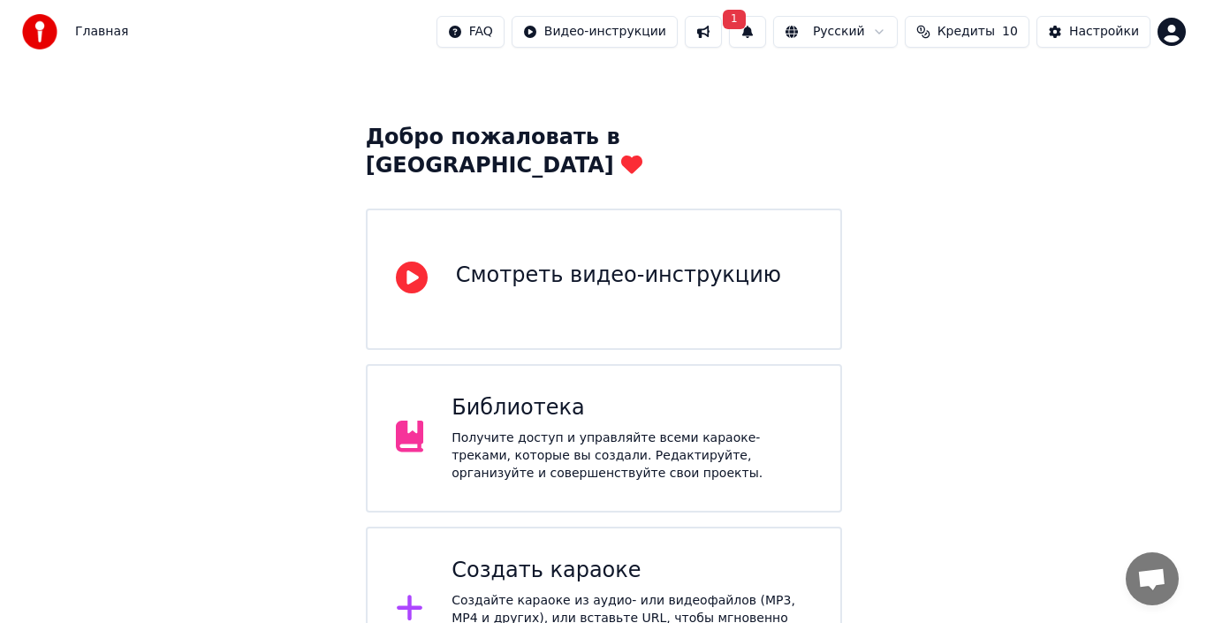
scroll to position [70, 0]
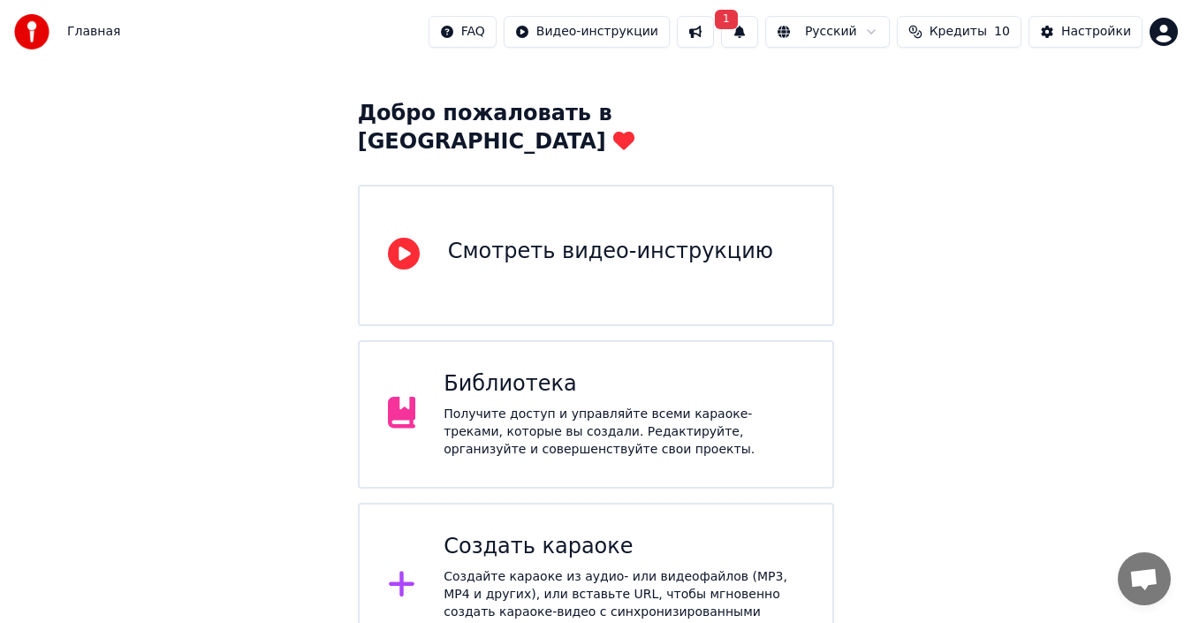
click at [560, 535] on div "Создать караоке Создайте караоке из аудио- или видеофайлов (MP3, MP4 и других),…" at bounding box center [623, 586] width 360 height 106
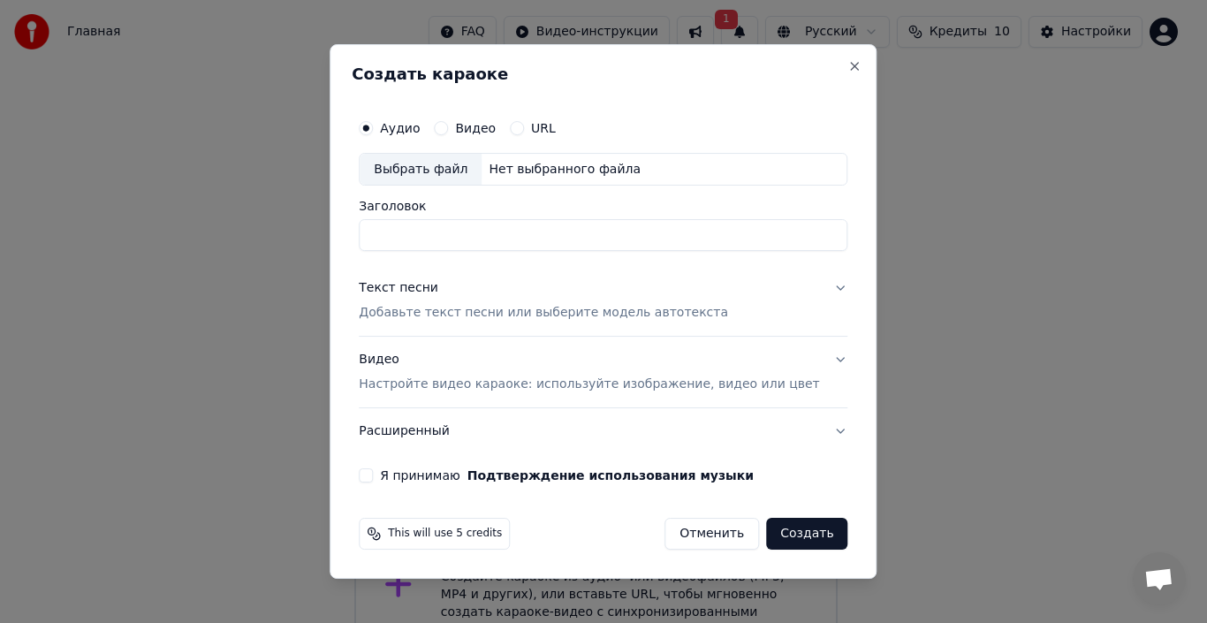
click at [458, 170] on div "Выбрать файл" at bounding box center [421, 170] width 122 height 32
click at [677, 236] on input "**********" at bounding box center [603, 236] width 489 height 32
type input "**********"
click at [452, 314] on p "Добавьте текст песни или выберите модель автотекста" at bounding box center [543, 314] width 369 height 18
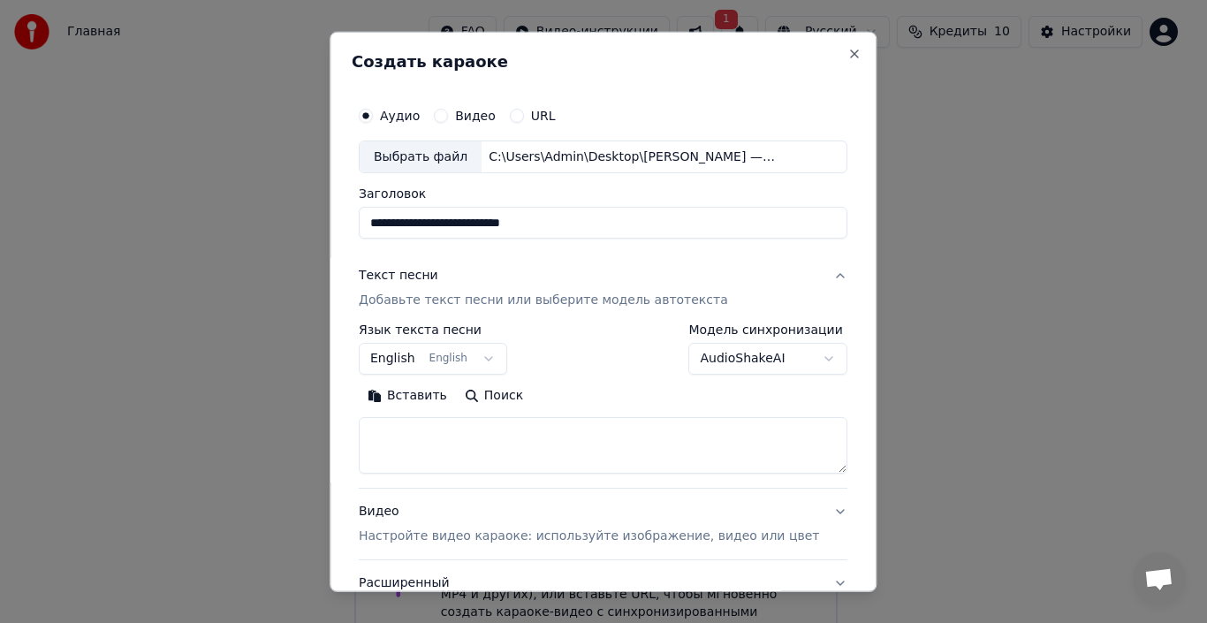
click at [438, 279] on div "Текст песни" at bounding box center [399, 276] width 80 height 18
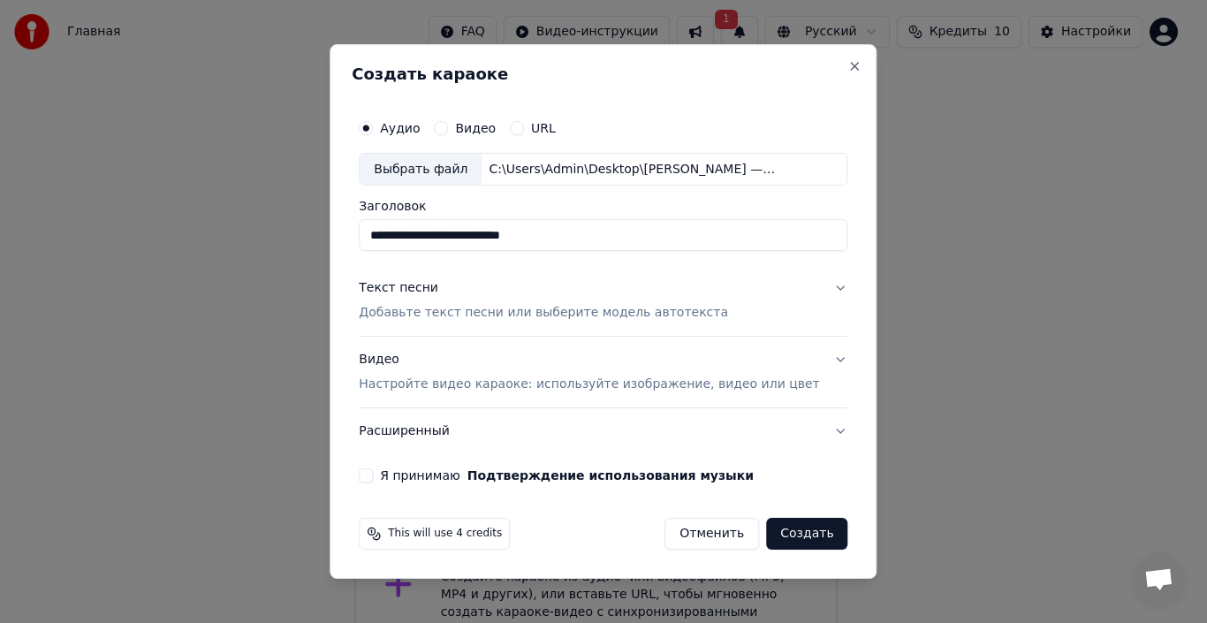
click at [486, 315] on p "Добавьте текст песни или выберите модель автотекста" at bounding box center [543, 314] width 369 height 18
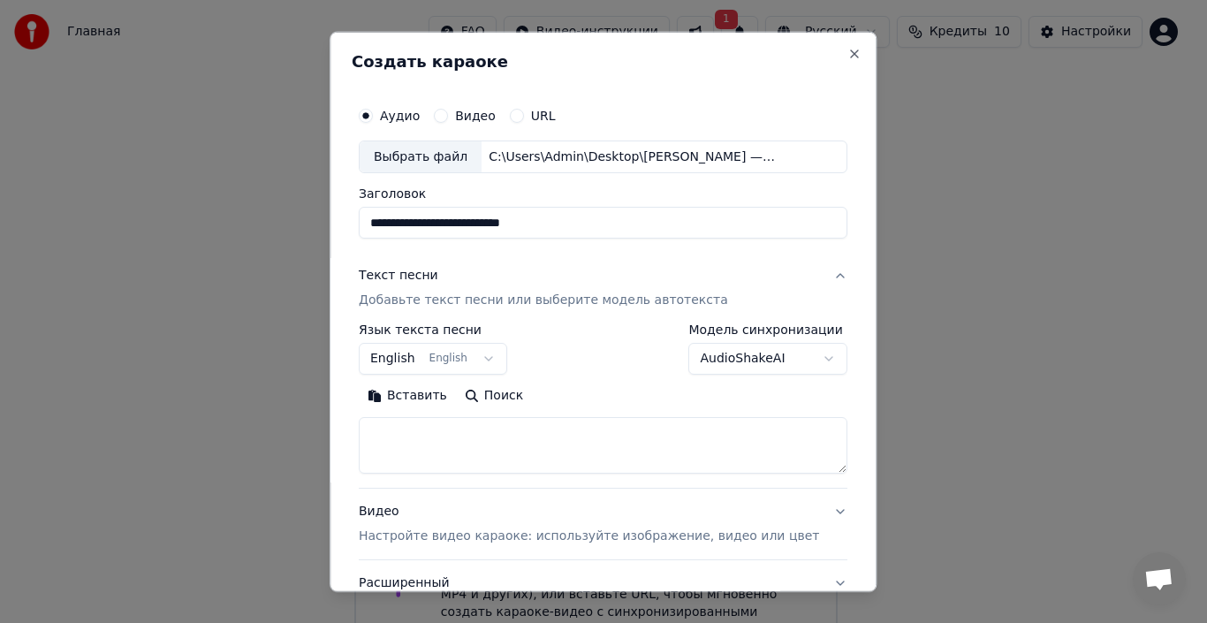
click at [495, 357] on button "English English" at bounding box center [433, 359] width 148 height 32
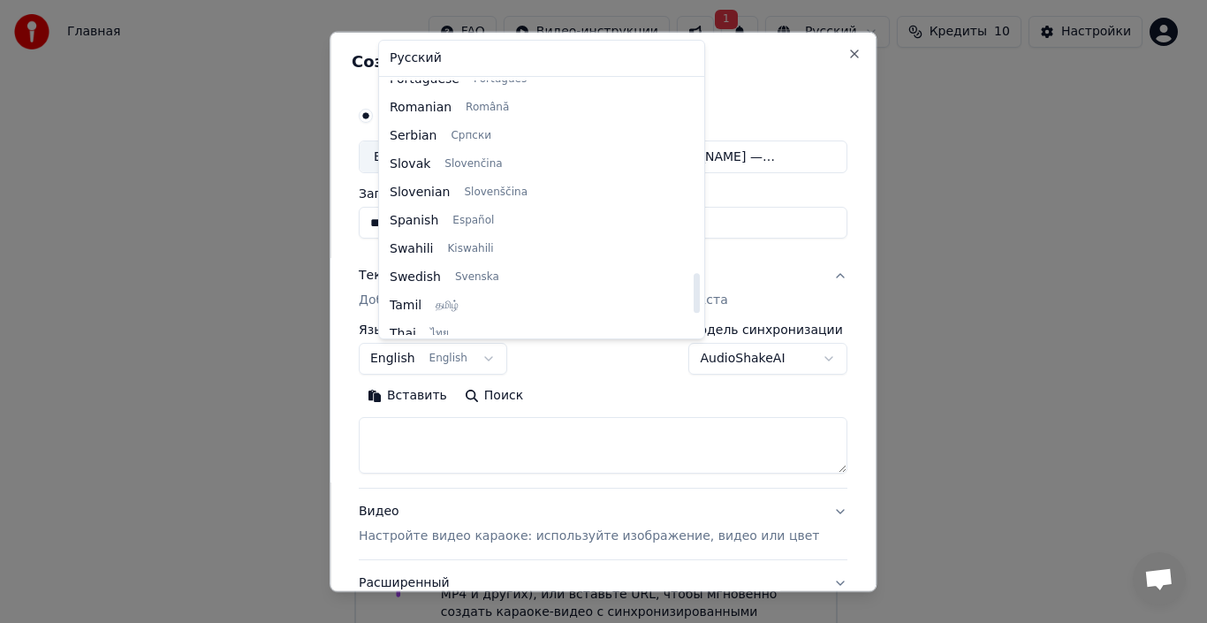
scroll to position [1356, 0]
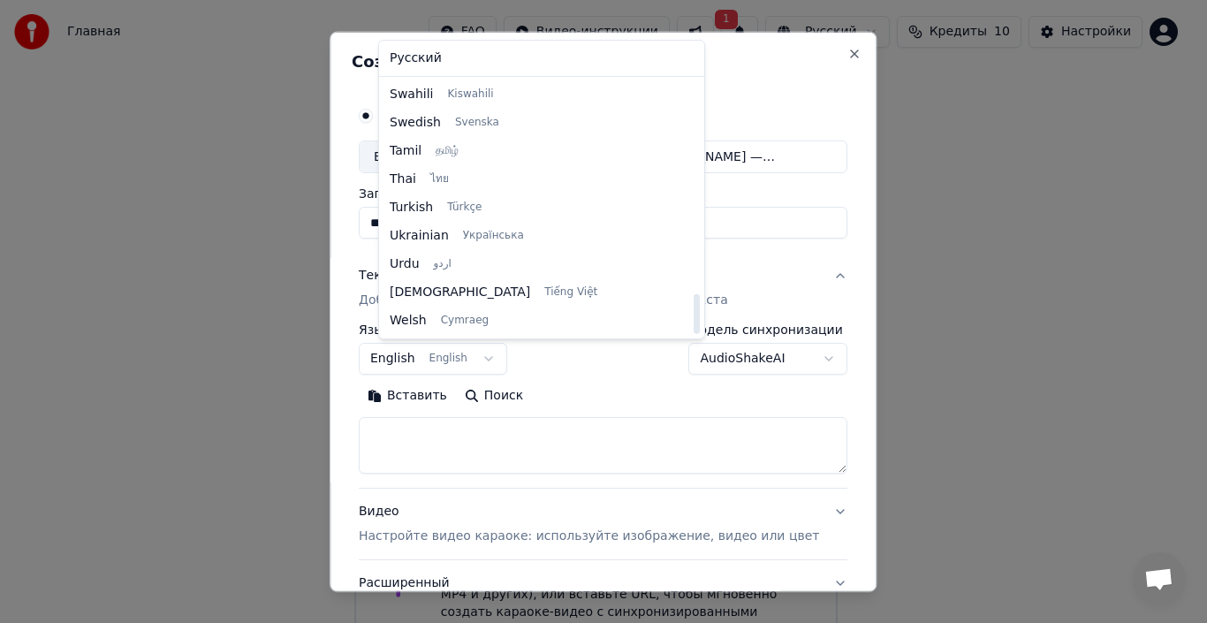
select select "**"
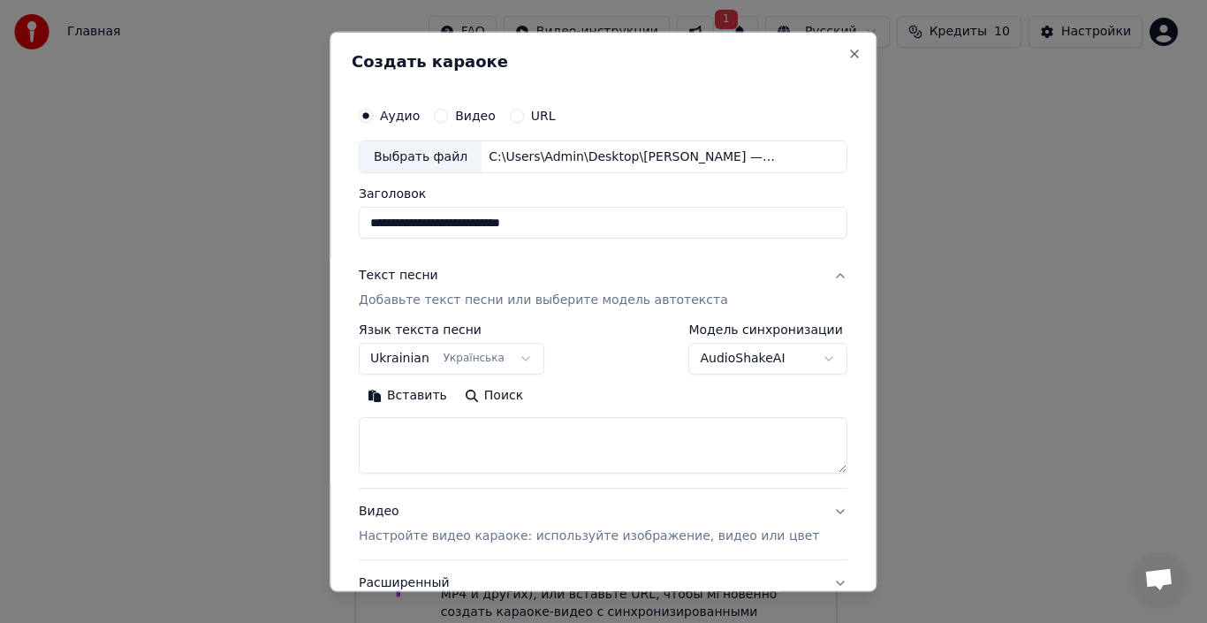
click at [422, 395] on button "Вставить" at bounding box center [407, 396] width 97 height 28
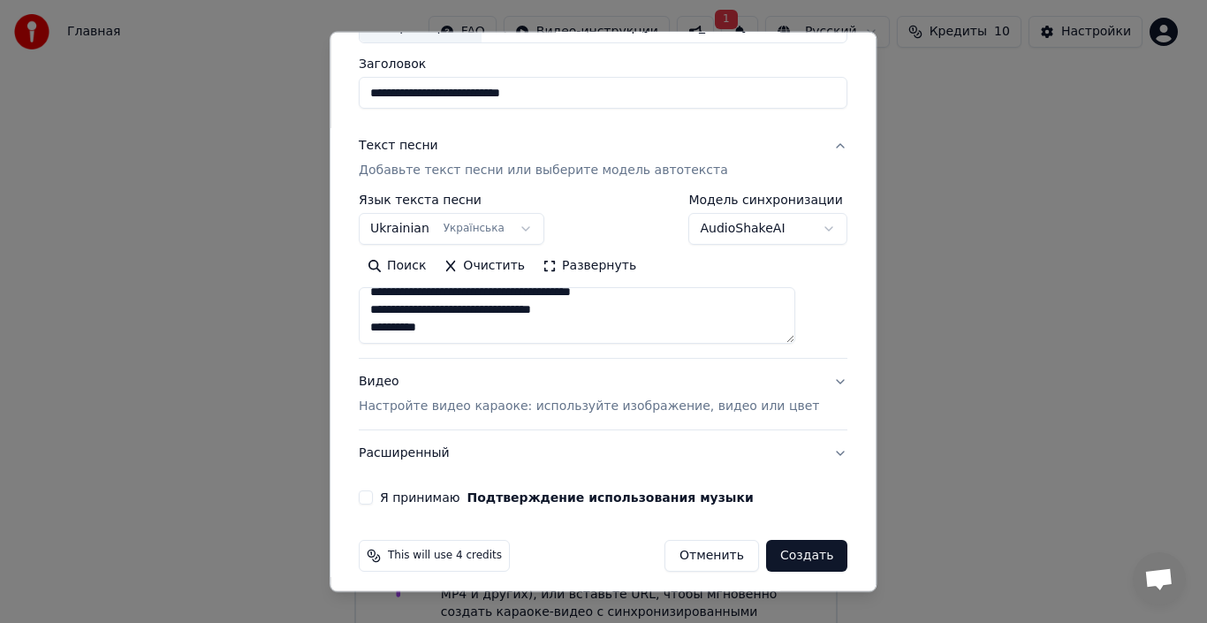
scroll to position [139, 0]
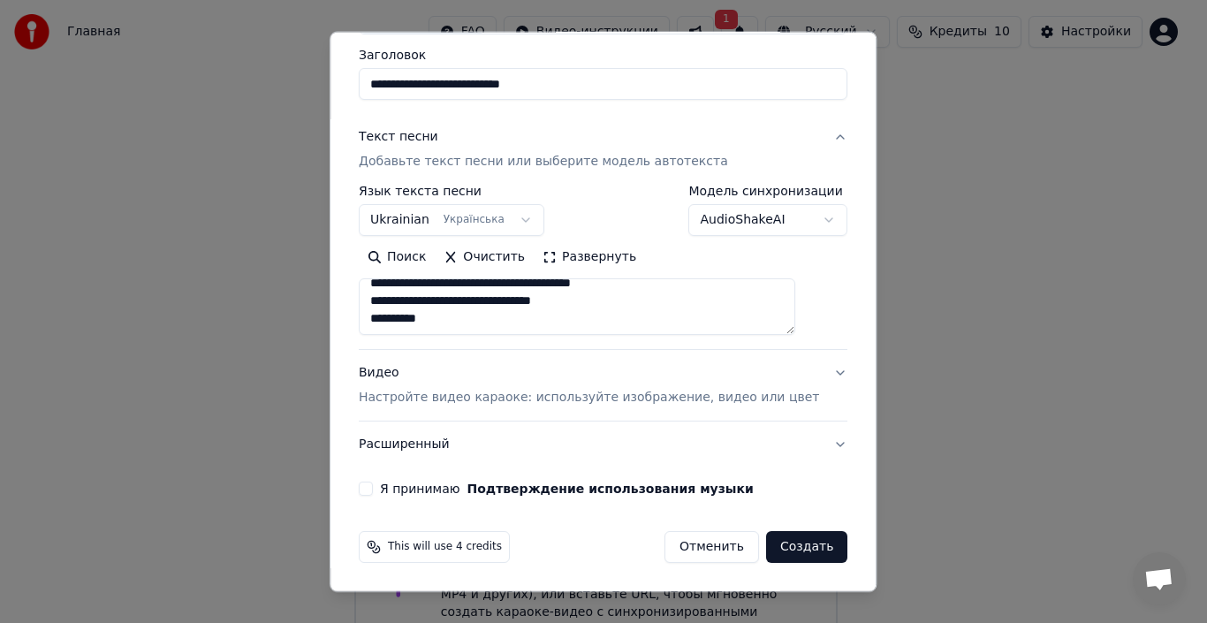
click at [373, 485] on button "Я принимаю Подтверждение использования музыки" at bounding box center [366, 488] width 14 height 14
click at [768, 548] on button "Создать" at bounding box center [806, 547] width 81 height 32
type textarea "**********"
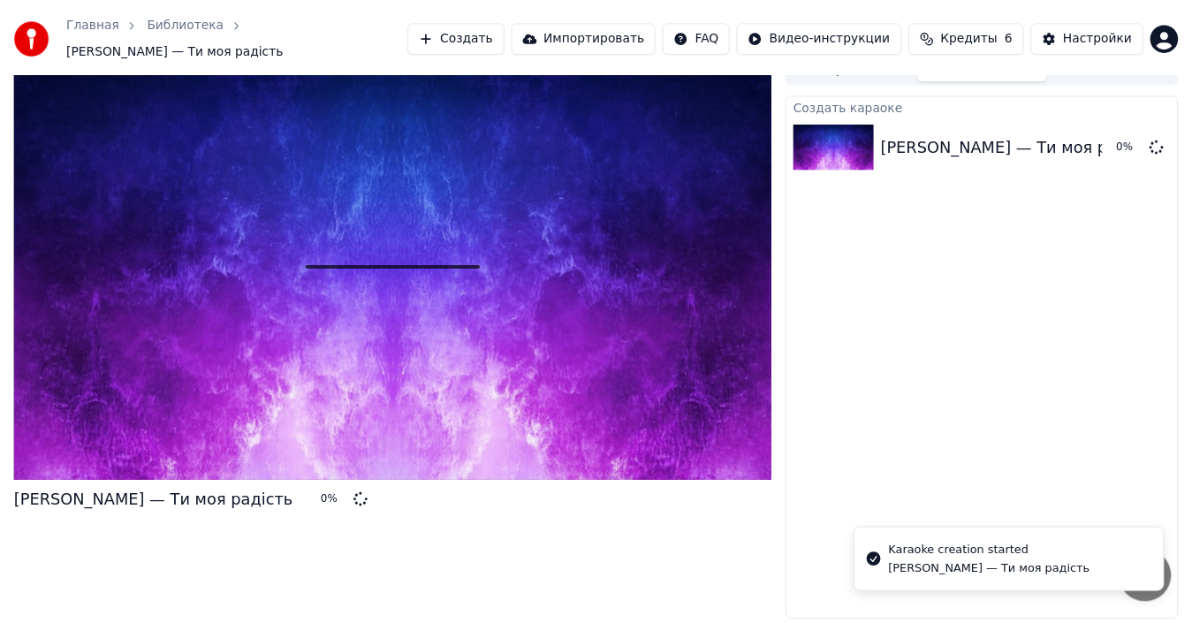
scroll to position [12, 0]
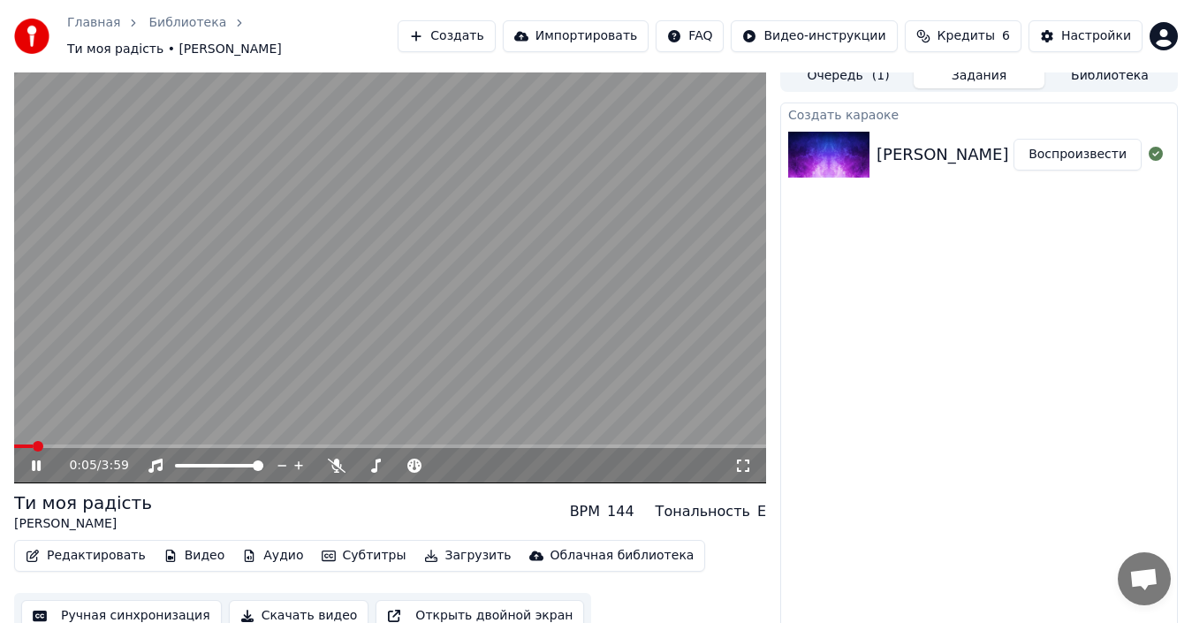
click at [37, 458] on icon at bounding box center [48, 465] width 41 height 14
click at [31, 458] on icon at bounding box center [48, 465] width 41 height 14
click at [18, 441] on span at bounding box center [23, 446] width 11 height 11
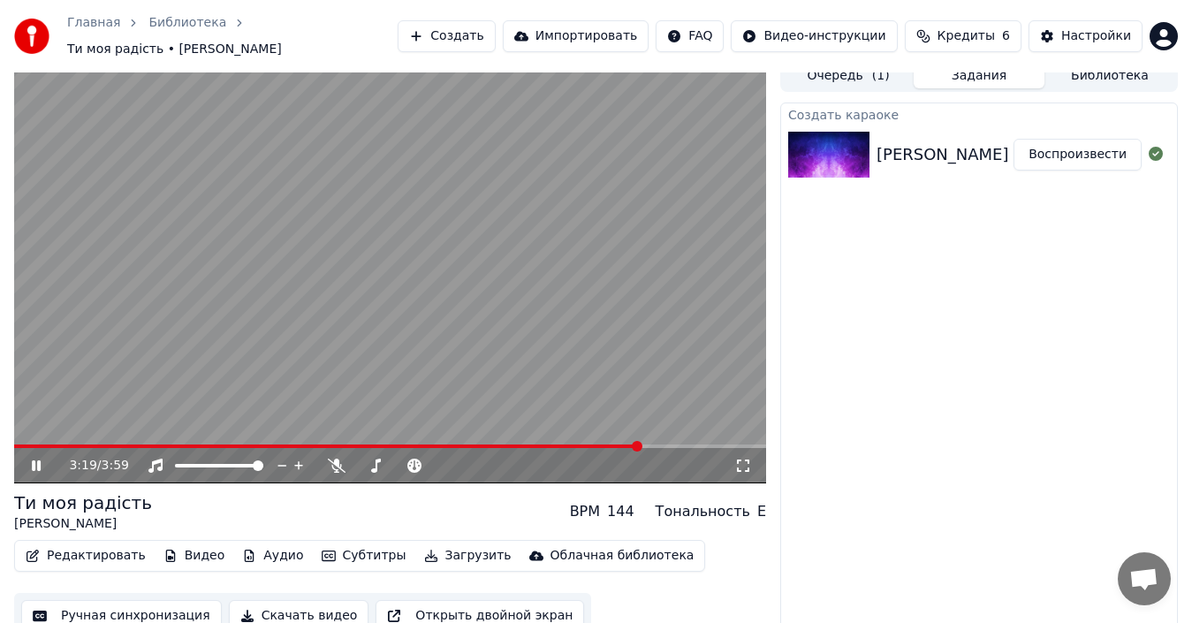
click at [31, 458] on icon at bounding box center [48, 465] width 41 height 14
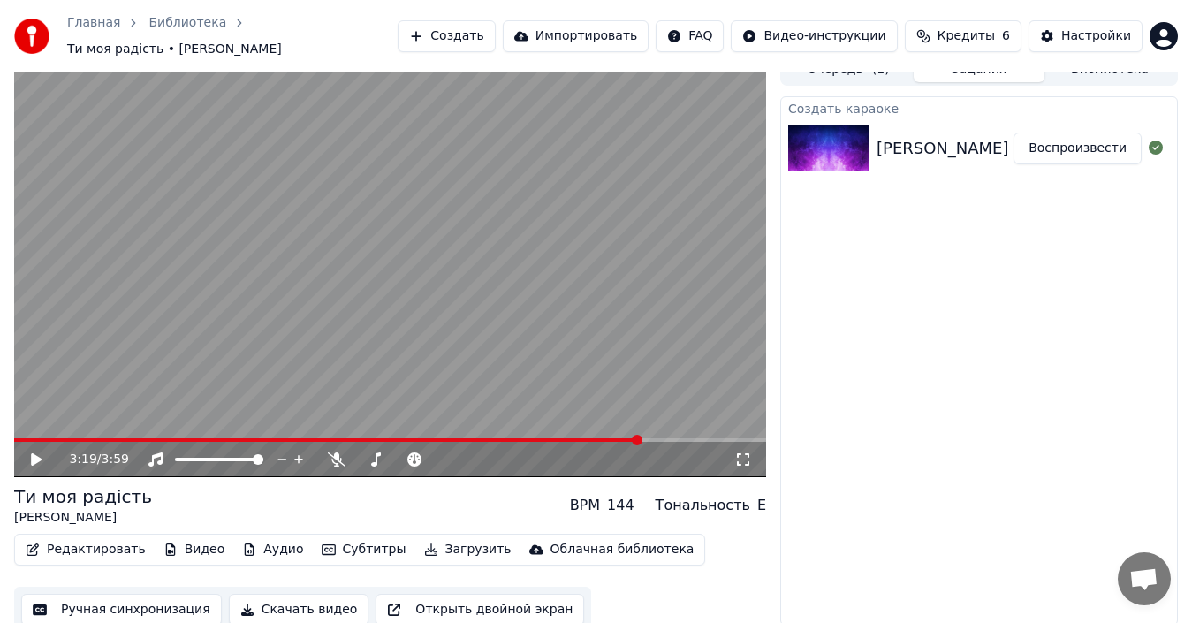
scroll to position [19, 0]
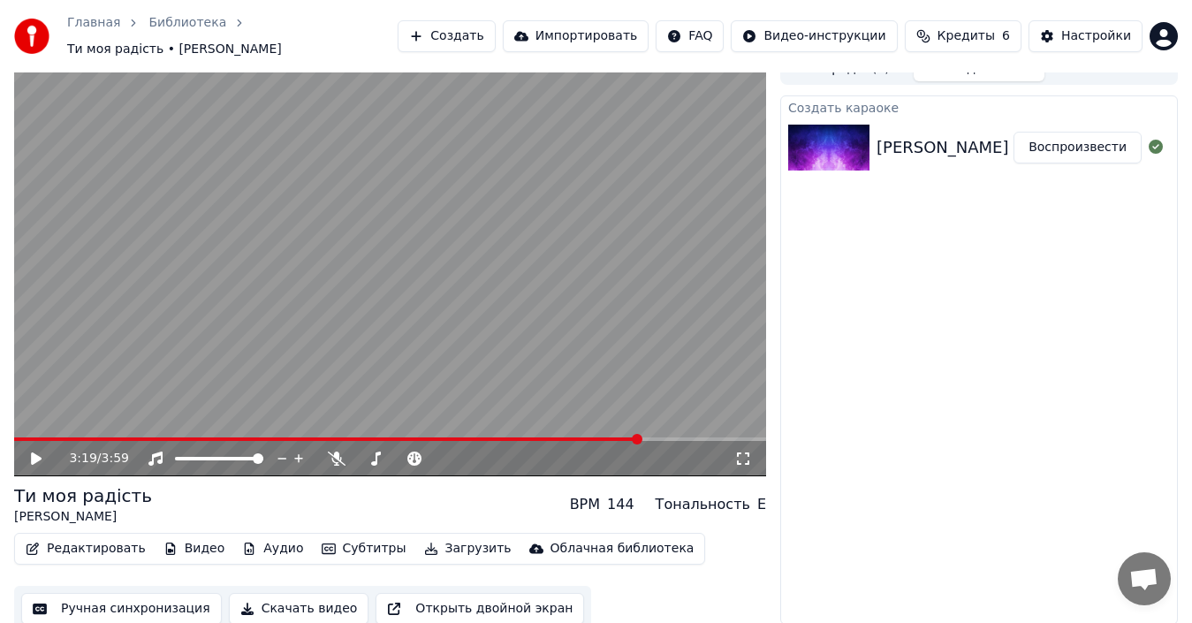
click at [110, 299] on video at bounding box center [390, 264] width 752 height 423
click at [429, 258] on video at bounding box center [390, 264] width 752 height 423
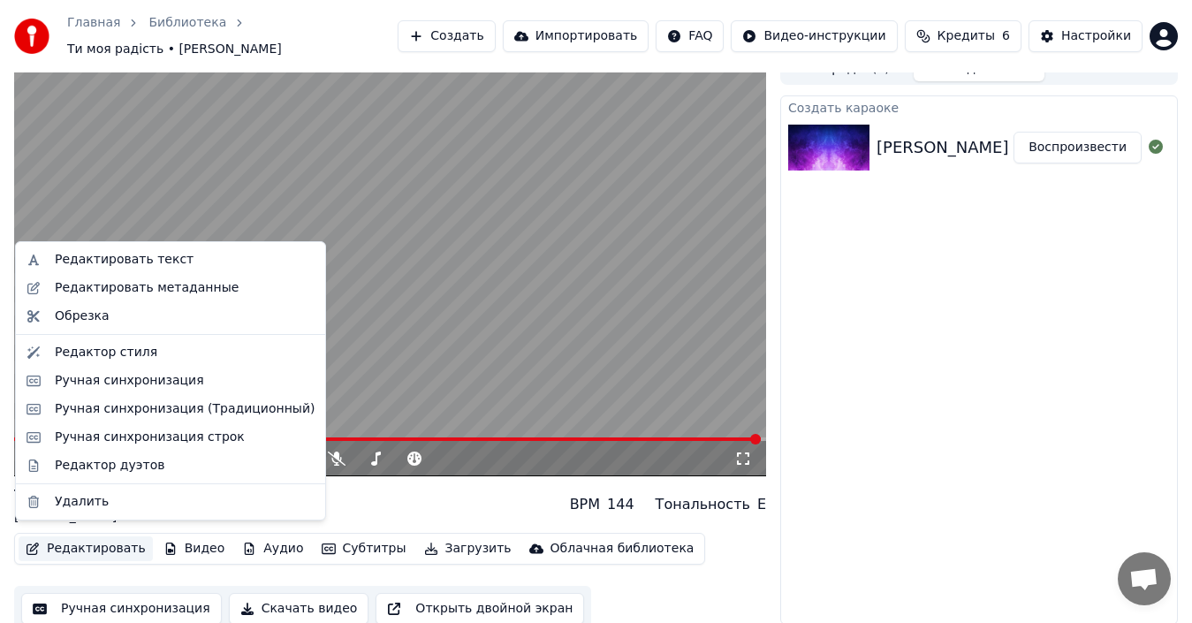
click at [72, 544] on button "Редактировать" at bounding box center [86, 548] width 134 height 25
click at [112, 406] on div "Ручная синхронизация (Традиционный)" at bounding box center [185, 409] width 260 height 18
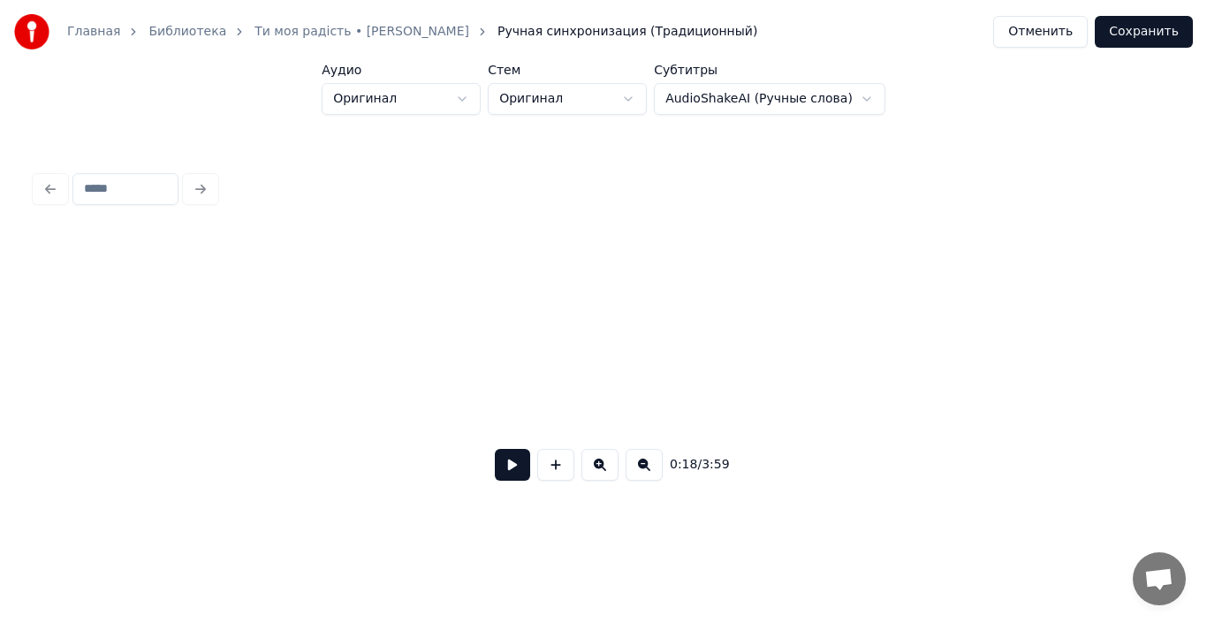
click at [519, 466] on button at bounding box center [512, 465] width 35 height 32
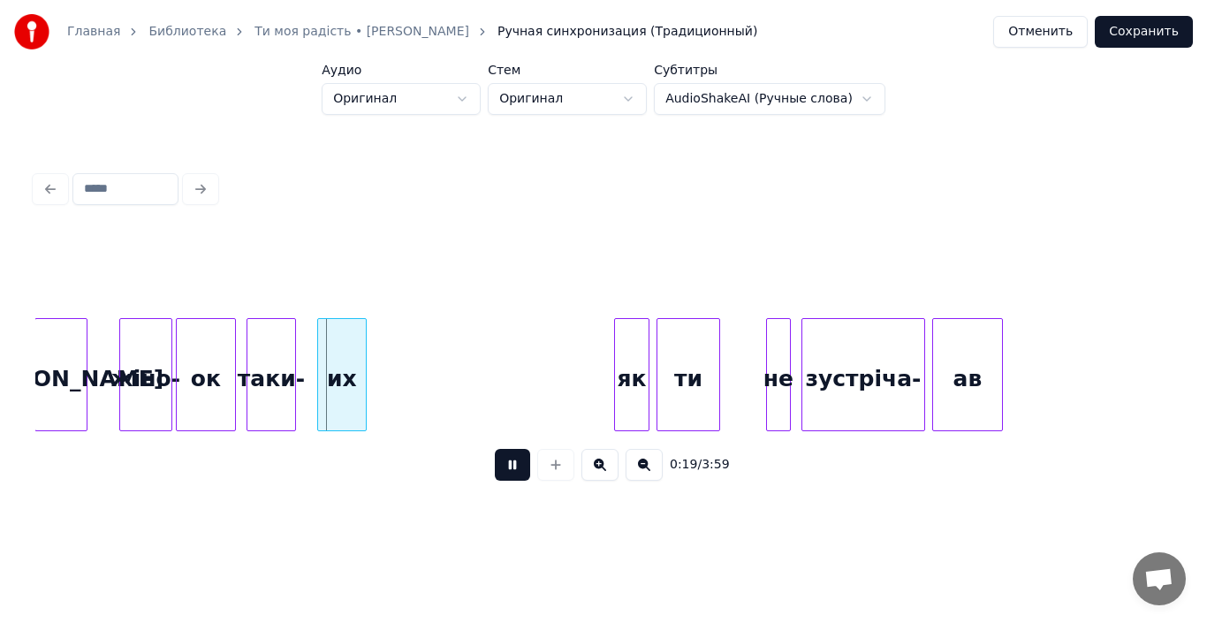
click at [511, 471] on button at bounding box center [512, 465] width 35 height 32
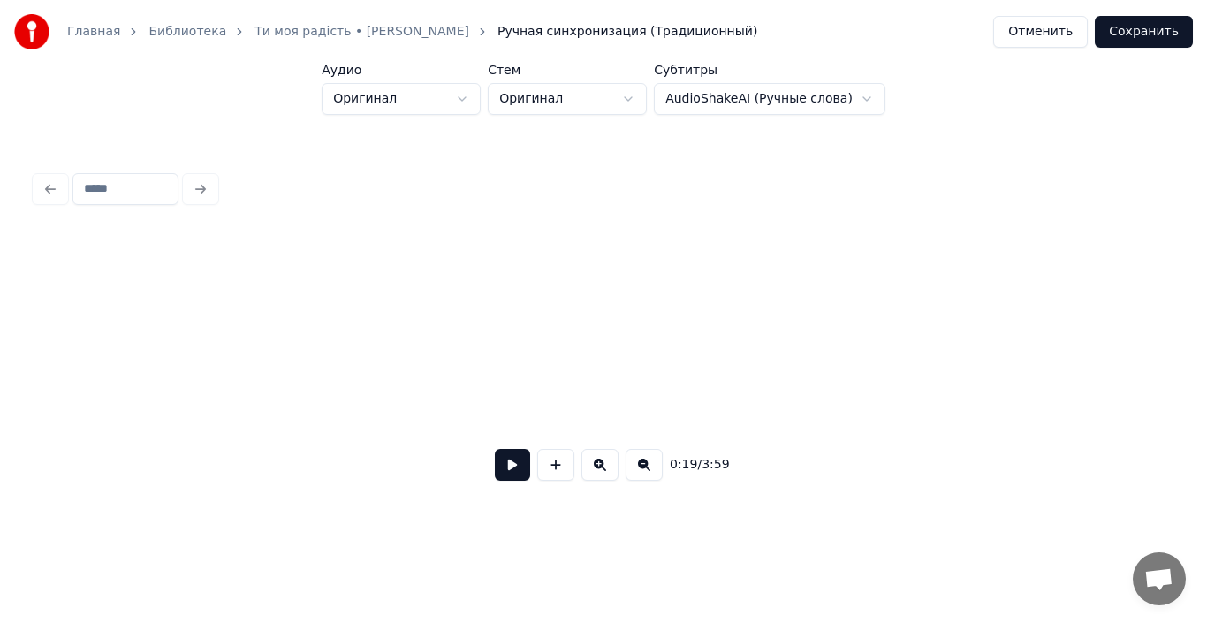
scroll to position [0, 0]
click at [513, 469] on button at bounding box center [512, 465] width 35 height 32
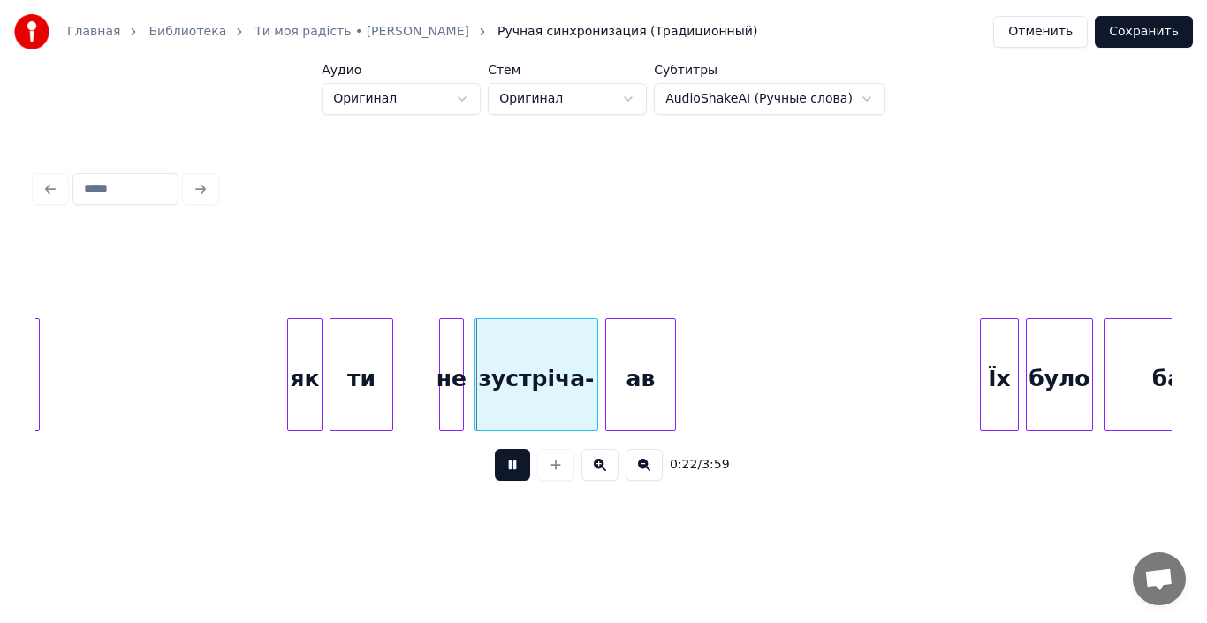
click at [513, 469] on button at bounding box center [512, 465] width 35 height 32
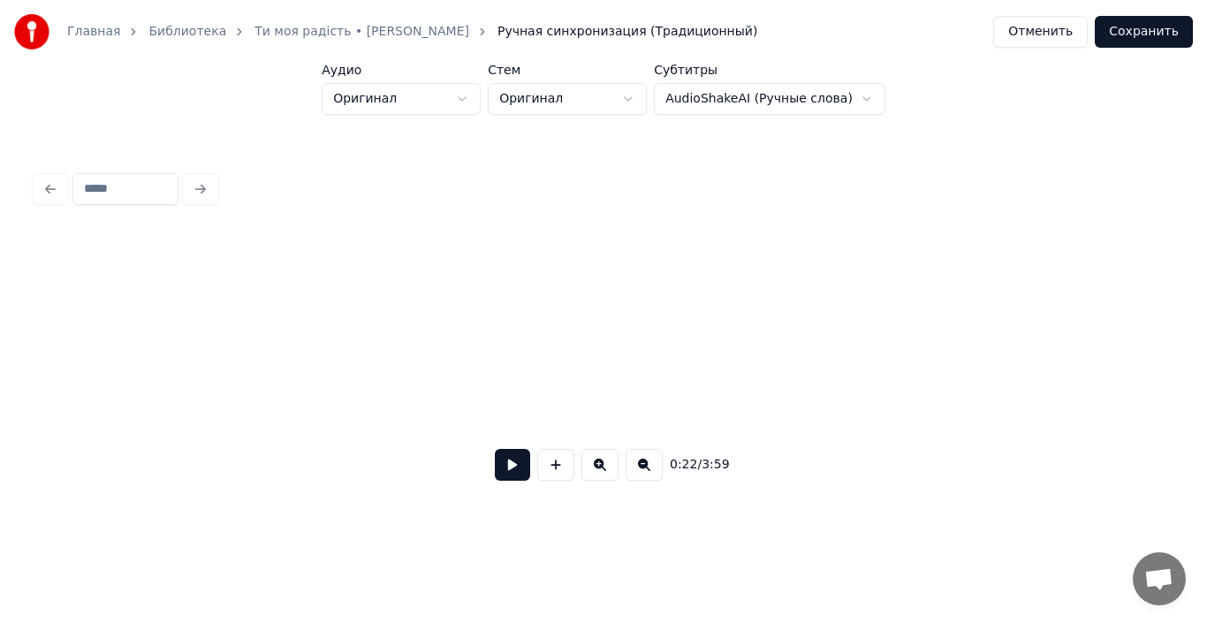
scroll to position [0, 0]
click at [505, 470] on button at bounding box center [512, 465] width 35 height 32
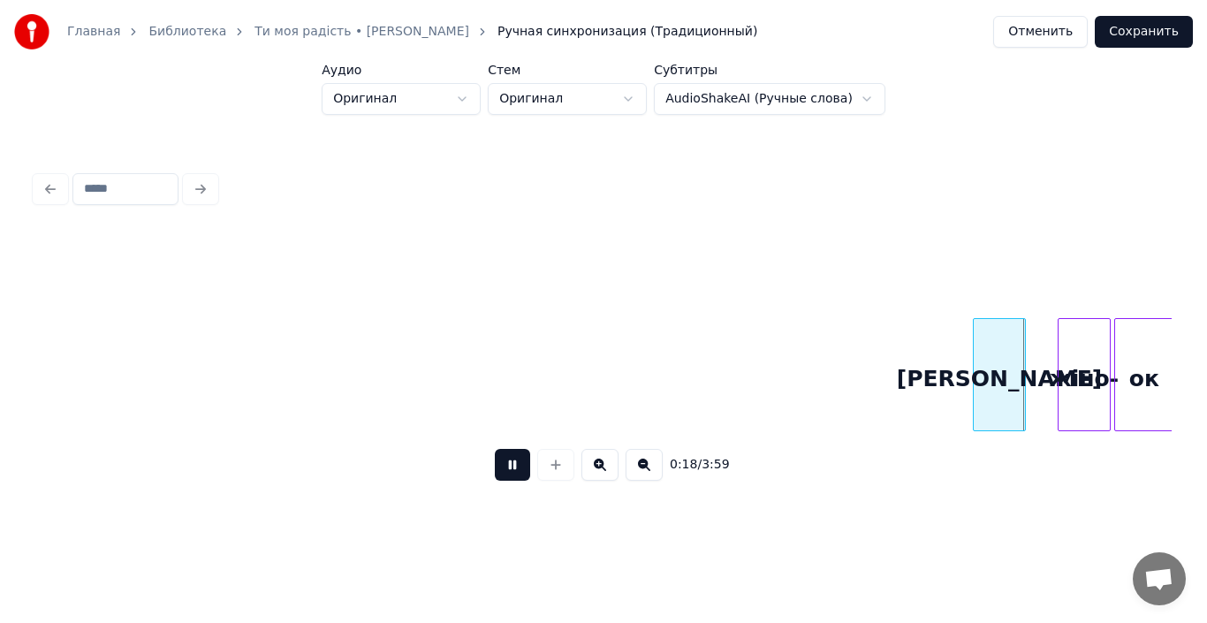
click at [515, 473] on button at bounding box center [512, 465] width 35 height 32
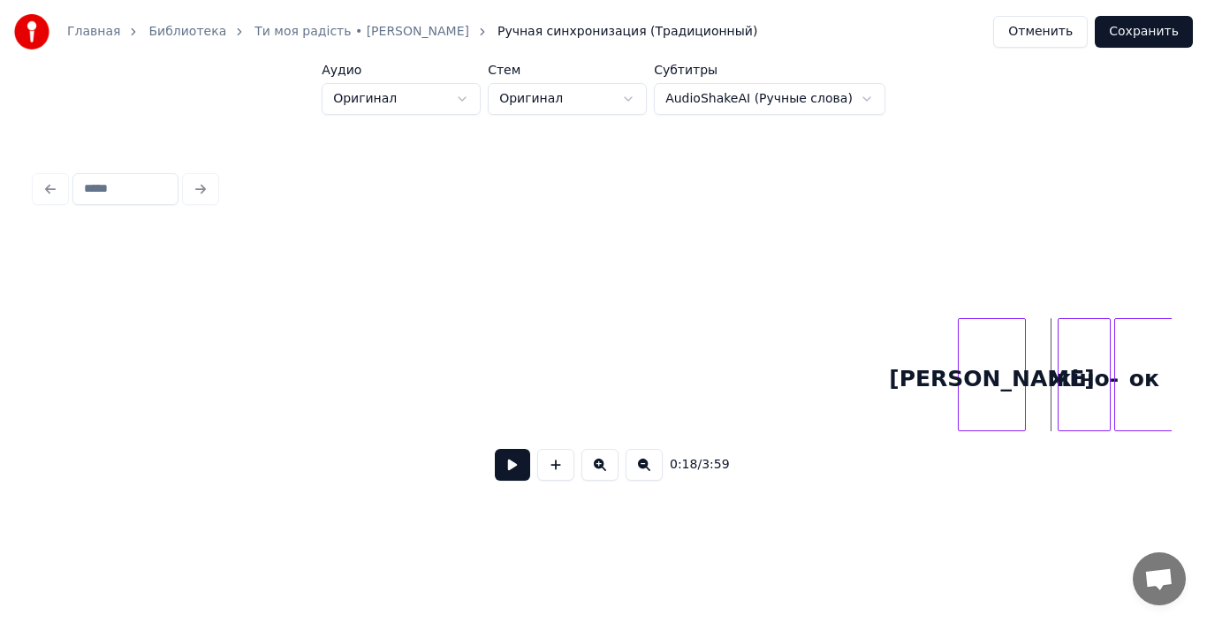
click at [961, 365] on div at bounding box center [960, 374] width 5 height 111
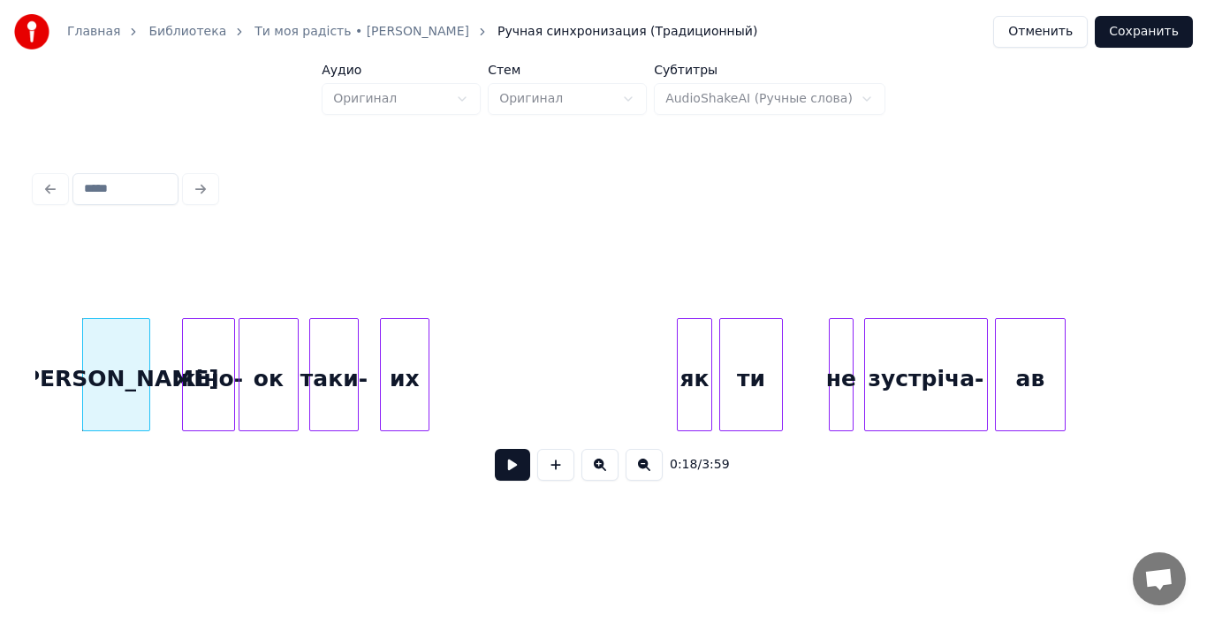
scroll to position [0, 3158]
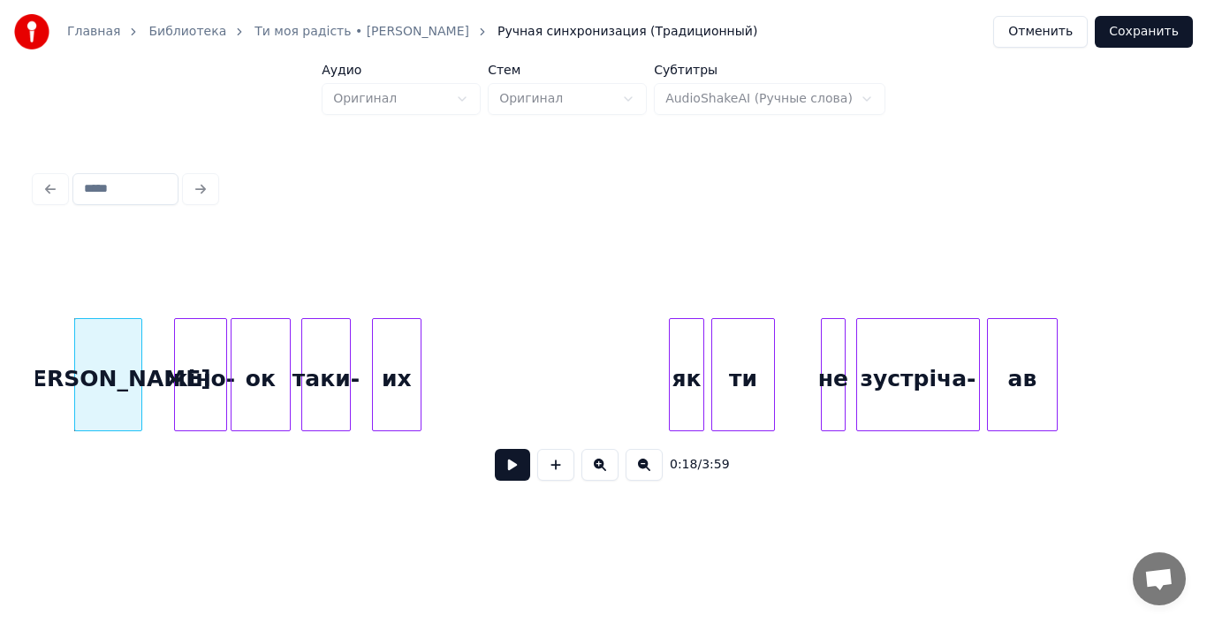
click at [512, 476] on button at bounding box center [512, 465] width 35 height 32
click at [168, 385] on div at bounding box center [170, 374] width 5 height 111
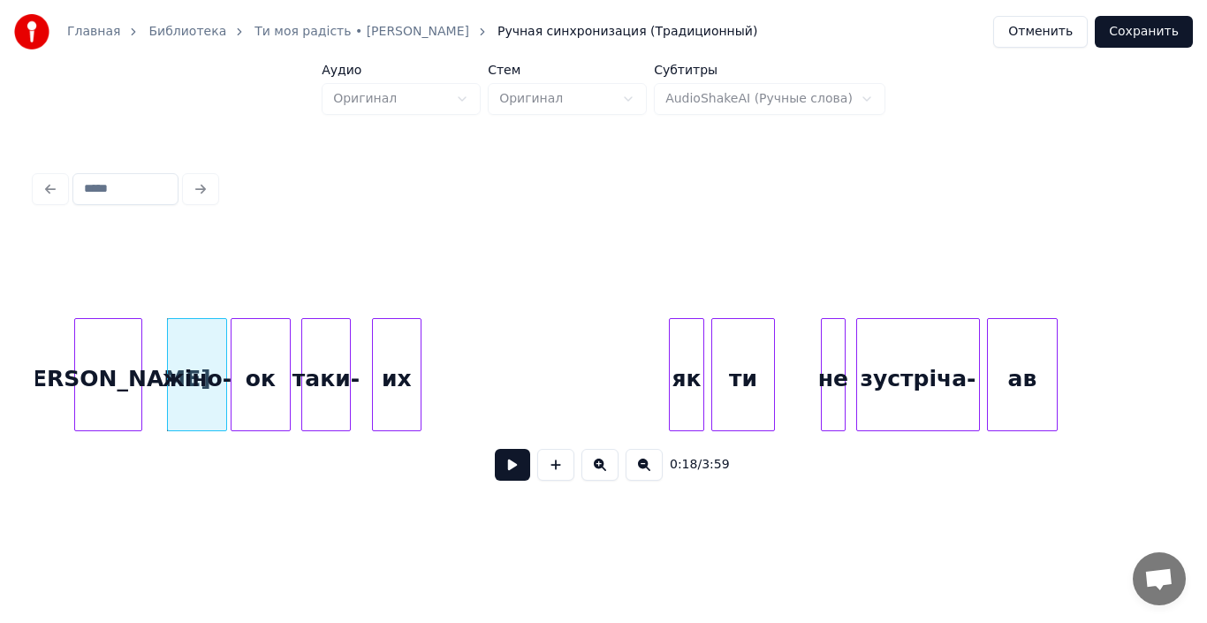
click at [219, 394] on div "жіно-" at bounding box center [197, 379] width 58 height 120
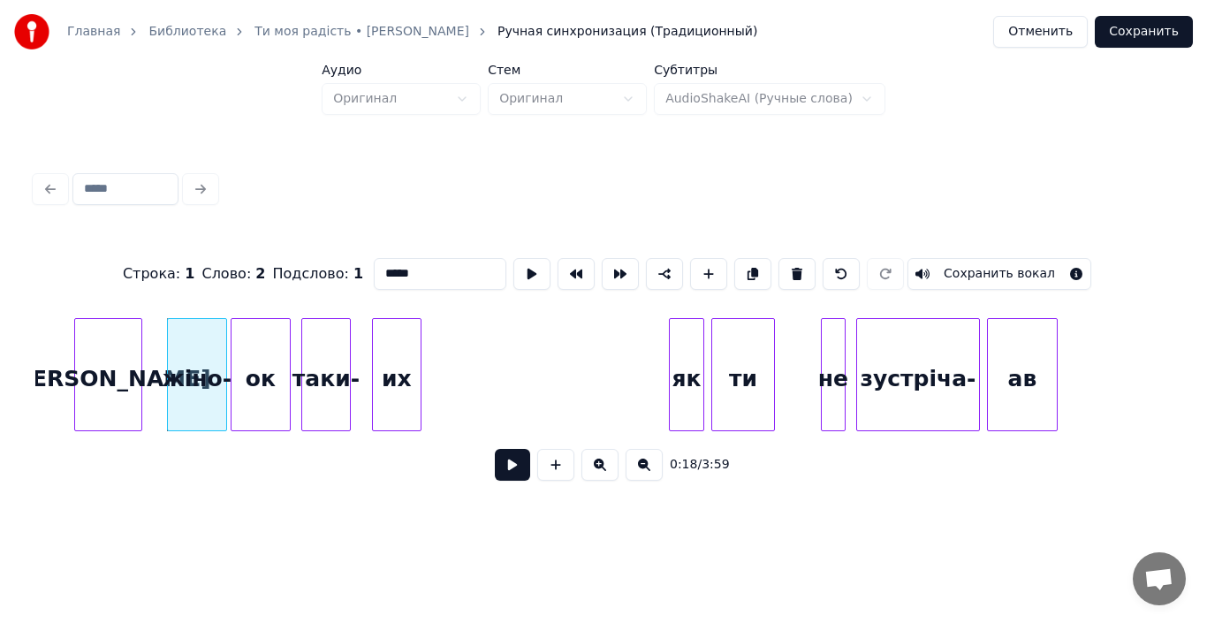
click at [414, 267] on input "*****" at bounding box center [440, 274] width 133 height 32
click at [265, 348] on div "ок" at bounding box center [260, 379] width 58 height 120
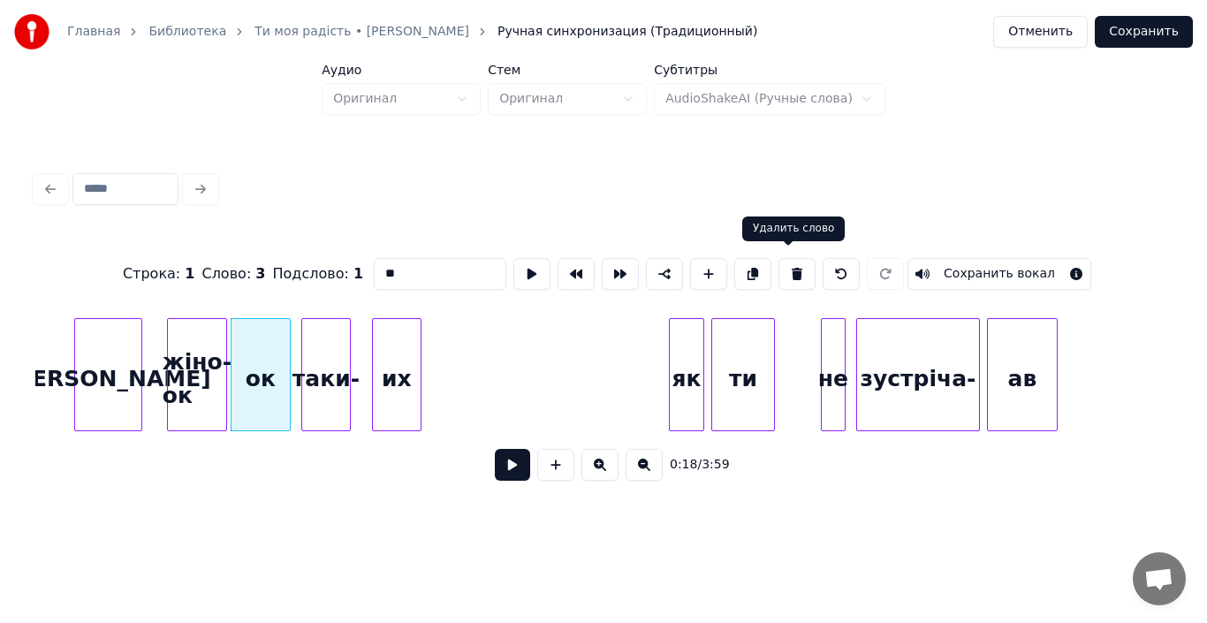
click at [782, 262] on button at bounding box center [796, 274] width 37 height 32
type input "*******"
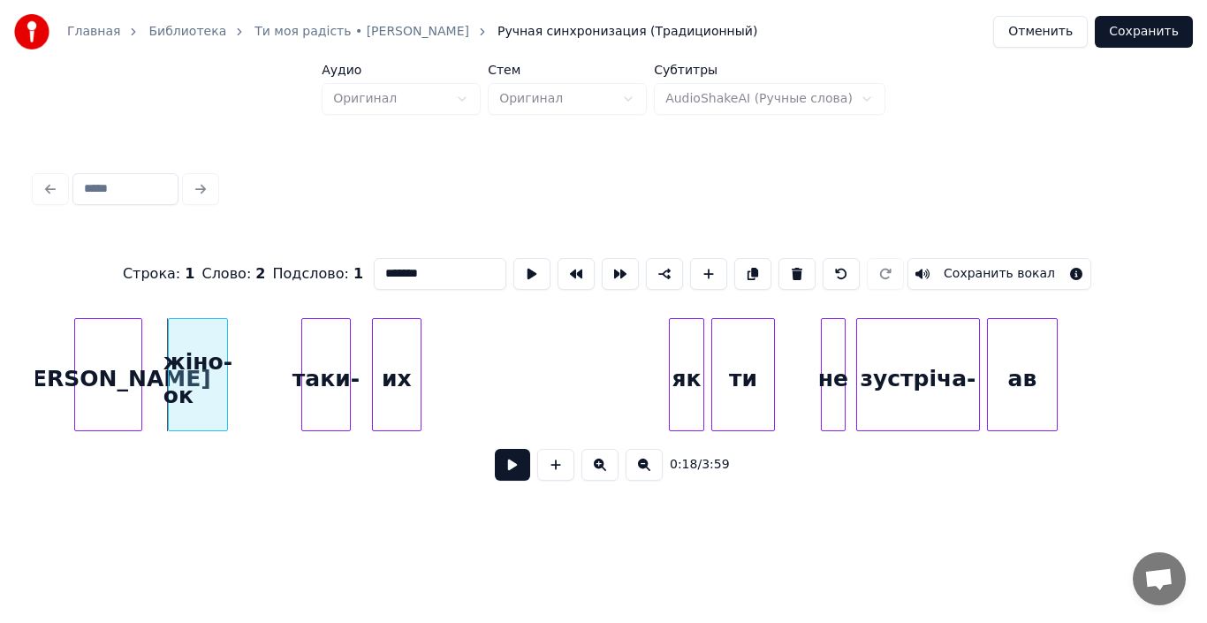
click at [227, 386] on div "жіно-ок" at bounding box center [198, 379] width 58 height 120
click at [277, 384] on div at bounding box center [278, 374] width 5 height 111
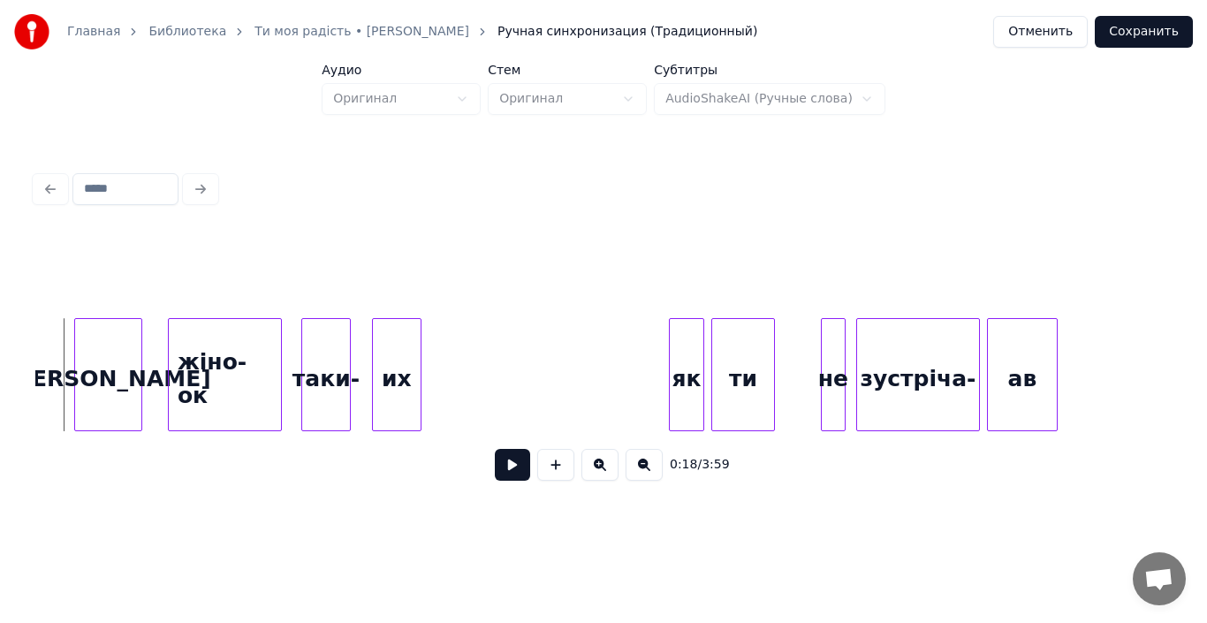
click at [507, 470] on button at bounding box center [512, 465] width 35 height 32
click at [270, 379] on div at bounding box center [269, 374] width 5 height 111
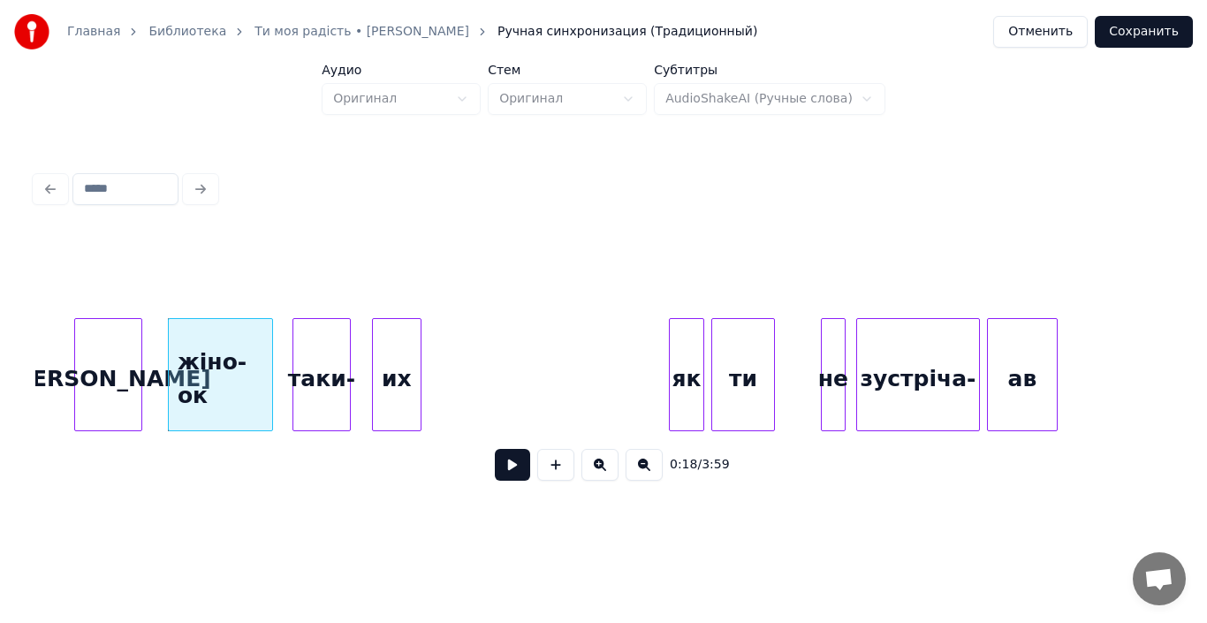
click at [293, 372] on div at bounding box center [295, 374] width 5 height 111
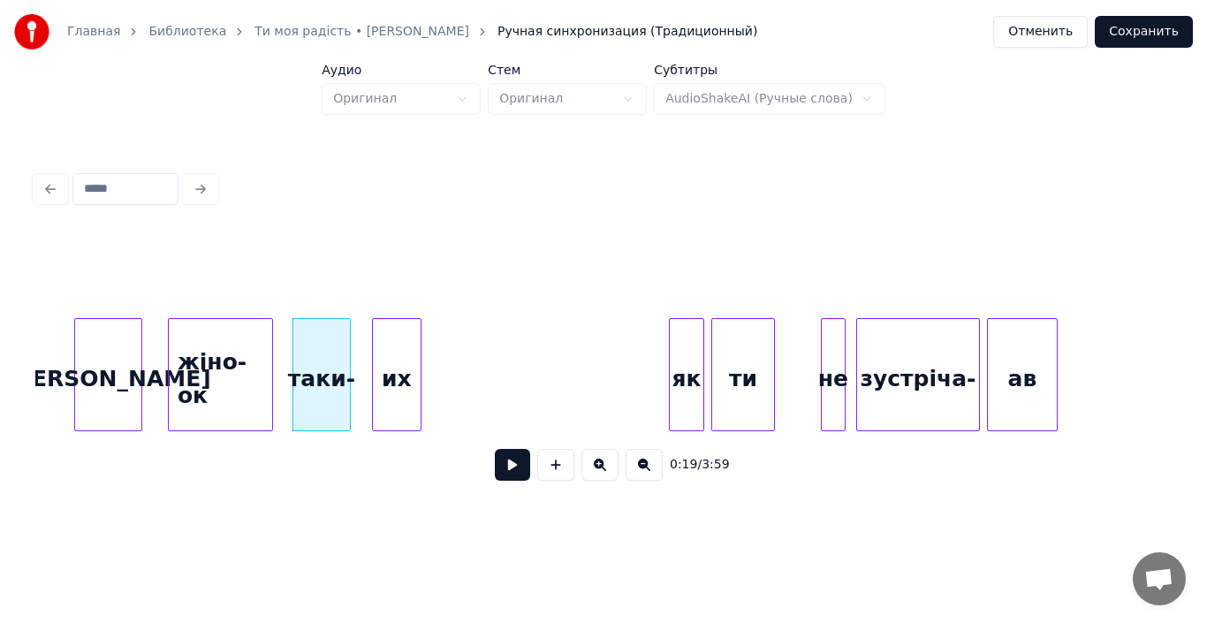
click at [400, 386] on div "их" at bounding box center [397, 379] width 48 height 120
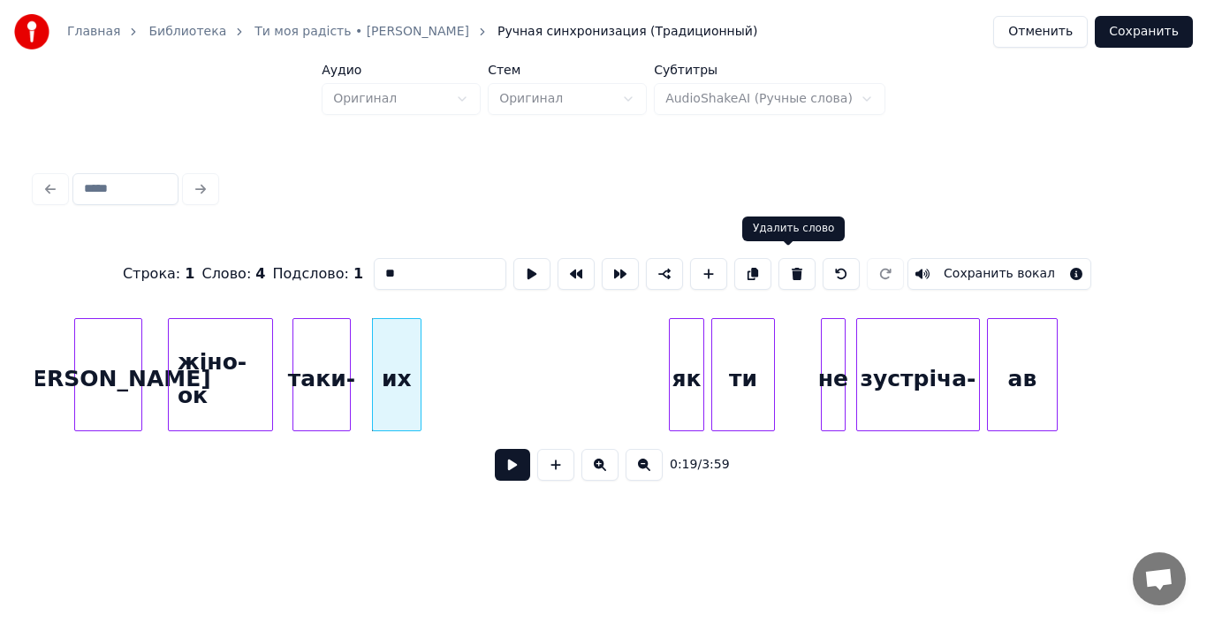
click at [790, 265] on button at bounding box center [796, 274] width 37 height 32
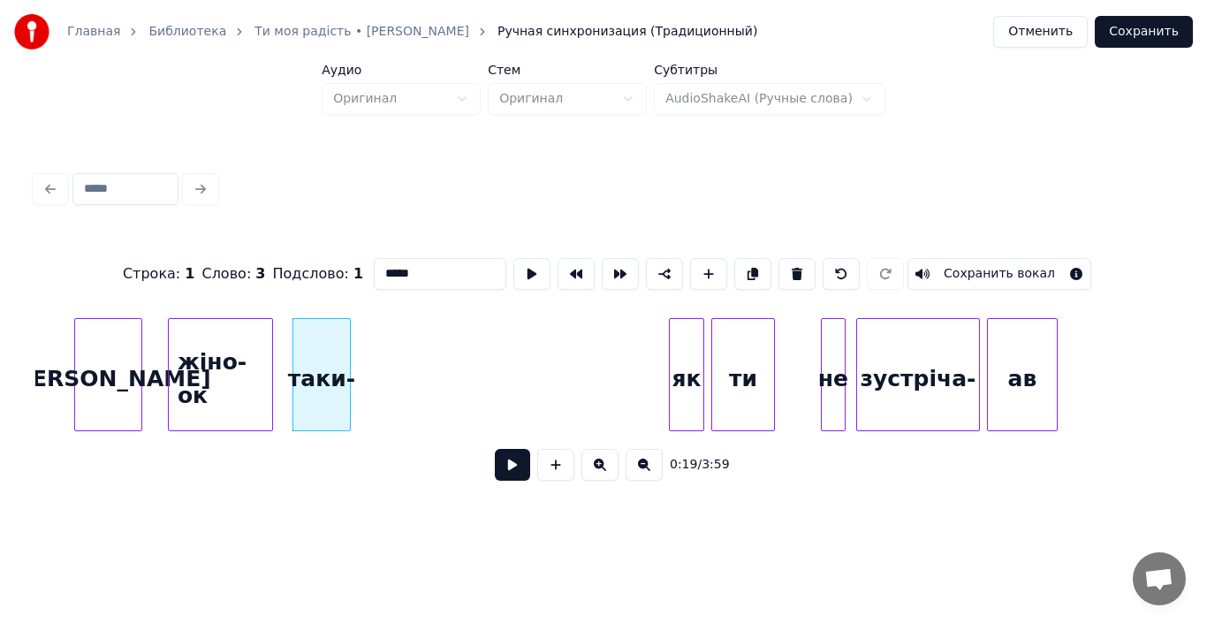
click at [338, 361] on div "таки-" at bounding box center [321, 379] width 57 height 120
click at [423, 266] on input "*****" at bounding box center [440, 274] width 133 height 32
click at [412, 393] on div at bounding box center [409, 374] width 5 height 111
type input "*******"
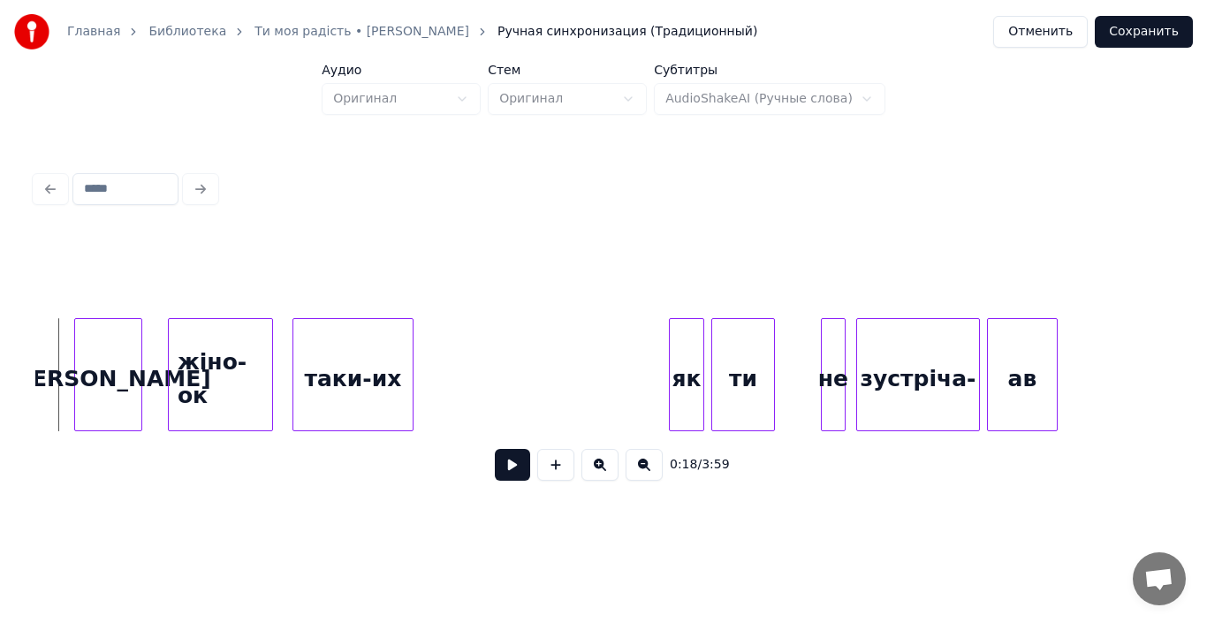
click at [514, 468] on button at bounding box center [512, 465] width 35 height 32
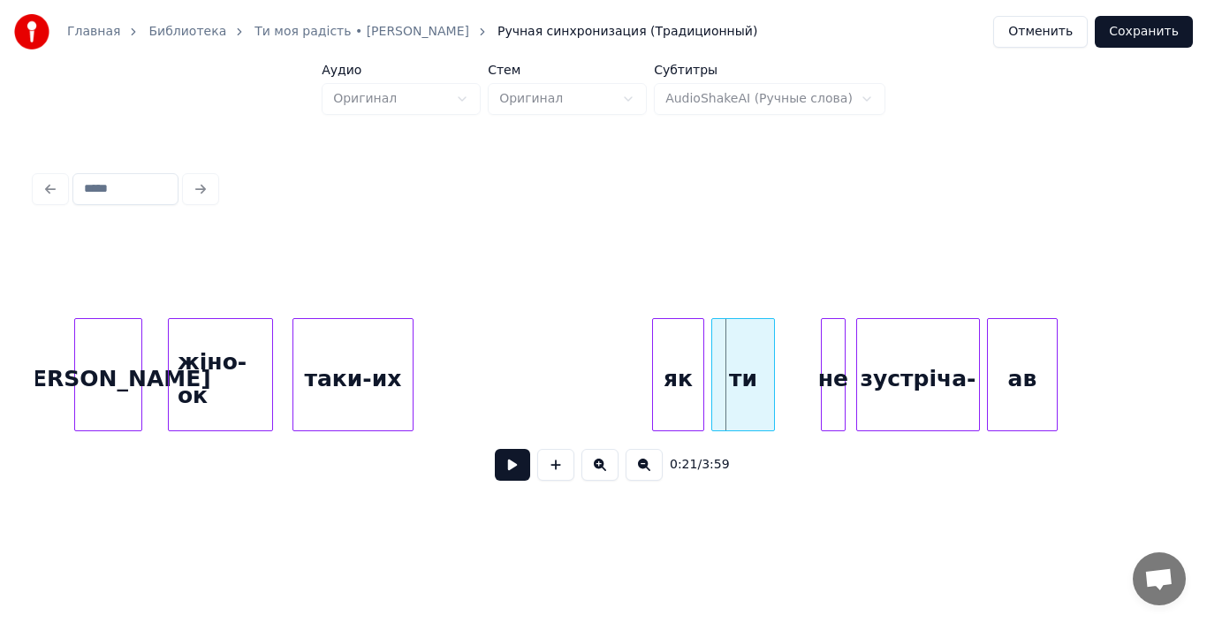
click at [653, 379] on div at bounding box center [655, 374] width 5 height 111
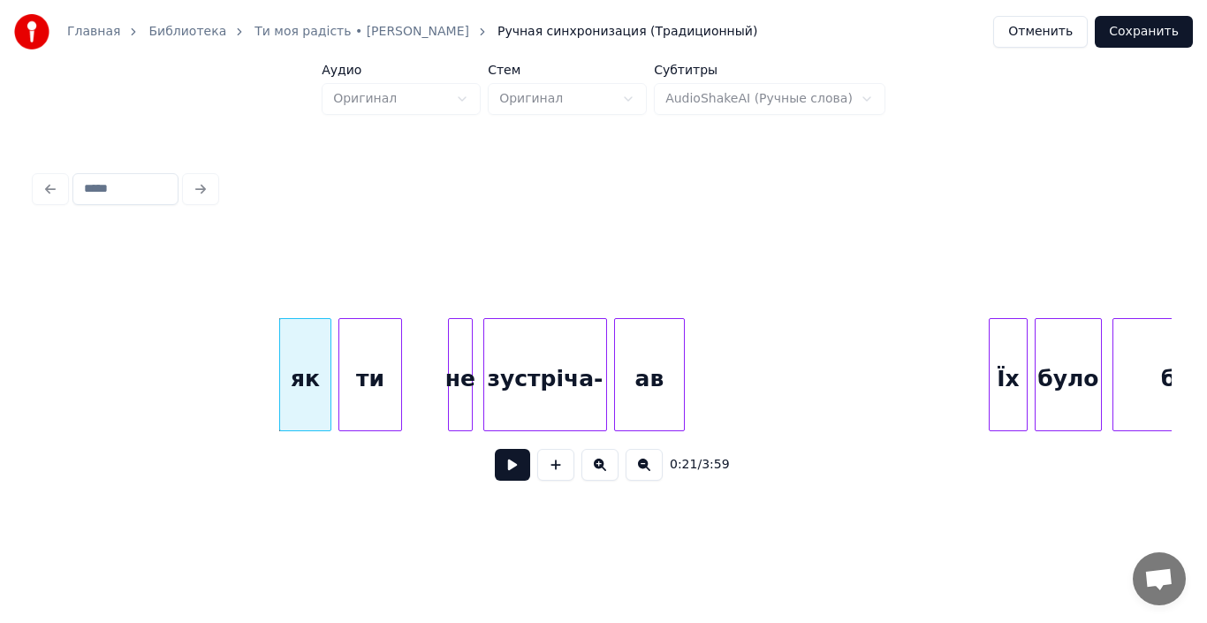
scroll to position [0, 3547]
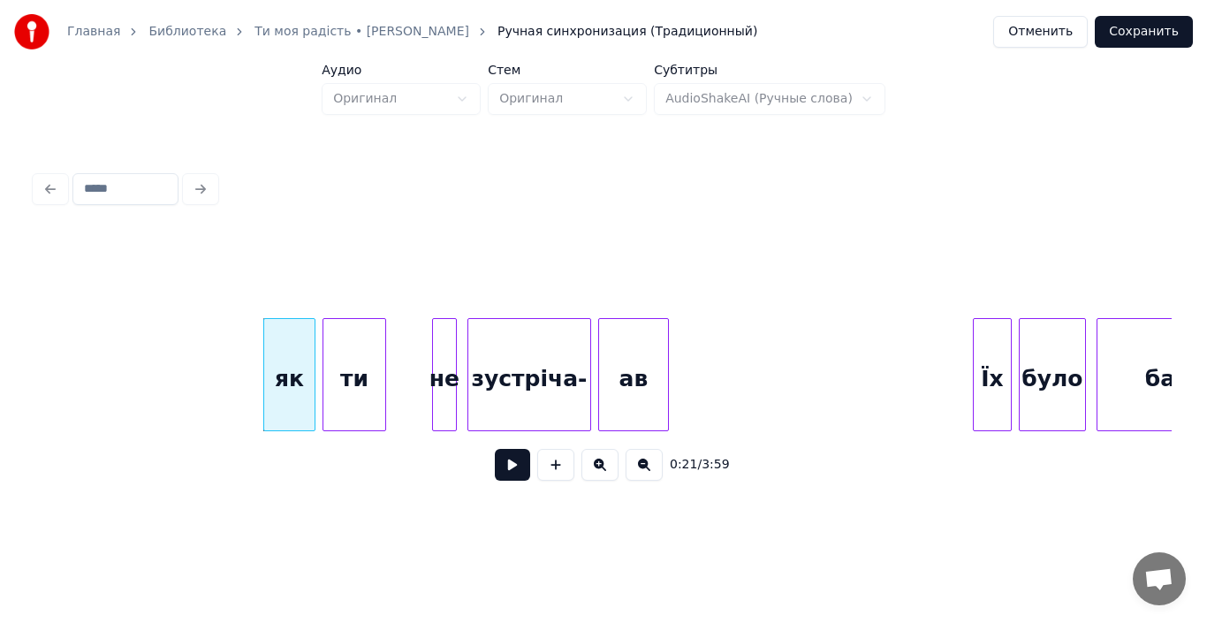
click at [509, 473] on button at bounding box center [512, 465] width 35 height 32
click at [415, 379] on div at bounding box center [417, 374] width 5 height 111
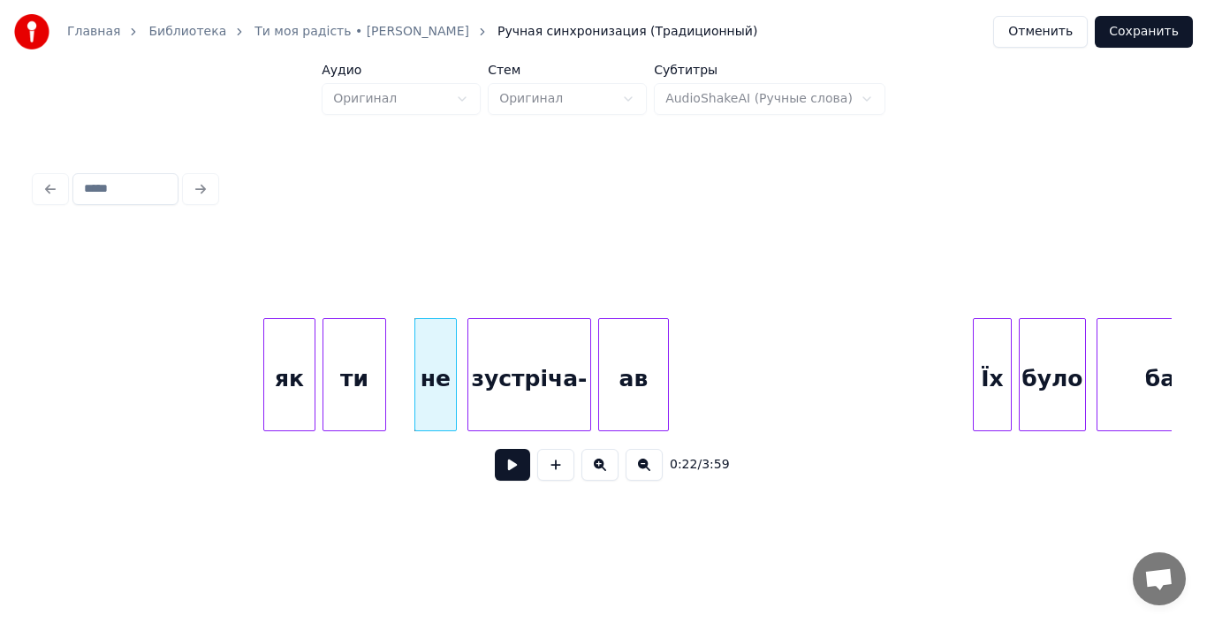
click at [656, 379] on div "ав" at bounding box center [633, 379] width 69 height 120
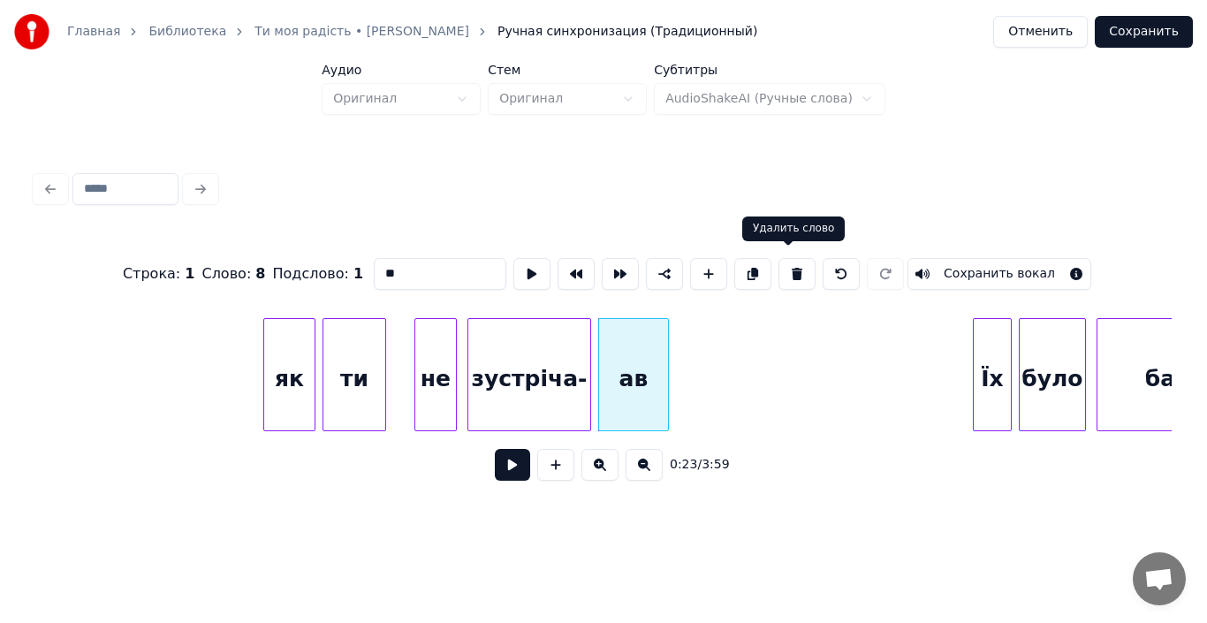
click at [792, 267] on button at bounding box center [796, 274] width 37 height 32
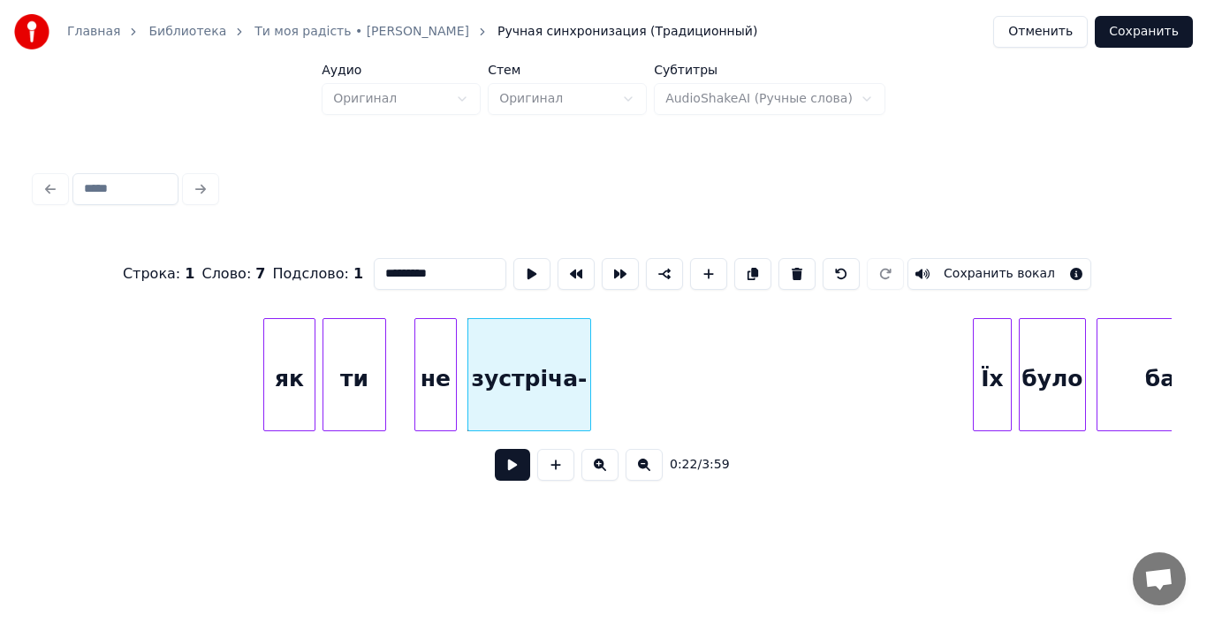
click at [576, 381] on div "зустріча-" at bounding box center [529, 379] width 122 height 120
click at [436, 275] on input "*********" at bounding box center [440, 274] width 133 height 32
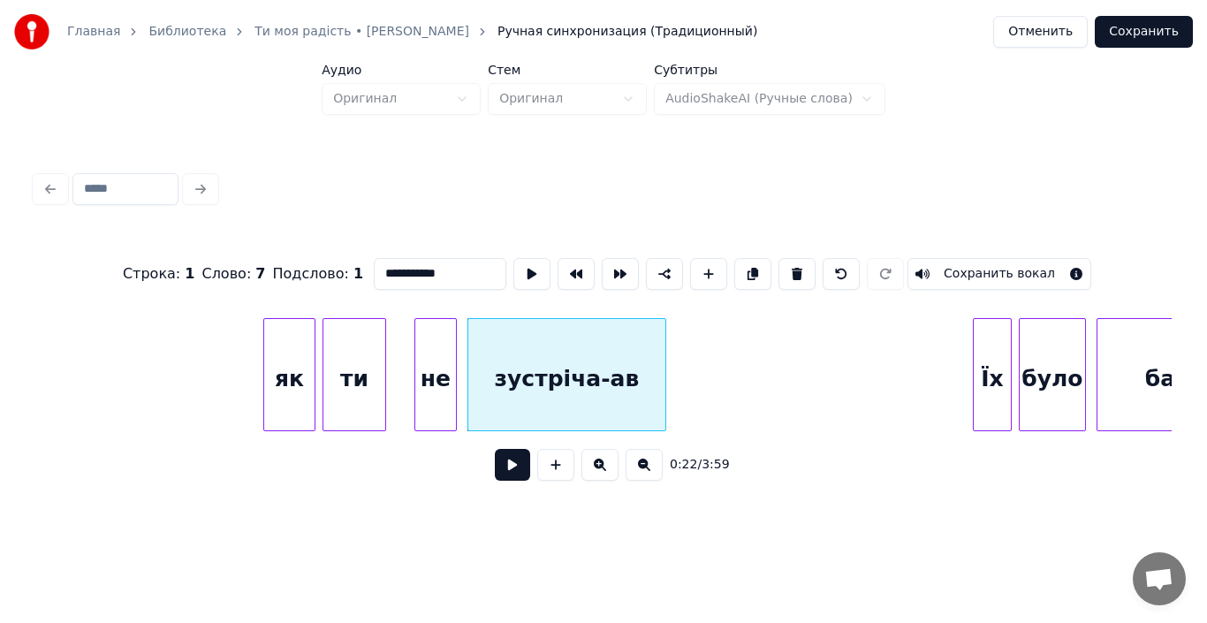
click at [664, 394] on div at bounding box center [662, 374] width 5 height 111
type input "**********"
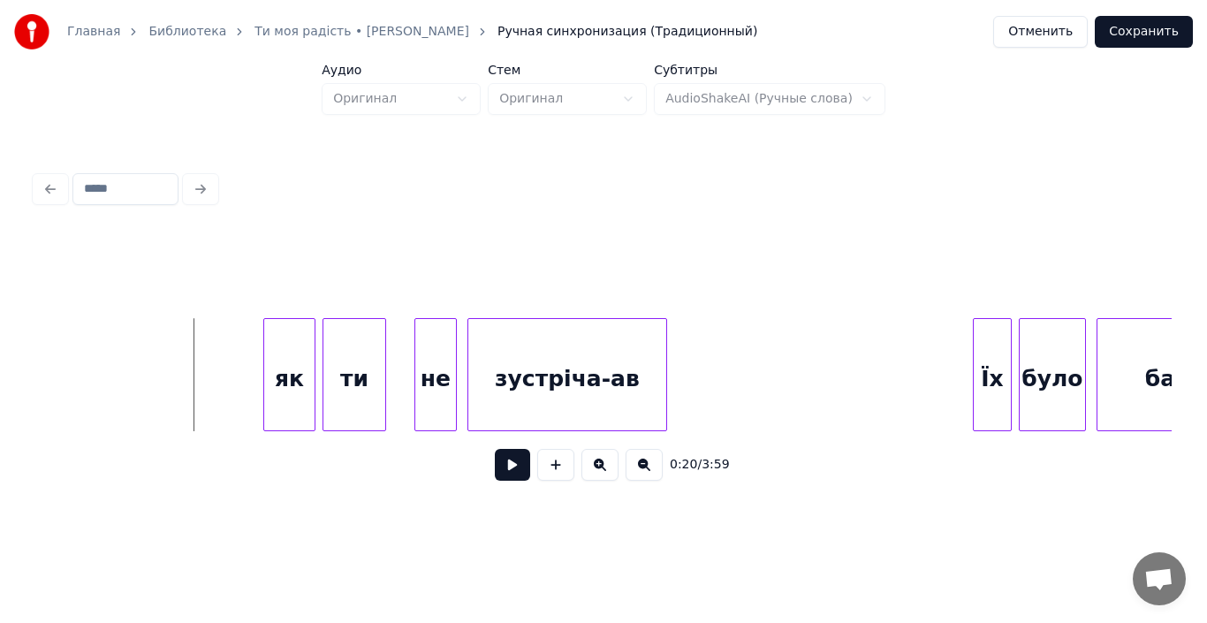
click at [511, 470] on button at bounding box center [512, 465] width 35 height 32
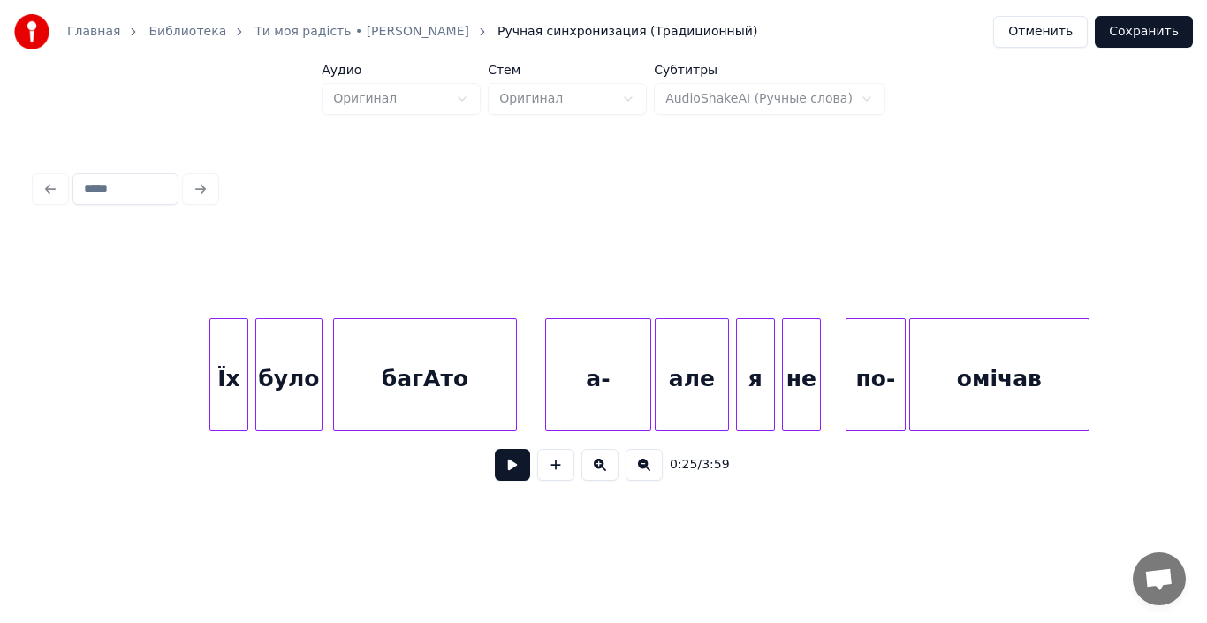
scroll to position [0, 4324]
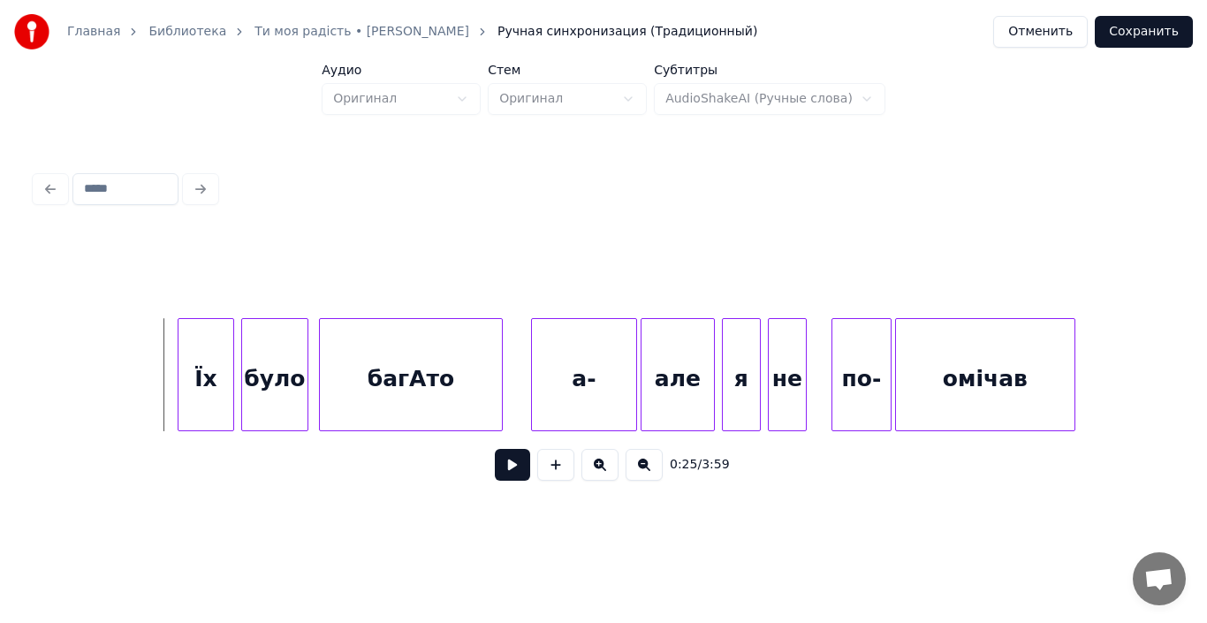
click at [180, 384] on div at bounding box center [180, 374] width 5 height 111
click at [513, 470] on button at bounding box center [512, 465] width 35 height 32
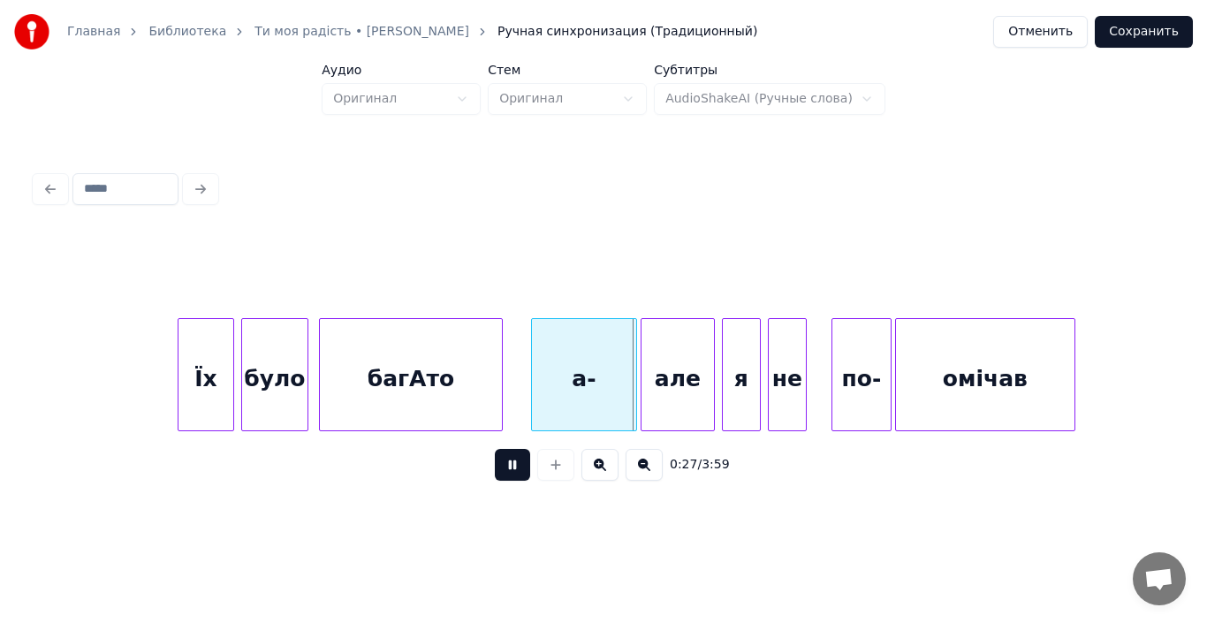
click at [513, 470] on button at bounding box center [512, 465] width 35 height 32
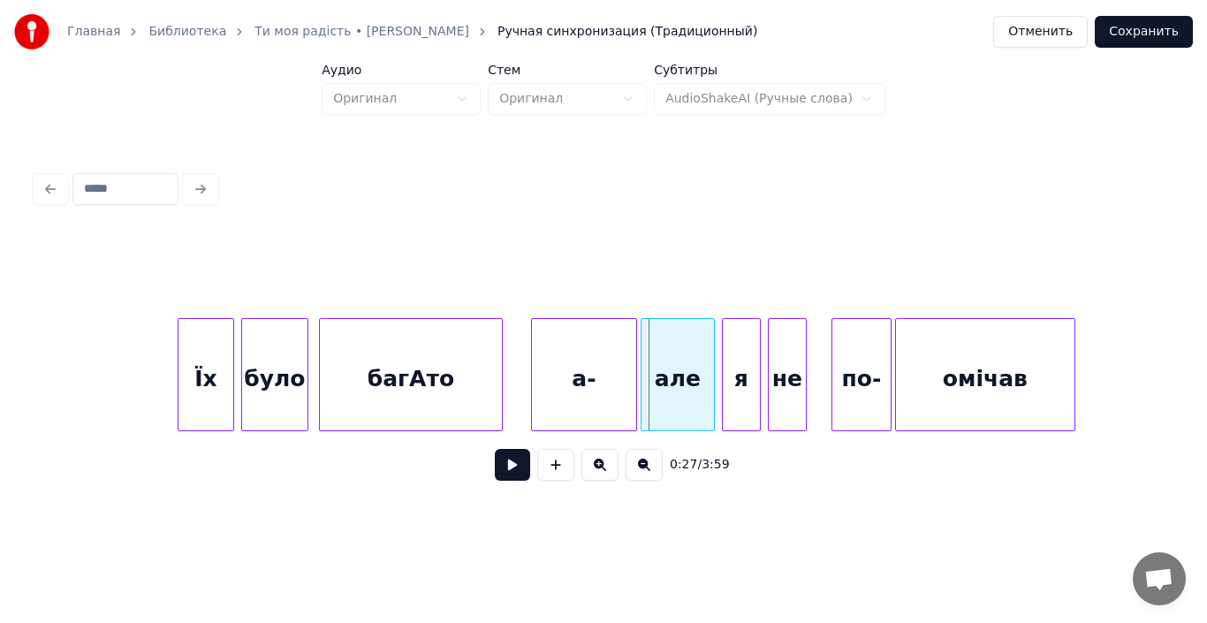
click at [513, 470] on button at bounding box center [512, 465] width 35 height 32
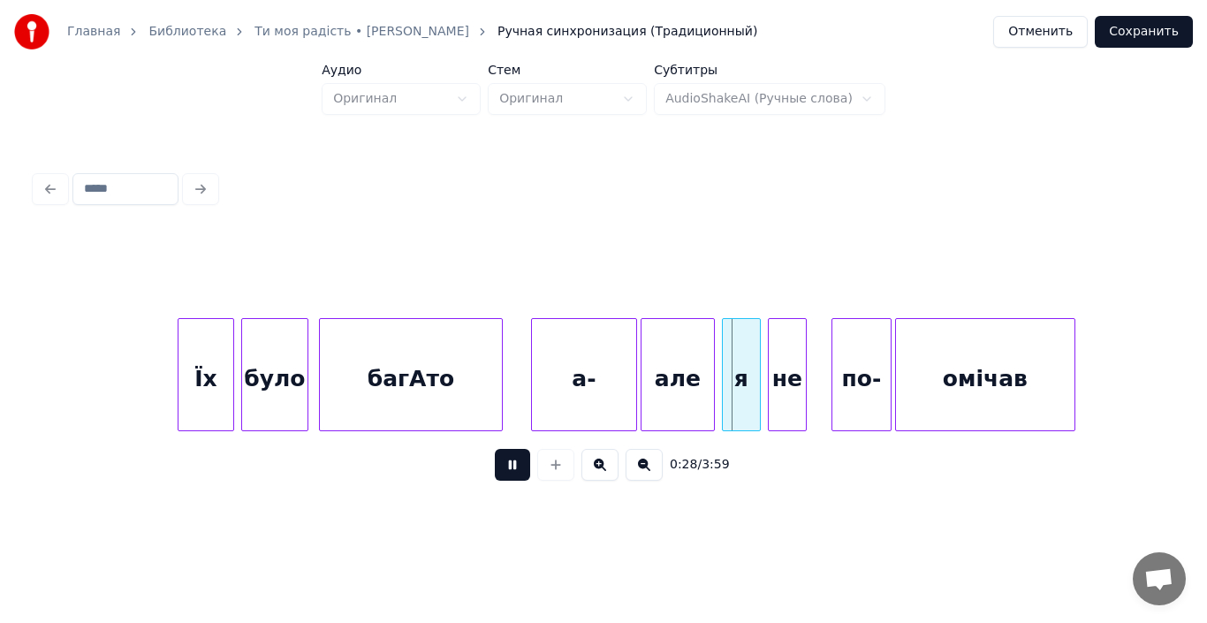
click at [513, 470] on button at bounding box center [512, 465] width 35 height 32
click at [604, 385] on div "а-" at bounding box center [584, 379] width 104 height 120
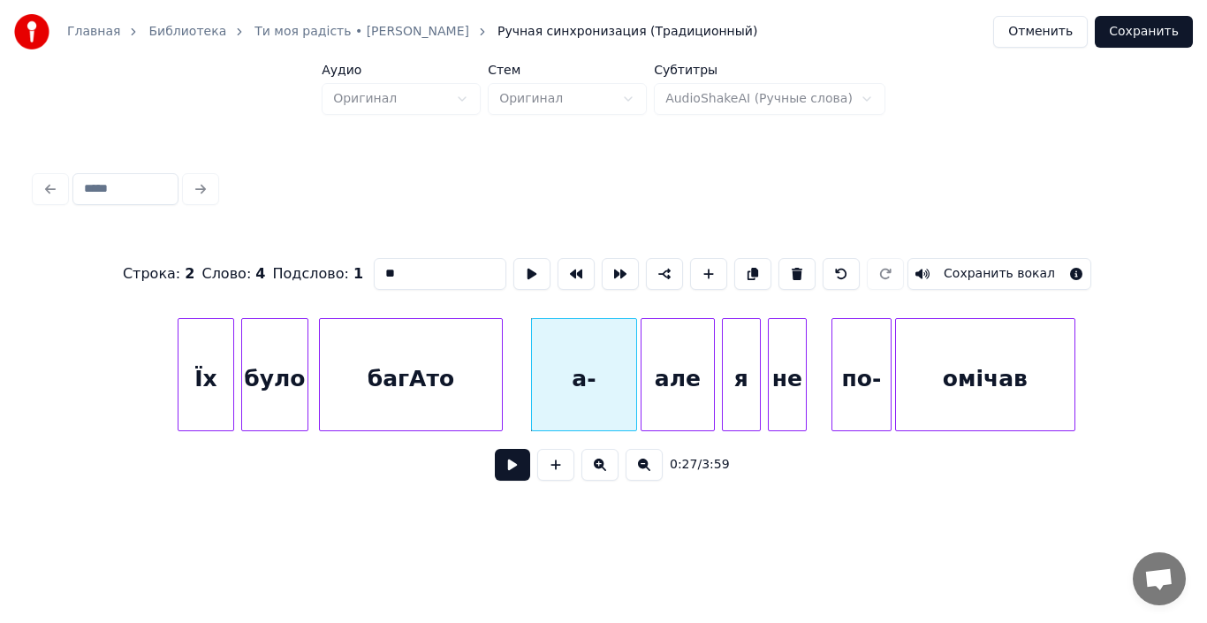
click at [404, 269] on input "**" at bounding box center [440, 274] width 133 height 32
click at [663, 380] on div "але" at bounding box center [677, 379] width 72 height 120
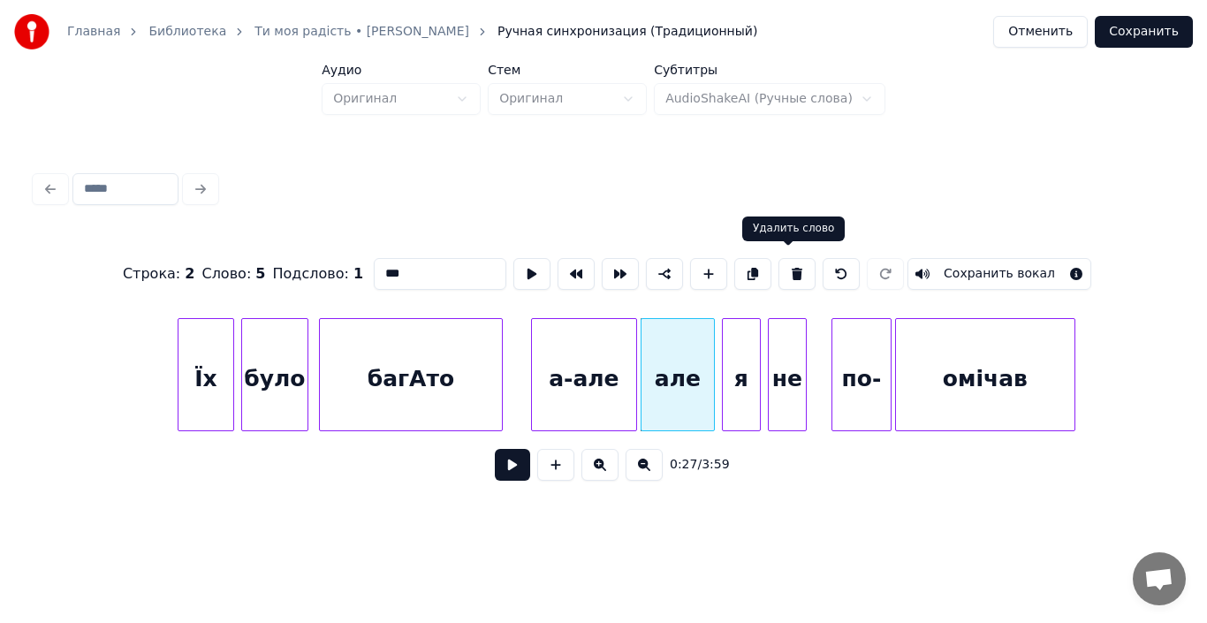
click at [791, 263] on button at bounding box center [796, 274] width 37 height 32
type input "*****"
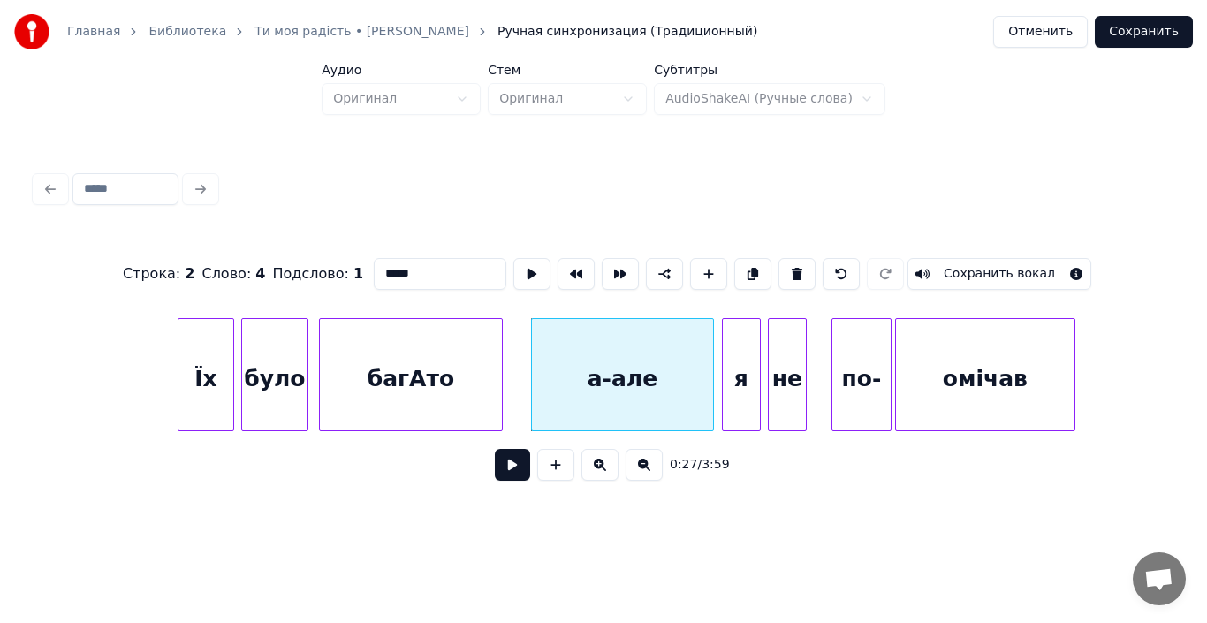
click at [709, 410] on div at bounding box center [710, 374] width 5 height 111
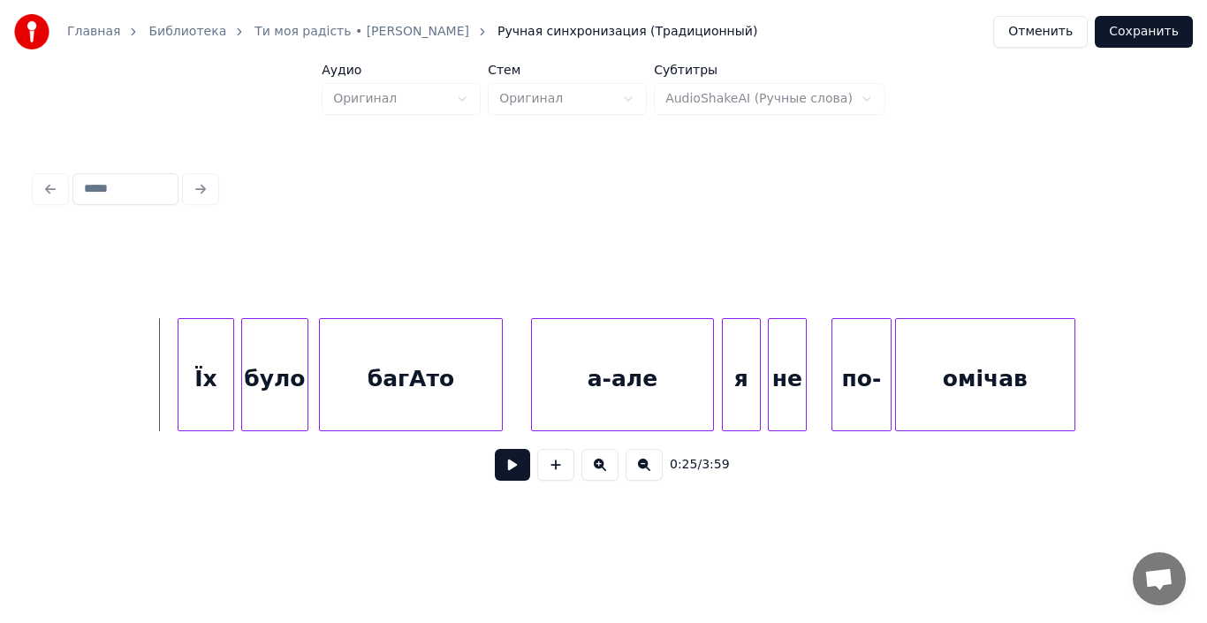
click at [524, 470] on button at bounding box center [512, 465] width 35 height 32
click at [527, 383] on div at bounding box center [528, 374] width 5 height 111
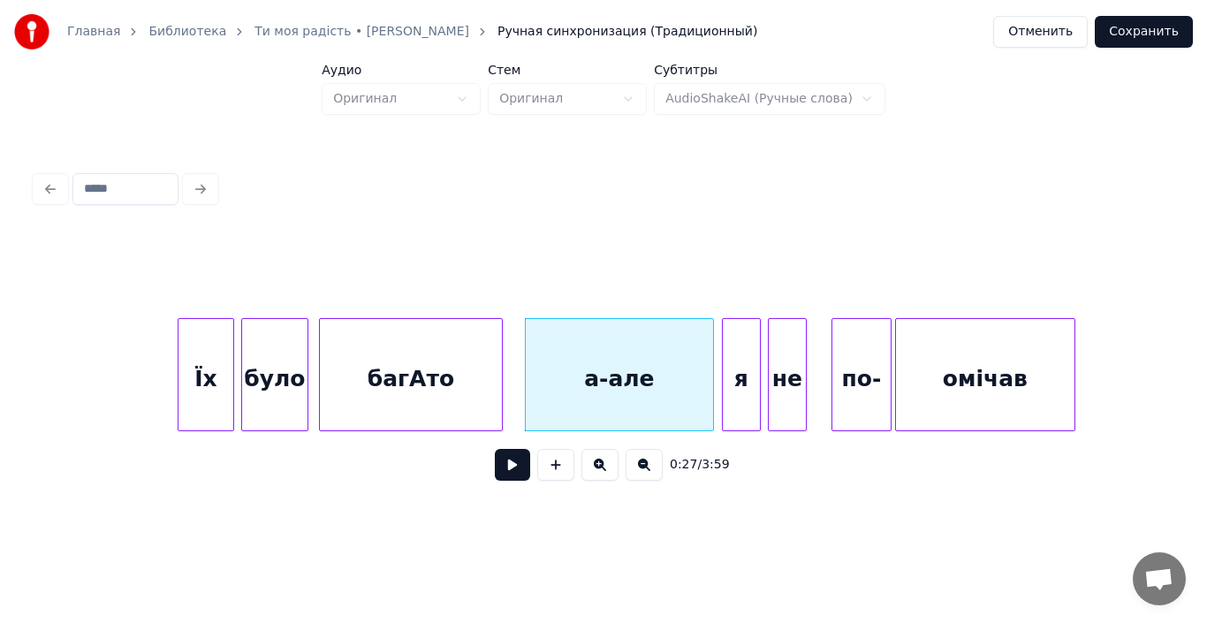
click at [369, 389] on div "багАто" at bounding box center [411, 379] width 182 height 120
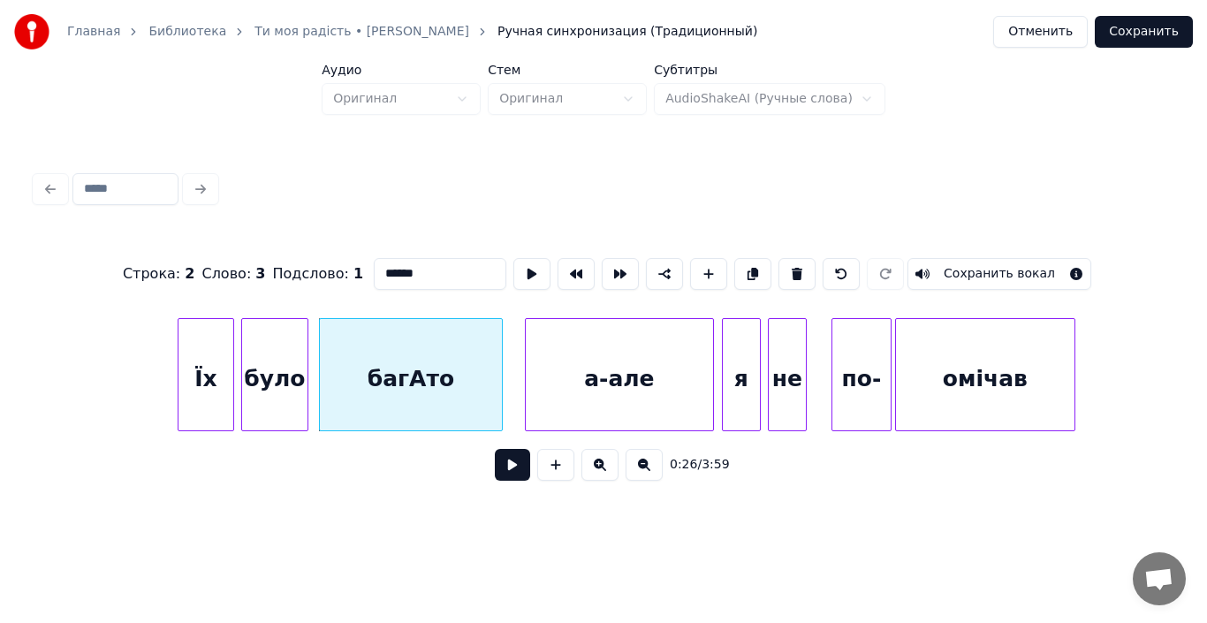
click at [511, 477] on button at bounding box center [512, 465] width 35 height 32
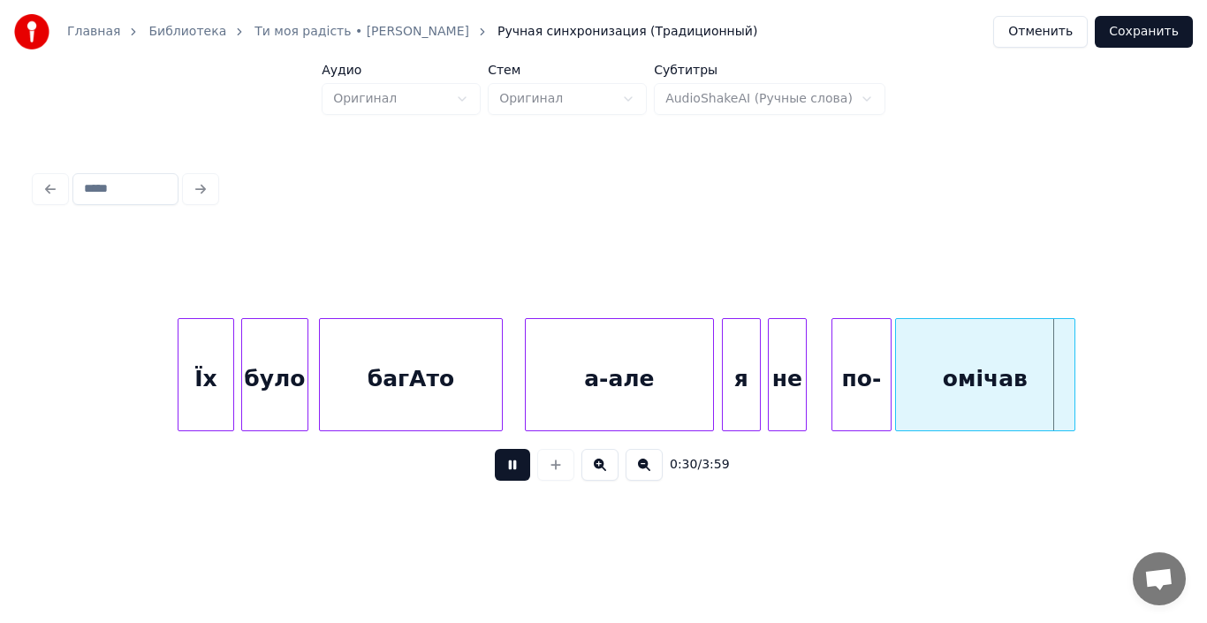
click at [511, 477] on button at bounding box center [512, 465] width 35 height 32
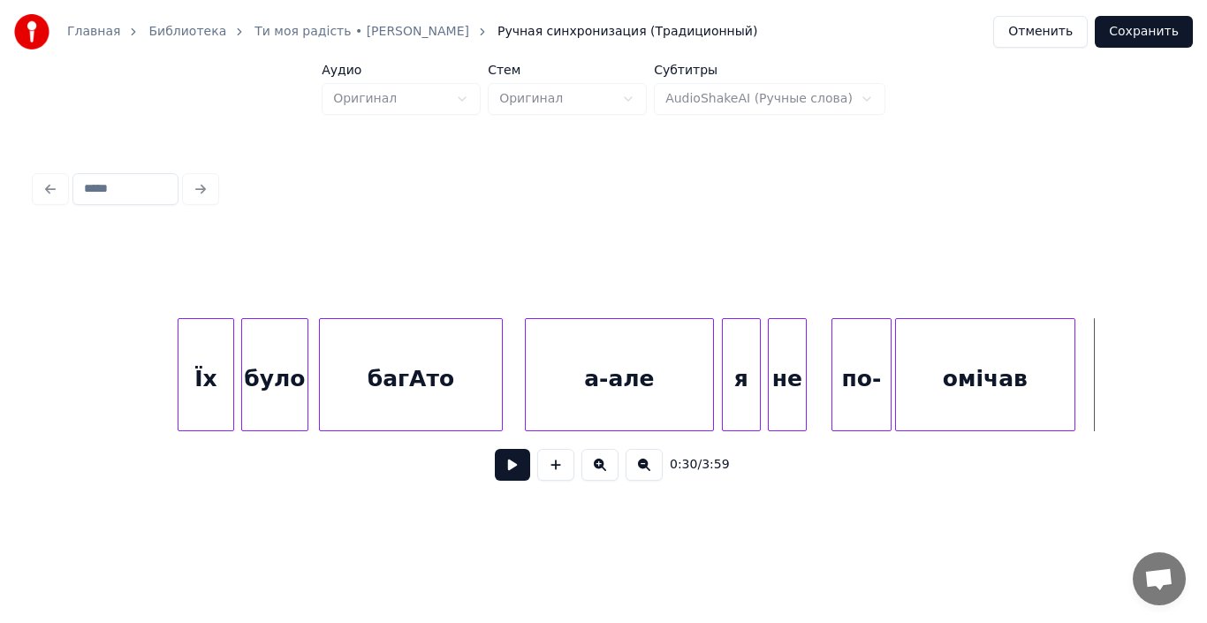
click at [806, 375] on div "не" at bounding box center [787, 374] width 39 height 113
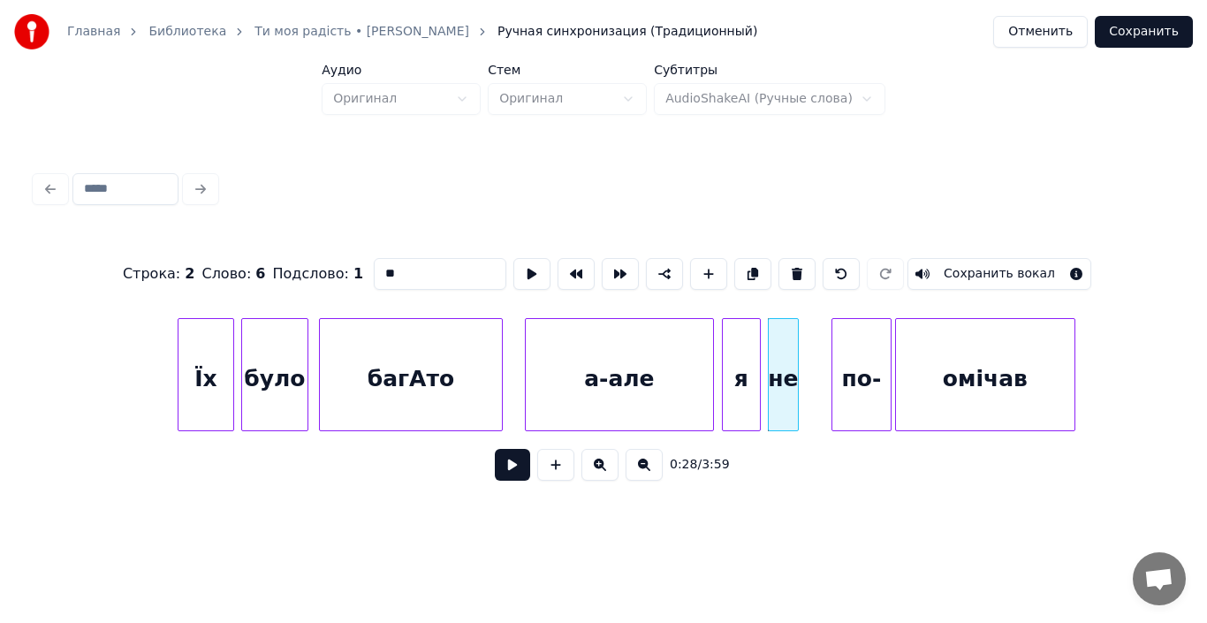
click at [792, 375] on div at bounding box center [794, 374] width 5 height 111
click at [925, 395] on div "омічав" at bounding box center [985, 379] width 178 height 120
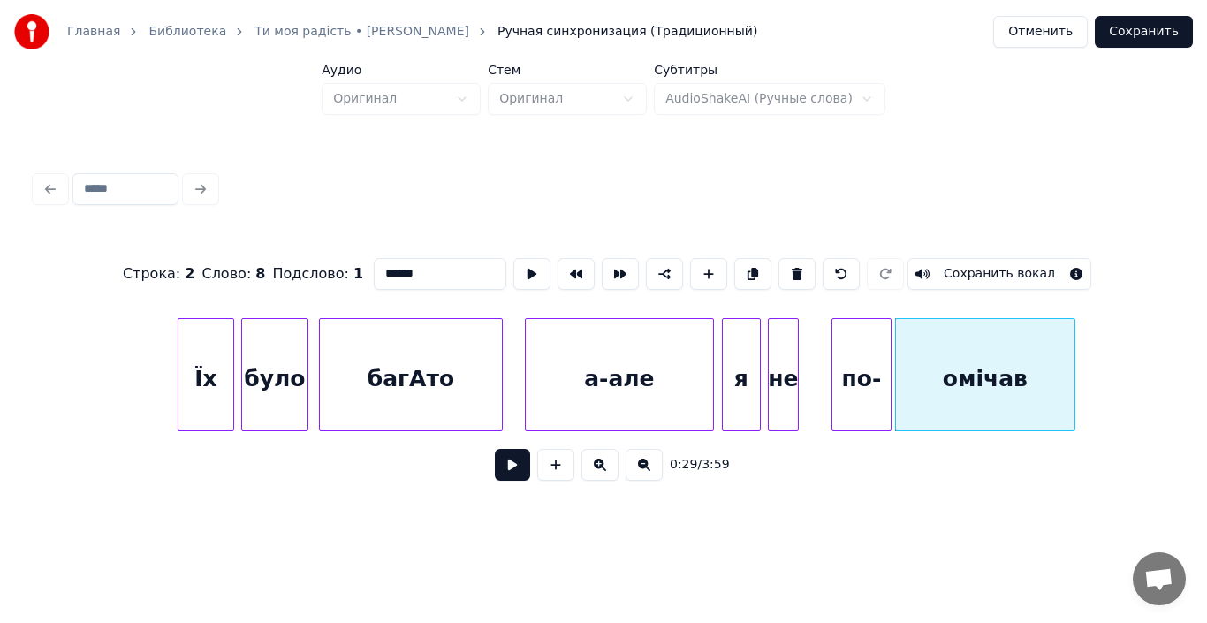
click at [375, 268] on input "******" at bounding box center [440, 274] width 133 height 32
click at [856, 367] on div "по-" at bounding box center [861, 379] width 58 height 120
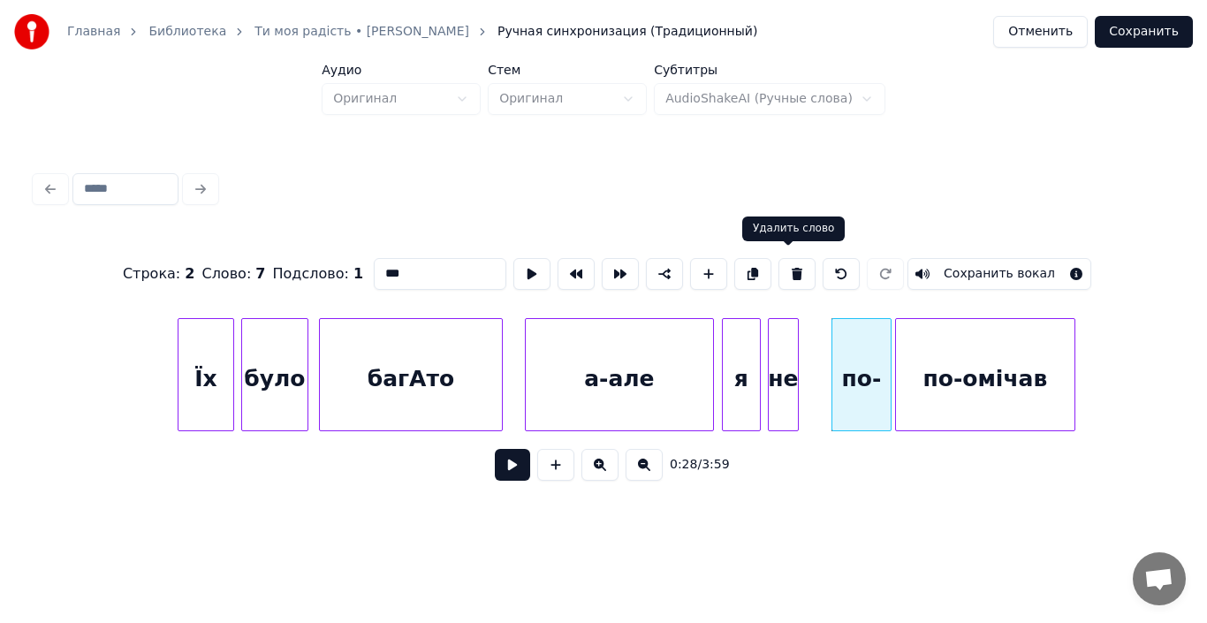
click at [787, 268] on button at bounding box center [796, 274] width 37 height 32
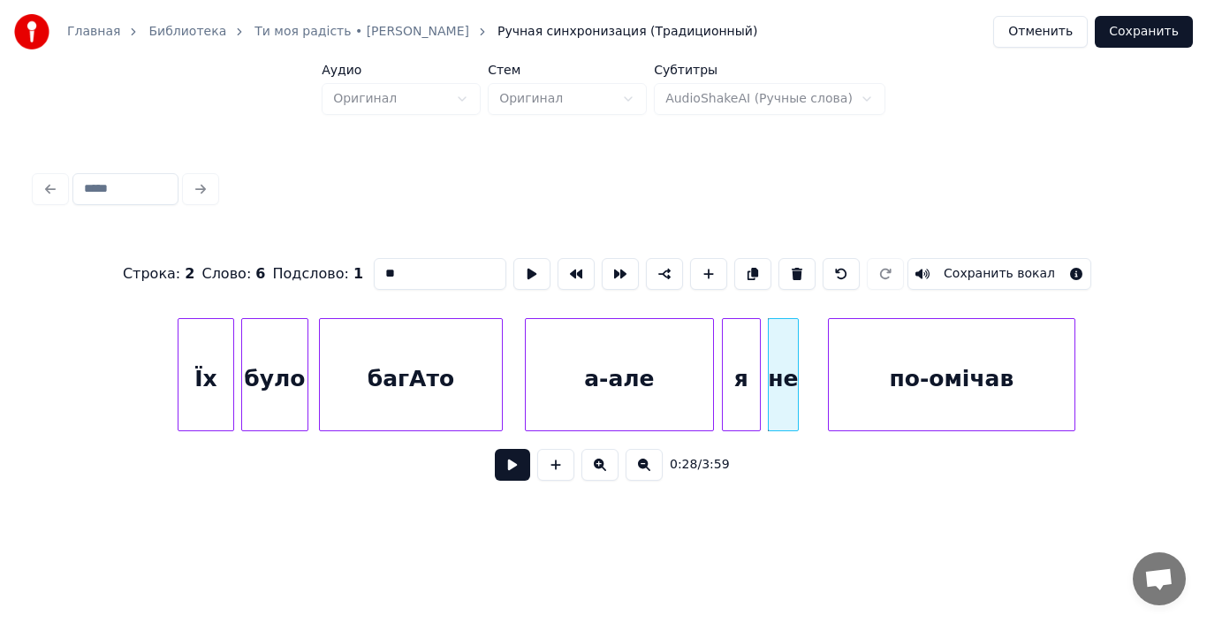
click at [830, 383] on div at bounding box center [831, 374] width 5 height 111
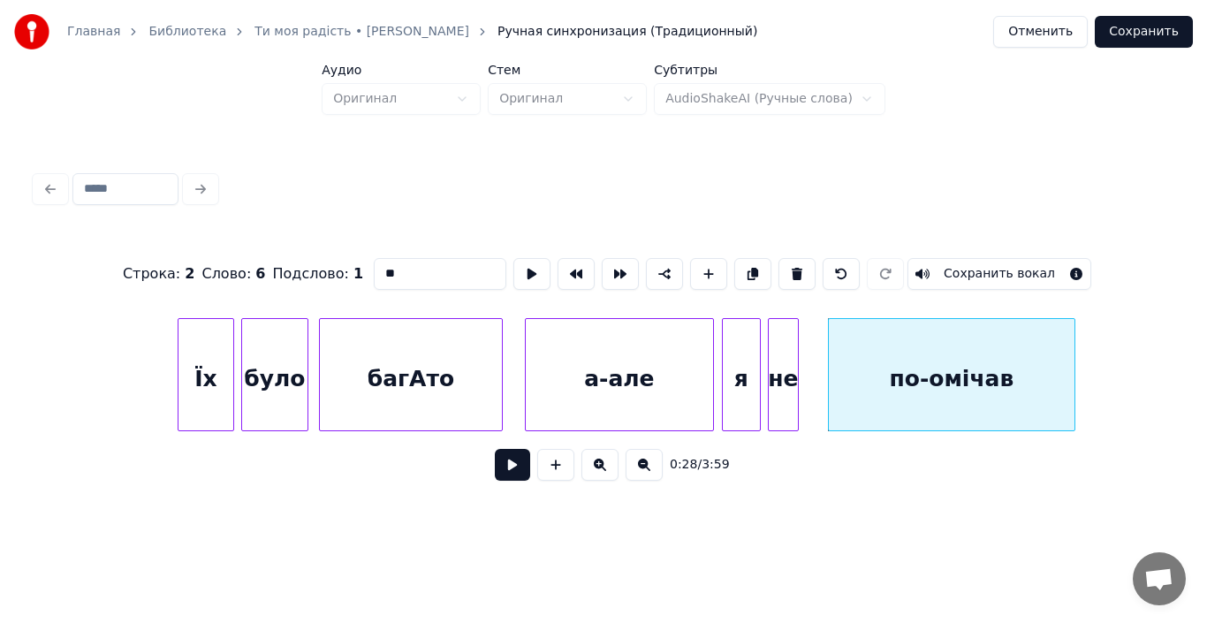
click at [453, 376] on div "багАто" at bounding box center [411, 379] width 182 height 120
type input "******"
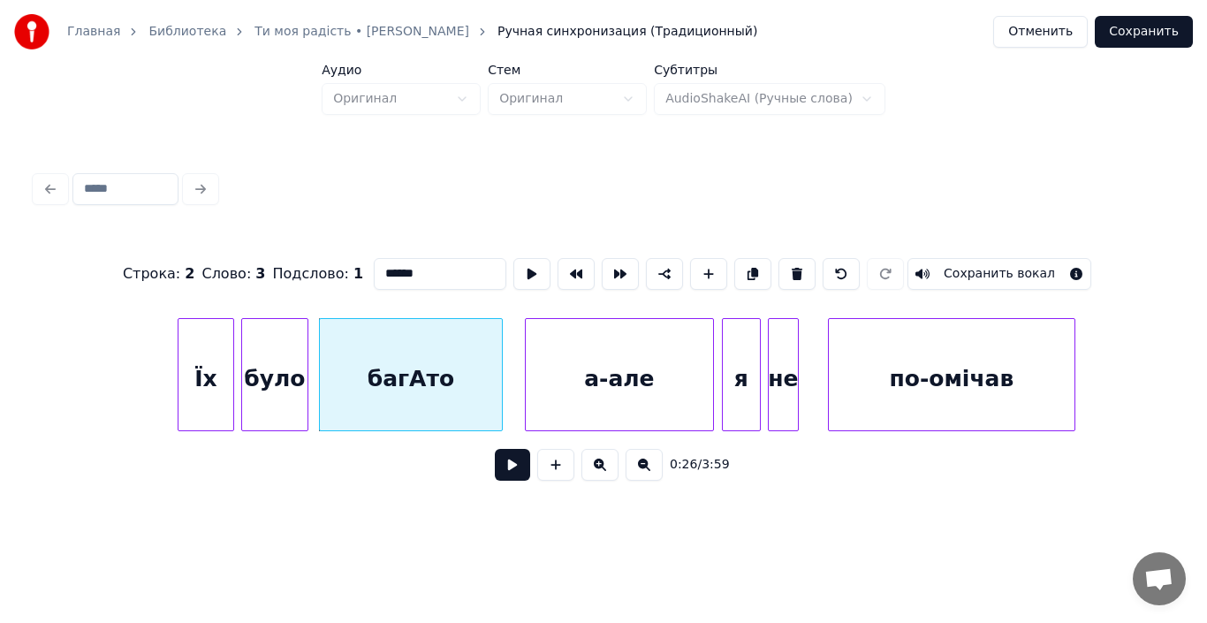
click at [516, 466] on button at bounding box center [512, 465] width 35 height 32
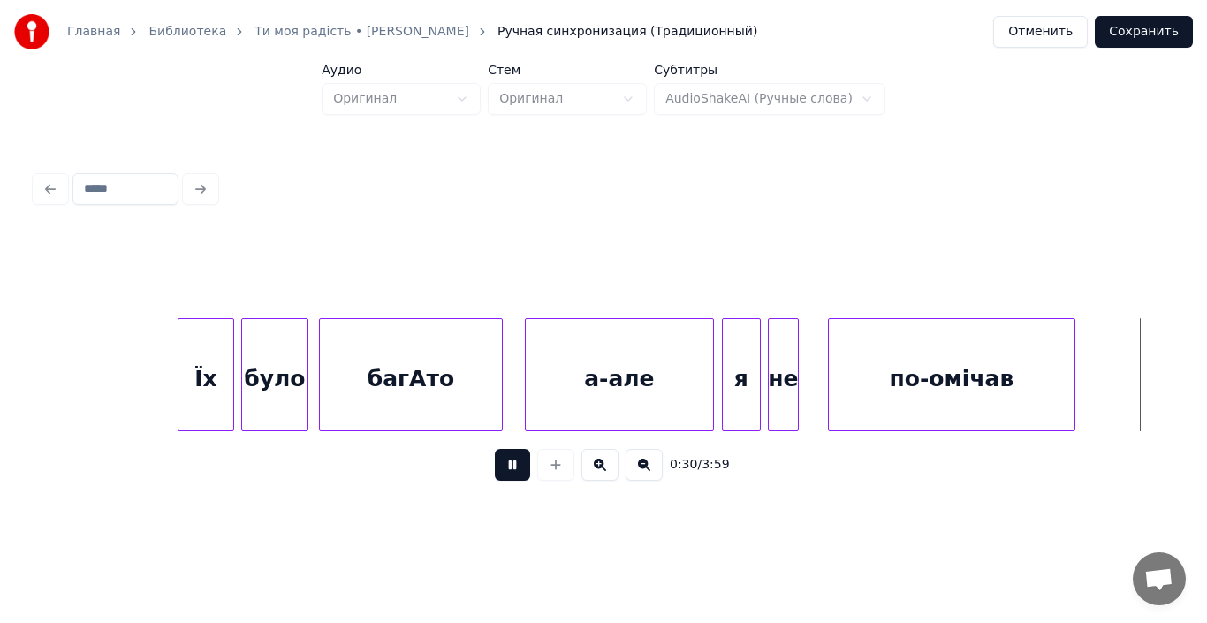
click at [516, 466] on button at bounding box center [512, 465] width 35 height 32
click at [786, 381] on div "не" at bounding box center [783, 379] width 29 height 120
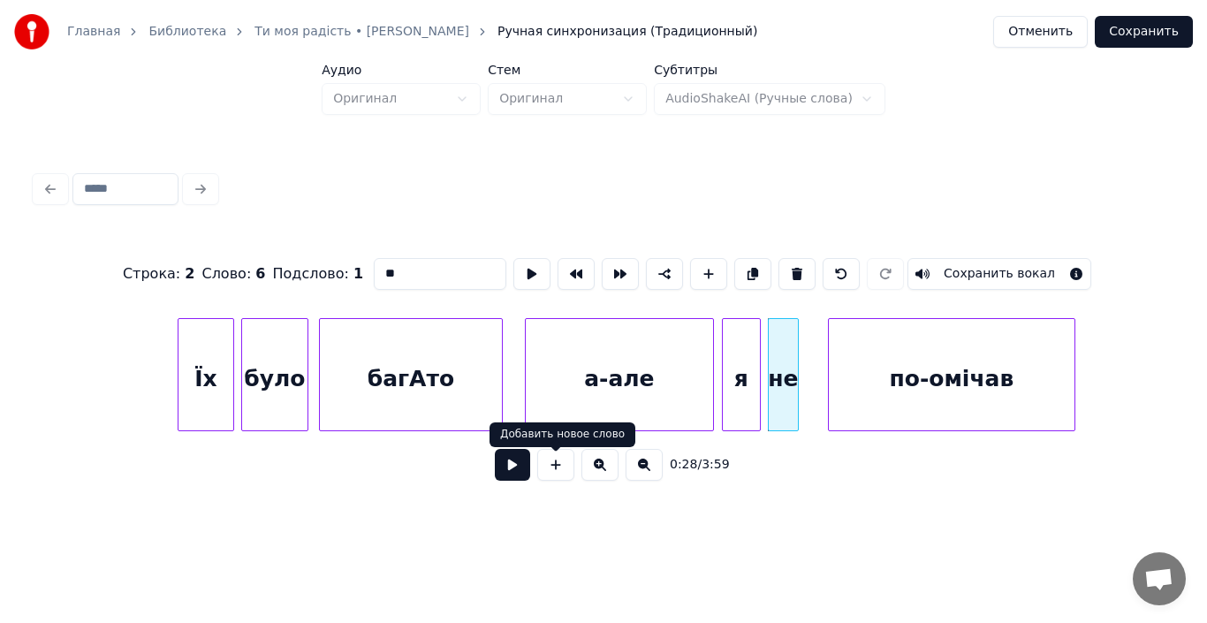
click at [518, 471] on button at bounding box center [512, 465] width 35 height 32
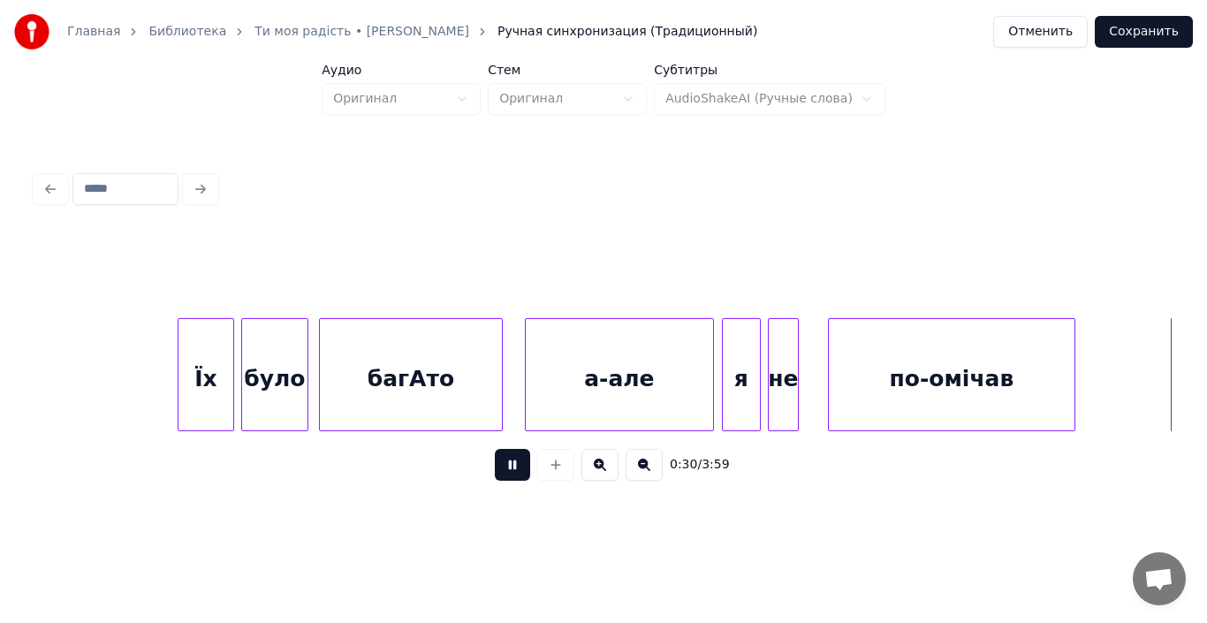
scroll to position [0, 5463]
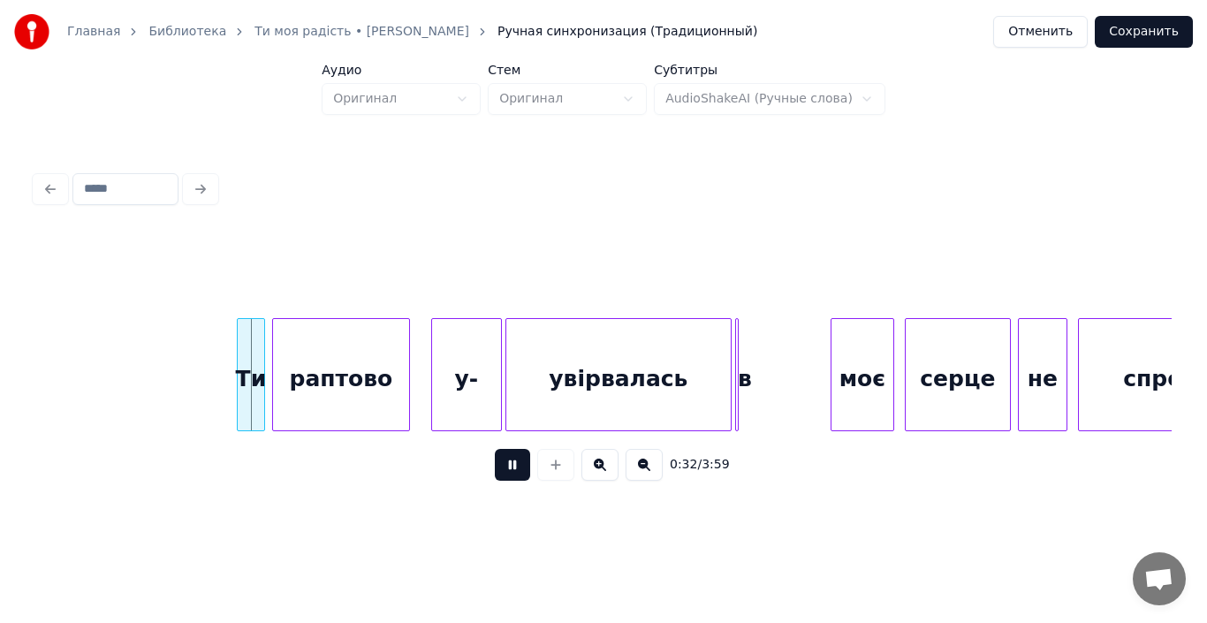
click at [501, 481] on button at bounding box center [512, 465] width 35 height 32
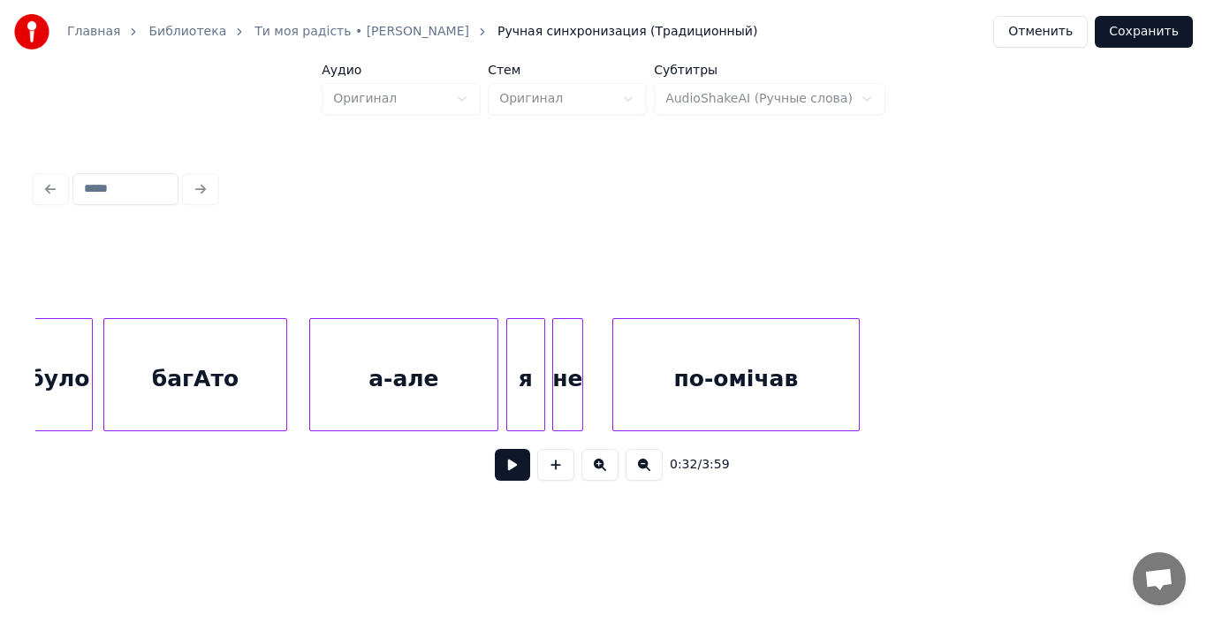
scroll to position [0, 4474]
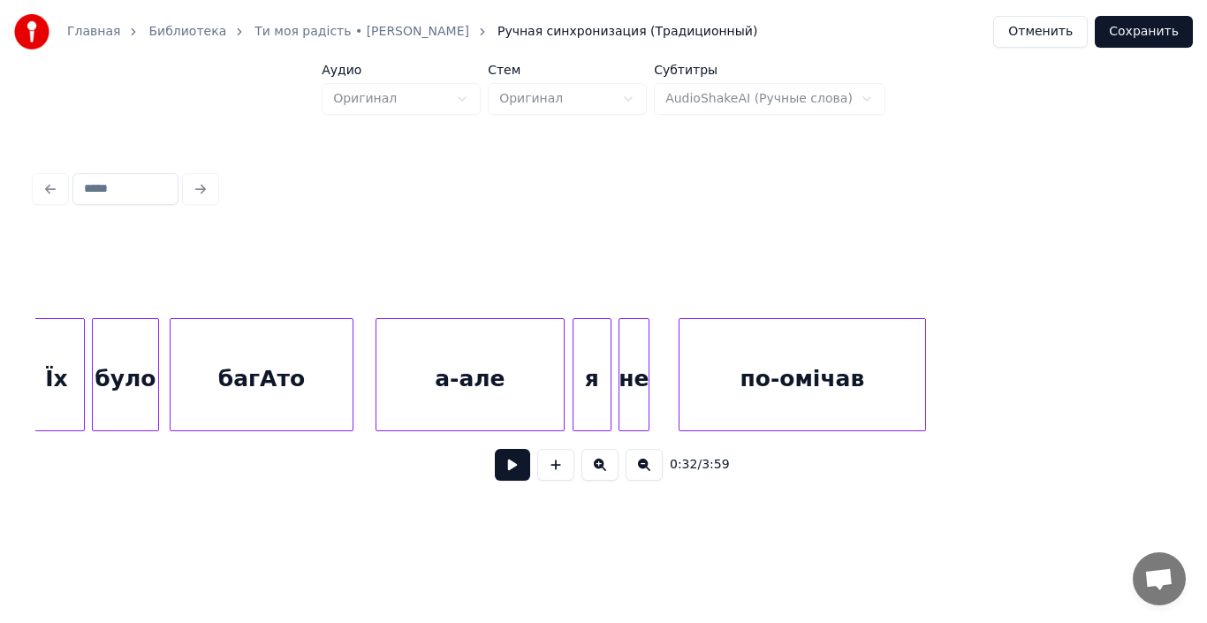
click at [510, 462] on button at bounding box center [512, 465] width 35 height 32
click at [731, 393] on div "по-омічав" at bounding box center [802, 379] width 246 height 120
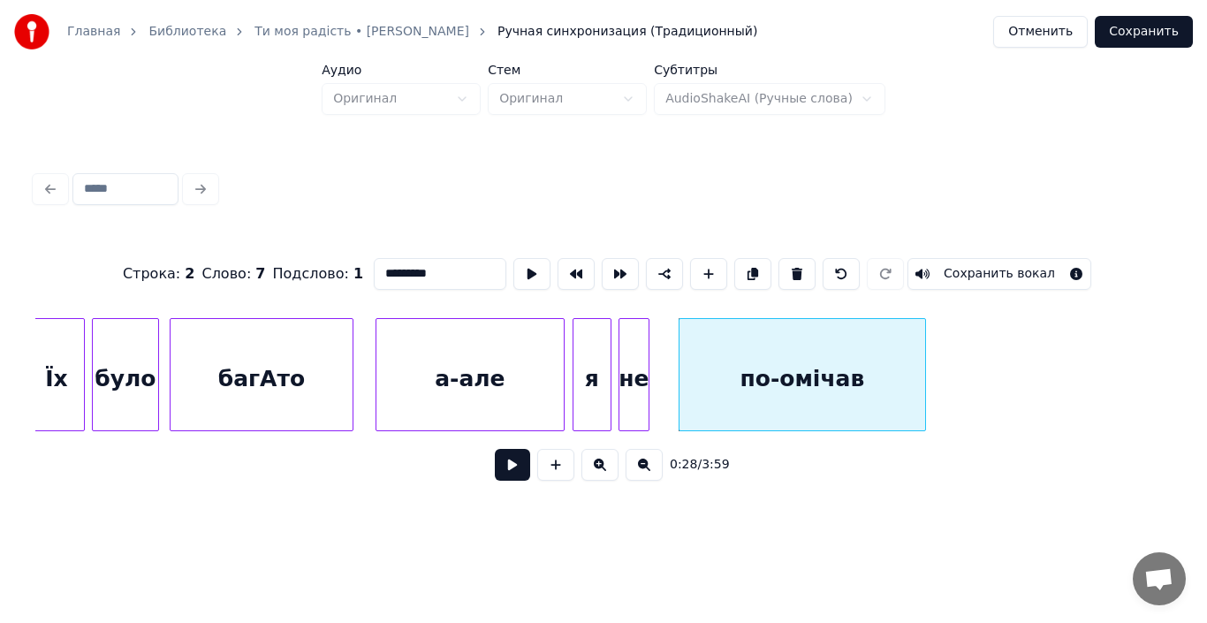
click at [502, 479] on button at bounding box center [512, 465] width 35 height 32
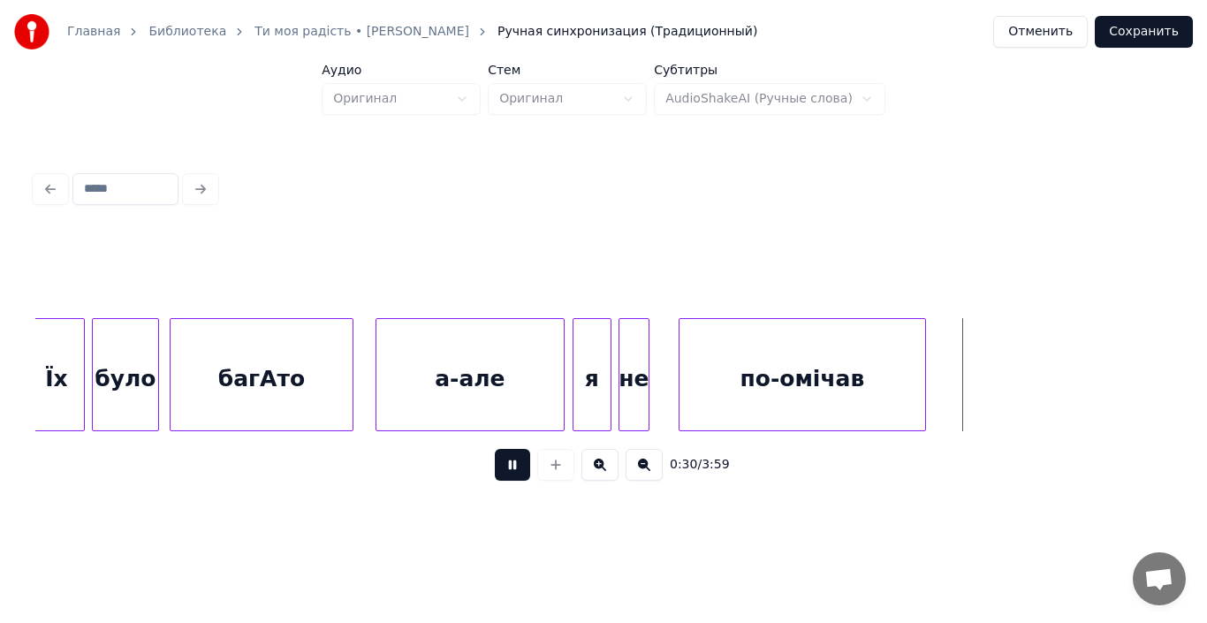
click at [801, 385] on div "по-омічав" at bounding box center [802, 379] width 246 height 120
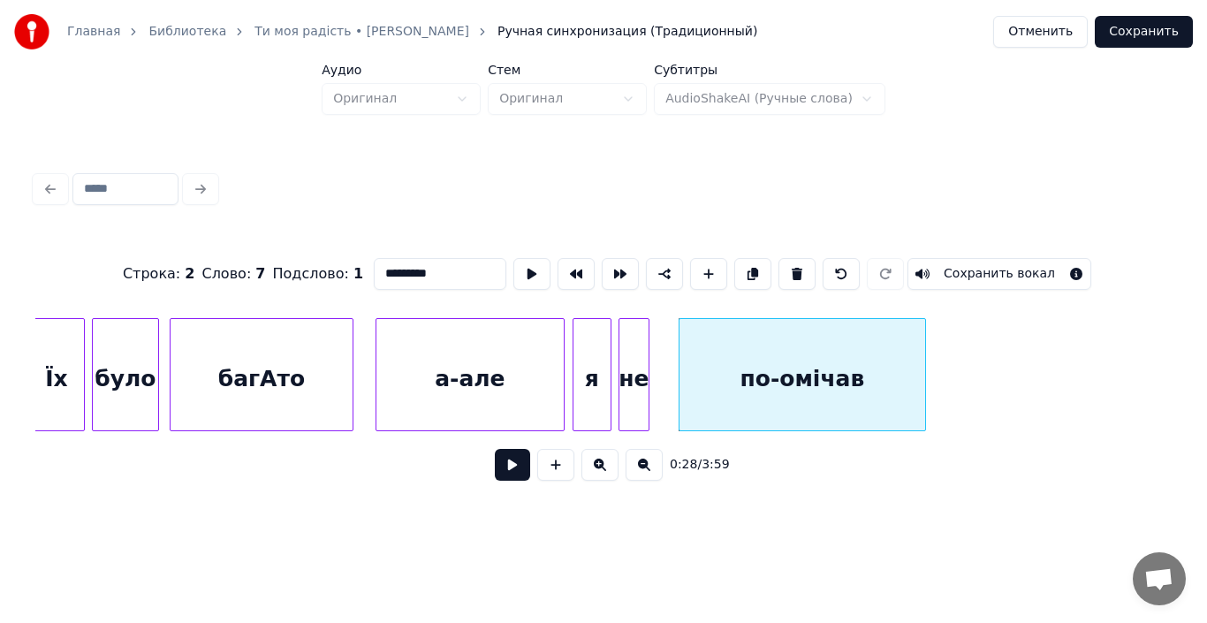
click at [842, 397] on div "по-омічав" at bounding box center [802, 379] width 246 height 120
click at [424, 274] on input "*********" at bounding box center [440, 274] width 133 height 32
click at [582, 390] on div "я" at bounding box center [591, 379] width 37 height 120
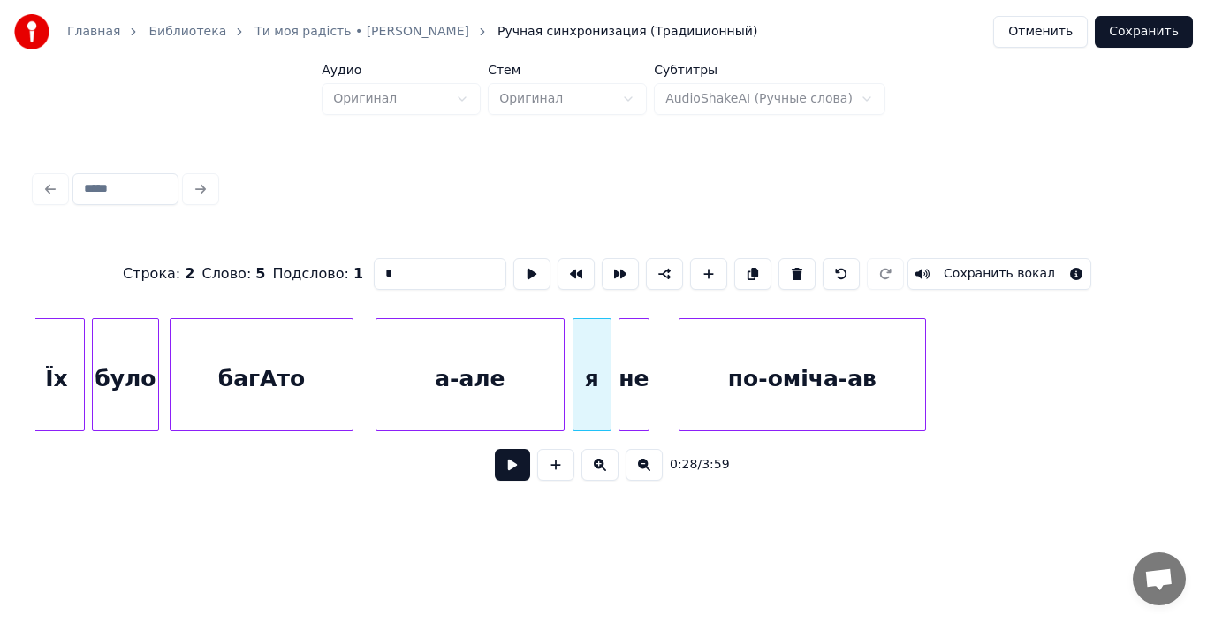
type input "*"
click at [512, 474] on button at bounding box center [512, 465] width 35 height 32
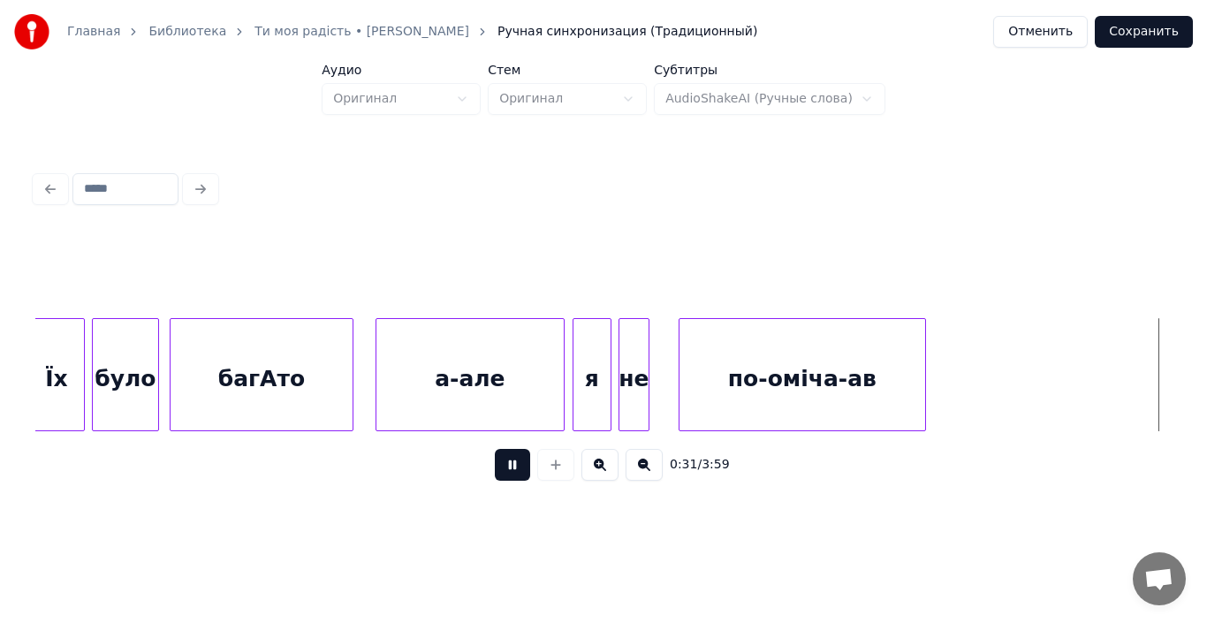
scroll to position [0, 5611]
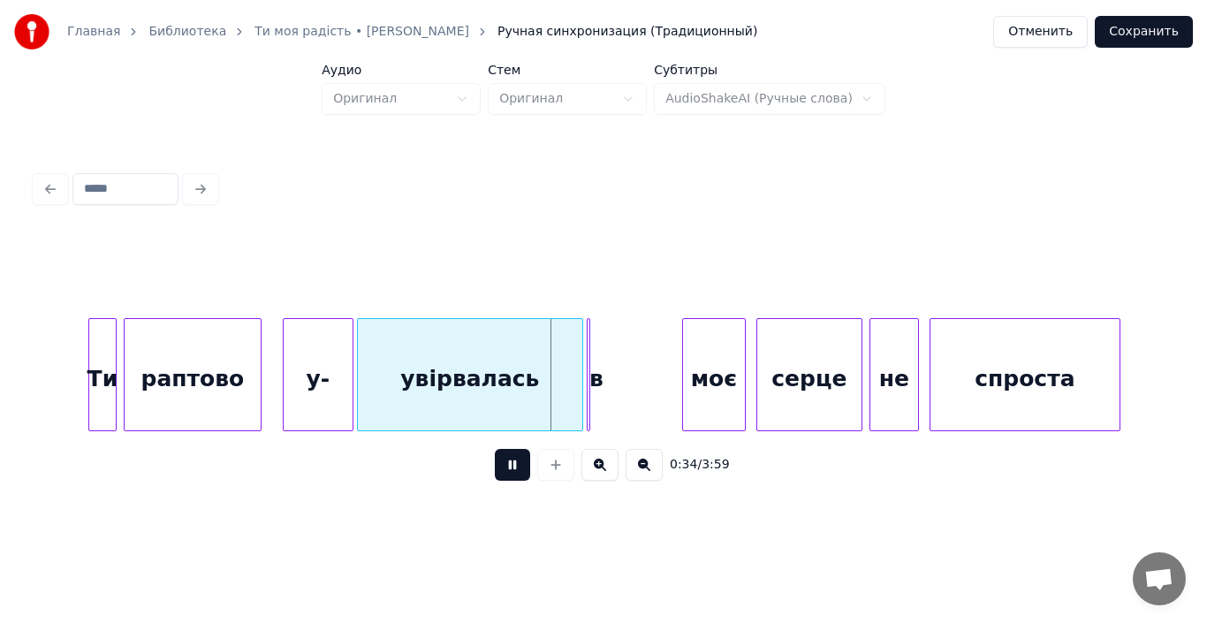
click at [512, 474] on button at bounding box center [512, 465] width 35 height 32
click at [104, 384] on div "Ти" at bounding box center [102, 379] width 27 height 120
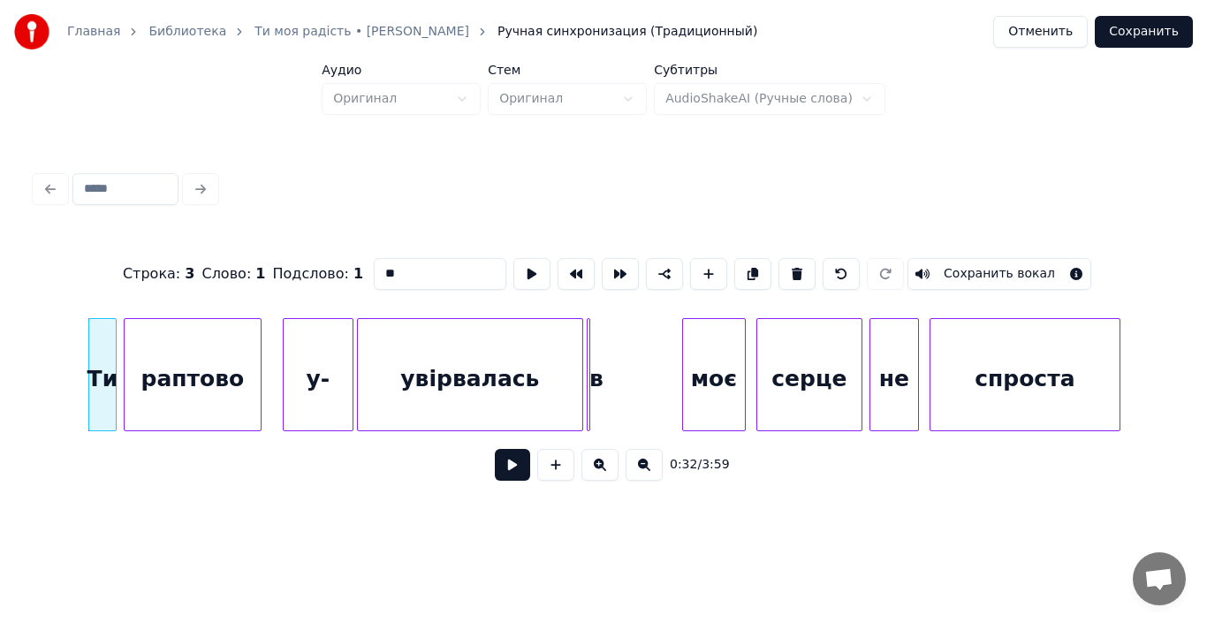
click at [498, 469] on button at bounding box center [512, 465] width 35 height 32
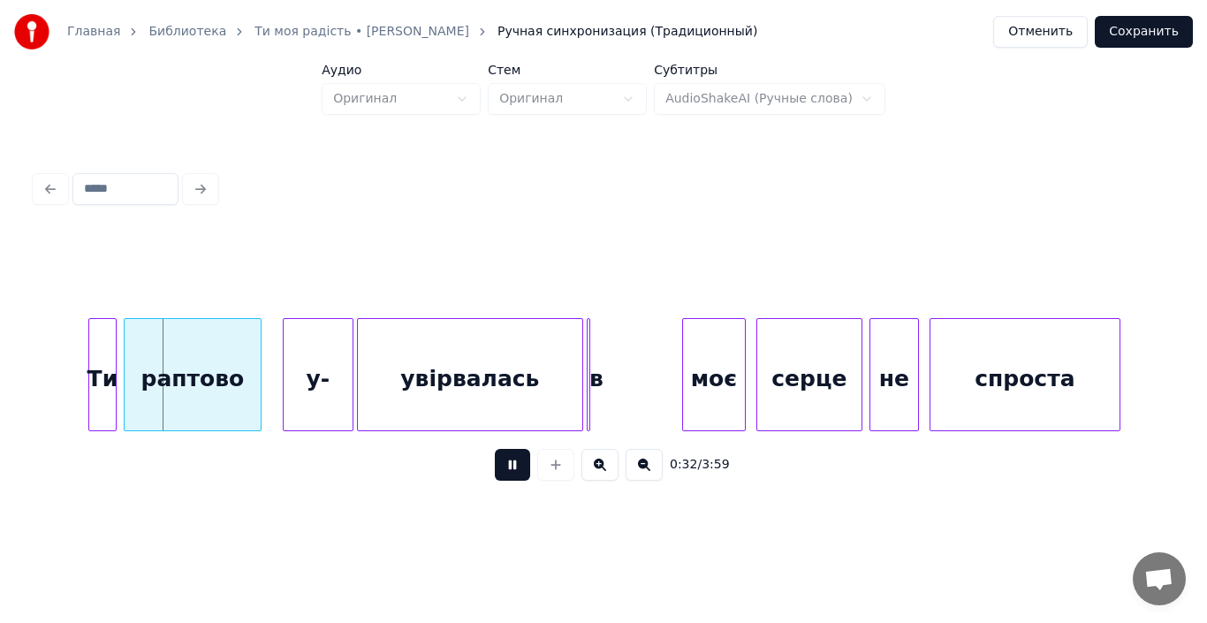
click at [498, 469] on button at bounding box center [512, 465] width 35 height 32
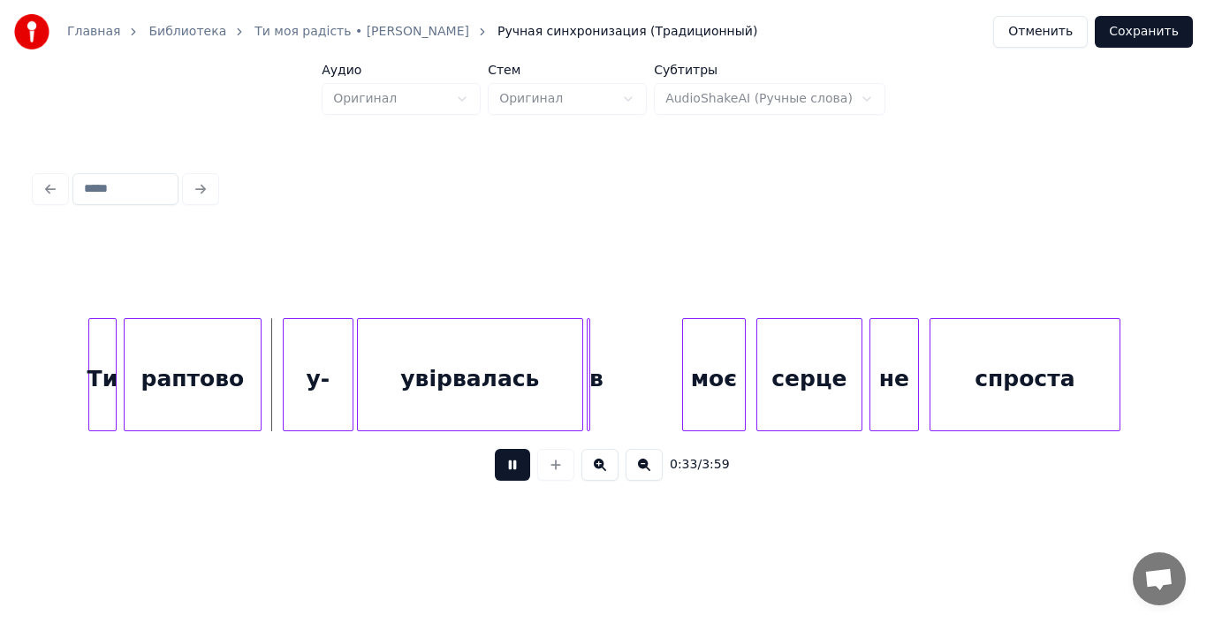
click at [498, 469] on button at bounding box center [512, 465] width 35 height 32
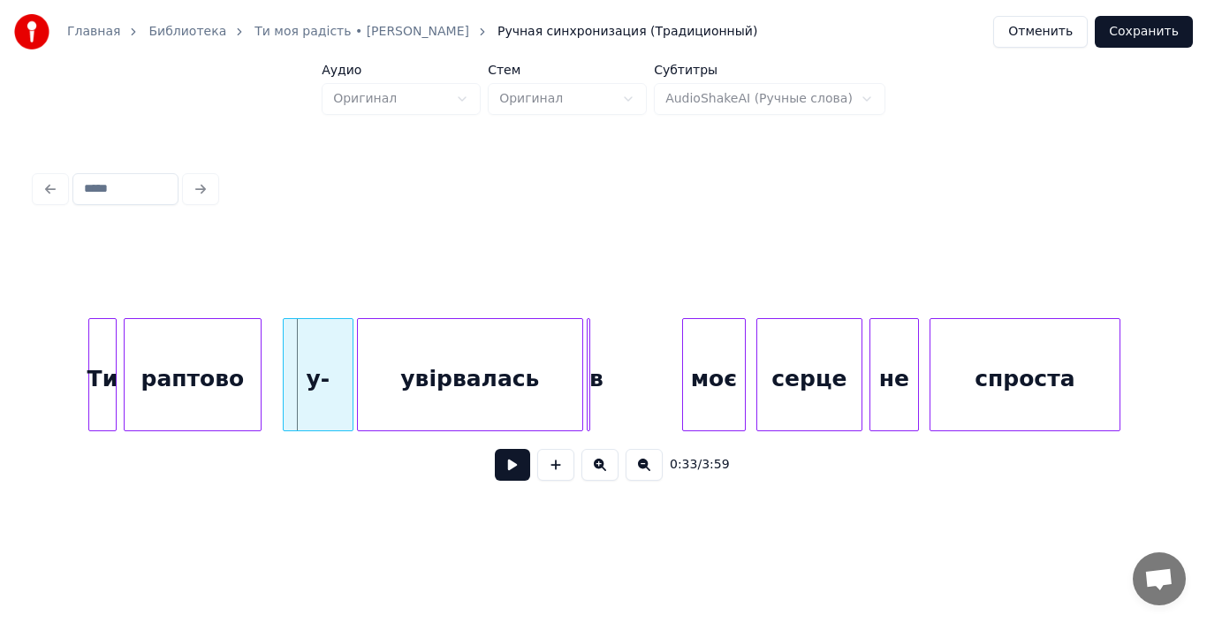
click at [393, 398] on div "увірвалась" at bounding box center [470, 379] width 224 height 120
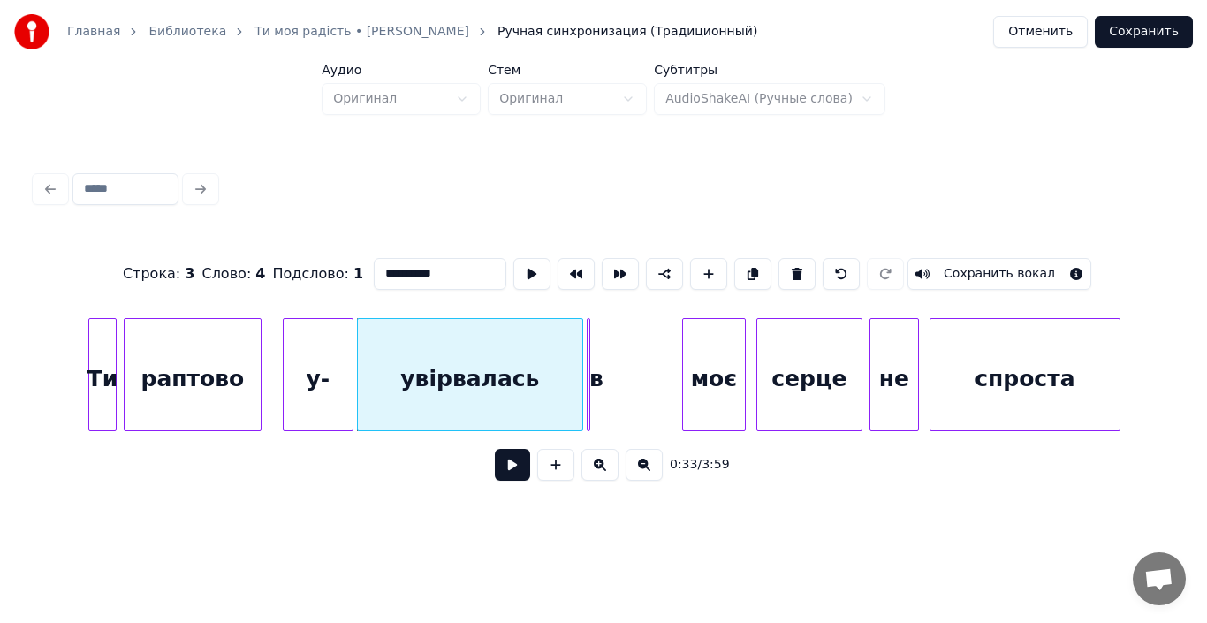
click at [375, 272] on input "**********" at bounding box center [440, 274] width 133 height 32
click at [308, 365] on div "у-" at bounding box center [318, 379] width 69 height 120
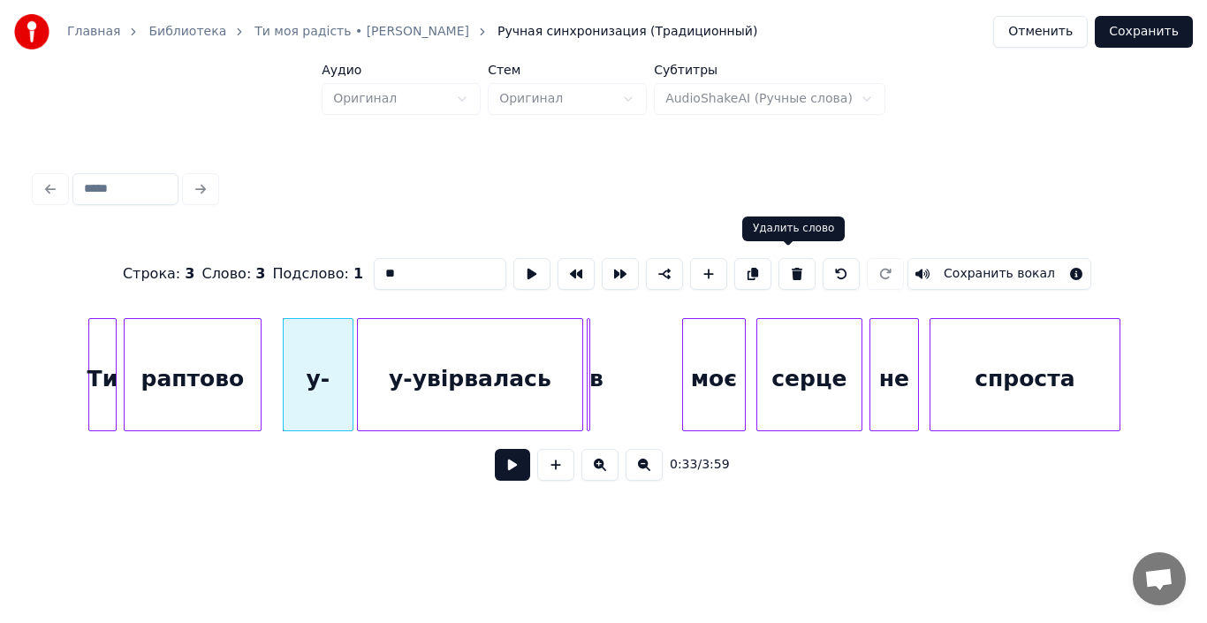
click at [787, 269] on button at bounding box center [796, 274] width 37 height 32
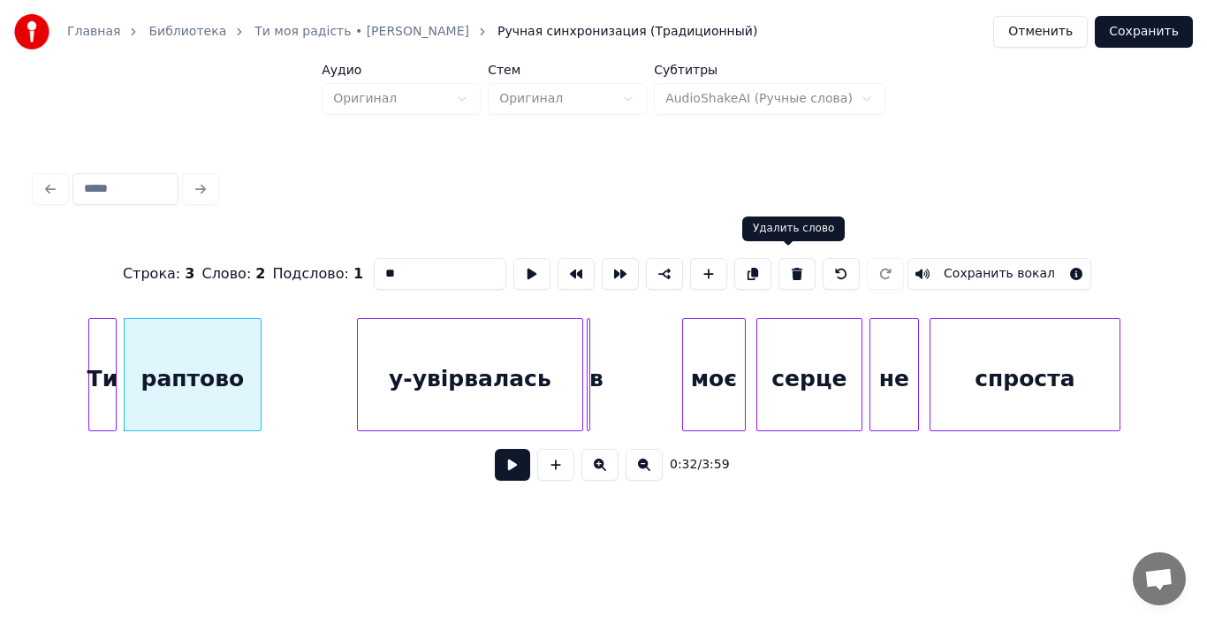
type input "*******"
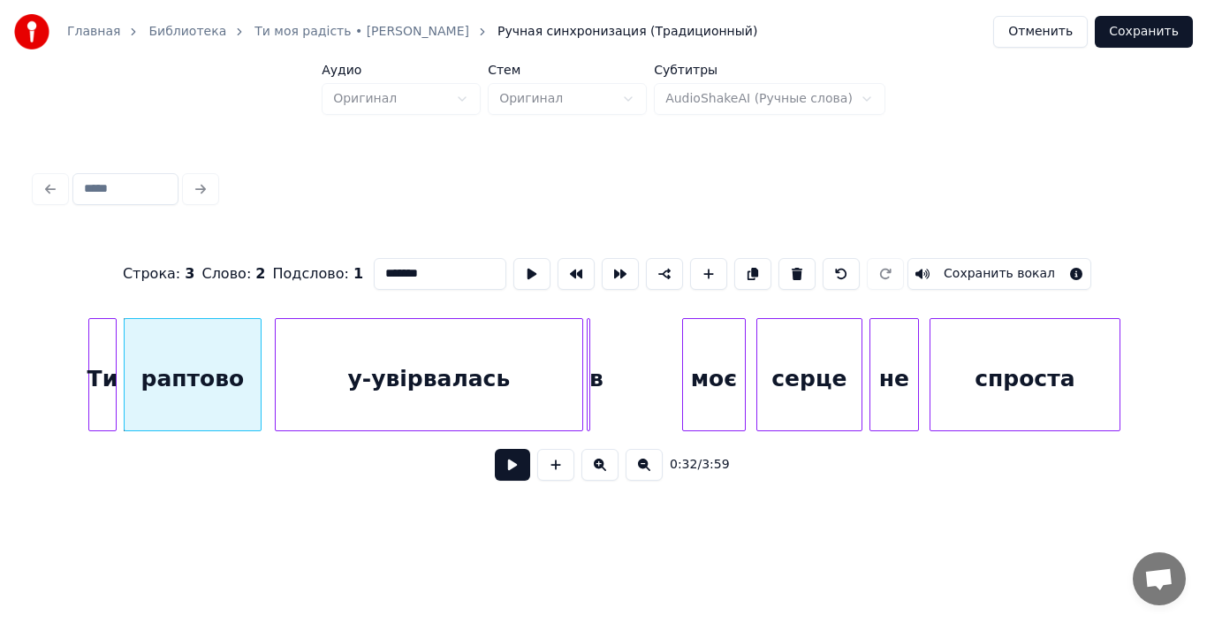
click at [279, 387] on div at bounding box center [278, 374] width 5 height 111
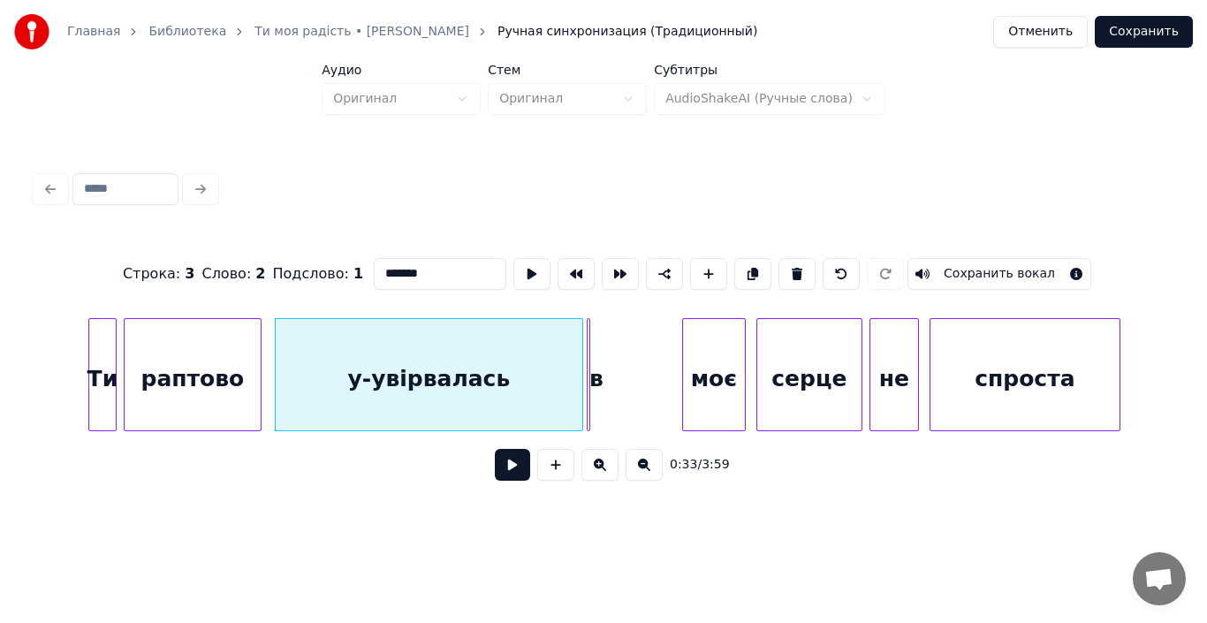
click at [187, 385] on div "раптово" at bounding box center [193, 379] width 136 height 120
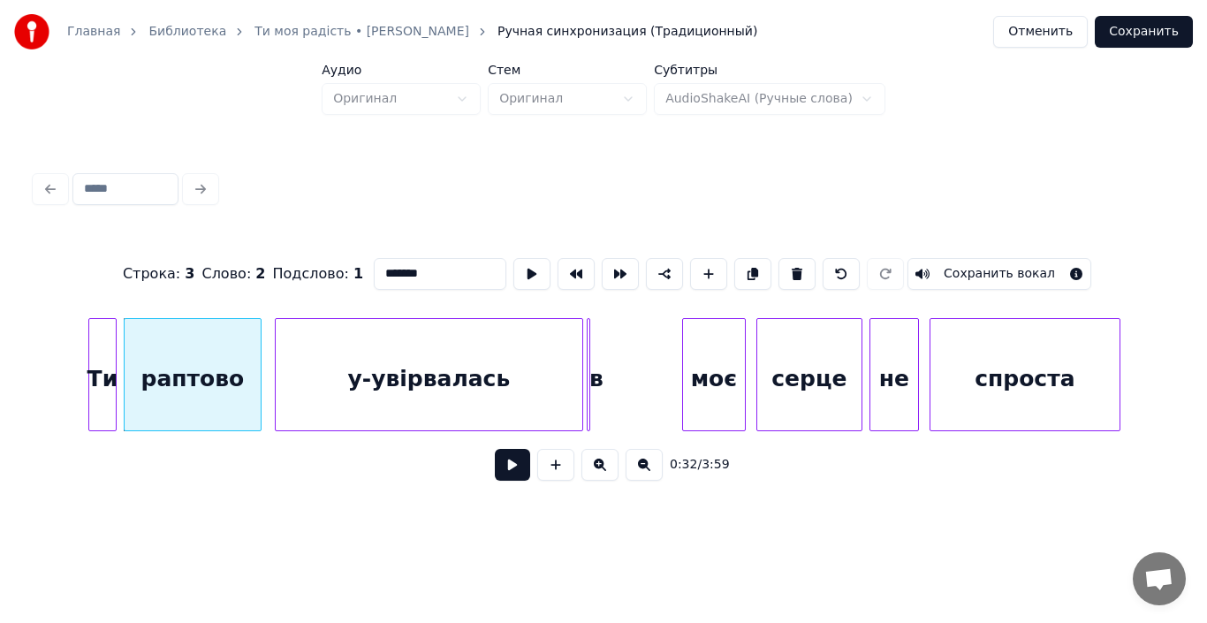
click at [504, 471] on button at bounding box center [512, 465] width 35 height 32
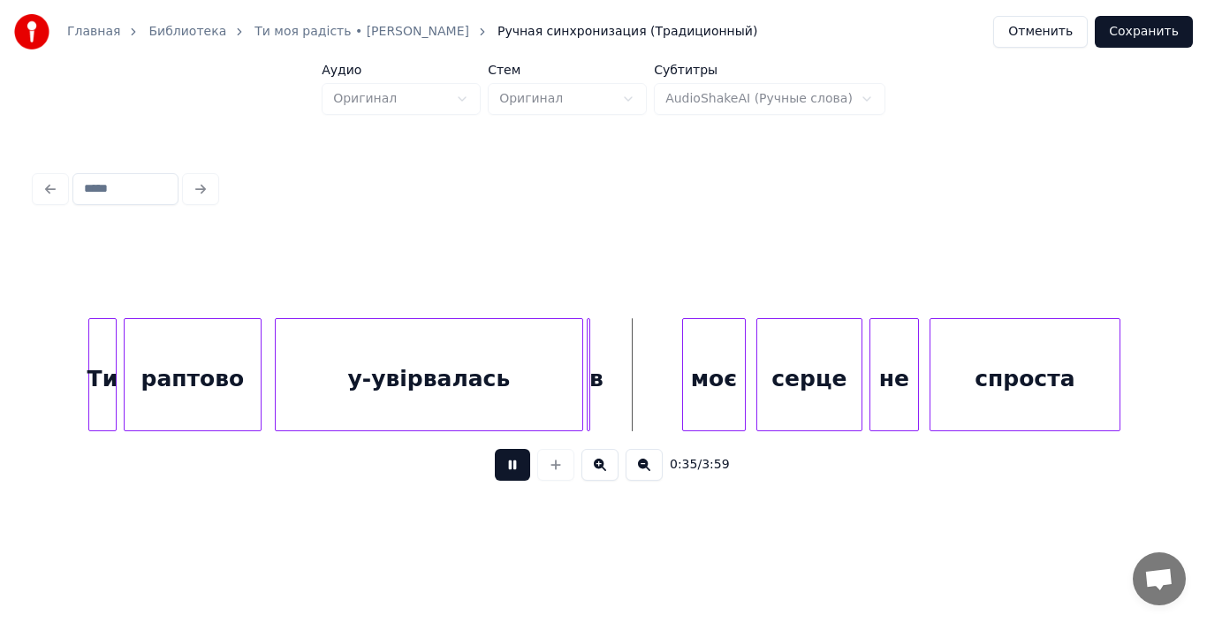
click at [504, 471] on button at bounding box center [512, 465] width 35 height 32
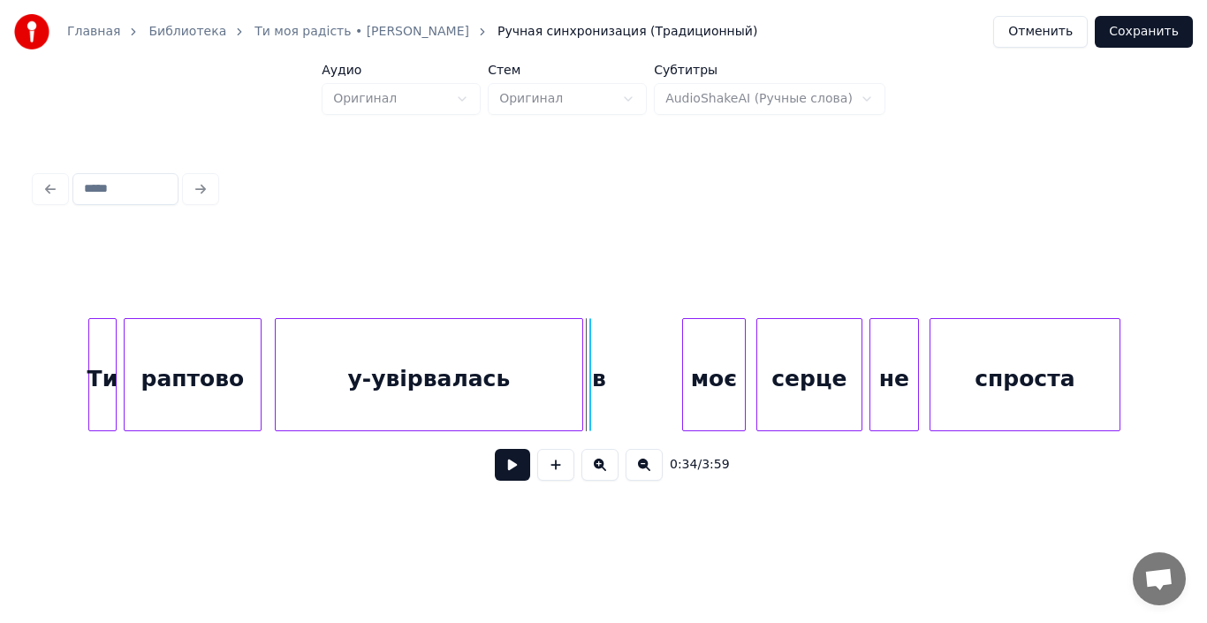
click at [587, 374] on div "в" at bounding box center [586, 374] width 7 height 113
click at [620, 370] on div at bounding box center [618, 374] width 5 height 111
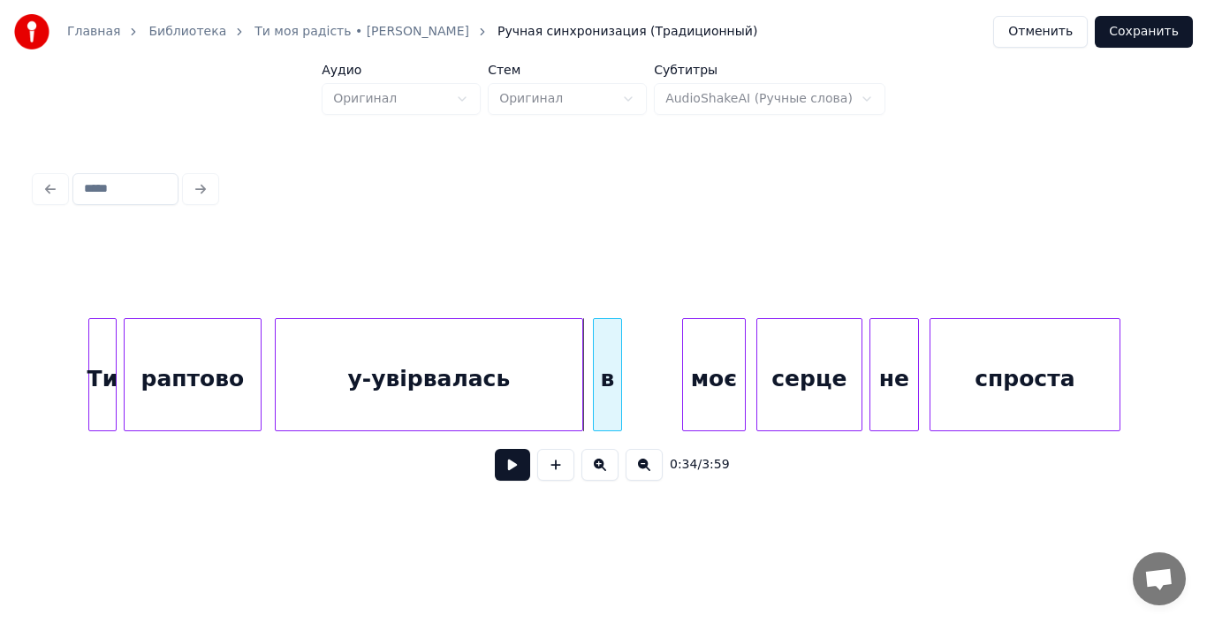
click at [596, 387] on div at bounding box center [596, 374] width 5 height 111
click at [657, 367] on div "в" at bounding box center [659, 379] width 27 height 120
click at [354, 380] on div "у-увірвалась" at bounding box center [429, 379] width 307 height 120
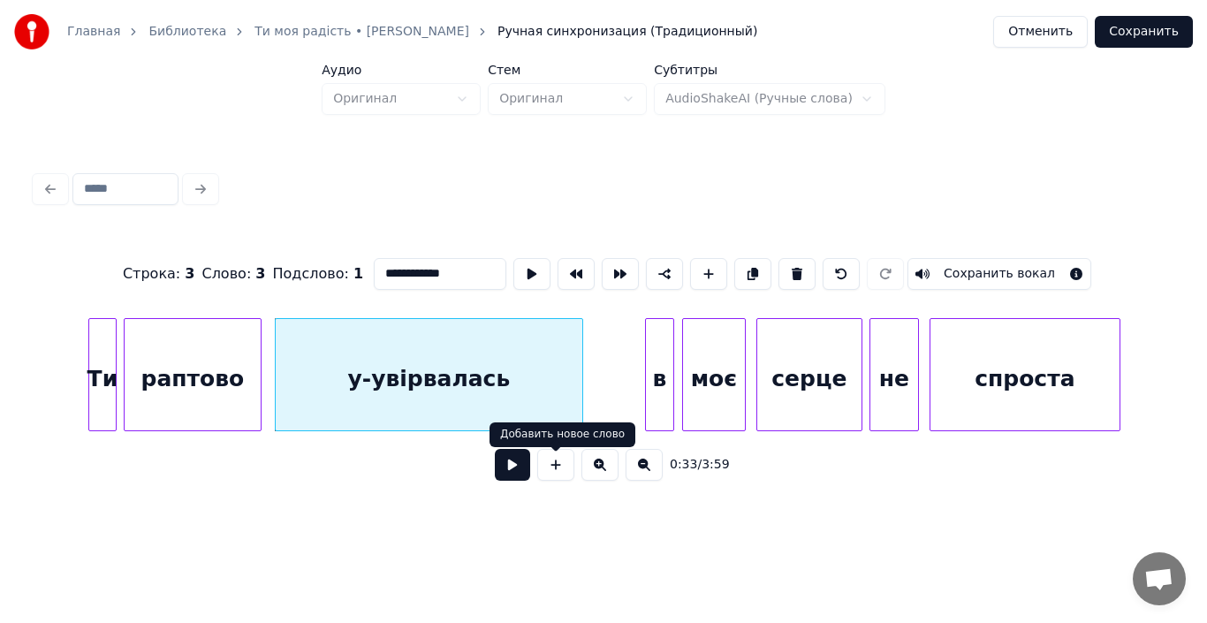
click at [522, 470] on button at bounding box center [512, 465] width 35 height 32
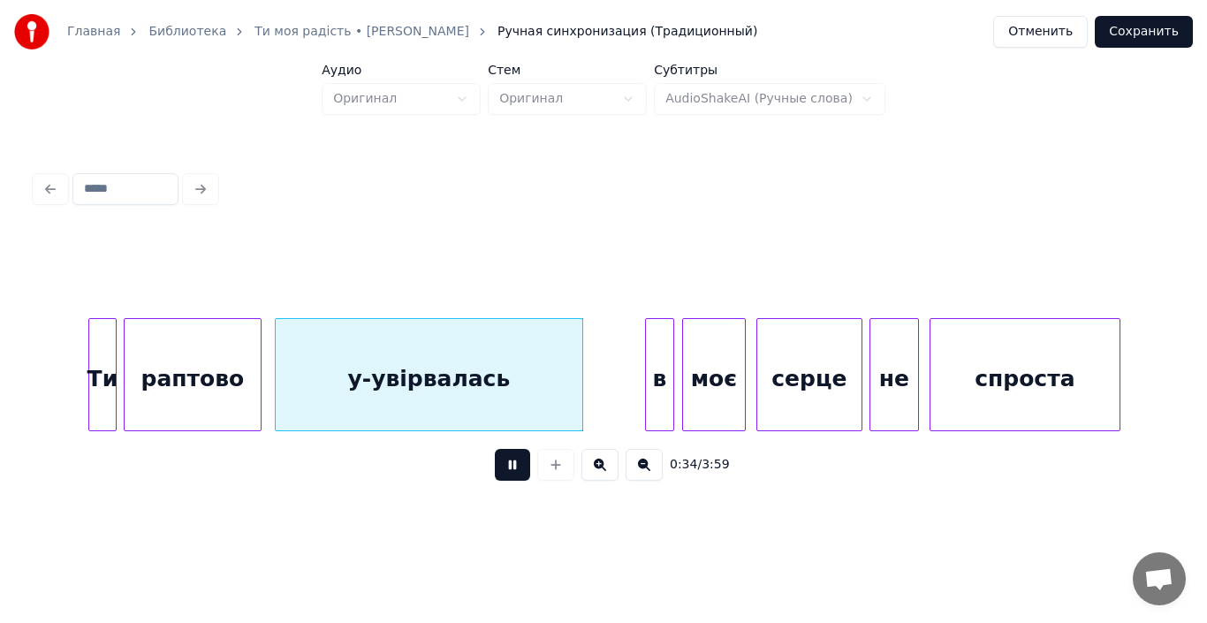
click at [522, 470] on button at bounding box center [512, 465] width 35 height 32
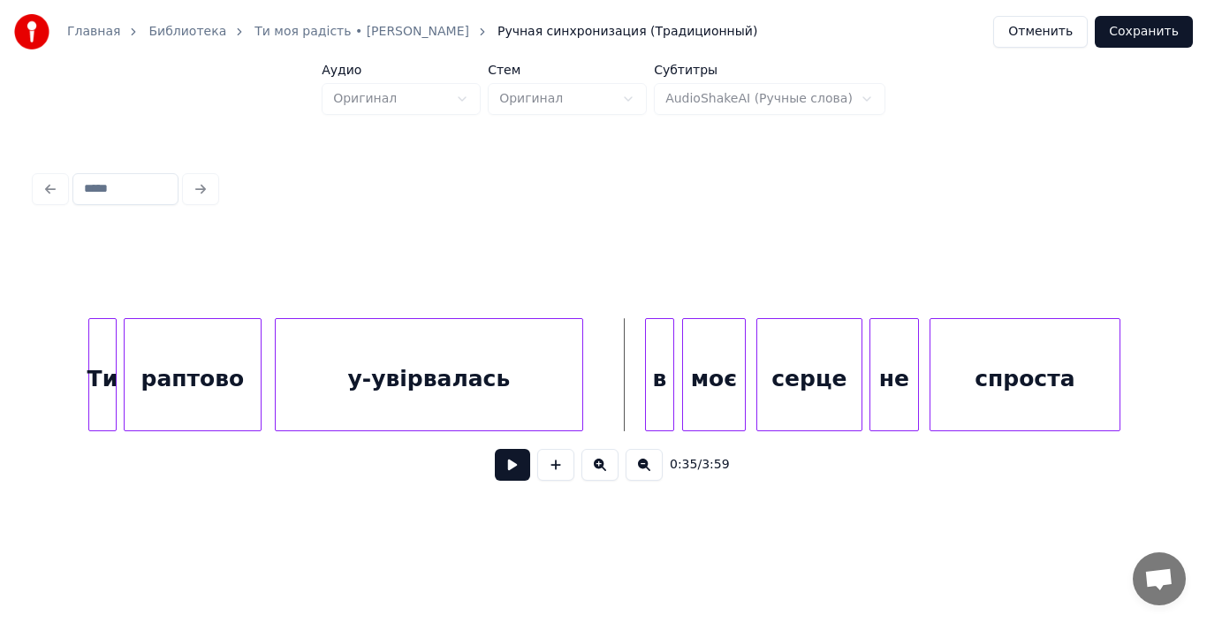
click at [518, 474] on button at bounding box center [512, 465] width 35 height 32
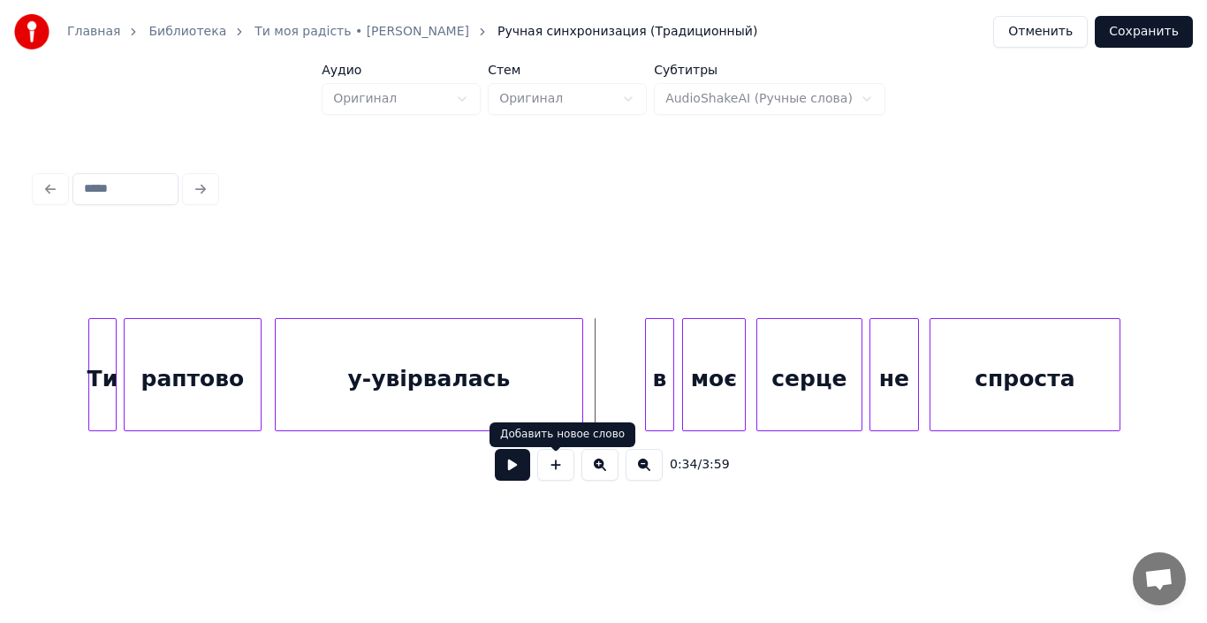
click at [526, 470] on button at bounding box center [512, 465] width 35 height 32
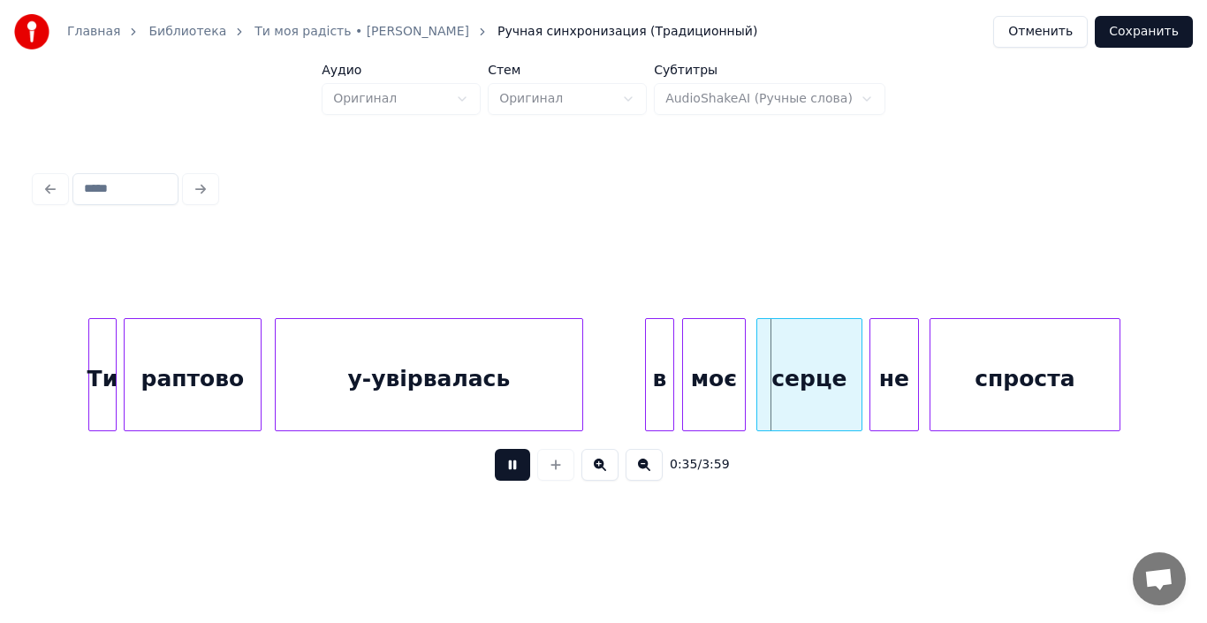
click at [526, 470] on button at bounding box center [512, 465] width 35 height 32
click at [652, 383] on div at bounding box center [654, 374] width 5 height 111
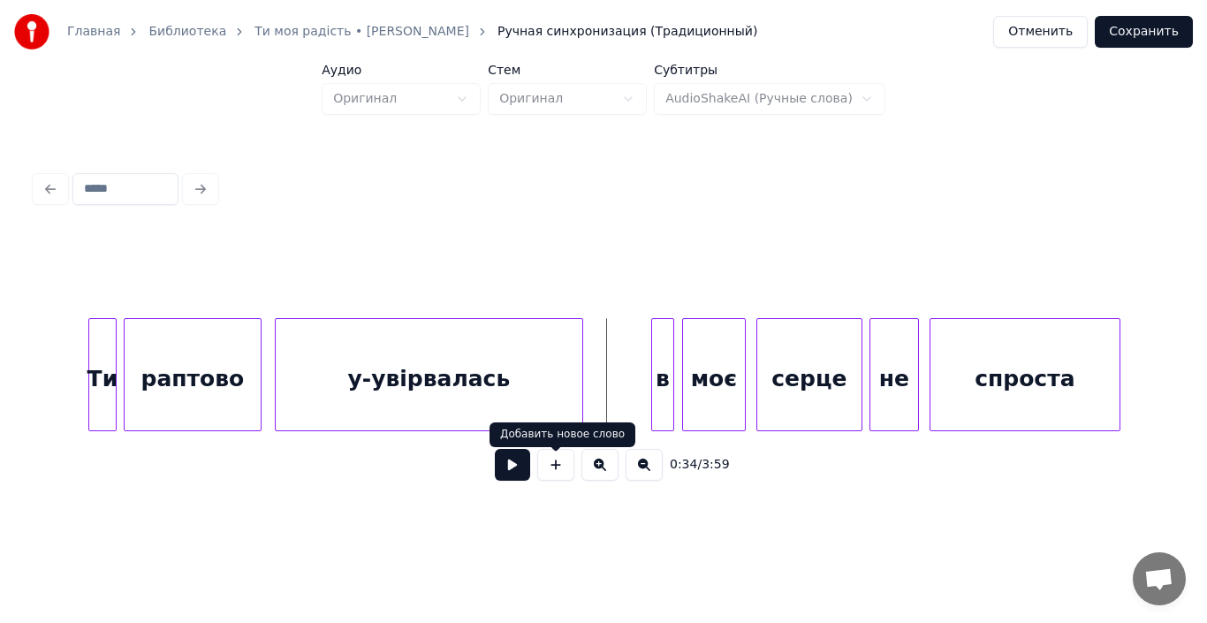
click at [520, 470] on button at bounding box center [512, 465] width 35 height 32
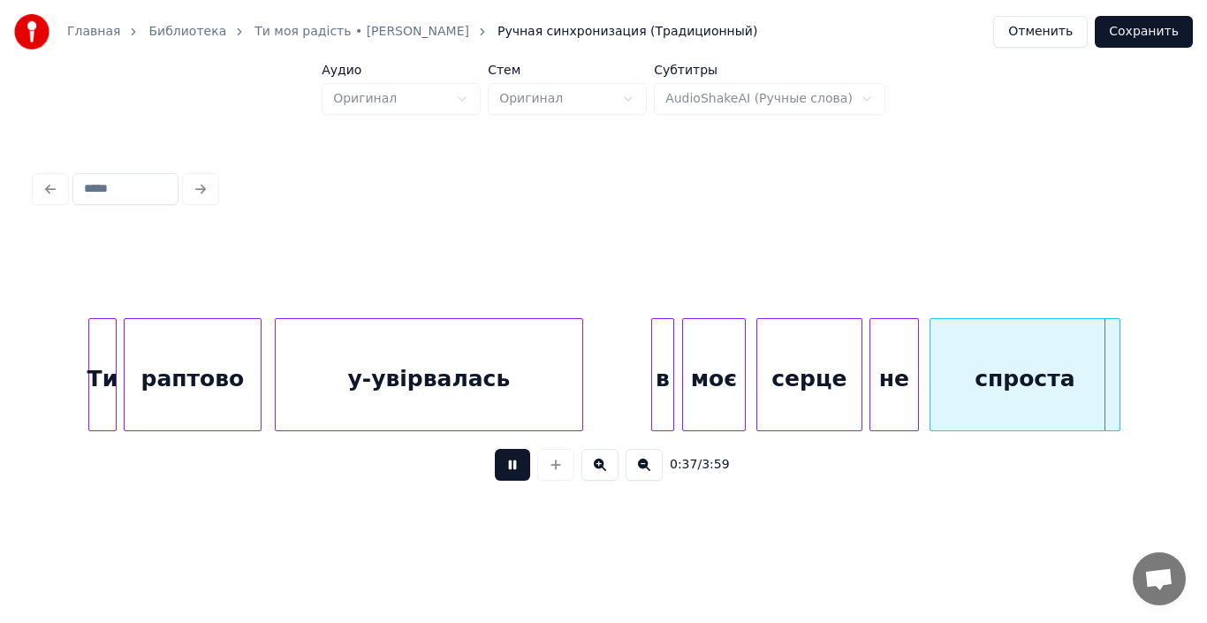
click at [520, 470] on button at bounding box center [512, 465] width 35 height 32
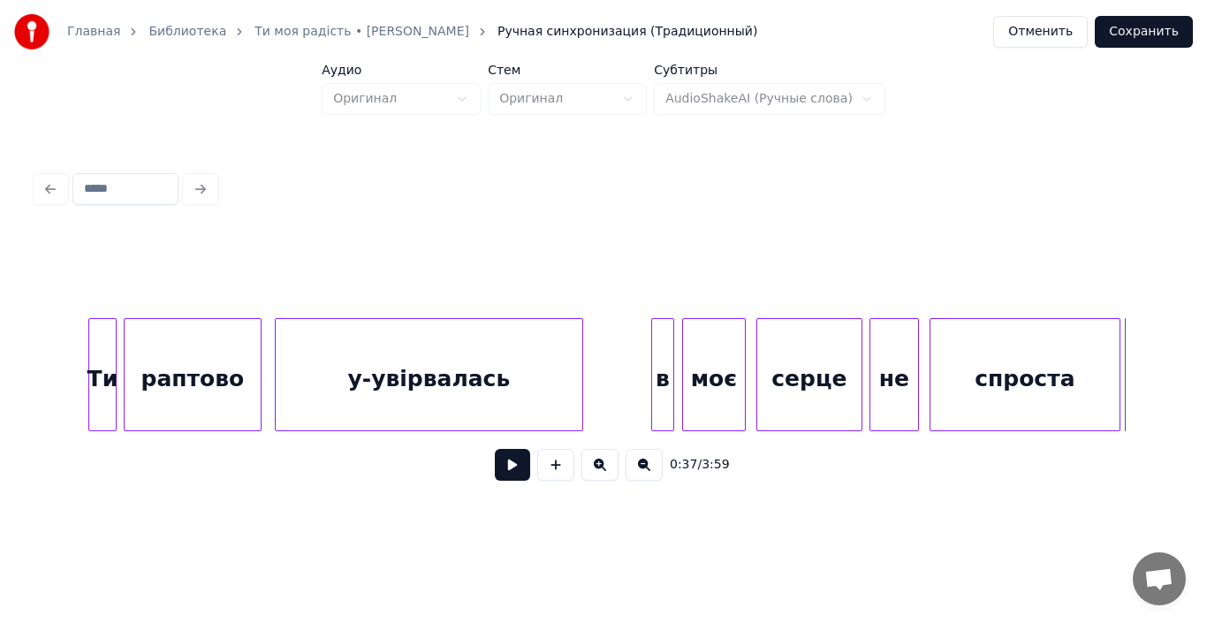
click at [973, 369] on div "спроста" at bounding box center [1024, 379] width 189 height 120
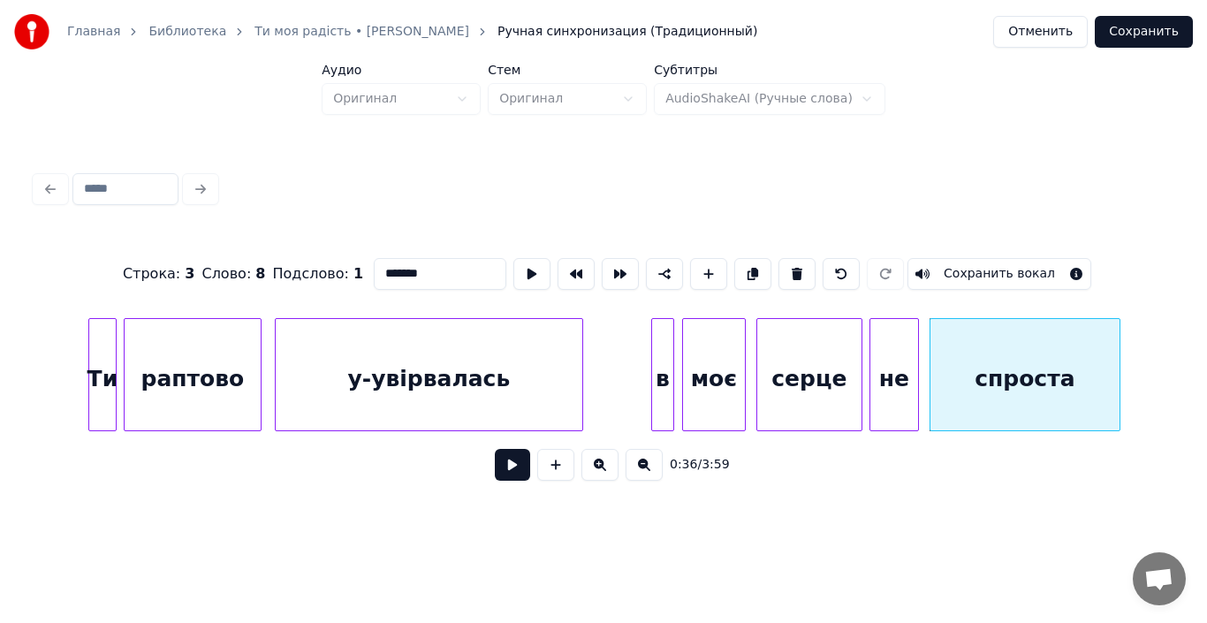
click at [497, 472] on button at bounding box center [512, 465] width 35 height 32
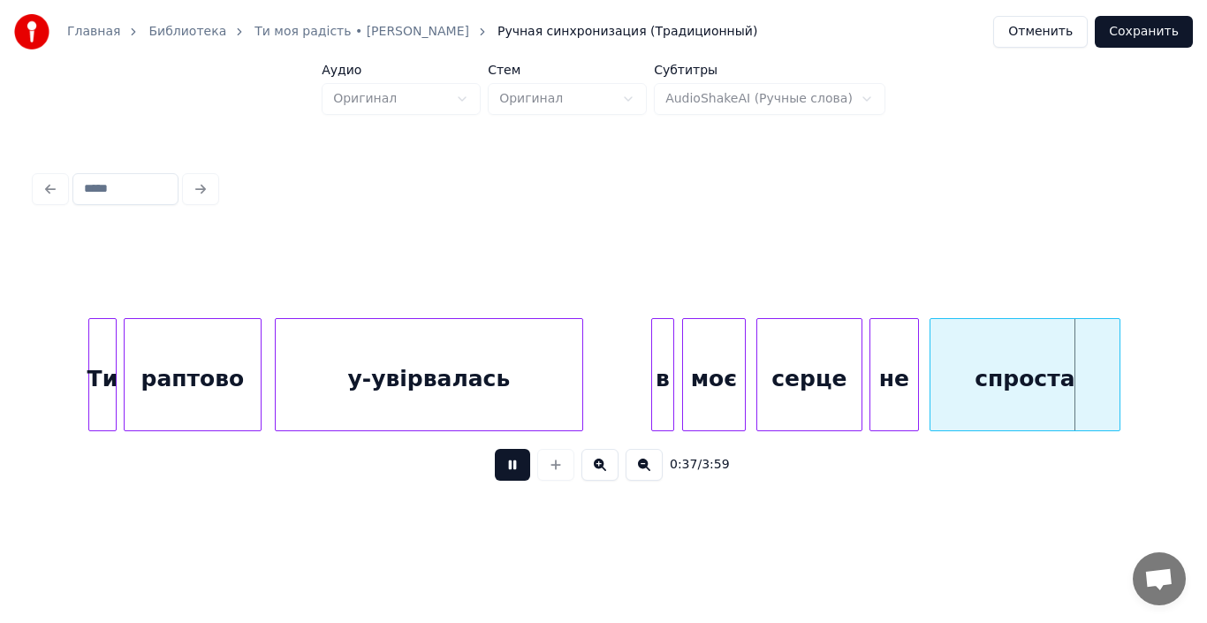
click at [497, 472] on button at bounding box center [512, 465] width 35 height 32
click at [950, 384] on div "спроста" at bounding box center [1024, 379] width 189 height 120
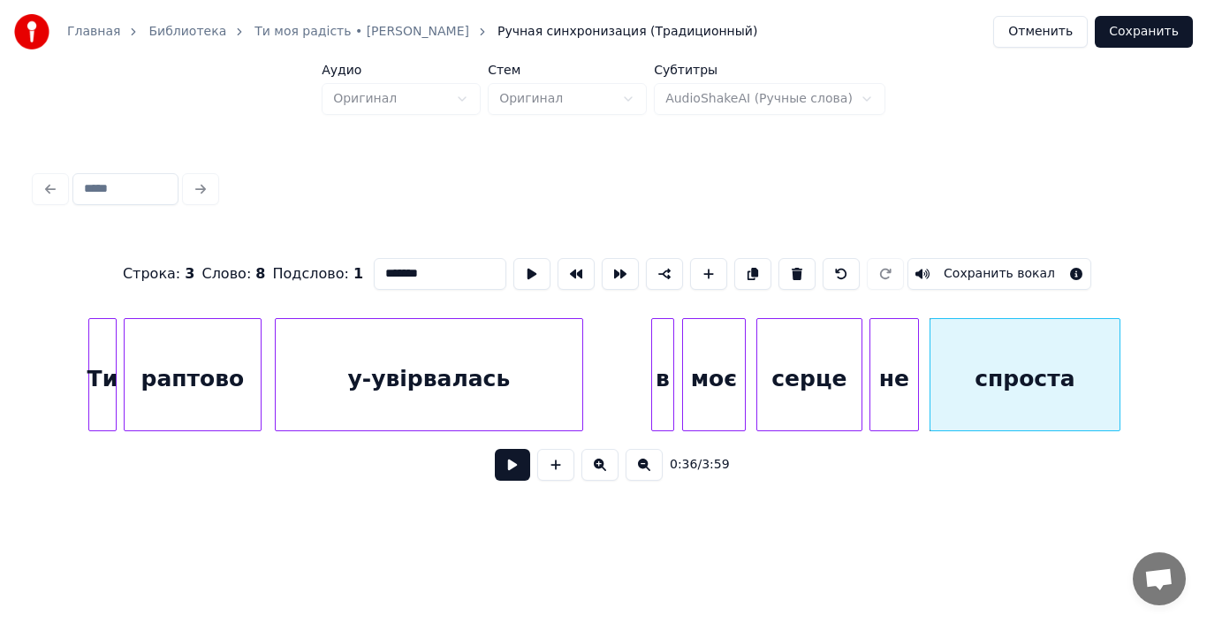
click at [518, 466] on button at bounding box center [512, 465] width 35 height 32
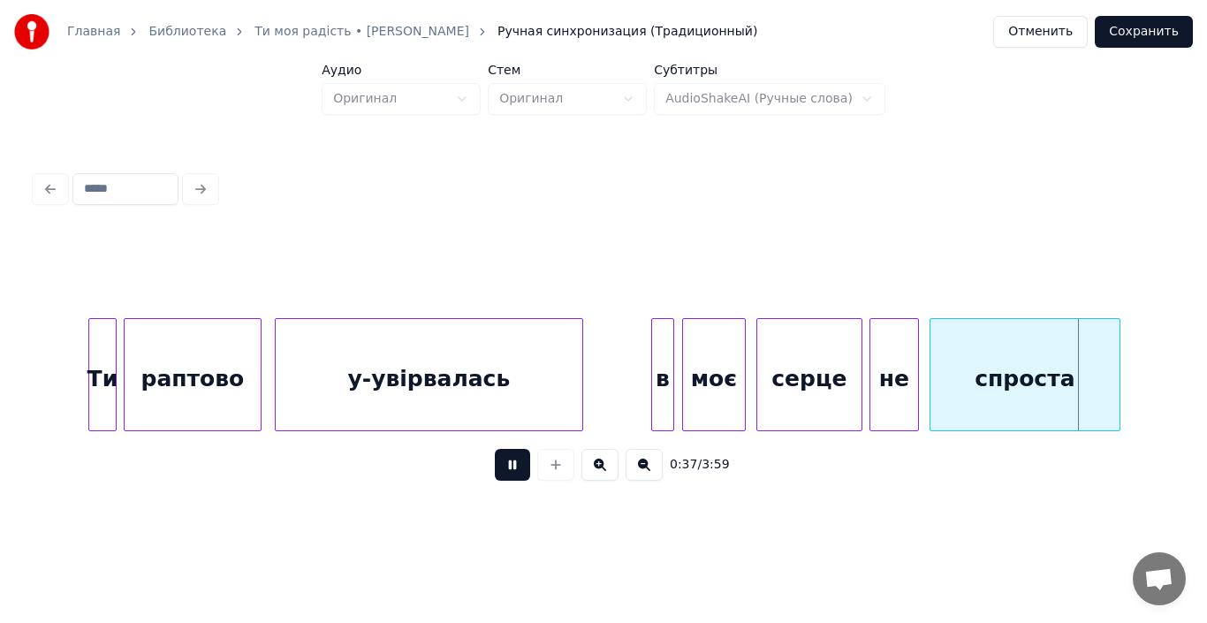
click at [518, 466] on button at bounding box center [512, 465] width 35 height 32
click at [943, 400] on div at bounding box center [941, 374] width 5 height 111
click at [926, 398] on div at bounding box center [925, 374] width 5 height 111
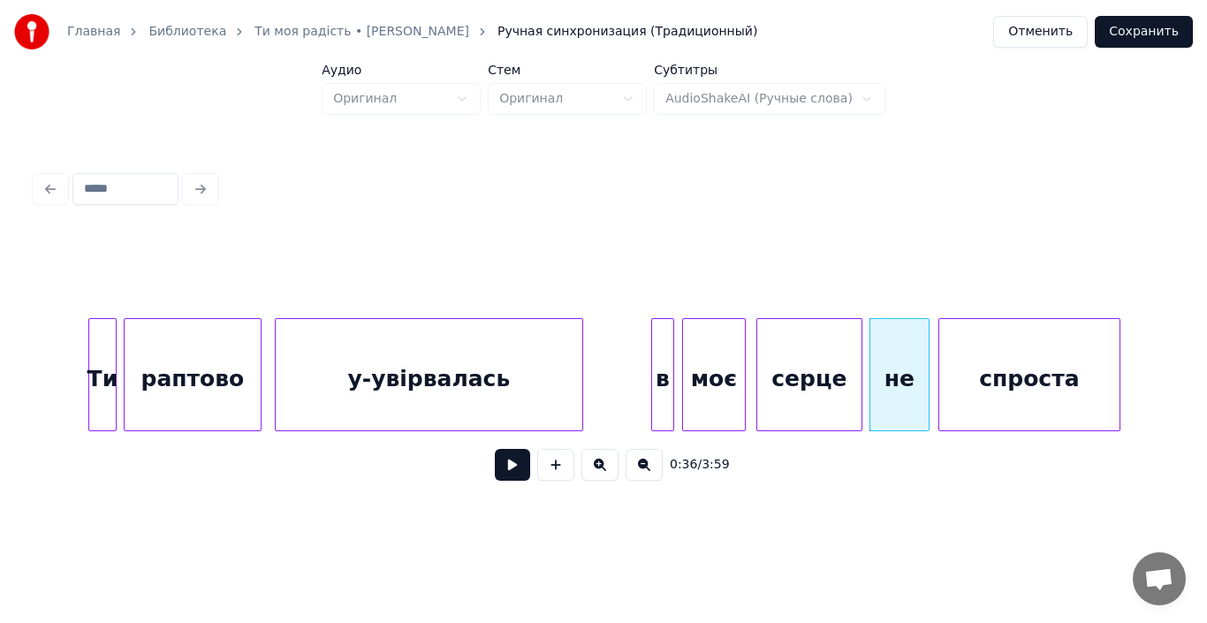
click at [668, 384] on div at bounding box center [670, 374] width 5 height 111
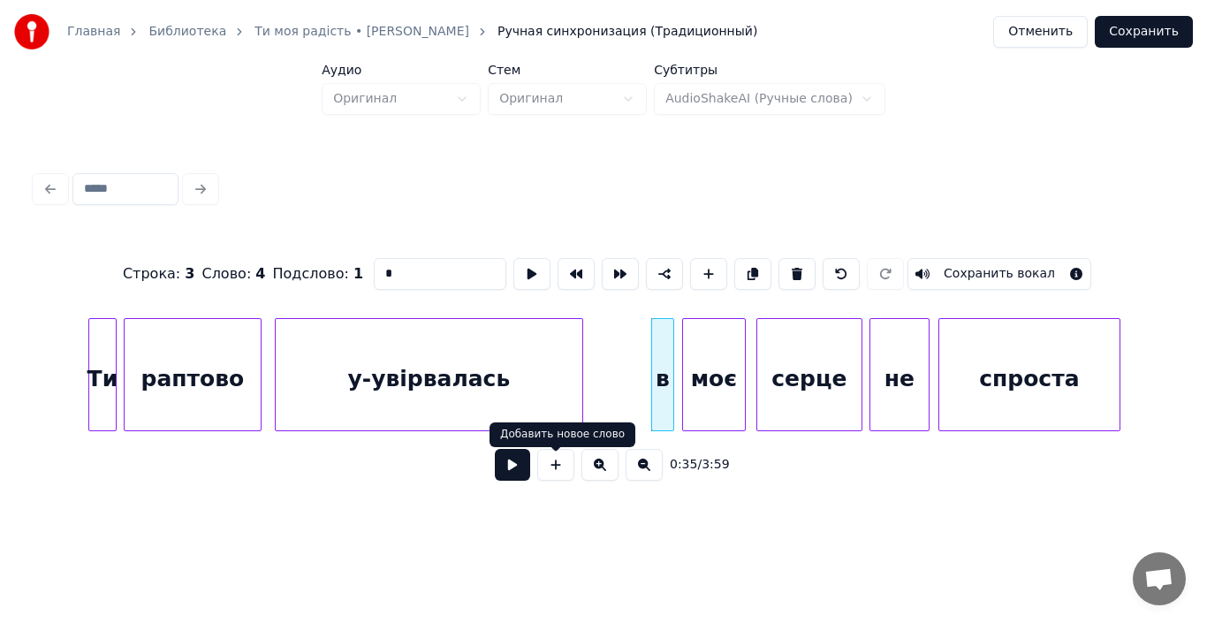
click at [520, 468] on button at bounding box center [512, 465] width 35 height 32
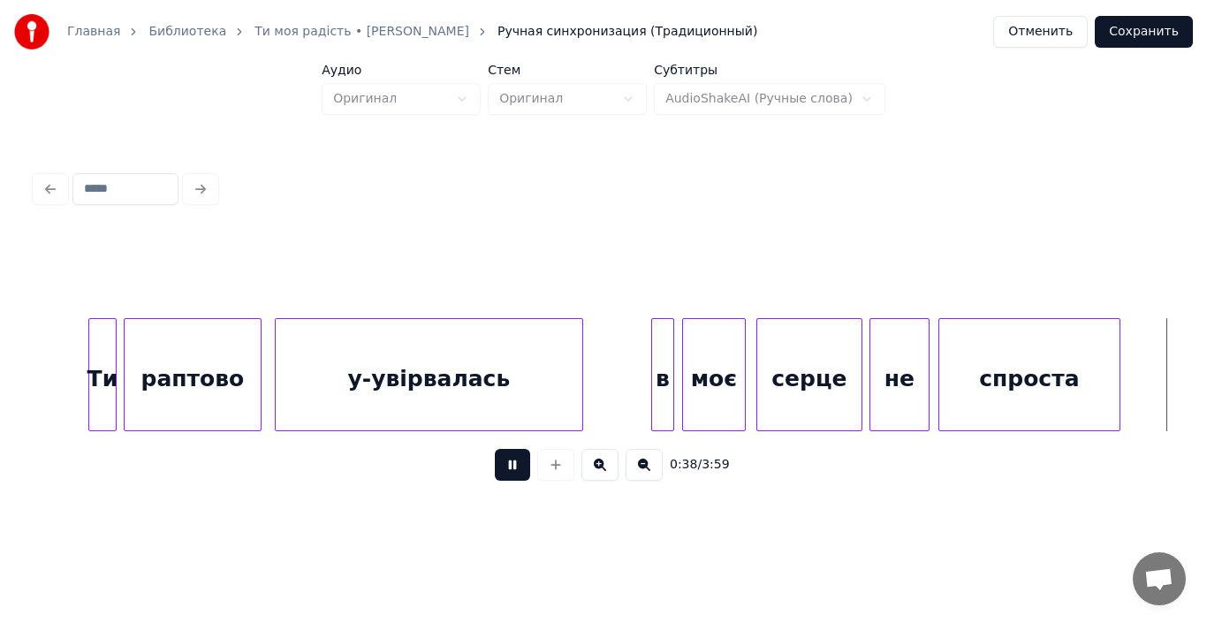
click at [520, 468] on button at bounding box center [512, 465] width 35 height 32
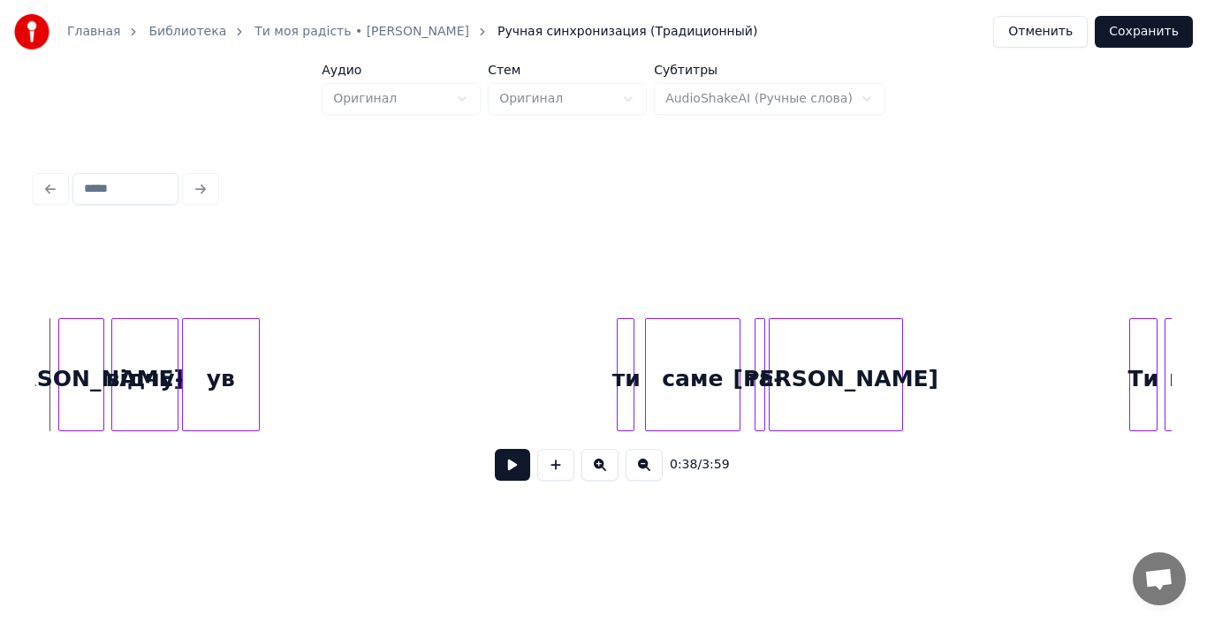
click at [520, 468] on button at bounding box center [512, 465] width 35 height 32
click at [163, 394] on div "відчу-" at bounding box center [144, 379] width 65 height 120
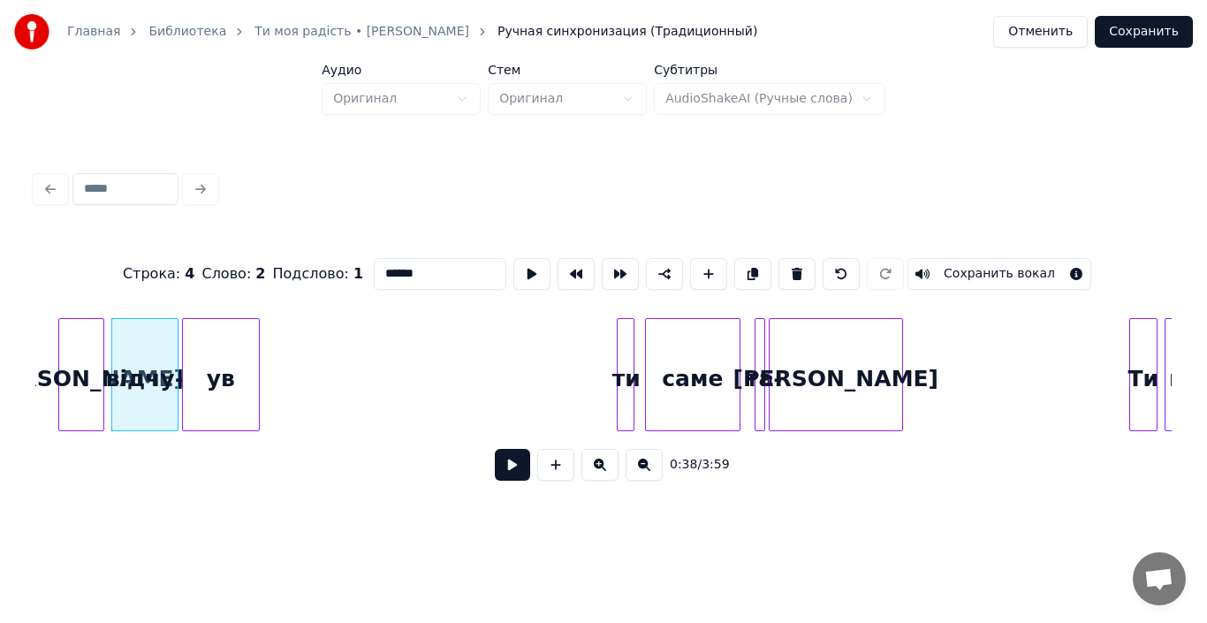
click at [421, 273] on input "******" at bounding box center [440, 274] width 133 height 32
click at [230, 381] on div "ув" at bounding box center [221, 379] width 76 height 120
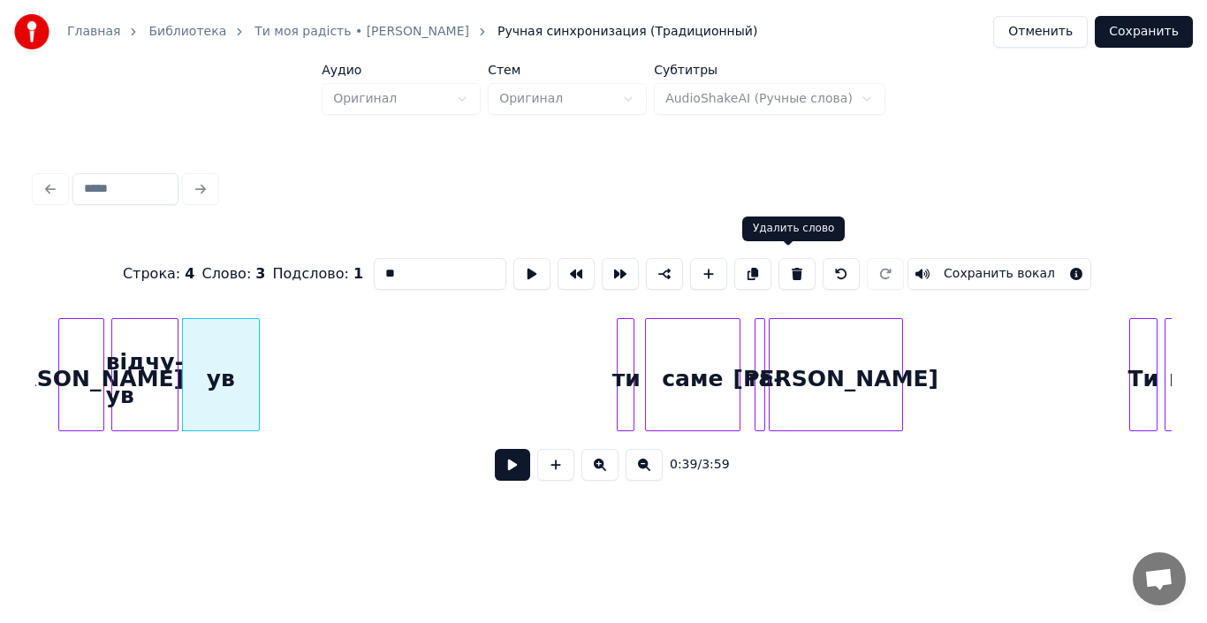
click at [784, 264] on button at bounding box center [796, 274] width 37 height 32
type input "********"
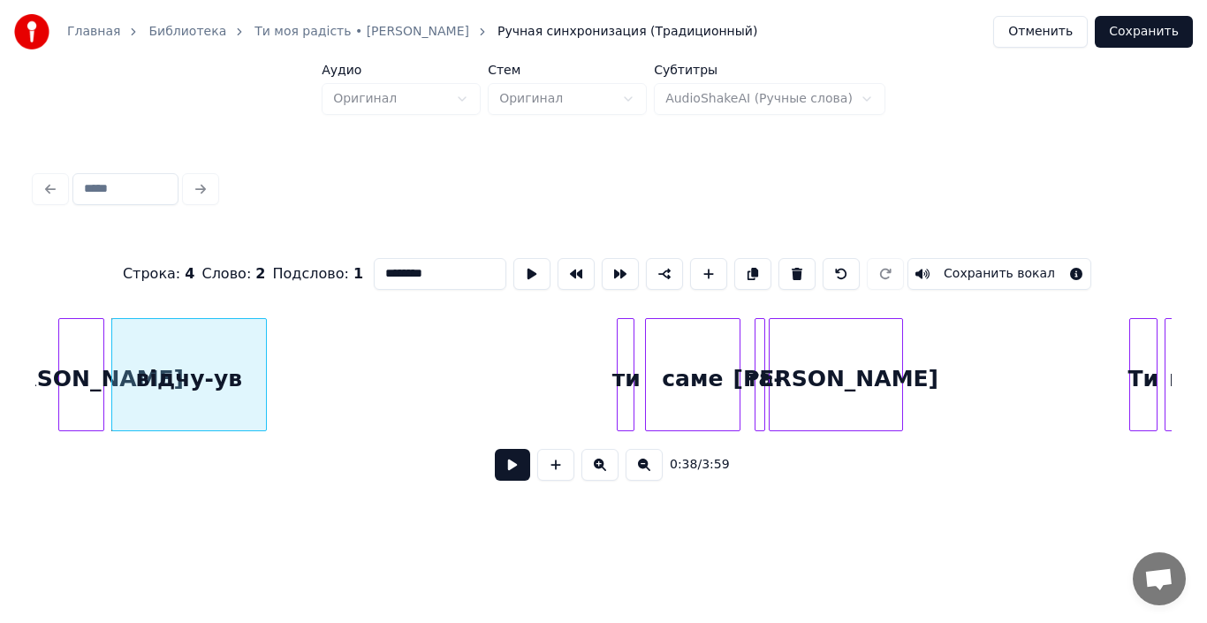
click at [261, 405] on div at bounding box center [263, 374] width 5 height 111
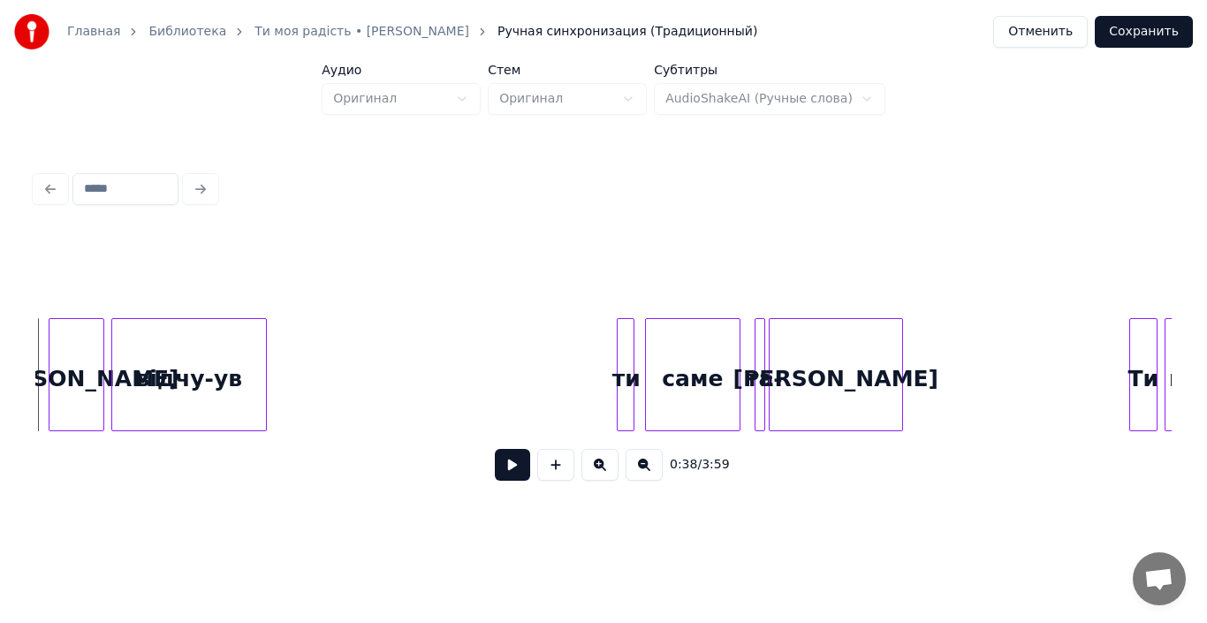
click at [49, 378] on div at bounding box center [51, 374] width 5 height 111
click at [512, 468] on button at bounding box center [512, 465] width 35 height 32
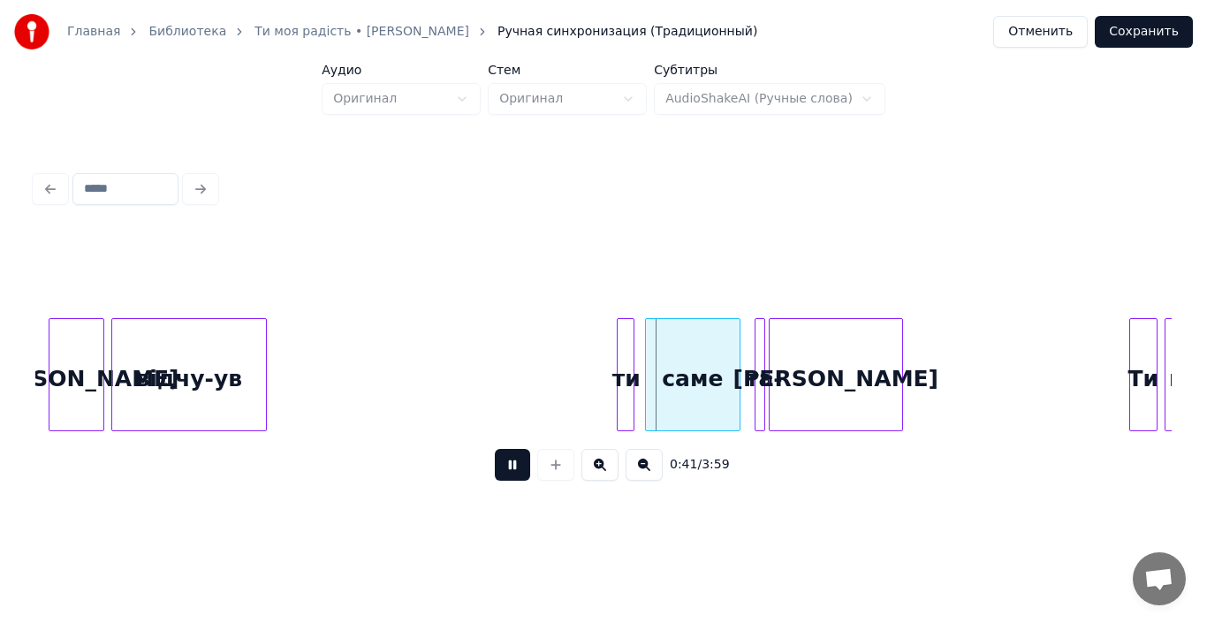
click at [512, 468] on button at bounding box center [512, 465] width 35 height 32
click at [614, 385] on div at bounding box center [616, 374] width 5 height 111
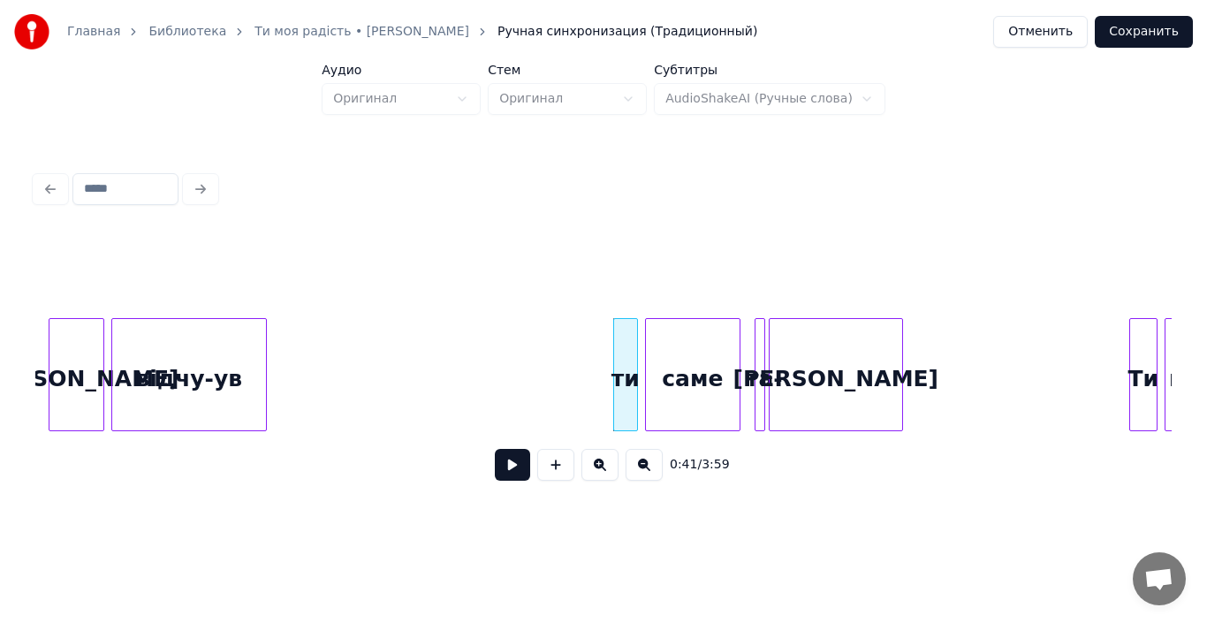
click at [636, 384] on div at bounding box center [634, 374] width 5 height 111
click at [815, 388] on div "[PERSON_NAME]" at bounding box center [835, 379] width 133 height 120
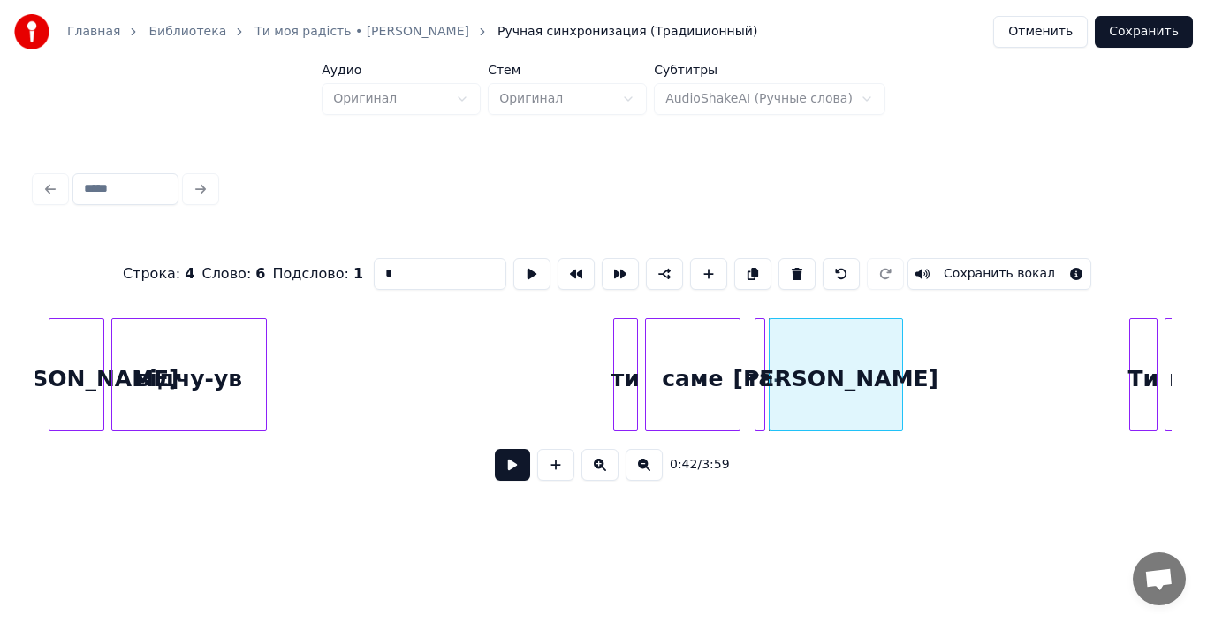
click at [812, 387] on div "[PERSON_NAME]" at bounding box center [835, 379] width 133 height 120
click at [375, 275] on input "*" at bounding box center [440, 274] width 133 height 32
click at [759, 386] on div at bounding box center [761, 374] width 5 height 111
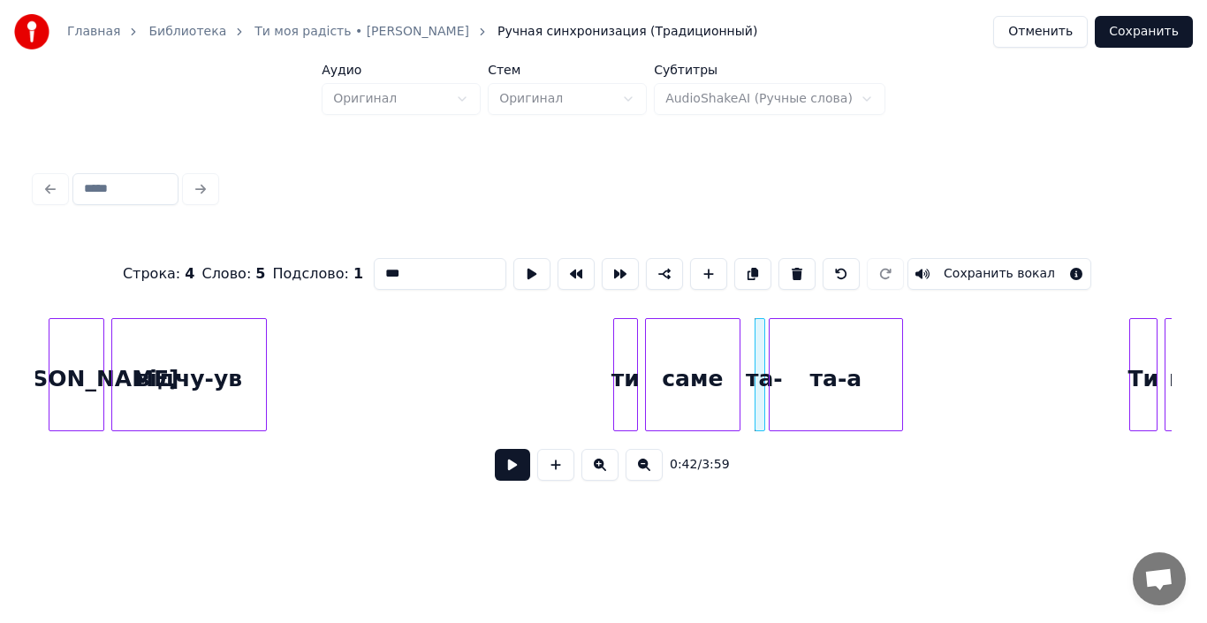
click at [863, 362] on div "та-а" at bounding box center [835, 379] width 133 height 120
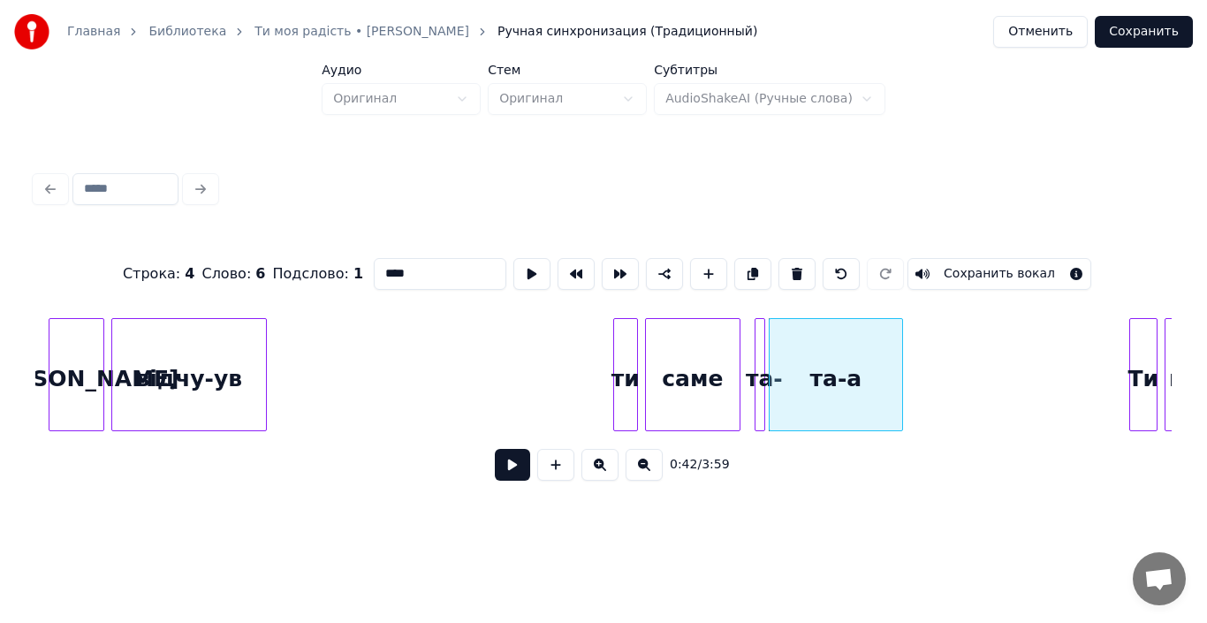
type input "****"
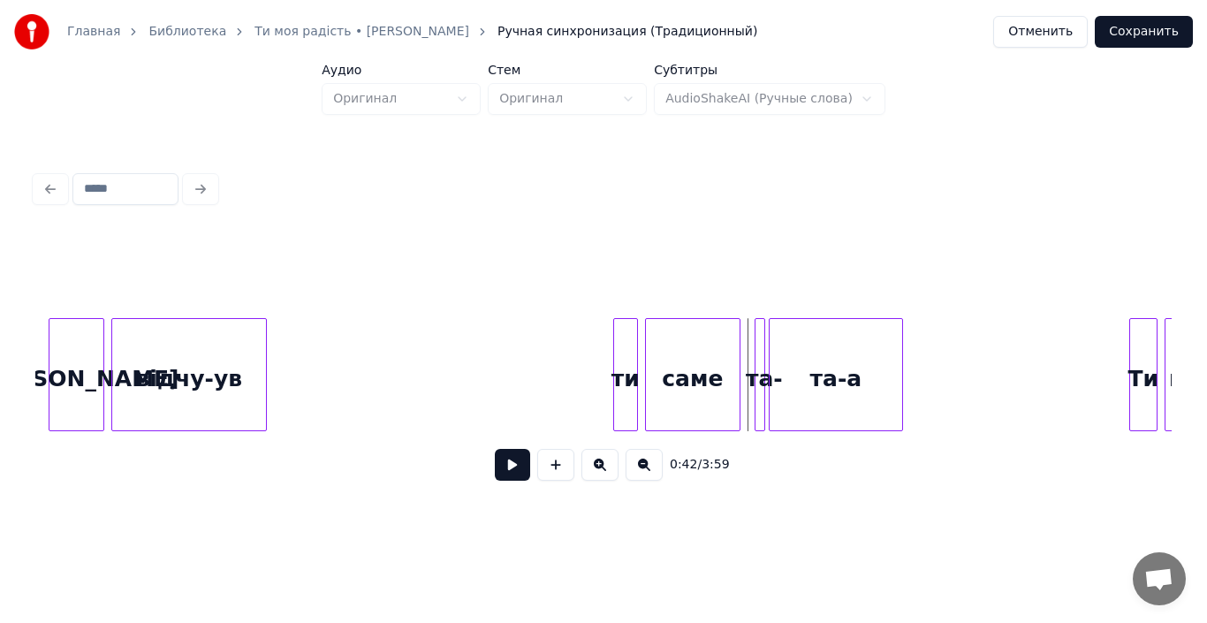
click at [760, 351] on div at bounding box center [761, 374] width 5 height 111
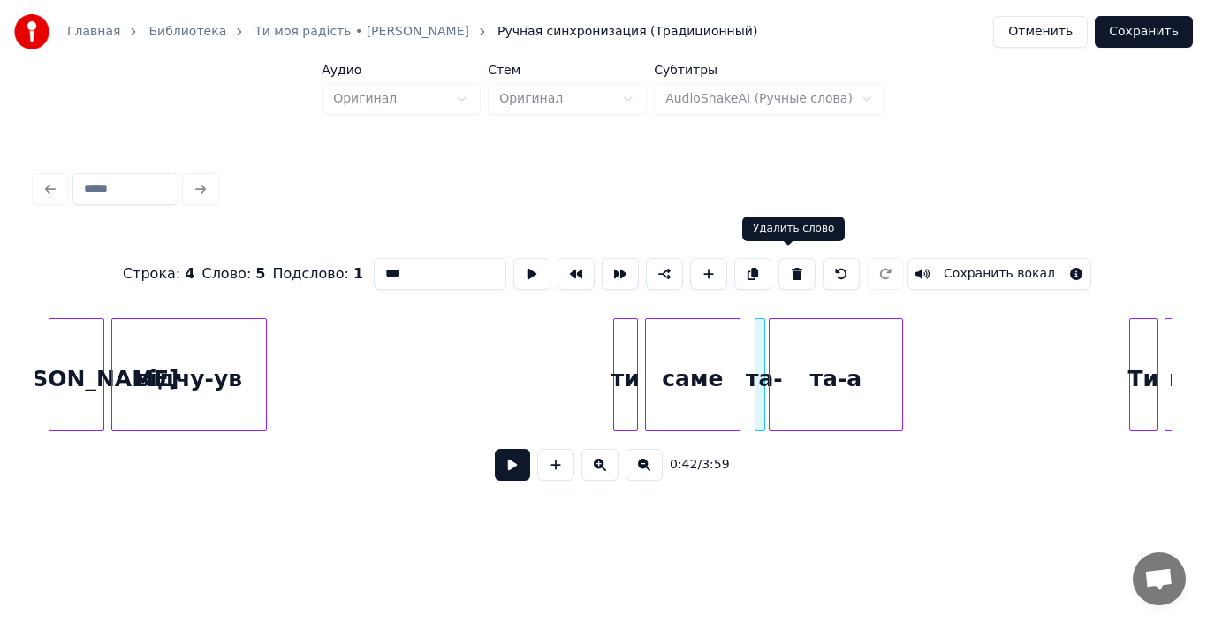
click at [789, 267] on button at bounding box center [796, 274] width 37 height 32
type input "****"
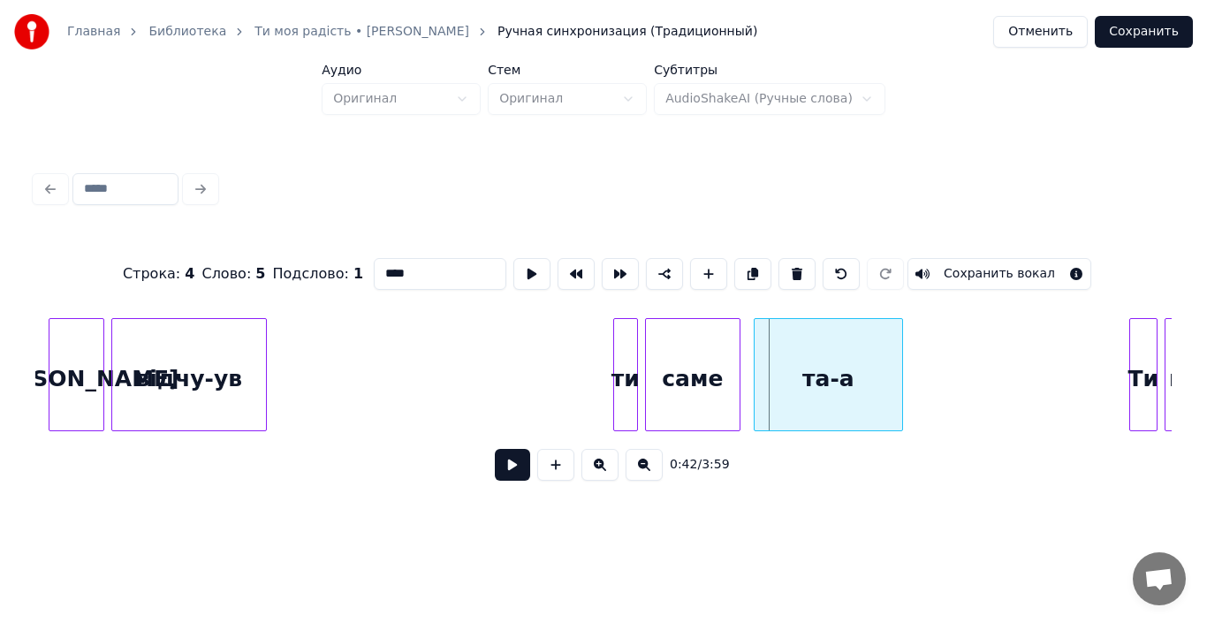
click at [759, 378] on div at bounding box center [756, 374] width 5 height 111
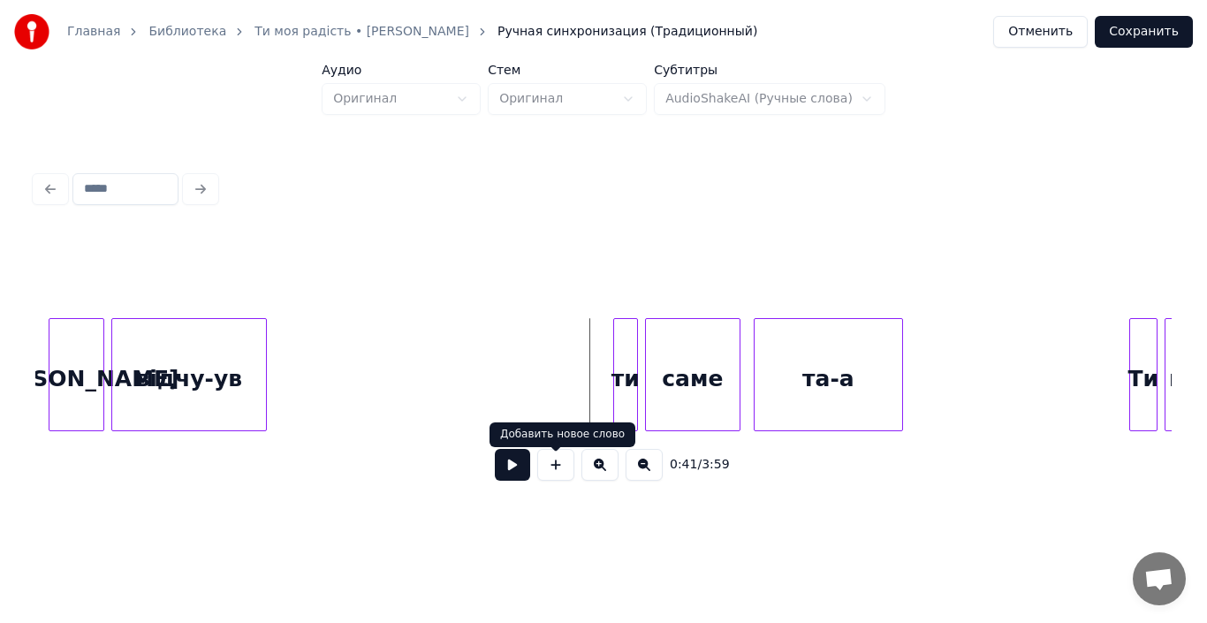
click at [525, 471] on button at bounding box center [512, 465] width 35 height 32
click at [626, 385] on div "ти" at bounding box center [625, 379] width 23 height 120
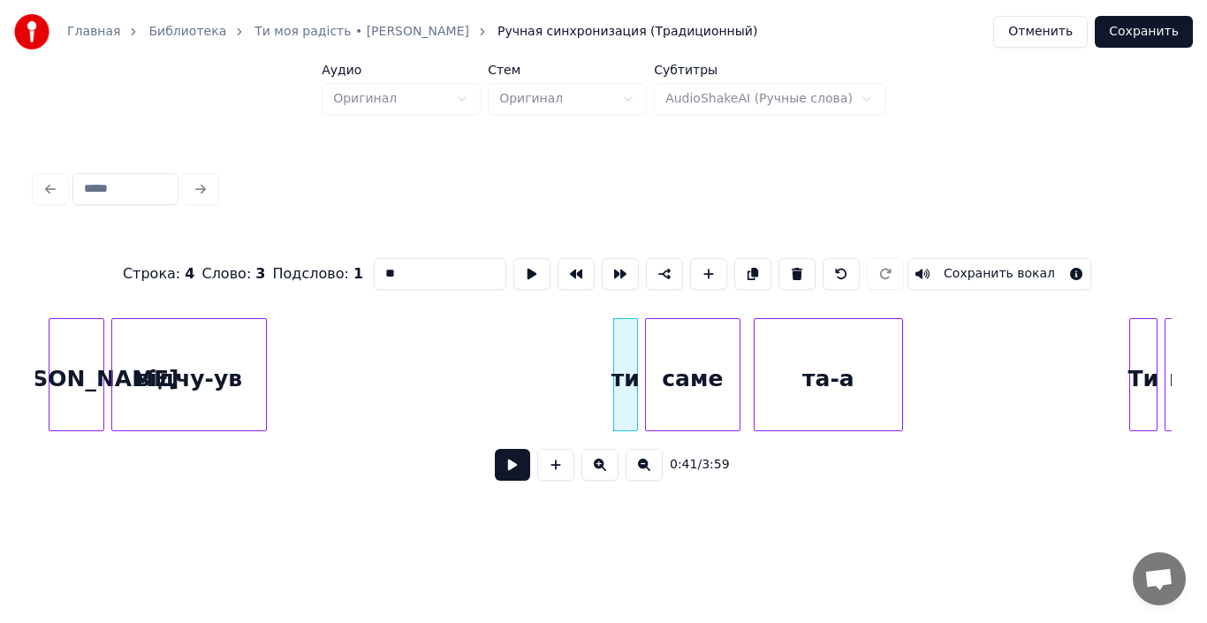
click at [506, 473] on button at bounding box center [512, 465] width 35 height 32
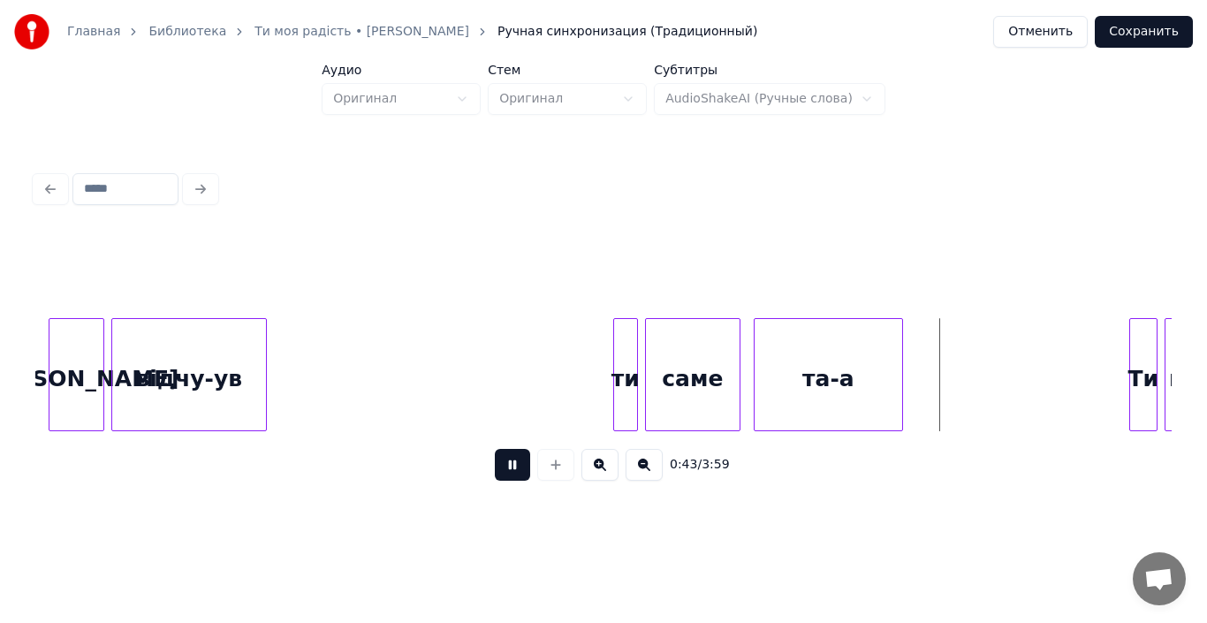
click at [506, 473] on button at bounding box center [512, 465] width 35 height 32
click at [653, 390] on div at bounding box center [653, 374] width 5 height 111
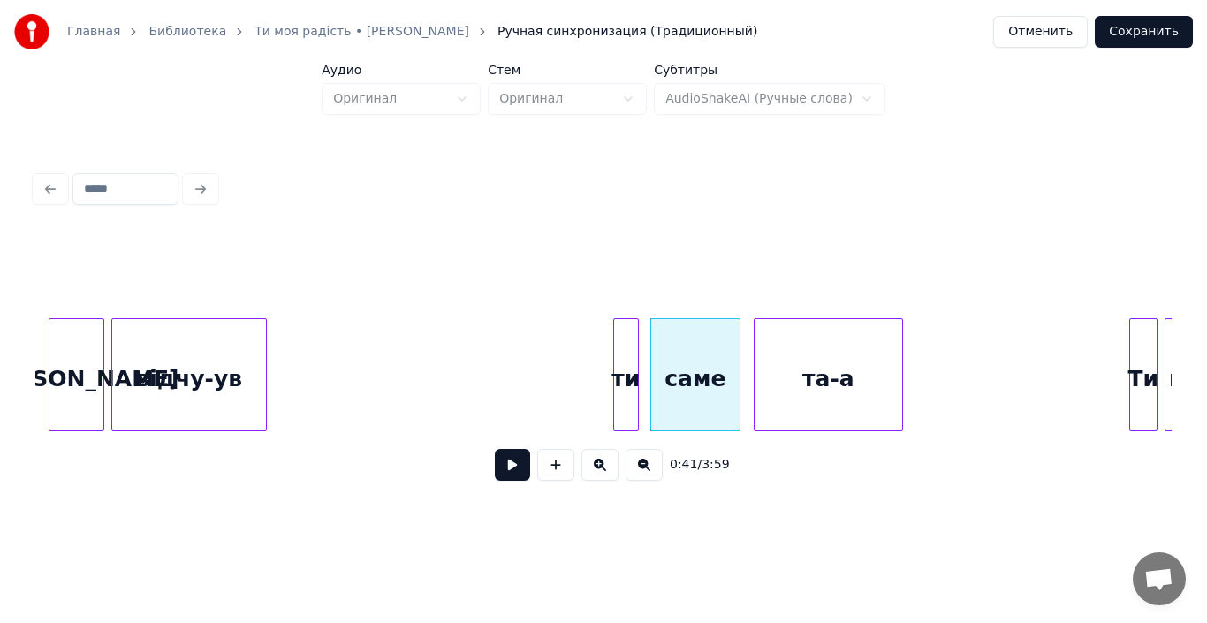
click at [635, 391] on div at bounding box center [635, 374] width 5 height 111
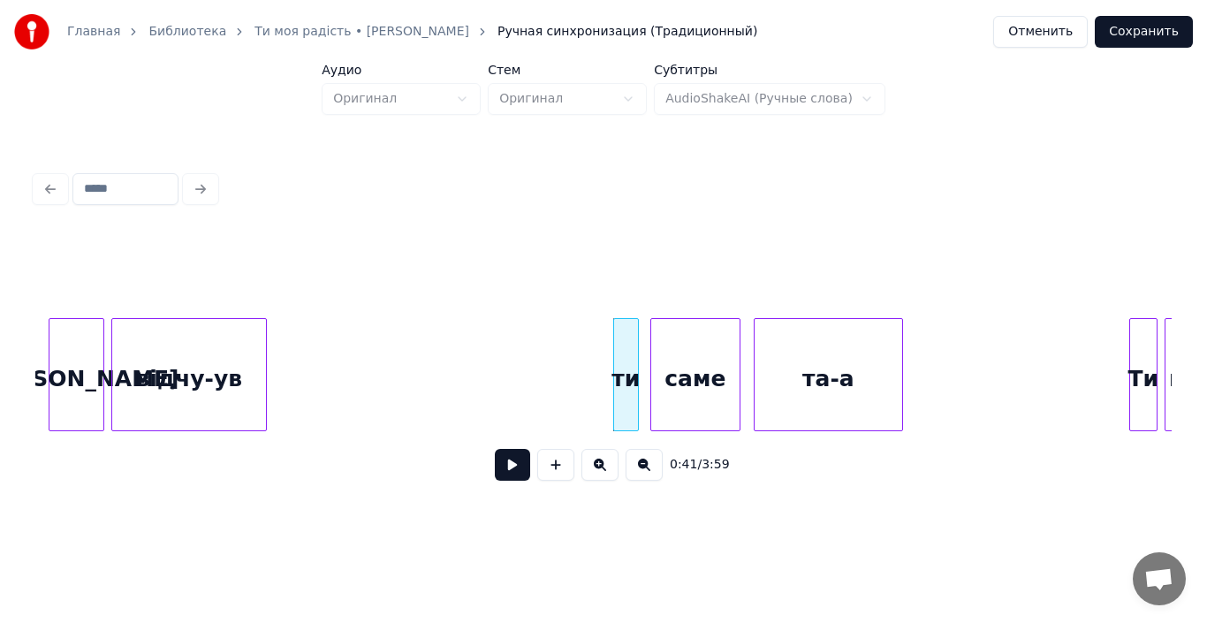
click at [508, 468] on button at bounding box center [512, 465] width 35 height 32
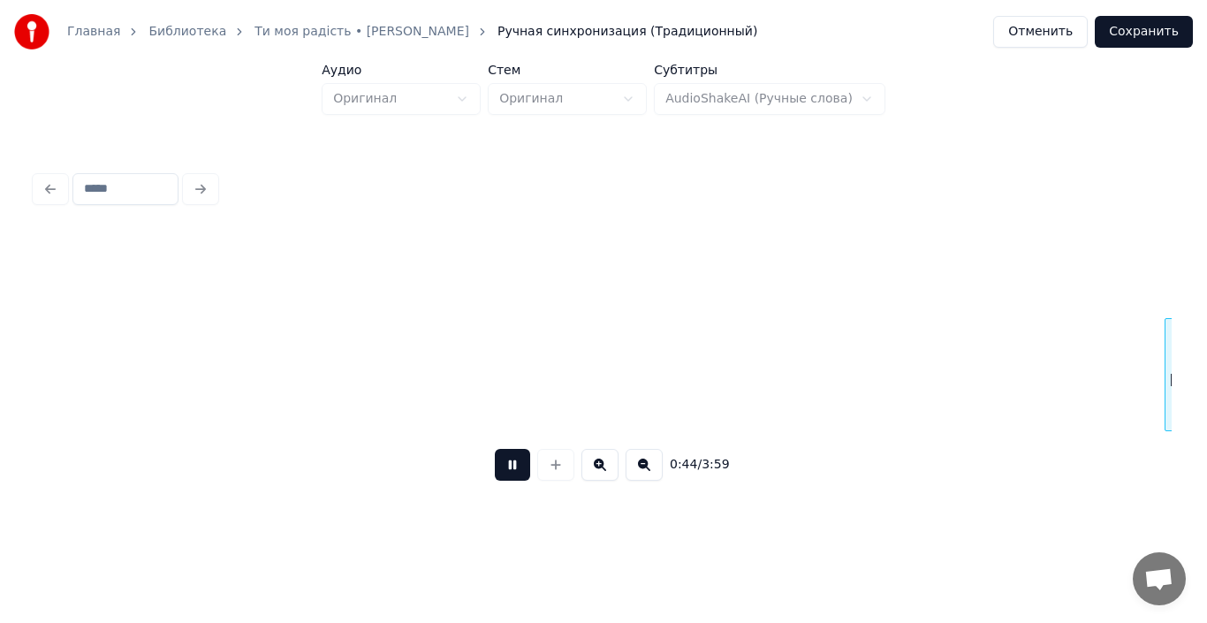
scroll to position [0, 7884]
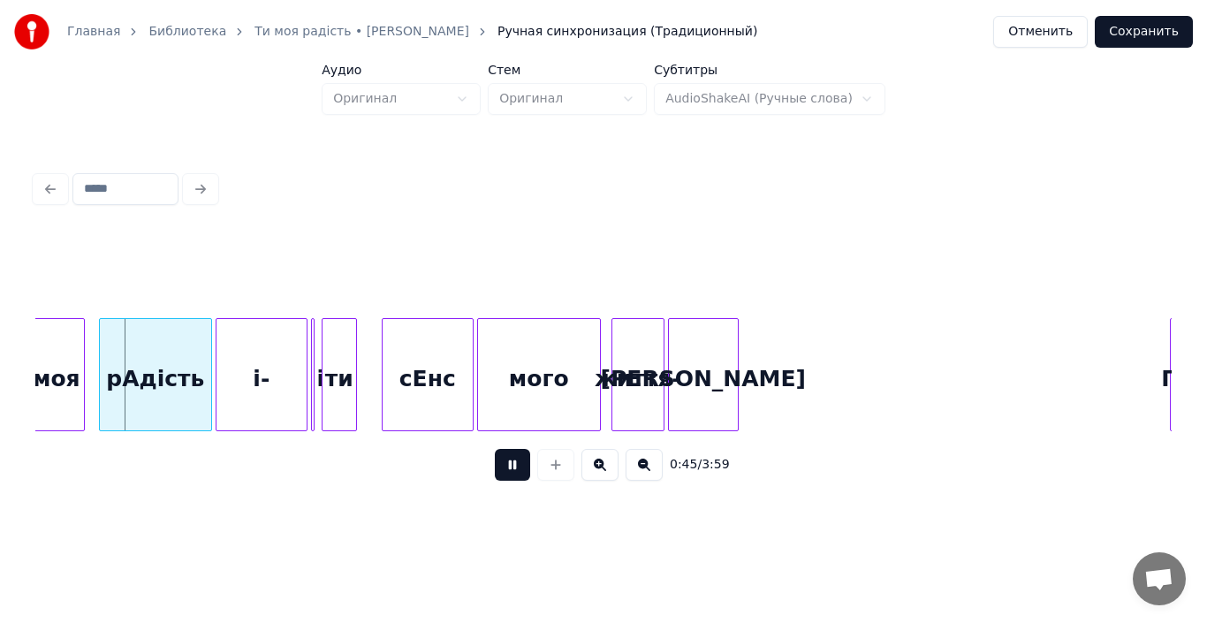
click at [508, 468] on button at bounding box center [512, 465] width 35 height 32
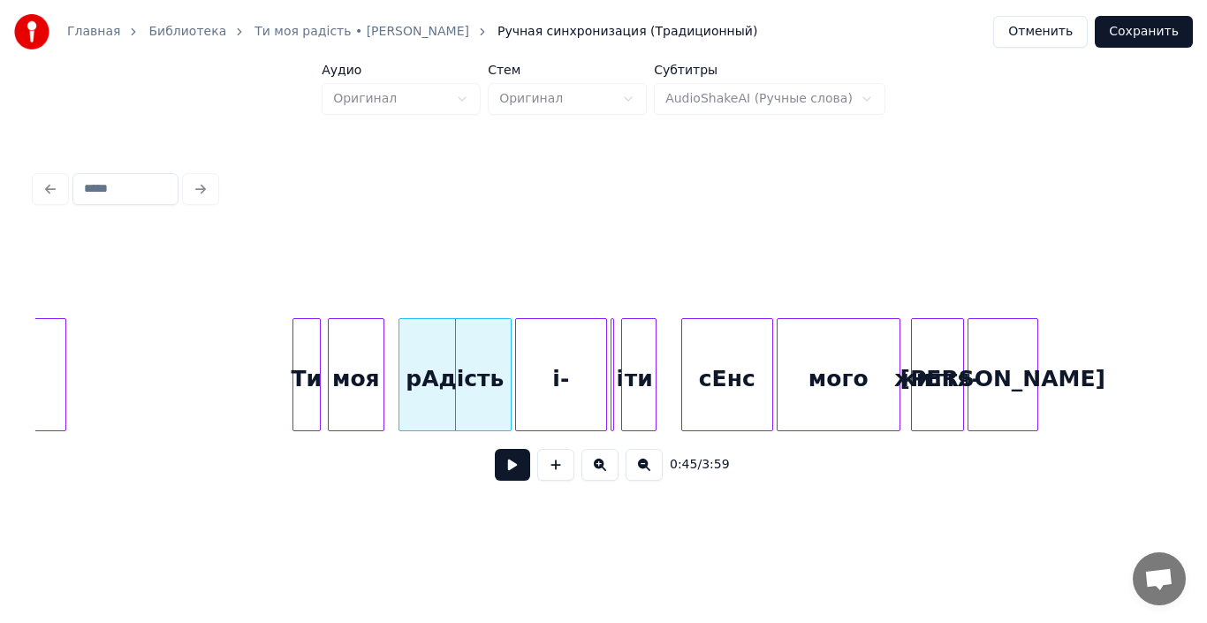
scroll to position [0, 7495]
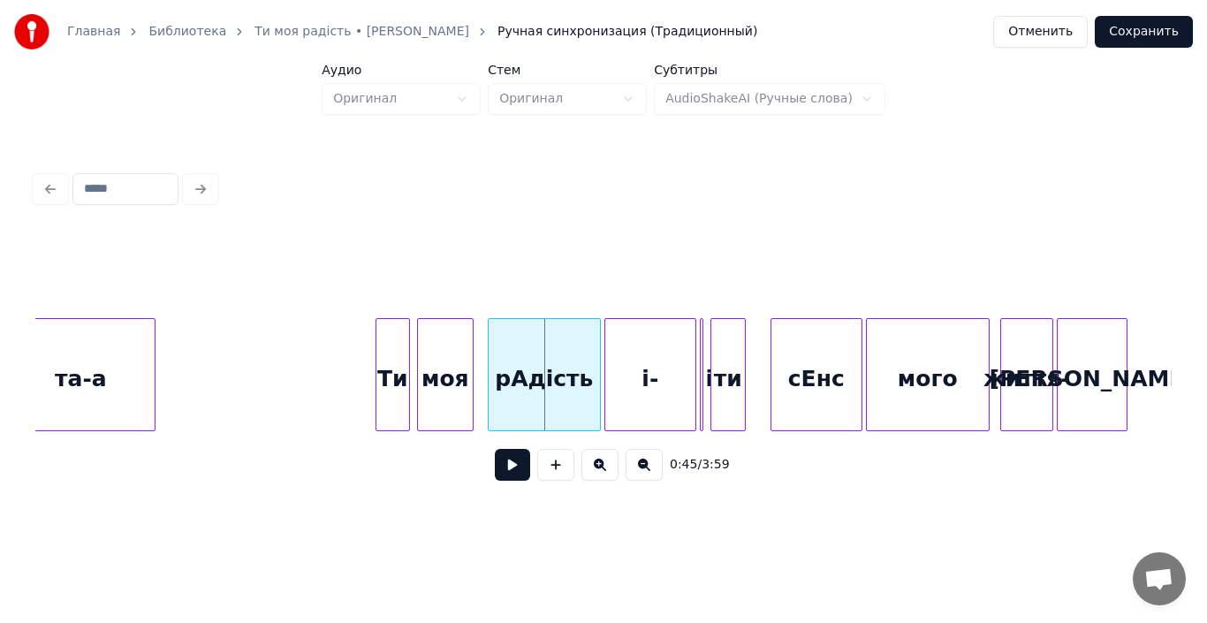
click at [377, 391] on div at bounding box center [378, 374] width 5 height 111
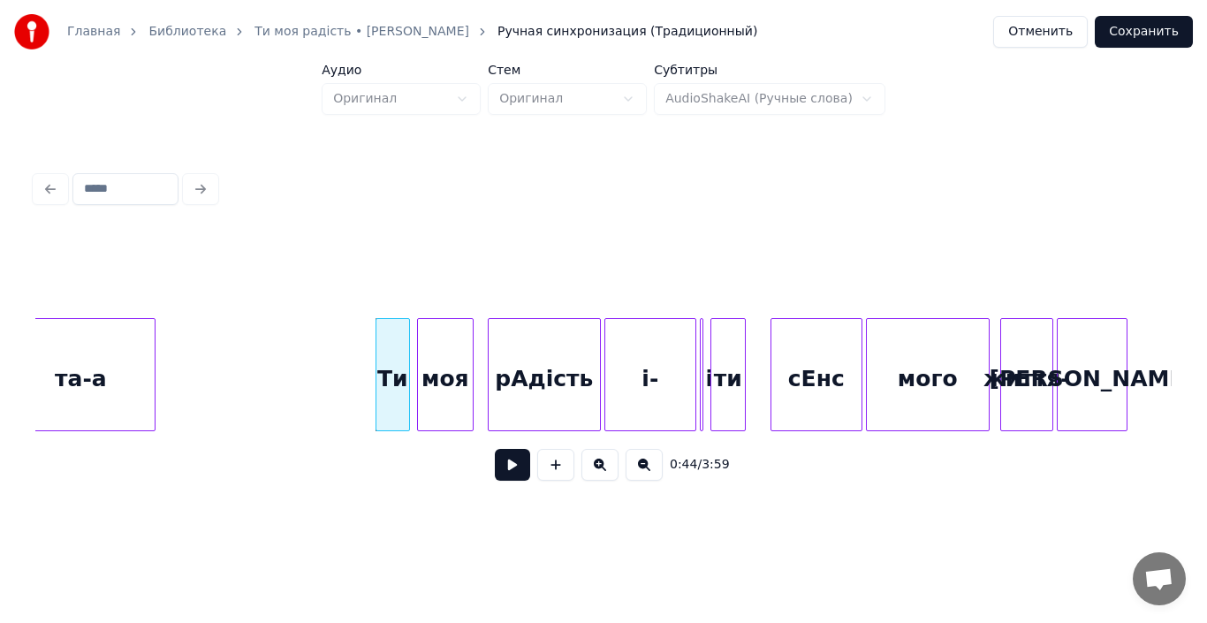
click at [513, 465] on button at bounding box center [512, 465] width 35 height 32
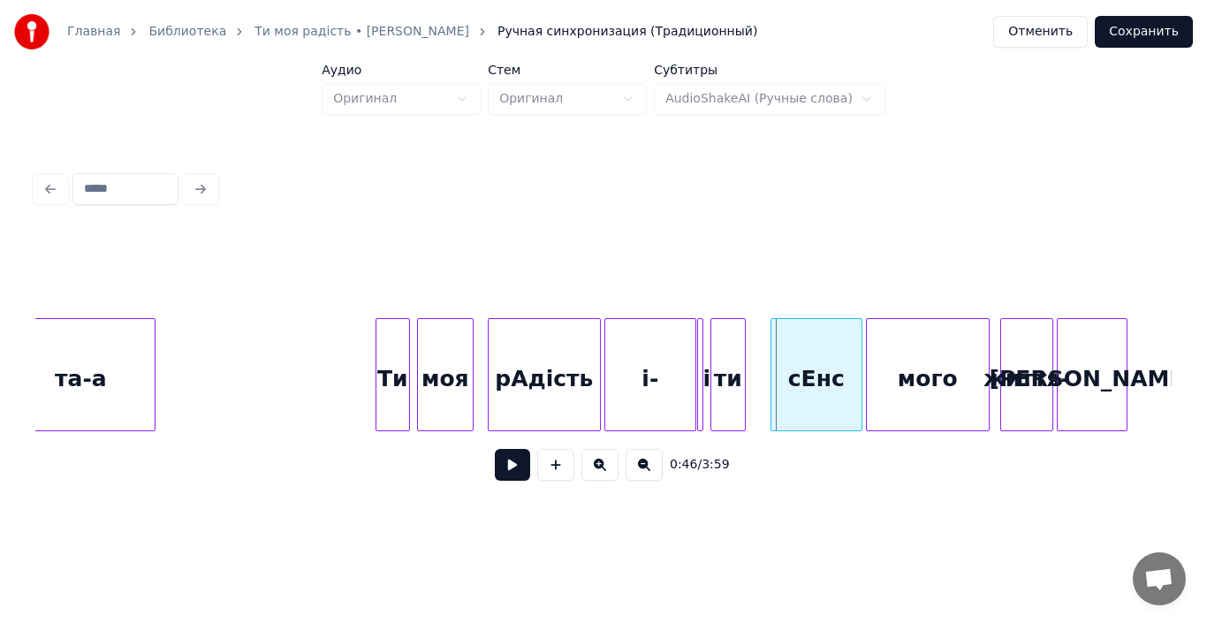
click at [702, 396] on div at bounding box center [700, 374] width 5 height 111
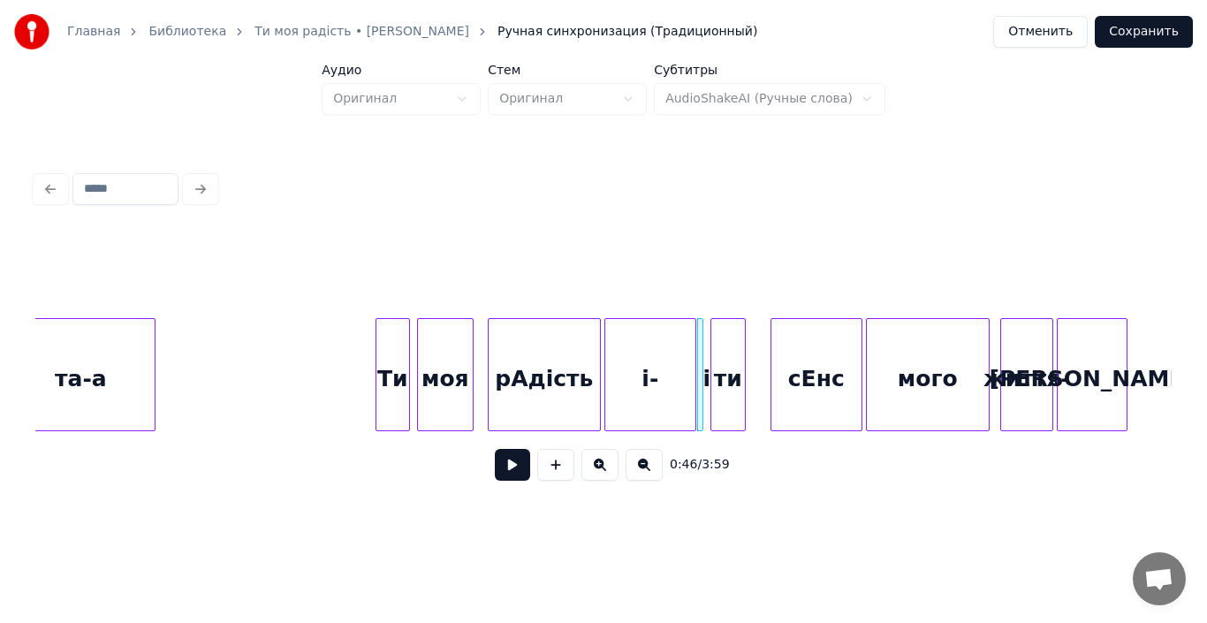
click at [701, 357] on div at bounding box center [699, 374] width 5 height 111
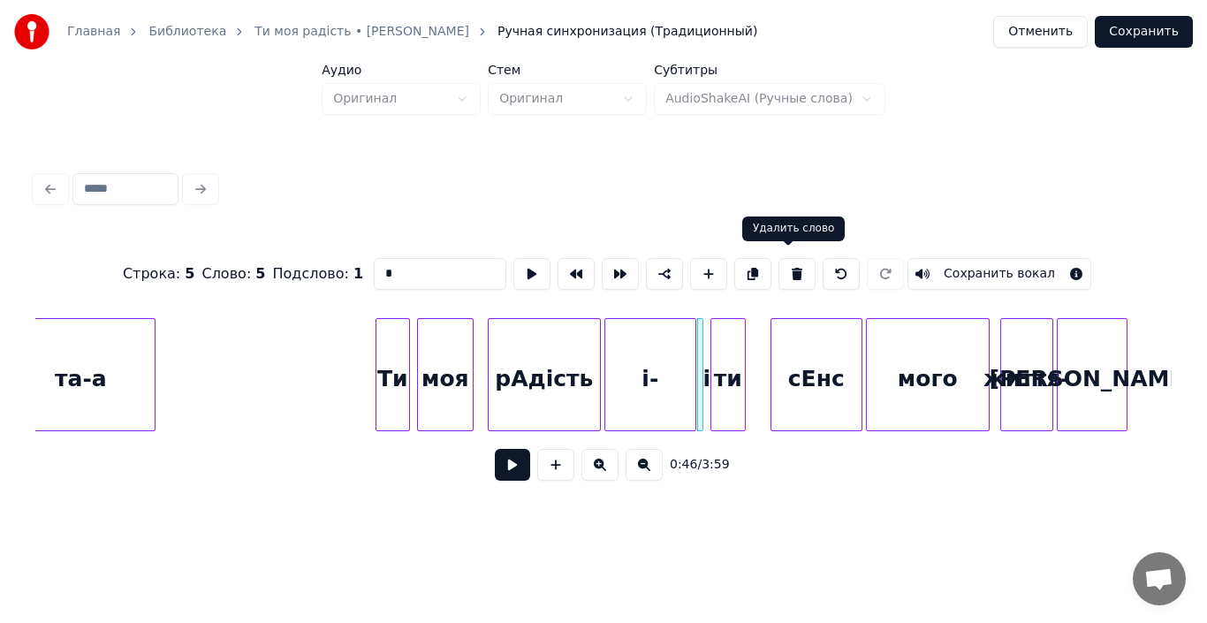
click at [787, 267] on button at bounding box center [796, 274] width 37 height 32
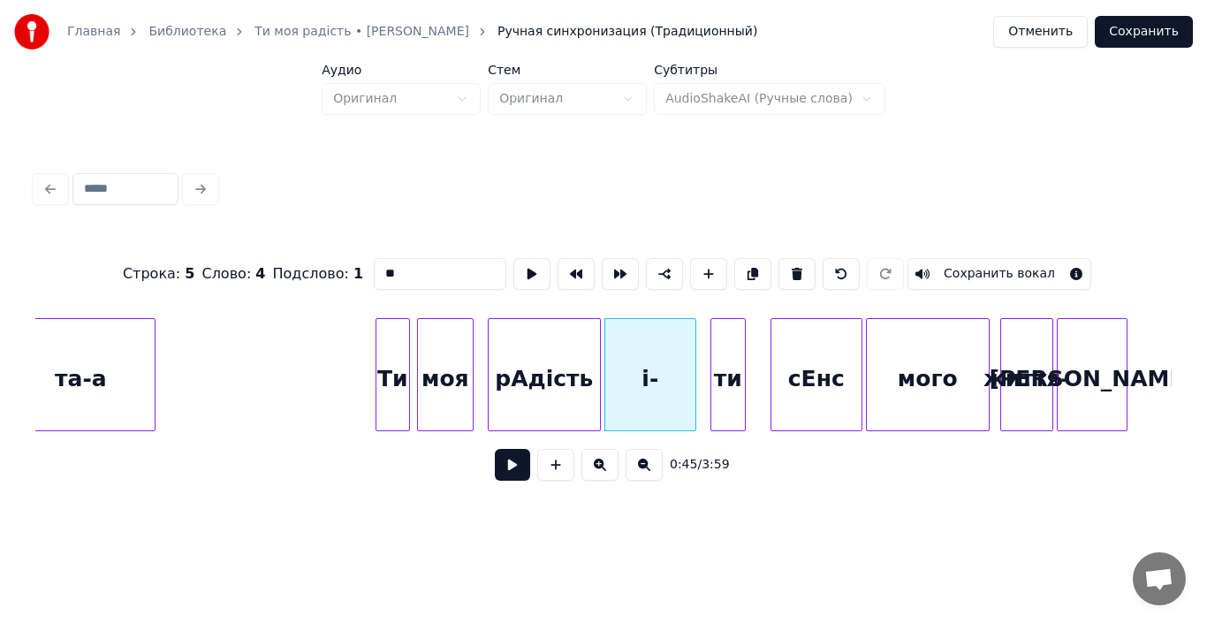
click at [670, 390] on div "і-" at bounding box center [650, 379] width 90 height 120
click at [407, 278] on input "**" at bounding box center [440, 274] width 133 height 32
click at [688, 380] on div at bounding box center [688, 374] width 5 height 111
click at [562, 380] on div "рАдість" at bounding box center [544, 379] width 111 height 120
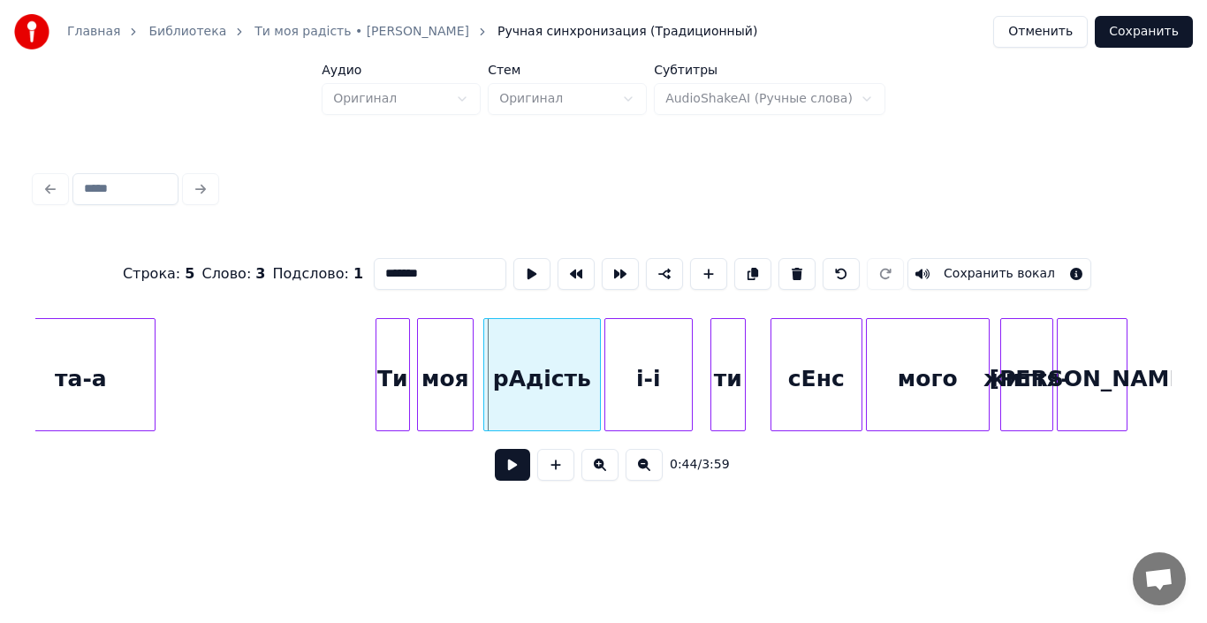
click at [484, 388] on div at bounding box center [486, 374] width 5 height 111
type input "*******"
click at [516, 473] on button at bounding box center [512, 465] width 35 height 32
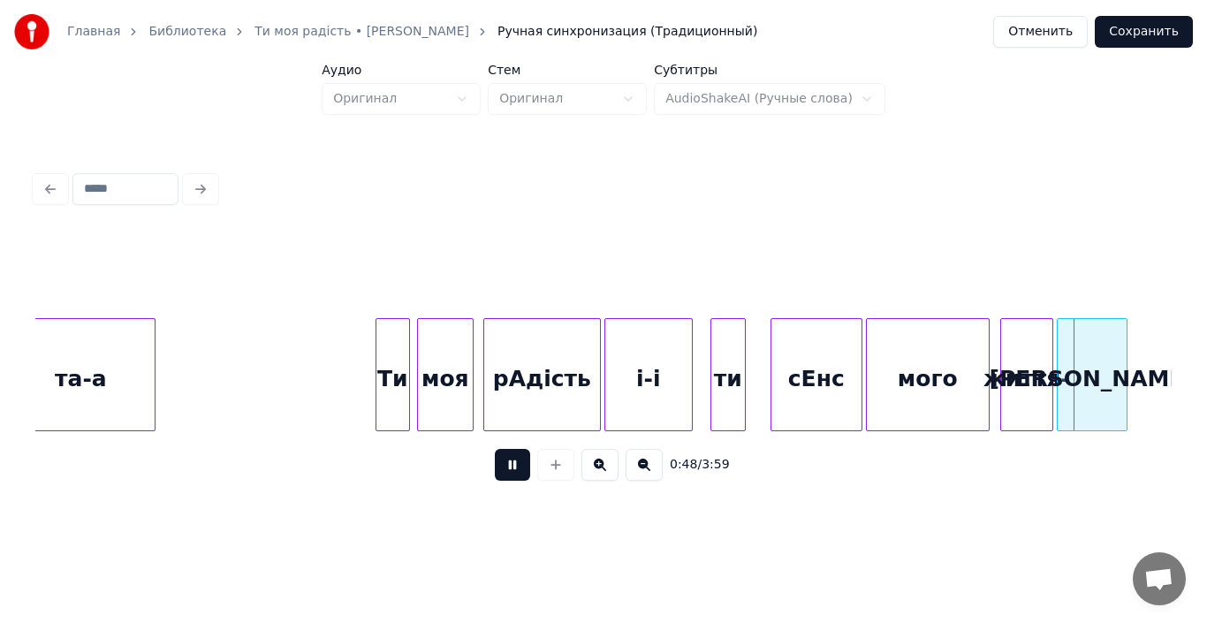
click at [516, 473] on button at bounding box center [512, 465] width 35 height 32
click at [707, 385] on div at bounding box center [709, 374] width 5 height 111
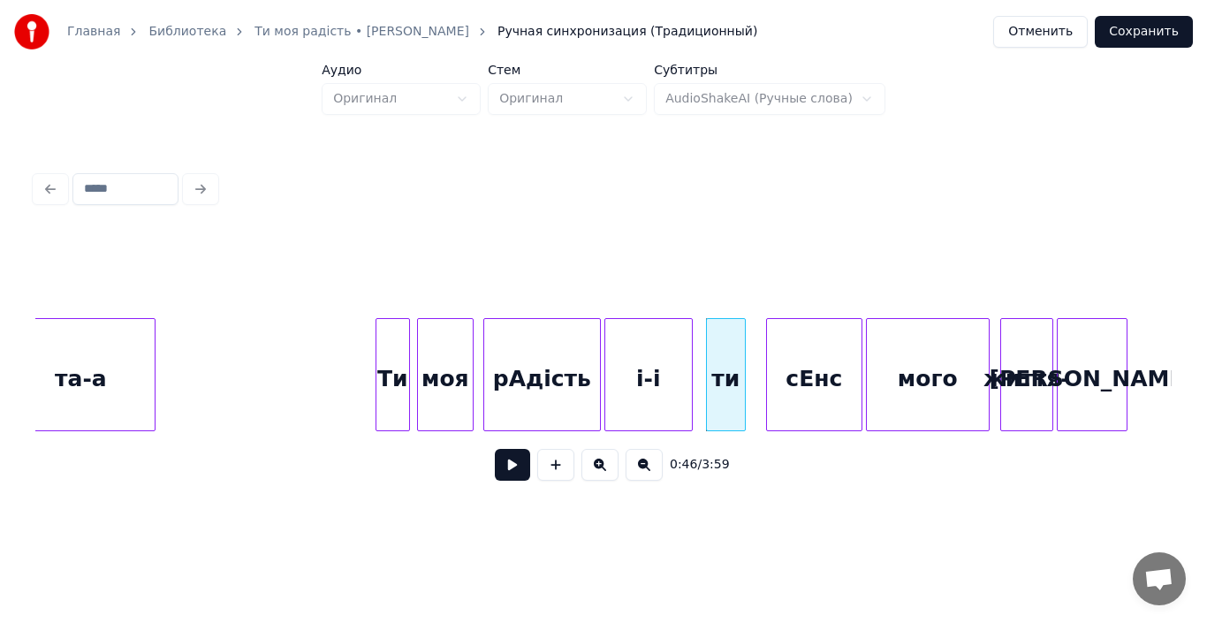
click at [769, 390] on div at bounding box center [769, 374] width 5 height 111
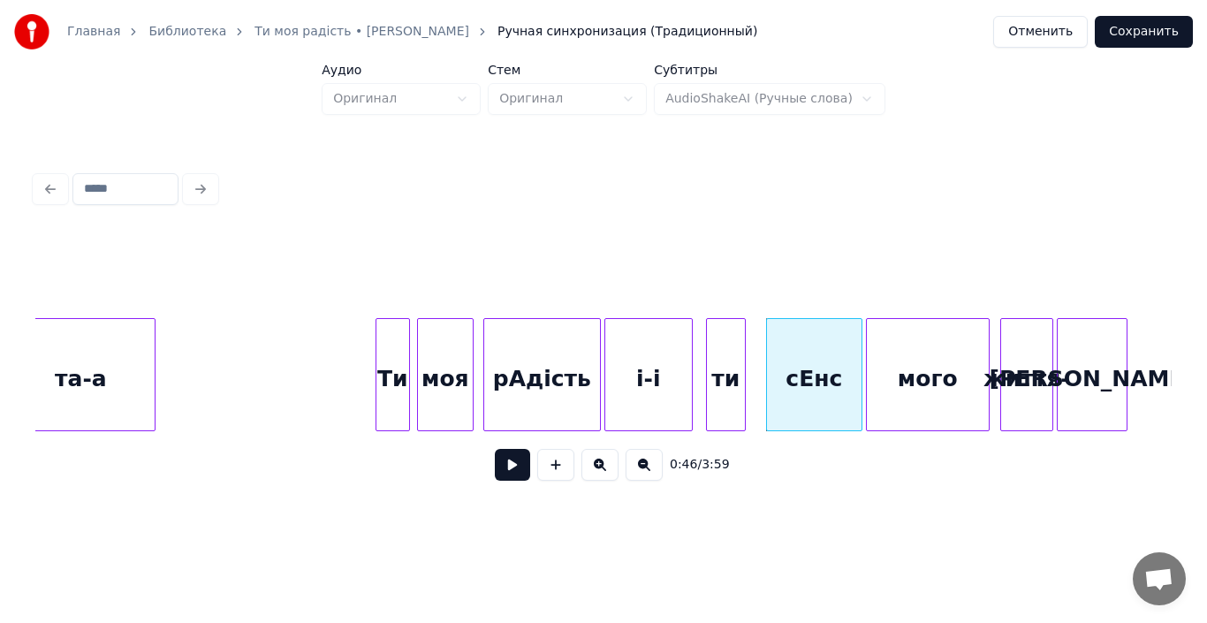
click at [401, 394] on div "Ти" at bounding box center [392, 379] width 33 height 120
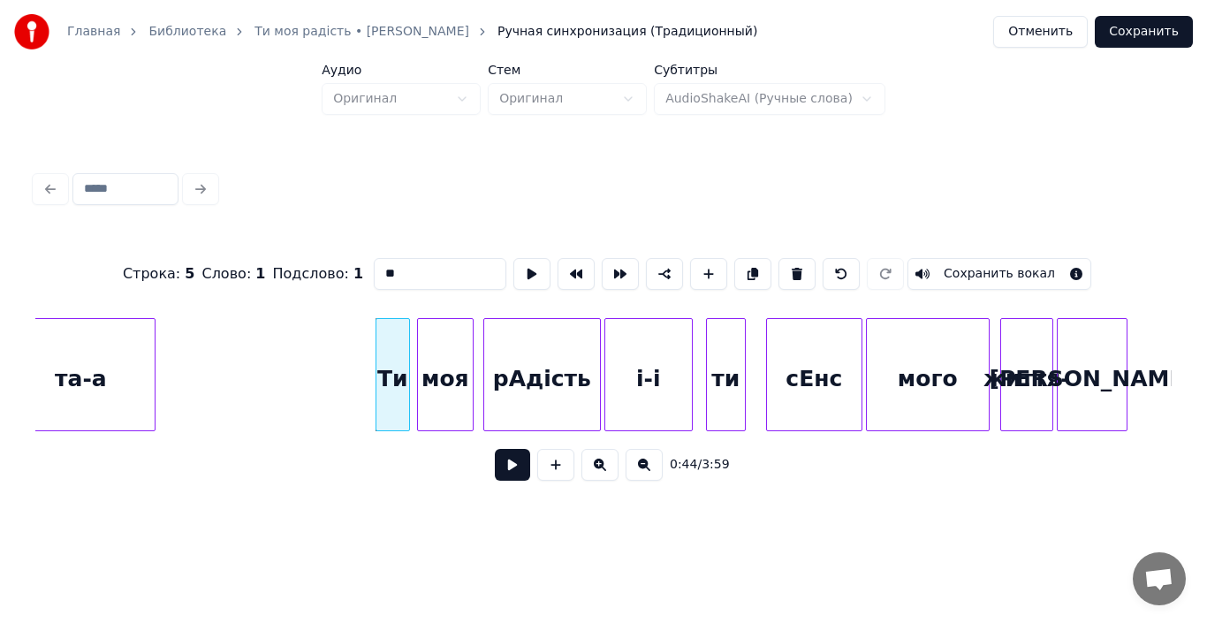
click at [517, 472] on button at bounding box center [512, 465] width 35 height 32
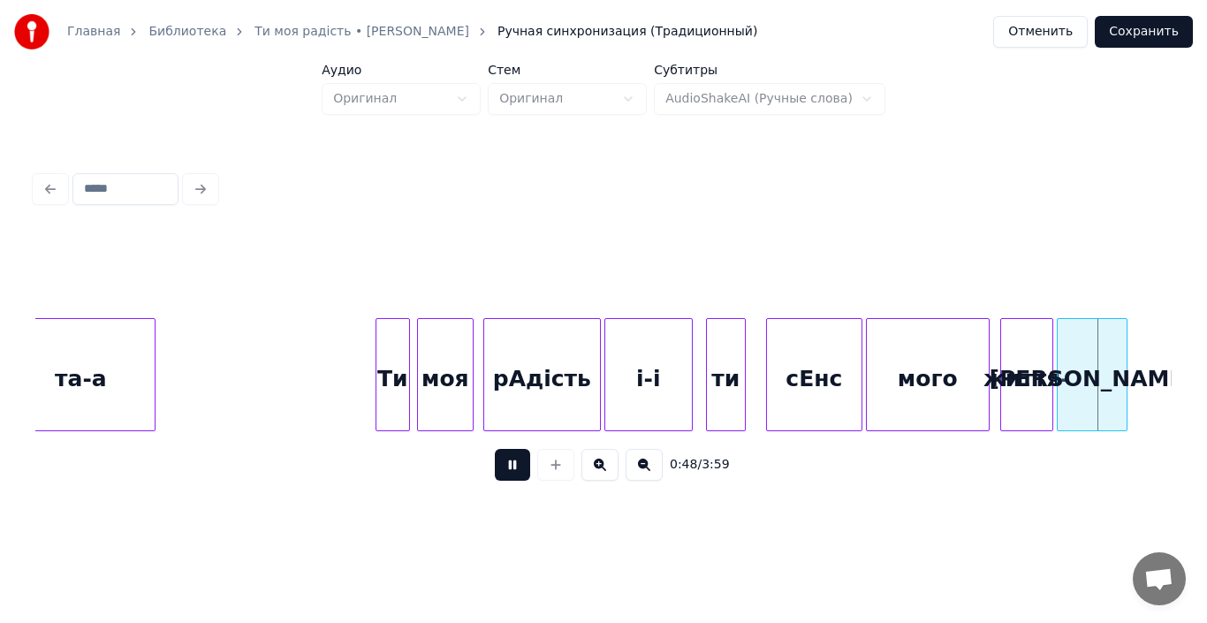
click at [517, 472] on button at bounding box center [512, 465] width 35 height 32
click at [1086, 376] on div "[PERSON_NAME]" at bounding box center [1091, 379] width 69 height 120
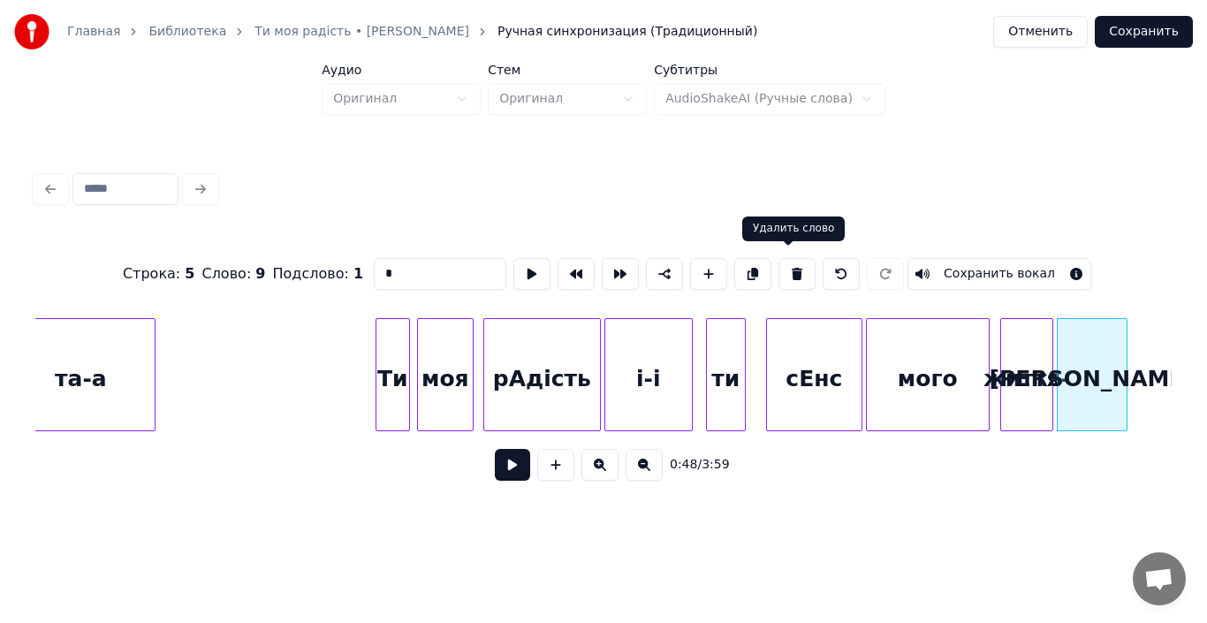
click at [786, 268] on button at bounding box center [796, 274] width 37 height 32
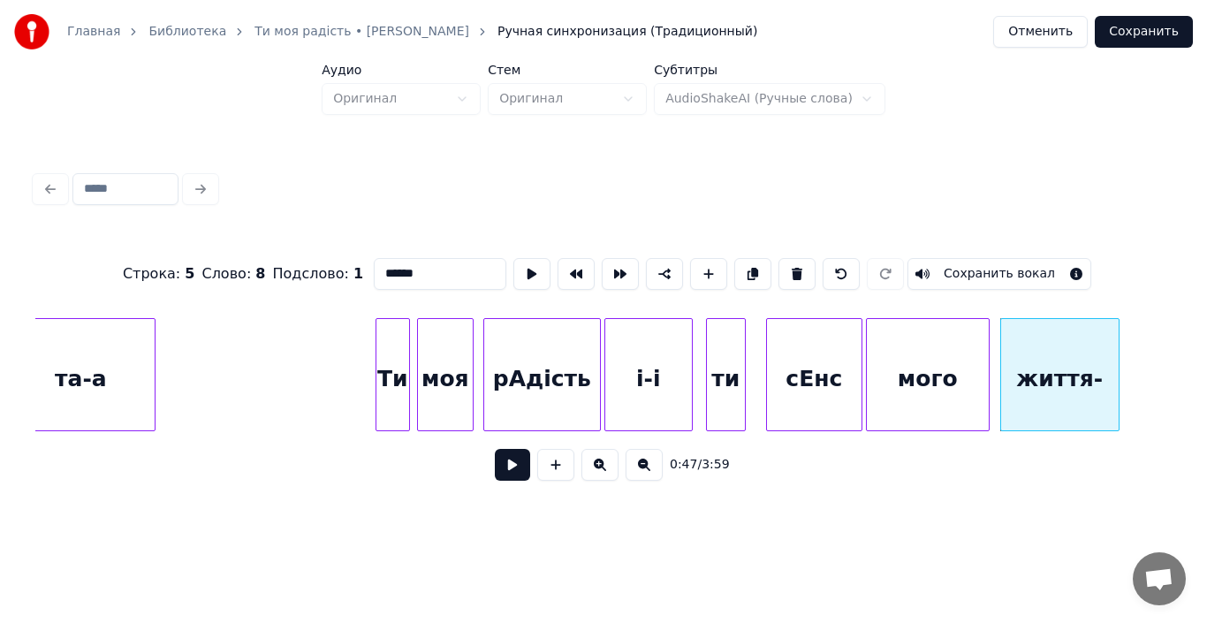
click at [1117, 420] on div at bounding box center [1115, 374] width 5 height 111
click at [1103, 390] on div "життя-" at bounding box center [1059, 379] width 117 height 120
click at [433, 267] on input "******" at bounding box center [440, 274] width 133 height 32
click at [784, 530] on html "Главная Библиотека Ти моя радість • [PERSON_NAME] Ручная синхронизация (Традици…" at bounding box center [603, 272] width 1207 height 545
click at [564, 393] on div "рАдість" at bounding box center [542, 379] width 116 height 120
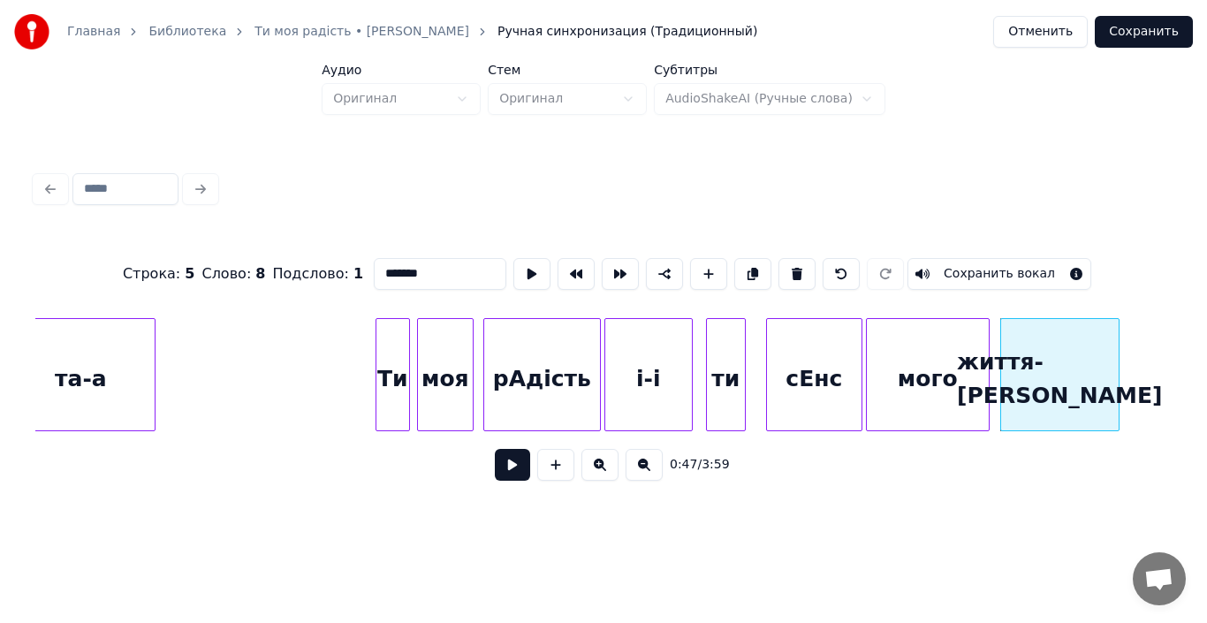
type input "*******"
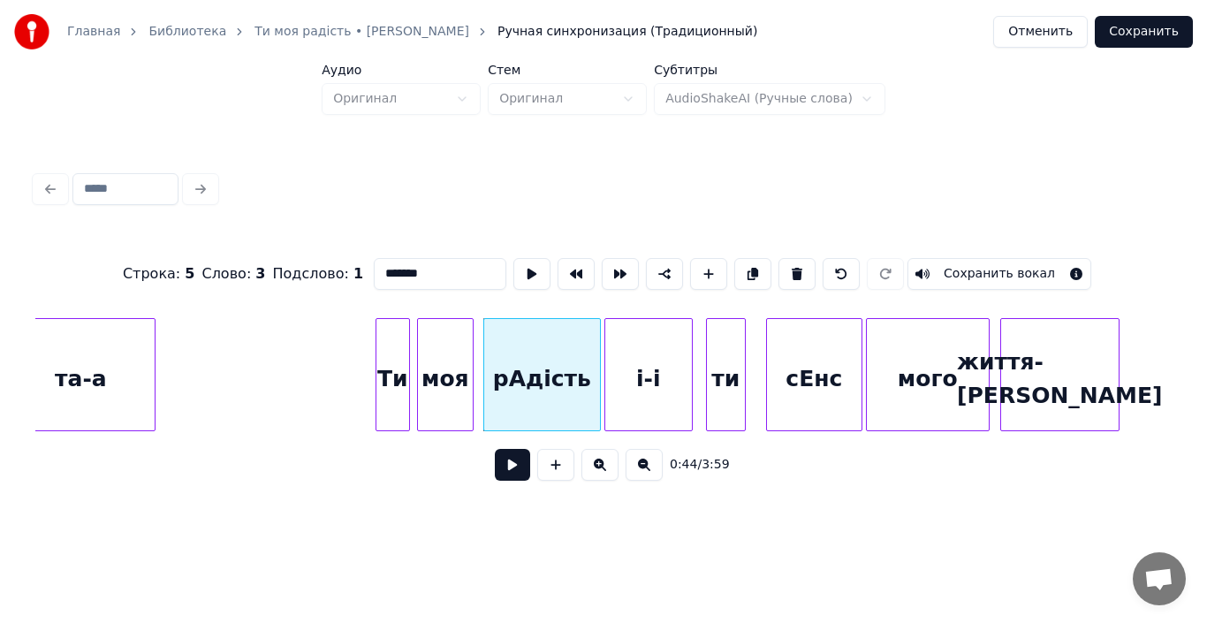
click at [512, 474] on button at bounding box center [512, 465] width 35 height 32
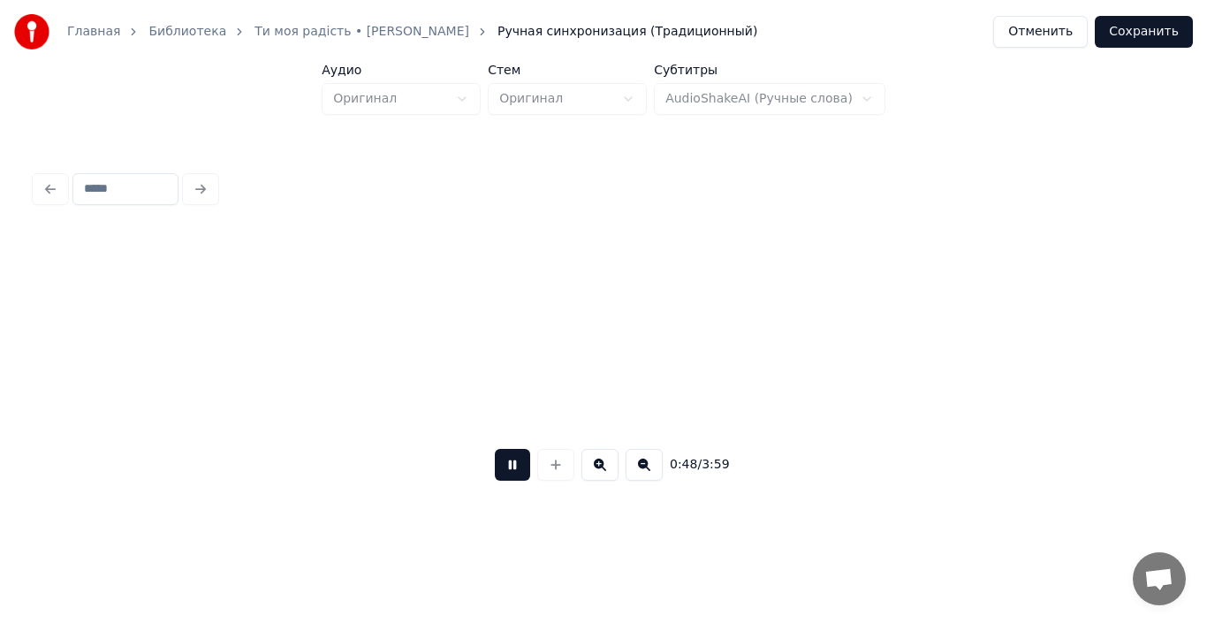
scroll to position [0, 8632]
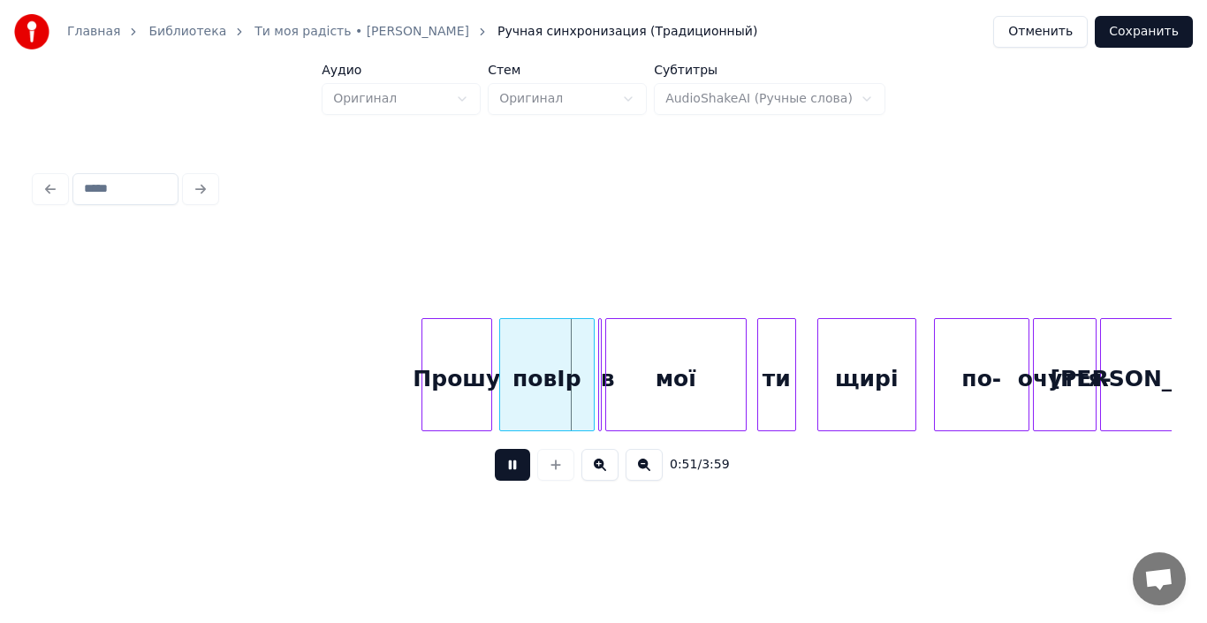
click at [512, 474] on button at bounding box center [512, 465] width 35 height 32
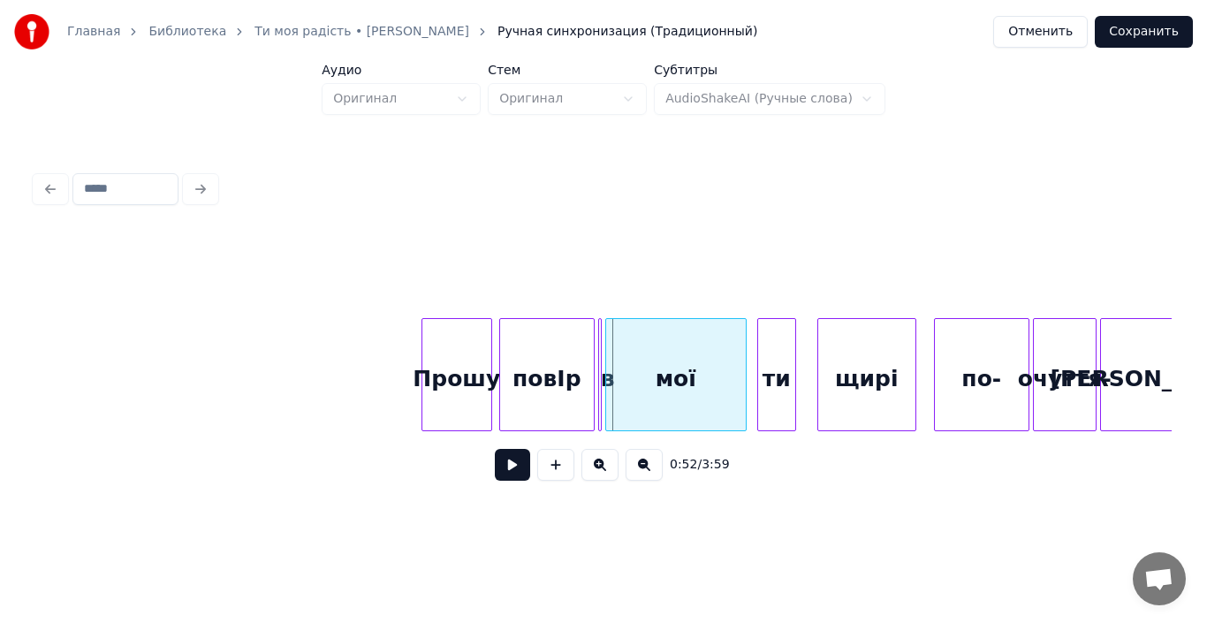
click at [512, 474] on button at bounding box center [512, 465] width 35 height 32
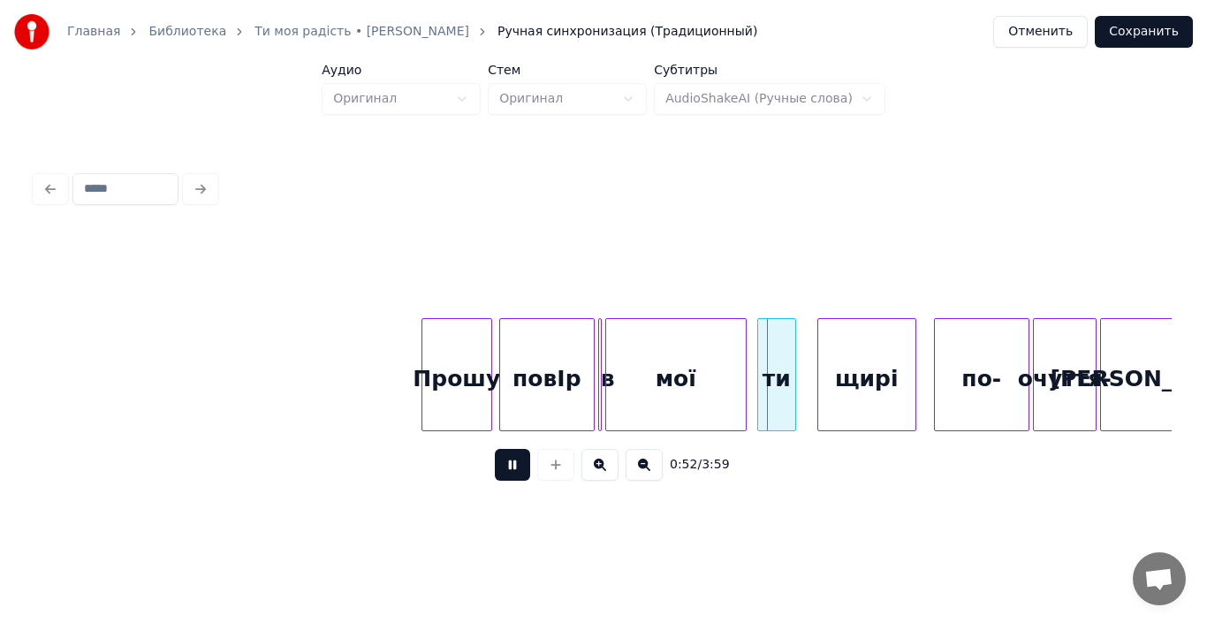
click at [512, 474] on button at bounding box center [512, 465] width 35 height 32
click at [418, 390] on div at bounding box center [419, 374] width 5 height 111
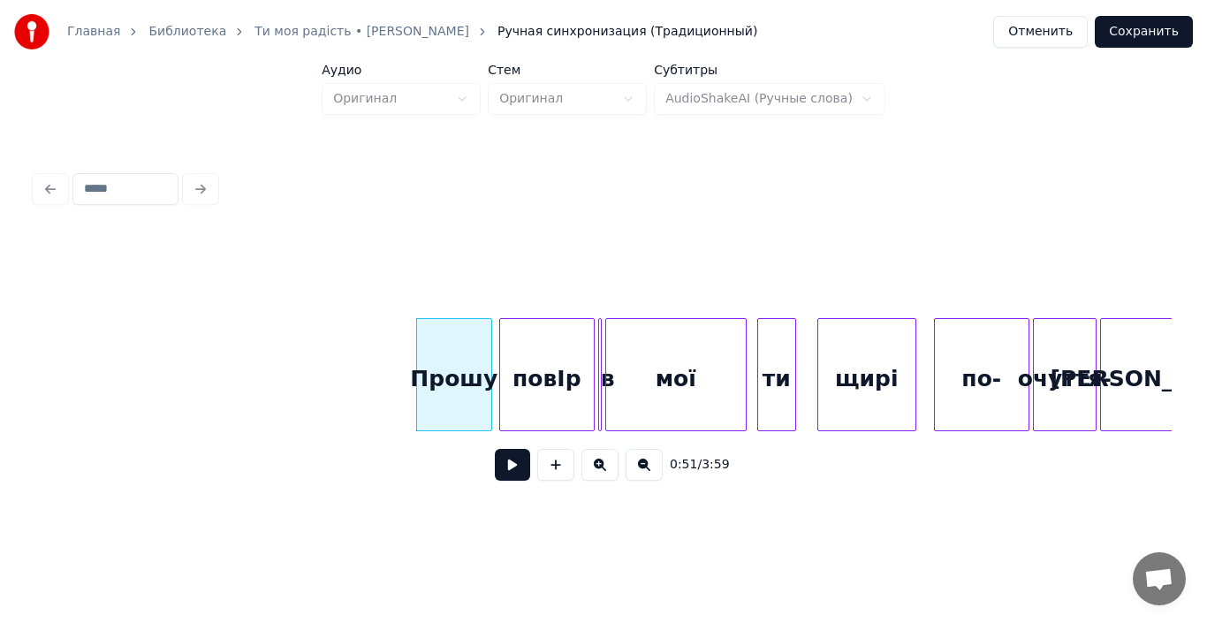
click at [628, 387] on div "мої" at bounding box center [676, 379] width 140 height 120
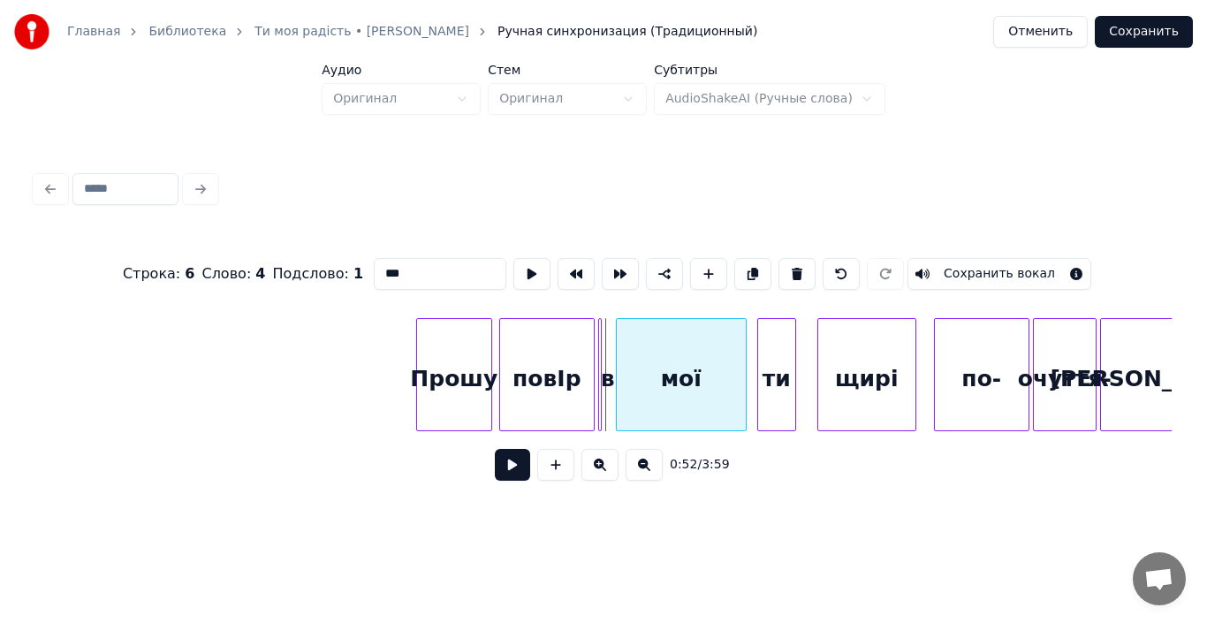
click at [621, 396] on div at bounding box center [619, 374] width 5 height 111
click at [602, 398] on div "в" at bounding box center [599, 374] width 4 height 113
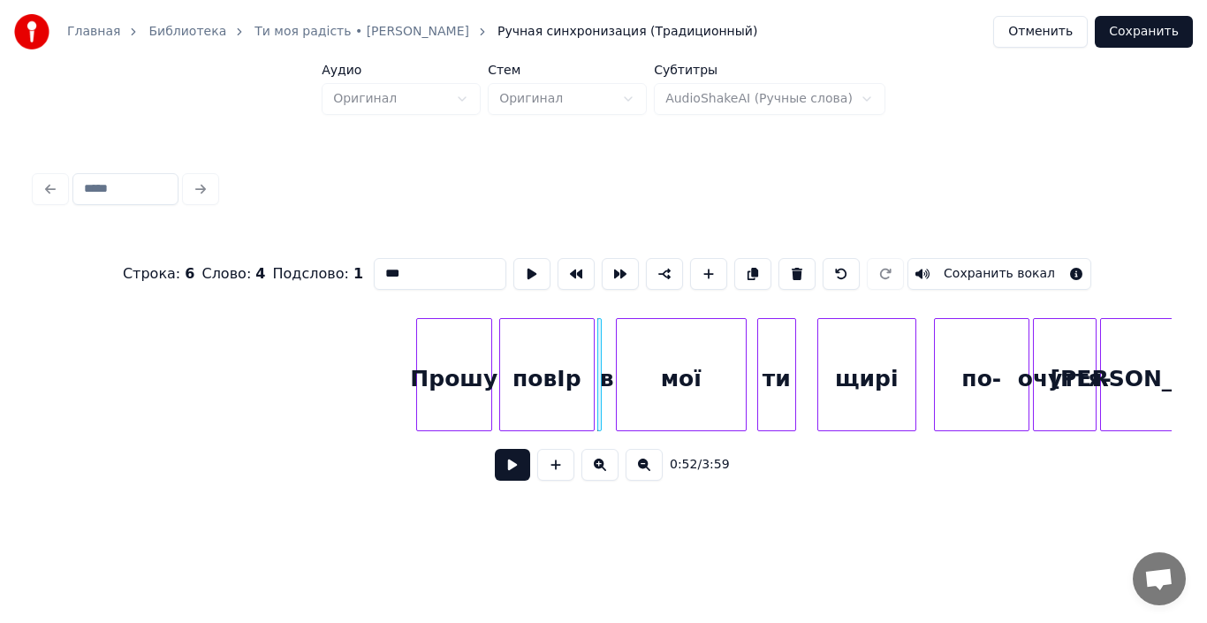
click at [644, 398] on div "мої" at bounding box center [681, 379] width 129 height 120
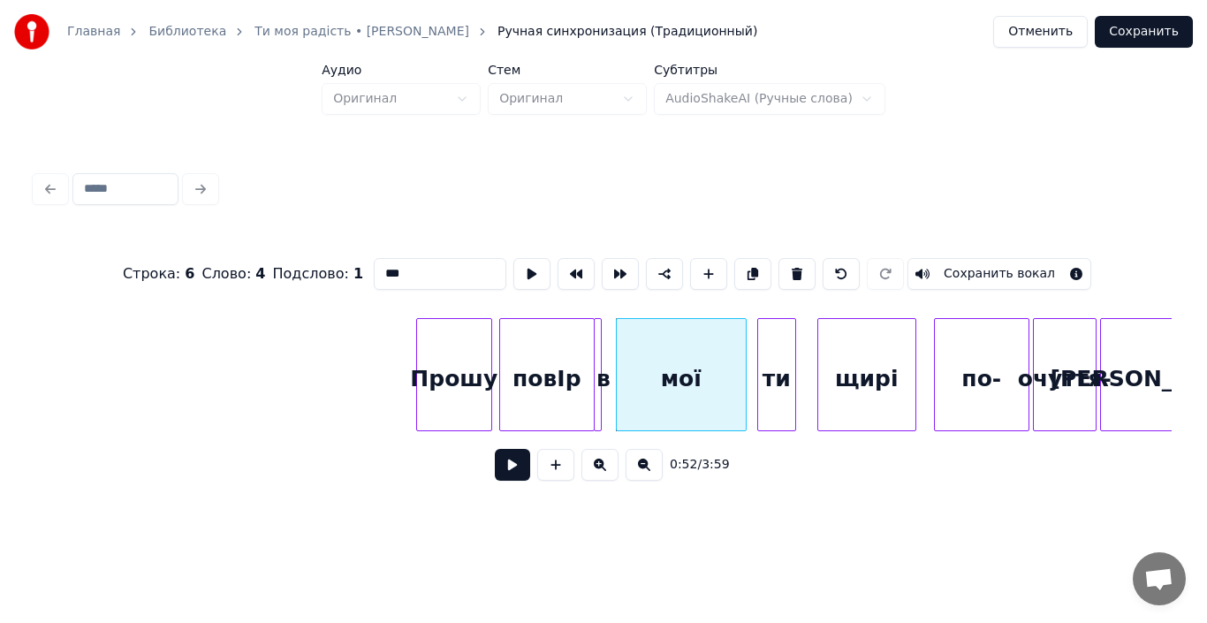
click at [599, 397] on div "в" at bounding box center [598, 374] width 8 height 113
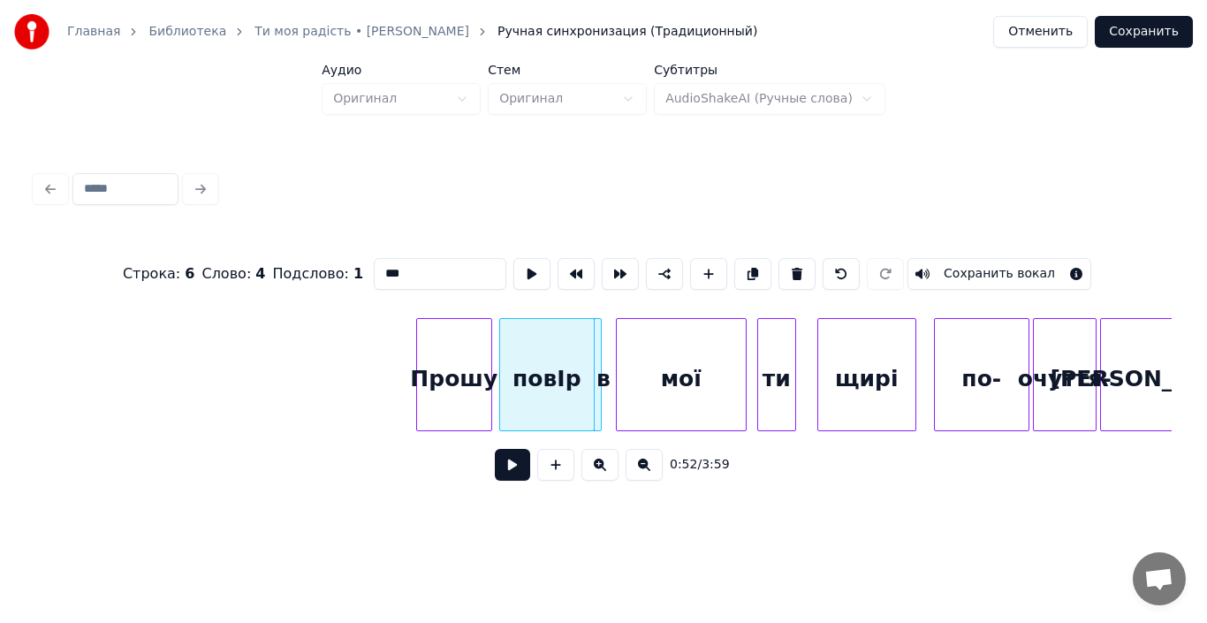
click at [634, 367] on div "мої" at bounding box center [681, 379] width 129 height 120
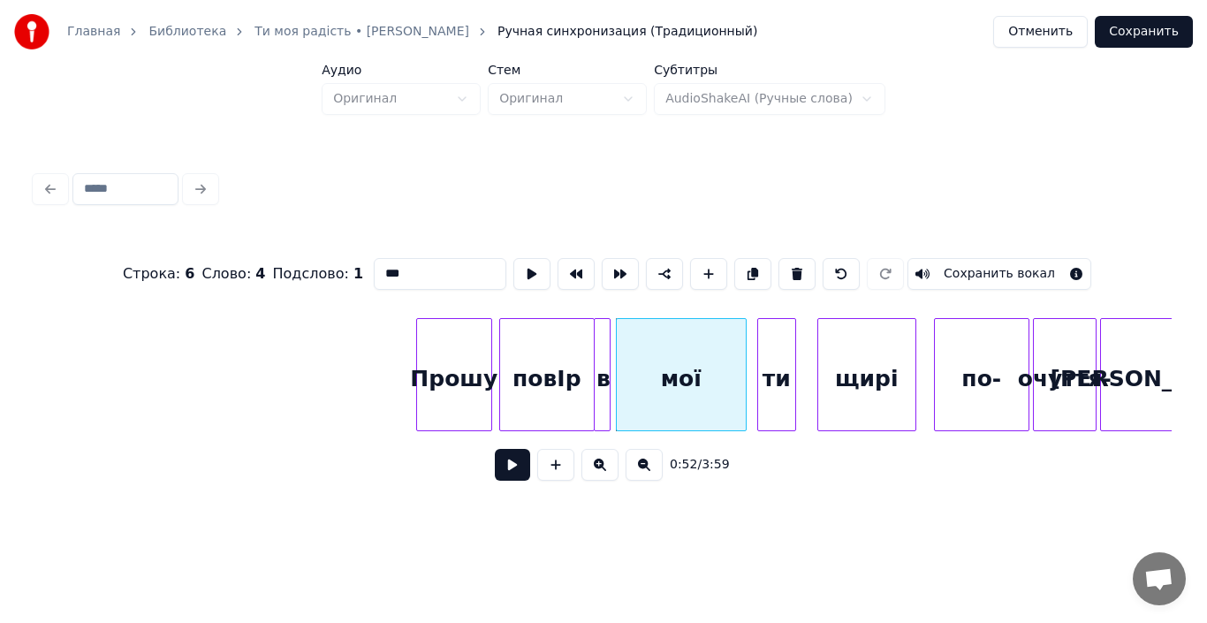
click at [608, 407] on div at bounding box center [606, 374] width 5 height 111
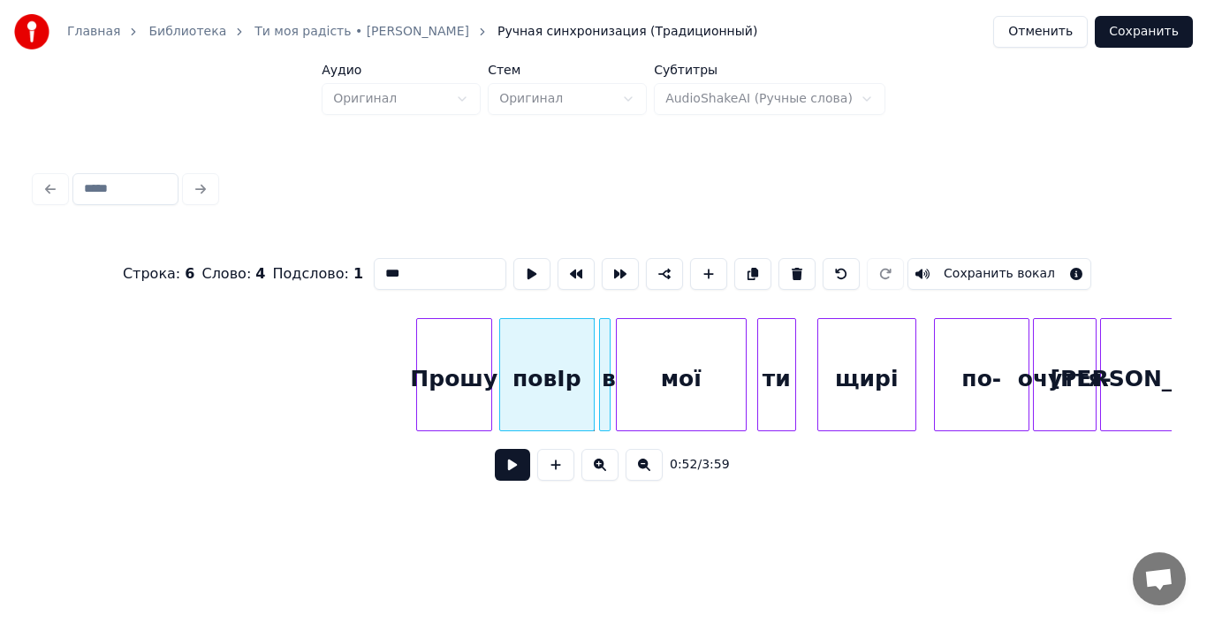
click at [603, 406] on div "в" at bounding box center [604, 374] width 11 height 113
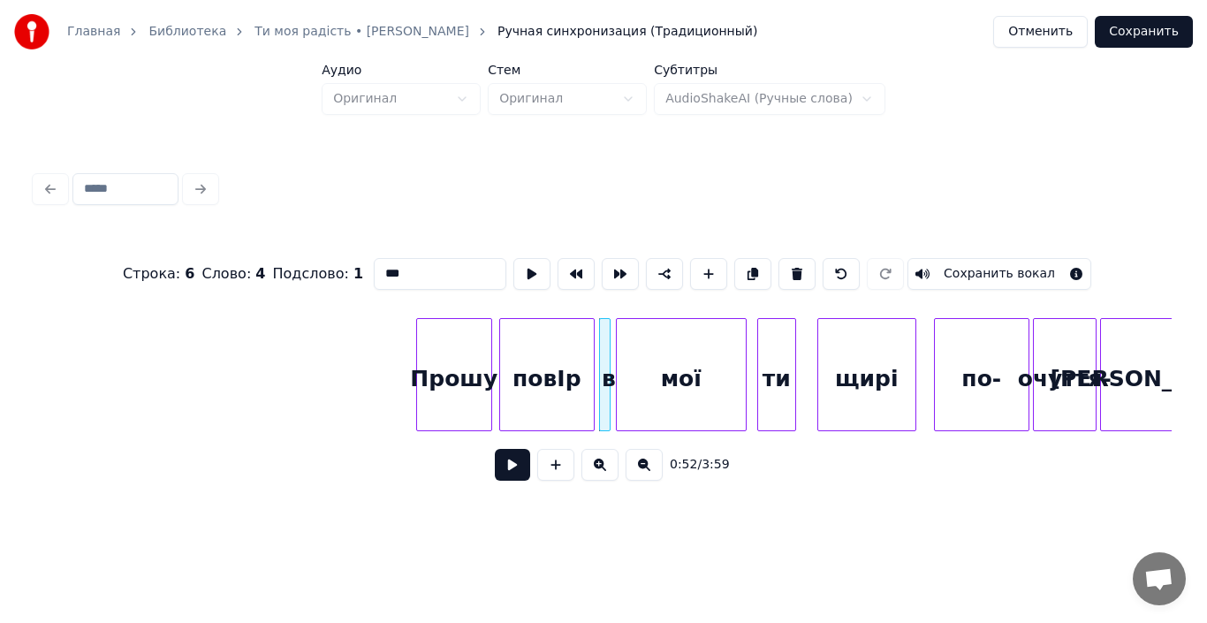
click at [437, 392] on div "Прошу" at bounding box center [454, 379] width 74 height 120
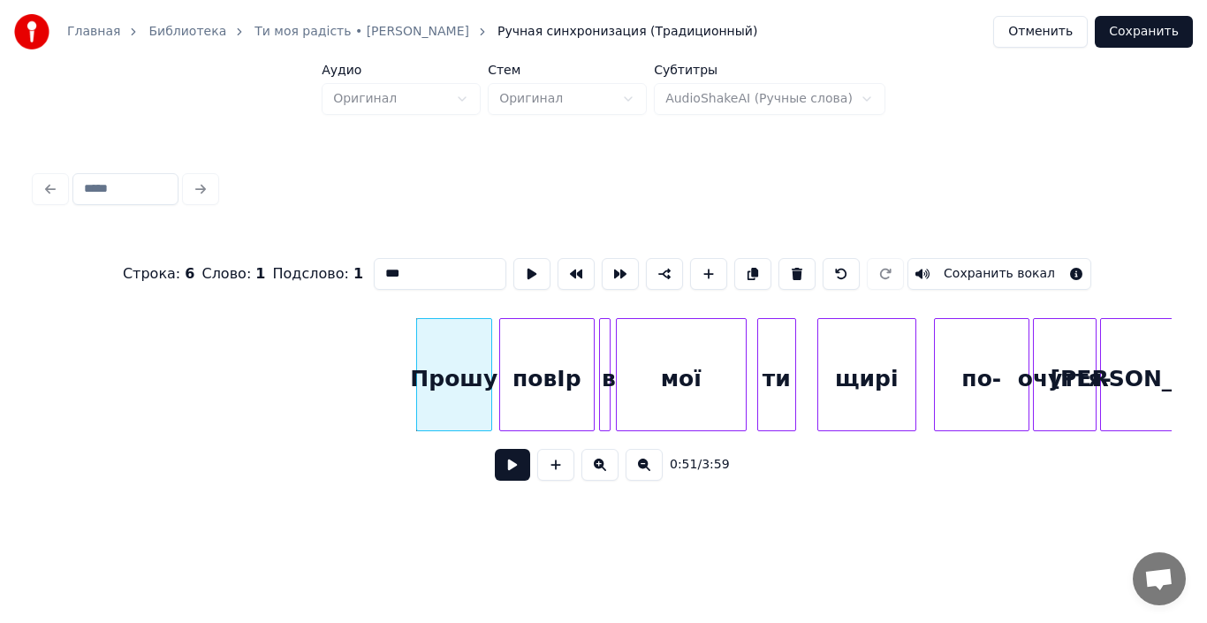
type input "*****"
click at [500, 468] on button at bounding box center [512, 465] width 35 height 32
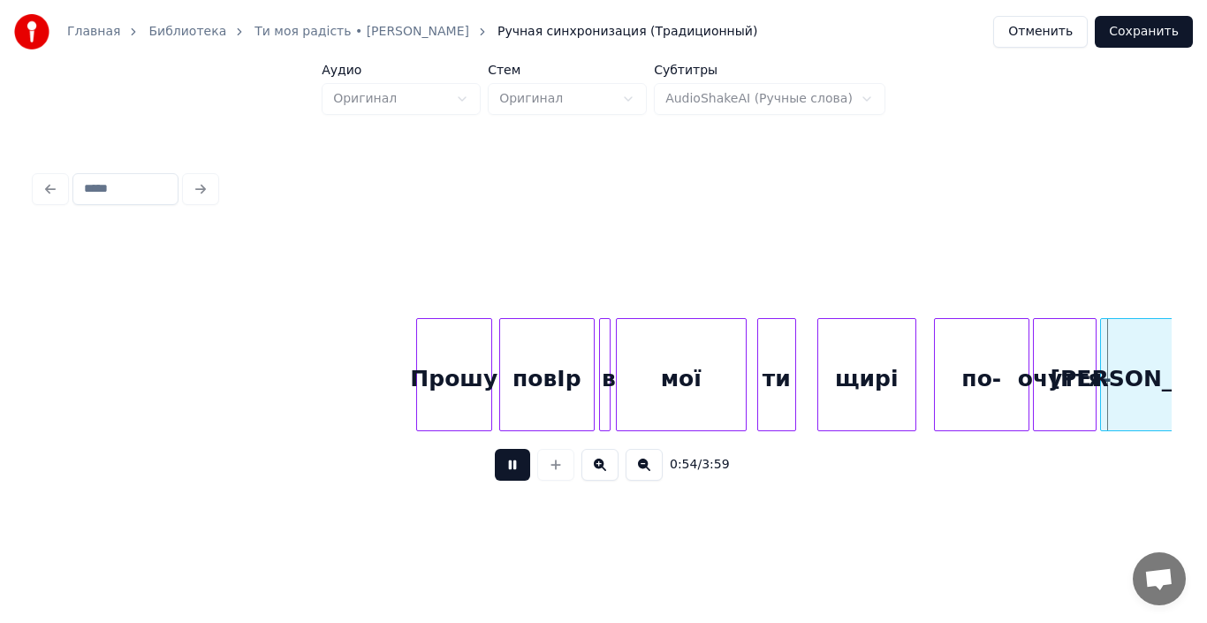
click at [500, 468] on button at bounding box center [512, 465] width 35 height 32
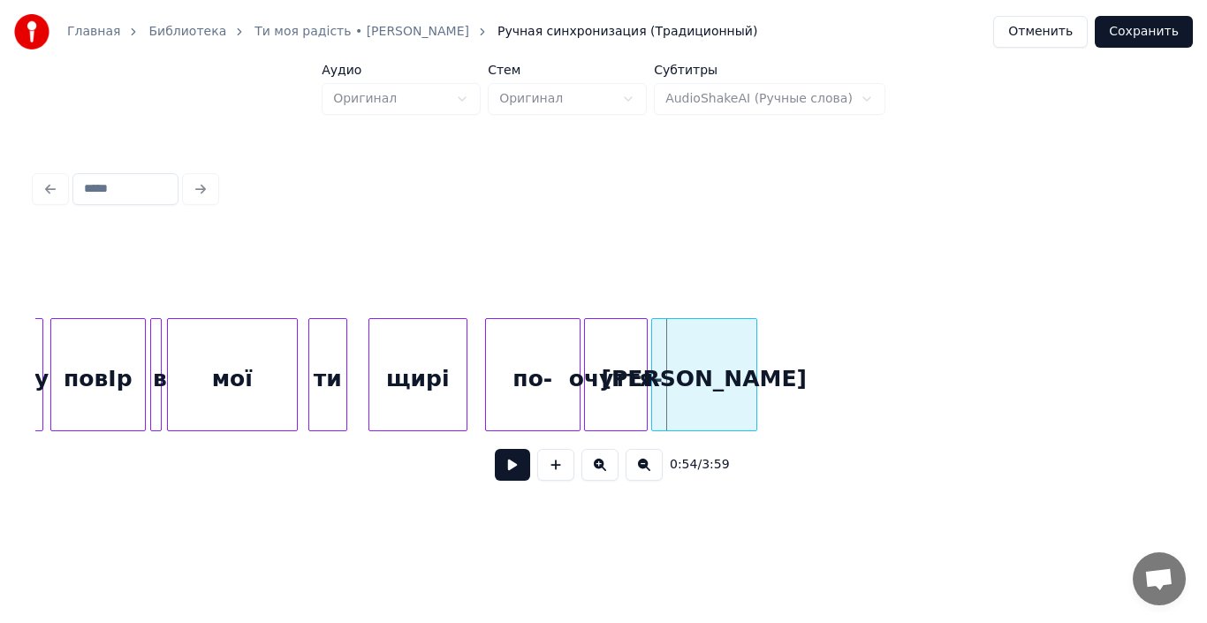
scroll to position [0, 9091]
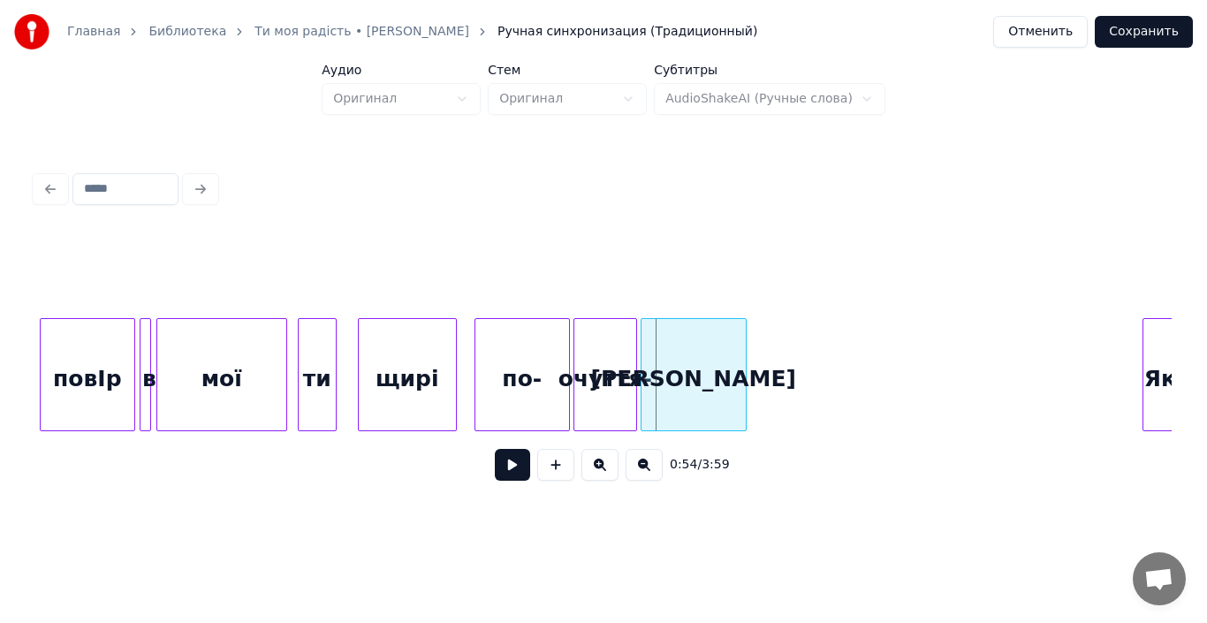
click at [259, 391] on div "мої" at bounding box center [221, 379] width 129 height 120
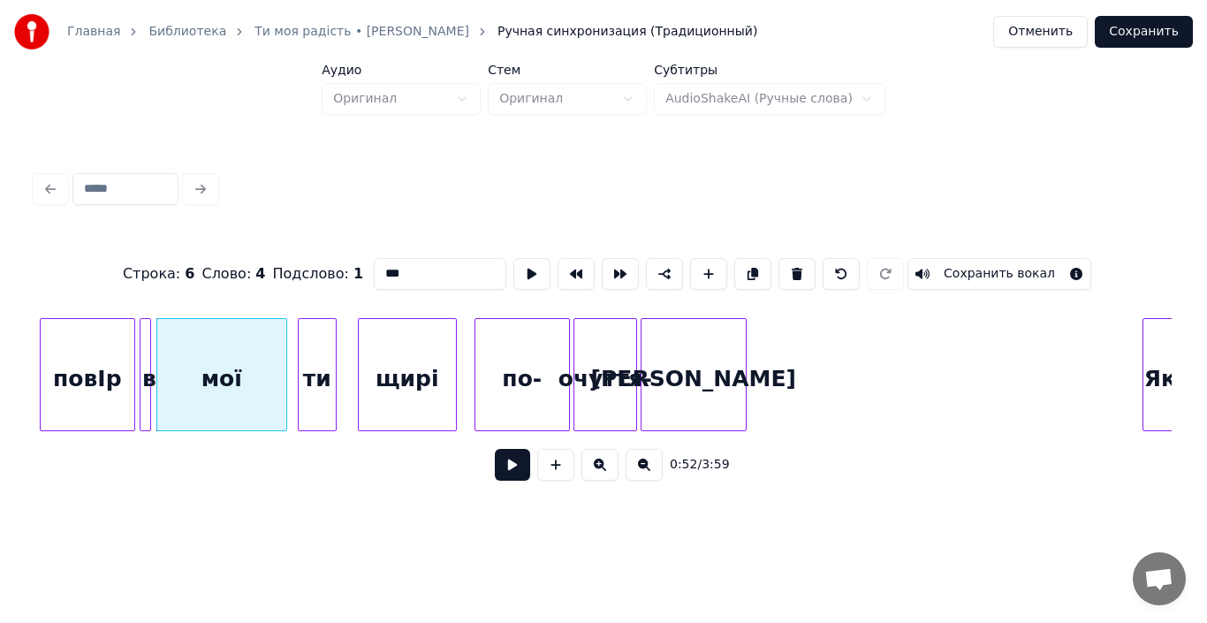
click at [517, 474] on button at bounding box center [512, 465] width 35 height 32
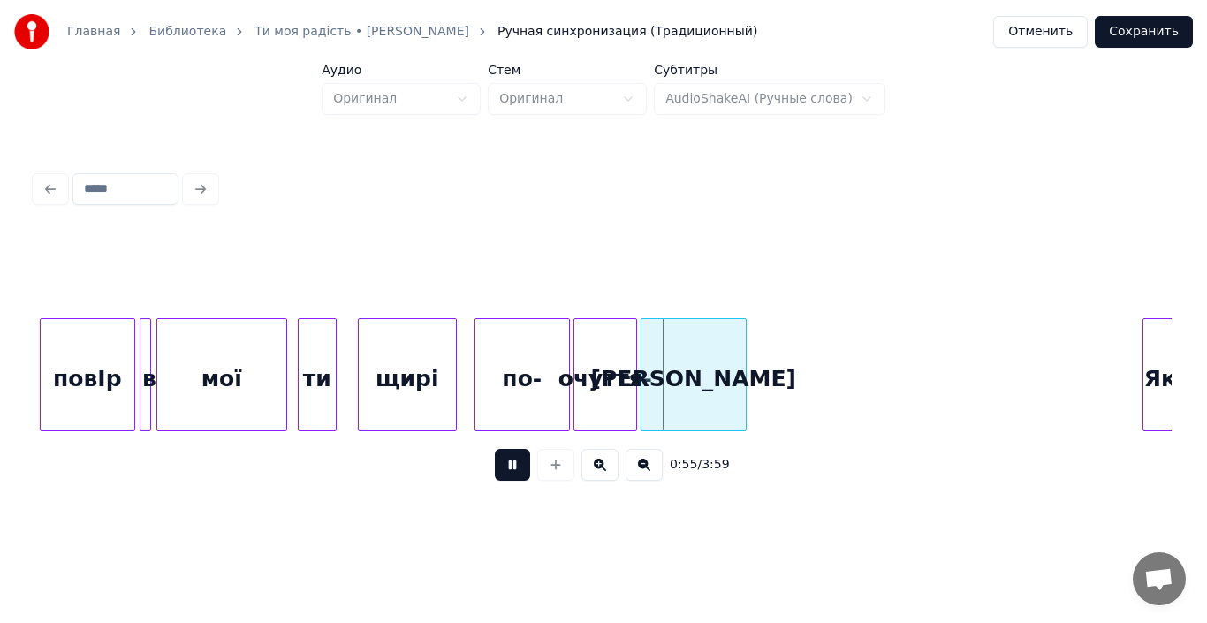
click at [517, 474] on button at bounding box center [512, 465] width 35 height 32
click at [475, 398] on div at bounding box center [477, 374] width 5 height 111
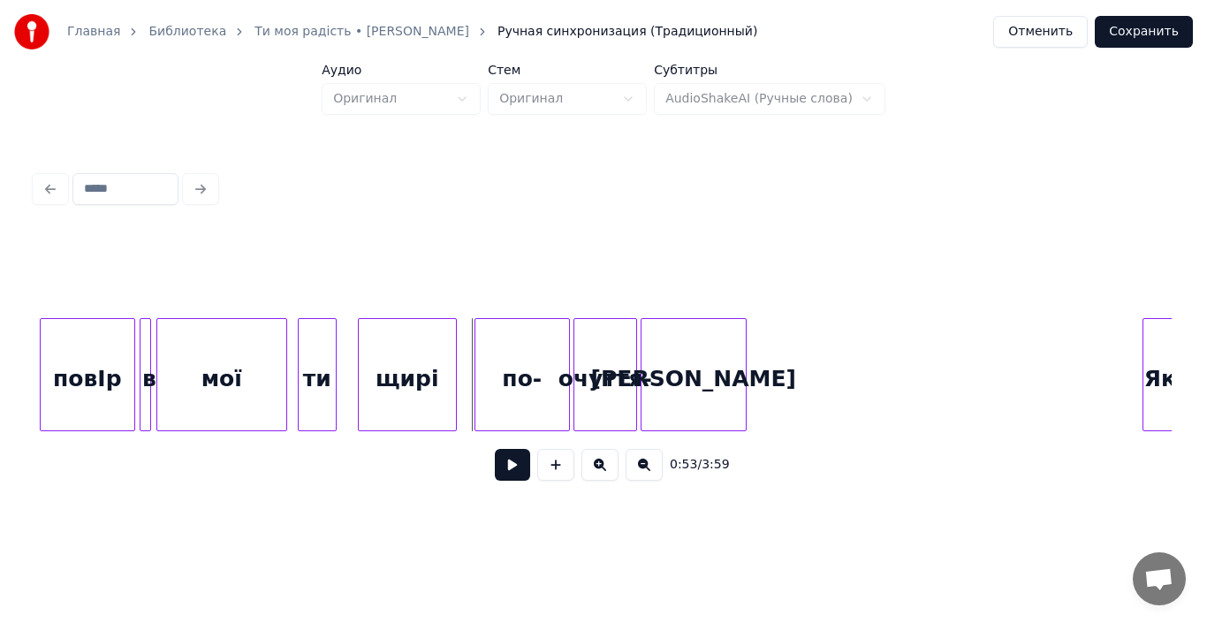
click at [550, 399] on div "по-" at bounding box center [522, 379] width 94 height 120
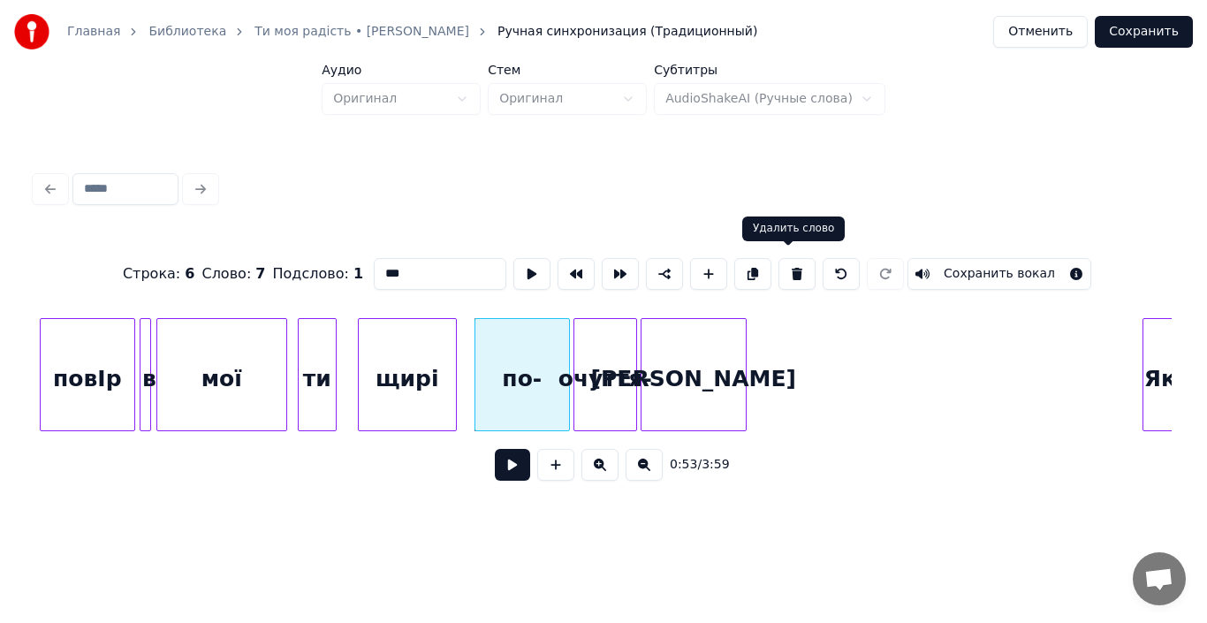
click at [784, 270] on button at bounding box center [796, 274] width 37 height 32
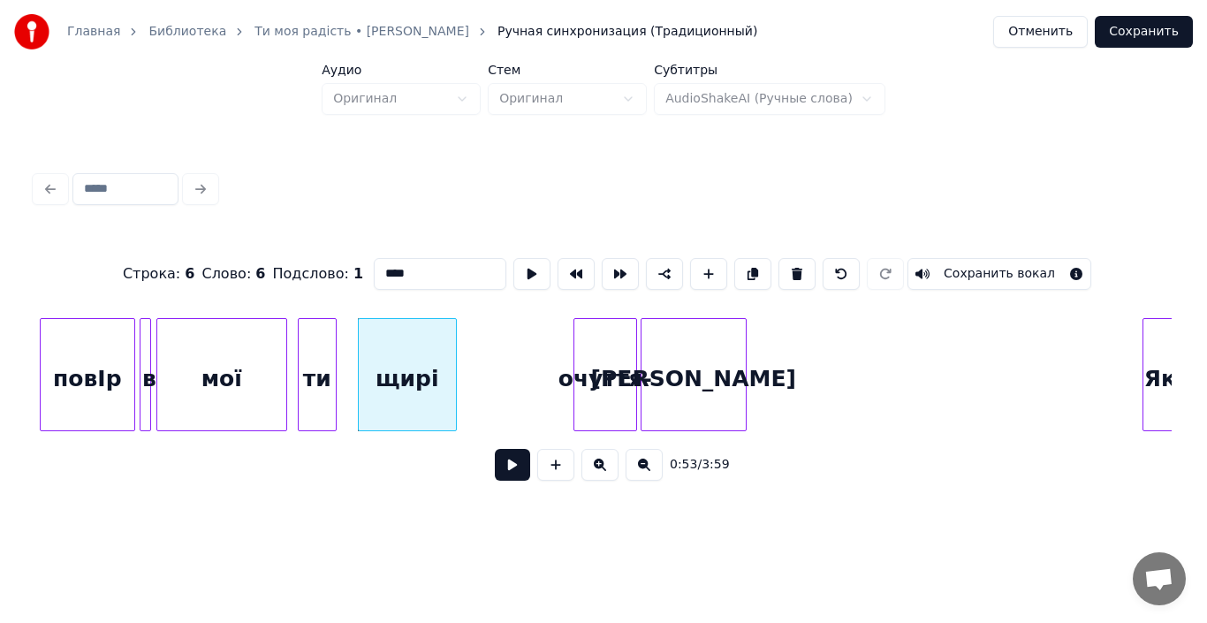
click at [593, 390] on div "очуття-" at bounding box center [605, 379] width 62 height 120
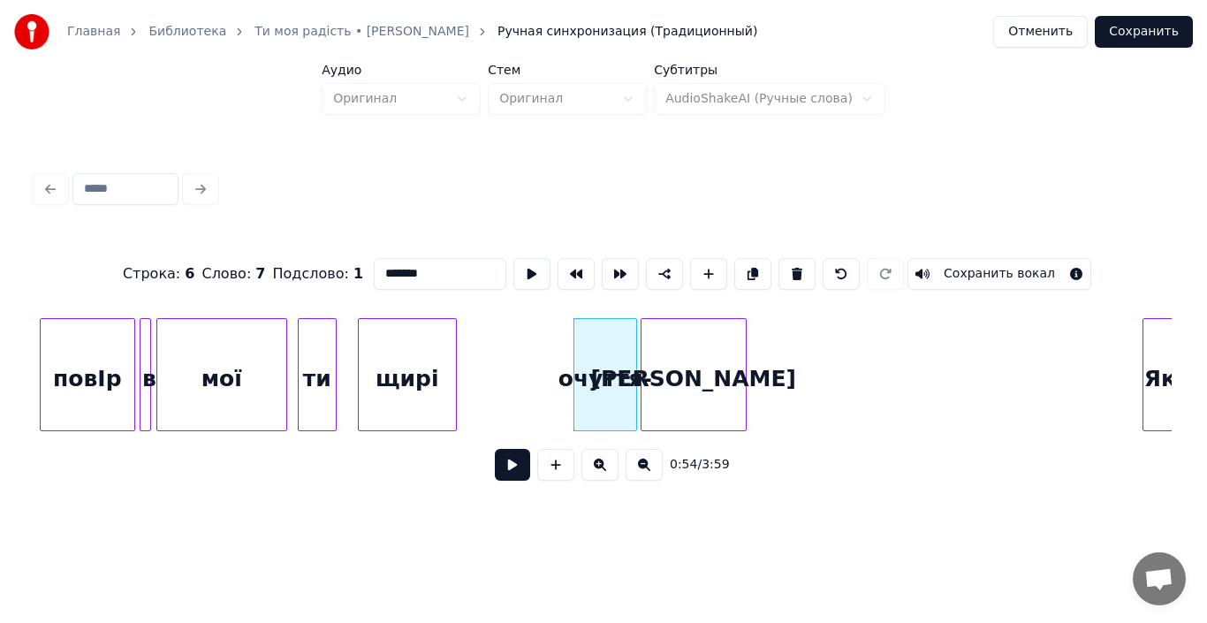
click at [375, 270] on input "*******" at bounding box center [440, 274] width 133 height 32
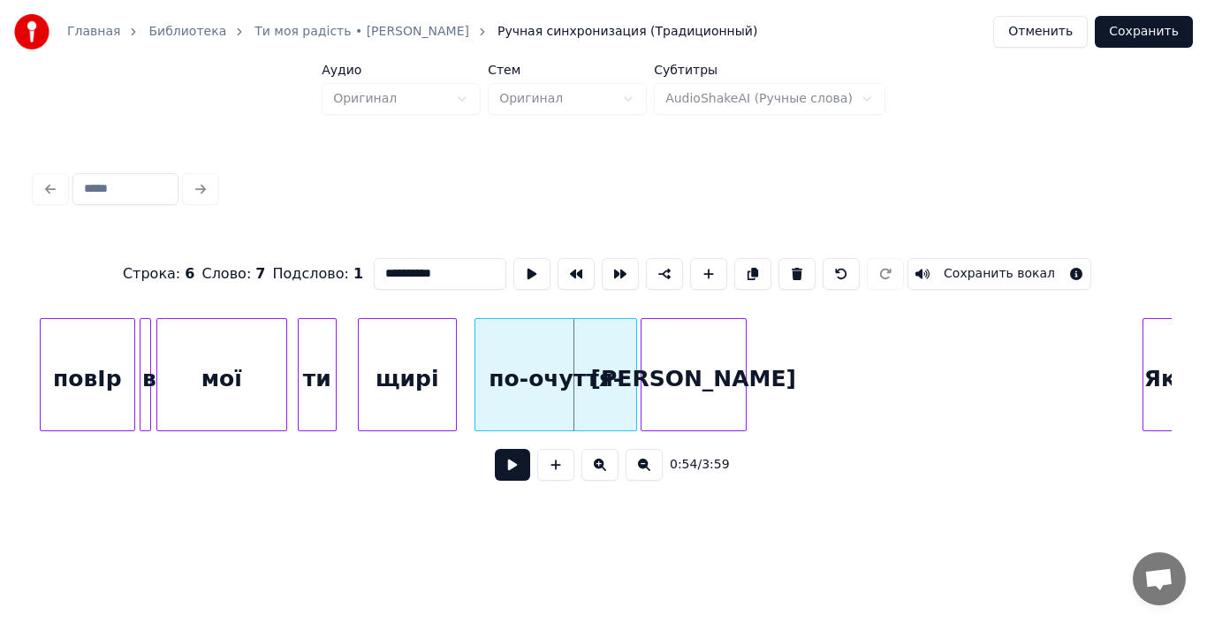
click at [477, 380] on div at bounding box center [477, 374] width 5 height 111
click at [627, 389] on div "по-очуття-" at bounding box center [555, 379] width 161 height 120
click at [464, 271] on input "**********" at bounding box center [440, 274] width 133 height 32
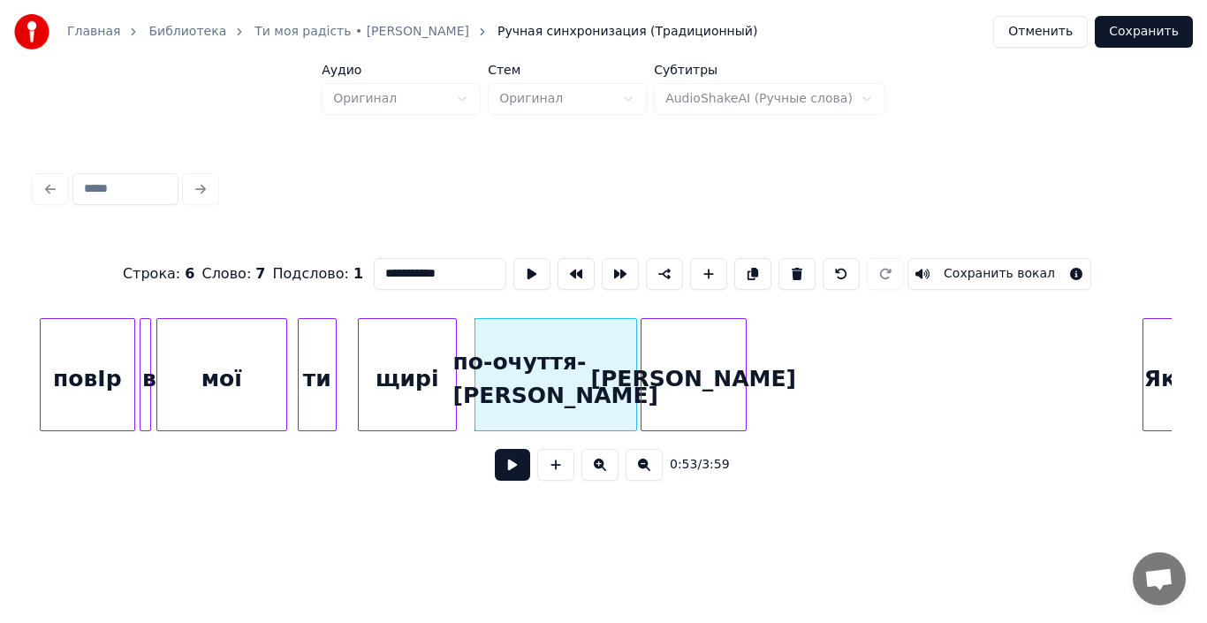
click at [685, 346] on div "[PERSON_NAME]" at bounding box center [693, 379] width 104 height 120
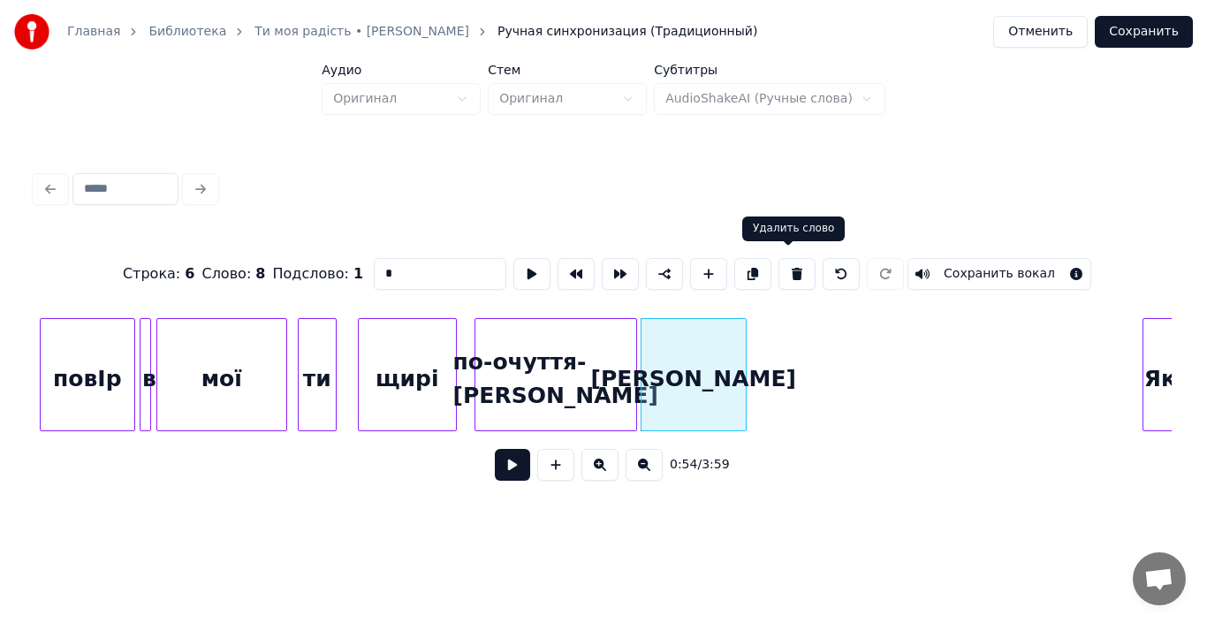
click at [785, 266] on button at bounding box center [796, 274] width 37 height 32
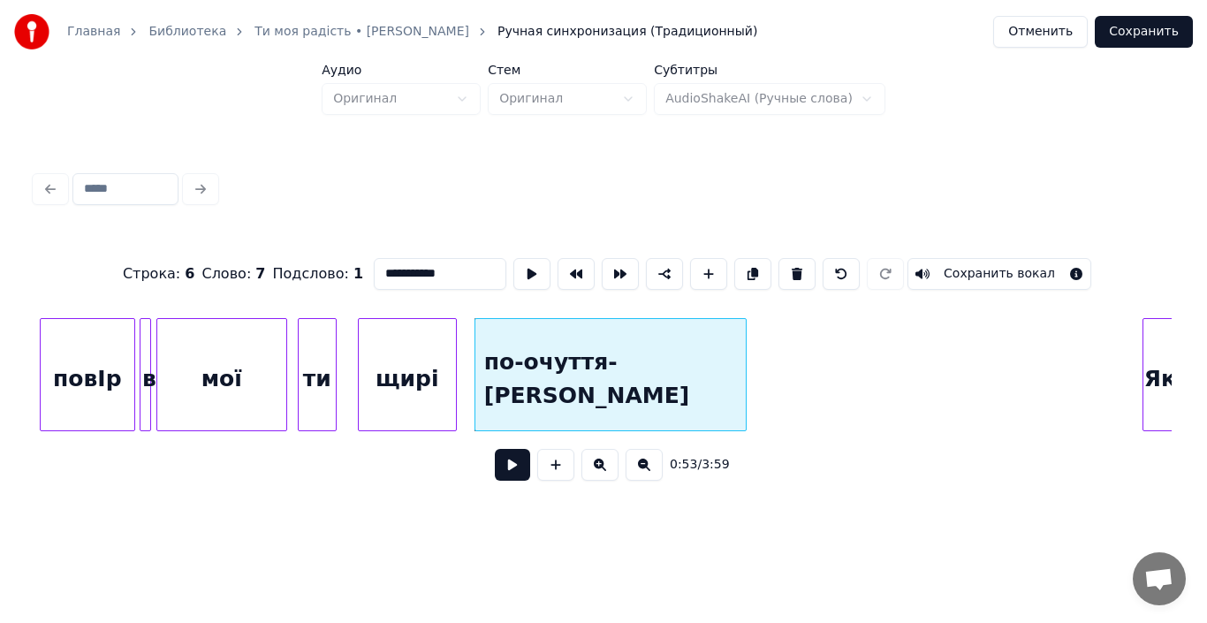
click at [740, 407] on div at bounding box center [742, 374] width 5 height 111
click at [241, 379] on div "мої" at bounding box center [221, 379] width 129 height 120
type input "***"
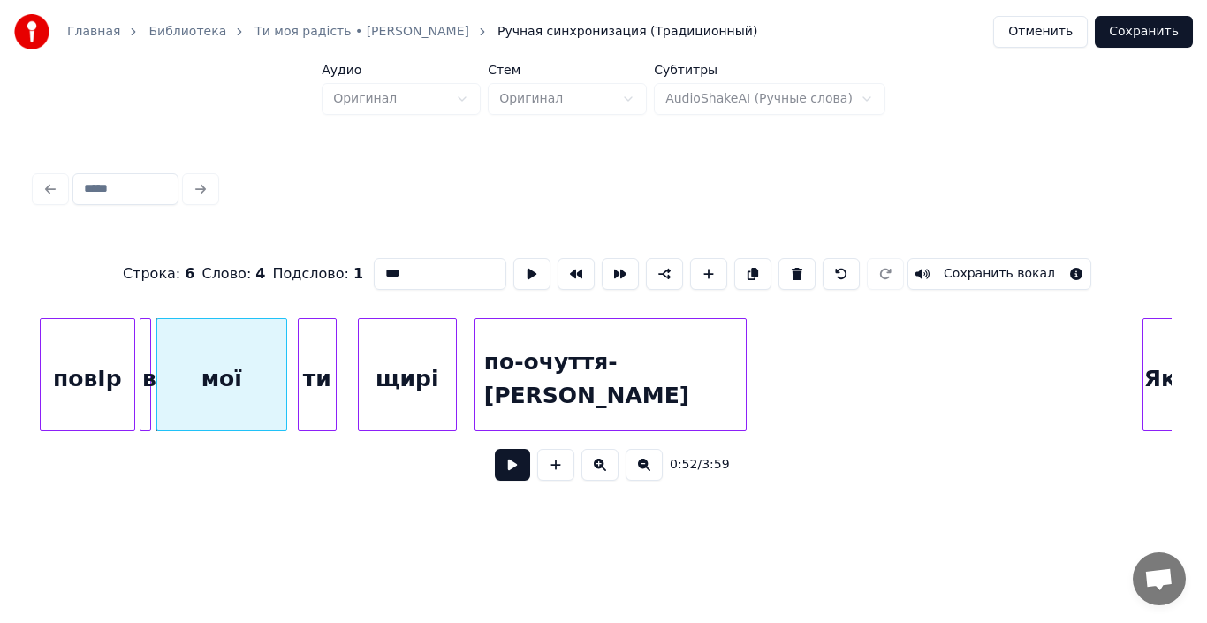
click at [513, 472] on button at bounding box center [512, 465] width 35 height 32
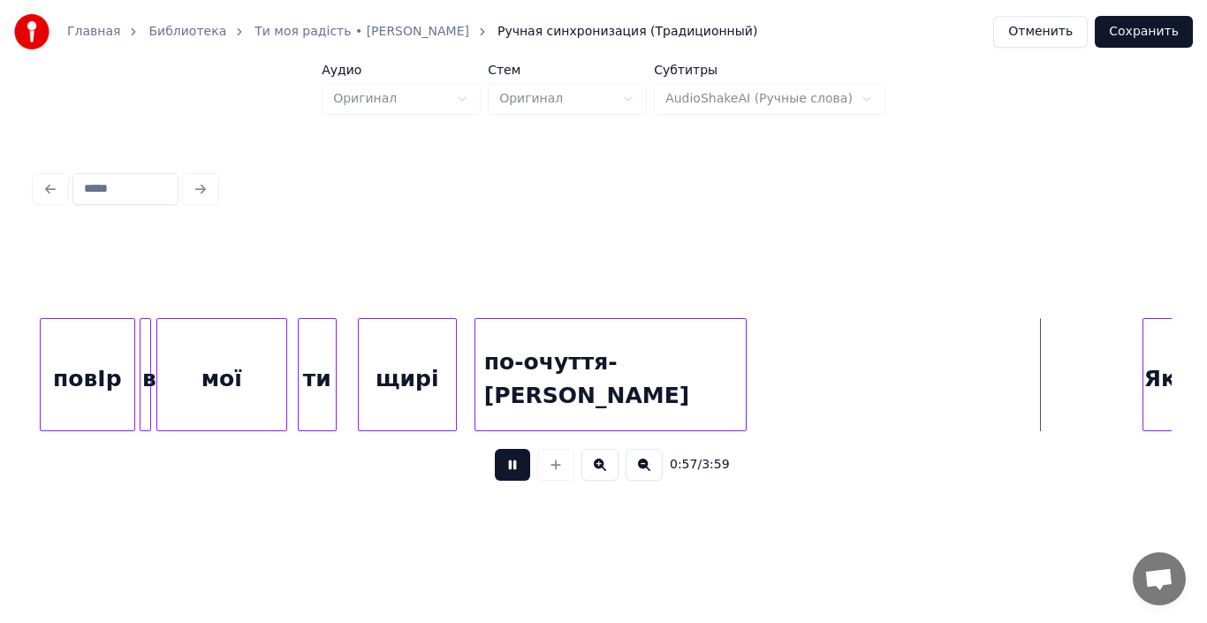
click at [513, 472] on button at bounding box center [512, 465] width 35 height 32
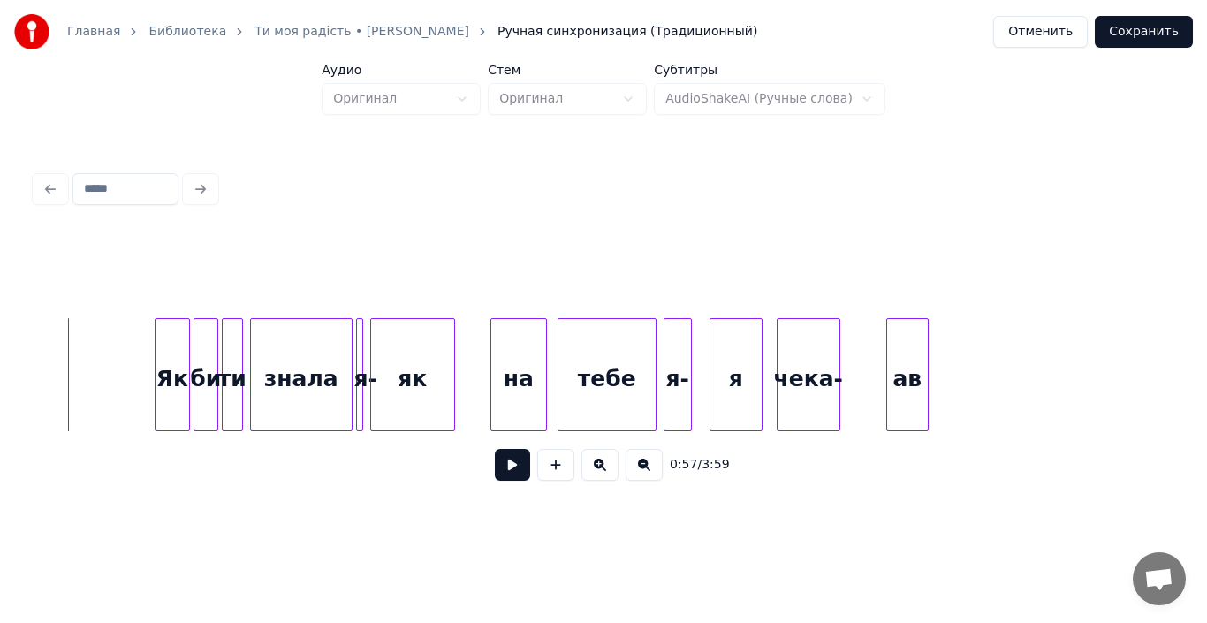
scroll to position [0, 10081]
click at [140, 383] on div at bounding box center [142, 374] width 5 height 111
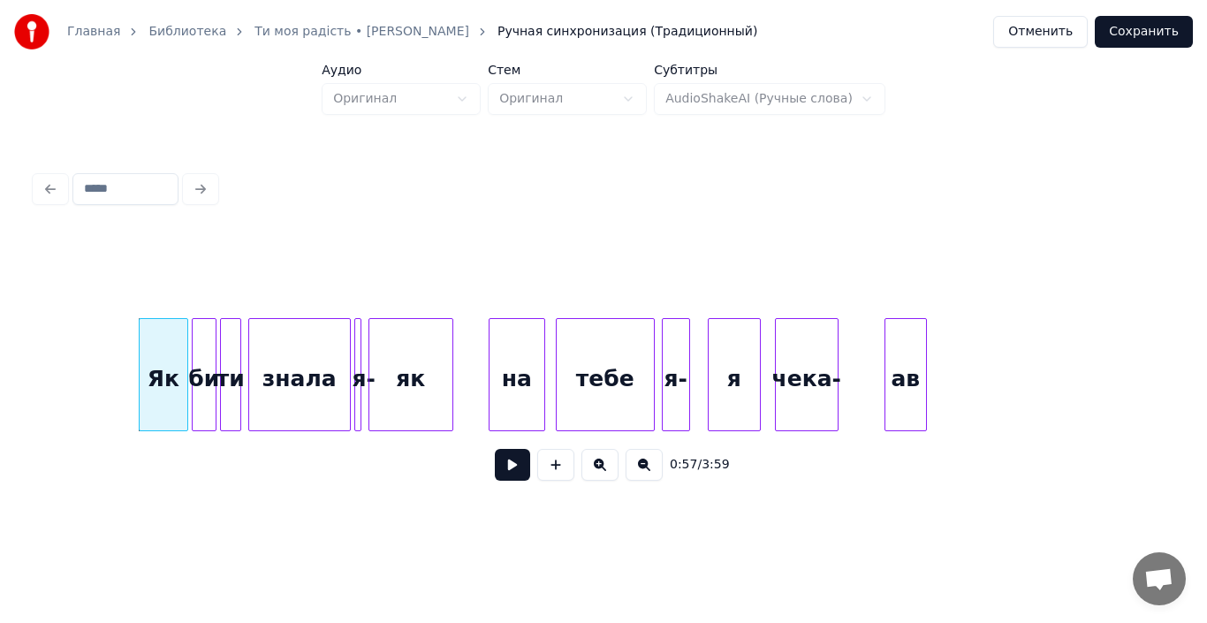
click at [359, 394] on div at bounding box center [357, 374] width 5 height 111
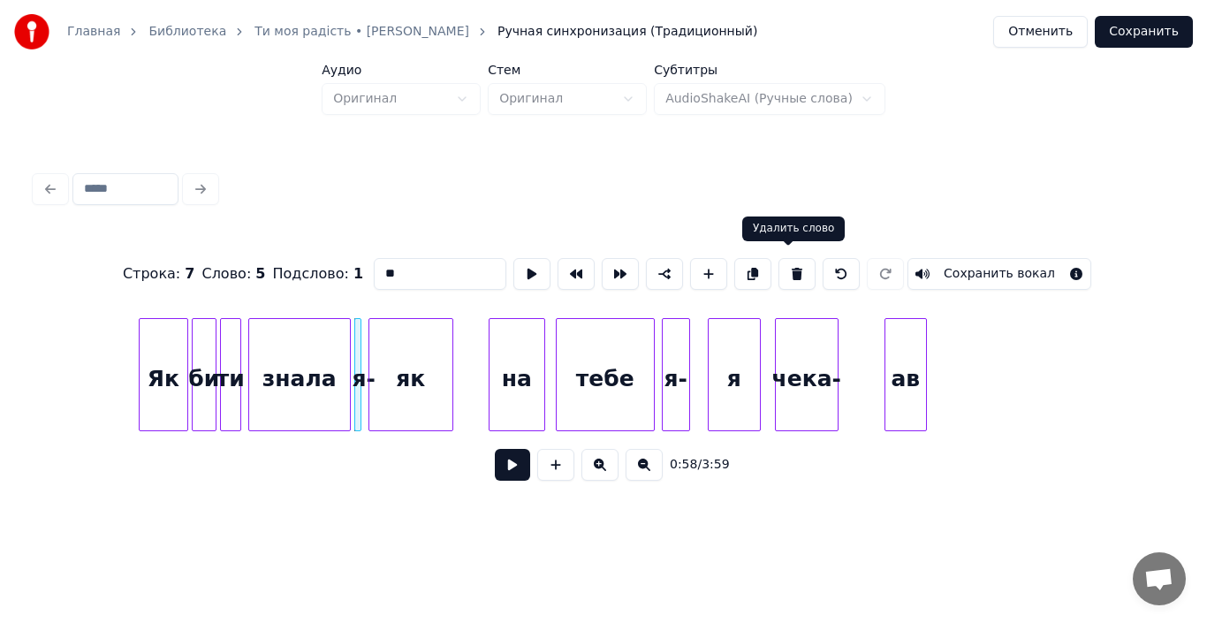
click at [782, 266] on button at bounding box center [796, 274] width 37 height 32
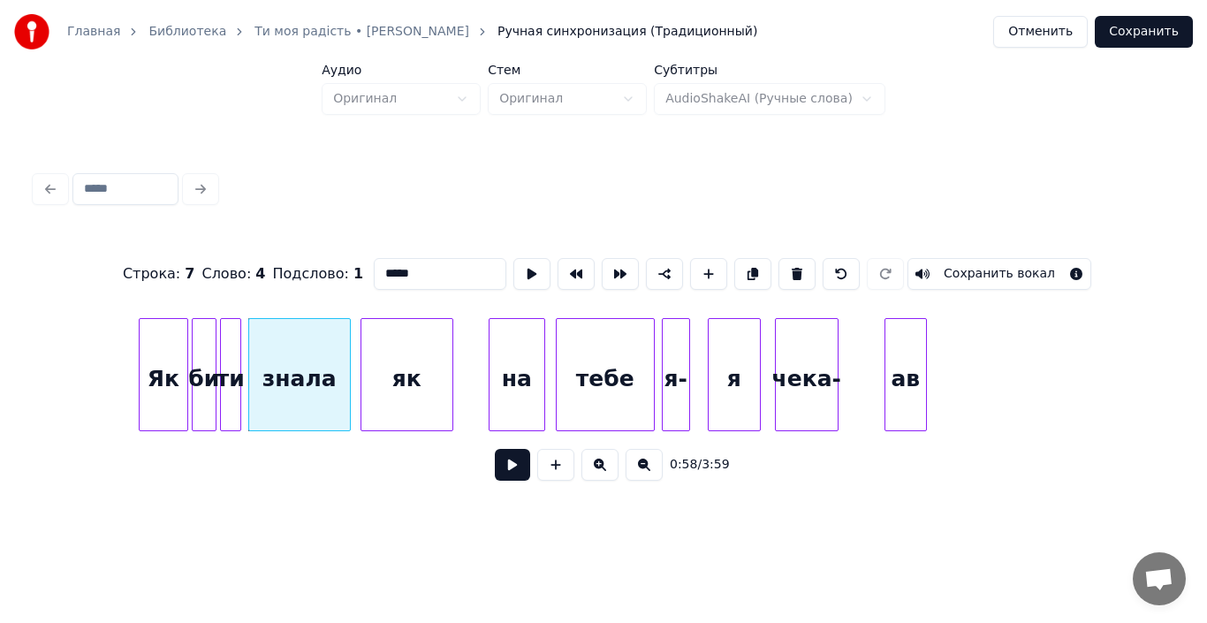
click at [363, 390] on div at bounding box center [363, 374] width 5 height 111
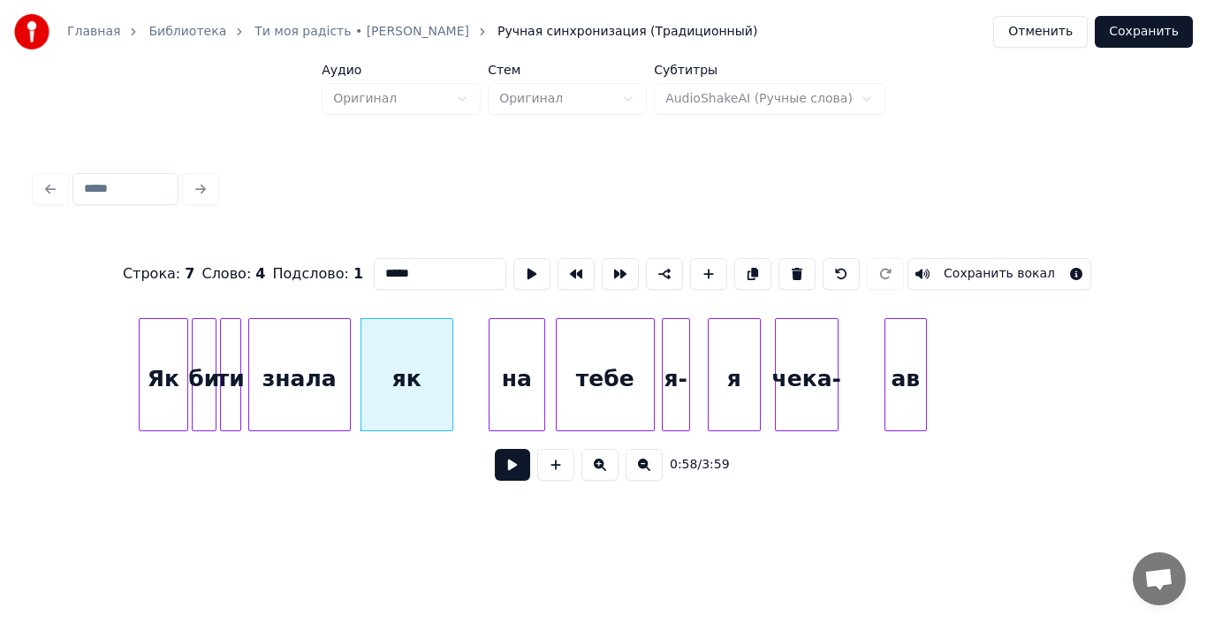
click at [384, 389] on div "як" at bounding box center [406, 379] width 91 height 120
click at [375, 274] on input "**" at bounding box center [440, 274] width 133 height 32
type input "****"
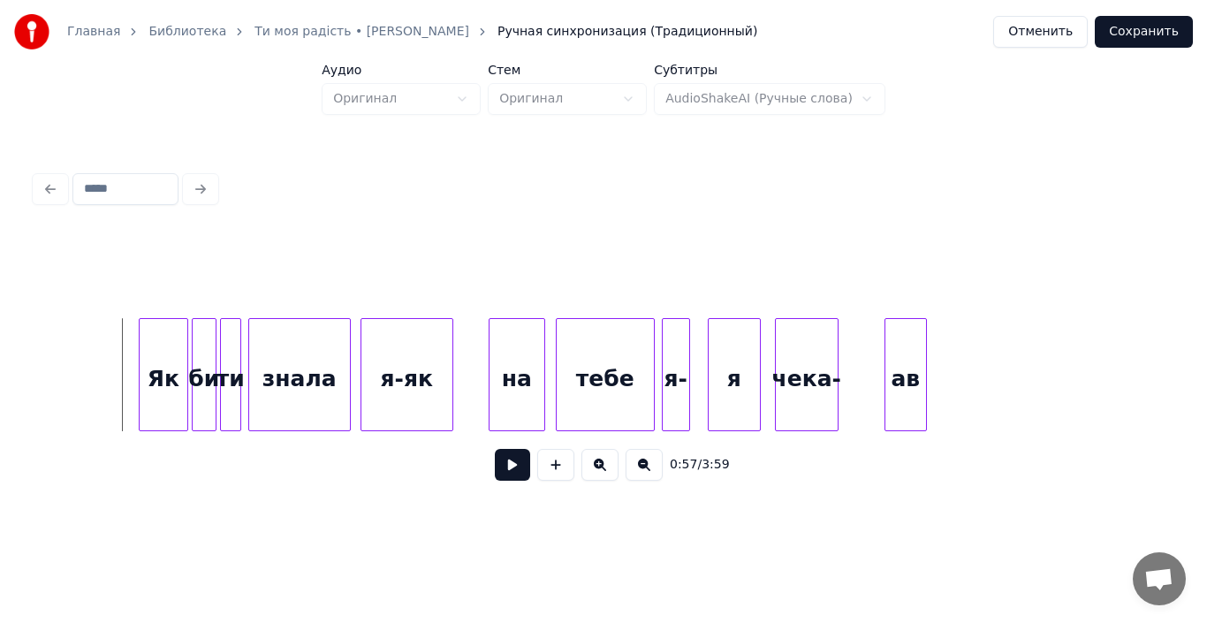
click at [510, 464] on button at bounding box center [512, 465] width 35 height 32
click at [307, 379] on div "знала" at bounding box center [299, 379] width 101 height 120
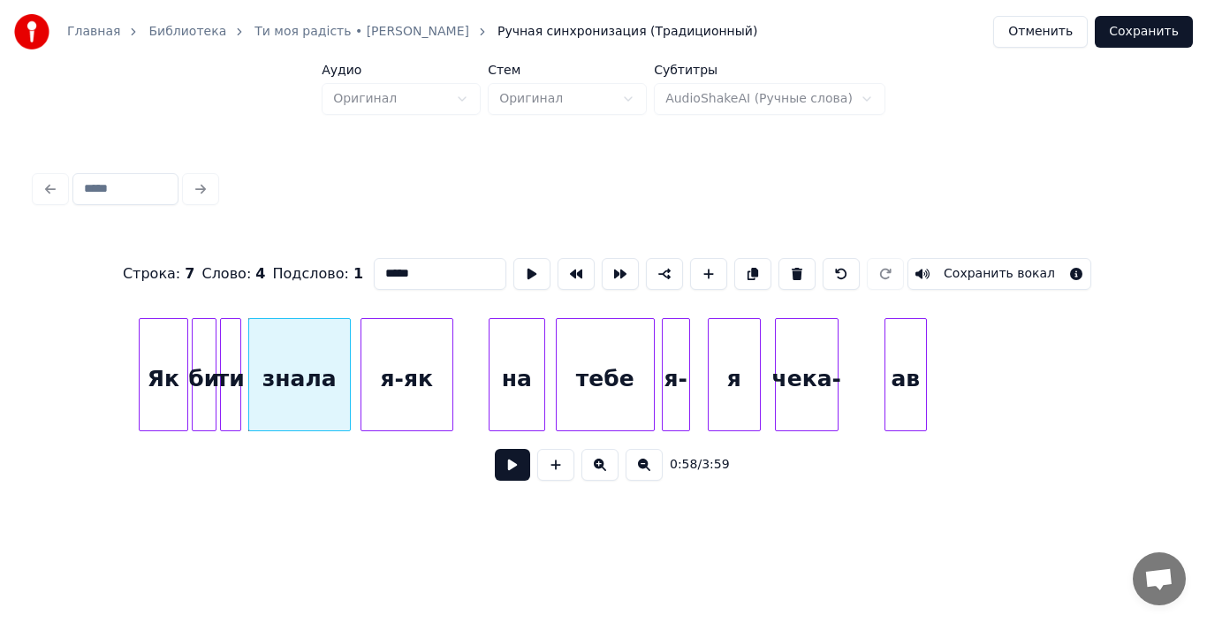
click at [511, 462] on button at bounding box center [512, 465] width 35 height 32
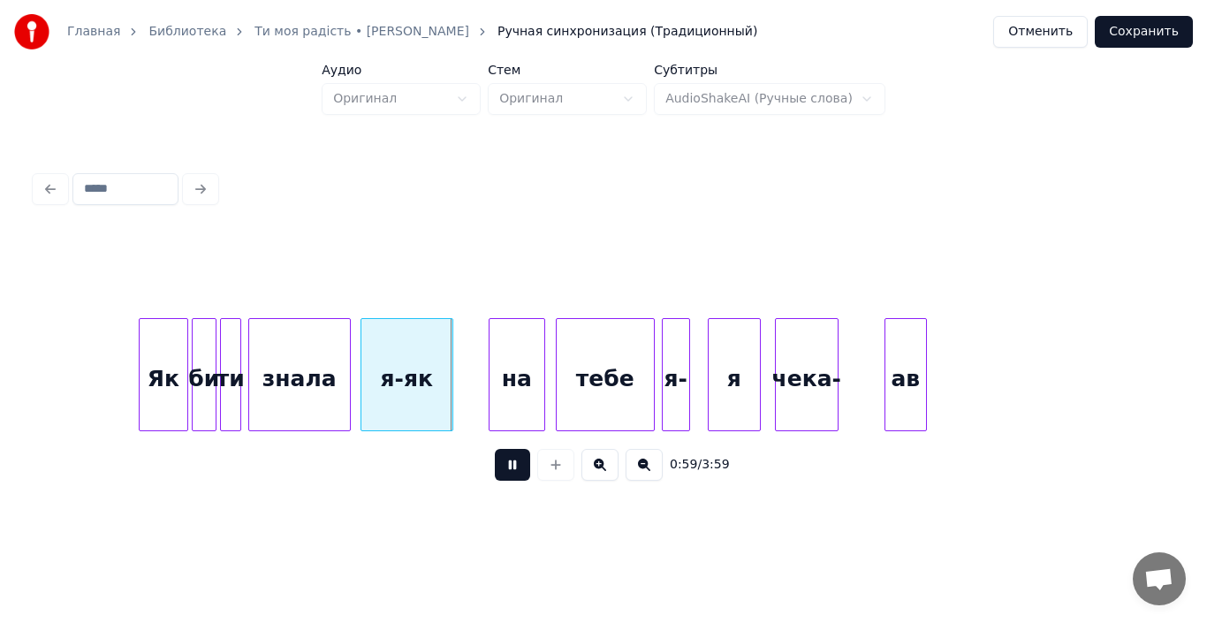
click at [511, 462] on button at bounding box center [512, 465] width 35 height 32
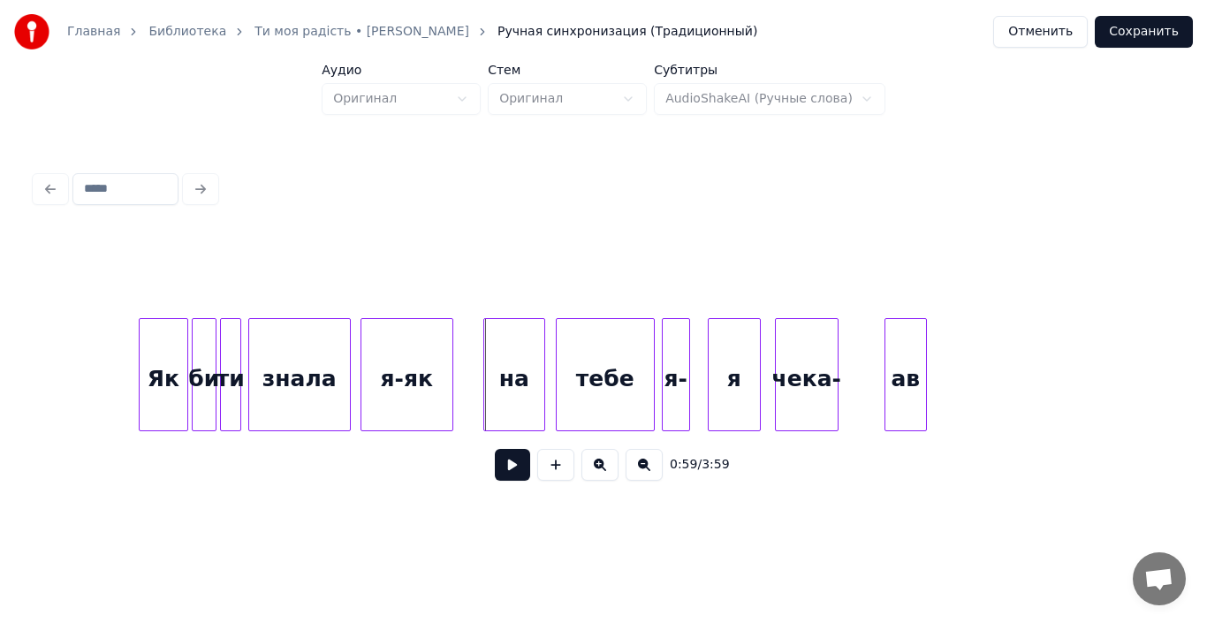
click at [484, 383] on div at bounding box center [486, 374] width 5 height 111
click at [517, 463] on button at bounding box center [512, 465] width 35 height 32
click at [731, 391] on div "я" at bounding box center [733, 379] width 51 height 120
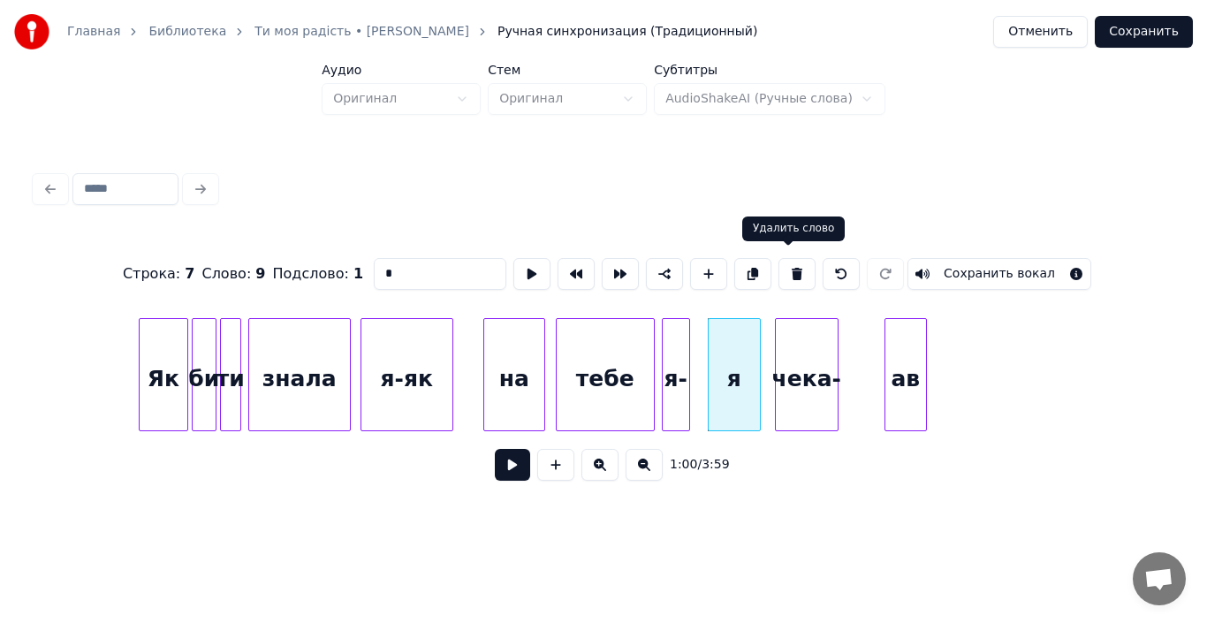
click at [784, 269] on button at bounding box center [796, 274] width 37 height 32
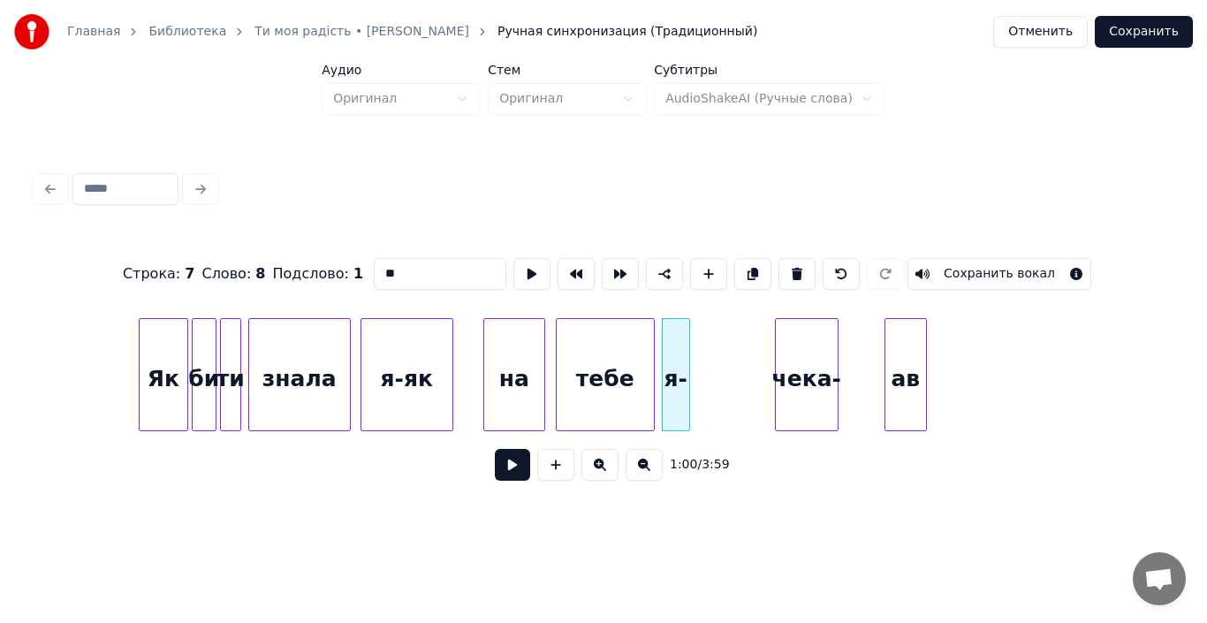
click at [671, 383] on div "я-" at bounding box center [676, 379] width 27 height 120
click at [393, 273] on input "**" at bounding box center [440, 274] width 133 height 32
click at [738, 402] on div at bounding box center [738, 374] width 5 height 111
click at [526, 392] on div "на" at bounding box center [514, 379] width 60 height 120
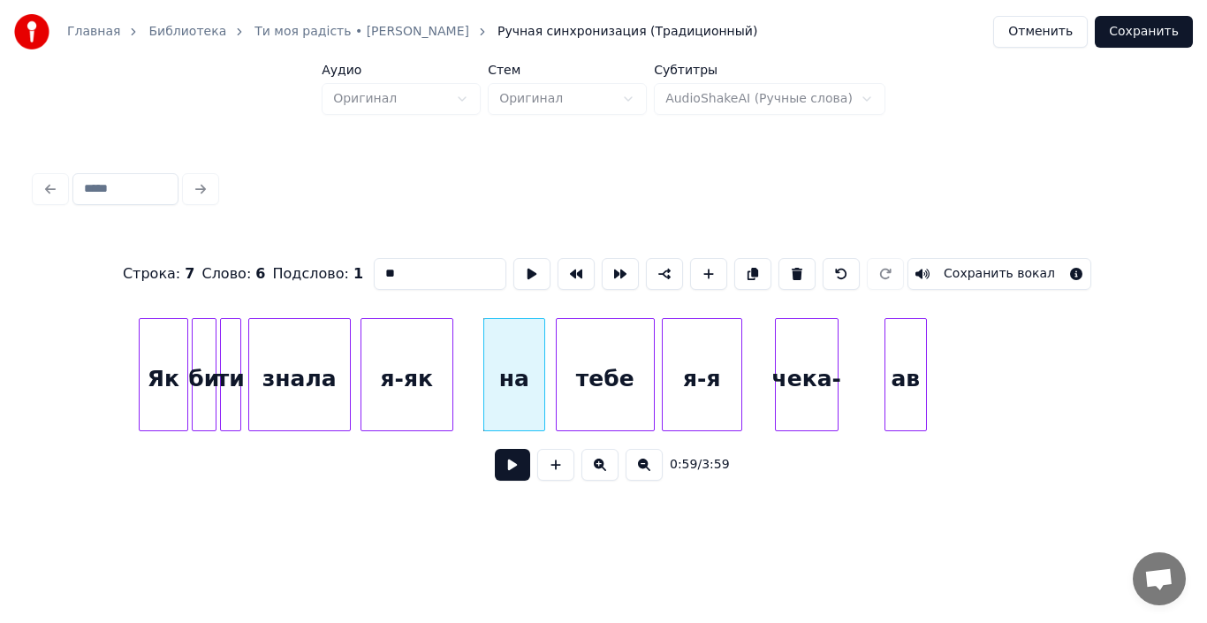
type input "**"
click at [517, 475] on button at bounding box center [512, 465] width 35 height 32
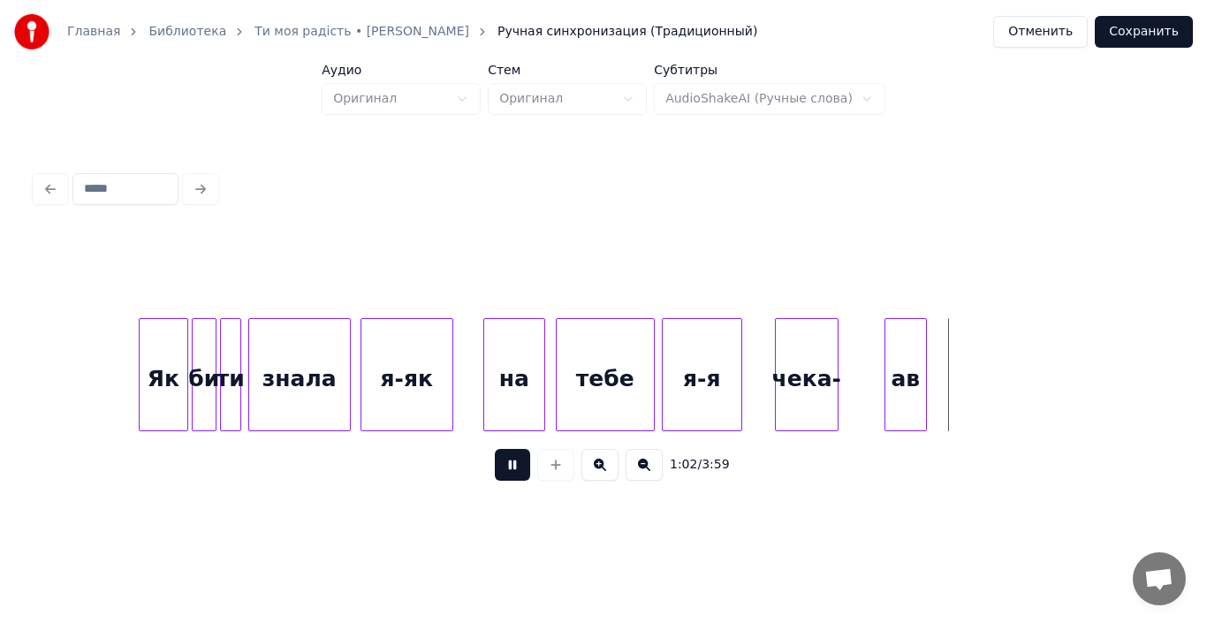
click at [517, 475] on button at bounding box center [512, 465] width 35 height 32
click at [762, 398] on div at bounding box center [763, 374] width 5 height 111
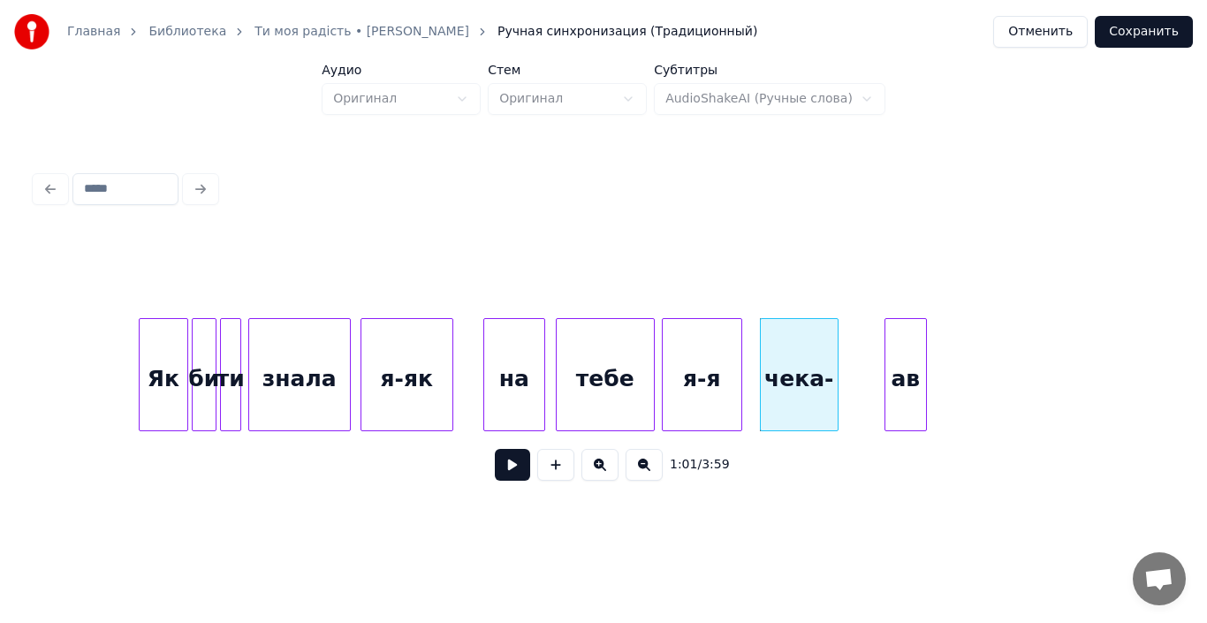
click at [911, 375] on div "ав" at bounding box center [905, 379] width 41 height 120
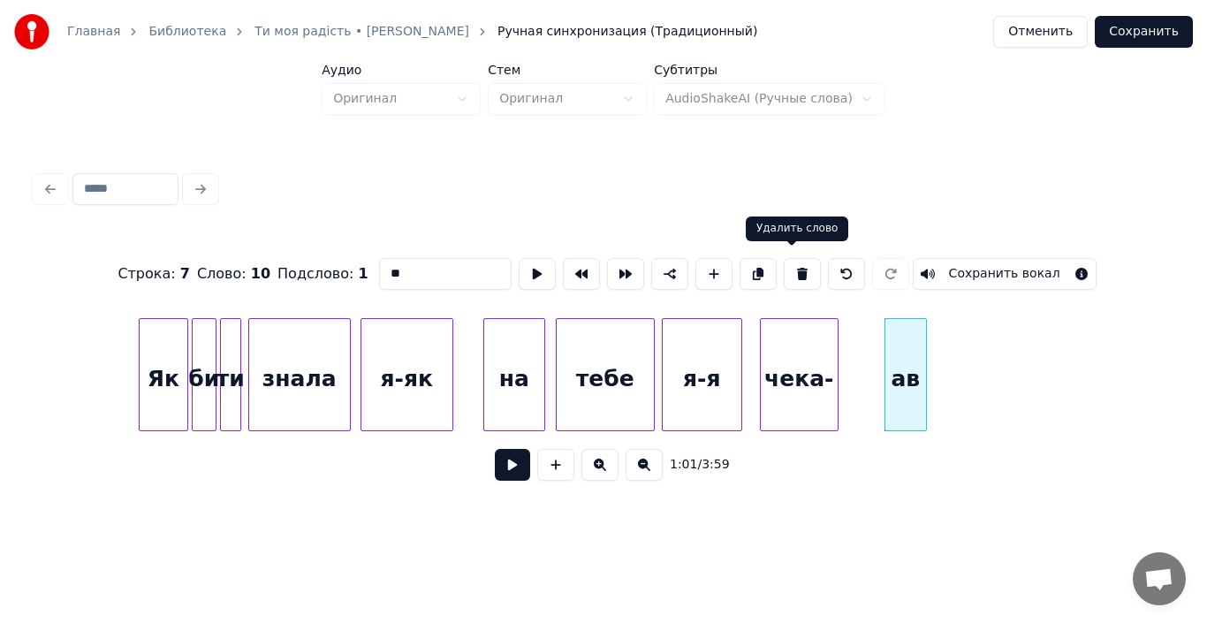
click at [791, 272] on button at bounding box center [802, 274] width 37 height 32
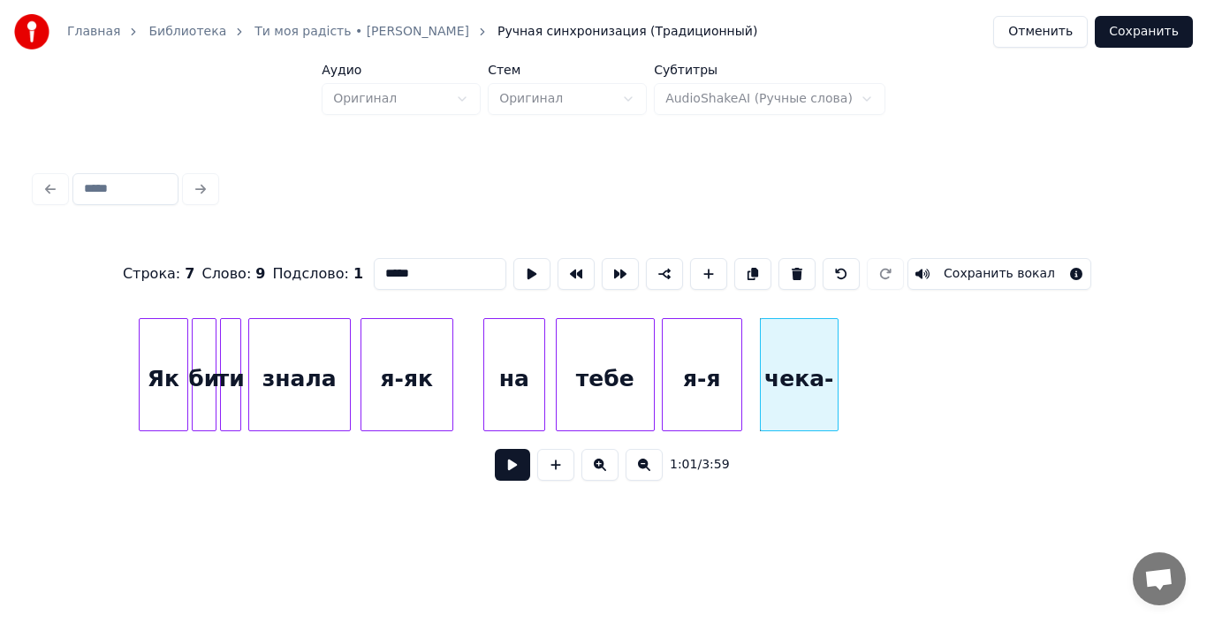
click at [802, 381] on div "чека-" at bounding box center [799, 379] width 77 height 120
click at [418, 274] on input "*****" at bounding box center [440, 274] width 133 height 32
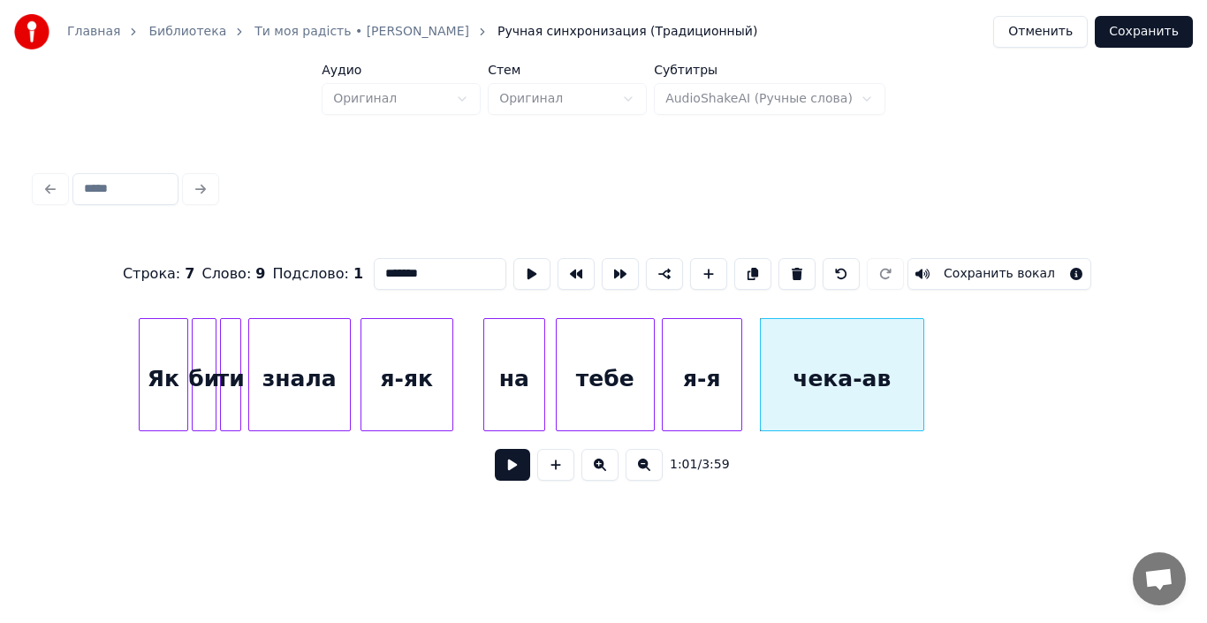
click at [921, 401] on div at bounding box center [920, 374] width 5 height 111
click at [525, 391] on div "на" at bounding box center [514, 379] width 60 height 120
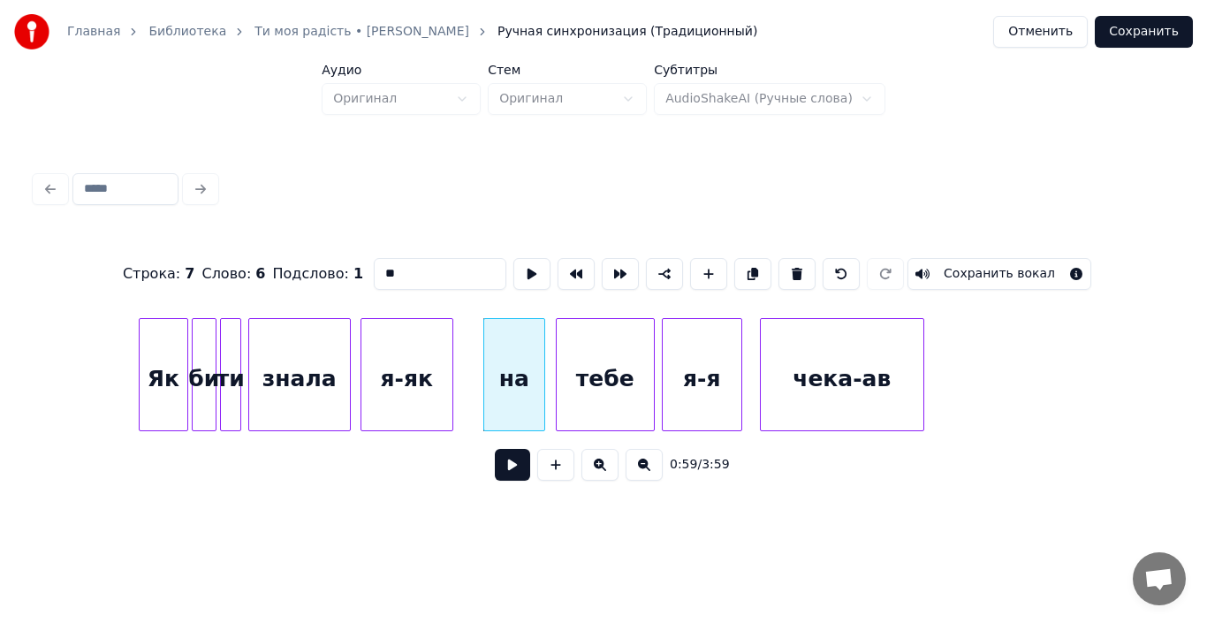
type input "**"
click at [519, 474] on button at bounding box center [512, 465] width 35 height 32
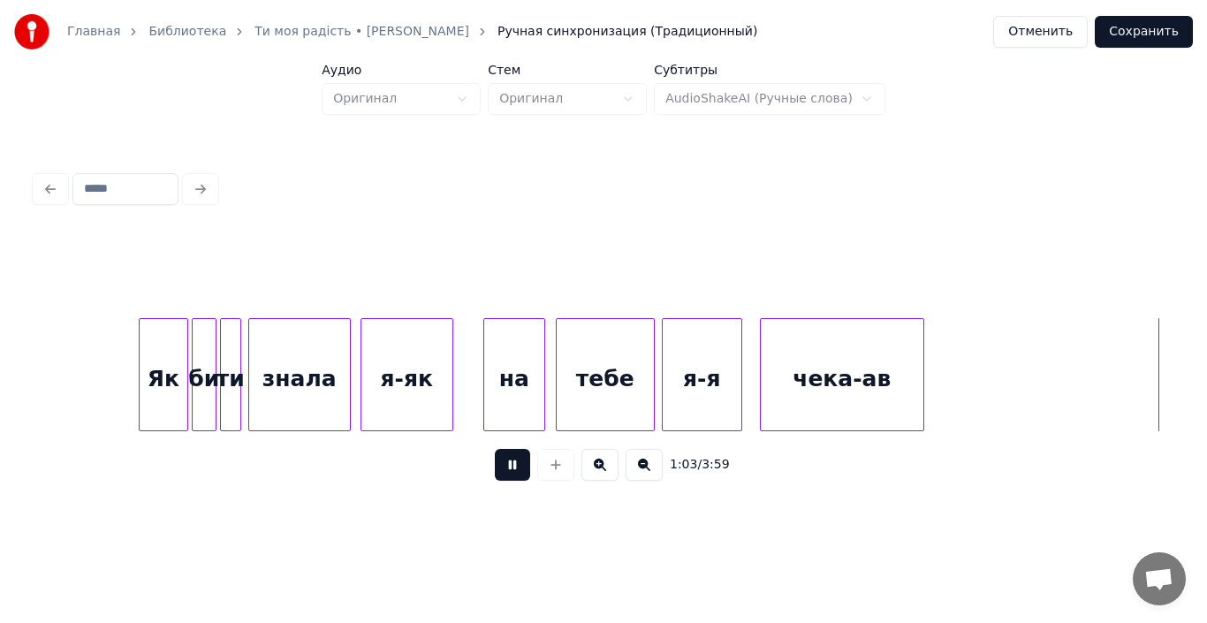
scroll to position [0, 11218]
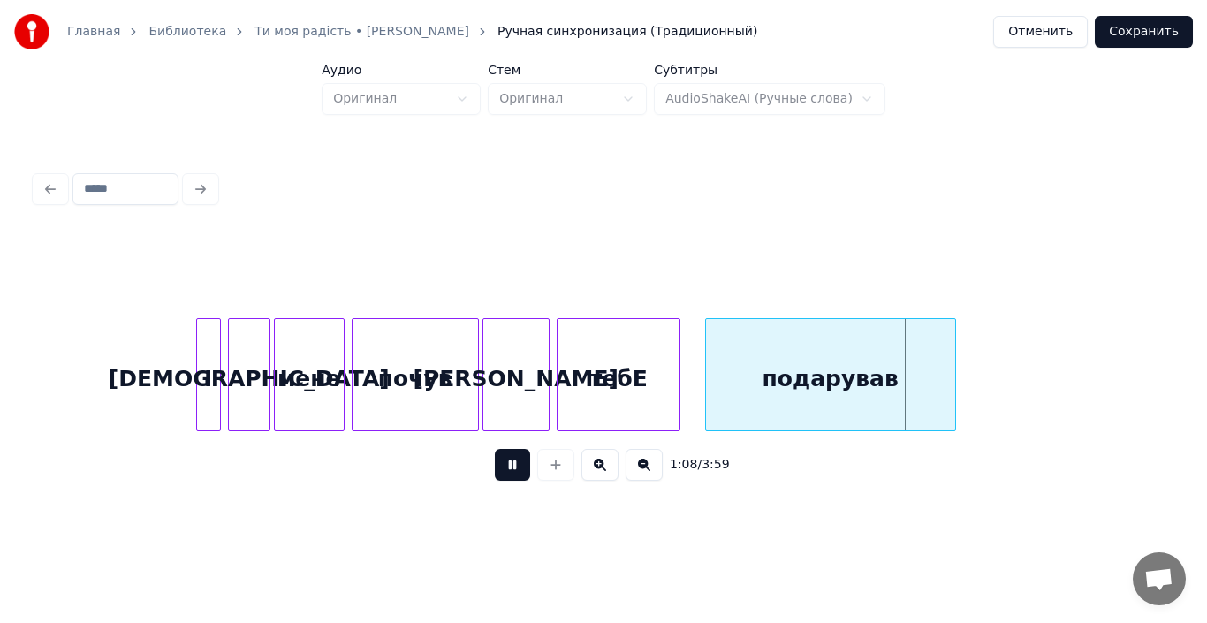
click at [519, 474] on button at bounding box center [512, 465] width 35 height 32
click at [191, 379] on div at bounding box center [193, 374] width 5 height 111
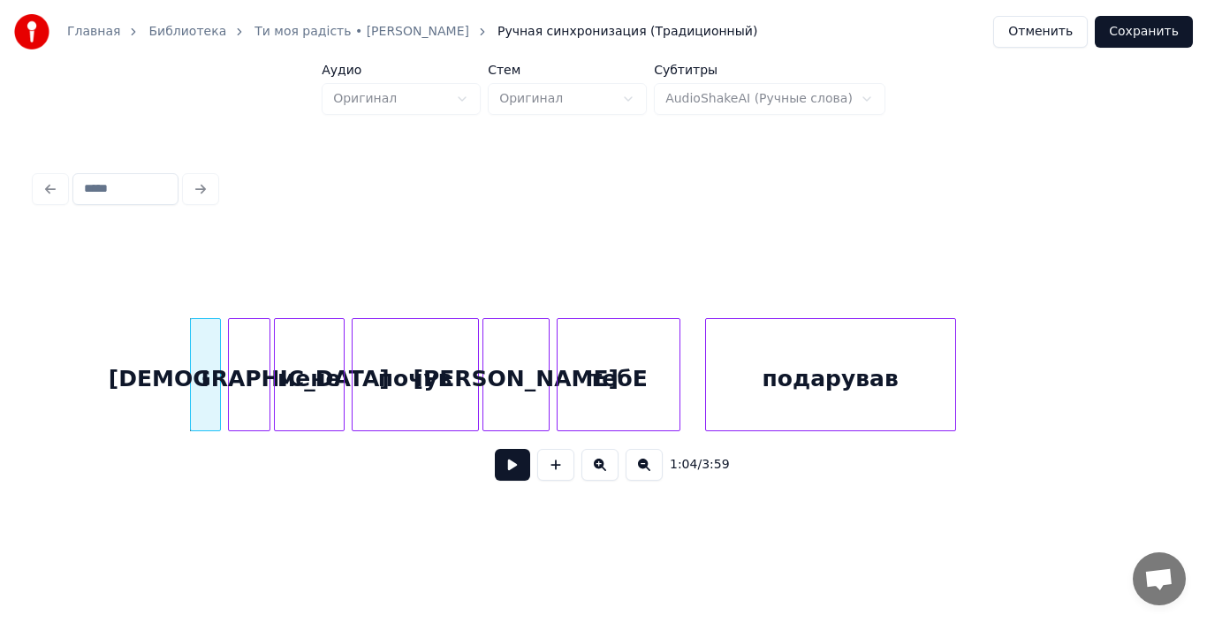
click at [516, 394] on div "[PERSON_NAME]" at bounding box center [515, 379] width 65 height 120
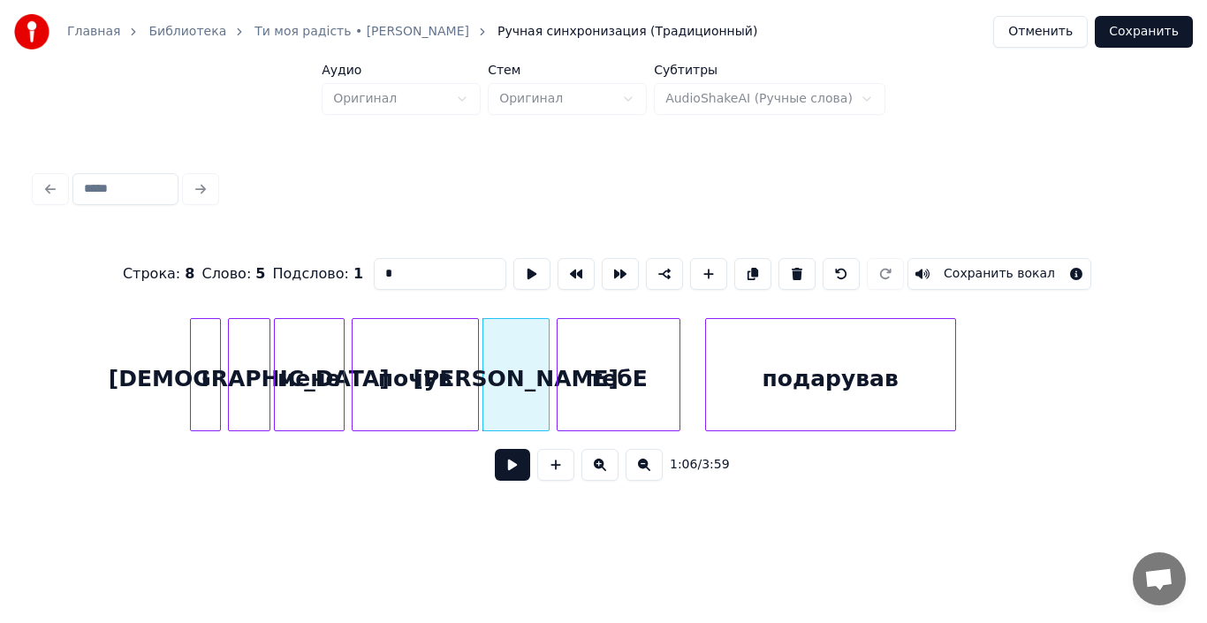
click at [510, 480] on button at bounding box center [512, 465] width 35 height 32
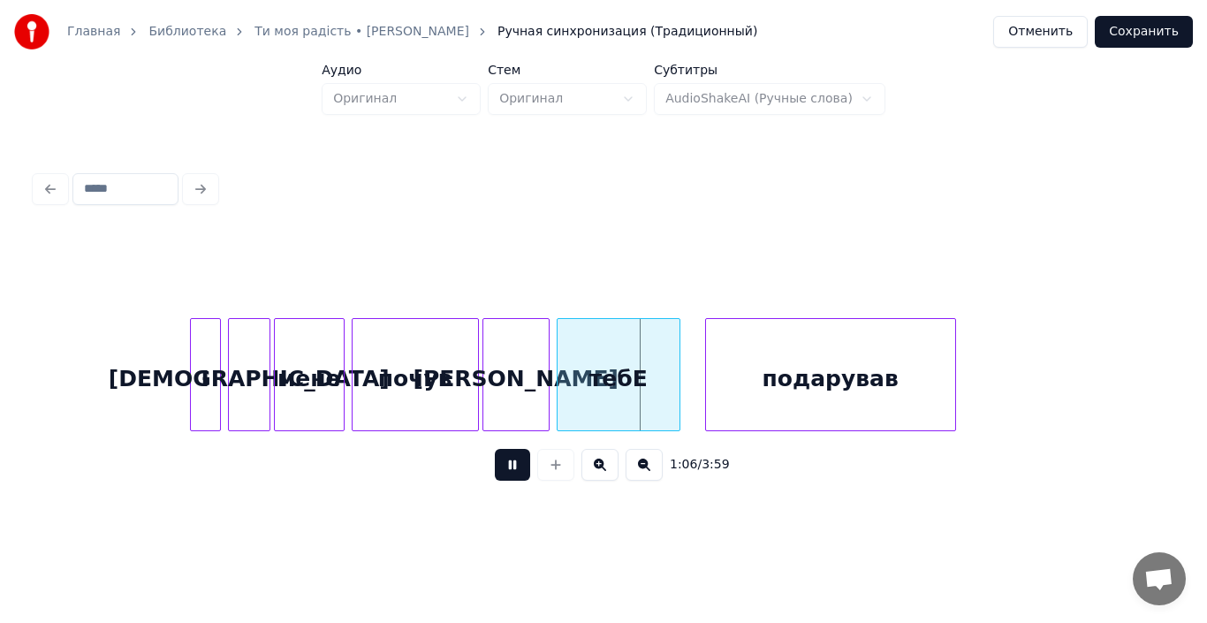
click at [510, 480] on button at bounding box center [512, 465] width 35 height 32
click at [505, 403] on div "[PERSON_NAME]" at bounding box center [515, 379] width 65 height 120
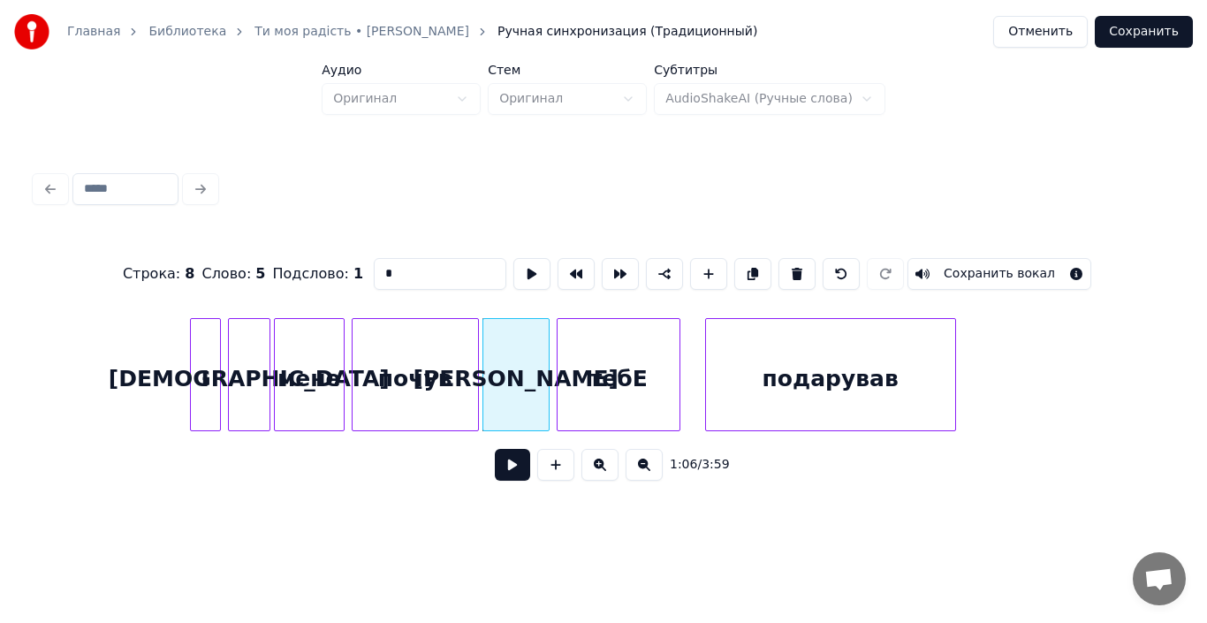
click at [507, 471] on button at bounding box center [512, 465] width 35 height 32
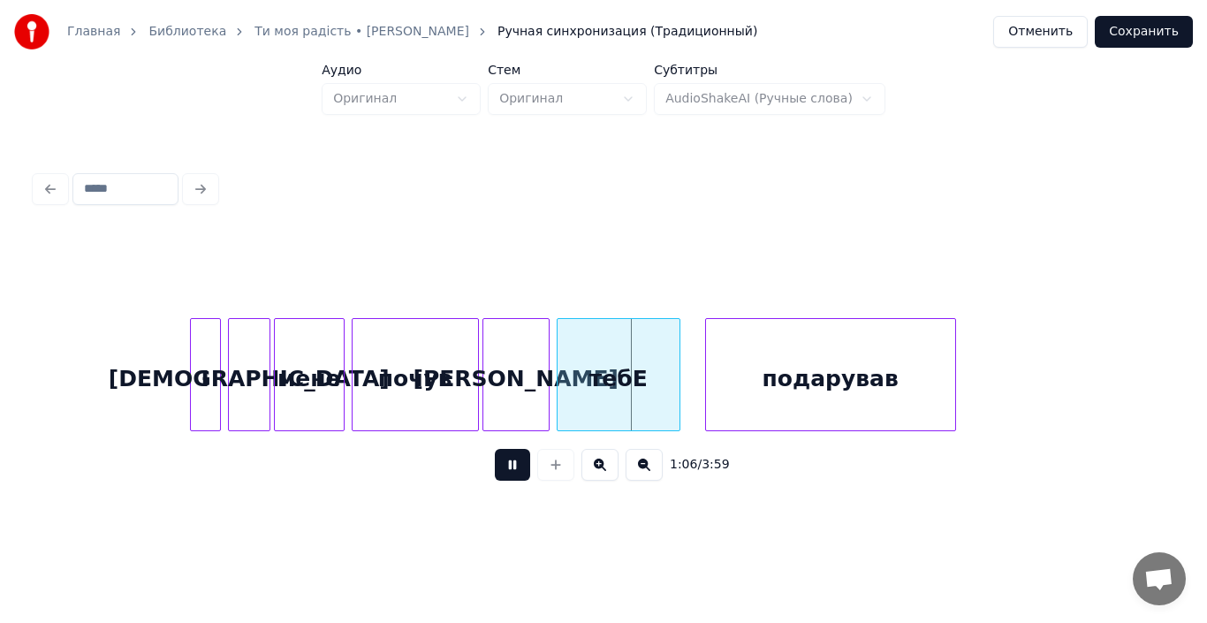
click at [507, 471] on button at bounding box center [512, 465] width 35 height 32
click at [525, 406] on div at bounding box center [523, 374] width 5 height 111
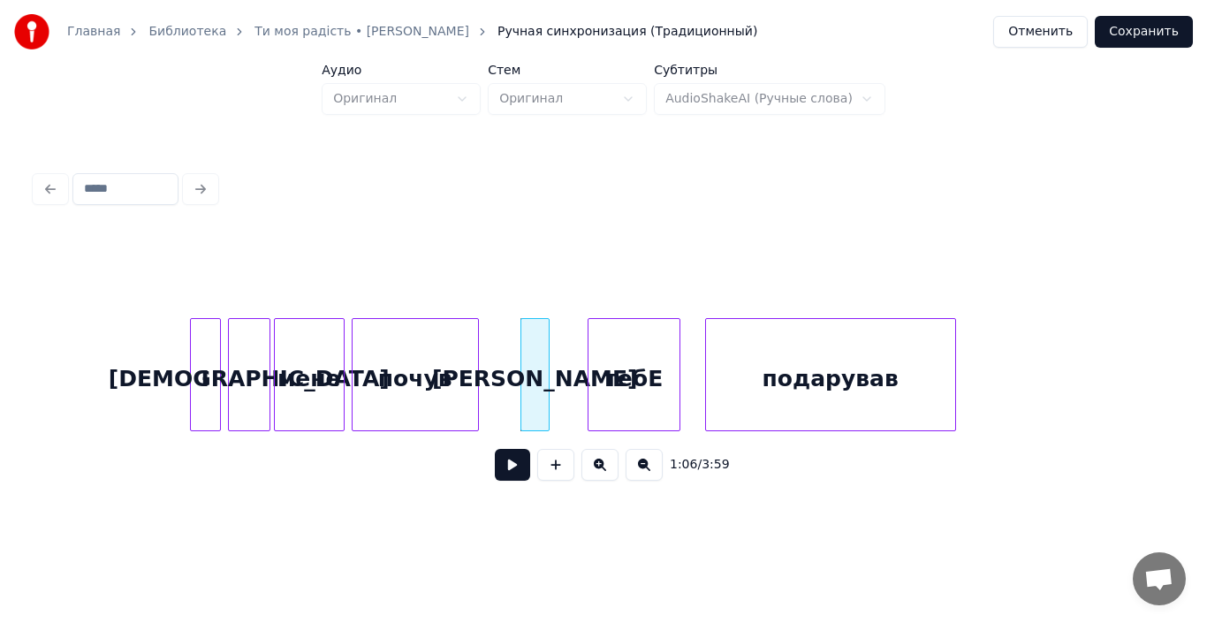
click at [591, 413] on div at bounding box center [590, 374] width 5 height 111
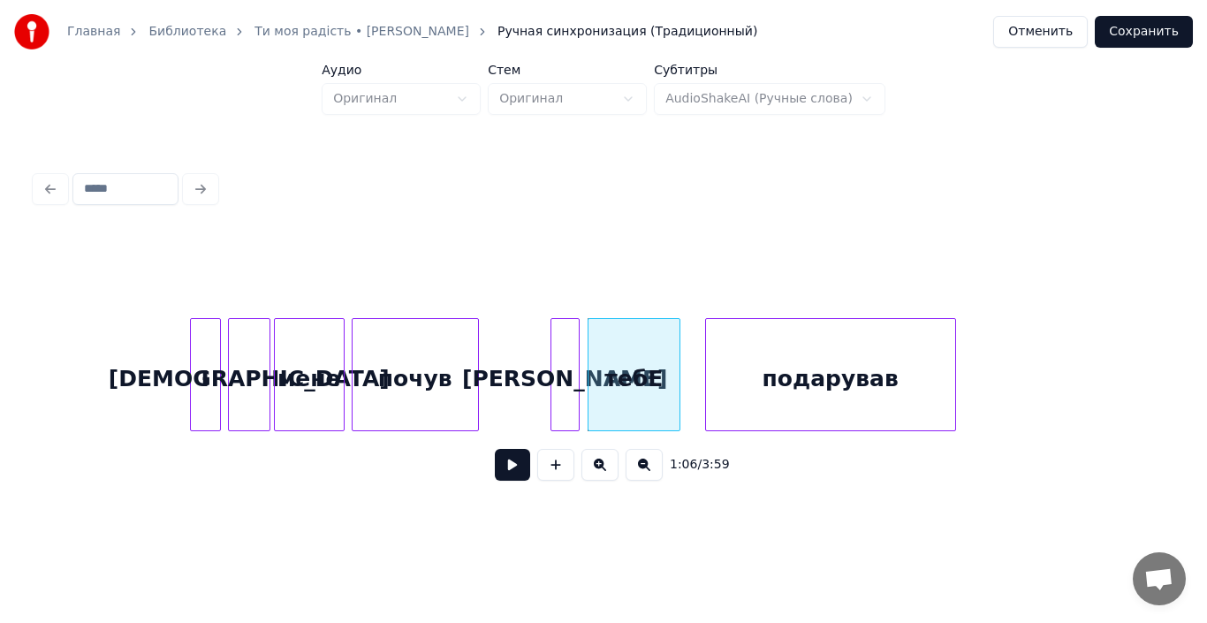
click at [568, 413] on div "[PERSON_NAME]" at bounding box center [564, 379] width 27 height 120
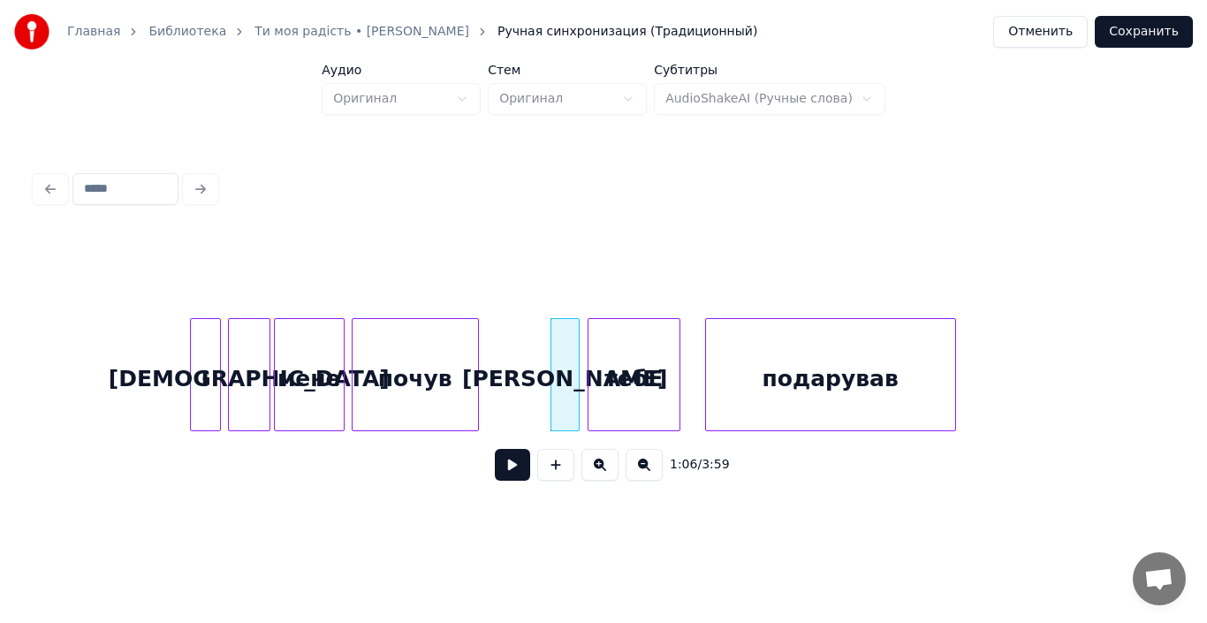
click at [215, 394] on div at bounding box center [217, 374] width 5 height 111
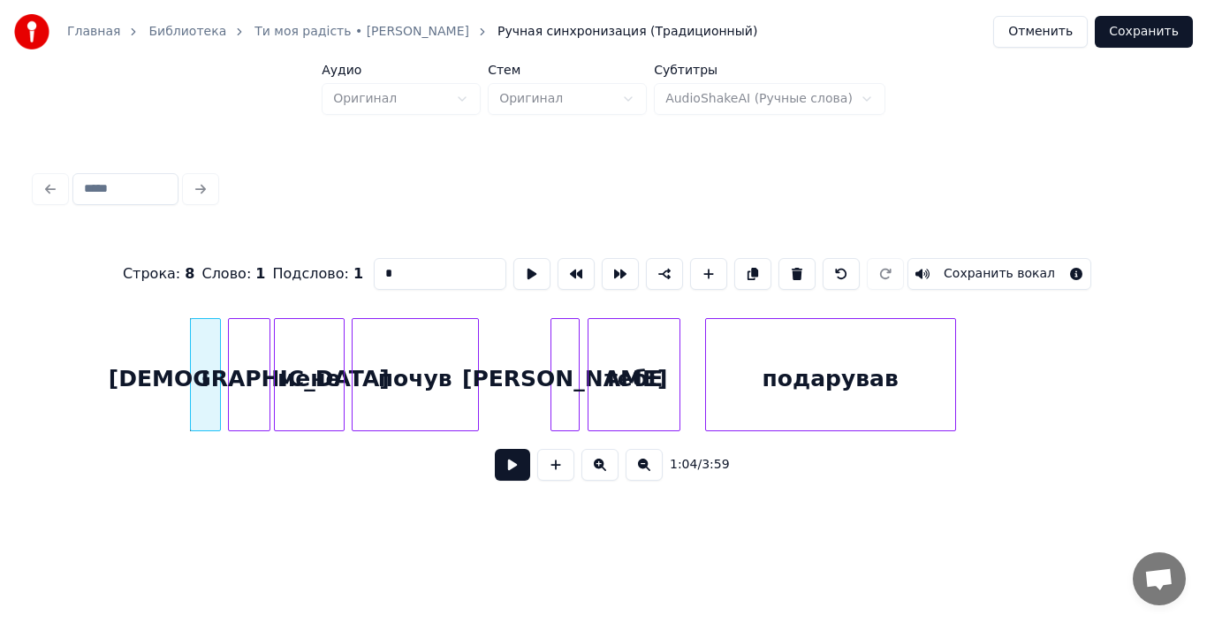
type input "*"
click at [518, 471] on button at bounding box center [512, 465] width 35 height 32
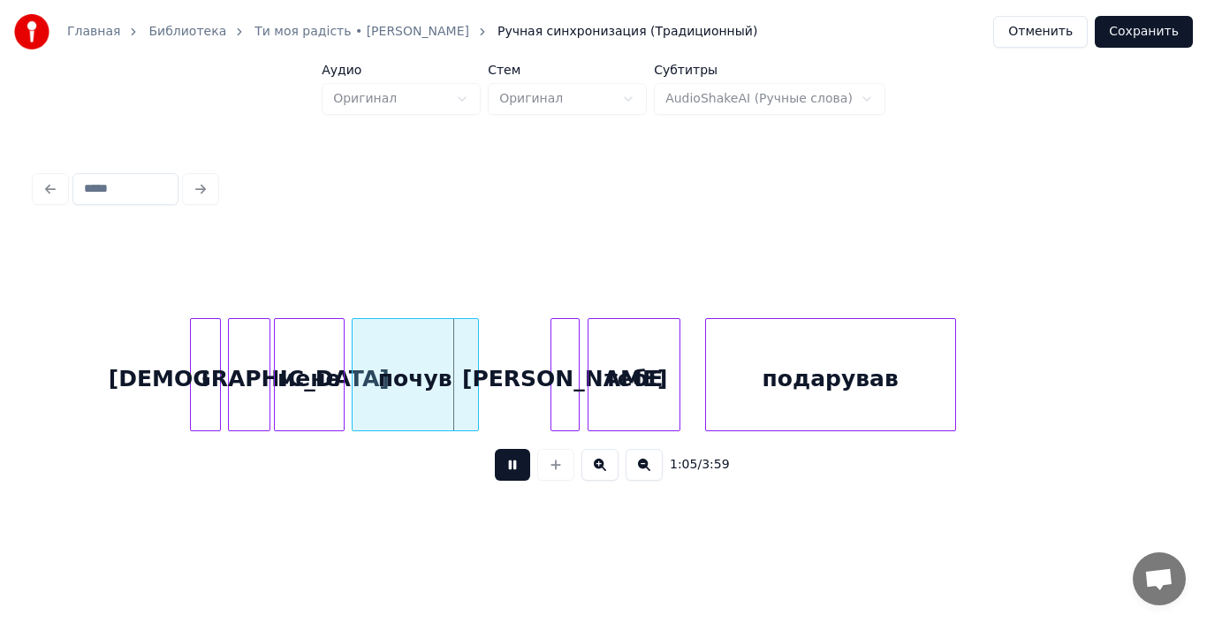
click at [518, 471] on button at bounding box center [512, 465] width 35 height 32
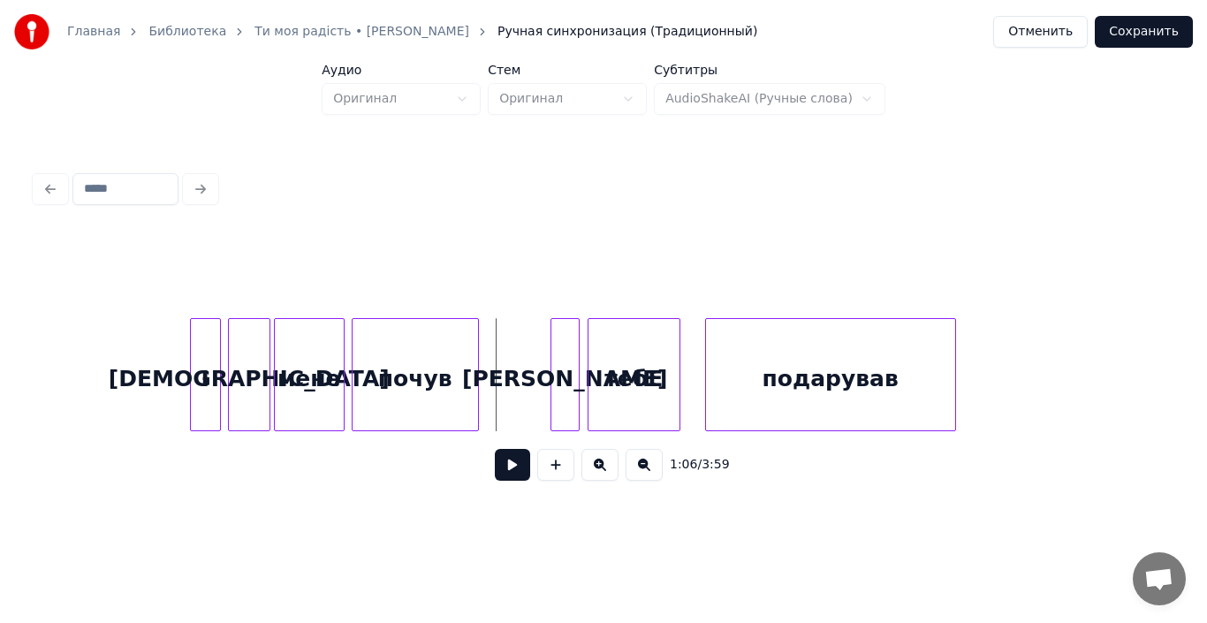
click at [293, 390] on div "мене" at bounding box center [309, 379] width 69 height 120
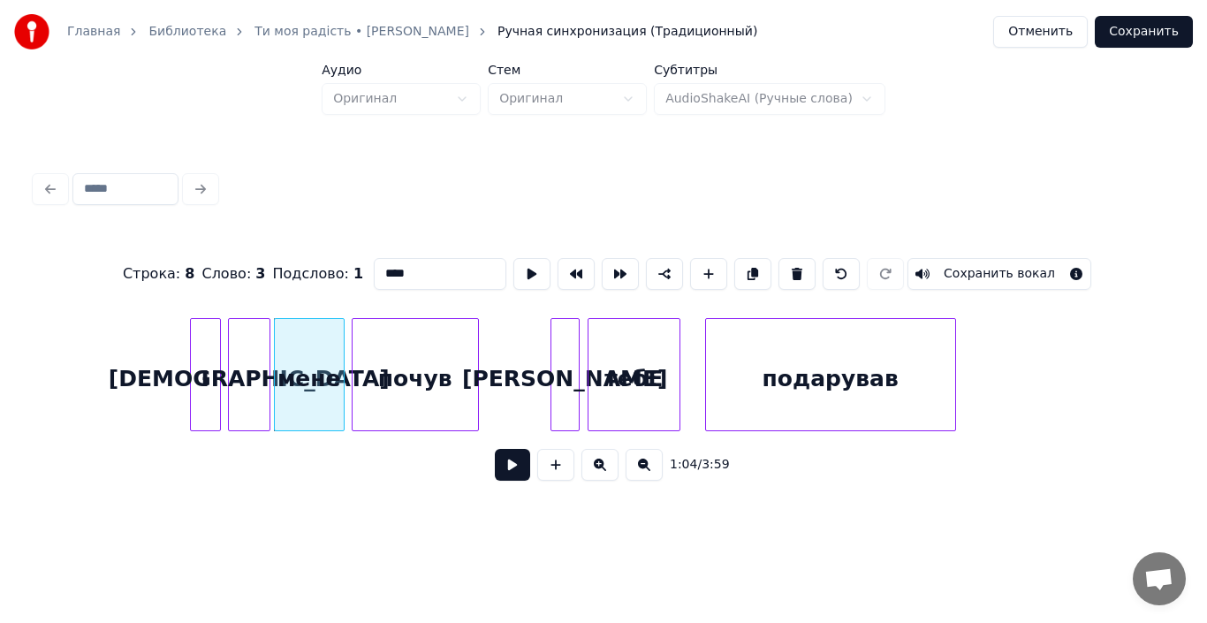
click at [500, 466] on button at bounding box center [512, 465] width 35 height 32
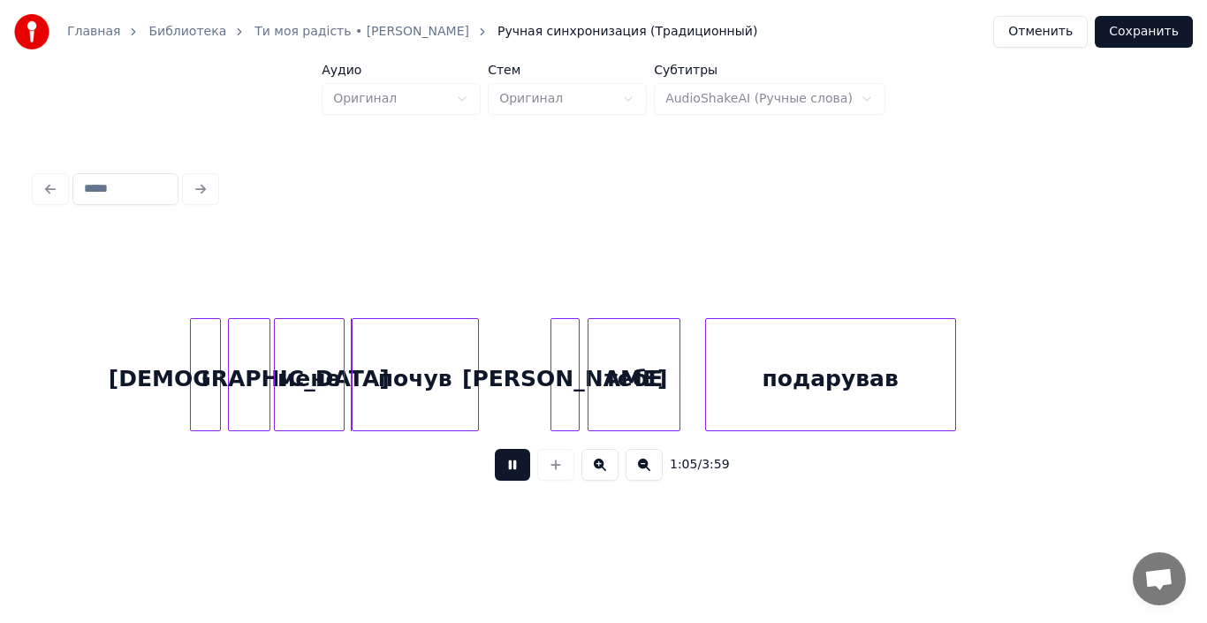
click at [500, 466] on button at bounding box center [512, 465] width 35 height 32
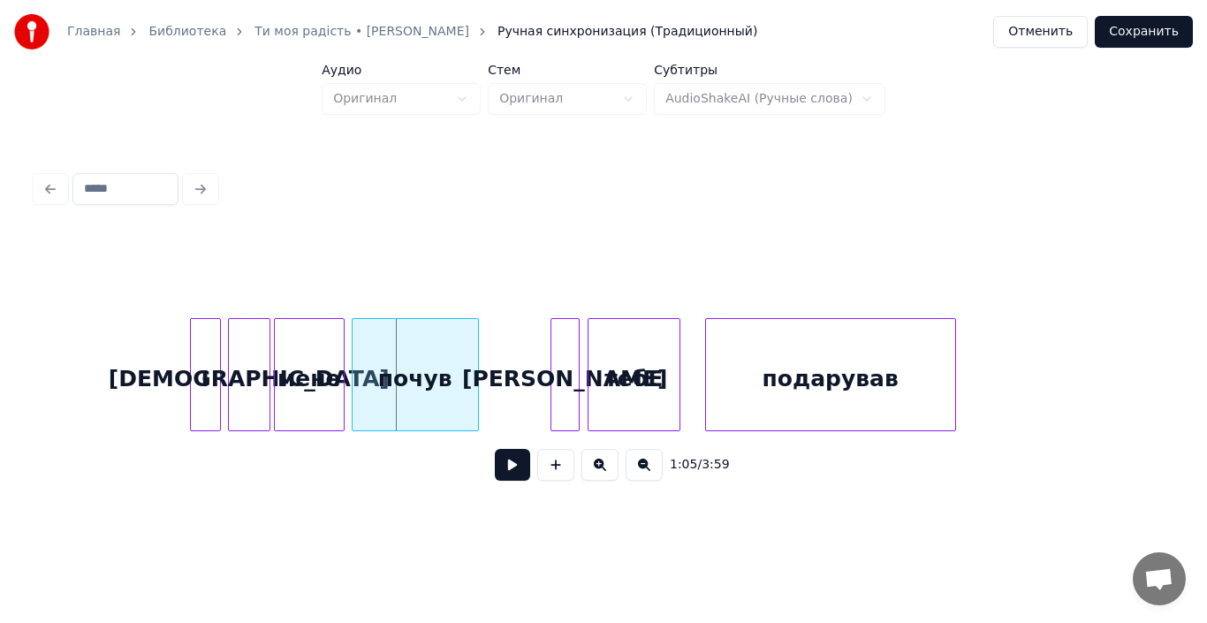
click at [500, 466] on button at bounding box center [512, 465] width 35 height 32
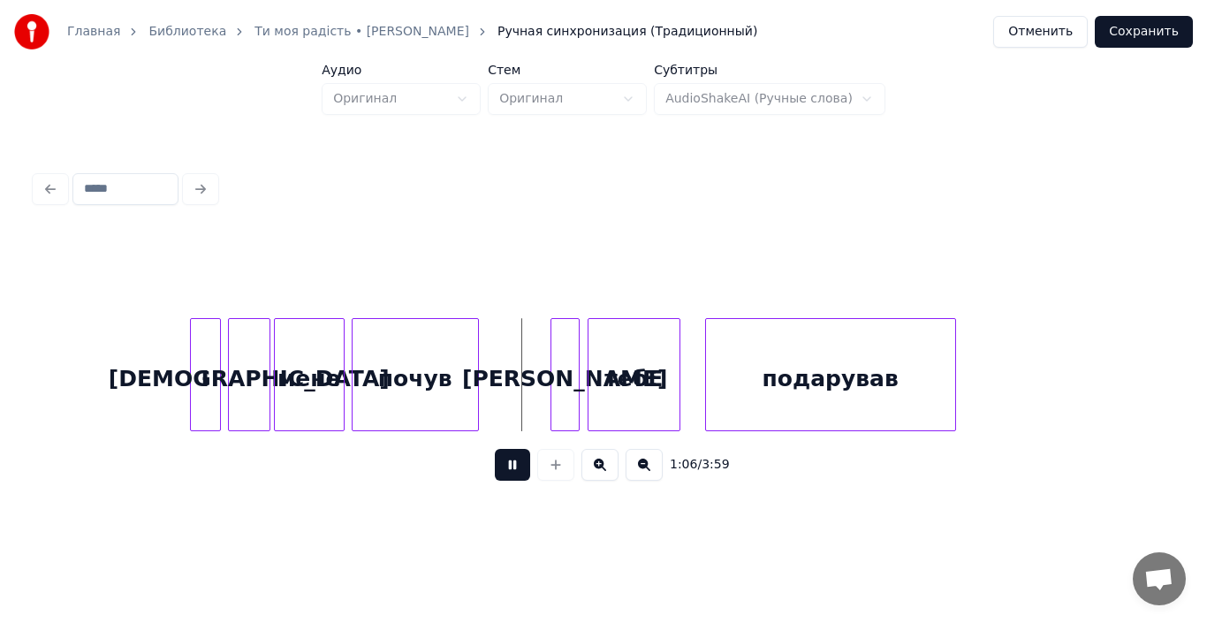
click at [500, 466] on button at bounding box center [512, 465] width 35 height 32
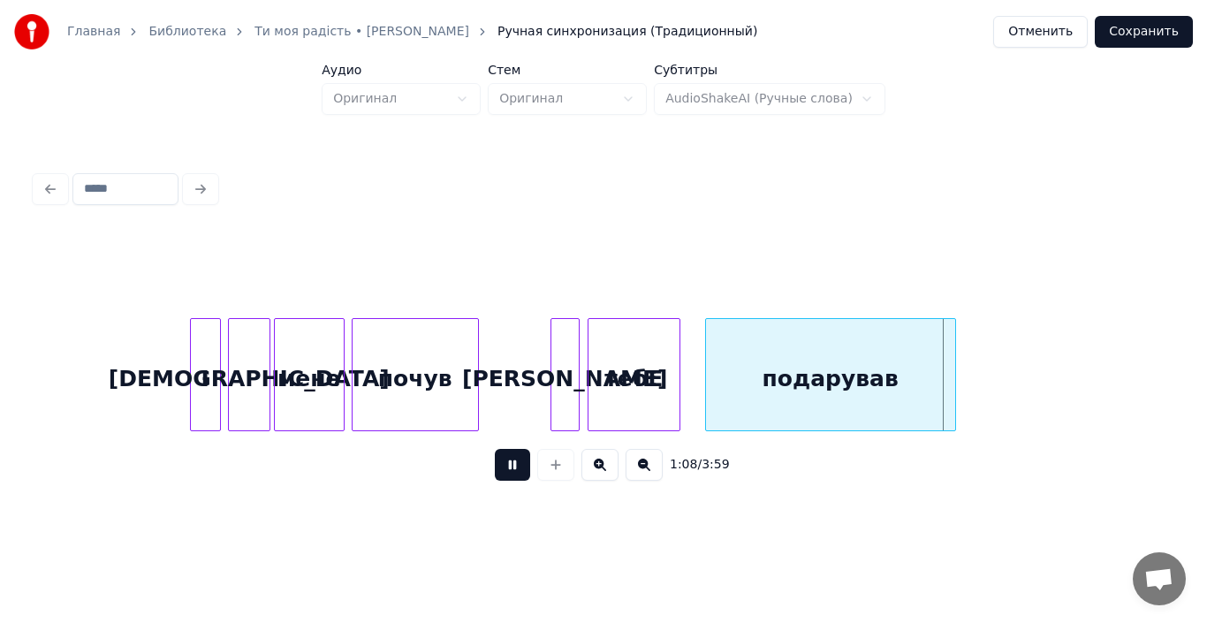
click at [500, 466] on button at bounding box center [512, 465] width 35 height 32
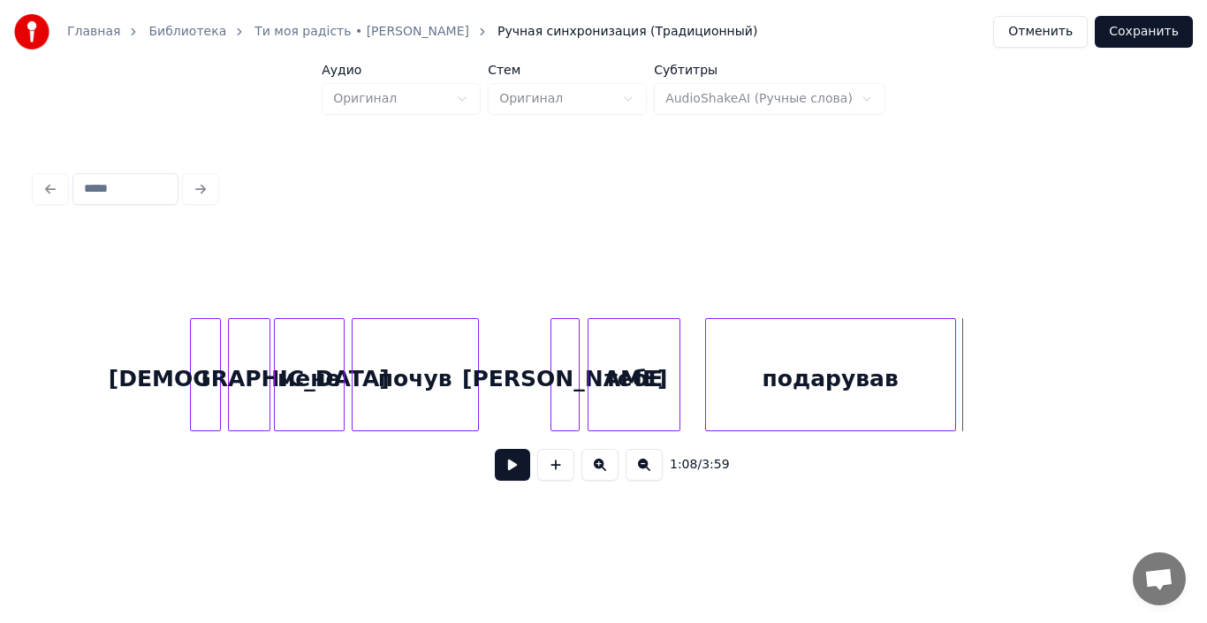
click at [333, 388] on div "мене" at bounding box center [309, 379] width 69 height 120
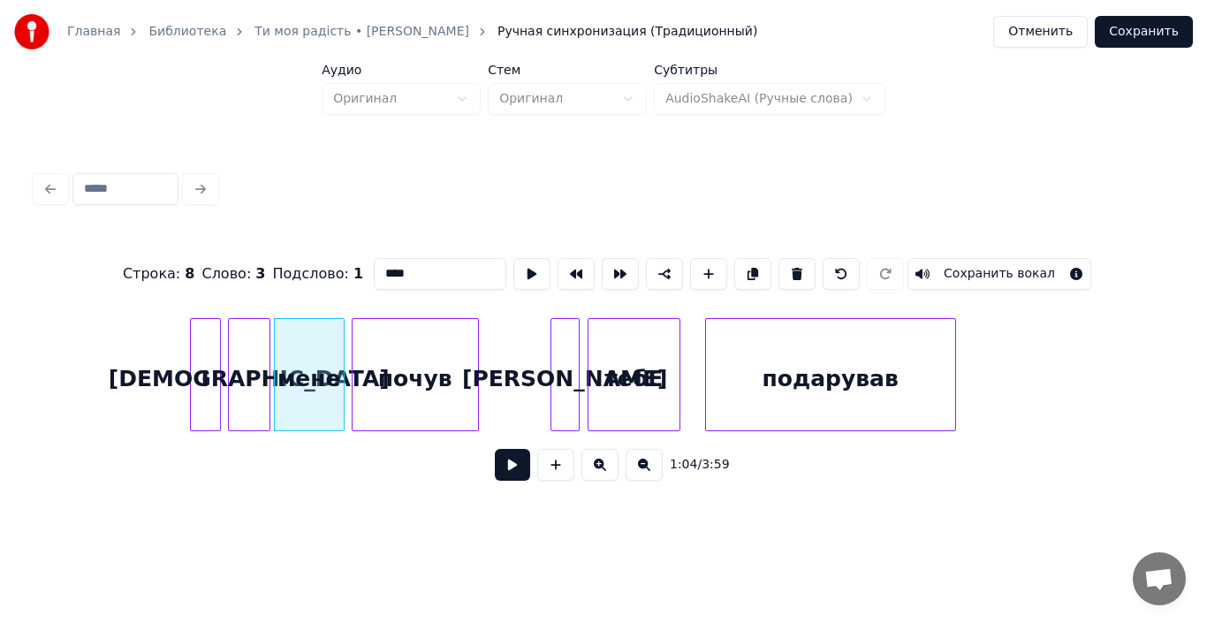
click at [504, 466] on button at bounding box center [512, 465] width 35 height 32
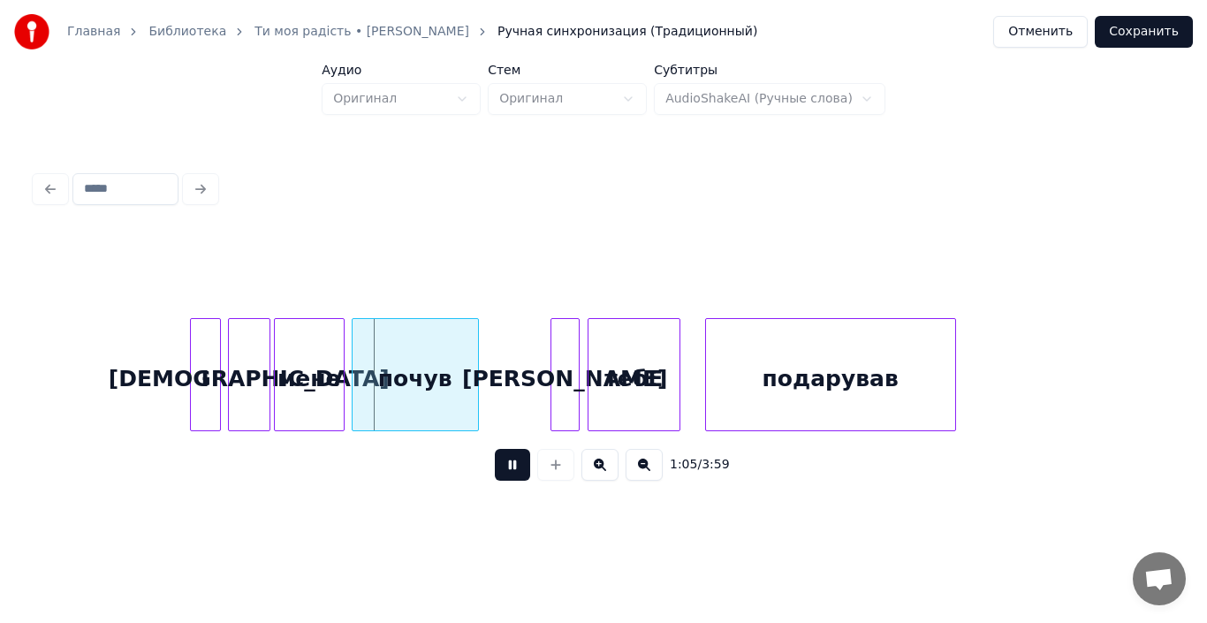
click at [504, 466] on button at bounding box center [512, 465] width 35 height 32
click at [328, 407] on div "мене" at bounding box center [309, 379] width 69 height 120
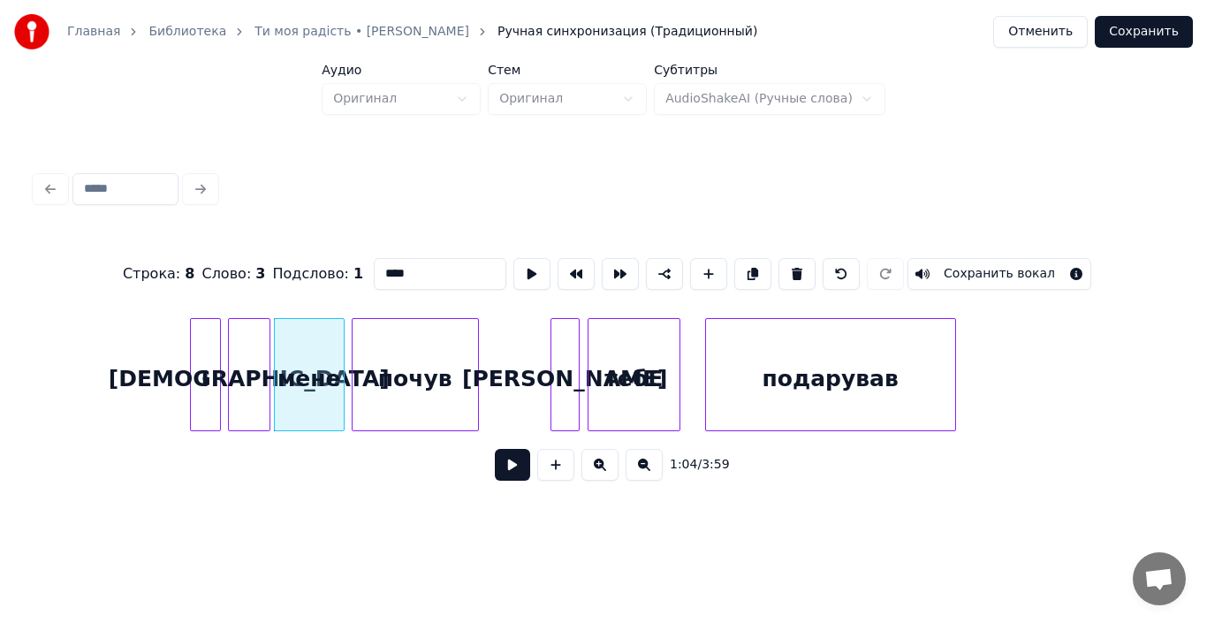
click at [504, 461] on button at bounding box center [512, 465] width 35 height 32
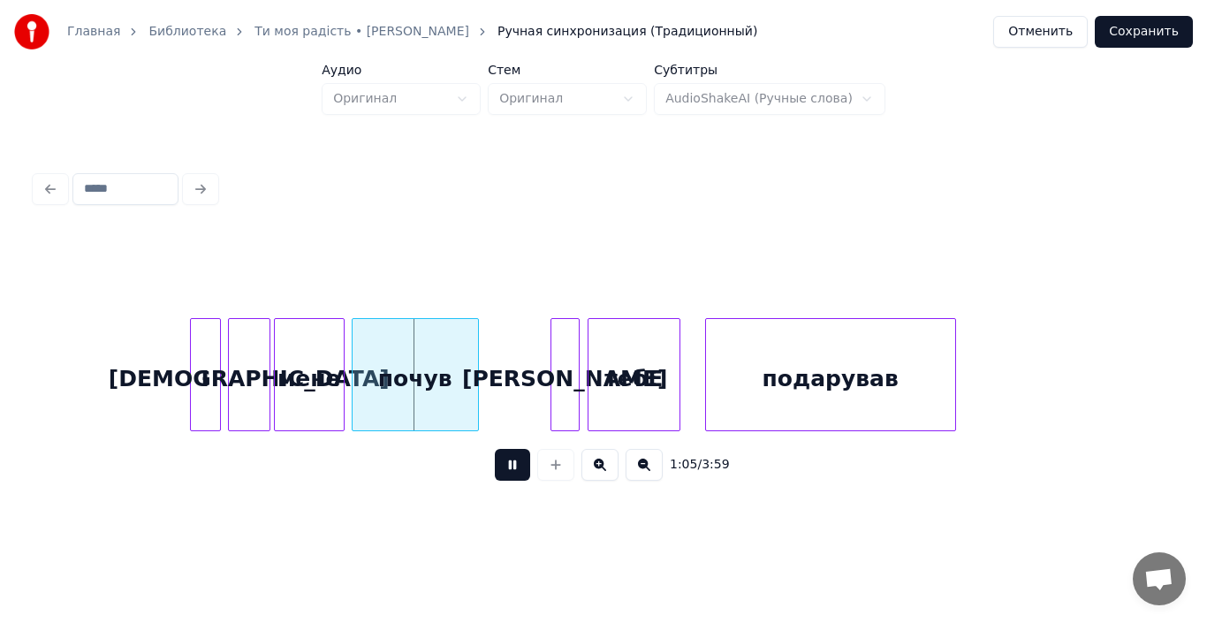
click at [325, 401] on div "мене" at bounding box center [309, 379] width 69 height 120
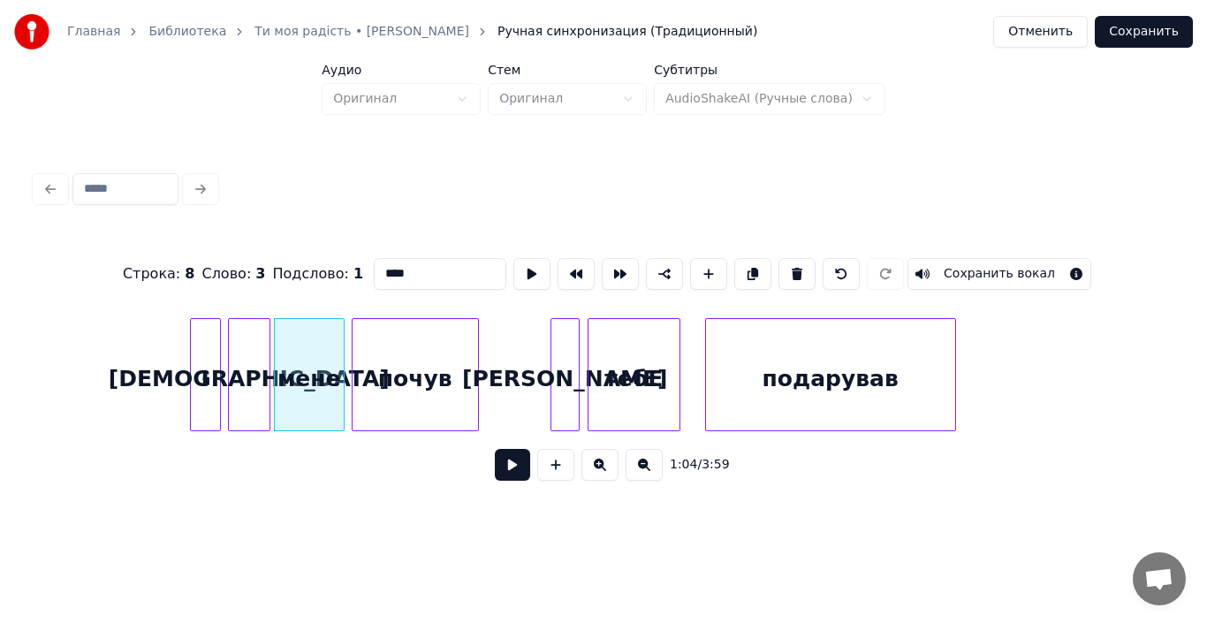
click at [325, 401] on div "мене" at bounding box center [309, 379] width 69 height 120
click at [515, 475] on button at bounding box center [512, 465] width 35 height 32
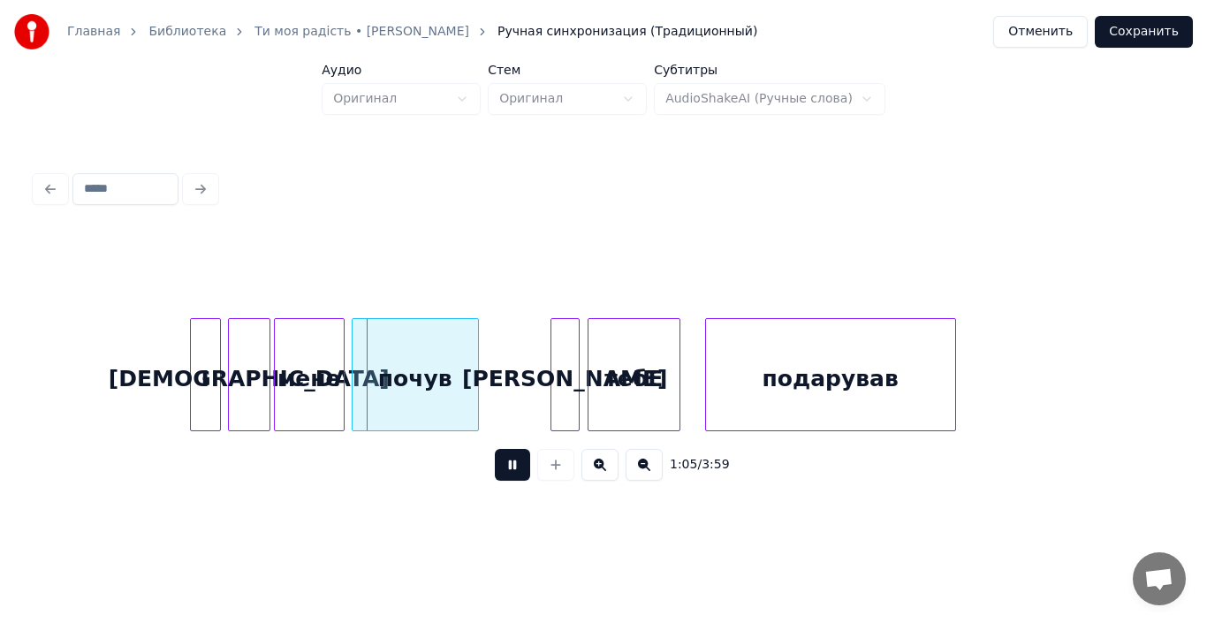
click at [515, 475] on button at bounding box center [512, 465] width 35 height 32
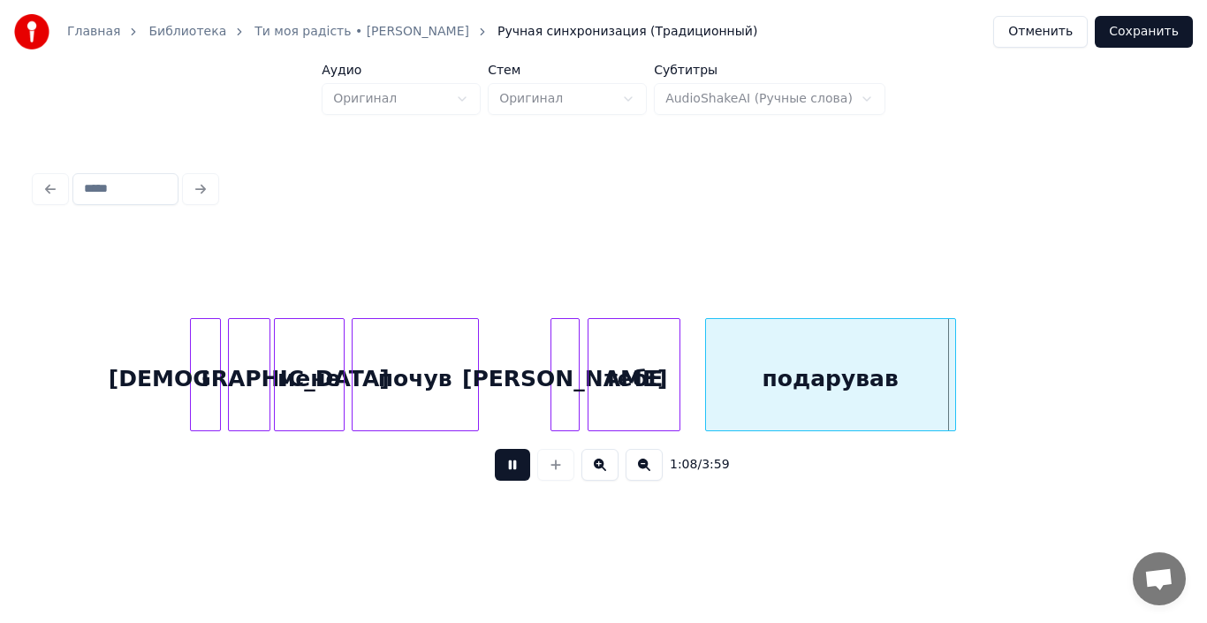
click at [515, 475] on button at bounding box center [512, 465] width 35 height 32
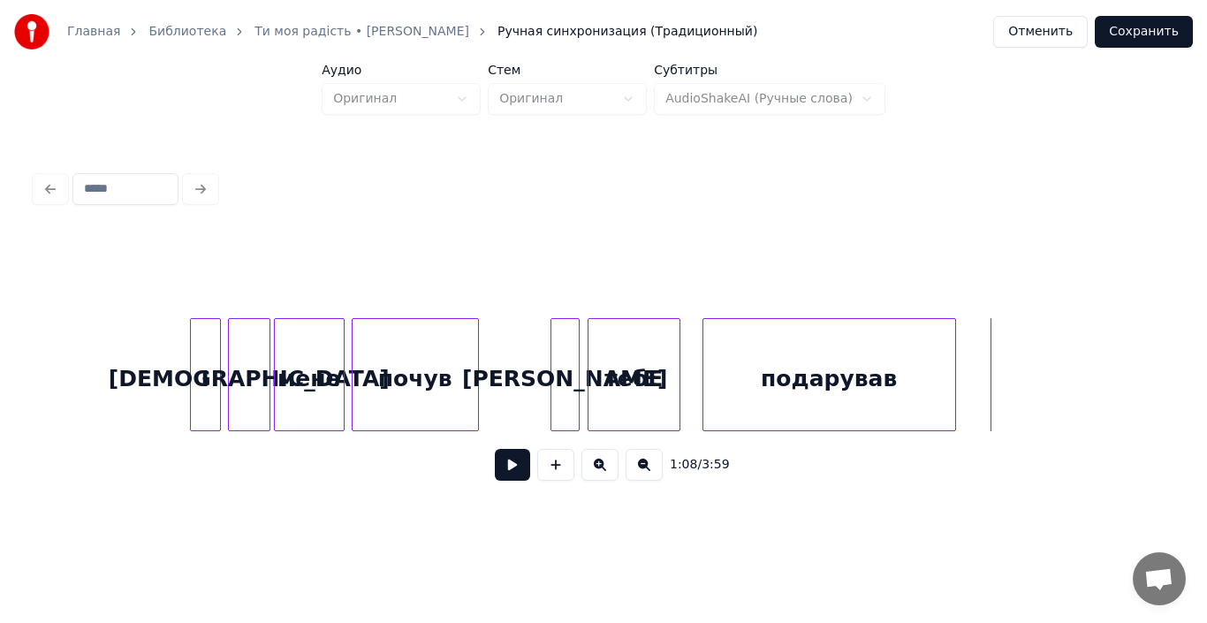
click at [703, 386] on div at bounding box center [705, 374] width 5 height 111
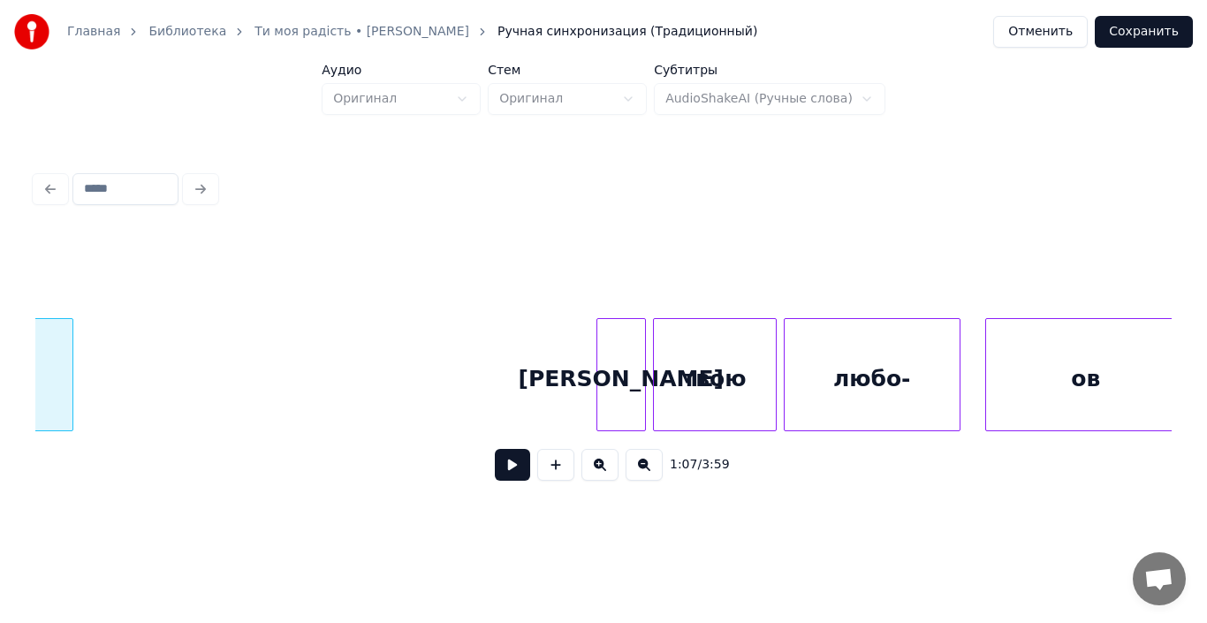
scroll to position [0, 12101]
click at [510, 464] on button at bounding box center [512, 465] width 35 height 32
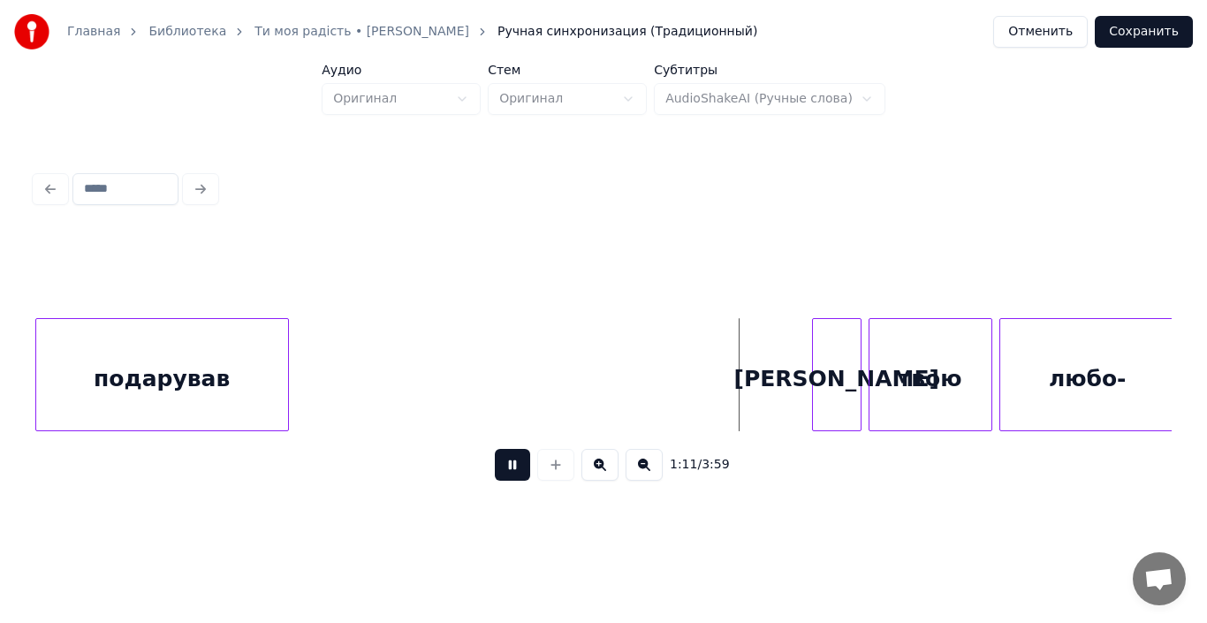
click at [510, 464] on button at bounding box center [512, 465] width 35 height 32
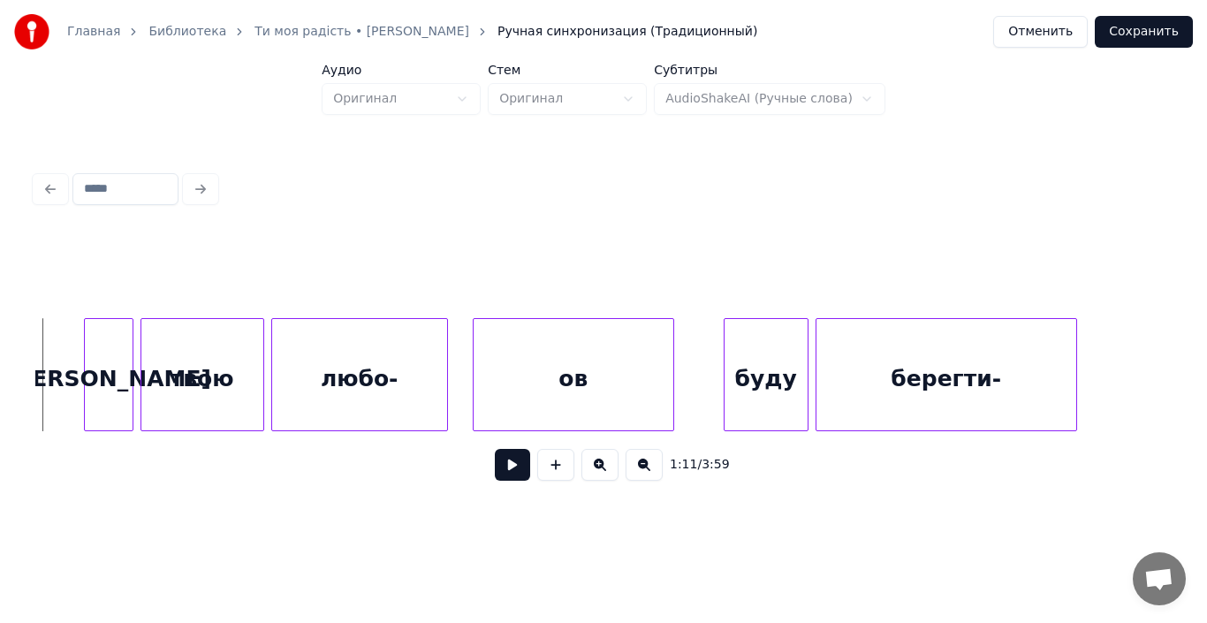
scroll to position [0, 12627]
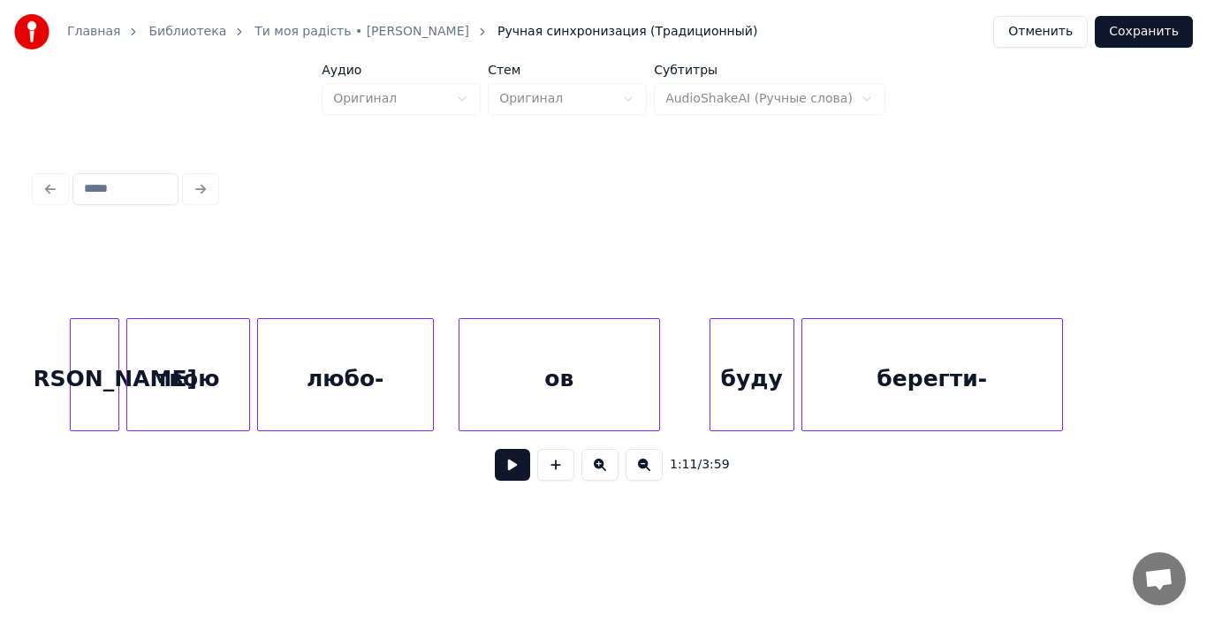
click at [513, 473] on button at bounding box center [512, 465] width 35 height 32
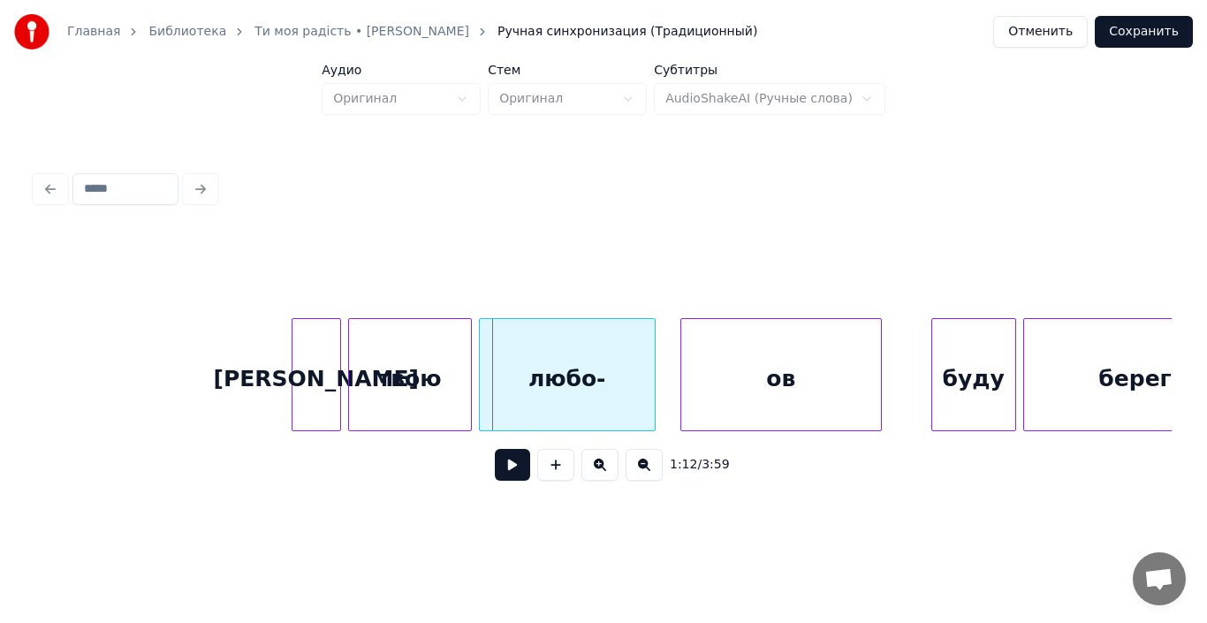
scroll to position [0, 12379]
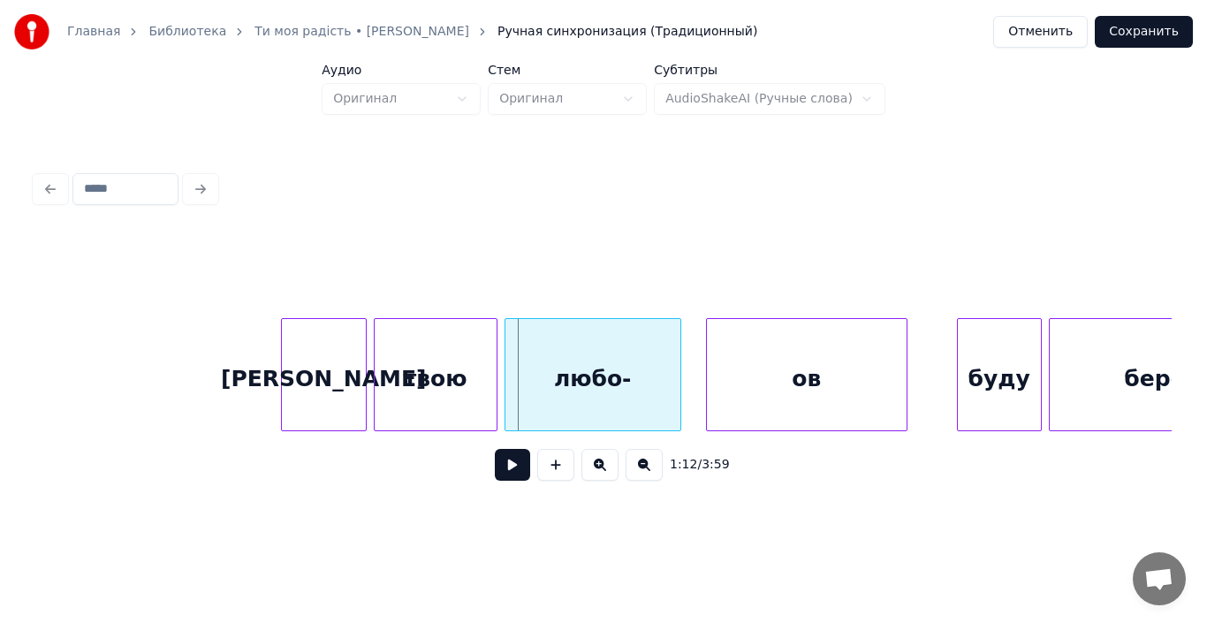
click at [283, 390] on div at bounding box center [284, 374] width 5 height 111
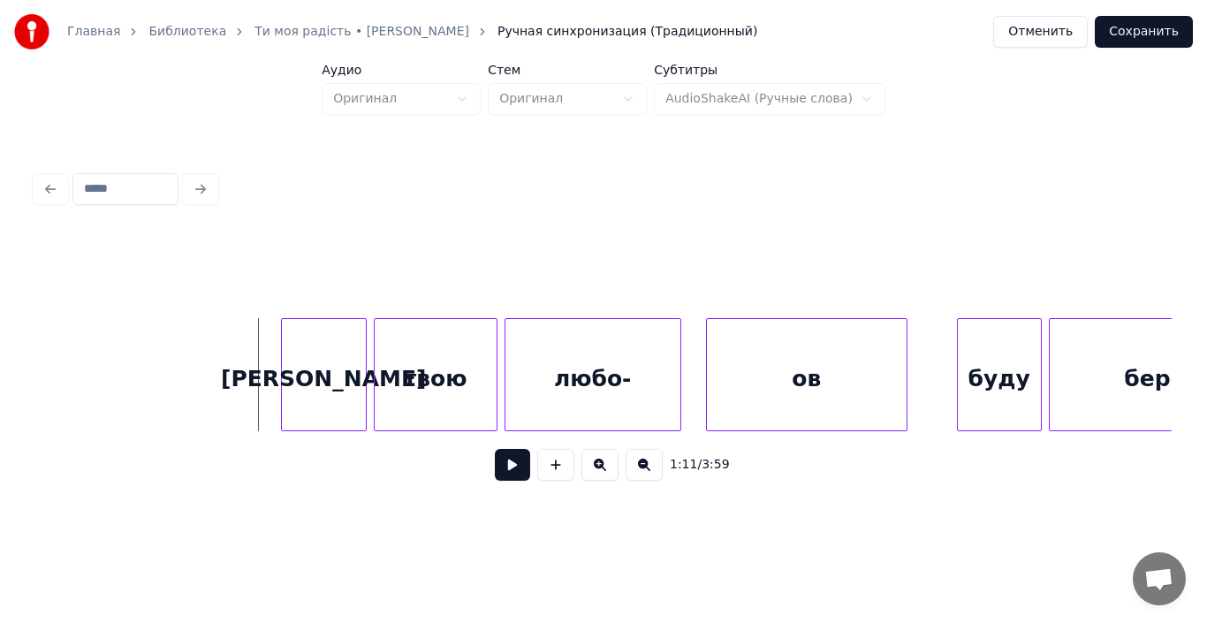
click at [501, 468] on button at bounding box center [512, 465] width 35 height 32
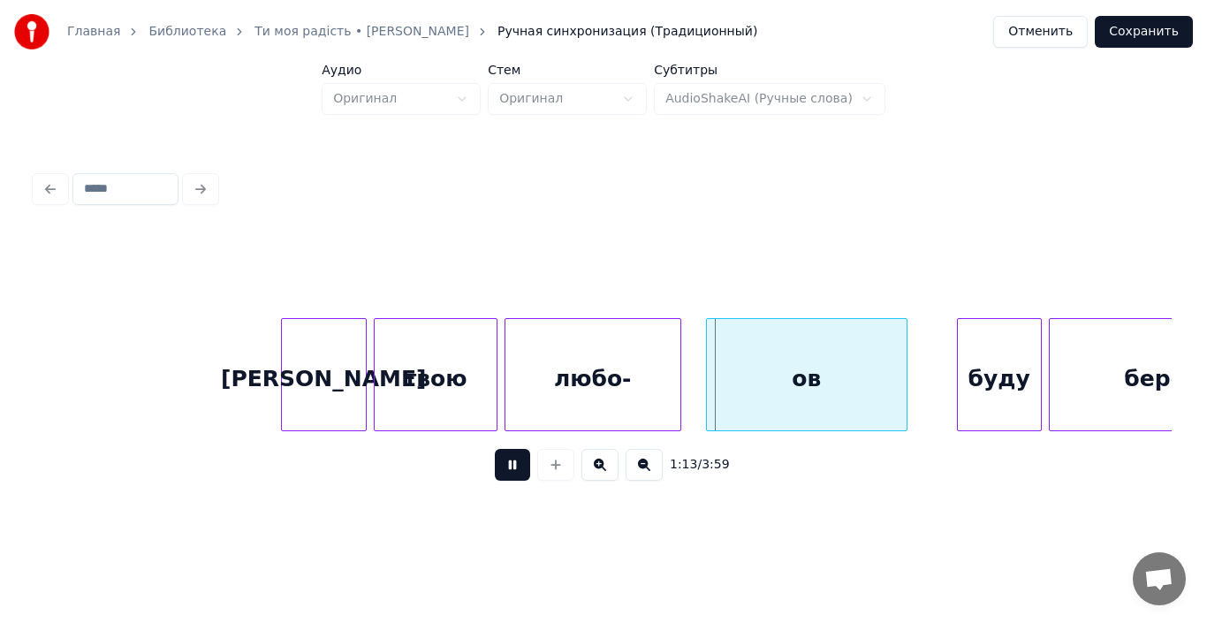
click at [501, 468] on button at bounding box center [512, 465] width 35 height 32
click at [782, 386] on div "ов" at bounding box center [807, 379] width 200 height 120
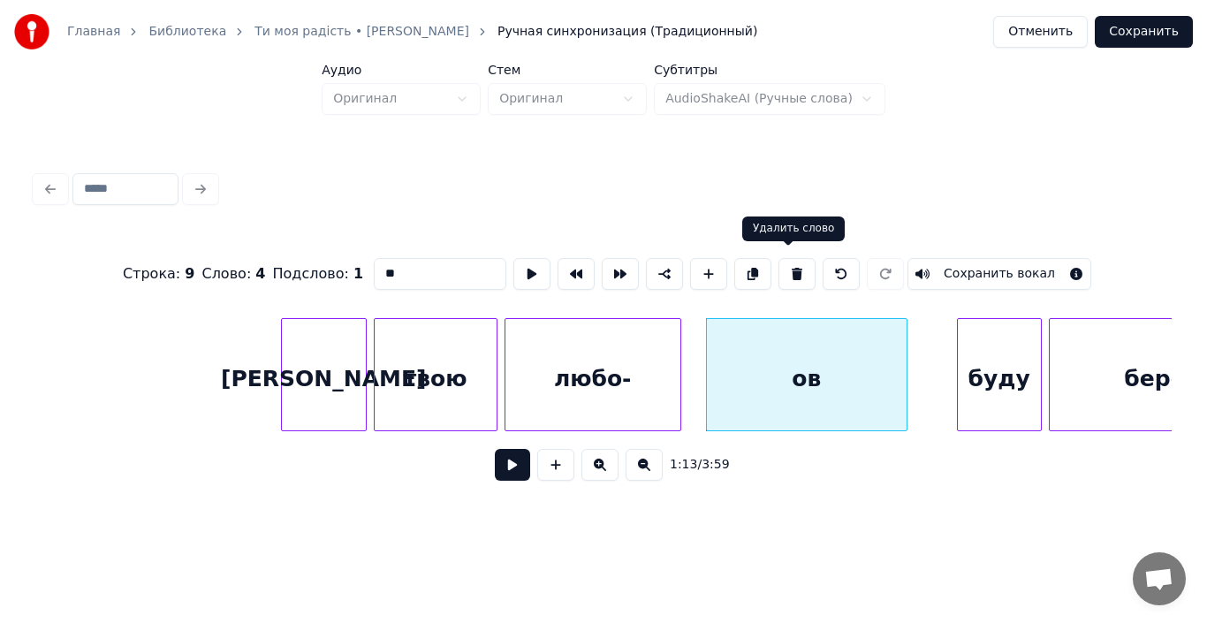
click at [789, 269] on button at bounding box center [796, 274] width 37 height 32
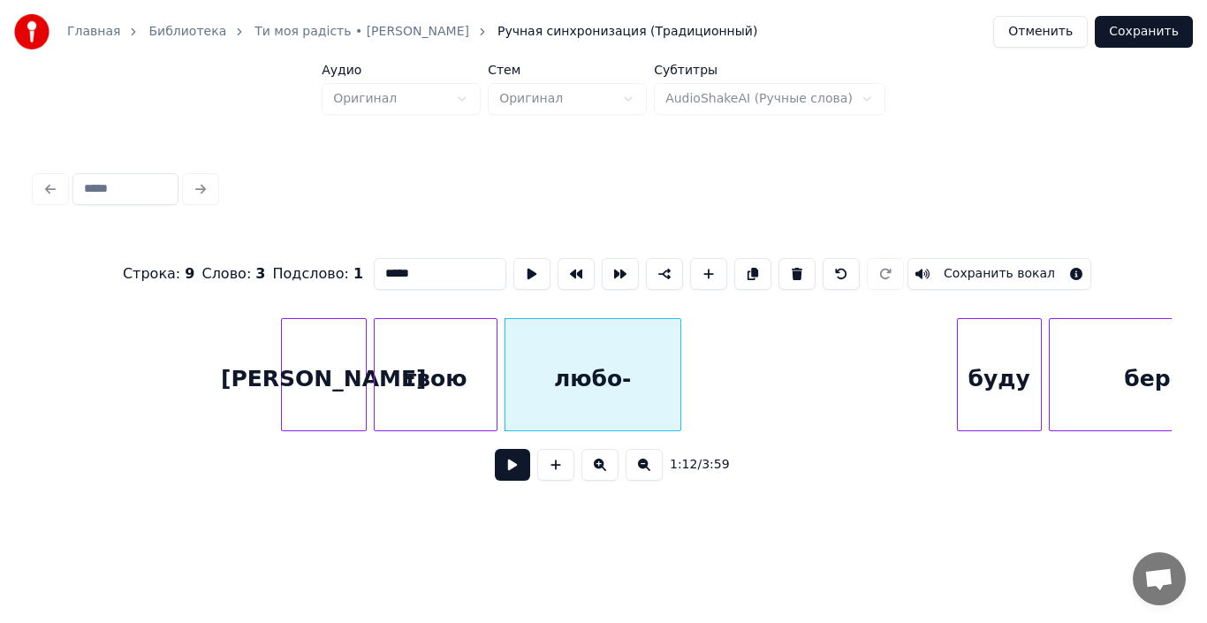
click at [653, 376] on div "любо-" at bounding box center [592, 379] width 175 height 120
click at [414, 271] on input "*****" at bounding box center [440, 274] width 133 height 32
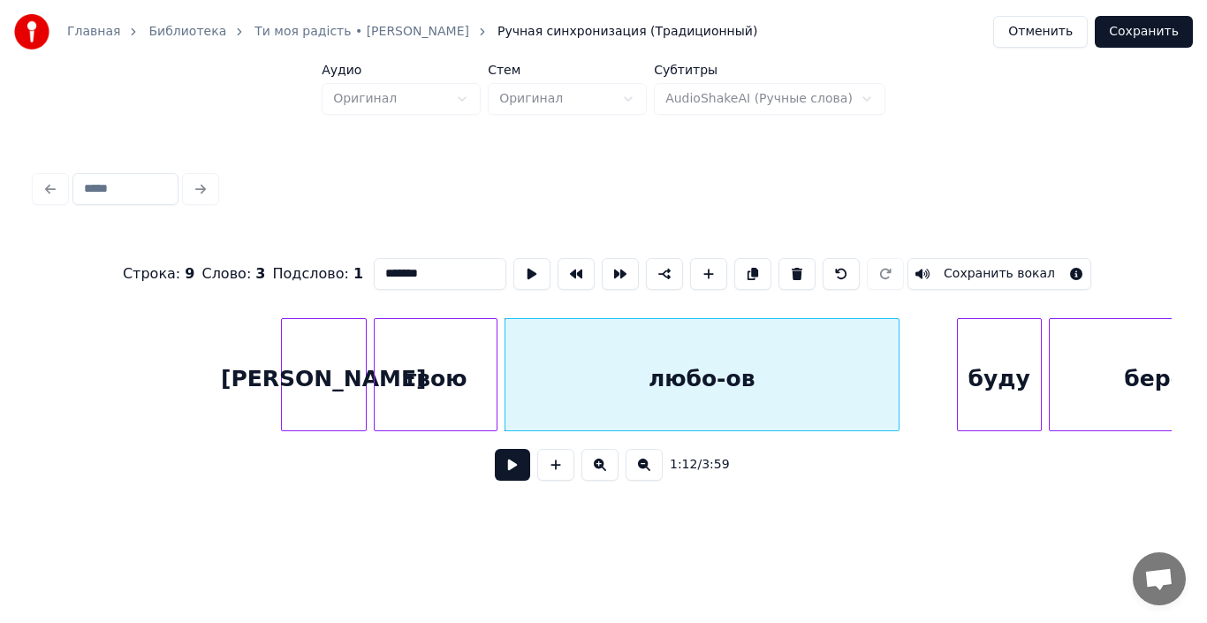
click at [898, 416] on div at bounding box center [895, 374] width 5 height 111
click at [448, 410] on div "твою" at bounding box center [436, 379] width 122 height 120
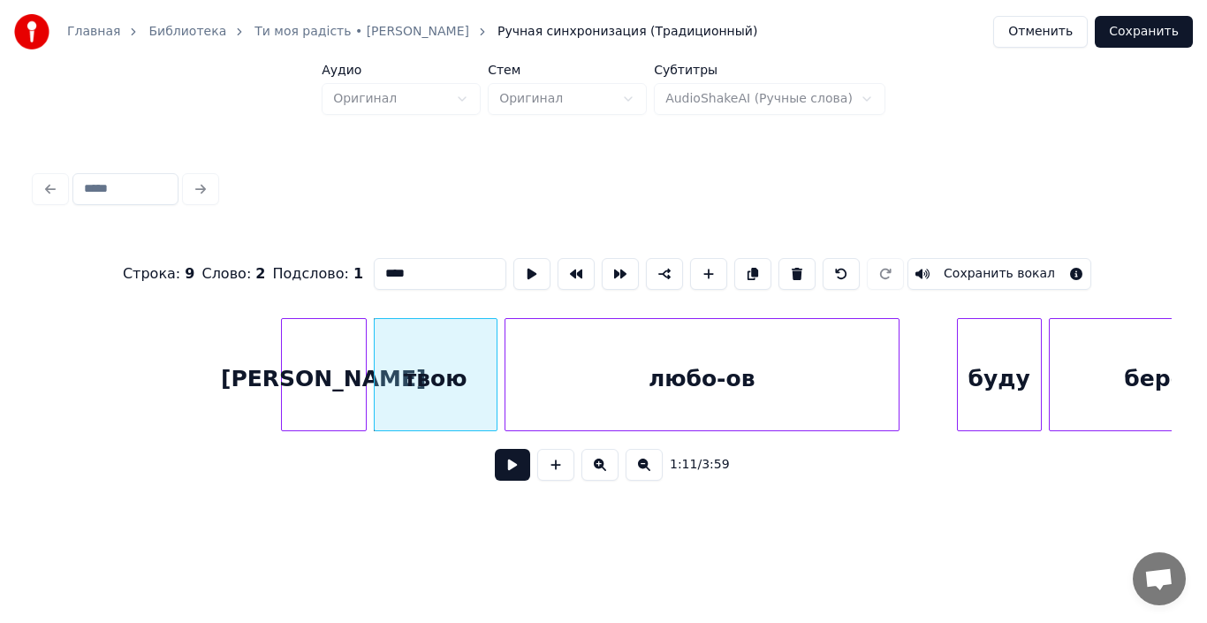
type input "****"
click at [507, 476] on button at bounding box center [512, 465] width 35 height 32
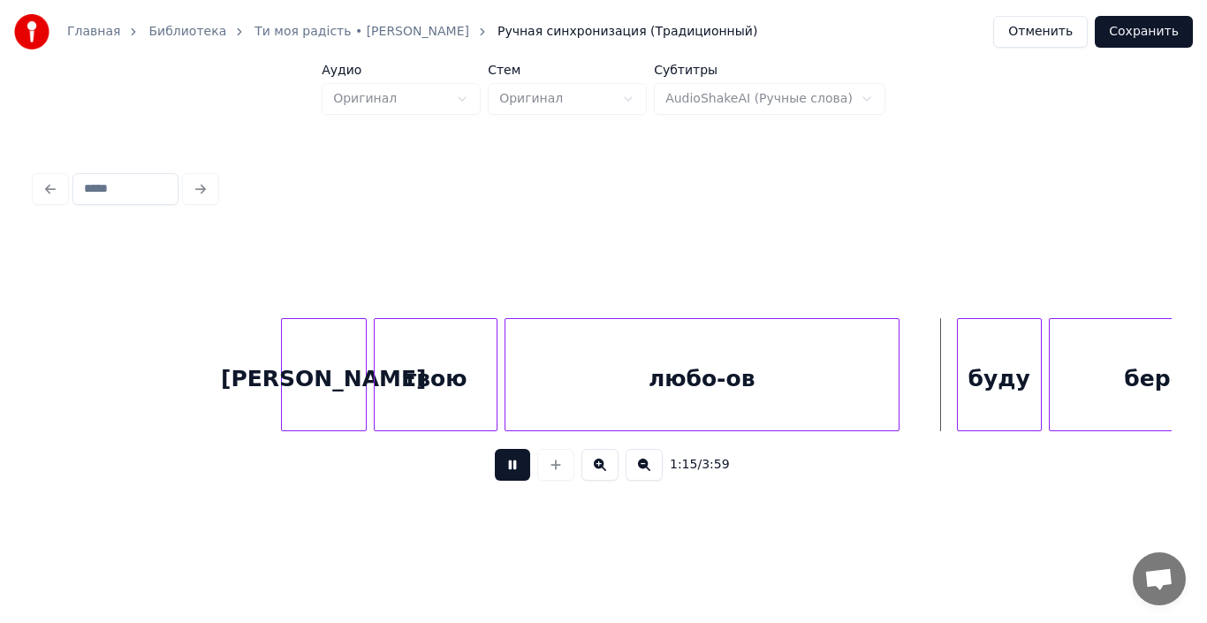
click at [507, 476] on button at bounding box center [512, 465] width 35 height 32
click at [417, 403] on div "твою" at bounding box center [436, 379] width 122 height 120
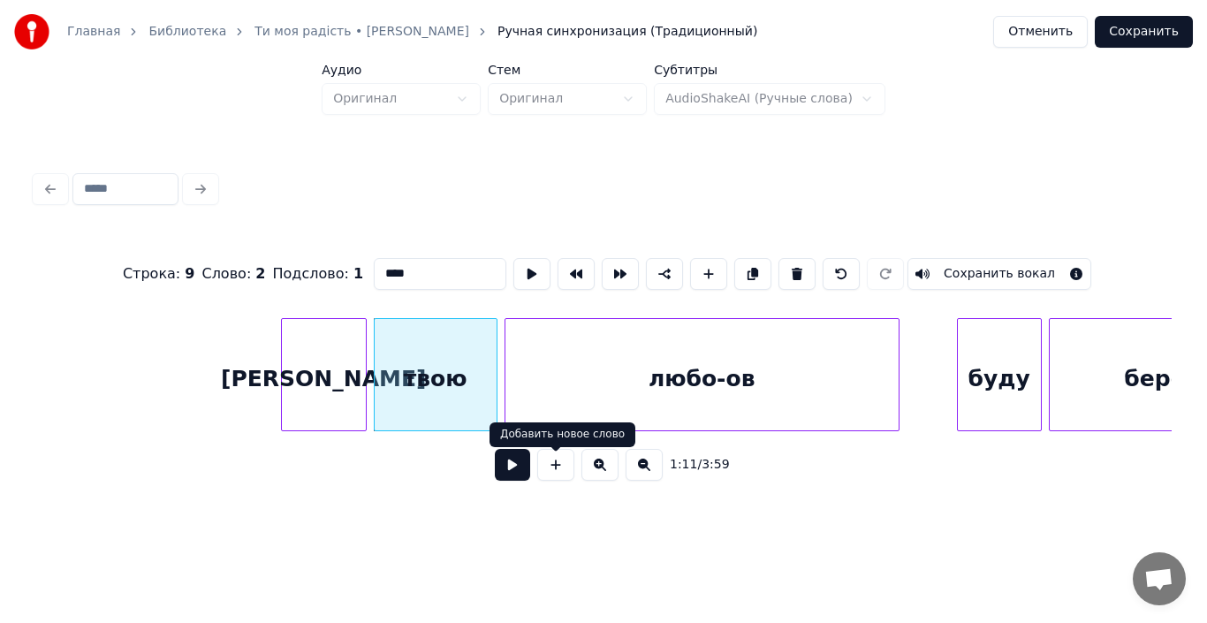
click at [523, 477] on button at bounding box center [512, 465] width 35 height 32
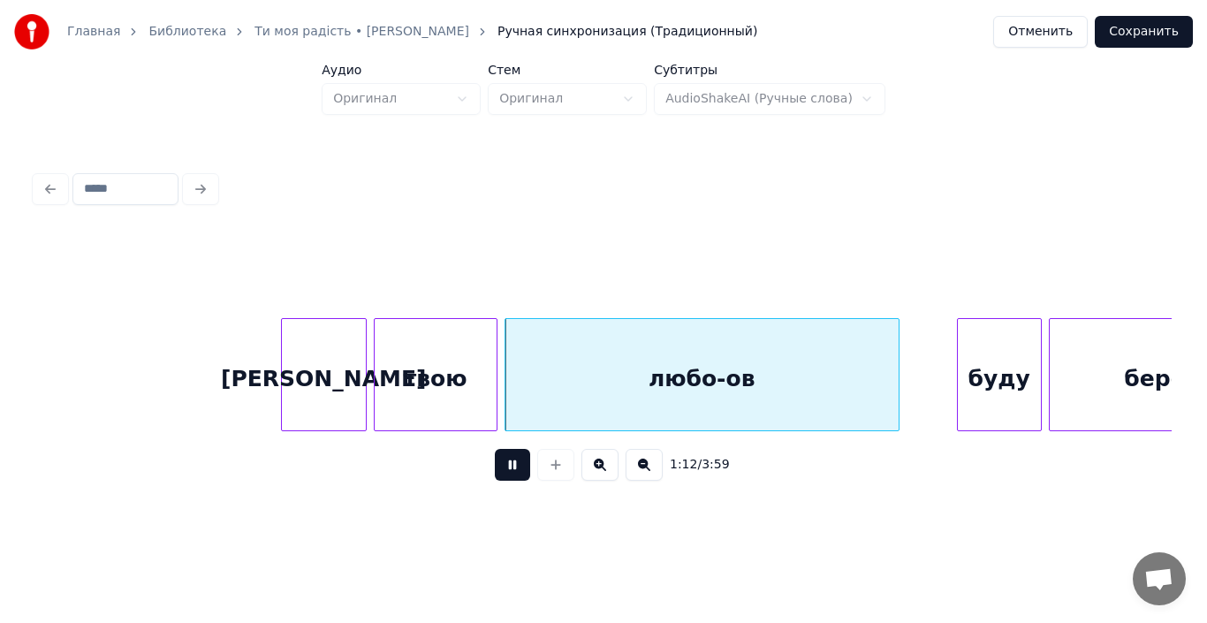
click at [523, 477] on button at bounding box center [512, 465] width 35 height 32
click at [536, 413] on div at bounding box center [538, 374] width 5 height 111
click at [519, 410] on div at bounding box center [517, 374] width 5 height 111
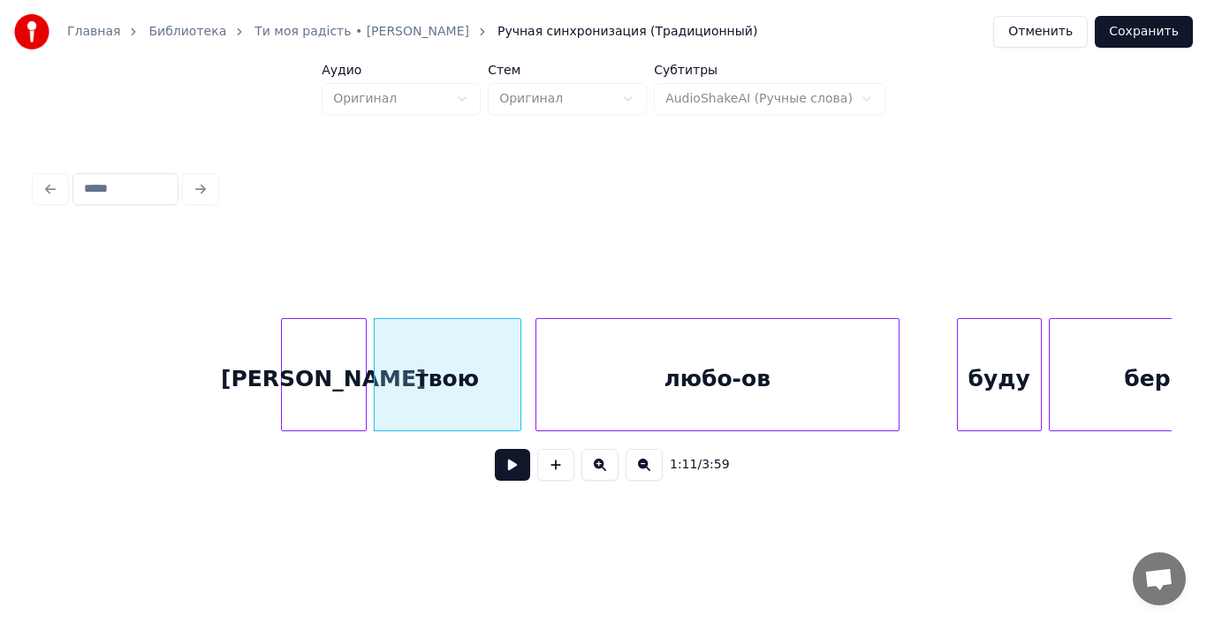
click at [481, 400] on div "твою" at bounding box center [448, 379] width 146 height 120
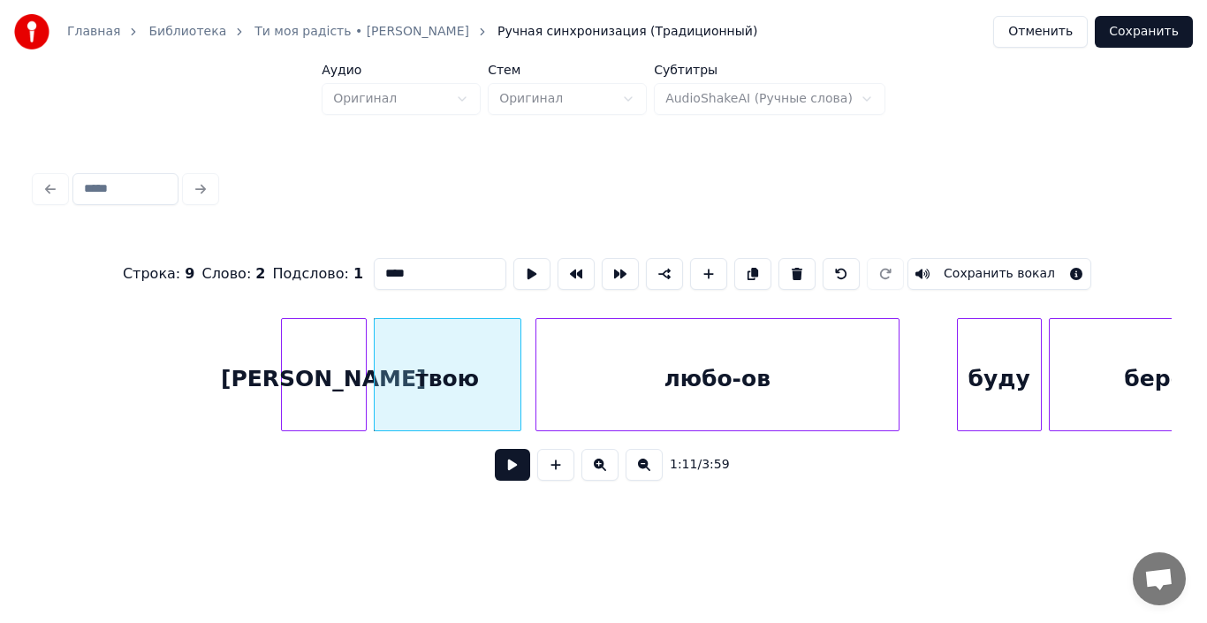
click at [520, 466] on button at bounding box center [512, 465] width 35 height 32
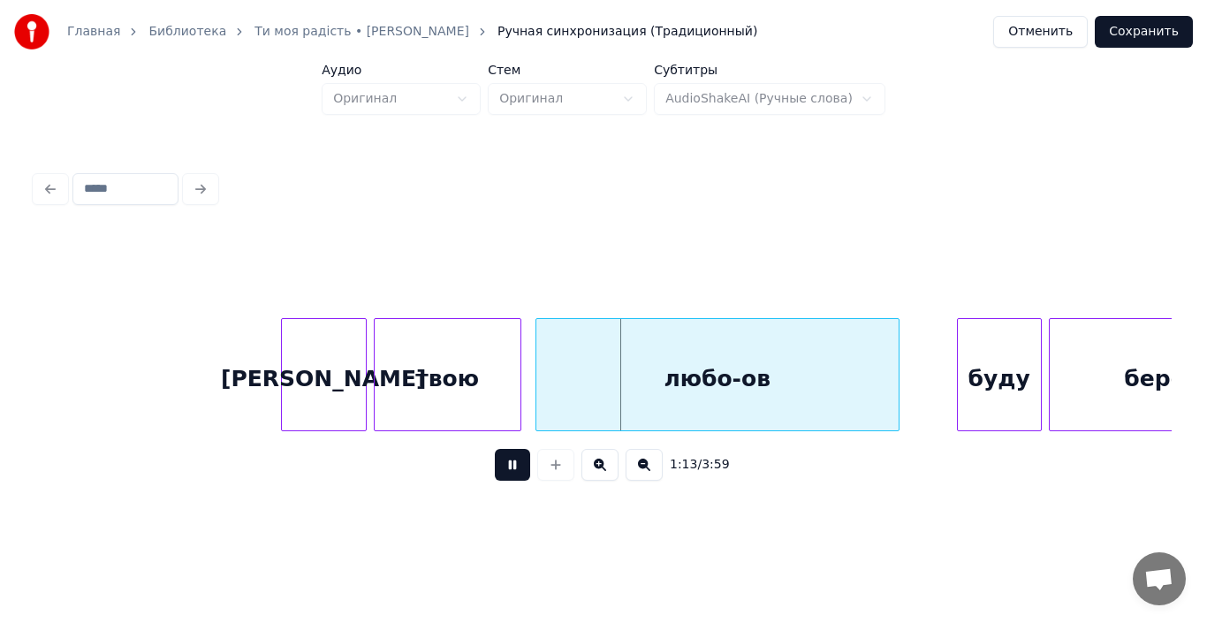
click at [520, 466] on button at bounding box center [512, 465] width 35 height 32
click at [562, 395] on div "любо-ов" at bounding box center [717, 379] width 362 height 120
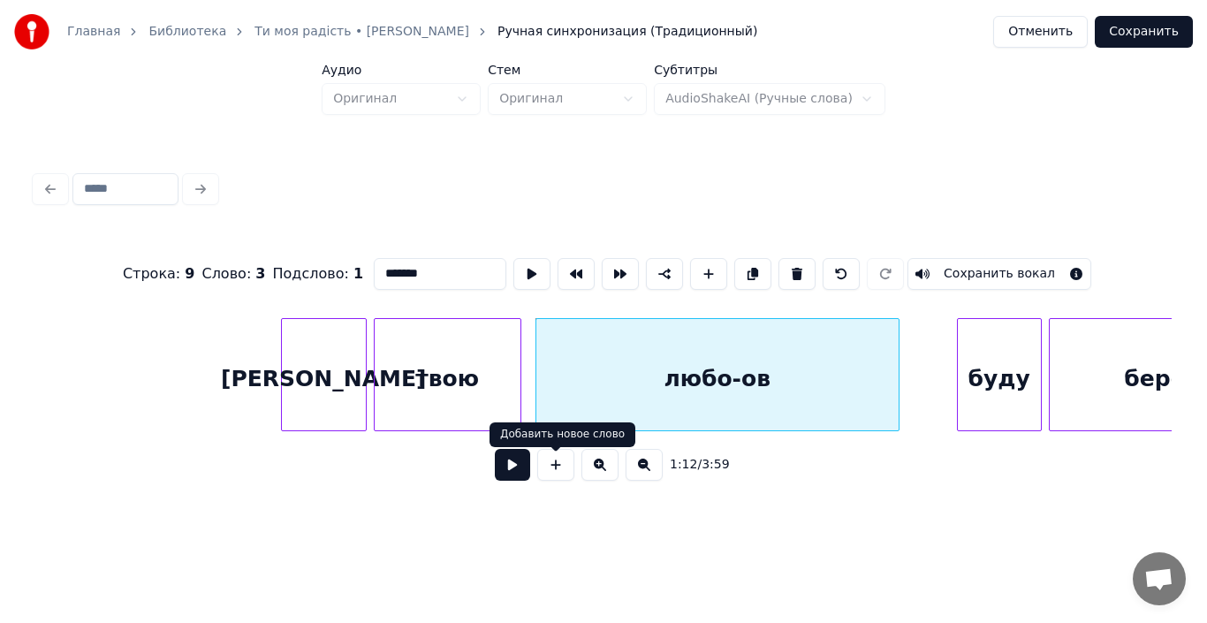
click at [519, 474] on button at bounding box center [512, 465] width 35 height 32
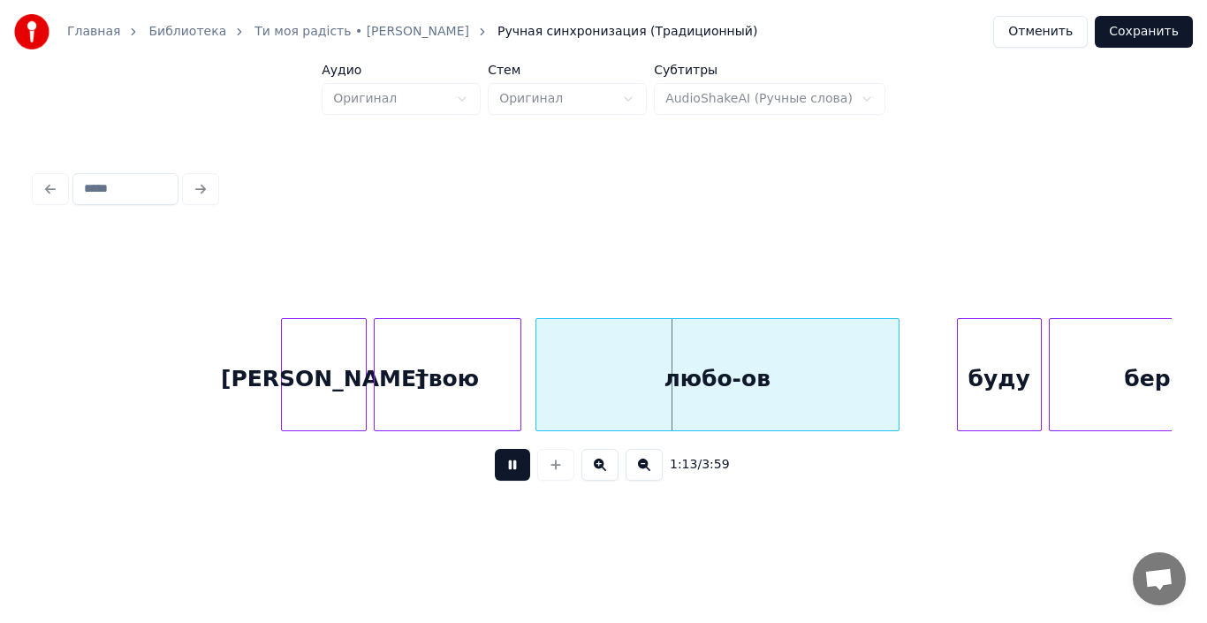
click at [519, 474] on button at bounding box center [512, 465] width 35 height 32
click at [494, 397] on div at bounding box center [492, 374] width 5 height 111
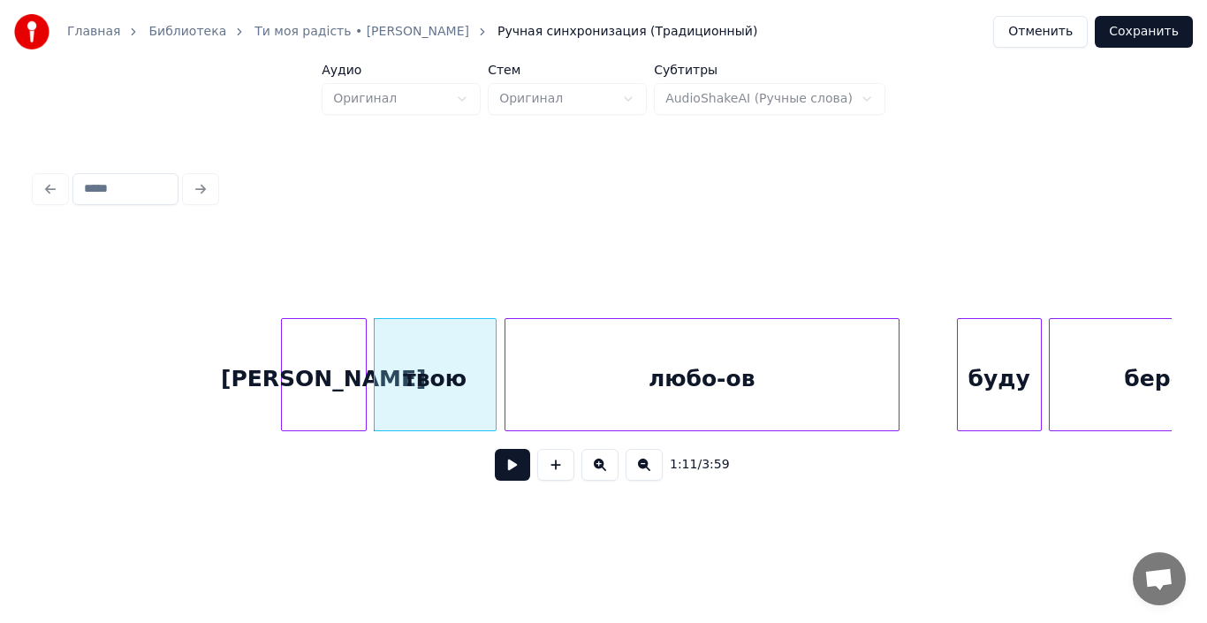
click at [505, 388] on div at bounding box center [507, 374] width 5 height 111
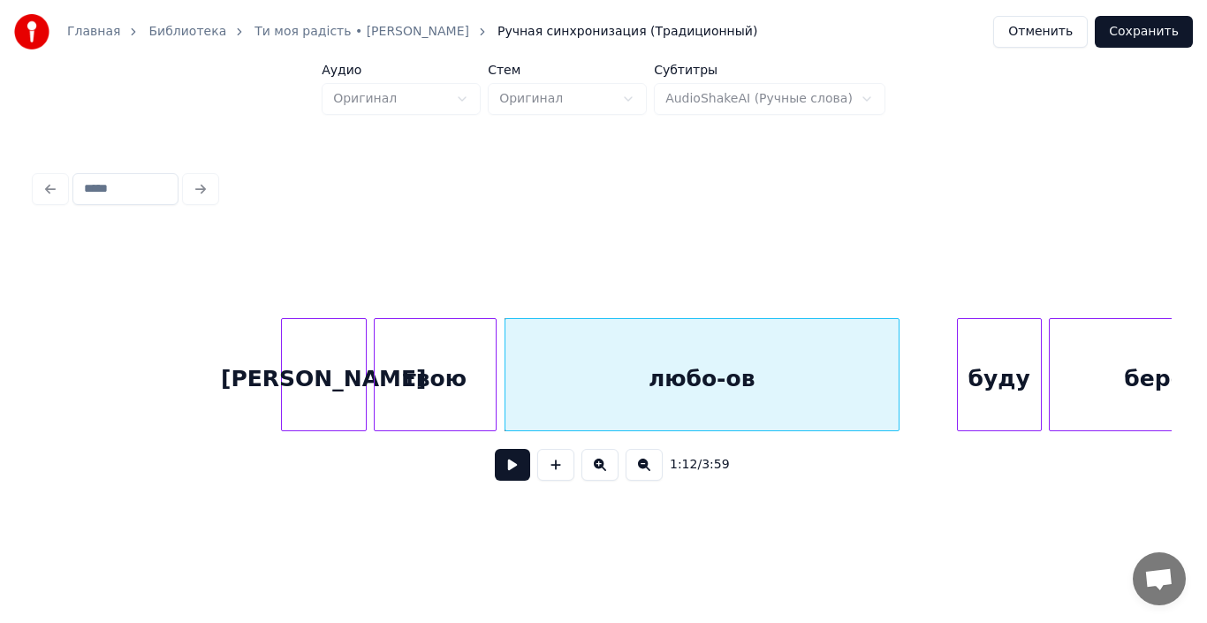
click at [571, 400] on div "любо-ов" at bounding box center [701, 379] width 393 height 120
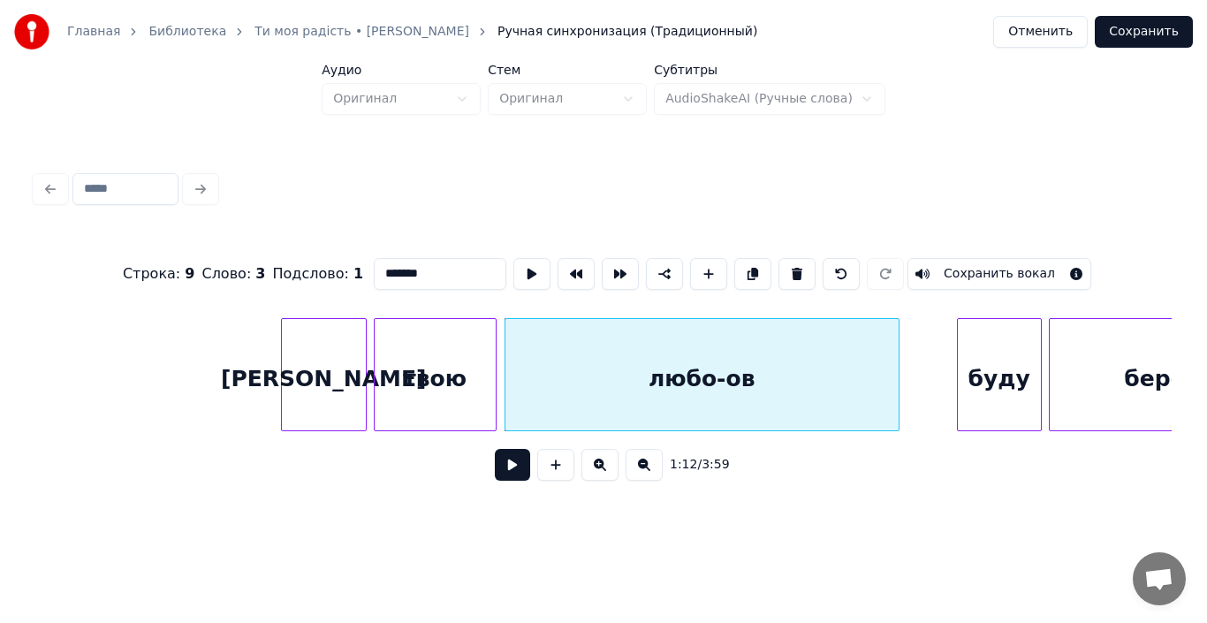
click at [511, 466] on button at bounding box center [512, 465] width 35 height 32
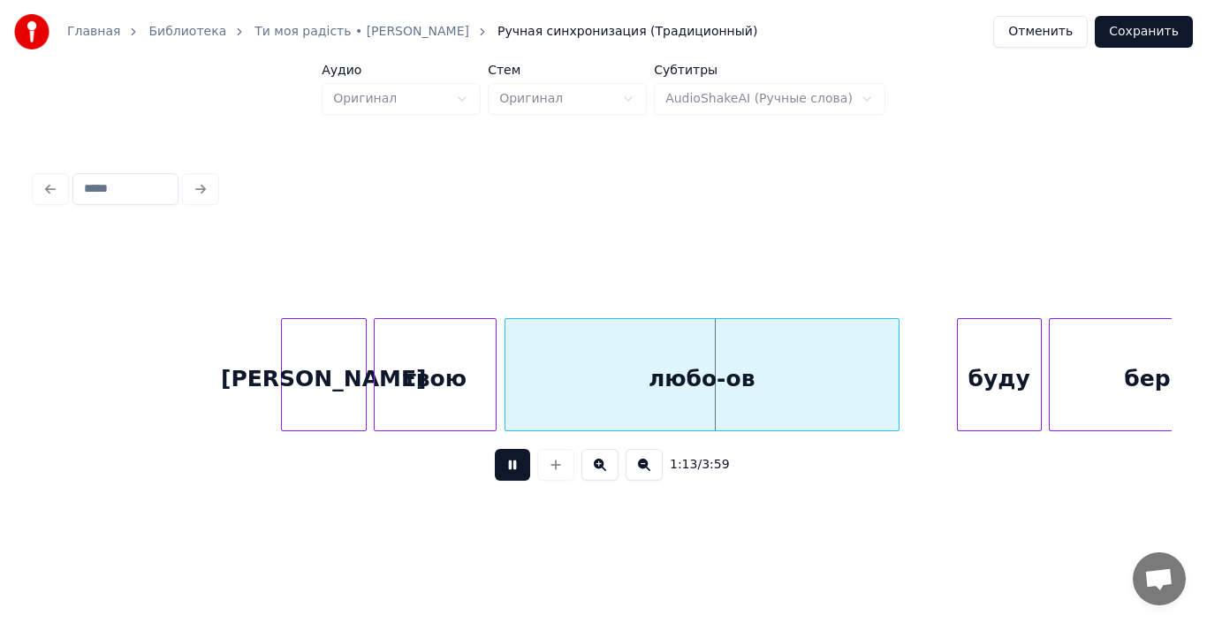
click at [511, 466] on button at bounding box center [512, 465] width 35 height 32
click at [504, 397] on div at bounding box center [506, 374] width 5 height 111
click at [490, 396] on div at bounding box center [488, 374] width 5 height 111
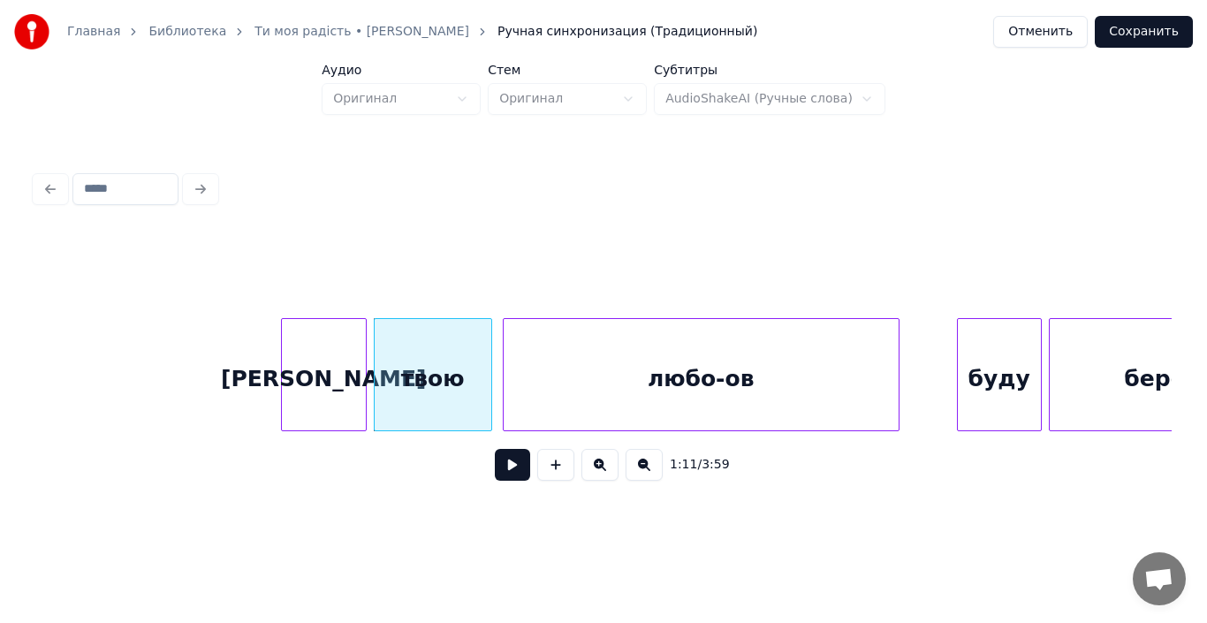
click at [442, 394] on div "твою" at bounding box center [433, 379] width 117 height 120
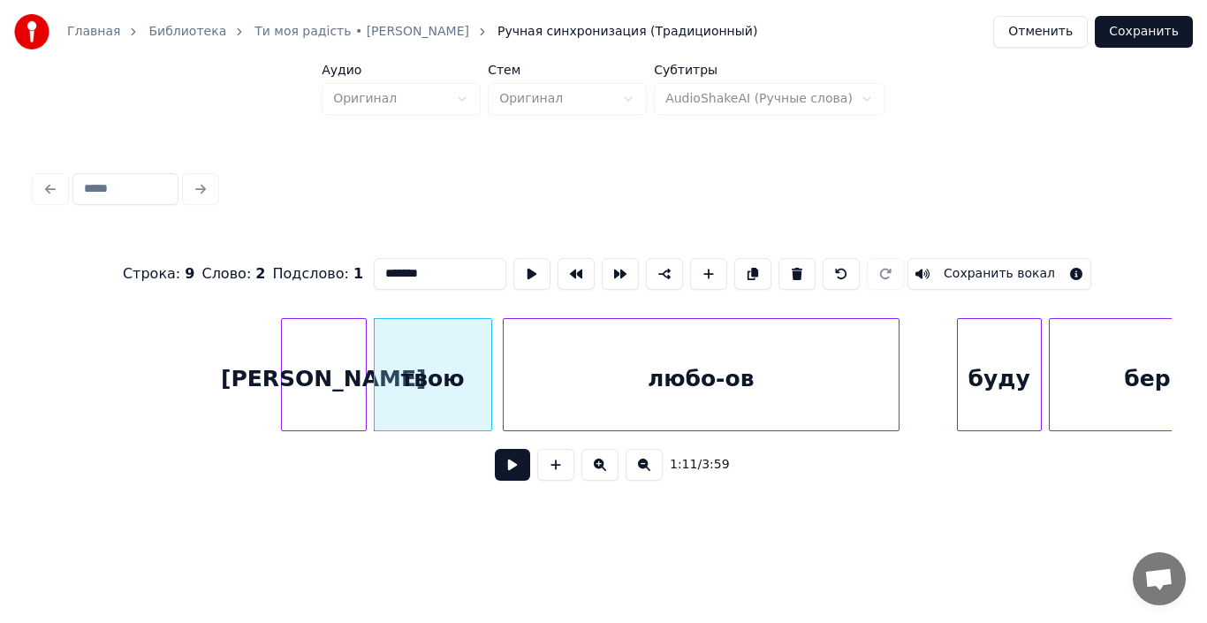
type input "****"
click at [507, 464] on button at bounding box center [512, 465] width 35 height 32
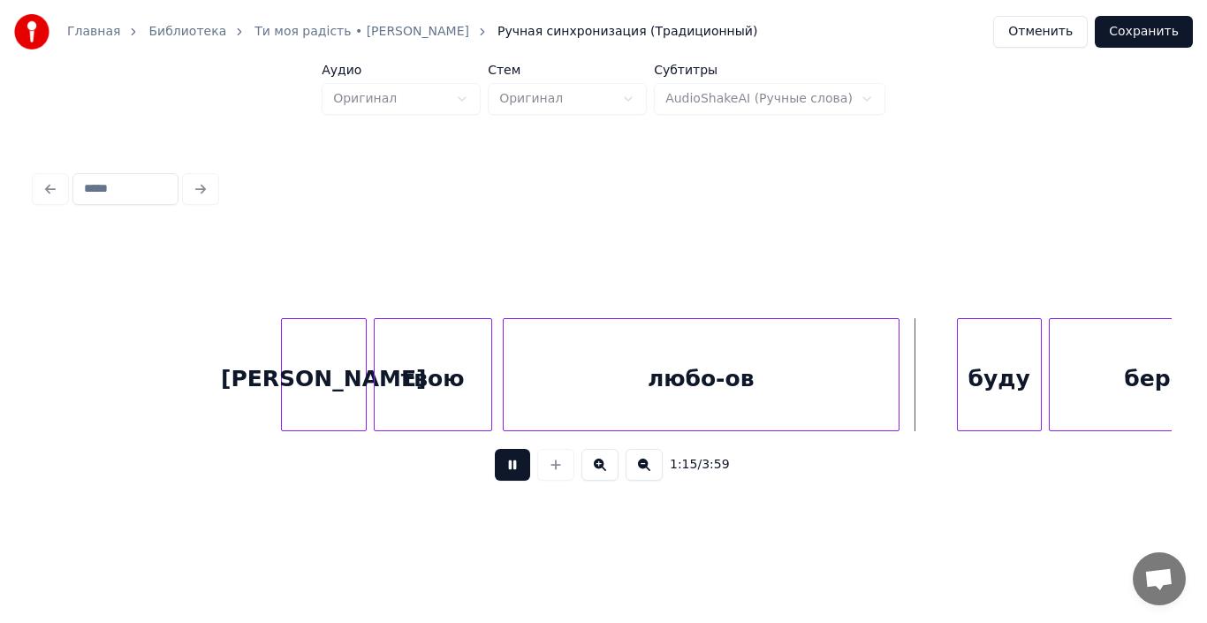
click at [507, 464] on button at bounding box center [512, 465] width 35 height 32
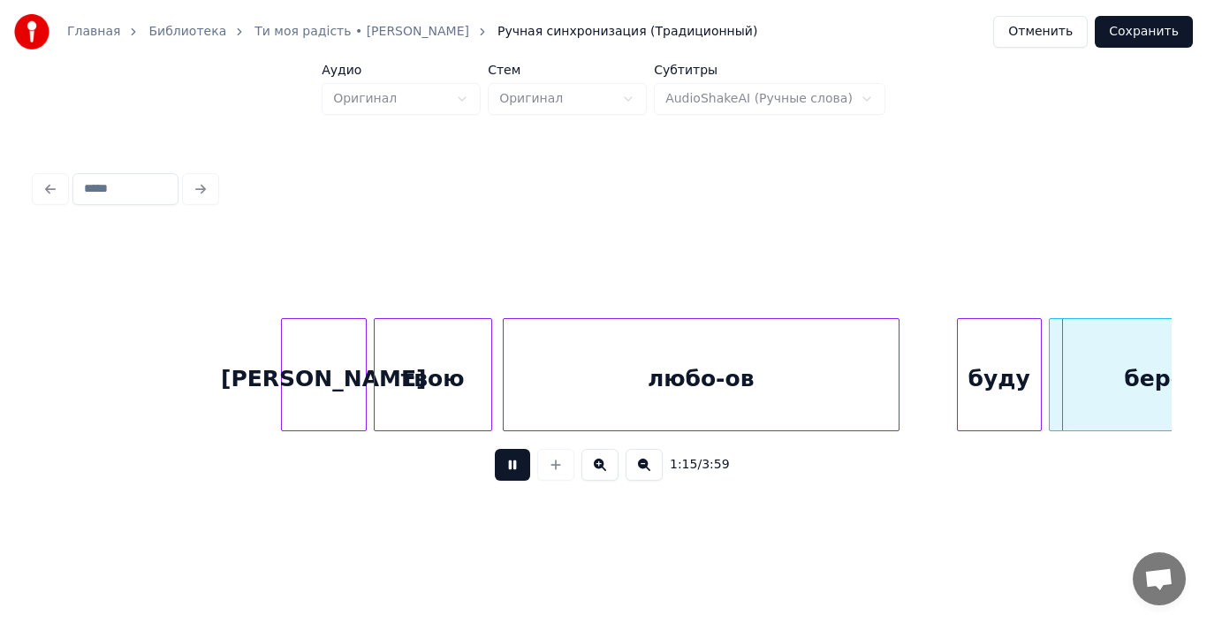
click at [507, 464] on button at bounding box center [512, 465] width 35 height 32
click at [952, 391] on div at bounding box center [951, 374] width 5 height 111
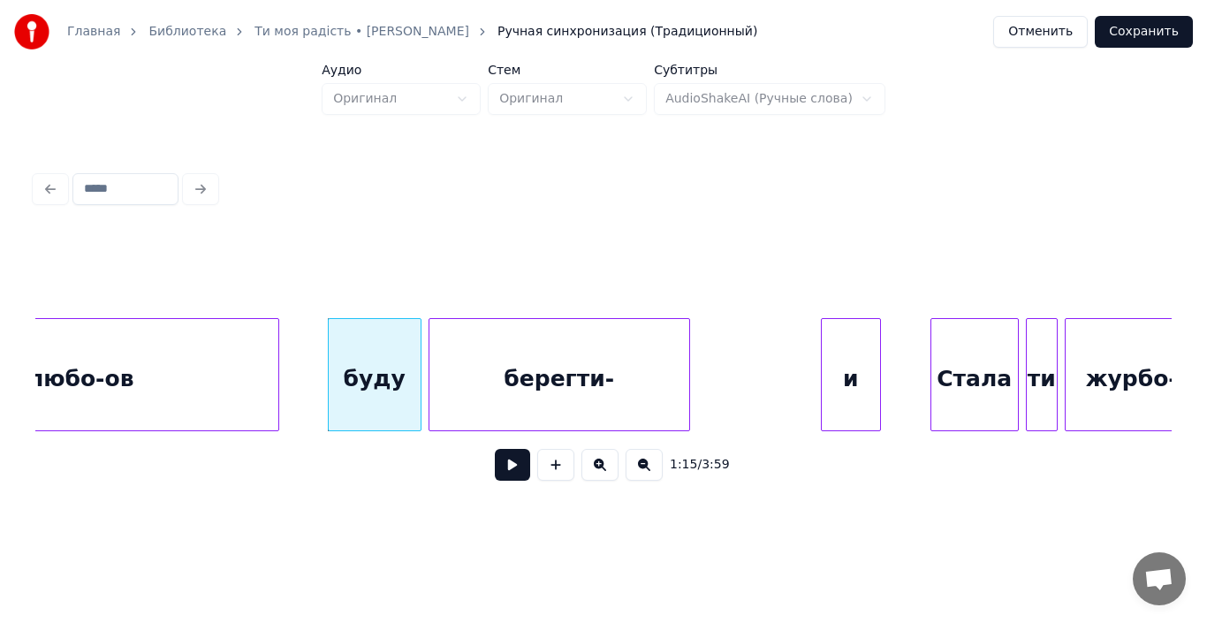
scroll to position [0, 13121]
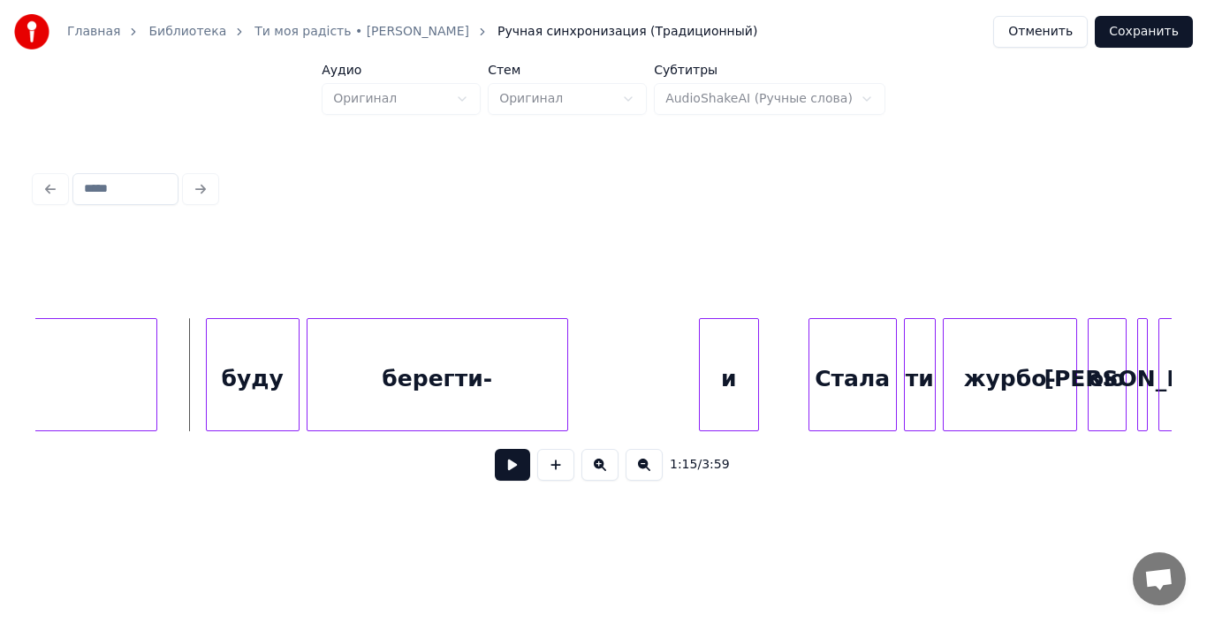
click at [505, 471] on button at bounding box center [512, 465] width 35 height 32
click at [515, 471] on button at bounding box center [512, 465] width 35 height 32
click at [375, 389] on div "берегти-" at bounding box center [437, 379] width 260 height 120
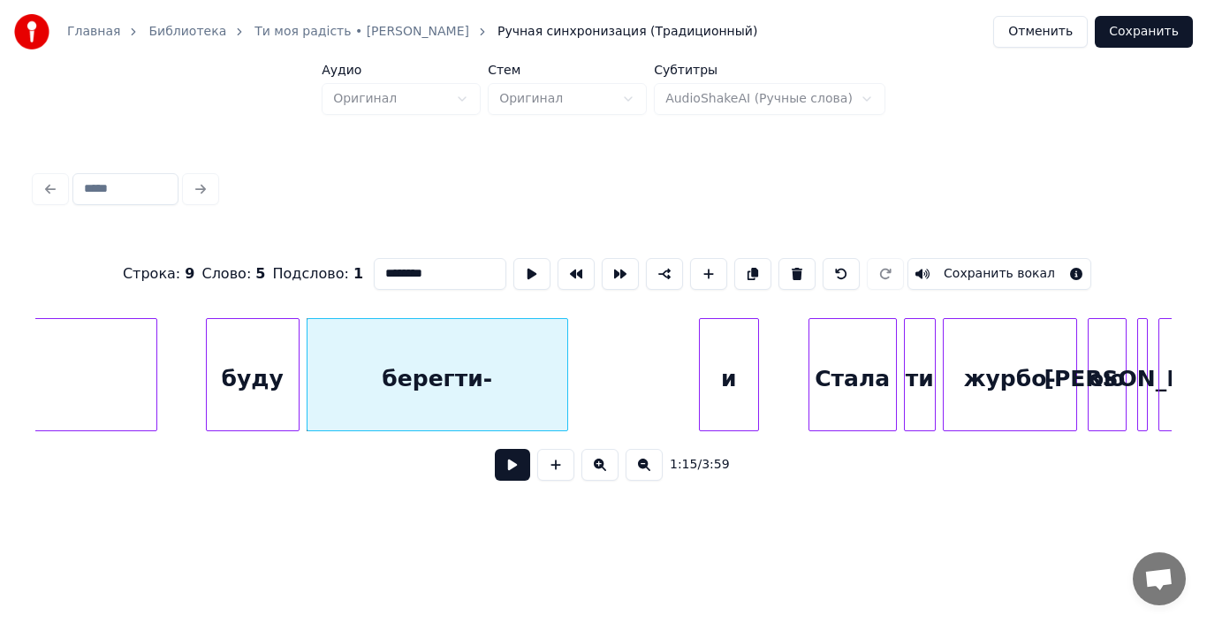
click at [512, 475] on button at bounding box center [512, 465] width 35 height 32
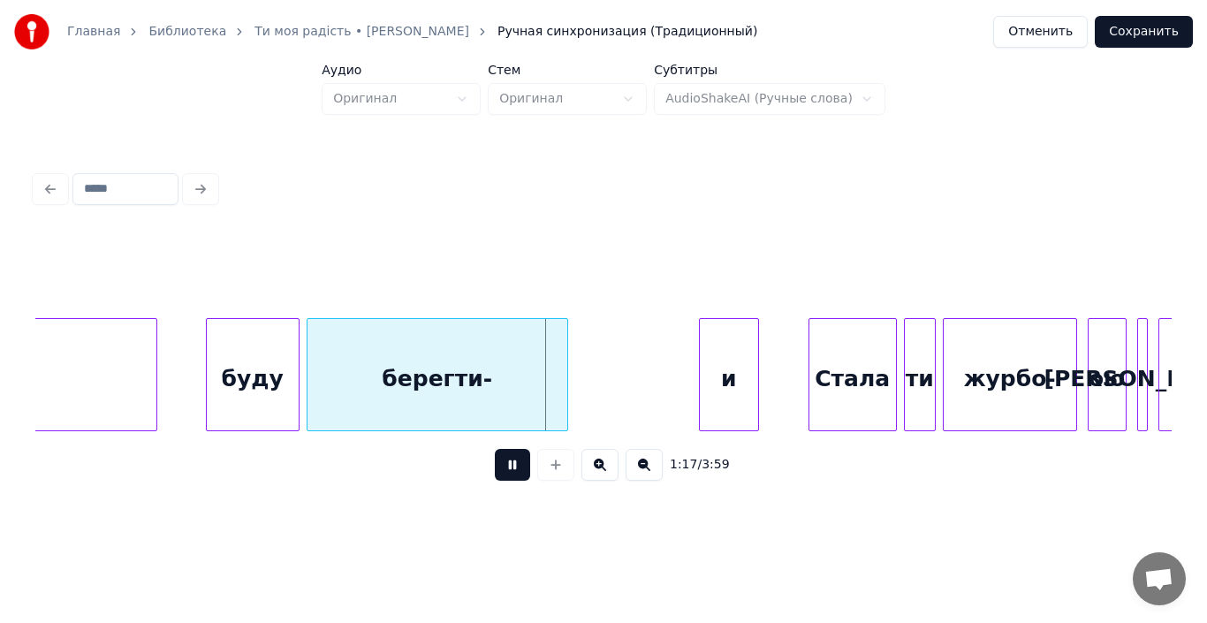
click at [512, 475] on button at bounding box center [512, 465] width 35 height 32
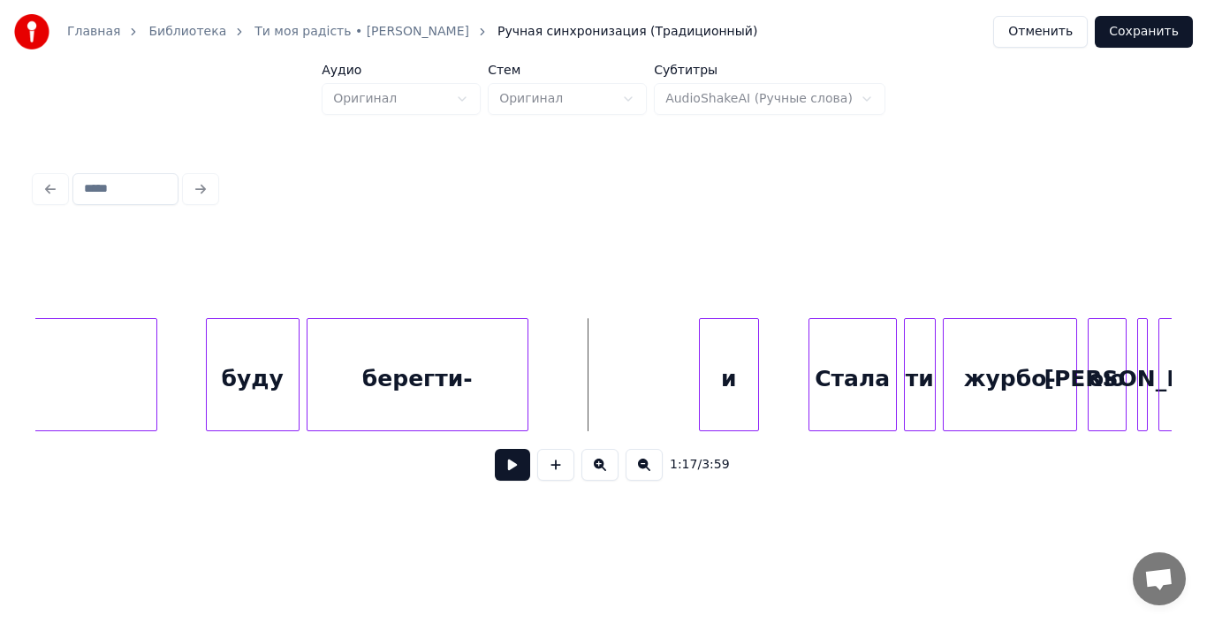
click at [525, 400] on div at bounding box center [524, 374] width 5 height 111
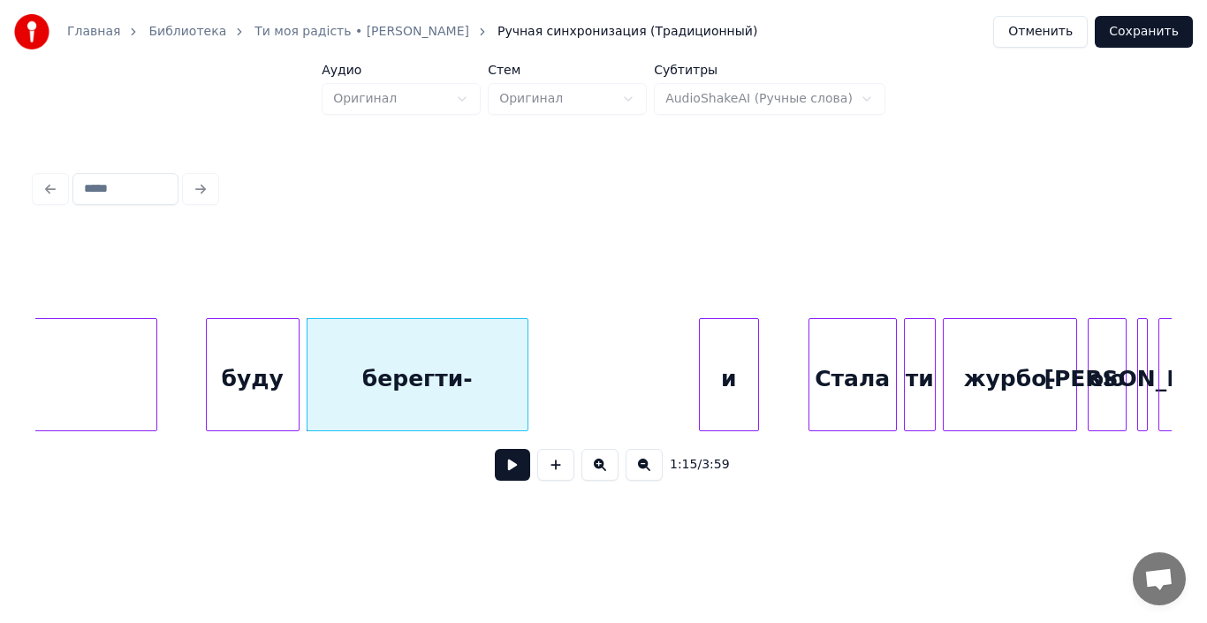
click at [257, 384] on div "буду" at bounding box center [253, 379] width 92 height 120
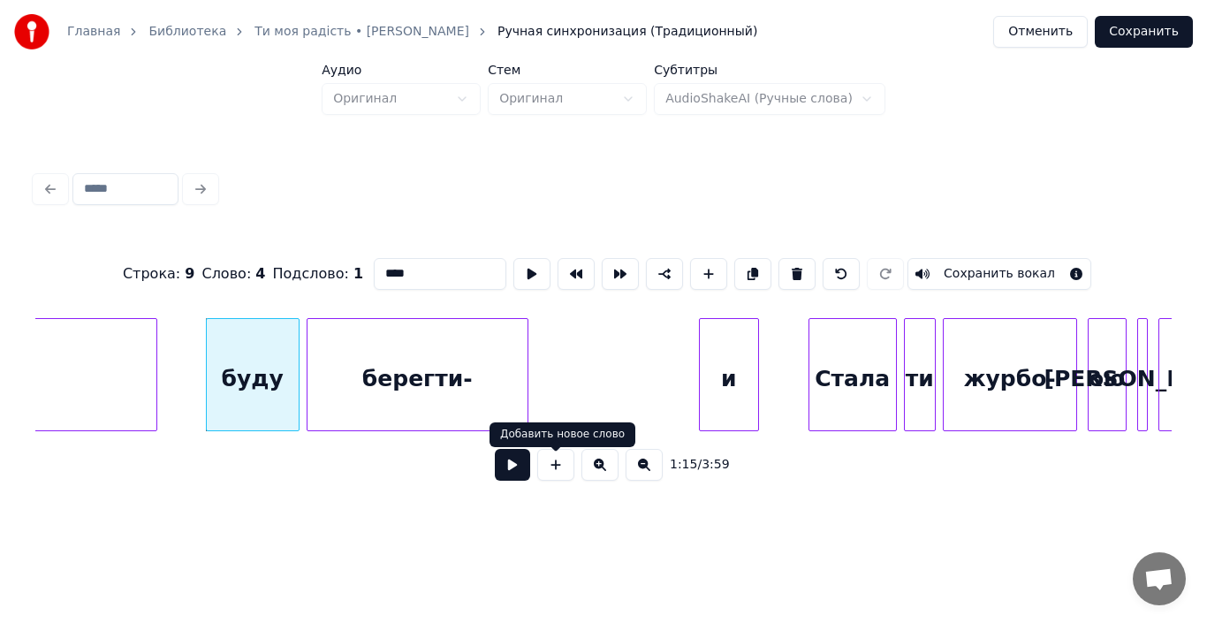
click at [505, 473] on button at bounding box center [512, 465] width 35 height 32
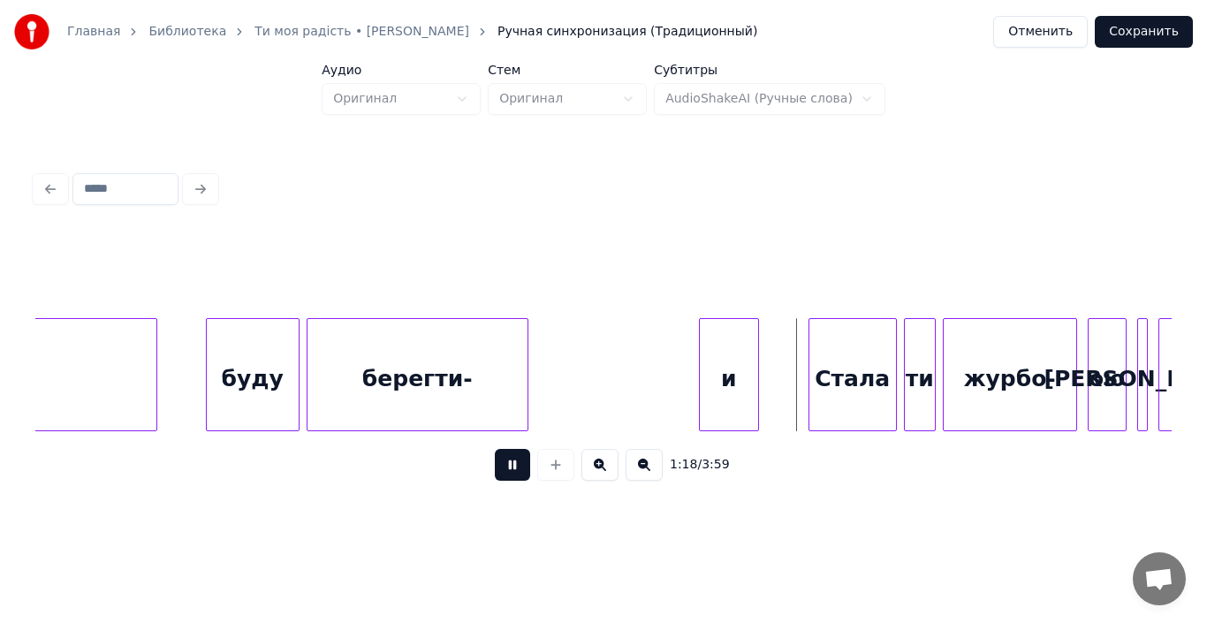
click at [505, 473] on button at bounding box center [512, 465] width 35 height 32
click at [457, 387] on div "берегти-" at bounding box center [417, 379] width 220 height 120
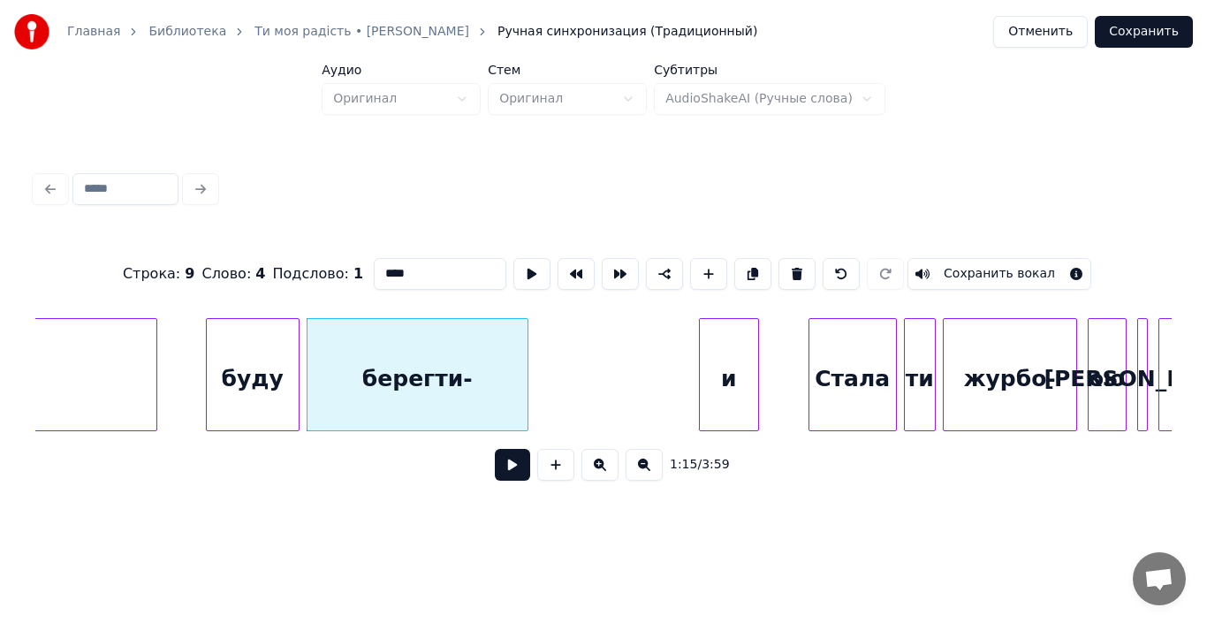
type input "********"
click at [513, 469] on button at bounding box center [512, 465] width 35 height 32
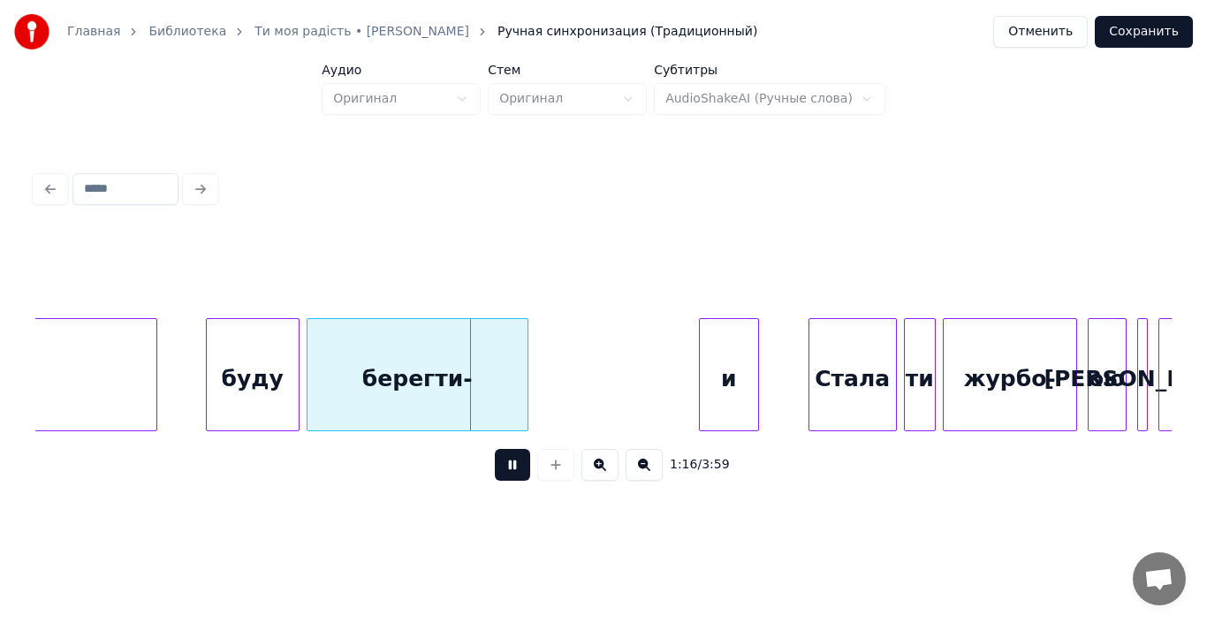
click at [513, 469] on button at bounding box center [512, 465] width 35 height 32
click at [484, 383] on div at bounding box center [482, 374] width 5 height 111
click at [355, 384] on div "берегти-" at bounding box center [396, 379] width 178 height 120
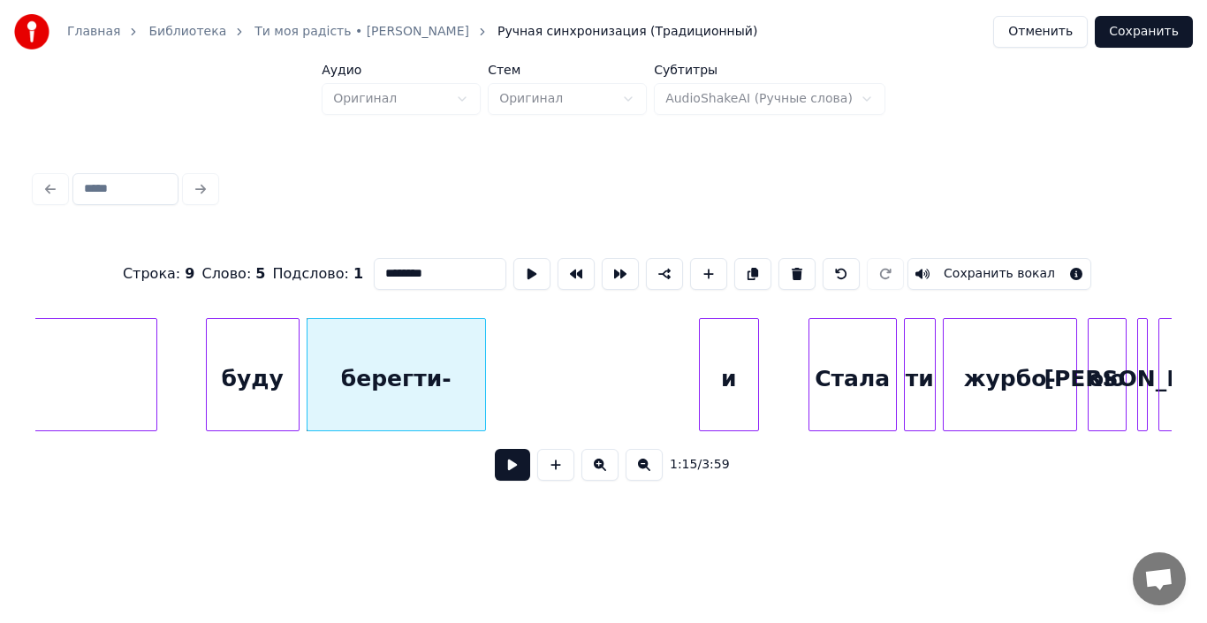
click at [512, 467] on button at bounding box center [512, 465] width 35 height 32
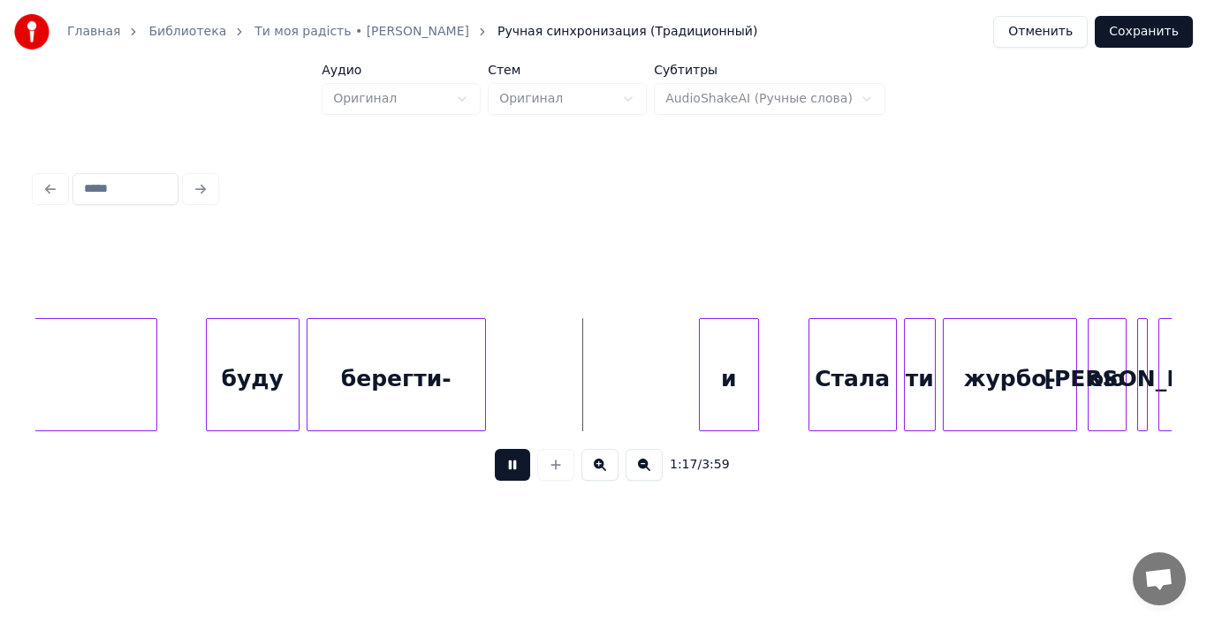
click at [512, 467] on button at bounding box center [512, 465] width 35 height 32
click at [419, 371] on div "берегти-" at bounding box center [396, 379] width 178 height 120
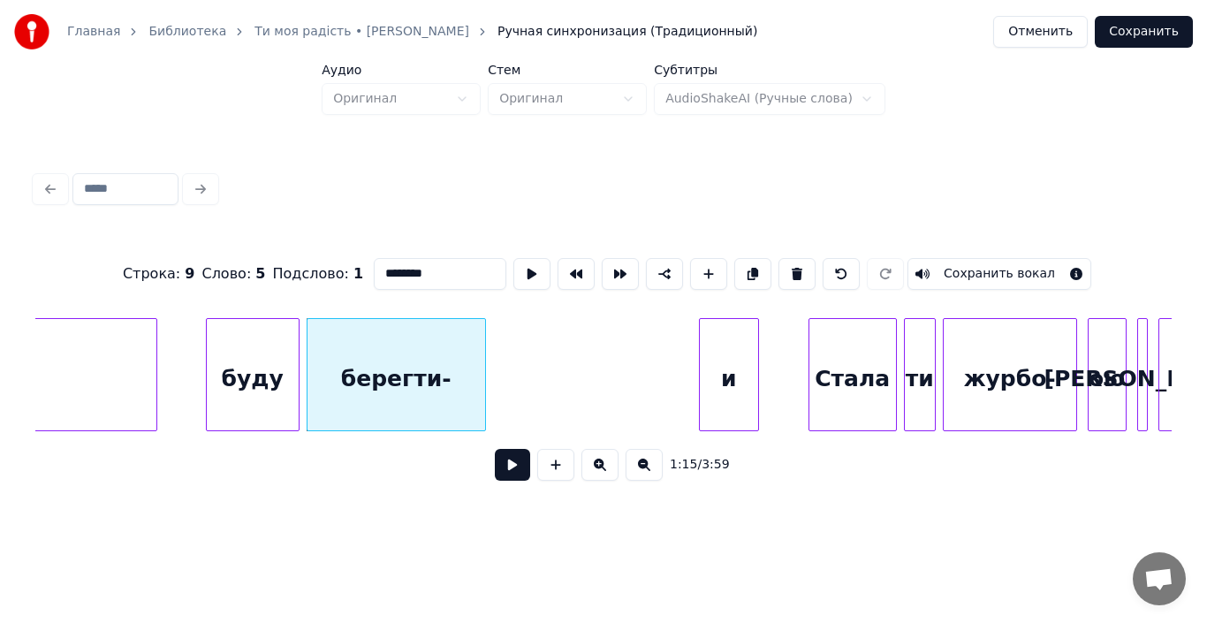
click at [513, 474] on button at bounding box center [512, 465] width 35 height 32
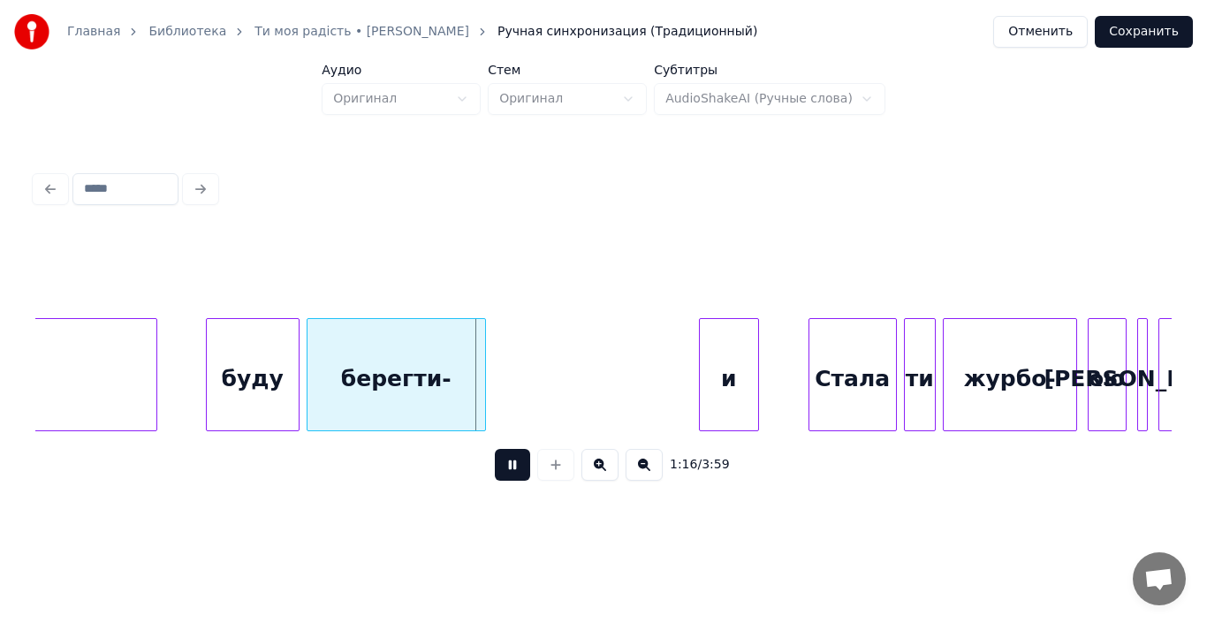
click at [513, 474] on button at bounding box center [512, 465] width 35 height 32
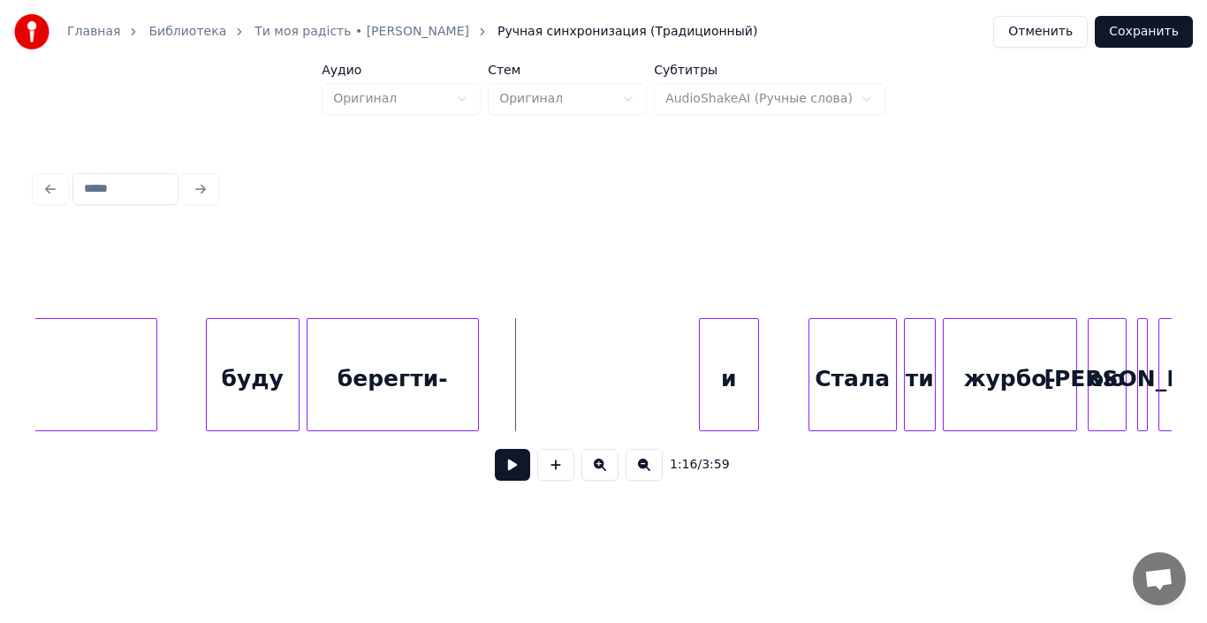
click at [477, 389] on div at bounding box center [475, 374] width 5 height 111
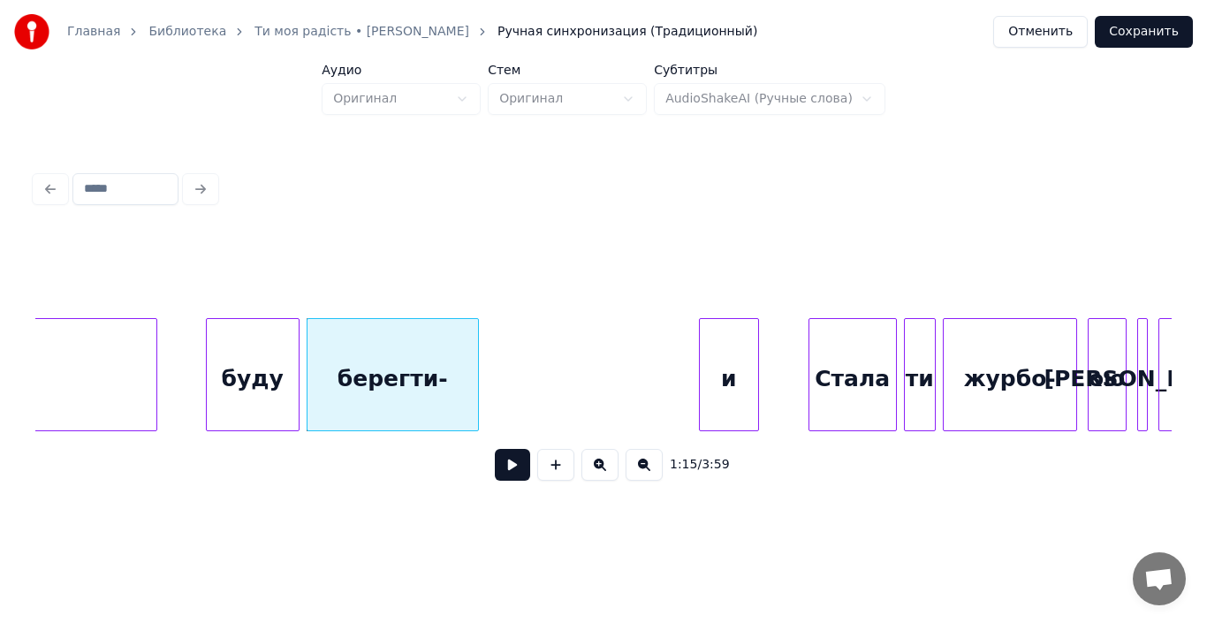
click at [425, 403] on div "берегти-" at bounding box center [392, 379] width 170 height 120
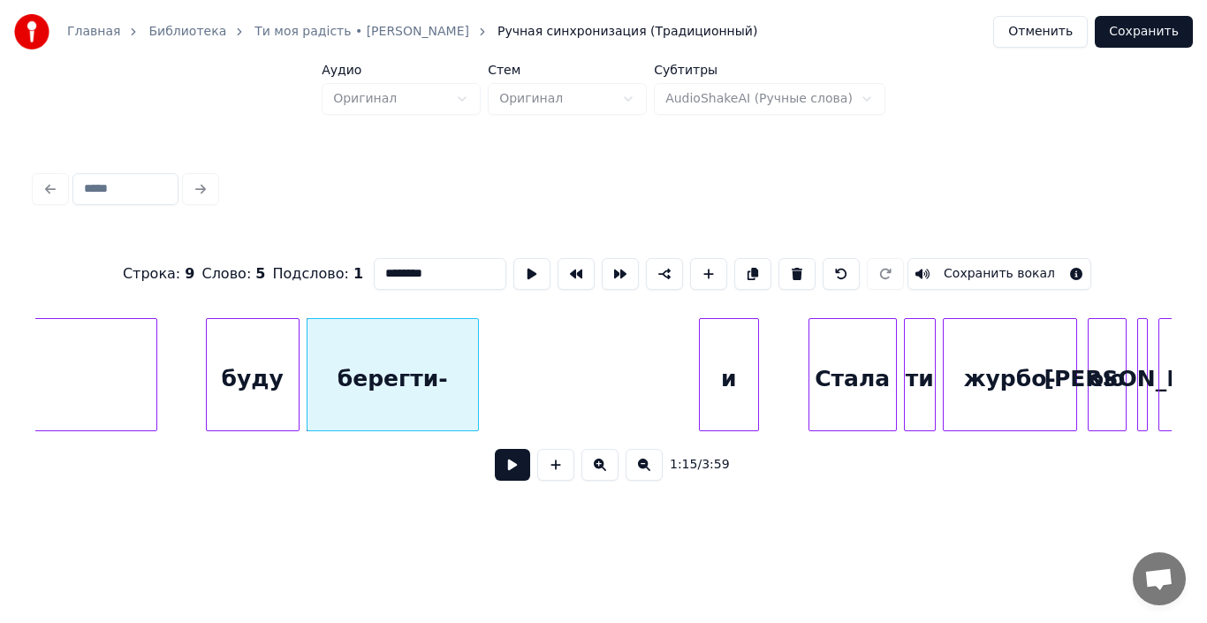
click at [517, 458] on button at bounding box center [512, 465] width 35 height 32
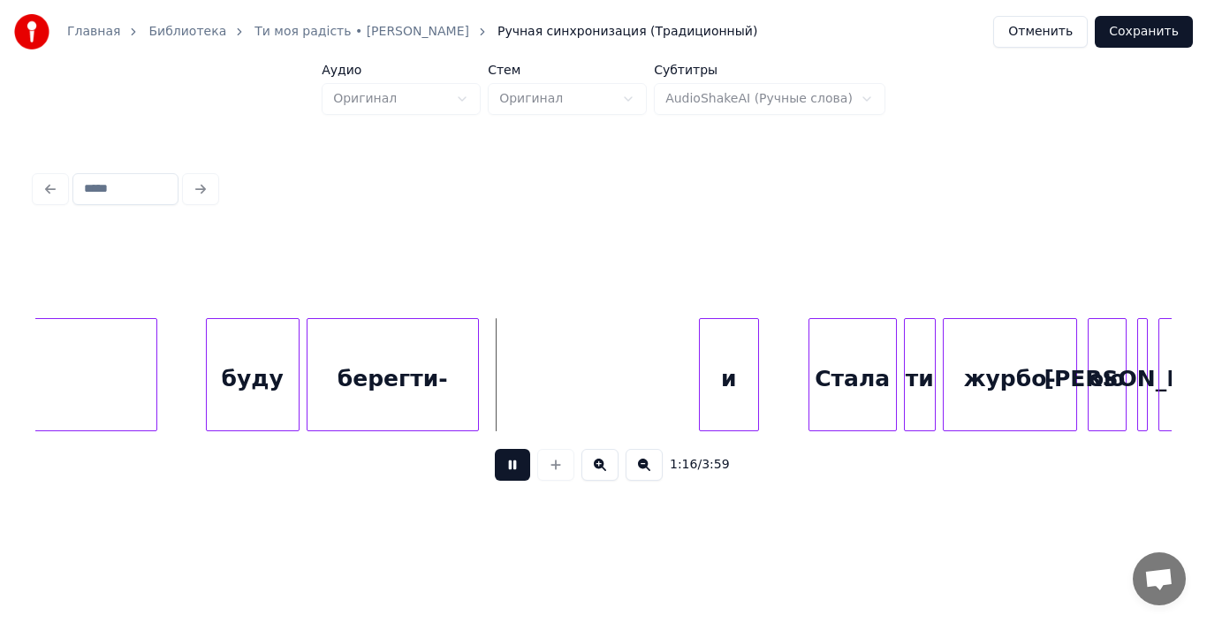
click at [382, 406] on div "берегти-" at bounding box center [392, 379] width 170 height 120
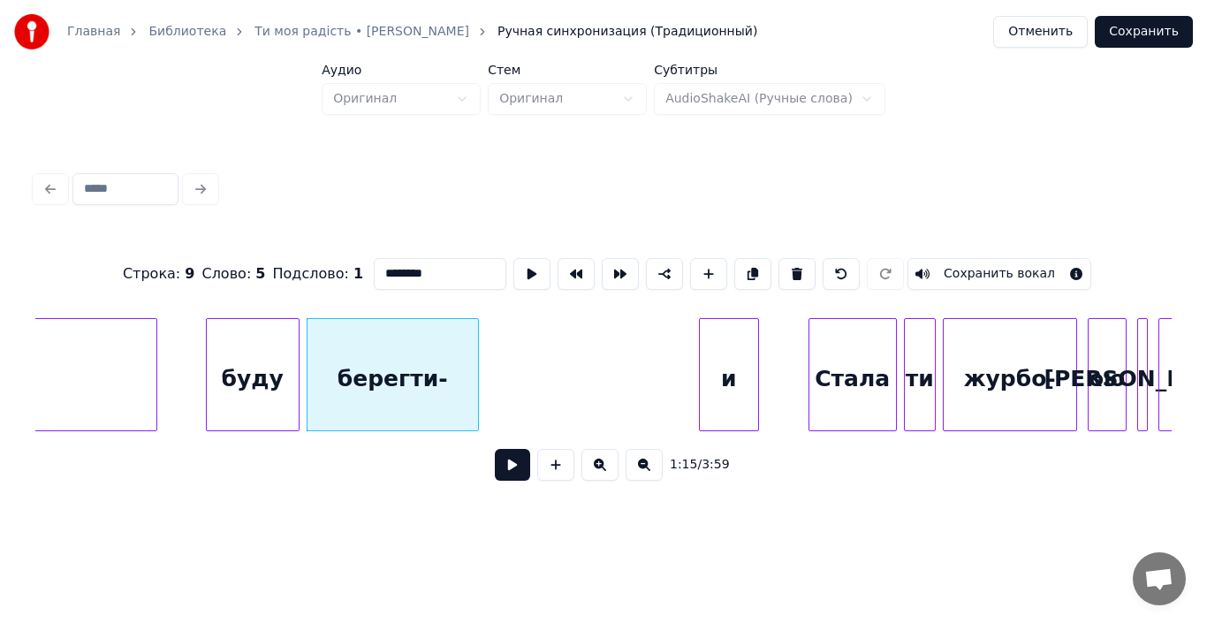
click at [382, 406] on div "берегти-" at bounding box center [392, 379] width 170 height 120
click at [443, 272] on input "********" at bounding box center [440, 274] width 133 height 32
click at [726, 391] on div "и" at bounding box center [729, 379] width 58 height 120
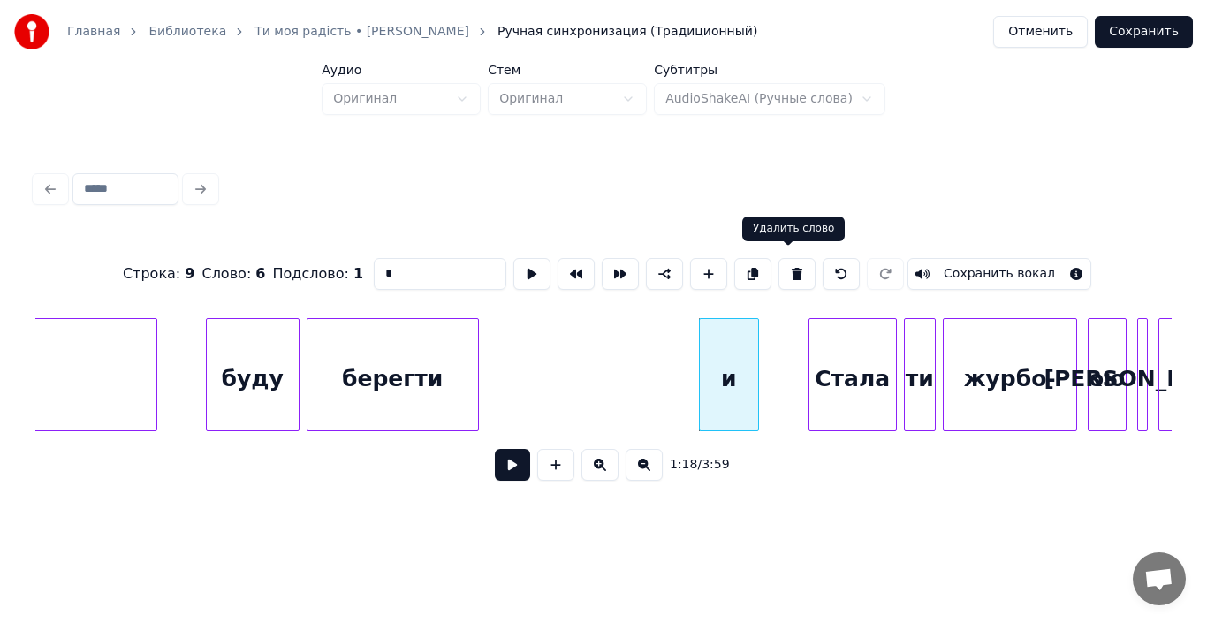
click at [788, 269] on button at bounding box center [796, 274] width 37 height 32
type input "*****"
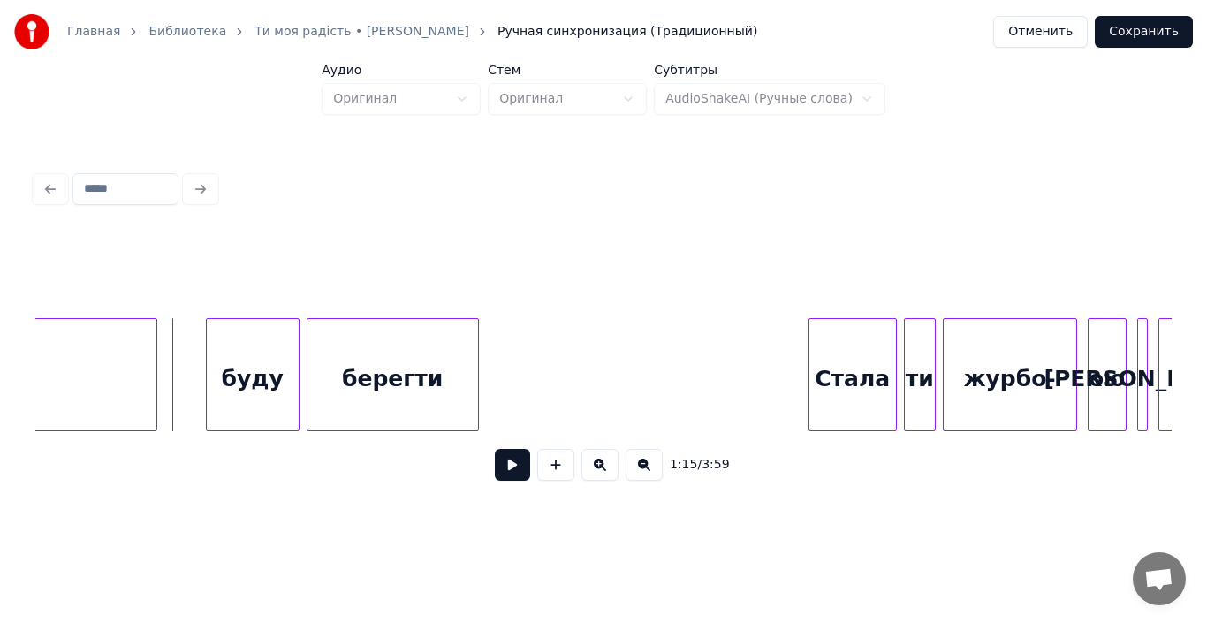
click at [516, 481] on button at bounding box center [512, 465] width 35 height 32
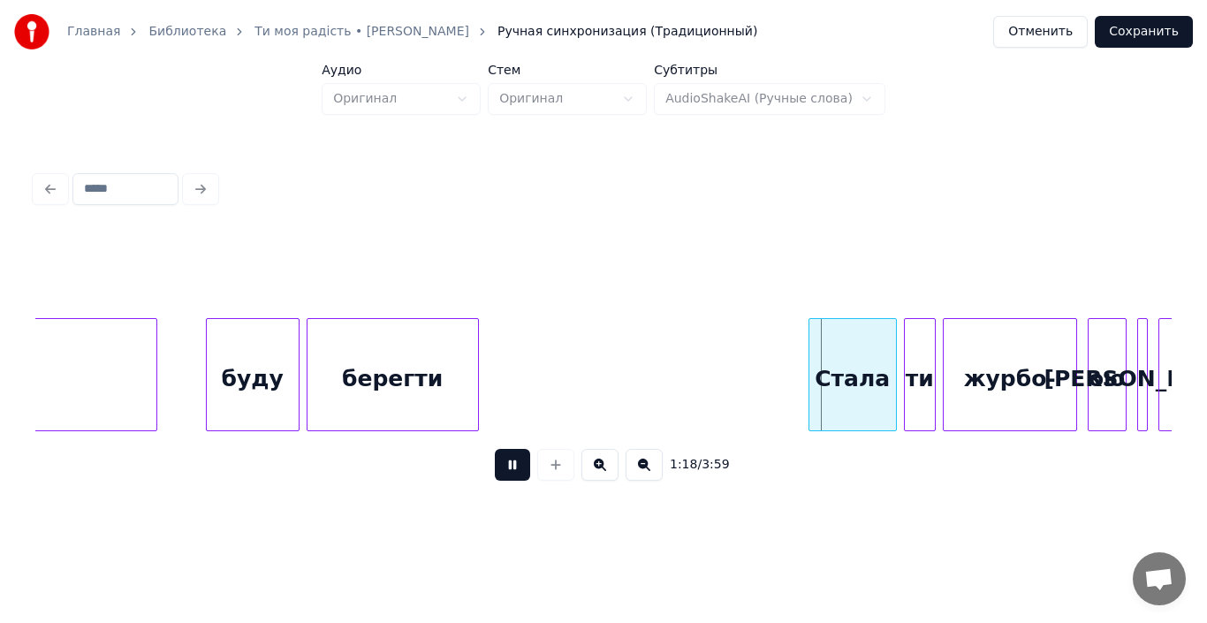
click at [516, 481] on button at bounding box center [512, 465] width 35 height 32
click at [789, 390] on div at bounding box center [791, 374] width 5 height 111
click at [823, 389] on div "Стала" at bounding box center [842, 379] width 107 height 120
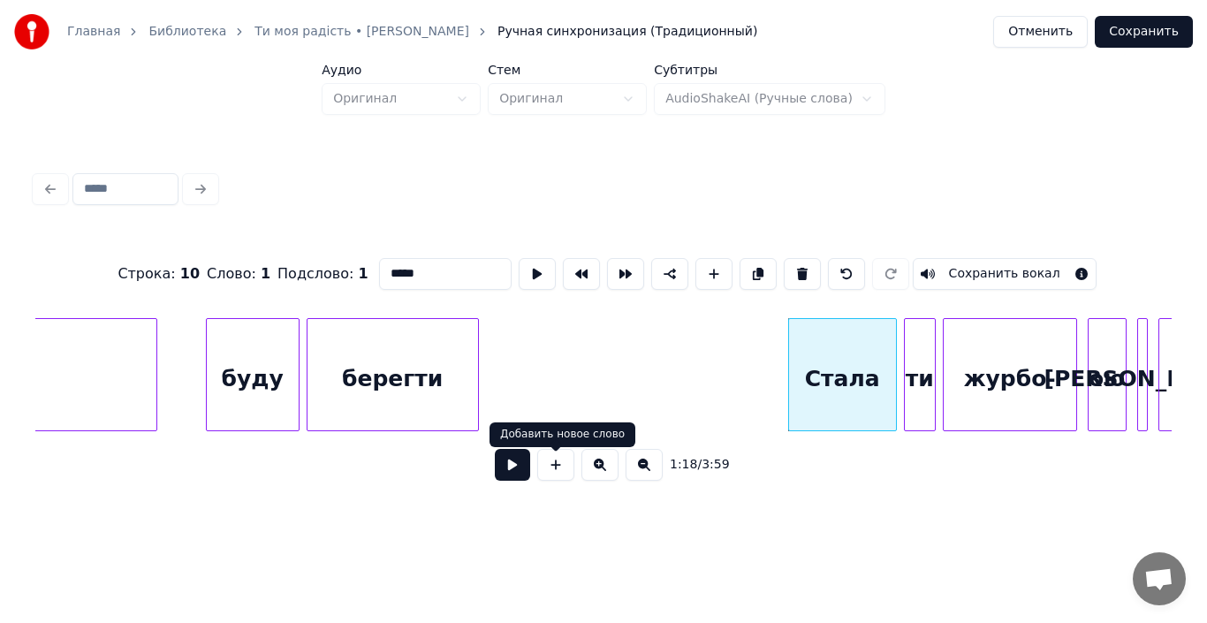
click at [509, 476] on button at bounding box center [512, 465] width 35 height 32
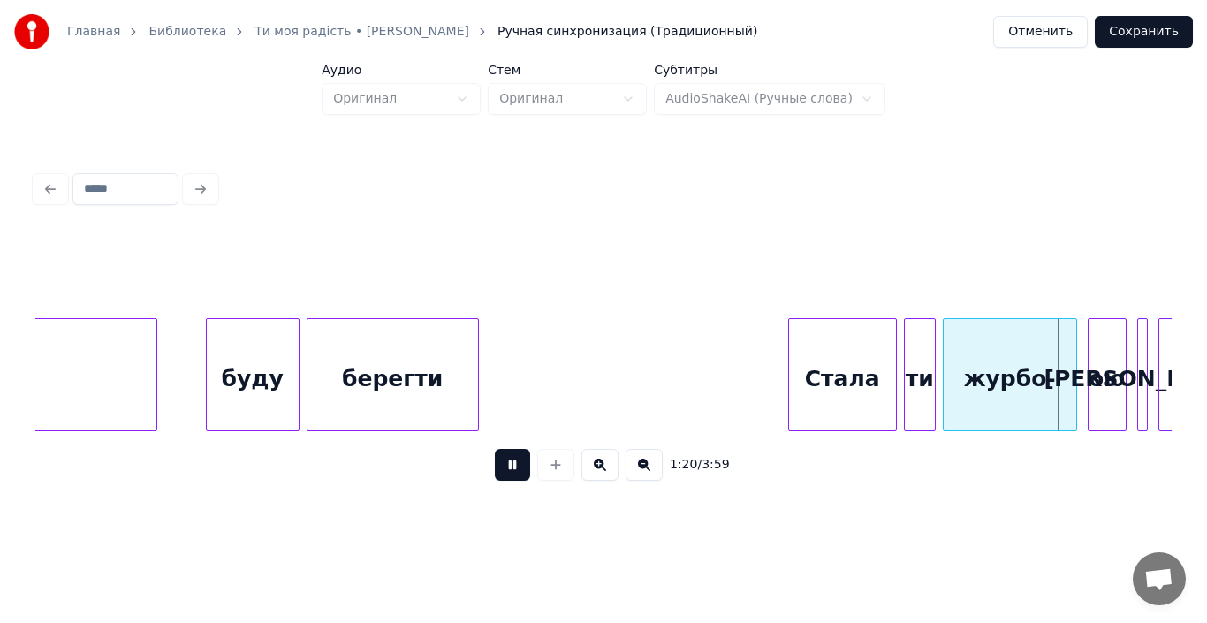
click at [509, 476] on button at bounding box center [512, 465] width 35 height 32
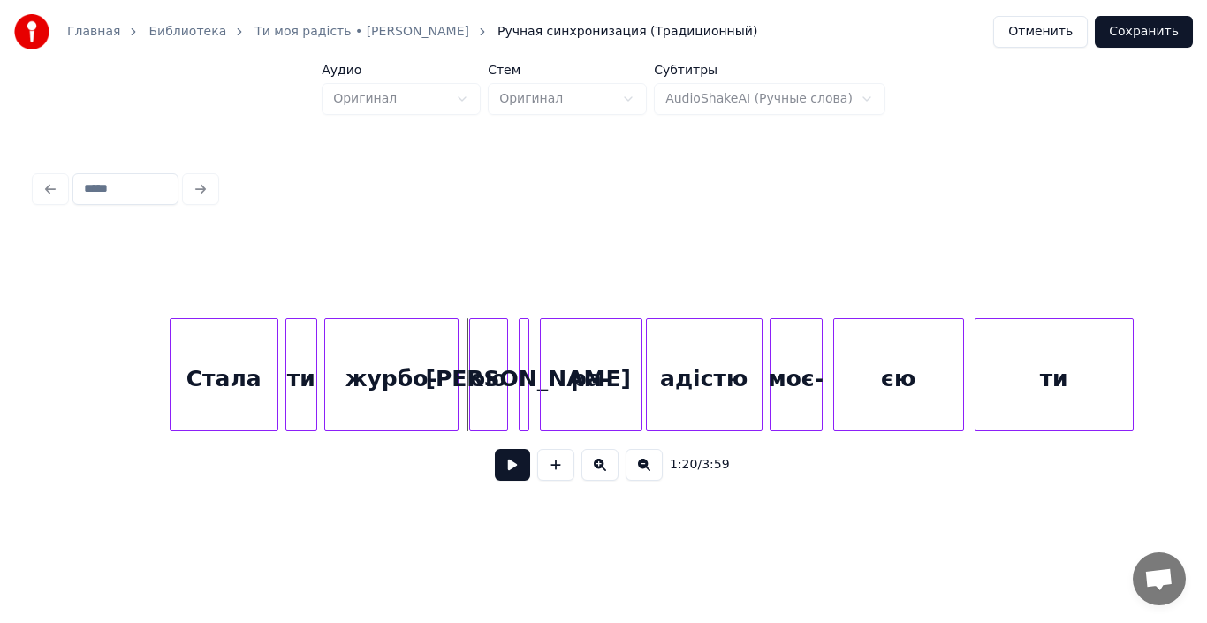
scroll to position [0, 13757]
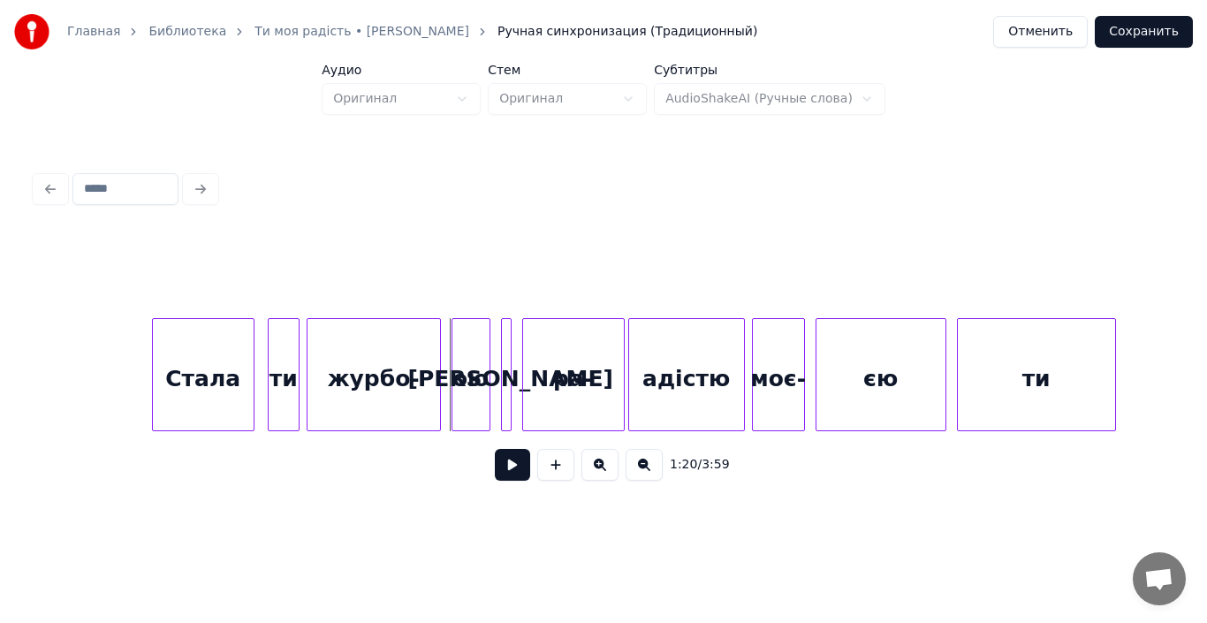
click at [250, 379] on div at bounding box center [250, 374] width 5 height 111
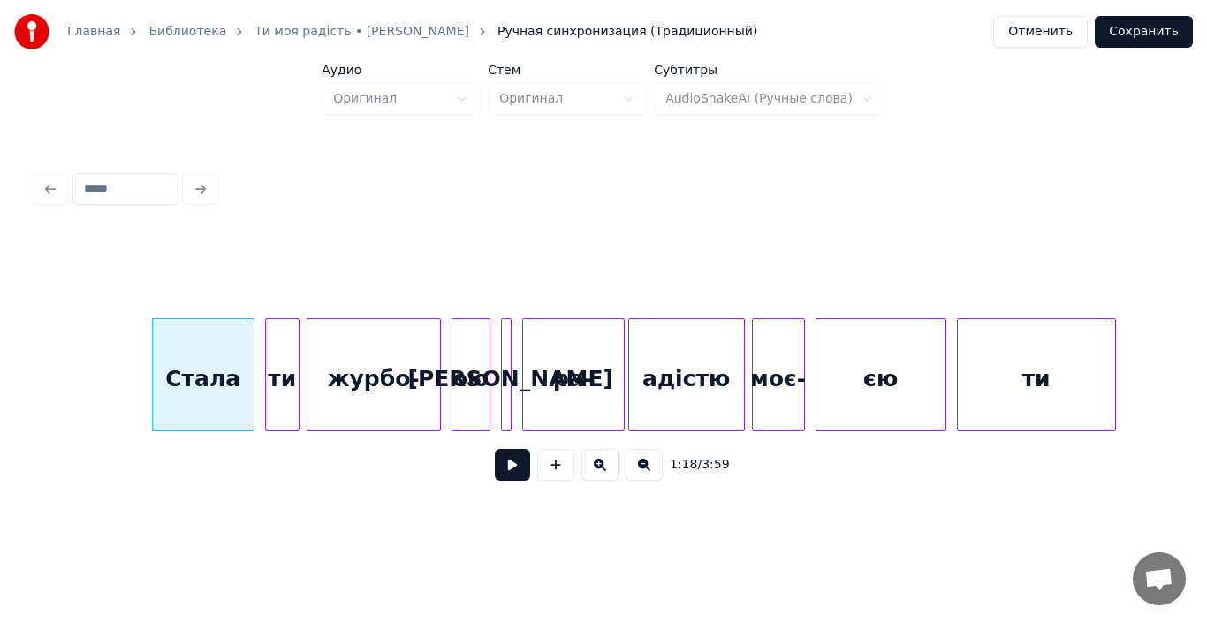
click at [269, 379] on div at bounding box center [268, 374] width 5 height 111
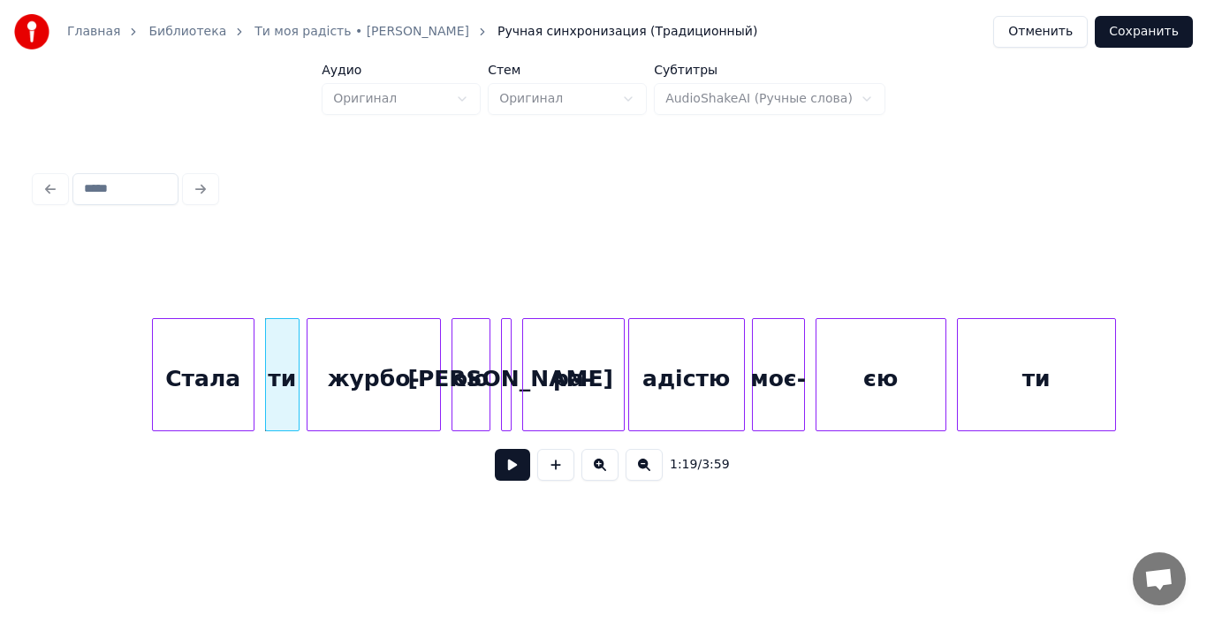
click at [418, 392] on div "журбо-" at bounding box center [373, 379] width 133 height 120
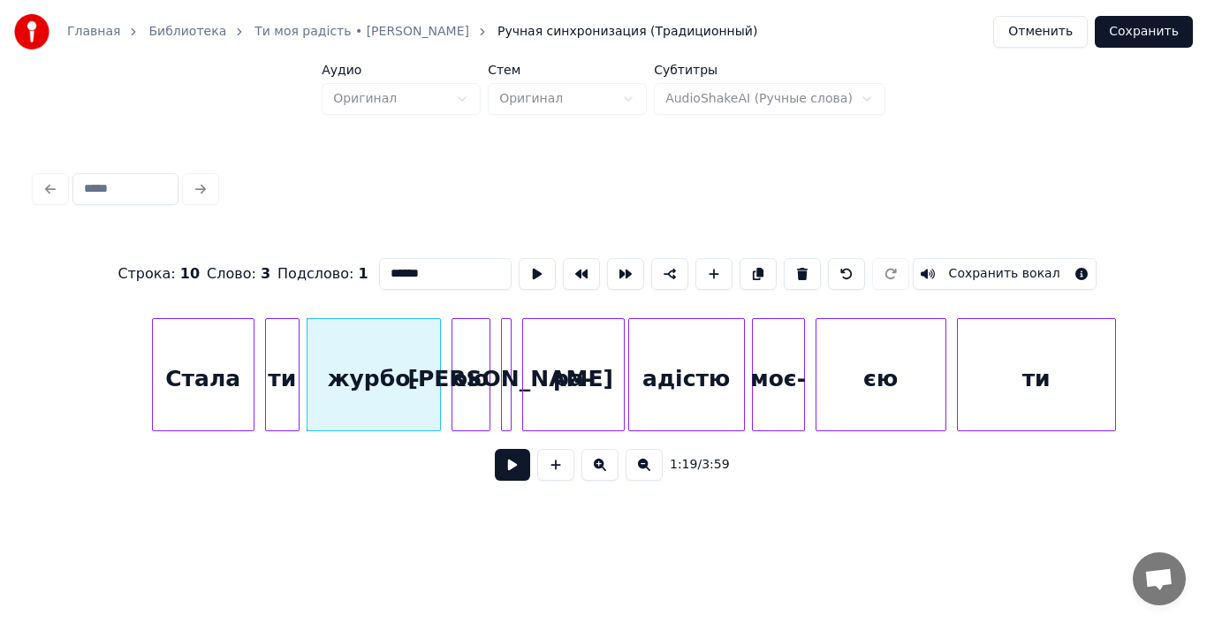
click at [432, 269] on input "******" at bounding box center [445, 274] width 133 height 32
click at [462, 362] on div "ою" at bounding box center [470, 379] width 37 height 120
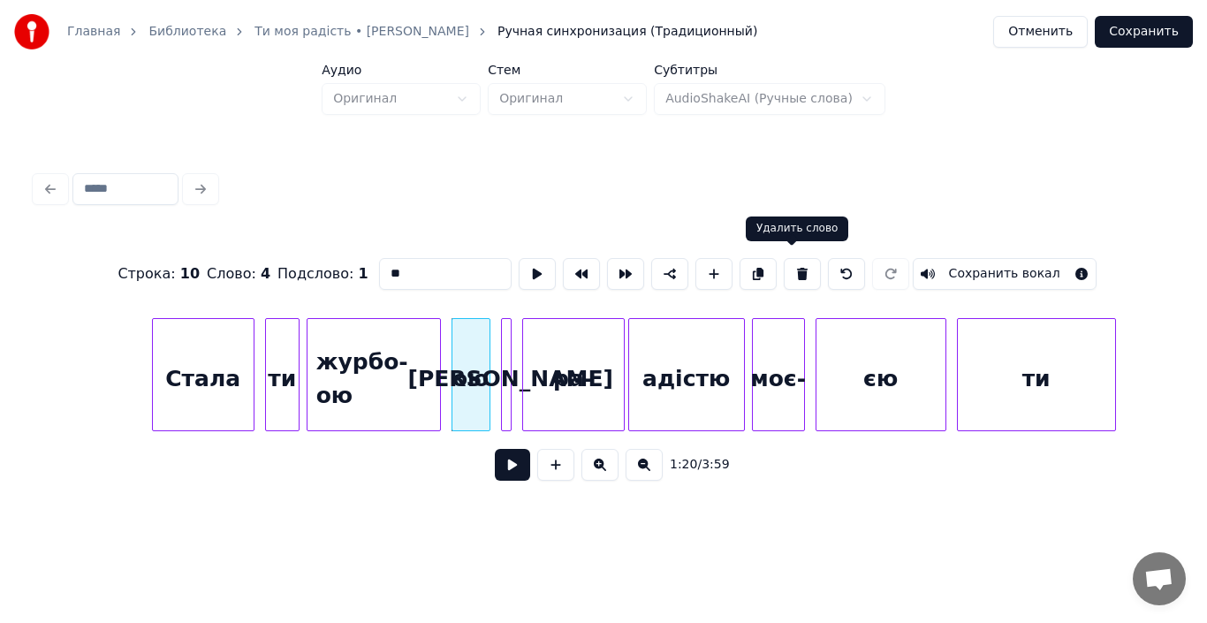
click at [789, 262] on button at bounding box center [802, 274] width 37 height 32
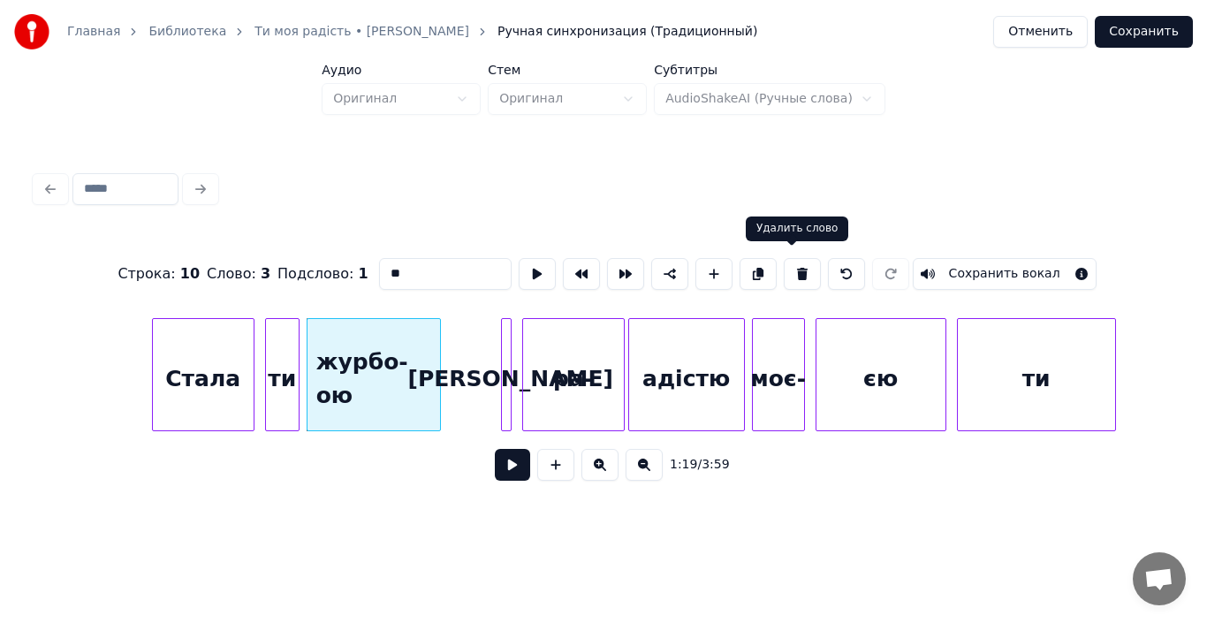
type input "********"
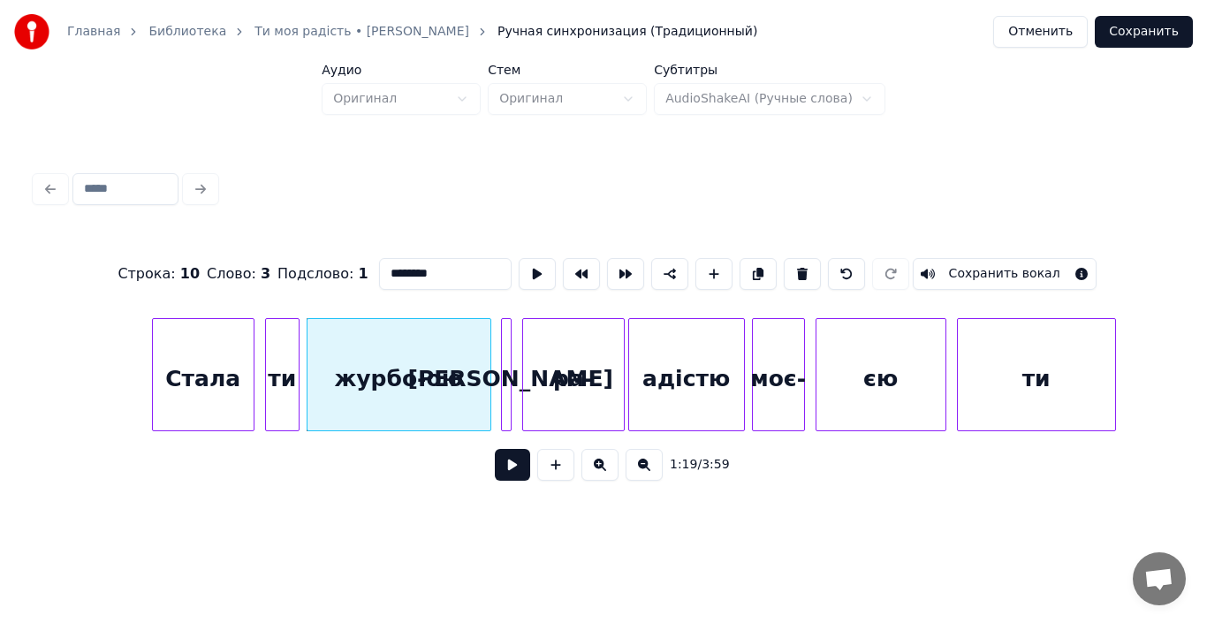
click at [489, 396] on div at bounding box center [487, 374] width 5 height 111
click at [409, 375] on div "журбо-ою" at bounding box center [398, 379] width 183 height 120
click at [502, 473] on button at bounding box center [512, 465] width 35 height 32
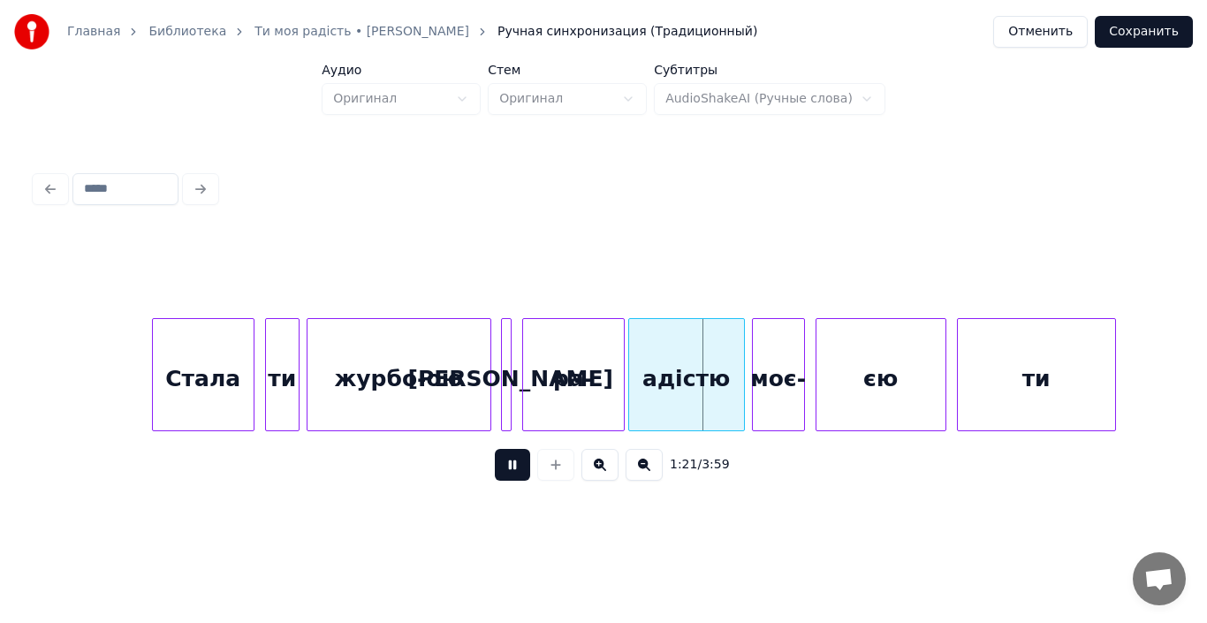
click at [502, 473] on button at bounding box center [512, 465] width 35 height 32
click at [414, 389] on div "журбо-ою" at bounding box center [398, 379] width 183 height 120
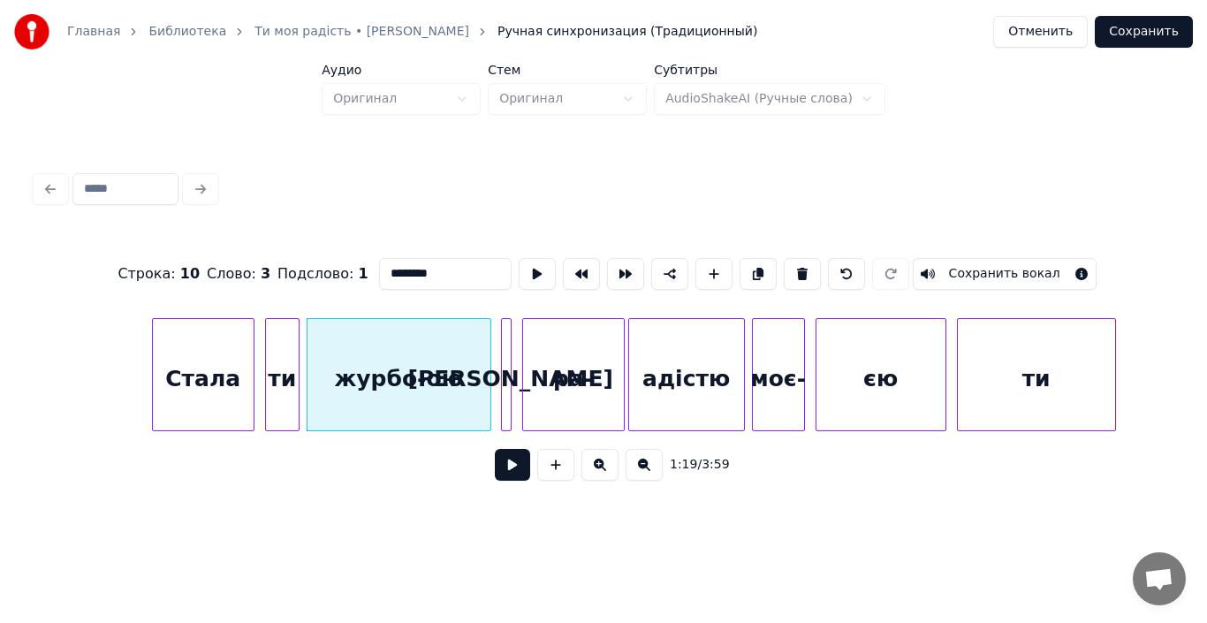
click at [506, 467] on button at bounding box center [512, 465] width 35 height 32
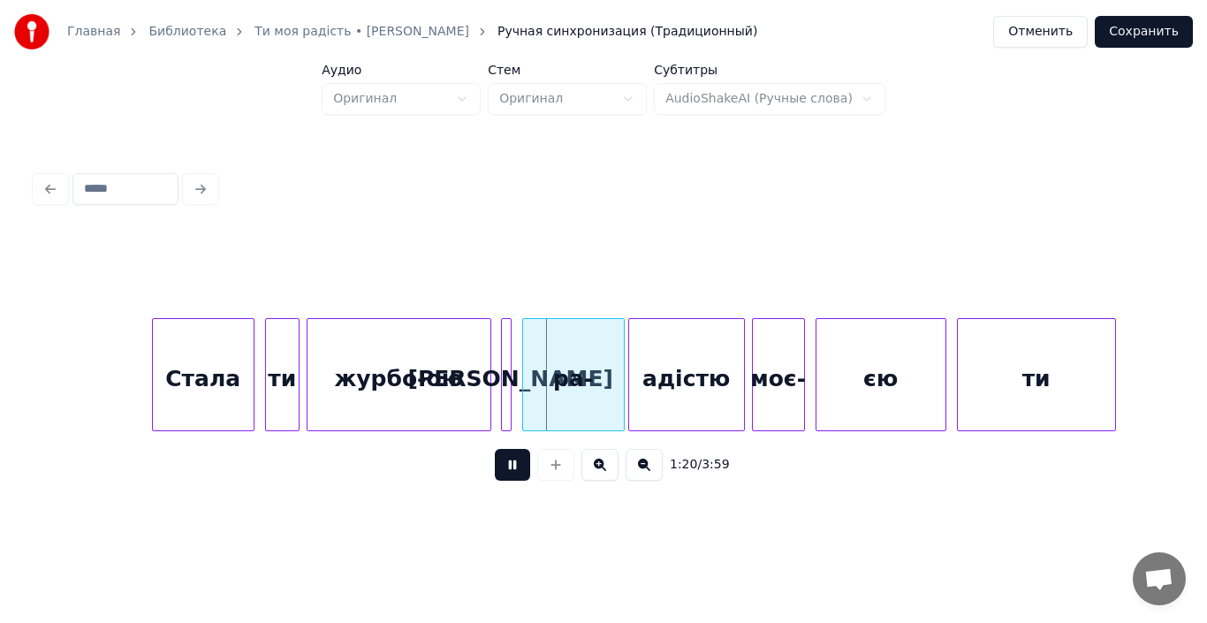
click at [506, 467] on button at bounding box center [512, 465] width 35 height 32
click at [500, 390] on div at bounding box center [501, 374] width 5 height 111
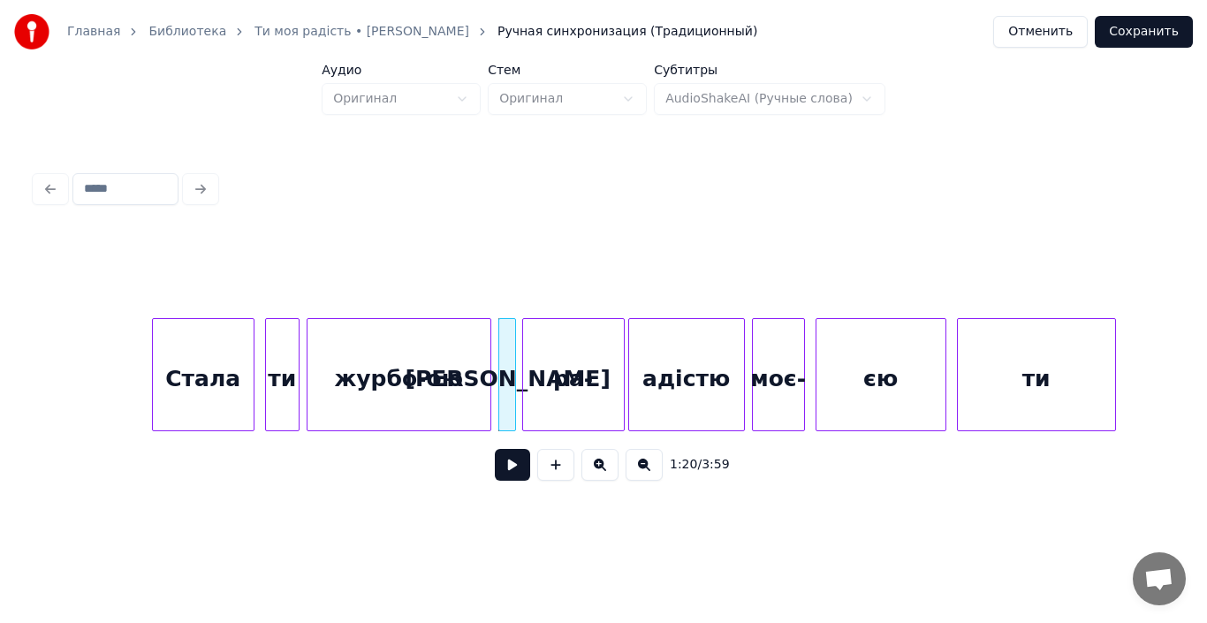
click at [513, 390] on div at bounding box center [512, 374] width 5 height 111
click at [437, 376] on div "журбо-ою" at bounding box center [398, 379] width 183 height 120
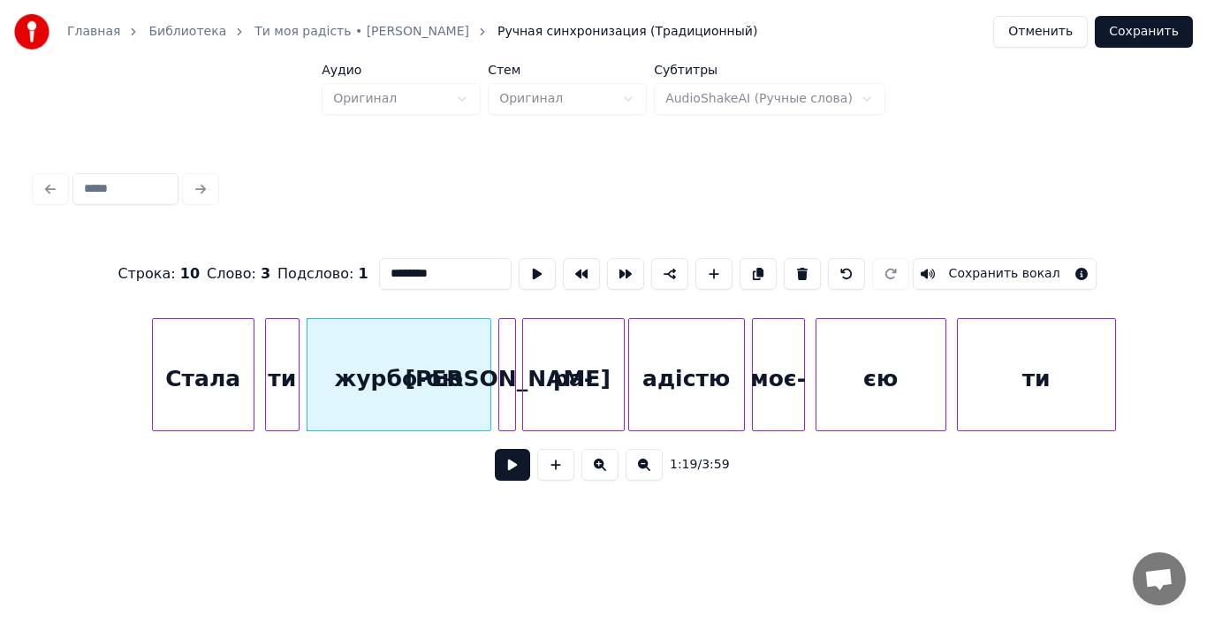
click at [511, 465] on button at bounding box center [512, 465] width 35 height 32
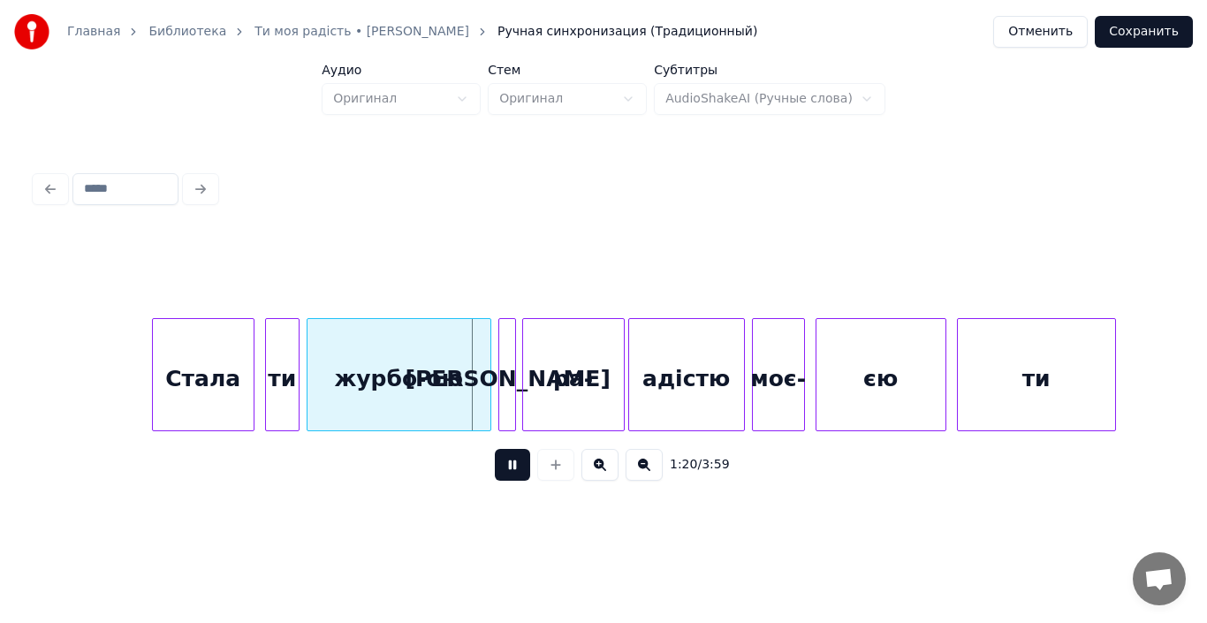
click at [511, 465] on button at bounding box center [512, 465] width 35 height 32
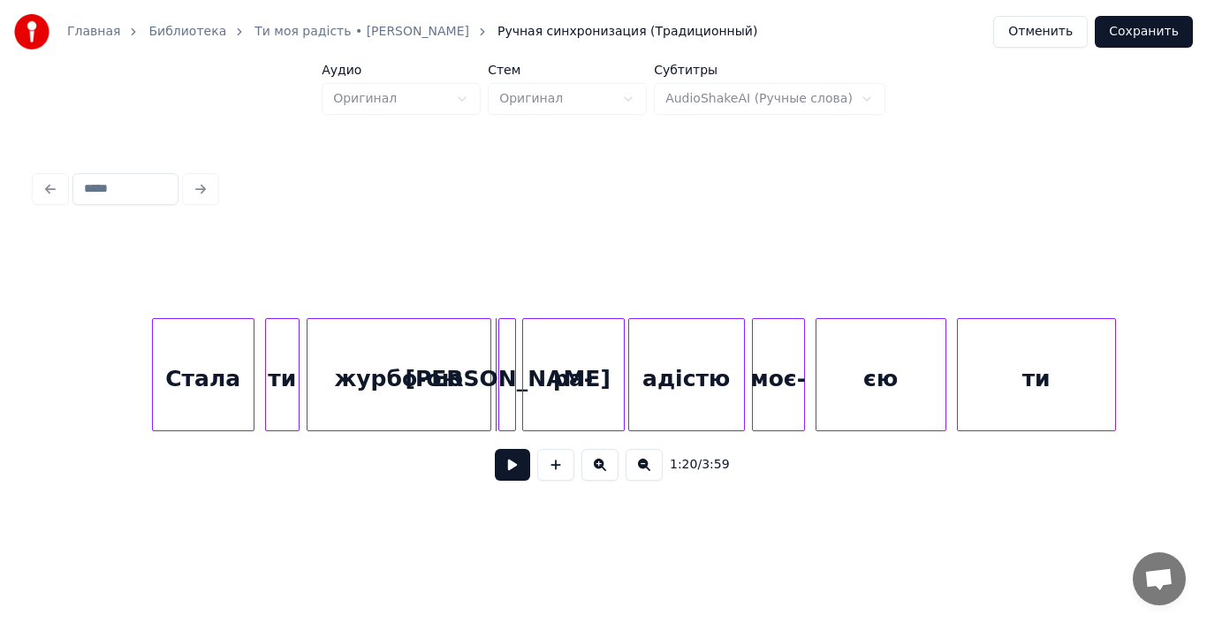
click at [345, 376] on div "журбо-ою" at bounding box center [398, 379] width 183 height 120
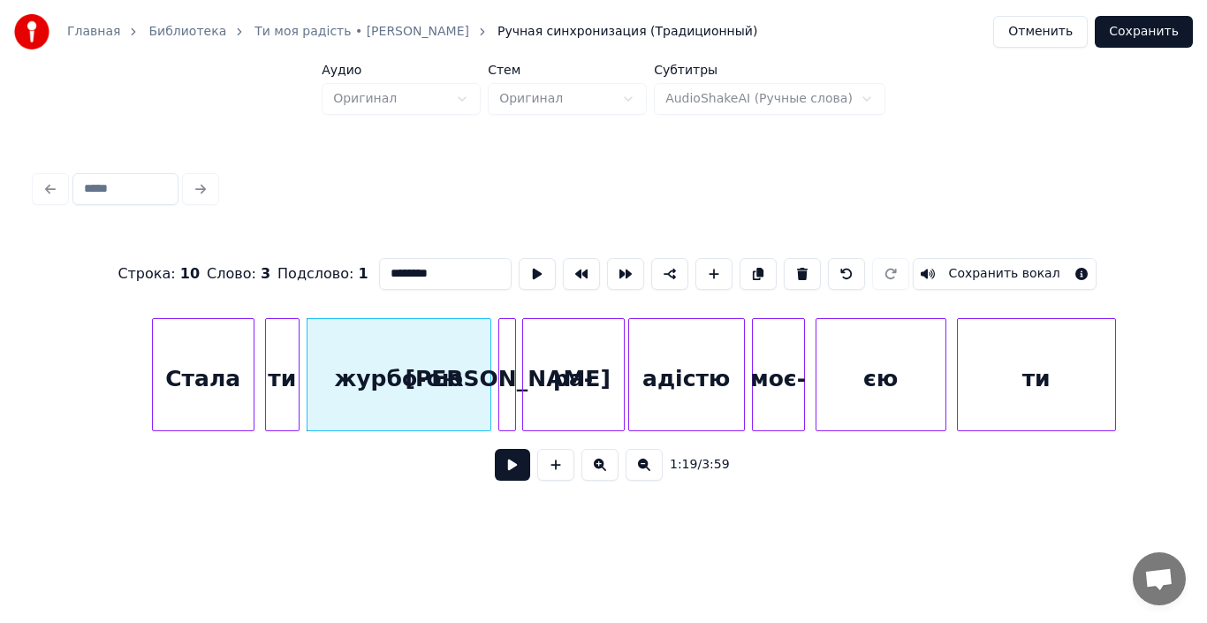
click at [506, 473] on button at bounding box center [512, 465] width 35 height 32
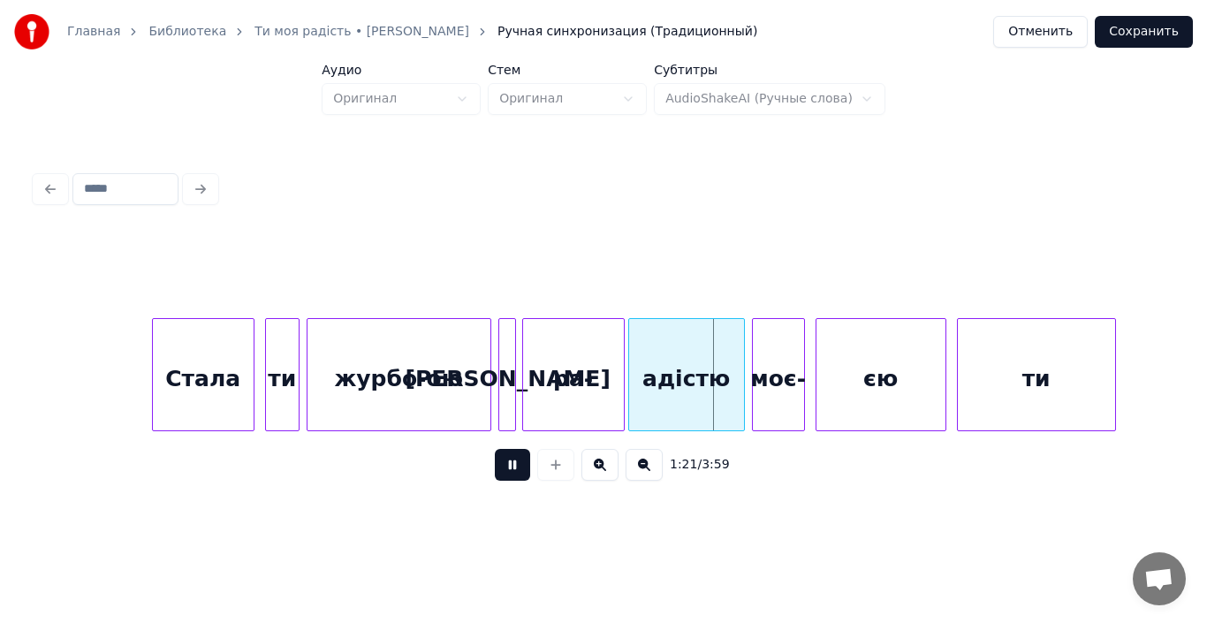
click at [506, 473] on button at bounding box center [512, 465] width 35 height 32
click at [578, 391] on div "ра-" at bounding box center [573, 379] width 101 height 120
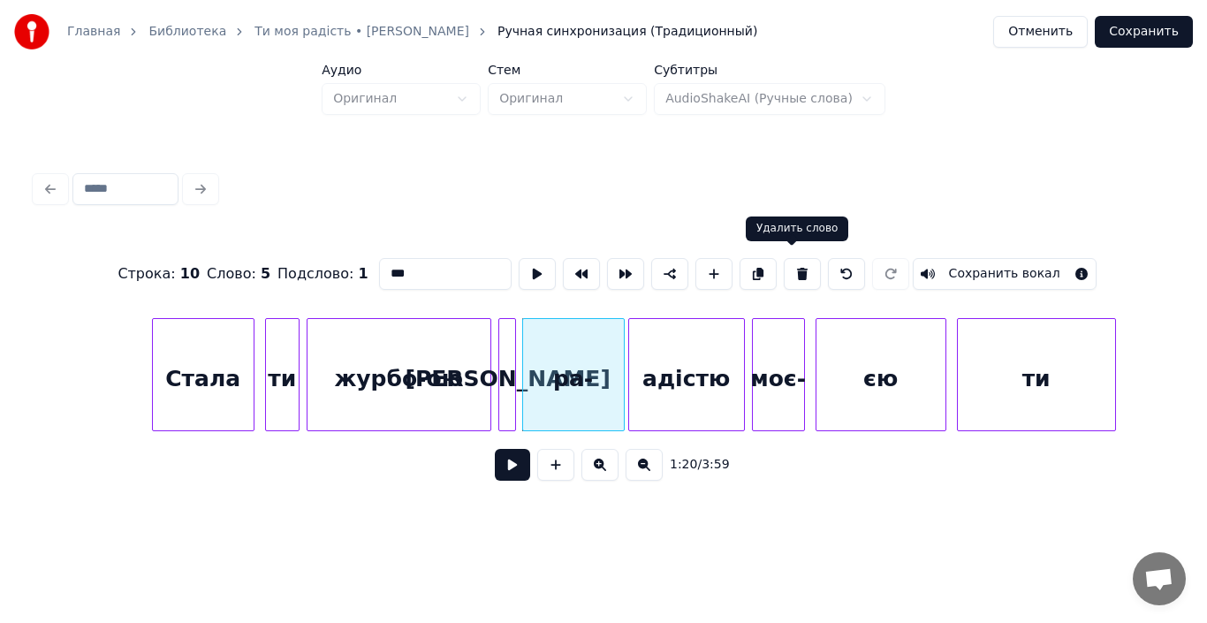
click at [786, 265] on button at bounding box center [802, 274] width 37 height 32
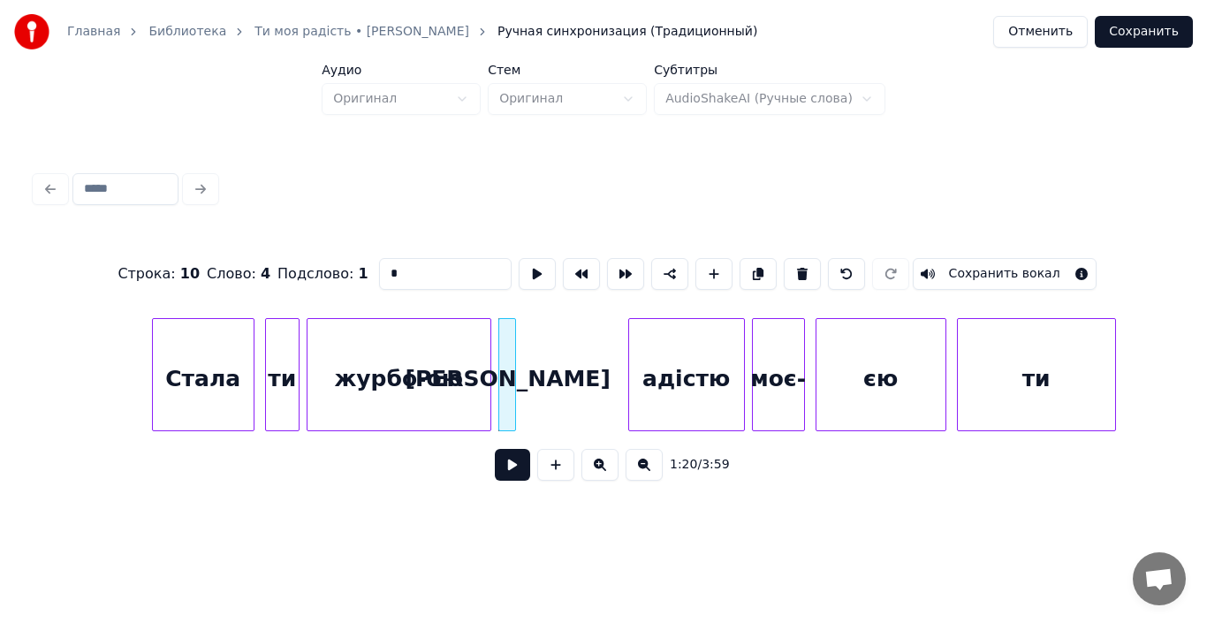
click at [659, 393] on div "адістю" at bounding box center [686, 379] width 115 height 120
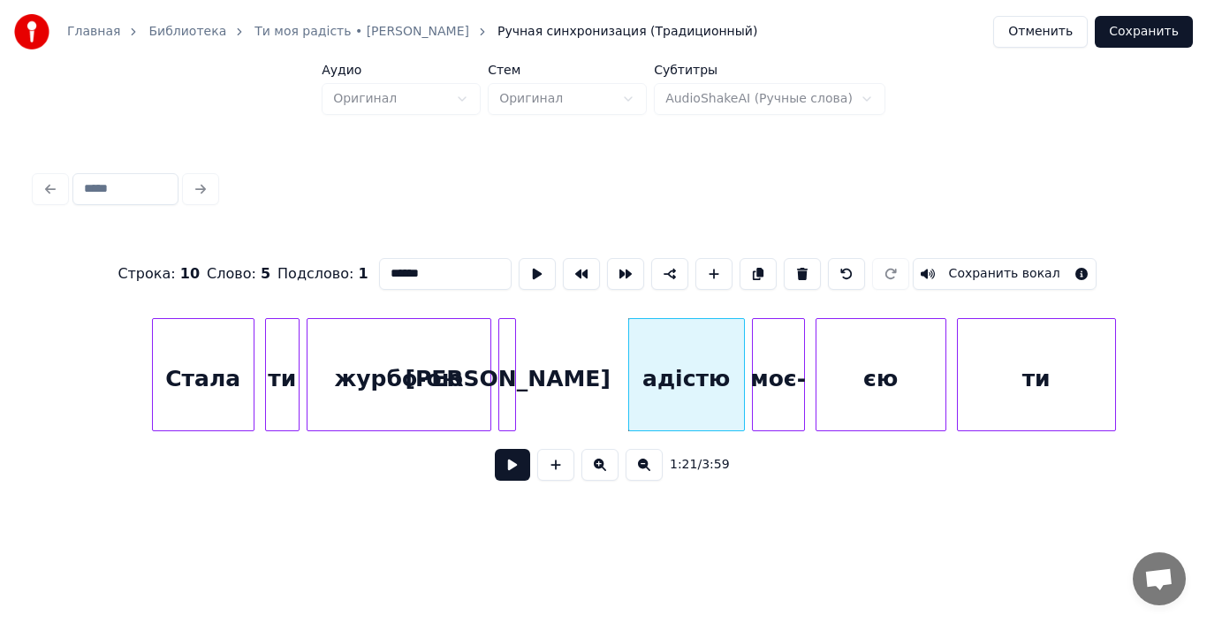
click at [379, 272] on input "******" at bounding box center [445, 274] width 133 height 32
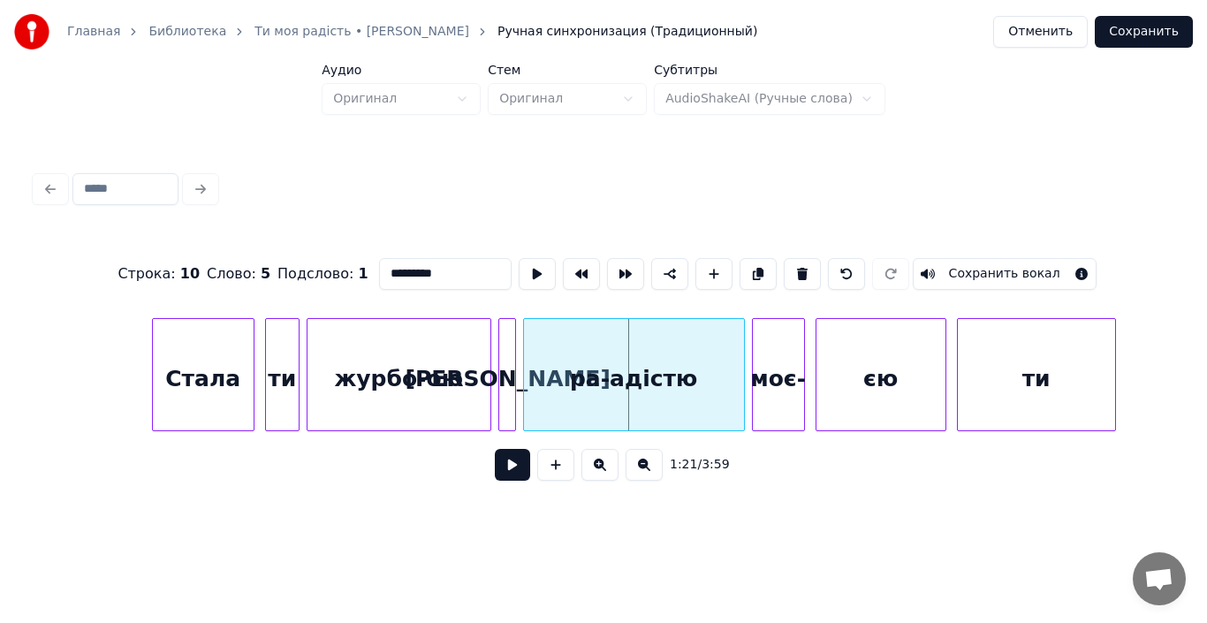
click at [527, 382] on div at bounding box center [526, 374] width 5 height 111
click at [410, 392] on div "журбо-ою" at bounding box center [398, 379] width 183 height 120
type input "********"
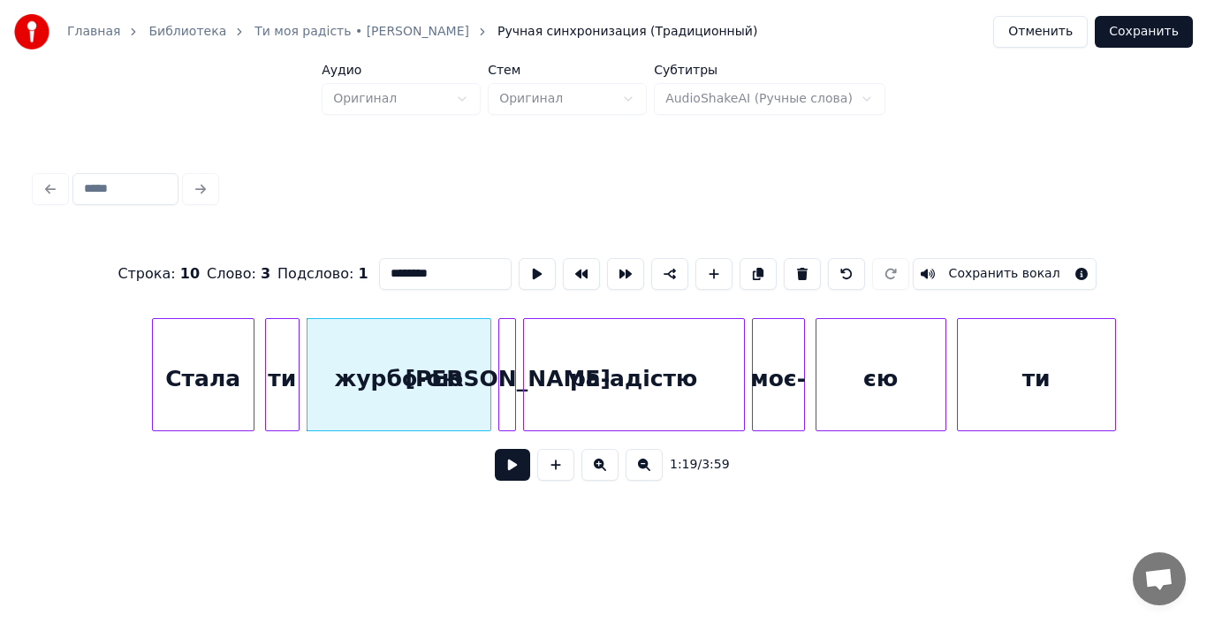
click at [511, 469] on button at bounding box center [512, 465] width 35 height 32
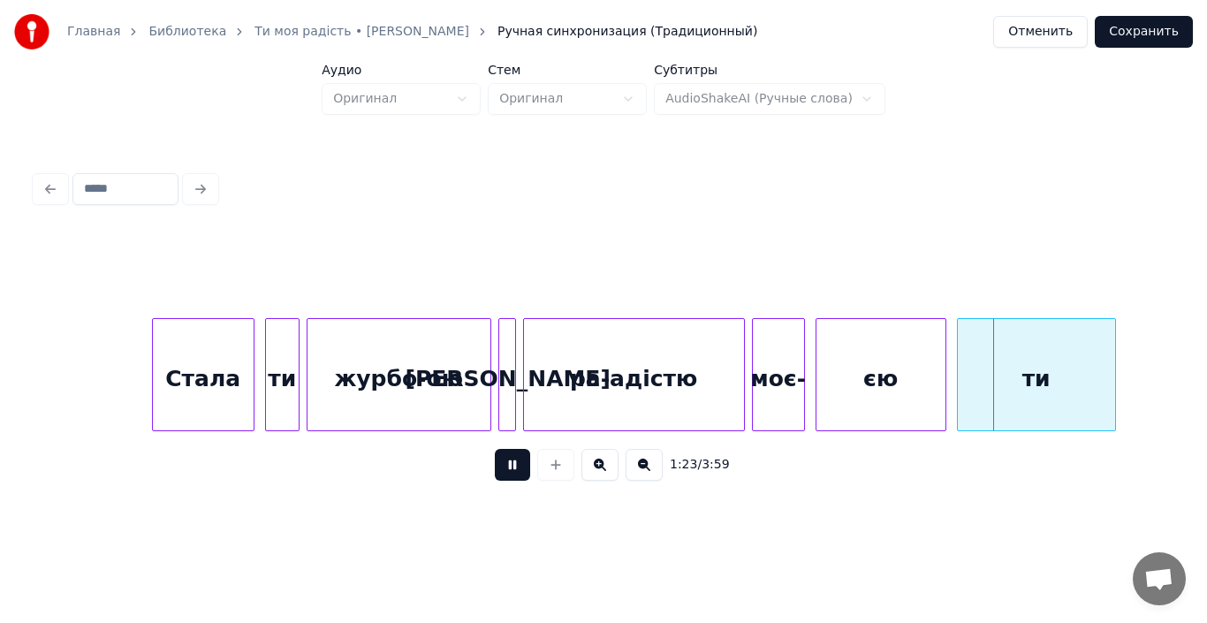
click at [511, 469] on button at bounding box center [512, 465] width 35 height 32
click at [678, 356] on div "ра-адістю" at bounding box center [634, 379] width 220 height 120
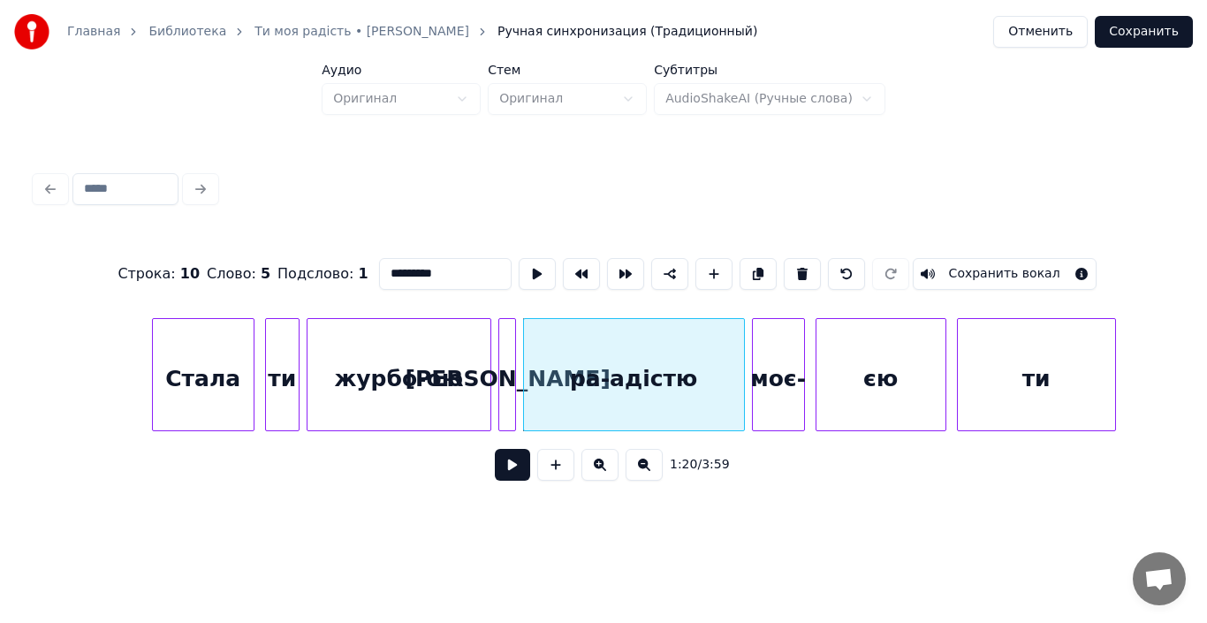
click at [505, 474] on button at bounding box center [512, 465] width 35 height 32
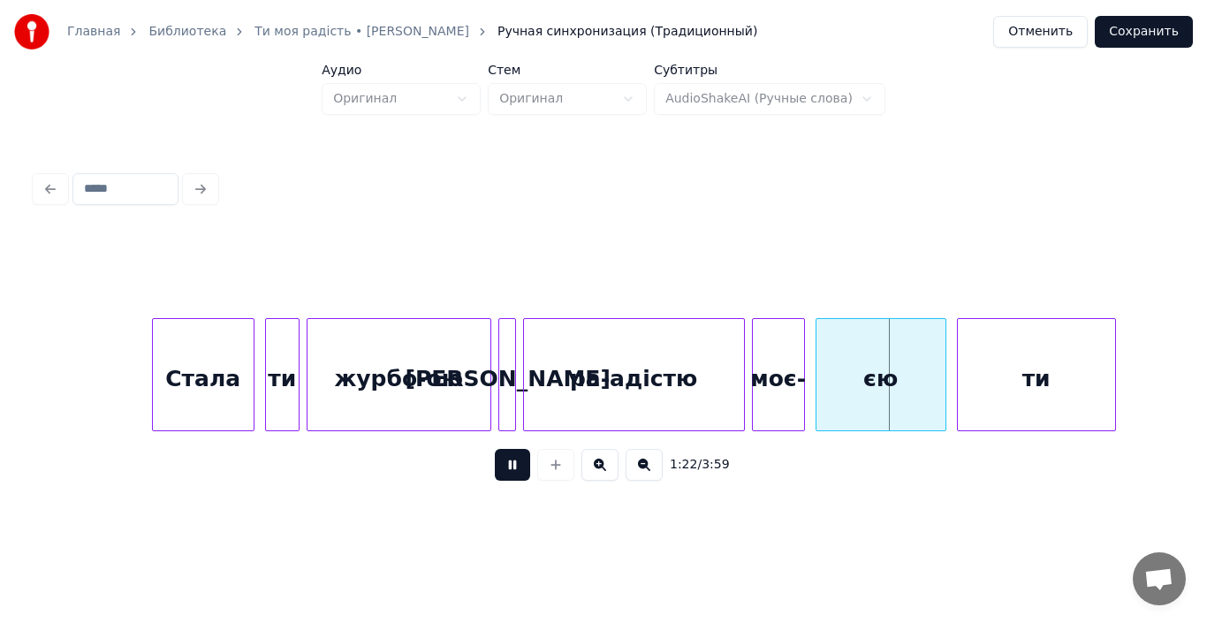
click at [505, 474] on button at bounding box center [512, 465] width 35 height 32
click at [858, 375] on div "єю" at bounding box center [880, 379] width 129 height 120
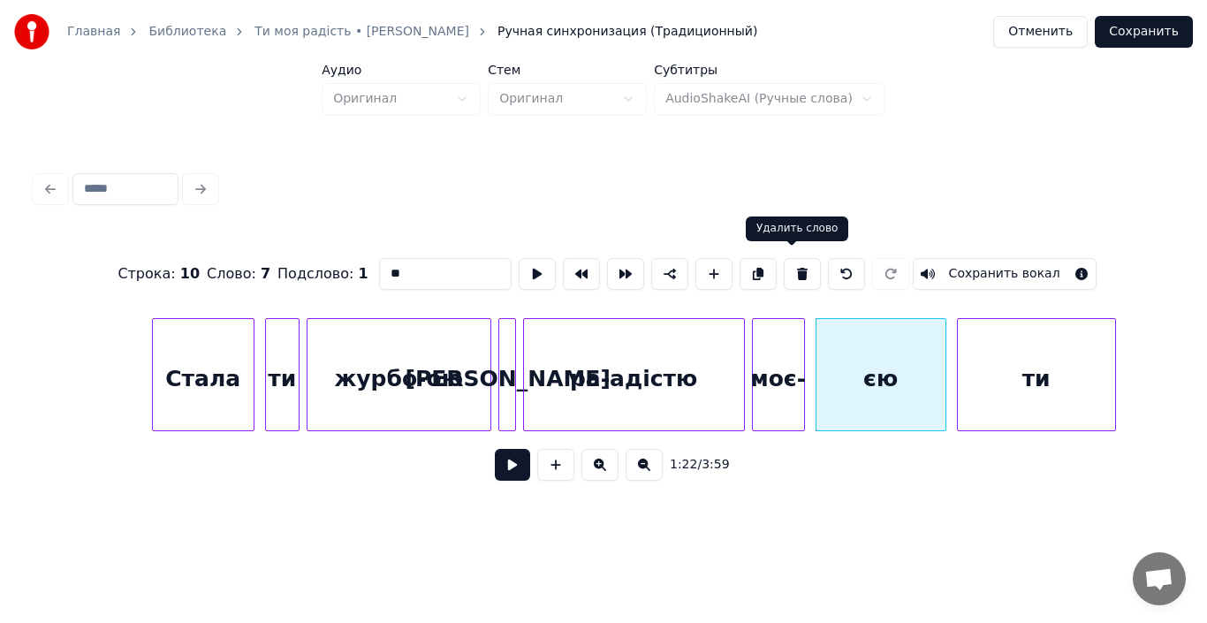
click at [794, 269] on button at bounding box center [802, 274] width 37 height 32
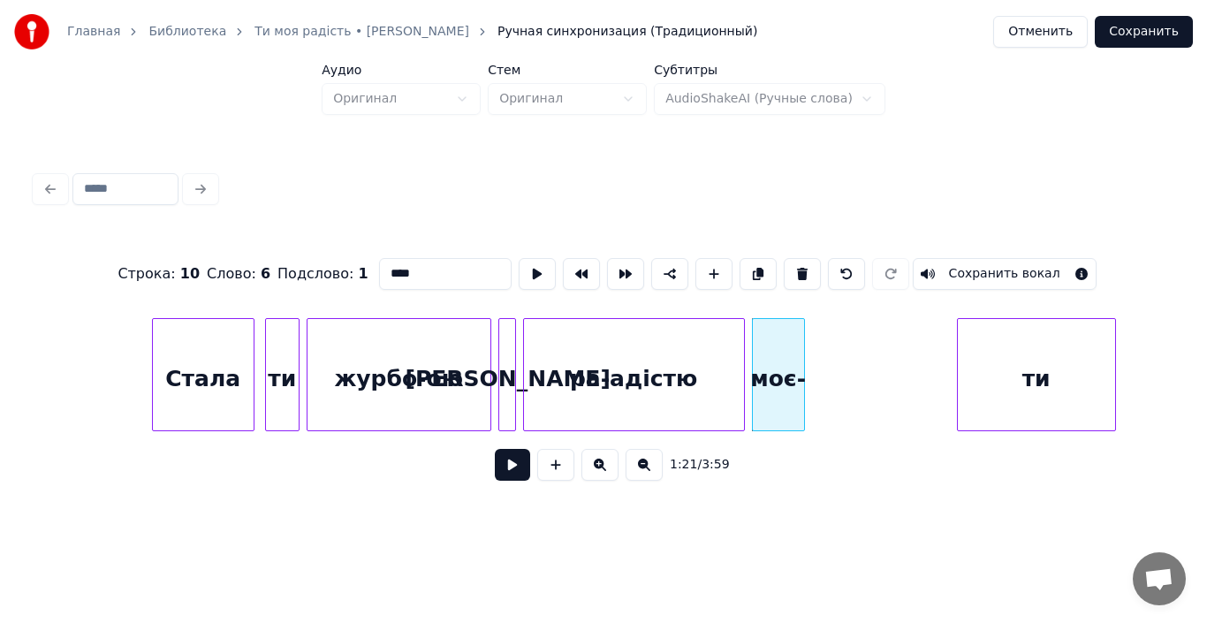
click at [794, 360] on div "моє-" at bounding box center [778, 379] width 51 height 120
click at [420, 275] on input "****" at bounding box center [445, 274] width 133 height 32
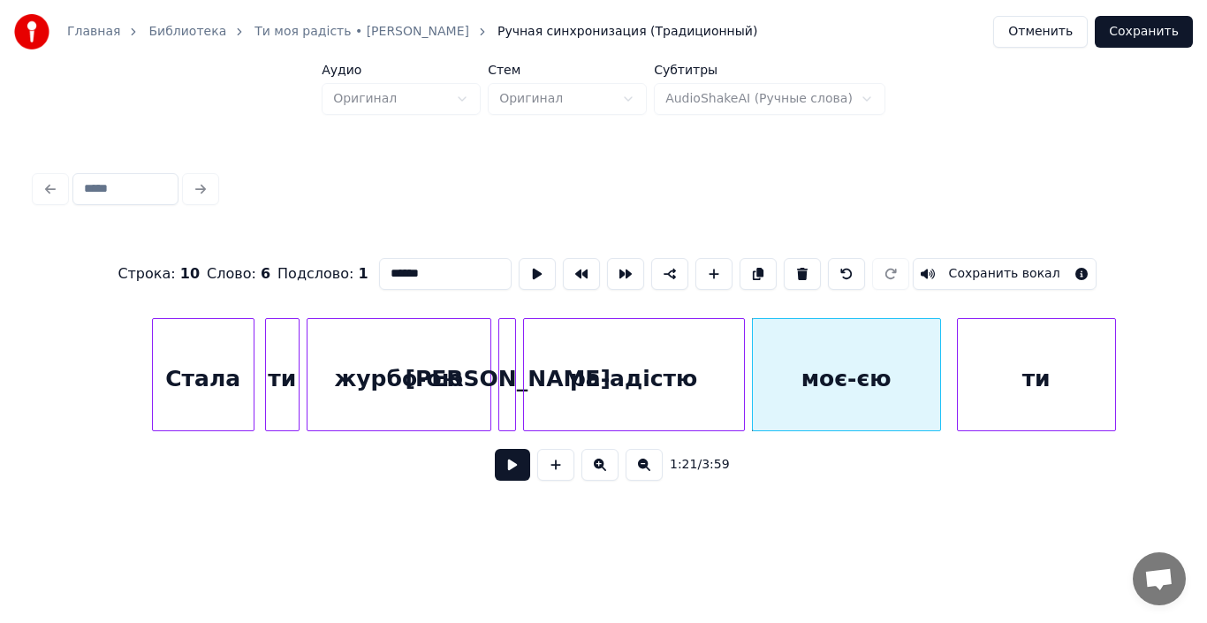
click at [937, 408] on div at bounding box center [937, 374] width 5 height 111
click at [646, 388] on div "ра-адістю" at bounding box center [634, 379] width 220 height 120
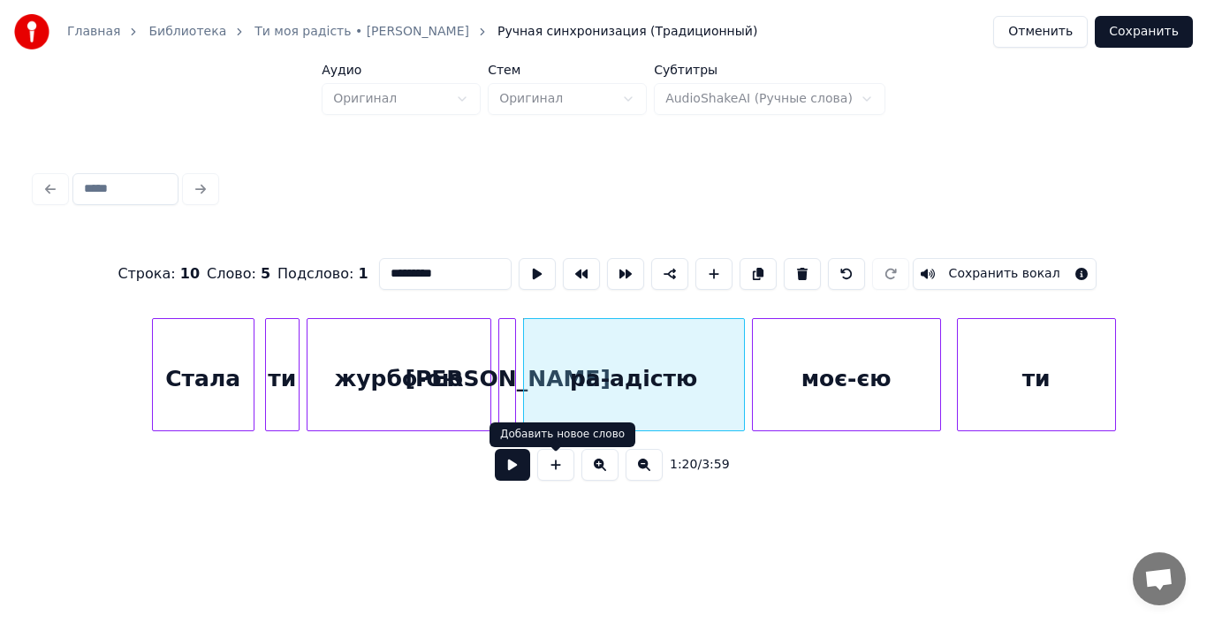
type input "*********"
click at [509, 469] on button at bounding box center [512, 465] width 35 height 32
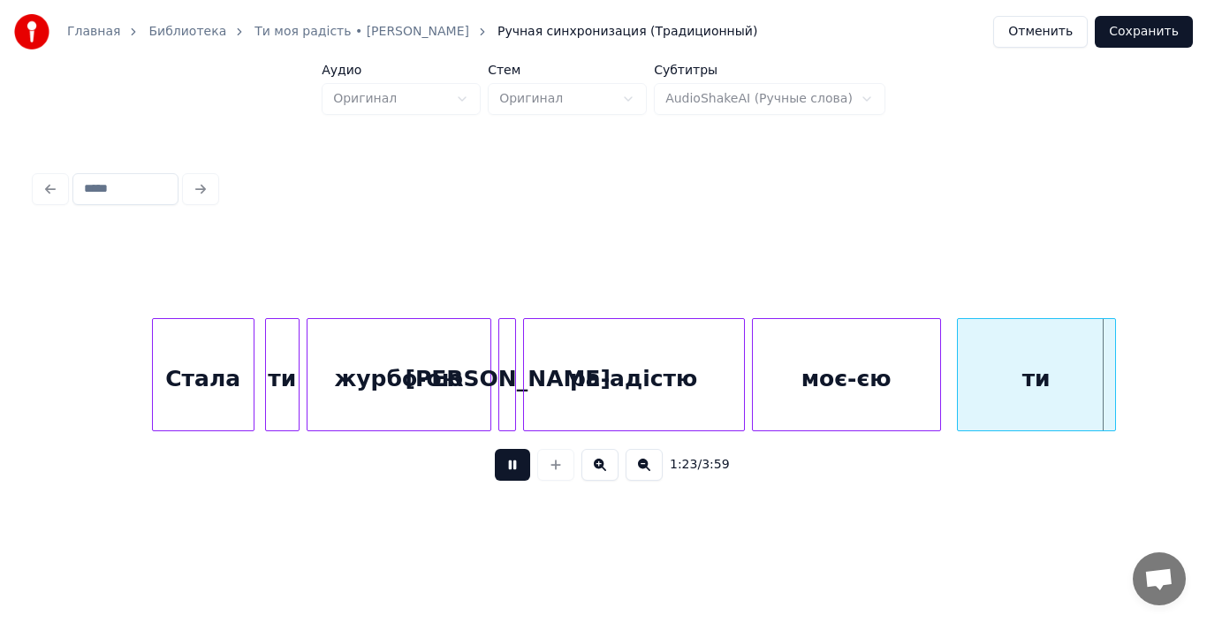
click at [509, 469] on button at bounding box center [512, 465] width 35 height 32
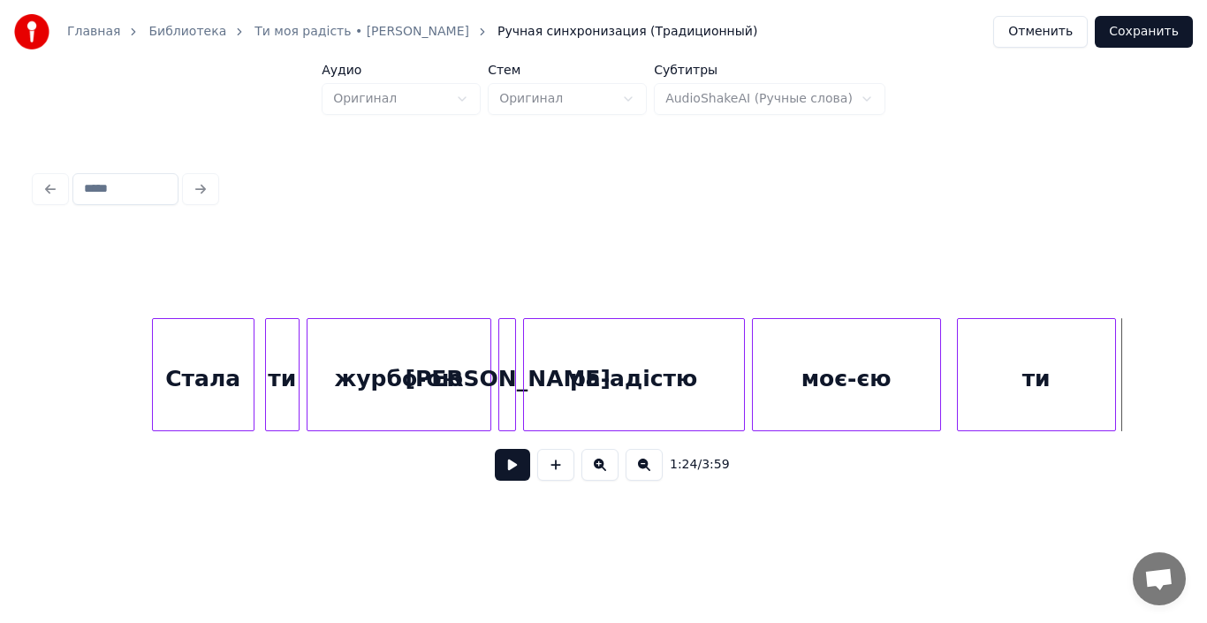
click at [890, 380] on div "моє-єю" at bounding box center [846, 379] width 187 height 120
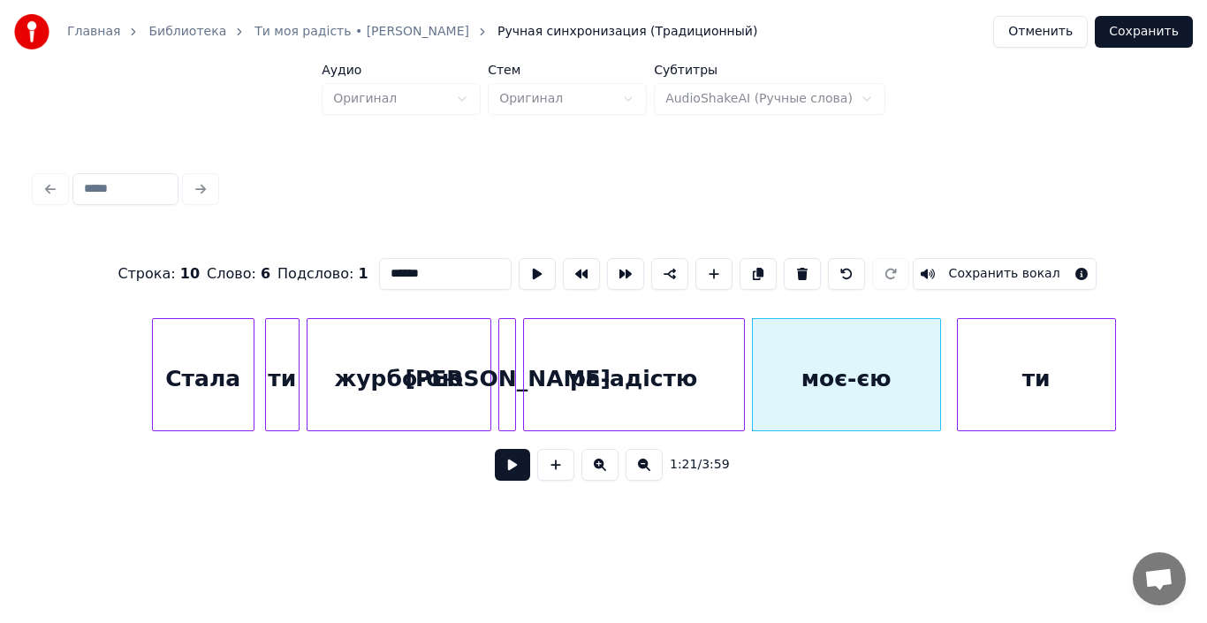
click at [522, 475] on button at bounding box center [512, 465] width 35 height 32
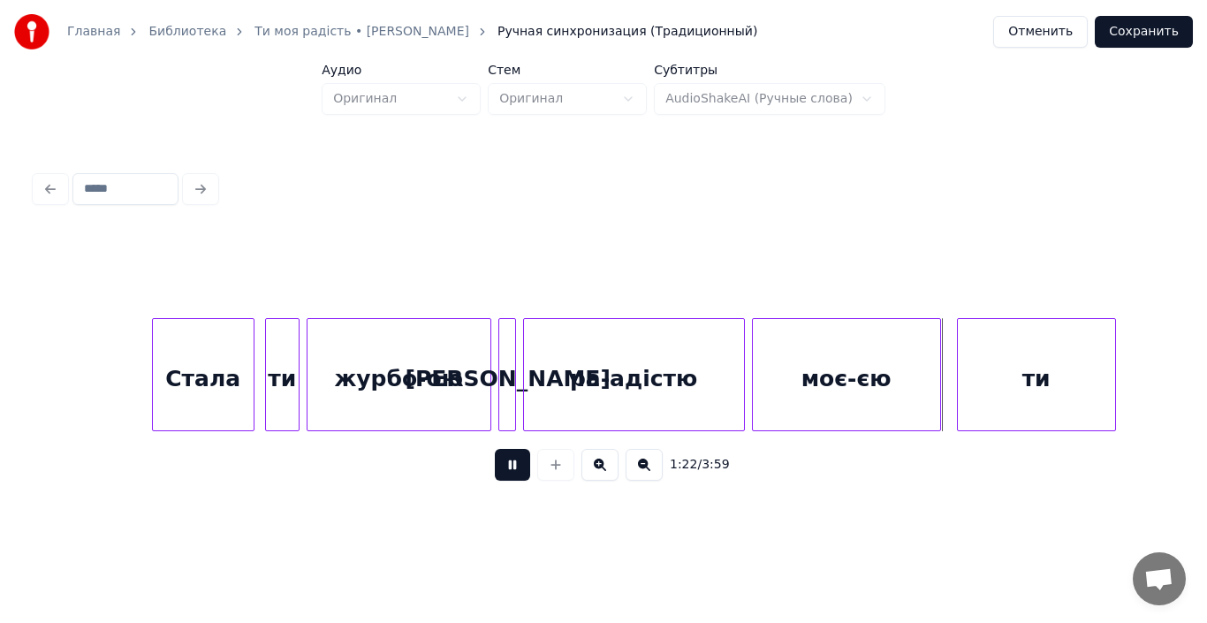
click at [841, 383] on div "моє-єю" at bounding box center [846, 379] width 187 height 120
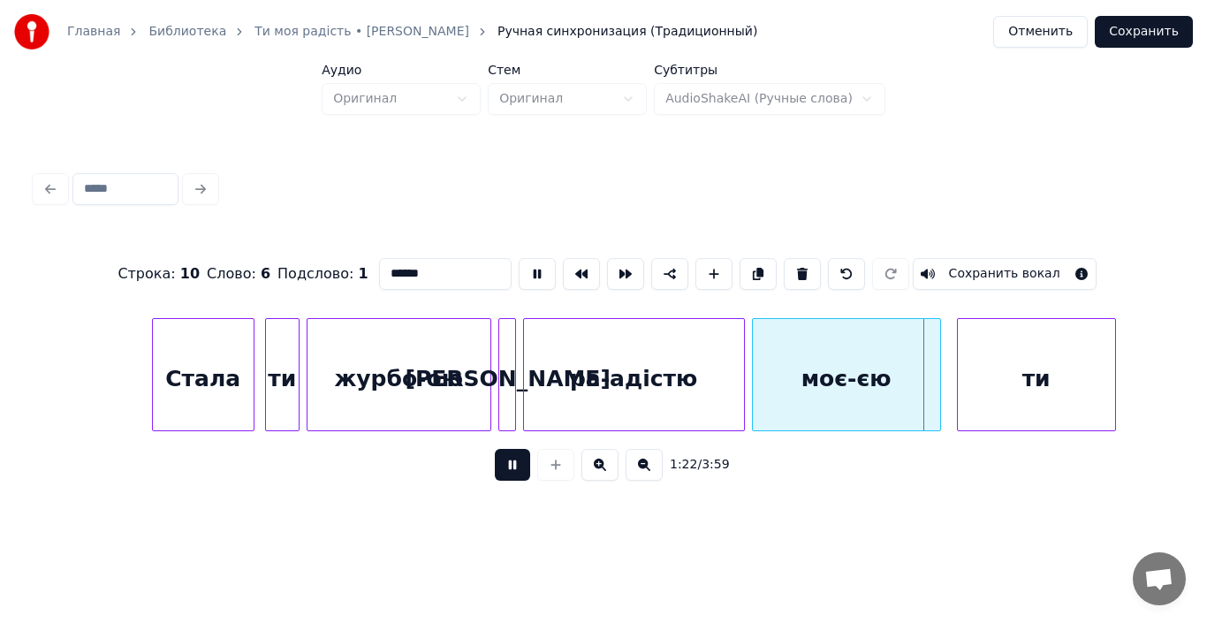
click at [841, 383] on div "моє-єю" at bounding box center [846, 379] width 187 height 120
click at [504, 479] on button at bounding box center [512, 465] width 35 height 32
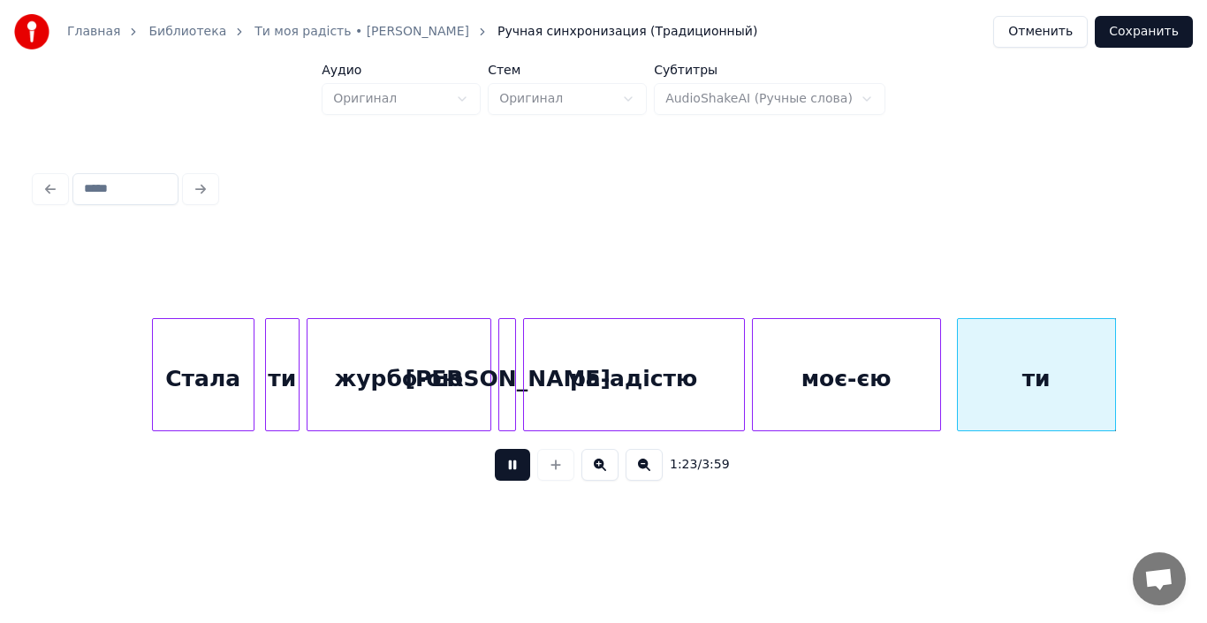
click at [504, 479] on button at bounding box center [512, 465] width 35 height 32
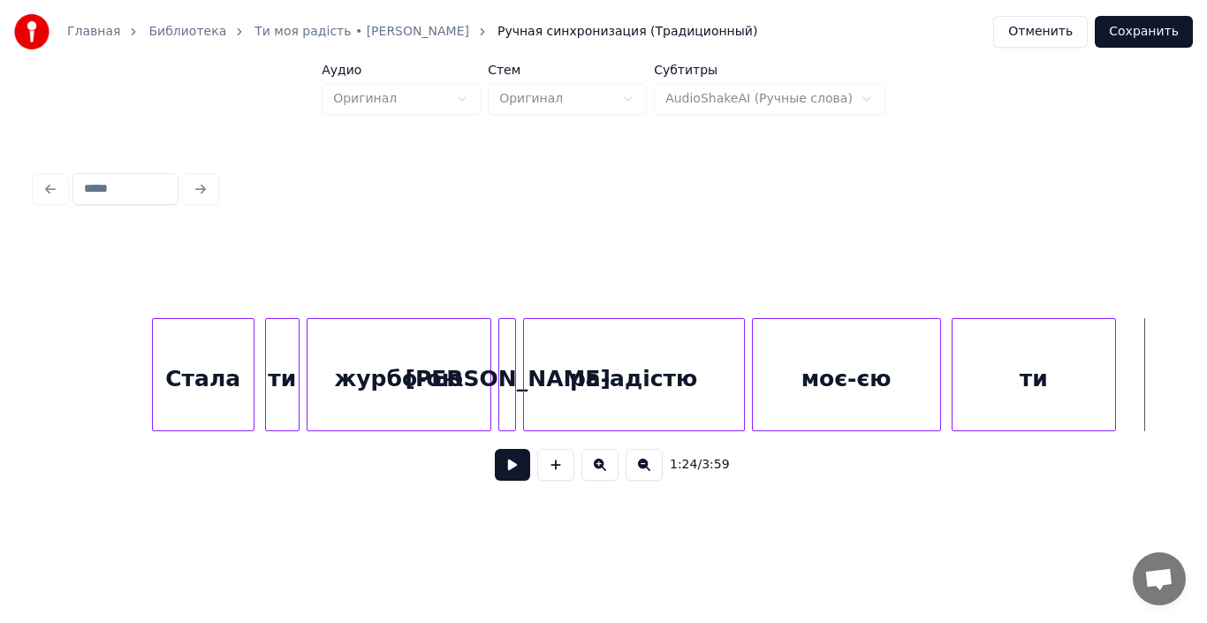
click at [955, 375] on div at bounding box center [954, 374] width 5 height 111
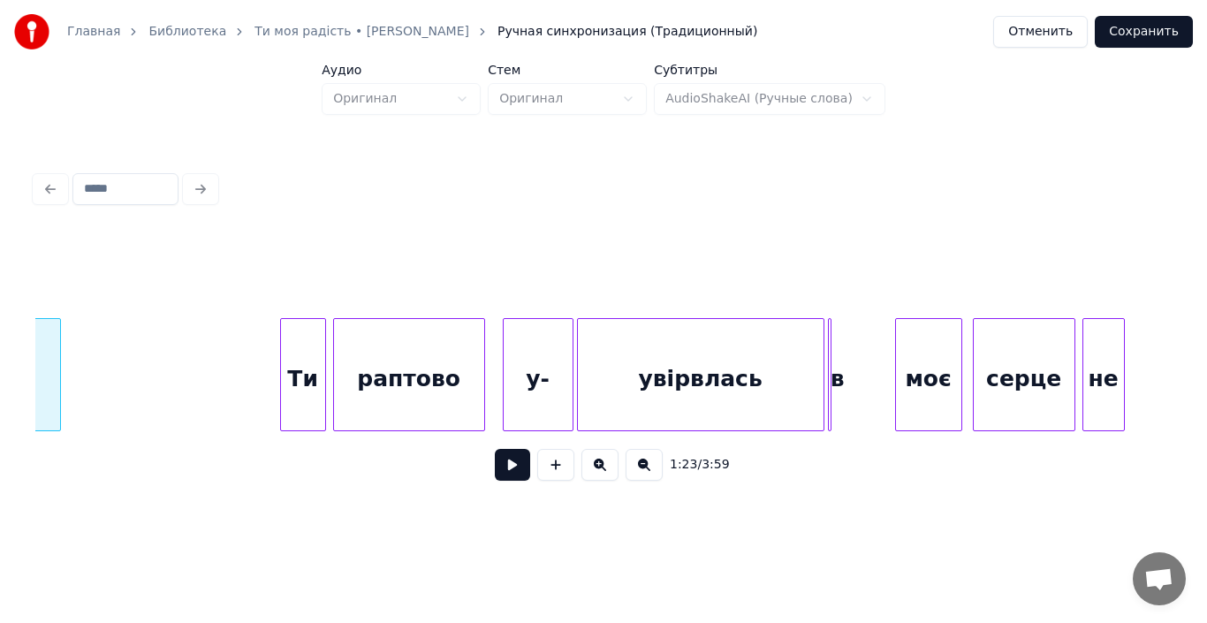
scroll to position [0, 14817]
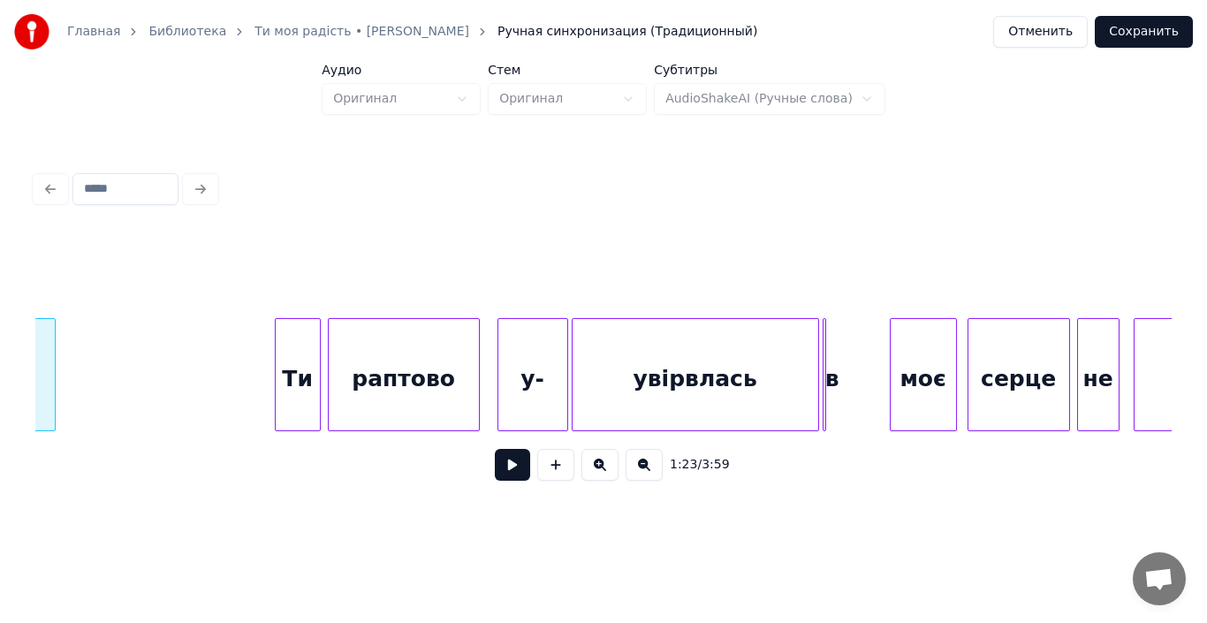
click at [509, 462] on button at bounding box center [512, 465] width 35 height 32
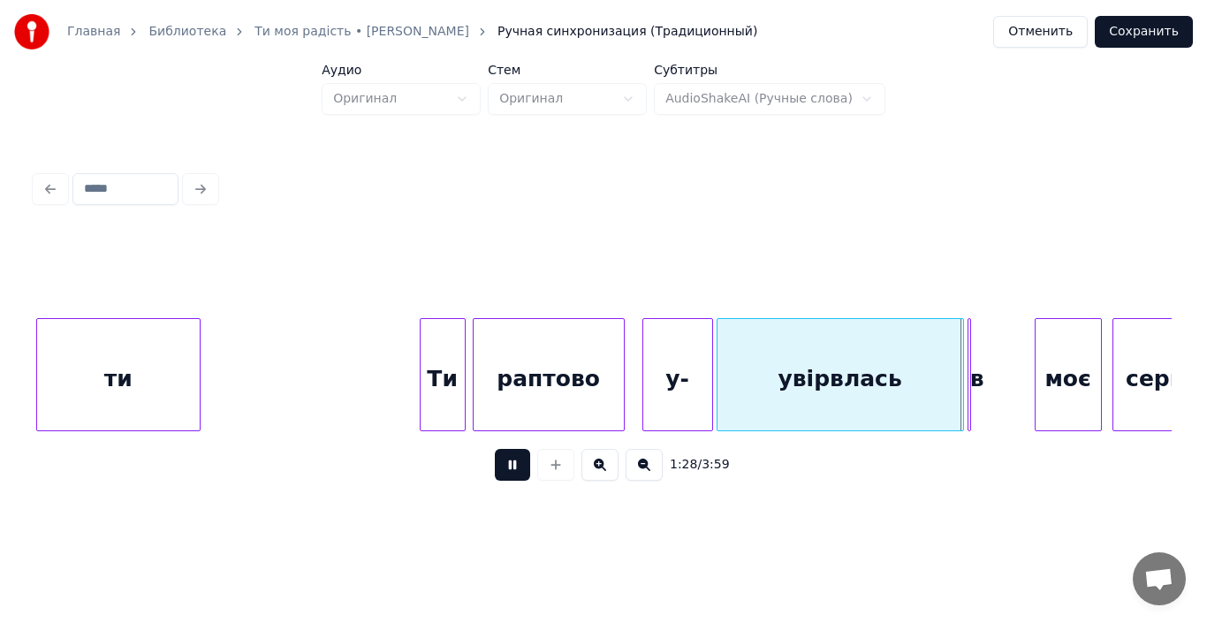
click at [509, 462] on button at bounding box center [512, 465] width 35 height 32
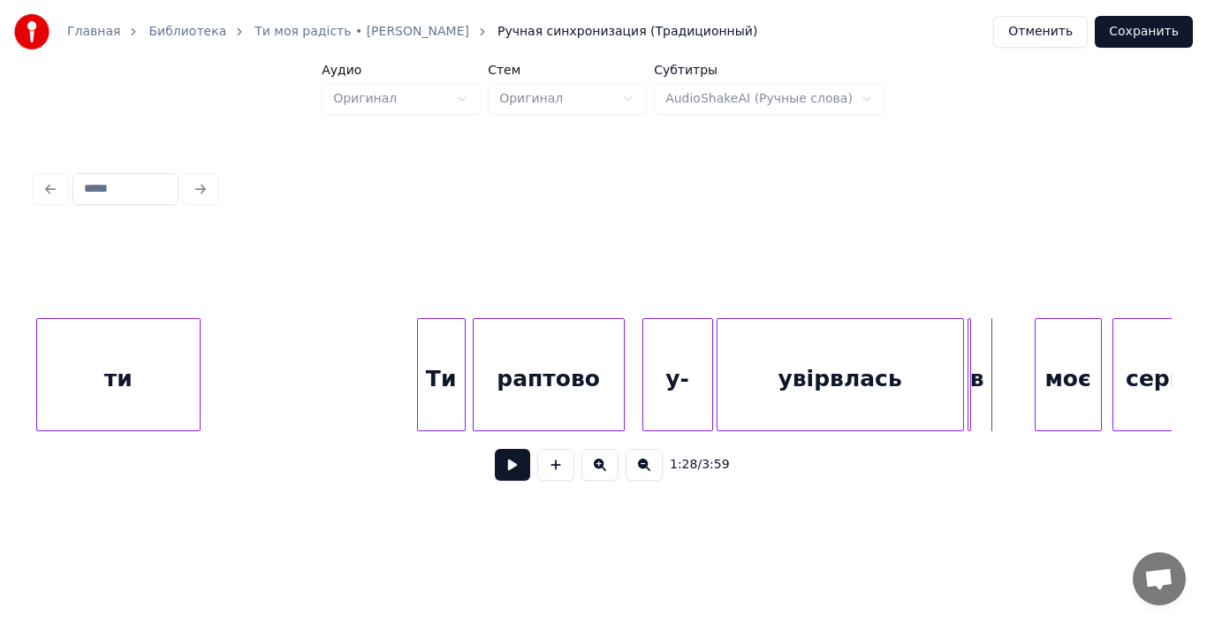
click at [419, 385] on div at bounding box center [420, 374] width 5 height 111
click at [512, 395] on div "раптово" at bounding box center [549, 379] width 150 height 120
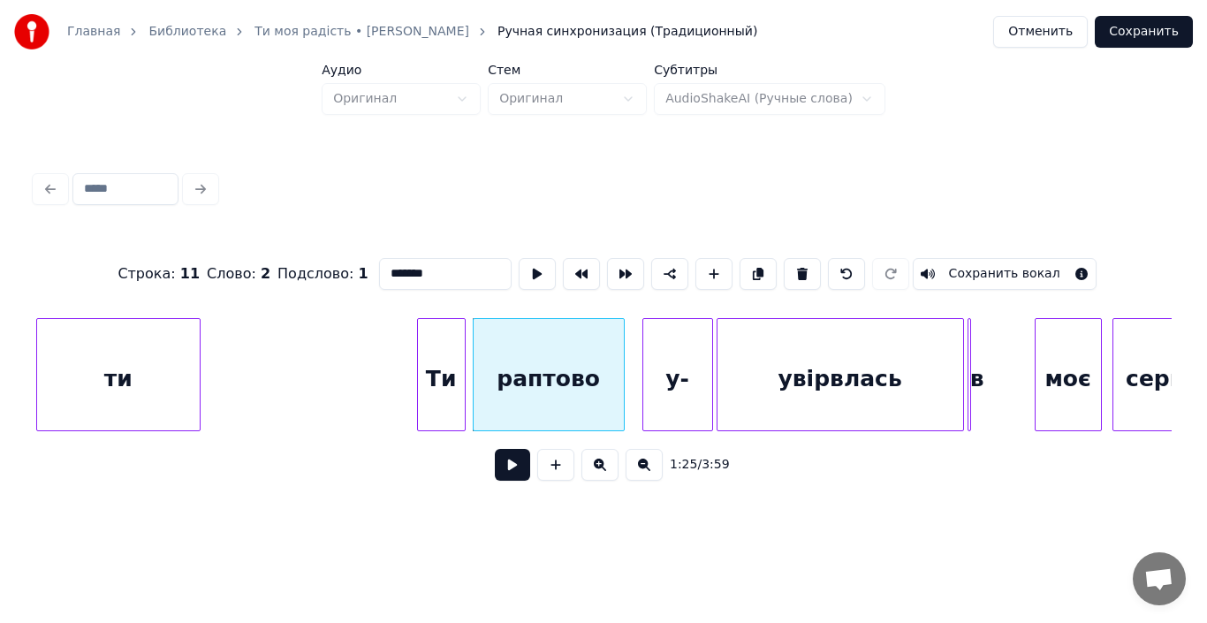
click at [514, 476] on button at bounding box center [512, 465] width 35 height 32
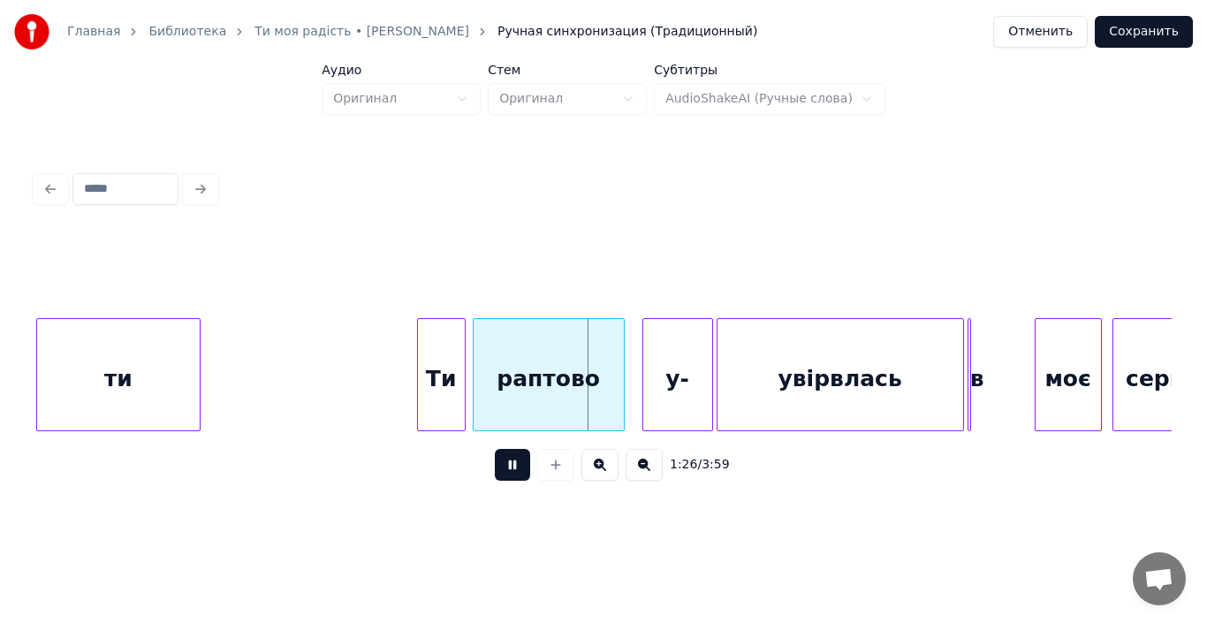
click at [514, 476] on button at bounding box center [512, 465] width 35 height 32
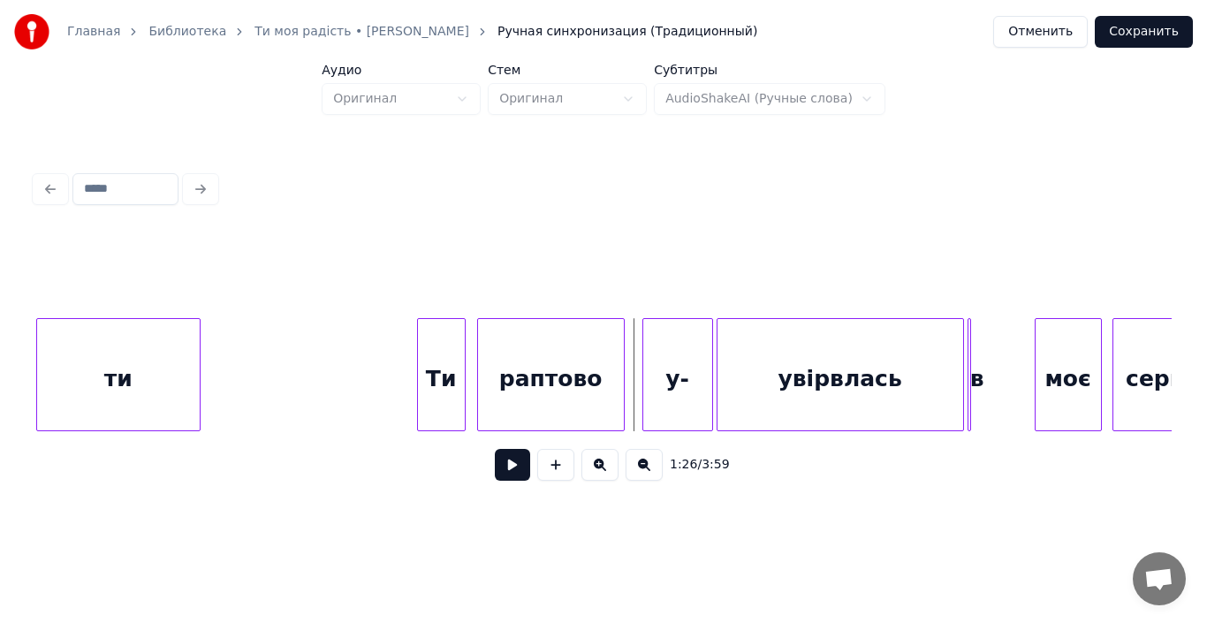
click at [482, 389] on div at bounding box center [480, 374] width 5 height 111
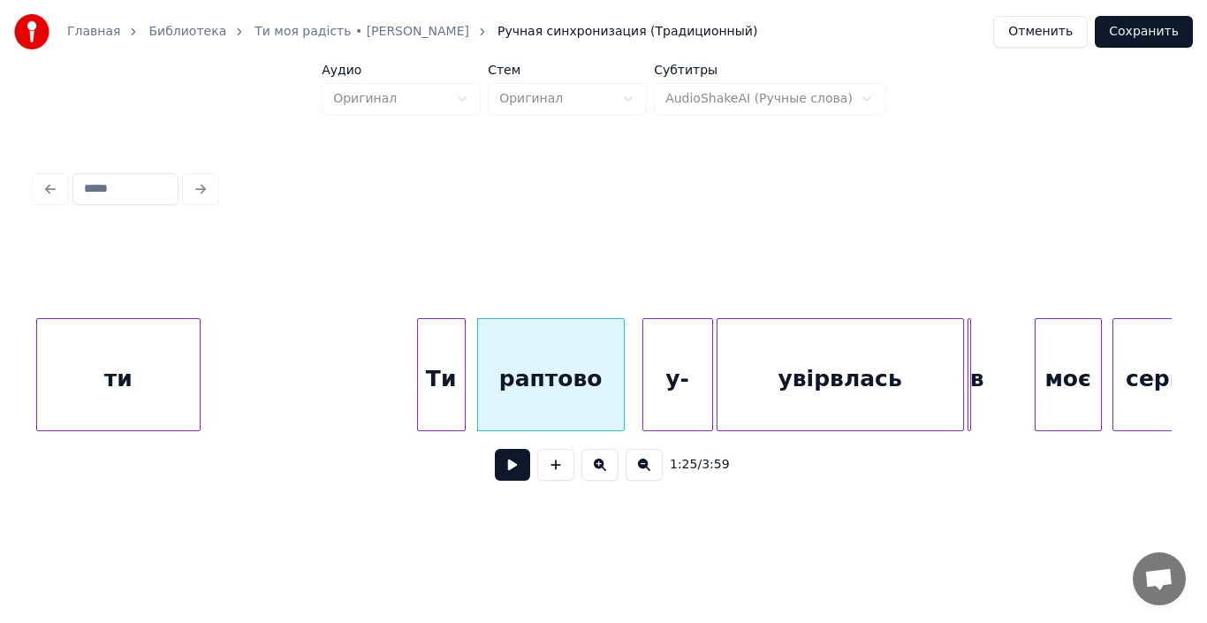
click at [515, 466] on button at bounding box center [512, 465] width 35 height 32
click at [456, 387] on div at bounding box center [455, 374] width 5 height 111
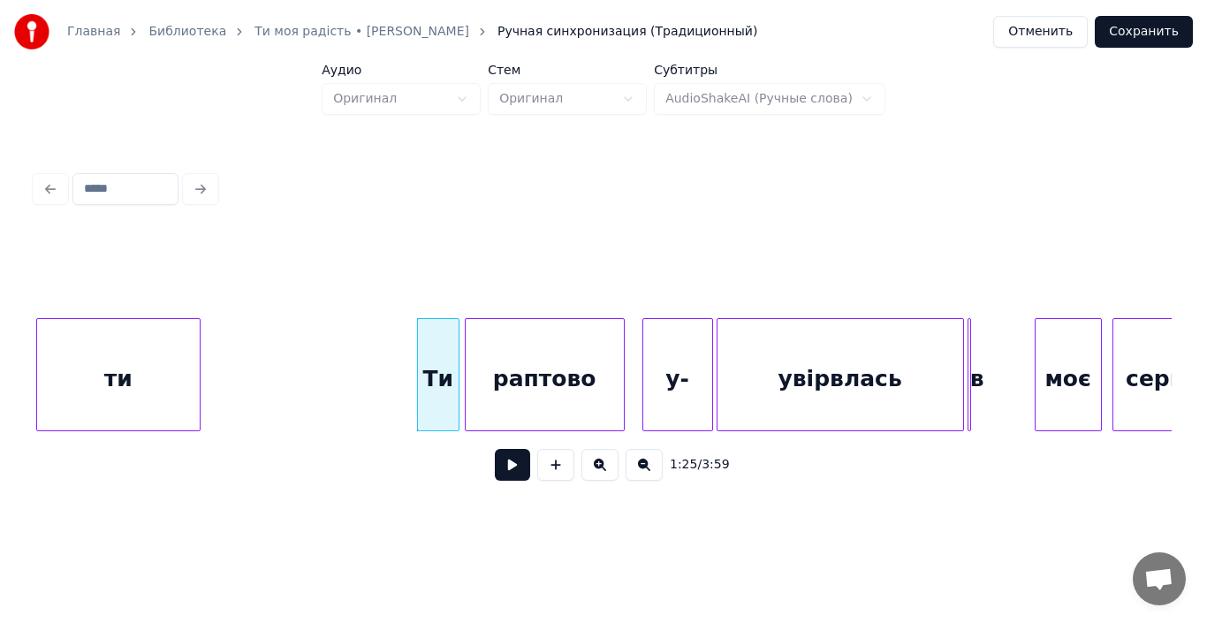
click at [466, 386] on div at bounding box center [468, 374] width 5 height 111
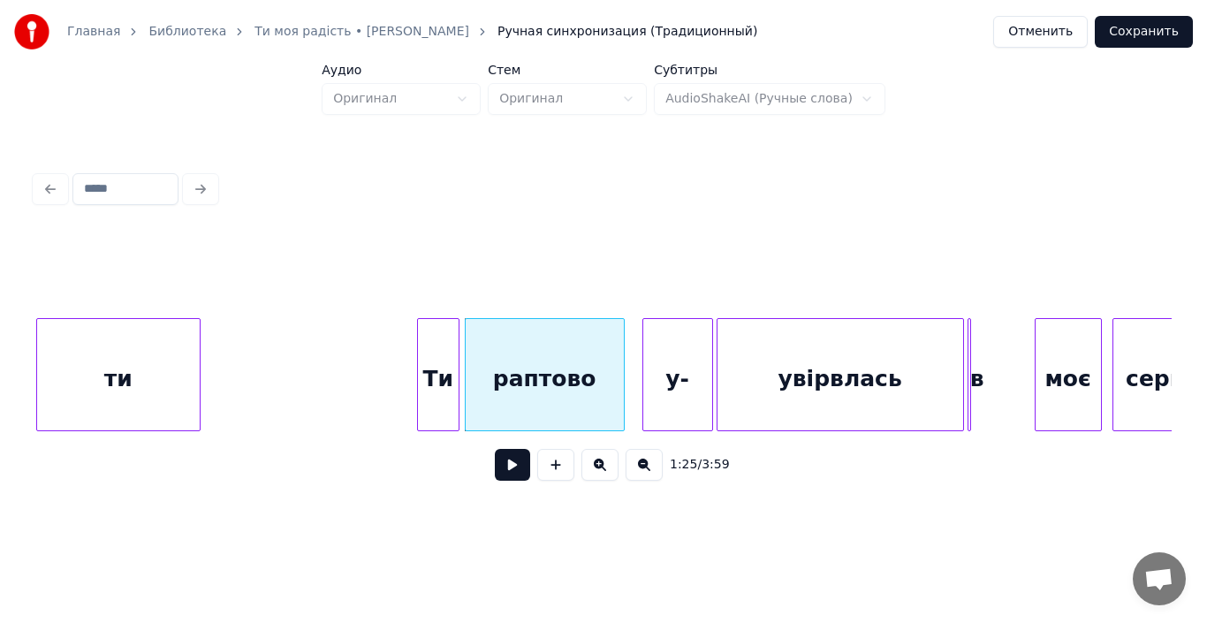
click at [444, 386] on div "Ти" at bounding box center [438, 379] width 41 height 120
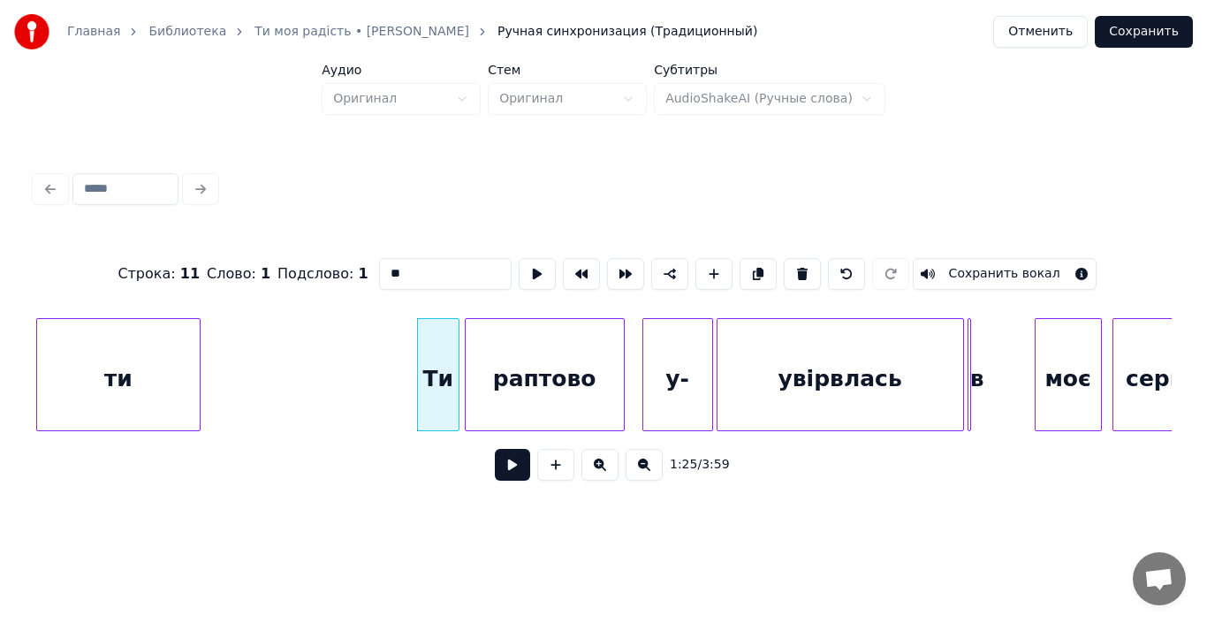
click at [518, 464] on button at bounding box center [512, 465] width 35 height 32
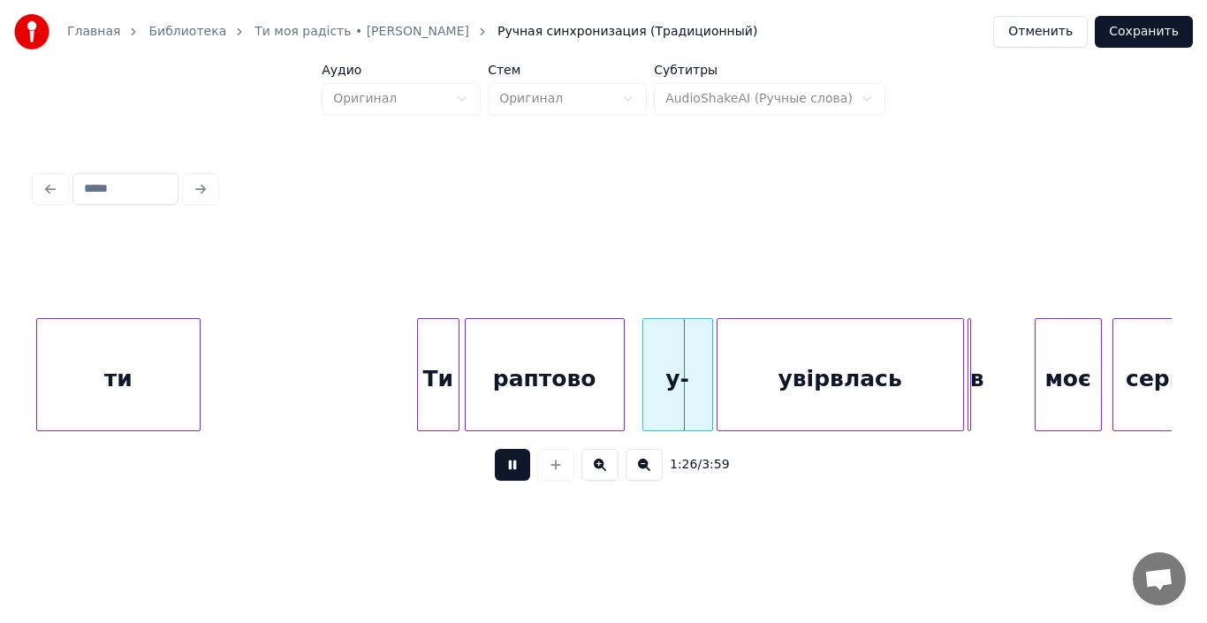
click at [518, 464] on button at bounding box center [512, 465] width 35 height 32
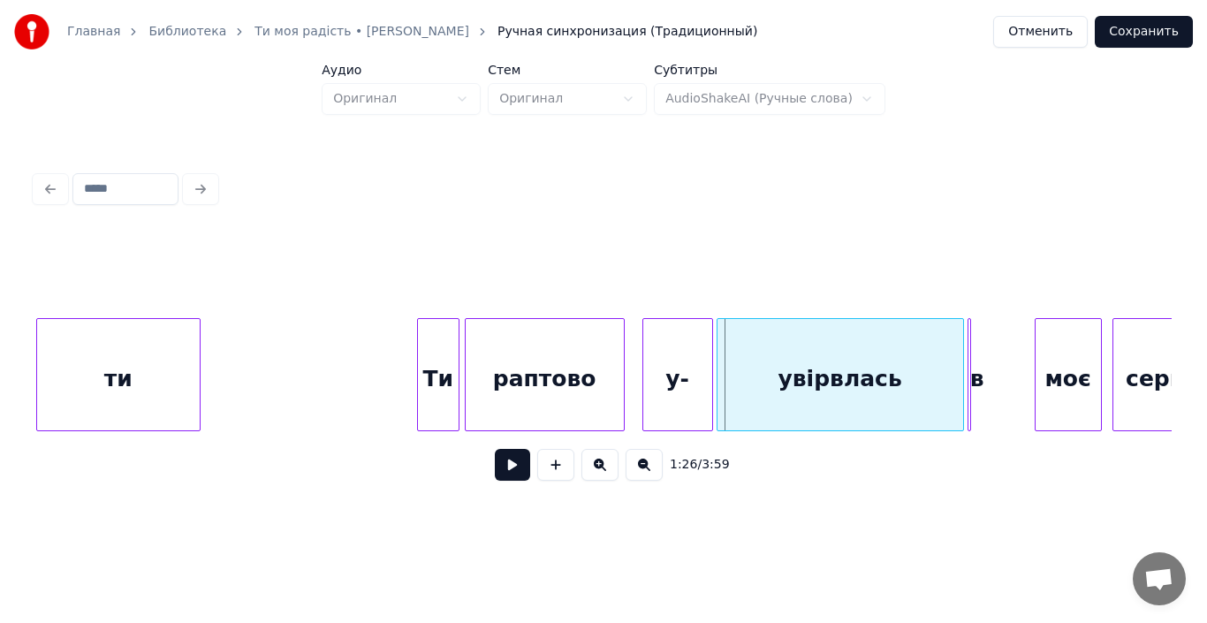
click at [674, 398] on div "у-" at bounding box center [677, 379] width 69 height 120
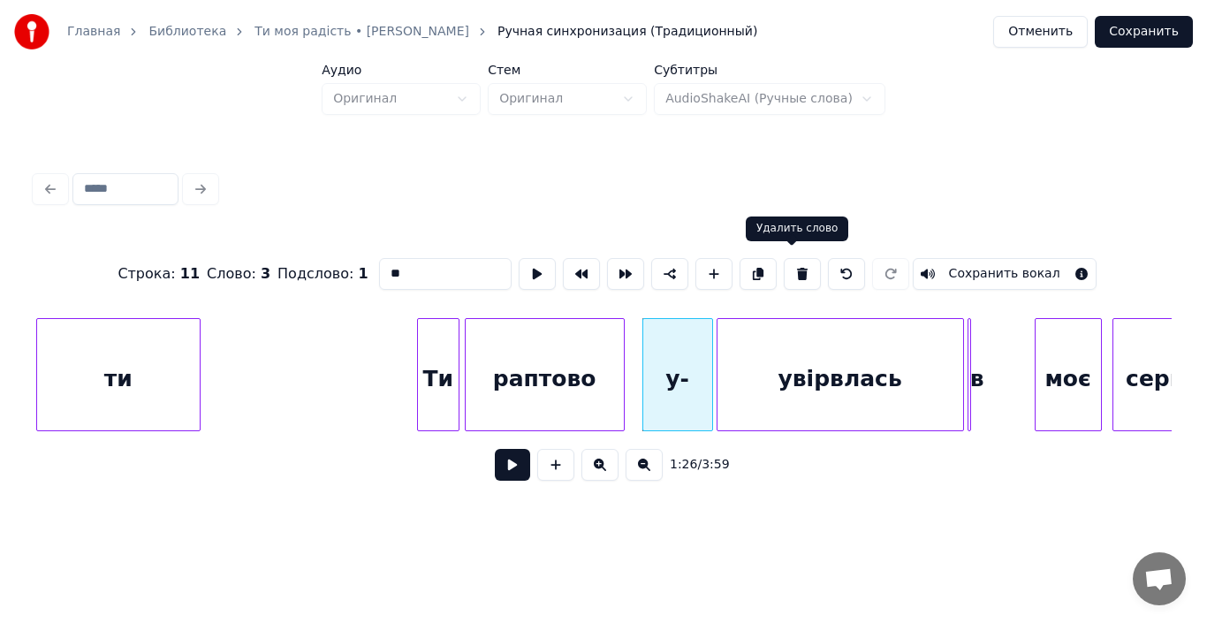
click at [793, 267] on button at bounding box center [802, 274] width 37 height 32
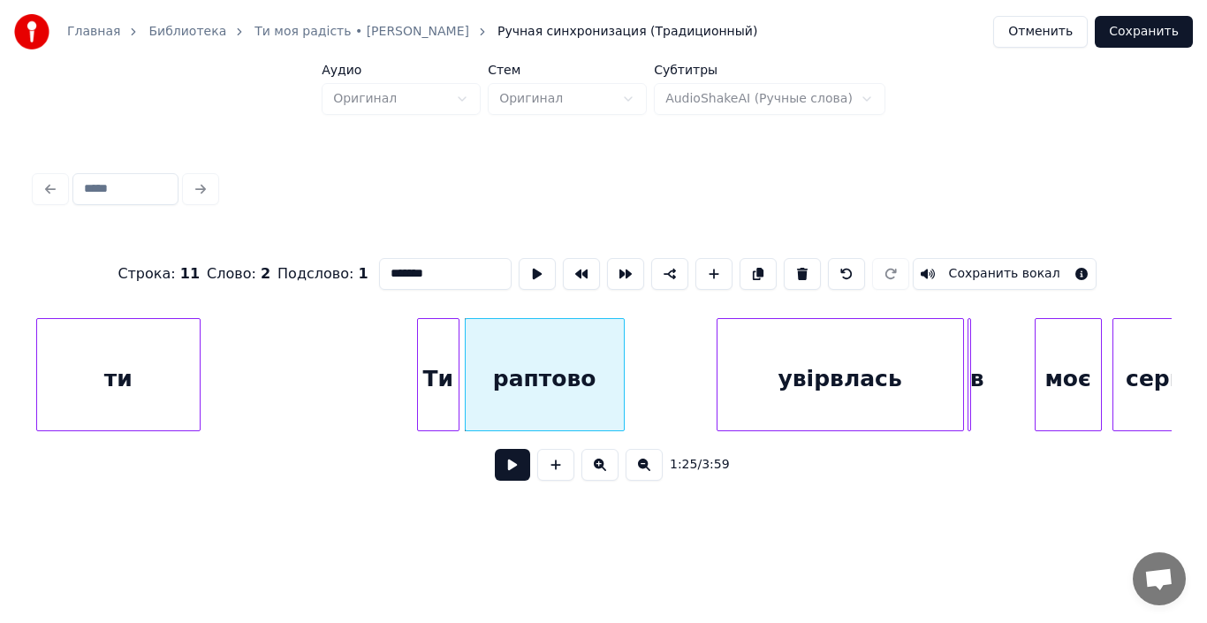
click at [768, 387] on div "увірвлась" at bounding box center [840, 379] width 246 height 120
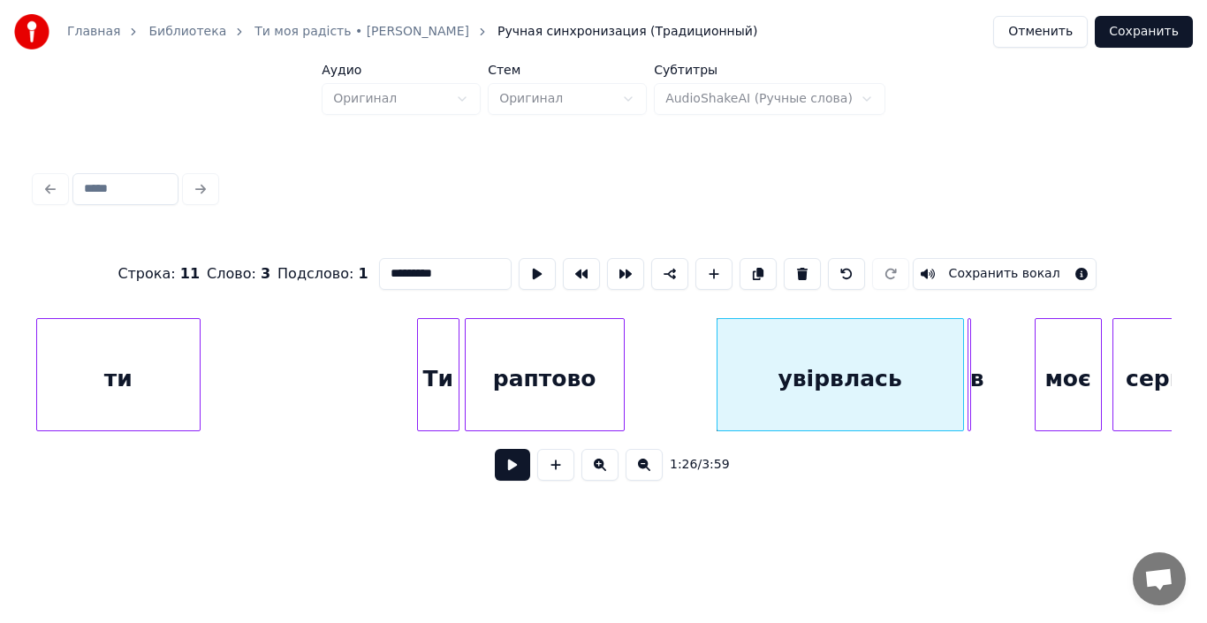
click at [379, 269] on input "*********" at bounding box center [445, 274] width 133 height 32
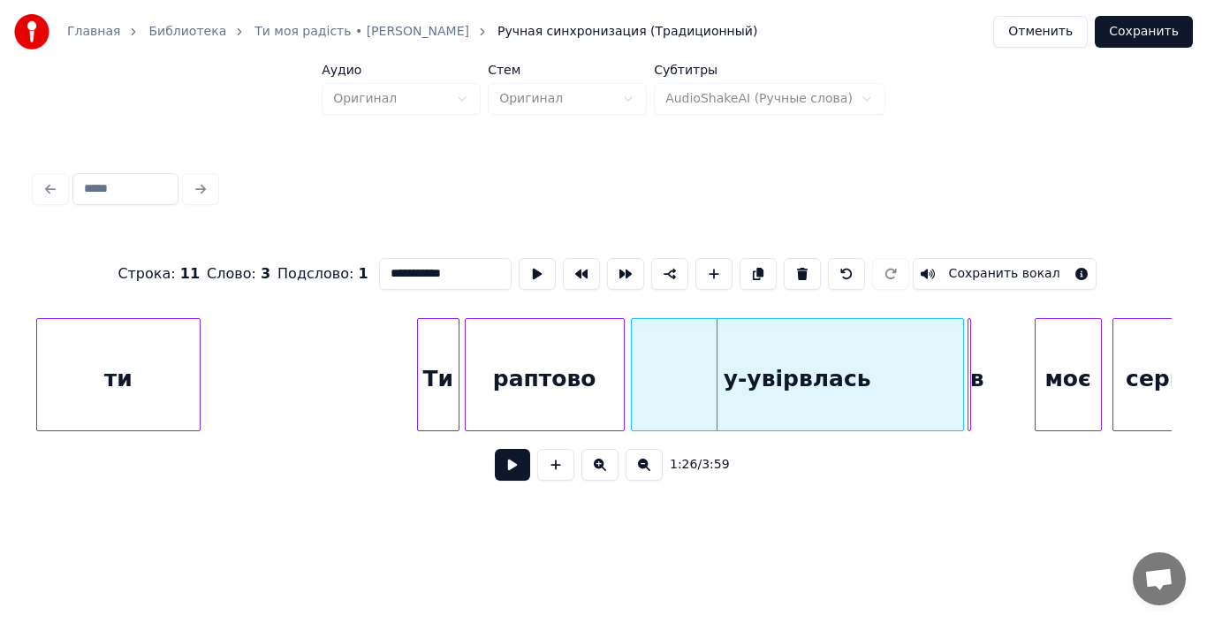
click at [632, 384] on div at bounding box center [634, 374] width 5 height 111
click at [509, 382] on div "раптово" at bounding box center [545, 379] width 158 height 120
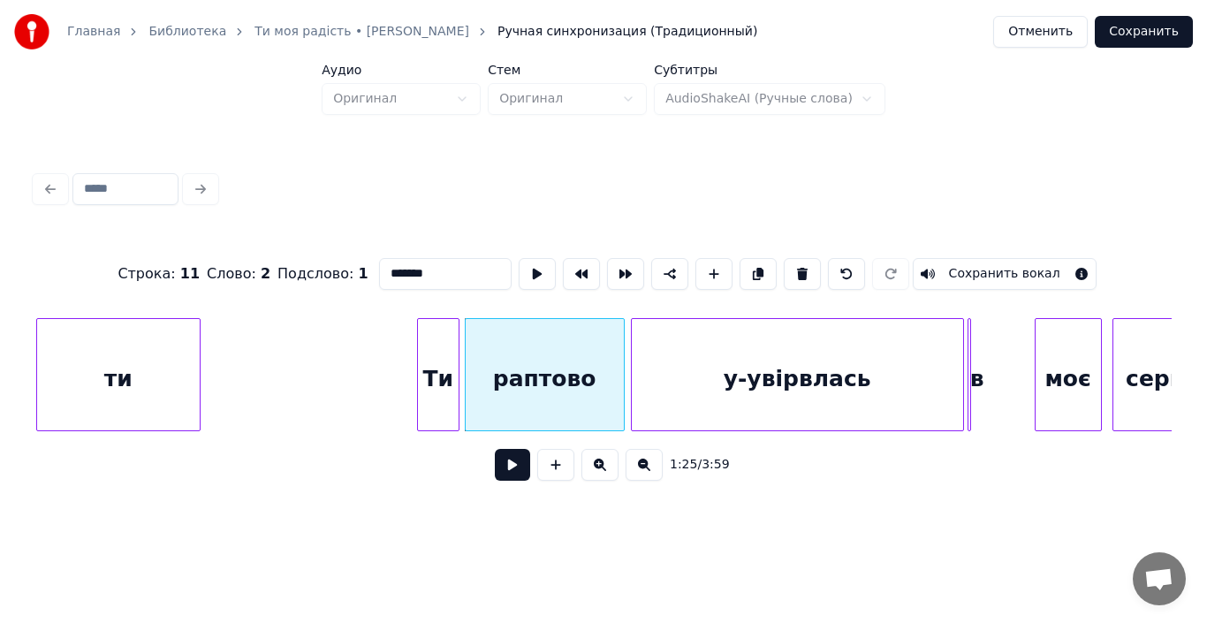
type input "*******"
click at [514, 481] on button at bounding box center [512, 465] width 35 height 32
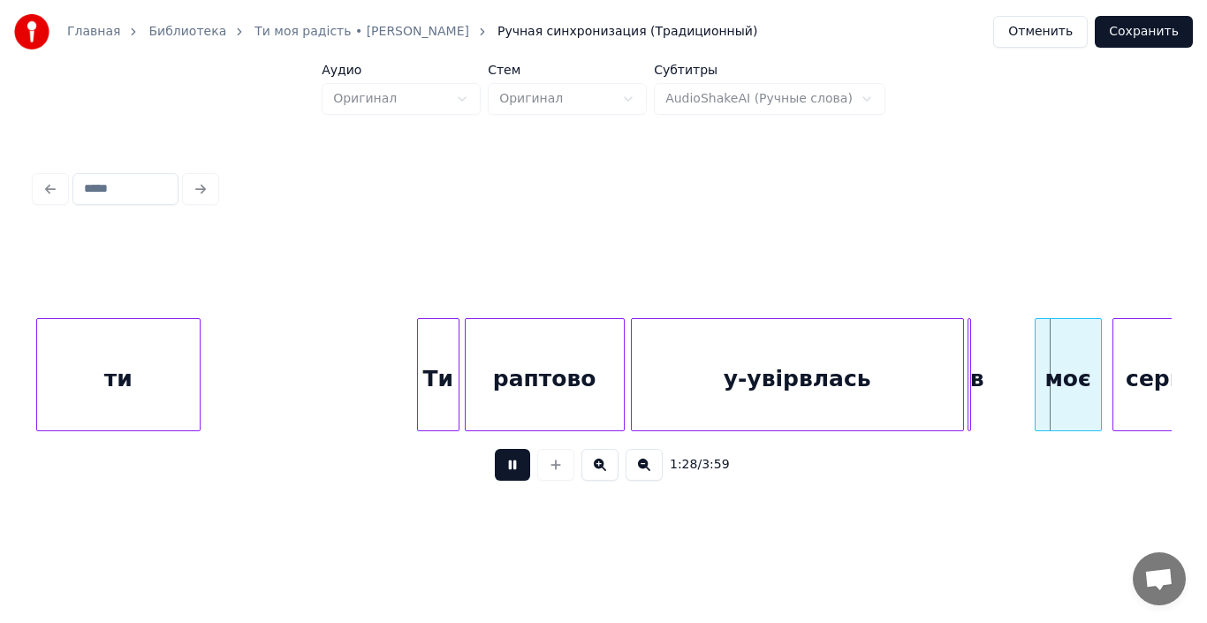
click at [514, 481] on button at bounding box center [512, 465] width 35 height 32
click at [1000, 404] on div at bounding box center [997, 374] width 5 height 111
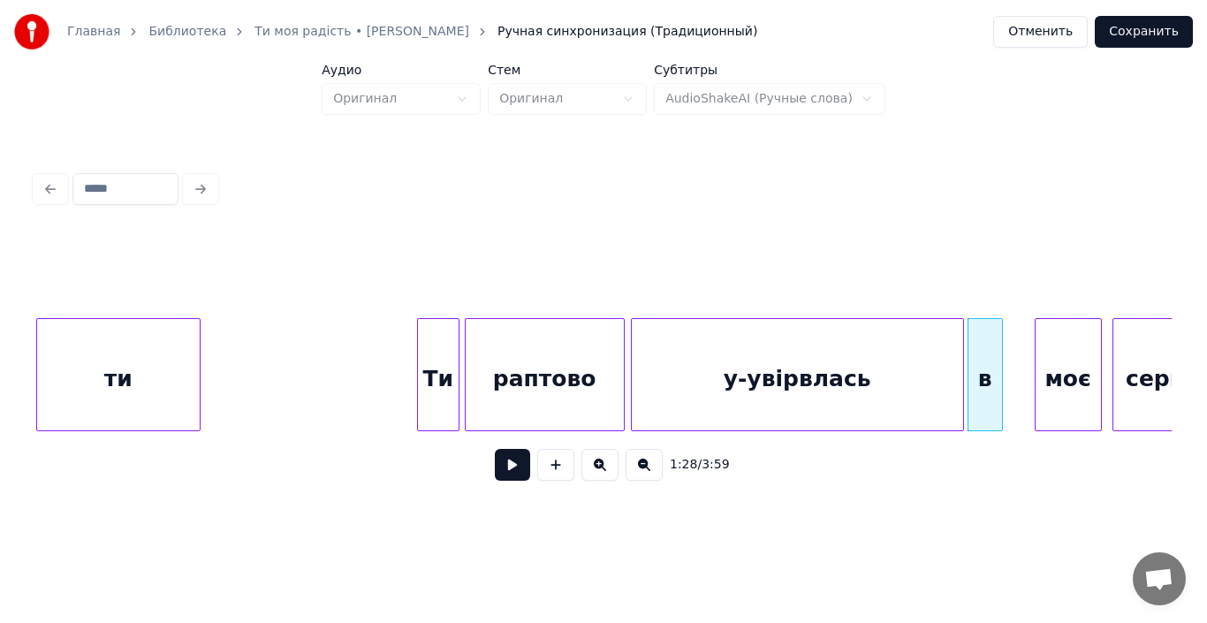
click at [852, 399] on div "у-увірвлась" at bounding box center [797, 379] width 331 height 120
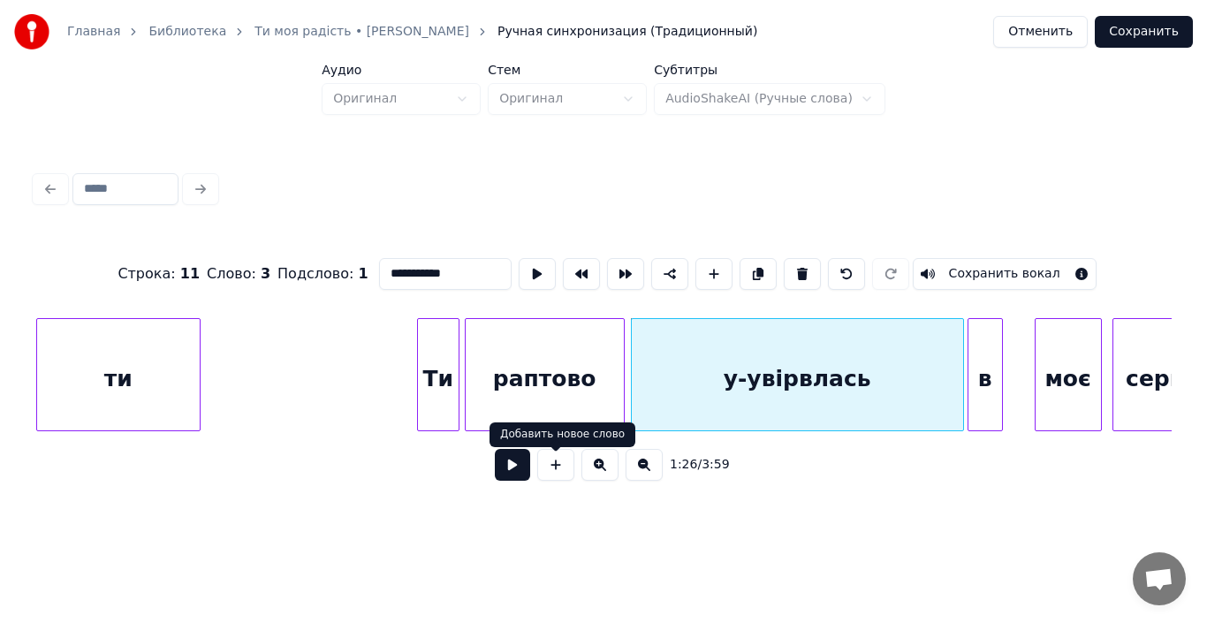
click at [516, 470] on button at bounding box center [512, 465] width 35 height 32
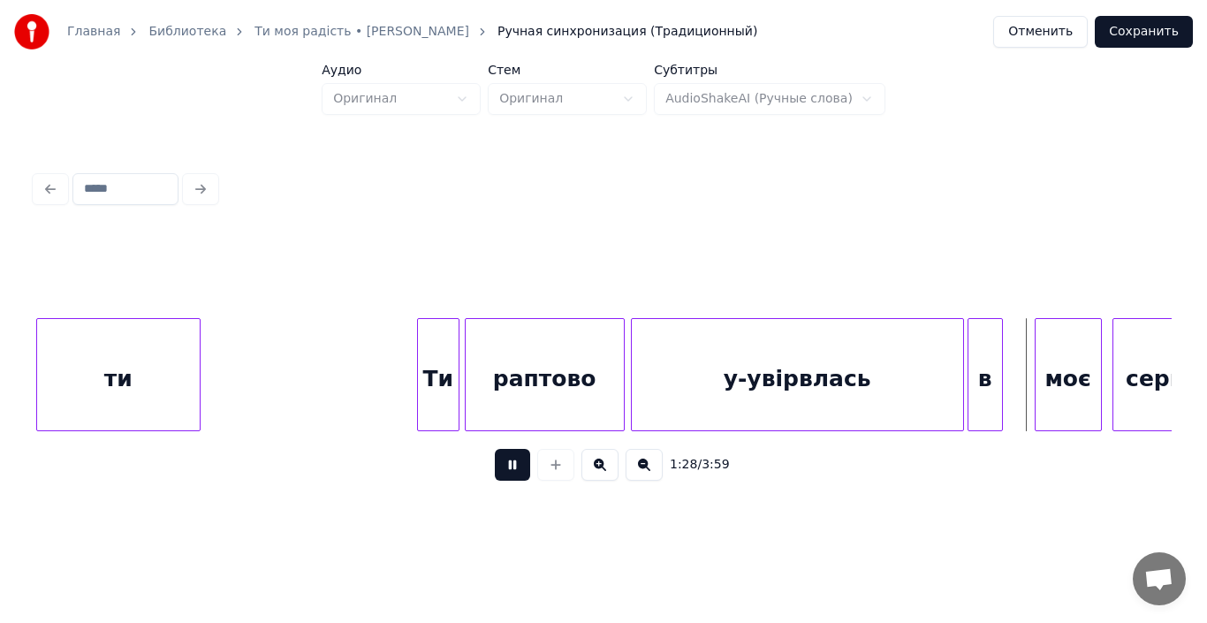
click at [516, 470] on button at bounding box center [512, 465] width 35 height 32
click at [1085, 383] on div "моє" at bounding box center [1067, 379] width 65 height 120
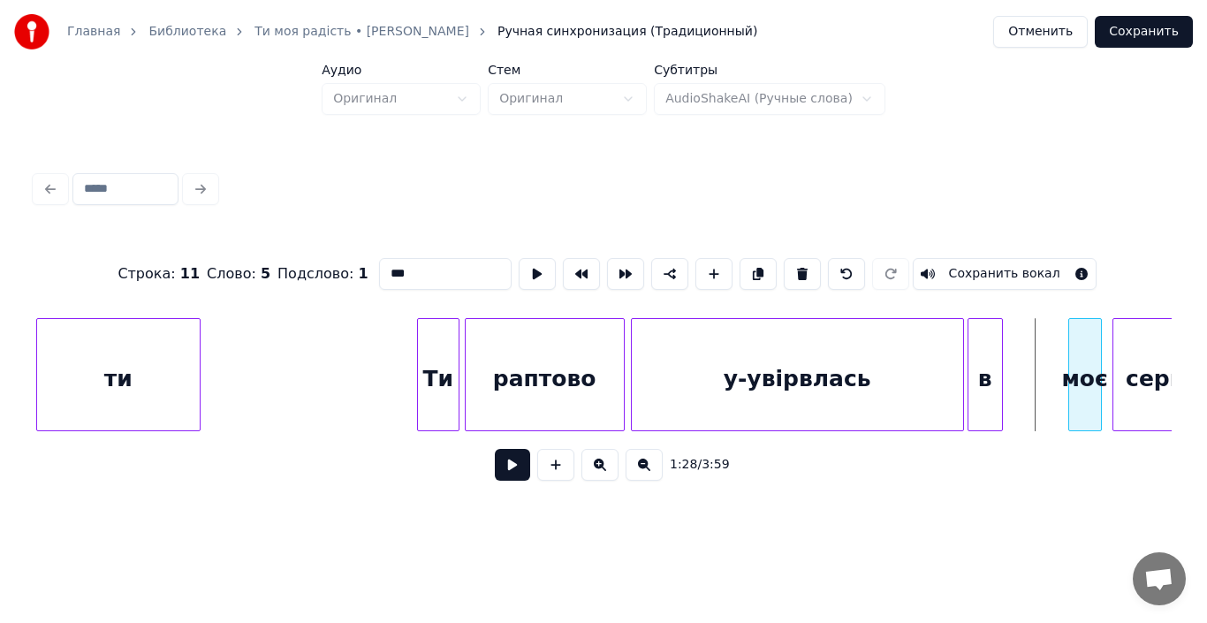
click at [1069, 397] on div at bounding box center [1071, 374] width 5 height 111
click at [1041, 394] on div "в" at bounding box center [1040, 379] width 34 height 120
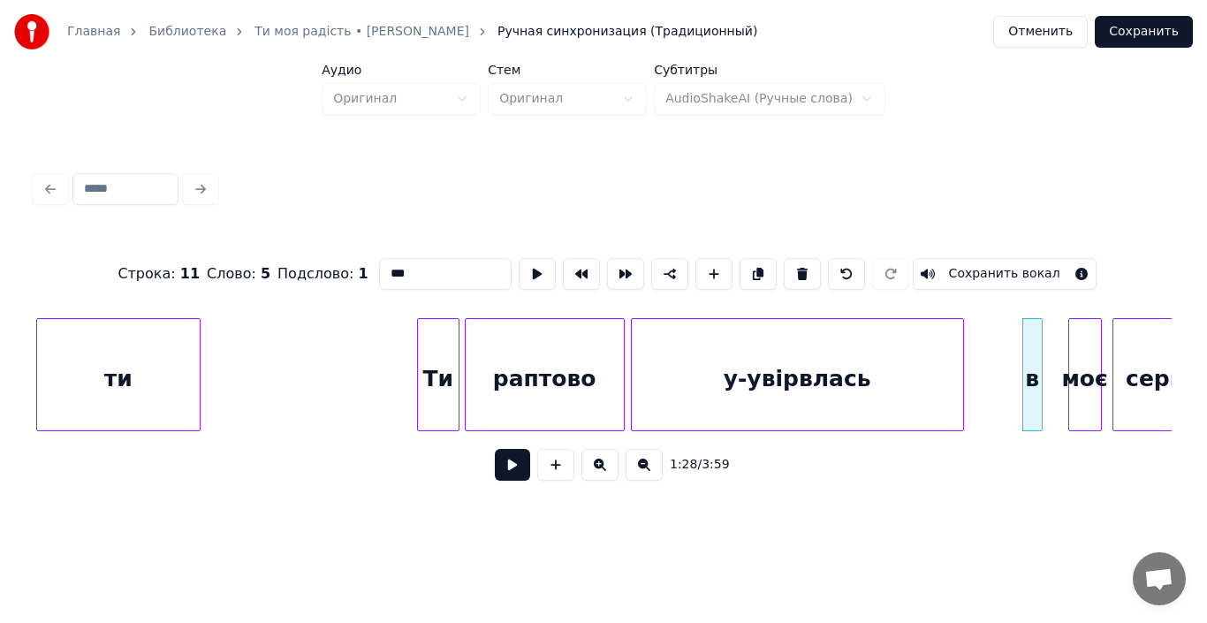
click at [1040, 390] on div at bounding box center [1038, 374] width 5 height 111
click at [1054, 385] on div at bounding box center [1053, 374] width 5 height 111
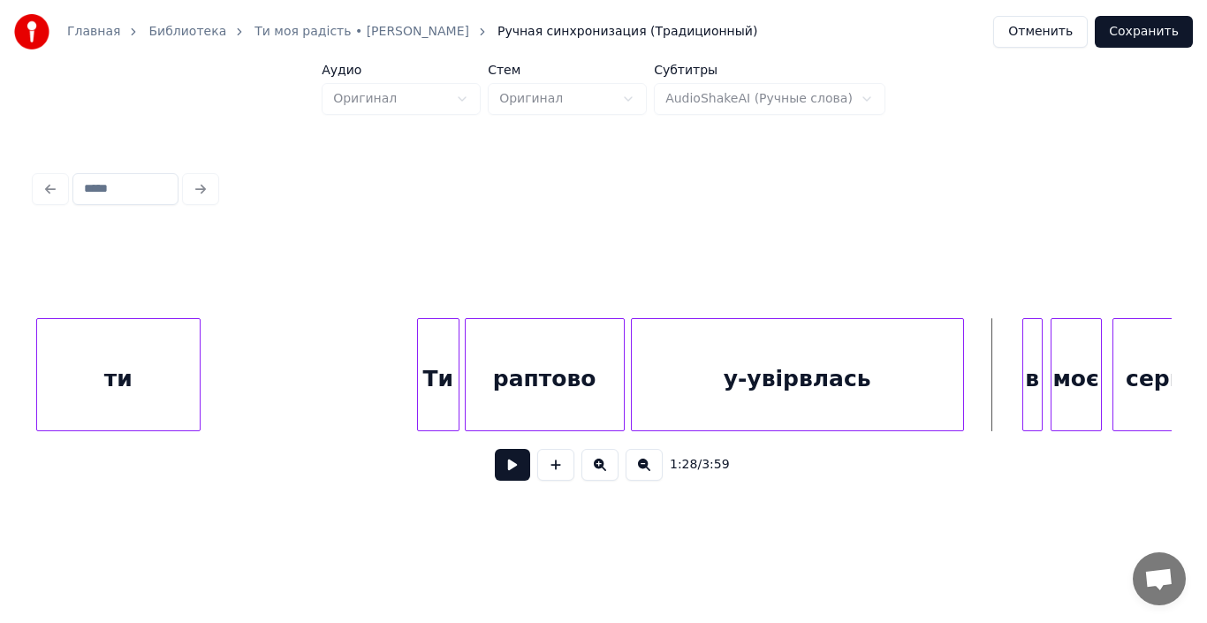
click at [505, 464] on button at bounding box center [512, 465] width 35 height 32
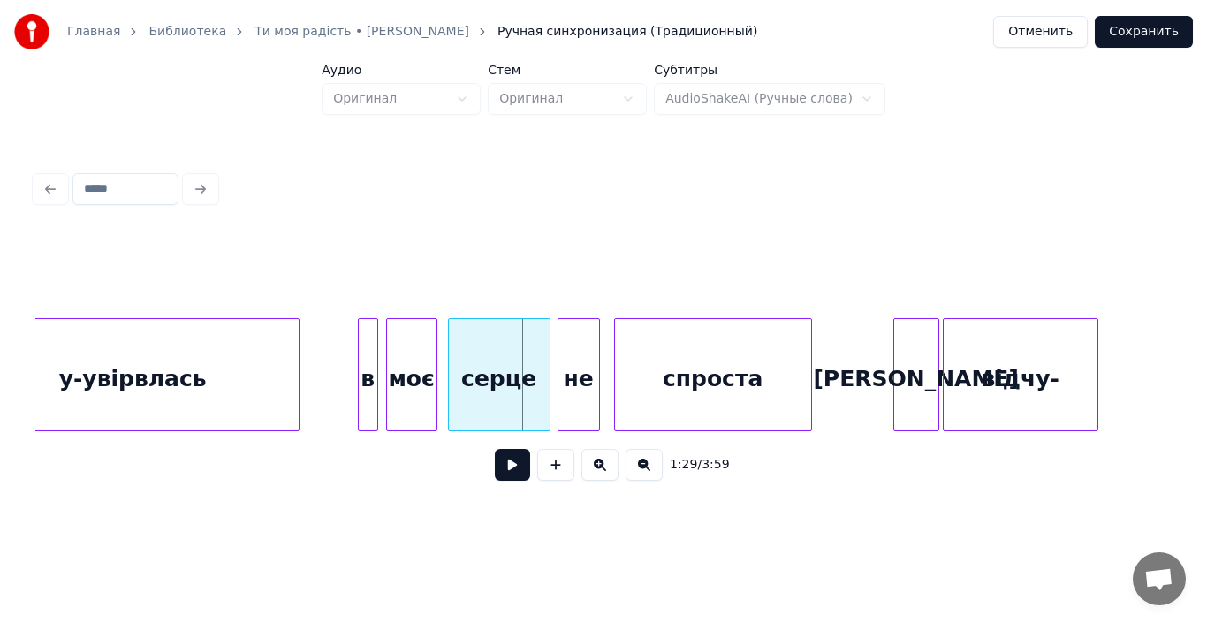
scroll to position [0, 15316]
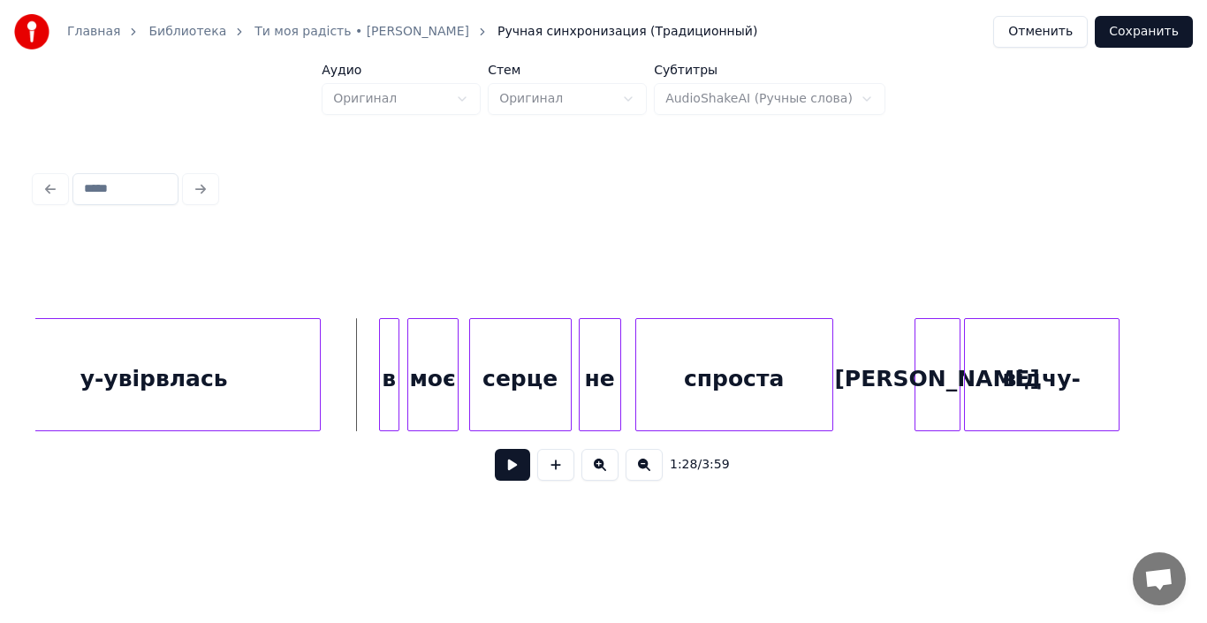
click at [502, 468] on button at bounding box center [512, 465] width 35 height 32
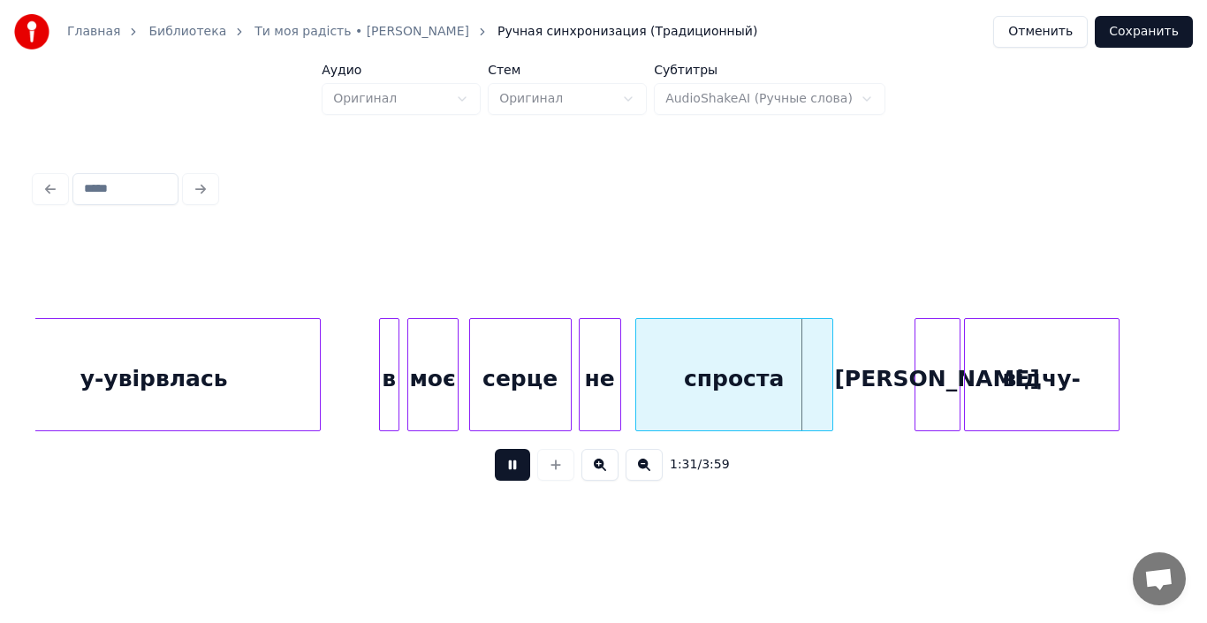
click at [502, 468] on button at bounding box center [512, 465] width 35 height 32
click at [389, 388] on div "в" at bounding box center [389, 379] width 19 height 120
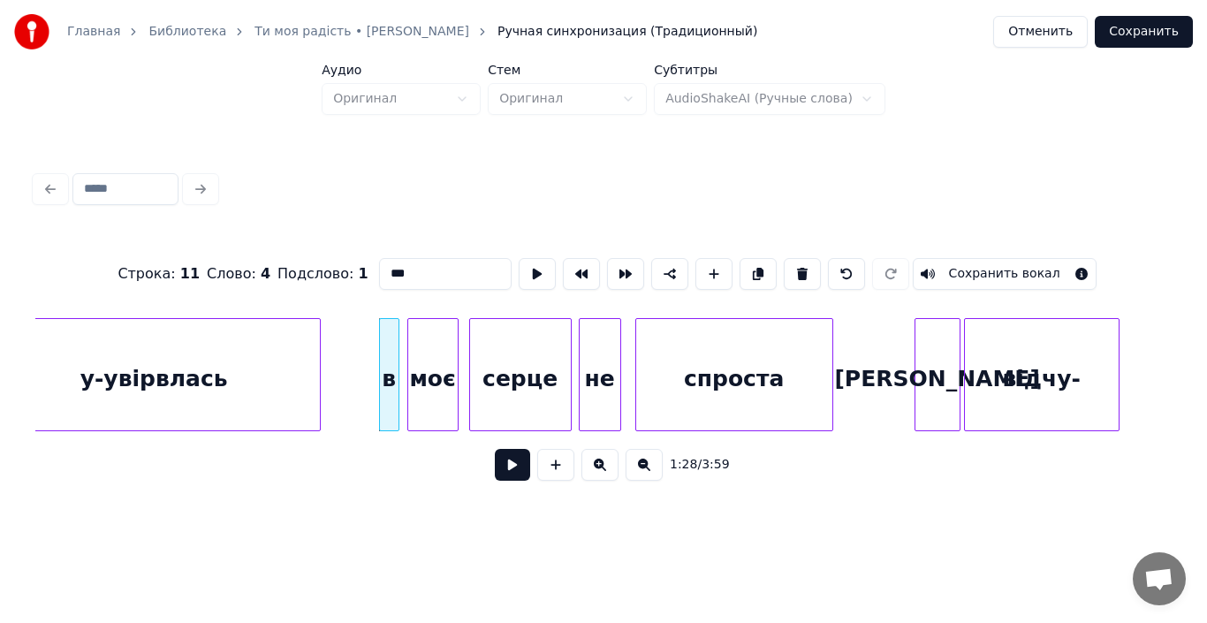
type input "*"
click at [512, 466] on button at bounding box center [512, 465] width 35 height 32
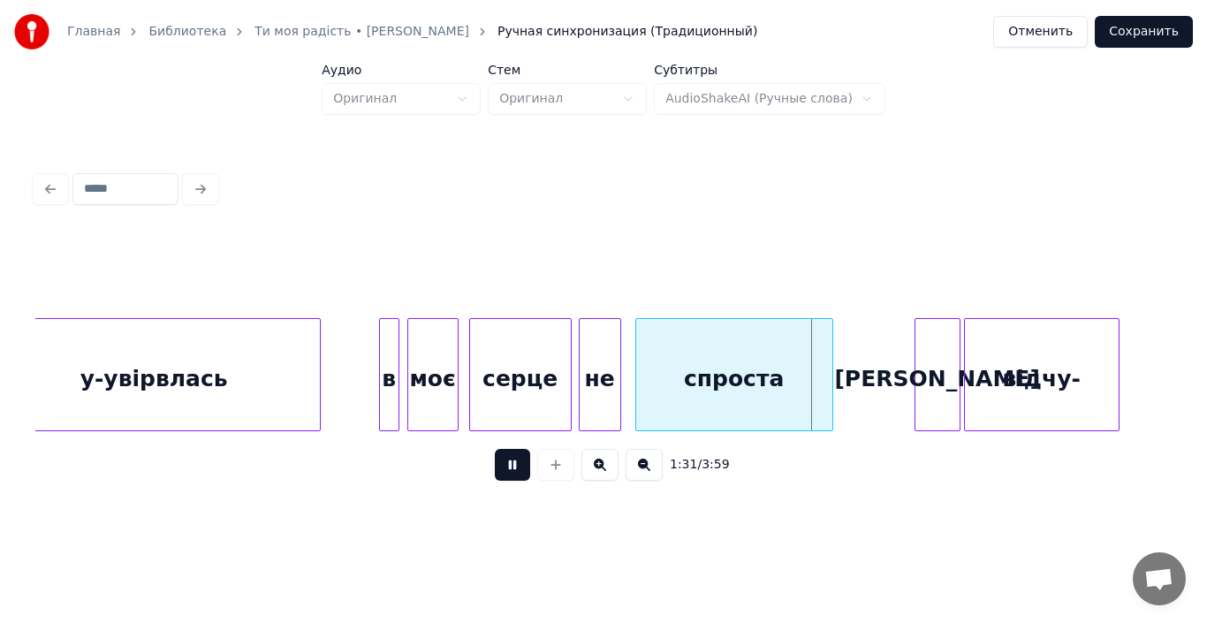
click at [512, 466] on button at bounding box center [512, 465] width 35 height 32
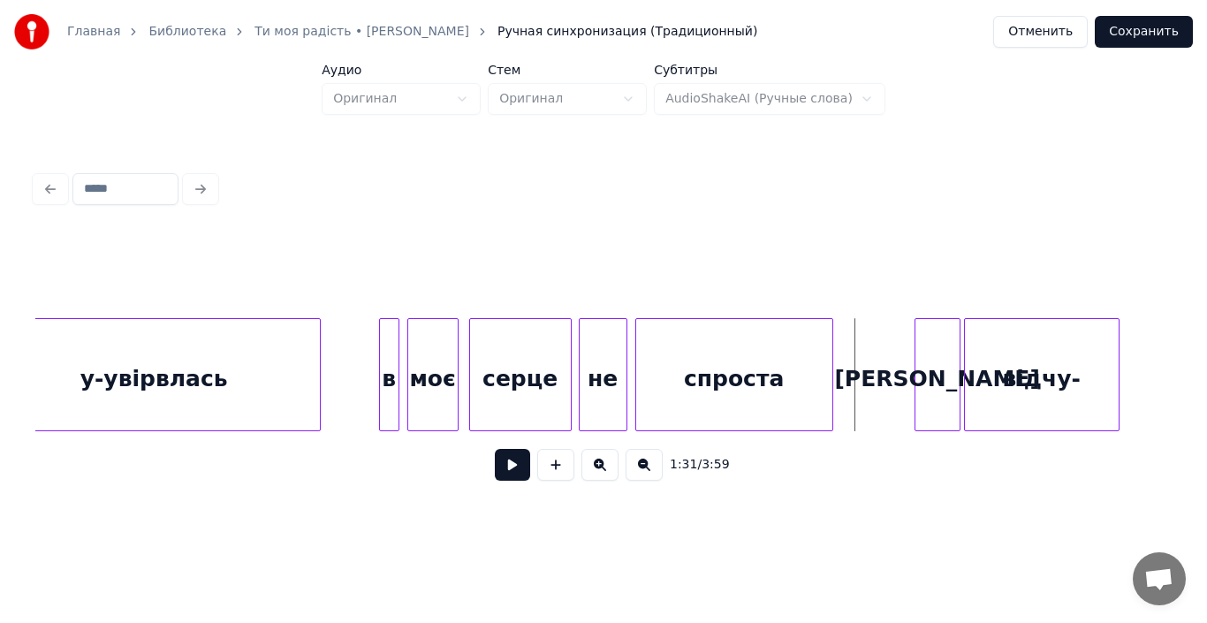
click at [624, 395] on div at bounding box center [623, 374] width 5 height 111
click at [648, 398] on div at bounding box center [649, 374] width 5 height 111
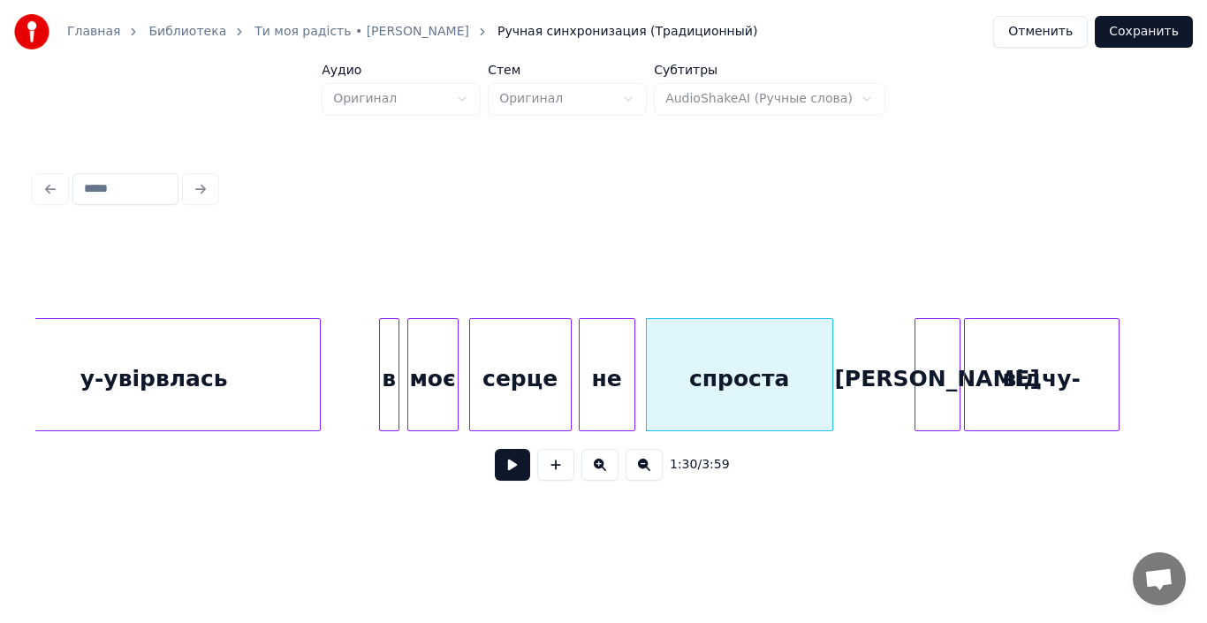
click at [631, 392] on div at bounding box center [631, 374] width 5 height 111
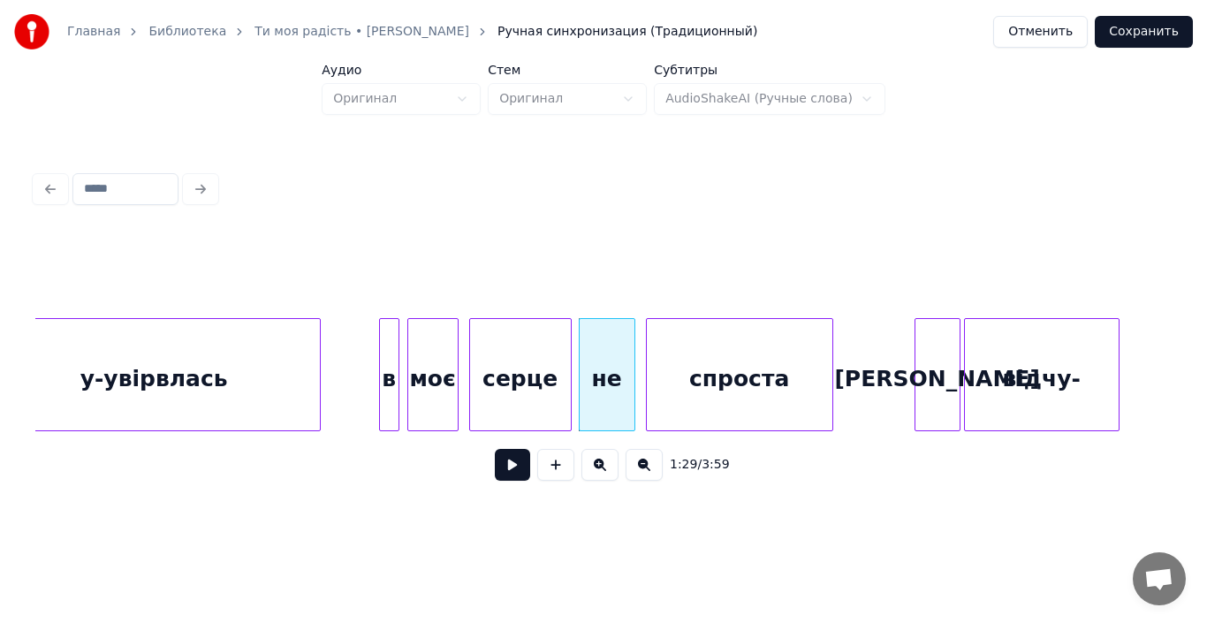
click at [523, 391] on div "серце" at bounding box center [520, 379] width 101 height 120
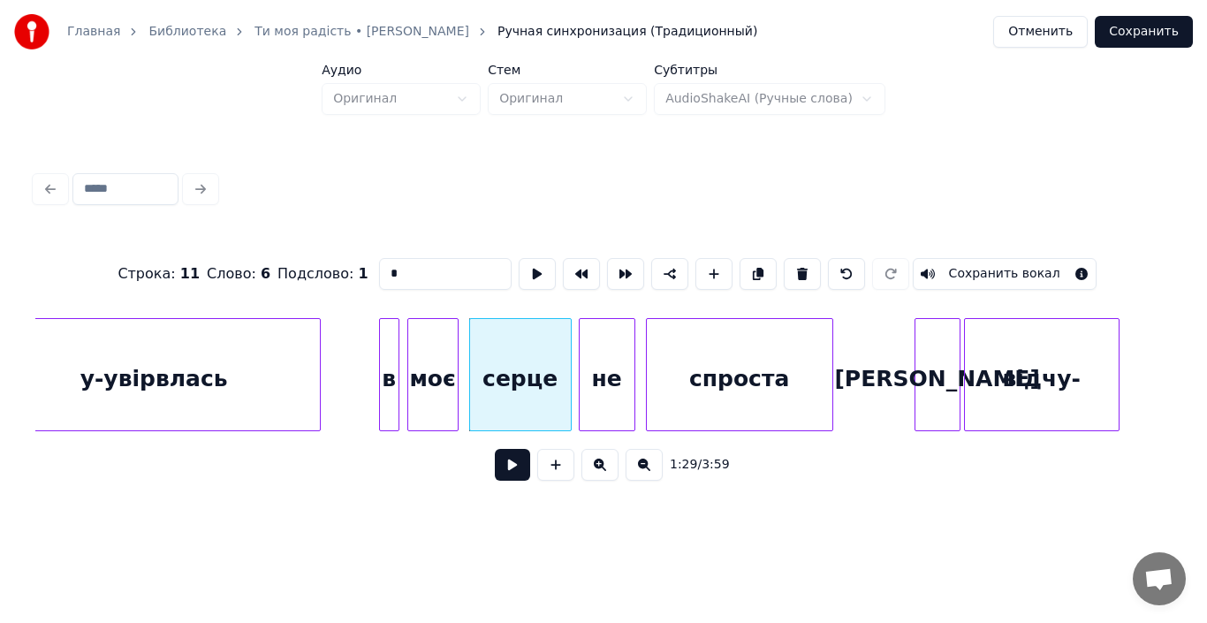
type input "*****"
click at [513, 469] on button at bounding box center [512, 465] width 35 height 32
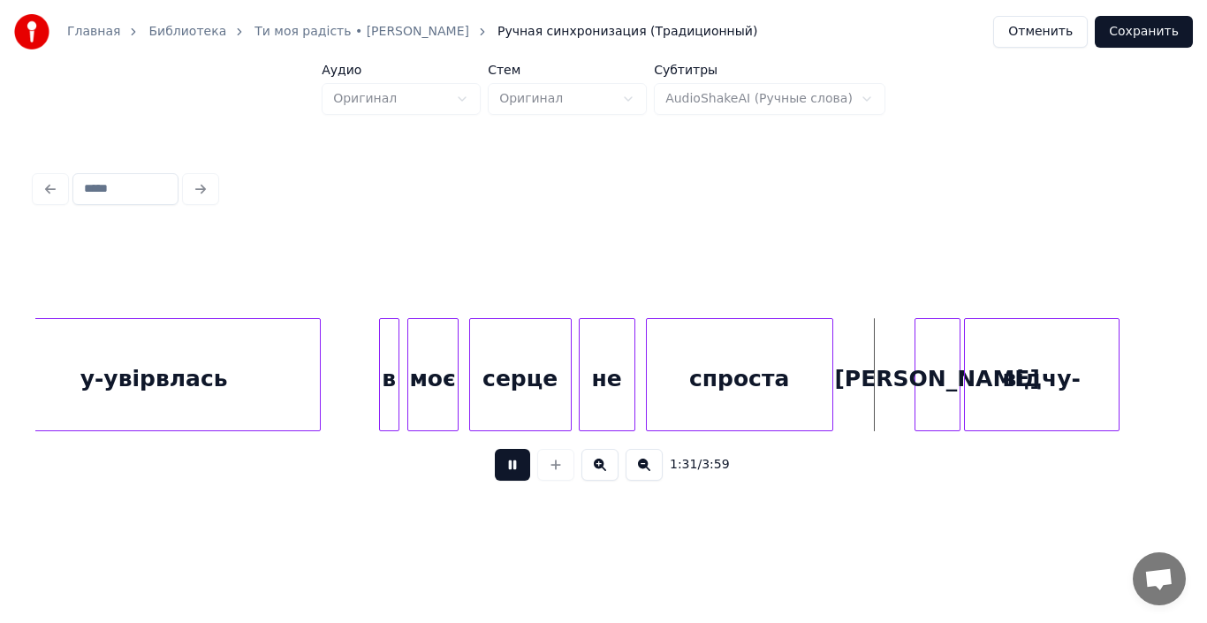
click at [513, 469] on button at bounding box center [512, 465] width 35 height 32
click at [842, 398] on div at bounding box center [839, 374] width 5 height 111
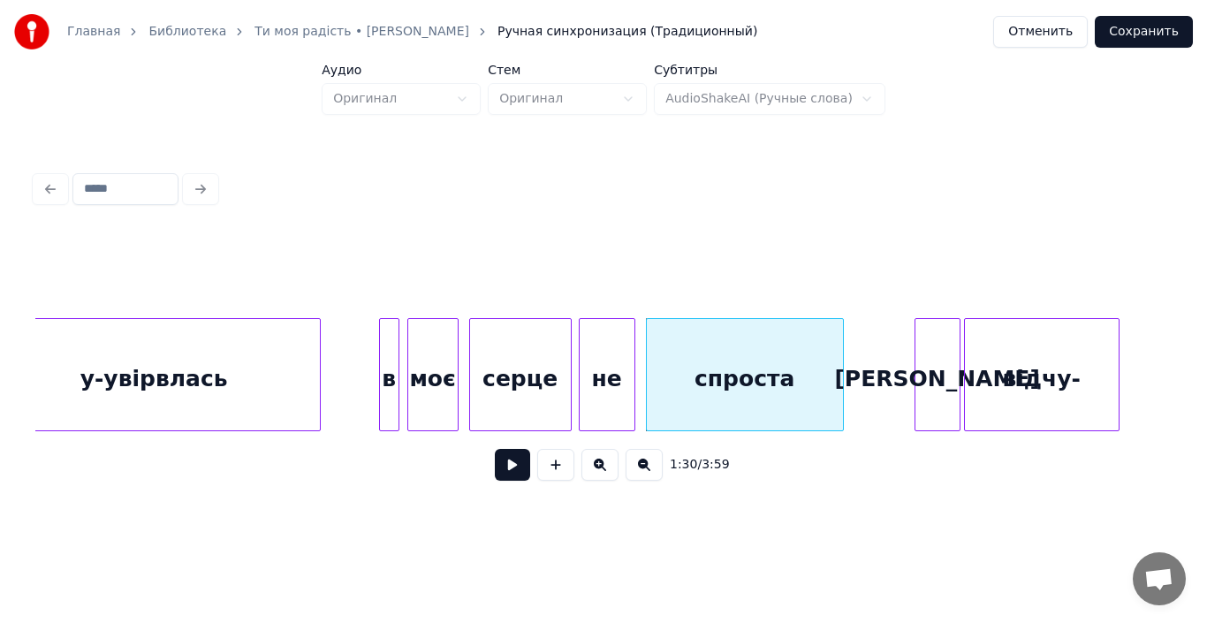
click at [800, 395] on div "спроста" at bounding box center [745, 379] width 196 height 120
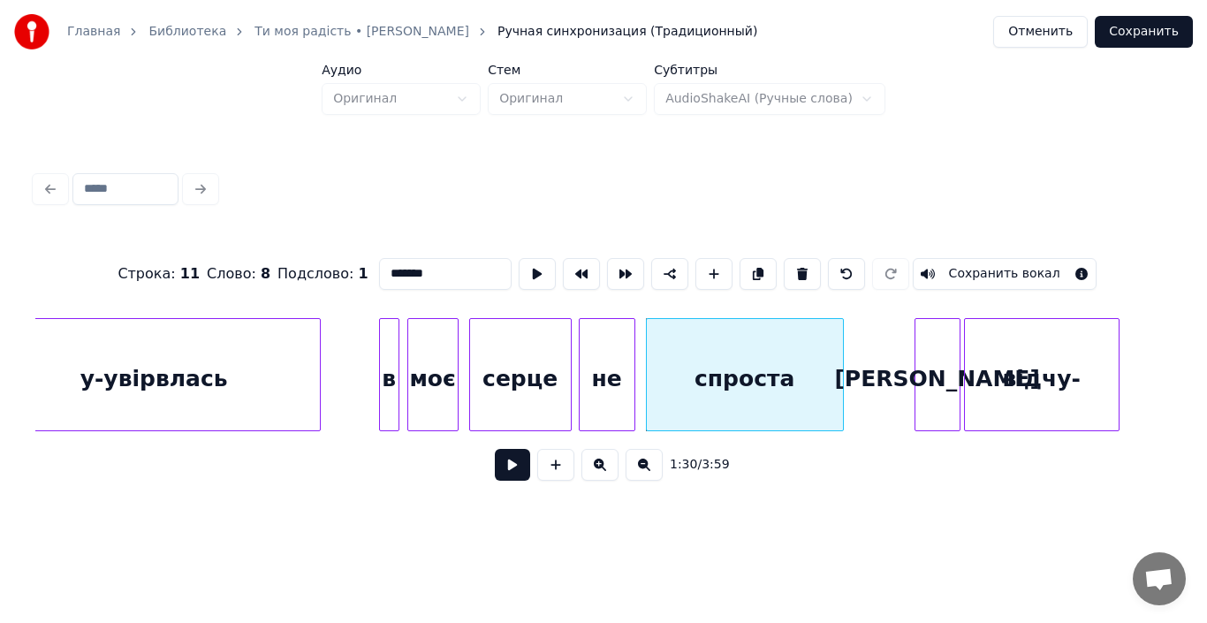
click at [523, 467] on button at bounding box center [512, 465] width 35 height 32
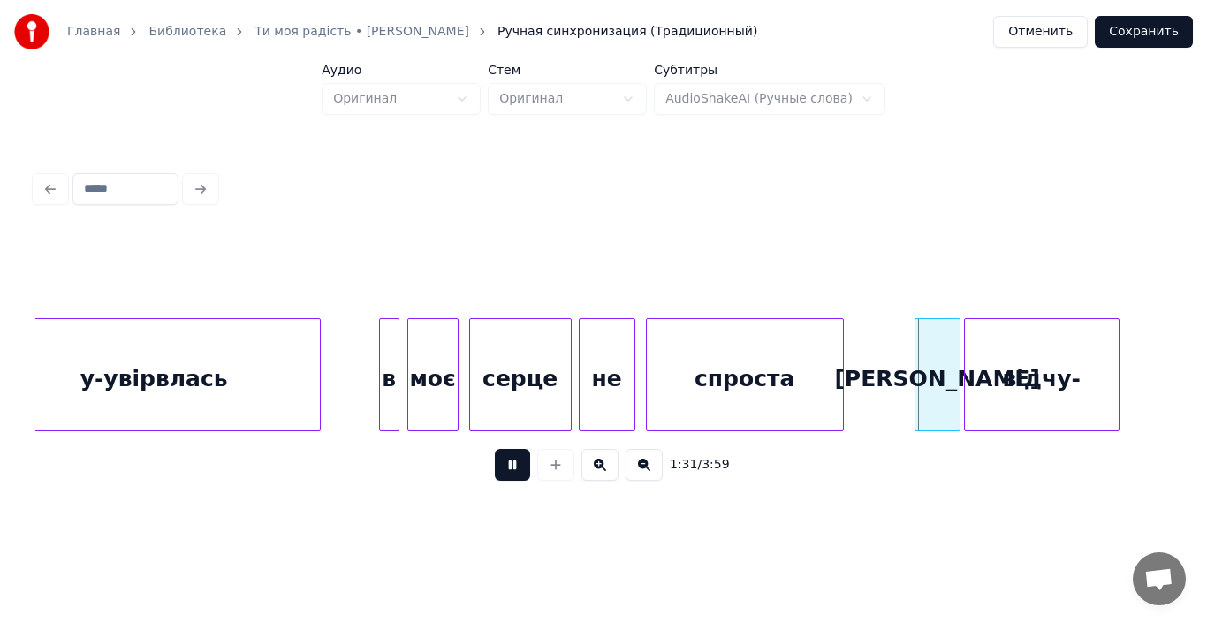
click at [523, 467] on button at bounding box center [512, 465] width 35 height 32
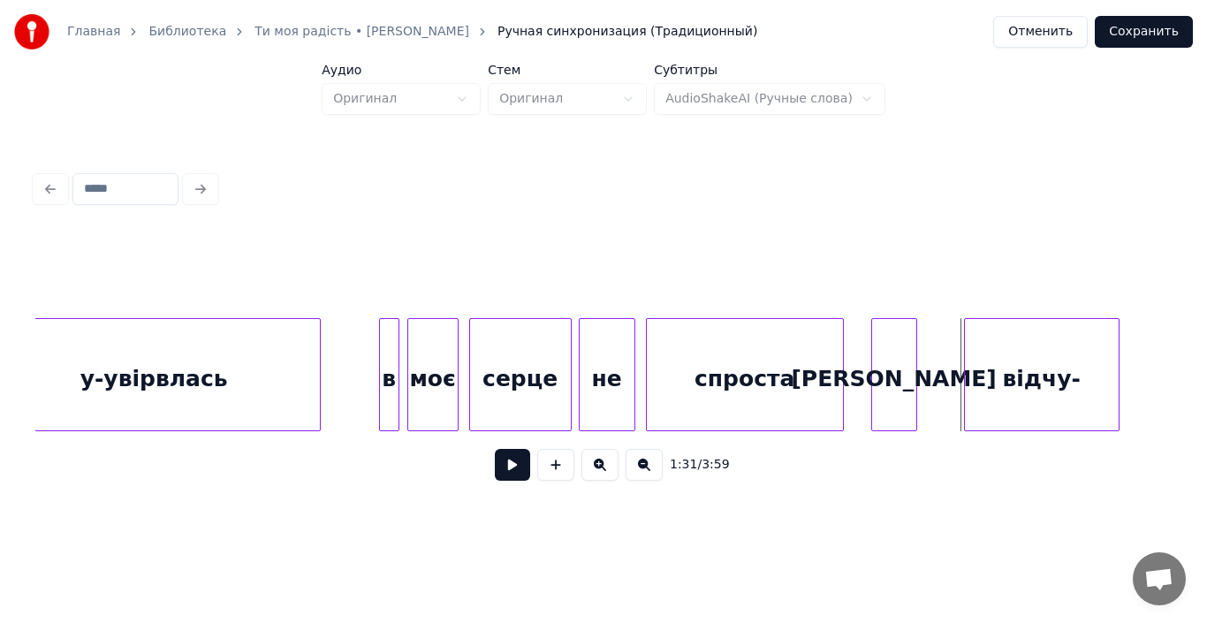
click at [887, 389] on div "[PERSON_NAME]" at bounding box center [894, 379] width 44 height 120
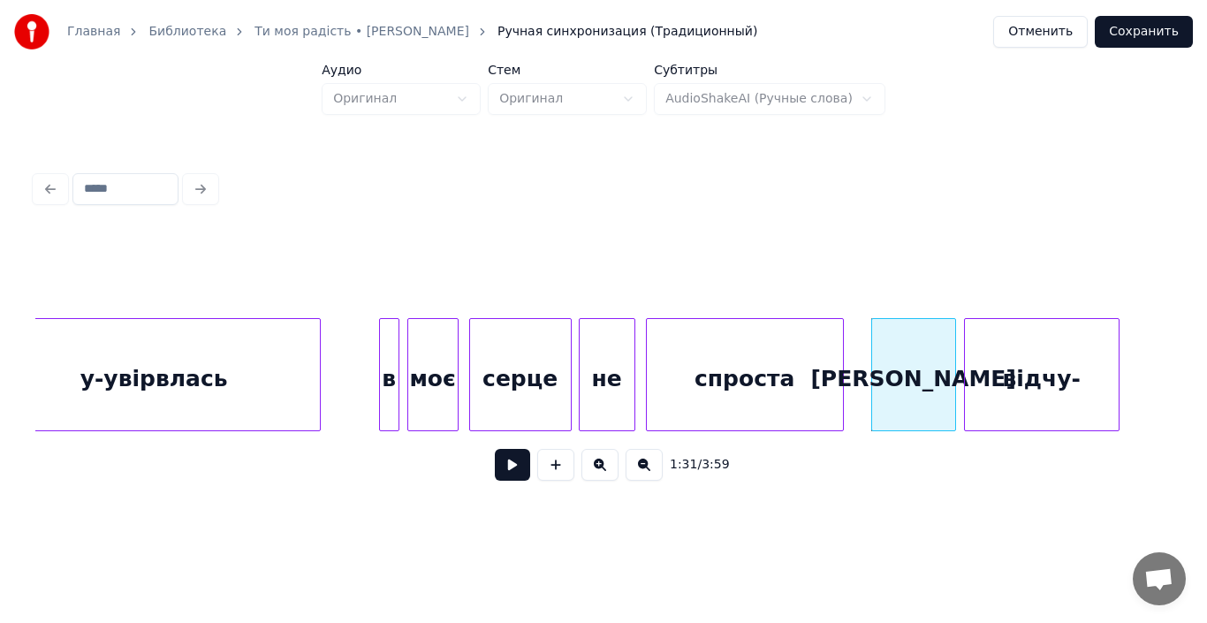
click at [951, 405] on div at bounding box center [952, 374] width 5 height 111
click at [767, 390] on div "спроста" at bounding box center [745, 379] width 196 height 120
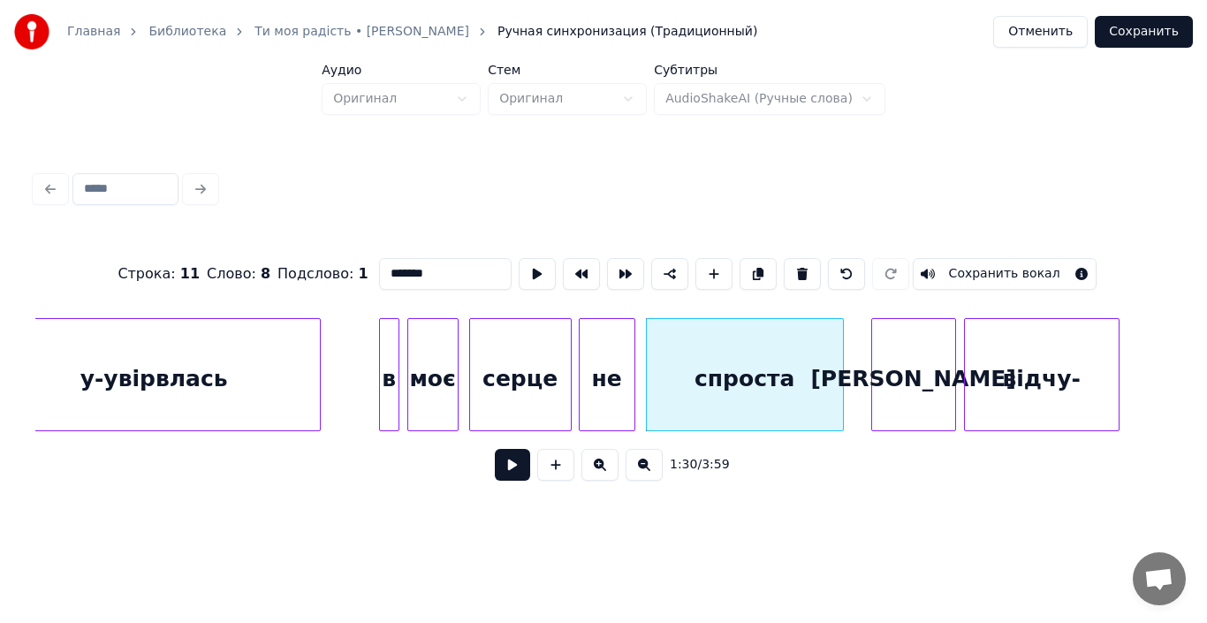
click at [519, 468] on button at bounding box center [512, 465] width 35 height 32
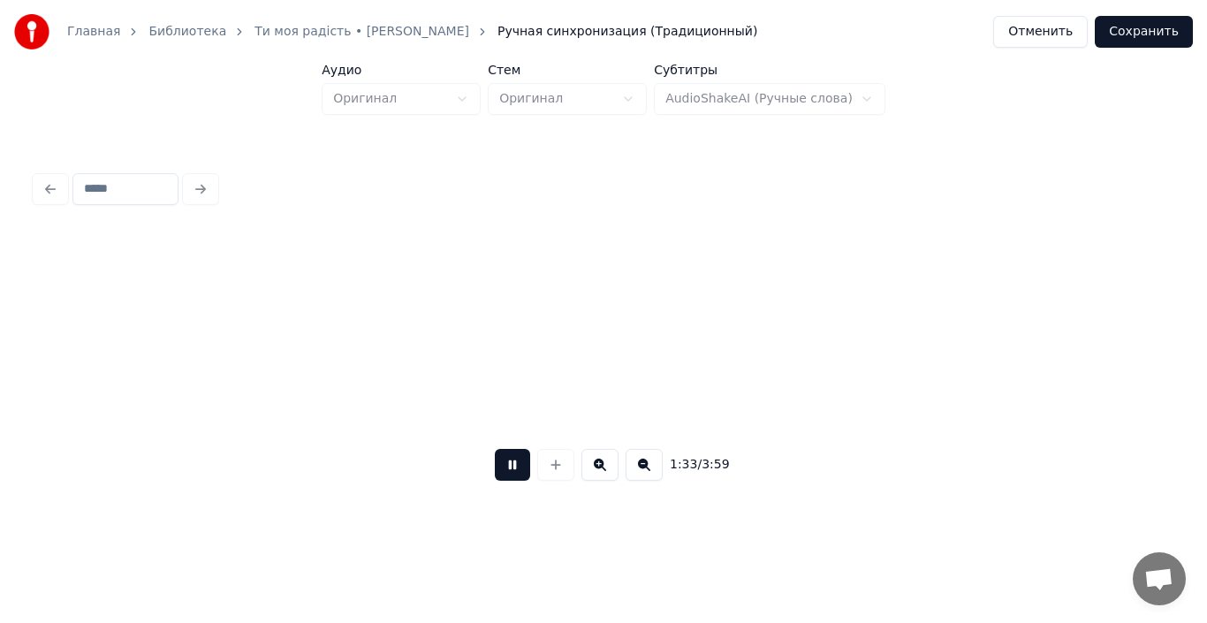
scroll to position [0, 16453]
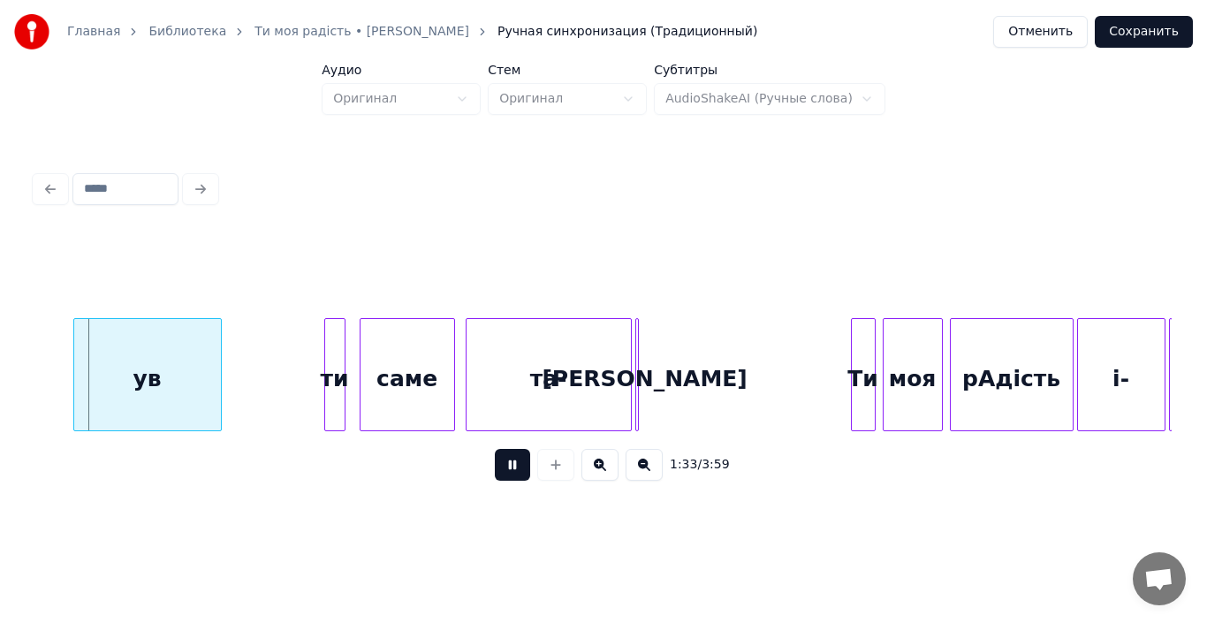
click at [519, 468] on button at bounding box center [512, 465] width 35 height 32
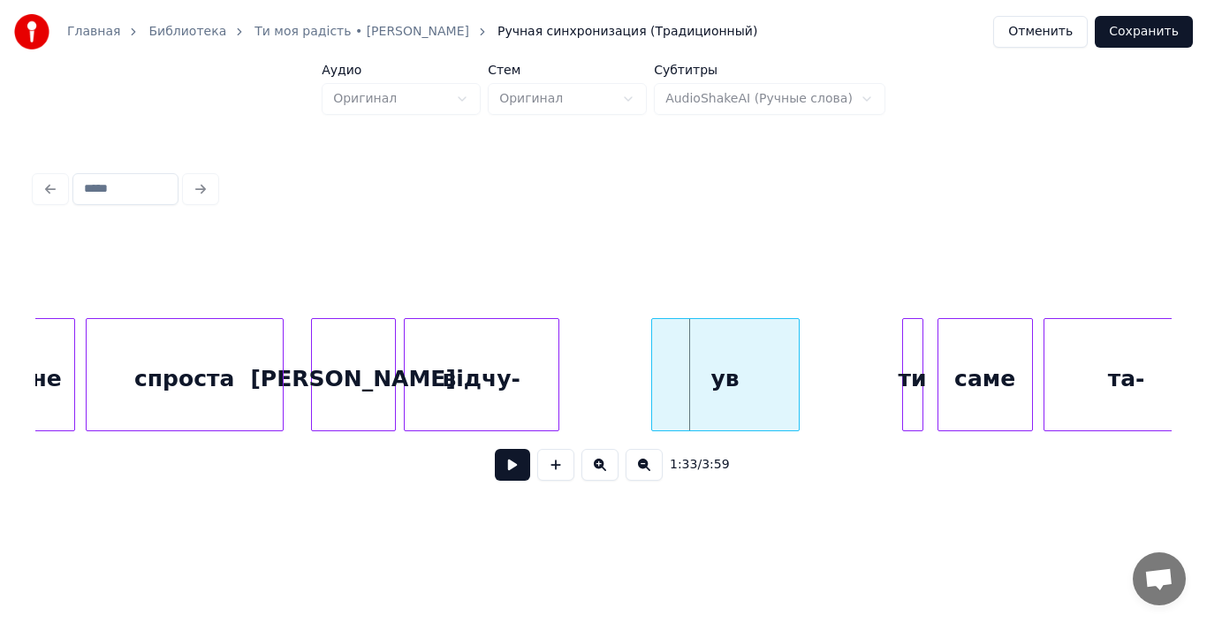
scroll to position [0, 15853]
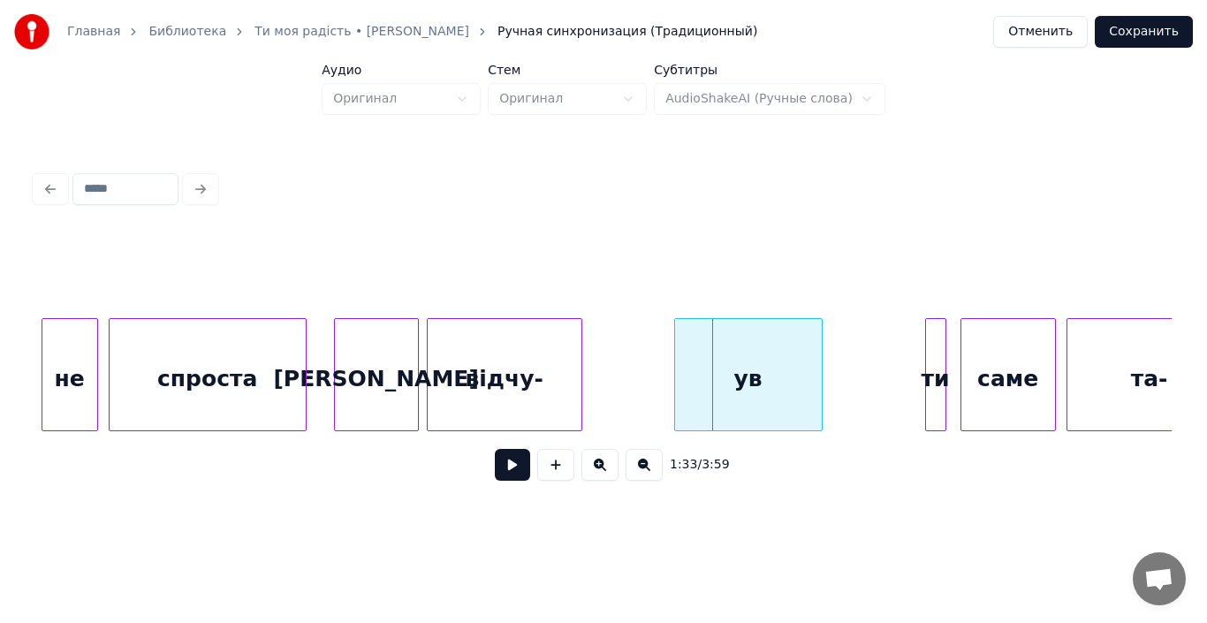
click at [557, 397] on div "відчу-" at bounding box center [505, 379] width 154 height 120
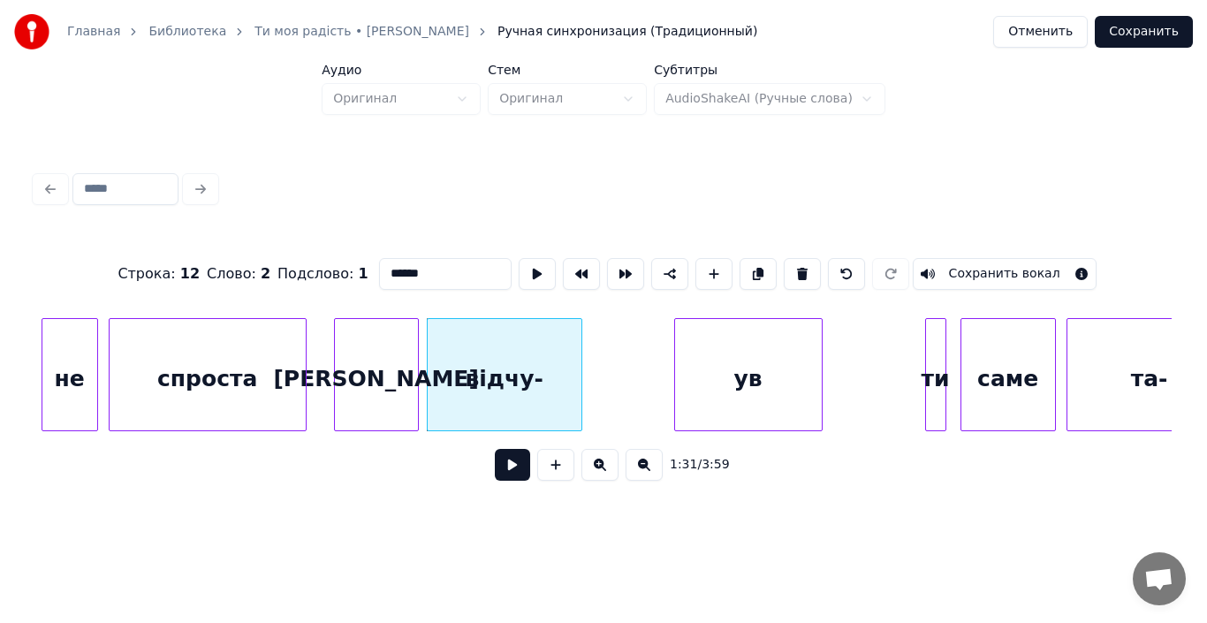
click at [452, 267] on input "******" at bounding box center [445, 274] width 133 height 32
click at [731, 378] on div "ув" at bounding box center [748, 379] width 147 height 120
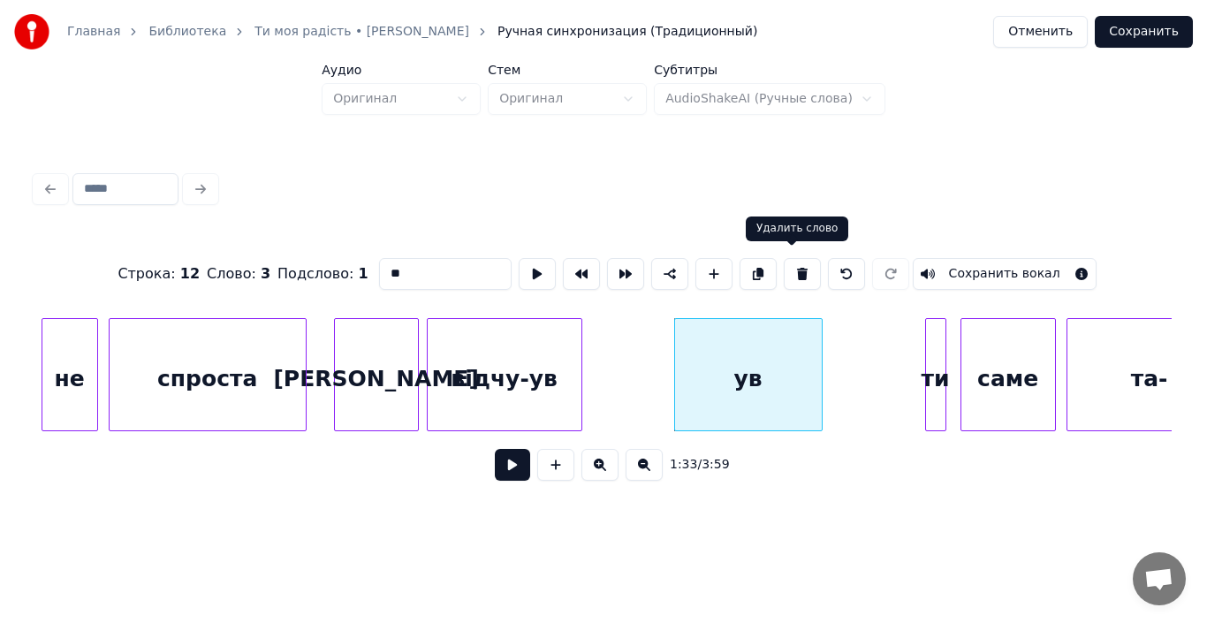
click at [797, 263] on button at bounding box center [802, 274] width 37 height 32
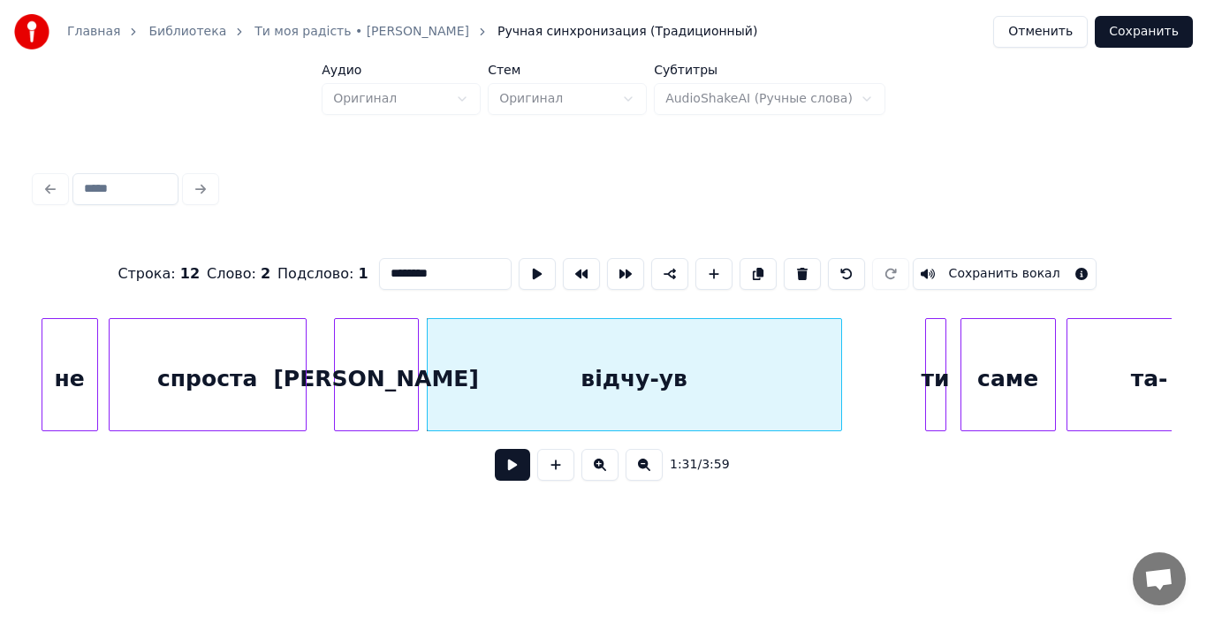
click at [840, 405] on div at bounding box center [838, 374] width 5 height 111
click at [344, 390] on div "[PERSON_NAME]" at bounding box center [376, 379] width 83 height 120
type input "*"
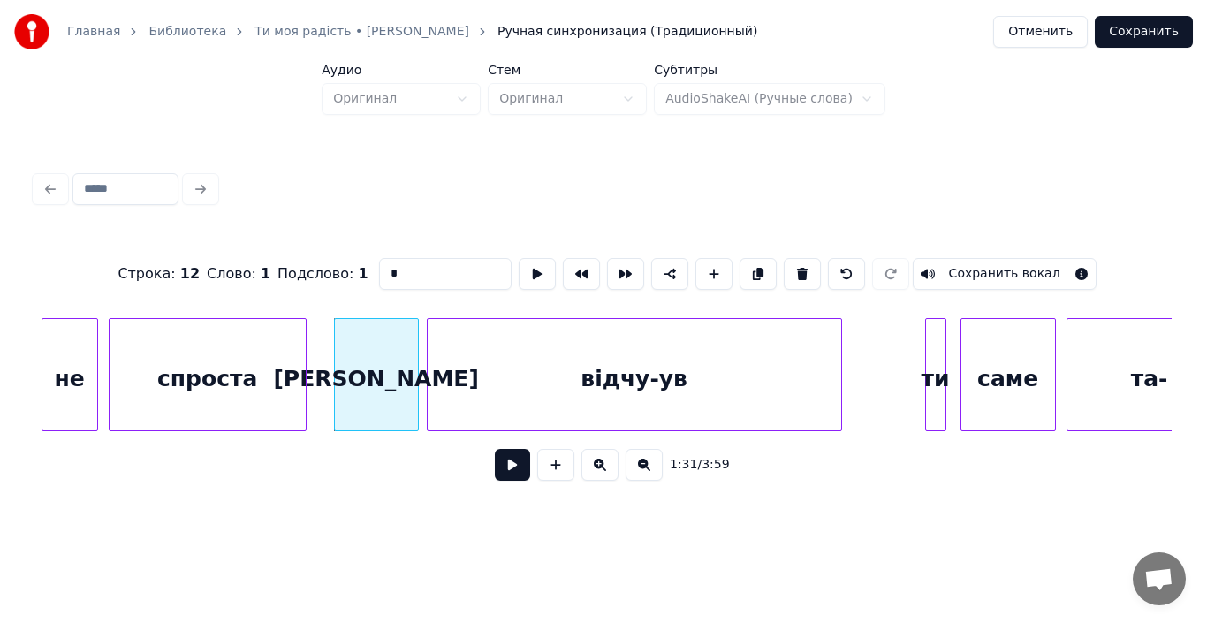
click at [512, 466] on button at bounding box center [512, 465] width 35 height 32
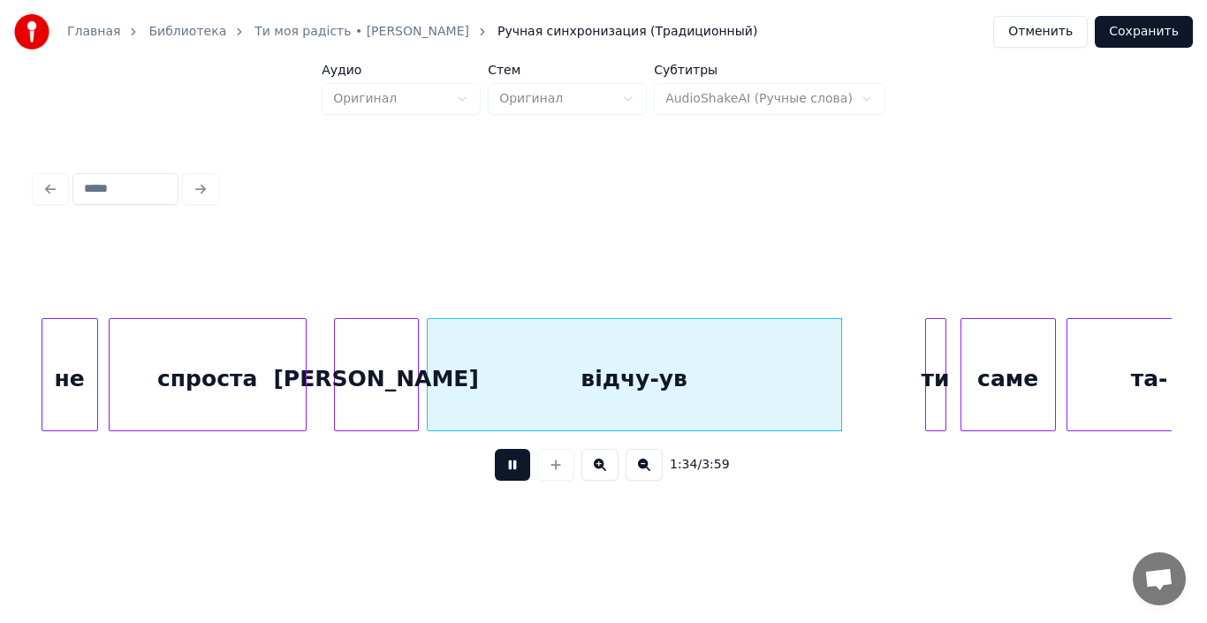
click at [512, 467] on button at bounding box center [512, 465] width 35 height 32
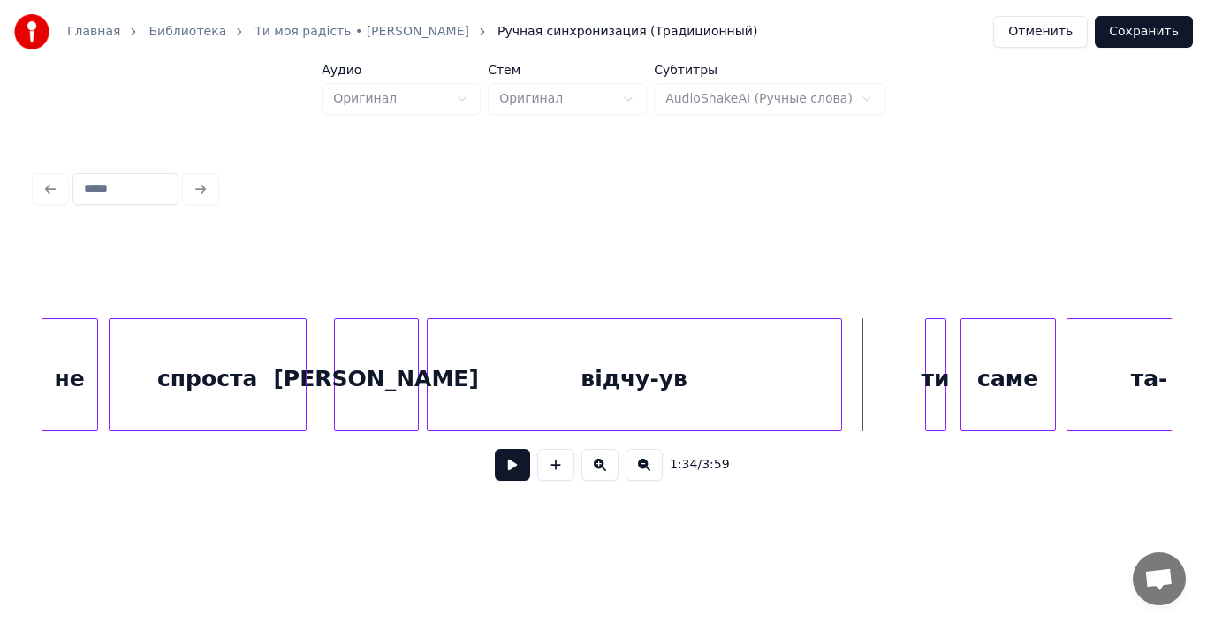
click at [480, 386] on div "відчу-ув" at bounding box center [634, 379] width 413 height 120
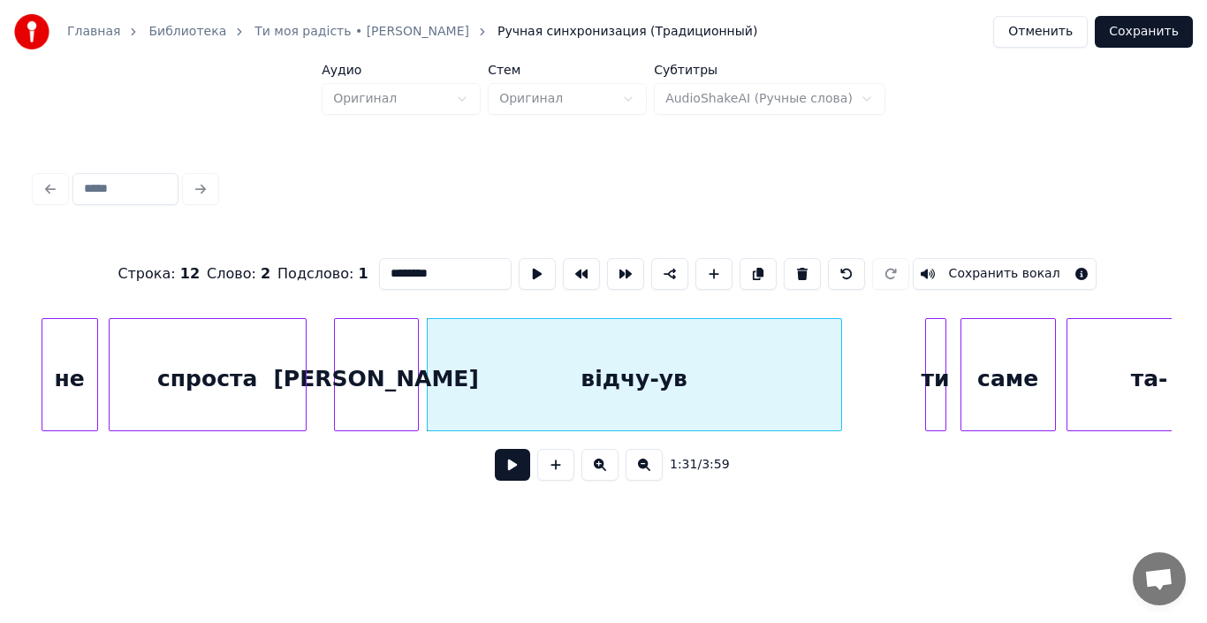
click at [515, 463] on button at bounding box center [512, 465] width 35 height 32
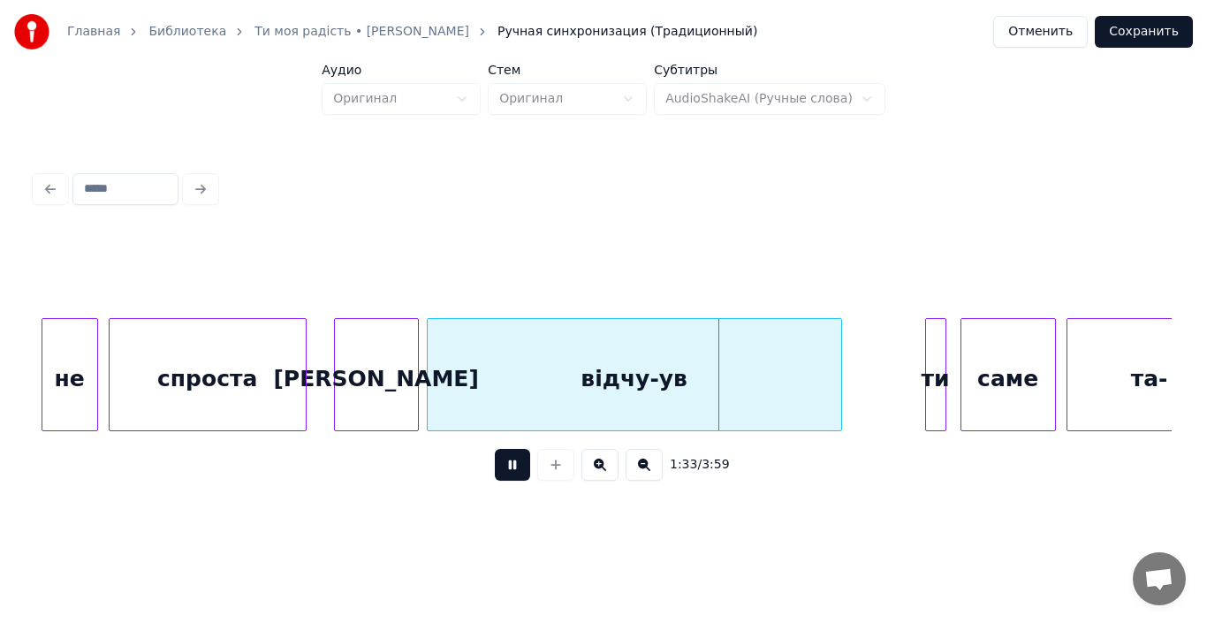
click at [515, 463] on button at bounding box center [512, 465] width 35 height 32
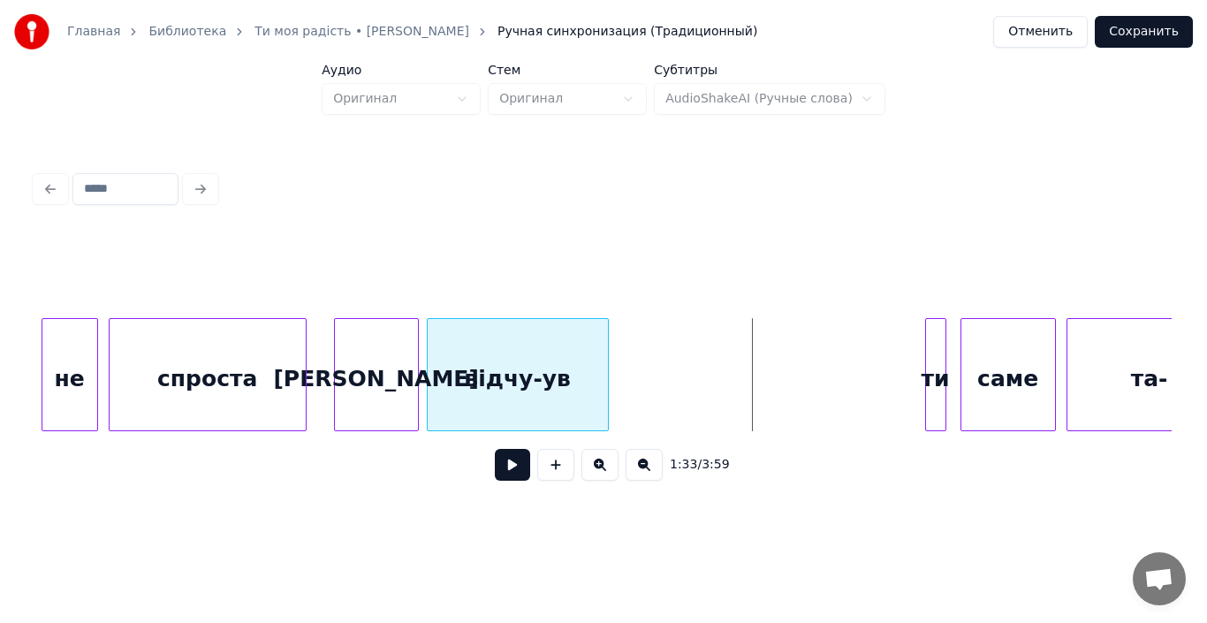
click at [607, 412] on div at bounding box center [604, 374] width 5 height 111
click at [383, 404] on div "[PERSON_NAME]" at bounding box center [376, 379] width 83 height 120
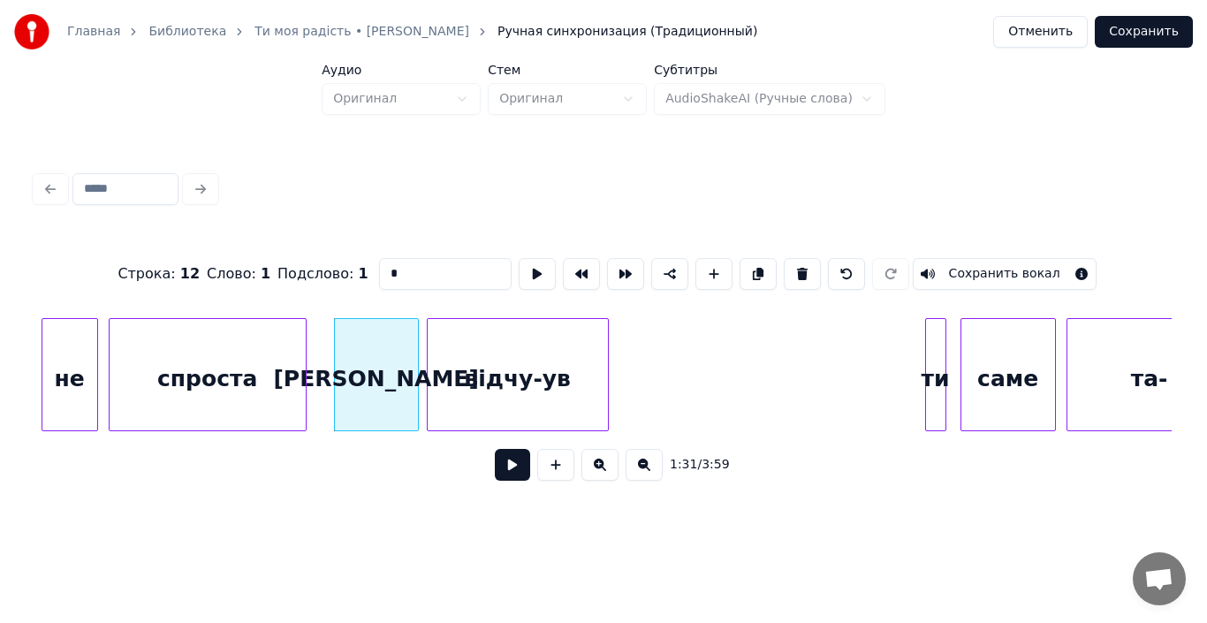
click at [504, 473] on button at bounding box center [512, 465] width 35 height 32
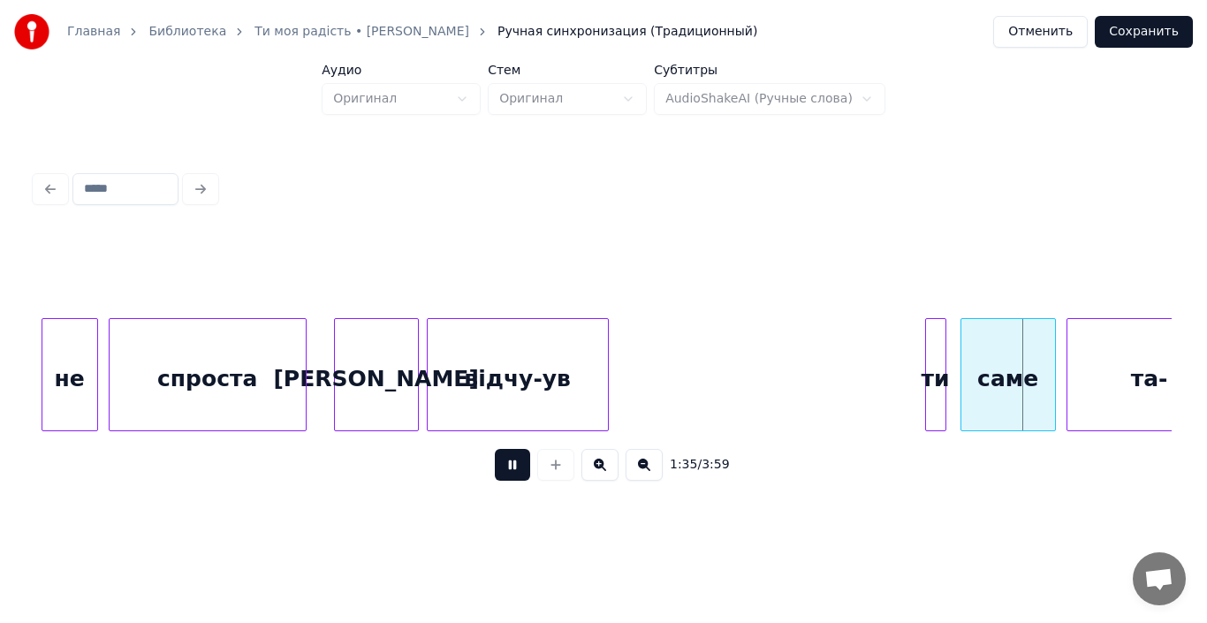
click at [504, 473] on button at bounding box center [512, 465] width 35 height 32
click at [922, 399] on div at bounding box center [922, 374] width 5 height 111
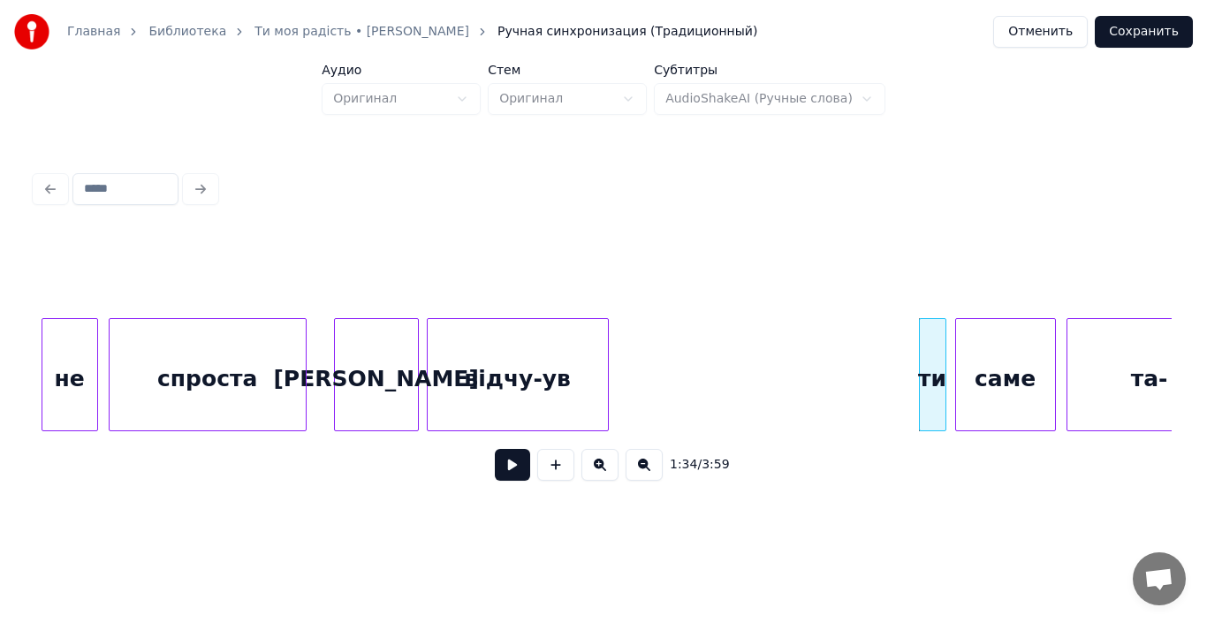
click at [957, 390] on div at bounding box center [958, 374] width 5 height 111
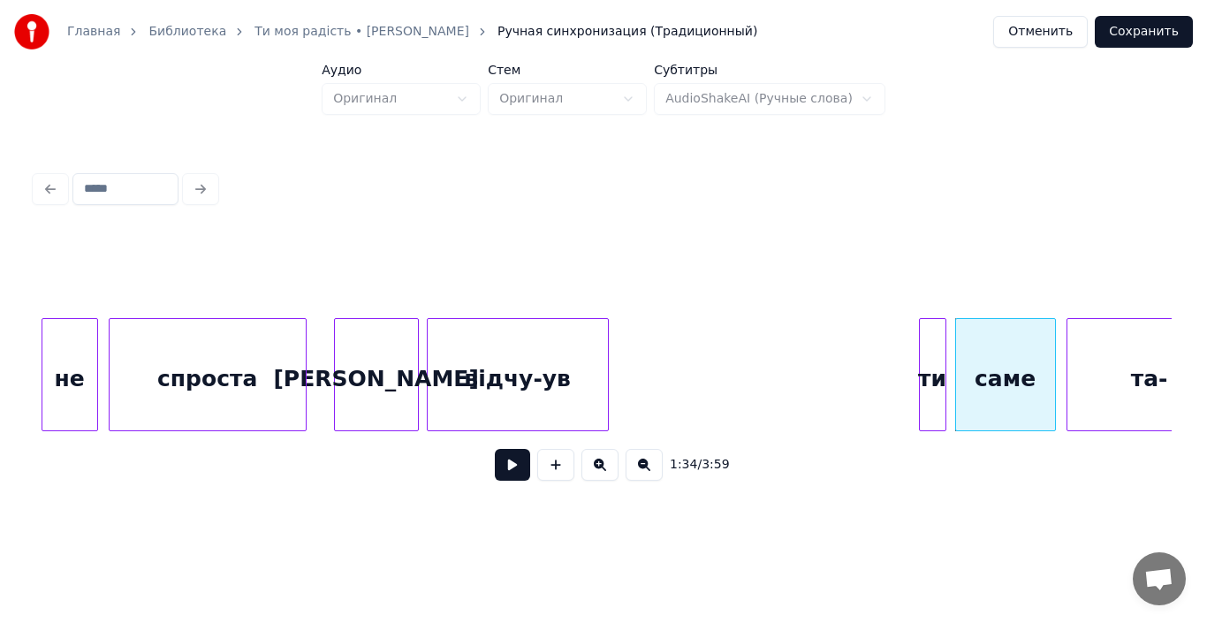
click at [940, 390] on div at bounding box center [942, 374] width 5 height 111
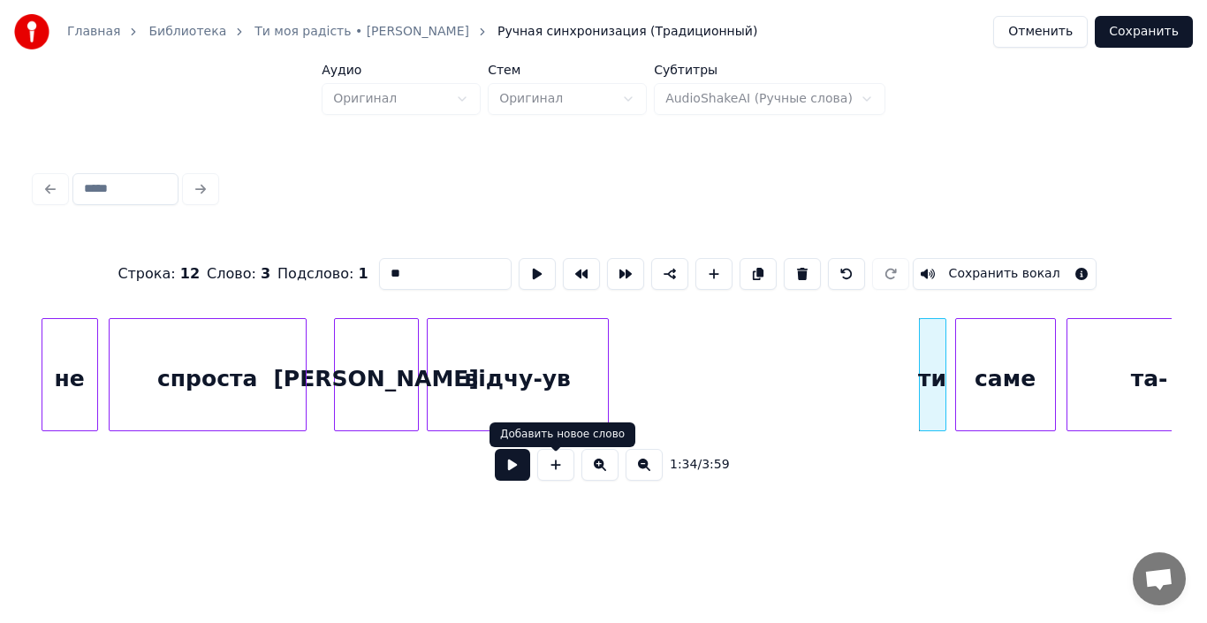
click at [507, 479] on button at bounding box center [512, 465] width 35 height 32
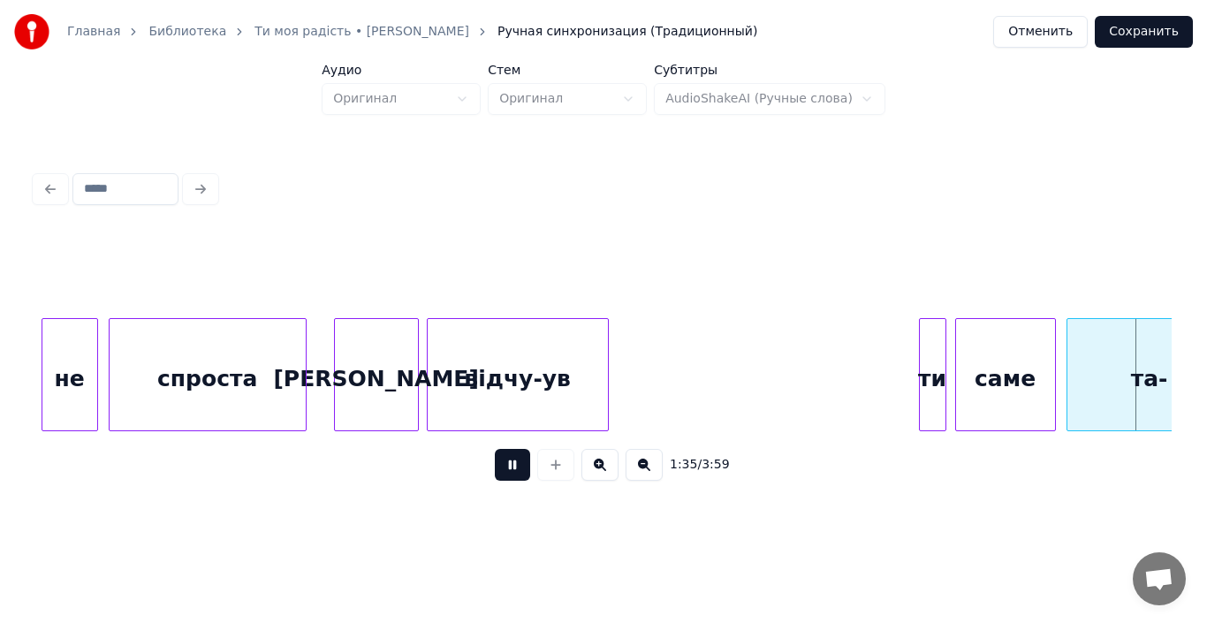
click at [507, 479] on button at bounding box center [512, 465] width 35 height 32
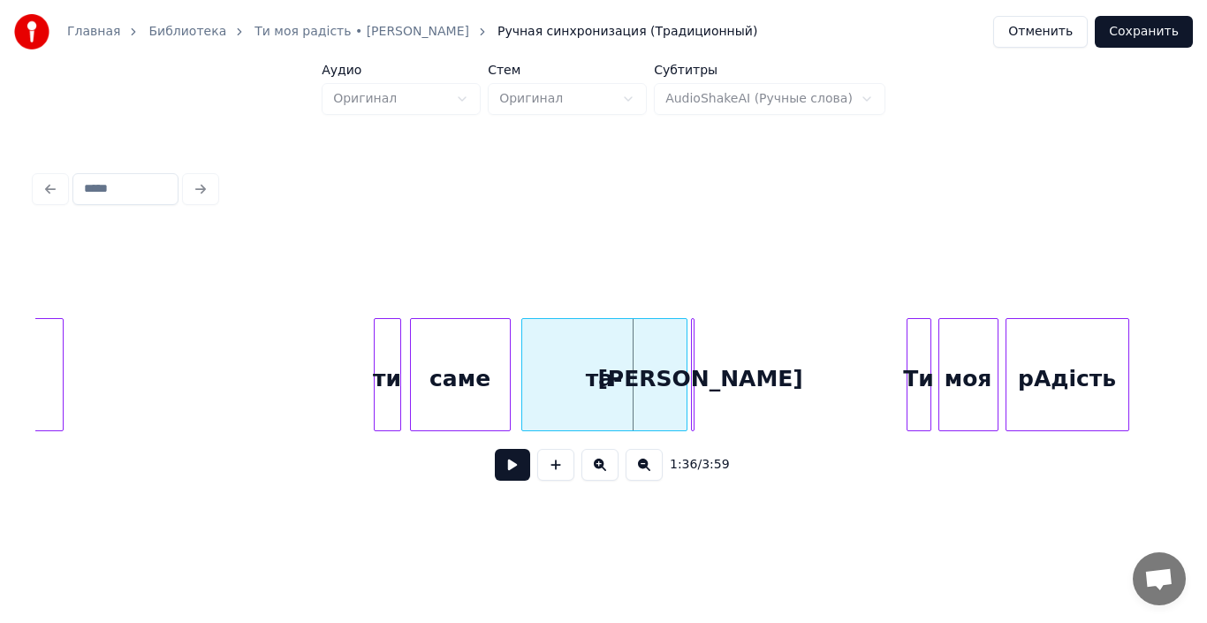
scroll to position [0, 16284]
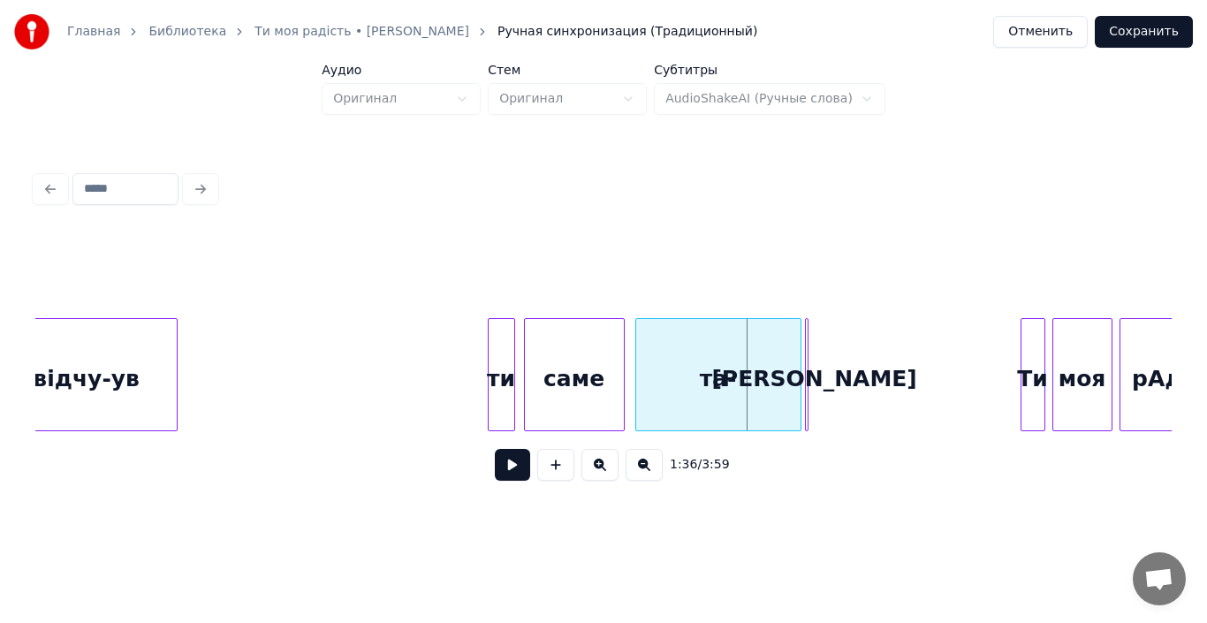
click at [774, 407] on div "та-" at bounding box center [718, 379] width 164 height 120
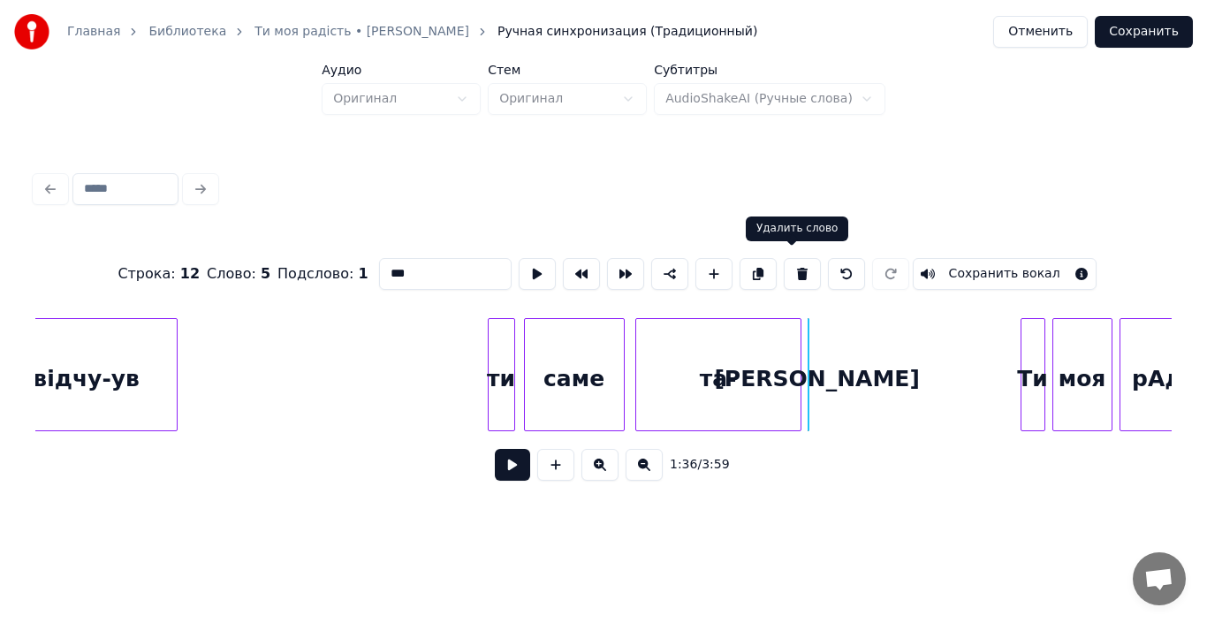
click at [791, 272] on button at bounding box center [802, 274] width 37 height 32
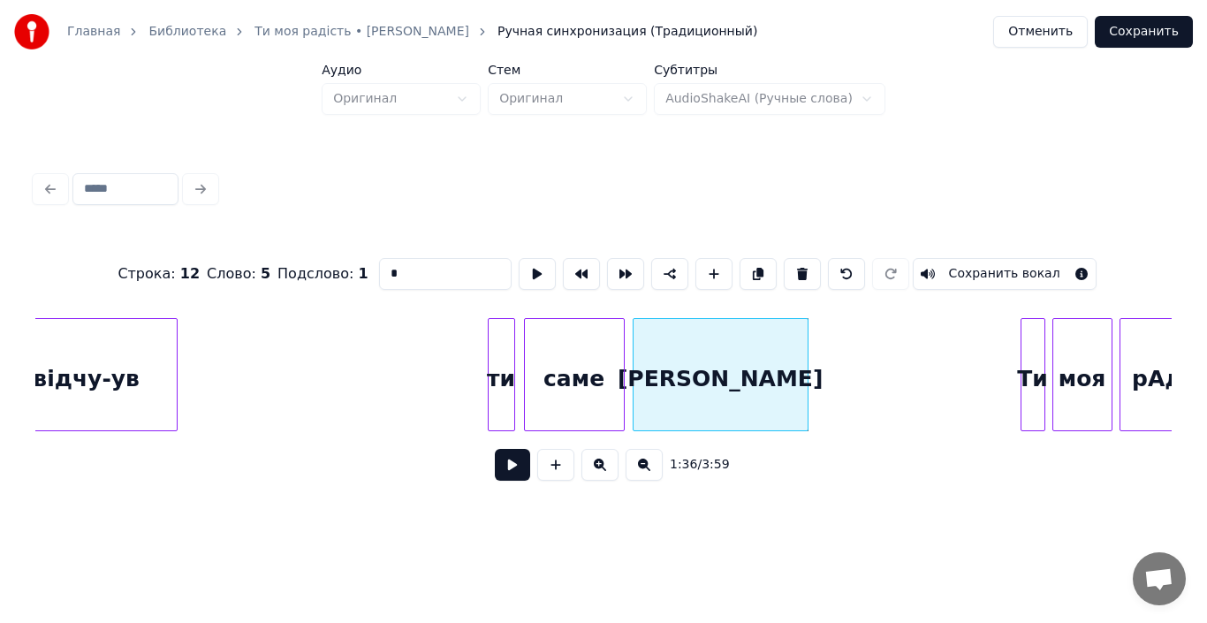
click at [634, 375] on div at bounding box center [635, 374] width 5 height 111
click at [671, 377] on div "[PERSON_NAME]" at bounding box center [720, 379] width 174 height 120
click at [381, 266] on input "*" at bounding box center [445, 274] width 133 height 32
type input "****"
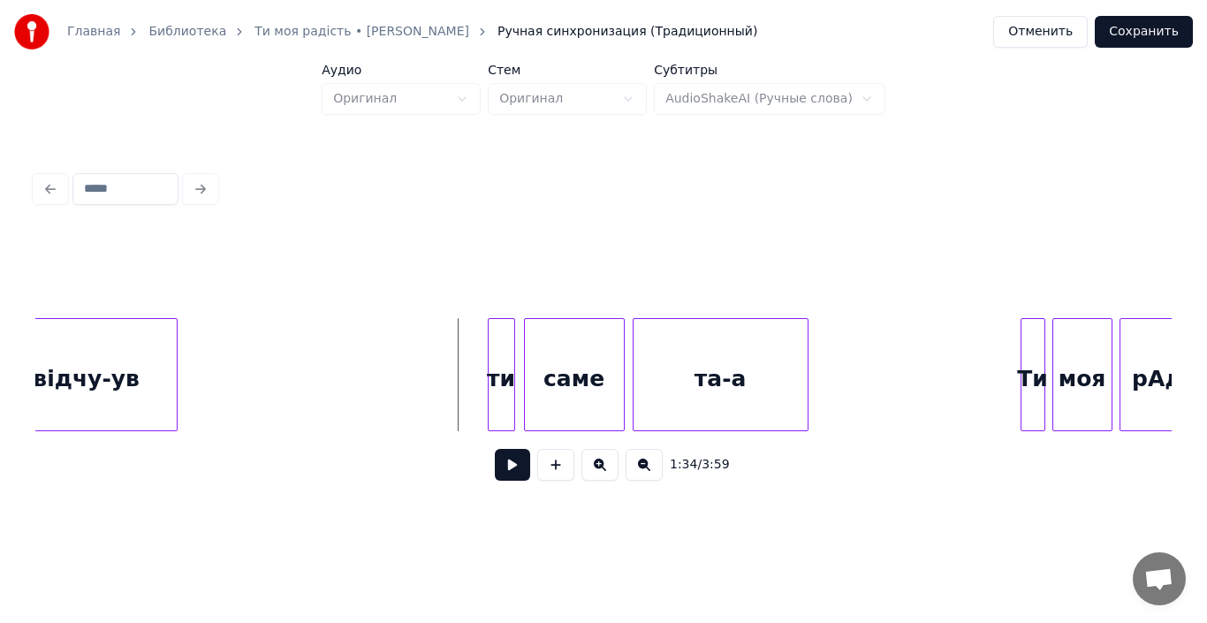
click at [512, 471] on button at bounding box center [512, 465] width 35 height 32
click at [1020, 382] on div at bounding box center [1018, 374] width 5 height 111
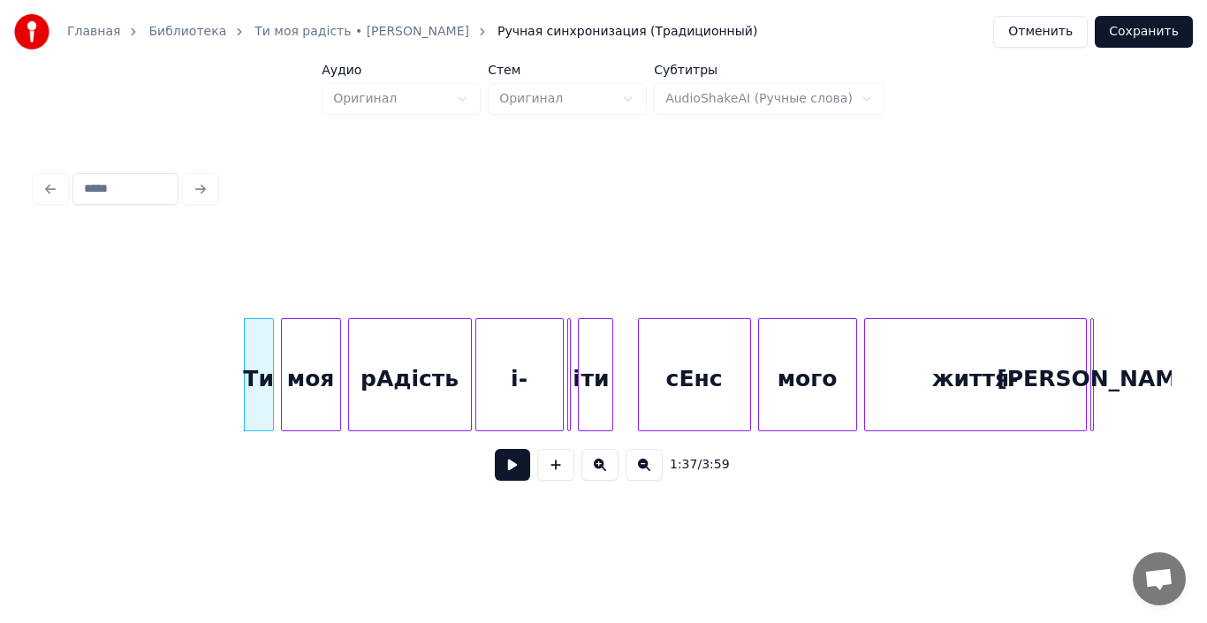
scroll to position [0, 17132]
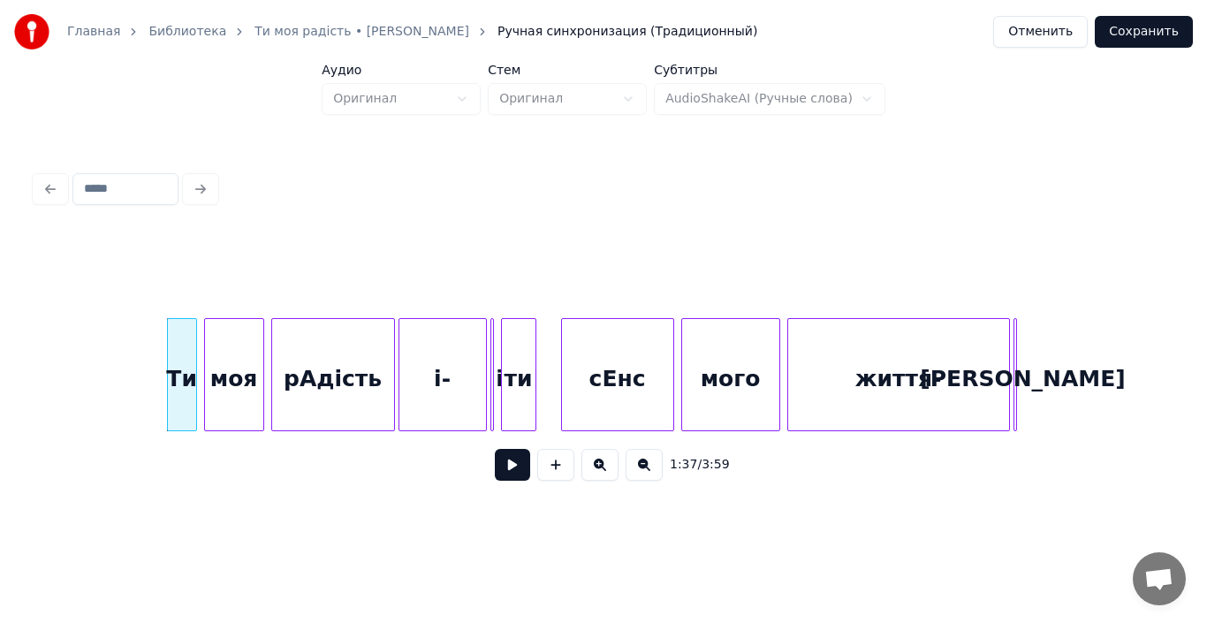
click at [504, 472] on button at bounding box center [512, 465] width 35 height 32
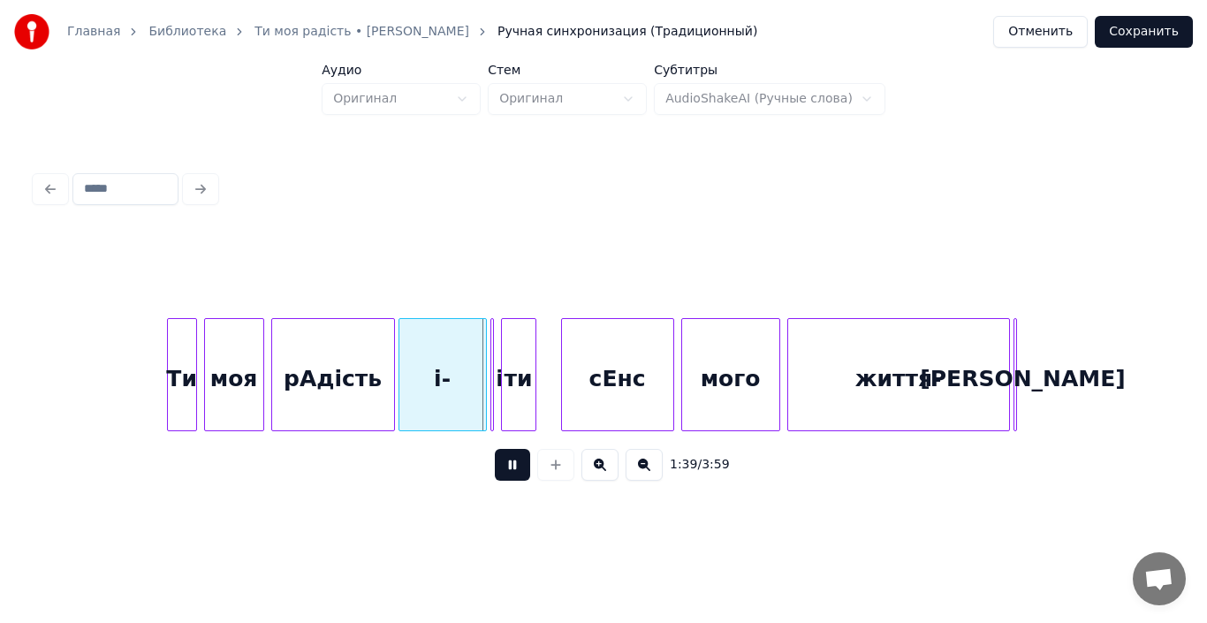
click at [504, 472] on button at bounding box center [512, 465] width 35 height 32
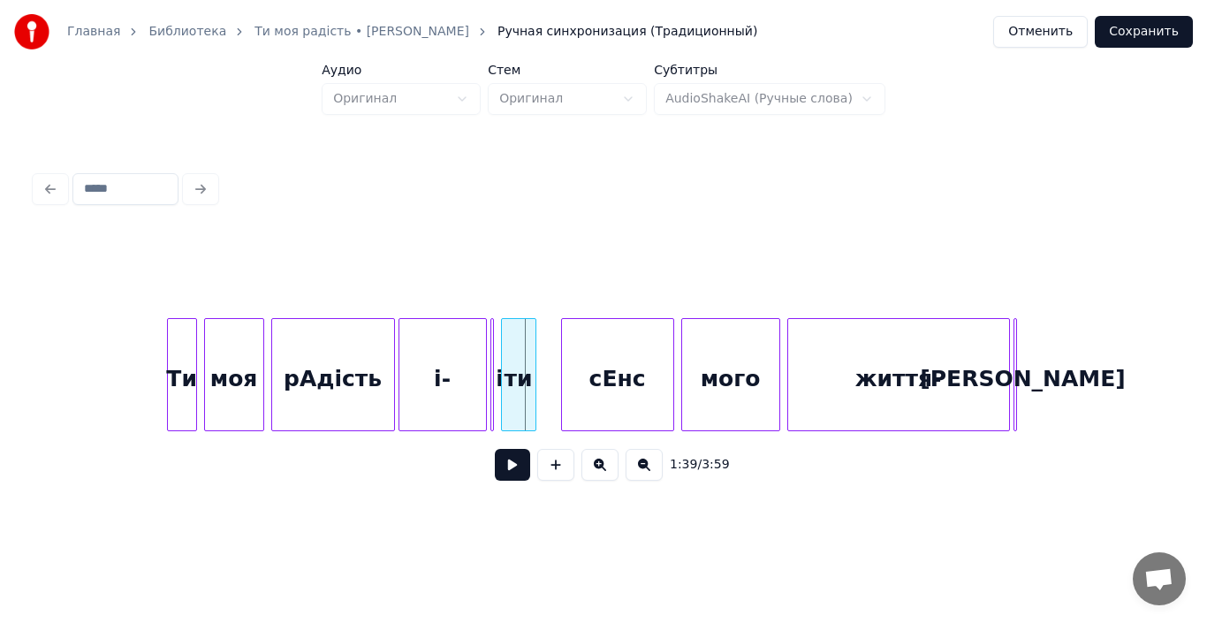
click at [466, 387] on div "і-" at bounding box center [442, 379] width 87 height 120
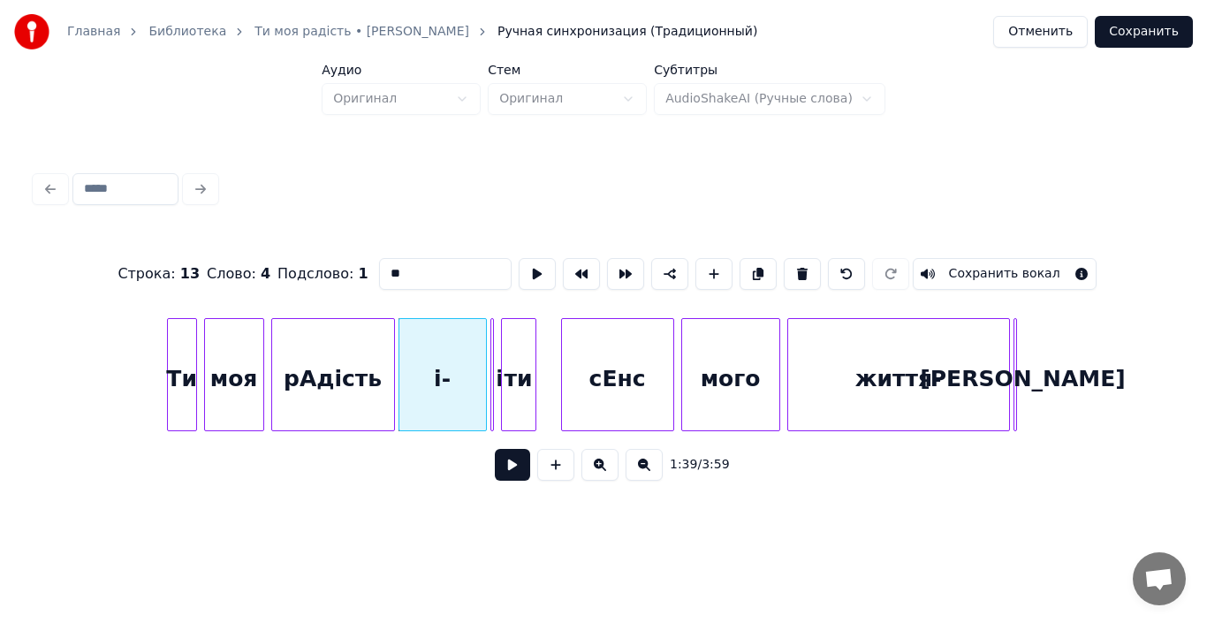
click at [413, 269] on input "**" at bounding box center [445, 274] width 133 height 32
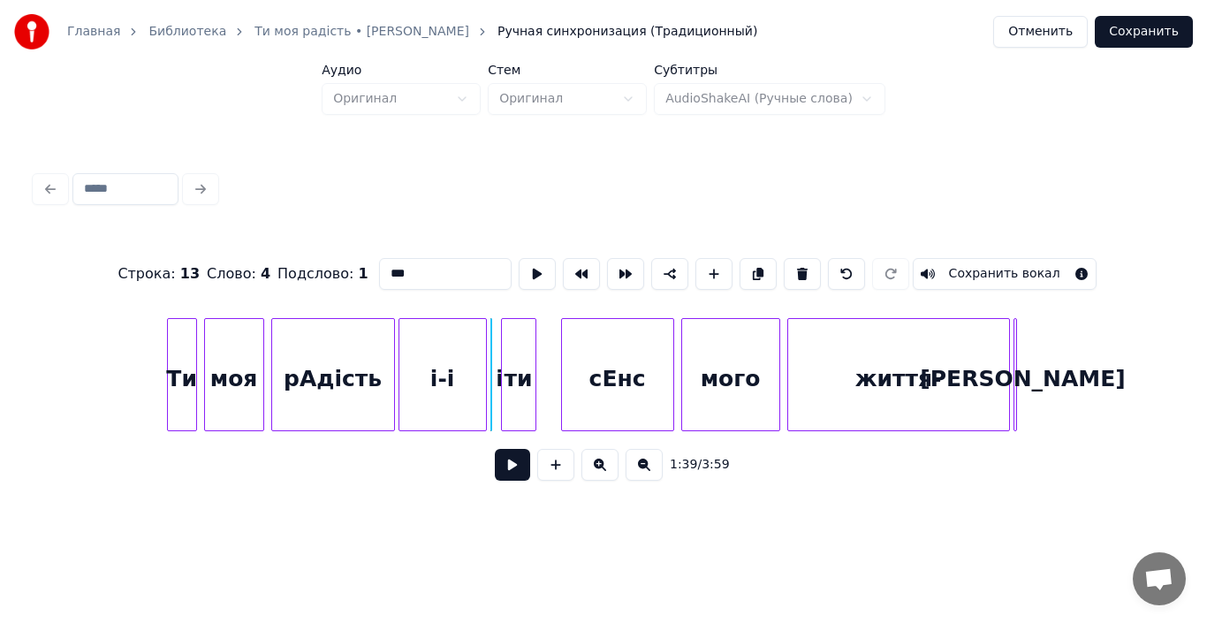
click at [452, 382] on div "і-і" at bounding box center [442, 379] width 87 height 120
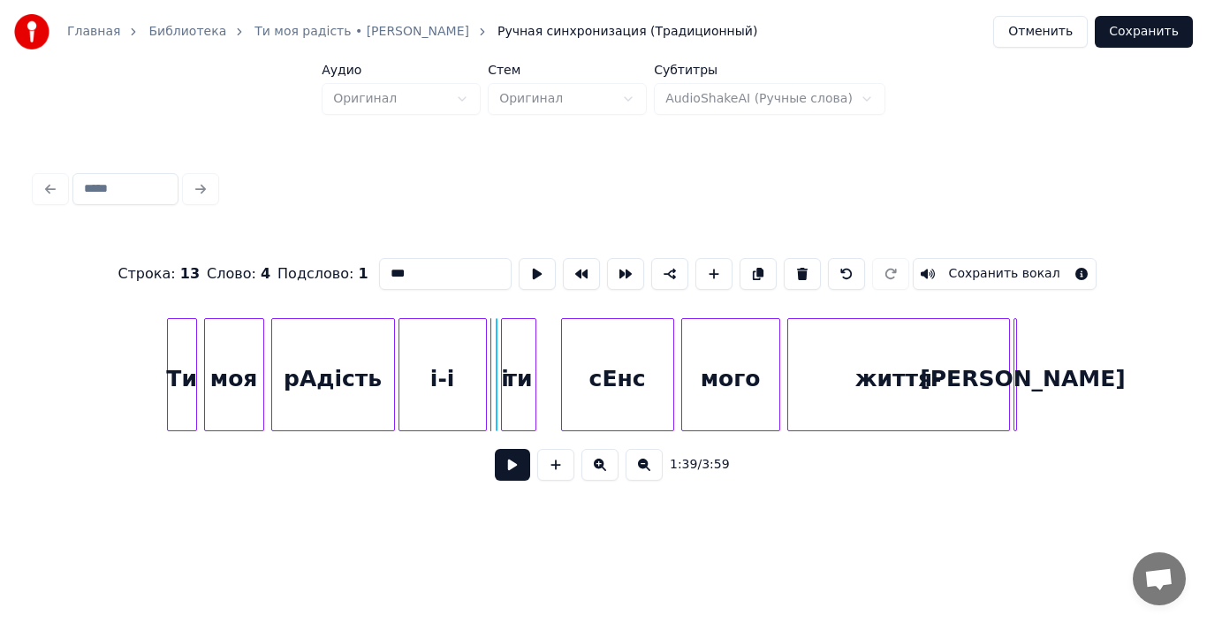
click at [797, 268] on button at bounding box center [802, 274] width 37 height 32
click at [513, 371] on div at bounding box center [514, 374] width 5 height 111
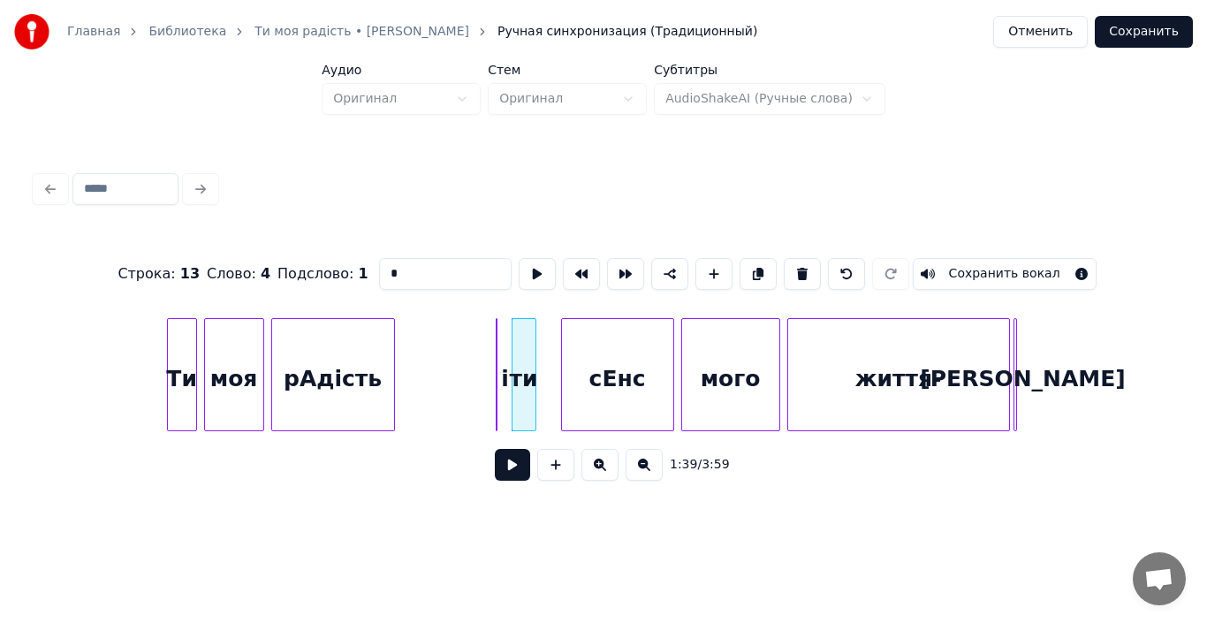
click at [501, 376] on div at bounding box center [501, 374] width 5 height 111
click at [408, 380] on div "і" at bounding box center [409, 379] width 18 height 120
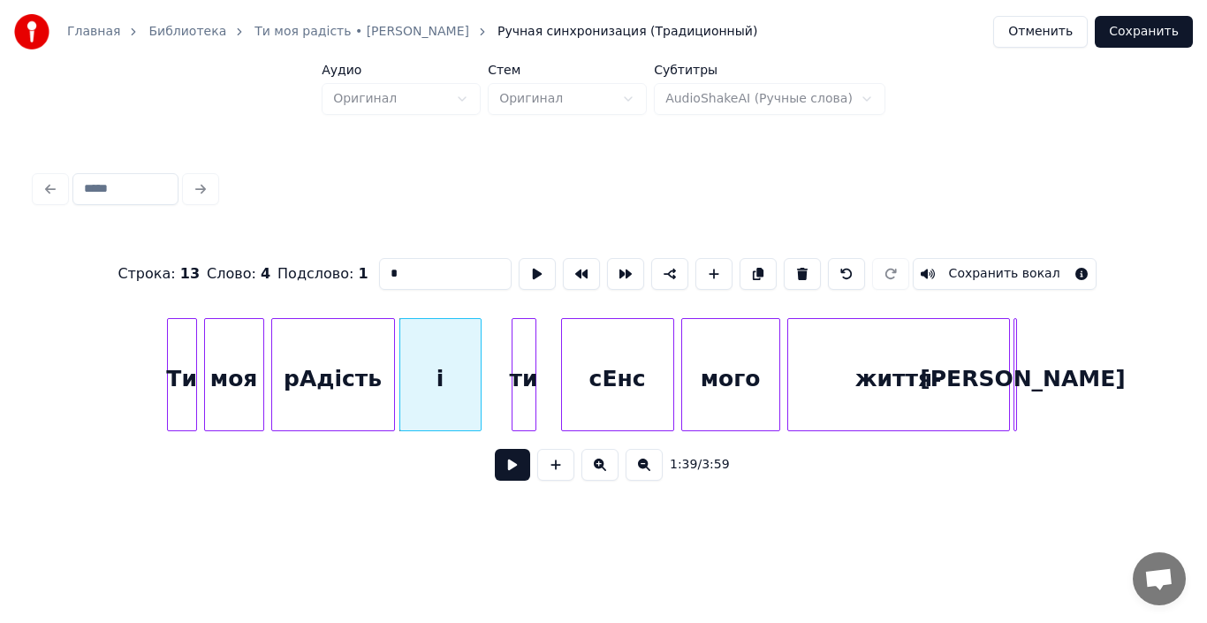
click at [479, 386] on div at bounding box center [477, 374] width 5 height 111
click at [452, 383] on div "і" at bounding box center [440, 379] width 80 height 120
click at [426, 271] on input "*" at bounding box center [445, 274] width 133 height 32
click at [314, 383] on div "рАдість" at bounding box center [333, 379] width 122 height 120
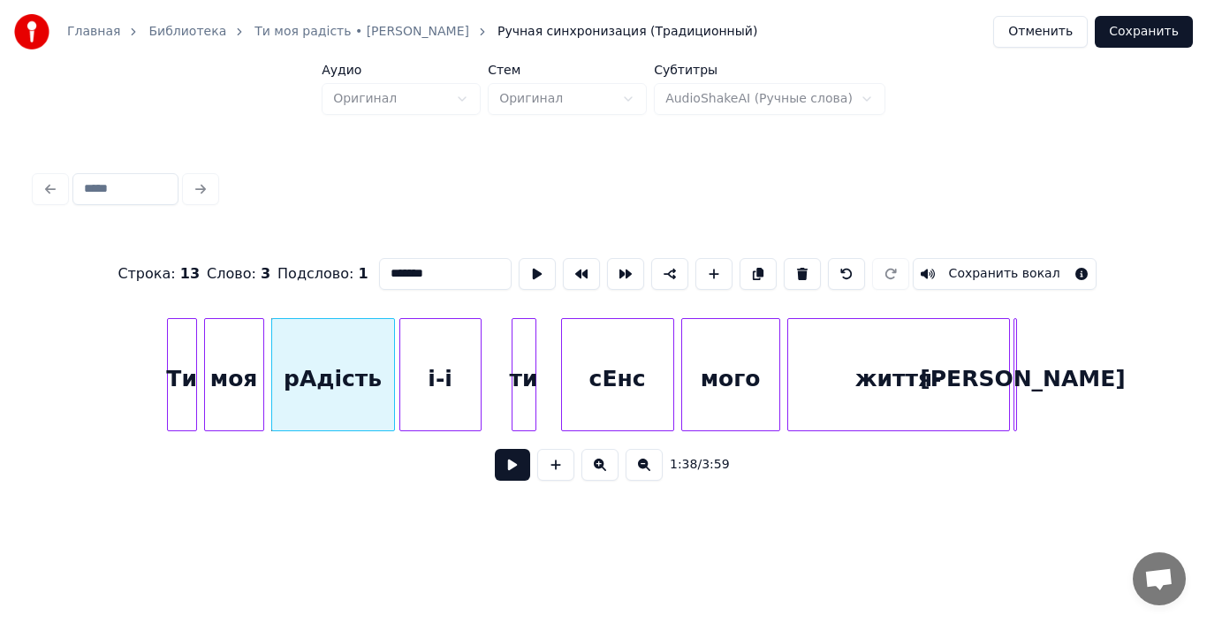
type input "*******"
click at [511, 464] on button at bounding box center [512, 465] width 35 height 32
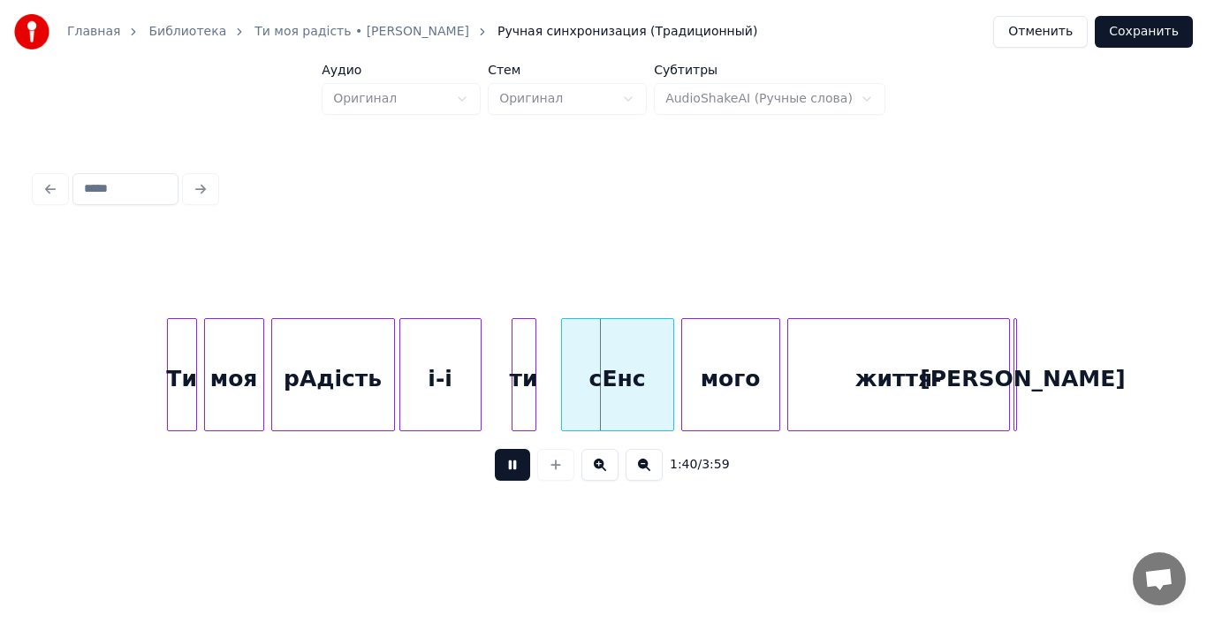
click at [511, 464] on button at bounding box center [512, 465] width 35 height 32
click at [496, 395] on div at bounding box center [498, 374] width 5 height 111
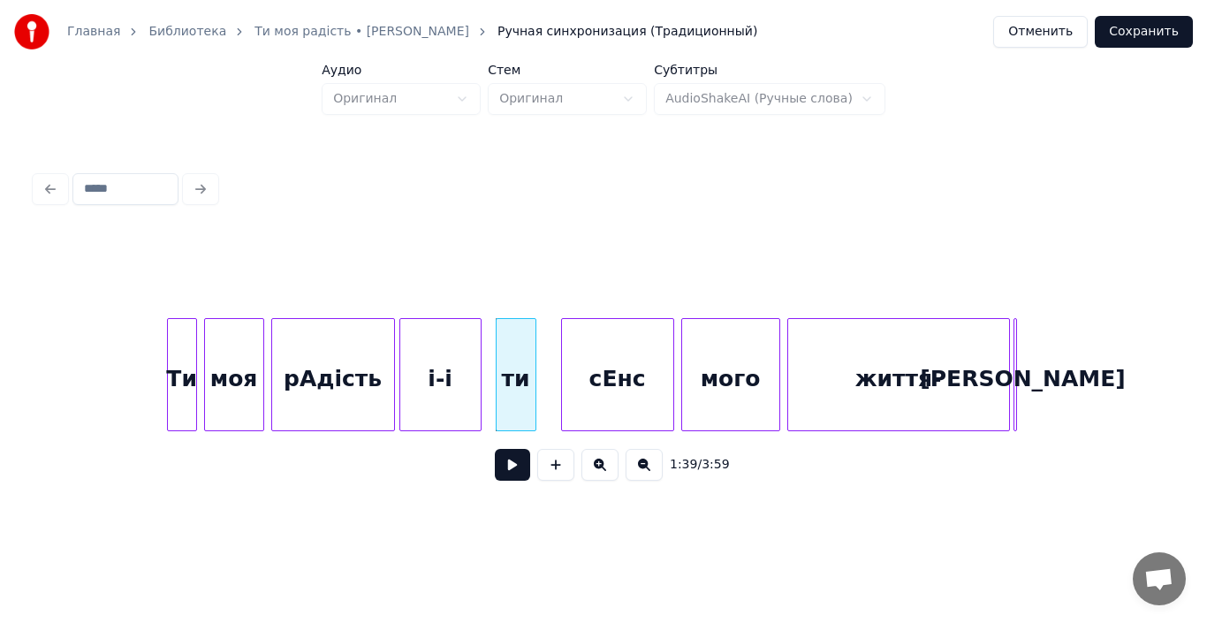
click at [512, 396] on div "ти" at bounding box center [515, 379] width 39 height 120
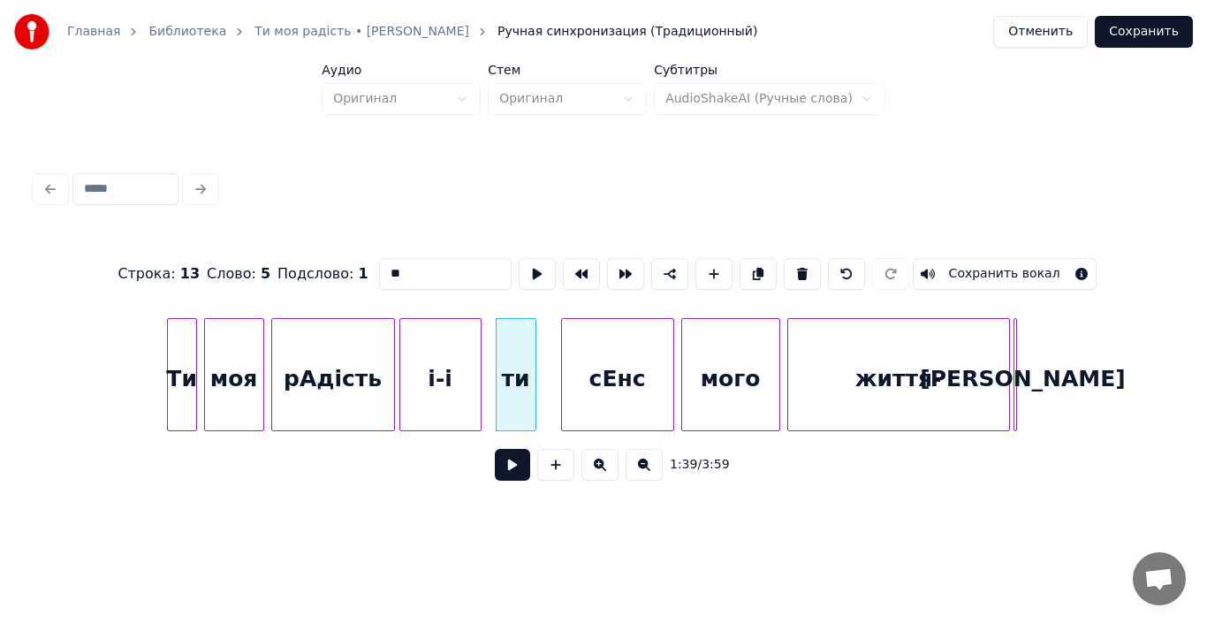
click at [513, 473] on button at bounding box center [512, 465] width 35 height 32
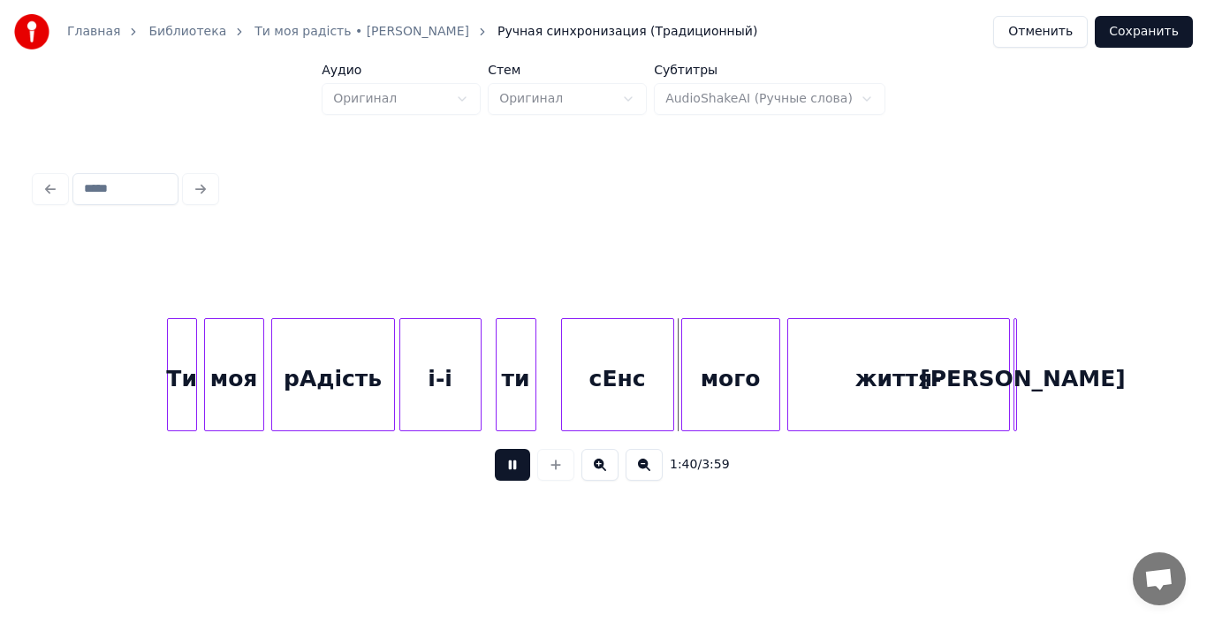
click at [513, 473] on button at bounding box center [512, 465] width 35 height 32
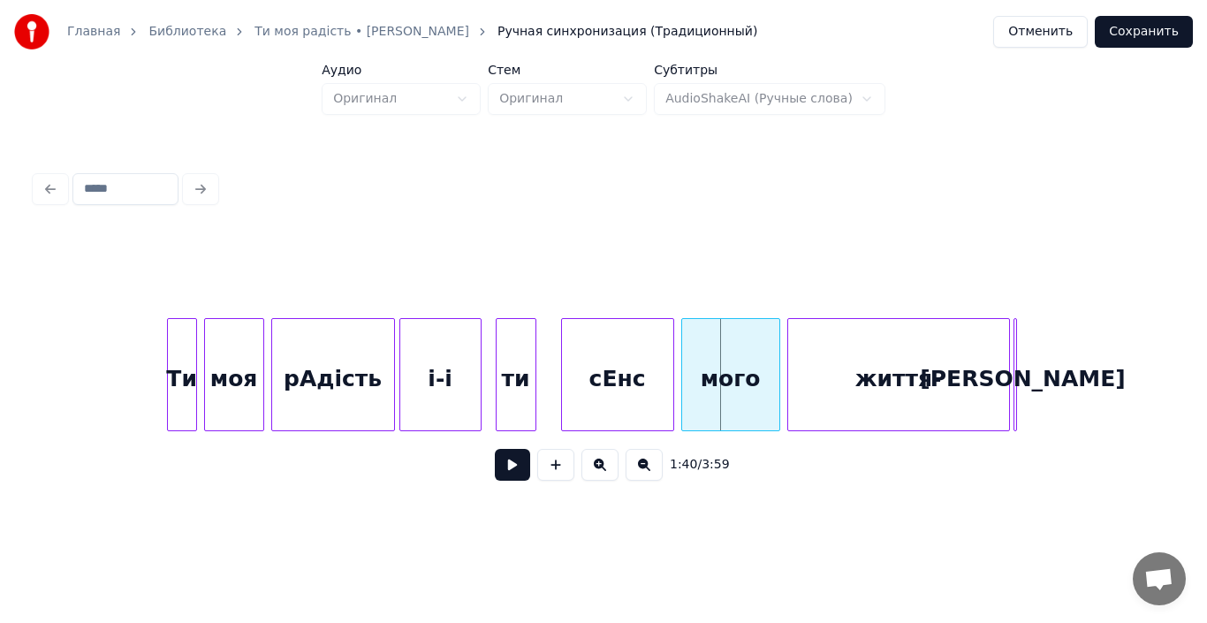
click at [523, 369] on div "ти" at bounding box center [515, 379] width 39 height 120
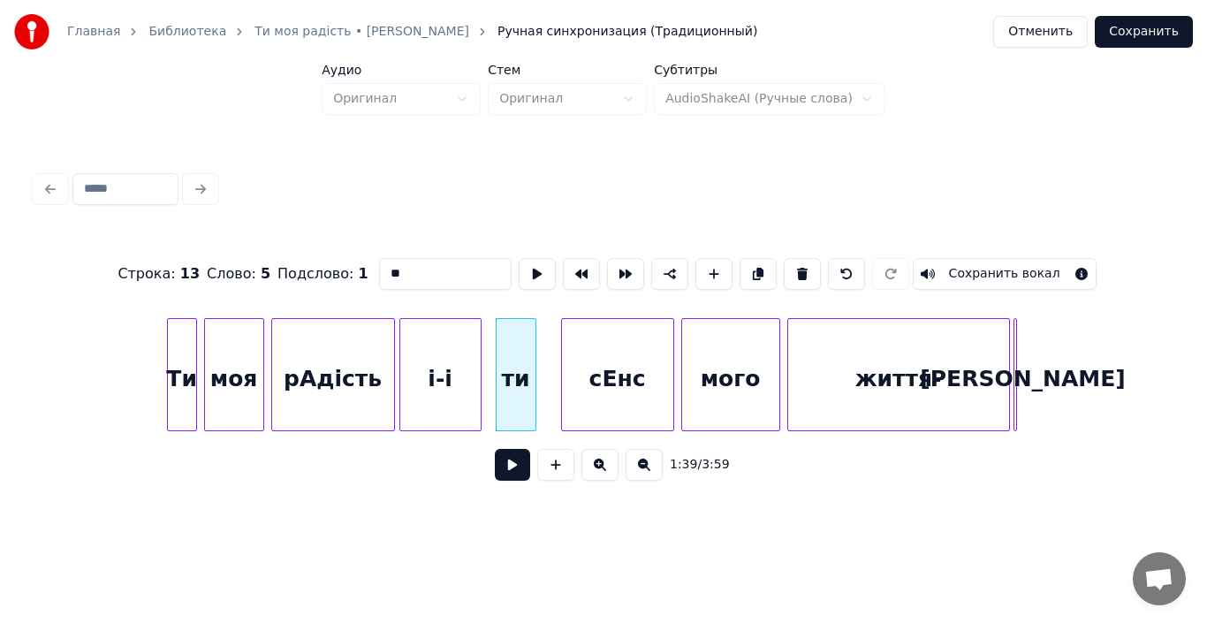
click at [519, 473] on button at bounding box center [512, 465] width 35 height 32
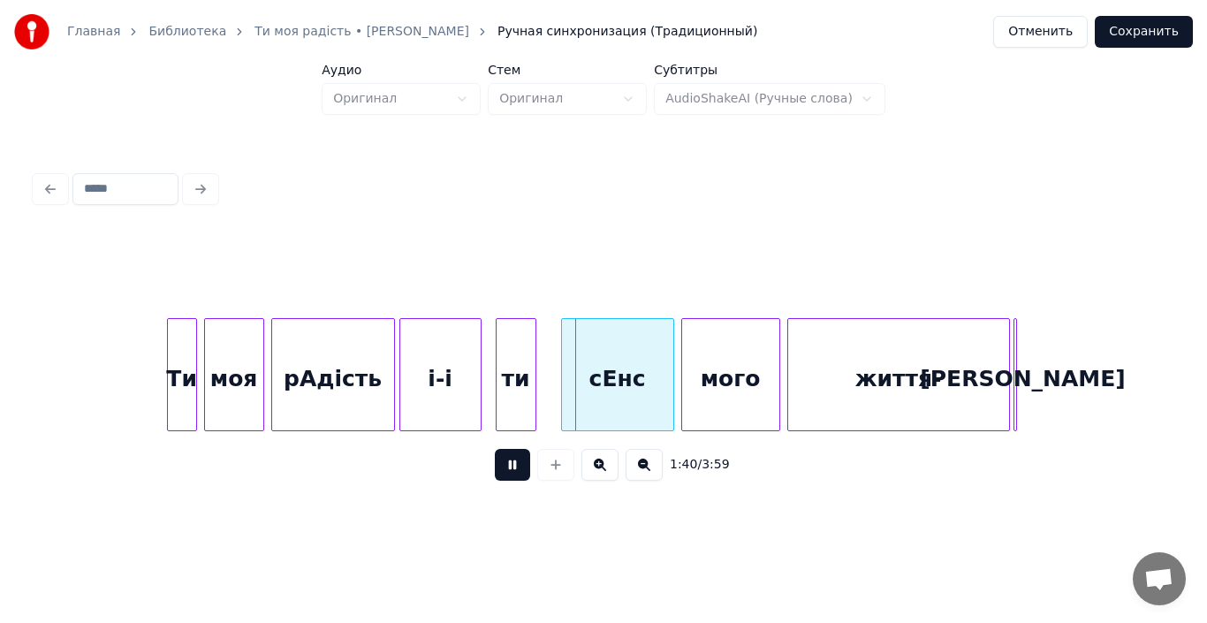
click at [519, 473] on button at bounding box center [512, 465] width 35 height 32
click at [516, 404] on div "ти" at bounding box center [515, 379] width 39 height 120
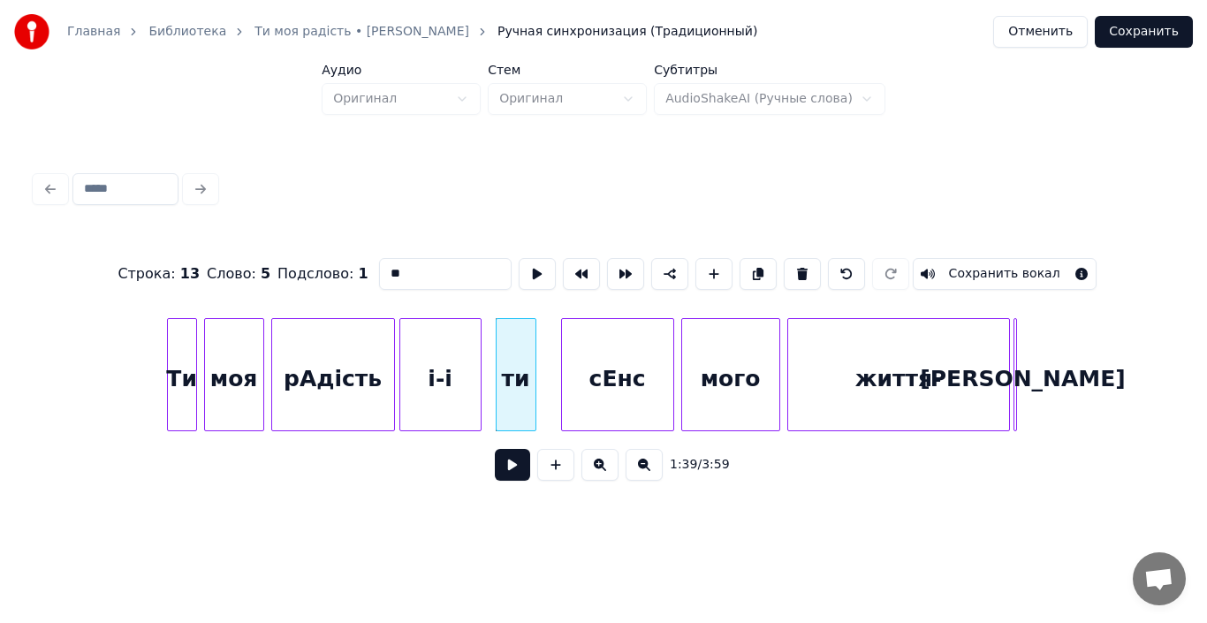
click at [511, 455] on div "1:39 / 3:59" at bounding box center [603, 464] width 1108 height 39
click at [515, 410] on div "ти" at bounding box center [515, 379] width 39 height 120
click at [511, 468] on button at bounding box center [512, 465] width 35 height 32
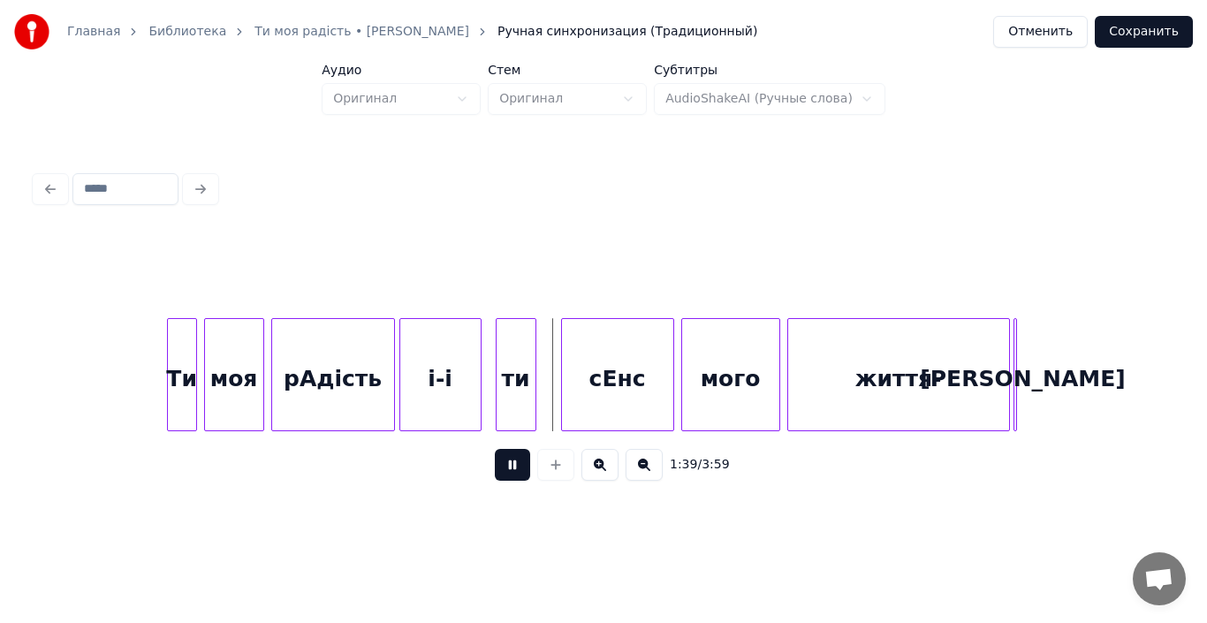
click at [519, 392] on div "ти" at bounding box center [515, 379] width 39 height 120
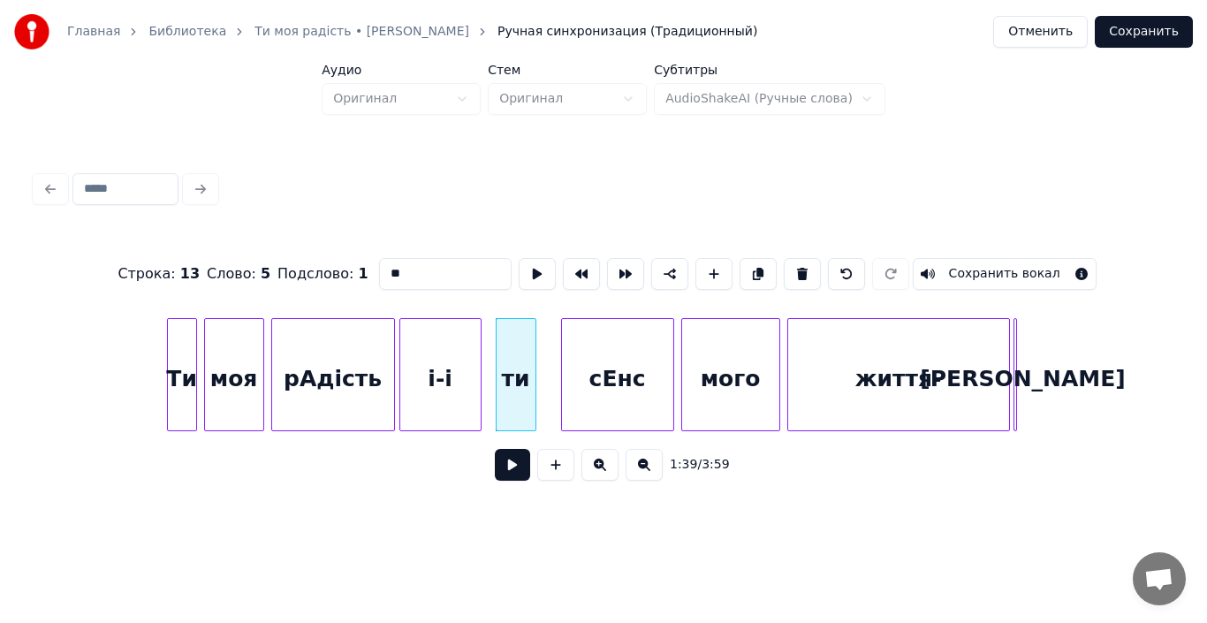
click at [519, 392] on div "ти" at bounding box center [515, 379] width 39 height 120
click at [511, 464] on button at bounding box center [512, 465] width 35 height 32
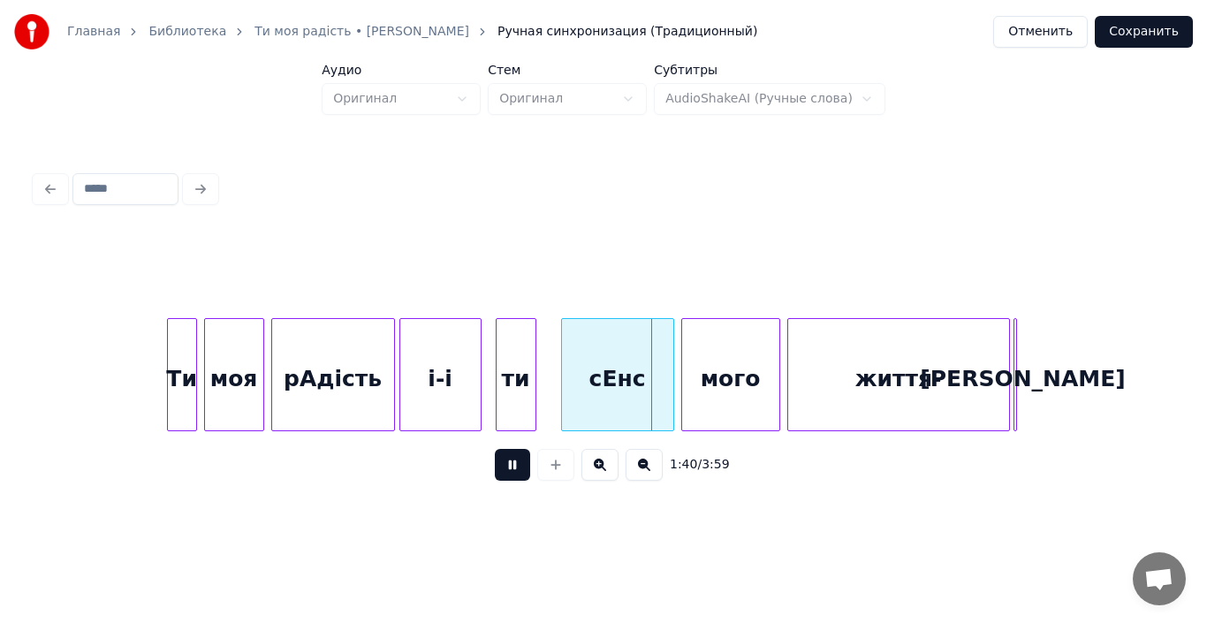
click at [521, 396] on div "ти" at bounding box center [515, 379] width 39 height 120
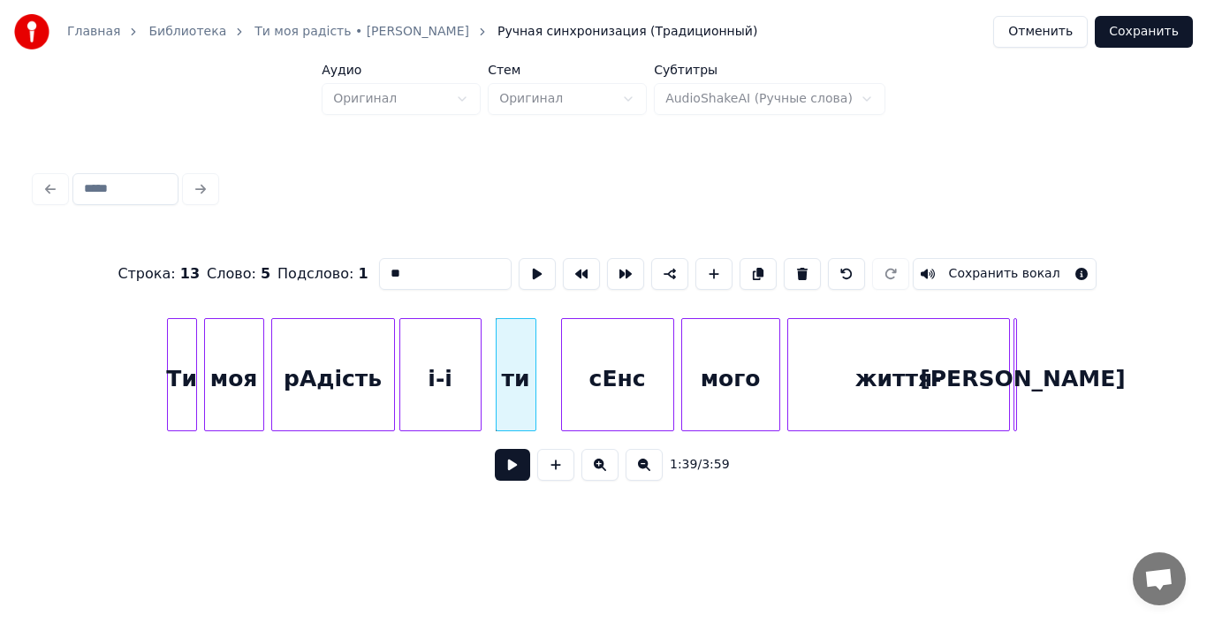
click at [521, 396] on div "ти" at bounding box center [515, 379] width 39 height 120
click at [515, 466] on button at bounding box center [512, 465] width 35 height 32
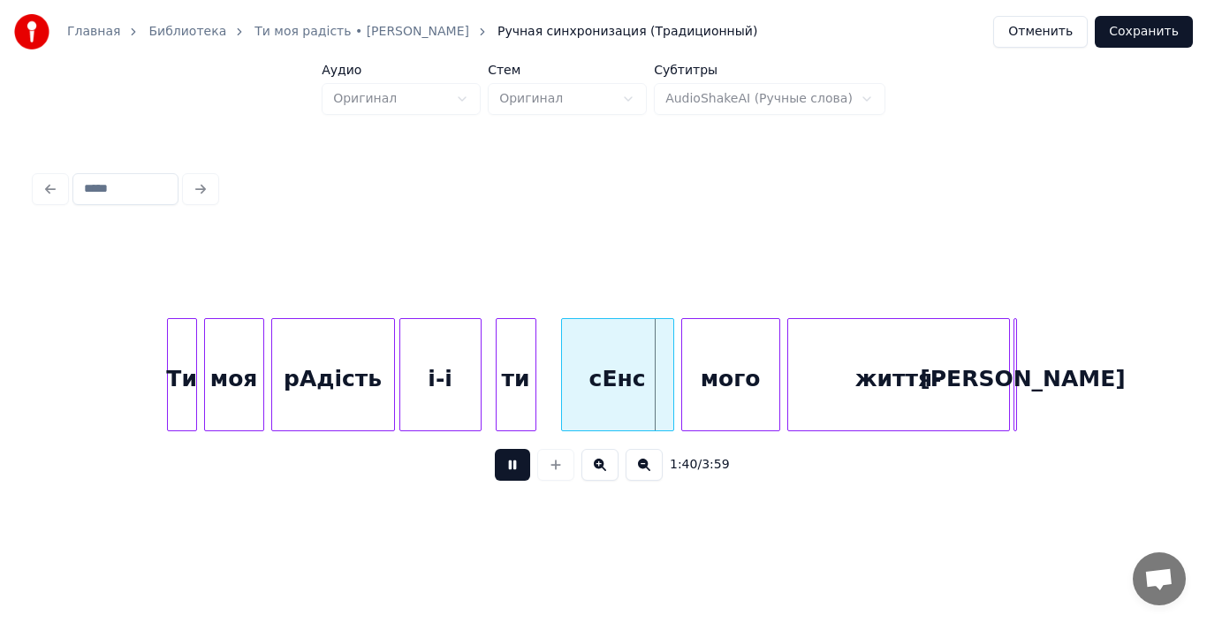
click at [511, 468] on button at bounding box center [512, 465] width 35 height 32
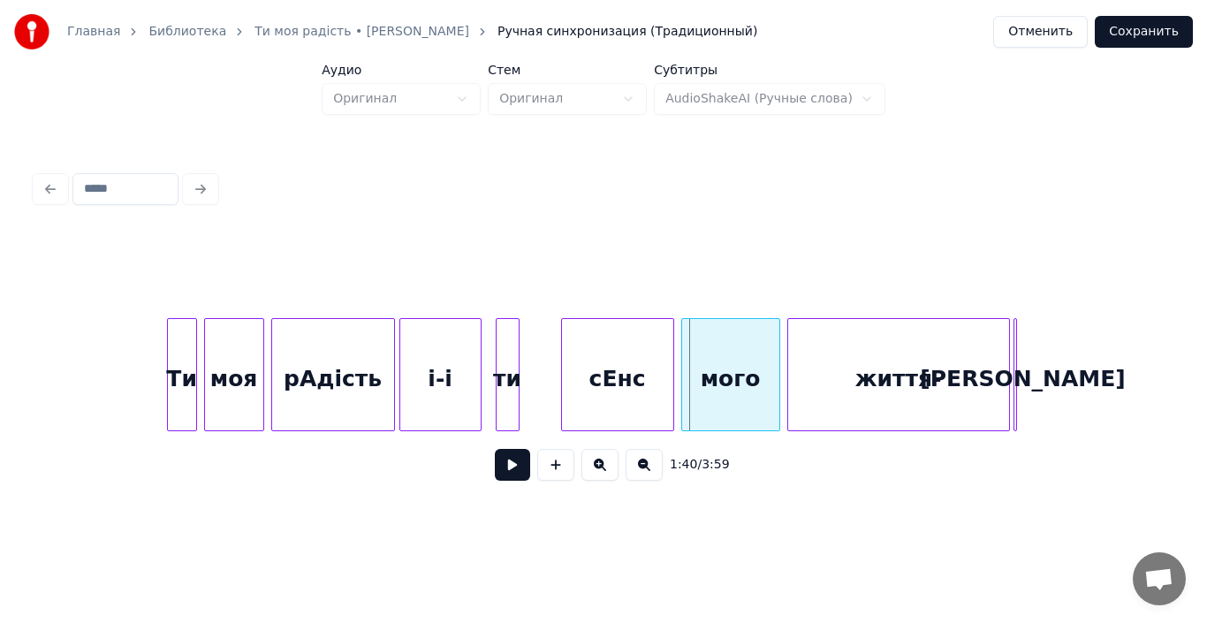
click at [516, 397] on div at bounding box center [515, 374] width 5 height 111
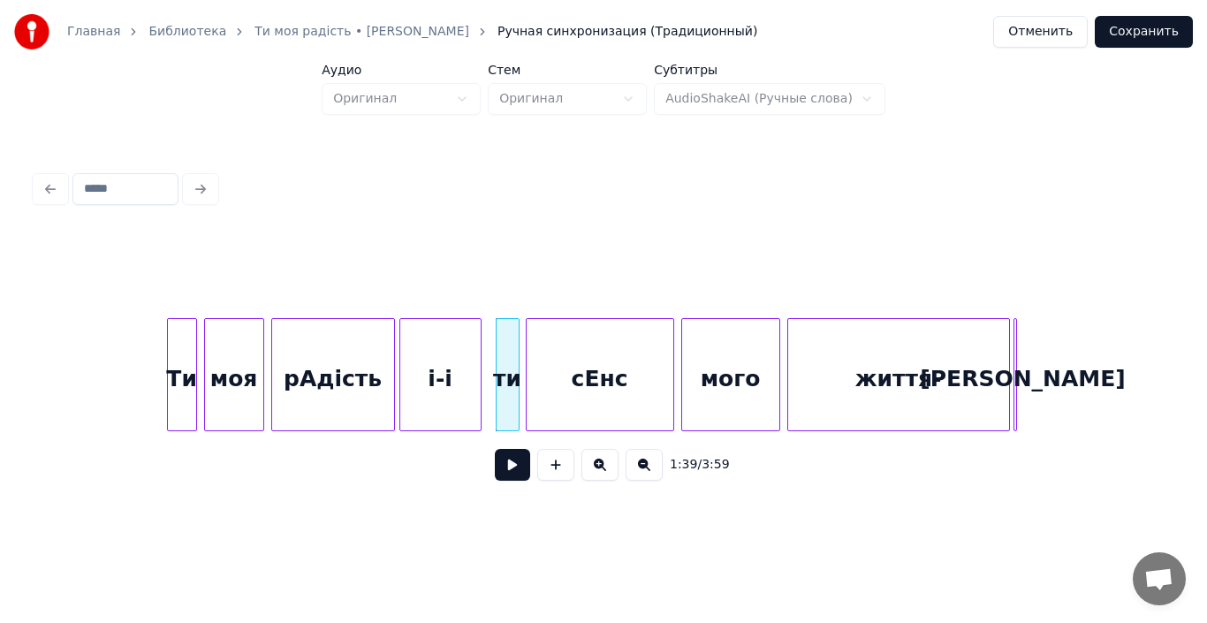
click at [527, 382] on div at bounding box center [529, 374] width 5 height 111
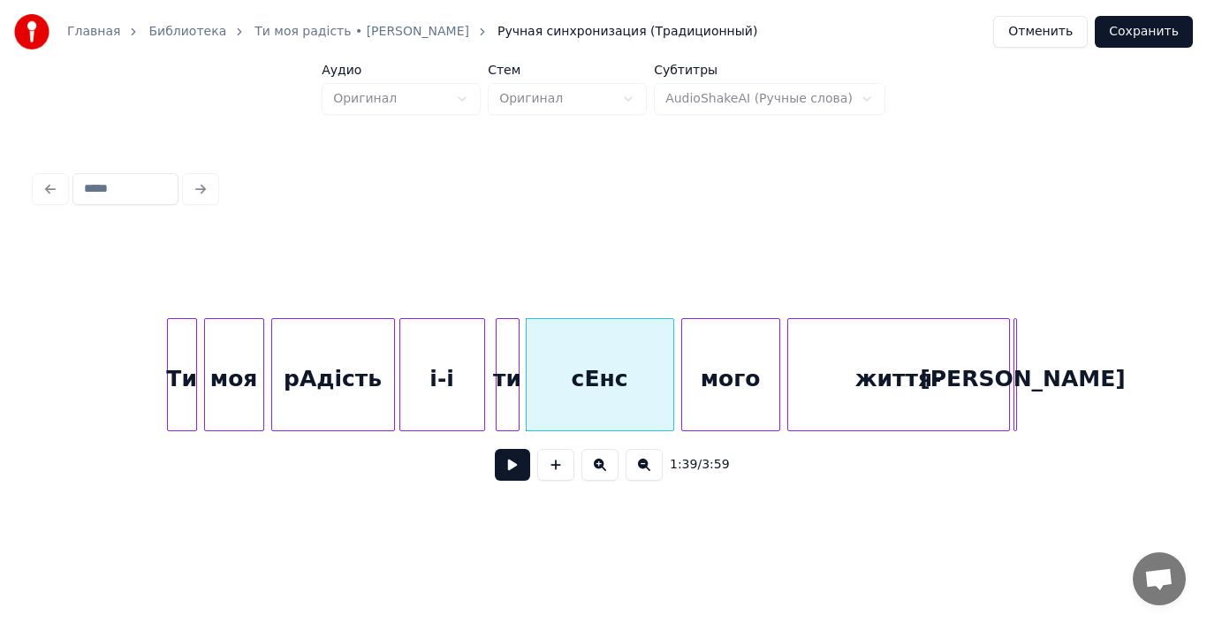
click at [483, 375] on div at bounding box center [481, 374] width 5 height 111
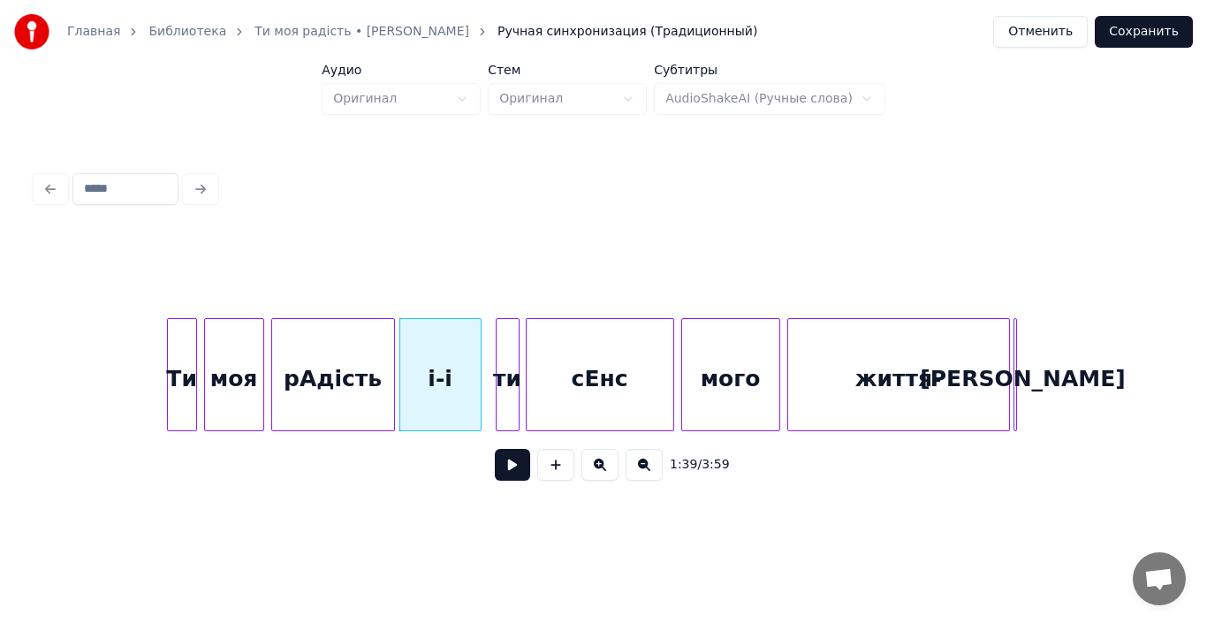
click at [480, 375] on div at bounding box center [477, 374] width 5 height 111
click at [452, 393] on div "і-і" at bounding box center [440, 379] width 80 height 120
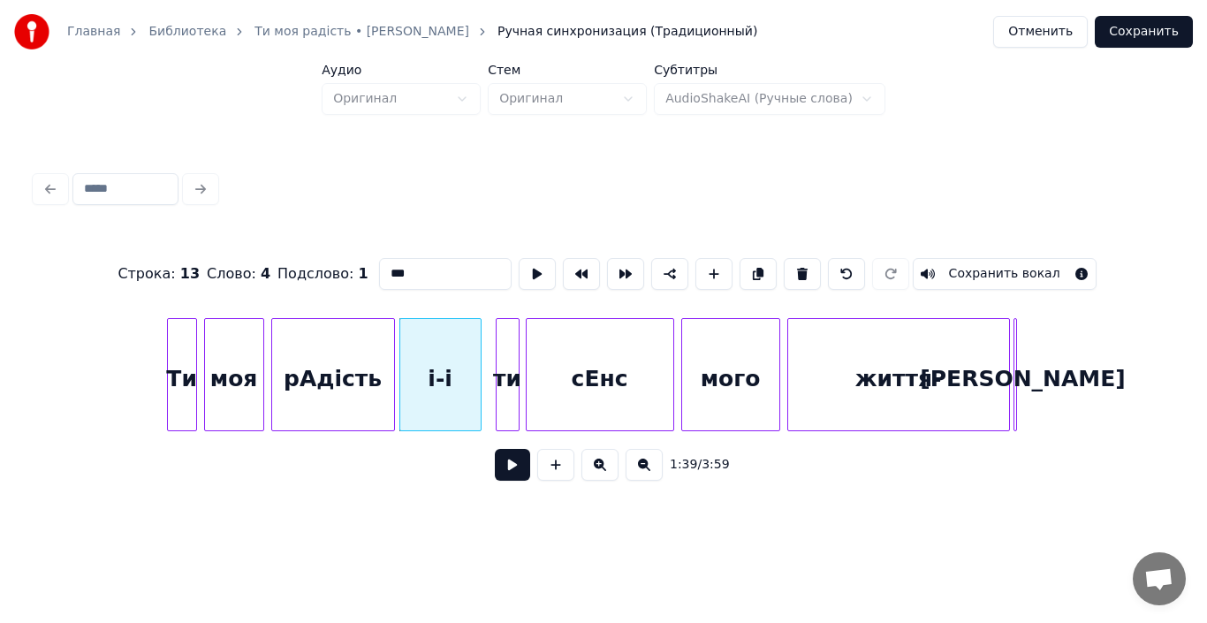
click at [501, 476] on button at bounding box center [512, 465] width 35 height 32
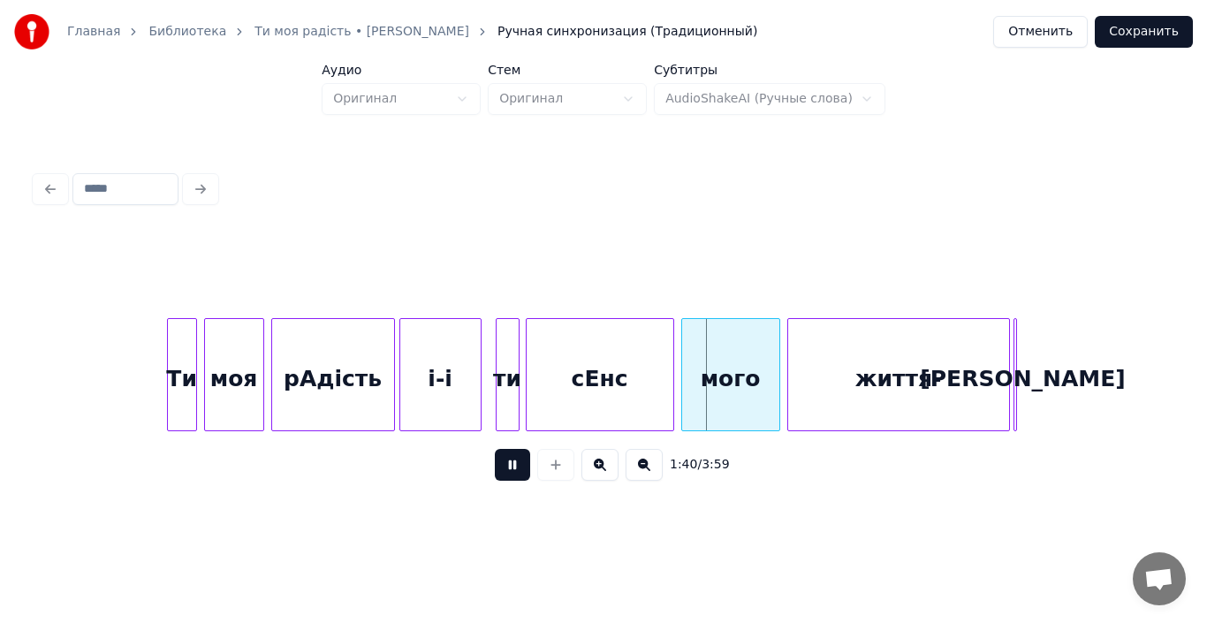
click at [501, 476] on button at bounding box center [512, 465] width 35 height 32
click at [614, 407] on div "сЕнс" at bounding box center [600, 379] width 147 height 120
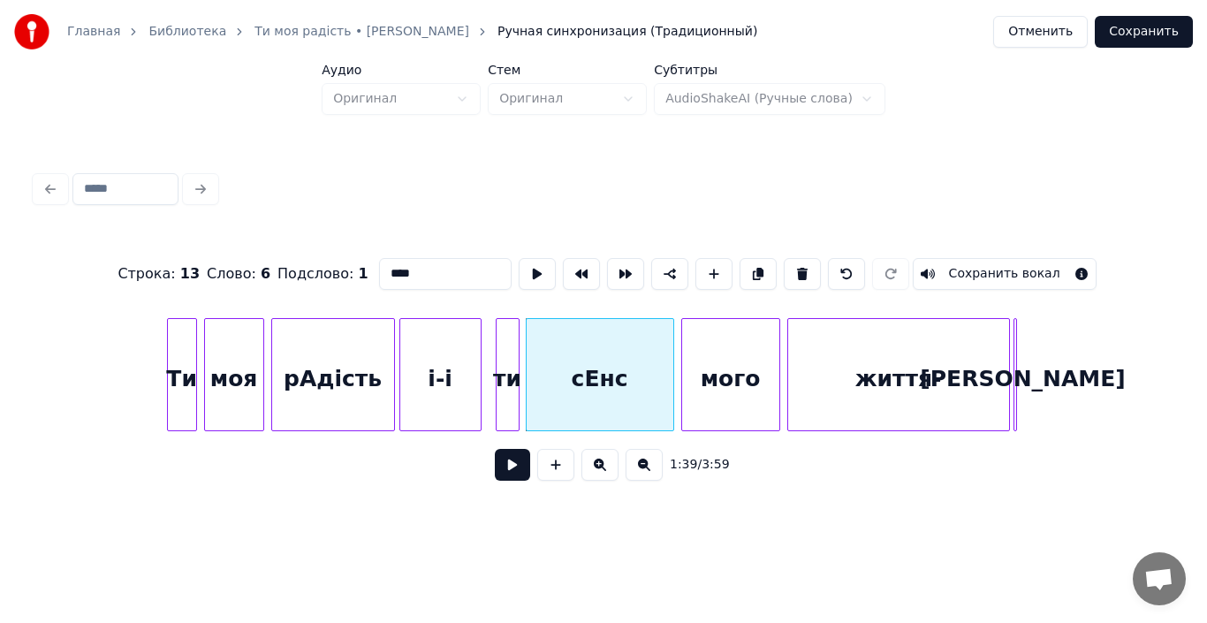
click at [515, 477] on button at bounding box center [512, 465] width 35 height 32
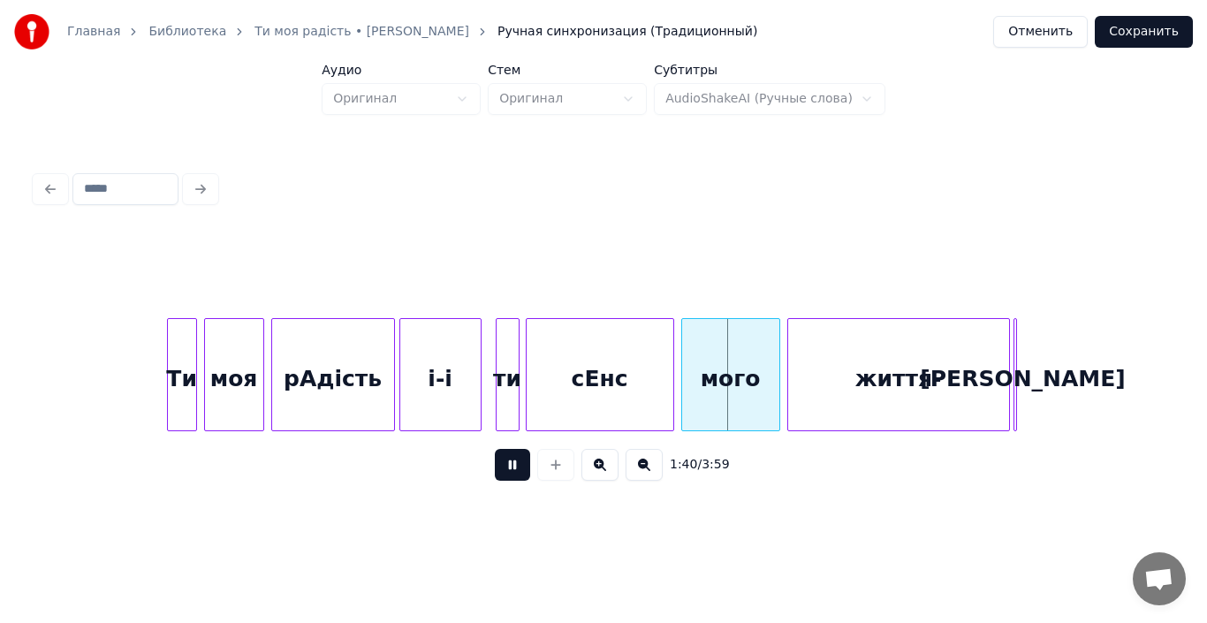
click at [515, 477] on button at bounding box center [512, 465] width 35 height 32
click at [591, 379] on div "сЕнс" at bounding box center [600, 379] width 147 height 120
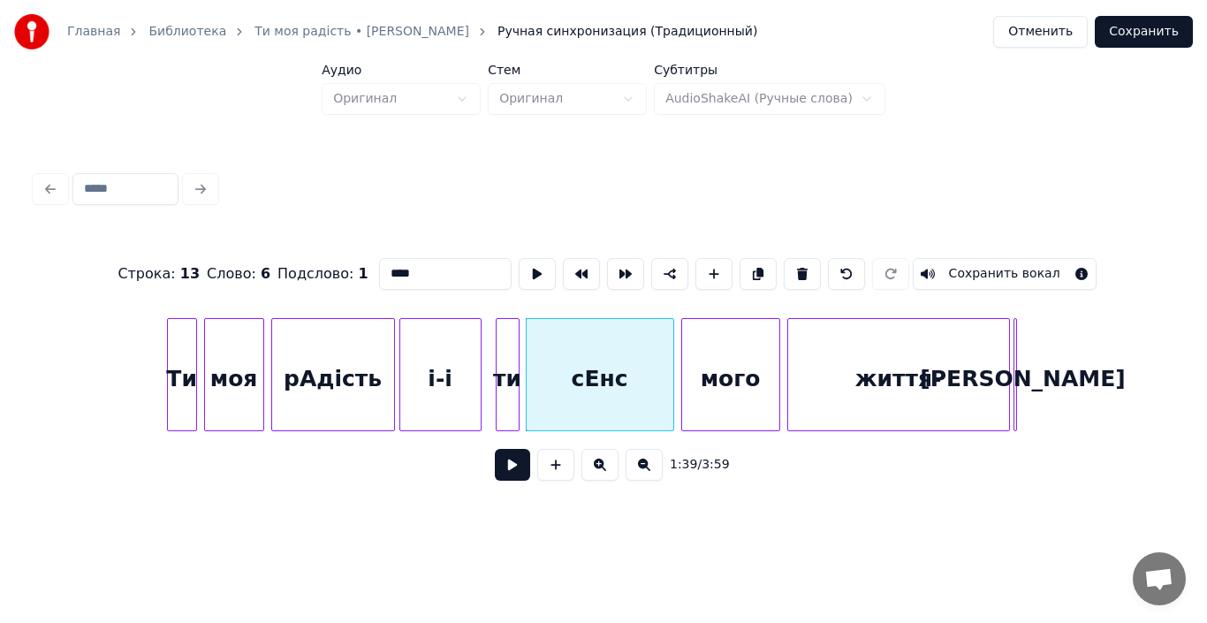
click at [516, 469] on button at bounding box center [512, 465] width 35 height 32
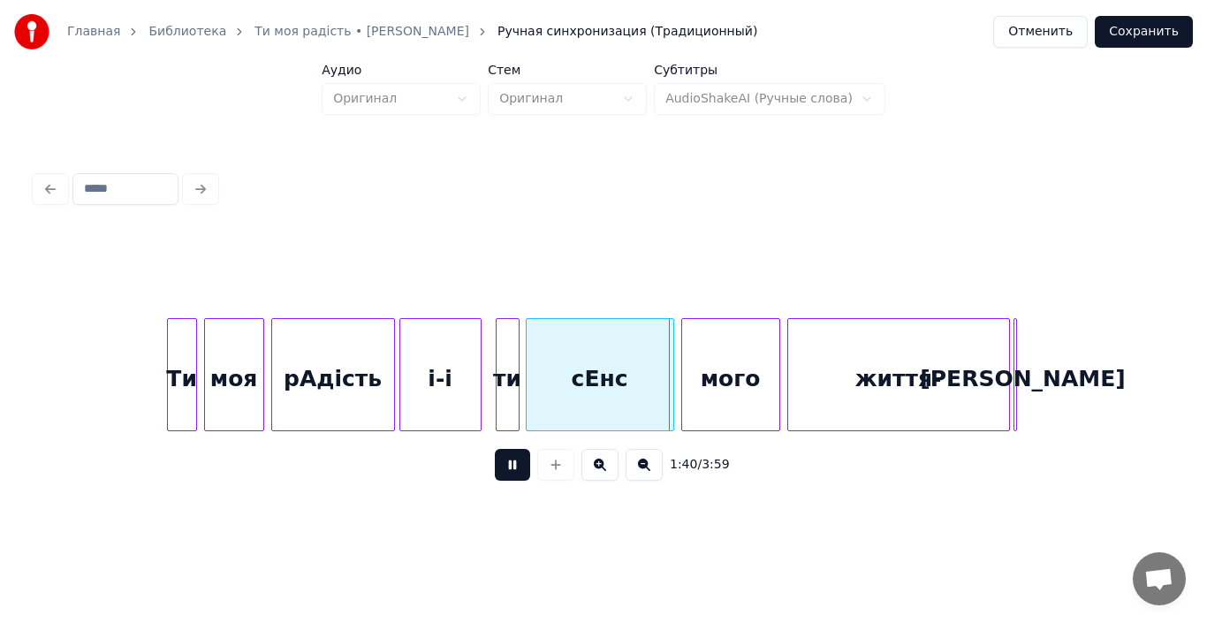
click at [516, 469] on button at bounding box center [512, 465] width 35 height 32
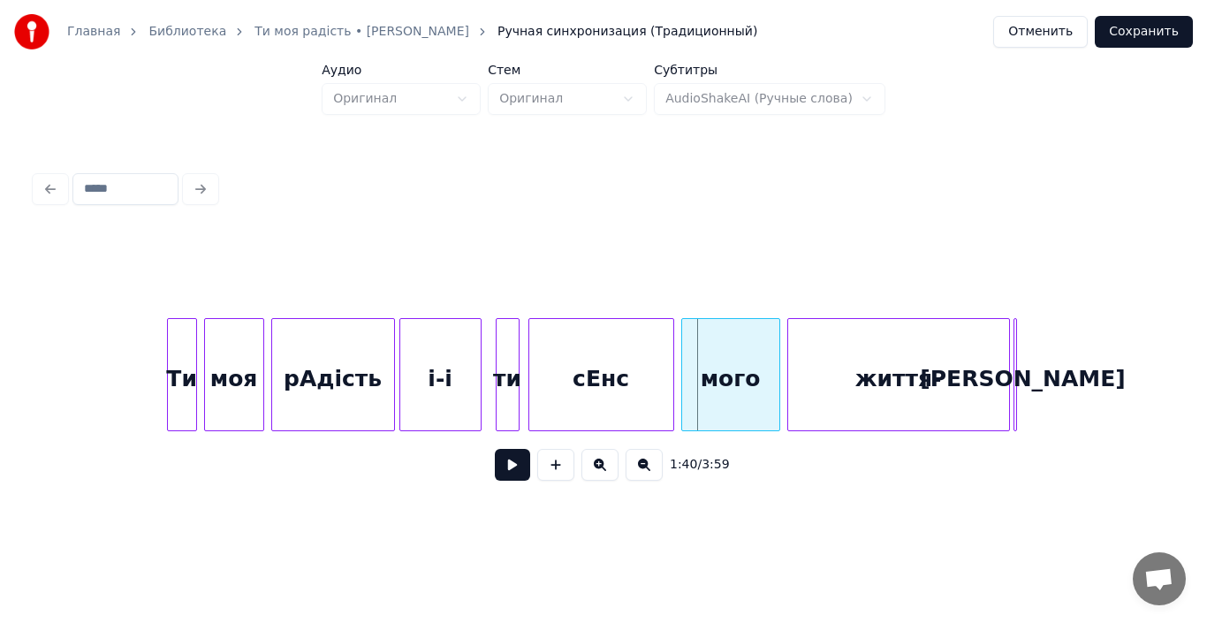
click at [530, 392] on div at bounding box center [531, 374] width 5 height 111
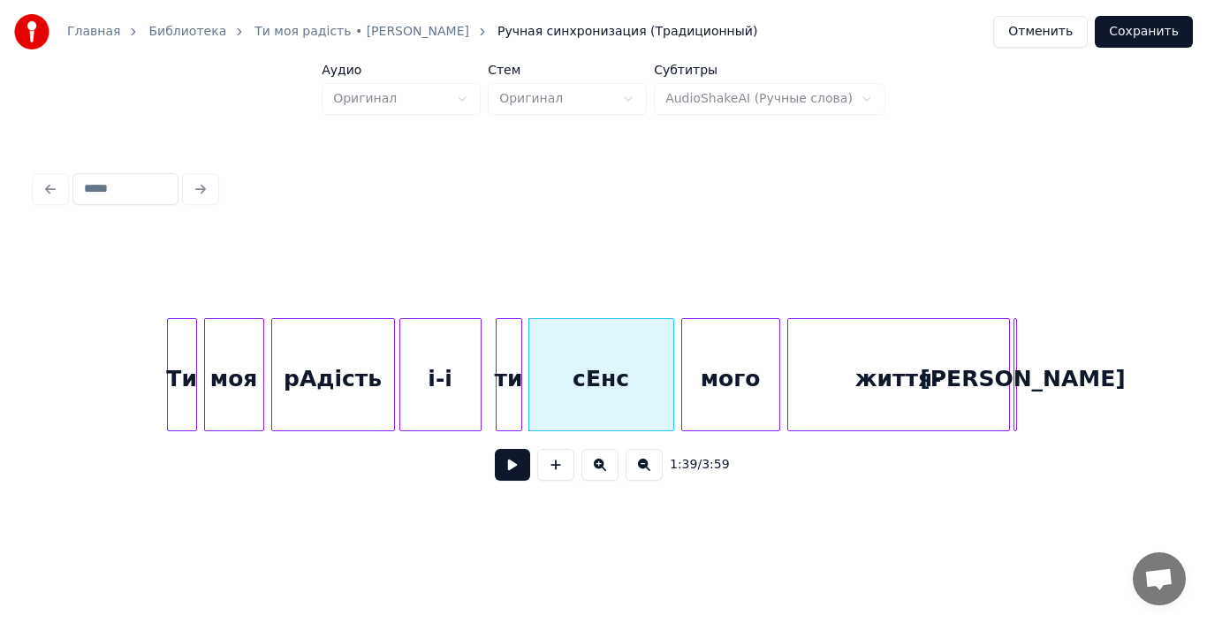
click at [517, 390] on div at bounding box center [518, 374] width 5 height 111
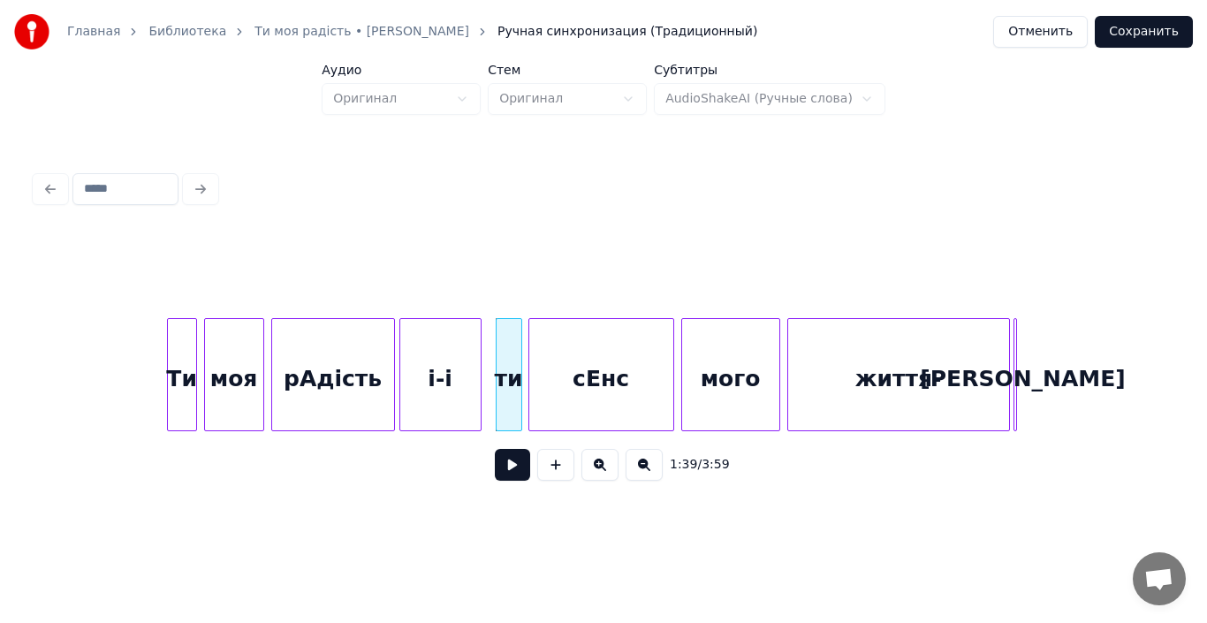
click at [510, 390] on div "ти" at bounding box center [508, 379] width 25 height 120
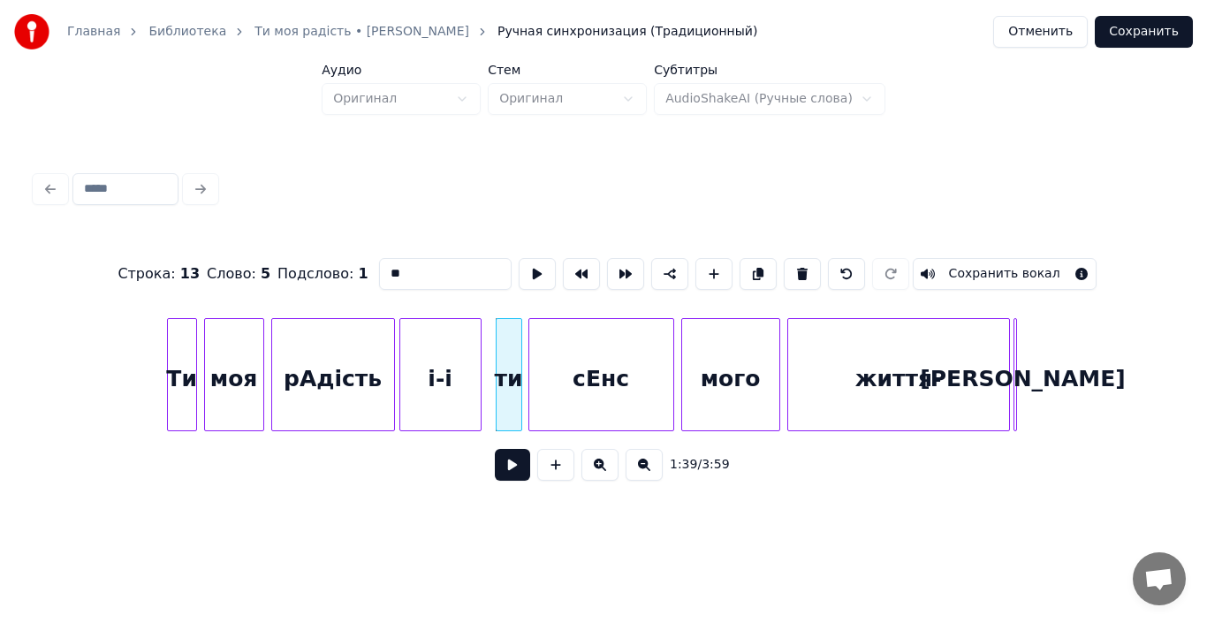
click at [506, 471] on button at bounding box center [512, 465] width 35 height 32
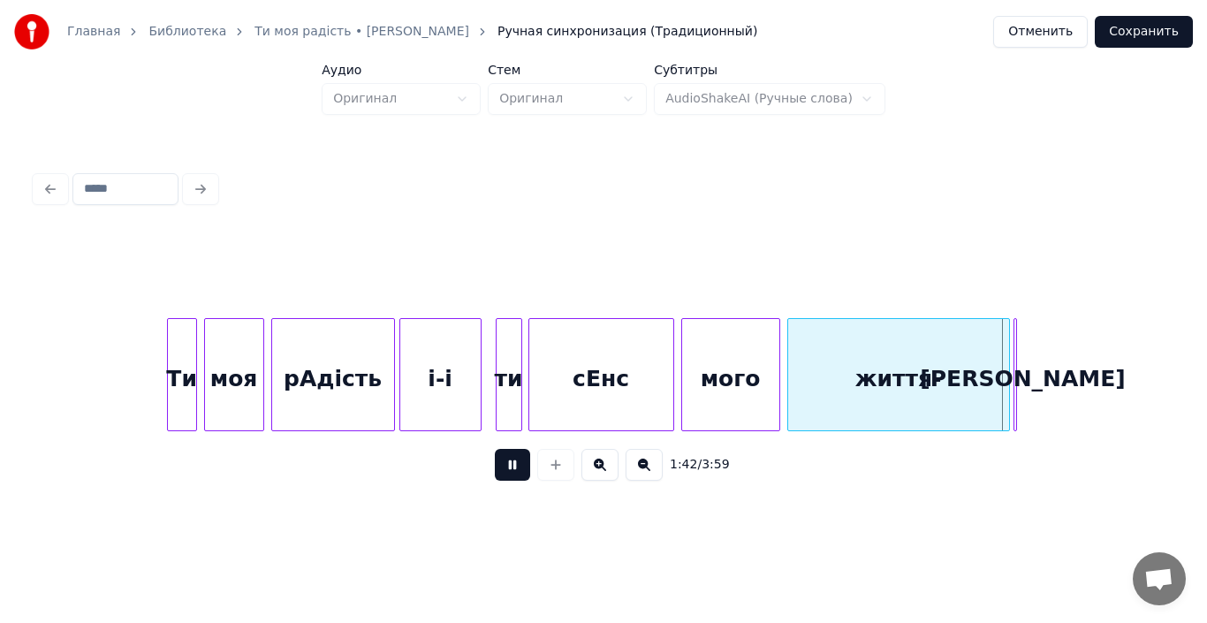
click at [506, 471] on button at bounding box center [512, 465] width 35 height 32
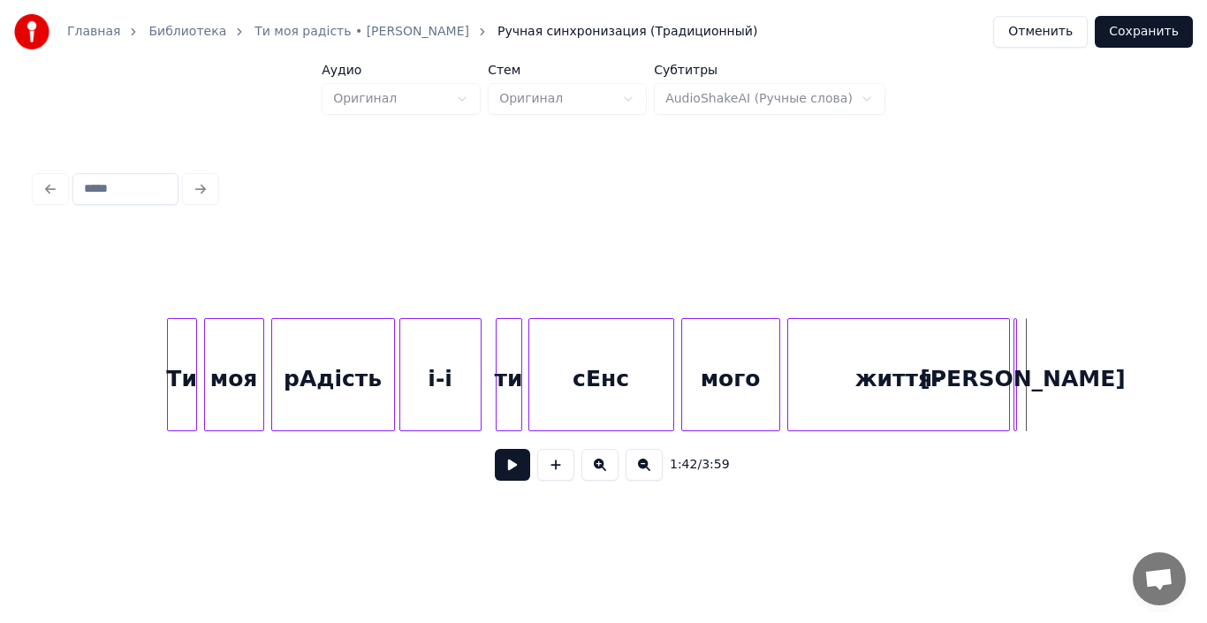
click at [695, 404] on div "мого" at bounding box center [730, 379] width 97 height 120
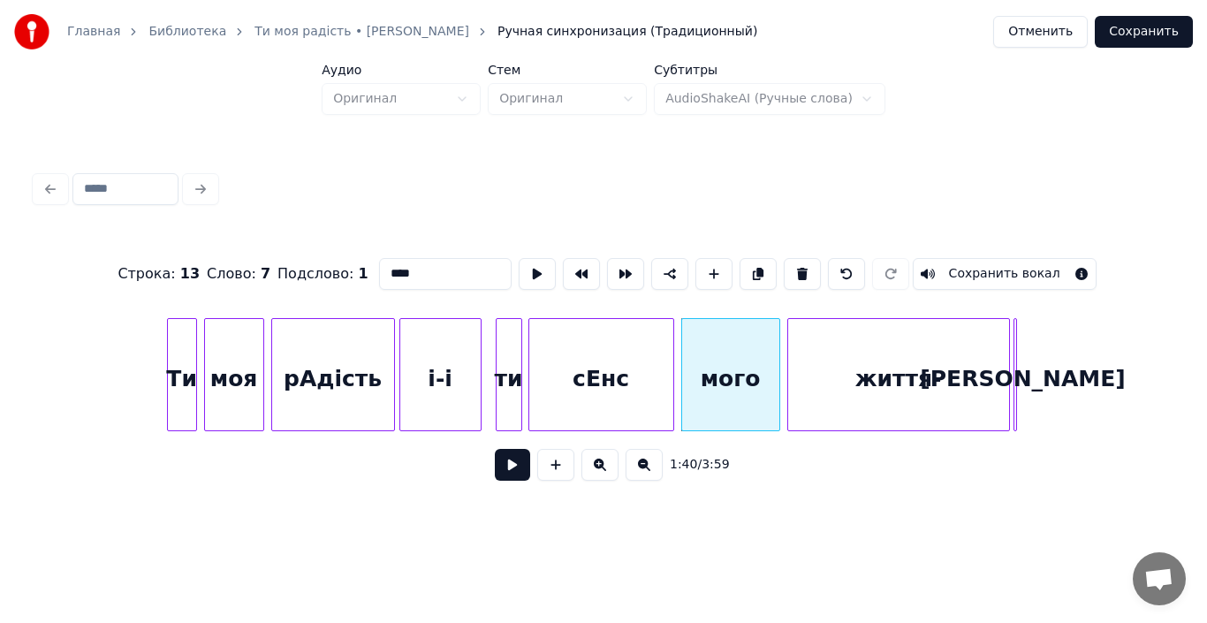
click at [510, 470] on button at bounding box center [512, 465] width 35 height 32
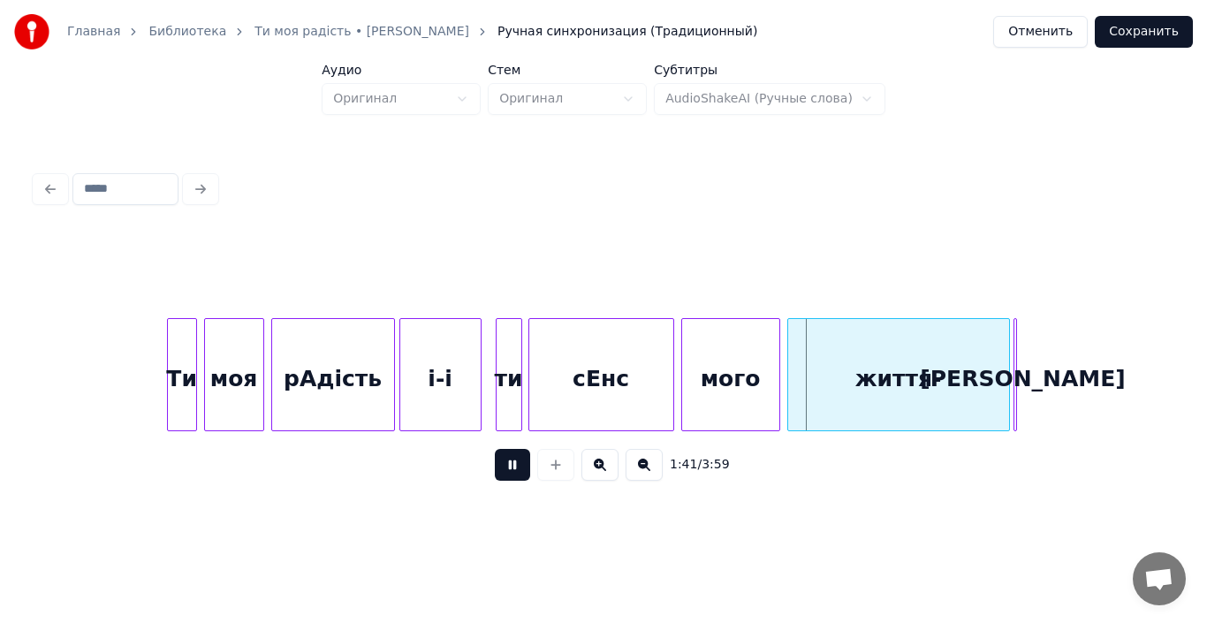
click at [510, 470] on button at bounding box center [512, 465] width 35 height 32
click at [723, 398] on div "мого" at bounding box center [730, 379] width 97 height 120
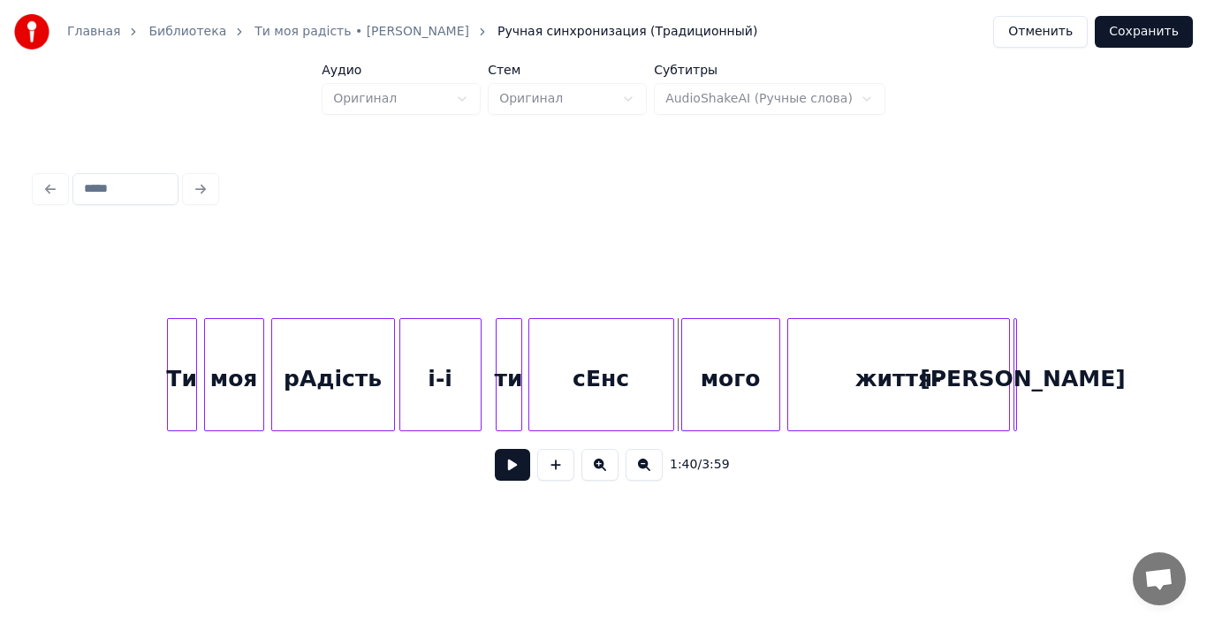
click at [516, 467] on button at bounding box center [512, 465] width 35 height 32
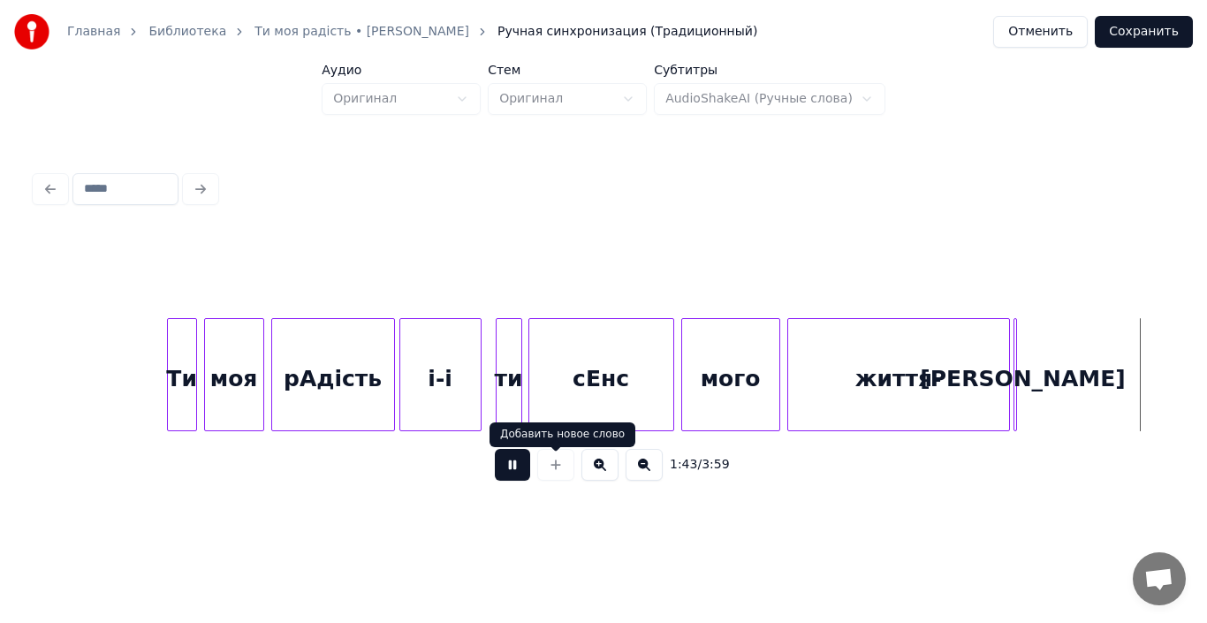
click at [525, 473] on button at bounding box center [512, 465] width 35 height 32
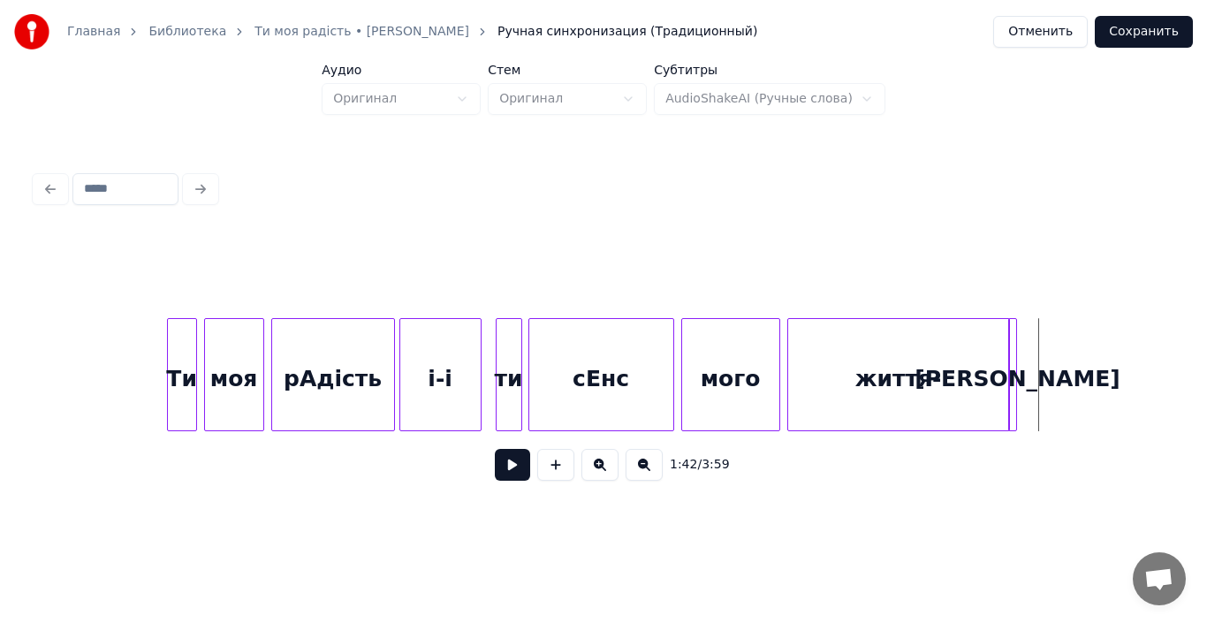
click at [1017, 398] on div "[PERSON_NAME]" at bounding box center [1012, 374] width 9 height 113
click at [1055, 359] on div at bounding box center [1052, 374] width 5 height 111
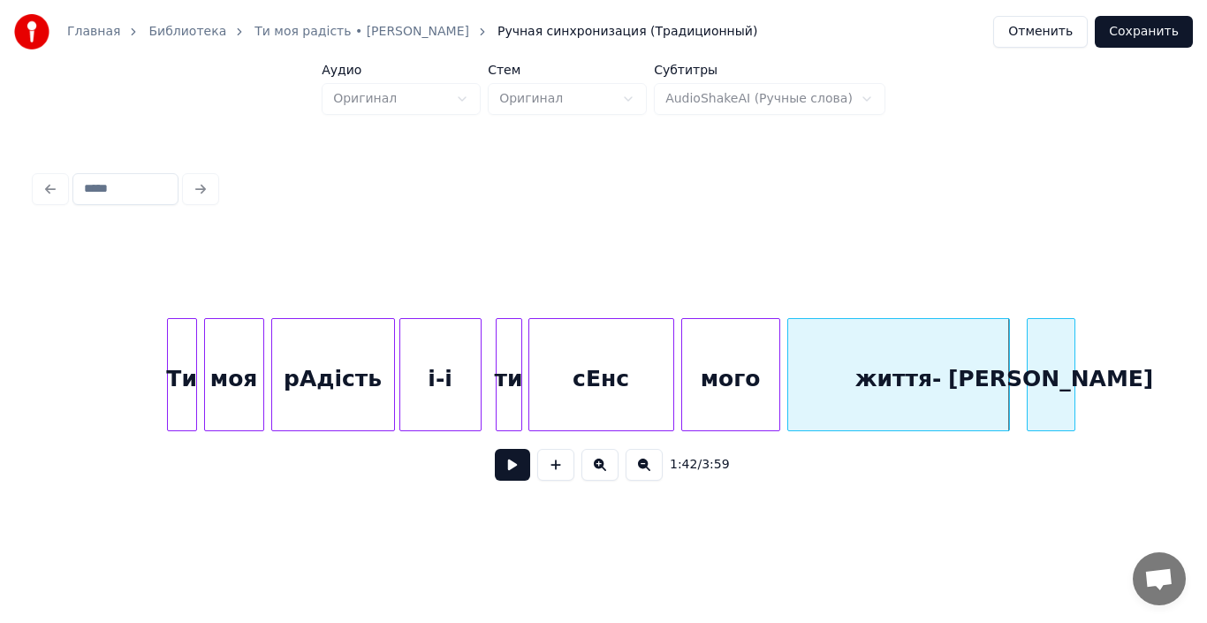
click at [1057, 368] on div "[PERSON_NAME]" at bounding box center [1050, 379] width 47 height 120
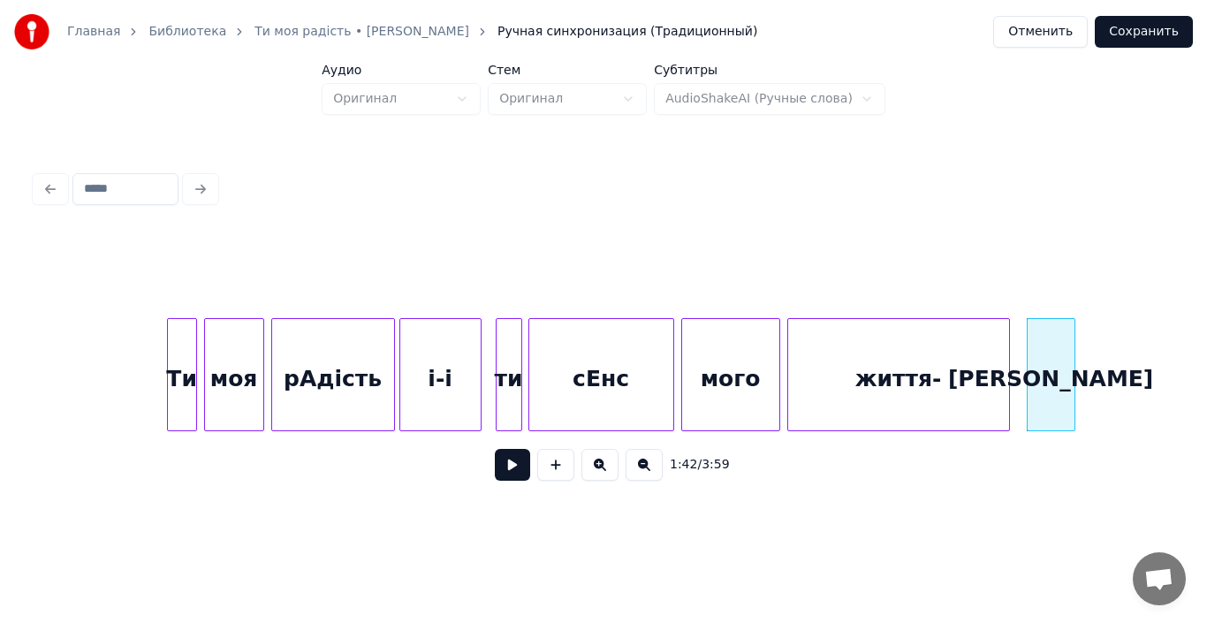
click at [1057, 269] on div at bounding box center [603, 274] width 1136 height 88
click at [1073, 359] on div at bounding box center [1071, 374] width 5 height 111
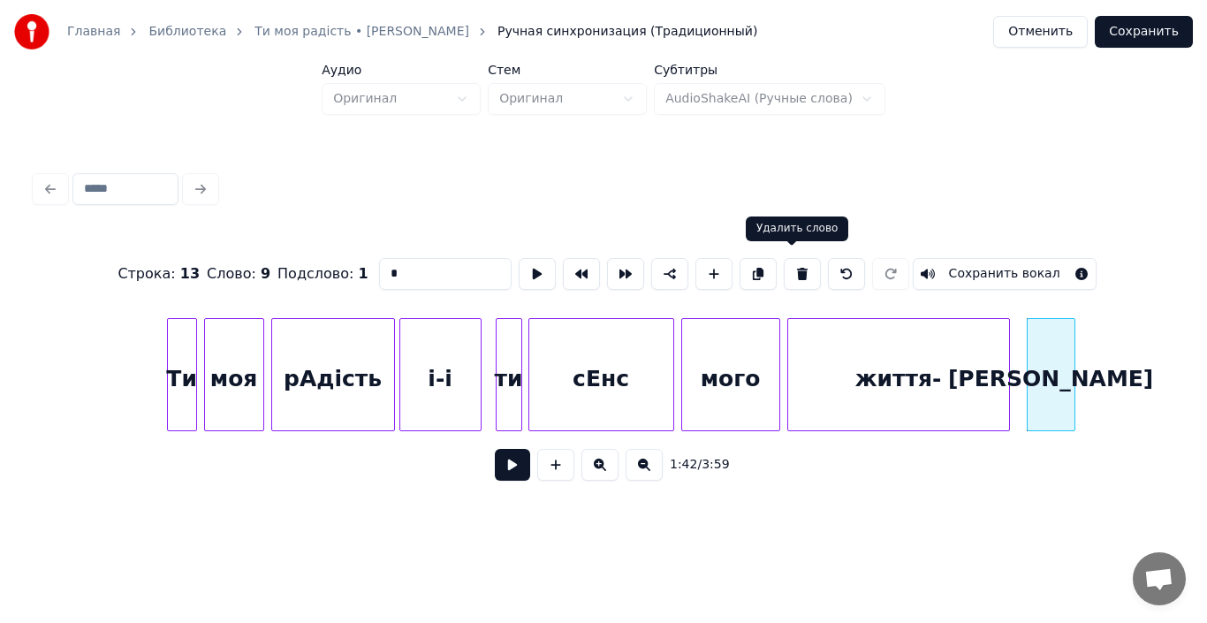
click at [785, 269] on button at bounding box center [802, 274] width 37 height 32
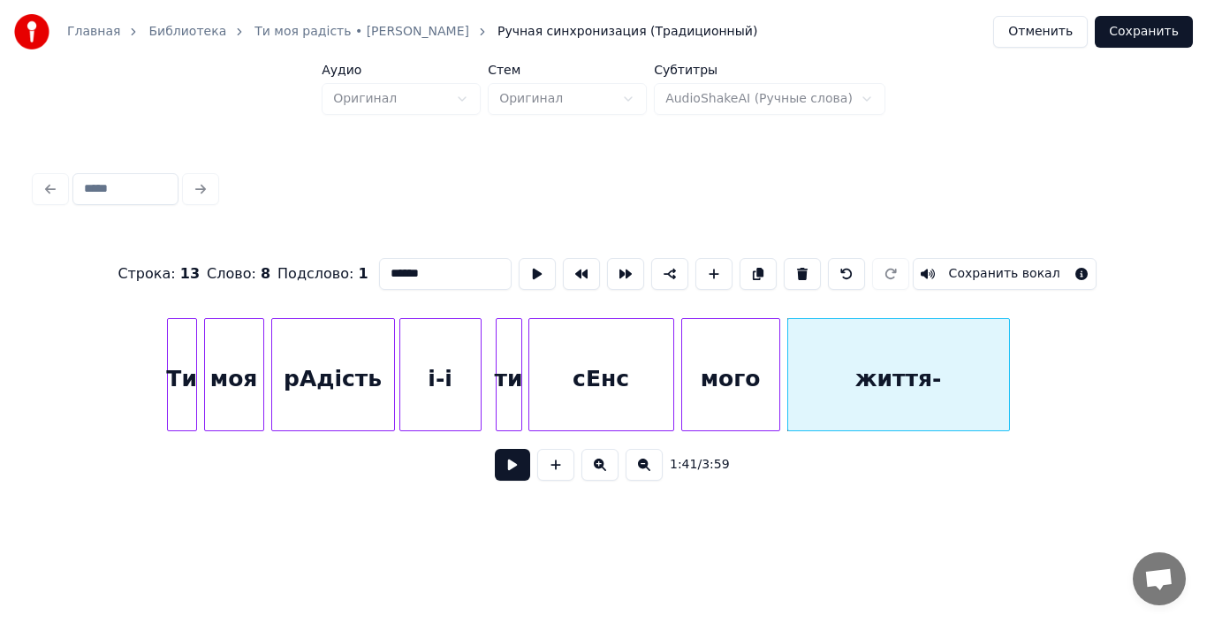
click at [947, 376] on div "життя-" at bounding box center [898, 379] width 221 height 120
click at [457, 264] on input "******" at bounding box center [445, 274] width 133 height 32
click at [583, 382] on div "сЕнс" at bounding box center [601, 379] width 144 height 120
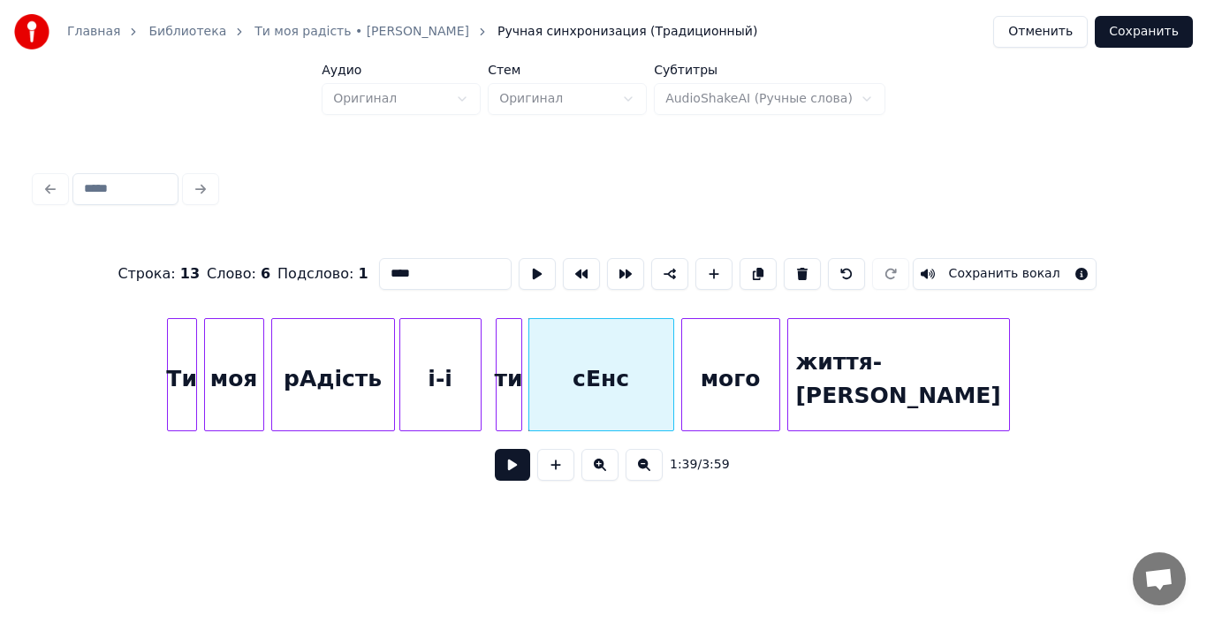
type input "****"
click at [503, 480] on button at bounding box center [512, 465] width 35 height 32
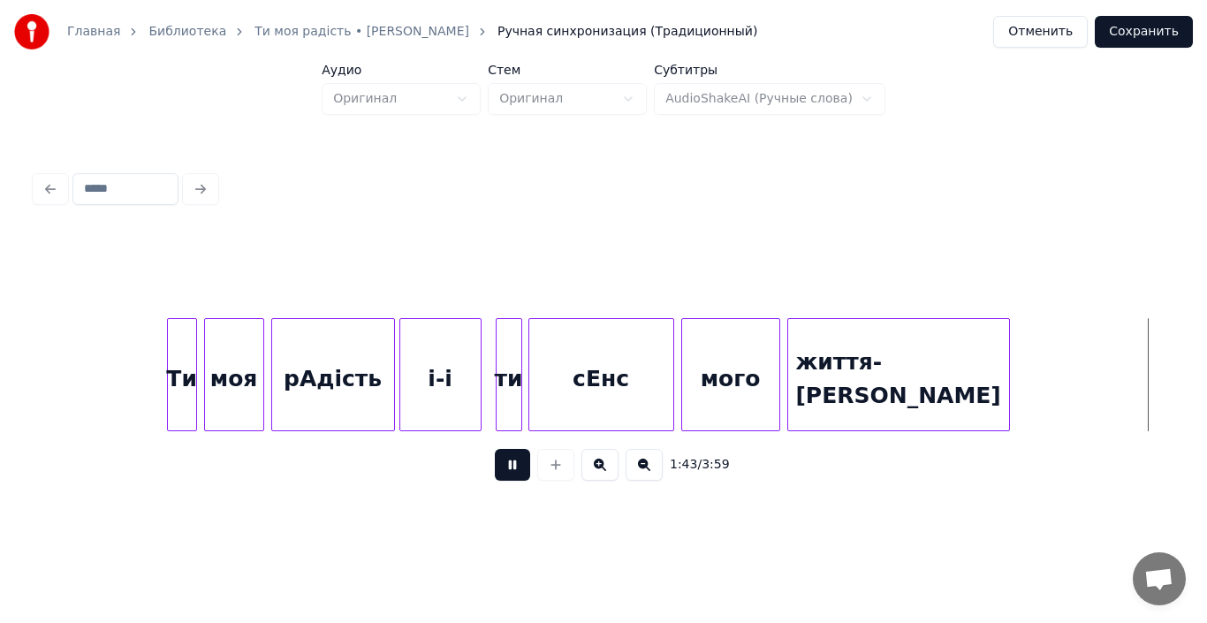
click at [838, 387] on div "життя-[PERSON_NAME]" at bounding box center [898, 379] width 221 height 120
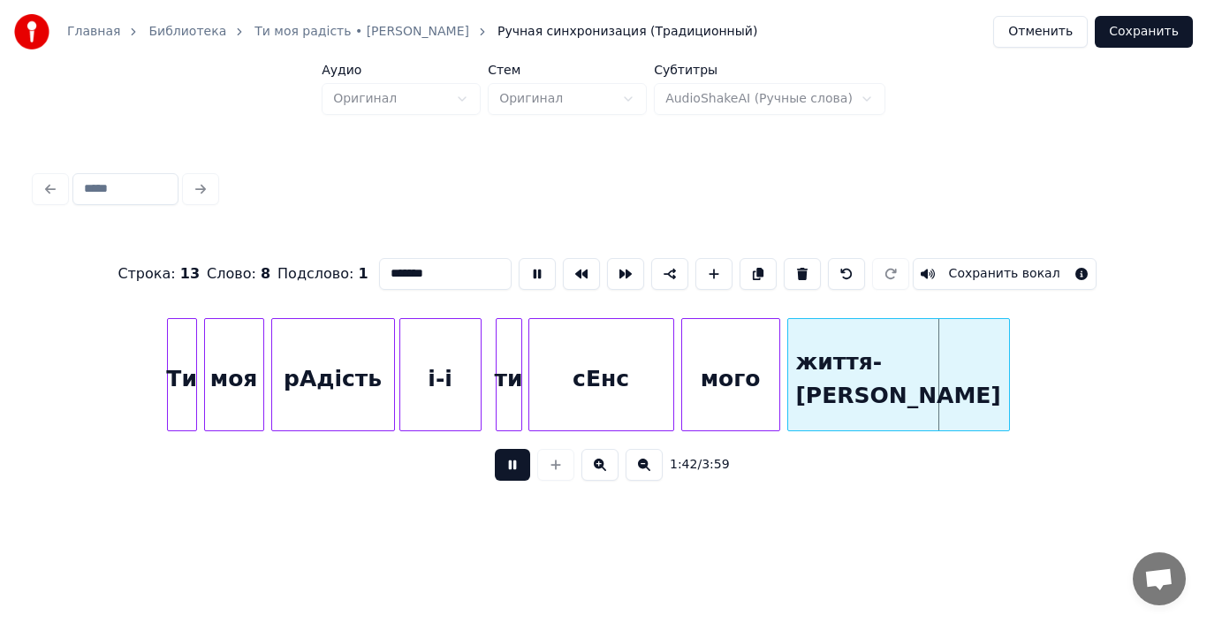
click at [838, 387] on div "життя-[PERSON_NAME]" at bounding box center [898, 379] width 221 height 120
click at [520, 469] on button at bounding box center [512, 465] width 35 height 32
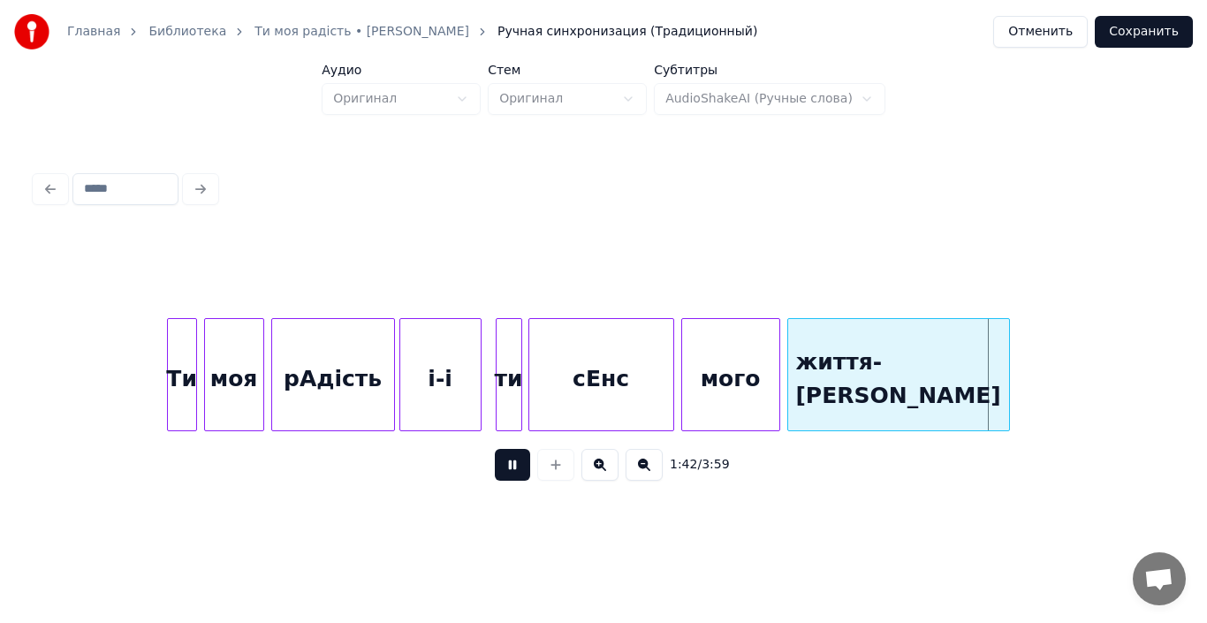
click at [520, 469] on button at bounding box center [512, 465] width 35 height 32
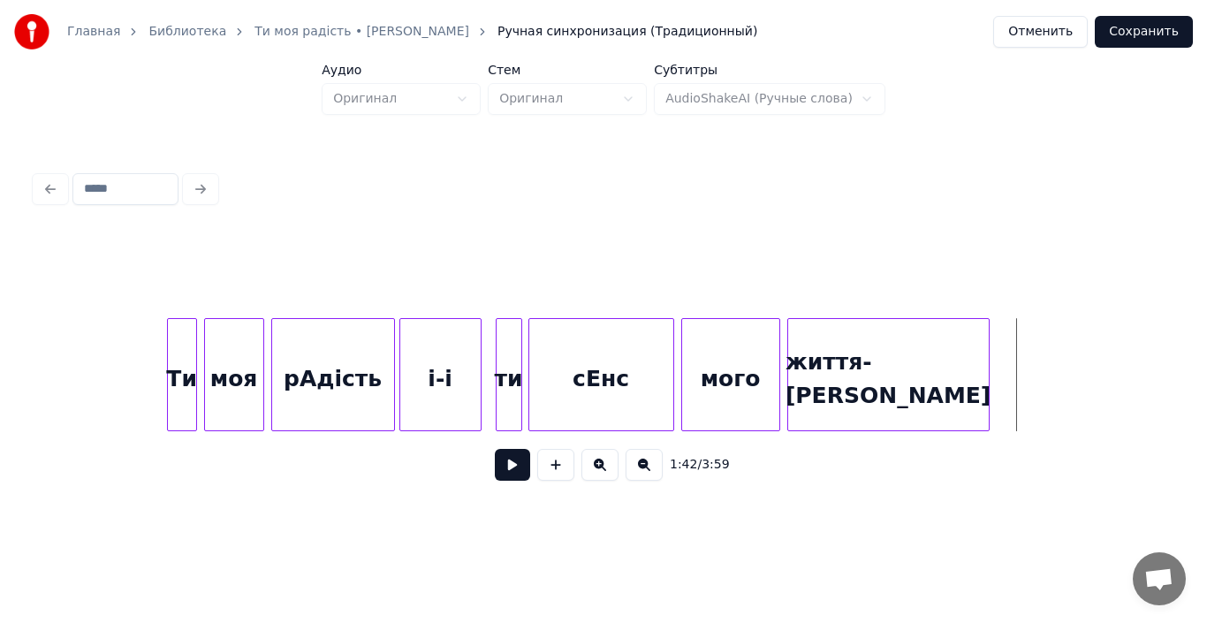
click at [987, 383] on div at bounding box center [985, 374] width 5 height 111
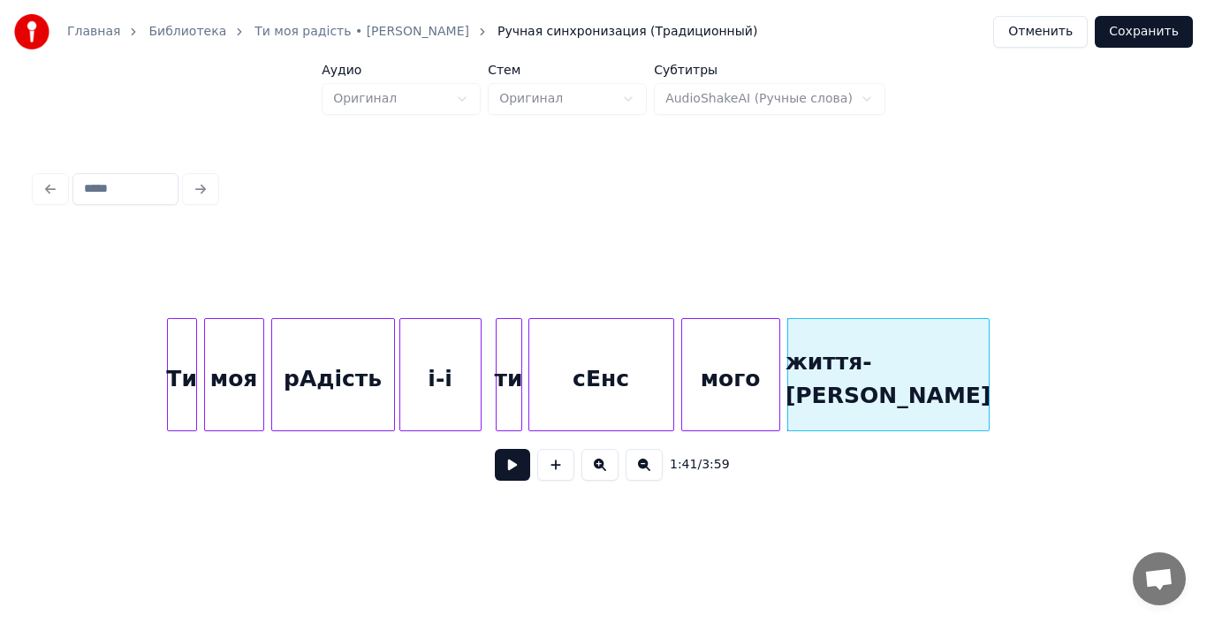
click at [735, 390] on div "мого" at bounding box center [730, 379] width 97 height 120
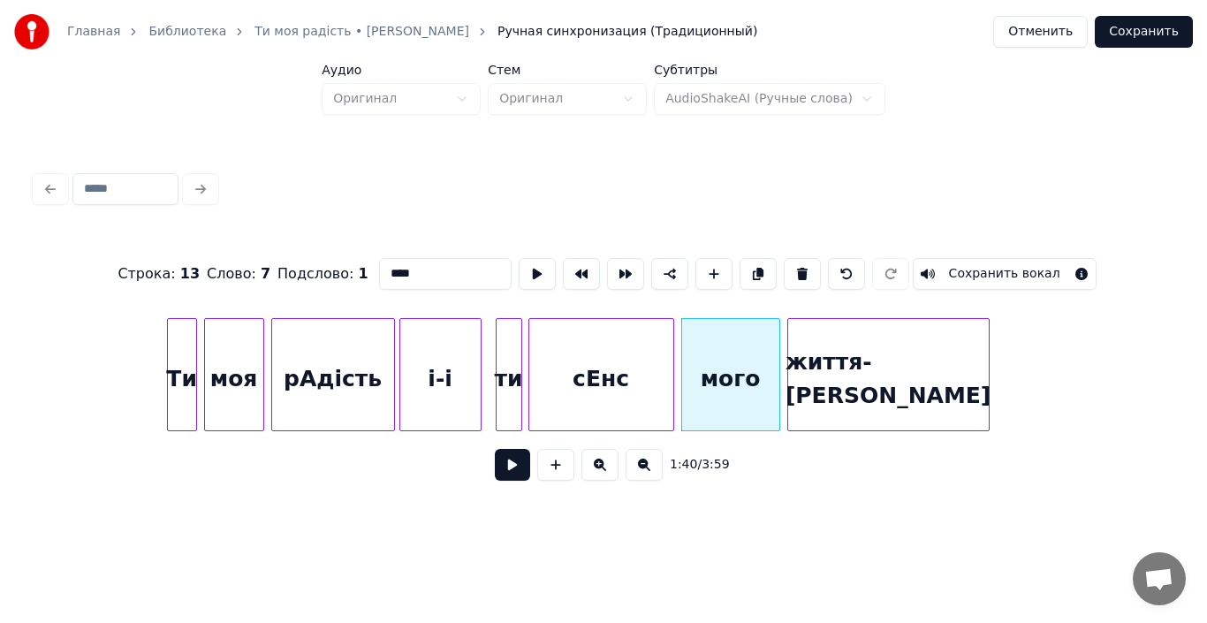
click at [501, 468] on button at bounding box center [512, 465] width 35 height 32
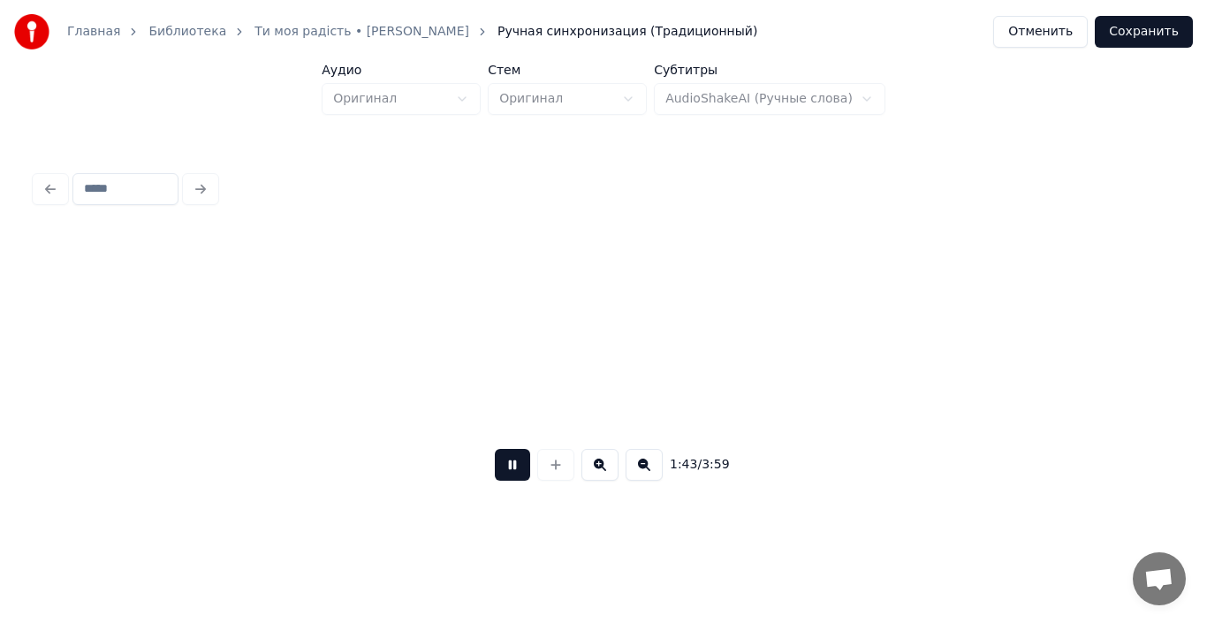
scroll to position [0, 18268]
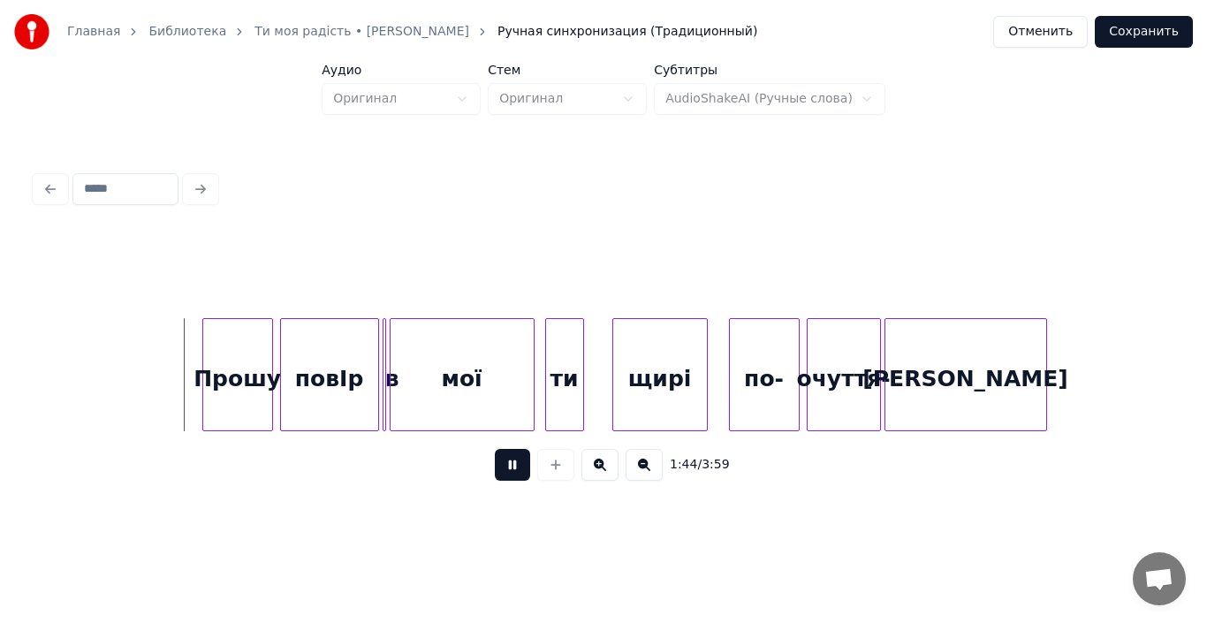
click at [501, 468] on button at bounding box center [512, 465] width 35 height 32
click at [506, 473] on button at bounding box center [512, 465] width 35 height 32
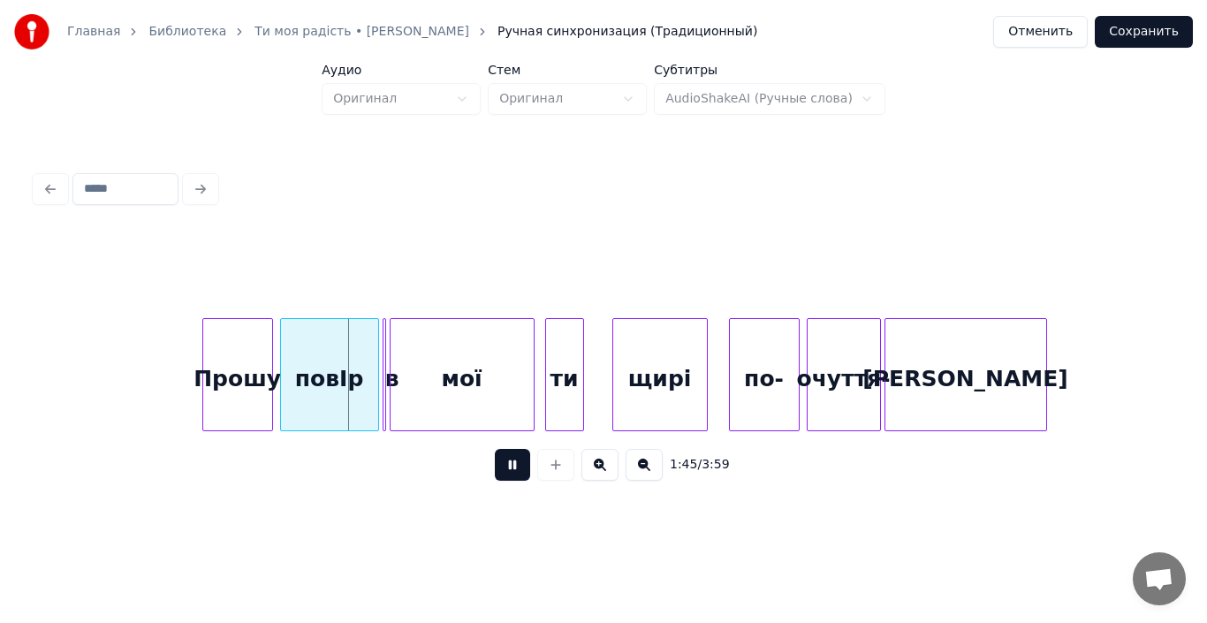
click at [506, 473] on button at bounding box center [512, 465] width 35 height 32
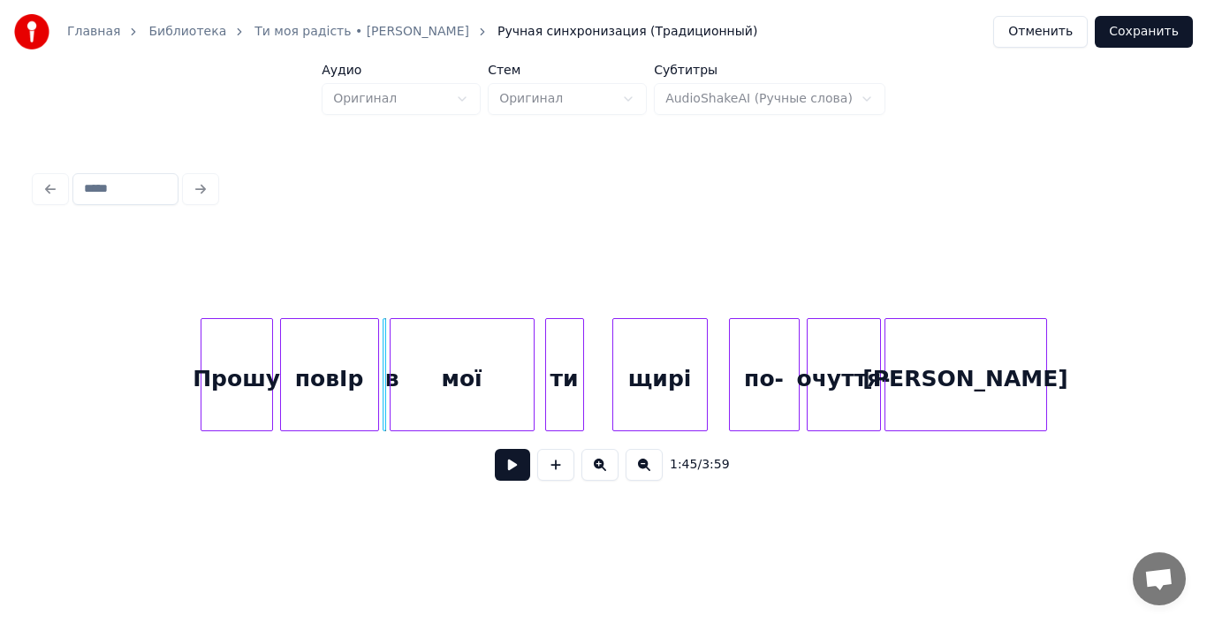
click at [203, 386] on div at bounding box center [203, 374] width 5 height 111
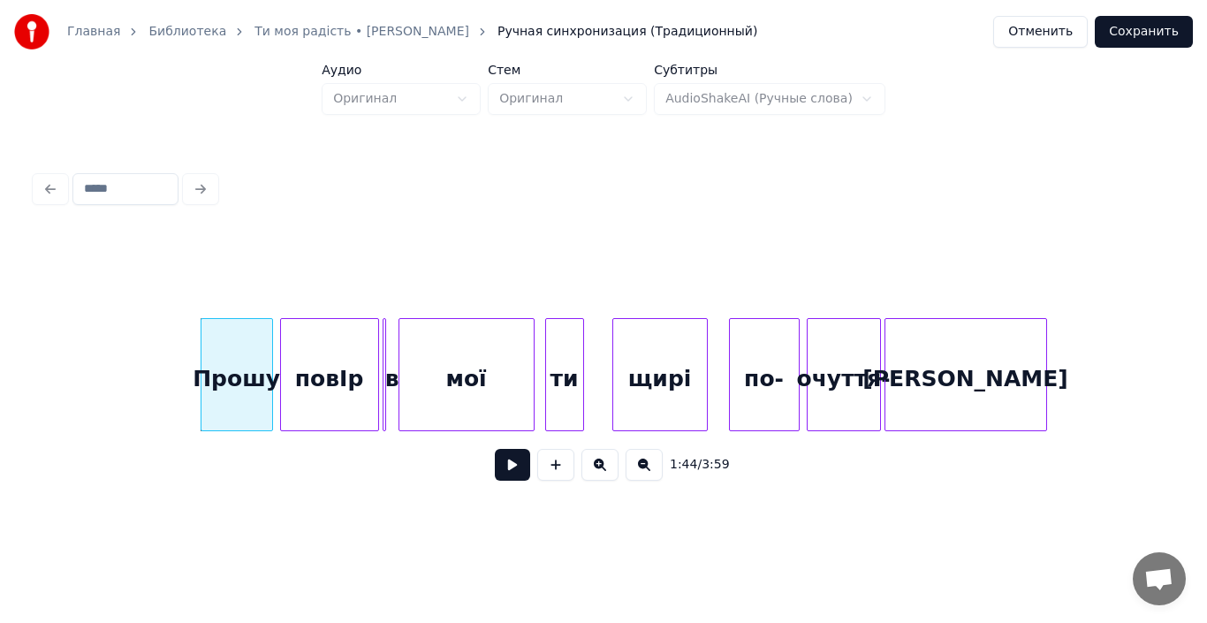
click at [400, 406] on div at bounding box center [401, 374] width 5 height 111
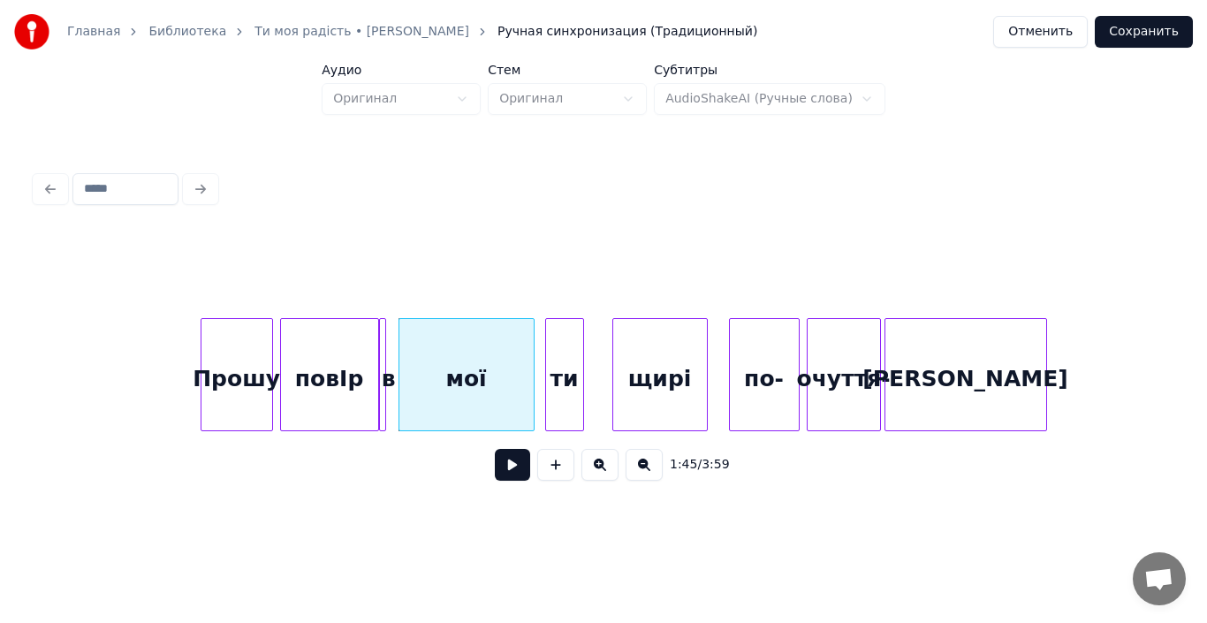
click at [384, 405] on div "в" at bounding box center [382, 374] width 7 height 113
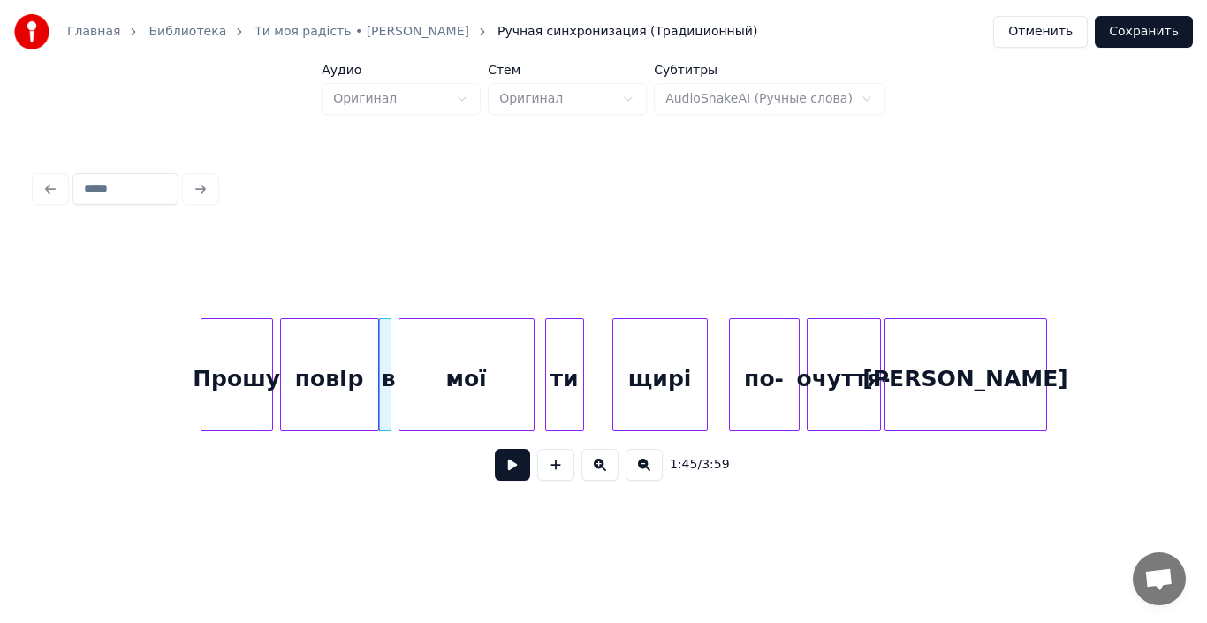
click at [389, 401] on div at bounding box center [387, 374] width 5 height 111
click at [230, 380] on div "Прошу" at bounding box center [236, 379] width 71 height 120
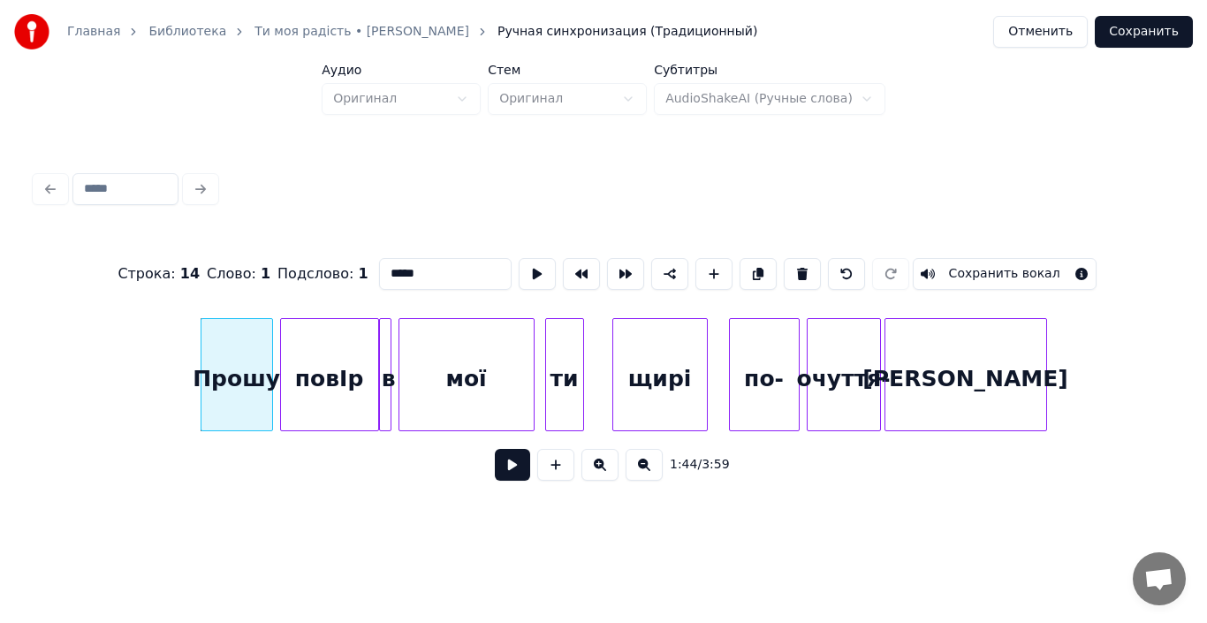
click at [502, 467] on button at bounding box center [512, 465] width 35 height 32
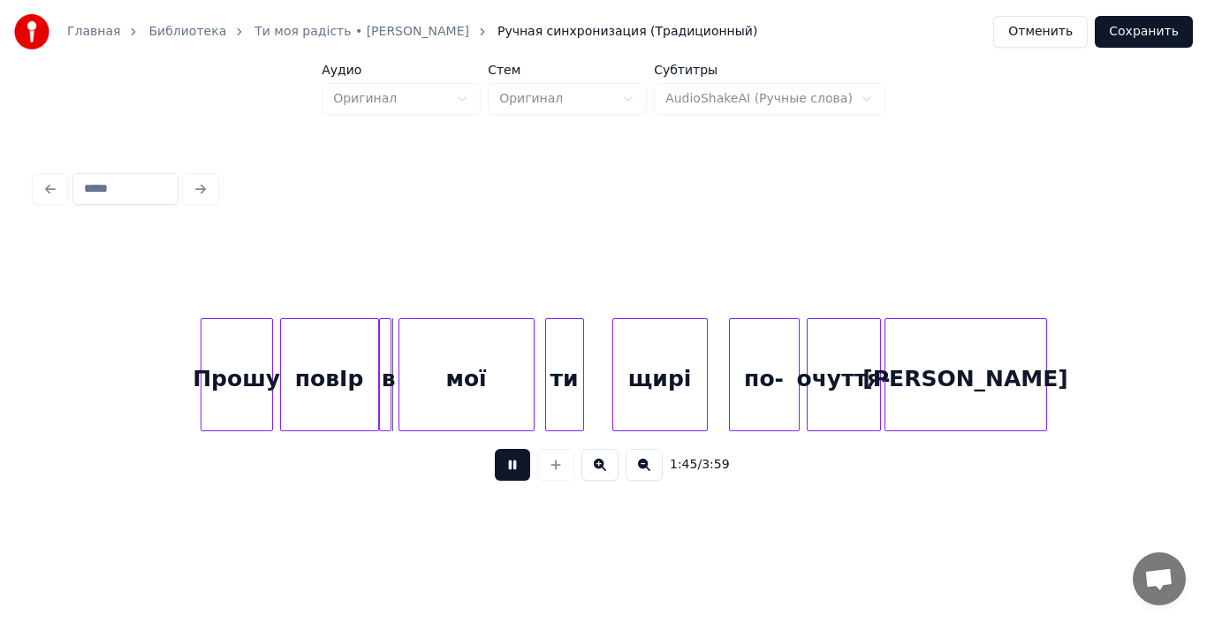
click at [502, 467] on button at bounding box center [512, 465] width 35 height 32
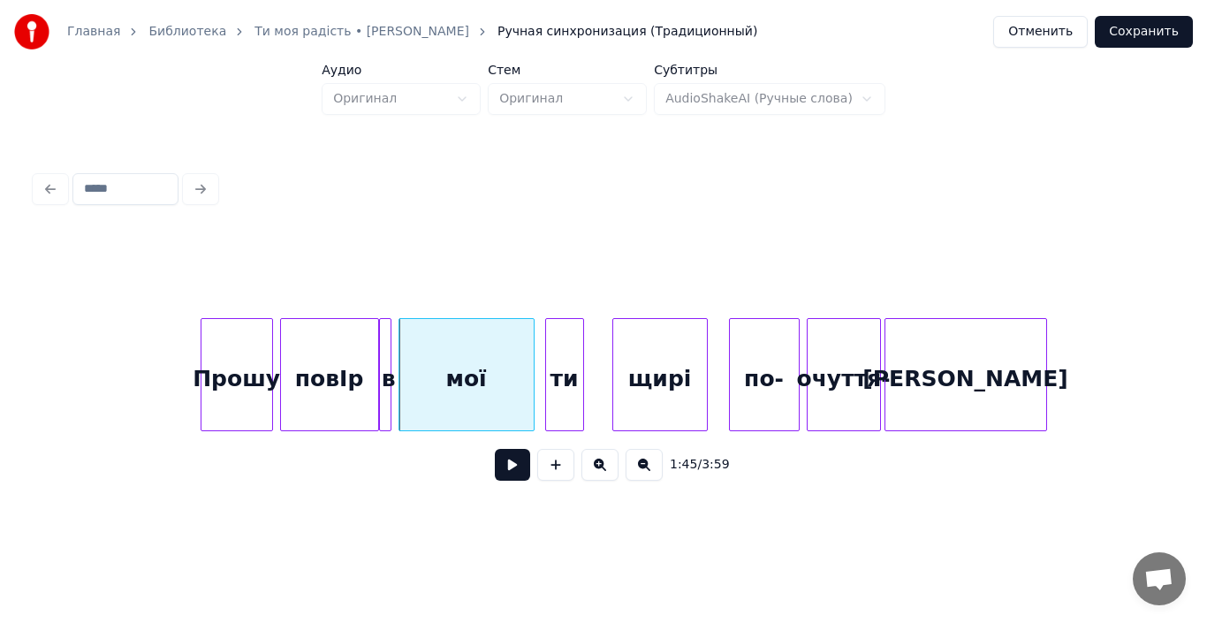
click at [394, 286] on div at bounding box center [603, 274] width 1136 height 88
click at [385, 391] on div at bounding box center [387, 374] width 5 height 111
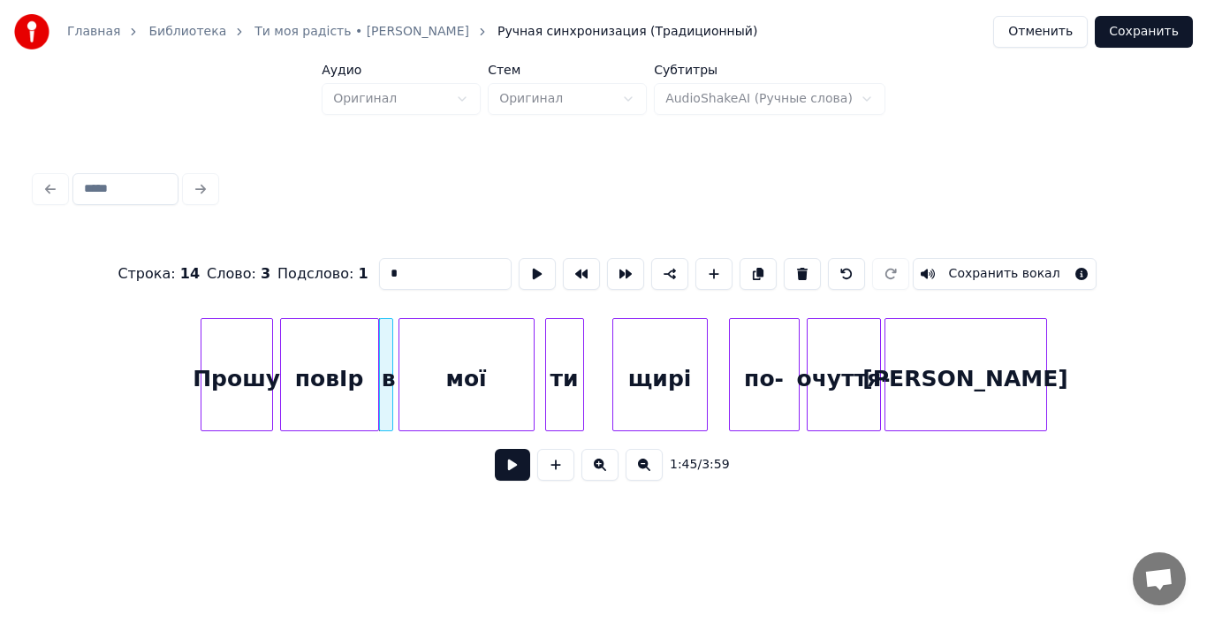
click at [387, 391] on div at bounding box center [389, 374] width 5 height 111
click at [421, 410] on div at bounding box center [422, 374] width 5 height 111
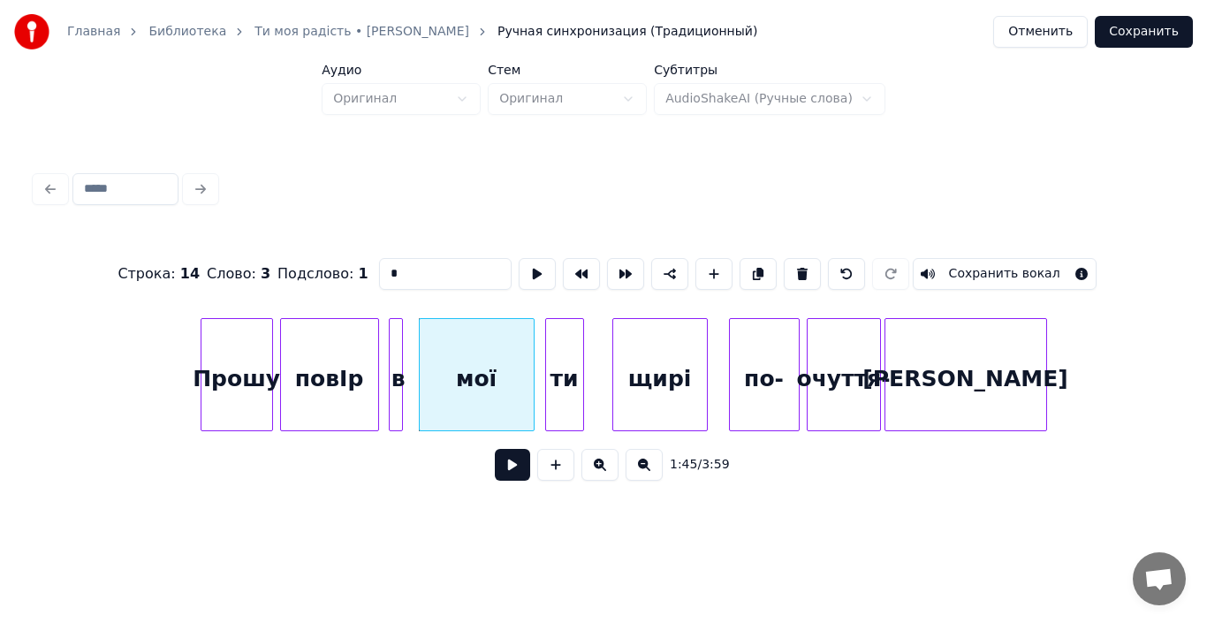
click at [395, 405] on div "в" at bounding box center [399, 379] width 18 height 120
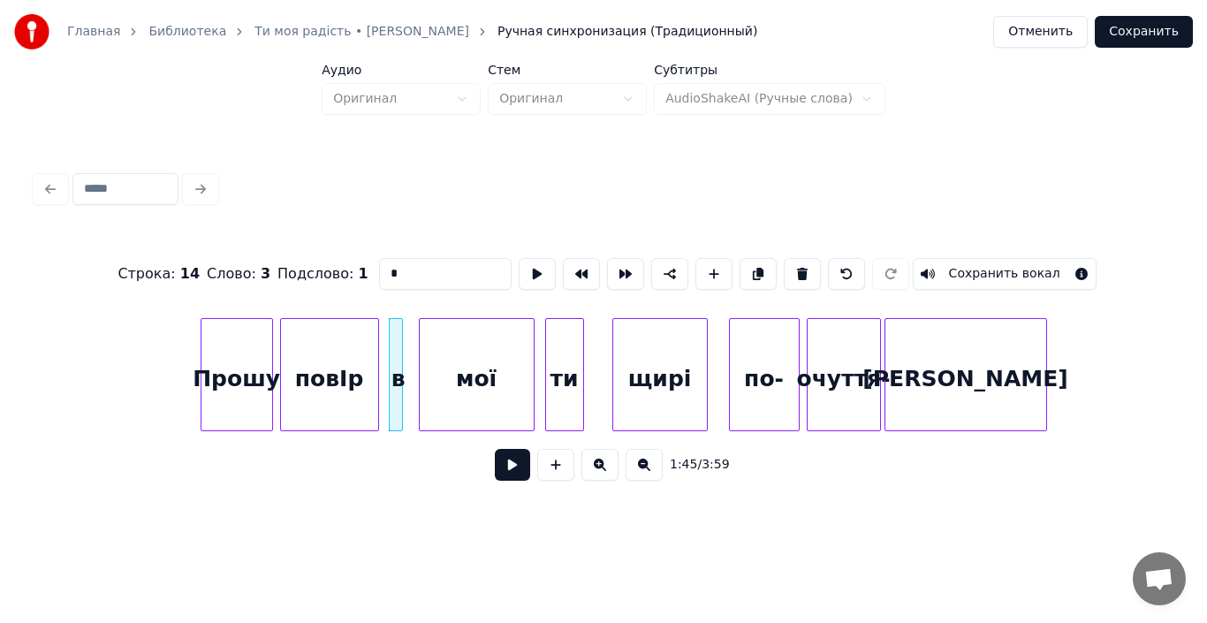
click at [336, 397] on div "повІр" at bounding box center [329, 379] width 97 height 120
type input "*****"
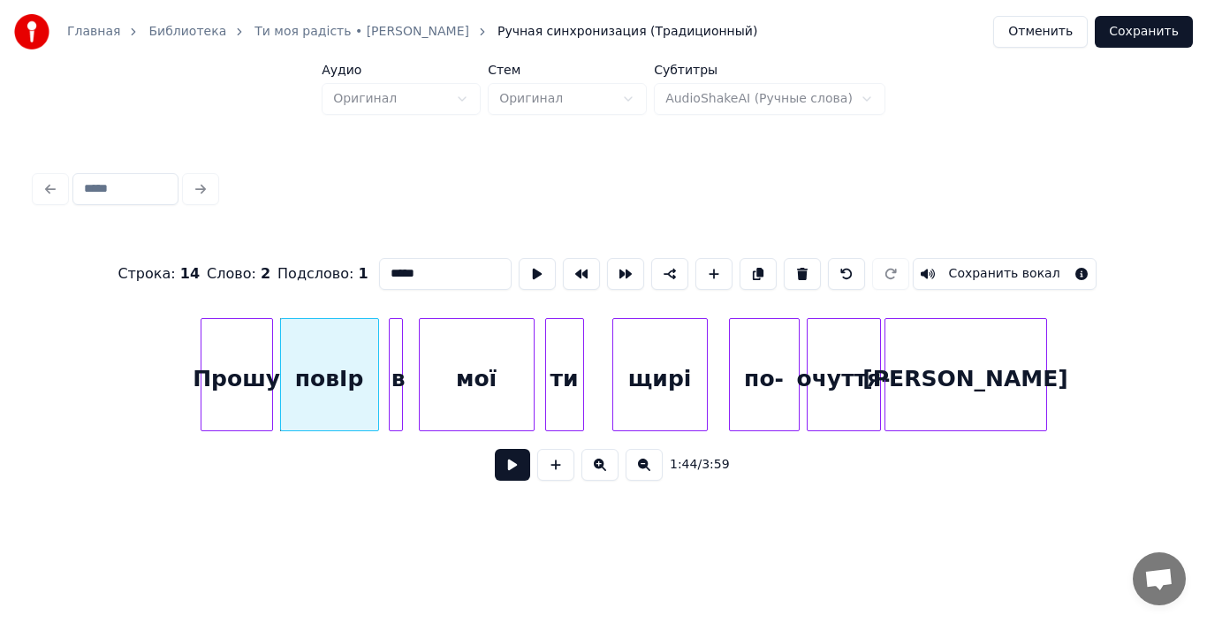
click at [502, 458] on button at bounding box center [512, 465] width 35 height 32
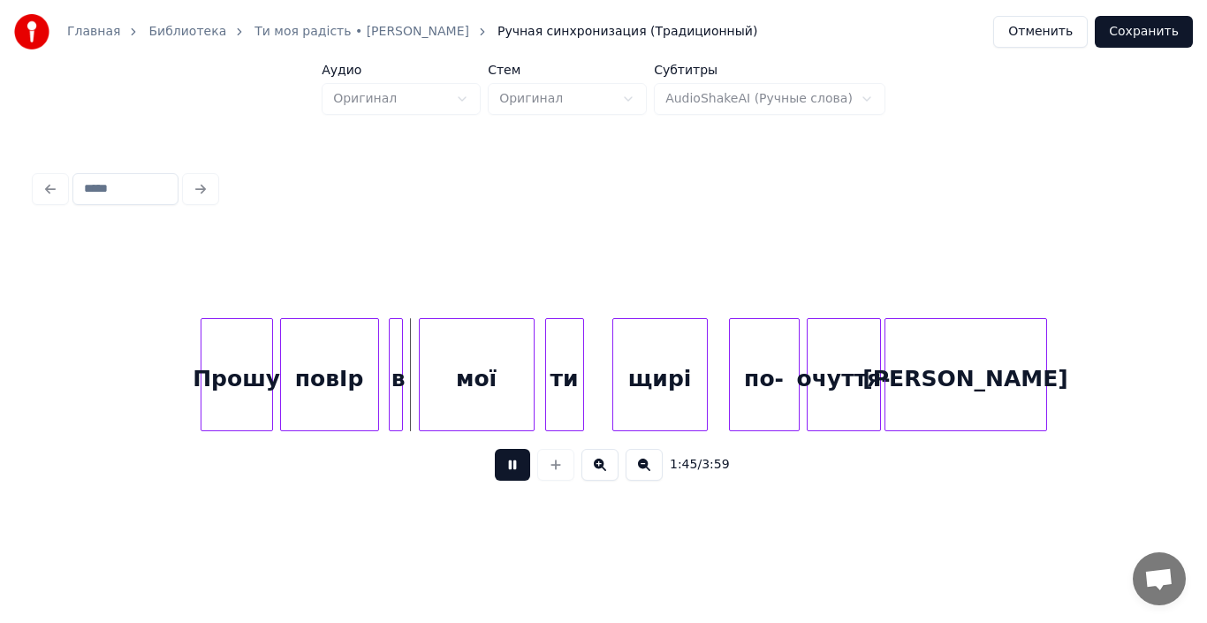
click at [502, 458] on button at bounding box center [512, 465] width 35 height 32
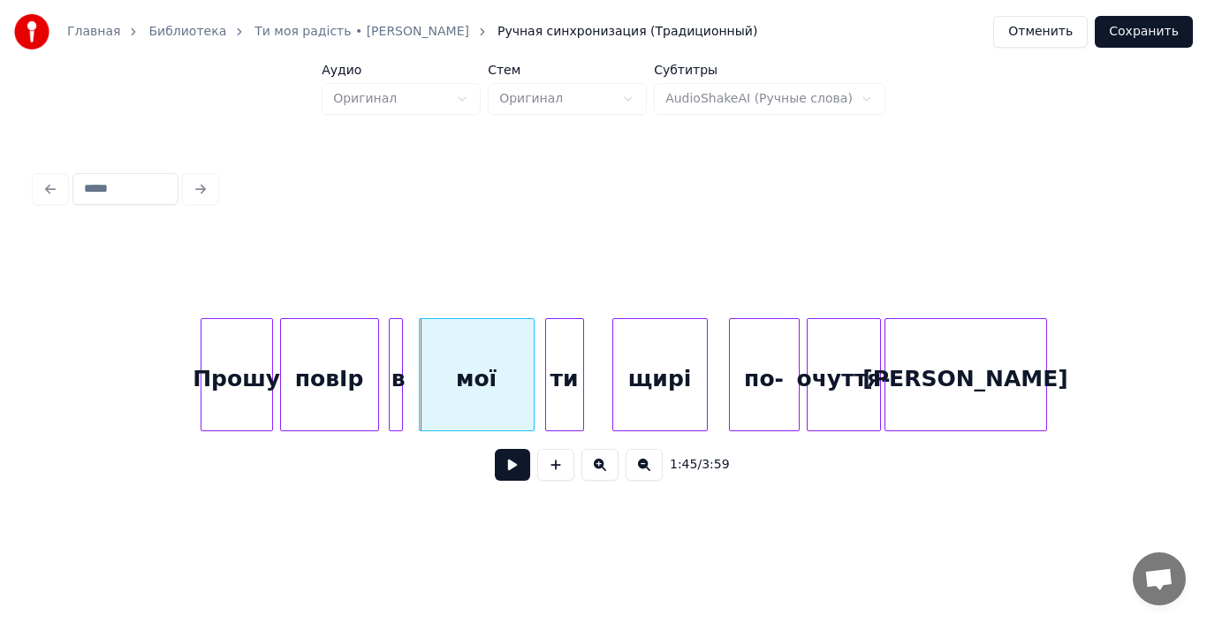
click at [374, 406] on div at bounding box center [375, 374] width 5 height 111
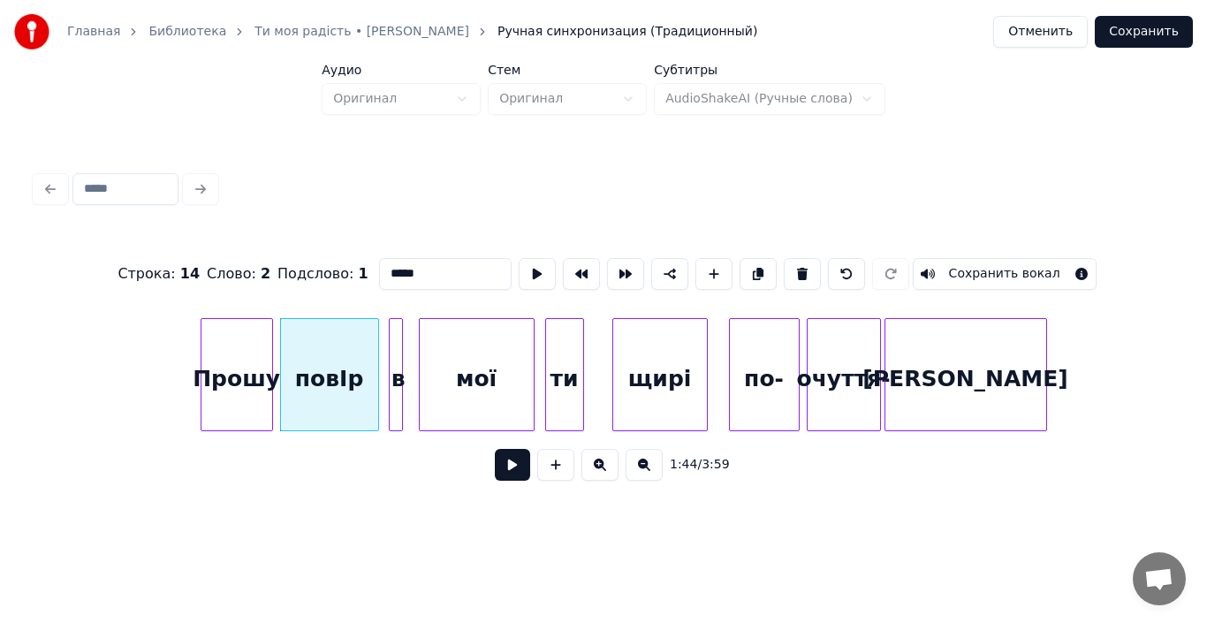
click at [514, 475] on button at bounding box center [512, 465] width 35 height 32
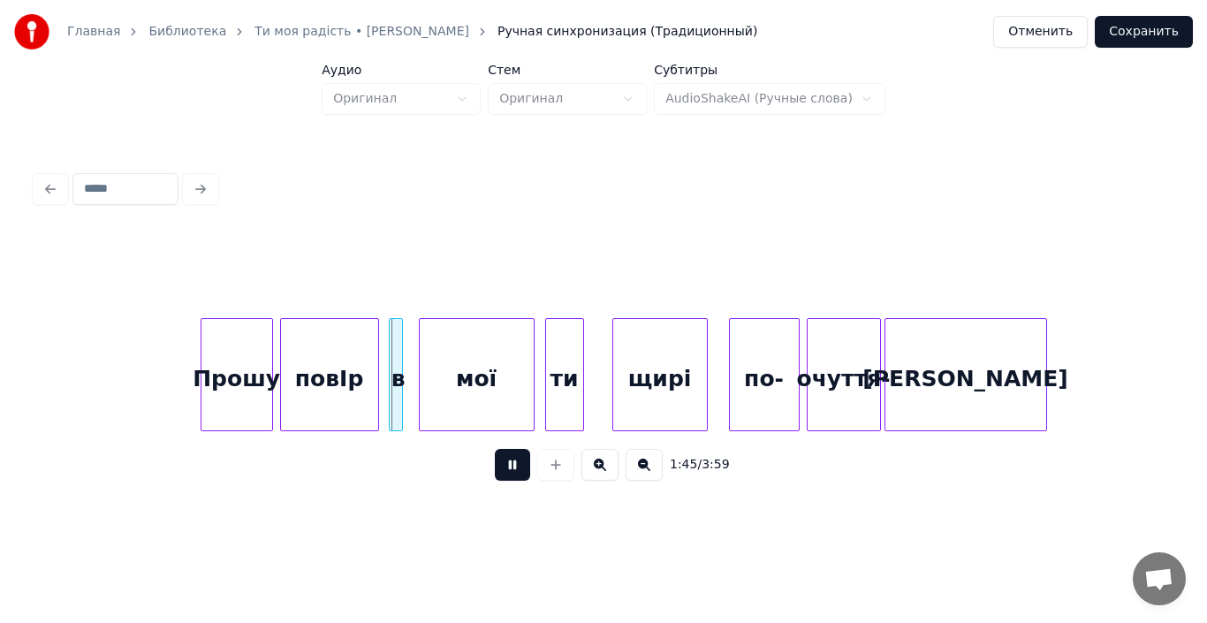
click at [514, 475] on button at bounding box center [512, 465] width 35 height 32
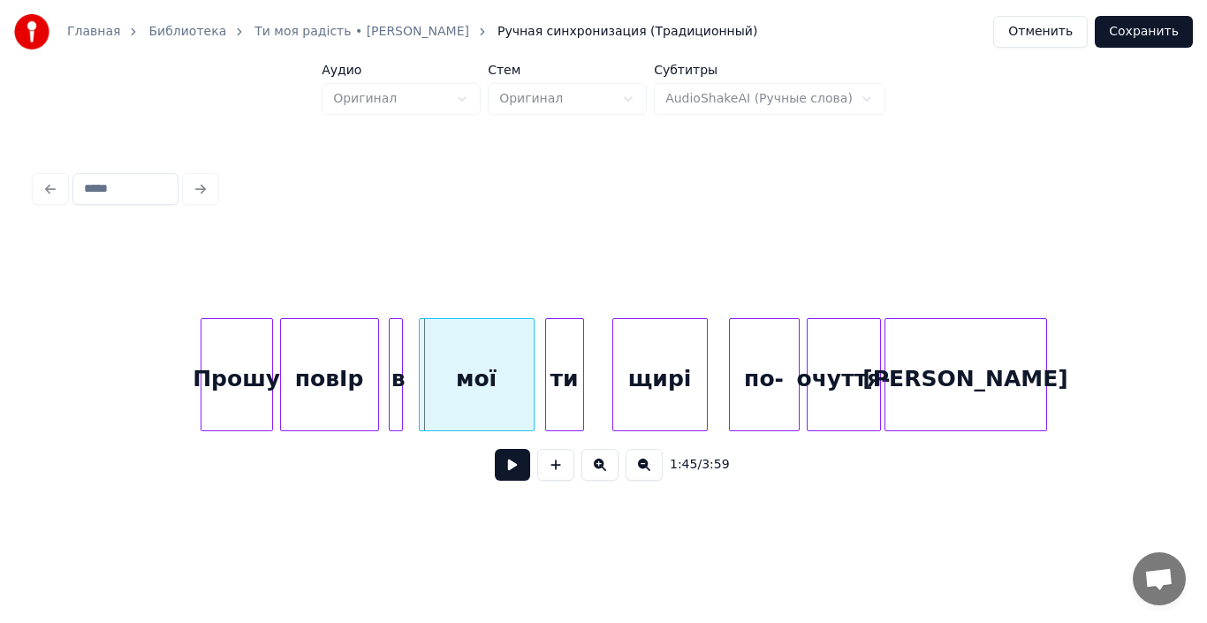
click at [370, 400] on div "повІр" at bounding box center [329, 379] width 97 height 120
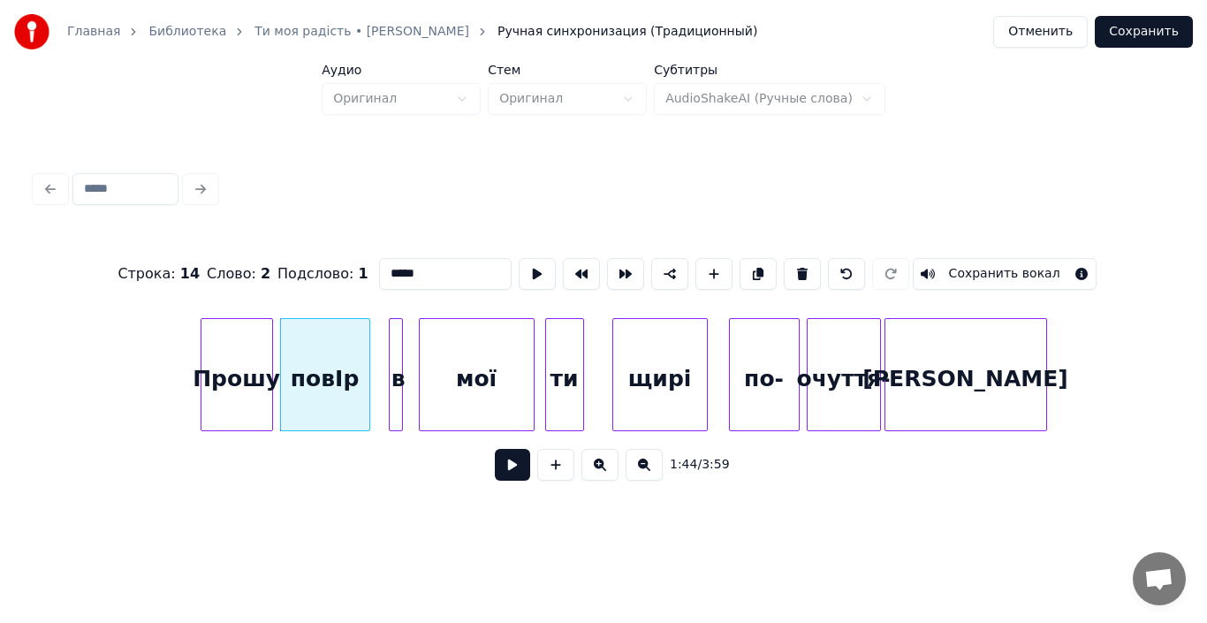
click at [367, 393] on div at bounding box center [366, 374] width 5 height 111
click at [319, 378] on div "повІр" at bounding box center [325, 379] width 88 height 120
click at [498, 467] on button at bounding box center [512, 465] width 35 height 32
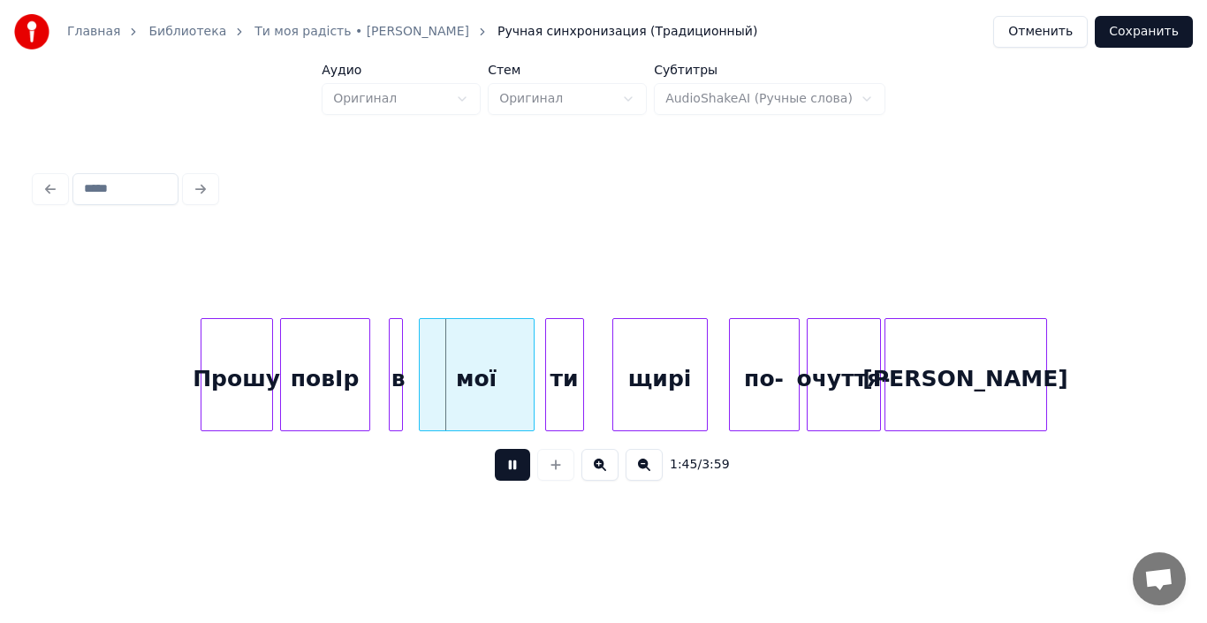
click at [498, 467] on button at bounding box center [512, 465] width 35 height 32
click at [385, 399] on div at bounding box center [384, 374] width 5 height 111
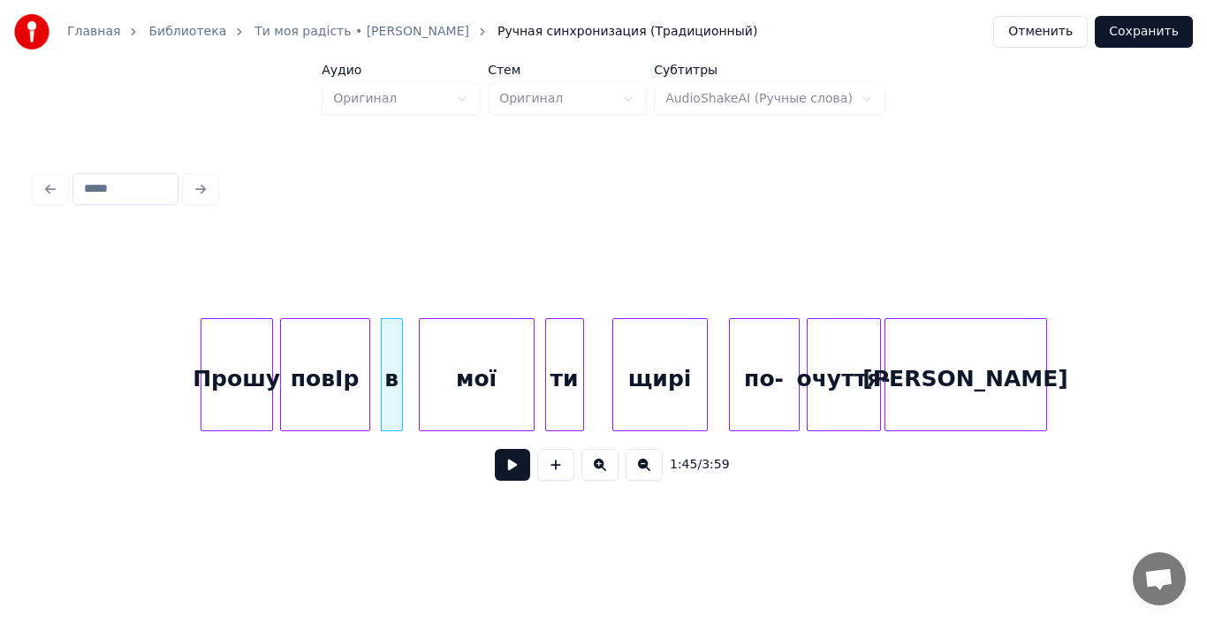
click at [402, 398] on div "в" at bounding box center [392, 374] width 22 height 113
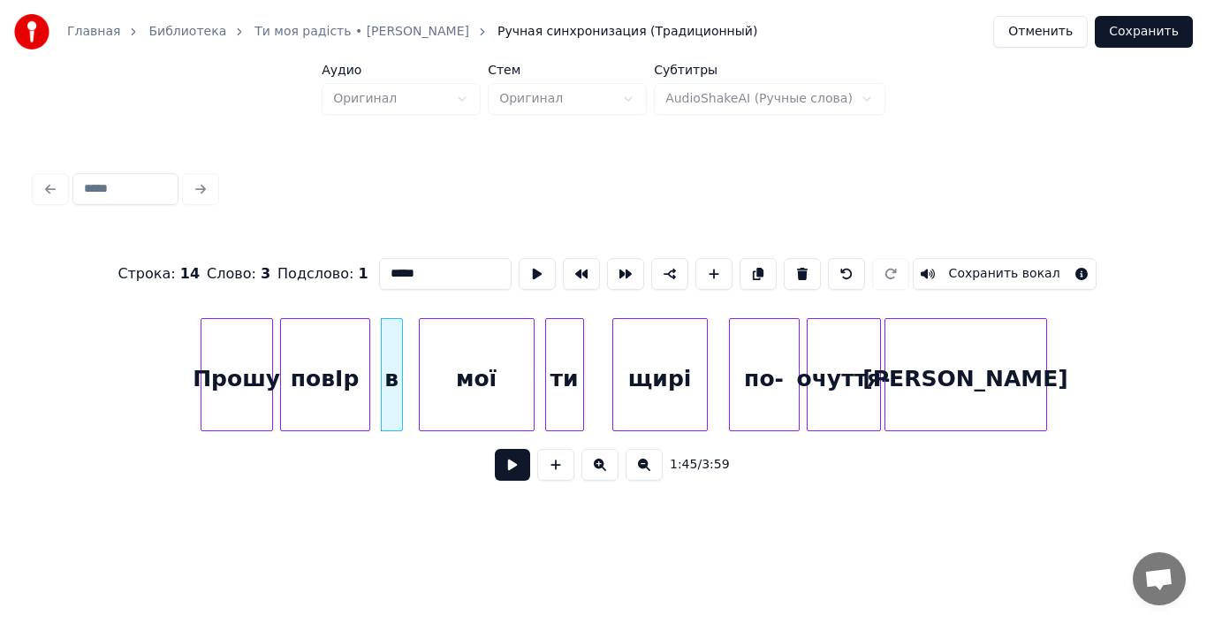
type input "*"
click at [407, 398] on div at bounding box center [406, 374] width 5 height 111
click at [395, 402] on div "в" at bounding box center [395, 379] width 27 height 120
click at [503, 471] on button at bounding box center [512, 465] width 35 height 32
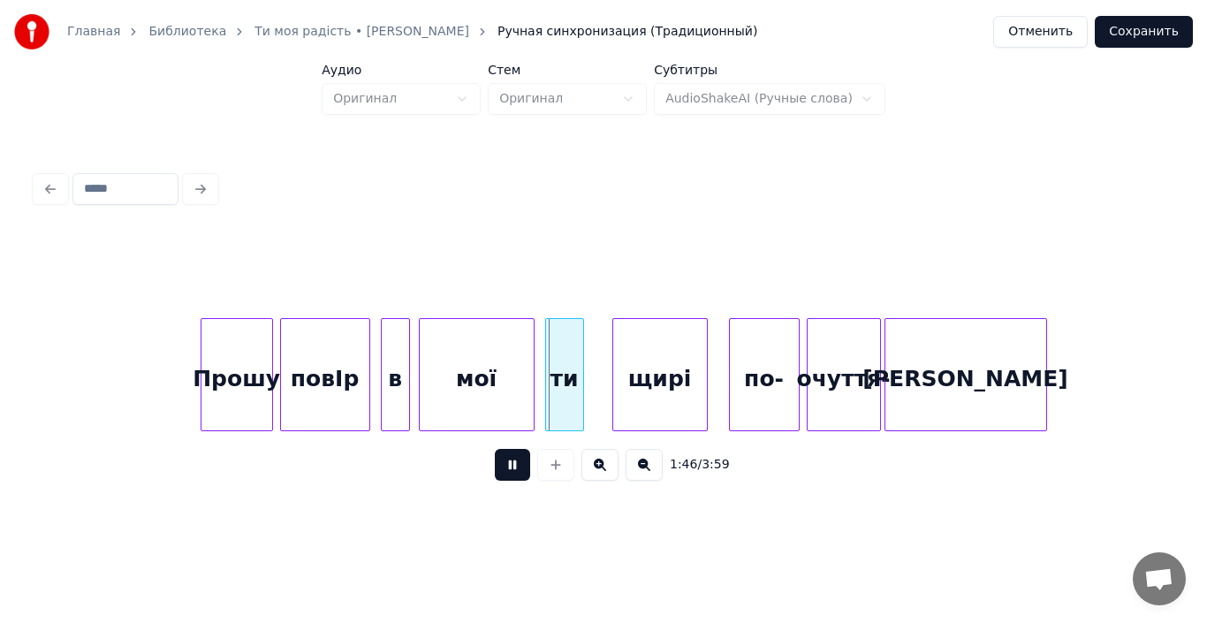
click at [515, 471] on button at bounding box center [512, 465] width 35 height 32
click at [387, 389] on div "в" at bounding box center [388, 379] width 27 height 120
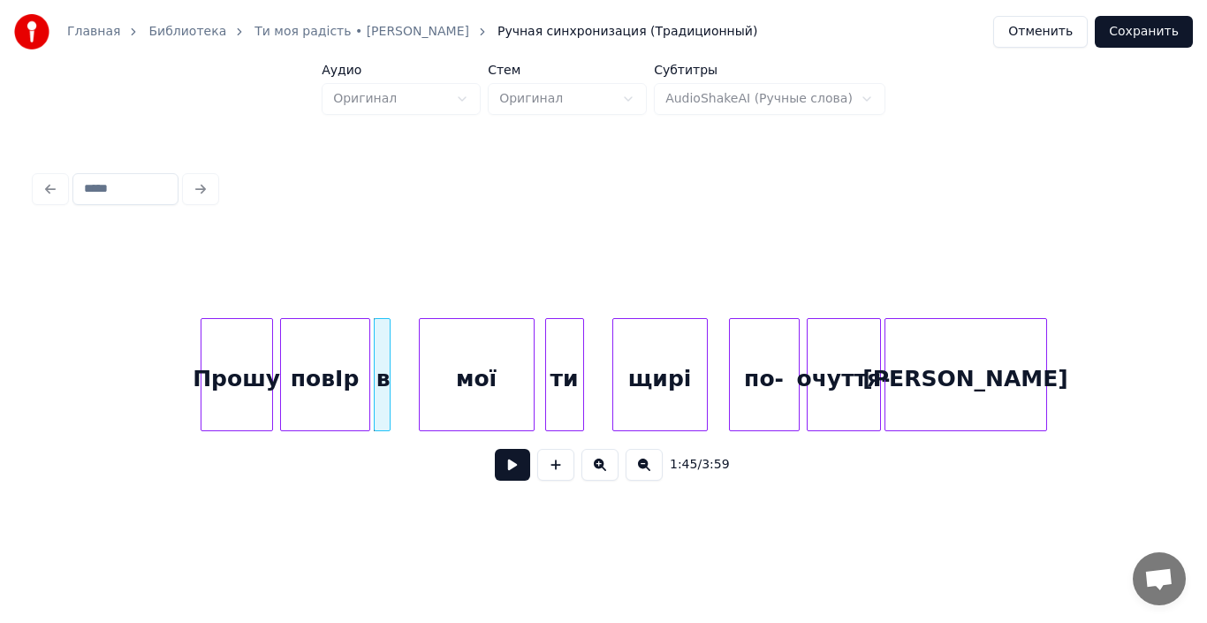
click at [387, 390] on div at bounding box center [386, 374] width 5 height 111
click at [400, 390] on div at bounding box center [399, 374] width 5 height 111
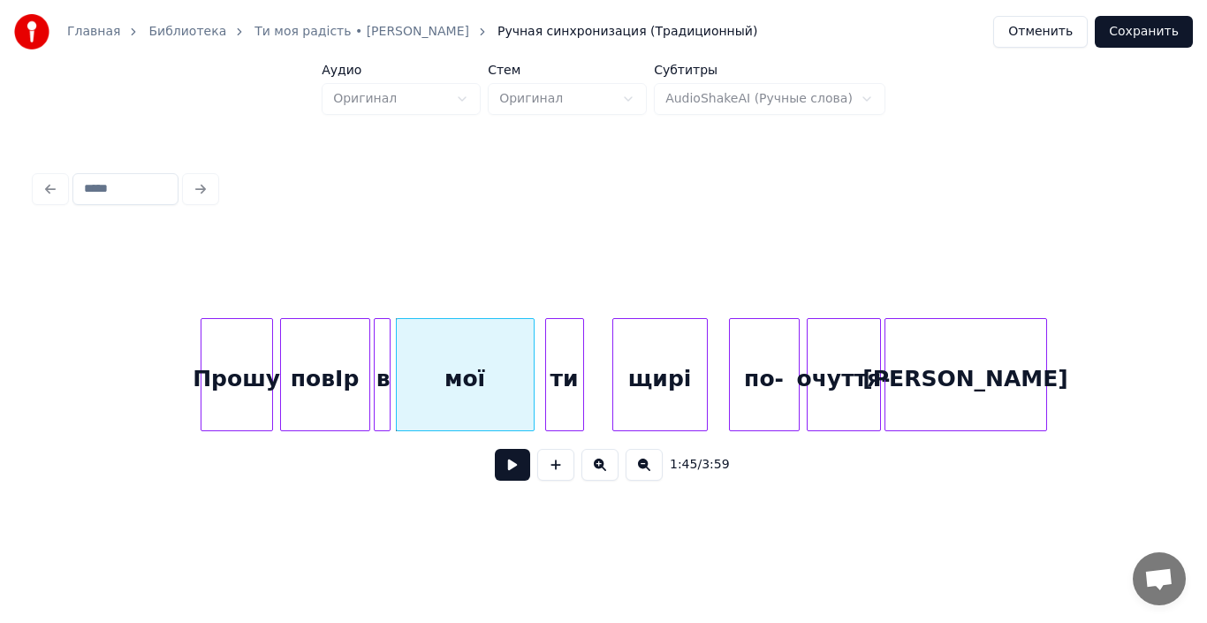
click at [345, 380] on div "повІр" at bounding box center [325, 379] width 88 height 120
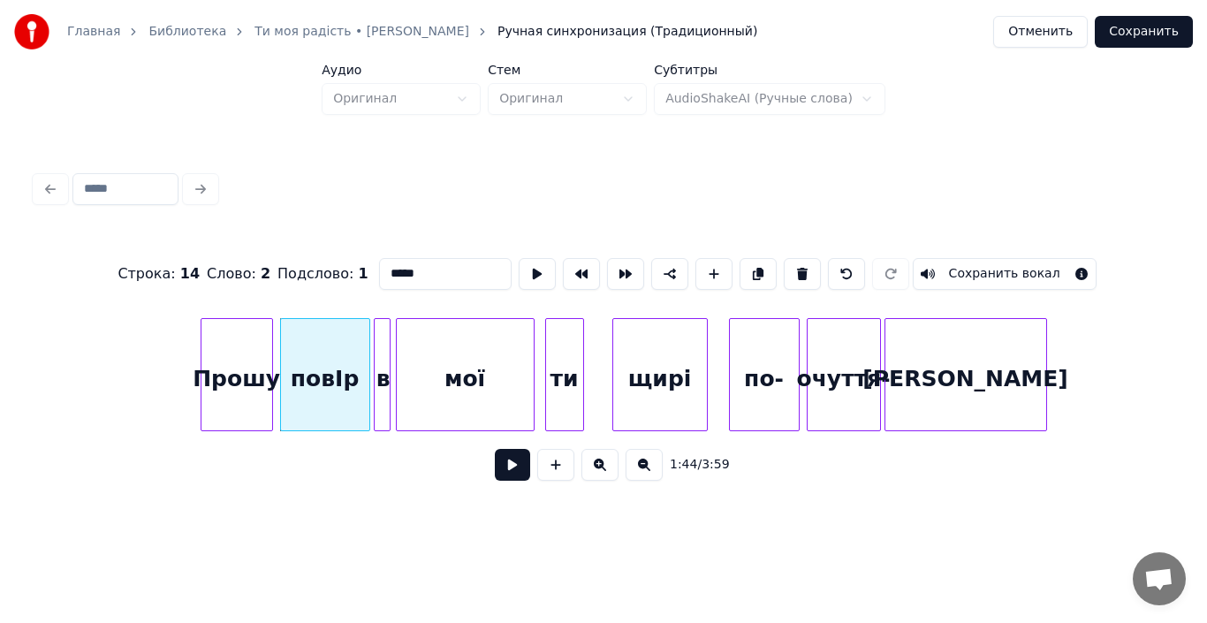
click at [509, 471] on button at bounding box center [512, 465] width 35 height 32
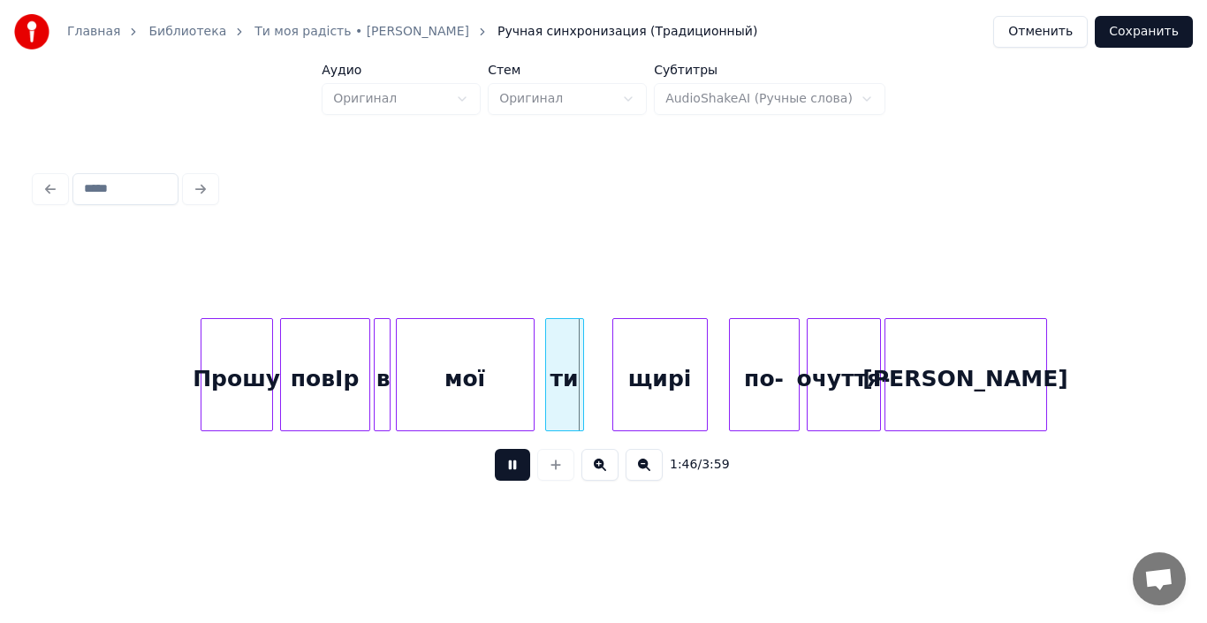
click at [509, 471] on button at bounding box center [512, 465] width 35 height 32
click at [543, 377] on div at bounding box center [545, 374] width 5 height 111
click at [504, 462] on button at bounding box center [512, 465] width 35 height 32
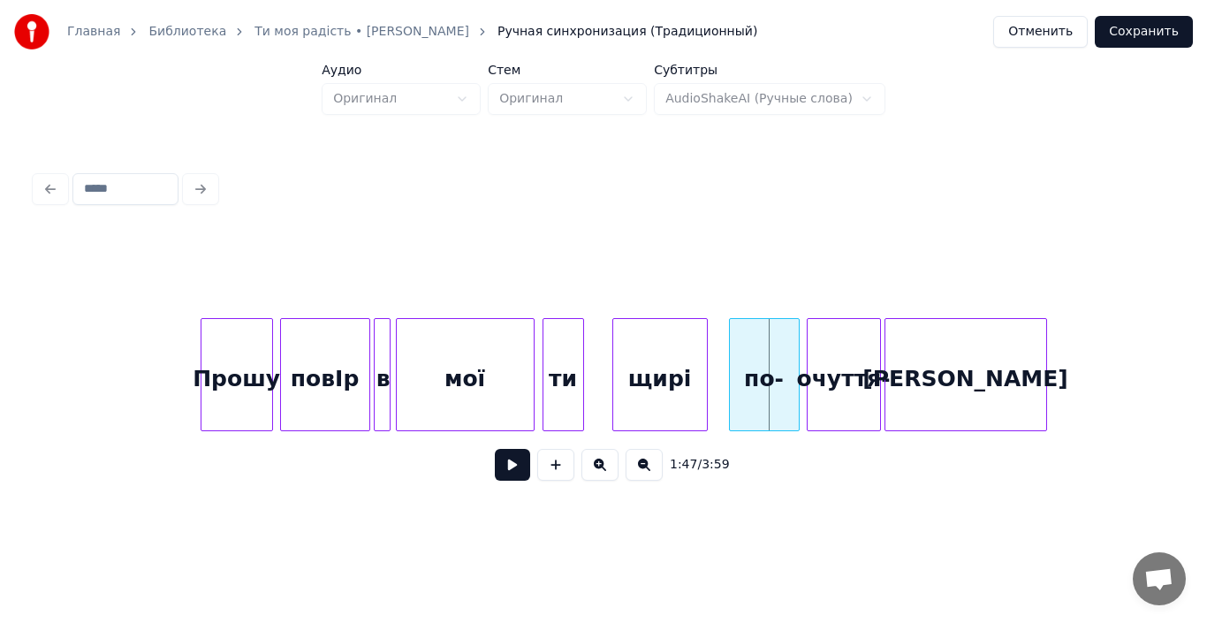
click at [633, 380] on div "щирі" at bounding box center [660, 379] width 94 height 120
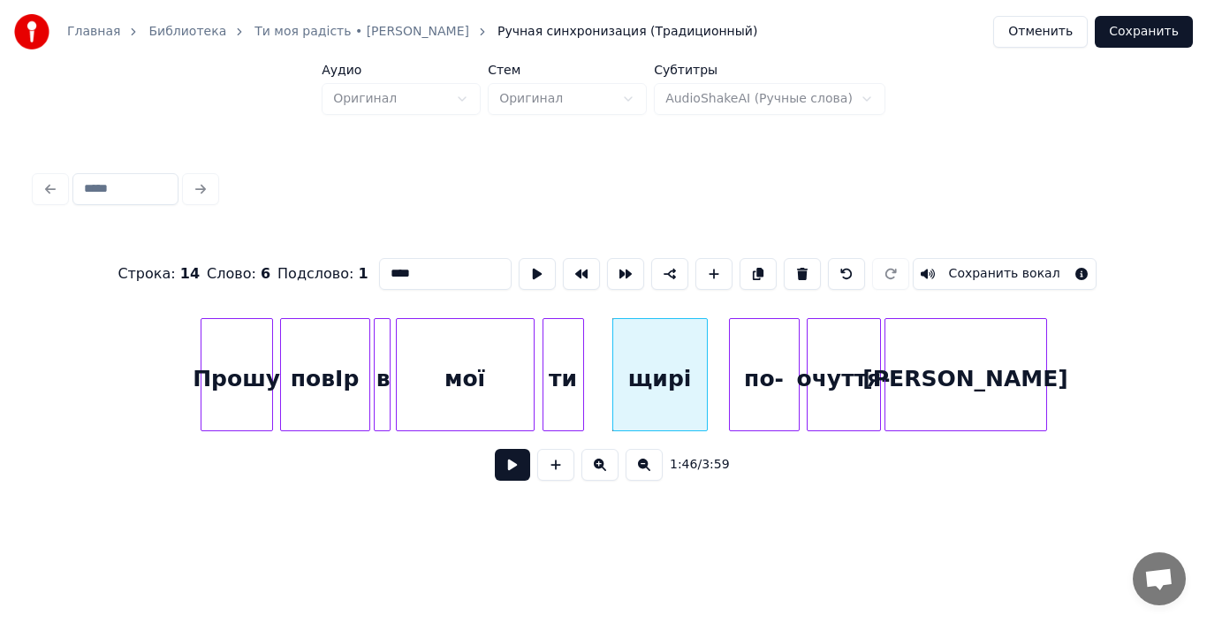
click at [501, 460] on button at bounding box center [512, 465] width 35 height 32
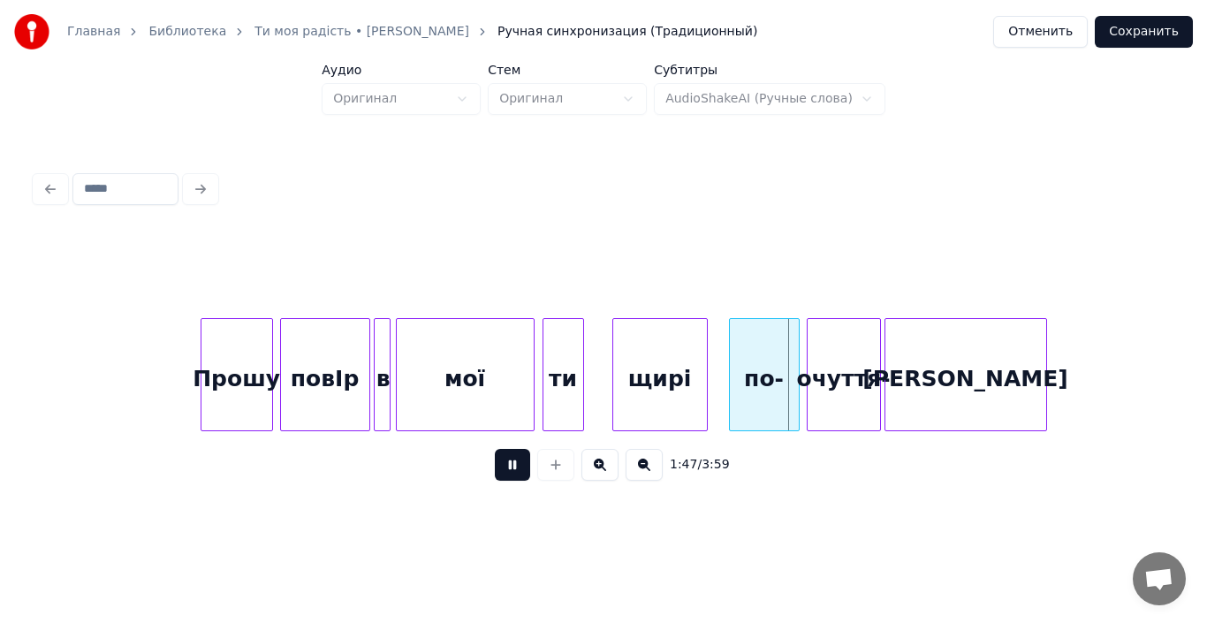
click at [501, 460] on button at bounding box center [512, 465] width 35 height 32
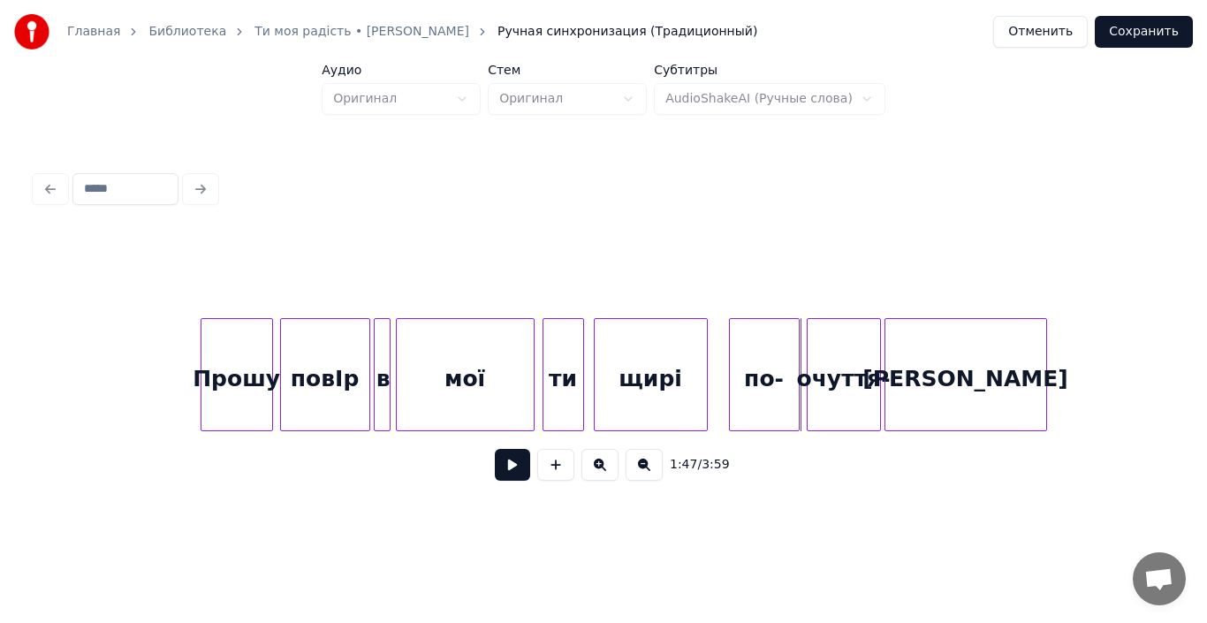
click at [597, 391] on div at bounding box center [597, 374] width 5 height 111
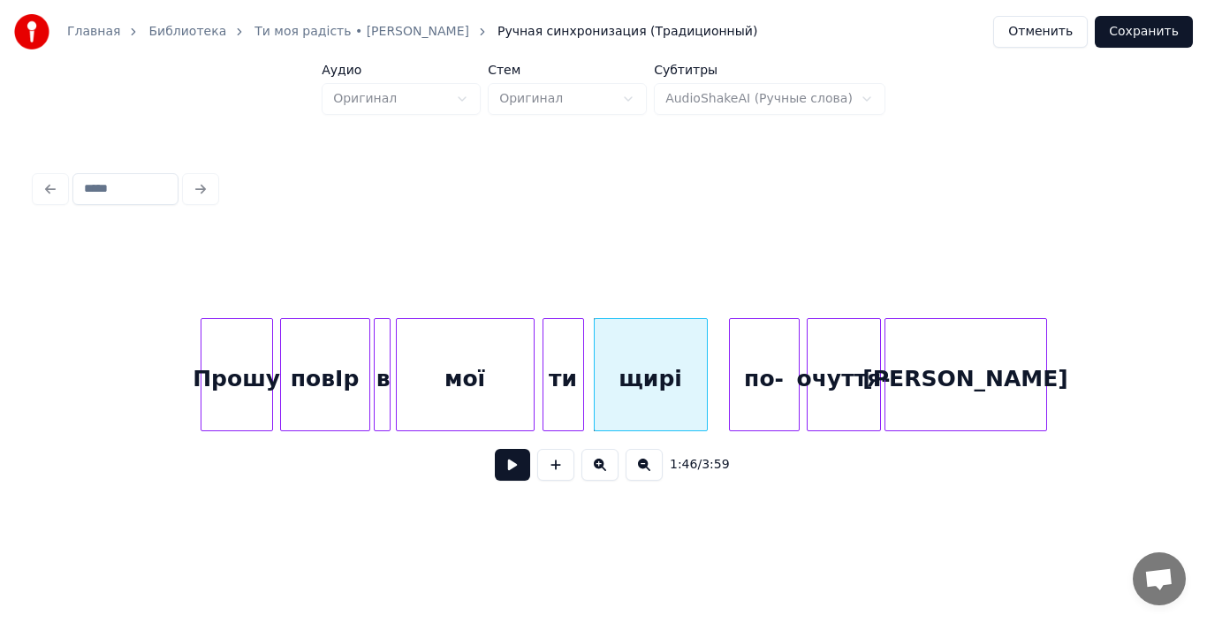
click at [553, 396] on div "ти" at bounding box center [563, 379] width 40 height 120
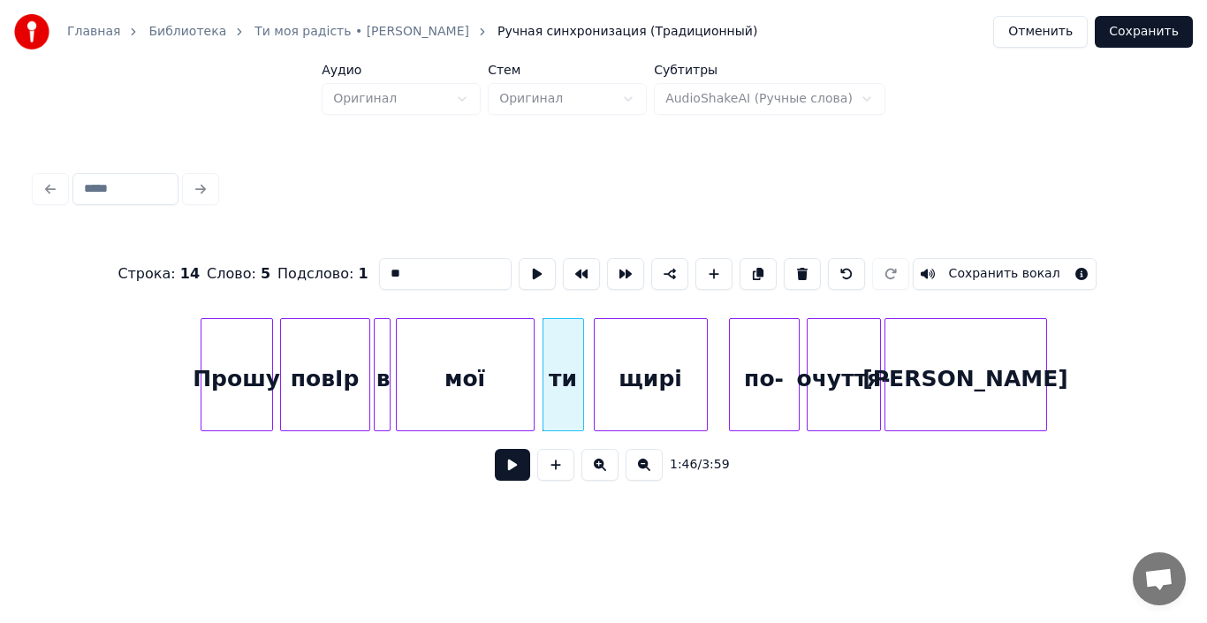
click at [514, 466] on button at bounding box center [512, 465] width 35 height 32
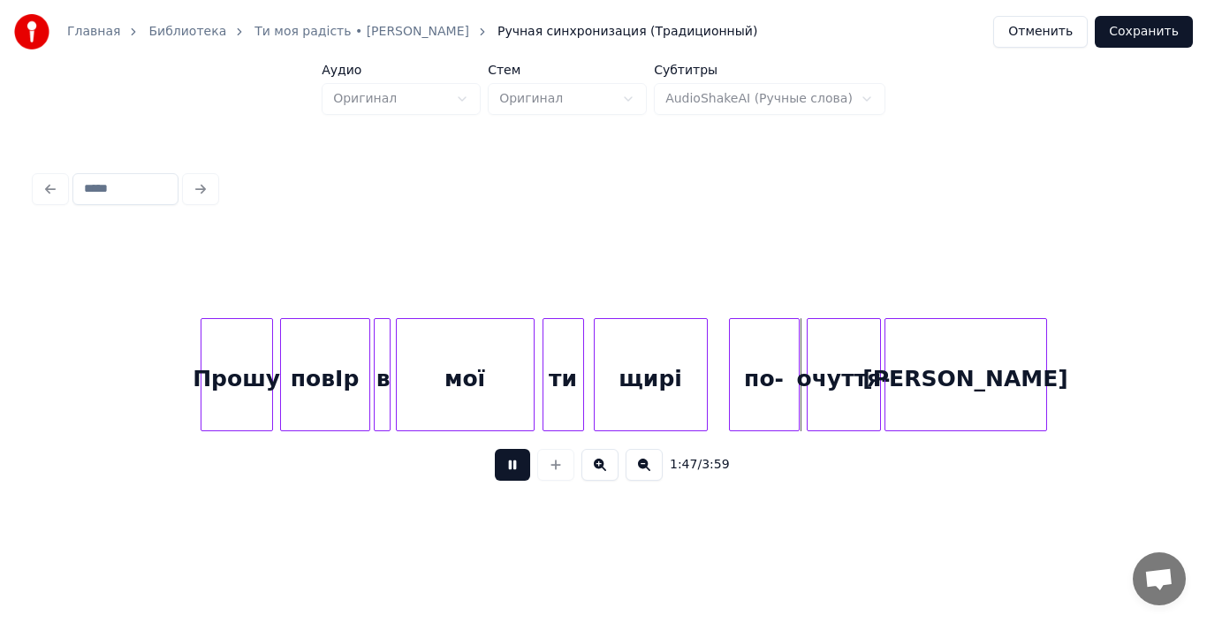
click at [616, 396] on div "щирі" at bounding box center [651, 379] width 112 height 120
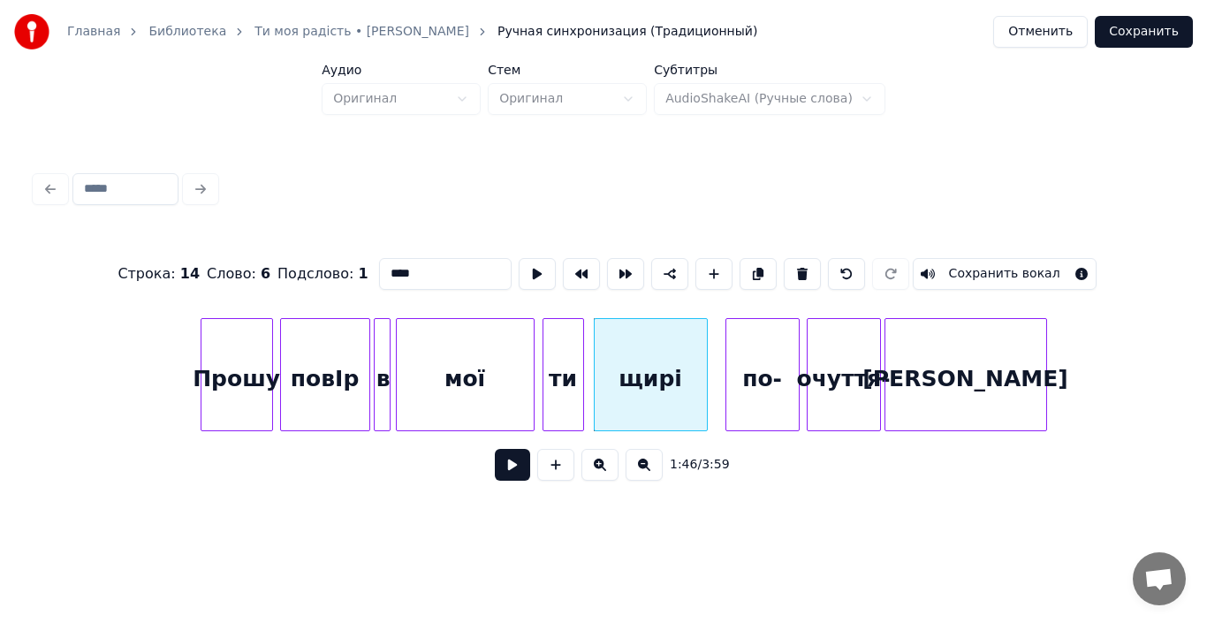
click at [726, 386] on div at bounding box center [728, 374] width 5 height 111
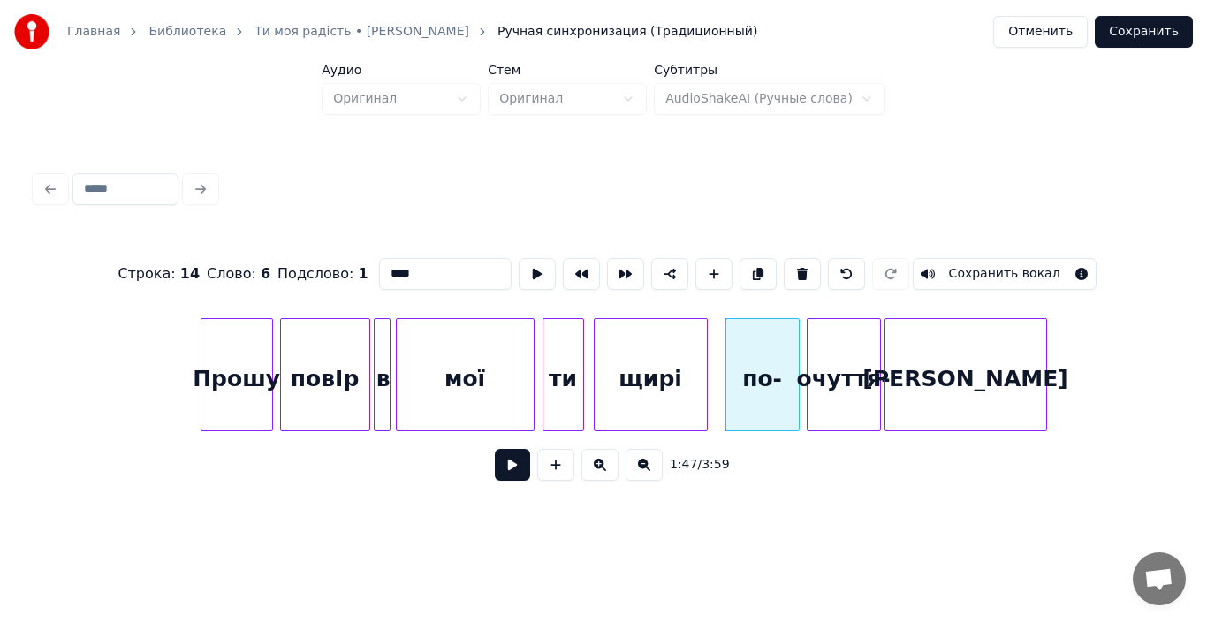
click at [830, 390] on div "очуття-" at bounding box center [843, 379] width 72 height 120
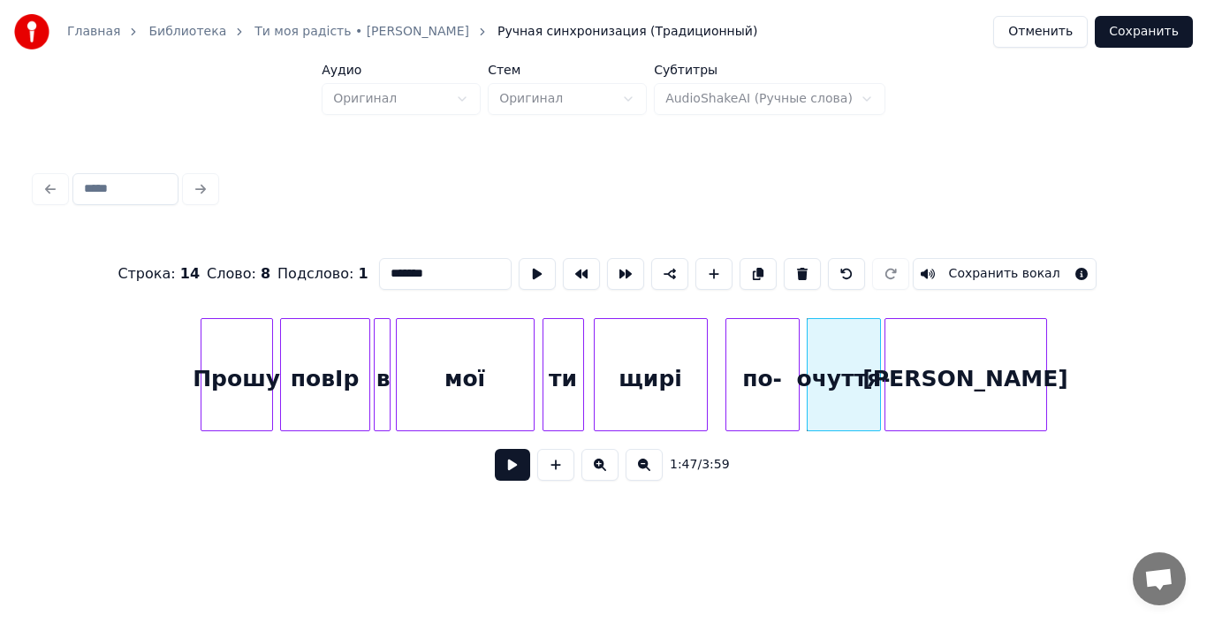
click at [379, 277] on input "*******" at bounding box center [445, 274] width 133 height 32
click at [461, 267] on input "**********" at bounding box center [445, 274] width 133 height 32
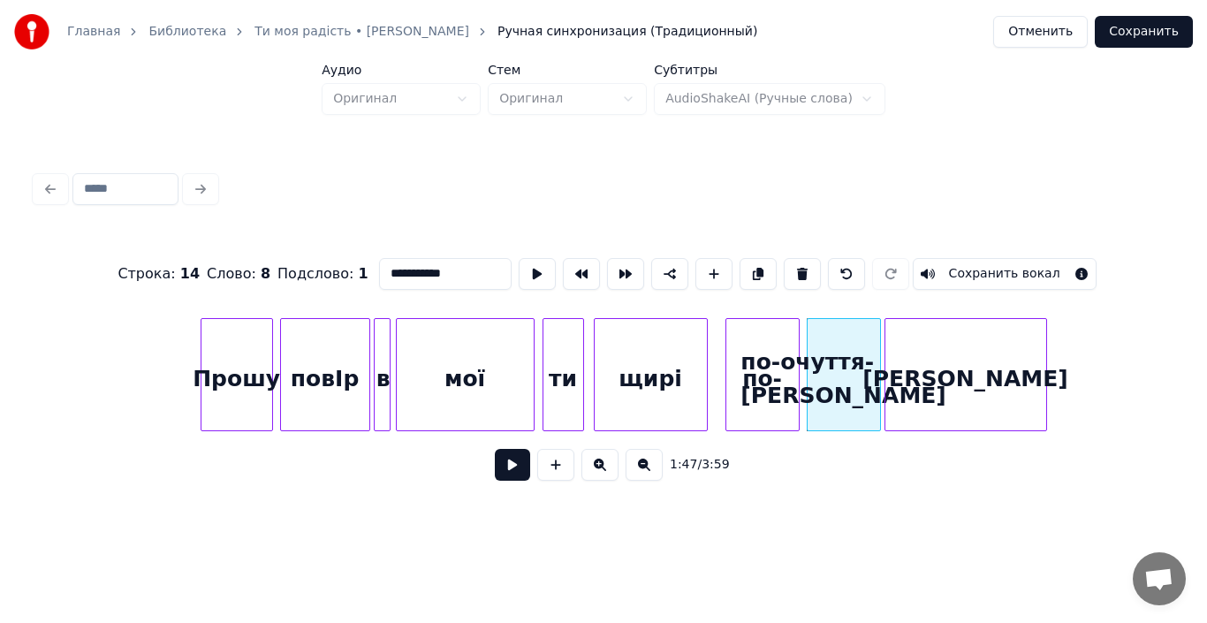
click at [761, 377] on div "по-" at bounding box center [762, 379] width 72 height 120
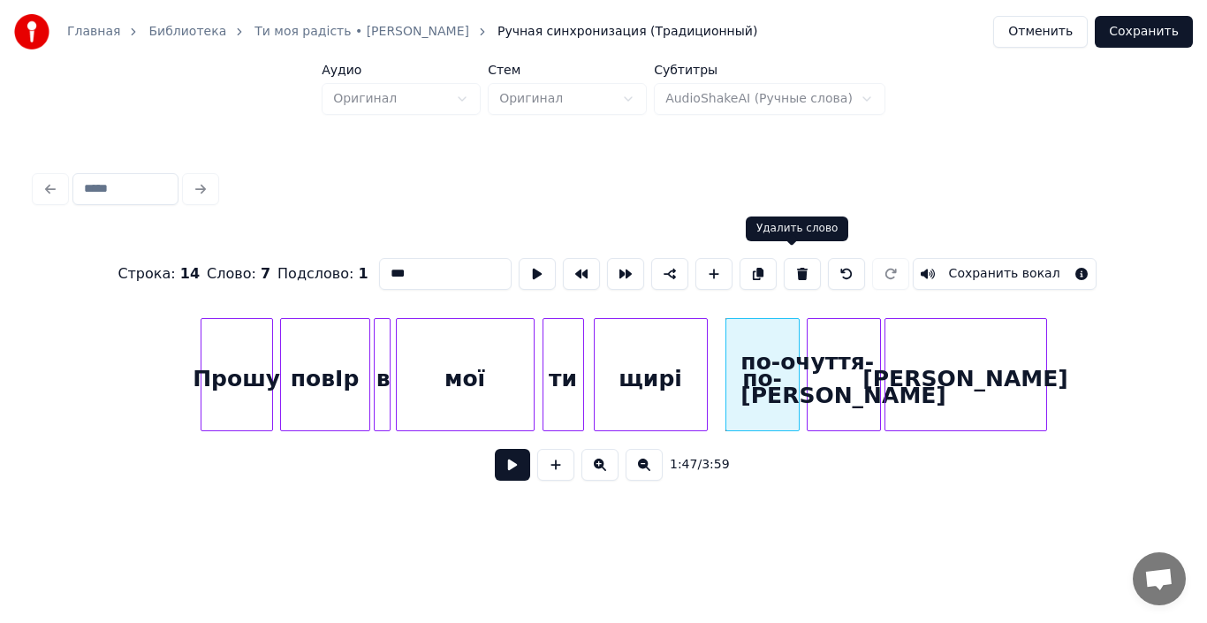
click at [787, 269] on button at bounding box center [802, 274] width 37 height 32
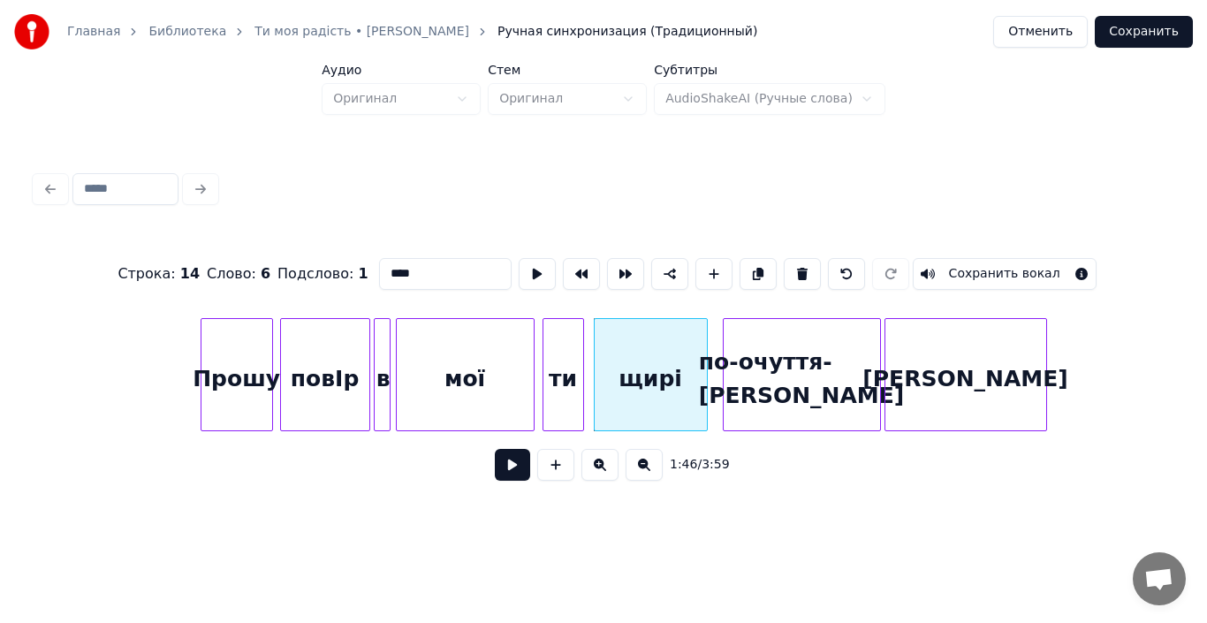
click at [726, 380] on div at bounding box center [726, 374] width 5 height 111
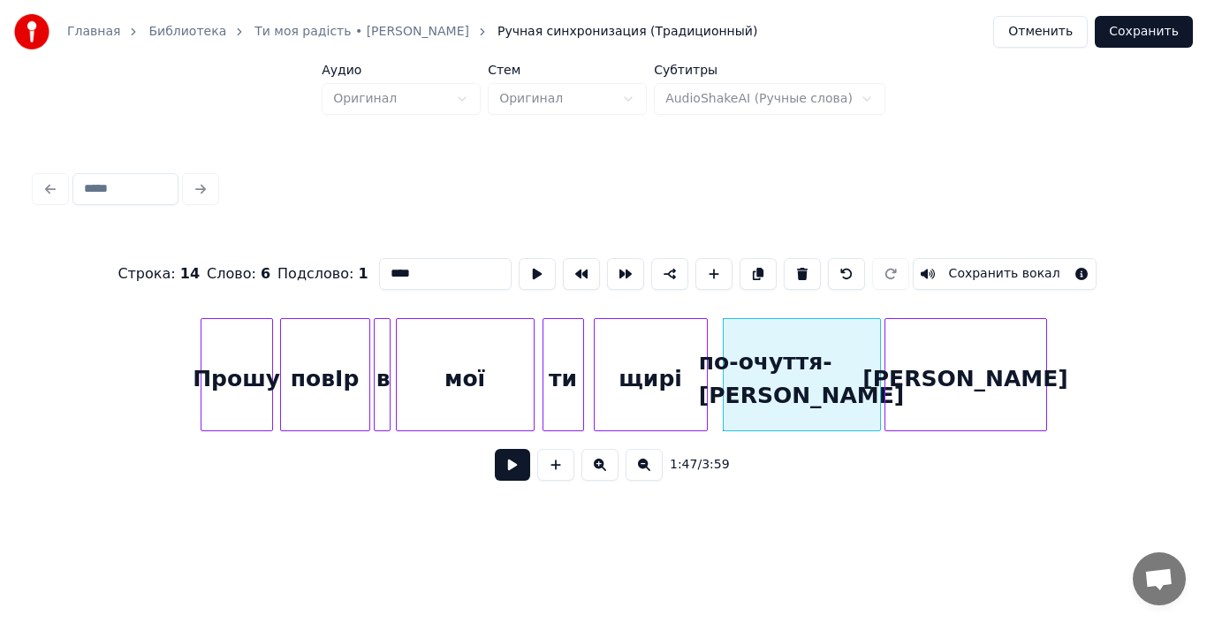
click at [981, 382] on div "[PERSON_NAME]" at bounding box center [965, 379] width 161 height 120
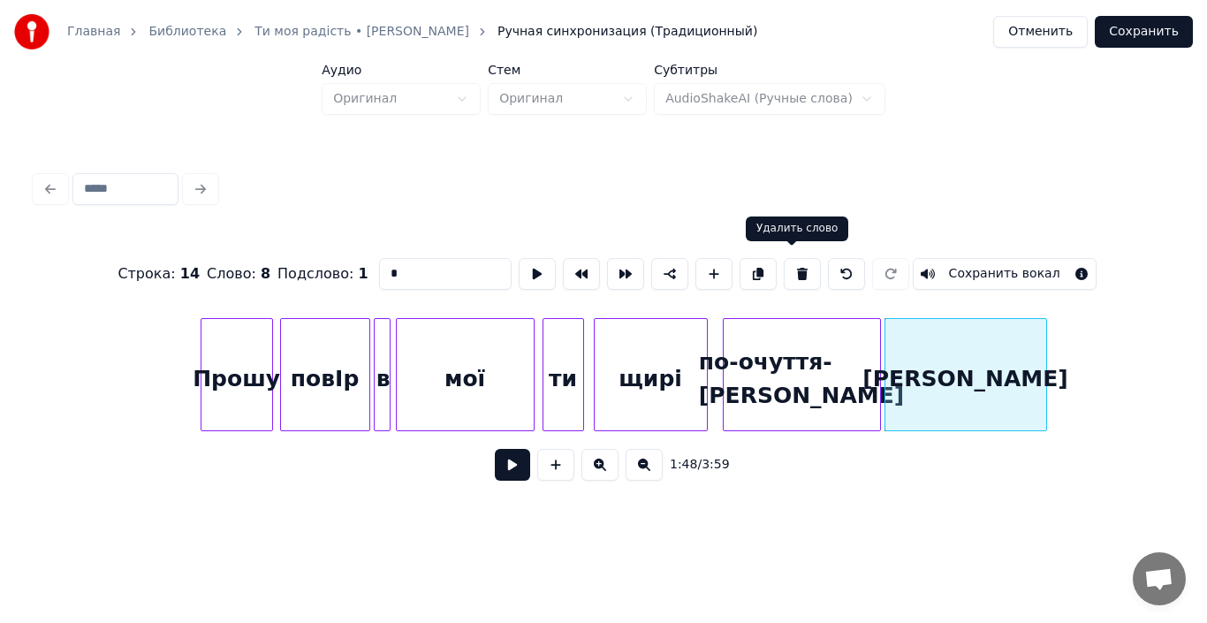
click at [787, 269] on button at bounding box center [802, 274] width 37 height 32
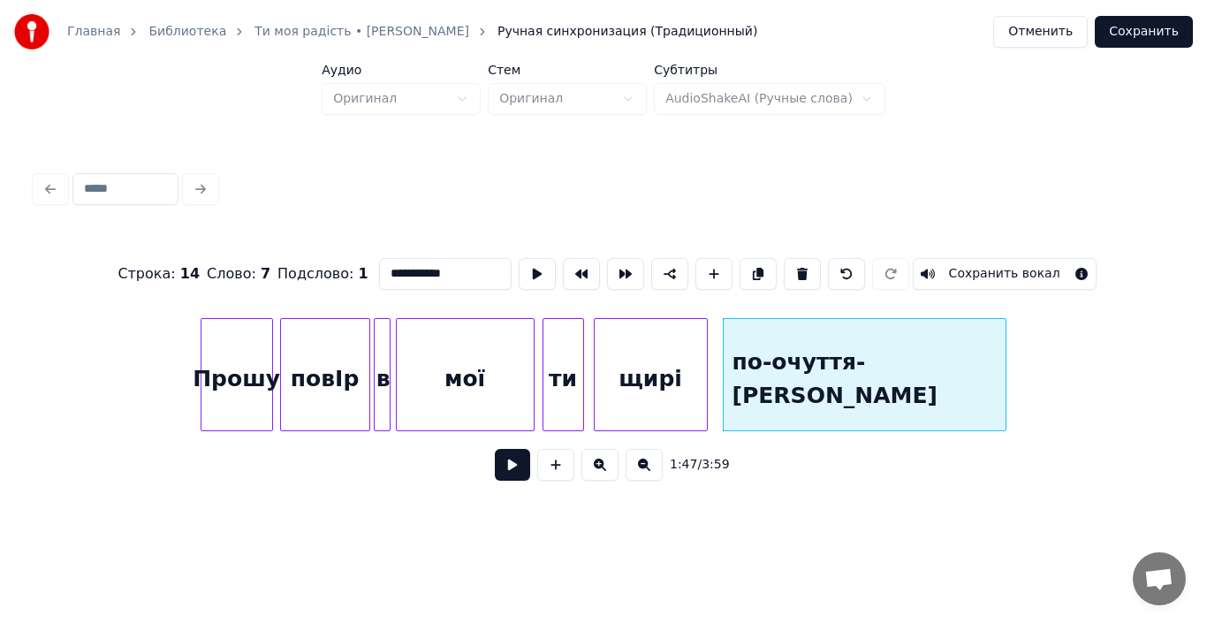
click at [1003, 414] on div at bounding box center [1002, 374] width 5 height 111
click at [664, 386] on div "щирі" at bounding box center [651, 379] width 112 height 120
type input "****"
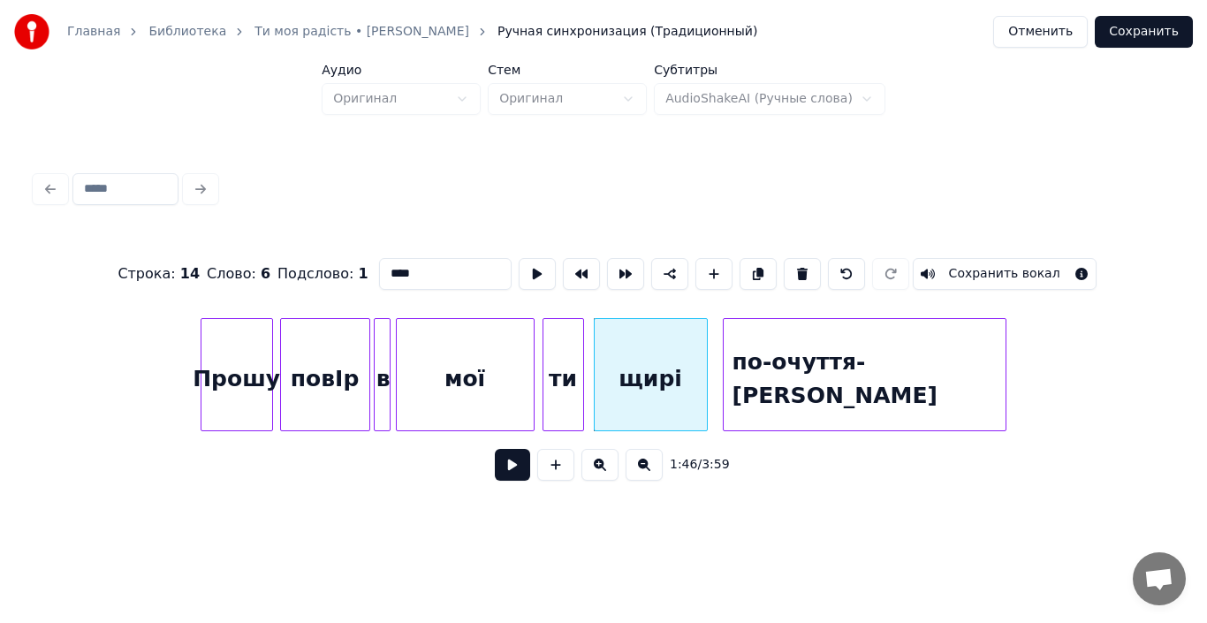
click at [516, 470] on button at bounding box center [512, 465] width 35 height 32
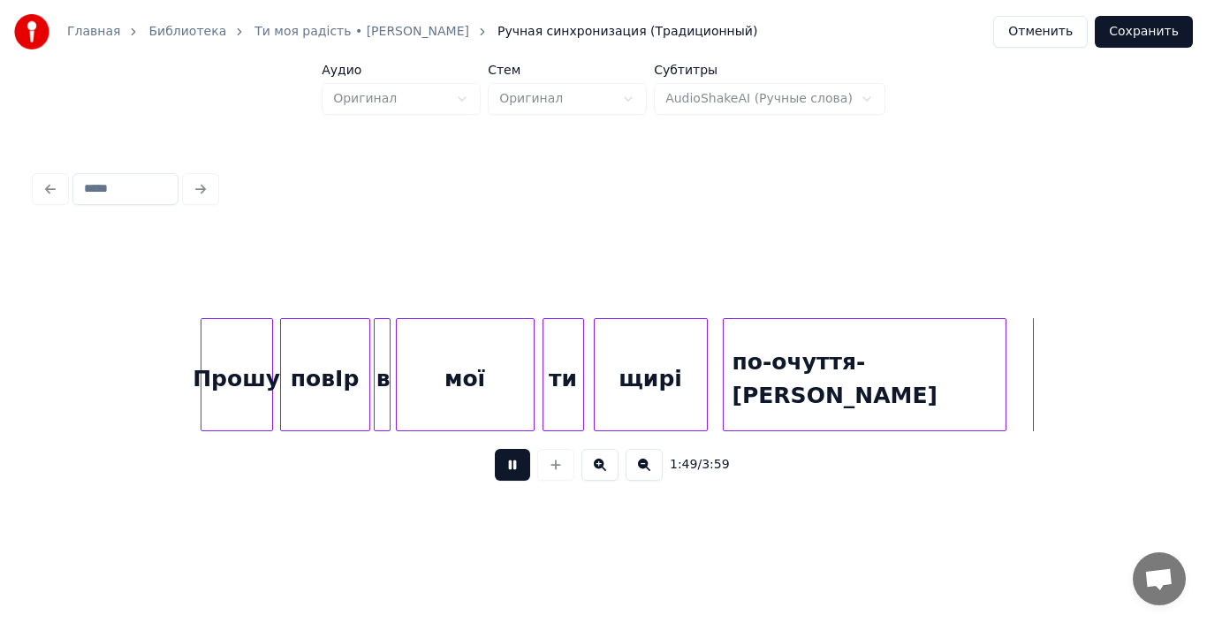
click at [776, 392] on div "по-очуття-[PERSON_NAME]" at bounding box center [865, 379] width 282 height 120
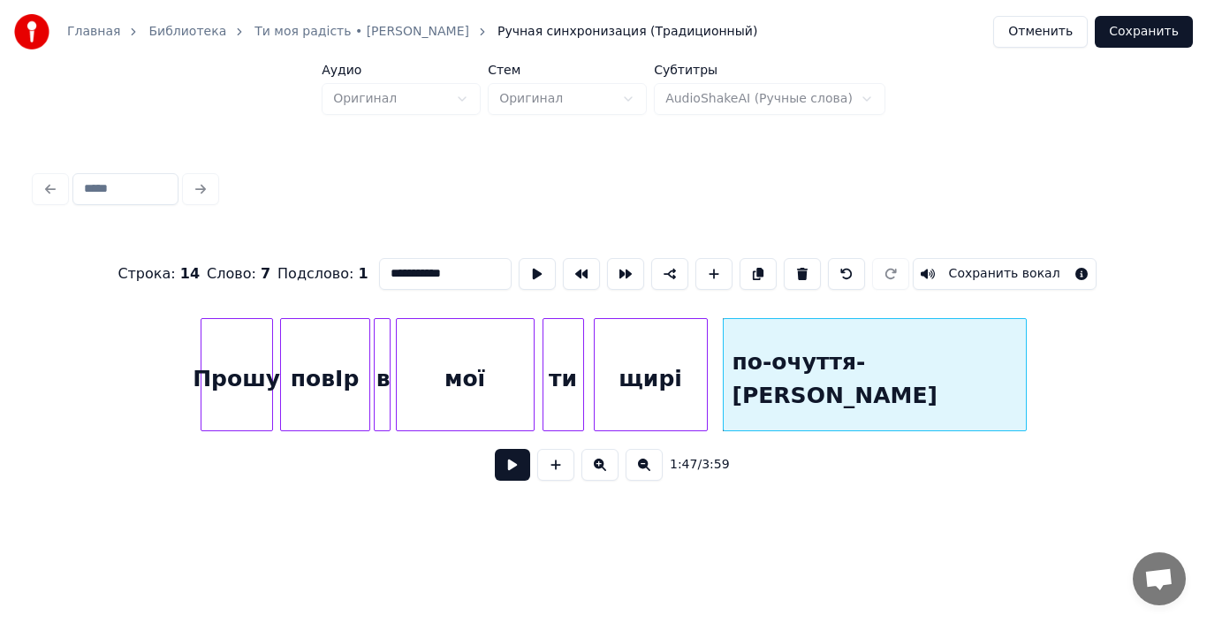
click at [1024, 390] on div at bounding box center [1022, 374] width 5 height 111
click at [724, 390] on div at bounding box center [721, 374] width 5 height 111
click at [756, 390] on div "по-очуття-[PERSON_NAME]" at bounding box center [872, 379] width 307 height 120
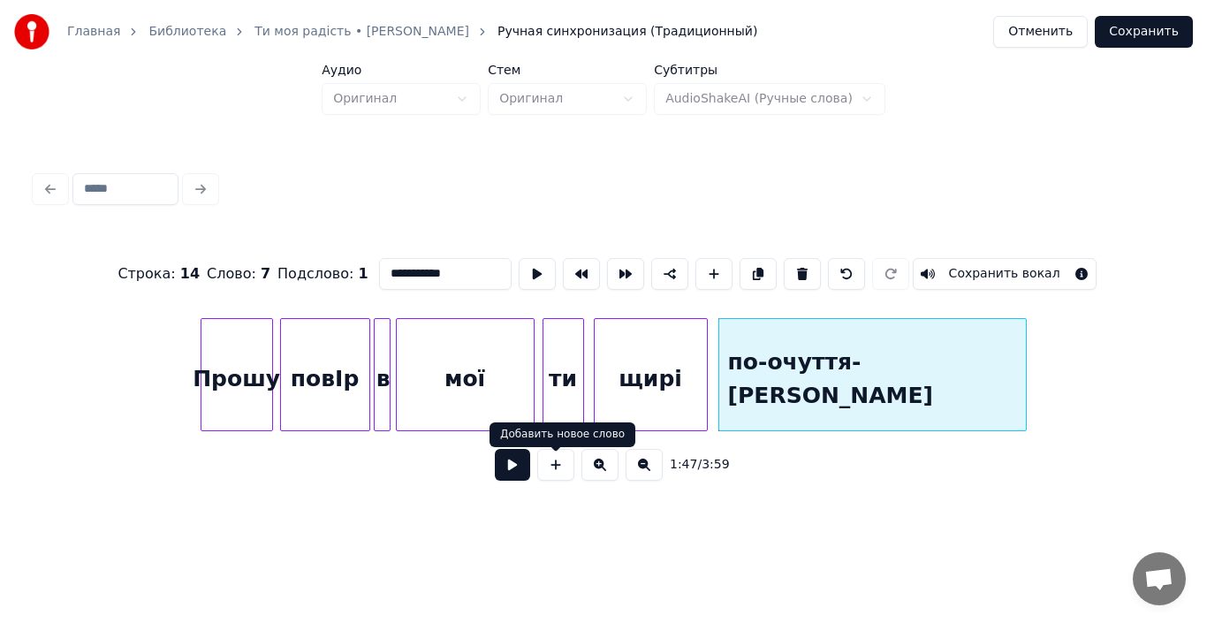
click at [522, 474] on button at bounding box center [512, 465] width 35 height 32
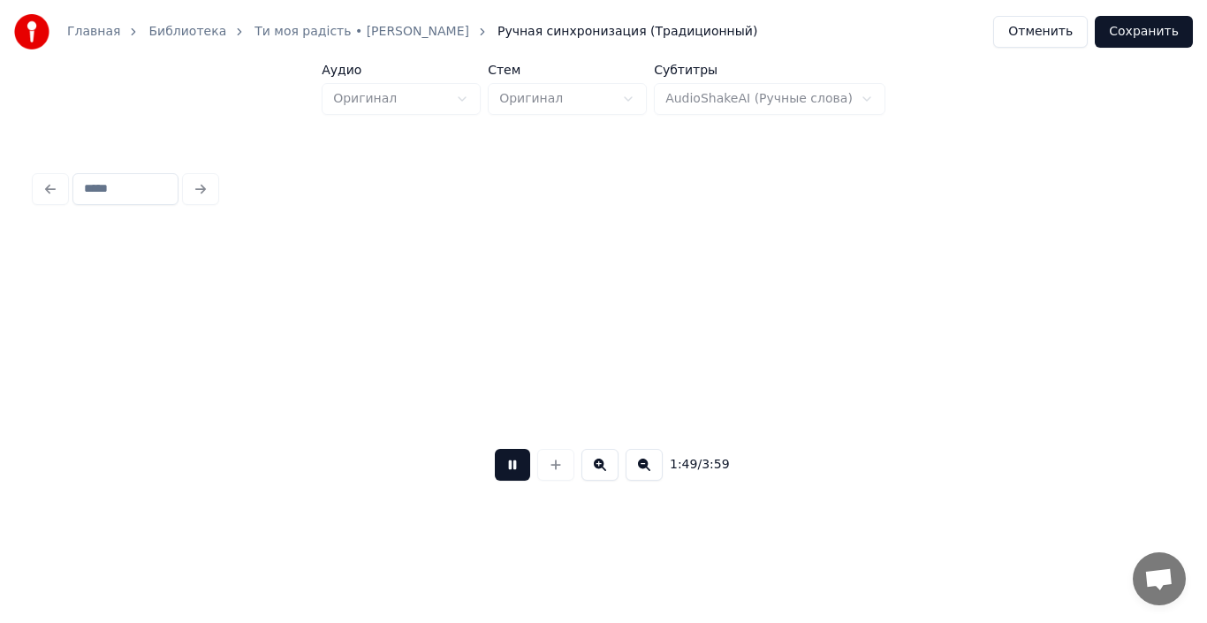
scroll to position [0, 19404]
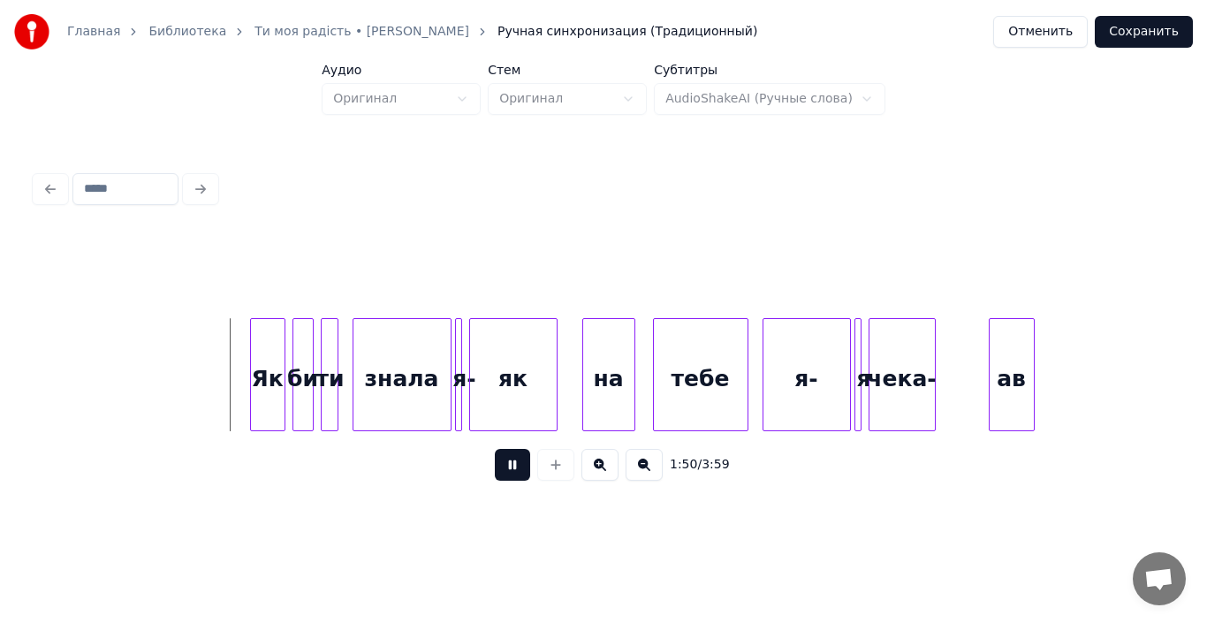
click at [522, 474] on button at bounding box center [512, 465] width 35 height 32
click at [233, 373] on div at bounding box center [233, 374] width 5 height 111
click at [271, 381] on div at bounding box center [270, 374] width 5 height 111
click at [293, 397] on div "би" at bounding box center [291, 379] width 19 height 120
click at [336, 412] on div at bounding box center [338, 374] width 5 height 111
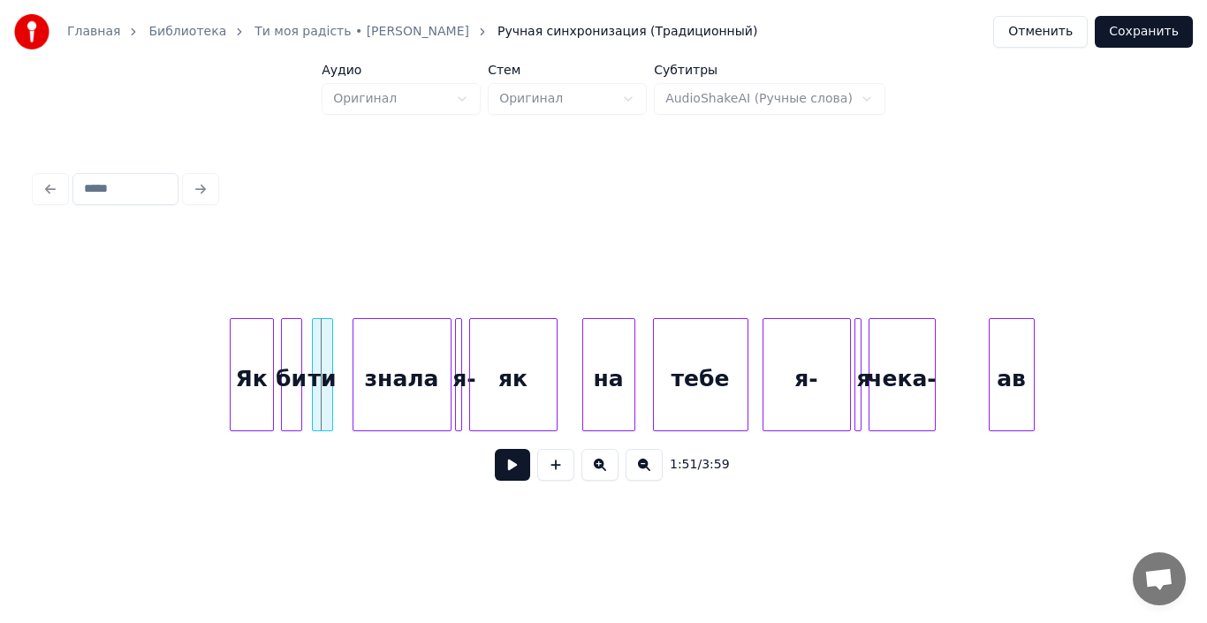
click at [321, 405] on div "ти" at bounding box center [322, 379] width 19 height 120
click at [243, 392] on div "Як" at bounding box center [252, 379] width 42 height 120
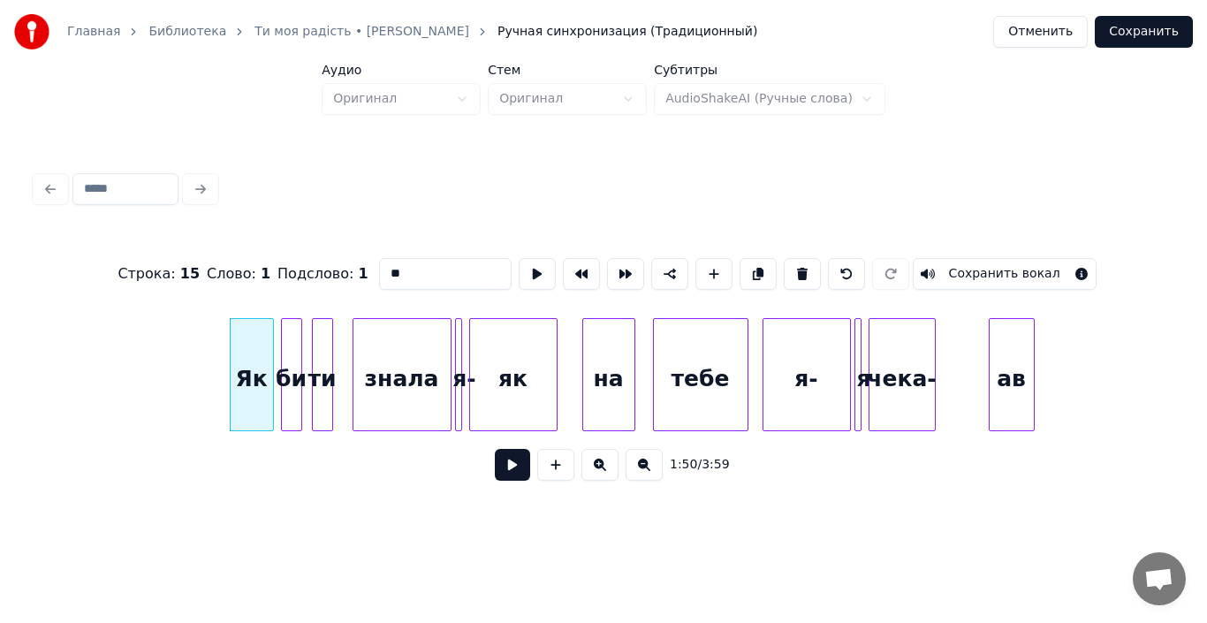
click at [509, 467] on button at bounding box center [512, 465] width 35 height 32
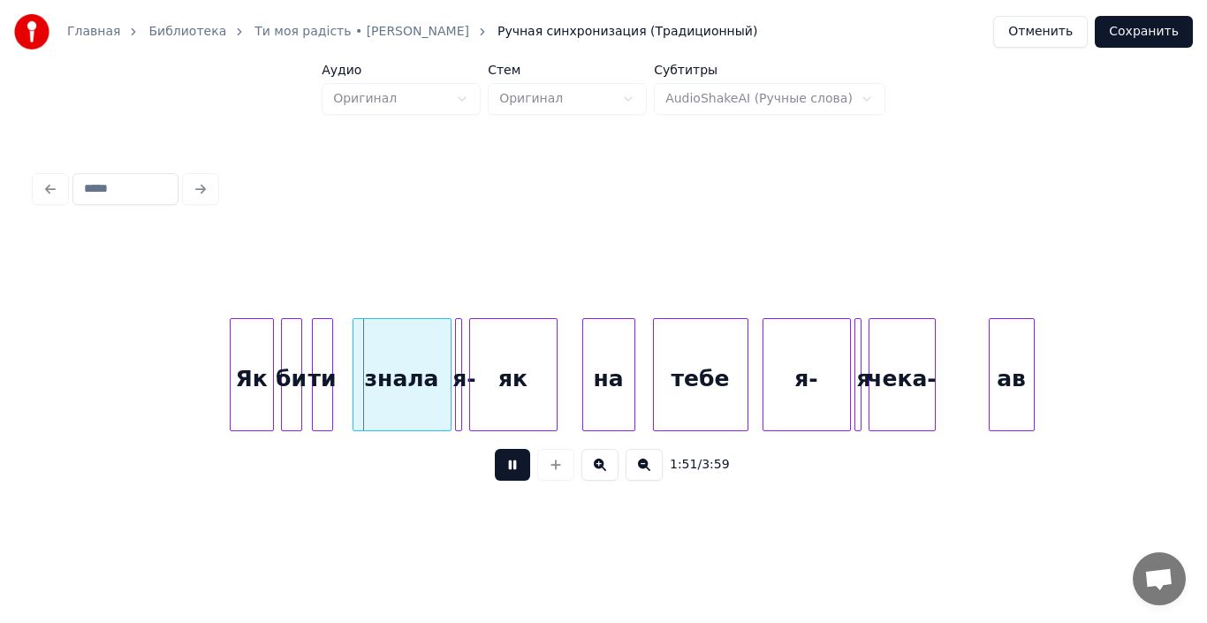
click at [509, 467] on button at bounding box center [512, 465] width 35 height 32
click at [251, 387] on div "Як" at bounding box center [252, 379] width 42 height 120
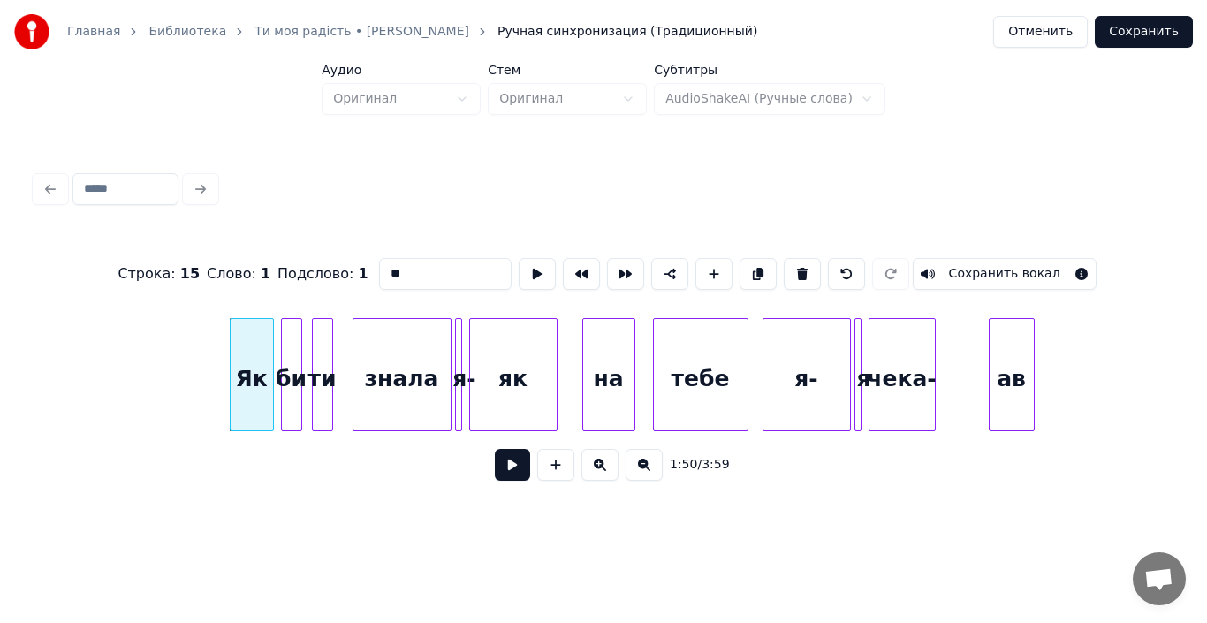
click at [500, 471] on button at bounding box center [512, 465] width 35 height 32
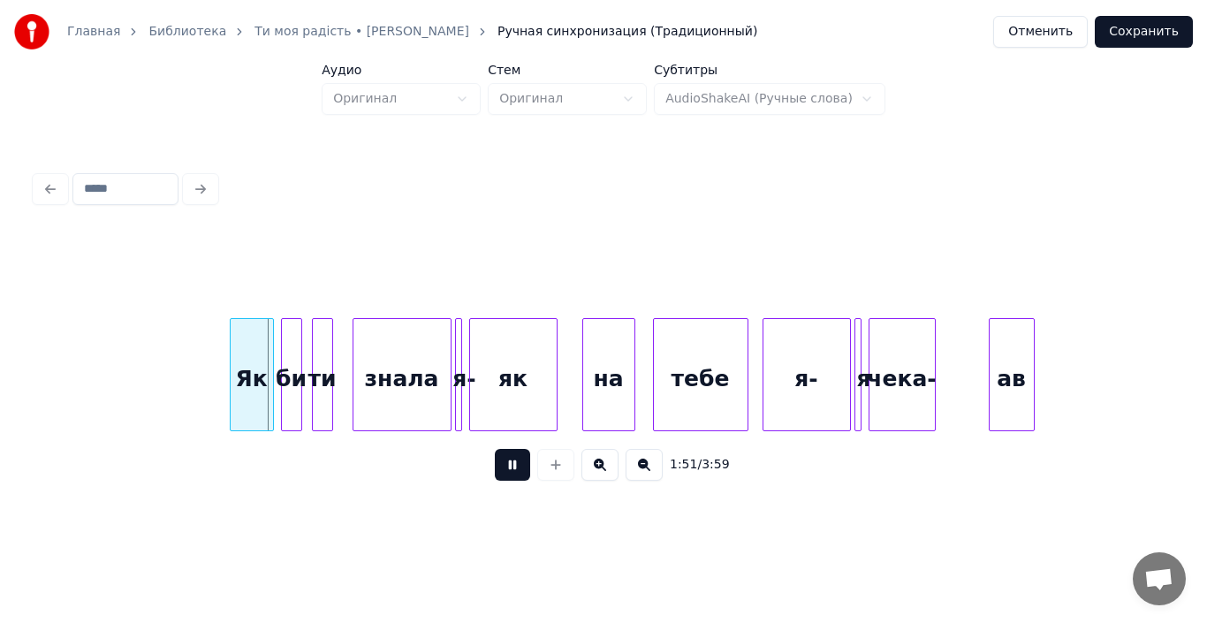
click at [500, 471] on button at bounding box center [512, 465] width 35 height 32
click at [292, 399] on div "би" at bounding box center [291, 379] width 19 height 120
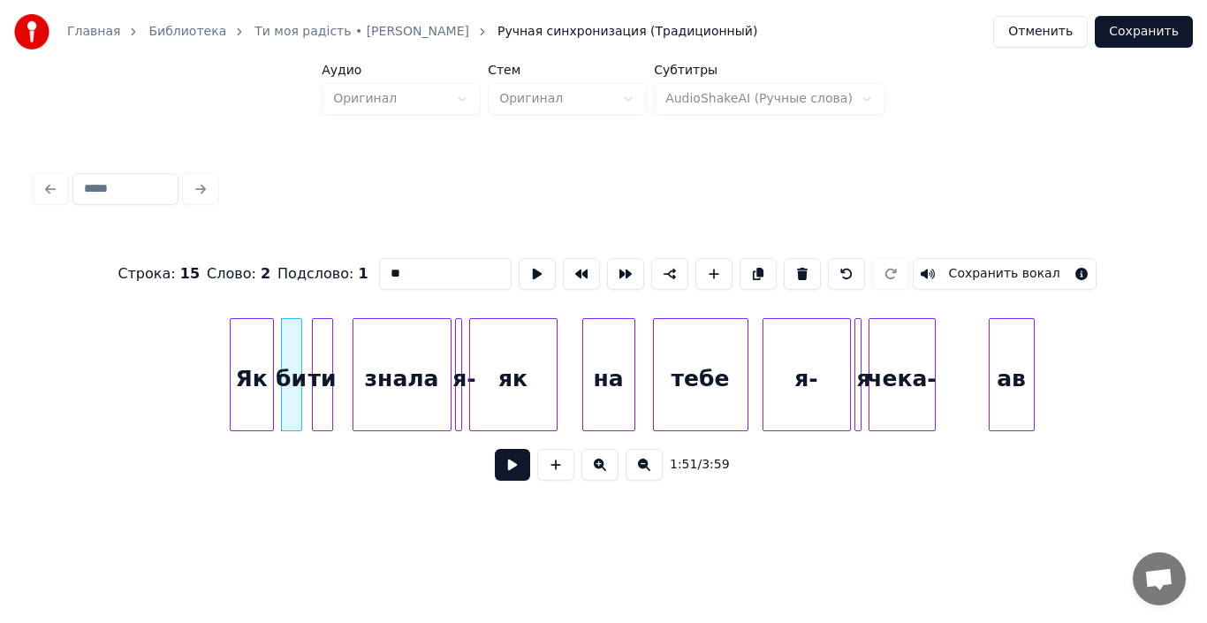
type input "**"
click at [513, 473] on button at bounding box center [512, 465] width 35 height 32
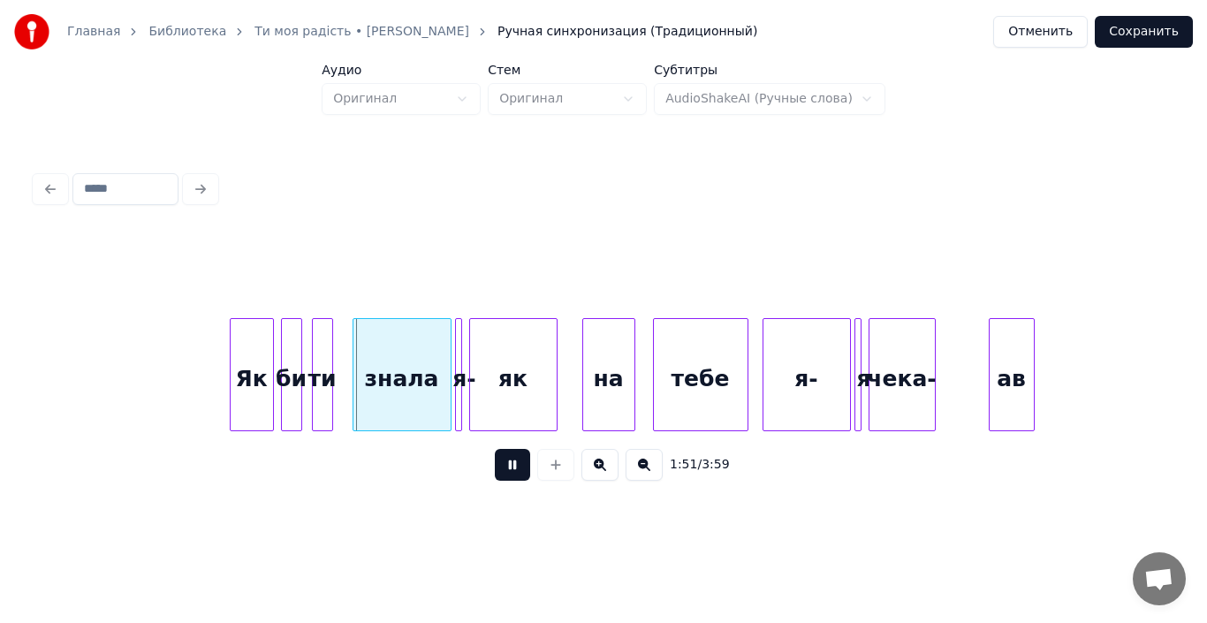
click at [513, 473] on button at bounding box center [512, 465] width 35 height 32
click at [322, 390] on div "ти" at bounding box center [322, 379] width 19 height 120
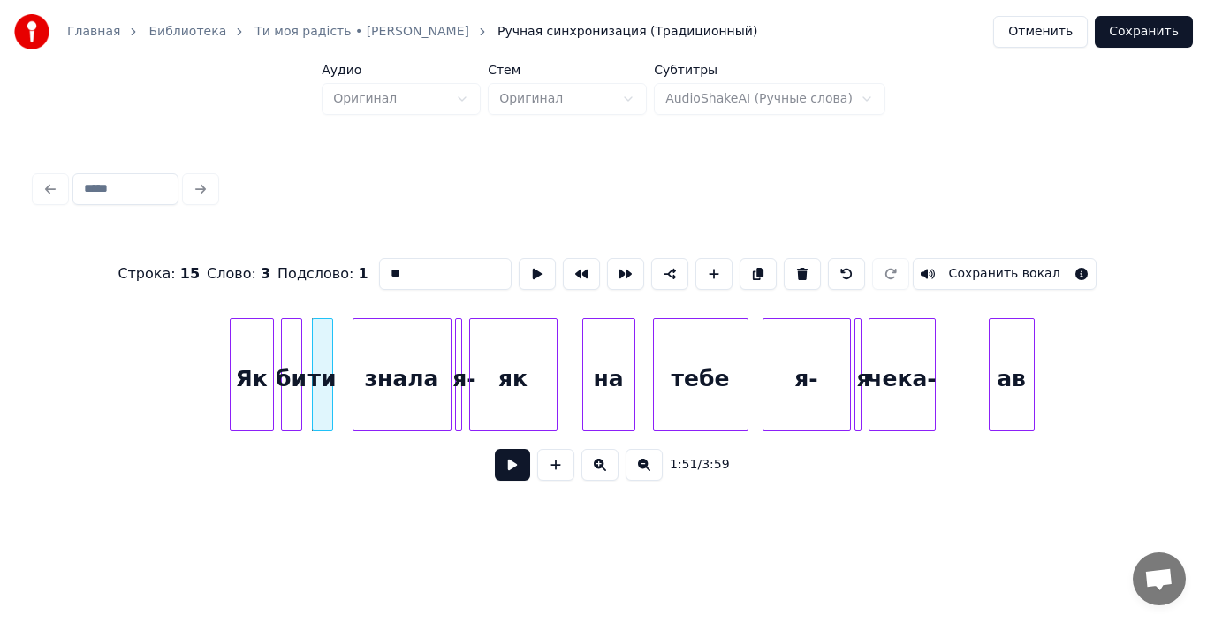
type input "**"
click at [504, 475] on button at bounding box center [512, 465] width 35 height 32
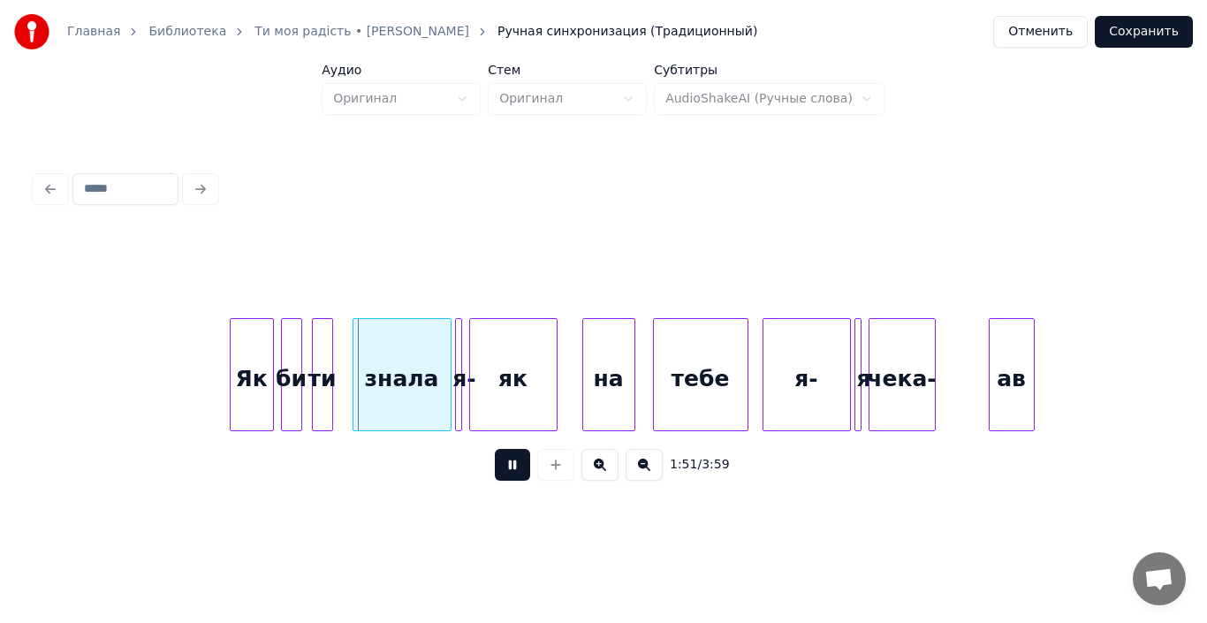
click at [504, 475] on button at bounding box center [512, 465] width 35 height 32
click at [337, 385] on div at bounding box center [335, 374] width 5 height 111
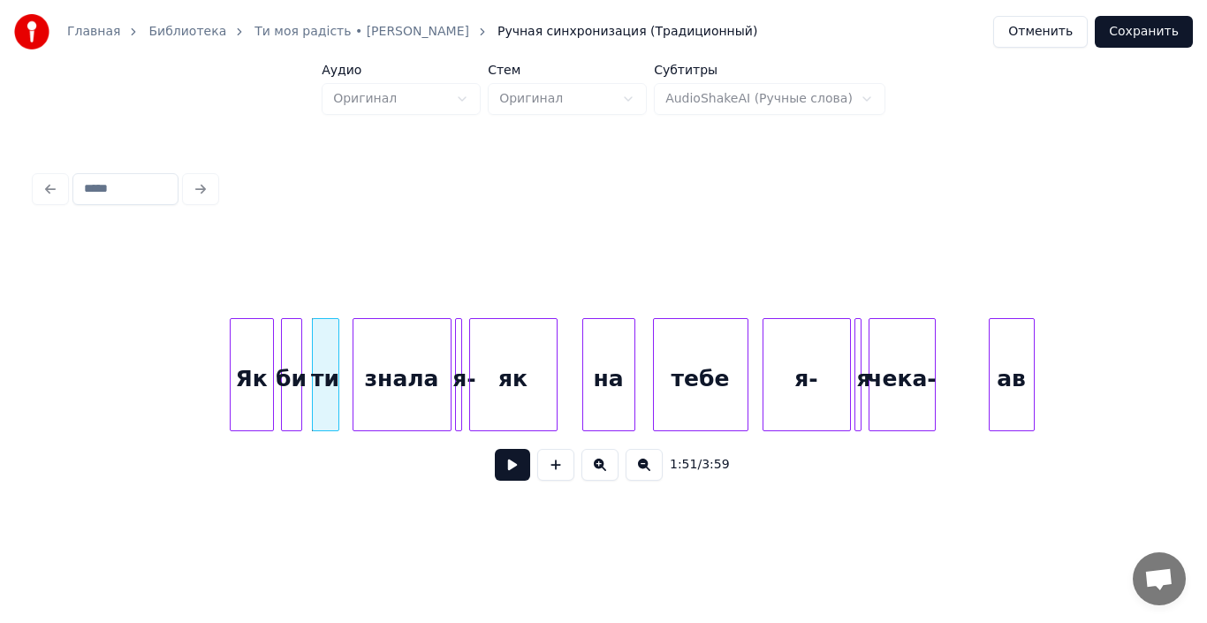
click at [291, 384] on div "би" at bounding box center [291, 379] width 19 height 120
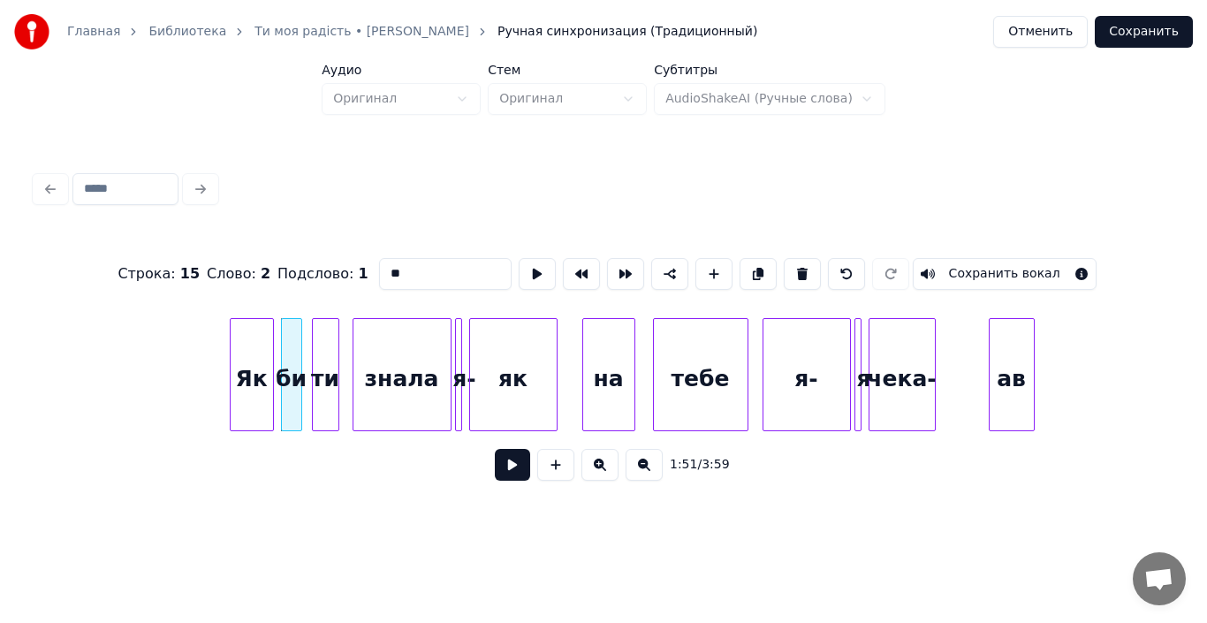
click at [499, 464] on button at bounding box center [512, 465] width 35 height 32
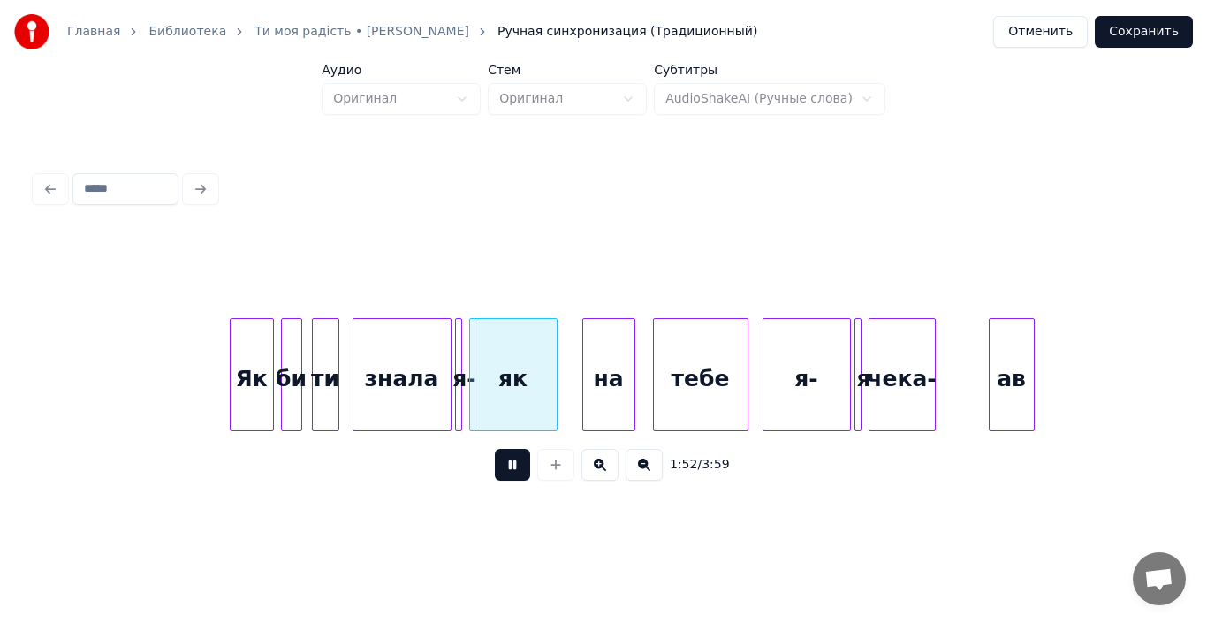
click at [499, 464] on button at bounding box center [512, 465] width 35 height 32
click at [402, 400] on div "знала" at bounding box center [401, 379] width 97 height 120
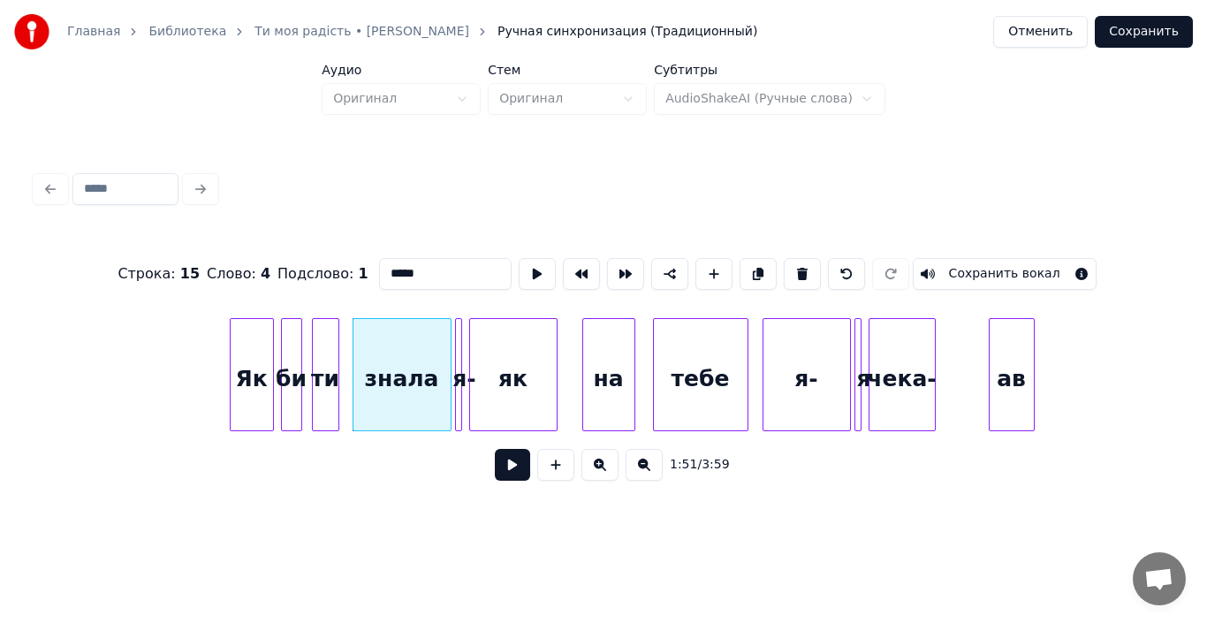
click at [506, 473] on button at bounding box center [512, 465] width 35 height 32
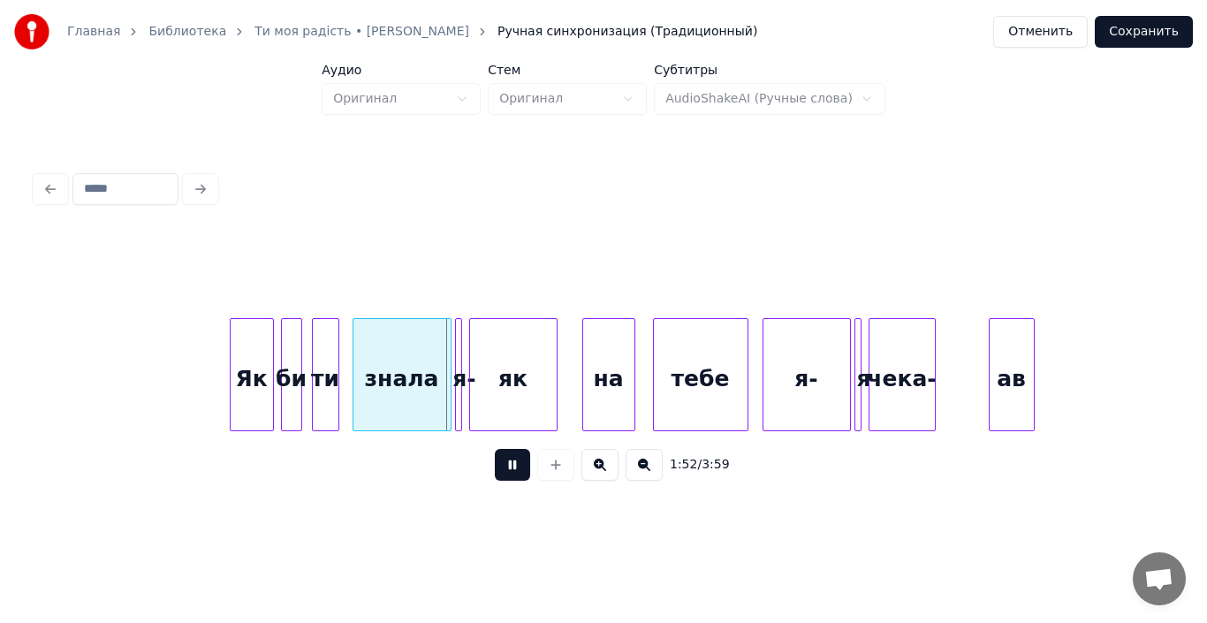
click at [506, 473] on button at bounding box center [512, 465] width 35 height 32
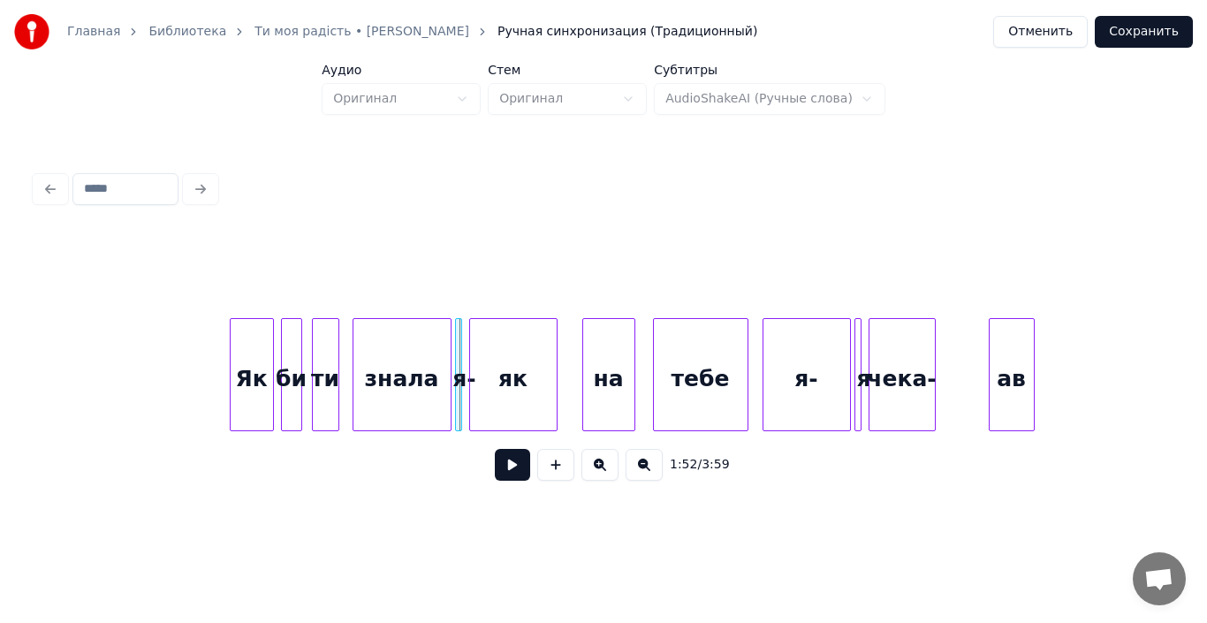
click at [483, 409] on div "як" at bounding box center [513, 379] width 87 height 120
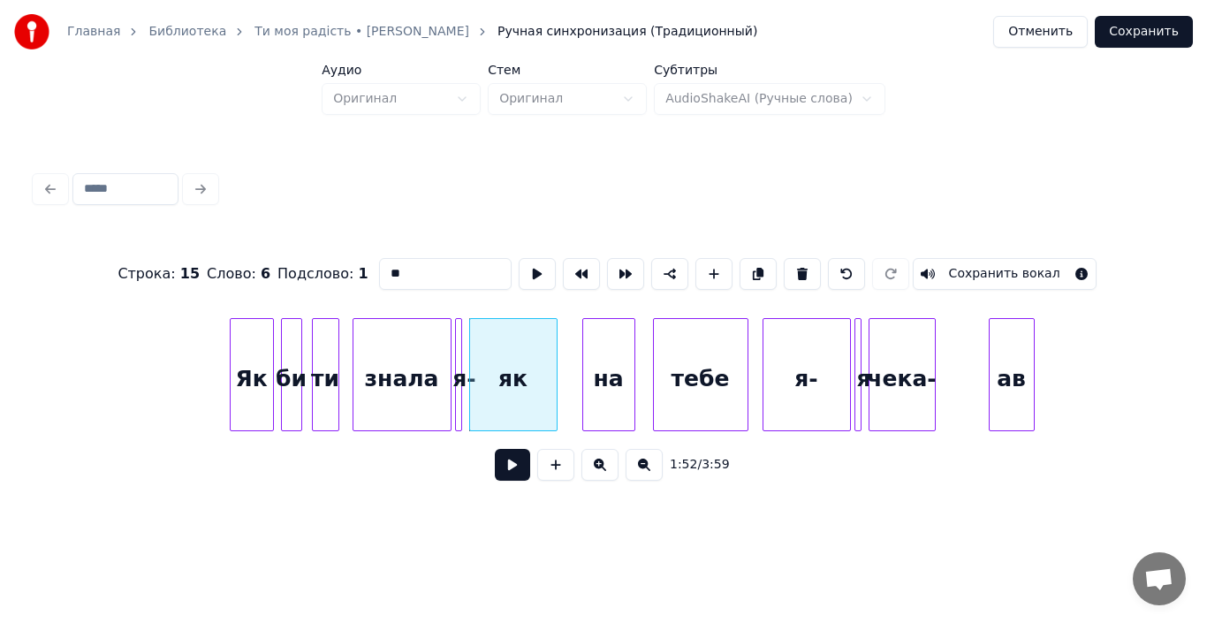
click at [379, 272] on input "**" at bounding box center [445, 274] width 133 height 32
click at [461, 375] on div "я-" at bounding box center [465, 379] width 18 height 120
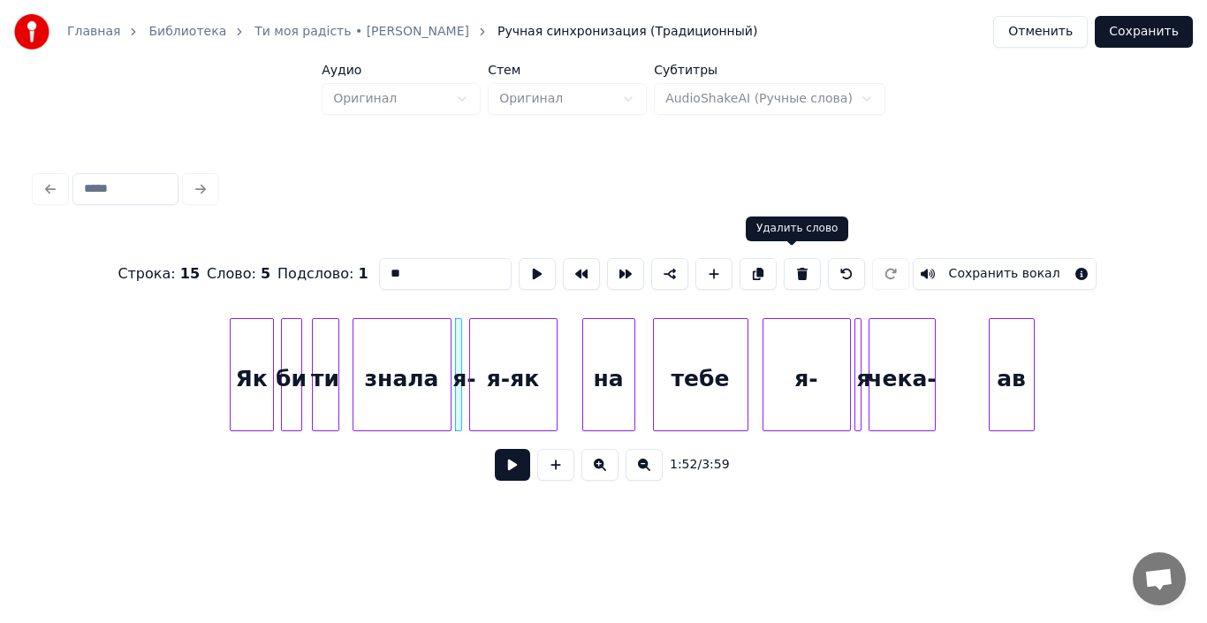
click at [787, 266] on button at bounding box center [802, 274] width 37 height 32
type input "*****"
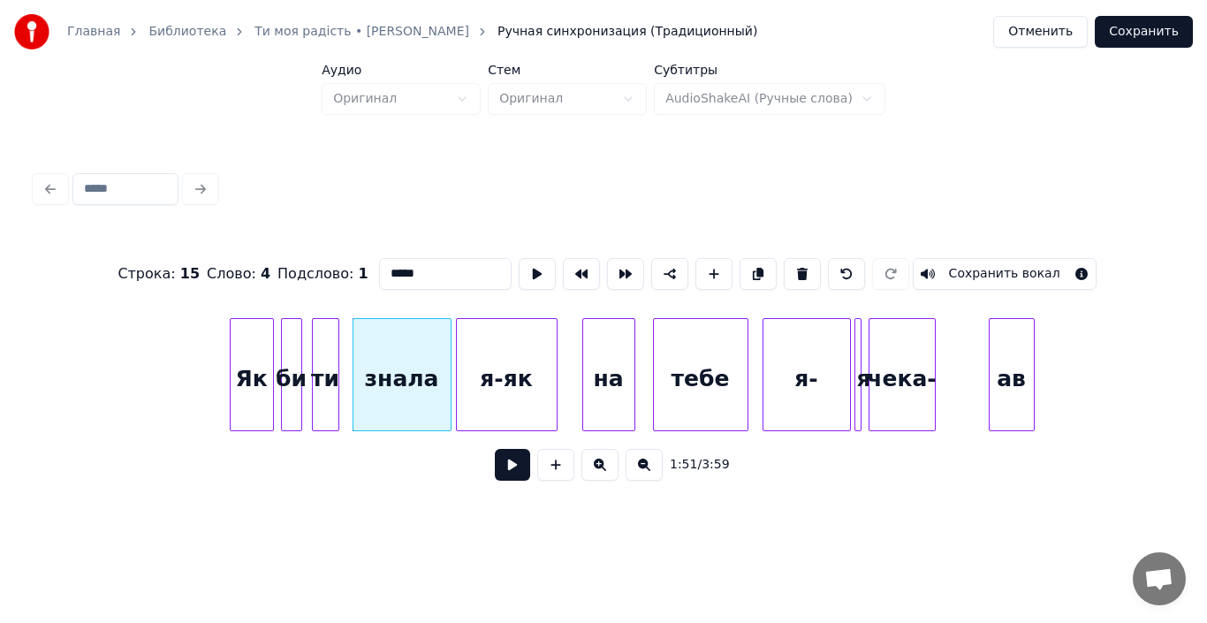
click at [457, 384] on div at bounding box center [459, 374] width 5 height 111
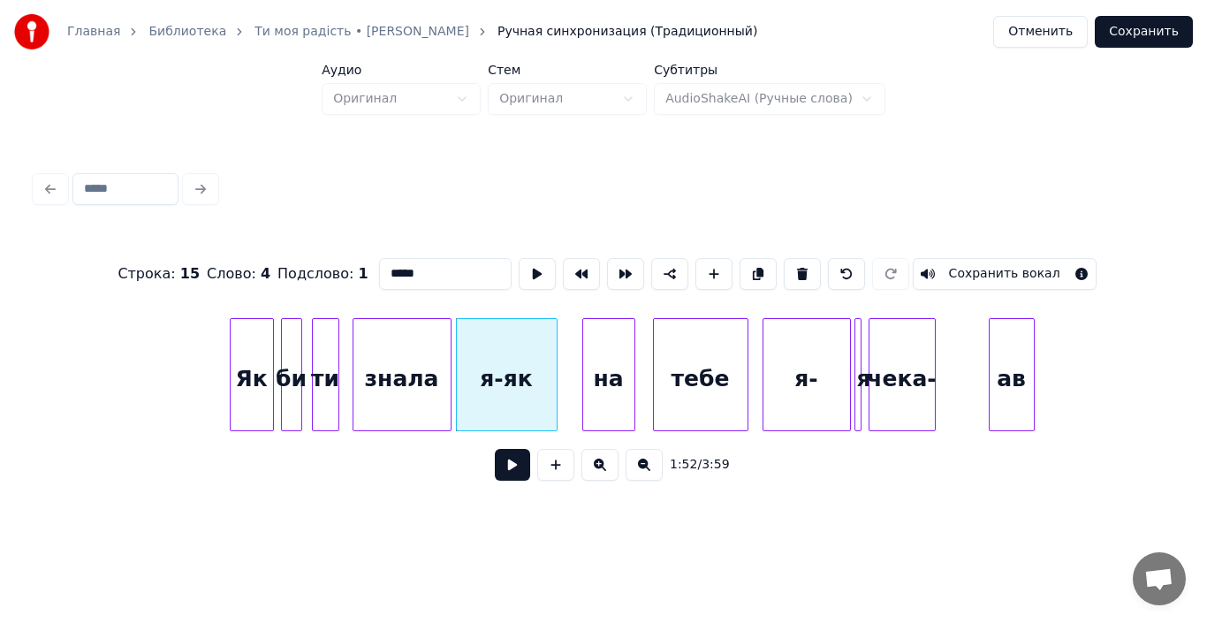
click at [416, 382] on div "знала" at bounding box center [401, 379] width 97 height 120
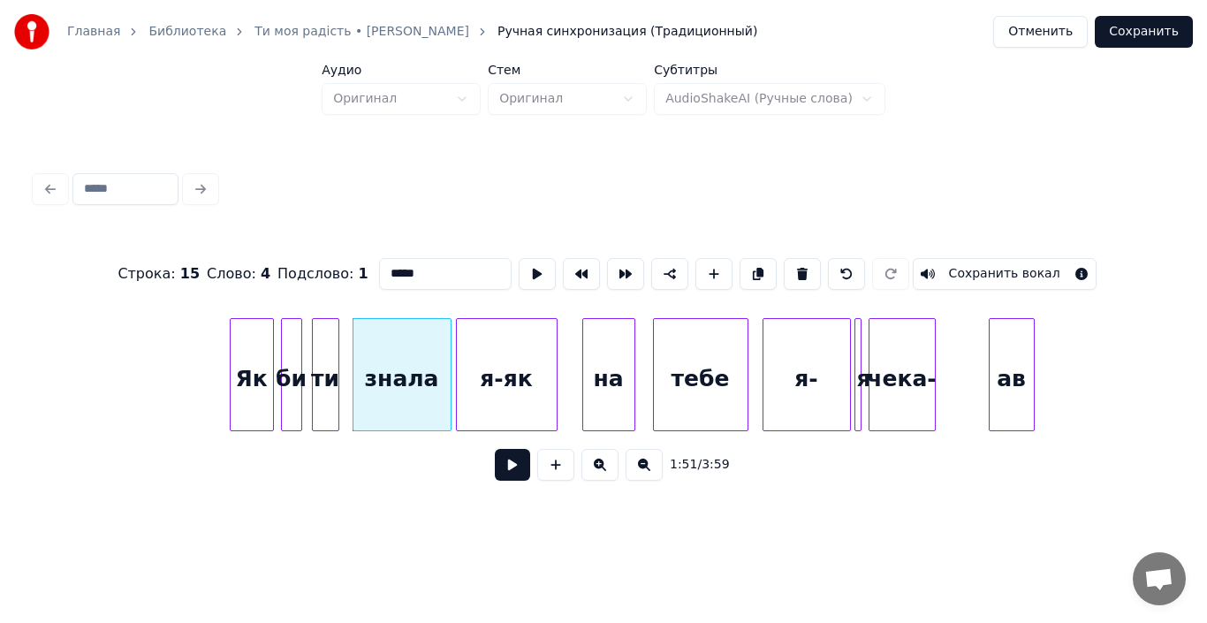
click at [506, 472] on button at bounding box center [512, 465] width 35 height 32
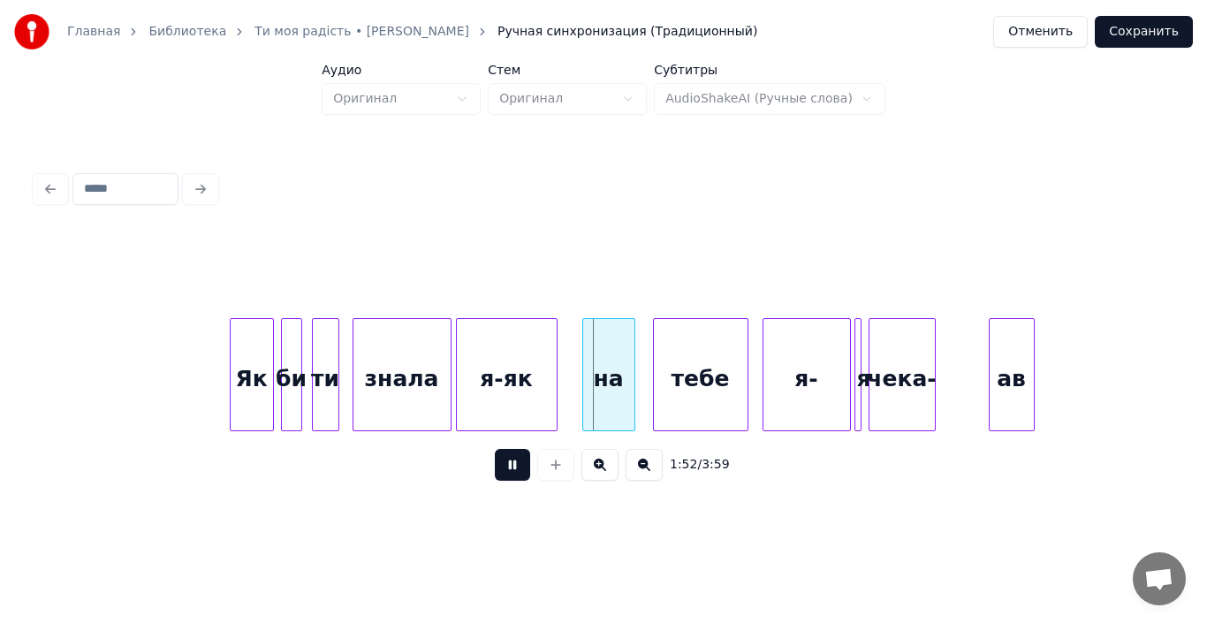
click at [506, 472] on button at bounding box center [512, 465] width 35 height 32
click at [522, 359] on div "я-як" at bounding box center [507, 379] width 100 height 120
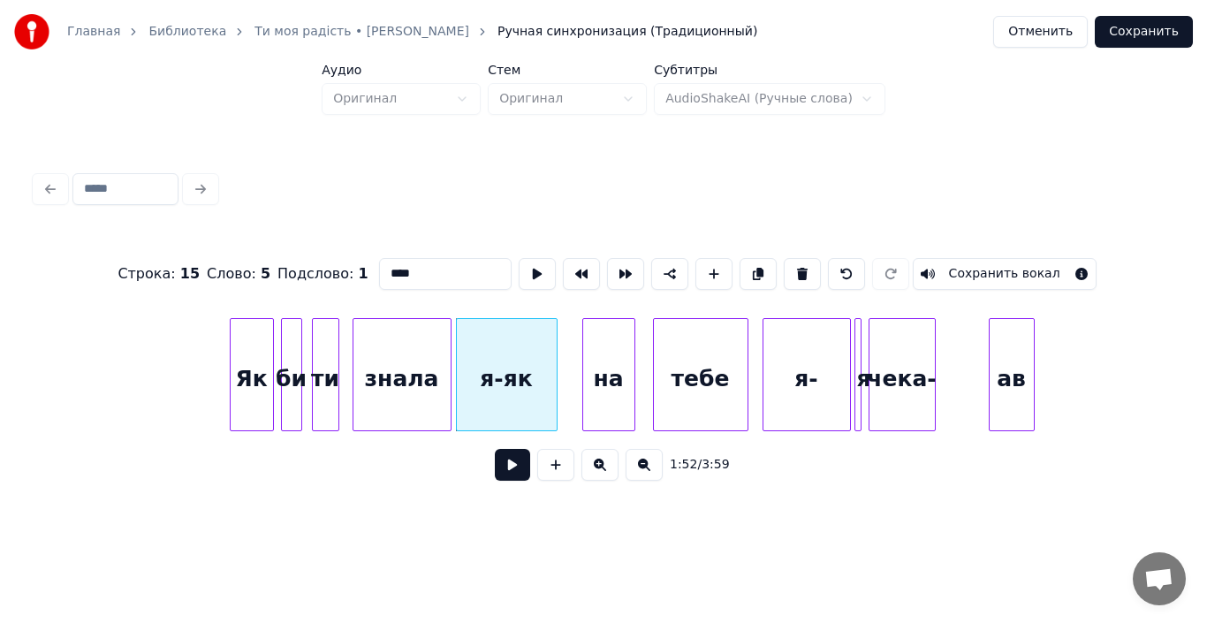
click at [508, 473] on button at bounding box center [512, 465] width 35 height 32
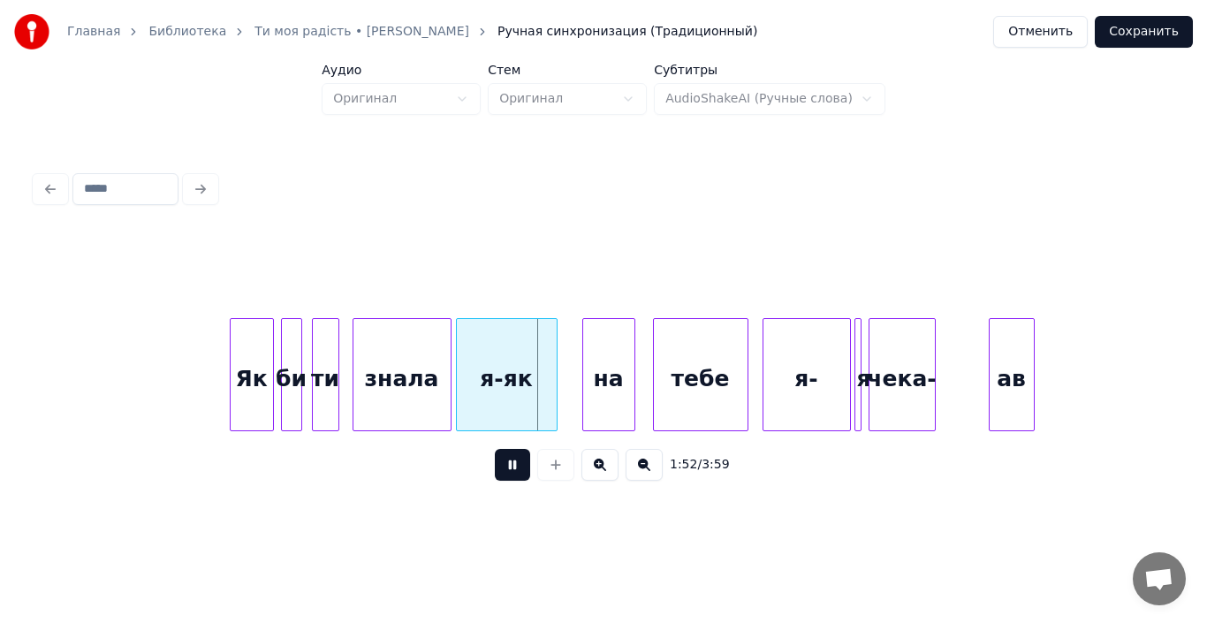
click at [508, 473] on button at bounding box center [512, 465] width 35 height 32
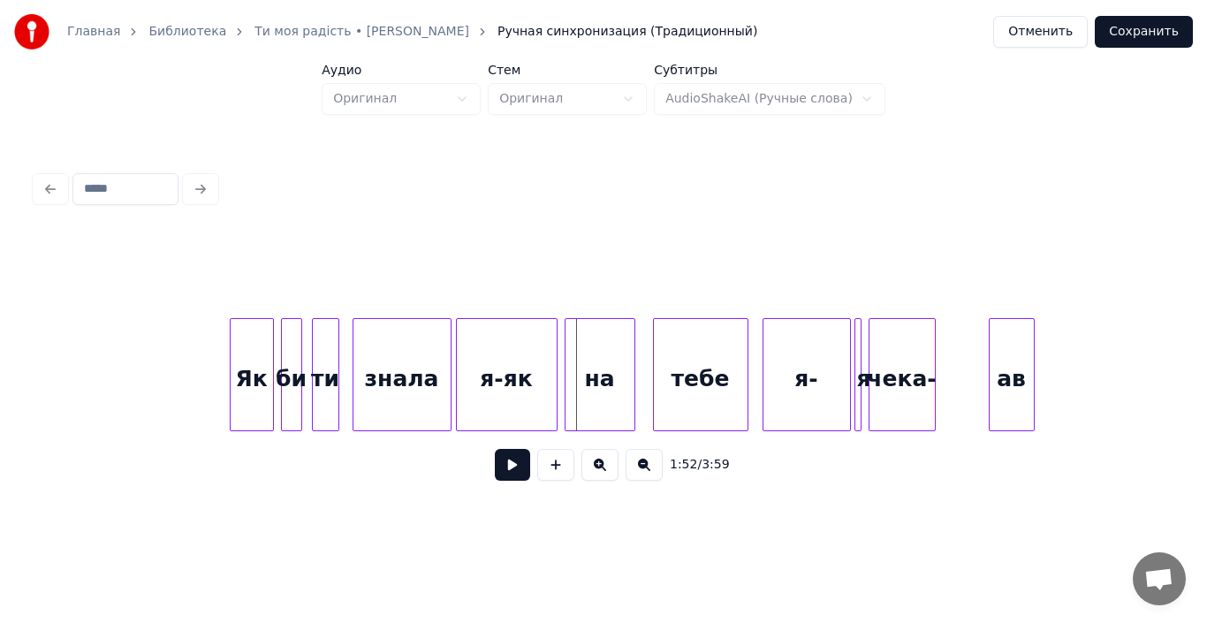
click at [565, 393] on div at bounding box center [567, 374] width 5 height 111
click at [521, 388] on div "я-як" at bounding box center [507, 379] width 100 height 120
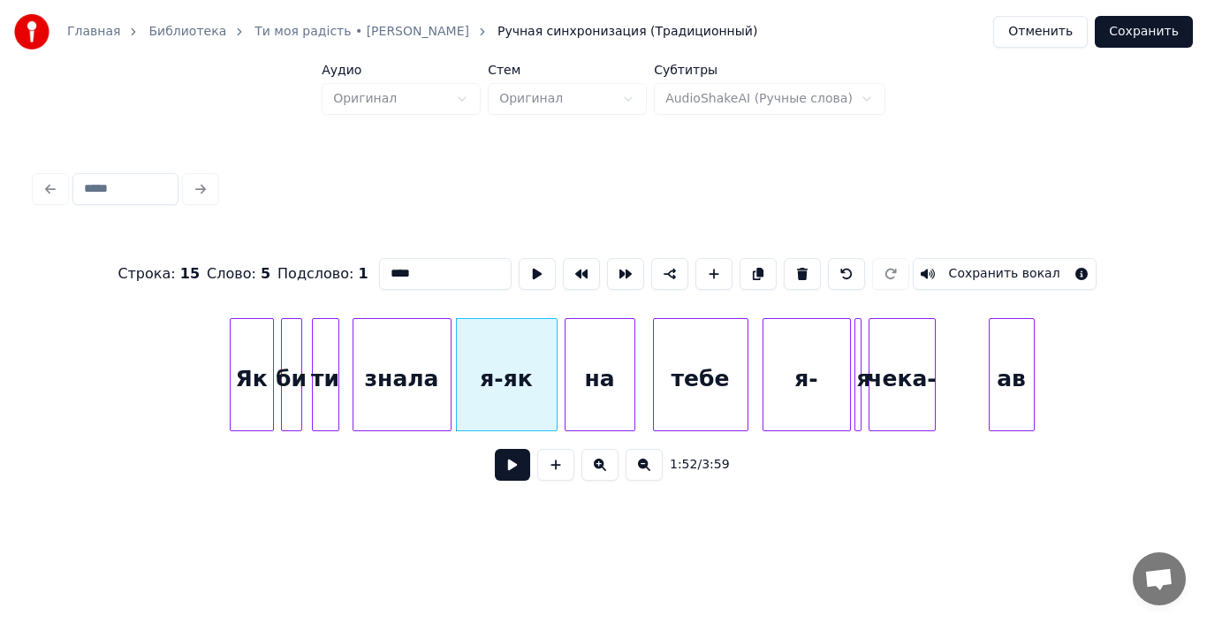
click at [508, 475] on button at bounding box center [512, 465] width 35 height 32
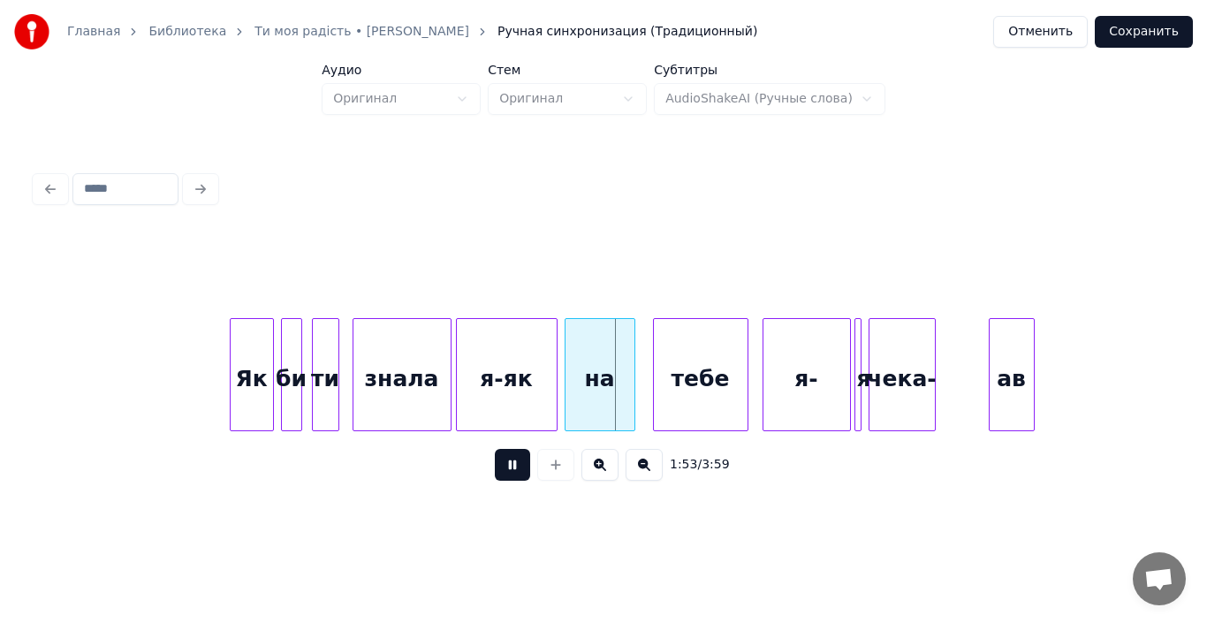
click at [508, 475] on button at bounding box center [512, 465] width 35 height 32
click at [595, 398] on div "на" at bounding box center [599, 379] width 69 height 120
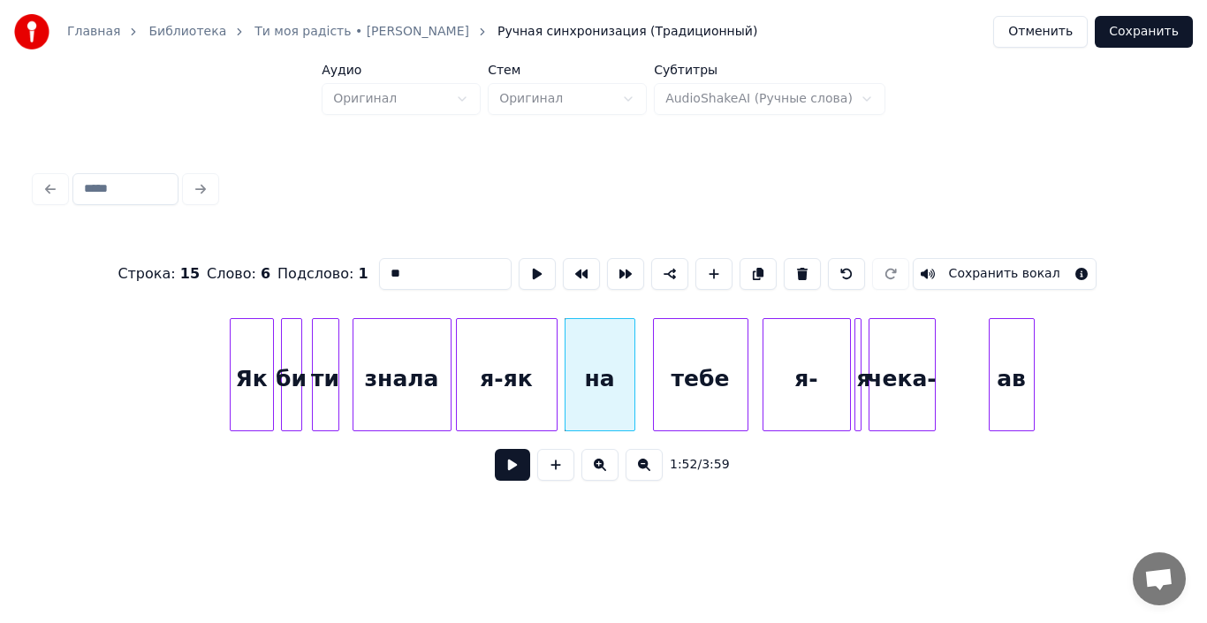
click at [514, 468] on button at bounding box center [512, 465] width 35 height 32
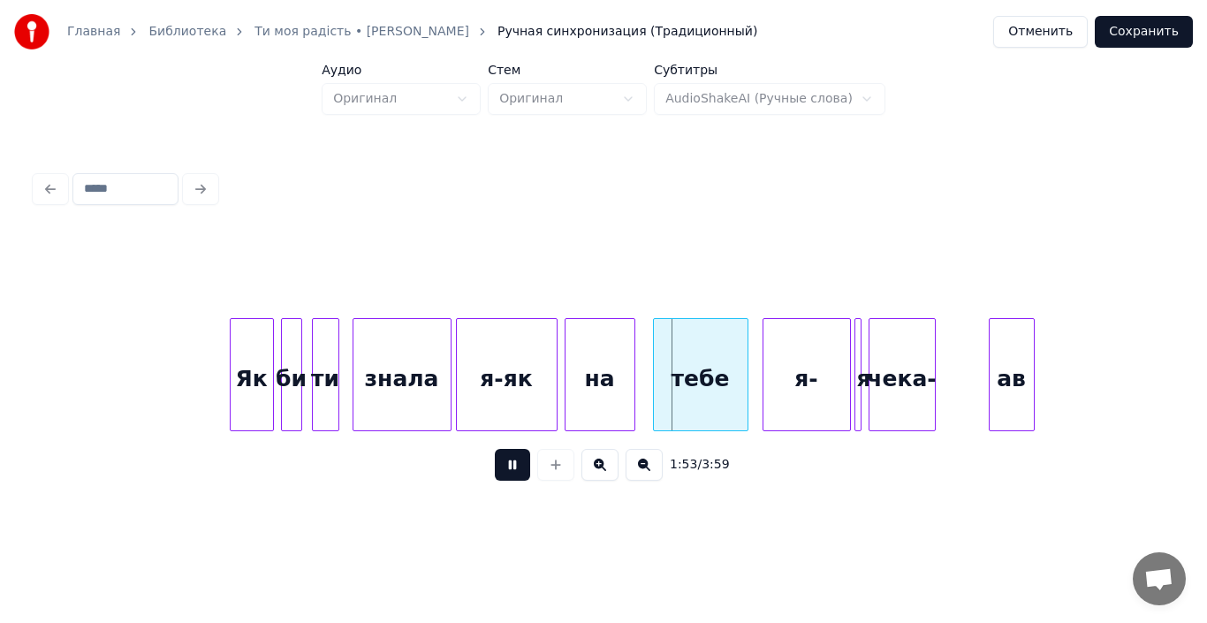
click at [514, 468] on button at bounding box center [512, 465] width 35 height 32
click at [649, 395] on div at bounding box center [650, 374] width 5 height 111
click at [675, 406] on div "тебе" at bounding box center [698, 379] width 100 height 120
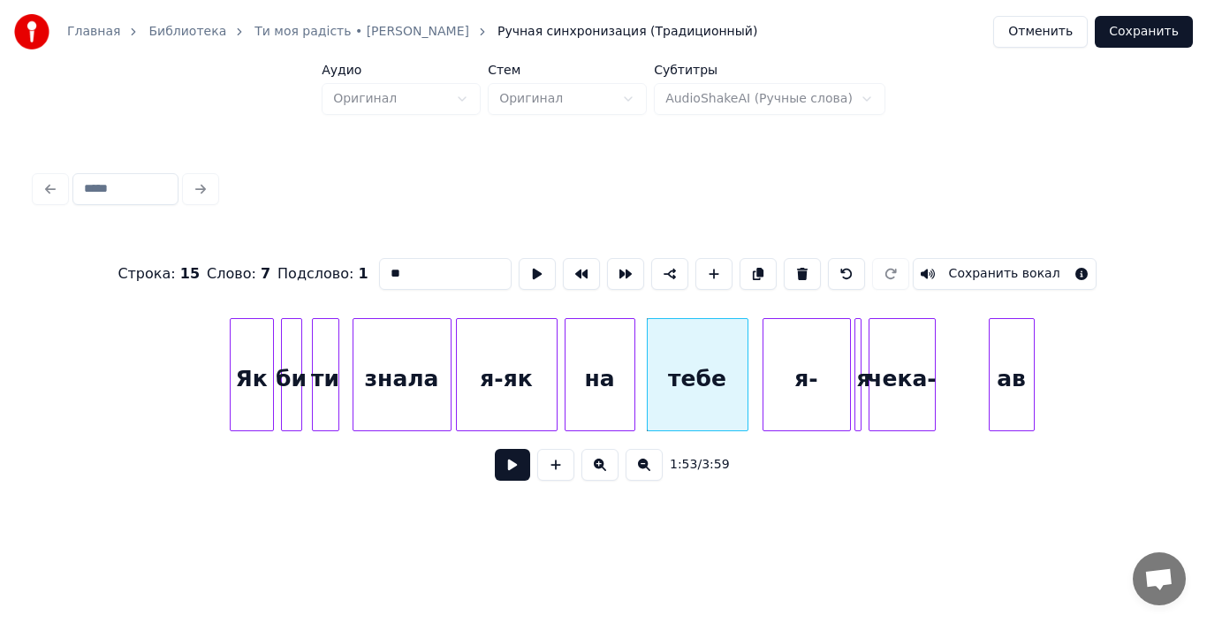
type input "****"
click at [496, 466] on button at bounding box center [512, 465] width 35 height 32
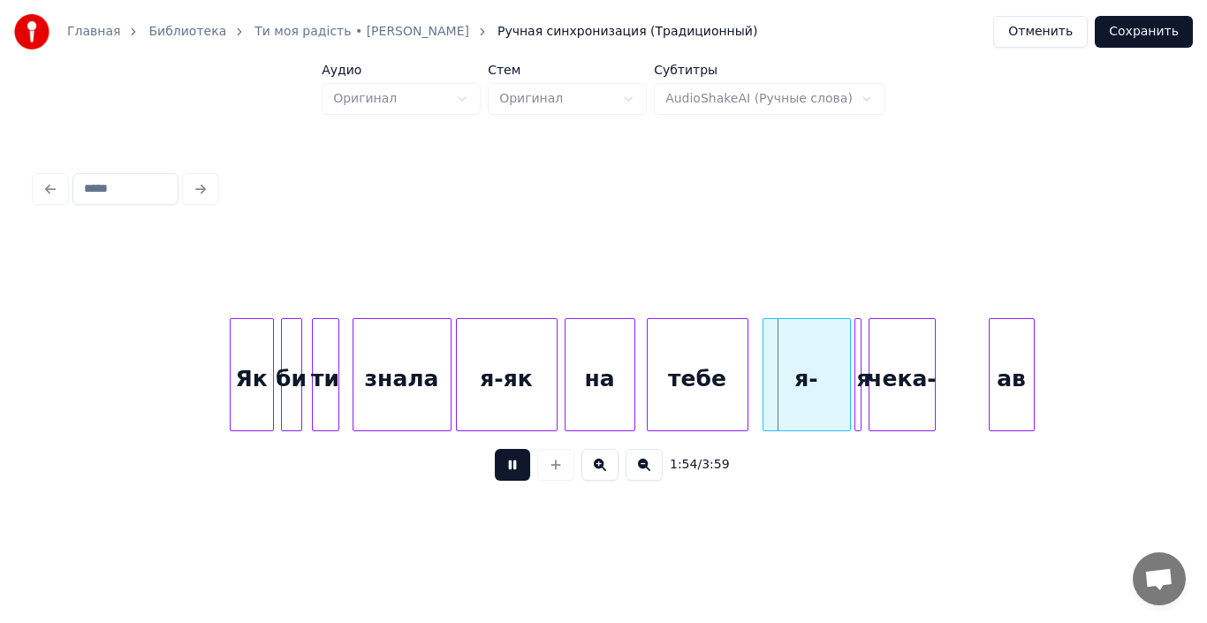
click at [496, 466] on button at bounding box center [512, 465] width 35 height 32
click at [705, 404] on div "тебе" at bounding box center [698, 379] width 100 height 120
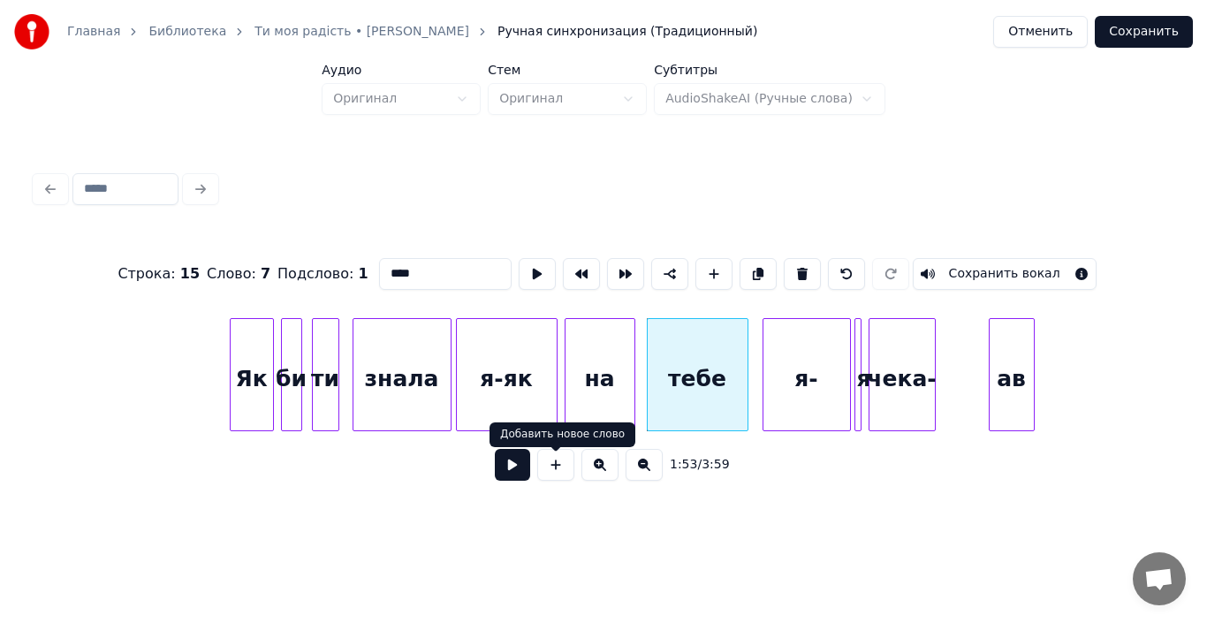
click at [508, 468] on button at bounding box center [512, 465] width 35 height 32
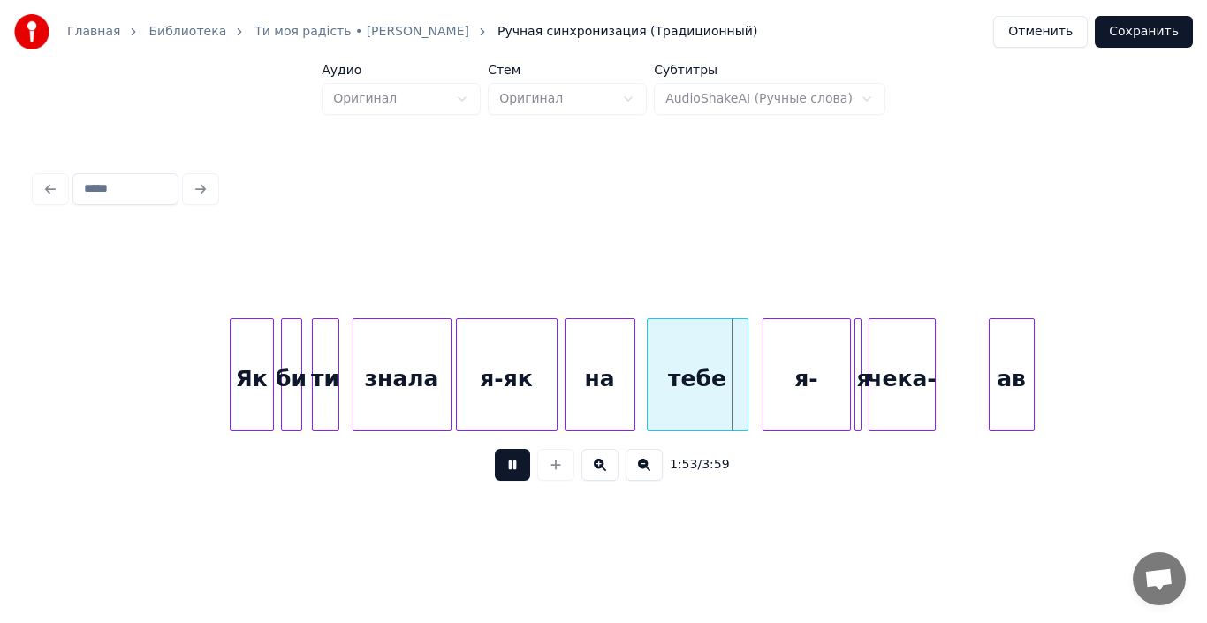
click at [508, 468] on button at bounding box center [512, 465] width 35 height 32
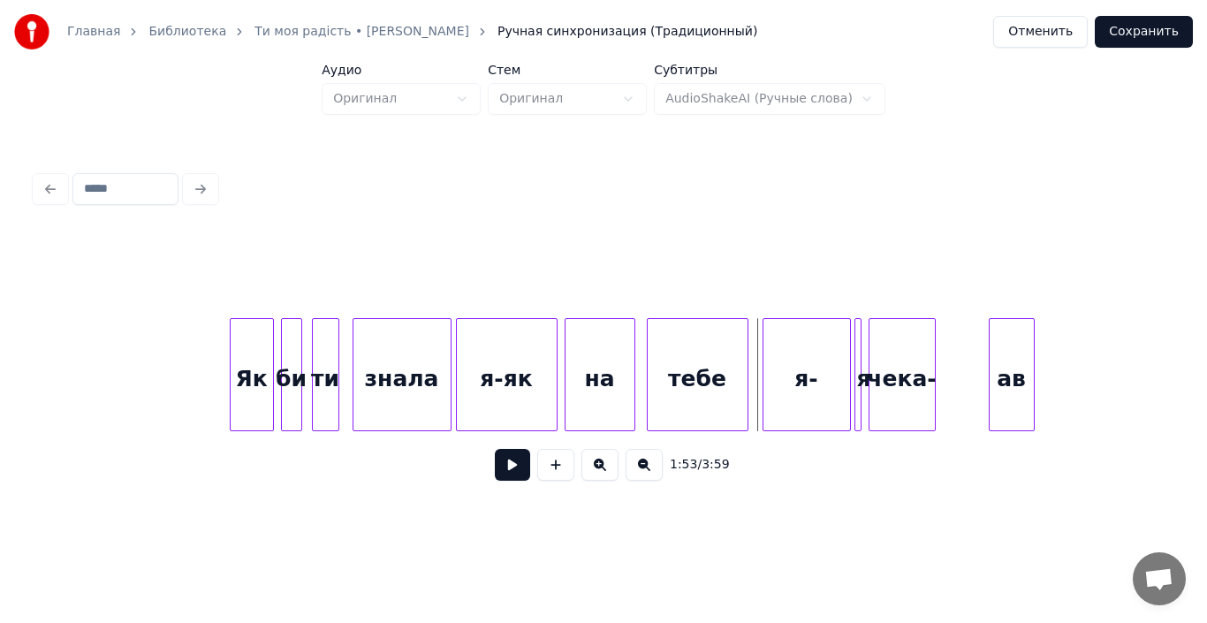
click at [510, 401] on div "я-як" at bounding box center [507, 379] width 100 height 120
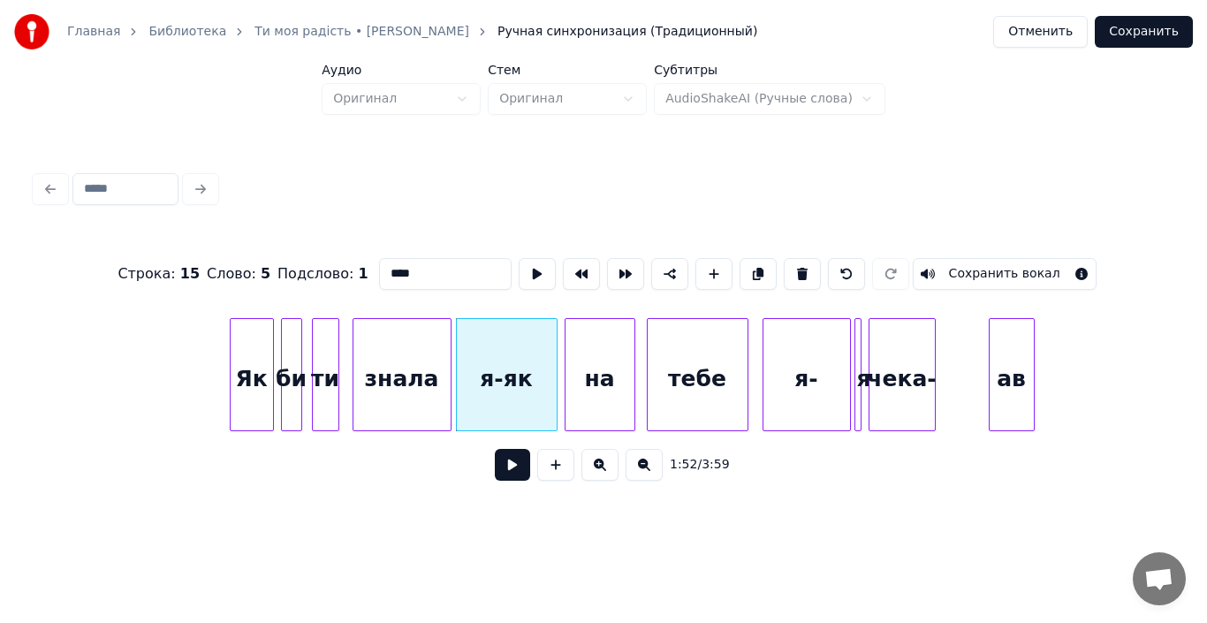
click at [503, 476] on button at bounding box center [512, 465] width 35 height 32
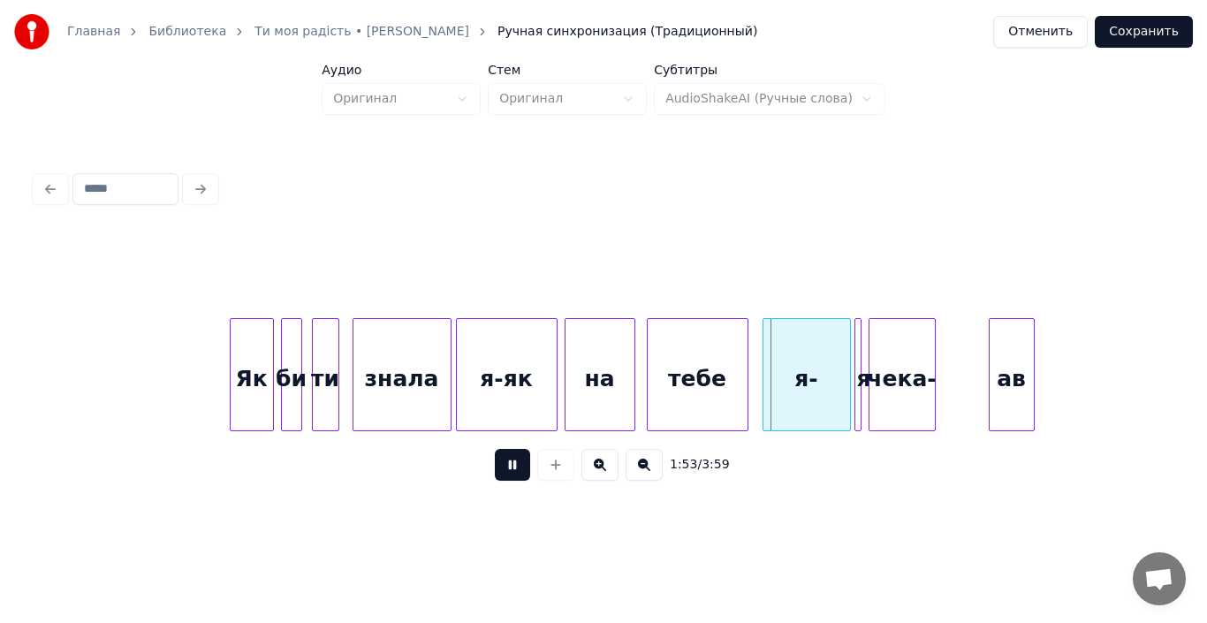
click at [515, 471] on button at bounding box center [512, 465] width 35 height 32
click at [711, 405] on div at bounding box center [712, 374] width 5 height 111
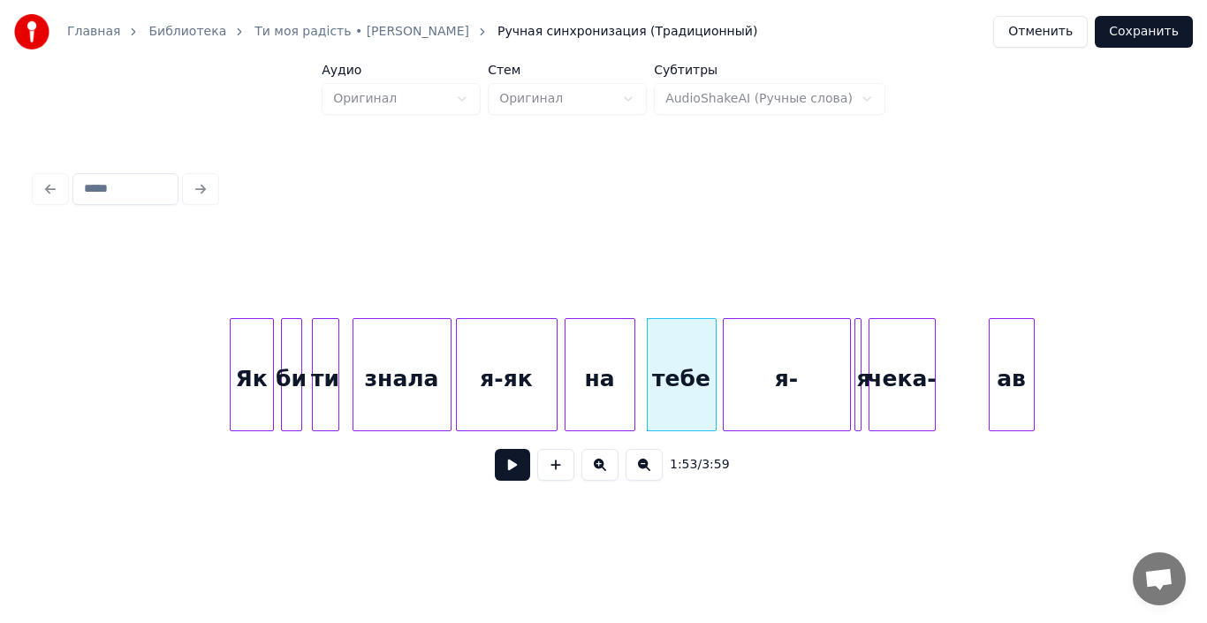
click at [724, 390] on div at bounding box center [726, 374] width 5 height 111
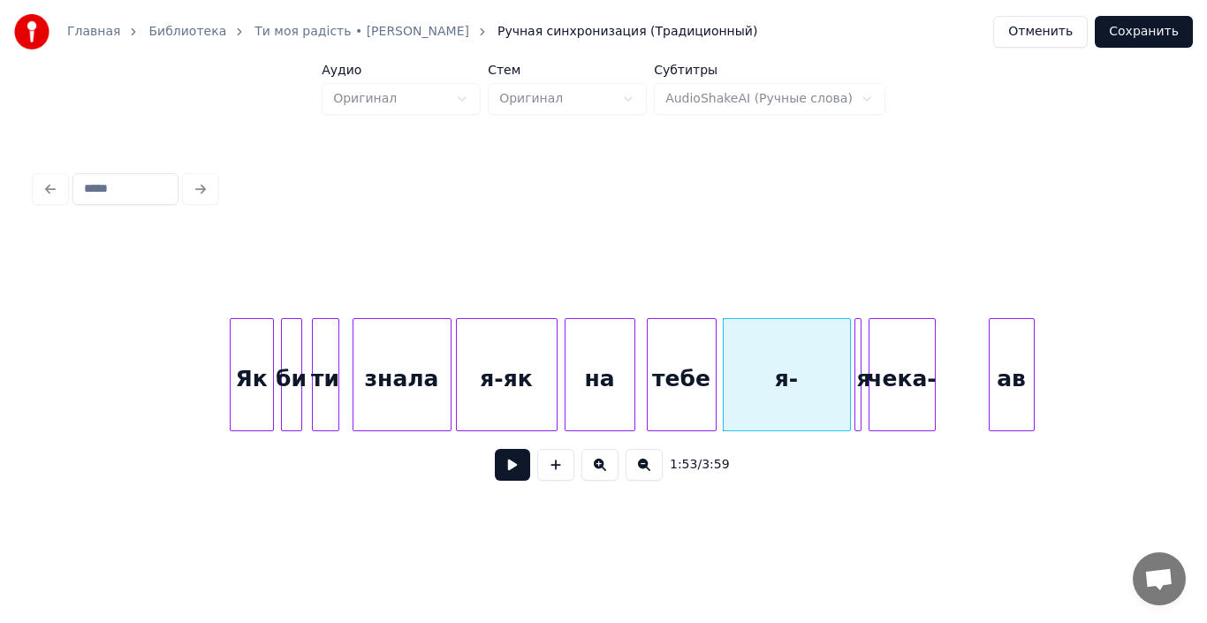
click at [863, 389] on div "я" at bounding box center [864, 379] width 18 height 120
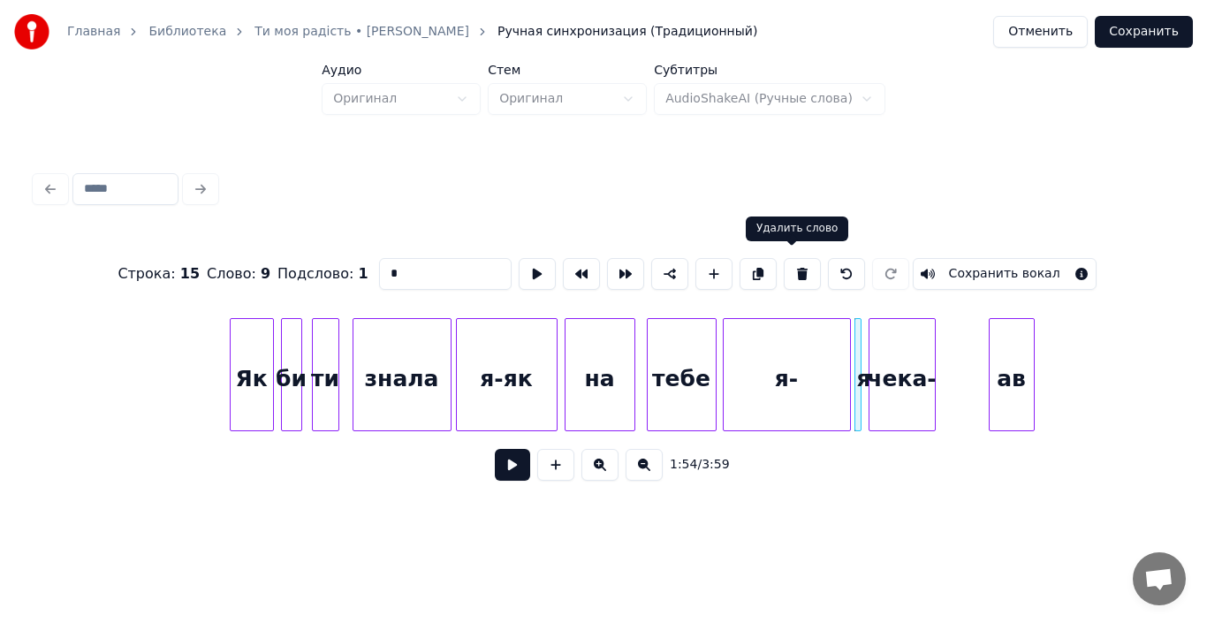
click at [793, 269] on button at bounding box center [802, 274] width 37 height 32
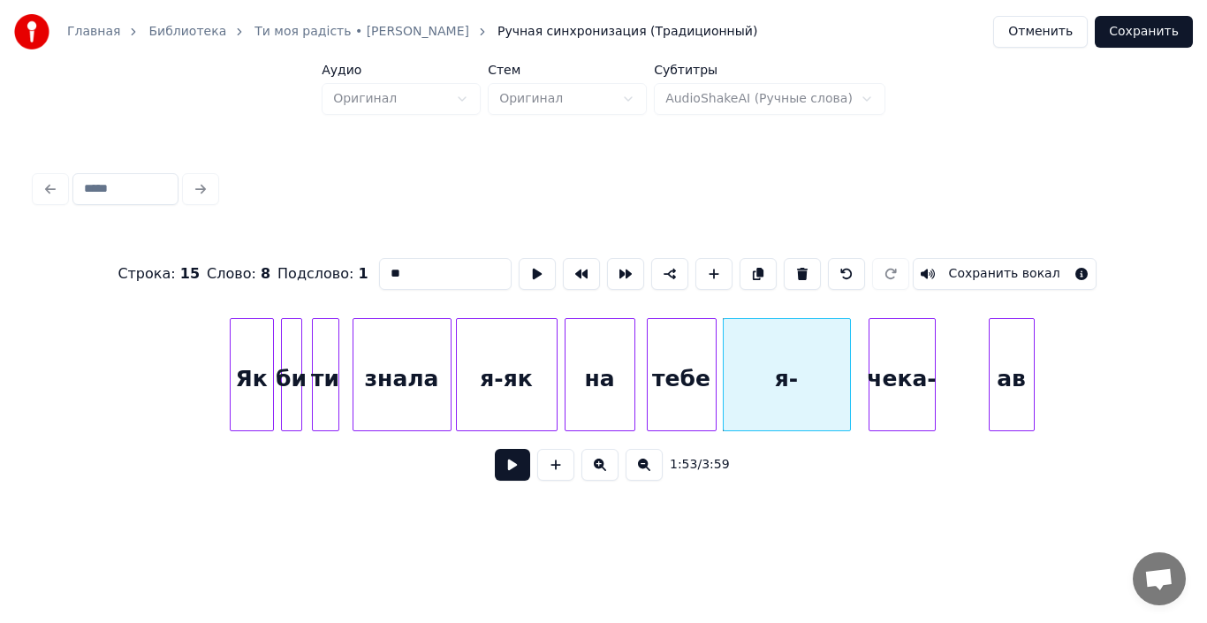
click at [818, 388] on div "я-" at bounding box center [787, 379] width 126 height 120
click at [456, 276] on input "**" at bounding box center [445, 274] width 133 height 32
click at [582, 375] on div "на" at bounding box center [599, 379] width 69 height 120
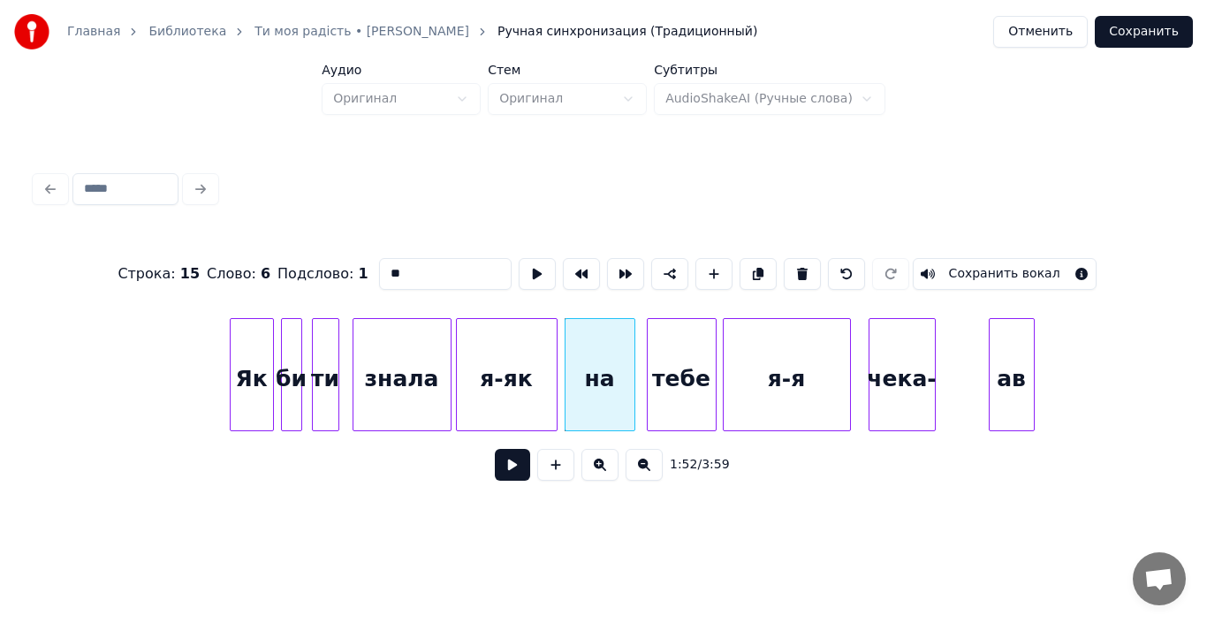
type input "**"
click at [506, 471] on button at bounding box center [512, 465] width 35 height 32
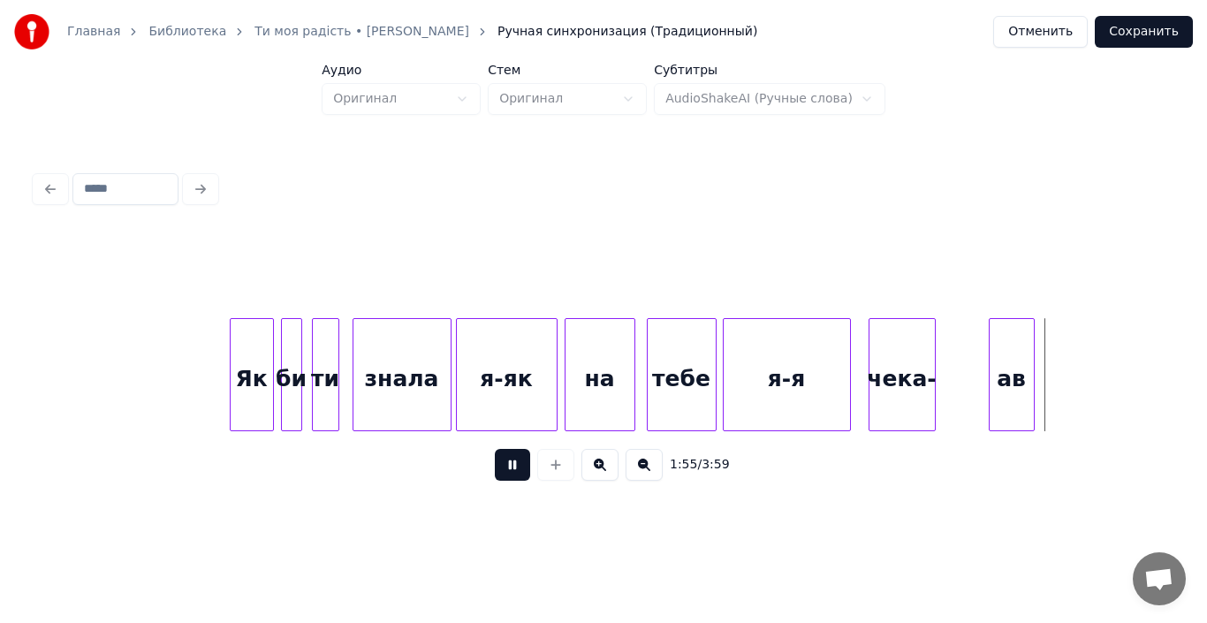
click at [778, 378] on div "я-я" at bounding box center [787, 379] width 126 height 120
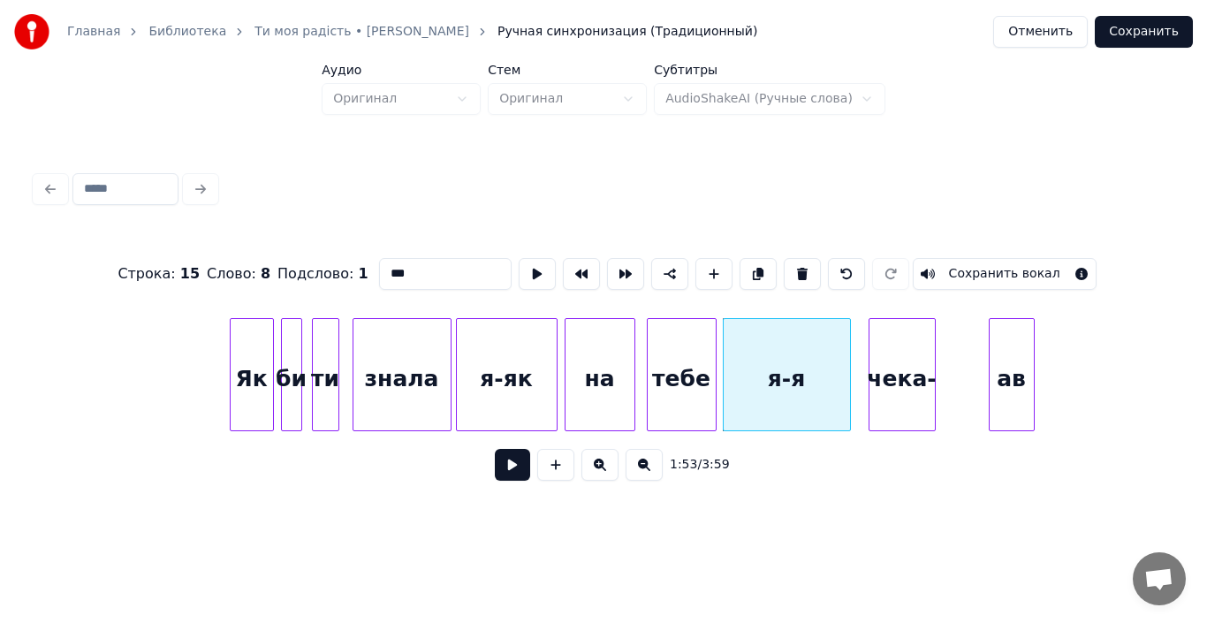
click at [498, 473] on button at bounding box center [512, 465] width 35 height 32
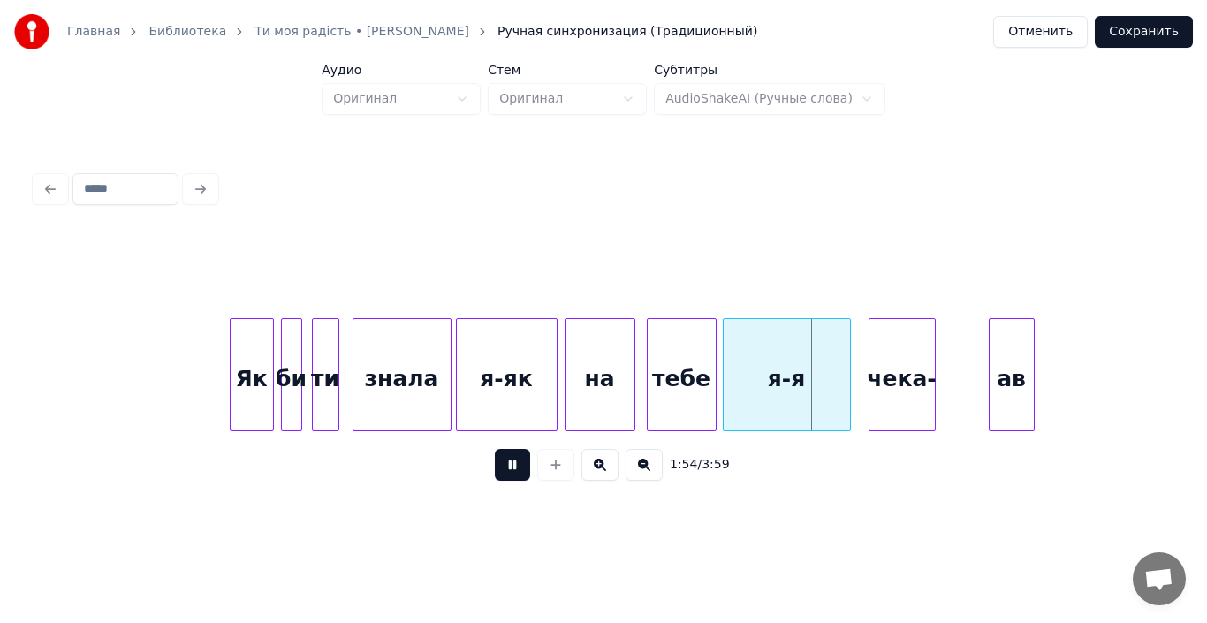
click at [498, 473] on button at bounding box center [512, 465] width 35 height 32
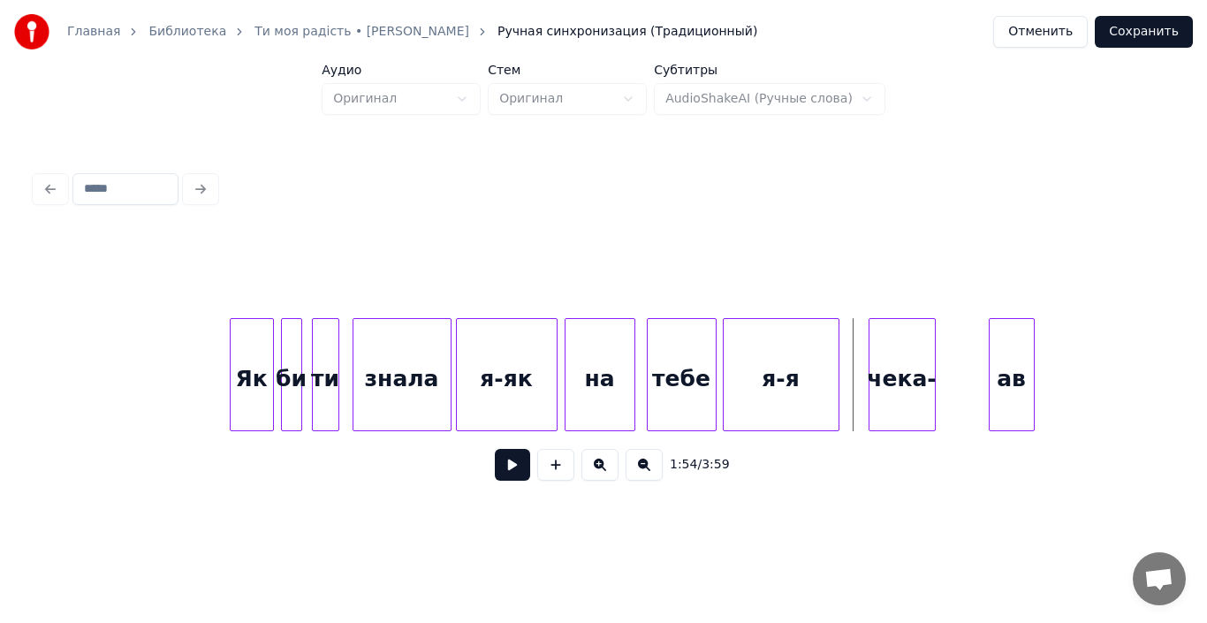
click at [835, 398] on div at bounding box center [835, 374] width 5 height 111
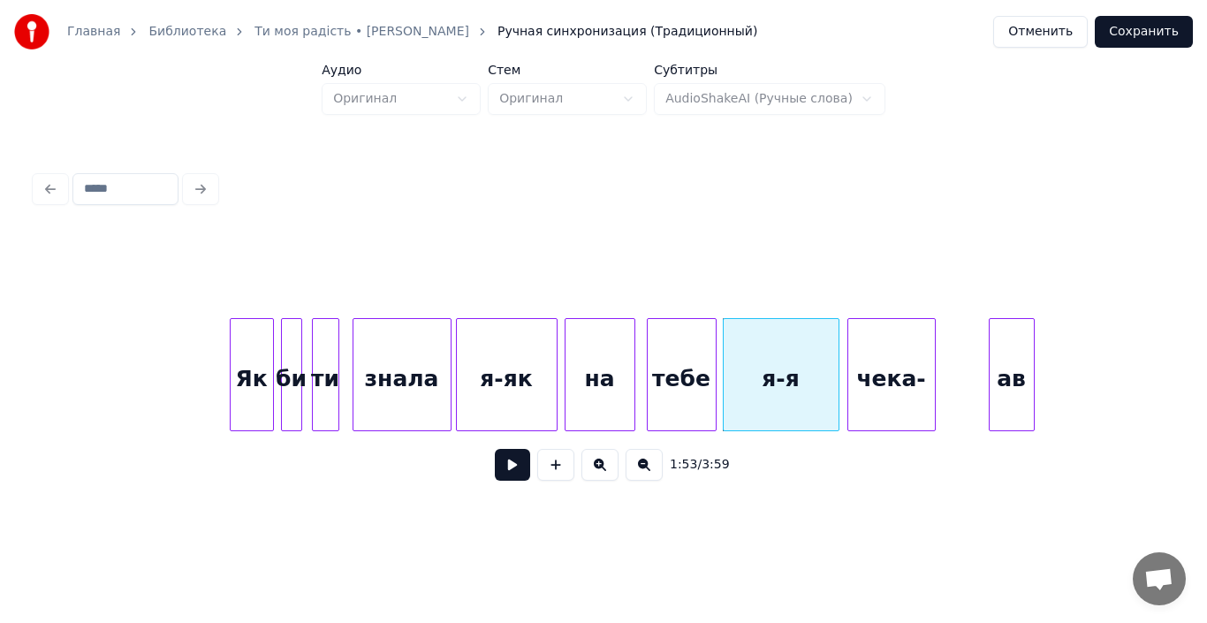
click at [848, 398] on div at bounding box center [850, 374] width 5 height 111
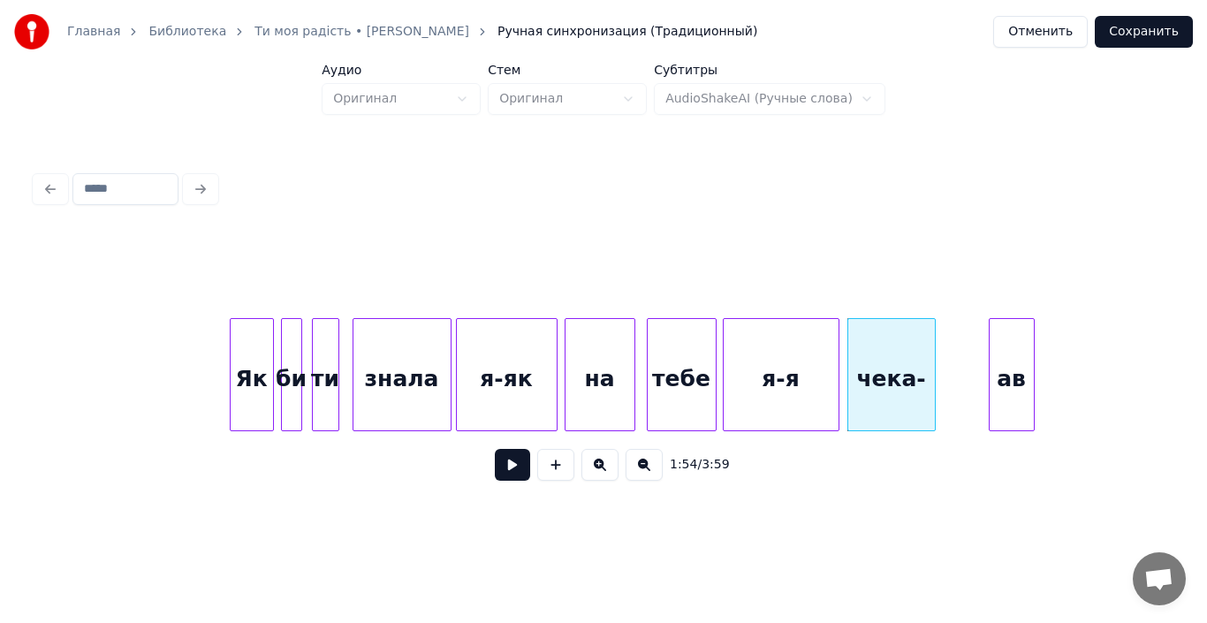
click at [818, 392] on div "я-я" at bounding box center [781, 379] width 115 height 120
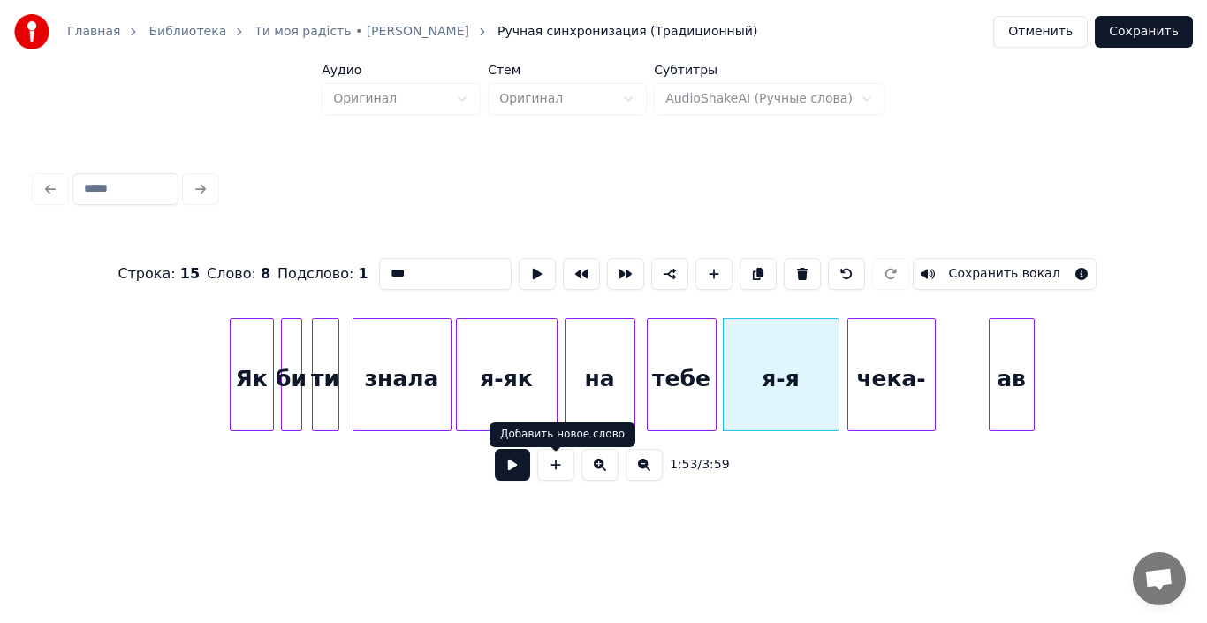
click at [516, 473] on button at bounding box center [512, 465] width 35 height 32
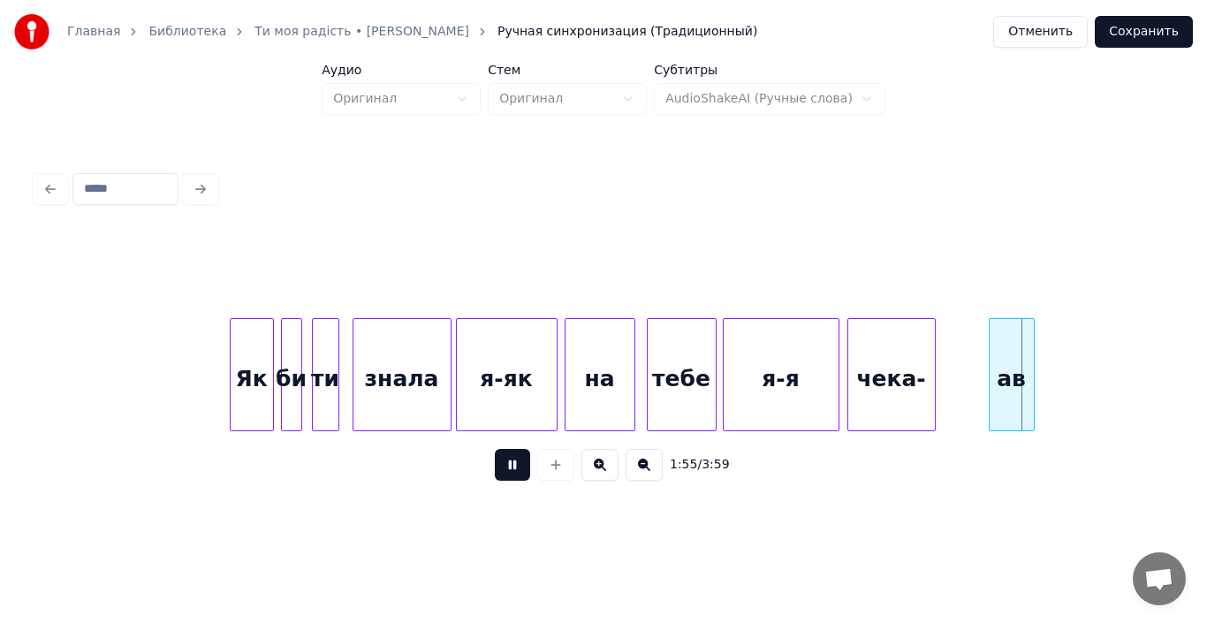
click at [516, 473] on button at bounding box center [512, 465] width 35 height 32
click at [925, 398] on div "чека-" at bounding box center [891, 379] width 87 height 120
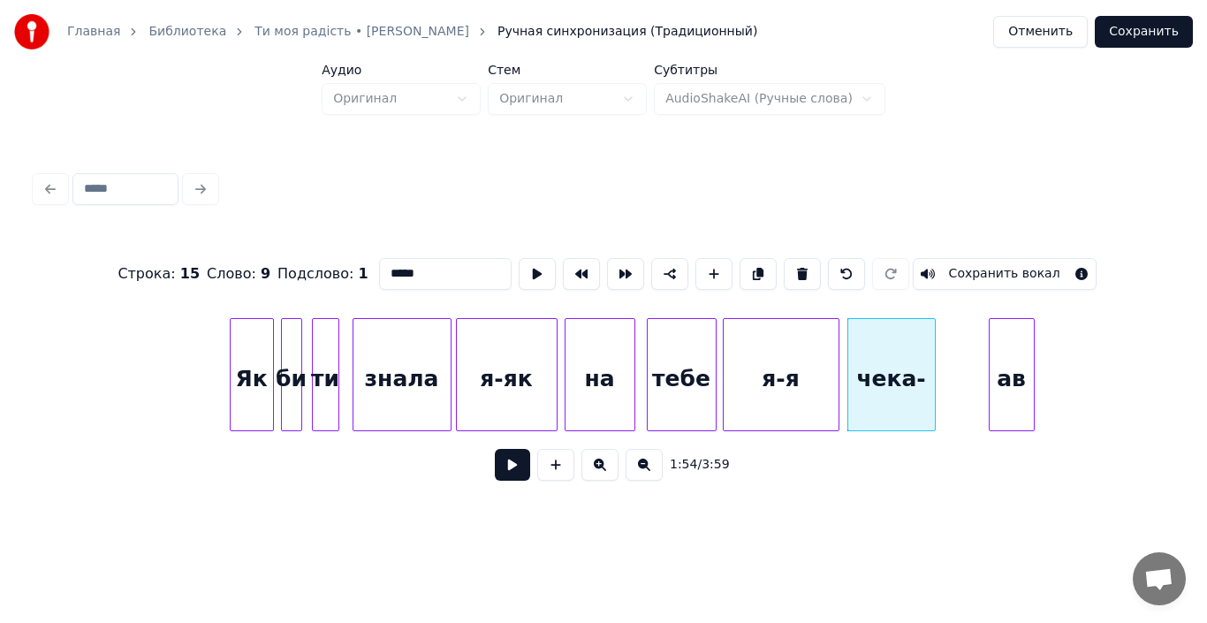
click at [447, 269] on input "*****" at bounding box center [445, 274] width 133 height 32
click at [1022, 356] on div "ав" at bounding box center [1011, 379] width 44 height 120
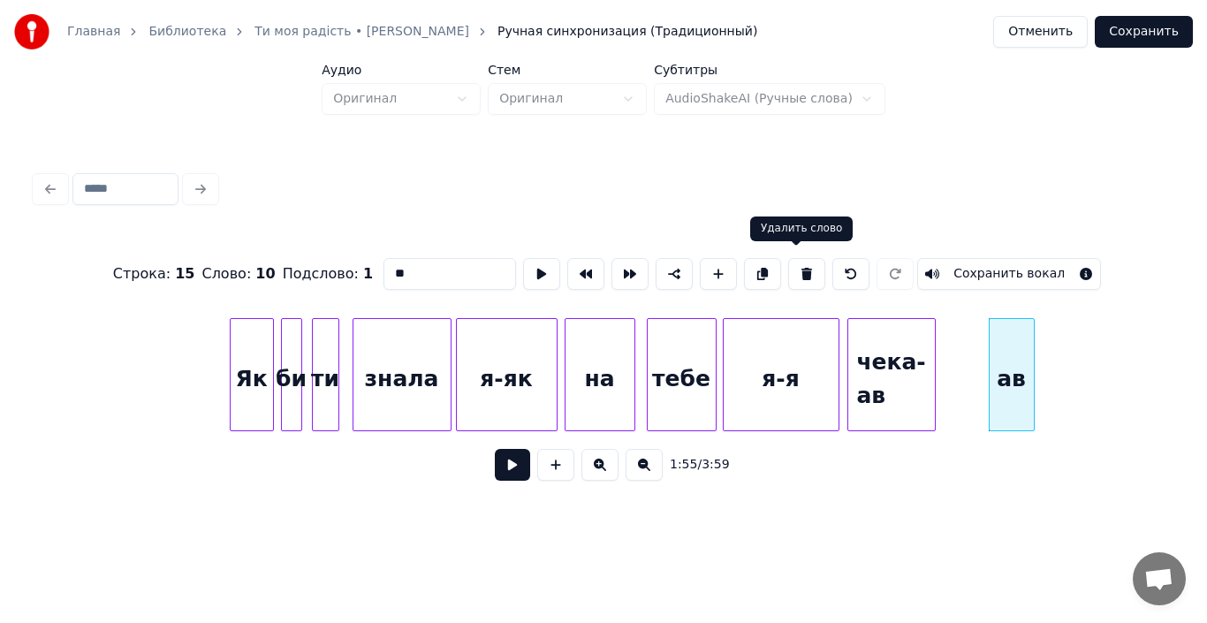
click at [795, 268] on button at bounding box center [806, 274] width 37 height 32
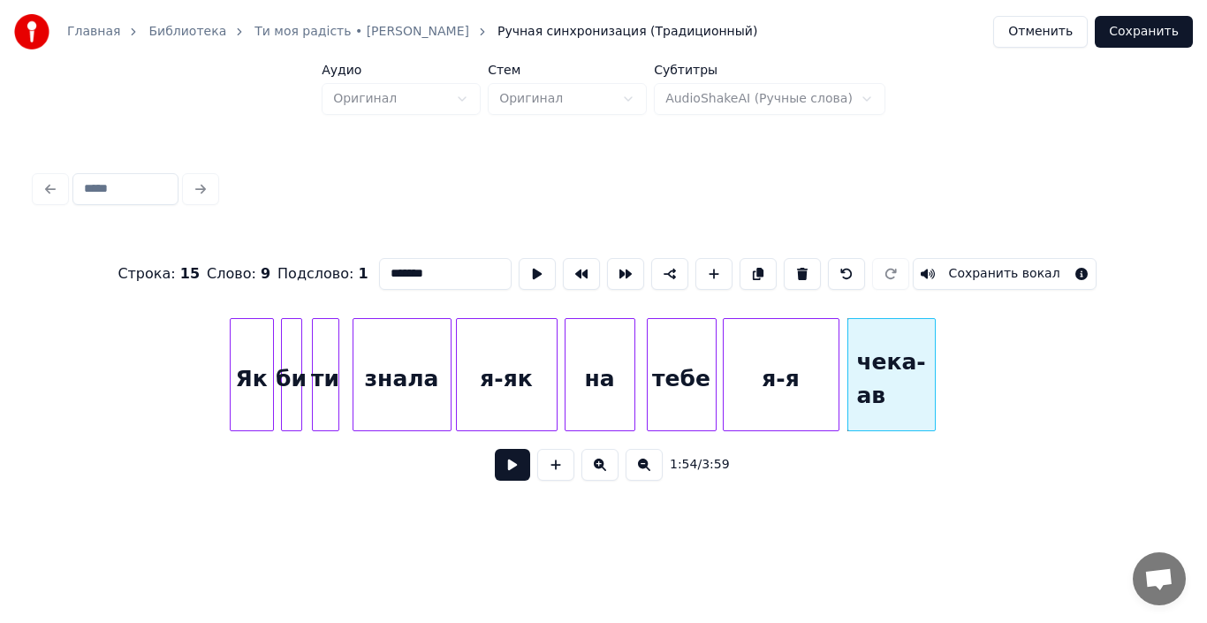
click at [929, 388] on div at bounding box center [931, 374] width 5 height 111
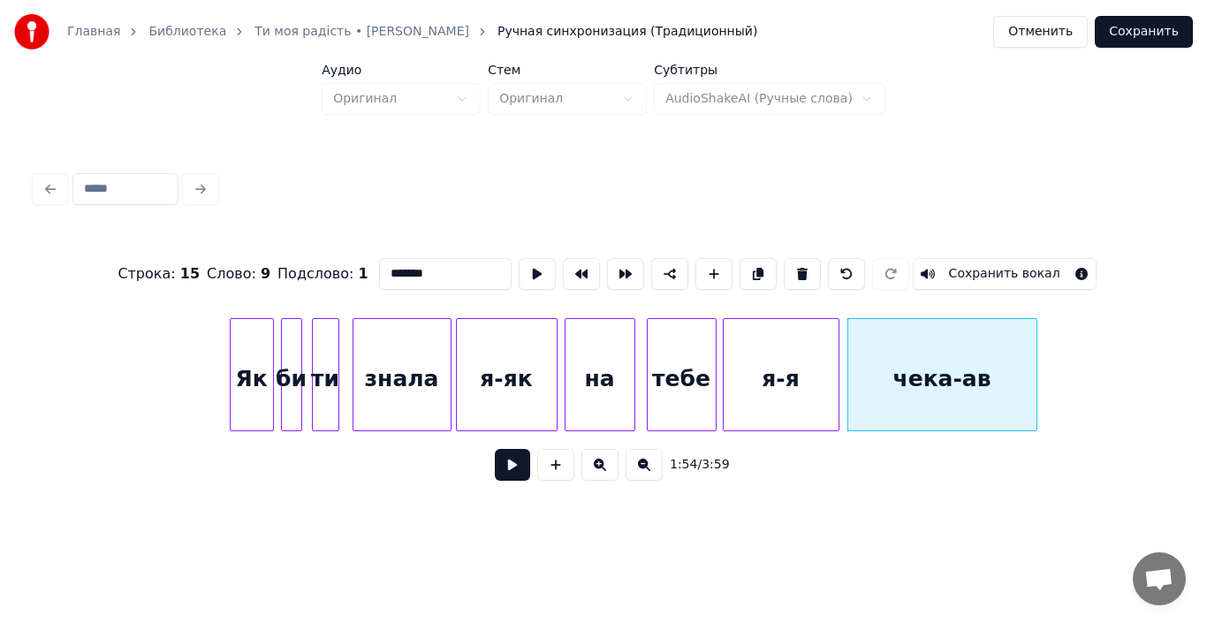
click at [1031, 400] on div at bounding box center [1033, 374] width 5 height 111
click at [803, 390] on div "я-я" at bounding box center [781, 379] width 115 height 120
type input "***"
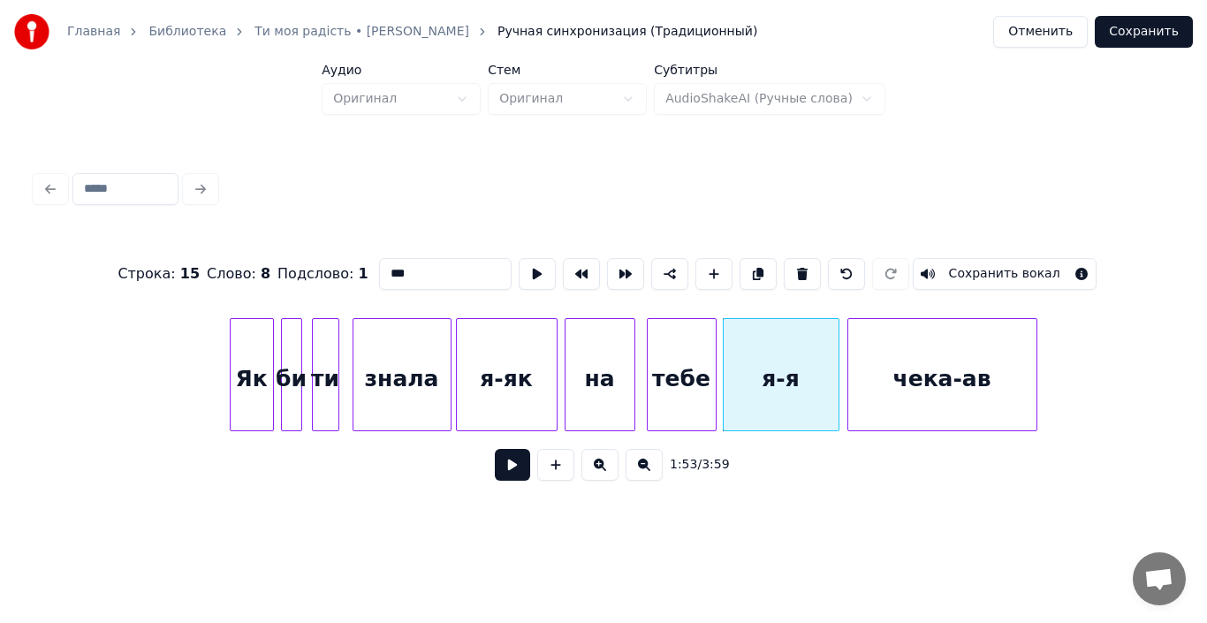
click at [496, 481] on button at bounding box center [512, 465] width 35 height 32
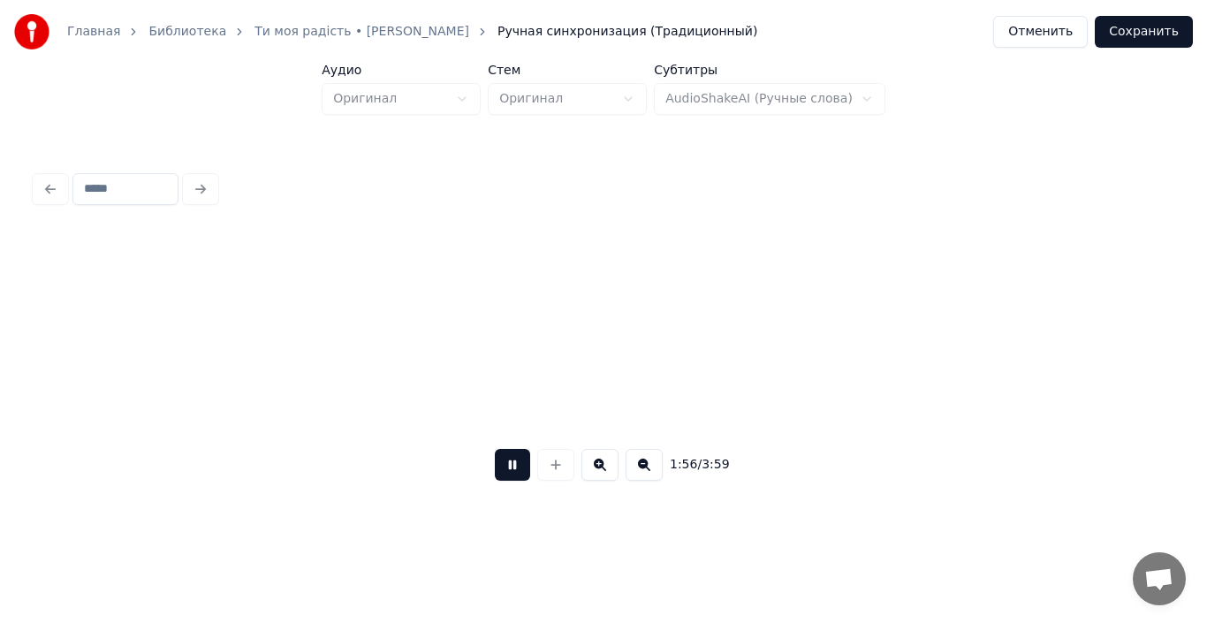
scroll to position [0, 20541]
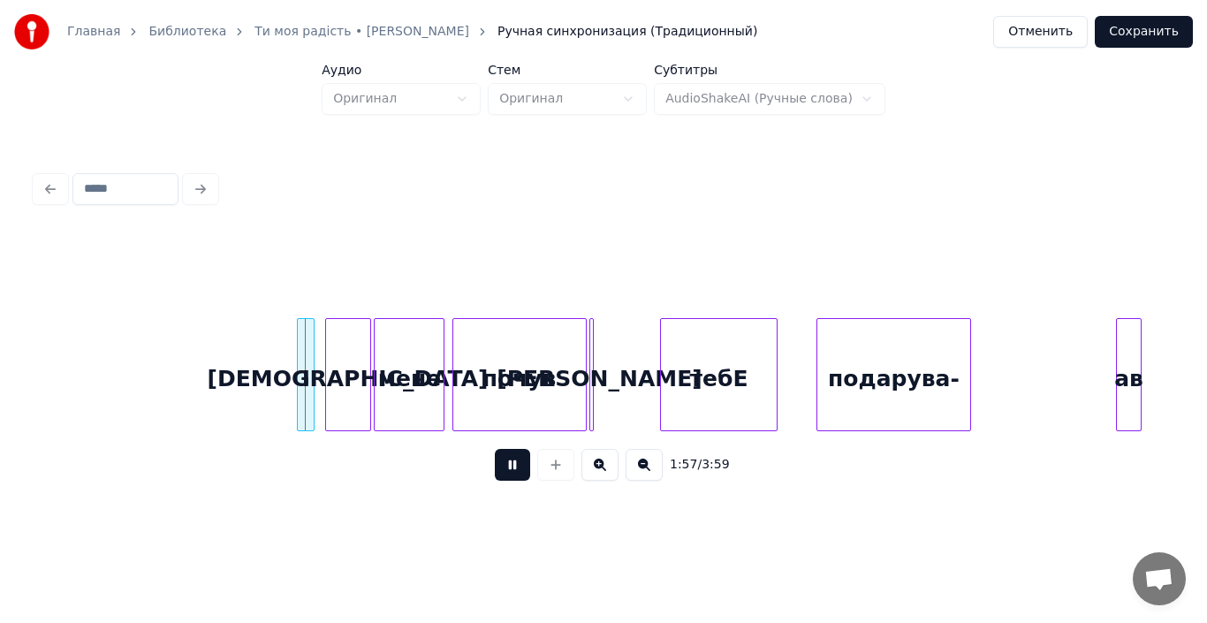
click at [509, 467] on button at bounding box center [512, 465] width 35 height 32
click at [291, 390] on div at bounding box center [289, 374] width 5 height 111
click at [299, 391] on div "І" at bounding box center [300, 379] width 26 height 120
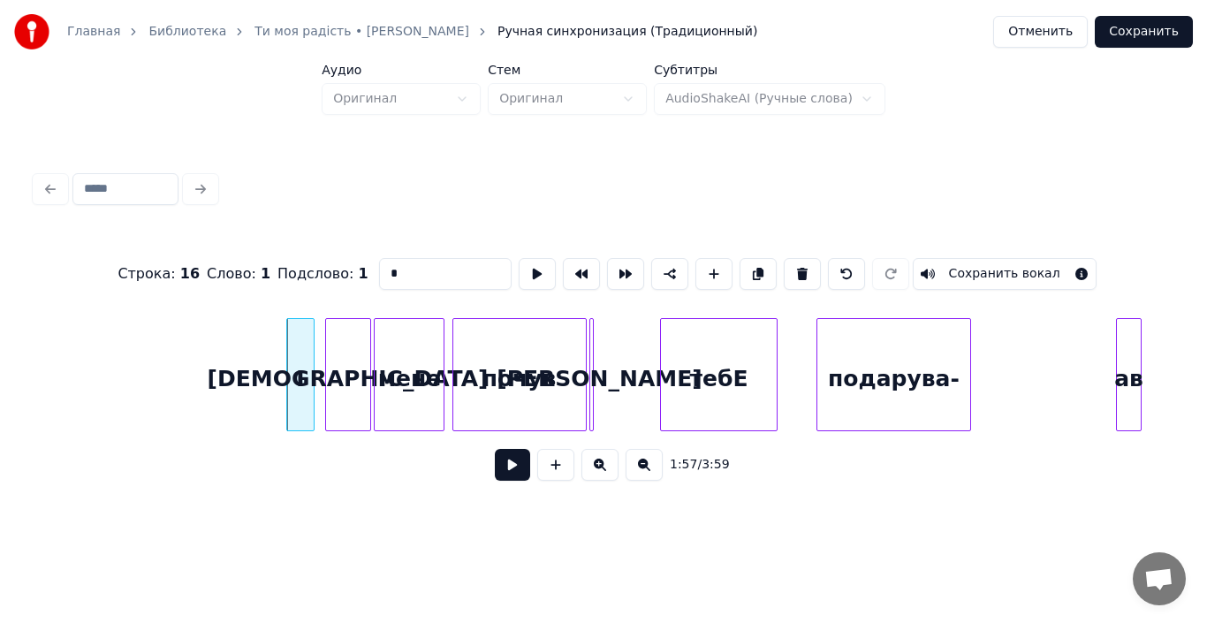
click at [504, 465] on button at bounding box center [512, 465] width 35 height 32
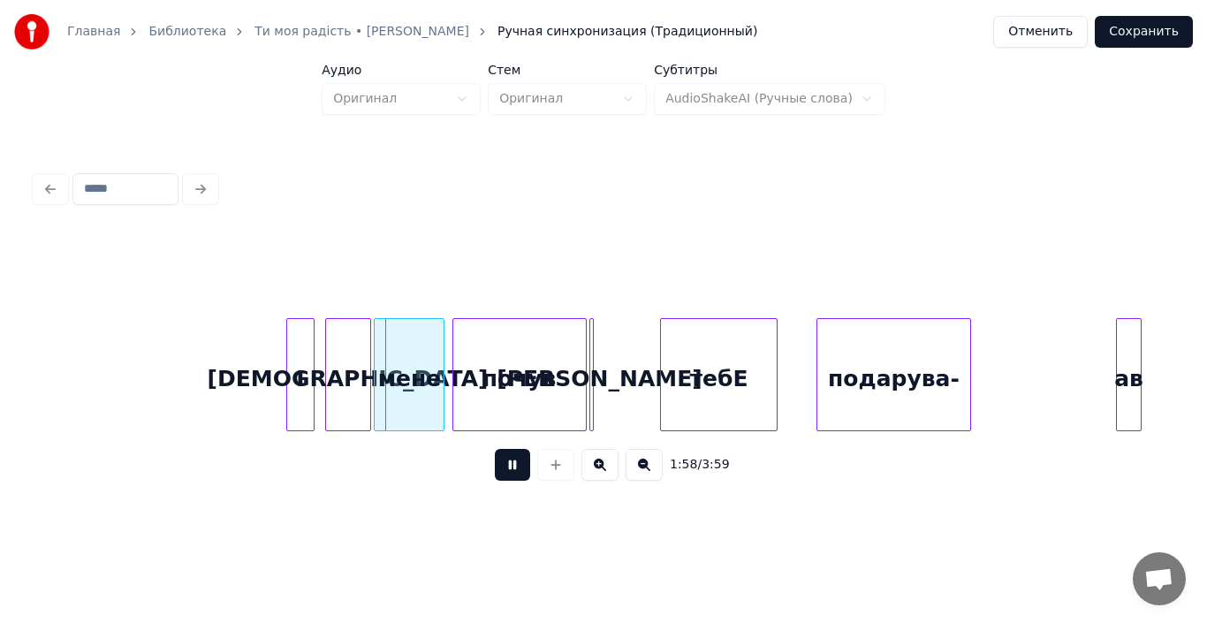
click at [504, 465] on button at bounding box center [512, 465] width 35 height 32
click at [353, 397] on div "[DEMOGRAPHIC_DATA]" at bounding box center [348, 379] width 44 height 120
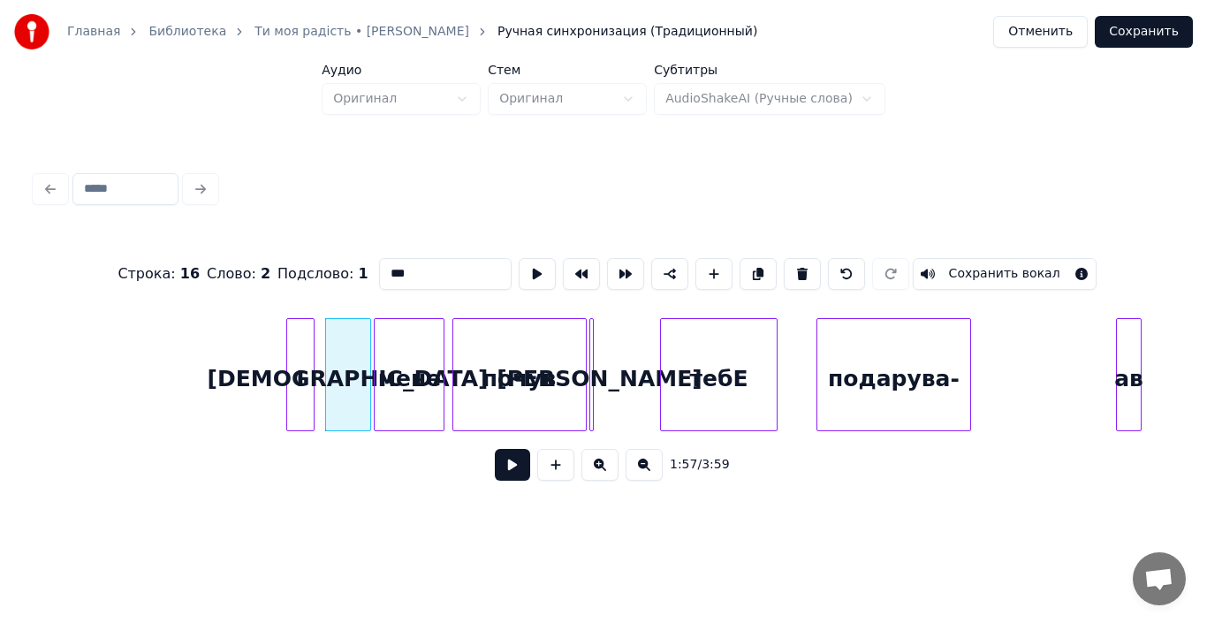
click at [497, 478] on button at bounding box center [512, 465] width 35 height 32
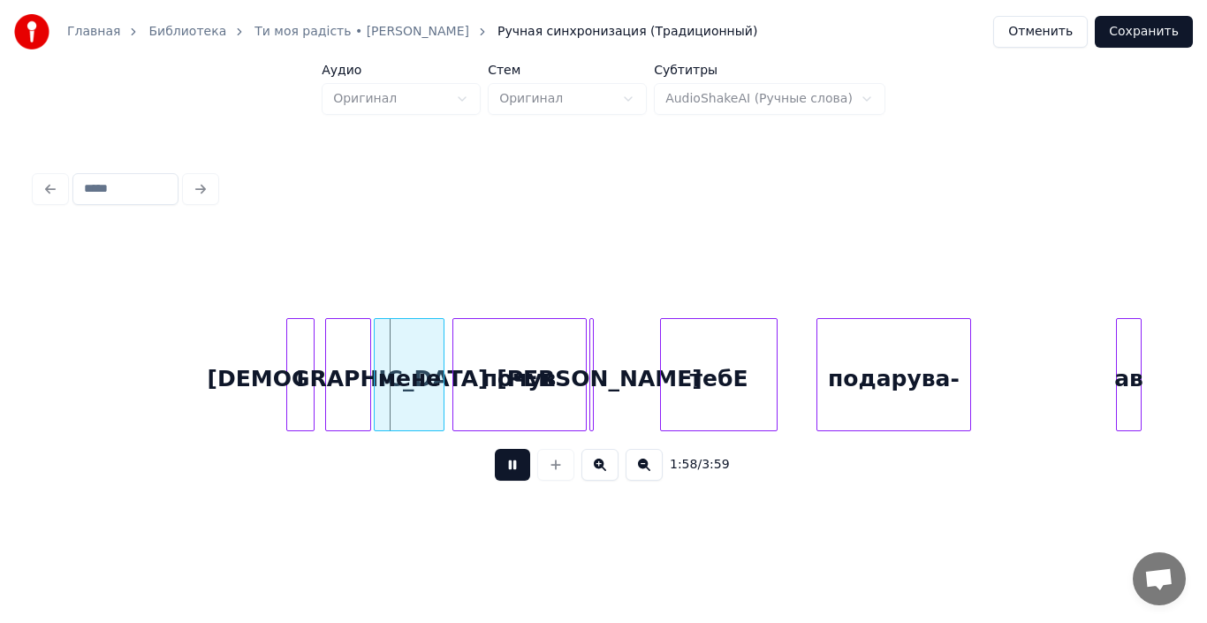
click at [497, 478] on button at bounding box center [512, 465] width 35 height 32
click at [399, 401] on div "мене" at bounding box center [409, 379] width 69 height 120
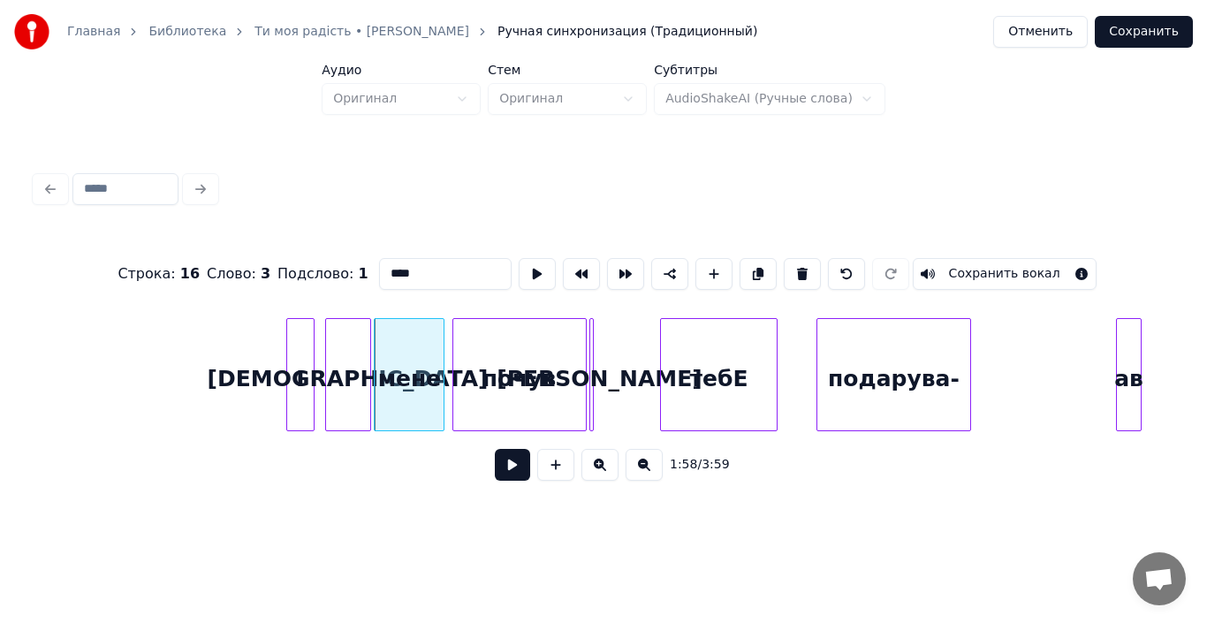
click at [510, 473] on button at bounding box center [512, 465] width 35 height 32
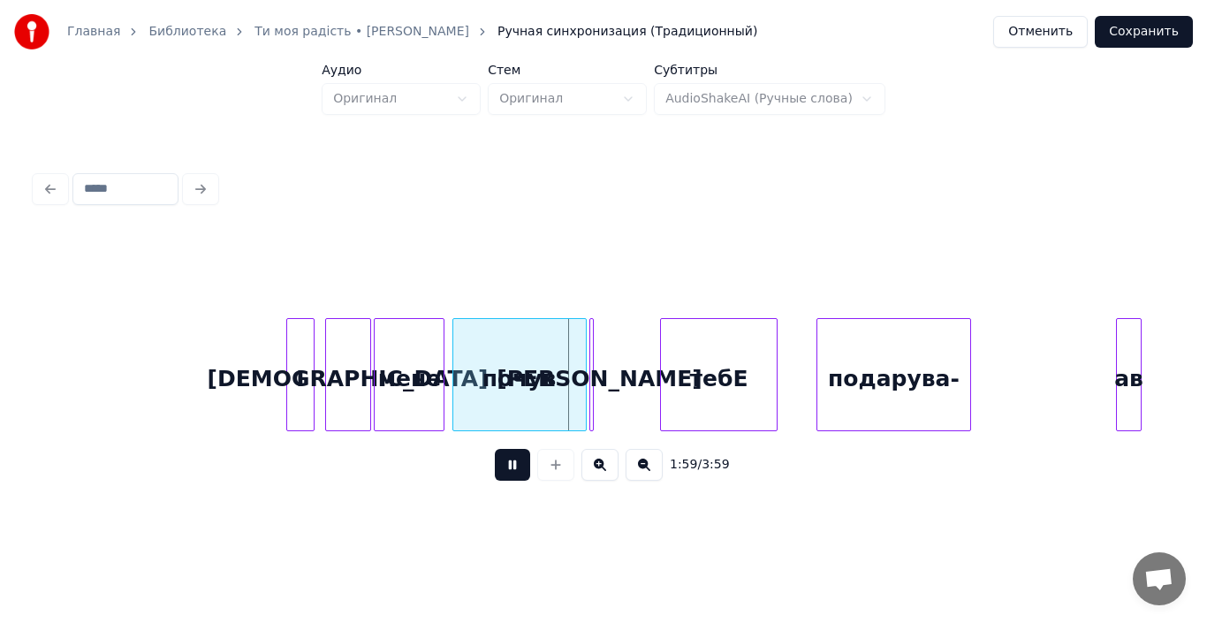
click at [510, 473] on button at bounding box center [512, 465] width 35 height 32
click at [484, 392] on div "почув" at bounding box center [519, 379] width 133 height 120
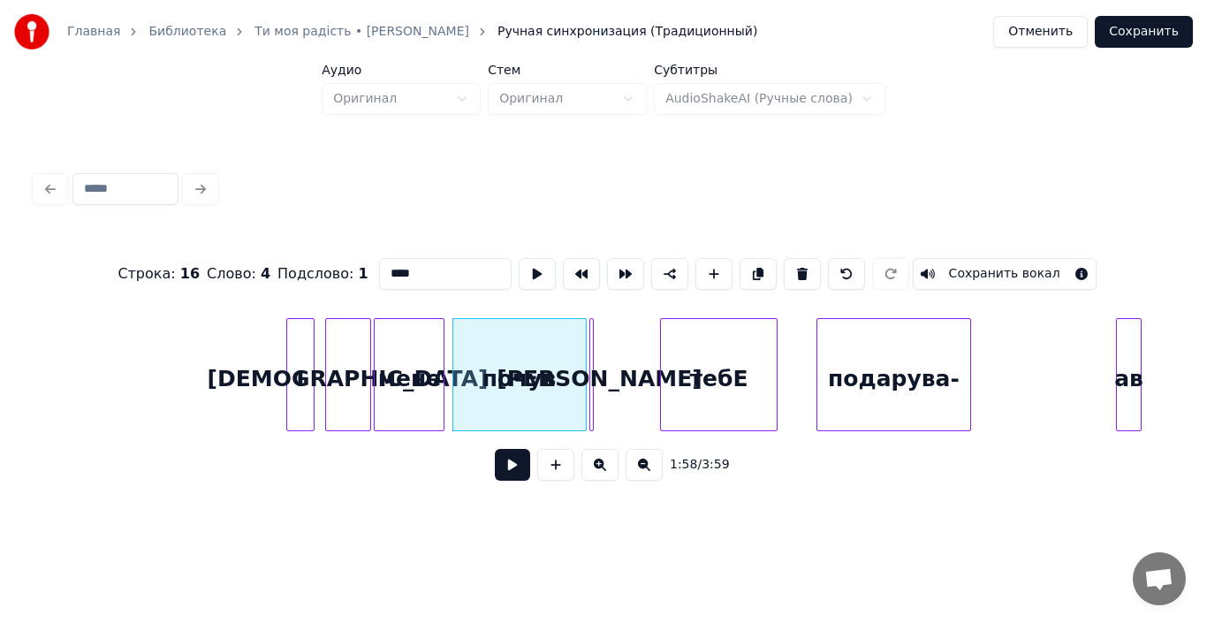
type input "*****"
click at [507, 481] on button at bounding box center [512, 465] width 35 height 32
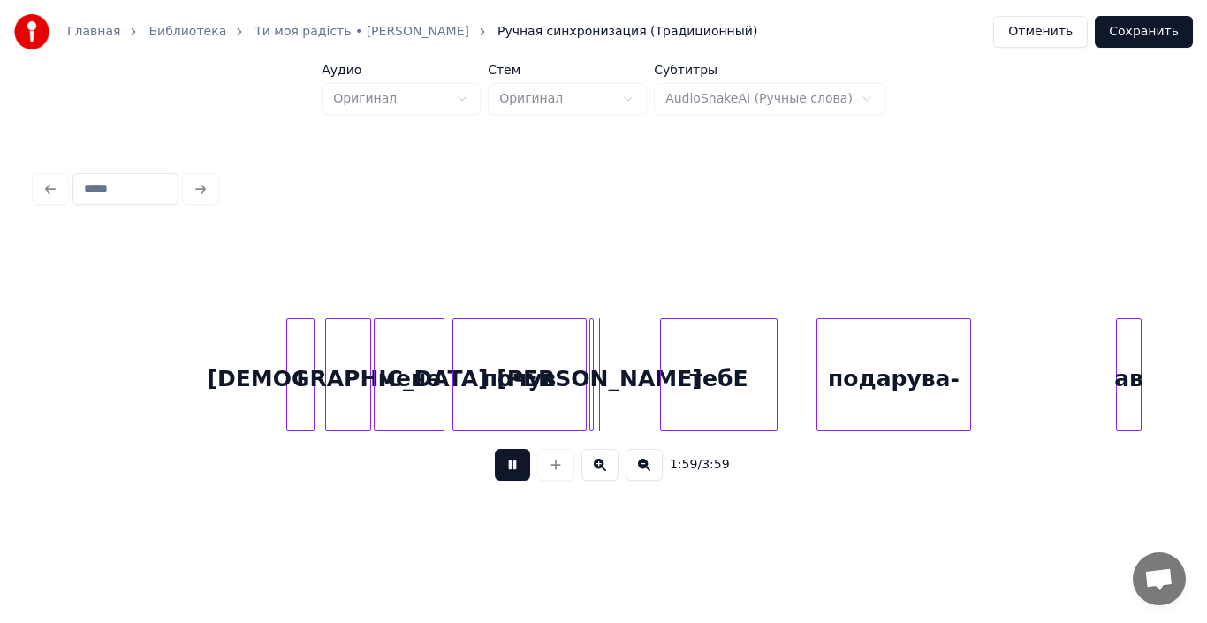
click at [507, 481] on button at bounding box center [512, 465] width 35 height 32
click at [567, 392] on div at bounding box center [567, 374] width 5 height 111
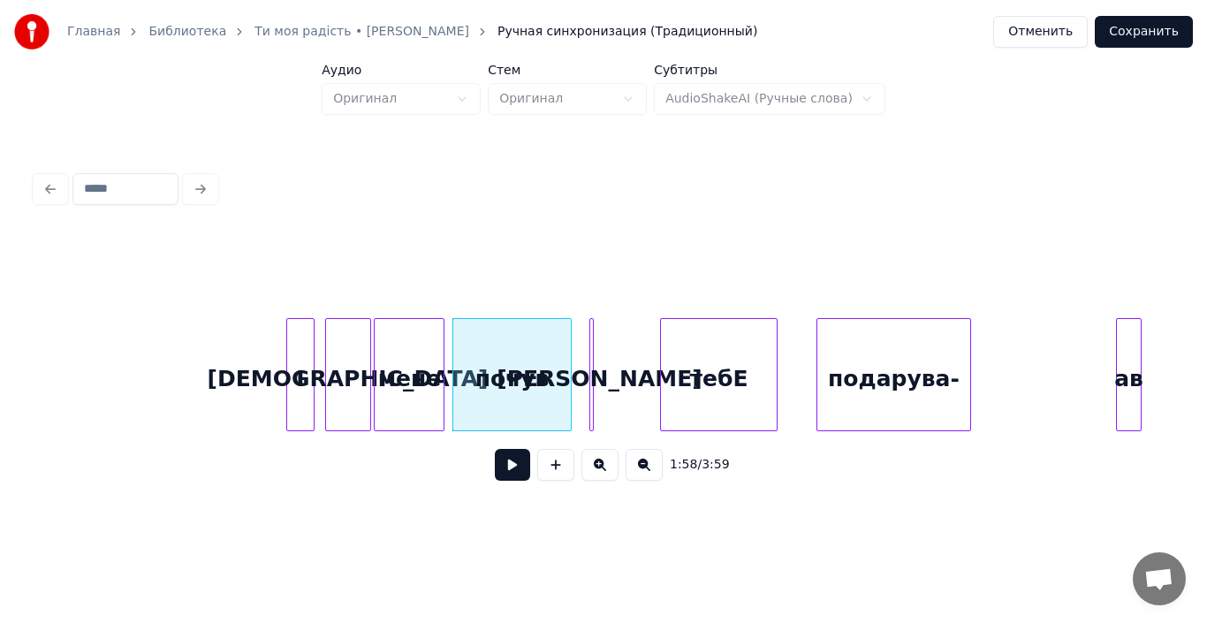
click at [515, 389] on div "почув" at bounding box center [512, 379] width 118 height 120
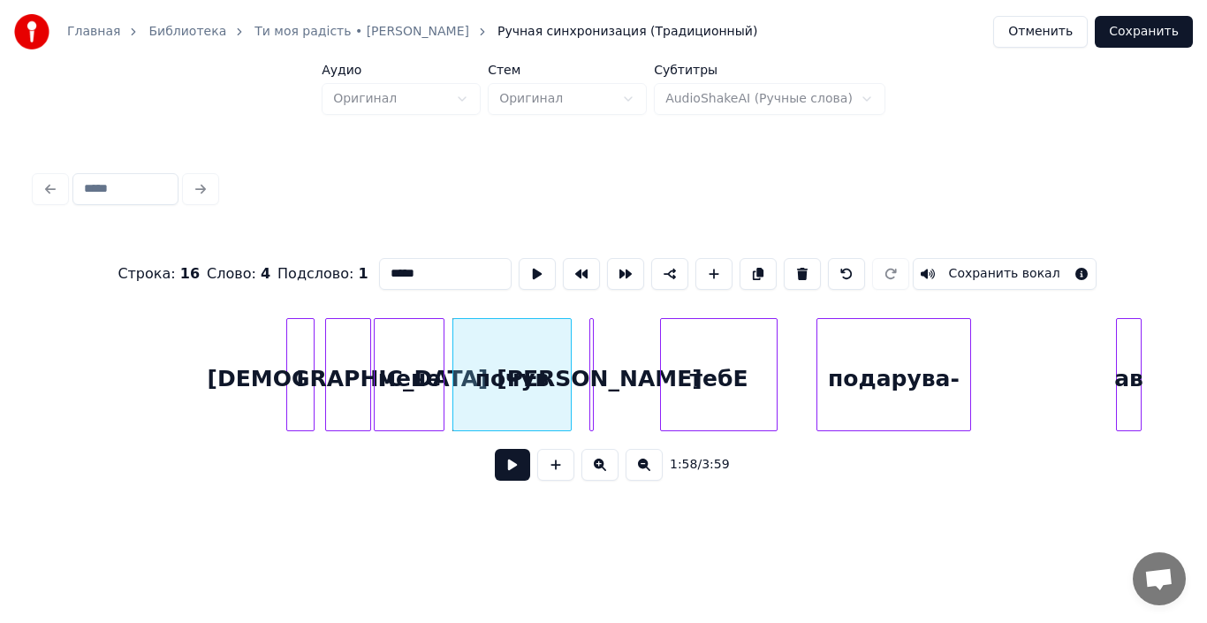
click at [497, 481] on button at bounding box center [512, 465] width 35 height 32
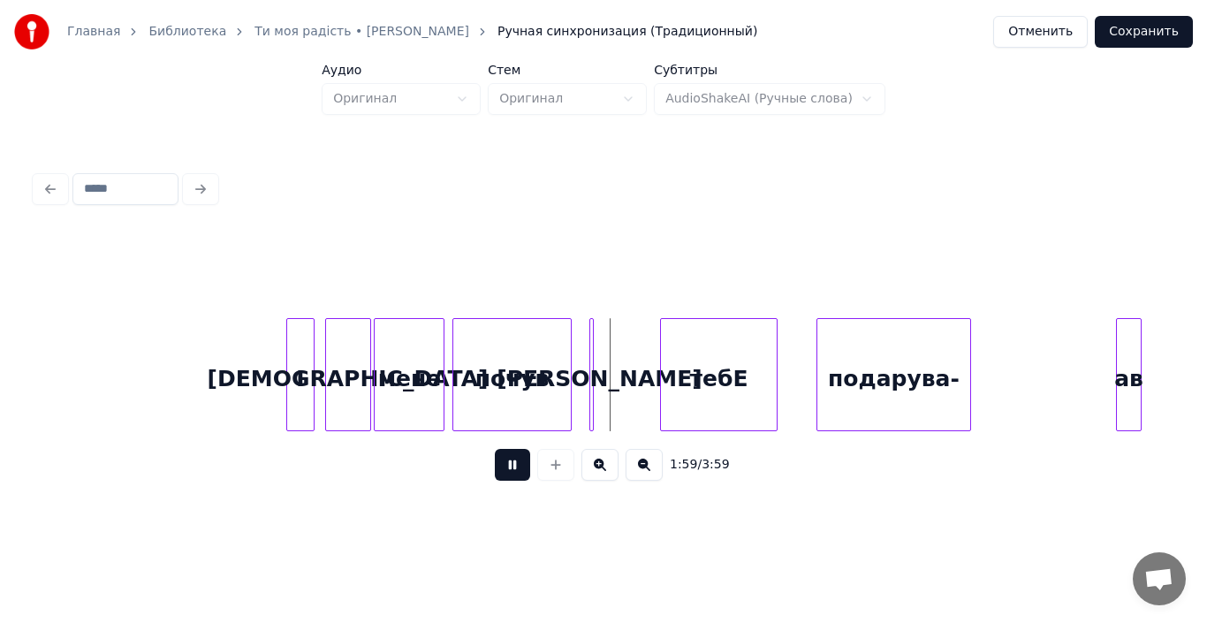
click at [507, 467] on button at bounding box center [512, 465] width 35 height 32
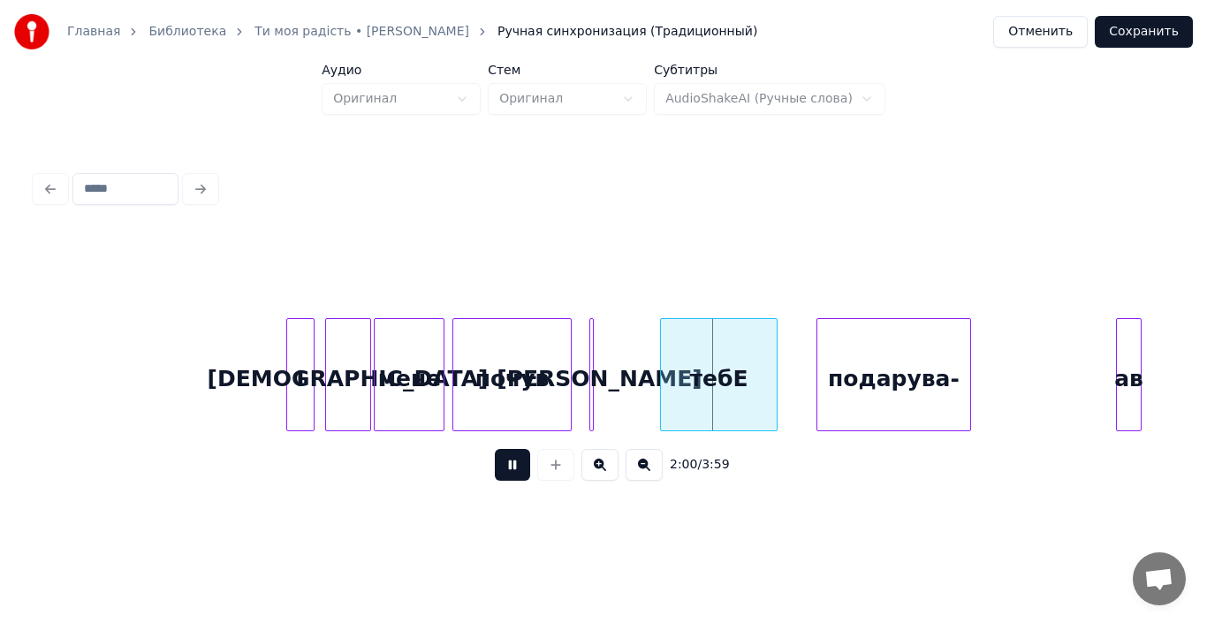
click at [507, 467] on button at bounding box center [512, 465] width 35 height 32
click at [592, 390] on div "[PERSON_NAME]" at bounding box center [587, 374] width 14 height 113
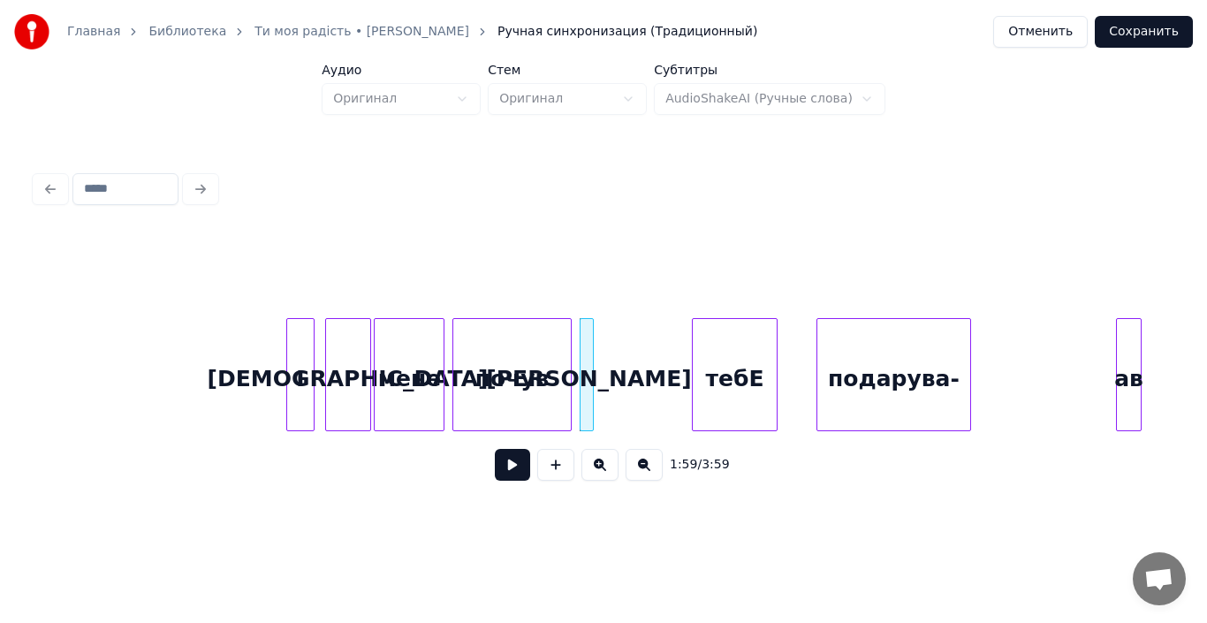
click at [693, 395] on div at bounding box center [695, 374] width 5 height 111
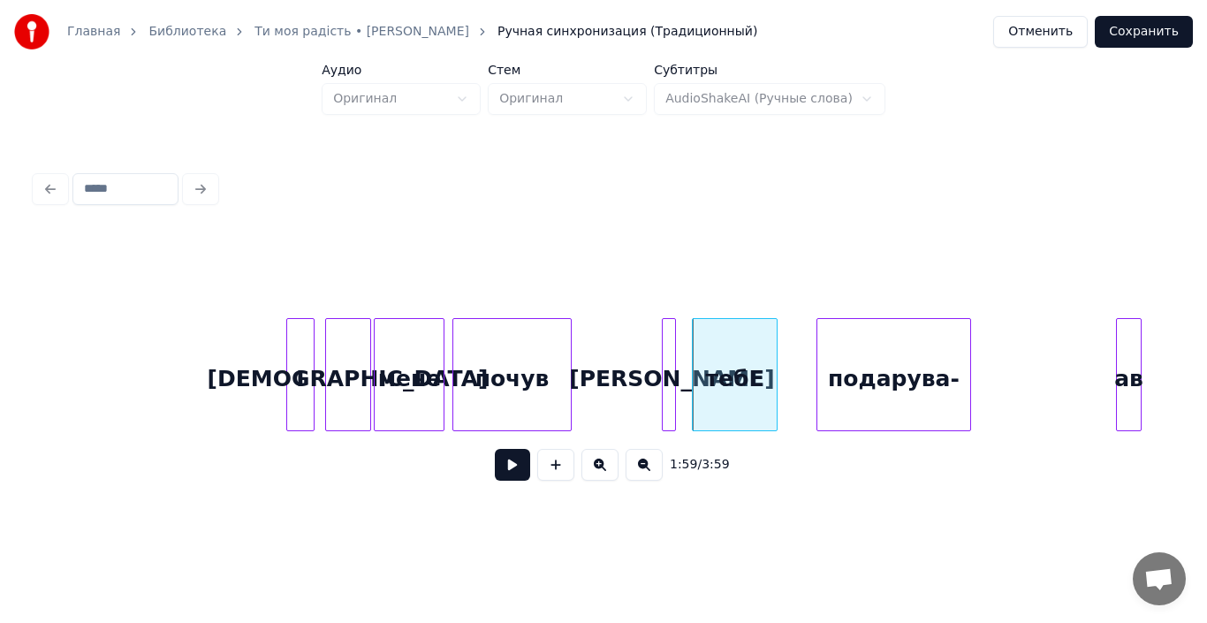
click at [669, 406] on div "[PERSON_NAME]" at bounding box center [672, 379] width 18 height 120
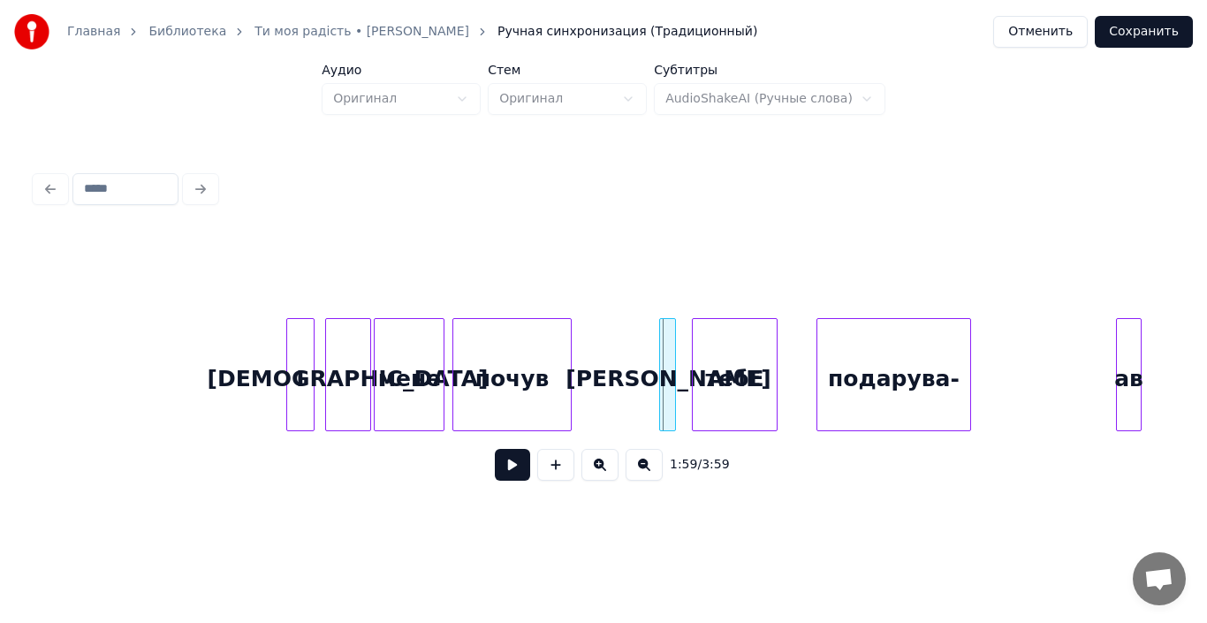
click at [663, 405] on div at bounding box center [662, 374] width 5 height 111
click at [690, 383] on div at bounding box center [692, 374] width 5 height 111
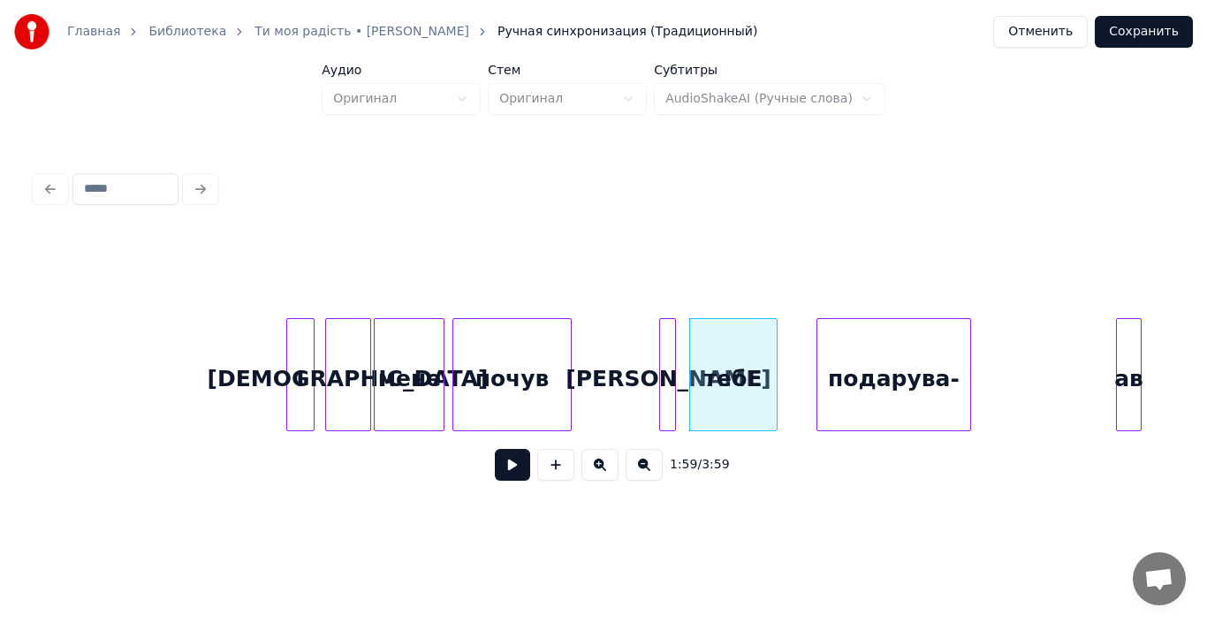
click at [492, 373] on div "почув" at bounding box center [512, 379] width 118 height 120
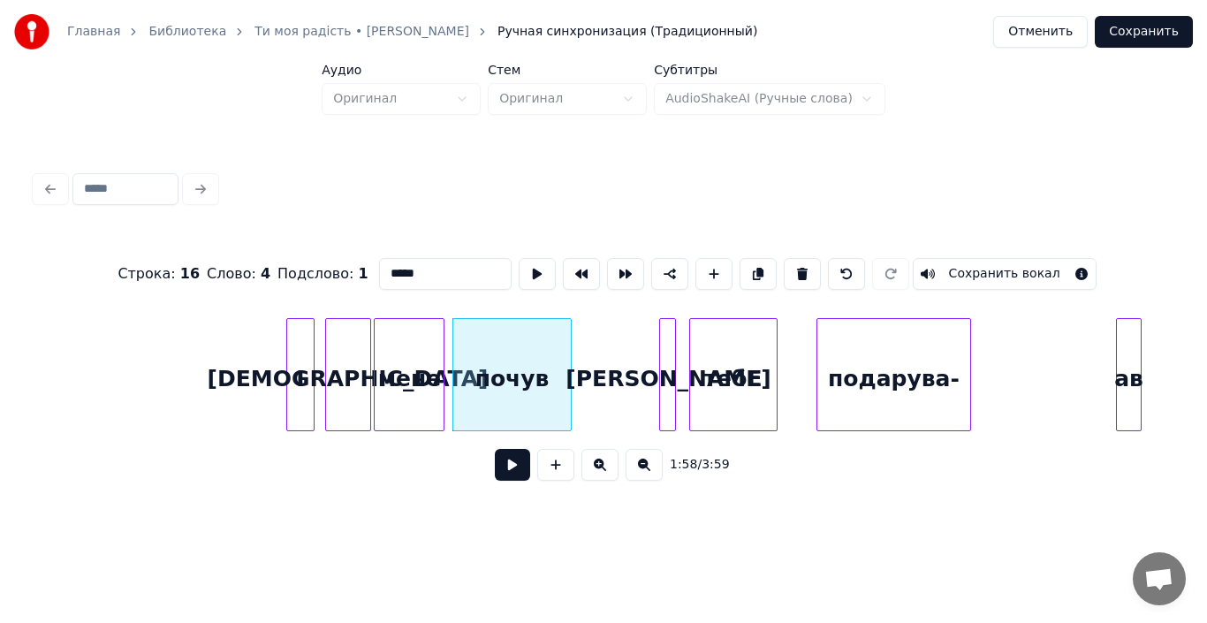
click at [512, 457] on button at bounding box center [512, 465] width 35 height 32
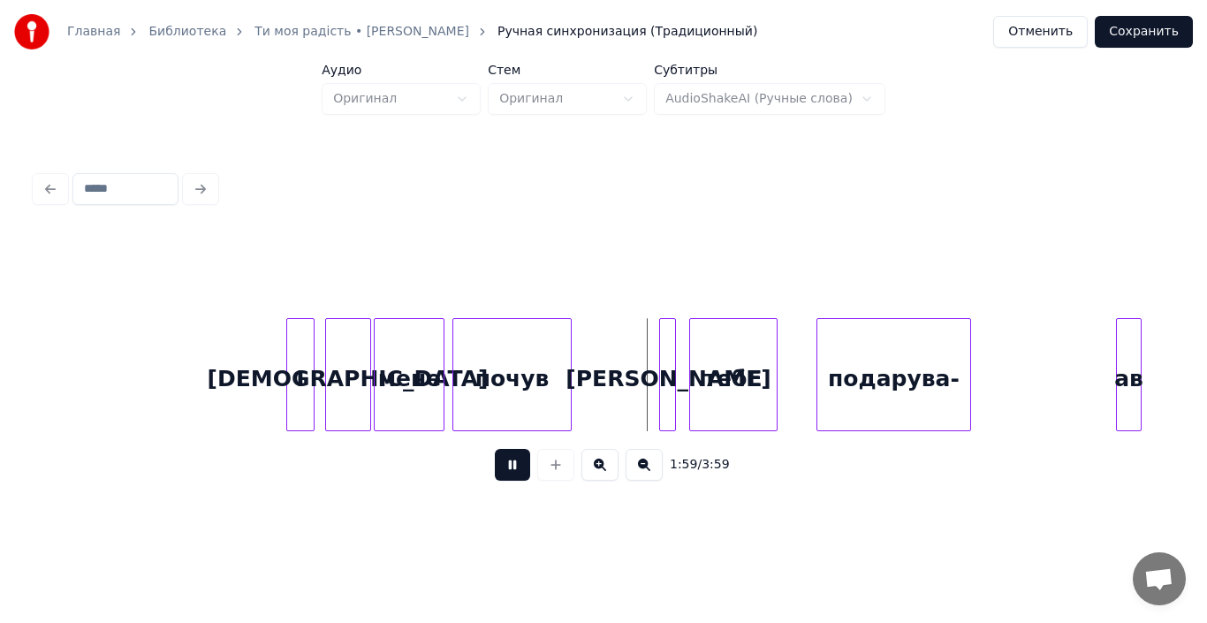
click at [512, 457] on button at bounding box center [512, 465] width 35 height 32
click at [585, 389] on div at bounding box center [583, 374] width 5 height 111
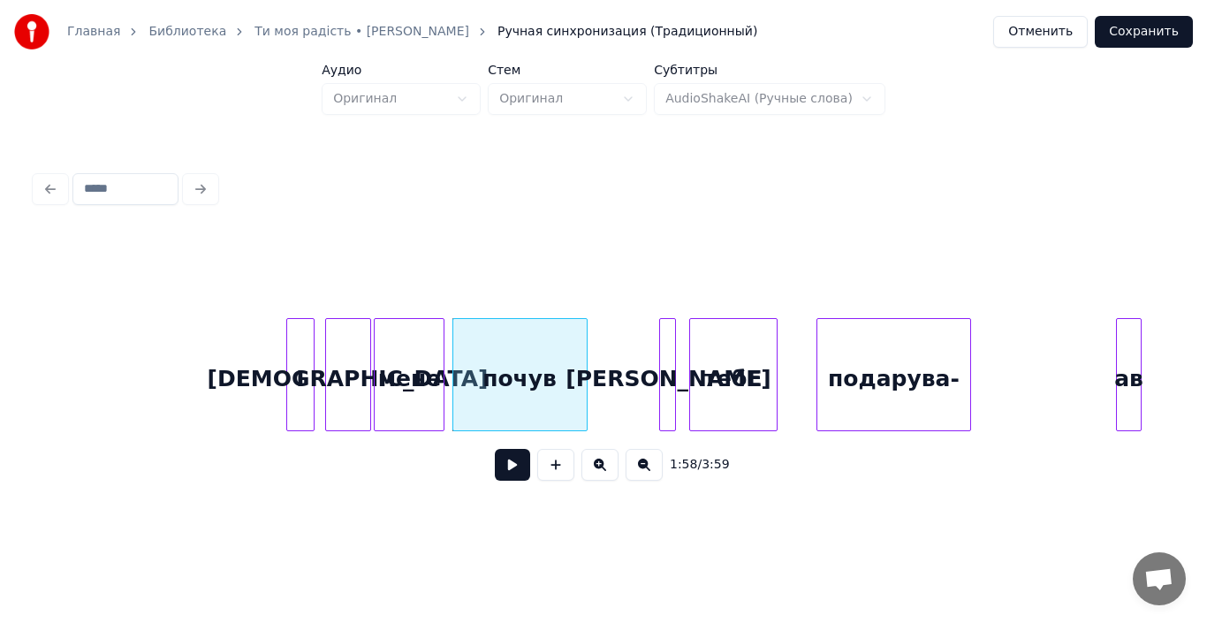
click at [511, 468] on button at bounding box center [512, 465] width 35 height 32
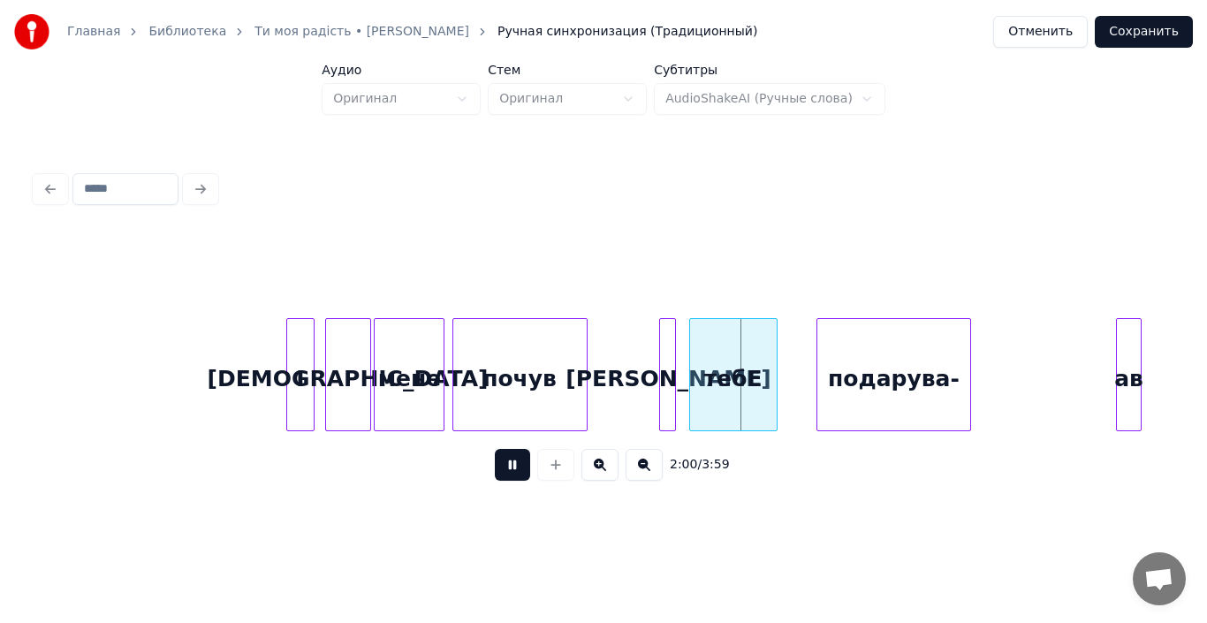
click at [511, 468] on button at bounding box center [512, 465] width 35 height 32
click at [693, 375] on div at bounding box center [694, 374] width 5 height 111
click at [740, 389] on div "тебЕ" at bounding box center [734, 379] width 84 height 120
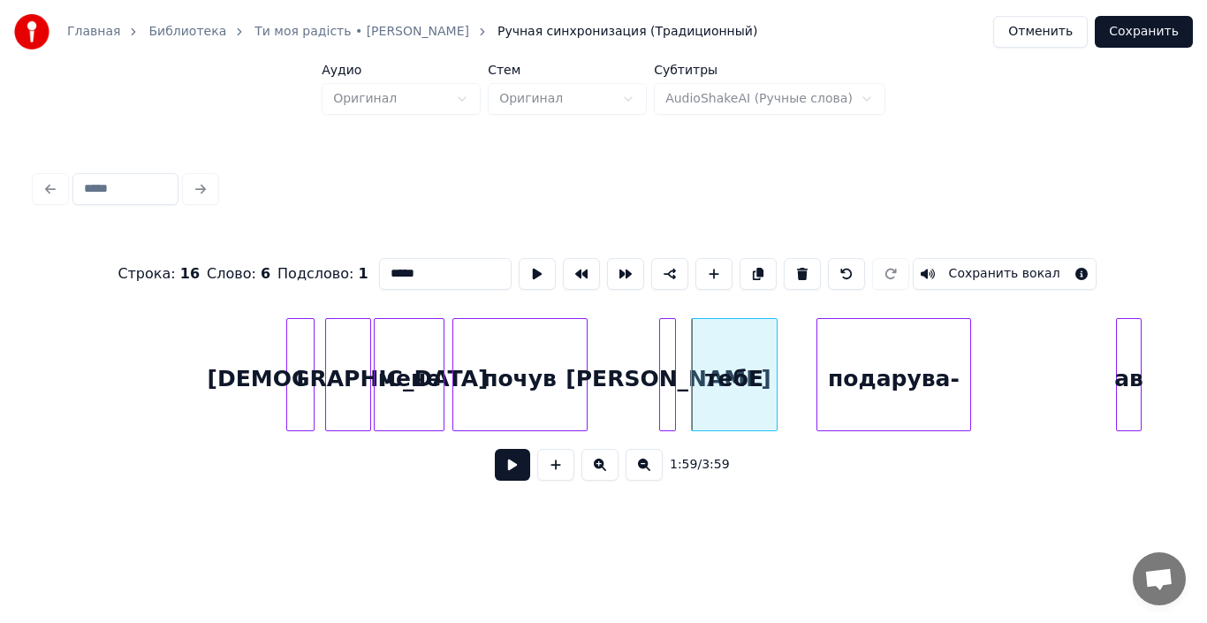
type input "****"
click at [508, 471] on button at bounding box center [512, 465] width 35 height 32
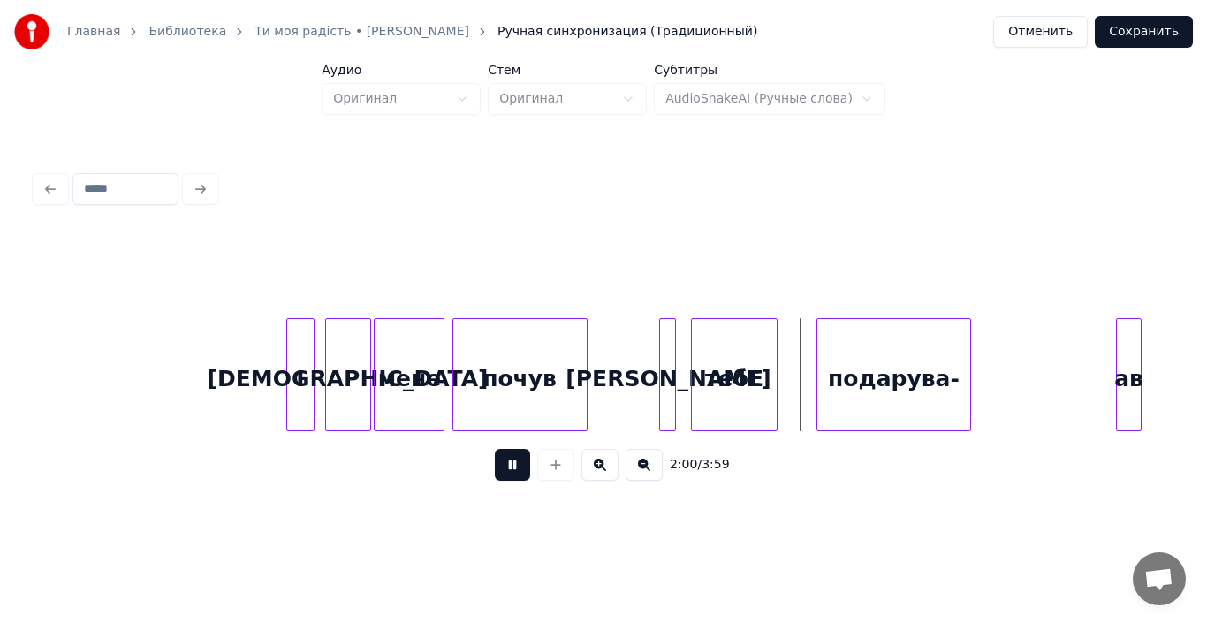
click at [508, 471] on button at bounding box center [512, 465] width 35 height 32
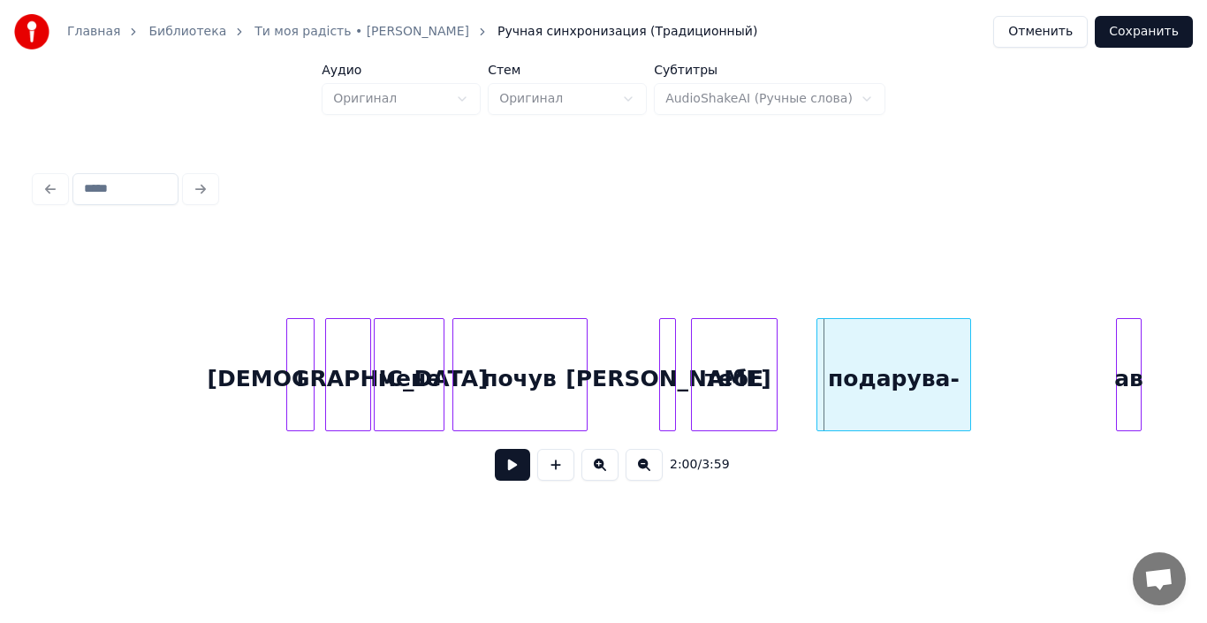
click at [724, 375] on div "тебЕ" at bounding box center [734, 379] width 84 height 120
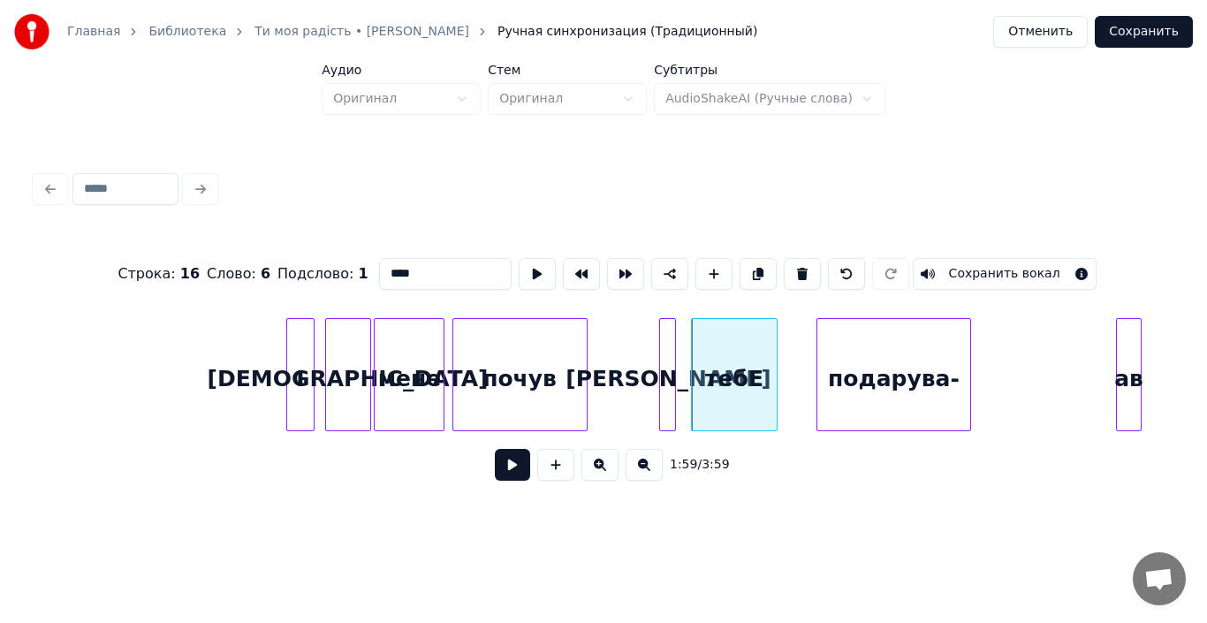
click at [518, 468] on button at bounding box center [512, 465] width 35 height 32
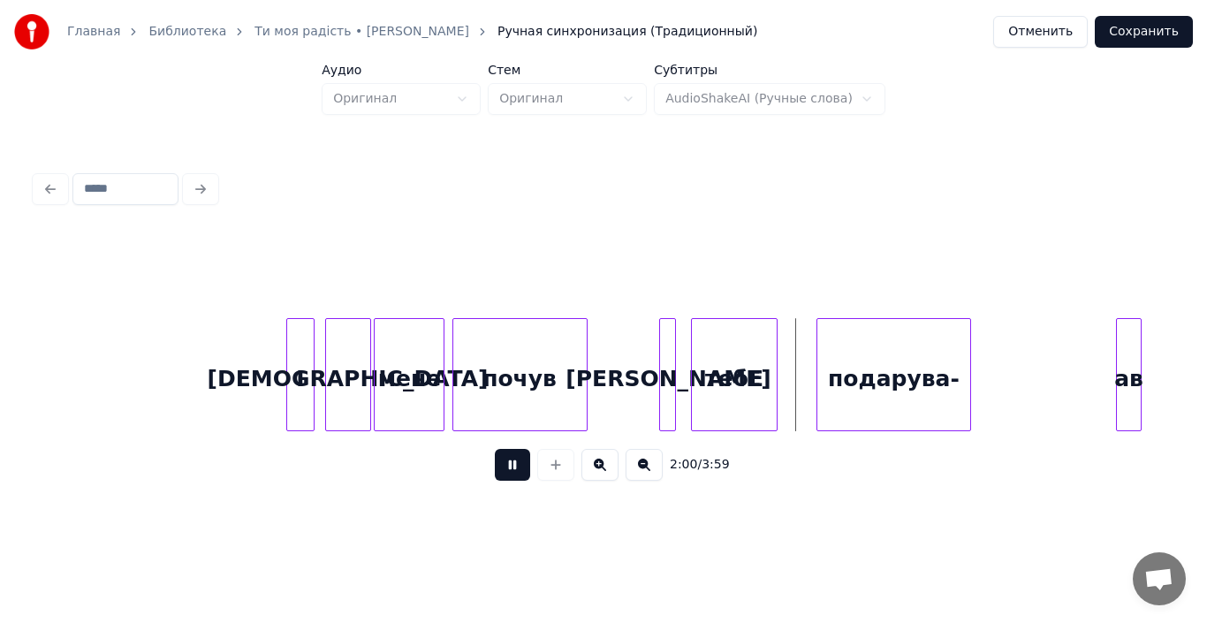
click at [518, 468] on button at bounding box center [512, 465] width 35 height 32
click at [668, 383] on div at bounding box center [665, 374] width 5 height 111
click at [725, 387] on div "тебЕ" at bounding box center [718, 379] width 84 height 120
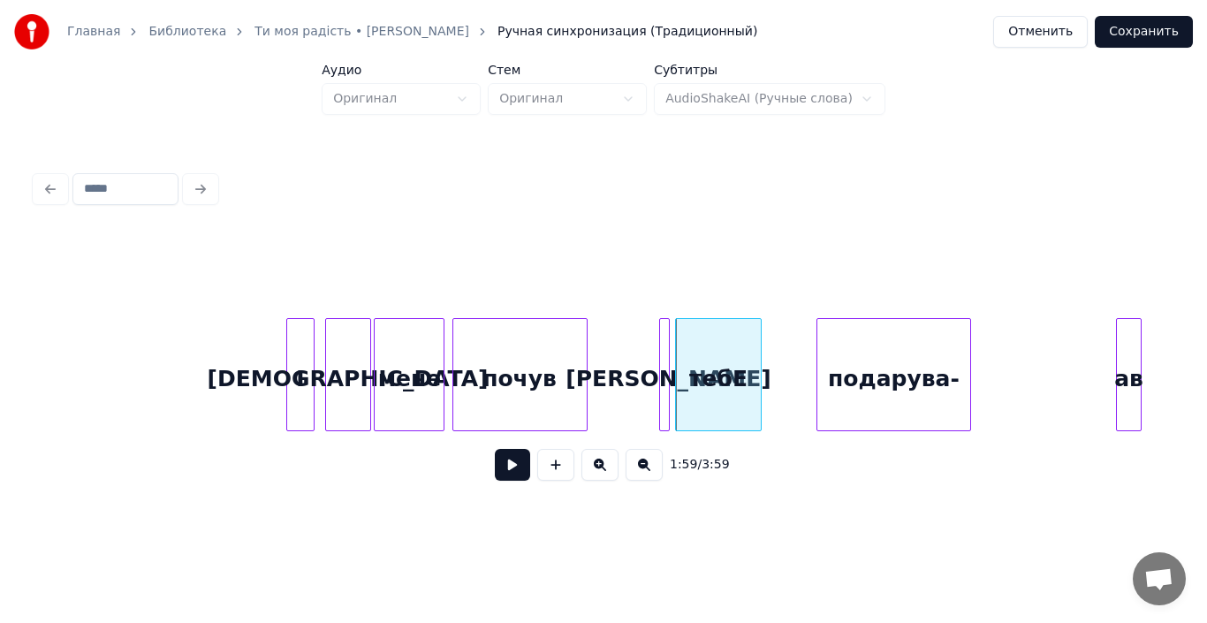
click at [719, 390] on div "тебЕ" at bounding box center [718, 379] width 84 height 120
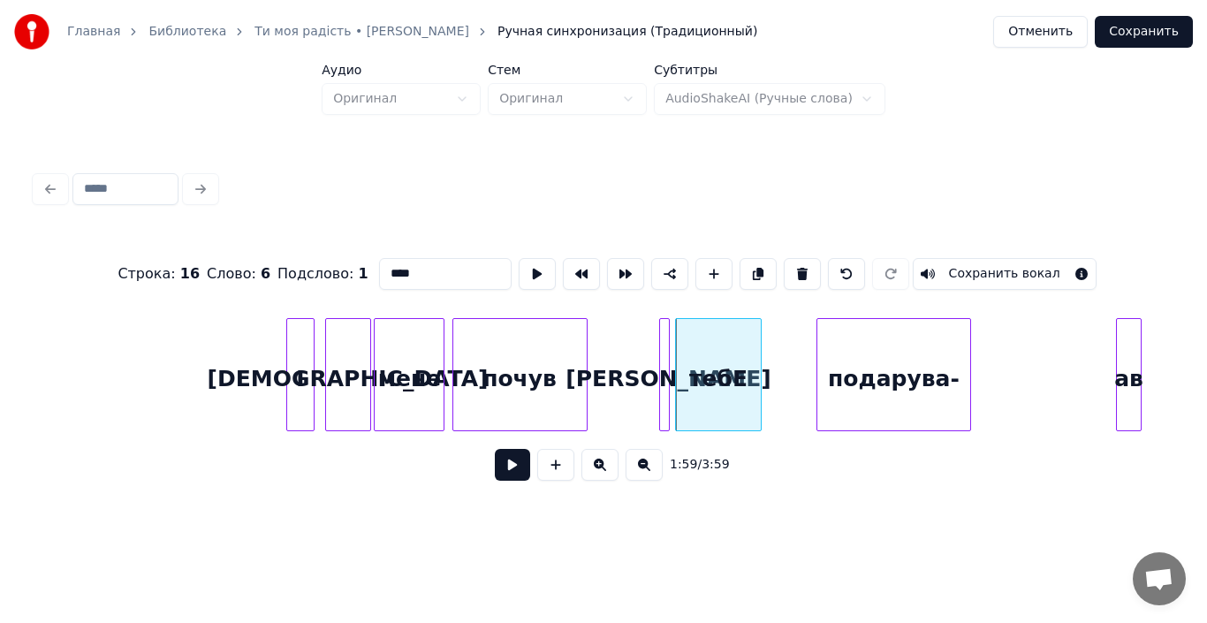
click at [517, 474] on button at bounding box center [512, 465] width 35 height 32
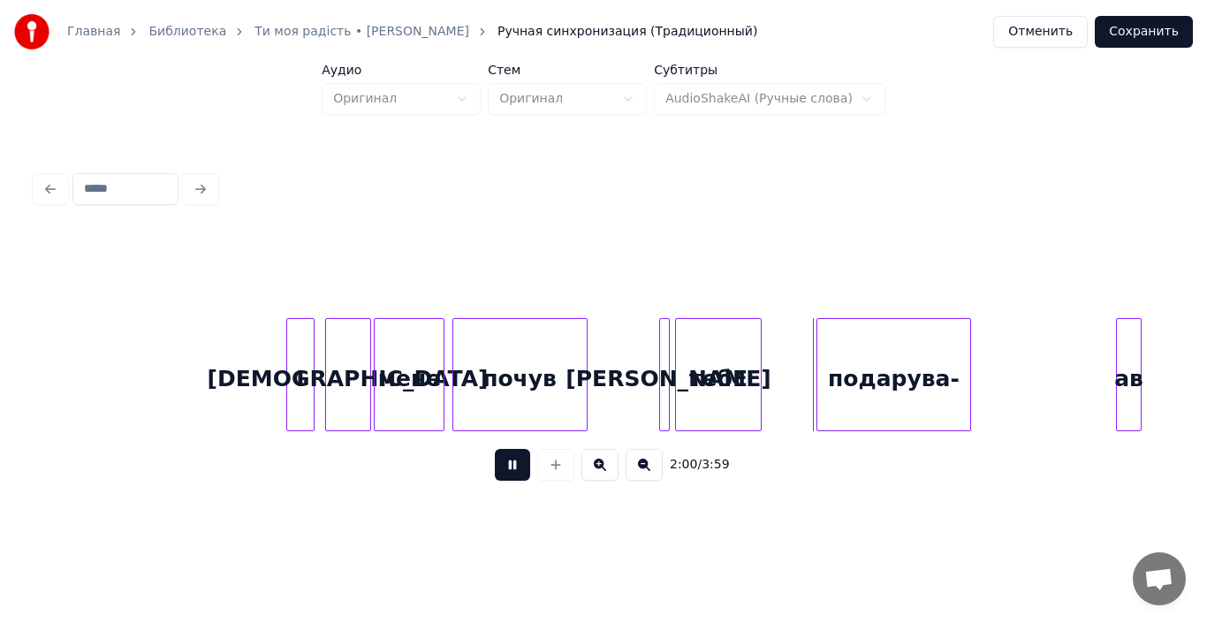
click at [517, 474] on button at bounding box center [512, 465] width 35 height 32
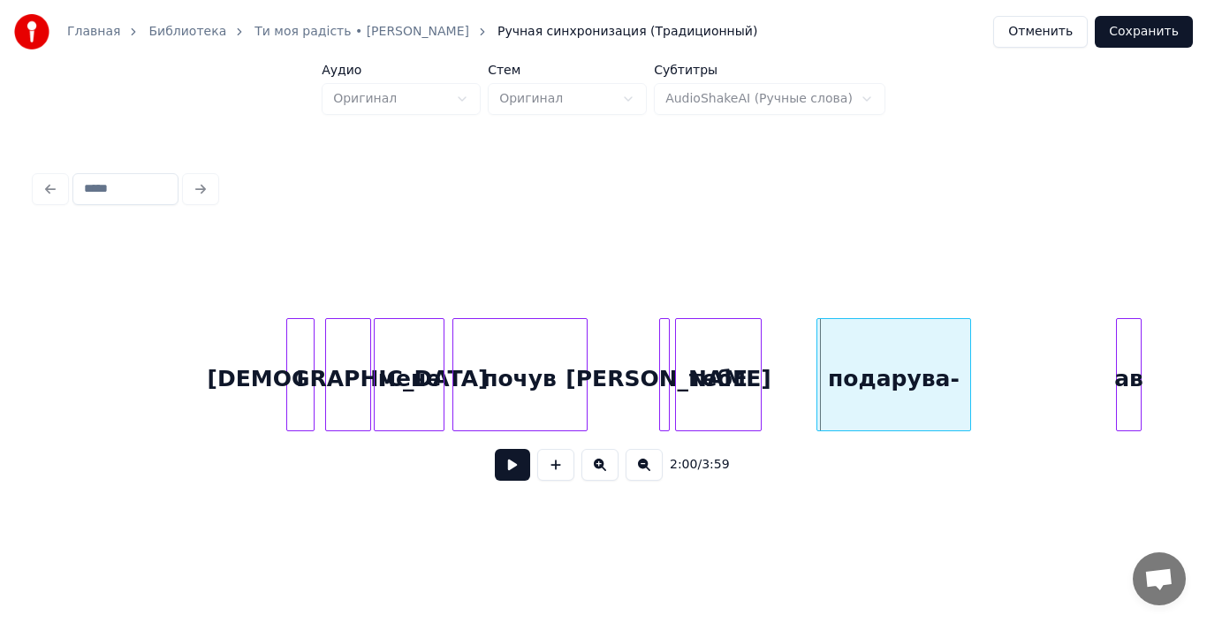
click at [750, 382] on div "тебЕ" at bounding box center [718, 379] width 84 height 120
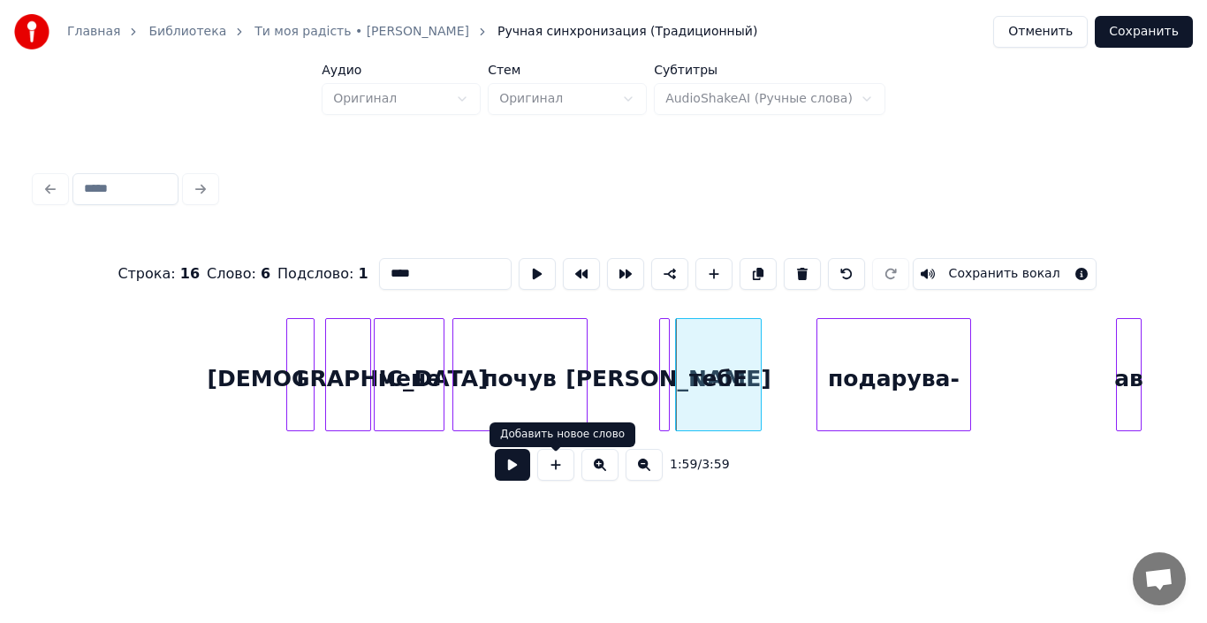
click at [521, 473] on button at bounding box center [512, 465] width 35 height 32
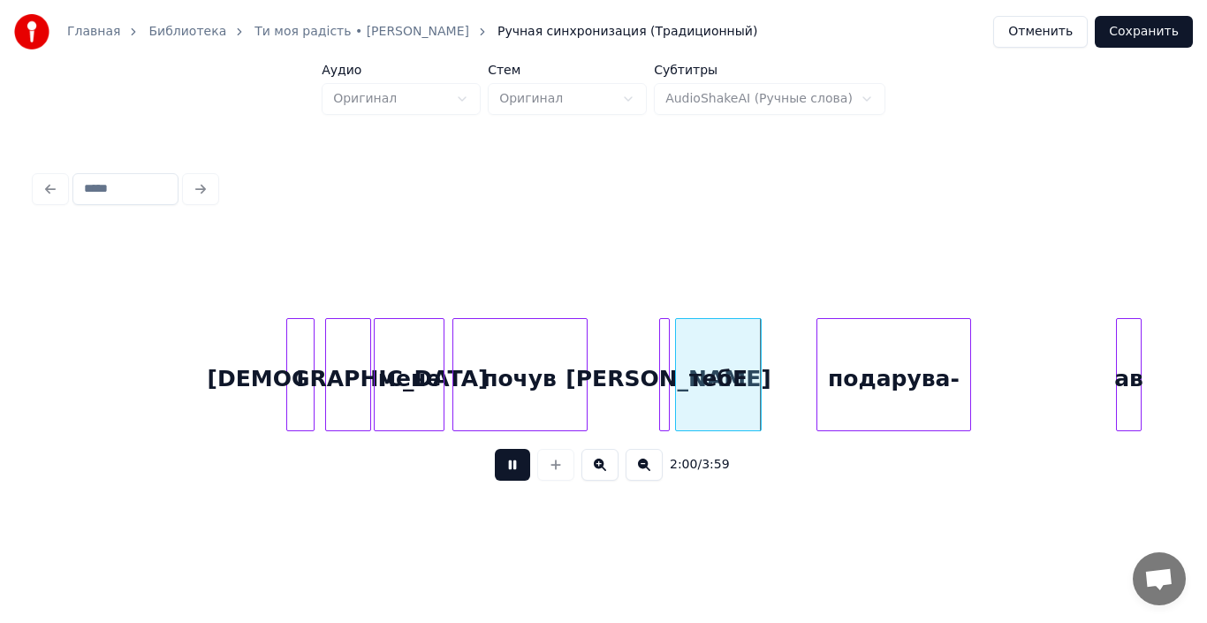
click at [521, 473] on button at bounding box center [512, 465] width 35 height 32
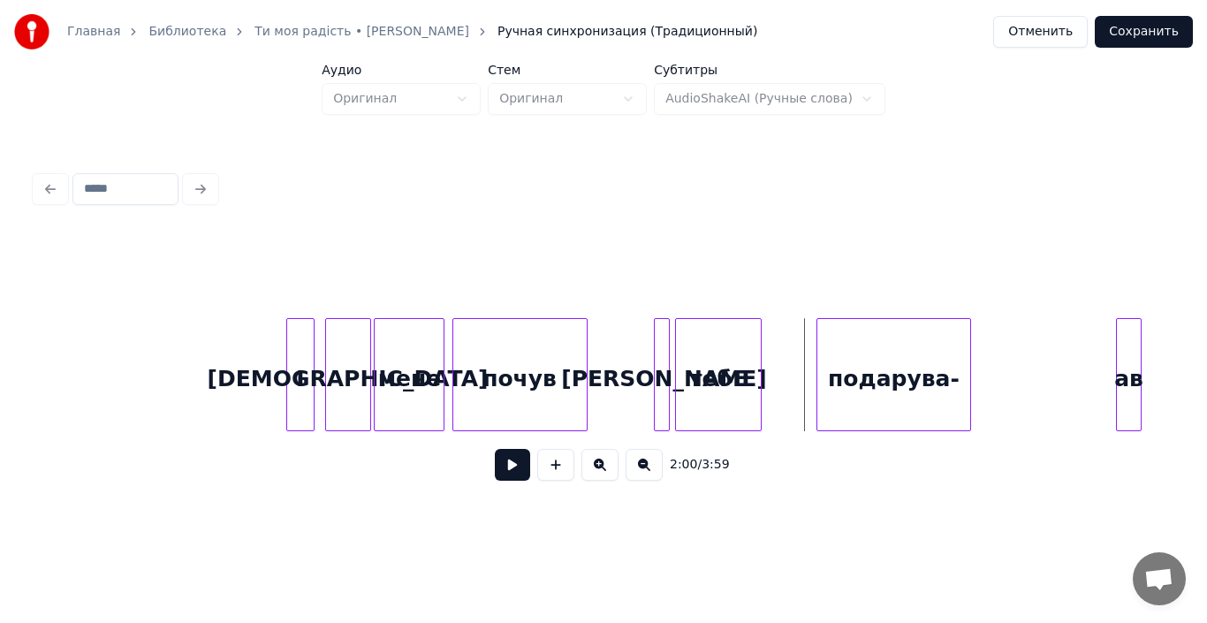
click at [656, 392] on div at bounding box center [657, 374] width 5 height 111
click at [648, 387] on div "І [DEMOGRAPHIC_DATA] мене почув й тебЕ подарува- ав" at bounding box center [639, 374] width 42290 height 113
click at [516, 469] on button at bounding box center [512, 465] width 35 height 32
click at [640, 373] on div "І [DEMOGRAPHIC_DATA] мене почув й тебЕ подарува- ав" at bounding box center [639, 374] width 42290 height 113
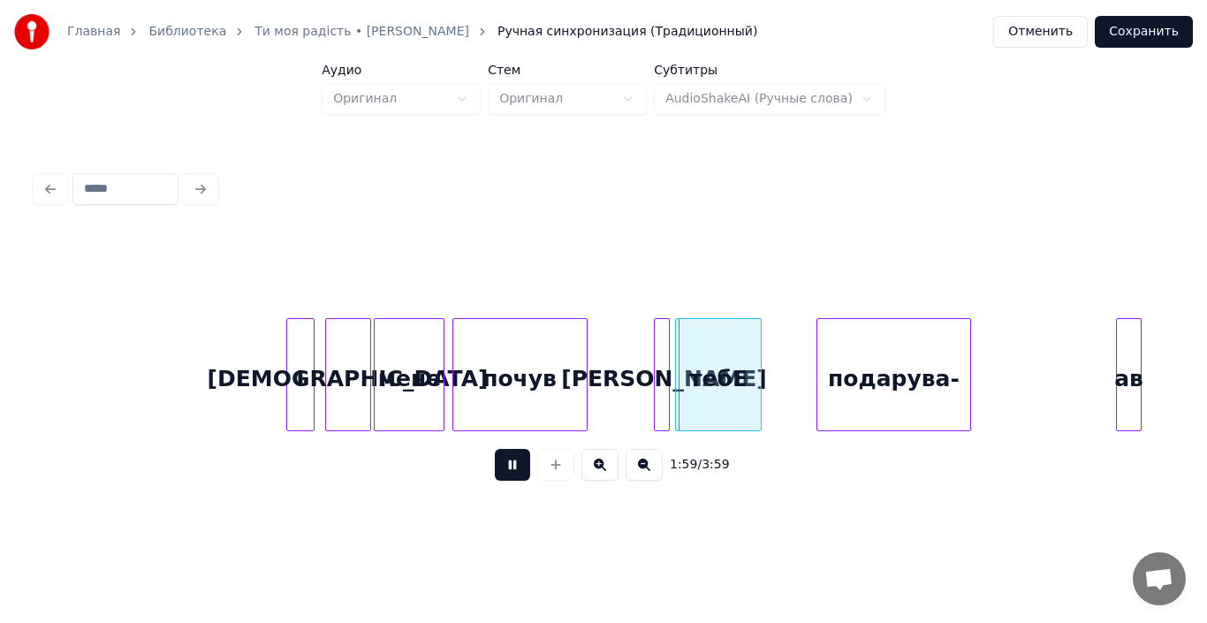
click at [640, 373] on div "І [DEMOGRAPHIC_DATA] мене почув й тебЕ подарува- ав" at bounding box center [639, 374] width 42290 height 113
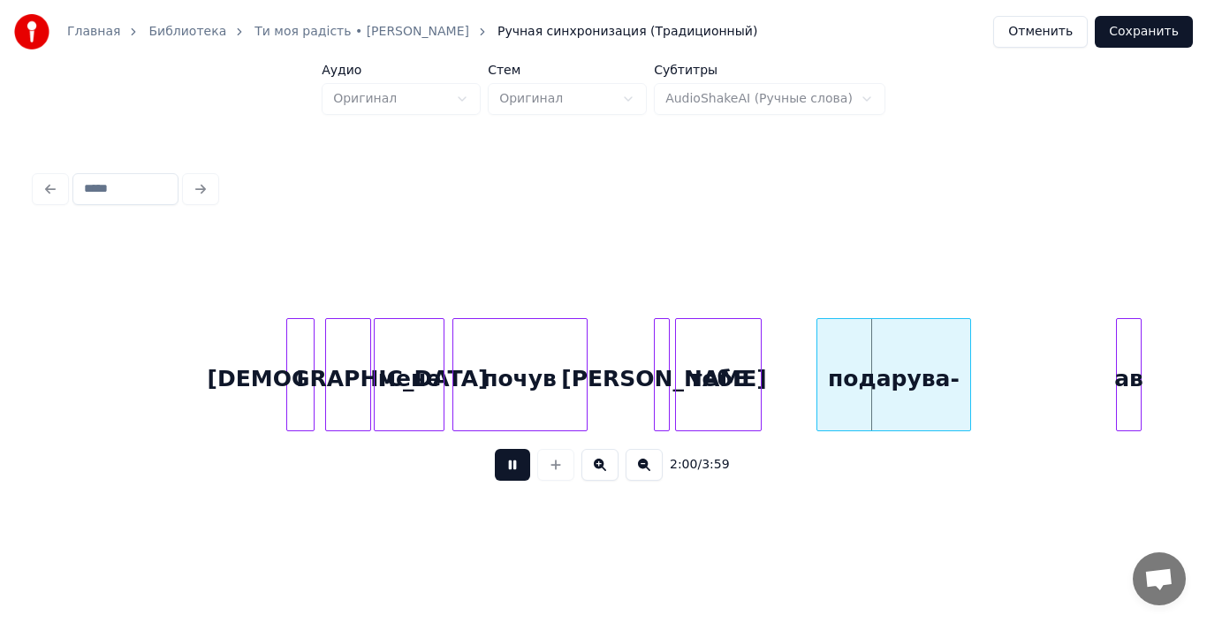
click at [643, 373] on div "І [DEMOGRAPHIC_DATA] мене почув й тебЕ подарува- ав" at bounding box center [639, 374] width 42290 height 113
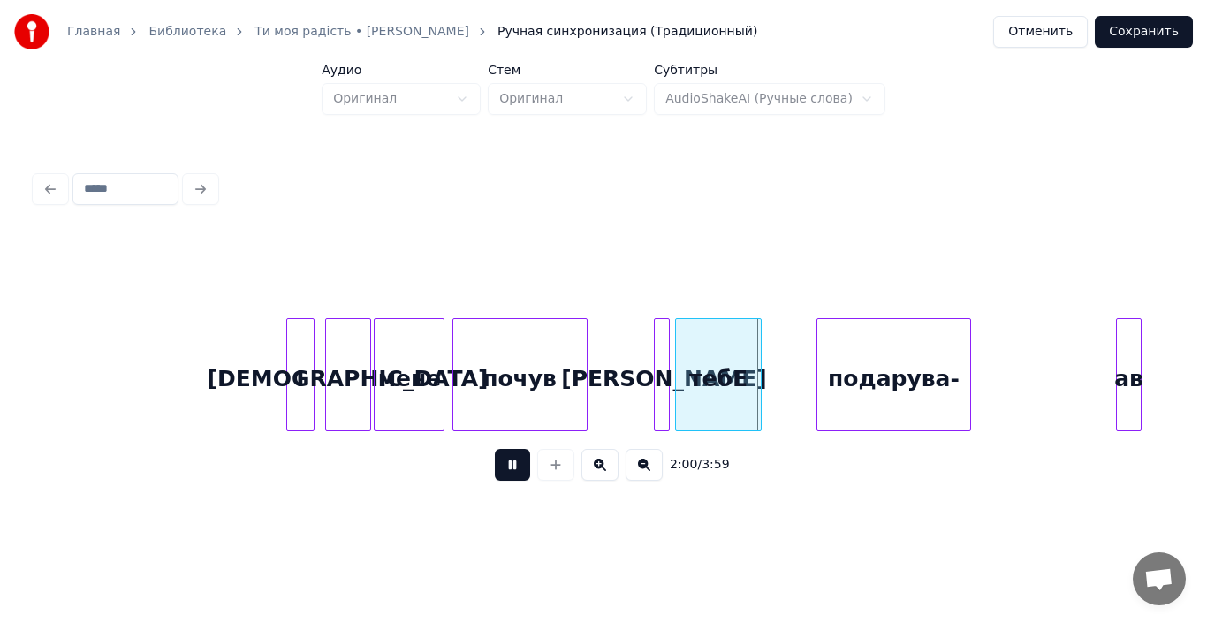
click at [643, 373] on div "І [DEMOGRAPHIC_DATA] мене почув й тебЕ подарува- ав" at bounding box center [639, 374] width 42290 height 113
click at [520, 471] on button at bounding box center [512, 465] width 35 height 32
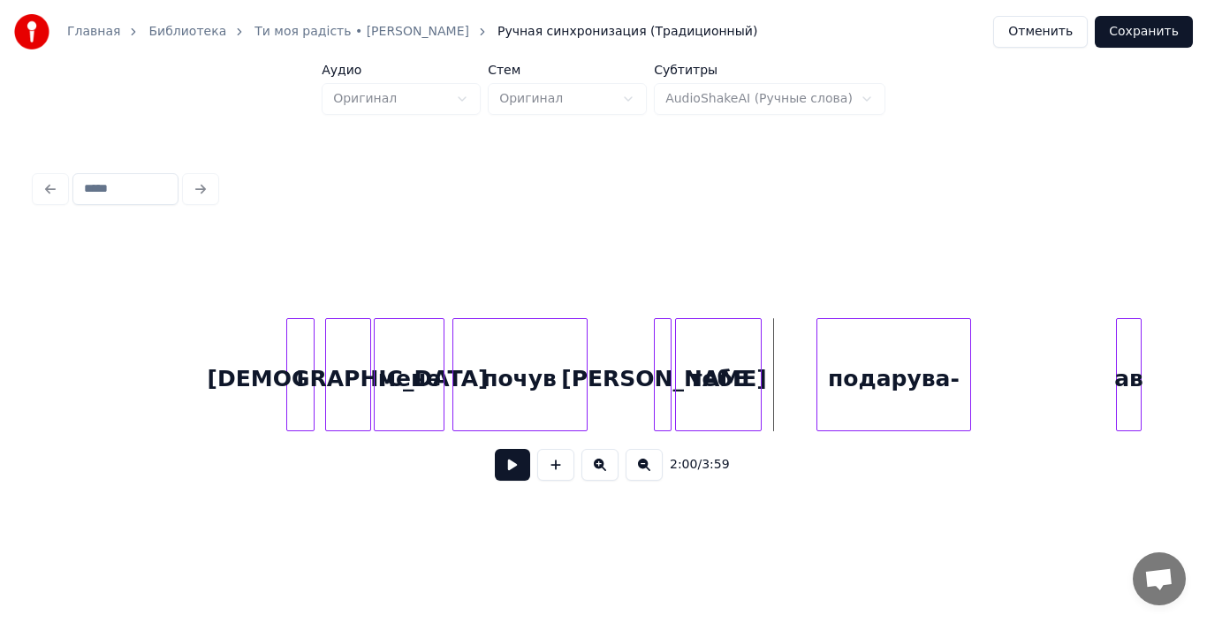
click at [669, 395] on div at bounding box center [667, 374] width 5 height 111
click at [738, 378] on div "тебЕ" at bounding box center [718, 379] width 84 height 120
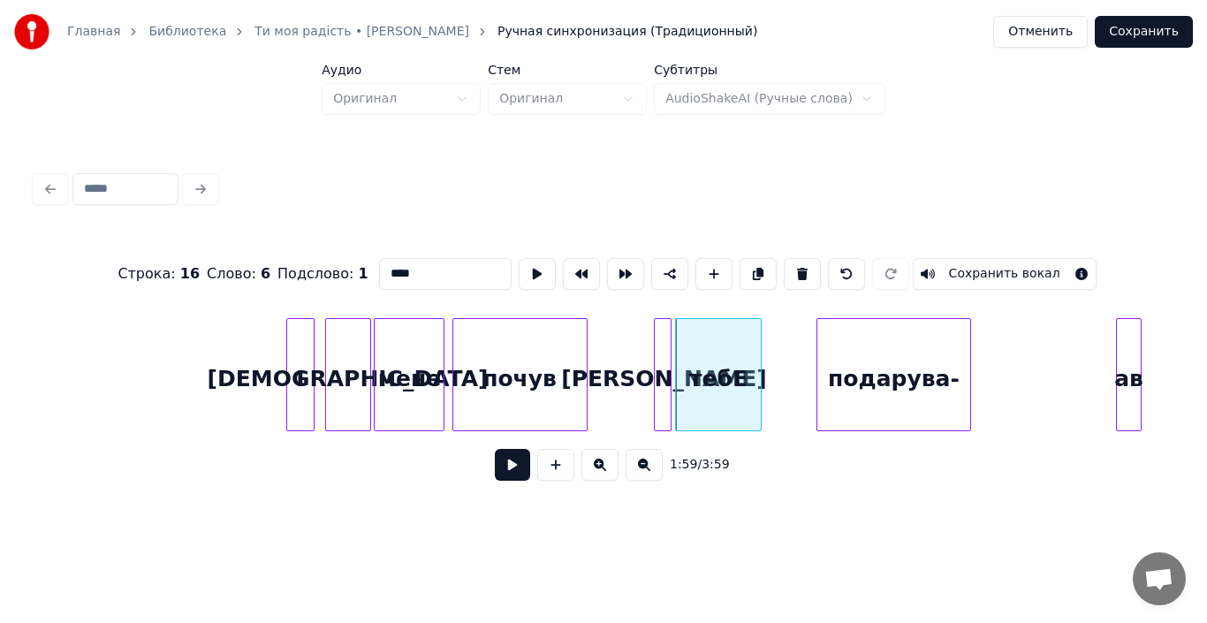
click at [523, 472] on button at bounding box center [512, 465] width 35 height 32
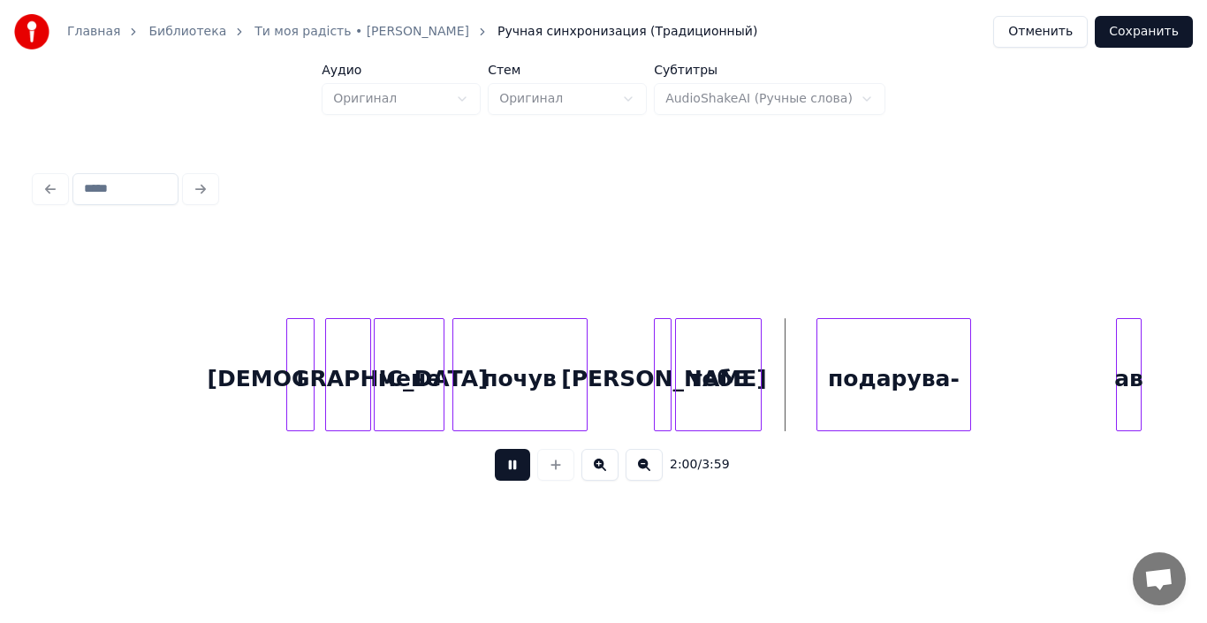
click at [523, 472] on button at bounding box center [512, 465] width 35 height 32
click at [713, 404] on div "тебЕ" at bounding box center [718, 379] width 84 height 120
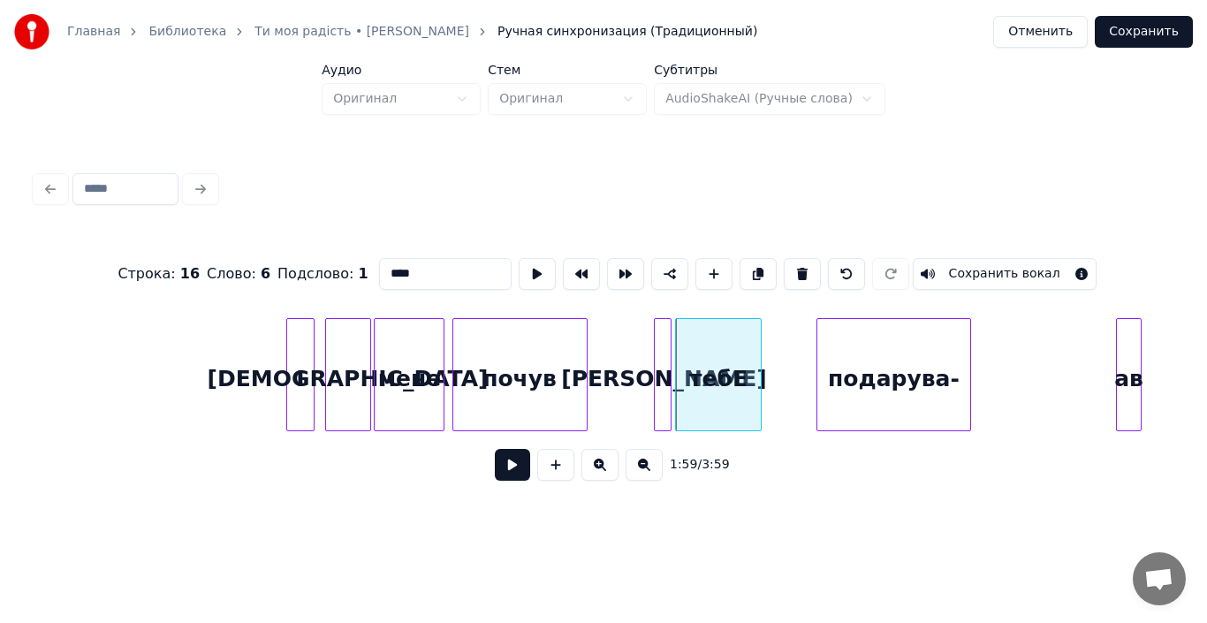
click at [516, 473] on button at bounding box center [512, 465] width 35 height 32
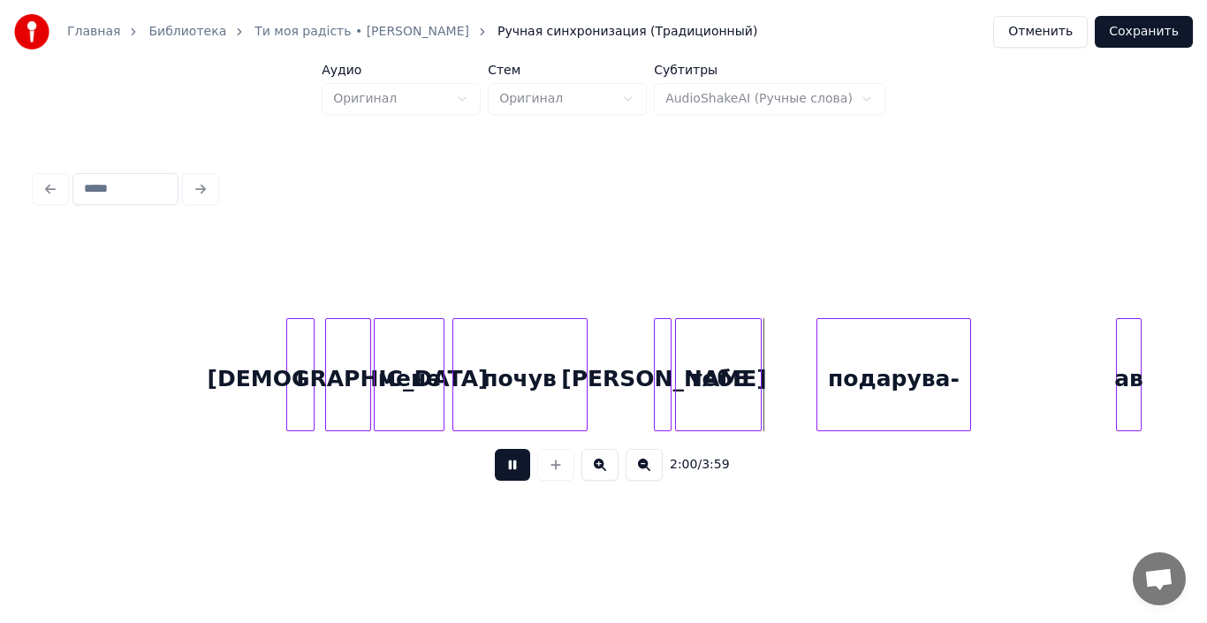
click at [516, 473] on button at bounding box center [512, 465] width 35 height 32
click at [522, 475] on button at bounding box center [512, 465] width 35 height 32
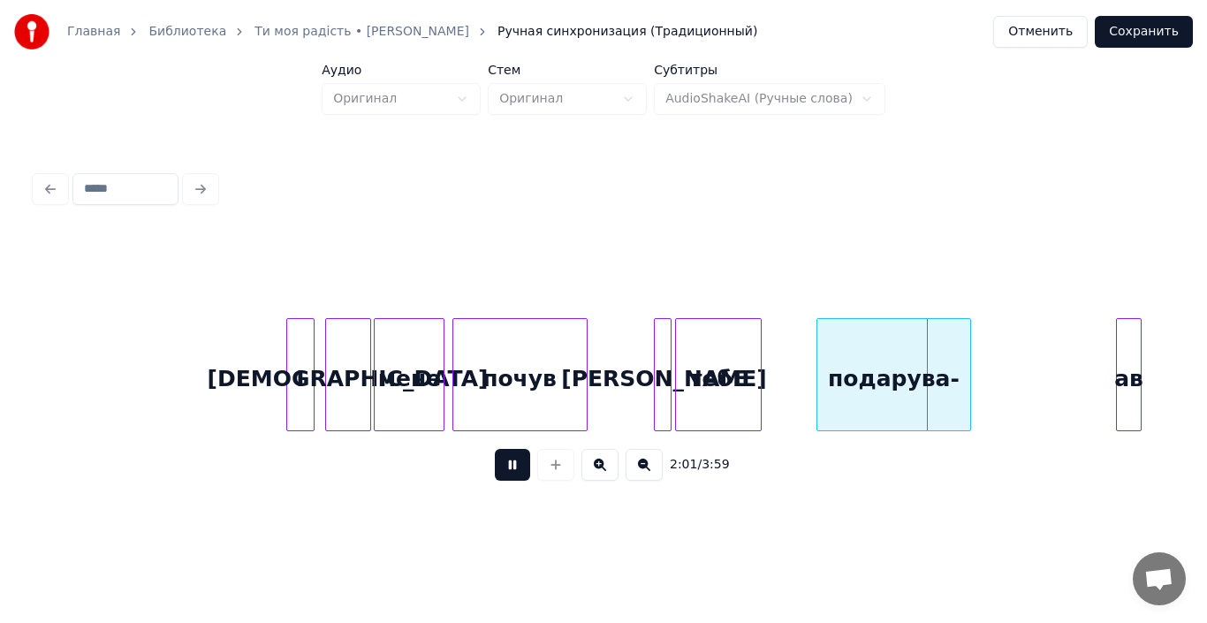
click at [522, 475] on button at bounding box center [512, 465] width 35 height 32
click at [764, 388] on div at bounding box center [763, 374] width 5 height 111
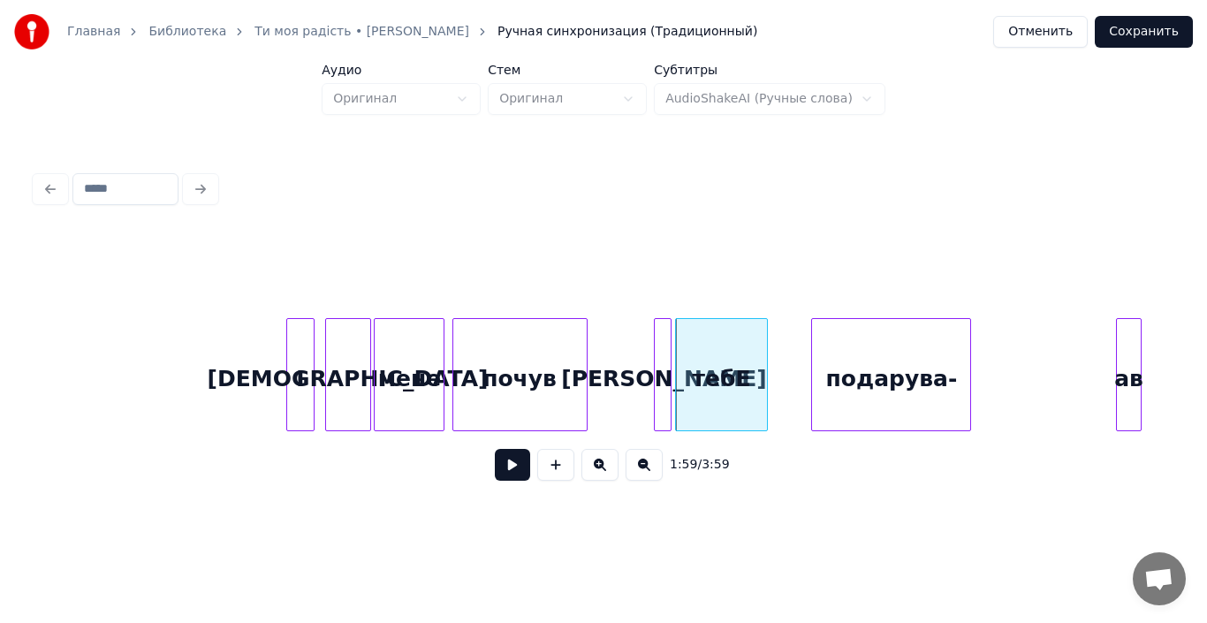
click at [813, 395] on div at bounding box center [814, 374] width 5 height 111
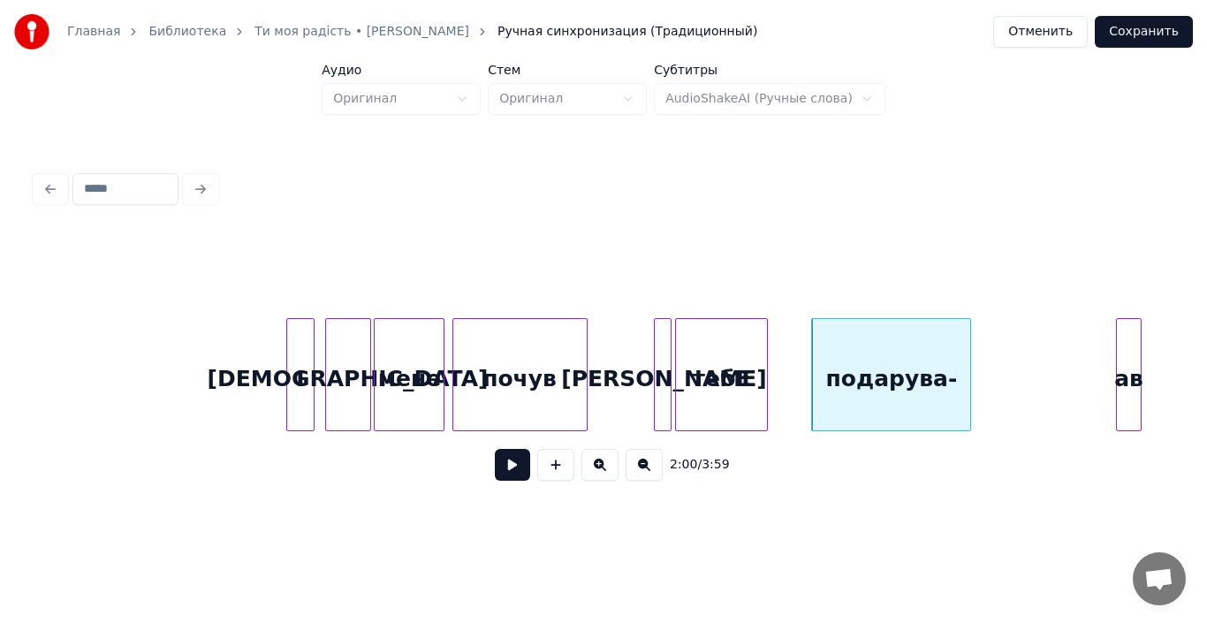
click at [1125, 370] on div "ав" at bounding box center [1128, 379] width 23 height 120
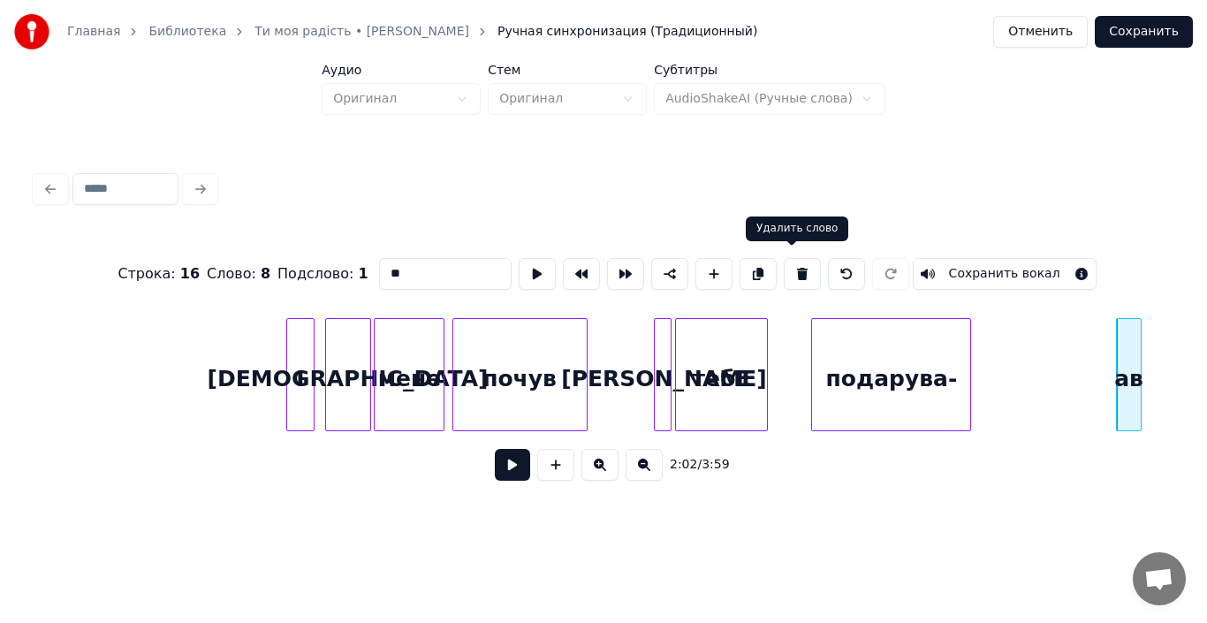
click at [788, 266] on button at bounding box center [802, 274] width 37 height 32
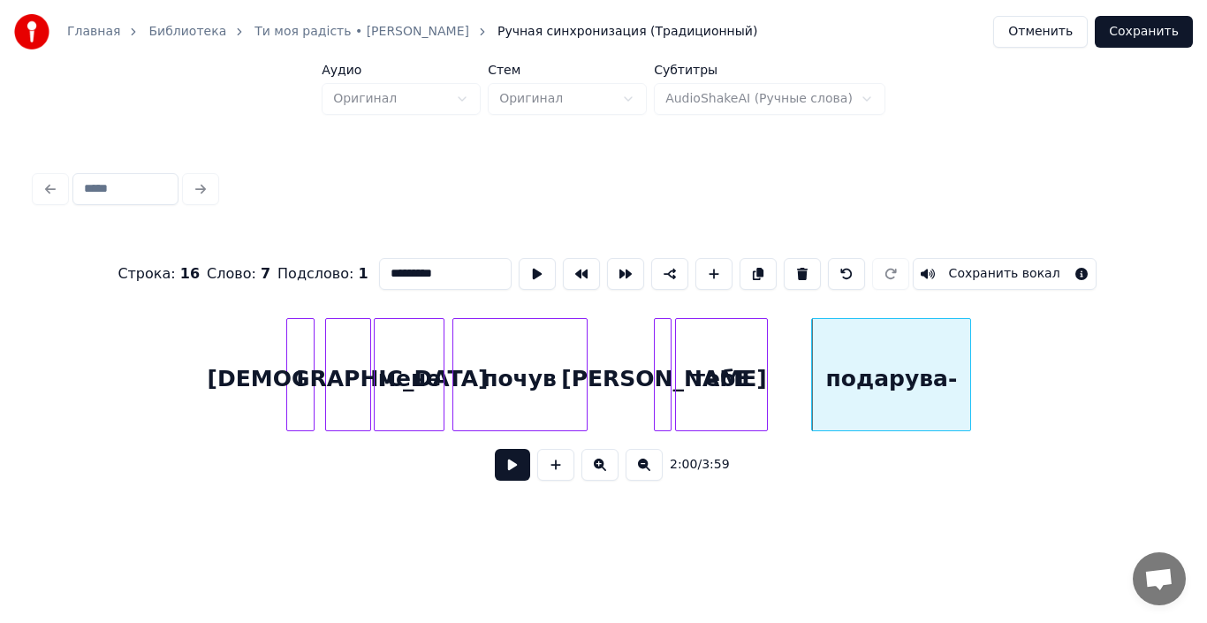
click at [924, 377] on div "подарува-" at bounding box center [891, 379] width 158 height 120
click at [454, 270] on input "*********" at bounding box center [445, 274] width 133 height 32
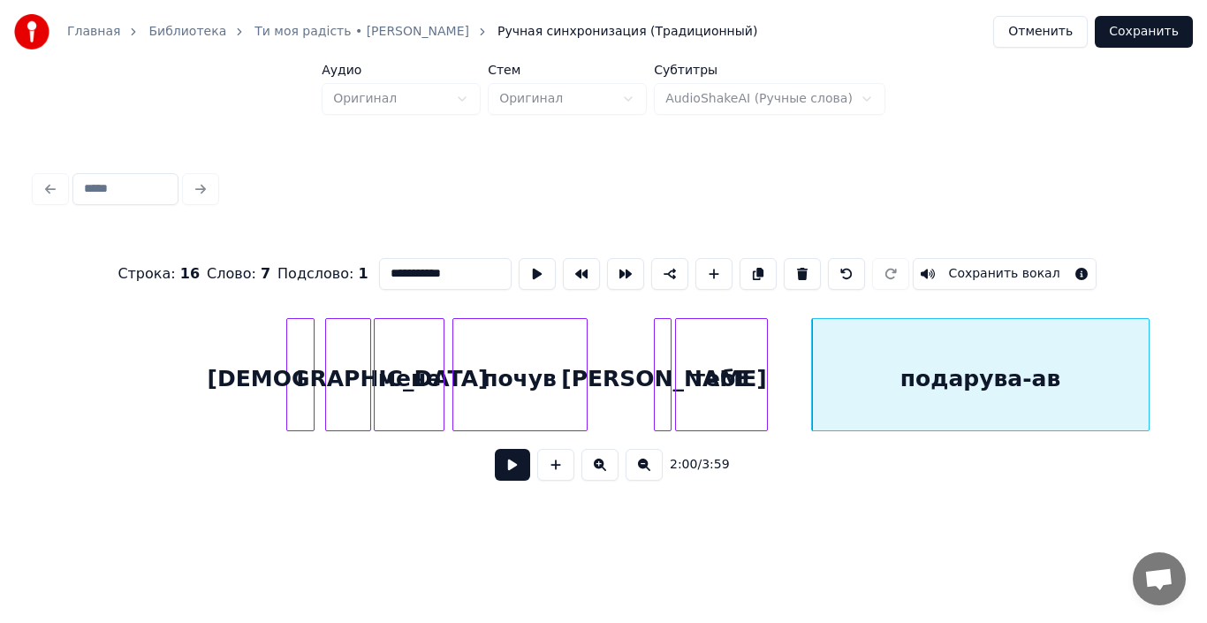
click at [1143, 393] on div at bounding box center [1145, 374] width 5 height 111
click at [773, 382] on div at bounding box center [771, 374] width 5 height 111
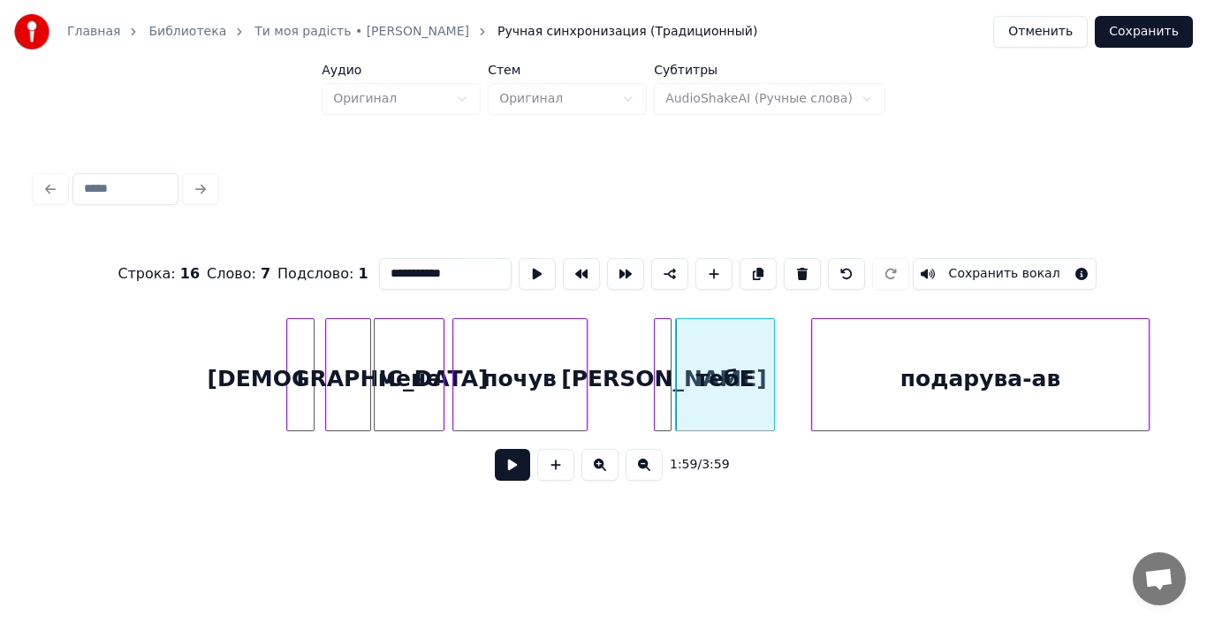
type input "**********"
click at [618, 375] on div "І [DEMOGRAPHIC_DATA] мене почув й тебЕ подарува-ав" at bounding box center [639, 374] width 42290 height 113
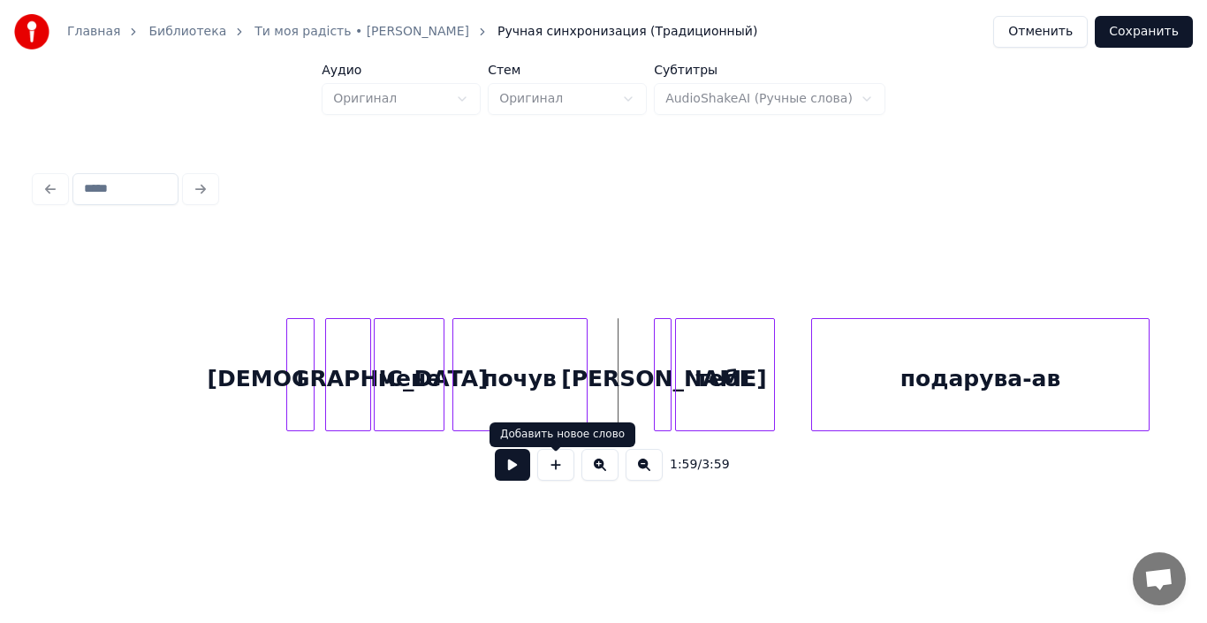
click at [510, 469] on button at bounding box center [512, 465] width 35 height 32
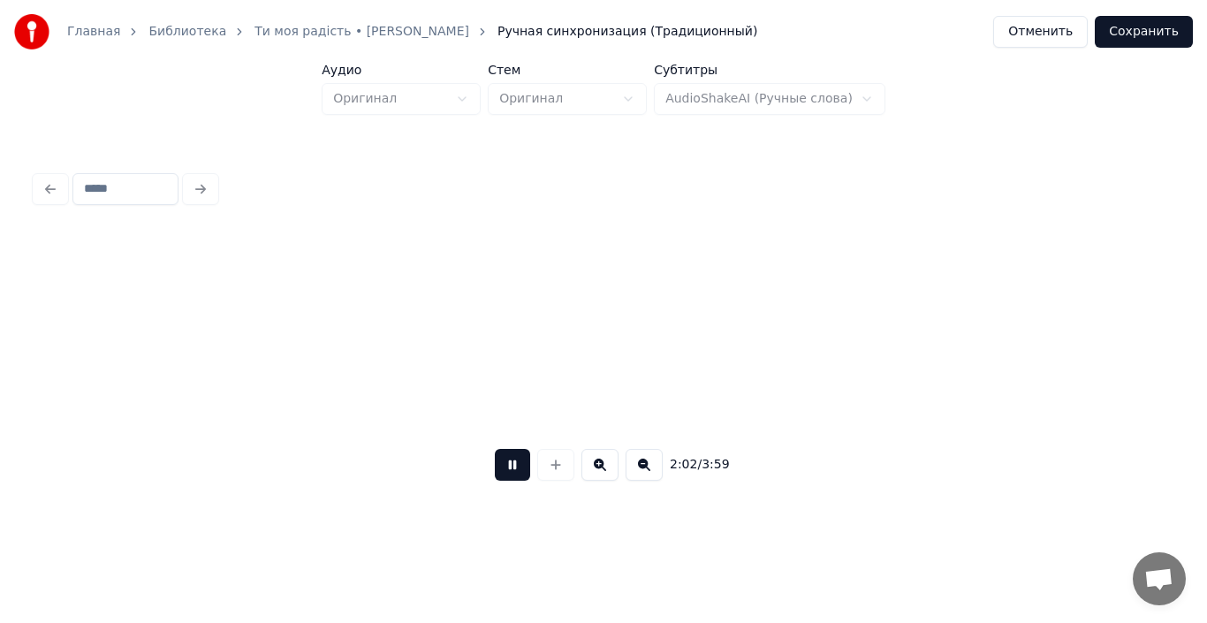
click at [510, 469] on button at bounding box center [512, 465] width 35 height 32
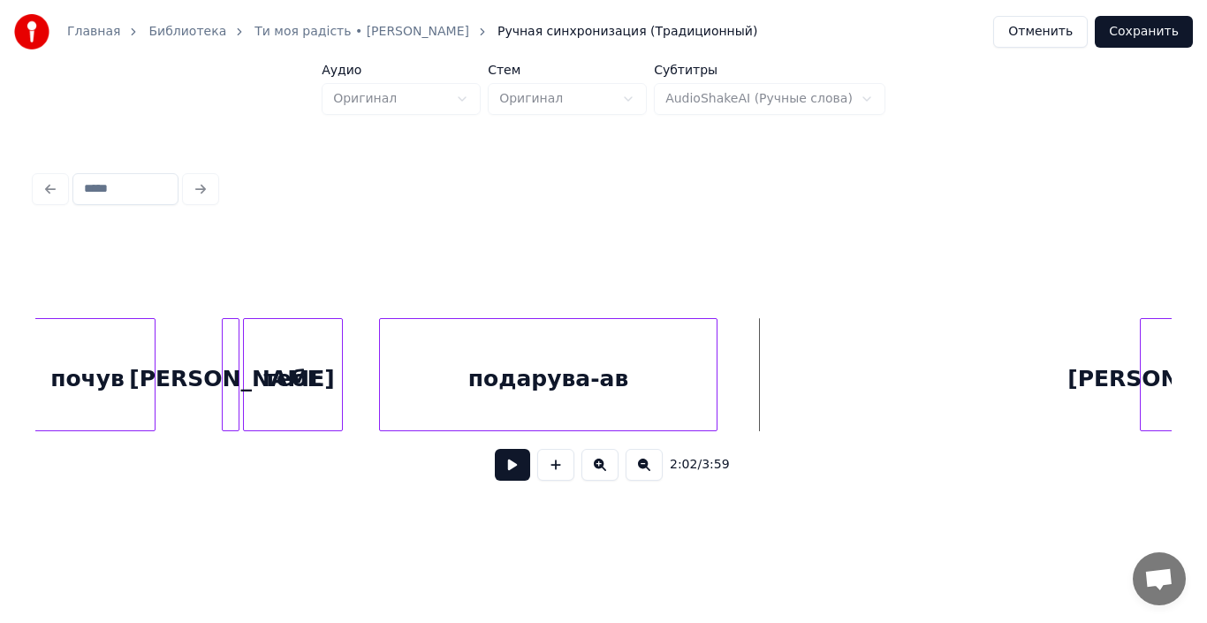
scroll to position [0, 20972]
click at [382, 383] on div at bounding box center [384, 374] width 5 height 111
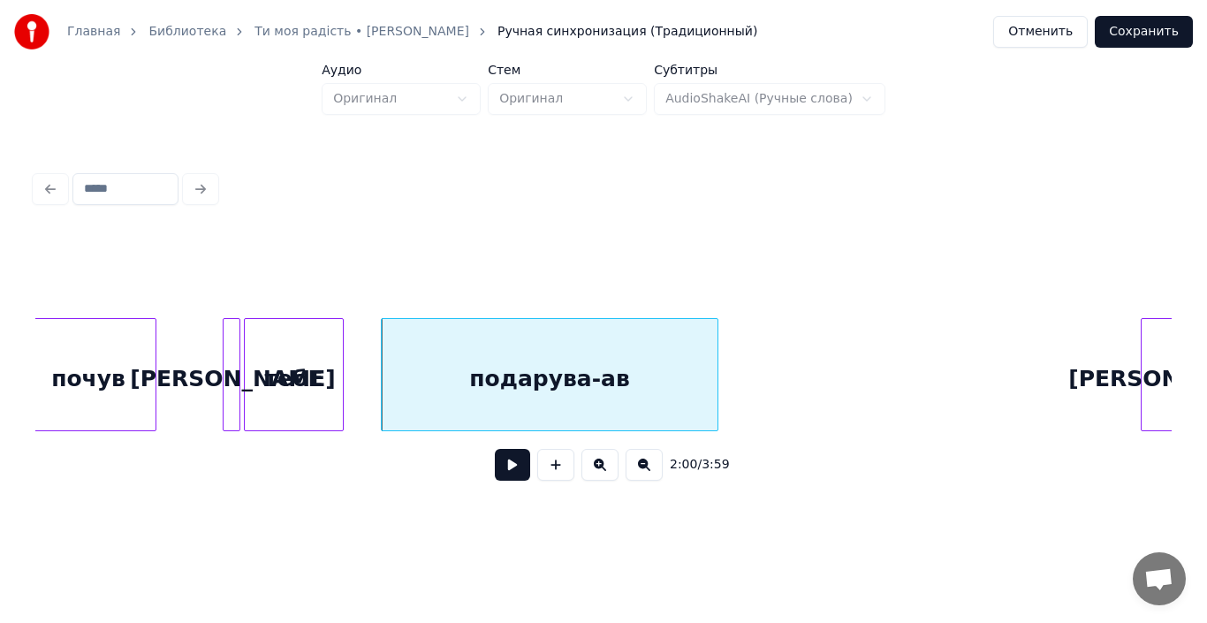
click at [503, 474] on button at bounding box center [512, 465] width 35 height 32
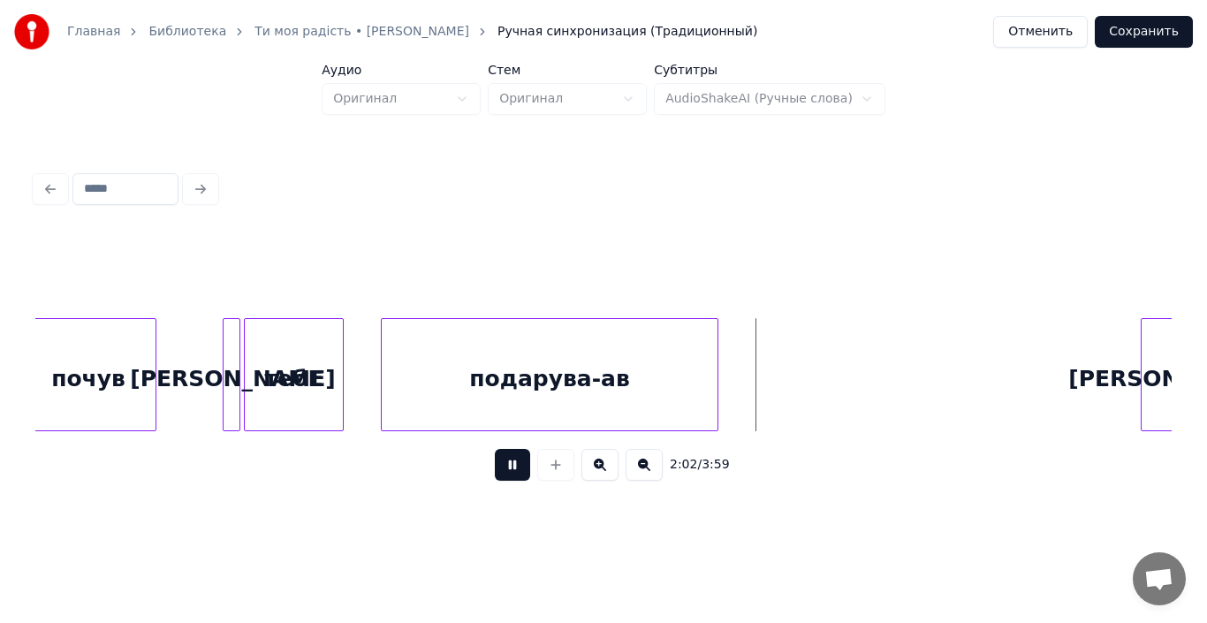
click at [503, 474] on button at bounding box center [512, 465] width 35 height 32
click at [490, 391] on div "подарува-ав" at bounding box center [549, 379] width 335 height 120
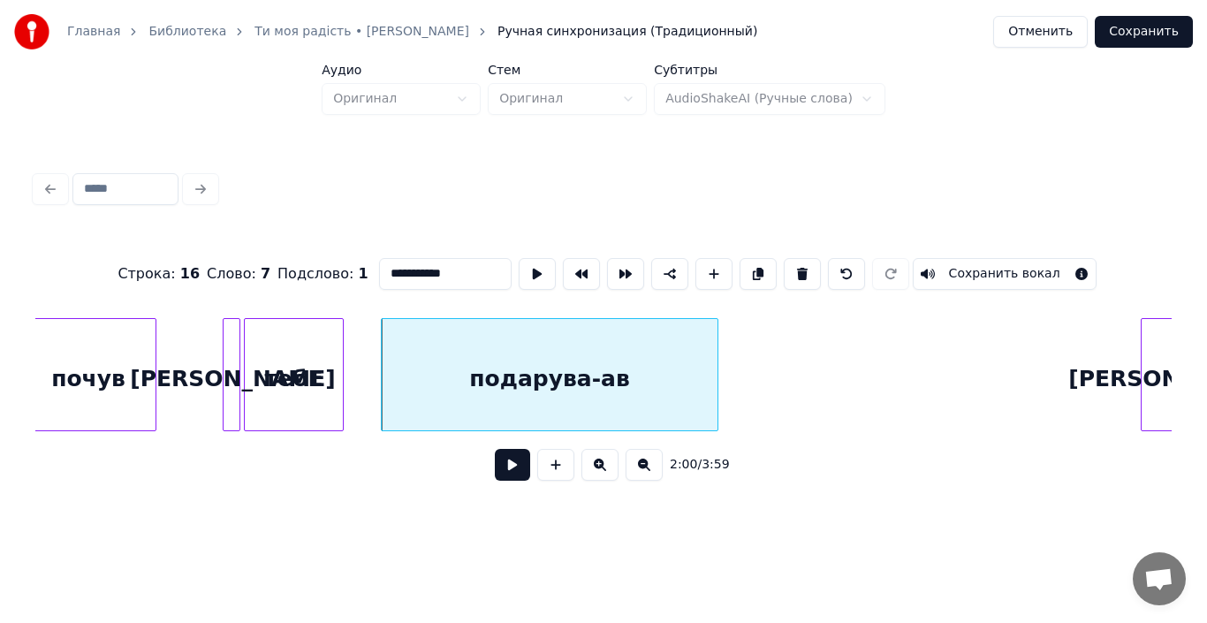
click at [511, 474] on button at bounding box center [512, 465] width 35 height 32
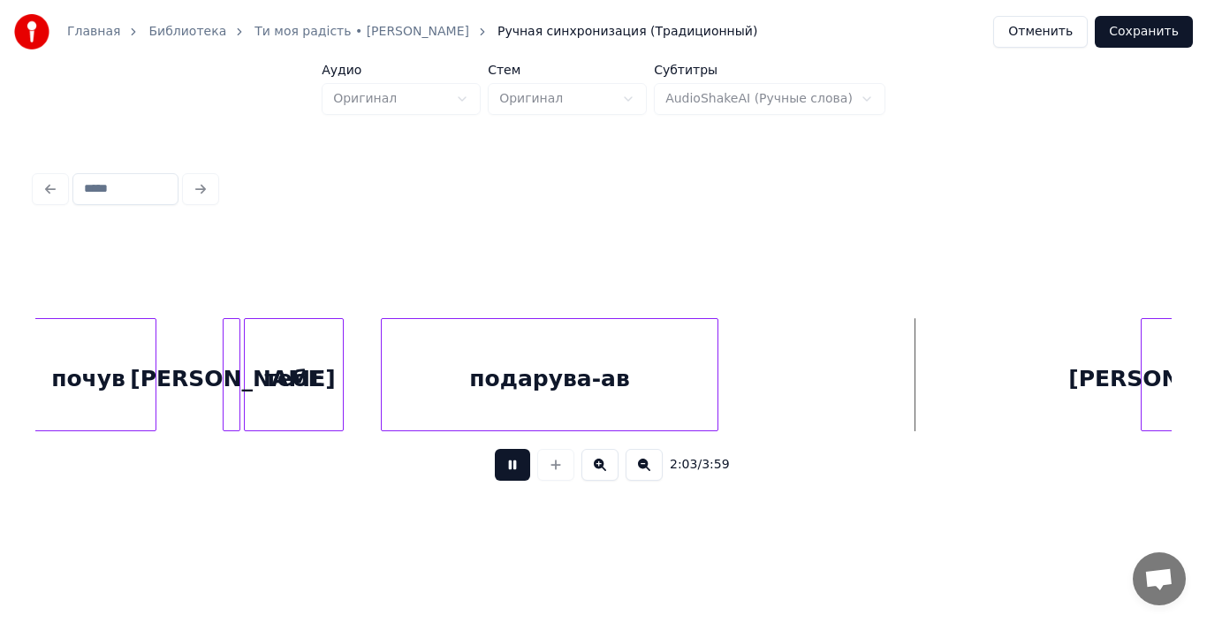
click at [511, 474] on button at bounding box center [512, 465] width 35 height 32
click at [724, 382] on div at bounding box center [722, 374] width 5 height 111
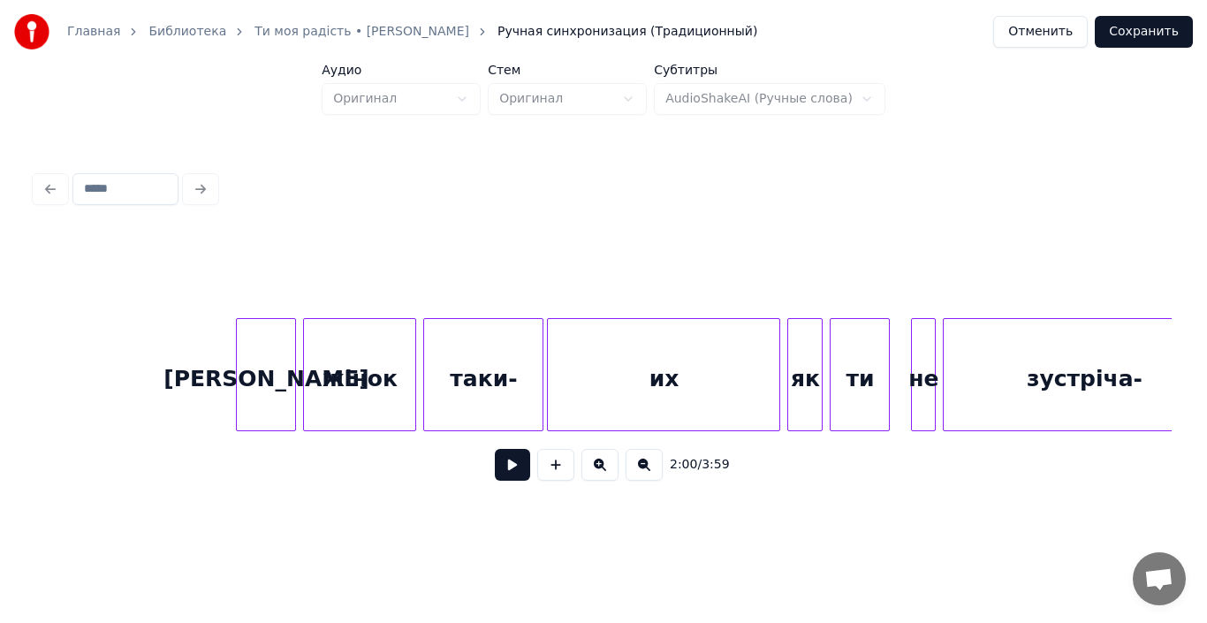
scroll to position [0, 21891]
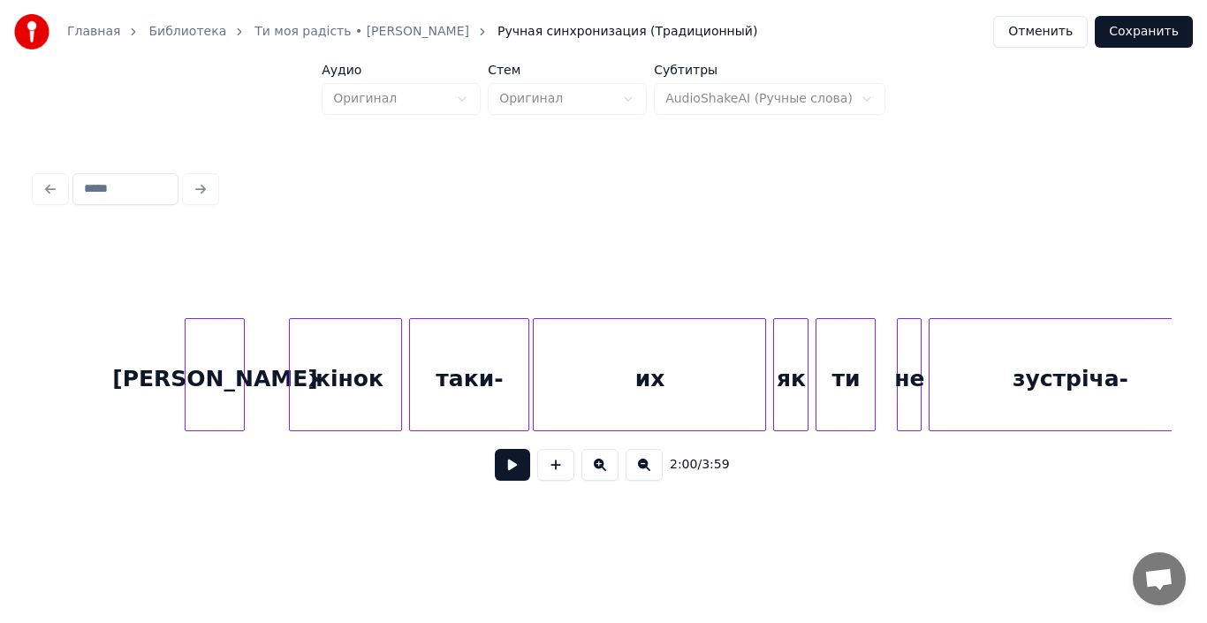
click at [211, 374] on div "[PERSON_NAME]" at bounding box center [215, 379] width 58 height 120
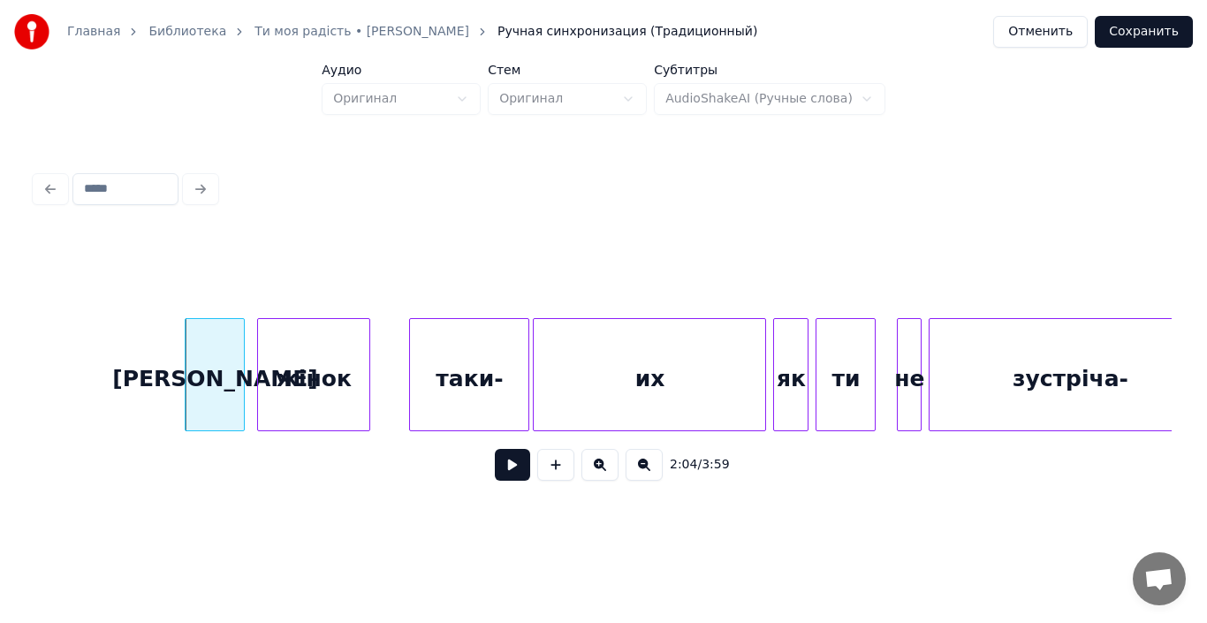
click at [290, 397] on div "жінок" at bounding box center [313, 379] width 111 height 120
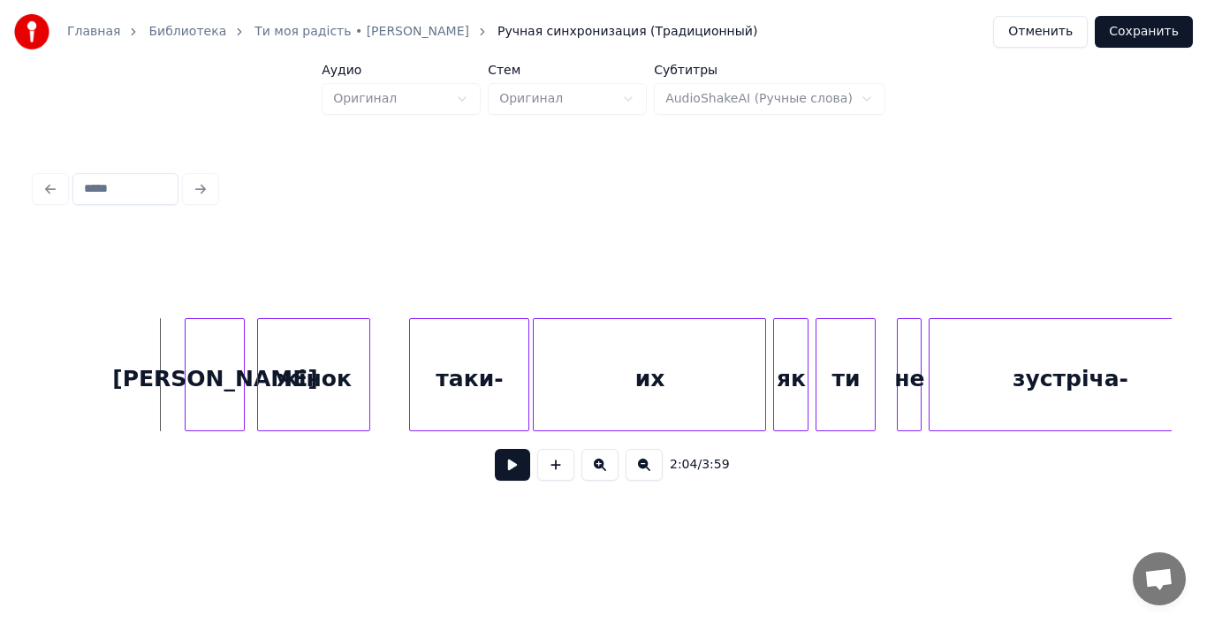
click at [501, 474] on button at bounding box center [512, 465] width 35 height 32
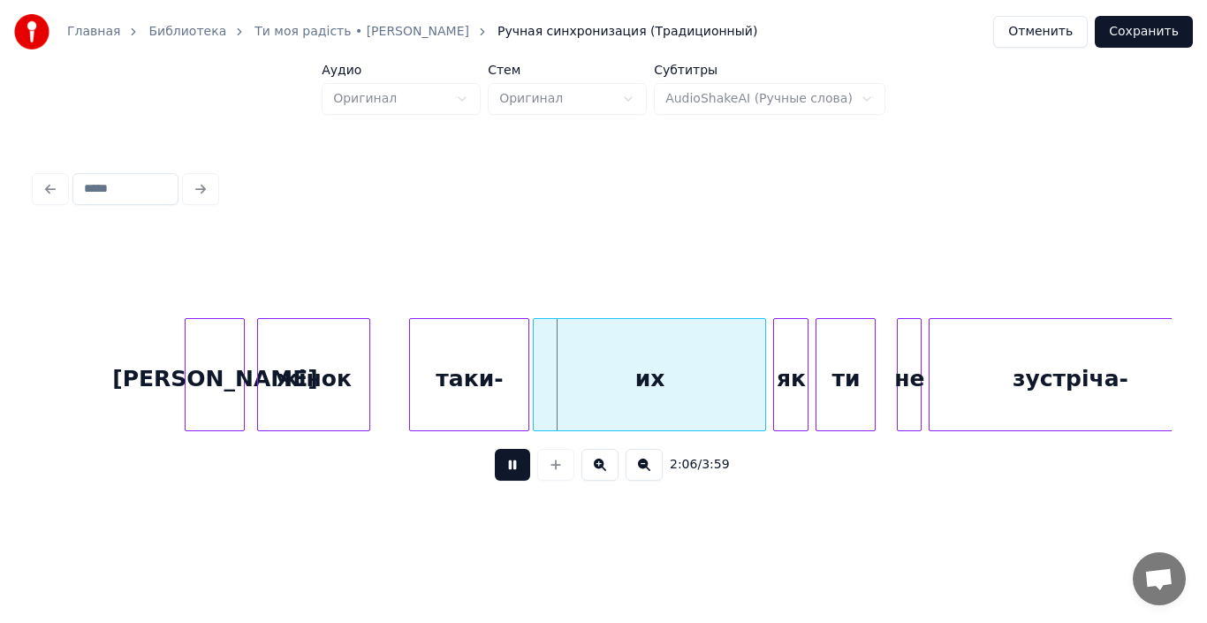
click at [501, 474] on button at bounding box center [512, 465] width 35 height 32
click at [461, 394] on div "таки-" at bounding box center [464, 379] width 118 height 120
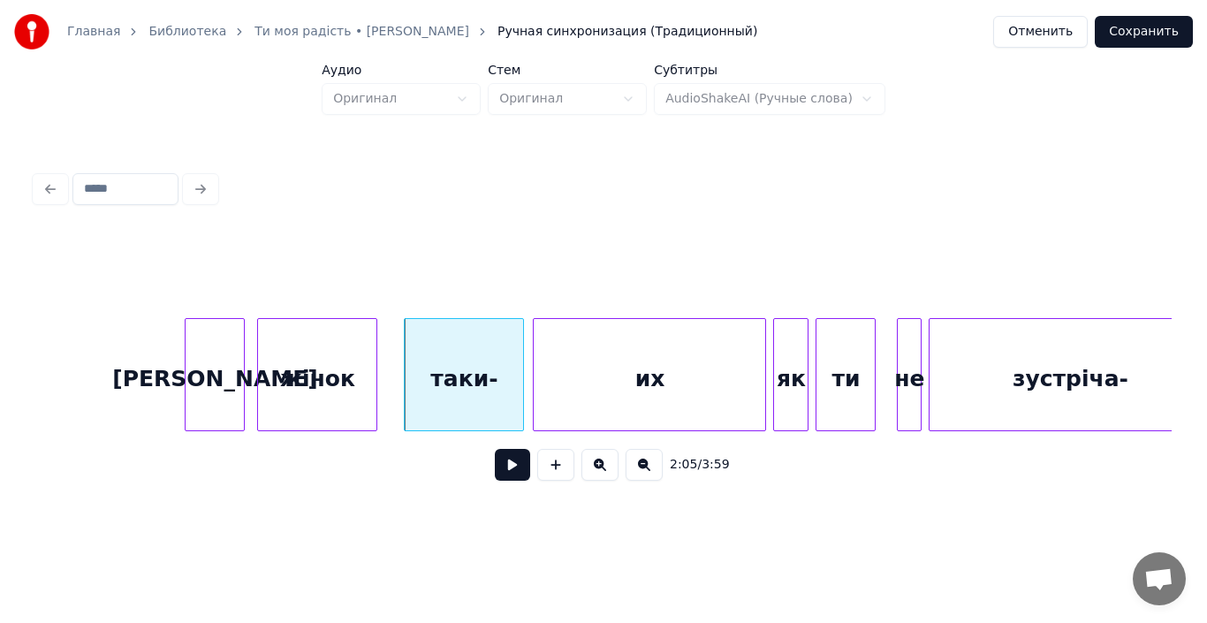
click at [374, 380] on div at bounding box center [373, 374] width 5 height 111
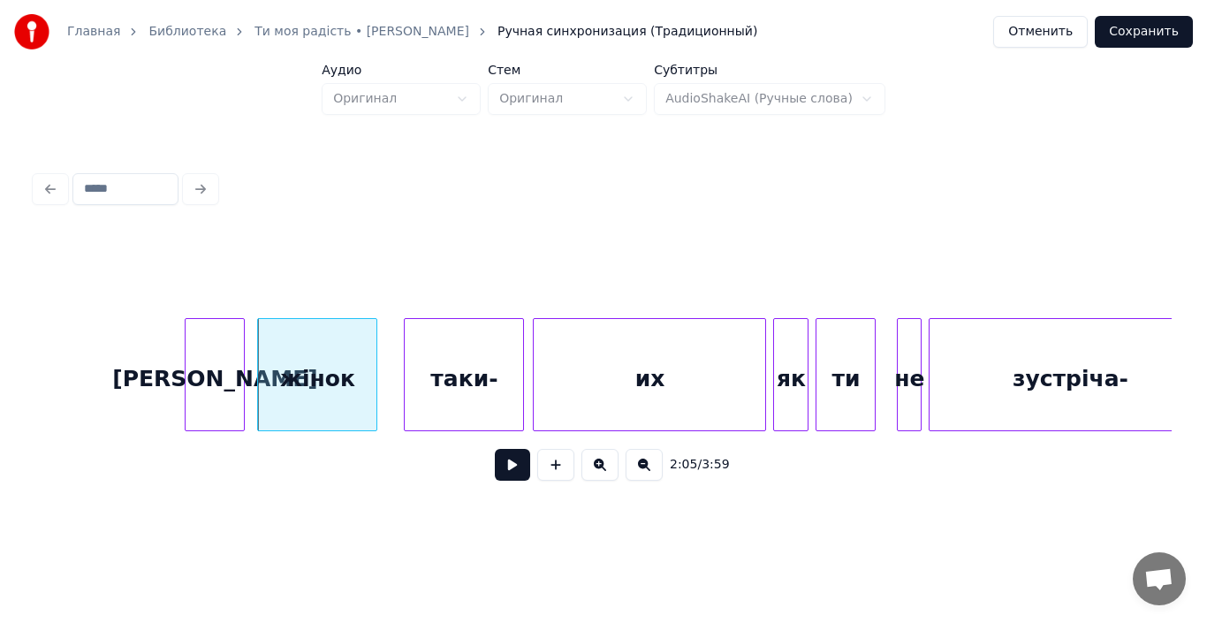
click at [318, 380] on div "жінок" at bounding box center [317, 379] width 118 height 120
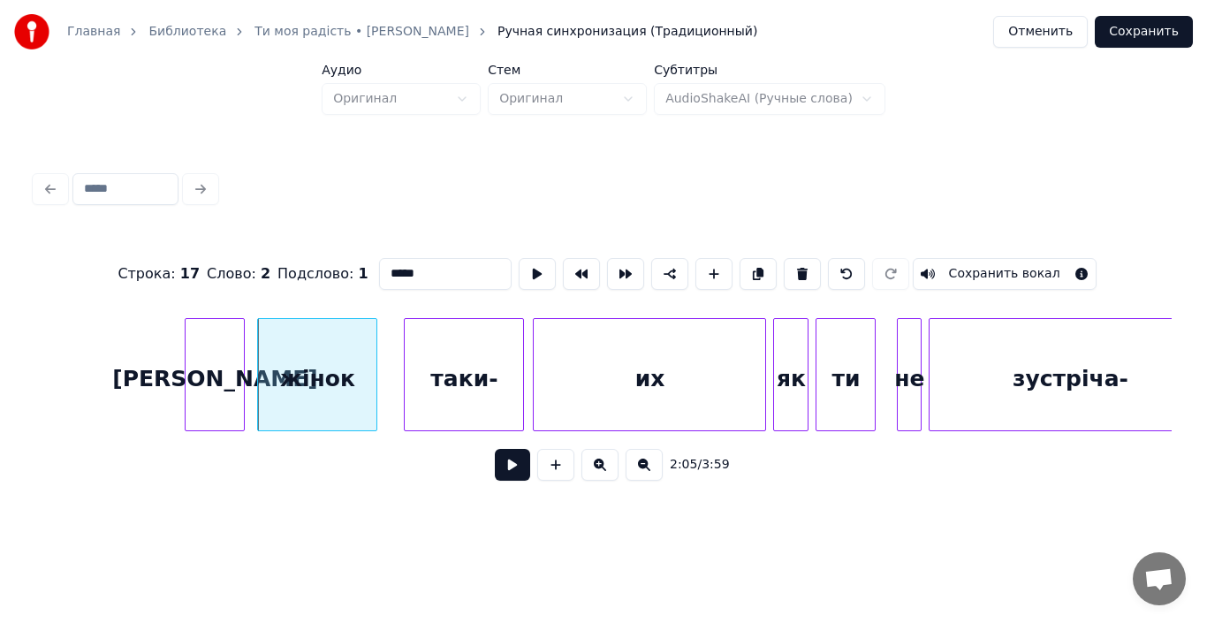
click at [505, 464] on button at bounding box center [512, 465] width 35 height 32
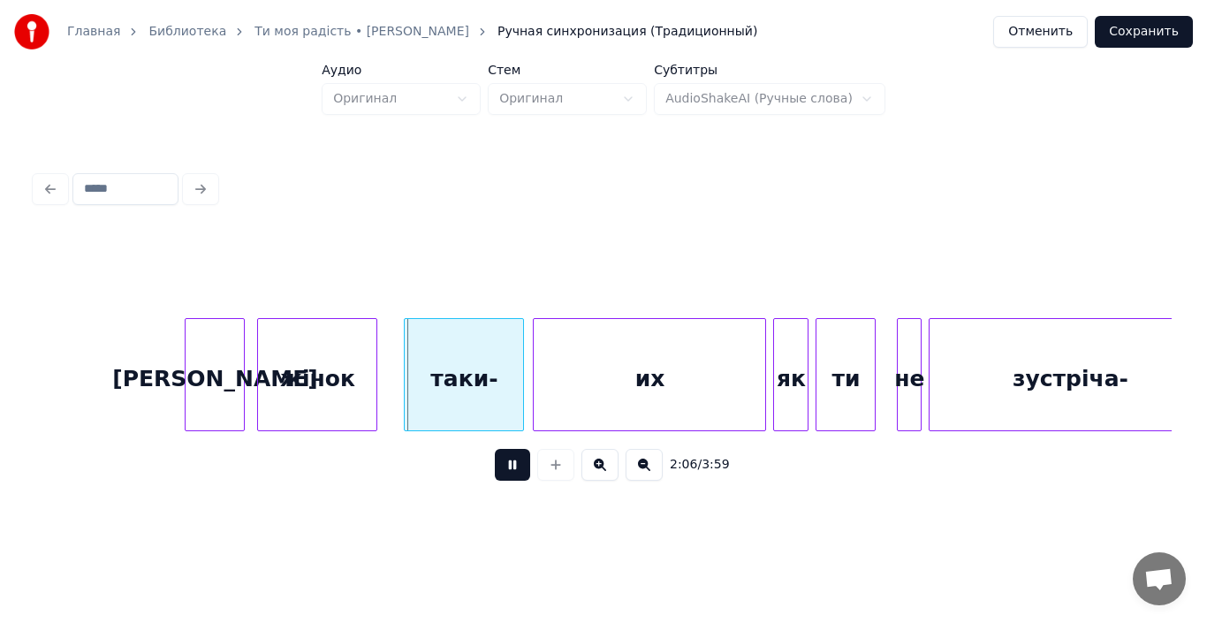
click at [505, 464] on button at bounding box center [512, 465] width 35 height 32
click at [353, 391] on div "жінок" at bounding box center [317, 379] width 118 height 120
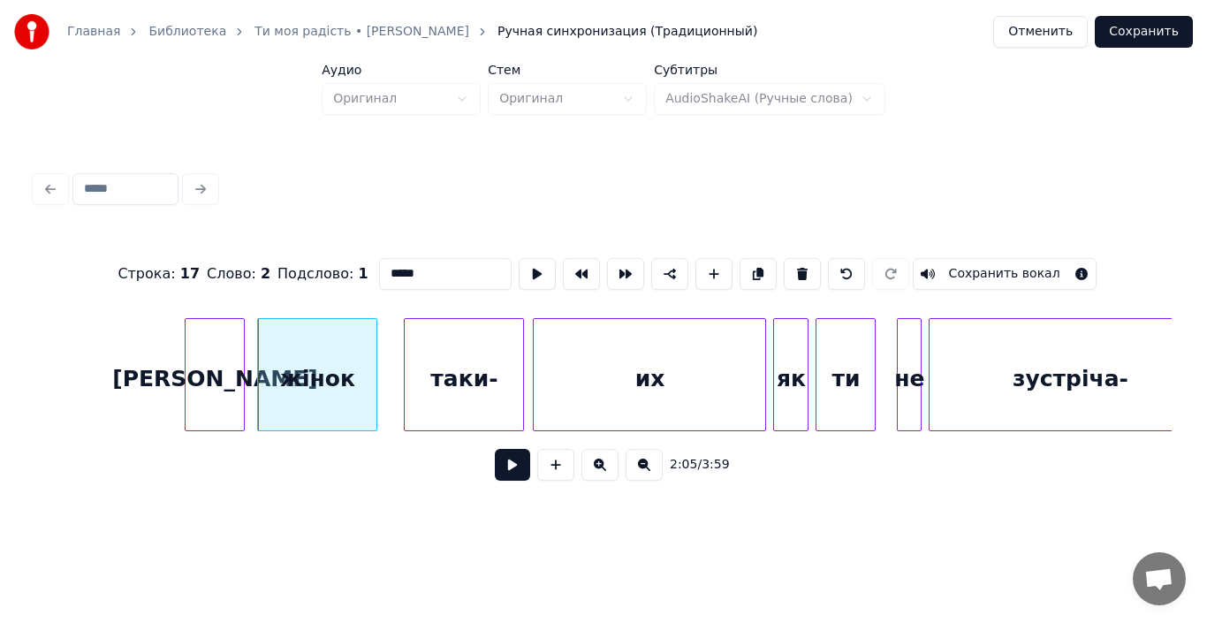
click at [510, 469] on button at bounding box center [512, 465] width 35 height 32
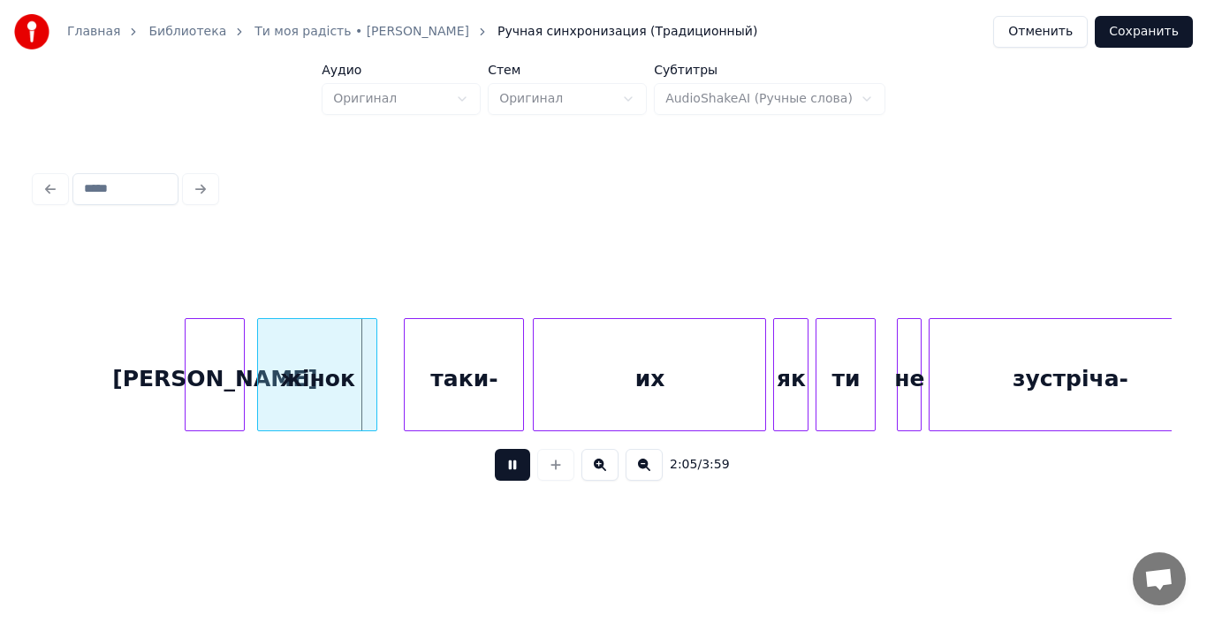
click at [510, 469] on button at bounding box center [512, 465] width 35 height 32
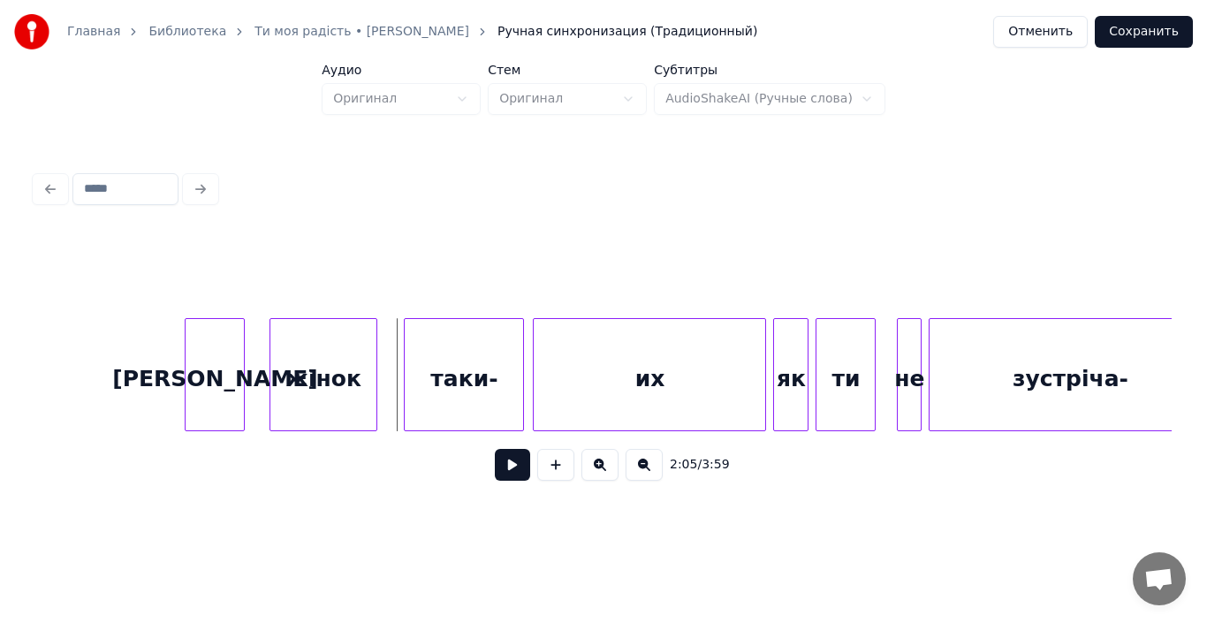
click at [270, 390] on div at bounding box center [272, 374] width 5 height 111
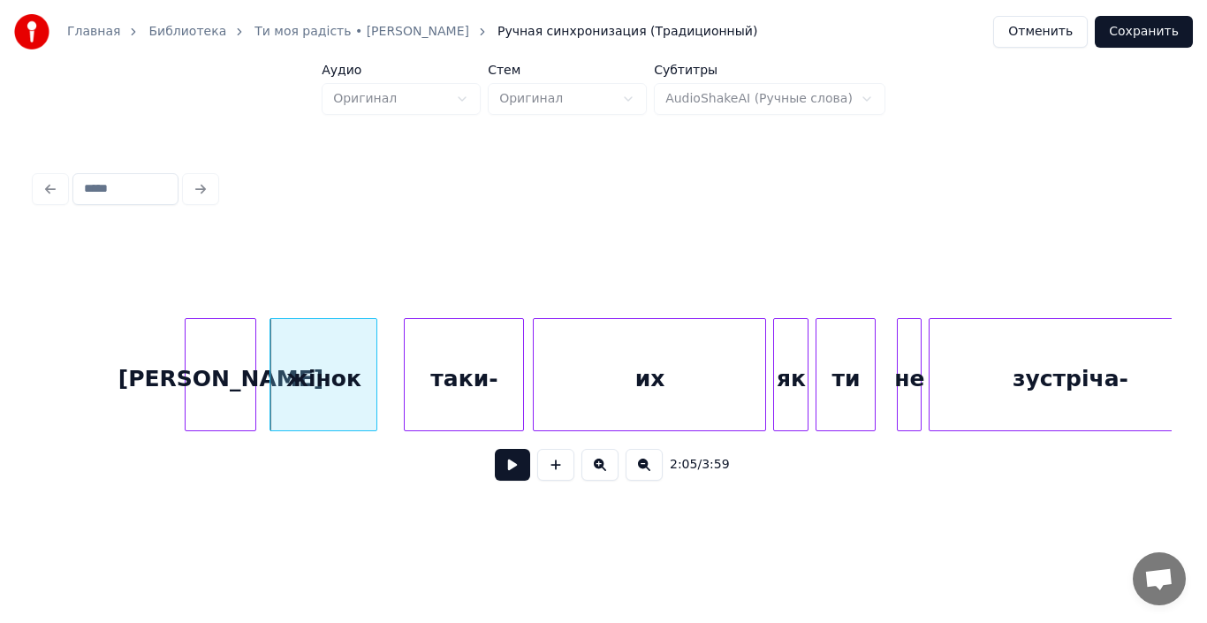
click at [255, 388] on div at bounding box center [252, 374] width 5 height 111
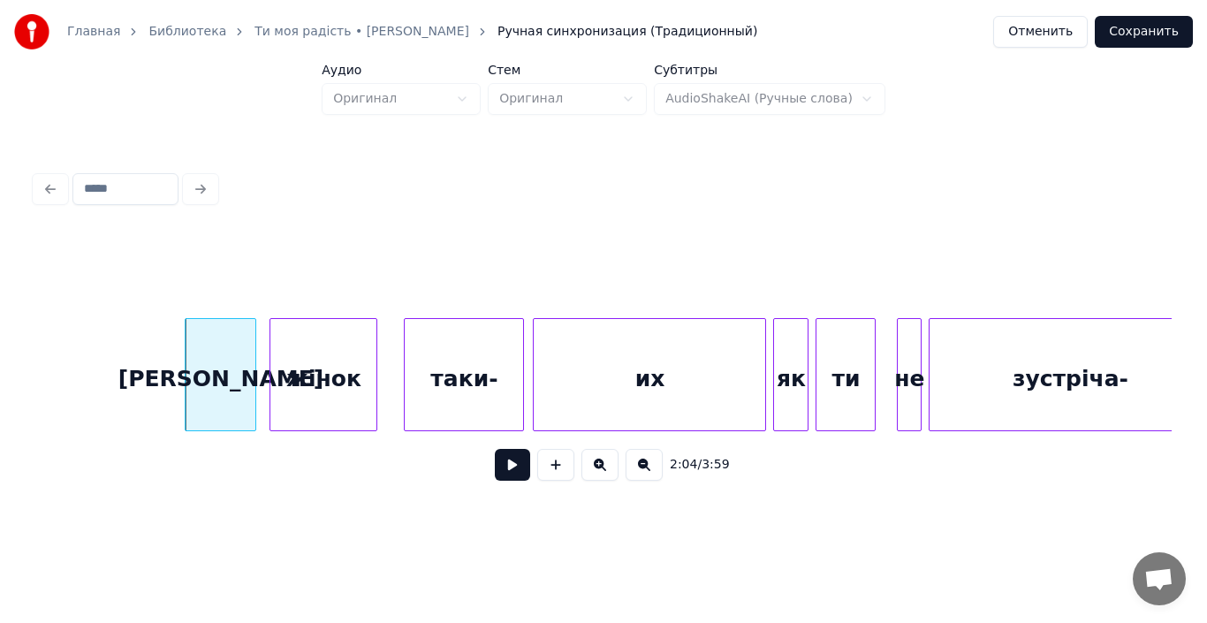
click at [239, 385] on div "[PERSON_NAME]" at bounding box center [221, 379] width 70 height 120
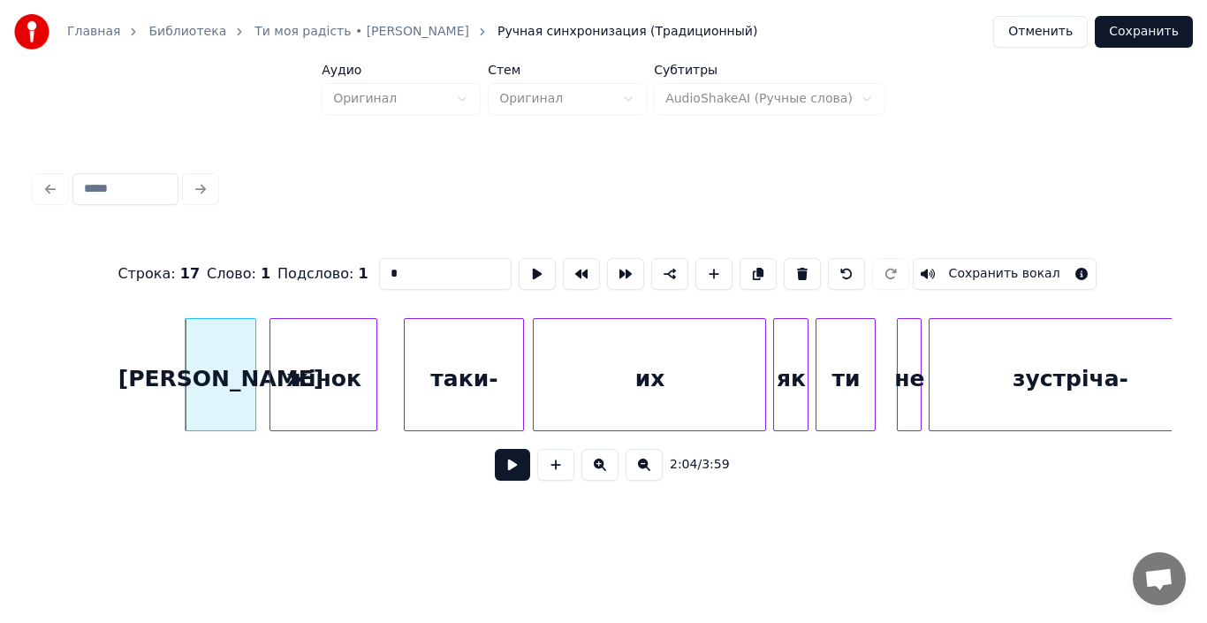
click at [499, 469] on button at bounding box center [512, 465] width 35 height 32
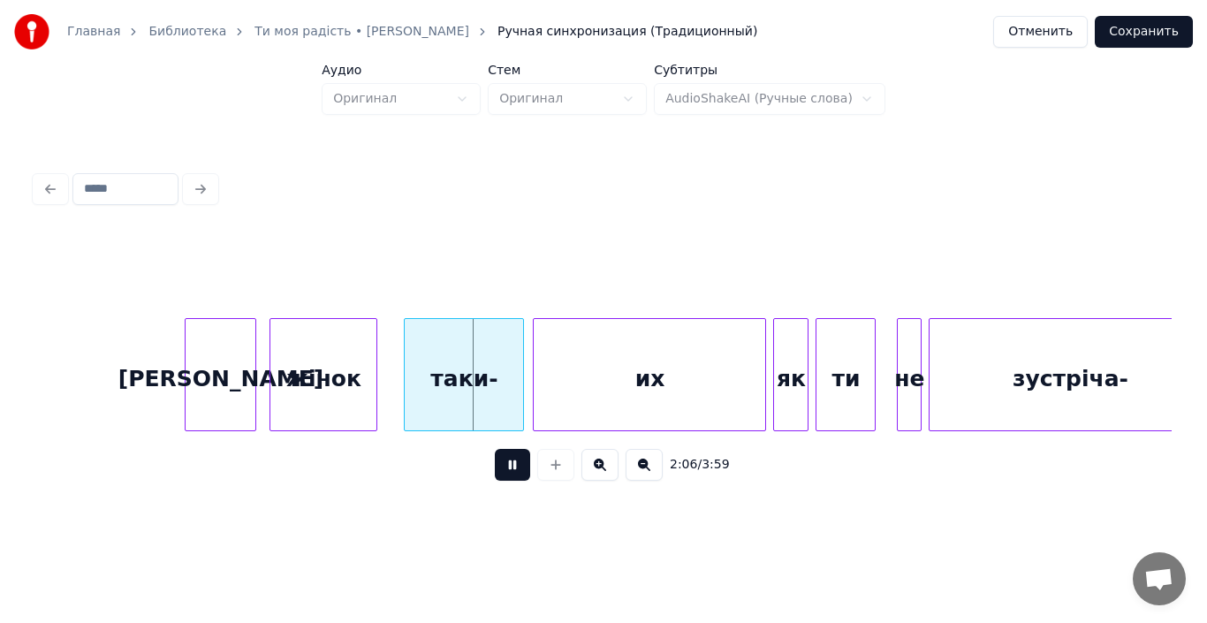
click at [338, 382] on div "жінок" at bounding box center [323, 379] width 106 height 120
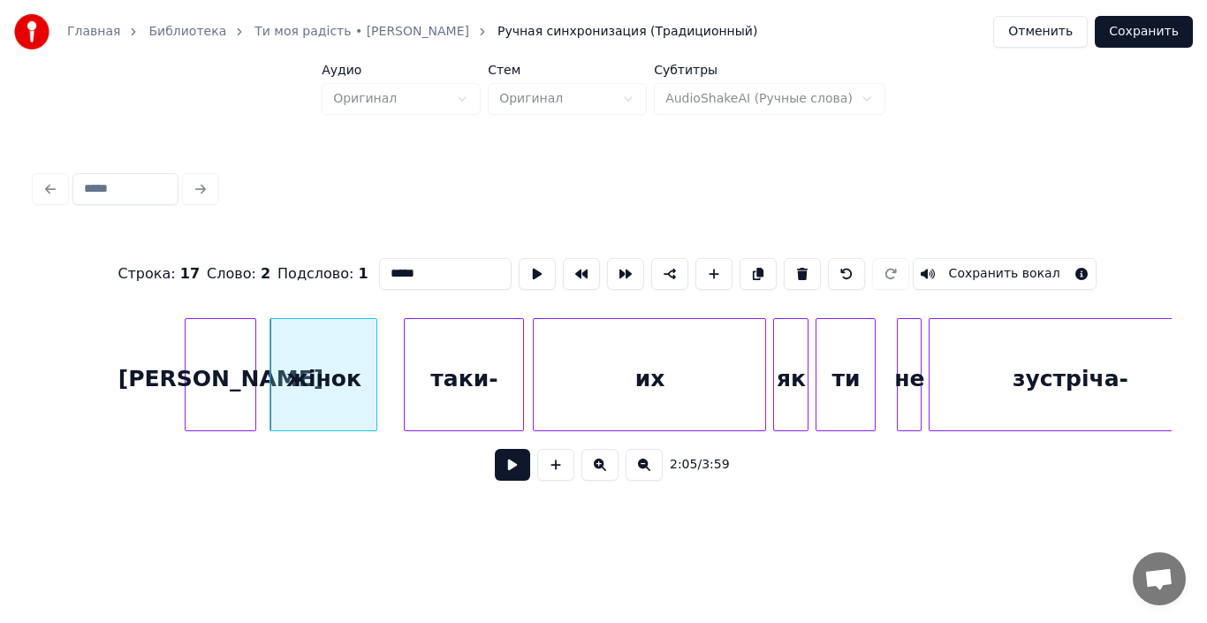
click at [453, 395] on div "таки-" at bounding box center [464, 379] width 118 height 120
type input "*****"
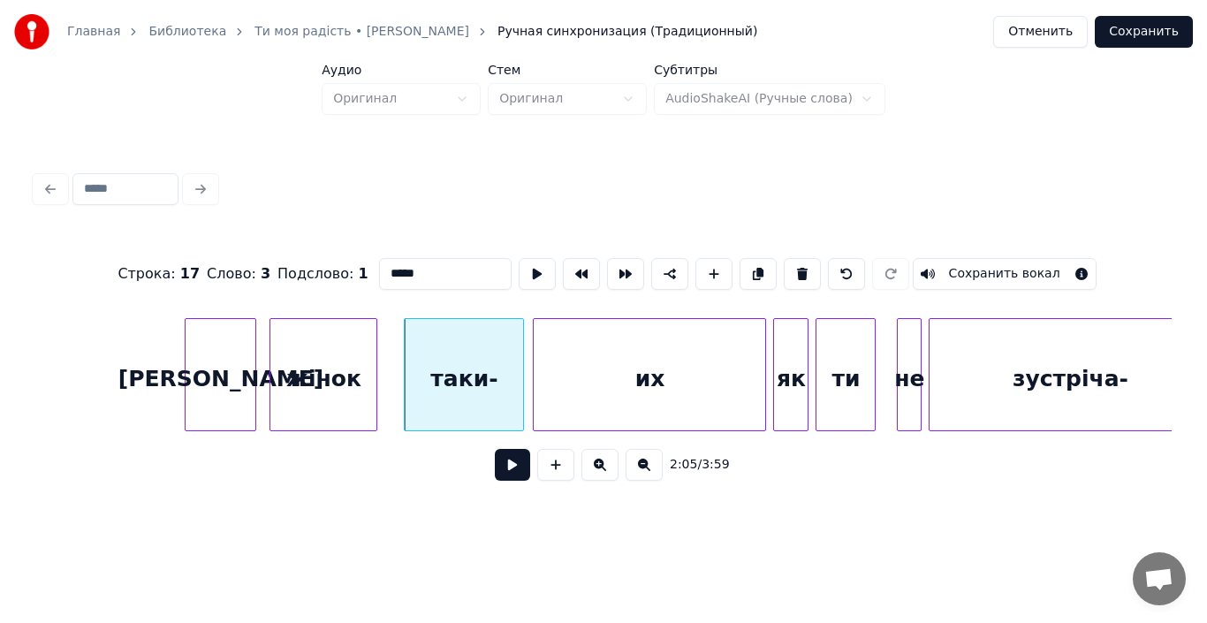
click at [501, 471] on button at bounding box center [512, 465] width 35 height 32
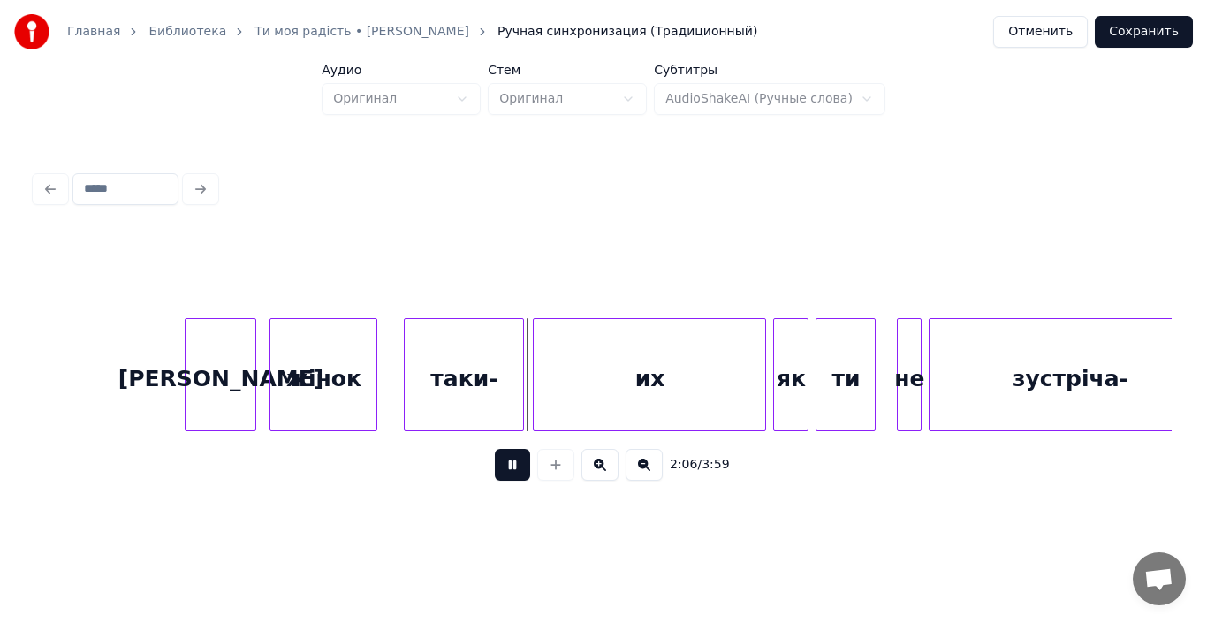
click at [442, 397] on div "таки-" at bounding box center [464, 379] width 118 height 120
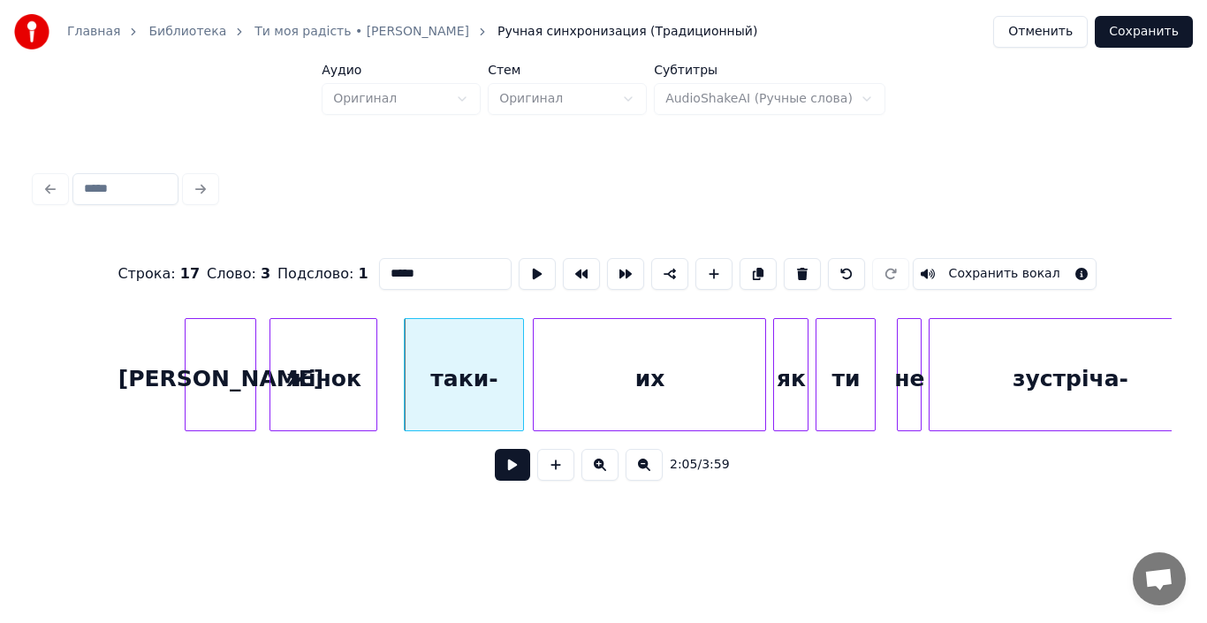
click at [442, 397] on div "таки-" at bounding box center [464, 379] width 118 height 120
click at [506, 474] on button at bounding box center [512, 465] width 35 height 32
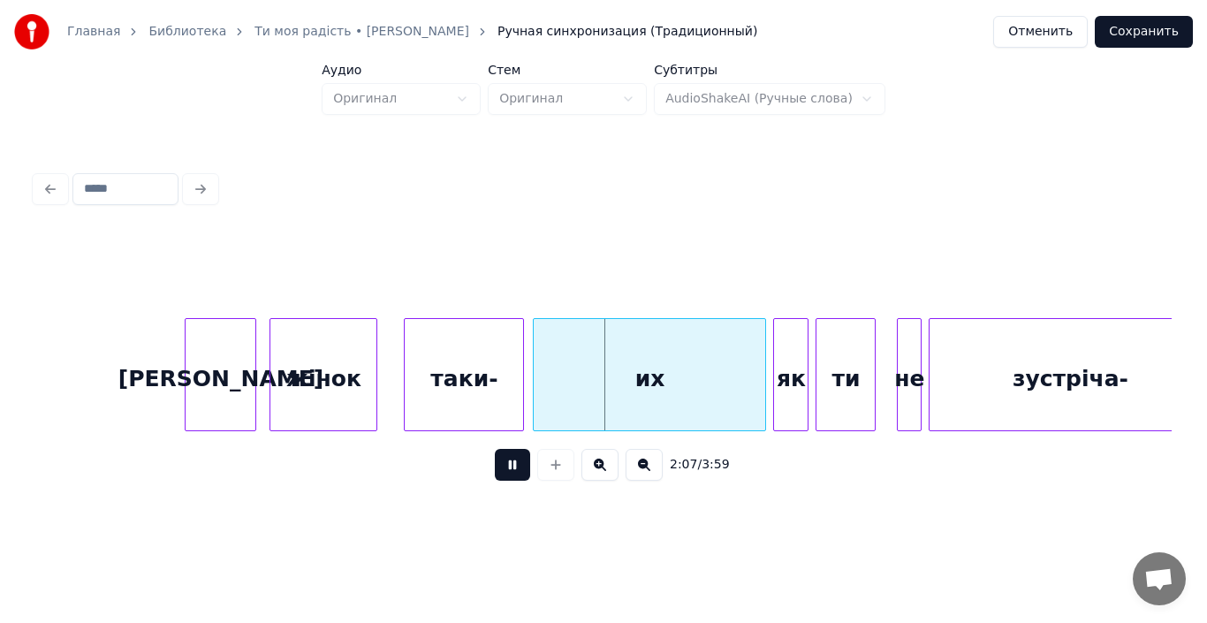
click at [420, 392] on div "таки-" at bounding box center [464, 379] width 118 height 120
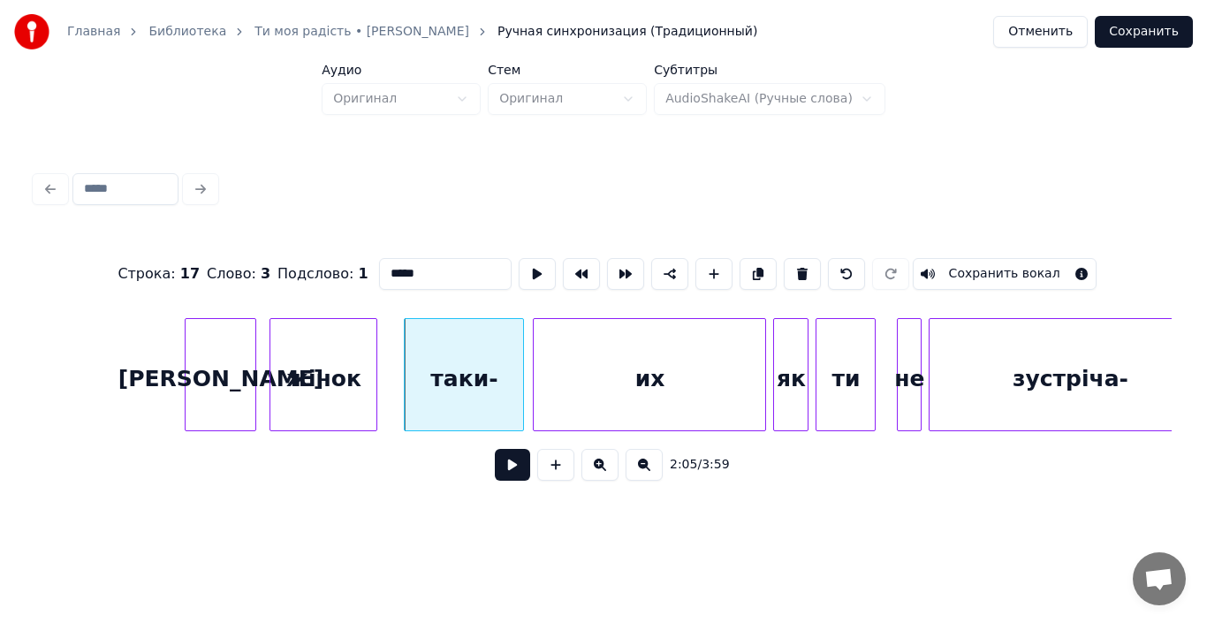
click at [605, 401] on div "их" at bounding box center [649, 379] width 231 height 120
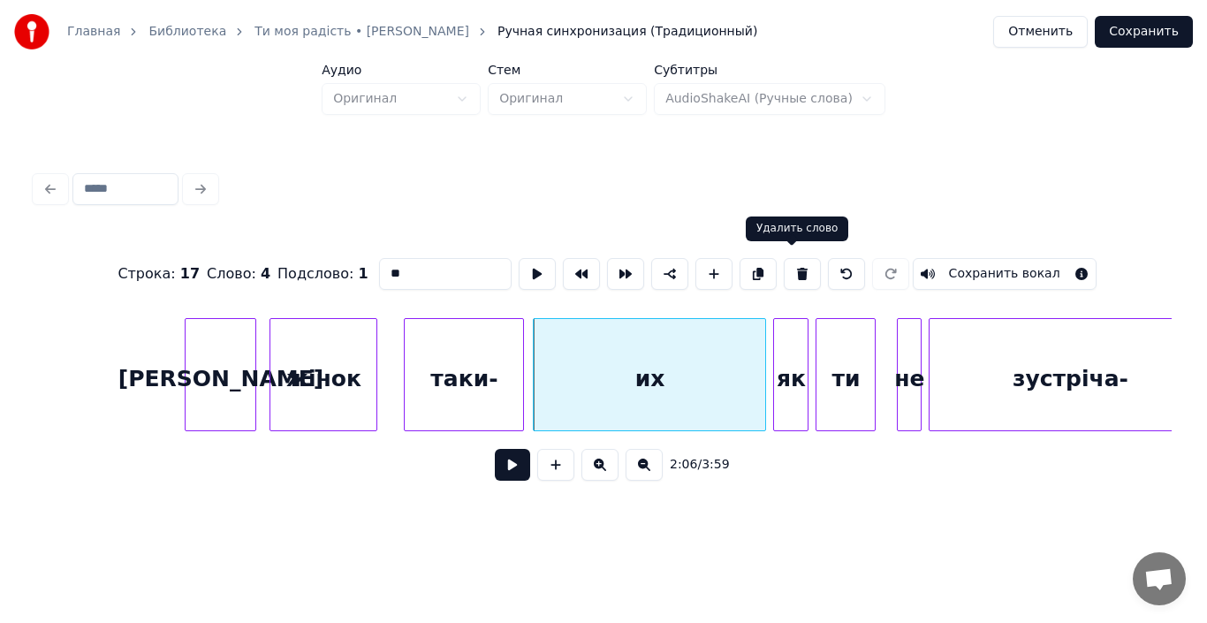
click at [788, 268] on button at bounding box center [802, 274] width 37 height 32
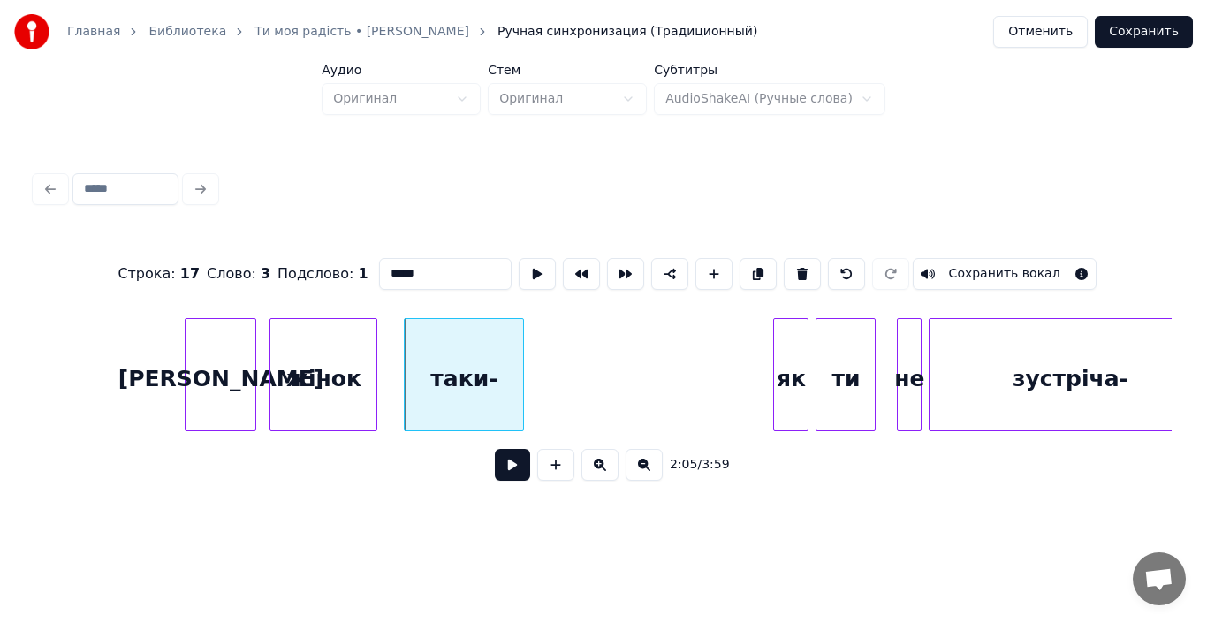
click at [497, 381] on div "таки-" at bounding box center [464, 379] width 118 height 120
click at [440, 262] on input "*****" at bounding box center [445, 274] width 133 height 32
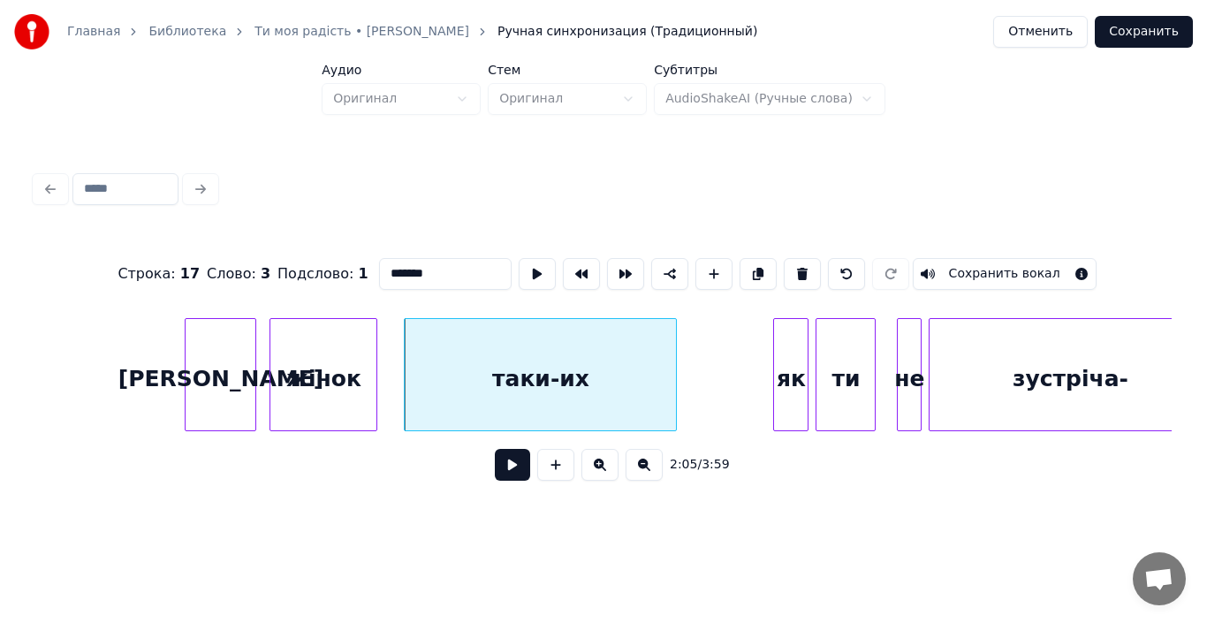
click at [676, 415] on div at bounding box center [673, 374] width 5 height 111
click at [421, 383] on div "таки-их" at bounding box center [540, 379] width 271 height 120
type input "*******"
click at [504, 471] on button at bounding box center [512, 465] width 35 height 32
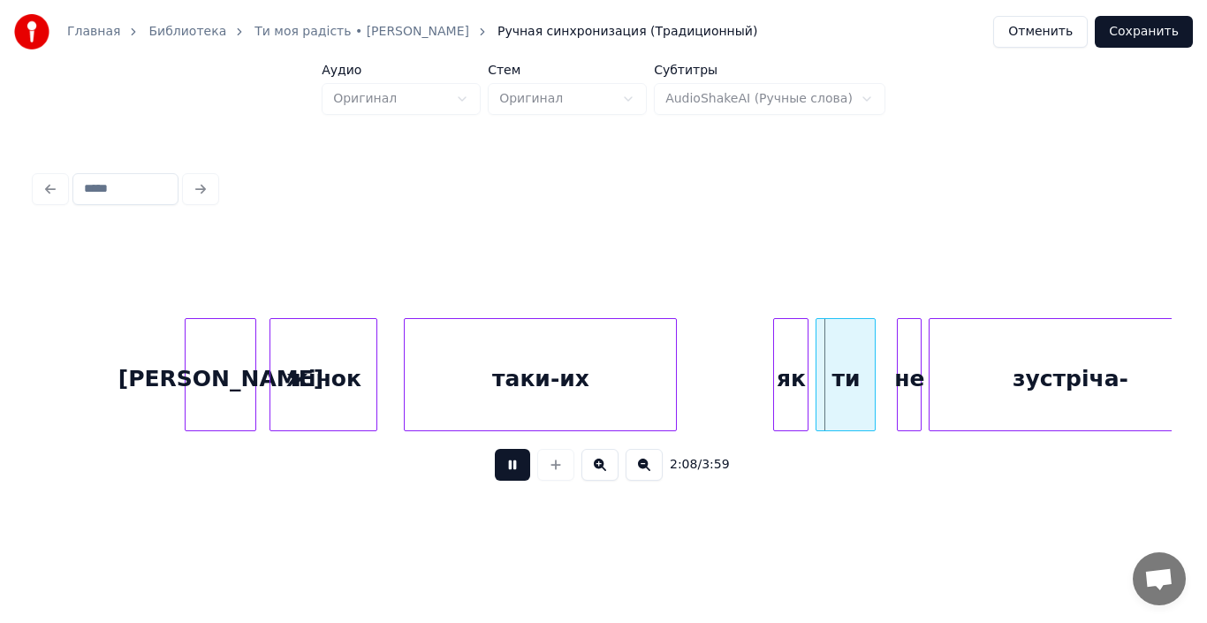
click at [518, 404] on div "таки-их" at bounding box center [540, 379] width 271 height 120
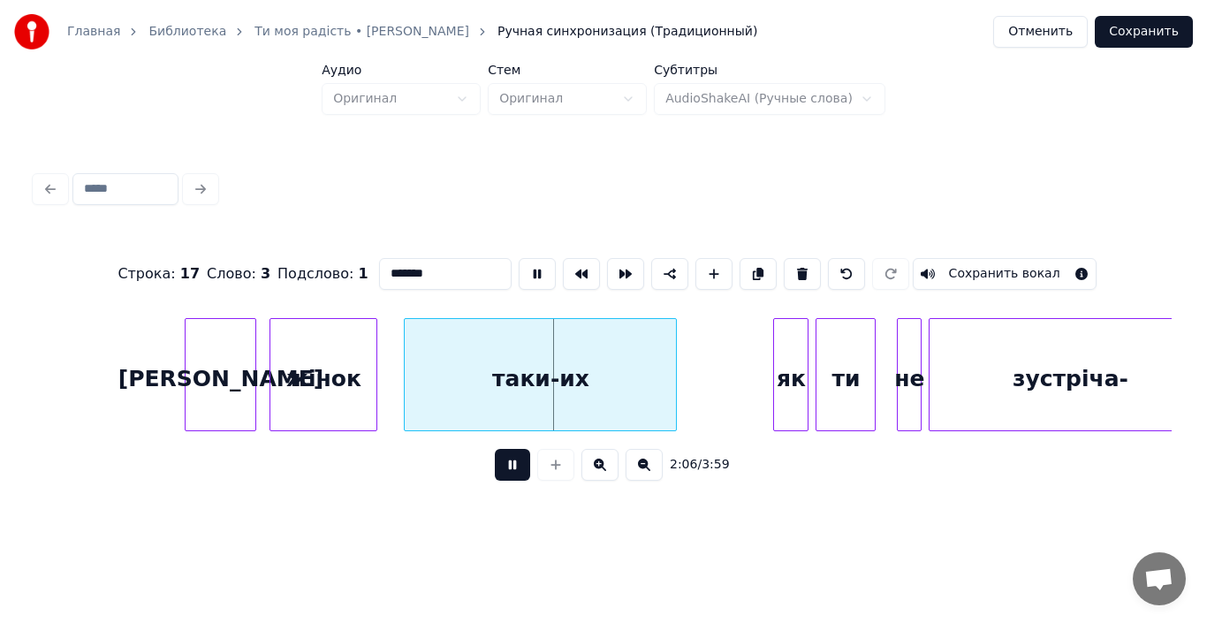
click at [518, 404] on div "таки-их" at bounding box center [540, 379] width 271 height 120
click at [572, 384] on div "таки-их" at bounding box center [540, 379] width 271 height 120
click at [567, 384] on div "таки-их" at bounding box center [540, 379] width 271 height 120
click at [510, 471] on button at bounding box center [512, 465] width 35 height 32
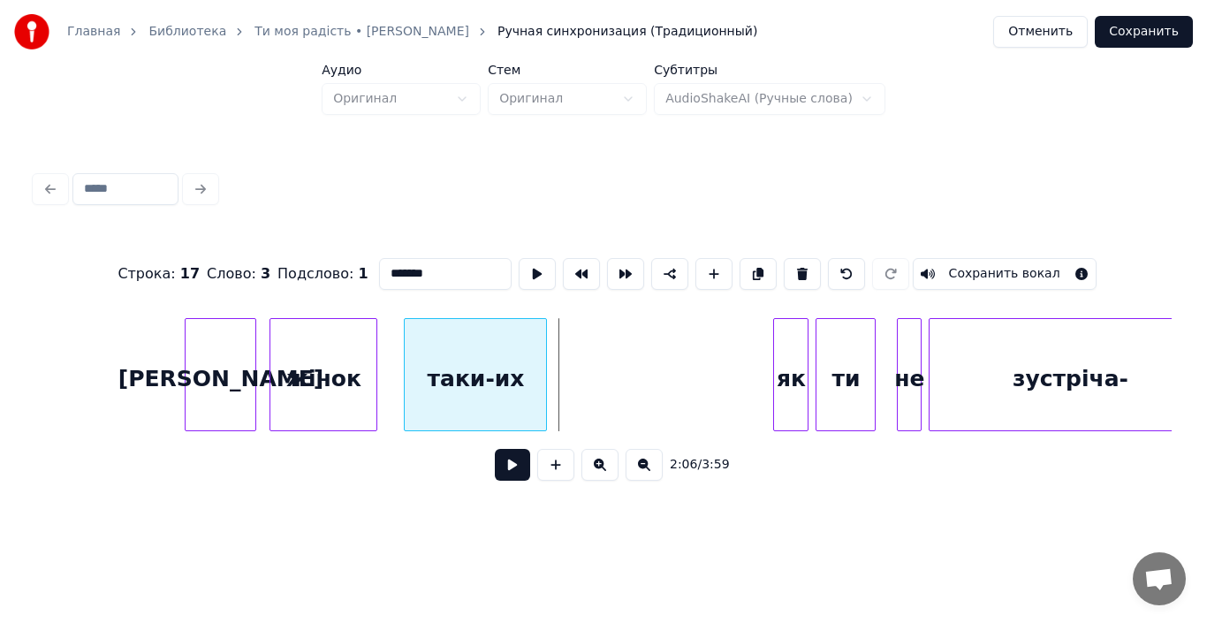
click at [544, 389] on div at bounding box center [543, 374] width 5 height 111
click at [457, 405] on div "таки-их" at bounding box center [475, 379] width 141 height 120
click at [516, 472] on button at bounding box center [512, 465] width 35 height 32
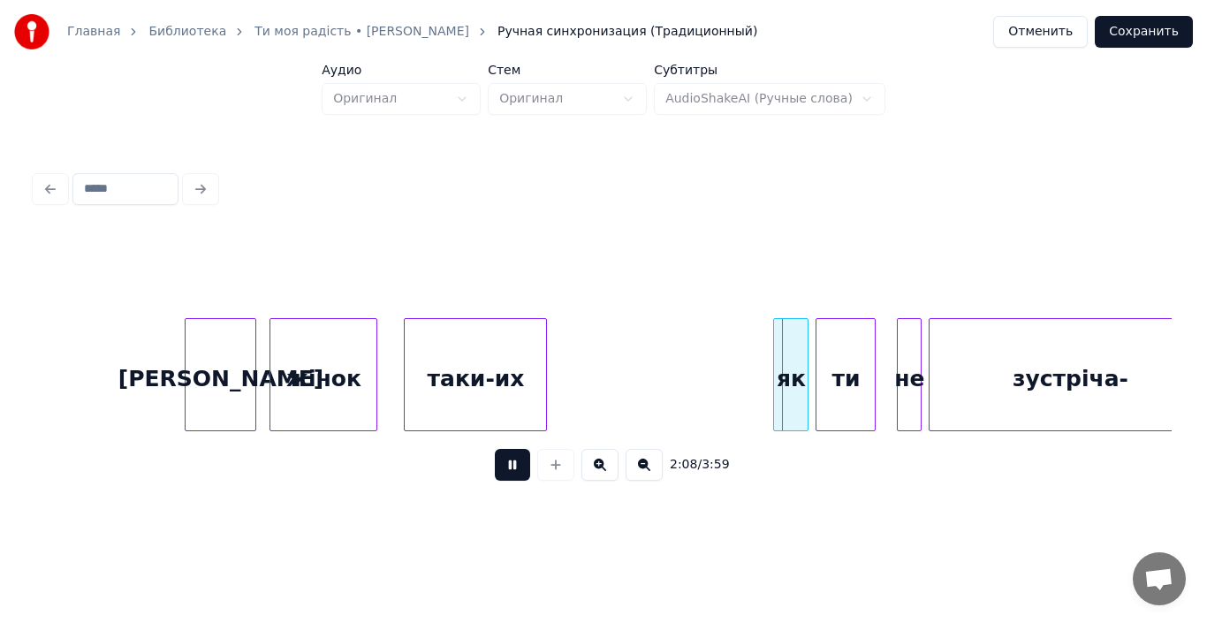
click at [520, 460] on button at bounding box center [512, 465] width 35 height 32
click at [761, 387] on div at bounding box center [761, 374] width 5 height 111
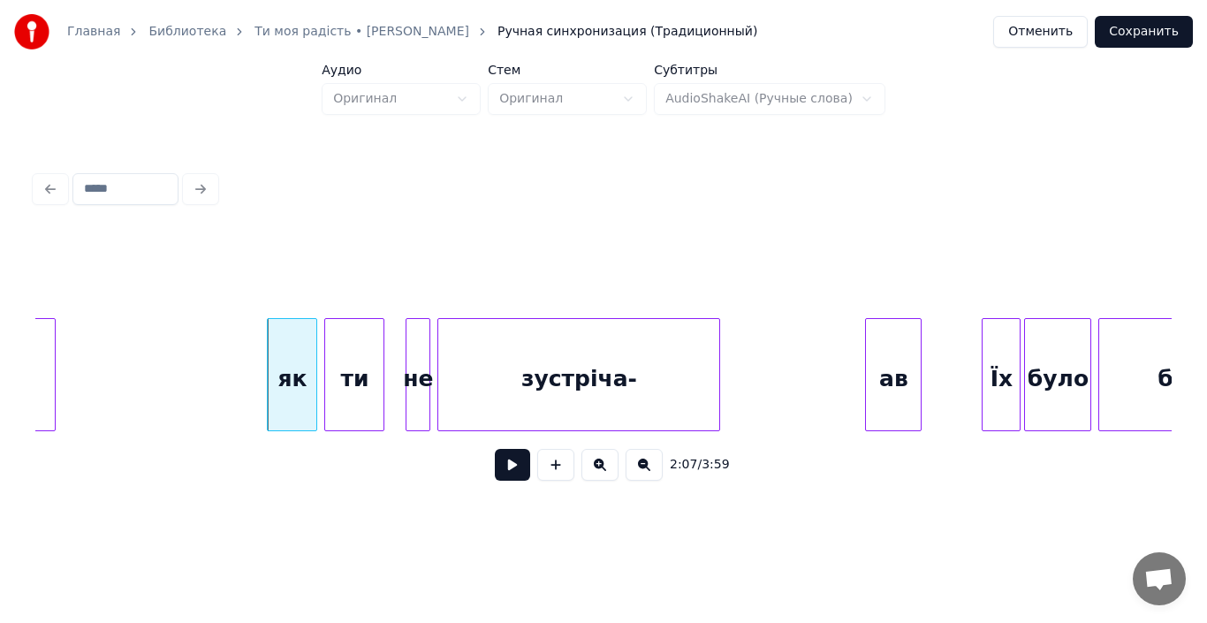
scroll to position [0, 22386]
click at [511, 469] on button at bounding box center [512, 465] width 35 height 32
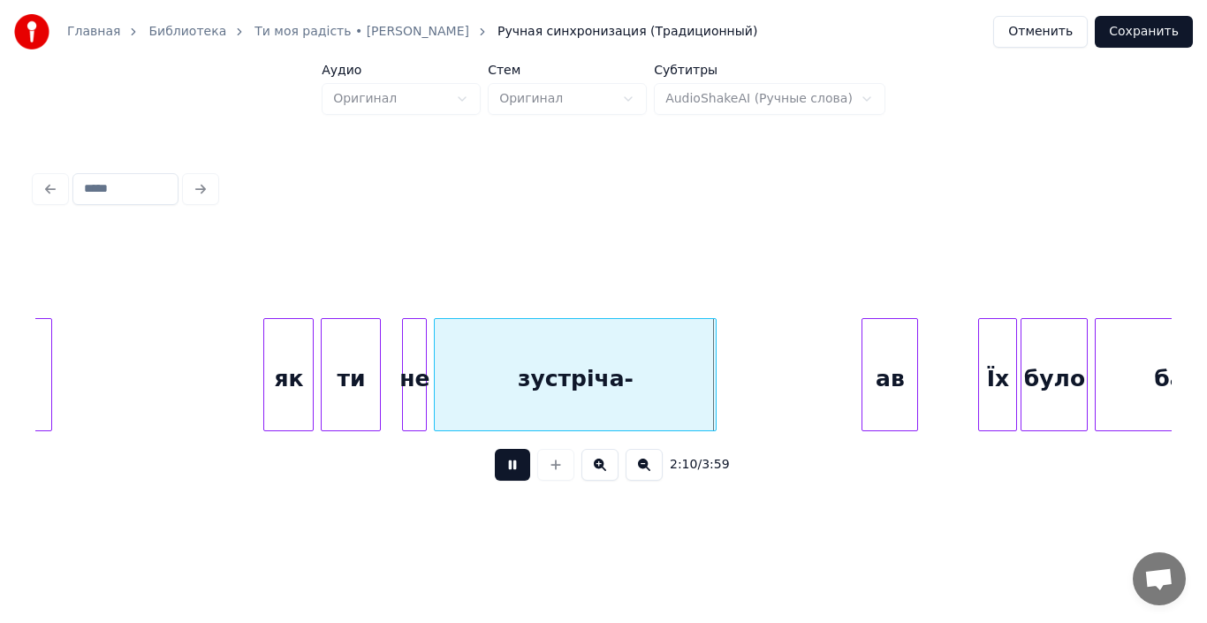
click at [511, 469] on button at bounding box center [512, 465] width 35 height 32
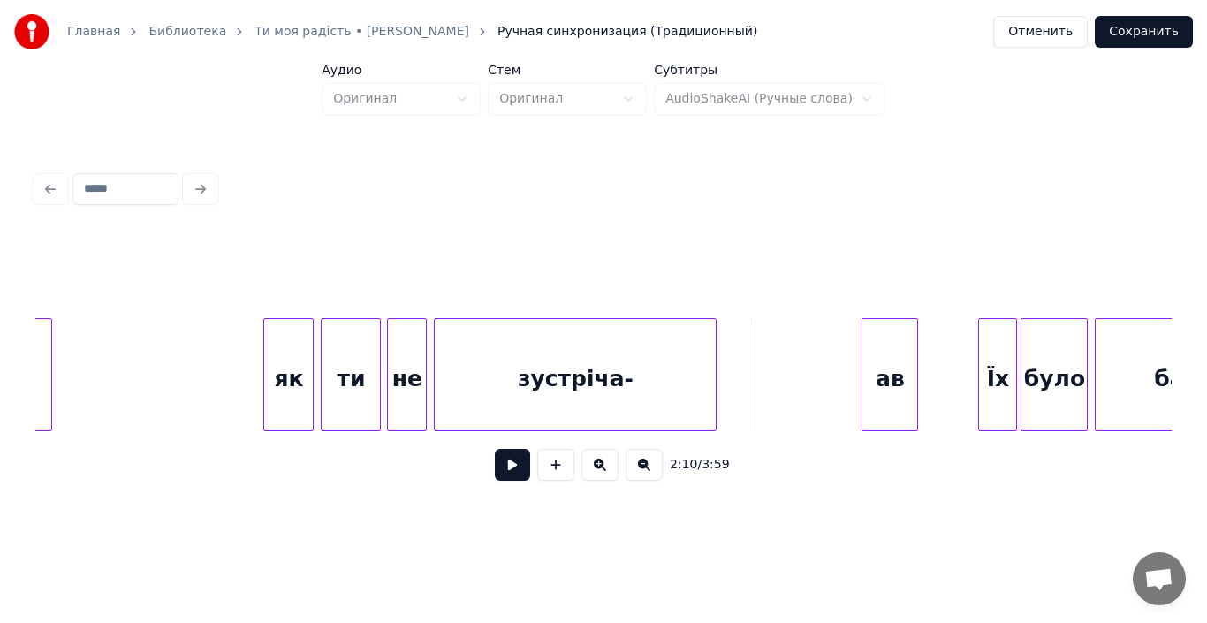
click at [389, 398] on div at bounding box center [390, 374] width 5 height 111
click at [286, 379] on div "як" at bounding box center [288, 379] width 49 height 120
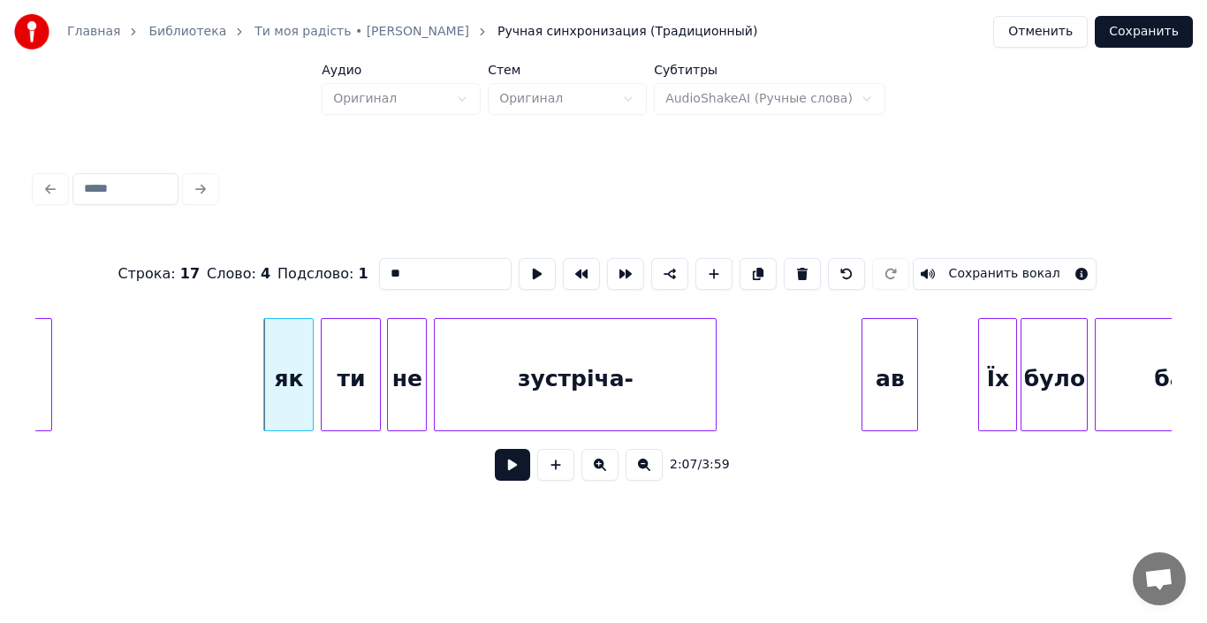
click at [504, 470] on button at bounding box center [512, 465] width 35 height 32
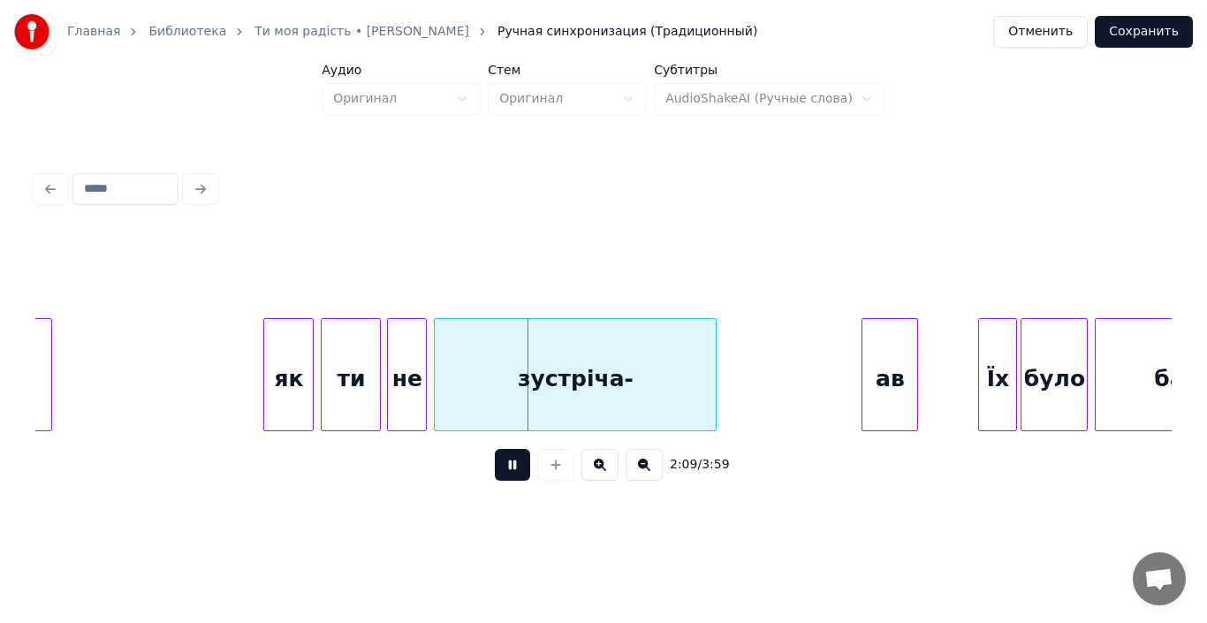
click at [401, 396] on div "не" at bounding box center [407, 379] width 38 height 120
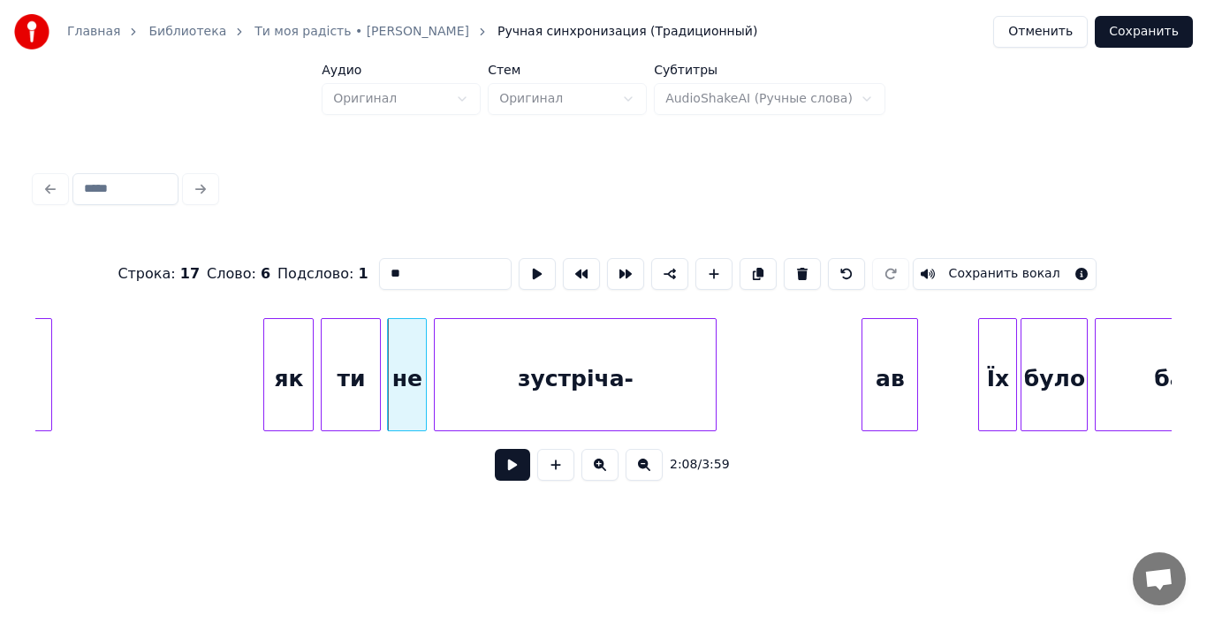
click at [400, 396] on div "не" at bounding box center [407, 379] width 38 height 120
click at [407, 395] on div "не" at bounding box center [407, 379] width 38 height 120
click at [508, 466] on button at bounding box center [512, 465] width 35 height 32
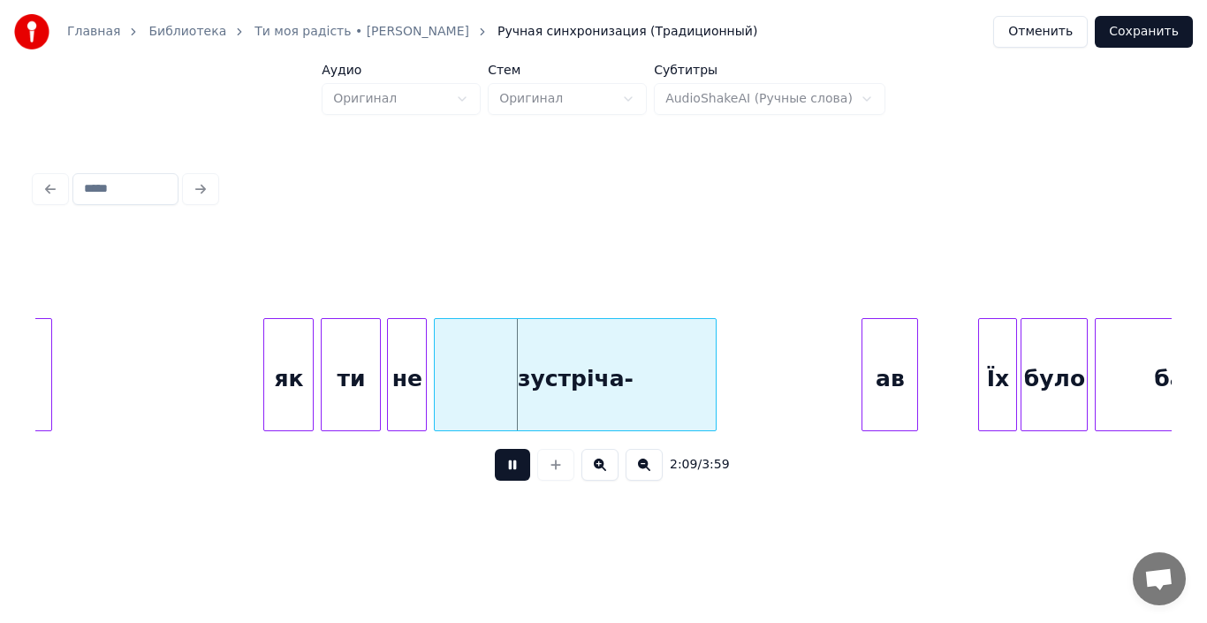
click at [403, 390] on div "не" at bounding box center [407, 379] width 38 height 120
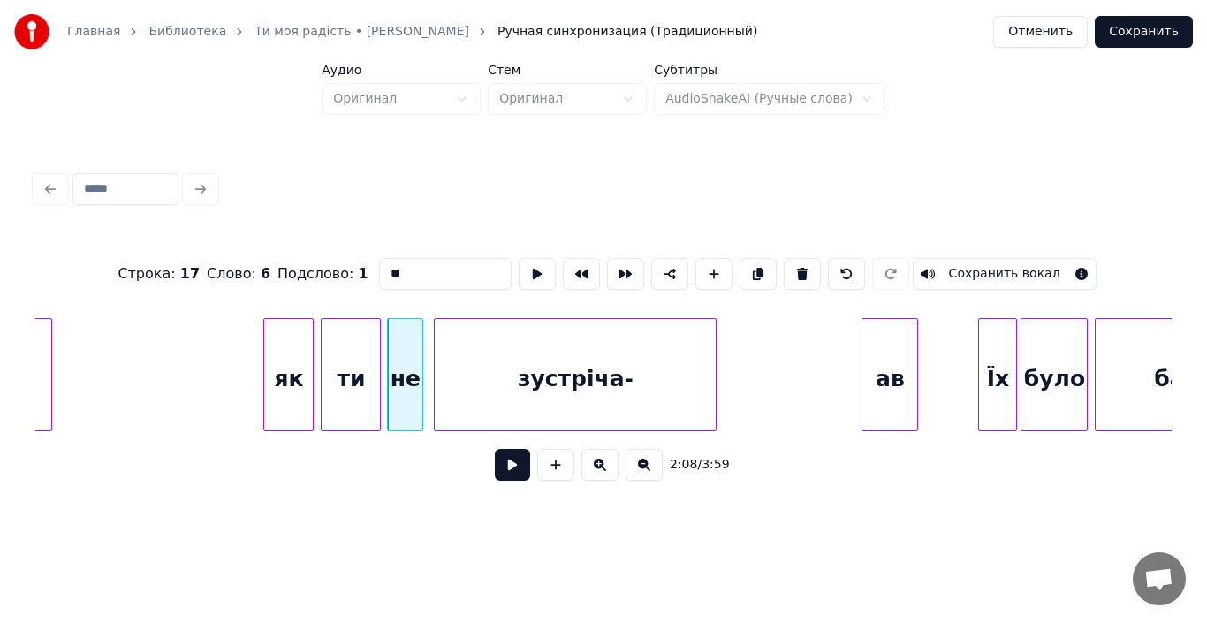
click at [421, 390] on div at bounding box center [419, 374] width 5 height 111
click at [431, 389] on div at bounding box center [432, 374] width 5 height 111
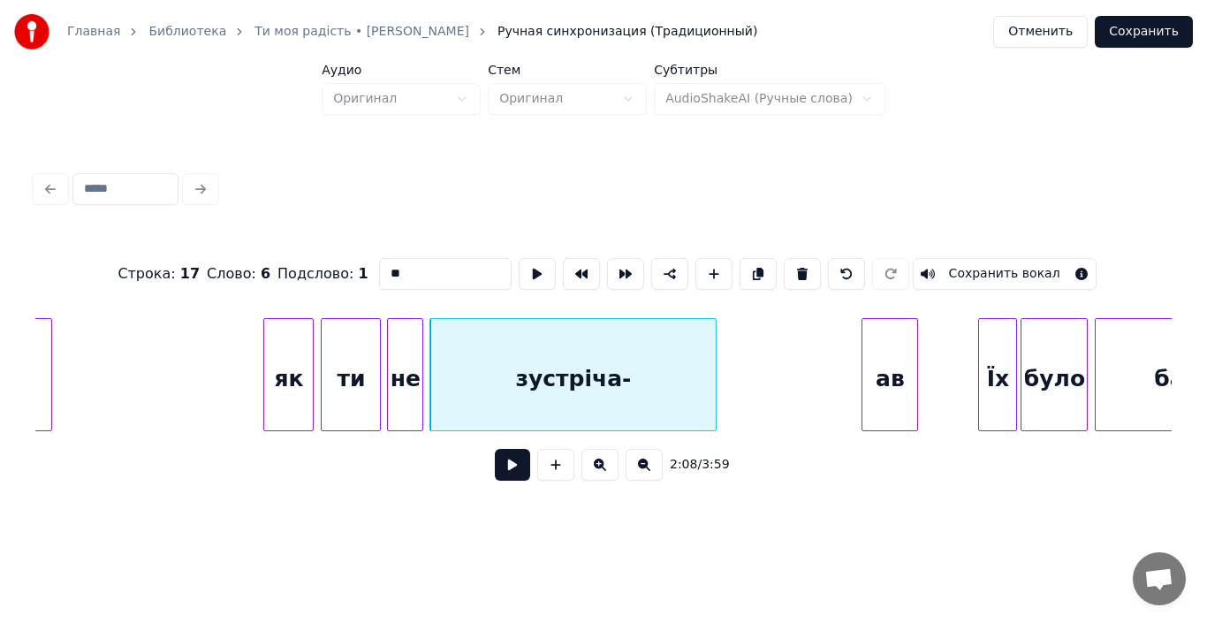
click at [693, 391] on div "зустріча-" at bounding box center [572, 379] width 285 height 120
click at [439, 272] on input "*********" at bounding box center [445, 274] width 133 height 32
click at [688, 383] on div at bounding box center [687, 374] width 5 height 111
click at [883, 382] on div "ав" at bounding box center [889, 379] width 55 height 120
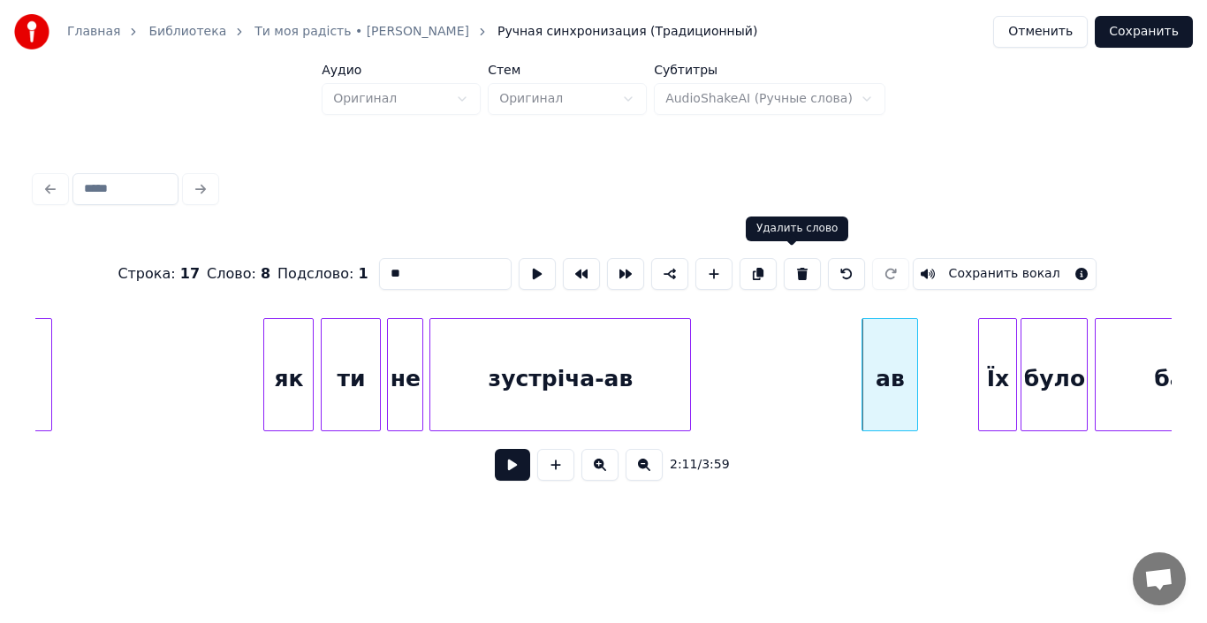
click at [784, 266] on button at bounding box center [802, 274] width 37 height 32
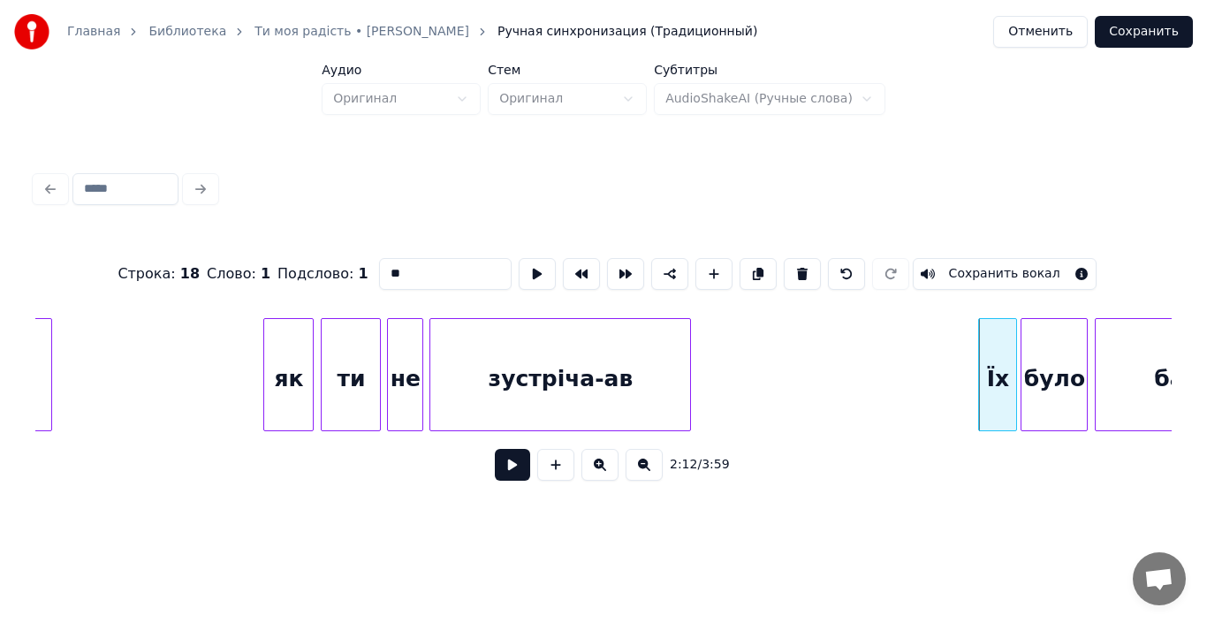
click at [489, 368] on div "зустріча-ав" at bounding box center [560, 379] width 260 height 120
type input "**********"
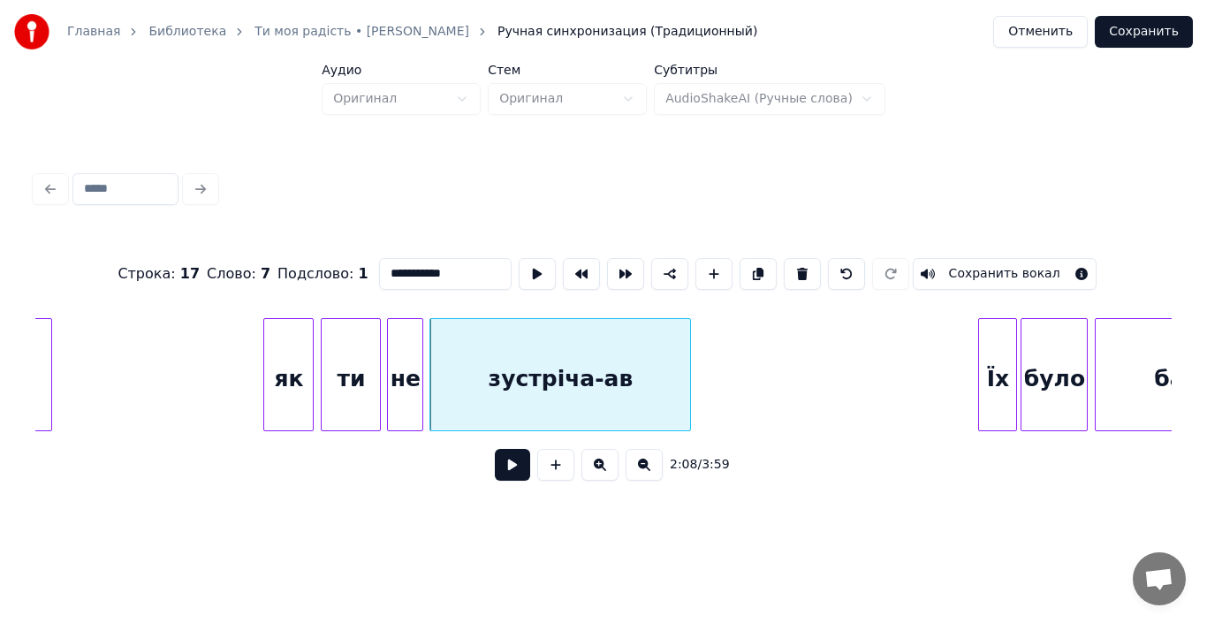
click at [517, 471] on button at bounding box center [512, 465] width 35 height 32
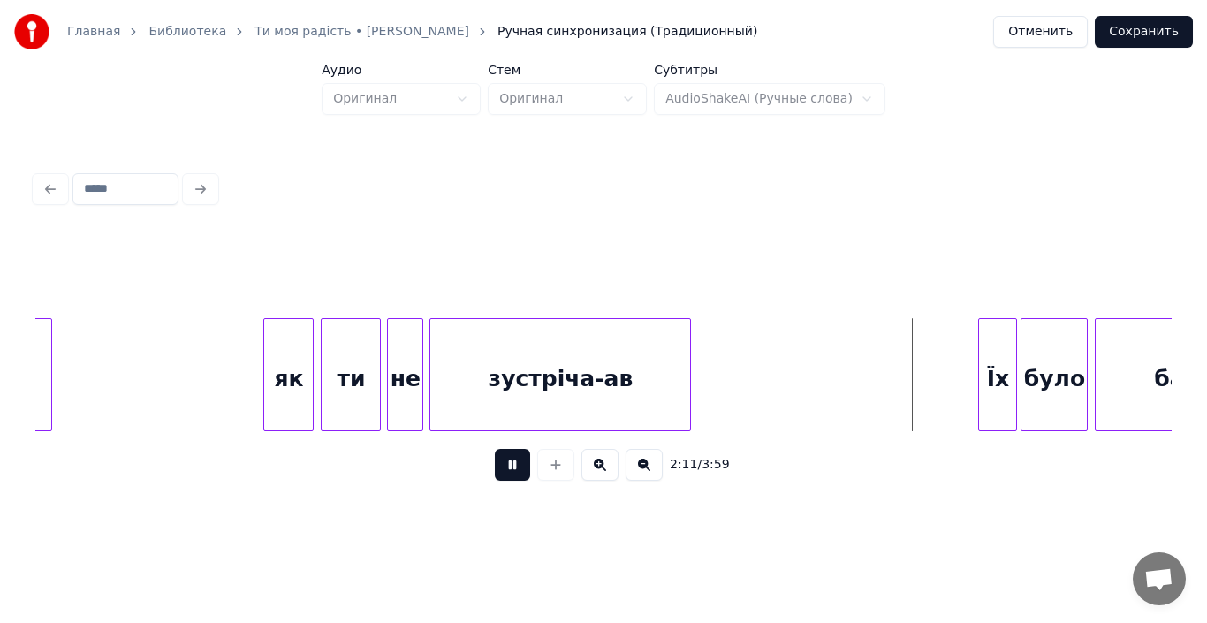
click
click at [513, 473] on button at bounding box center [512, 465] width 35 height 32
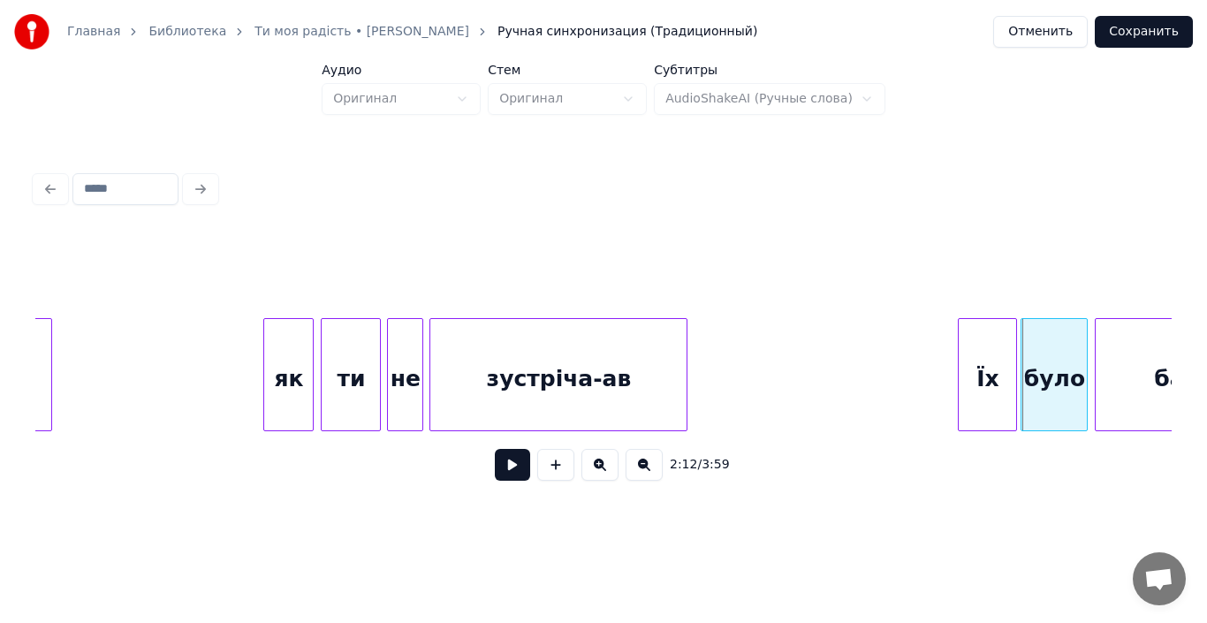
click at [962, 388] on div at bounding box center [960, 374] width 5 height 111
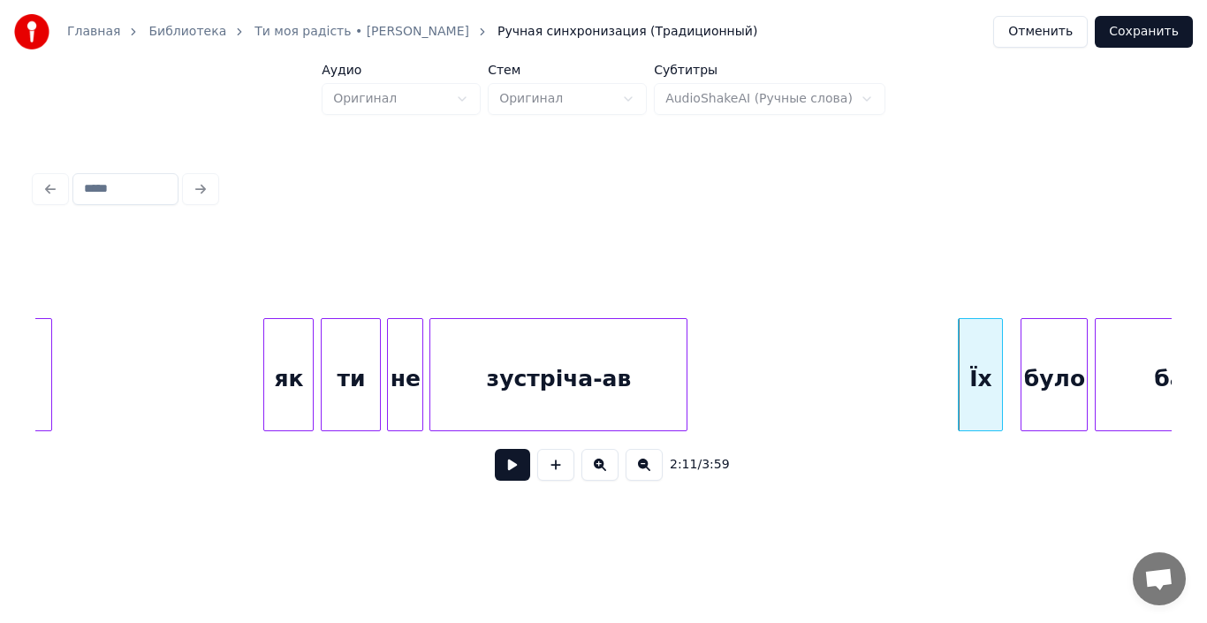
click at [1001, 390] on div at bounding box center [998, 374] width 5 height 111
click at [1034, 388] on div "було" at bounding box center [1045, 379] width 65 height 120
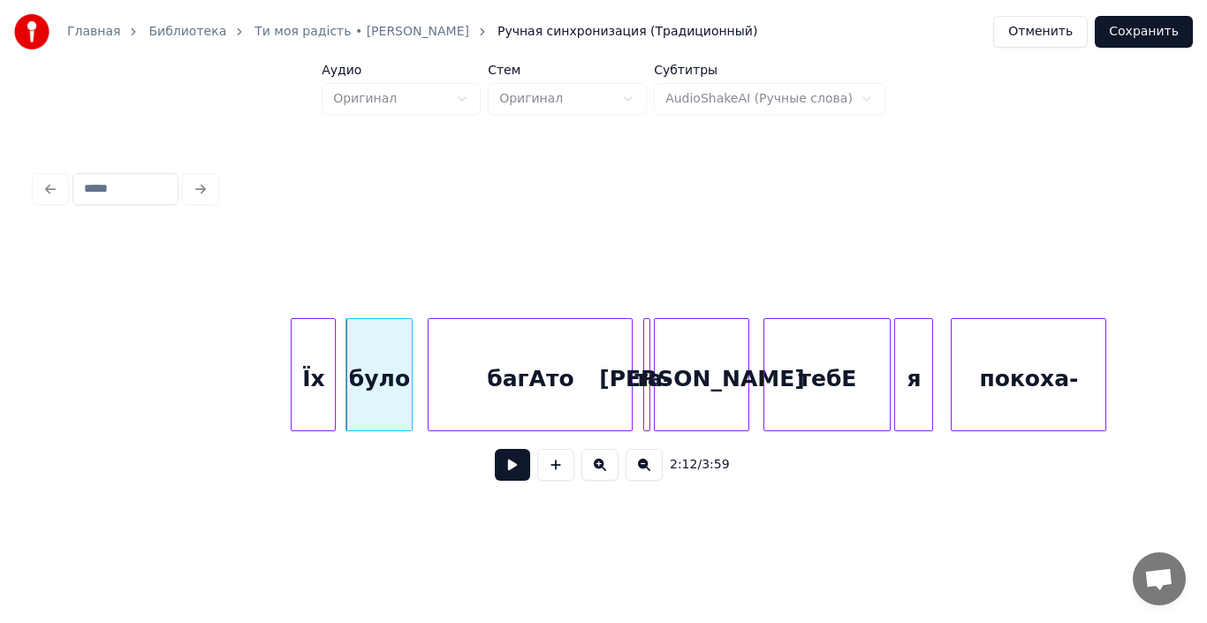
scroll to position [0, 23057]
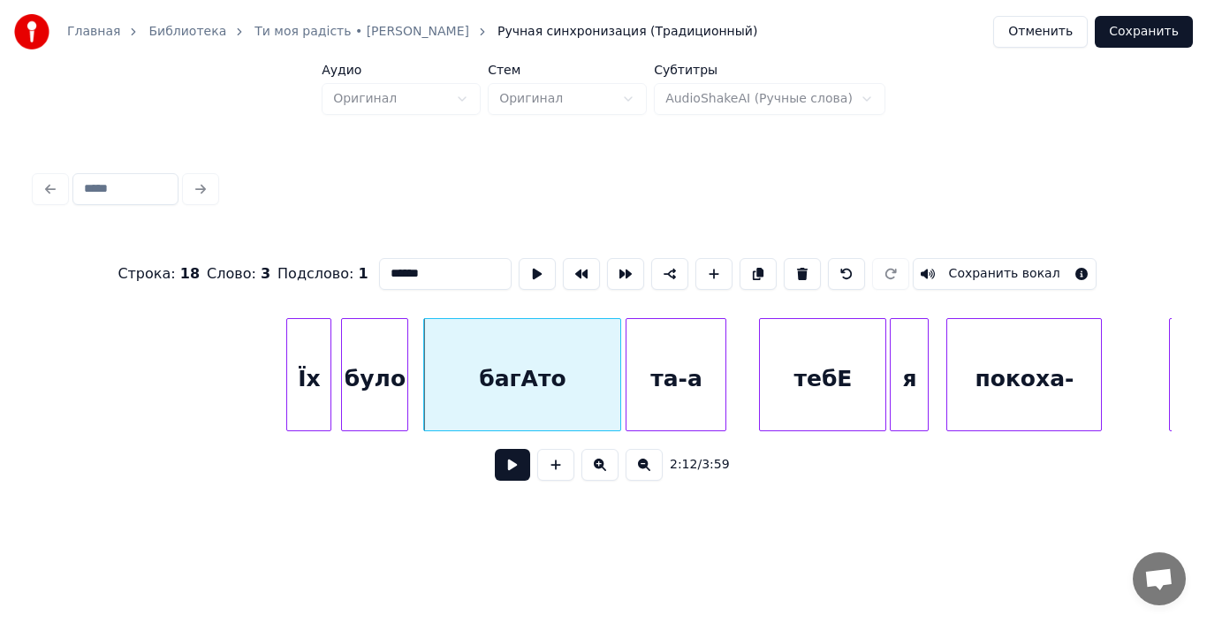
type input "******"
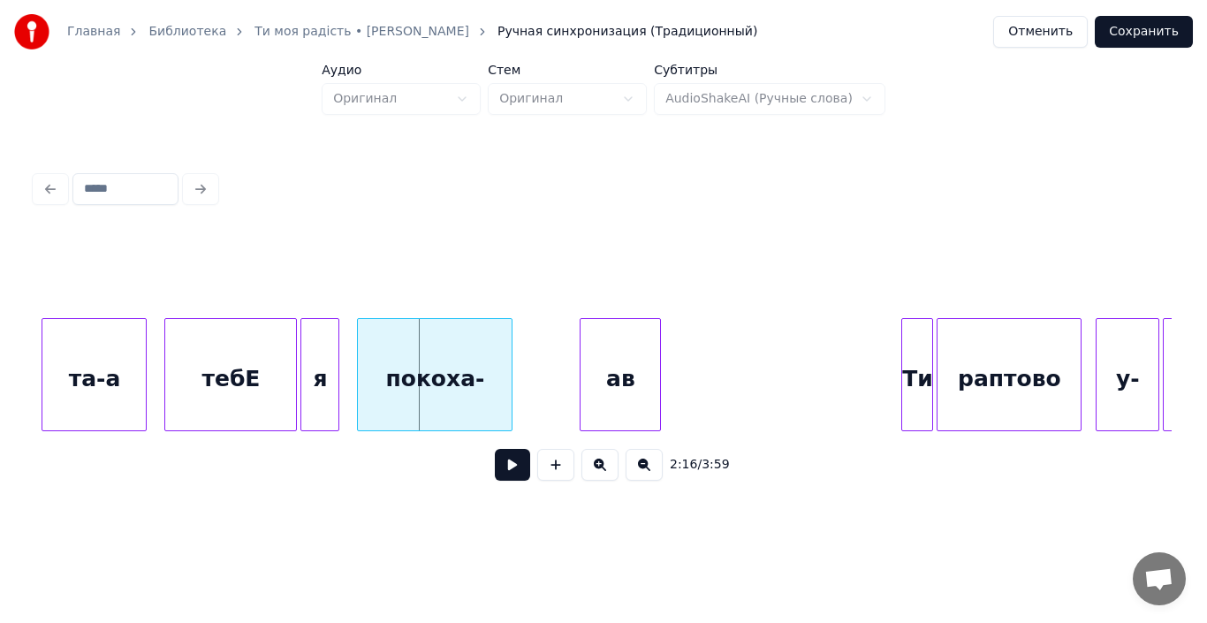
scroll to position [0, 23658]
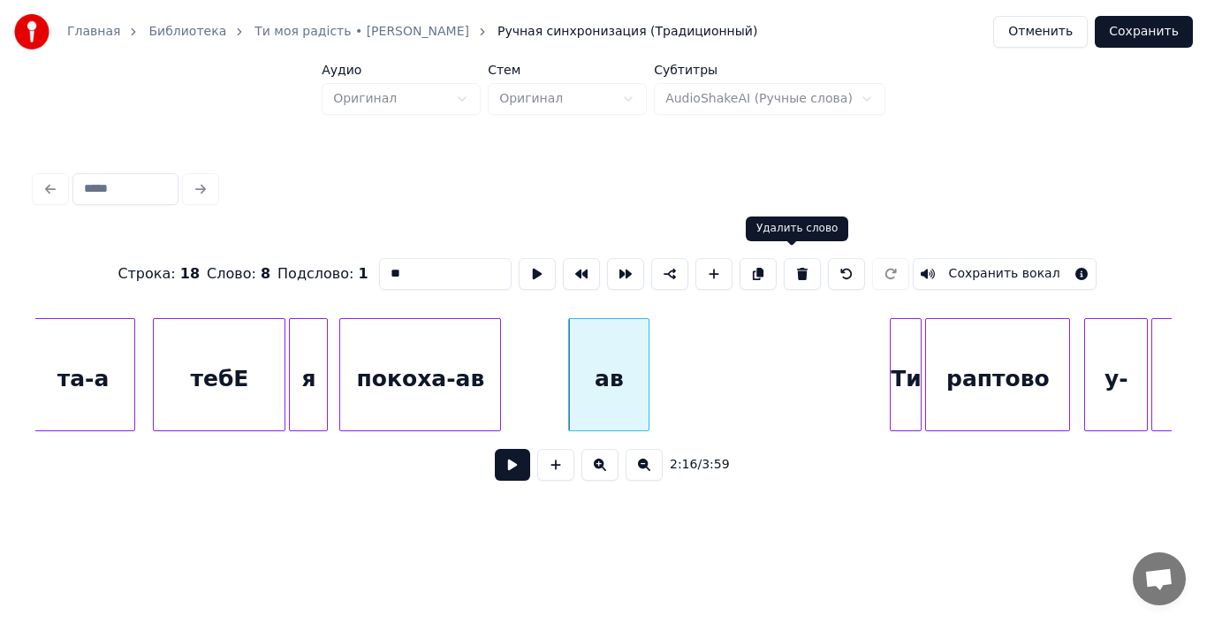
type input "*********"
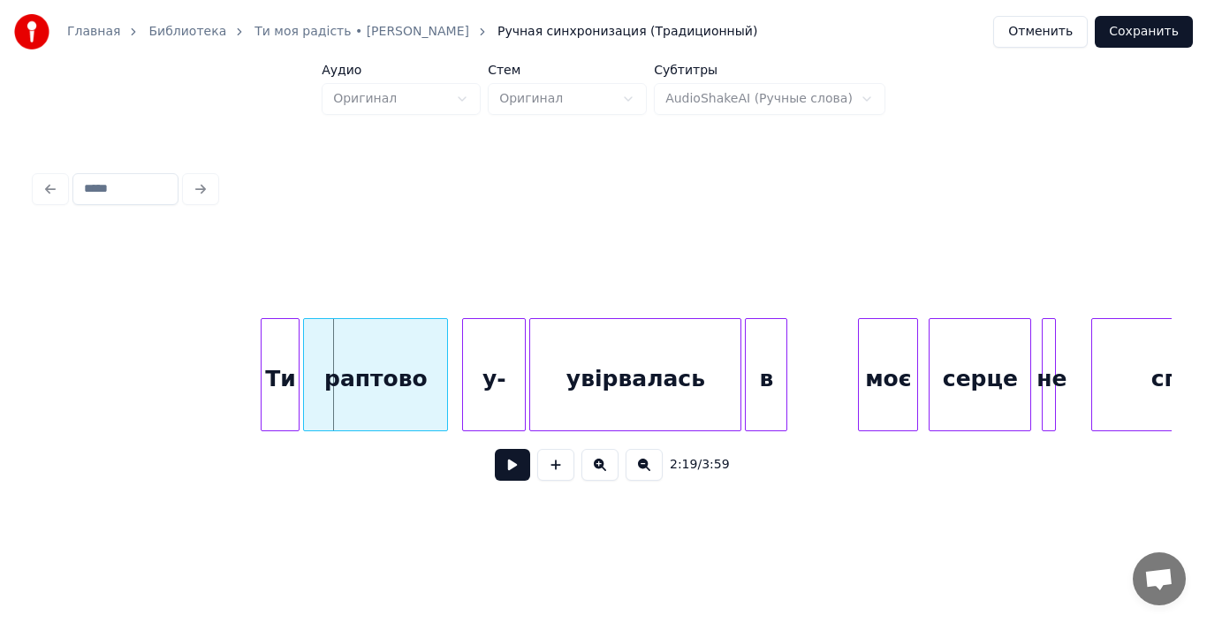
scroll to position [0, 24294]
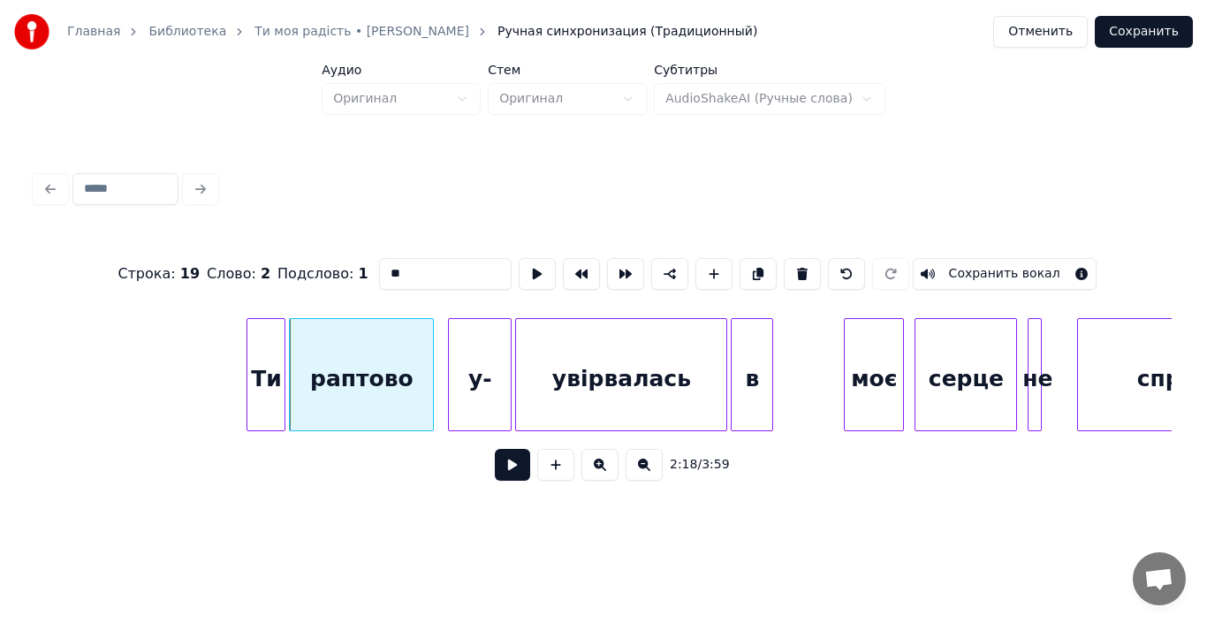
type input "*******"
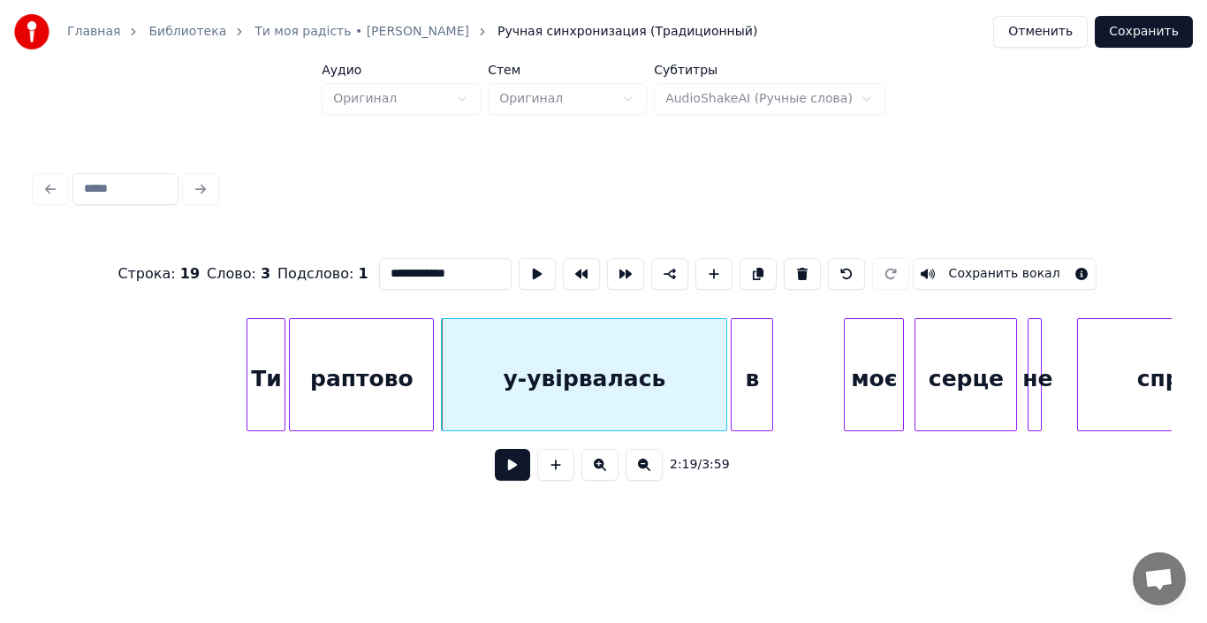
type input "**********"
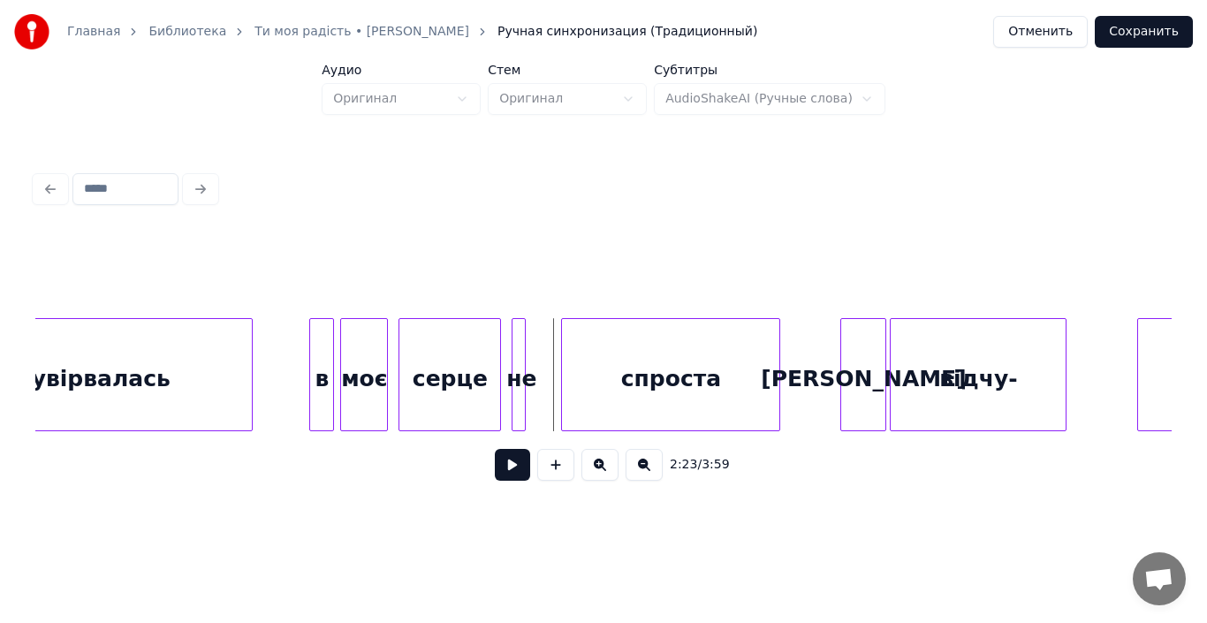
scroll to position [0, 24824]
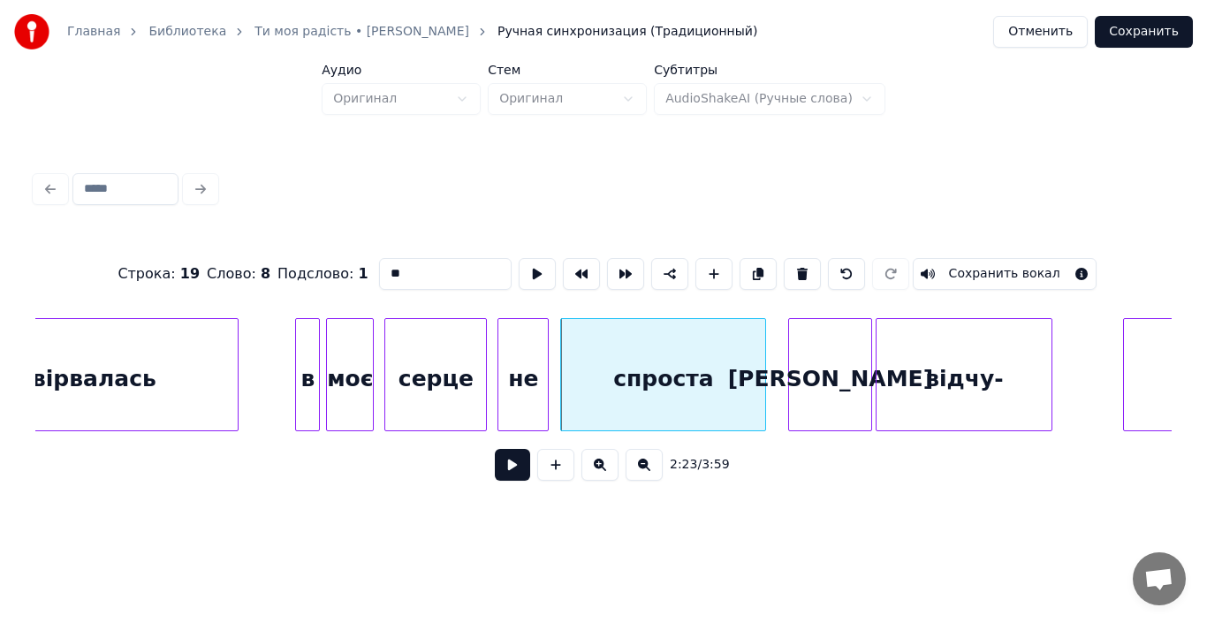
type input "*******"
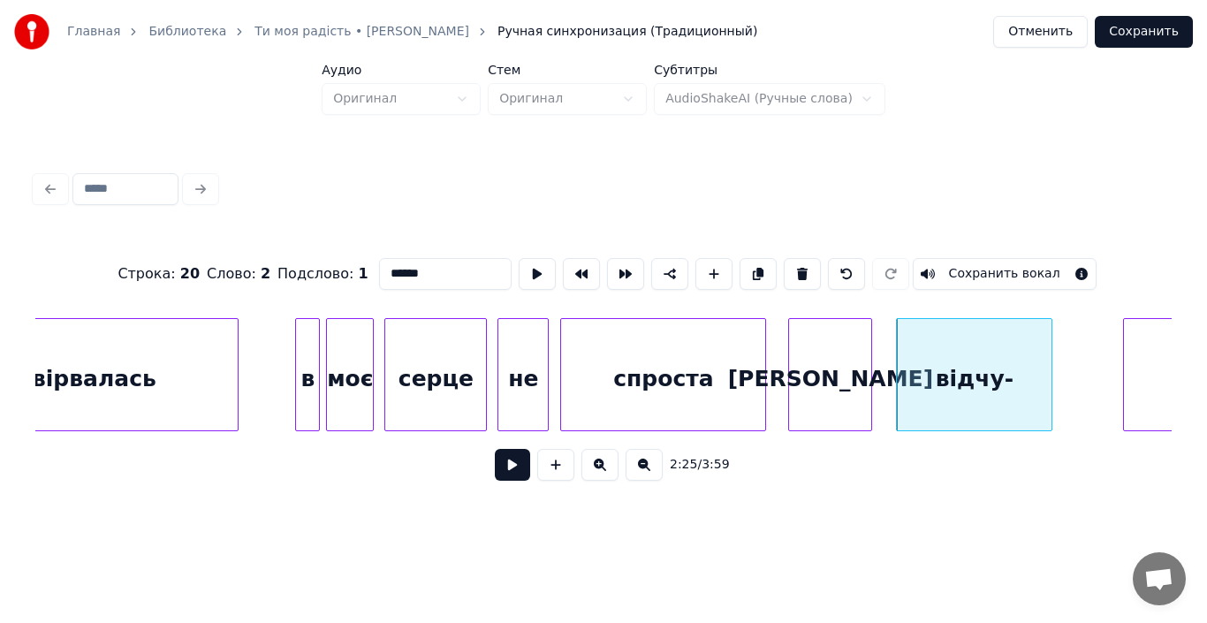
type input "*"
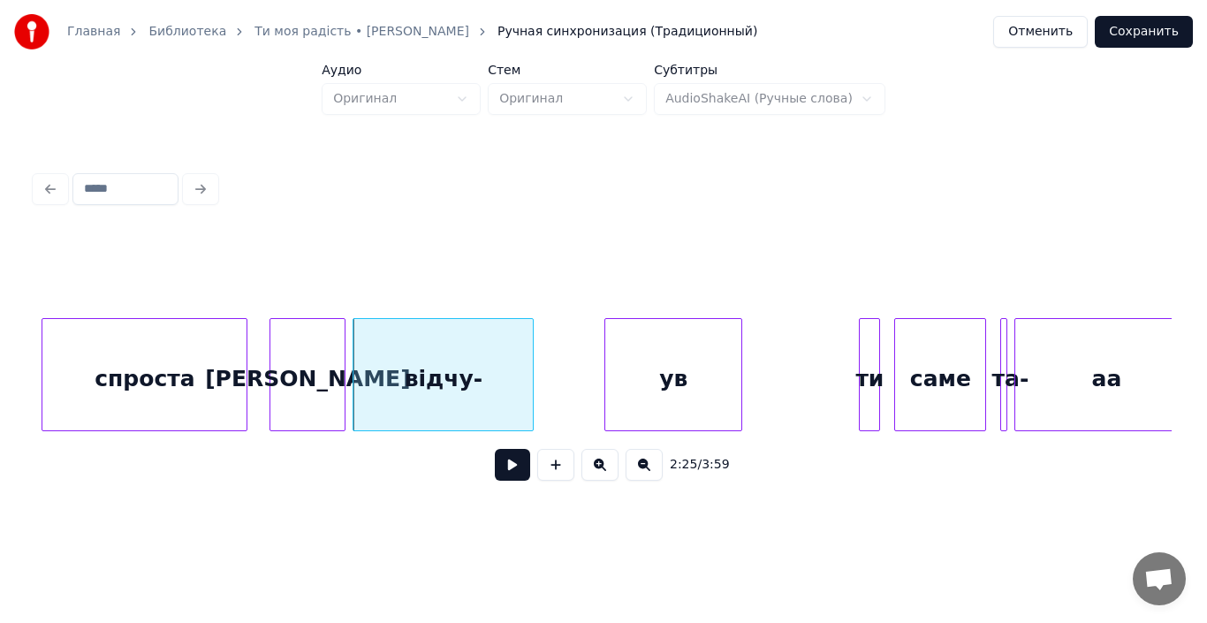
scroll to position [0, 25354]
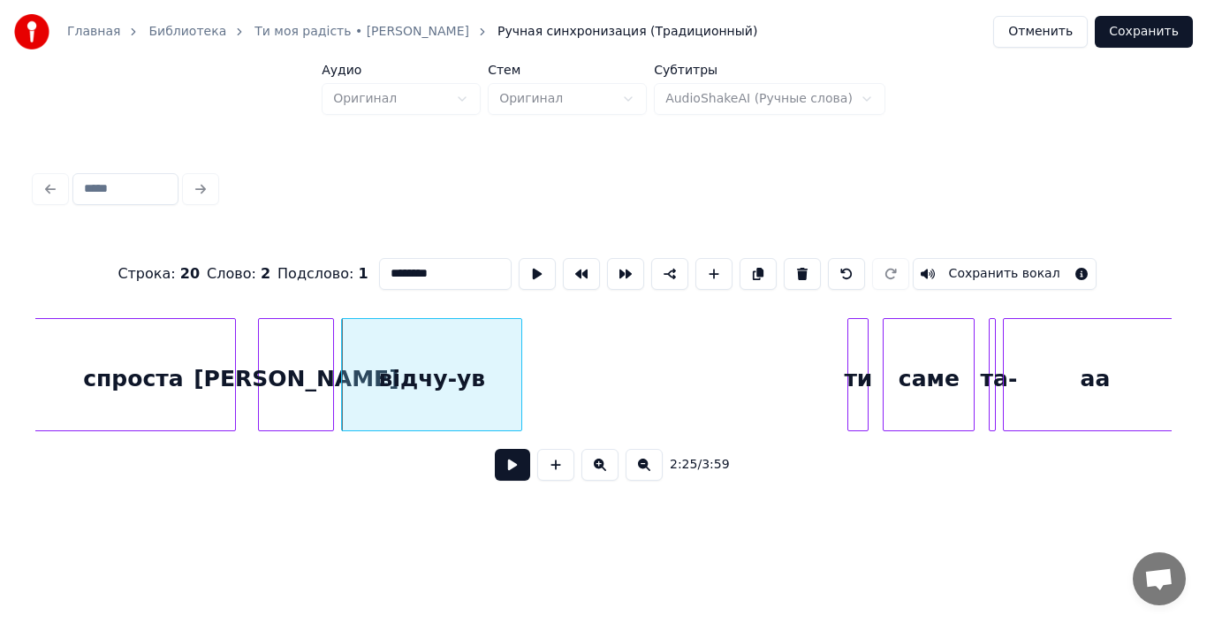
type input "********"
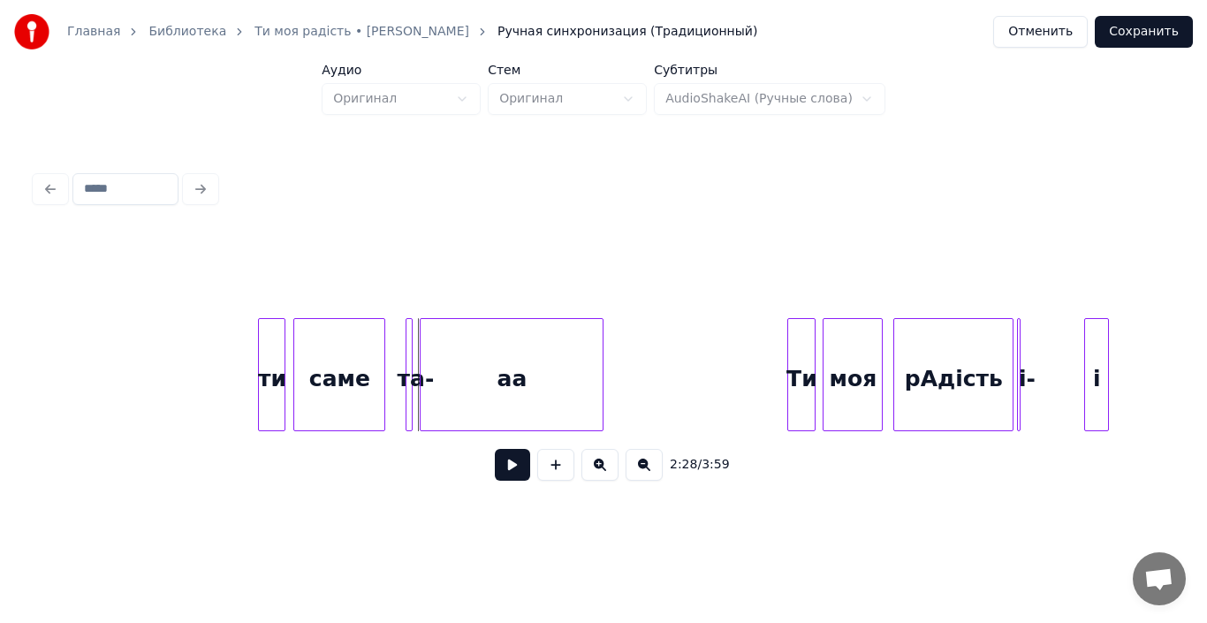
scroll to position [0, 25955]
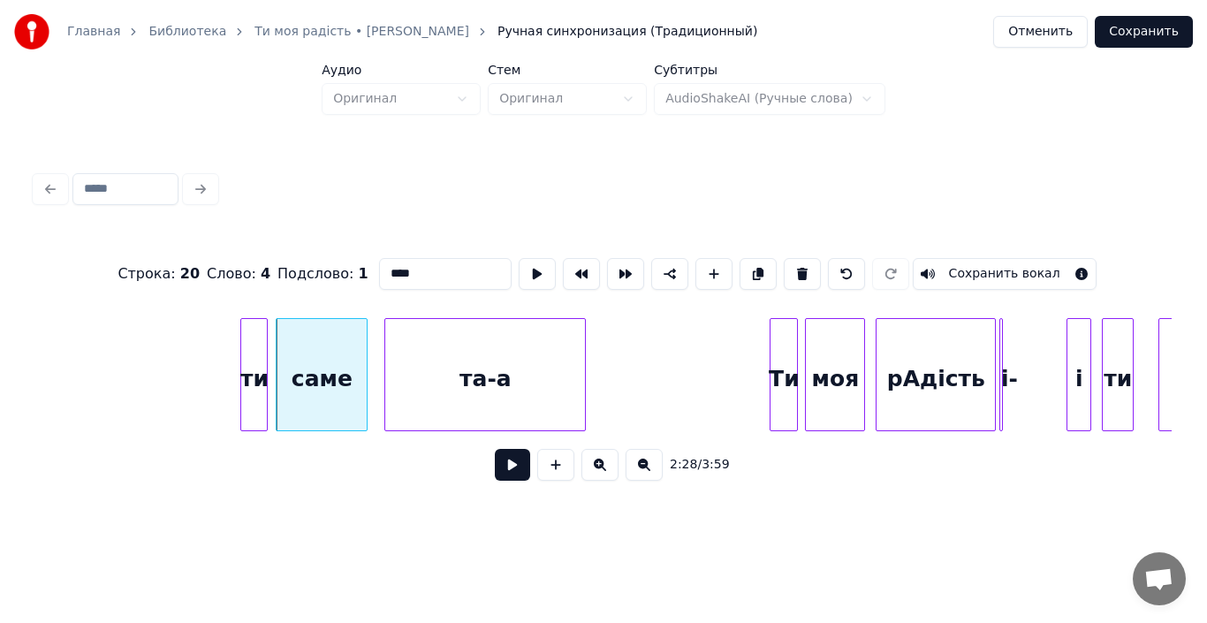
type input "****"
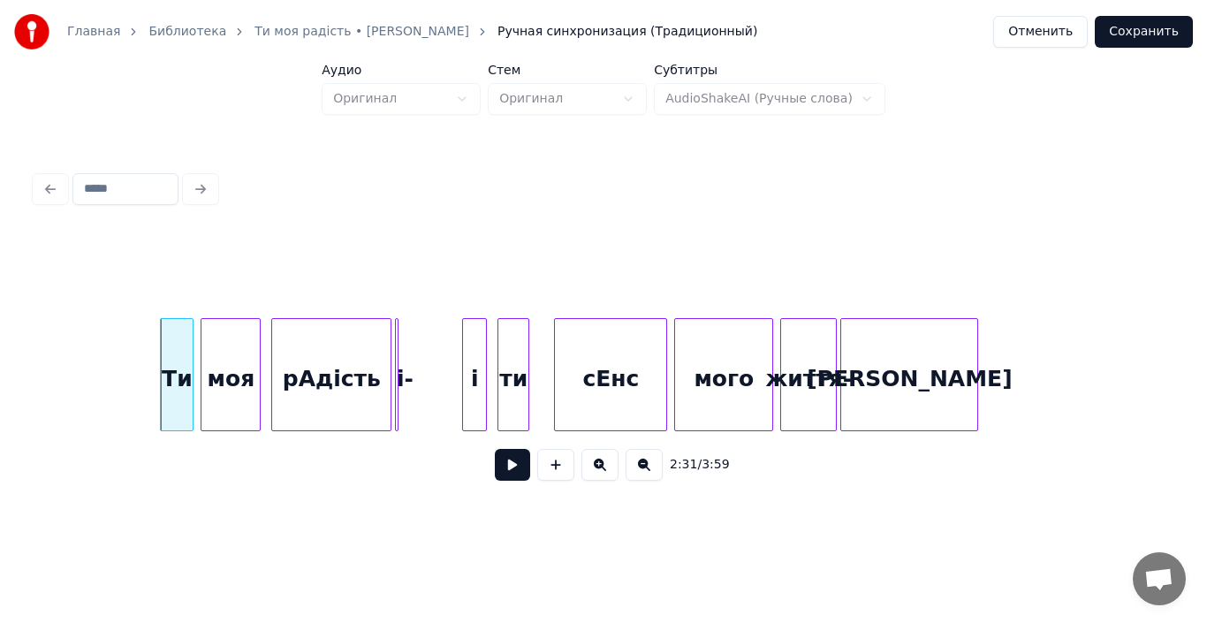
scroll to position [0, 26591]
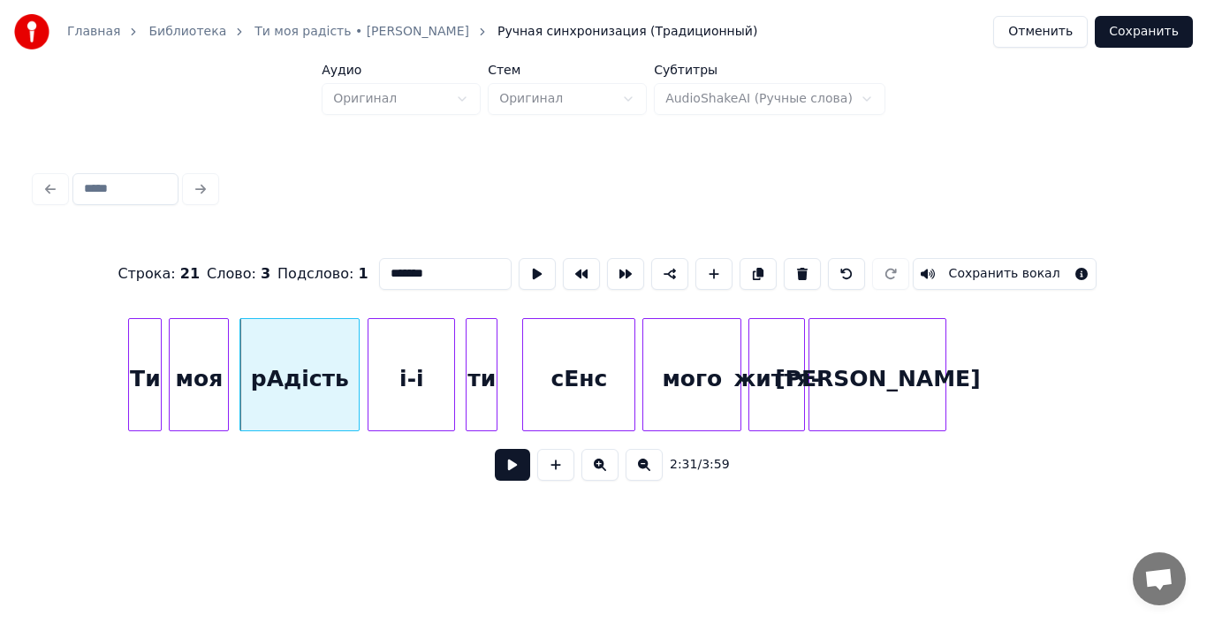
type input "*******"
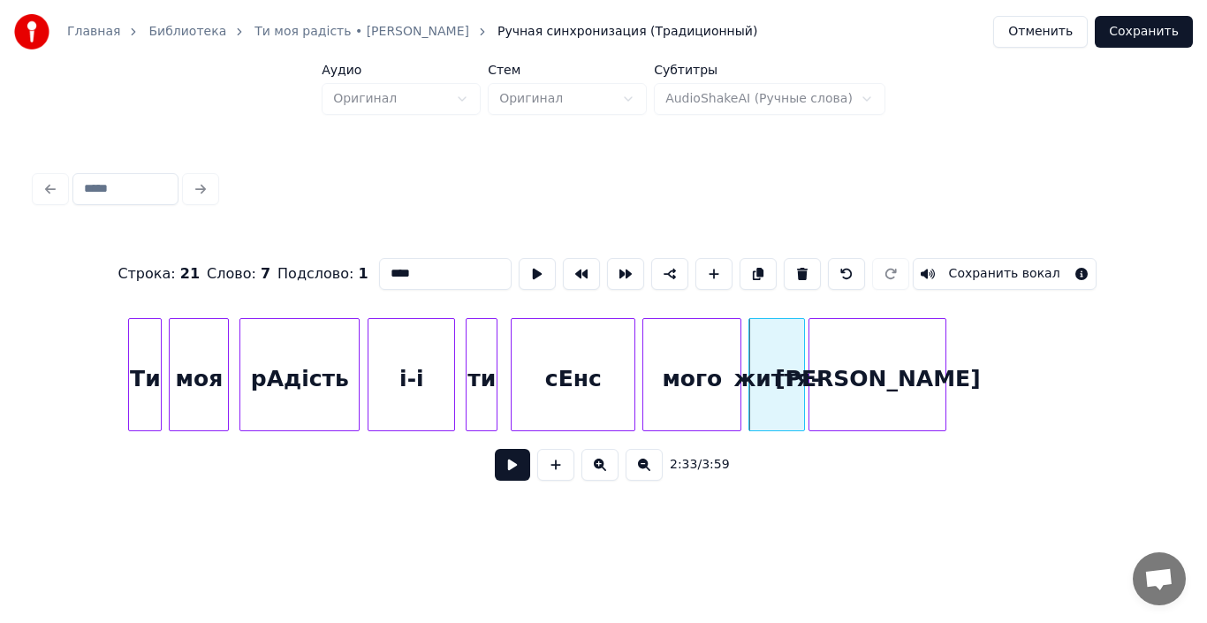
type input "******"
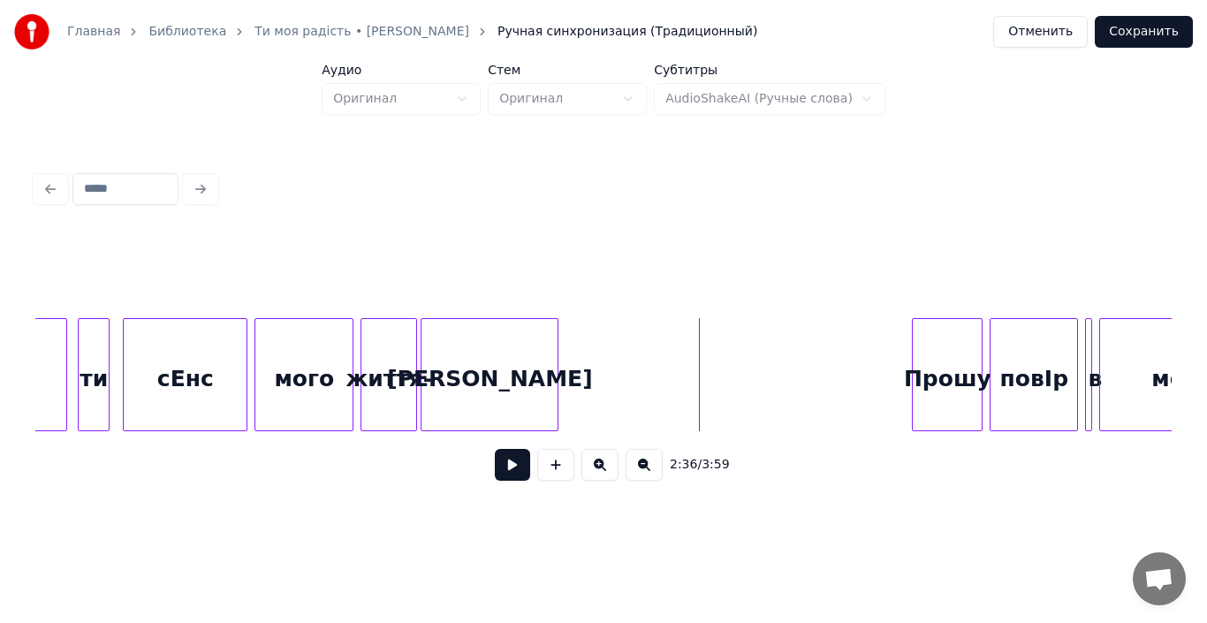
scroll to position [0, 27015]
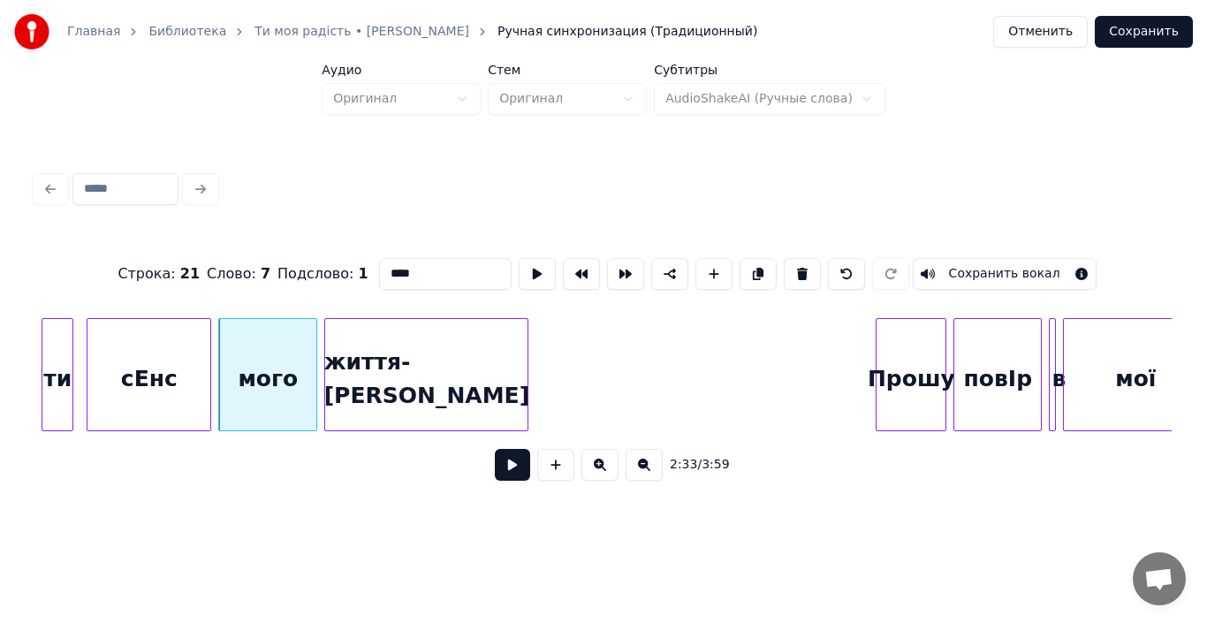
type input "****"
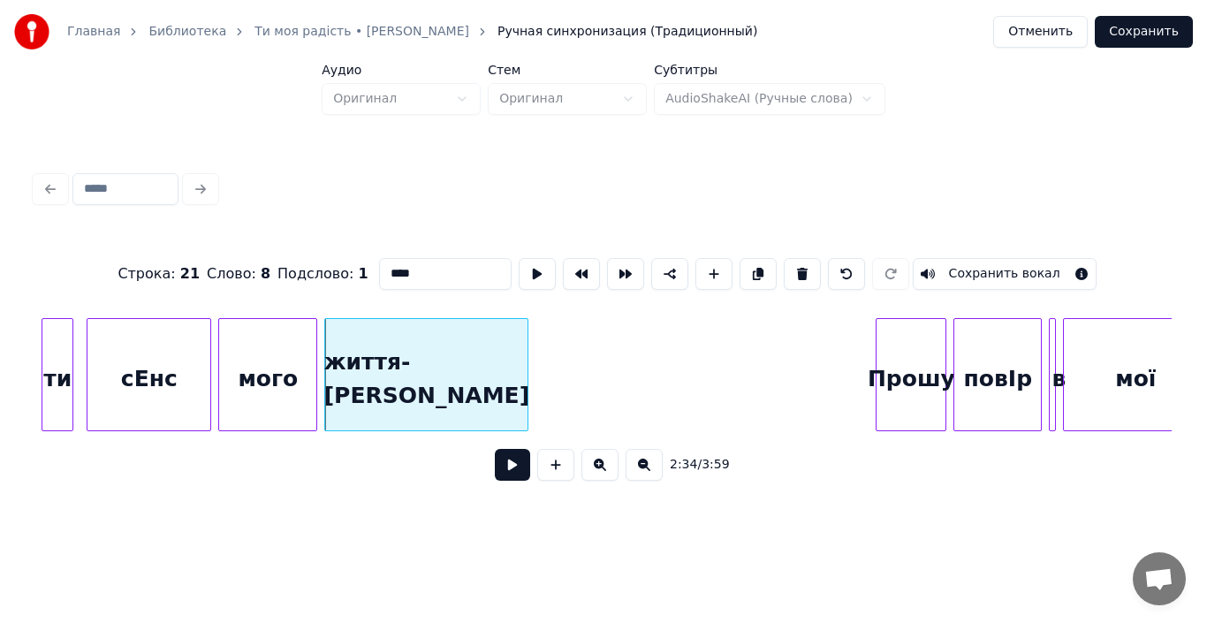
type input "*******"
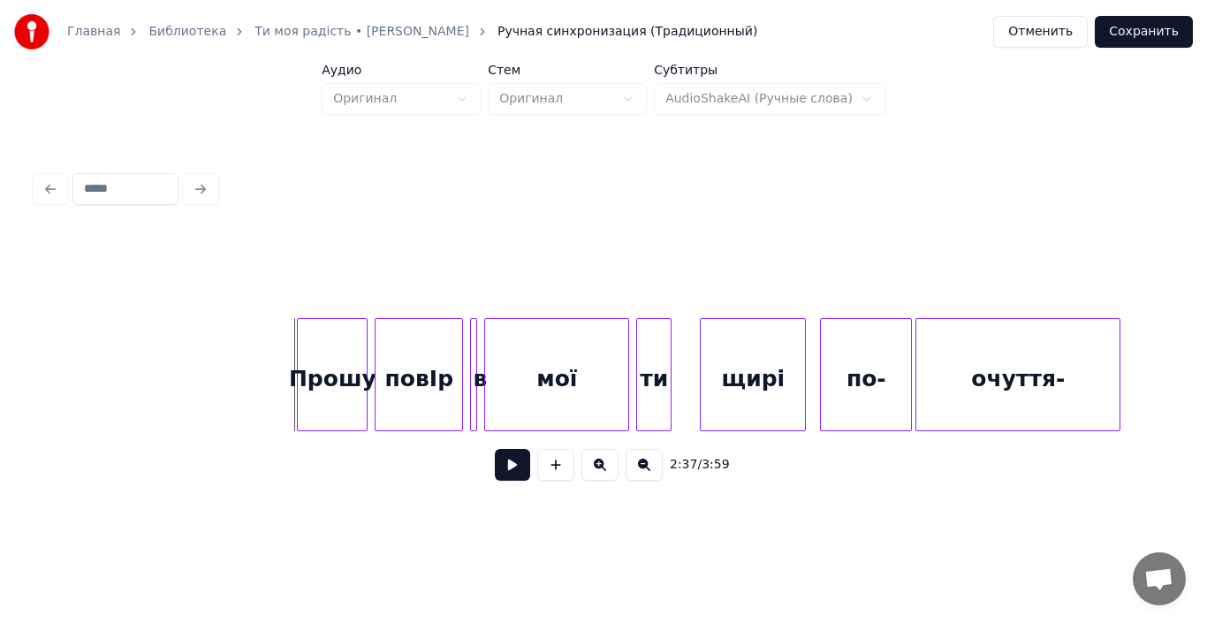
scroll to position [0, 27615]
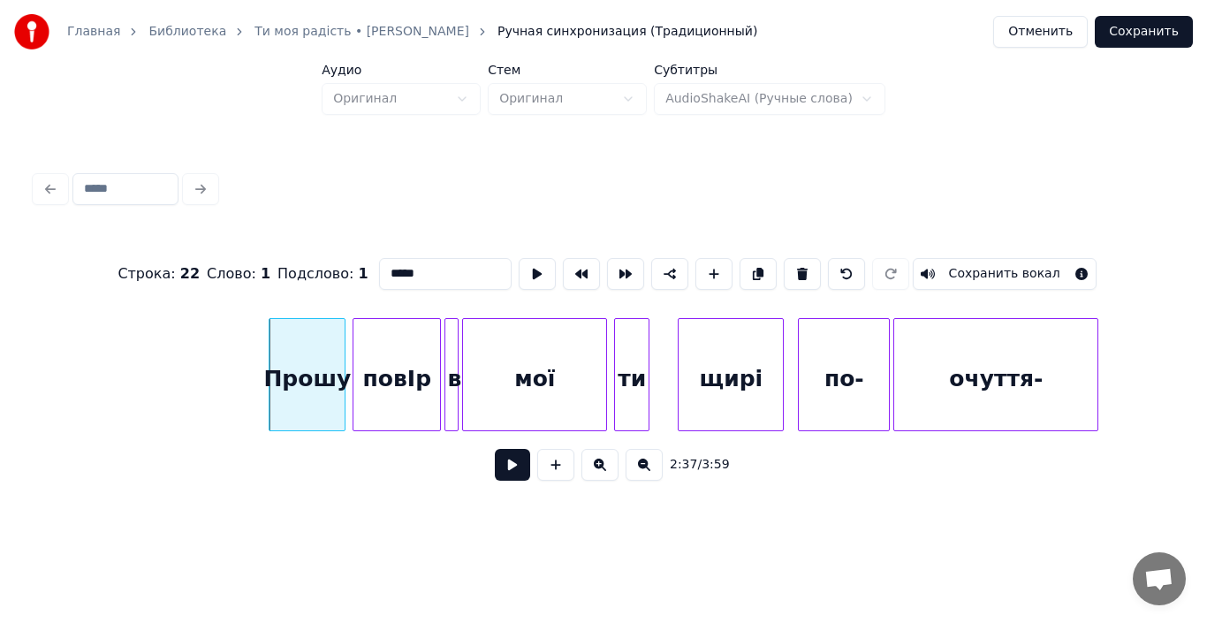
type input "*****"
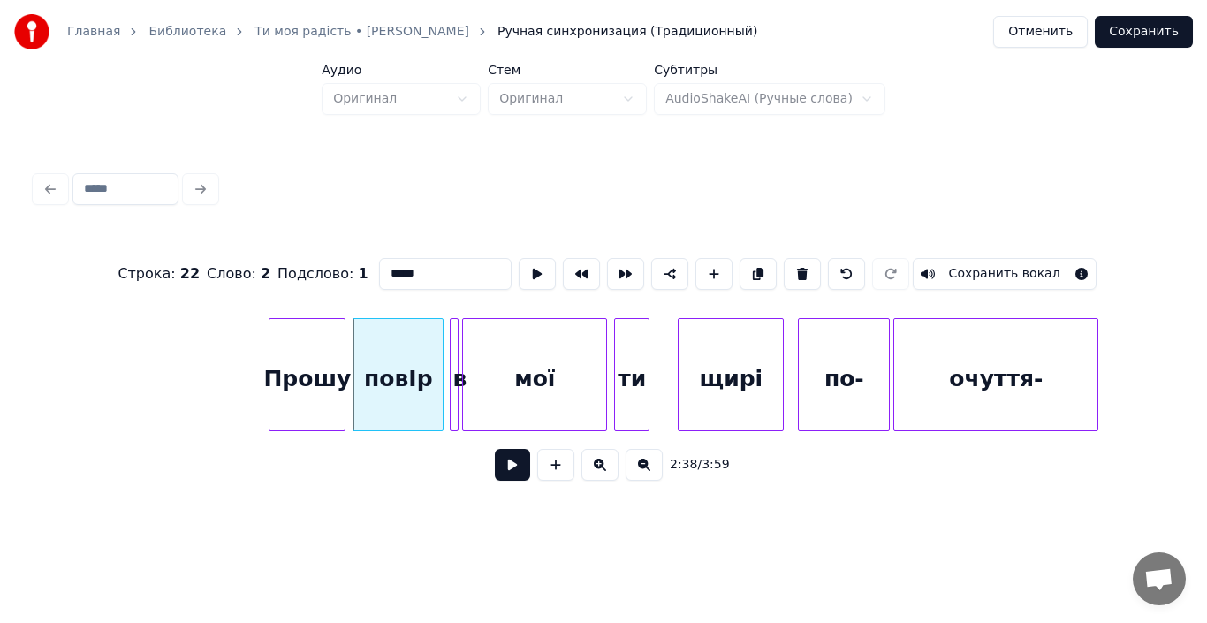
type input "***"
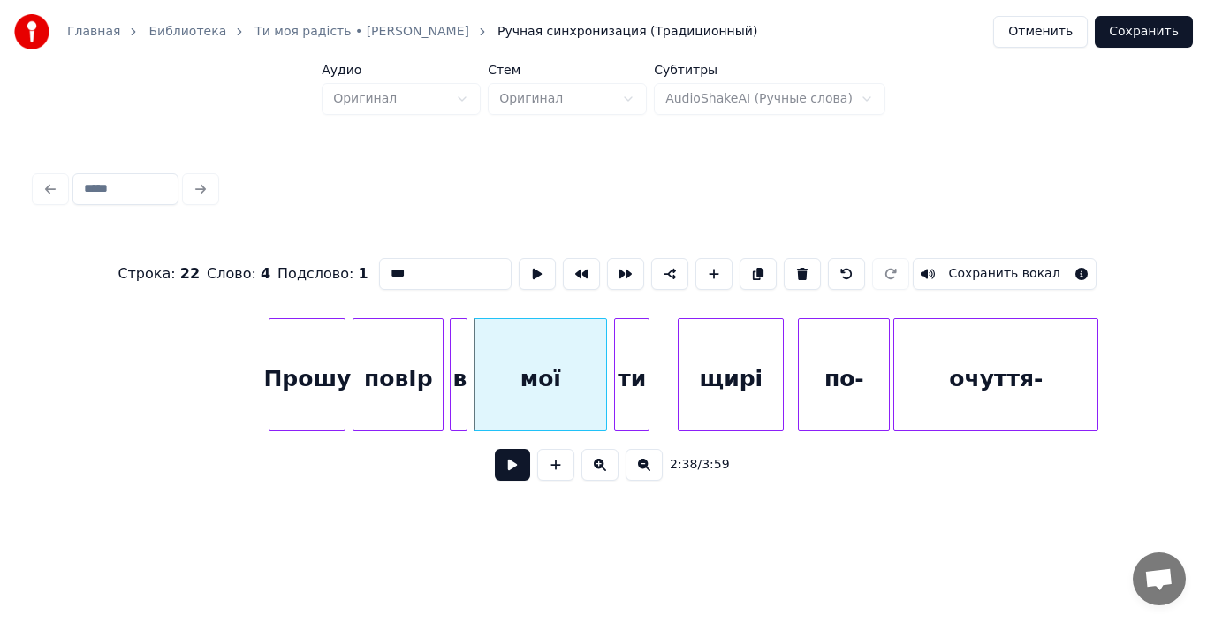
type input "**"
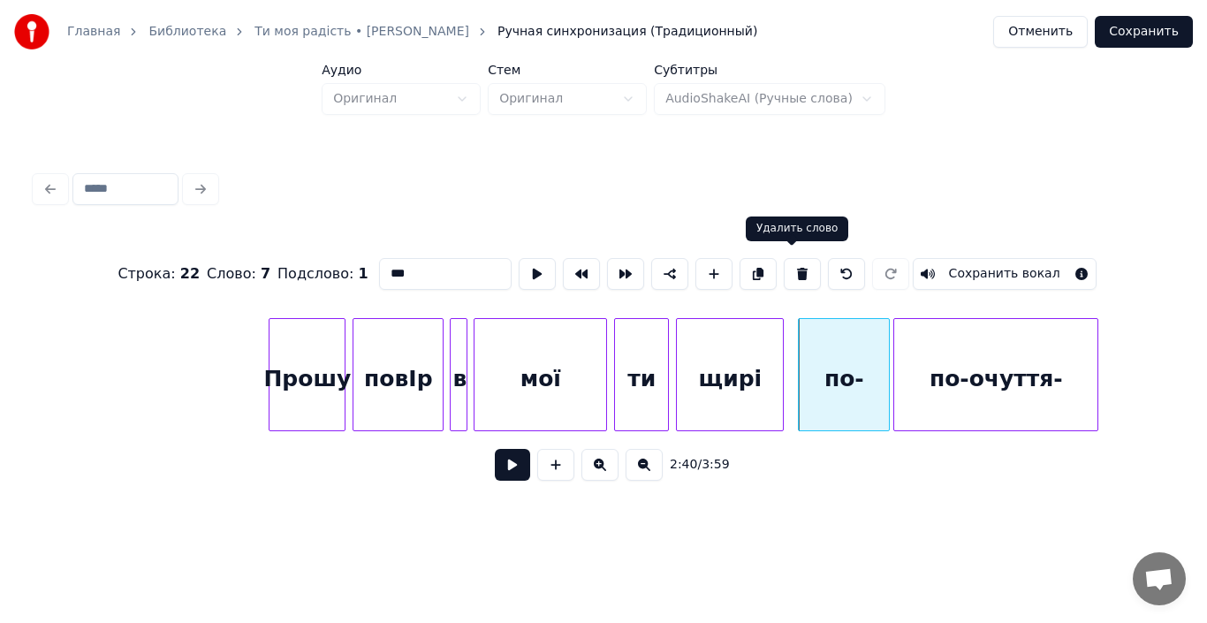
type input "****"
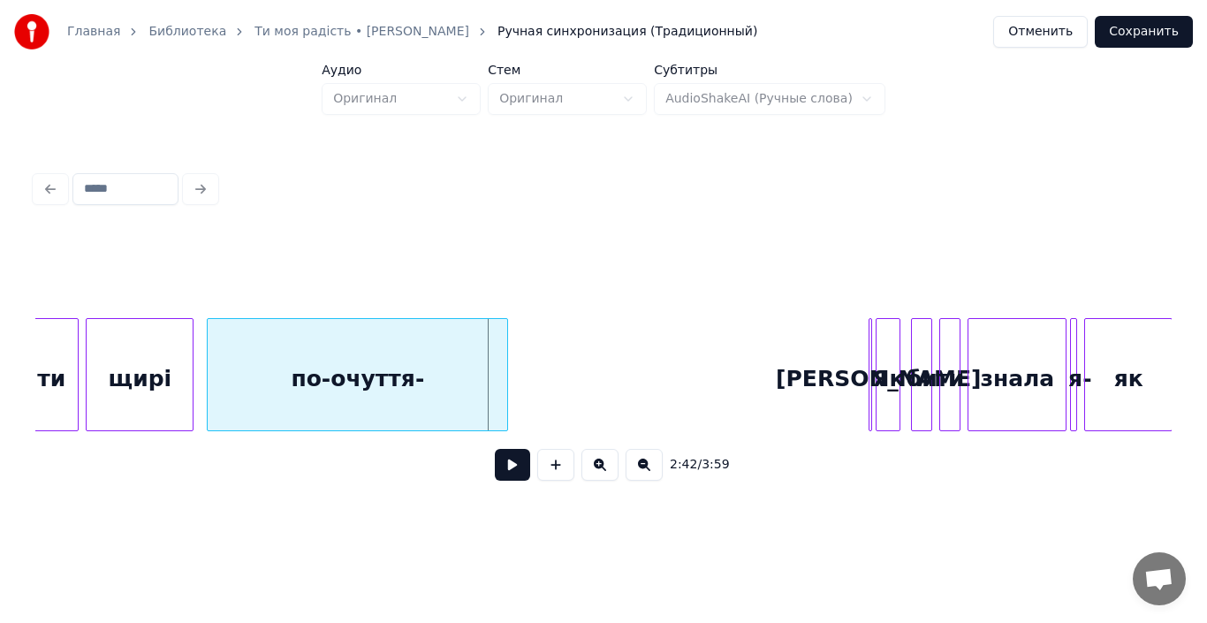
scroll to position [0, 28216]
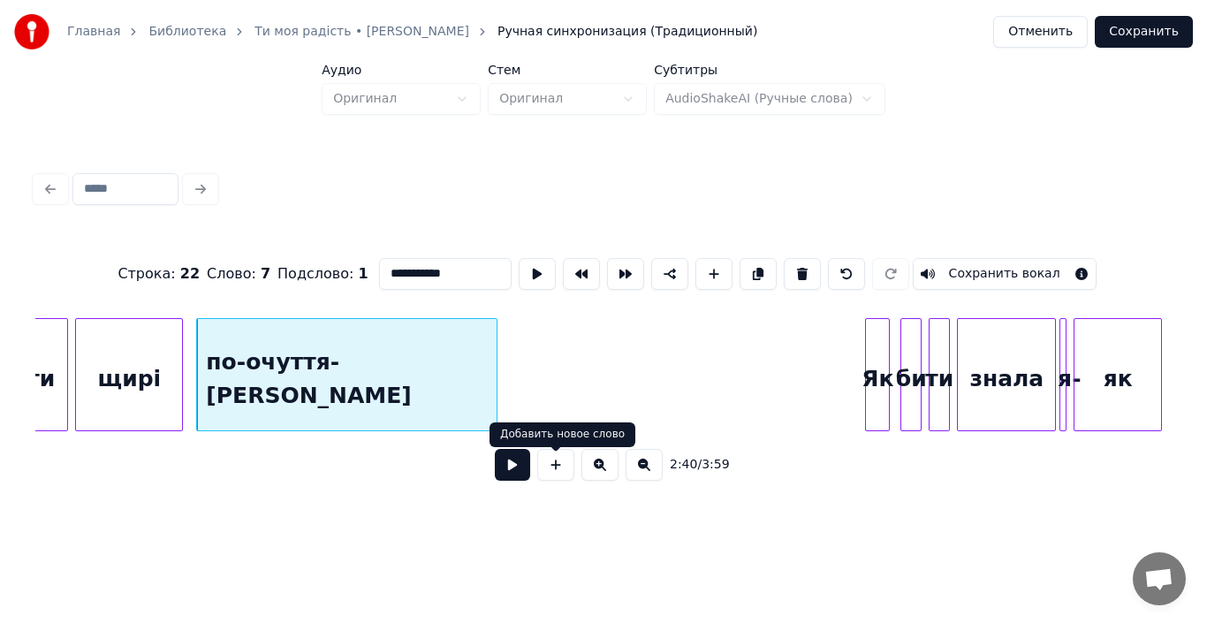
type input "**********"
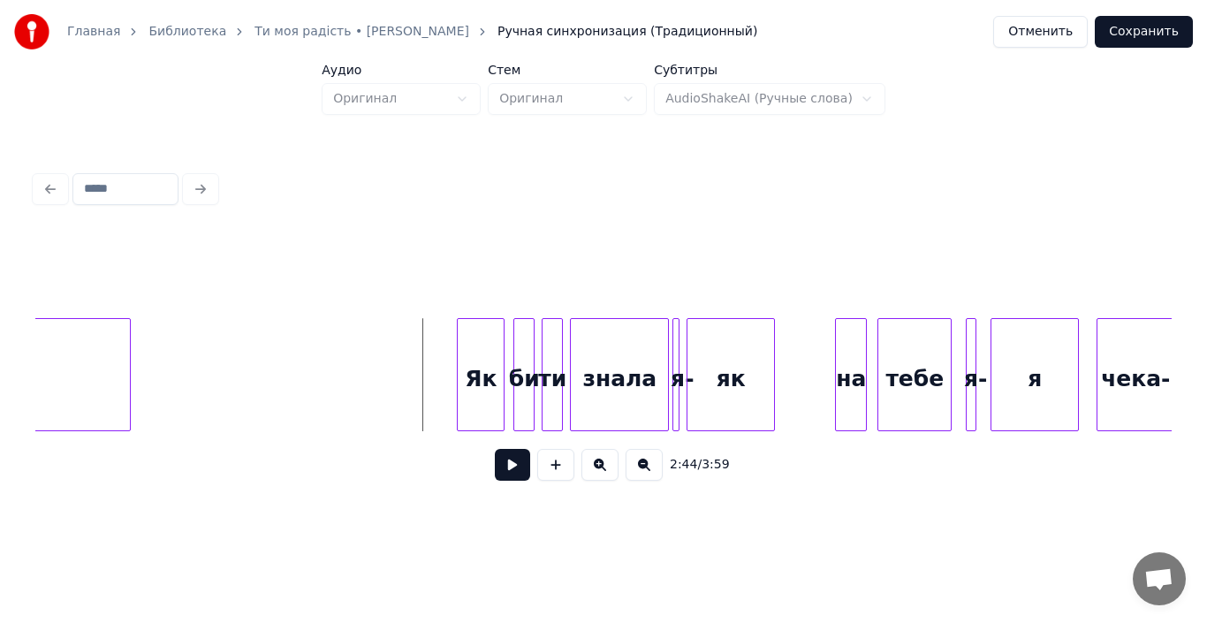
scroll to position [0, 28605]
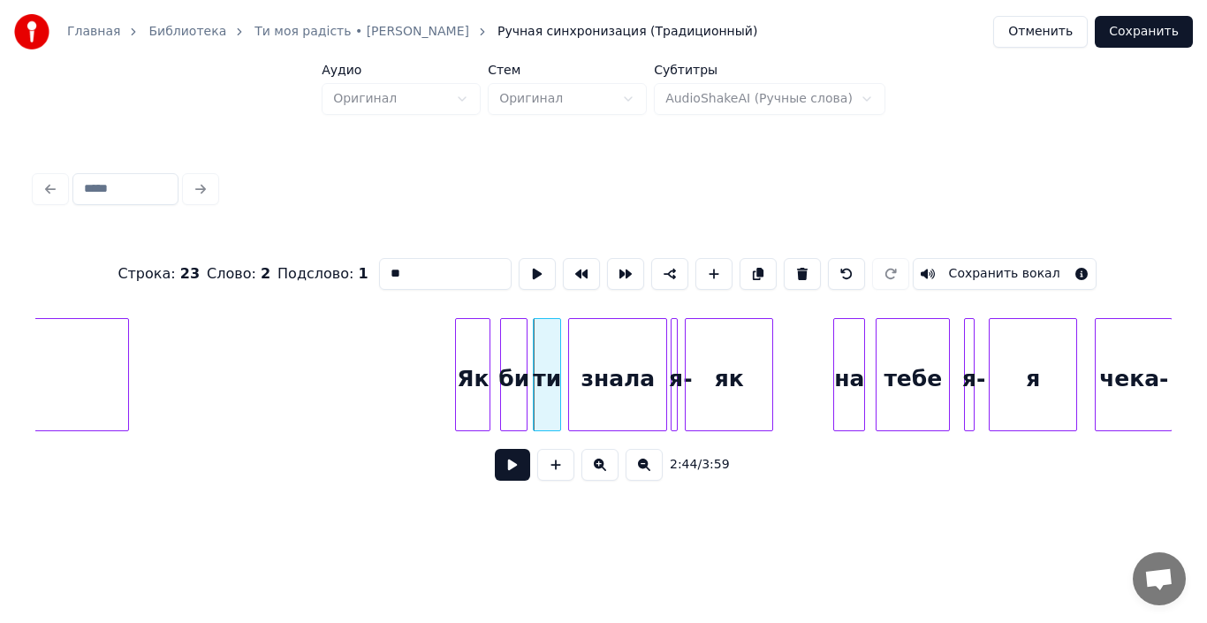
type input "**"
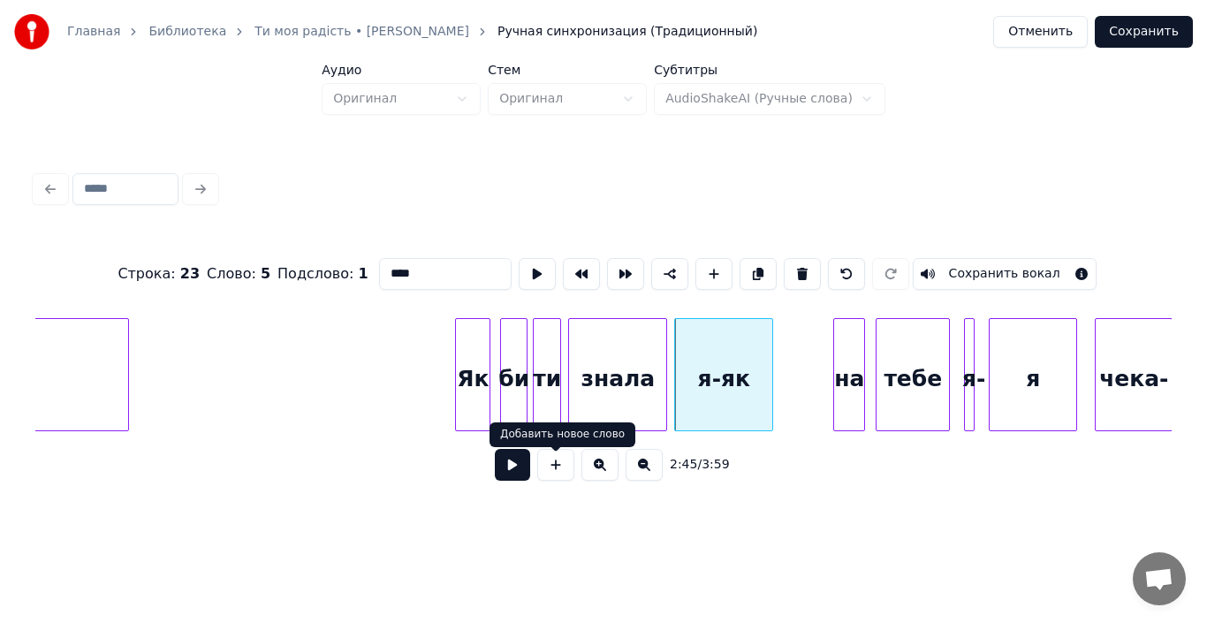
type input "****"
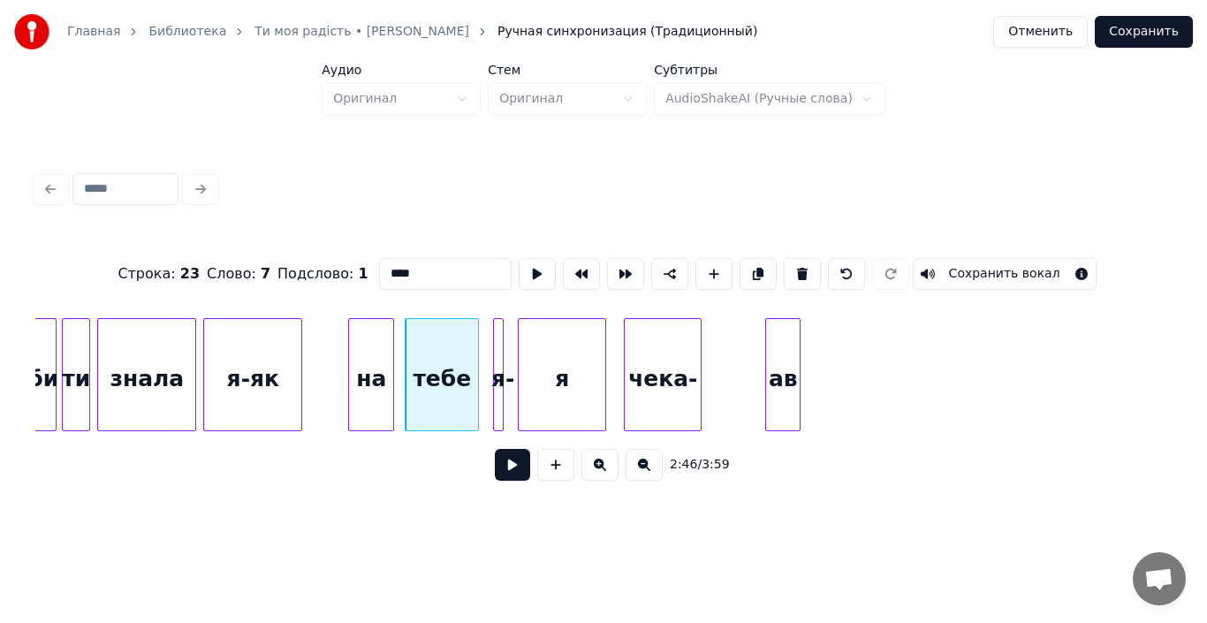
scroll to position [0, 29099]
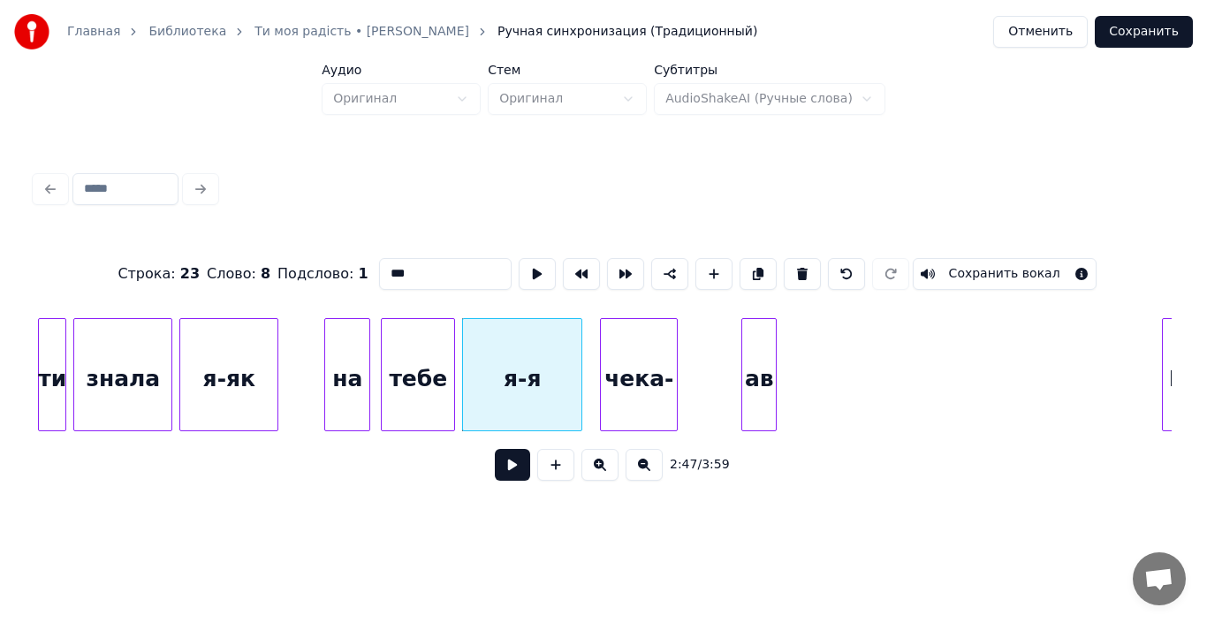
type input "****"
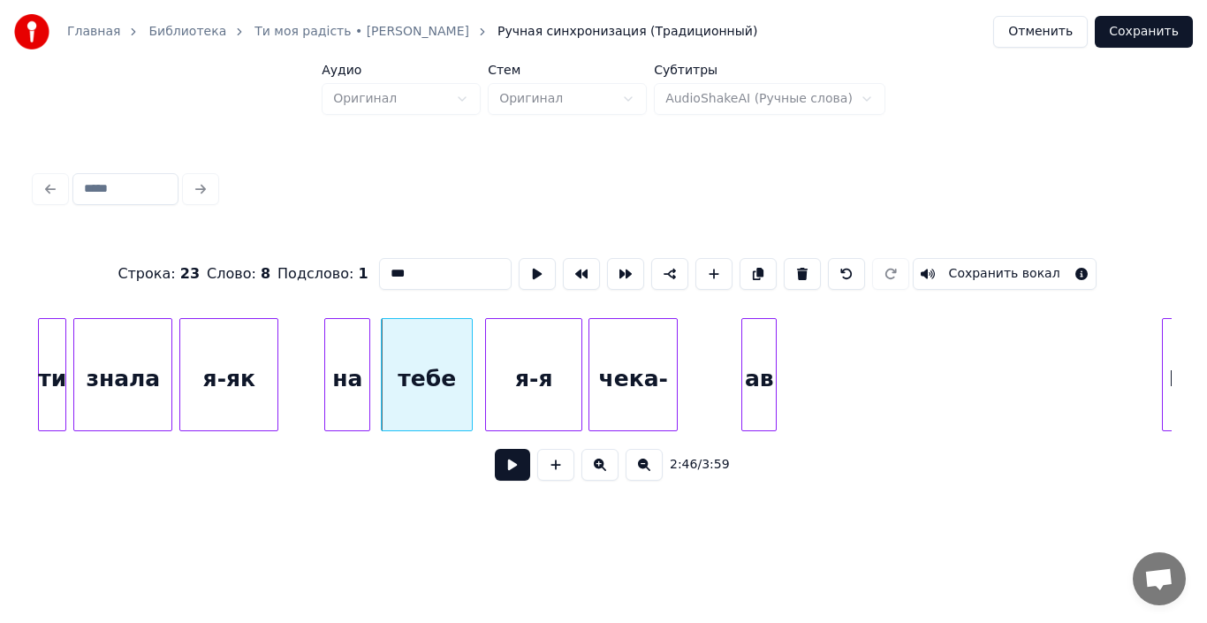
type input "****"
type input "***"
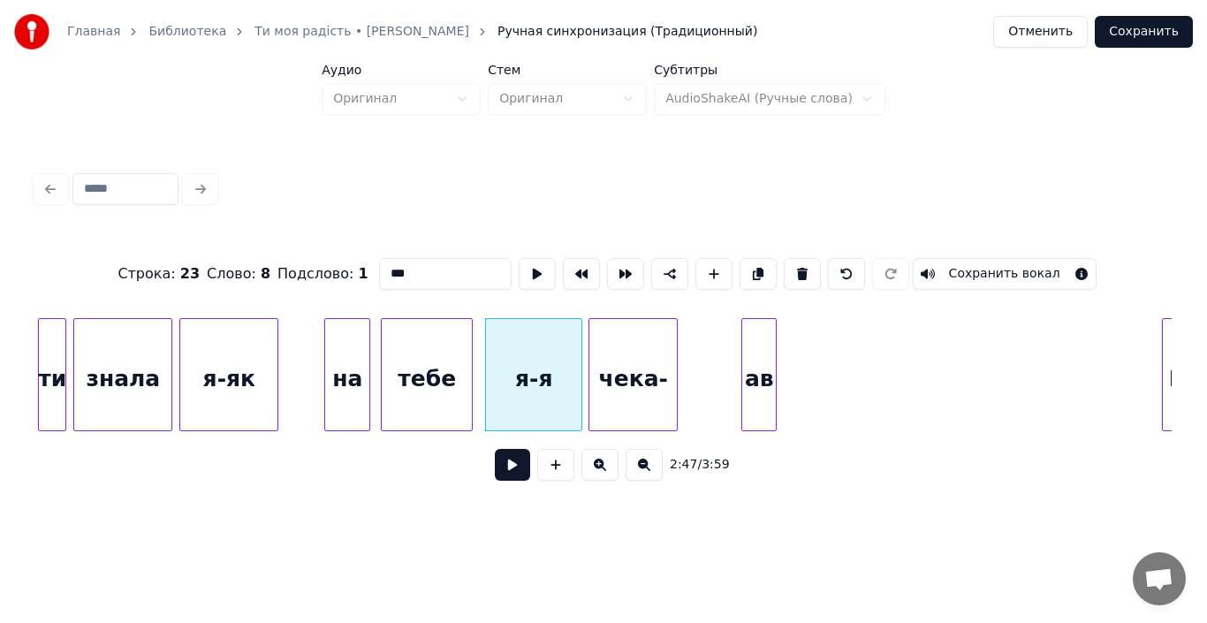
type input "*****"
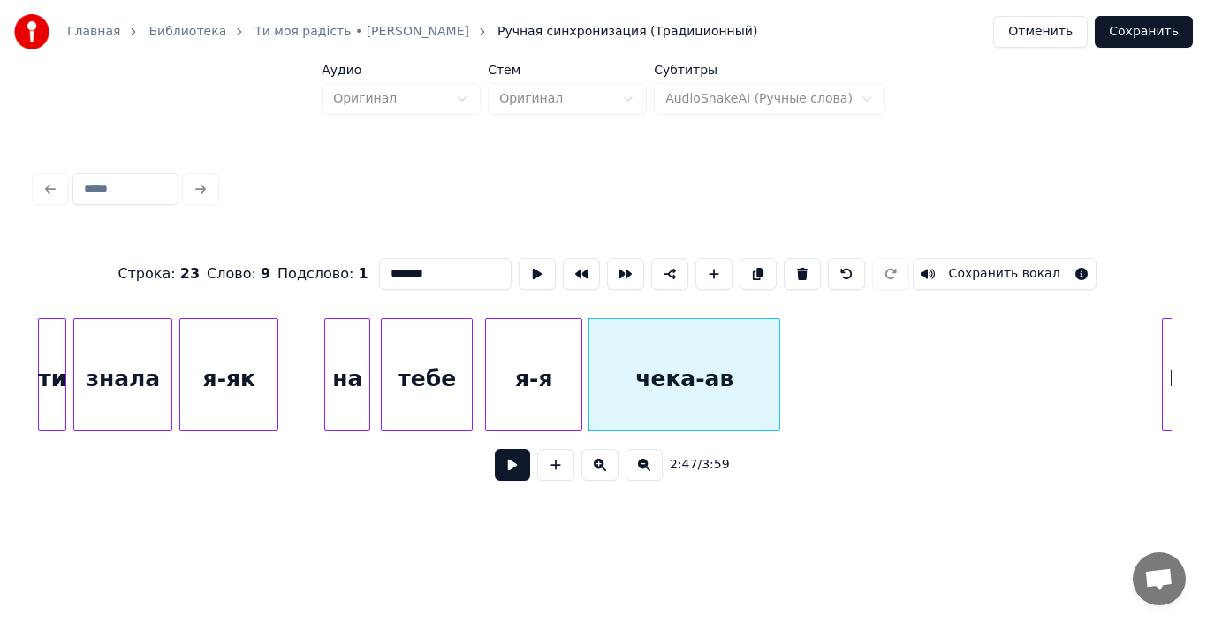
type input "*******"
type input "***"
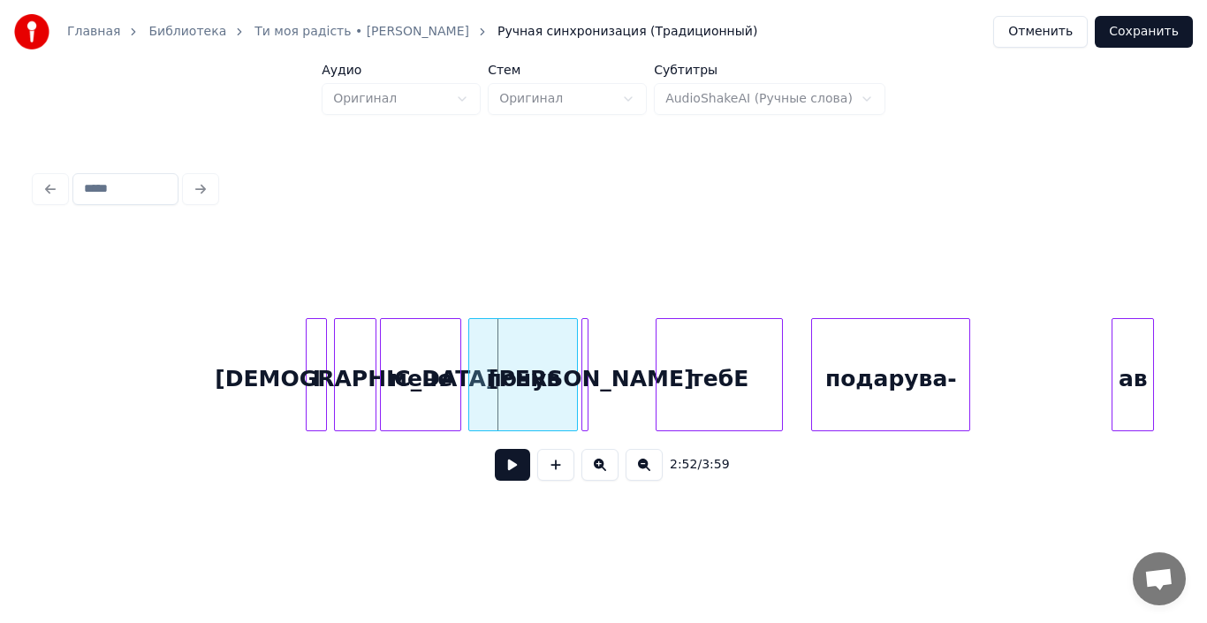
scroll to position [0, 29955]
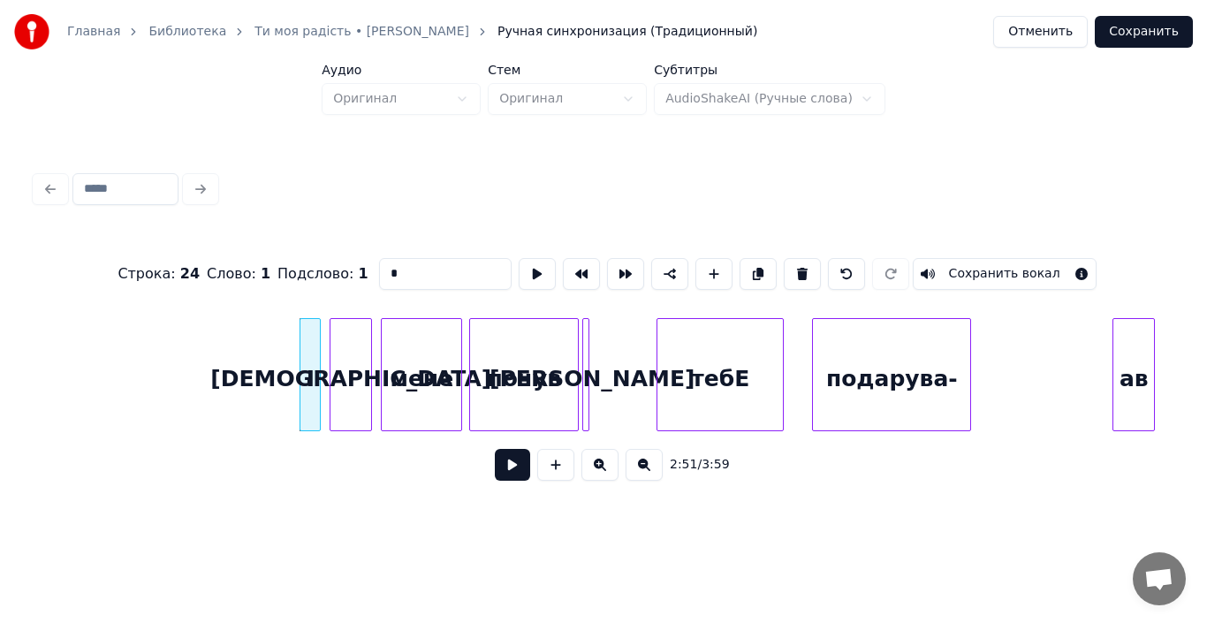
type input "***"
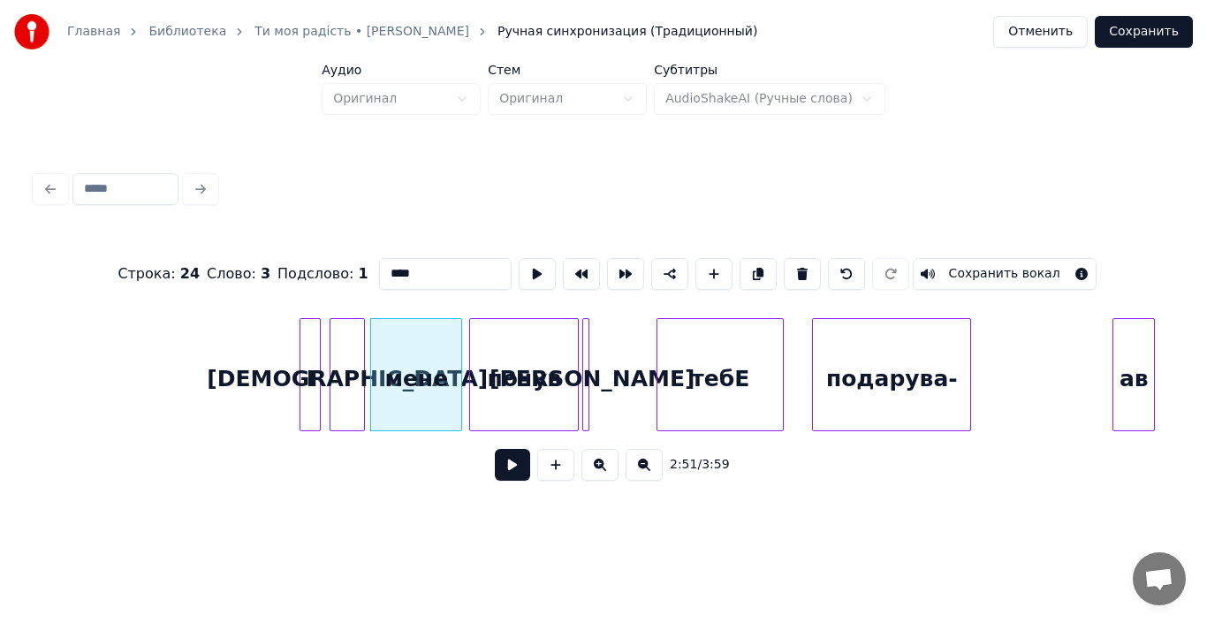
type input "*****"
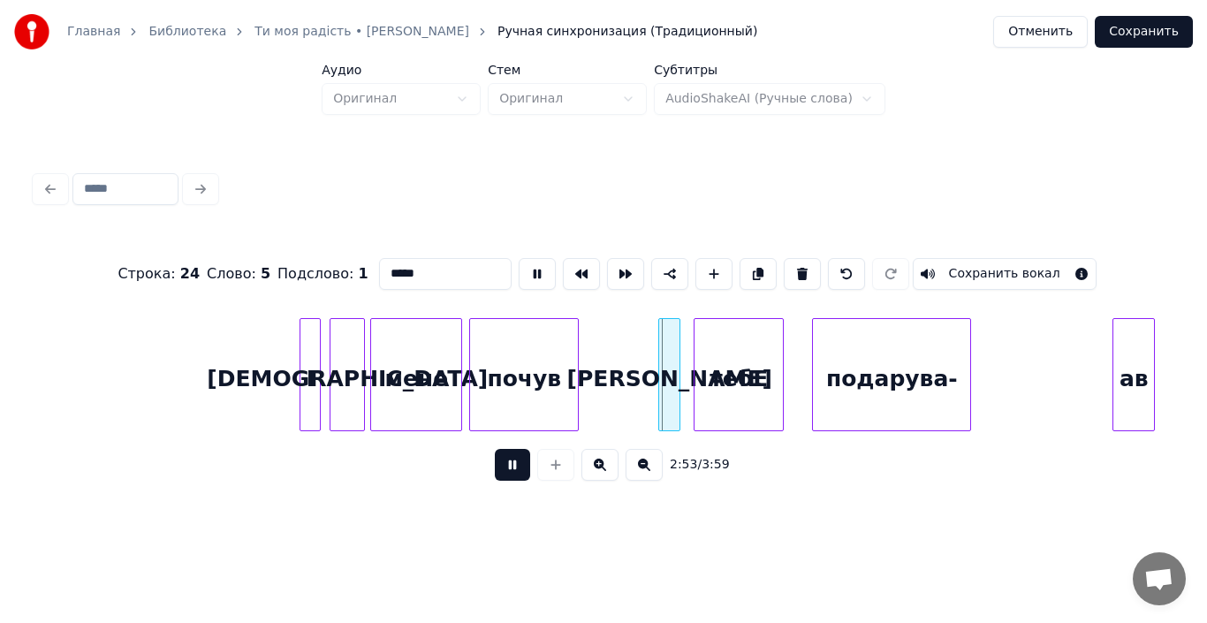
type input "*"
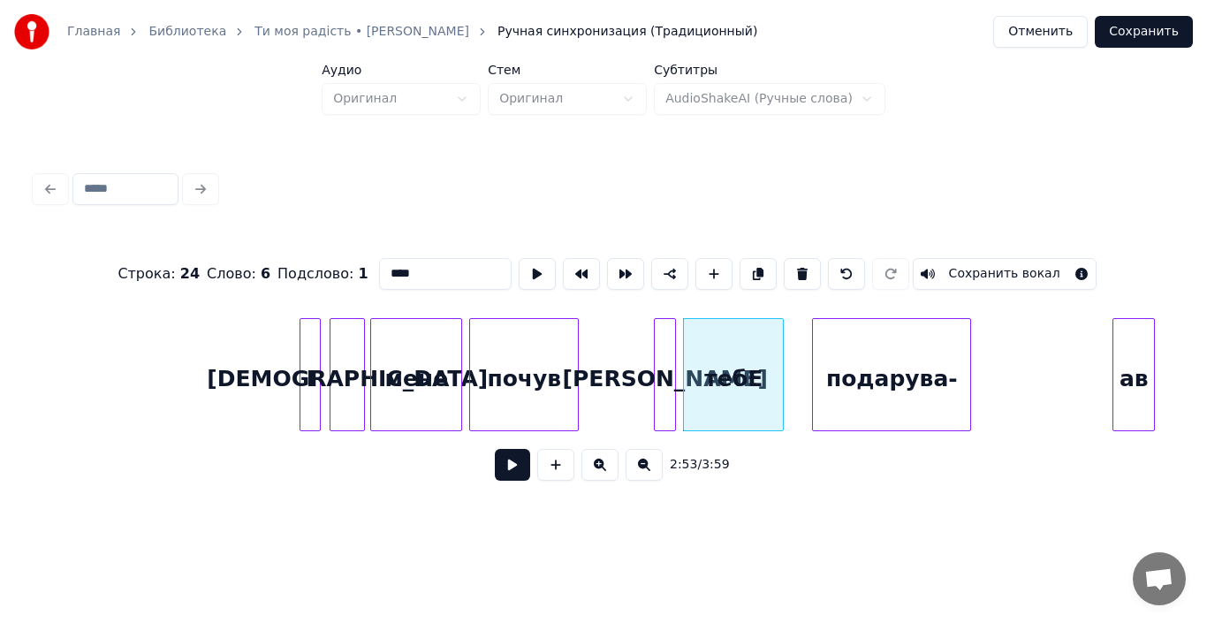
type input "*"
type input "****"
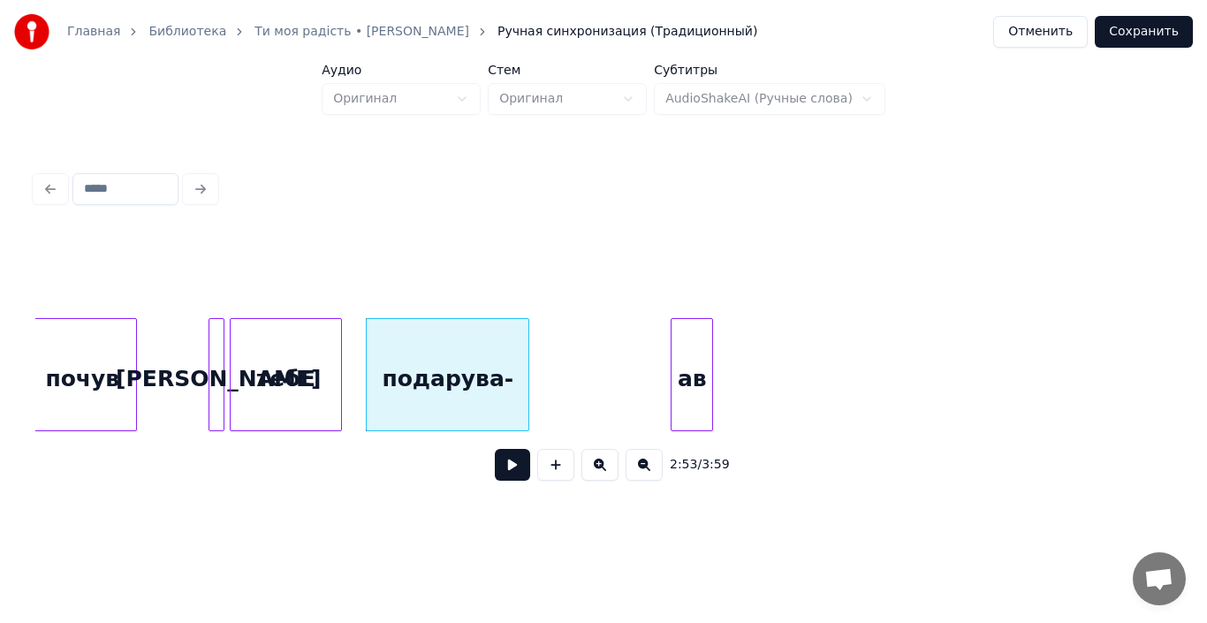
scroll to position [0, 30485]
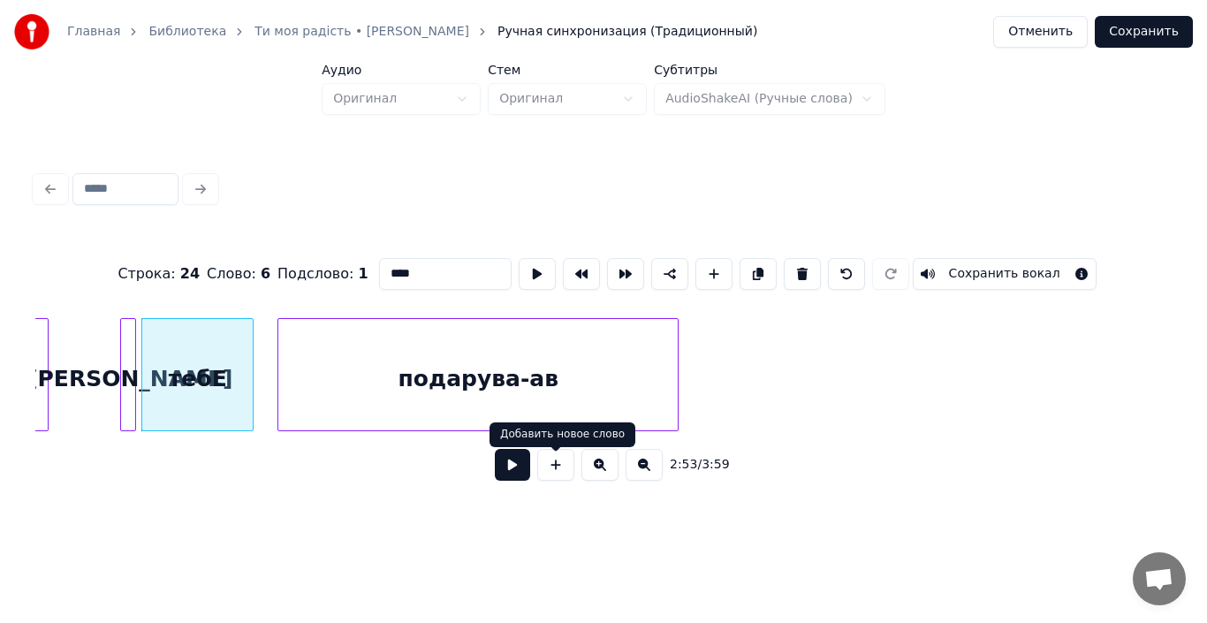
type input "****"
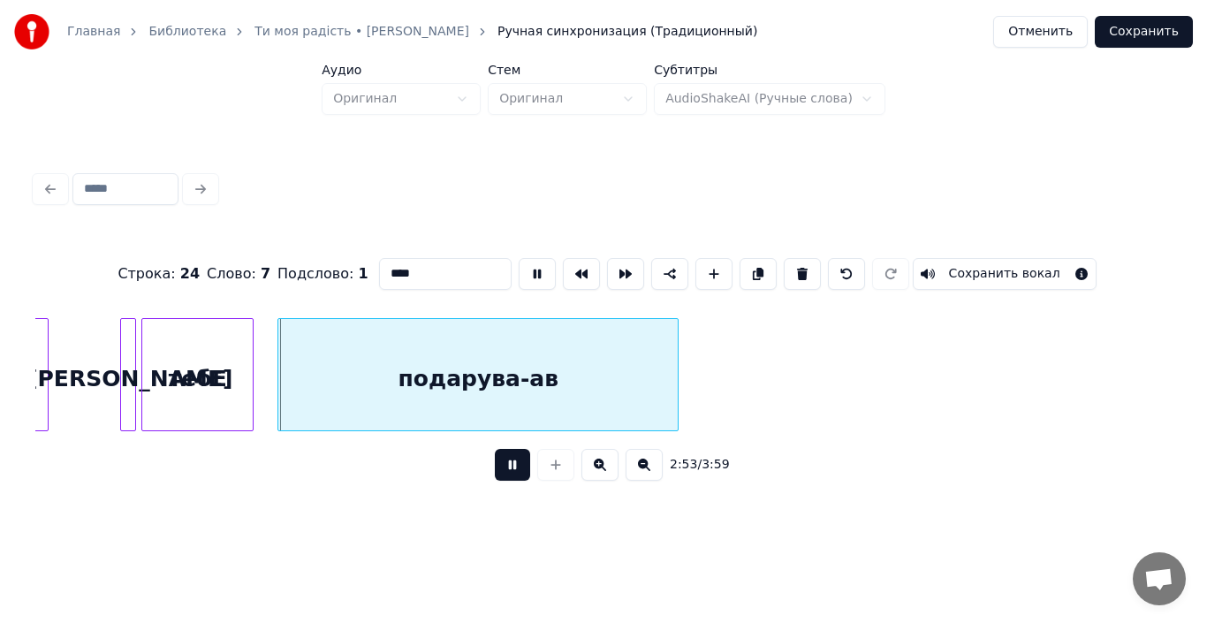
type input "**********"
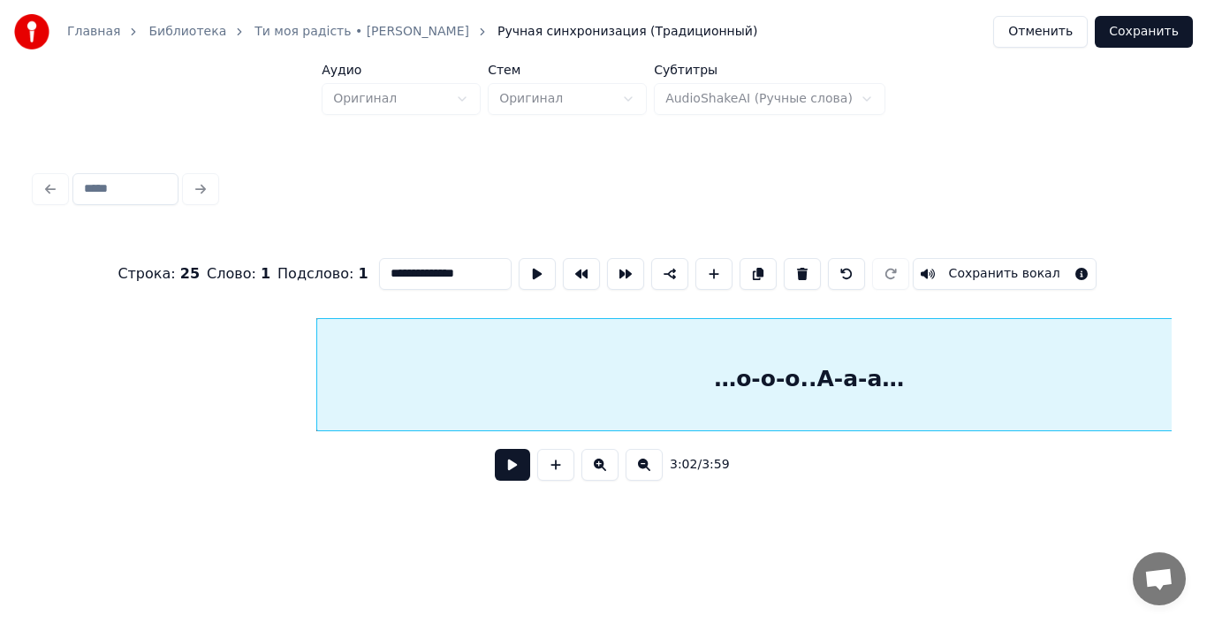
scroll to position [0, 31941]
type input "**********"
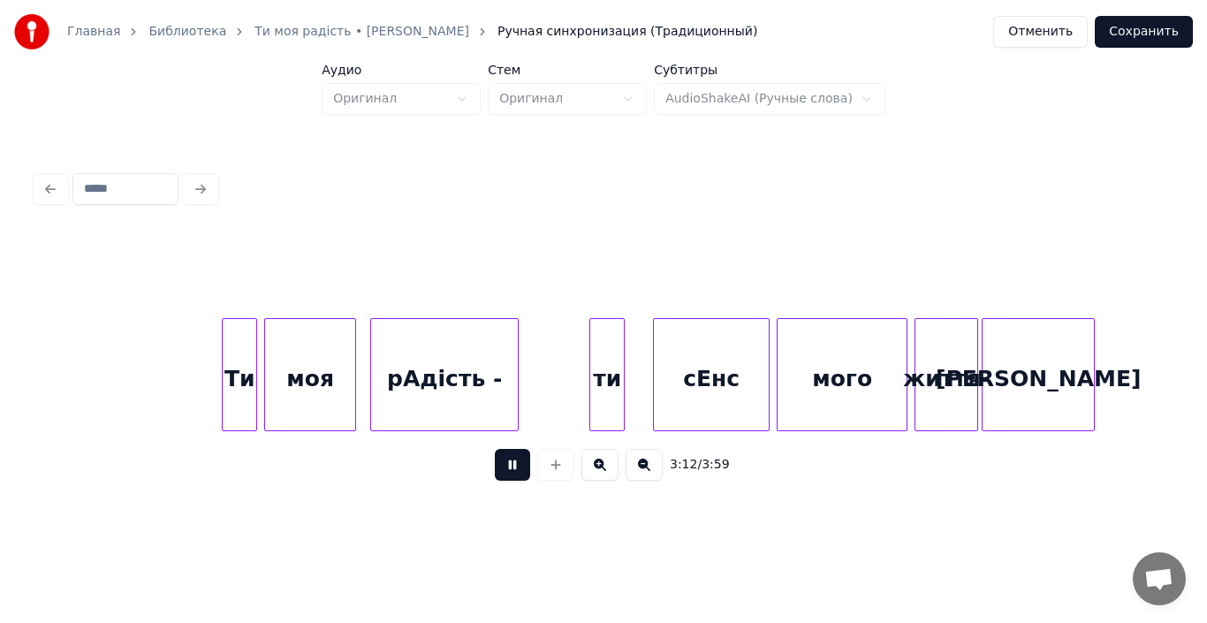
scroll to position [0, 34124]
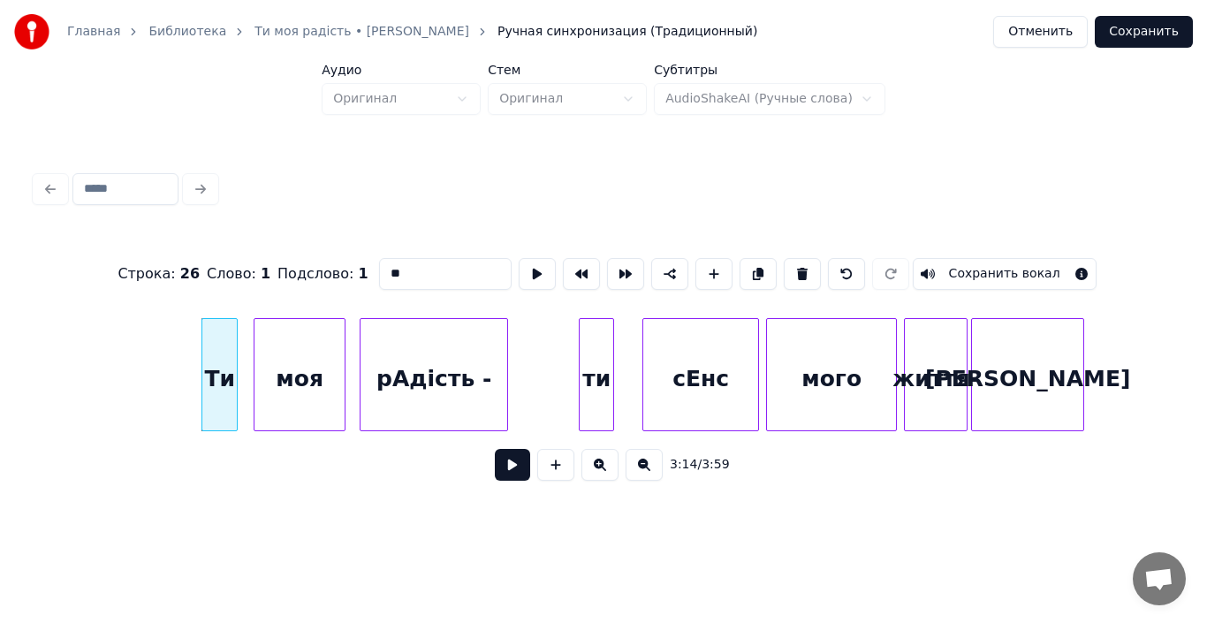
type input "***"
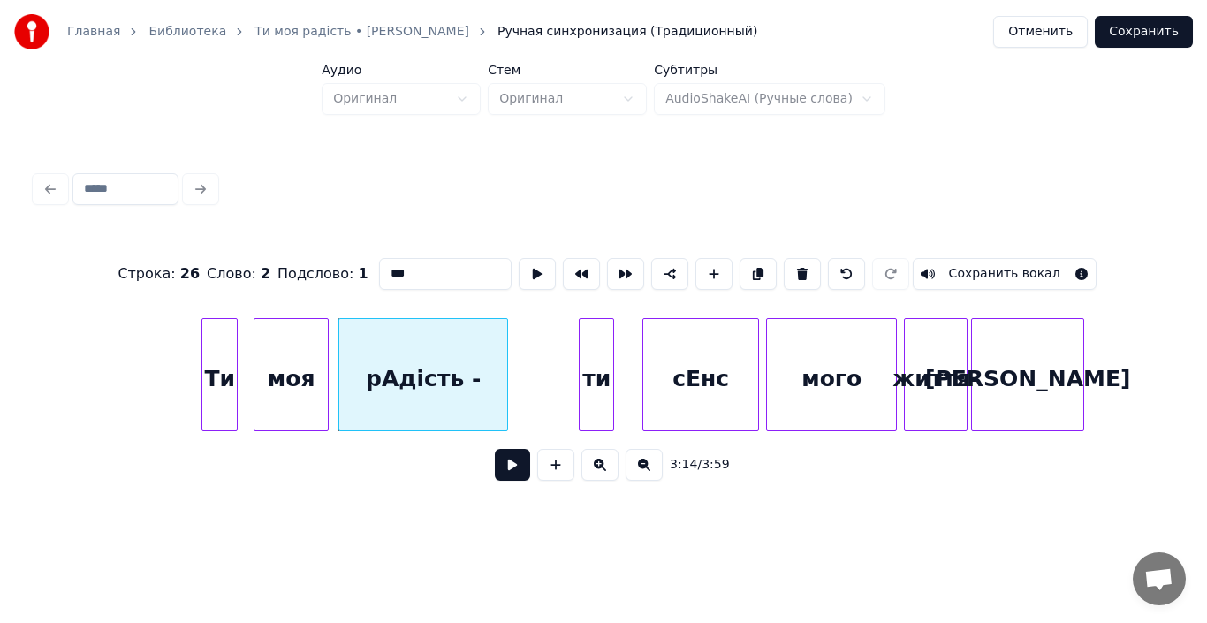
type input "**"
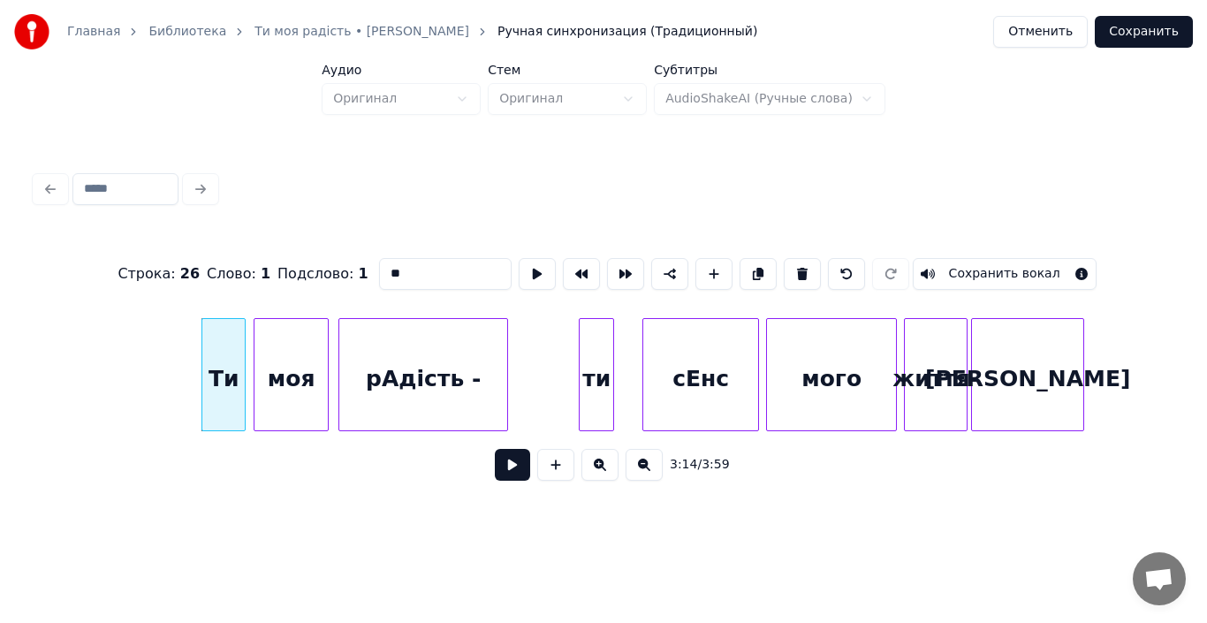
type input "***"
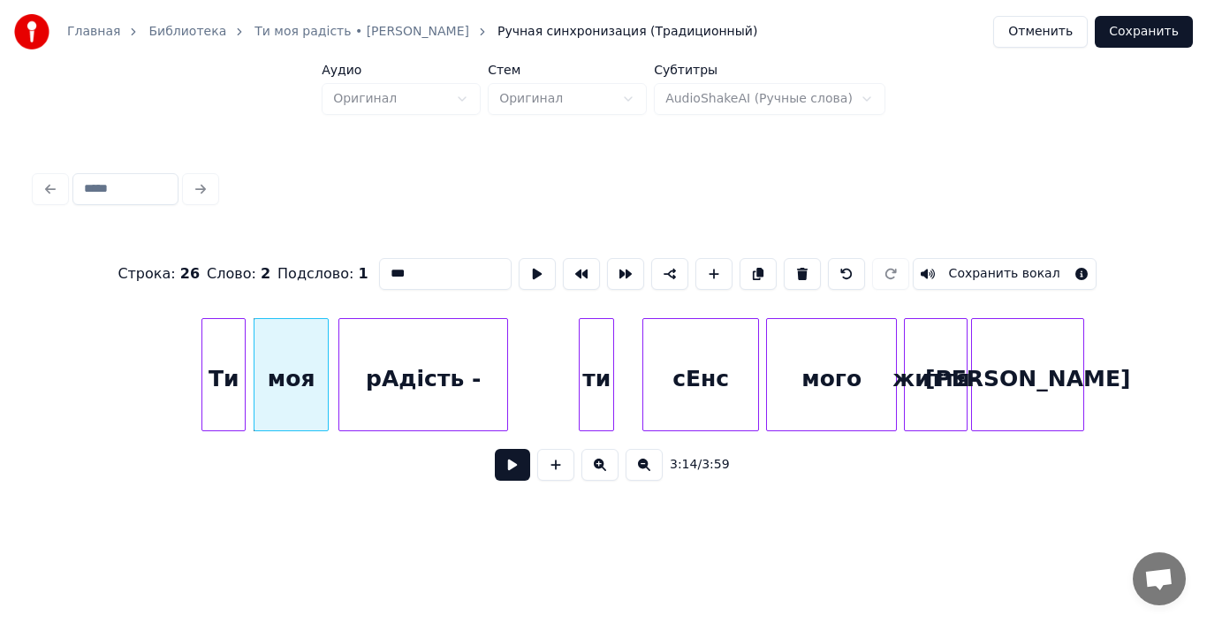
type input "*********"
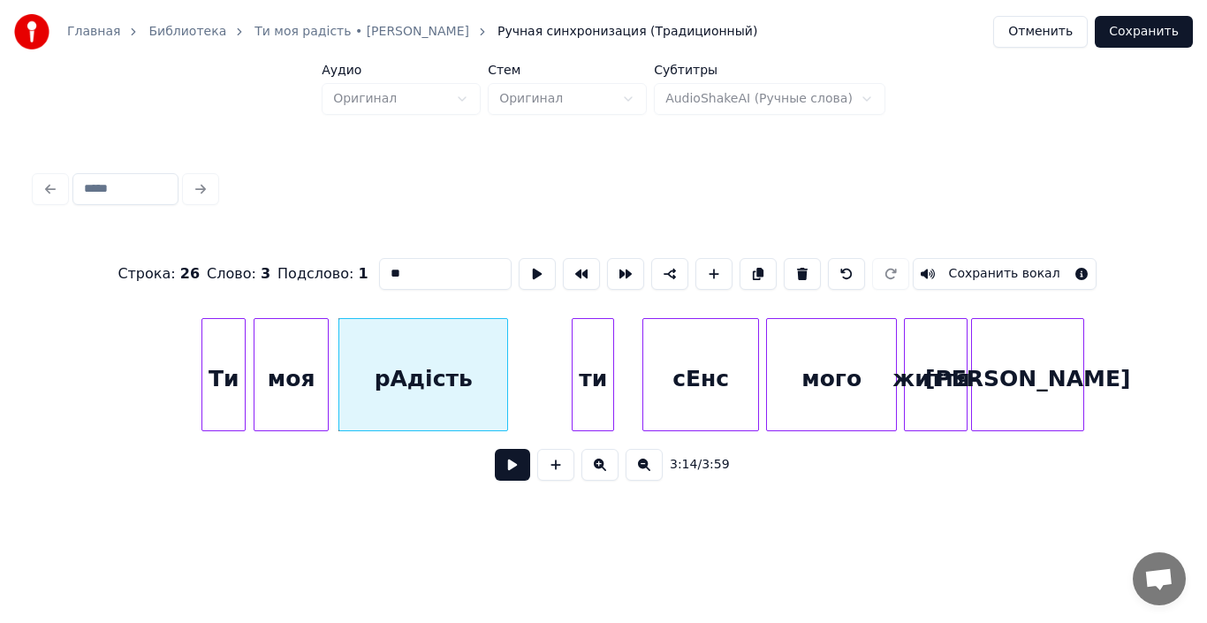
type input "*******"
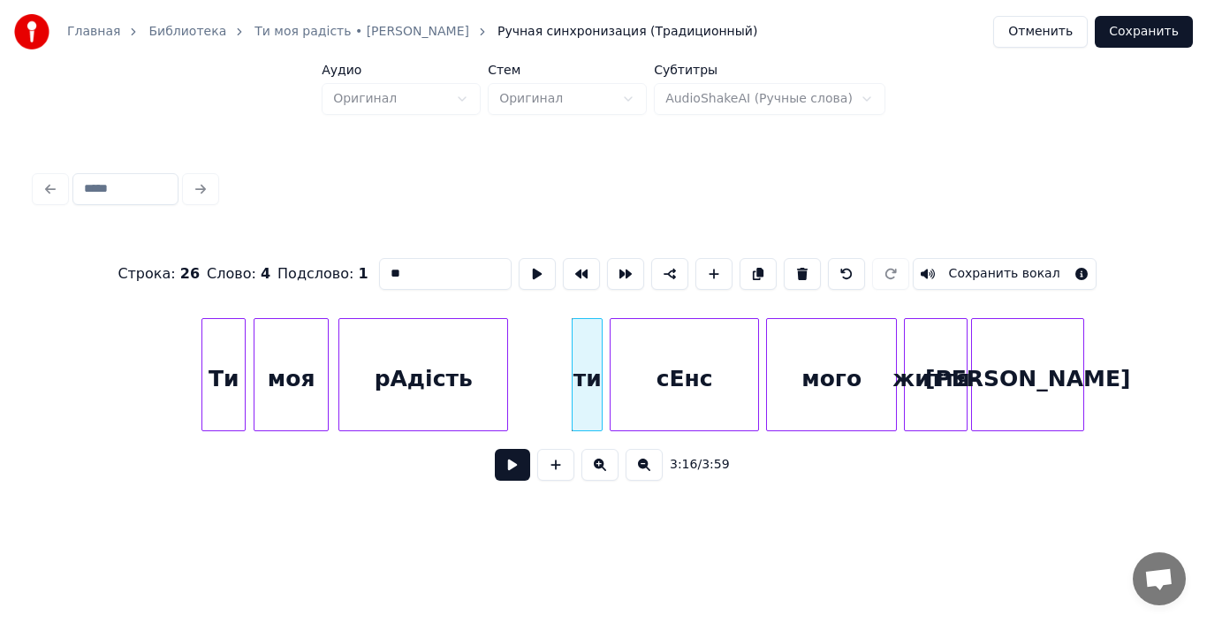
type input "****"
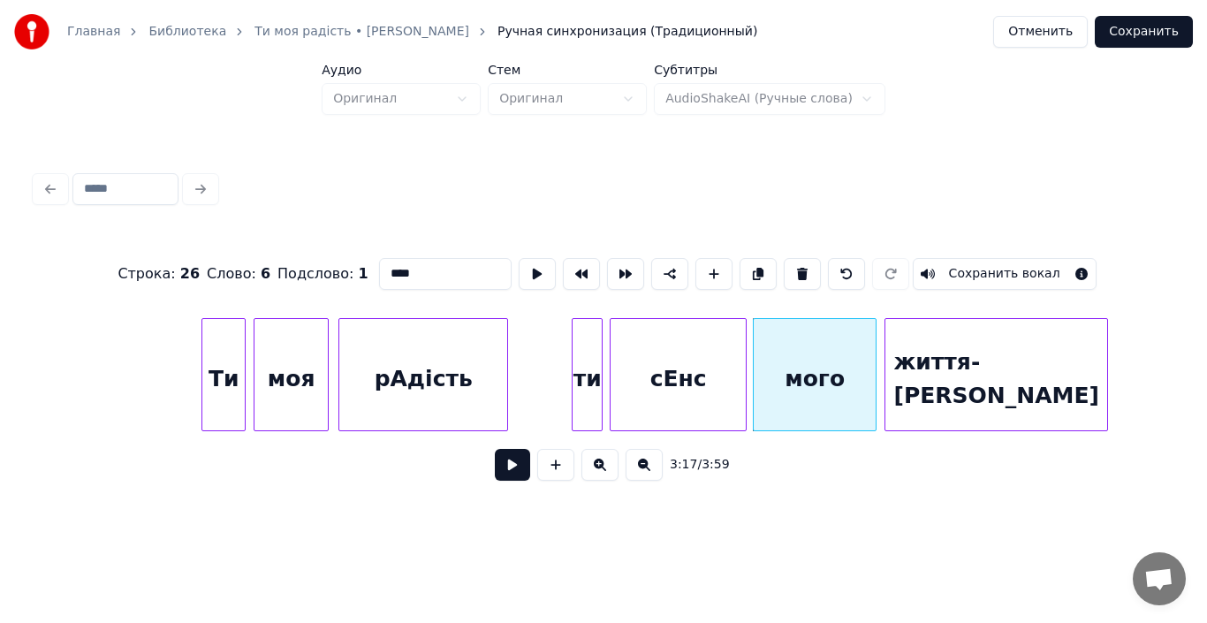
type input "****"
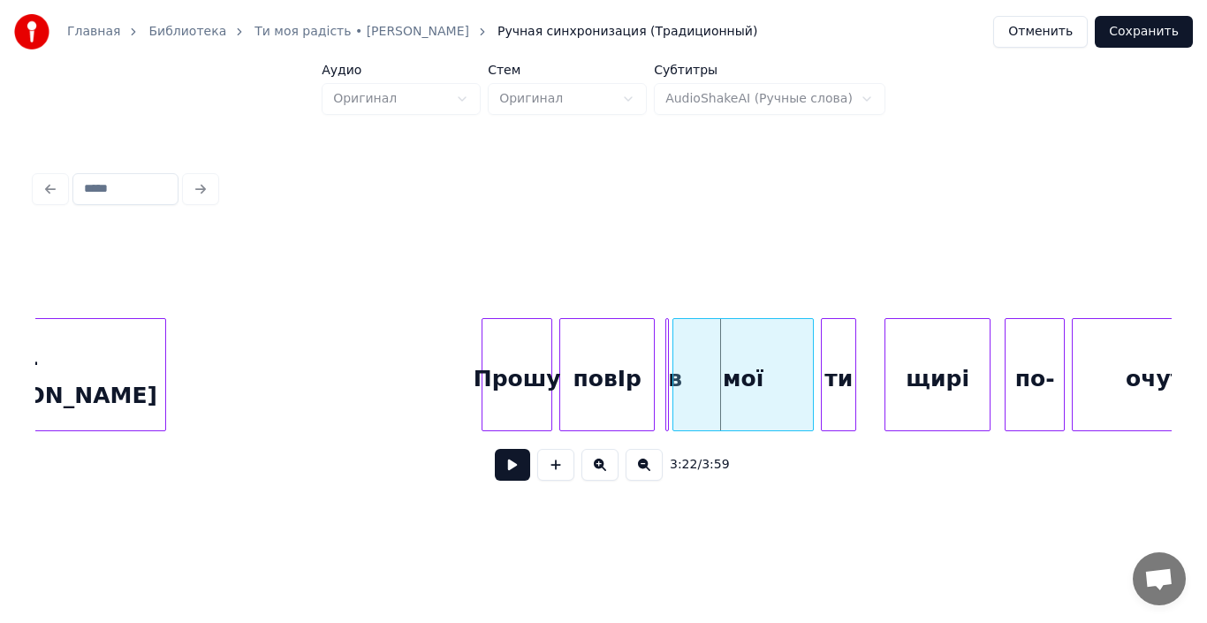
scroll to position [0, 35065]
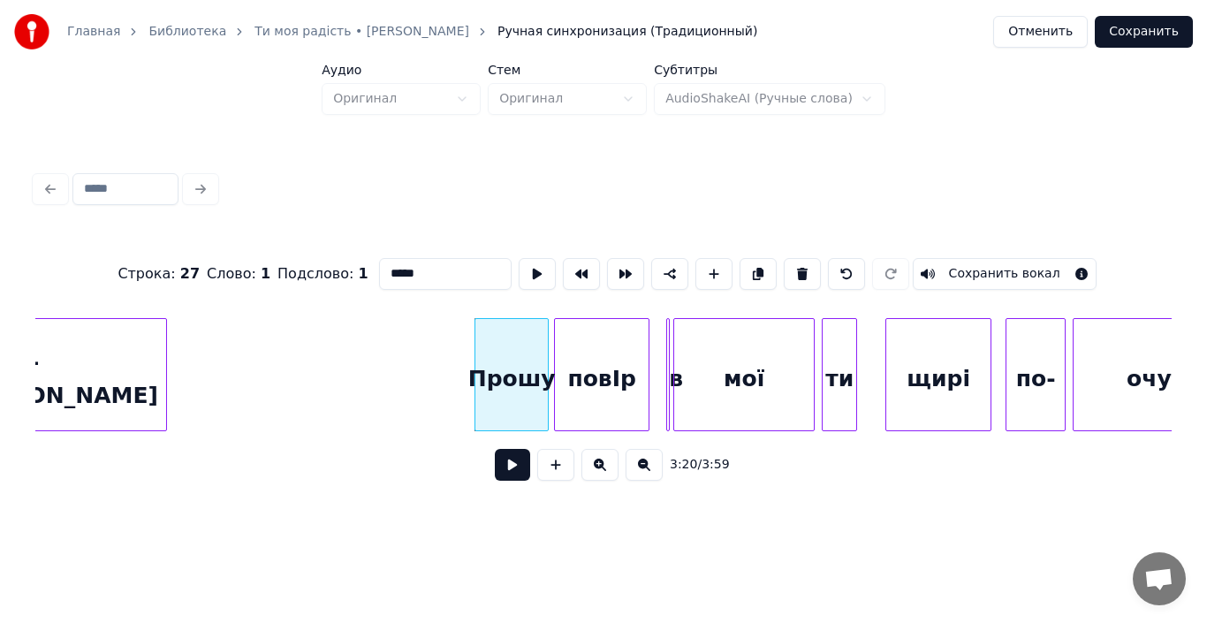
type input "*****"
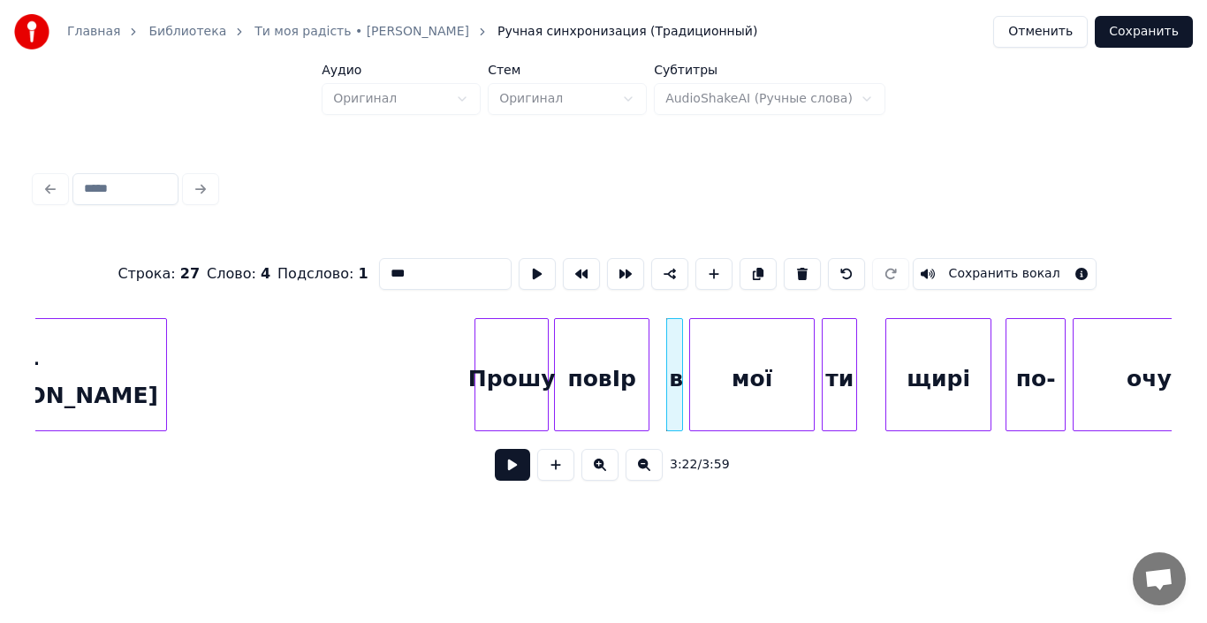
type input "*****"
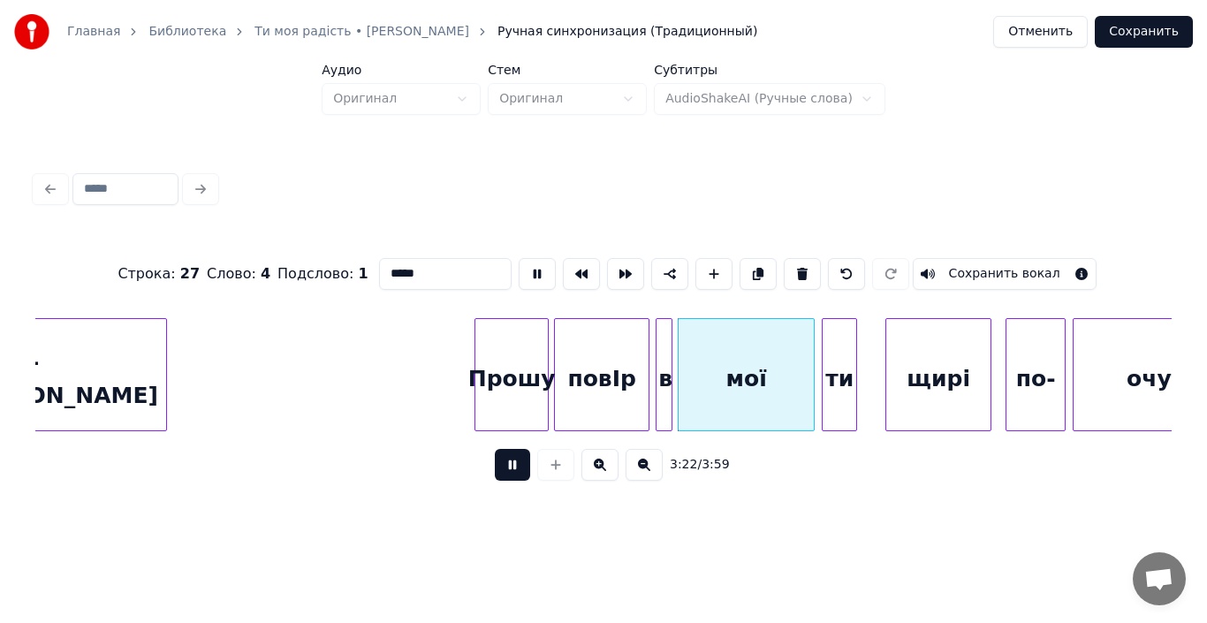
type input "***"
type input "*****"
type input "**"
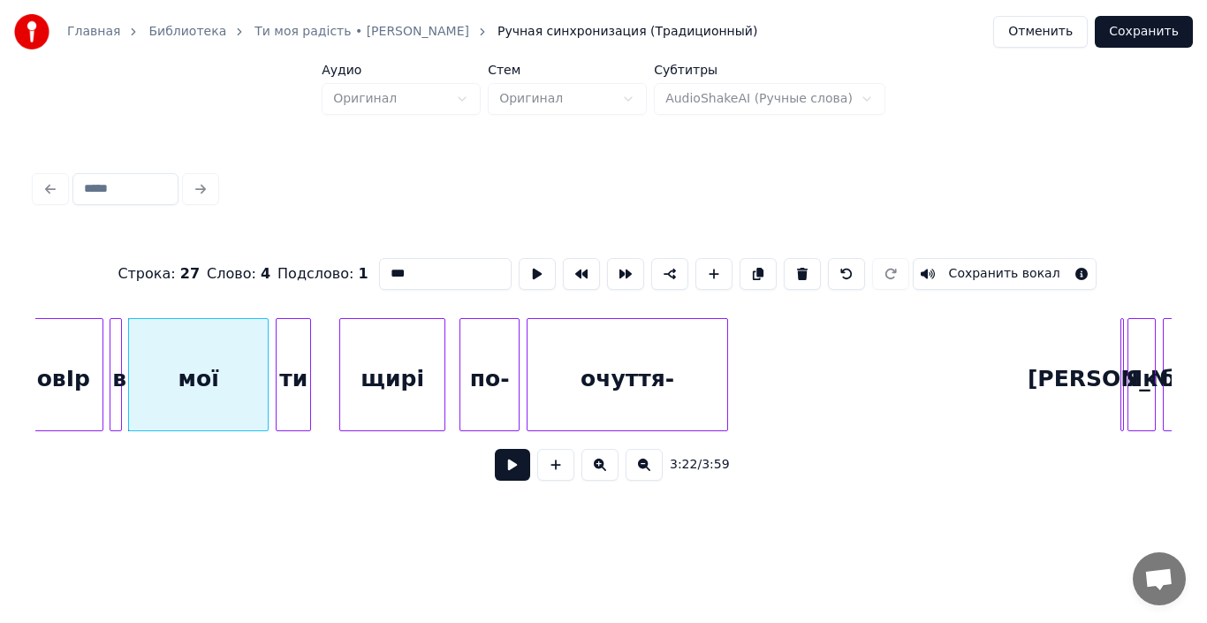
scroll to position [0, 35631]
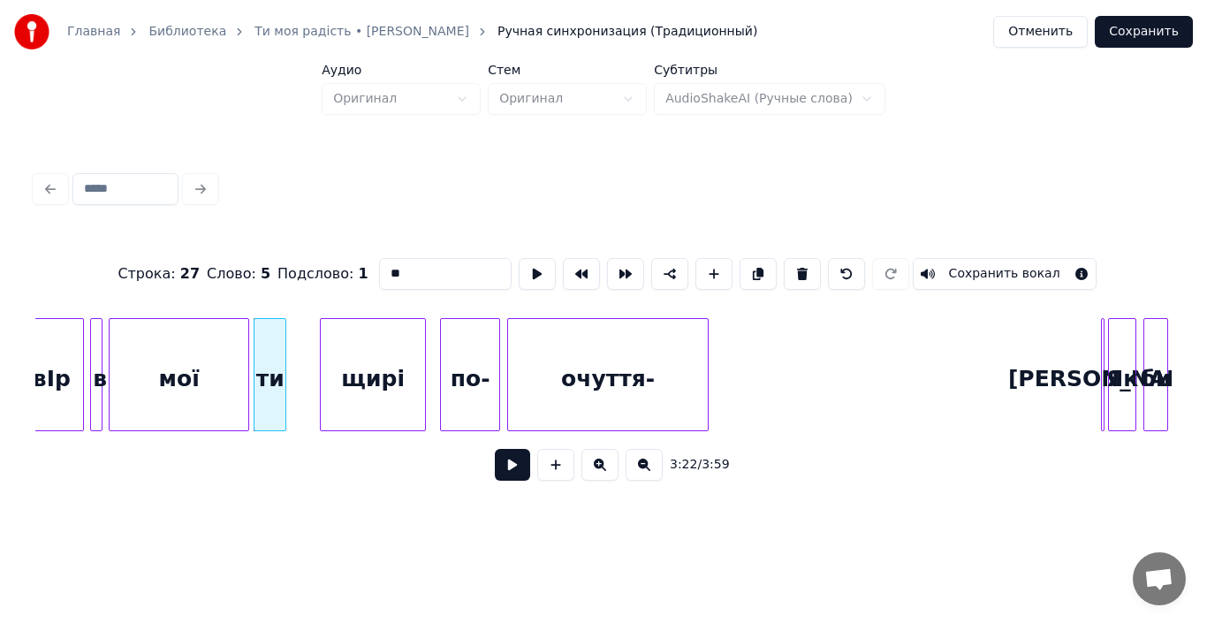
type input "****"
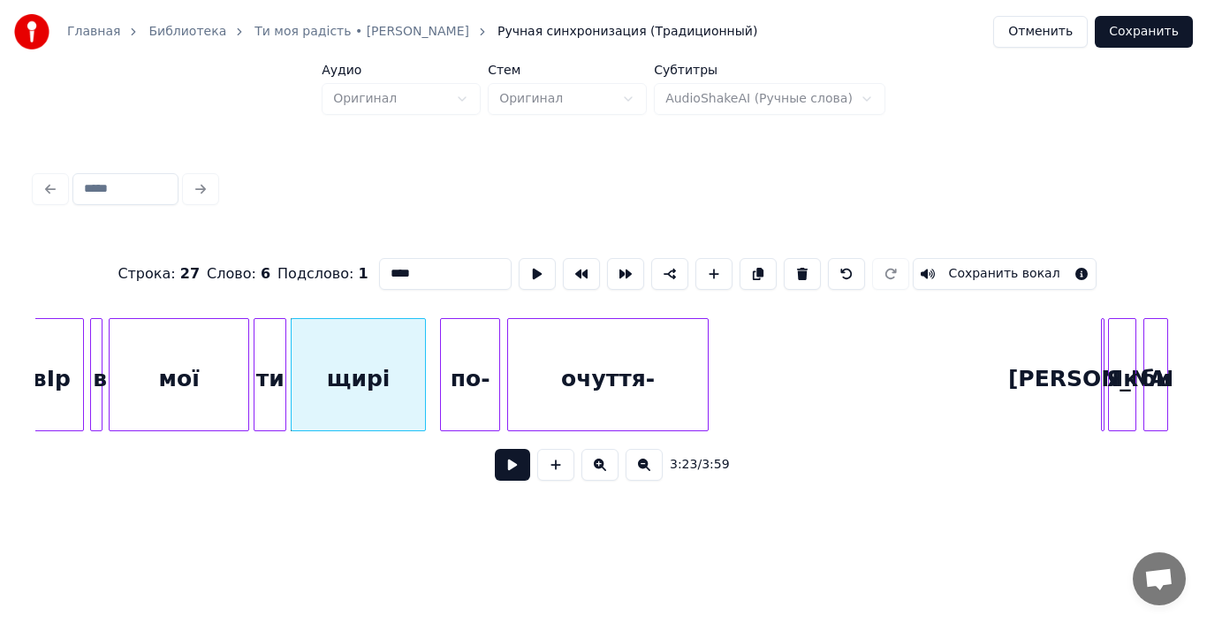
type input "**"
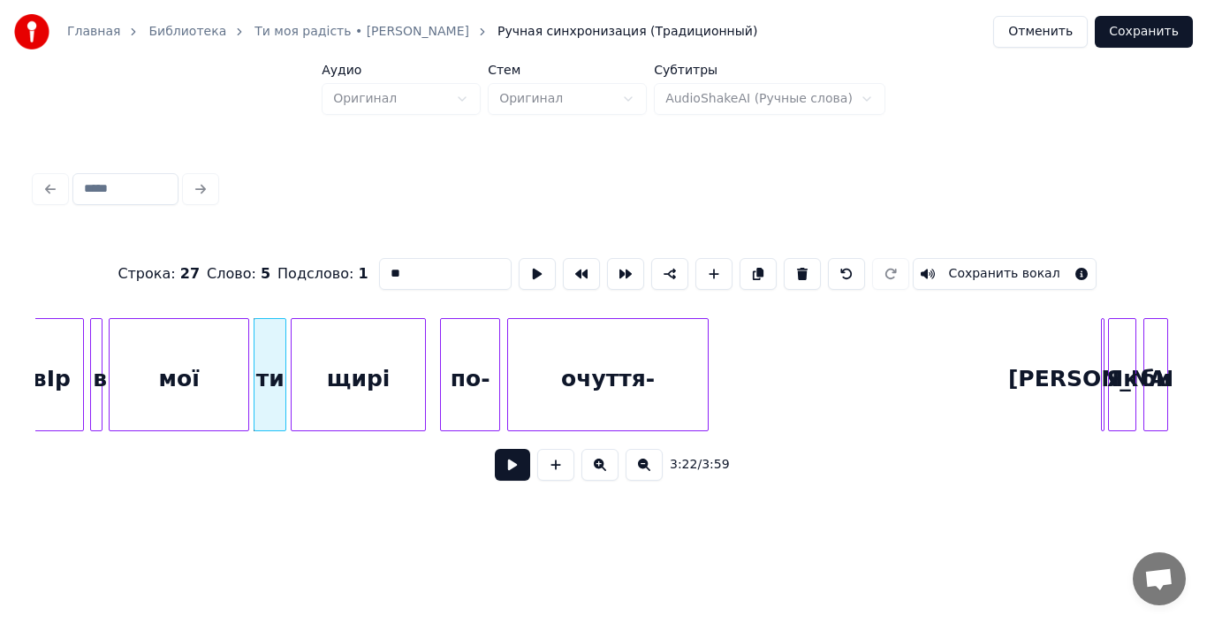
type input "****"
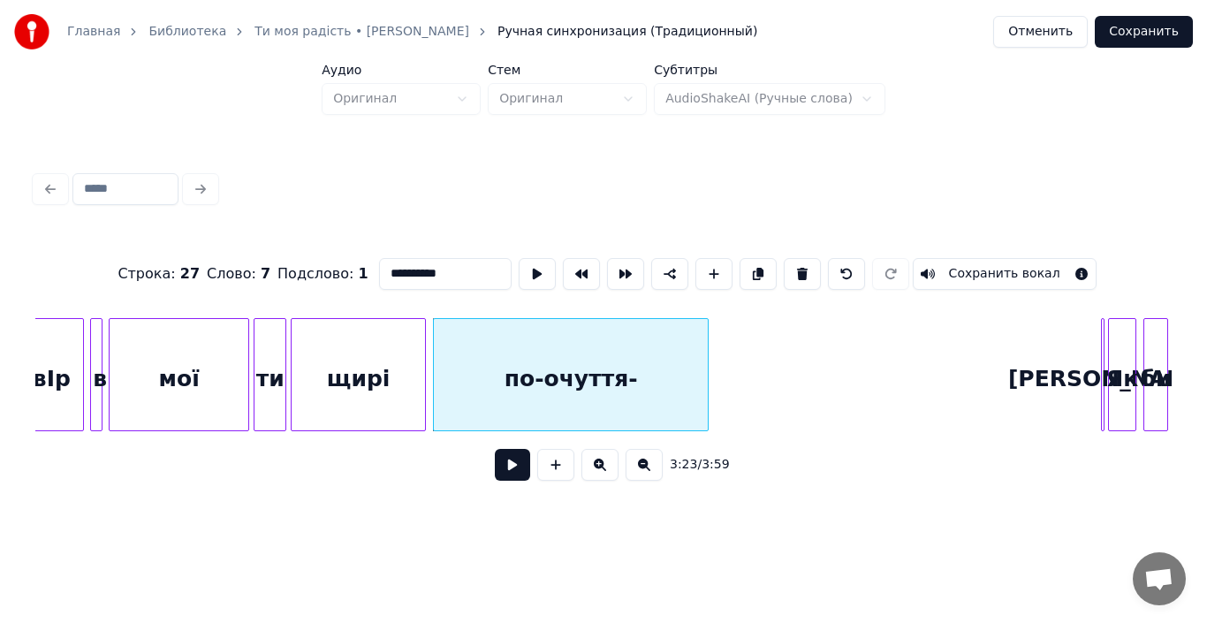
type input "****"
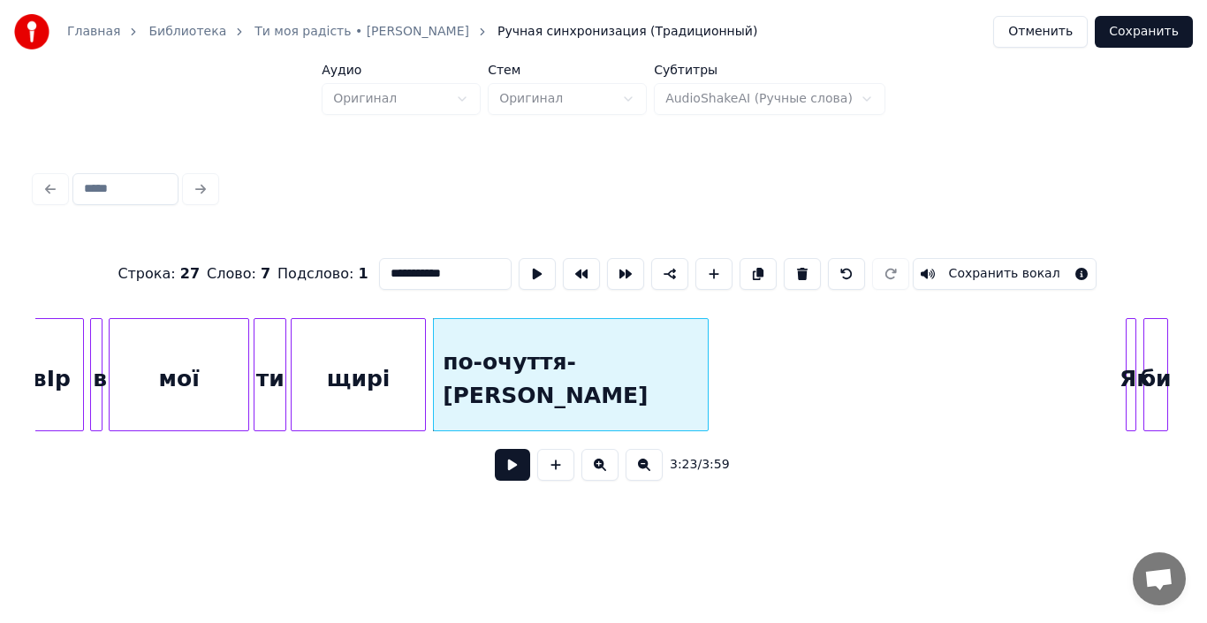
type input "**********"
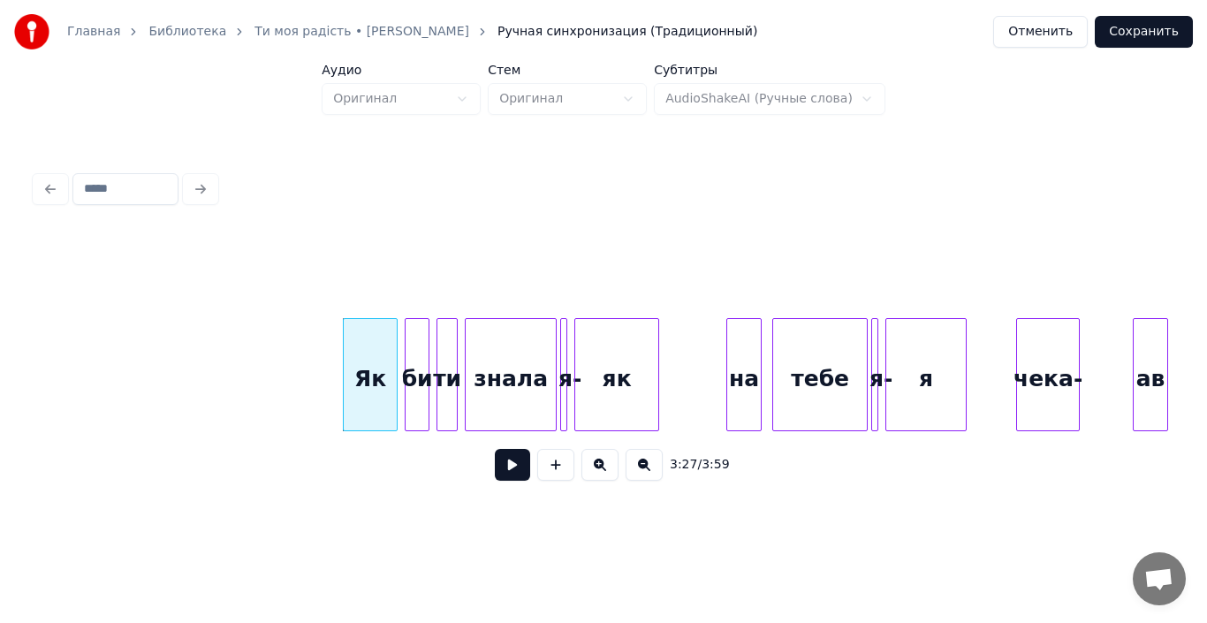
scroll to position [0, 36373]
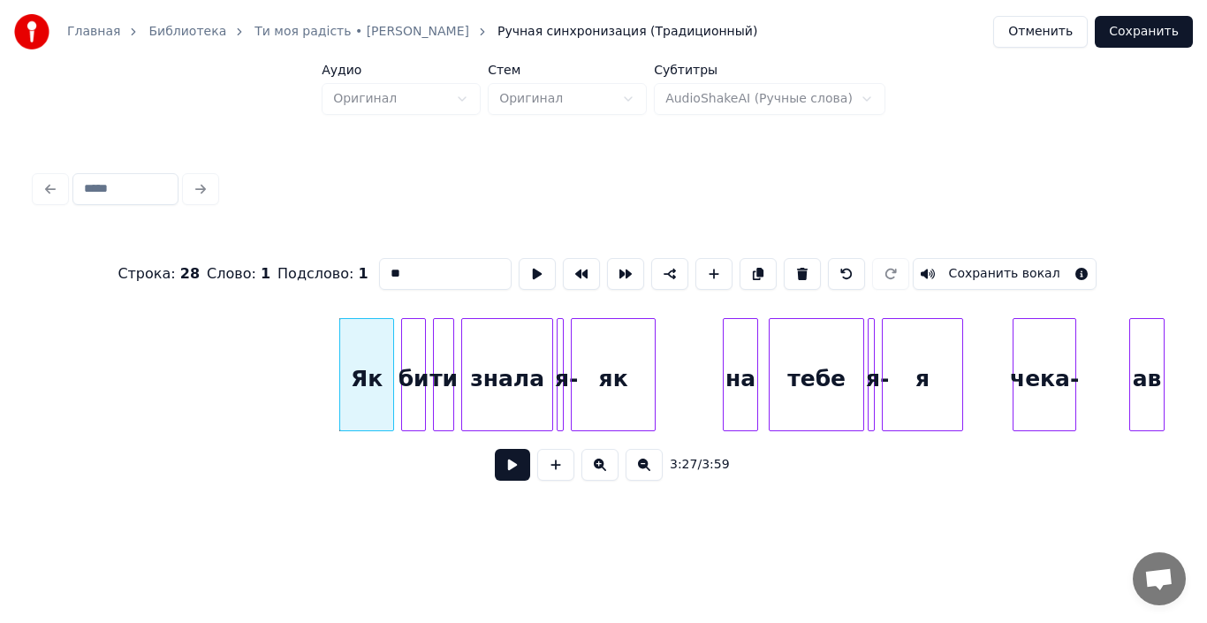
type input "**"
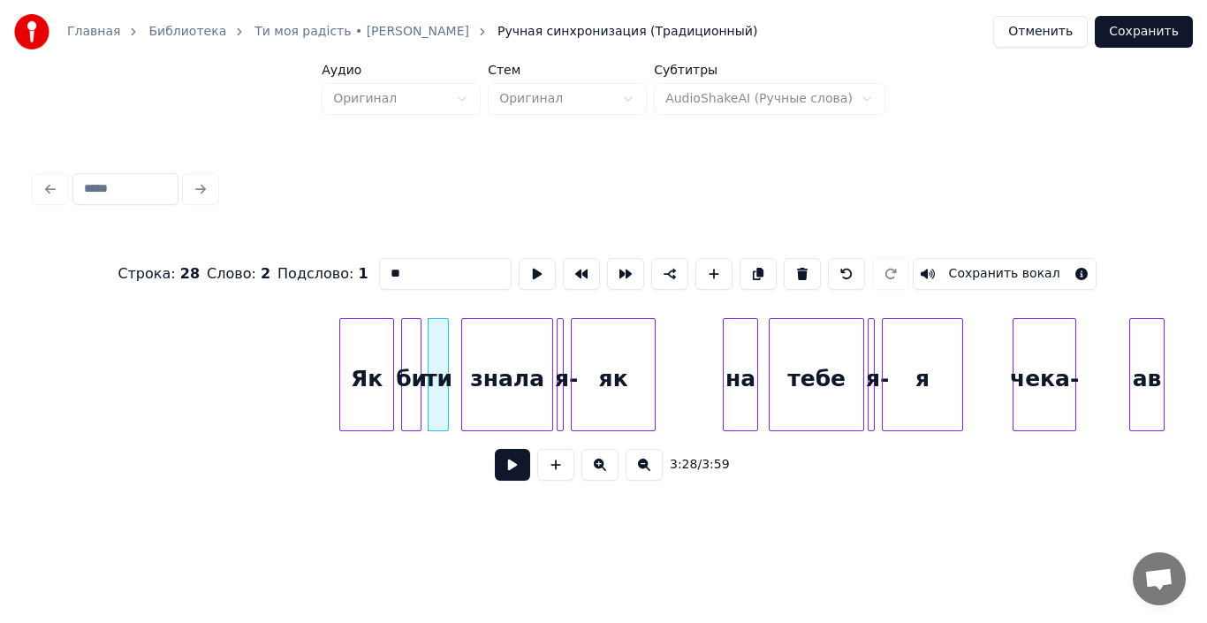
type input "**"
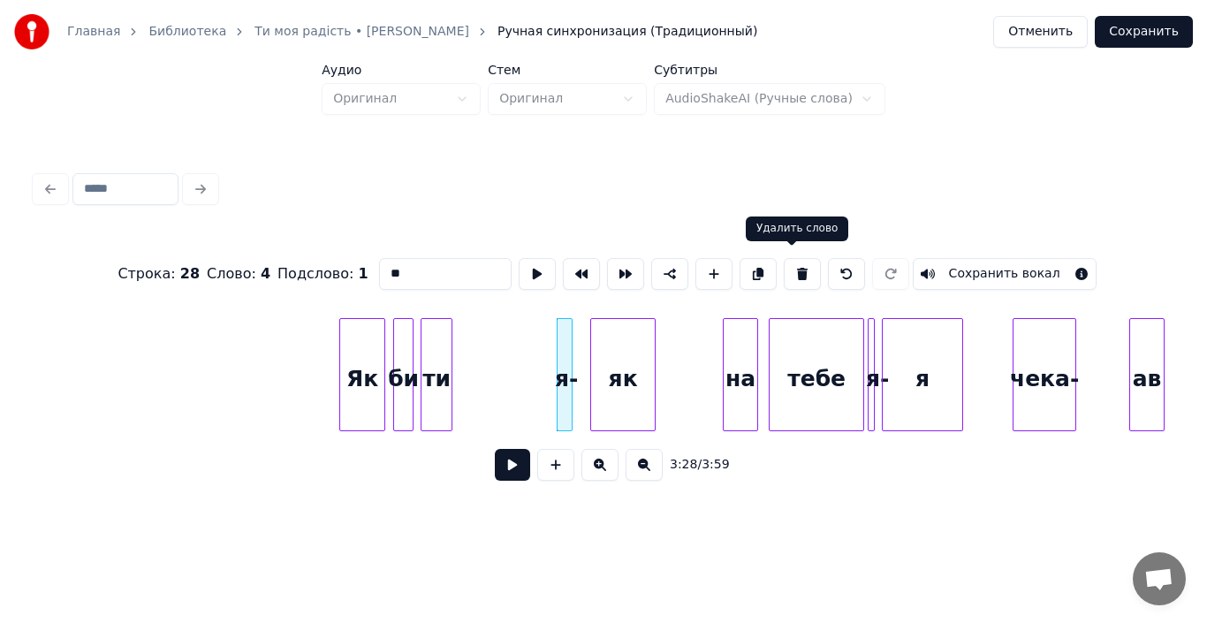
type input "**"
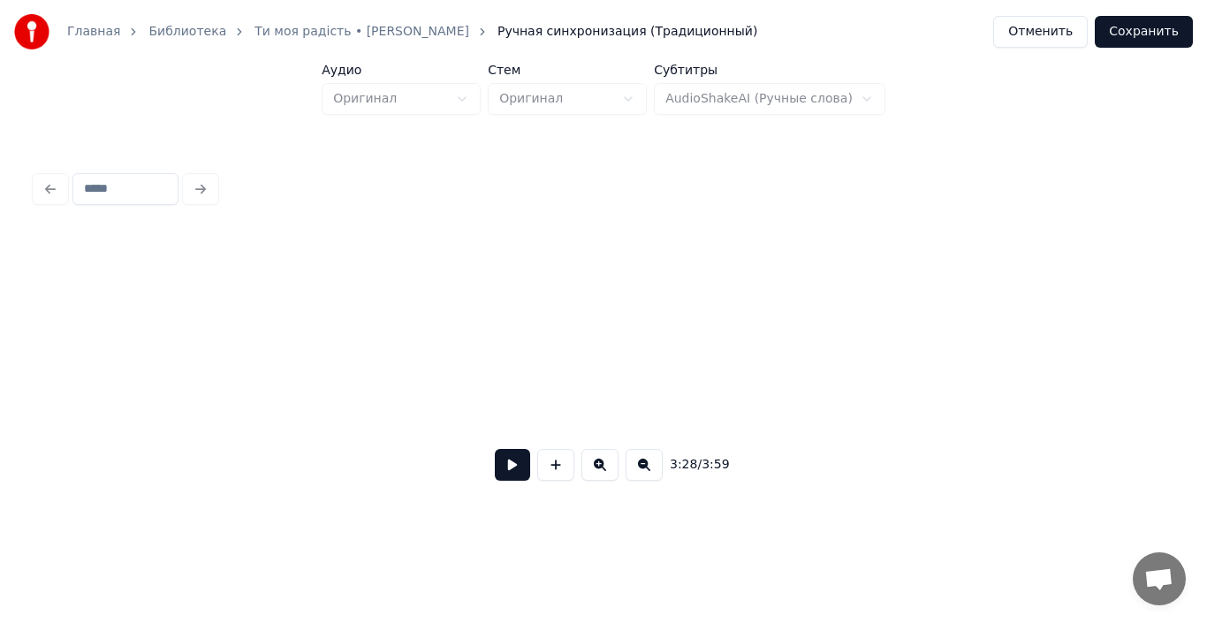
scroll to position [0, 36368]
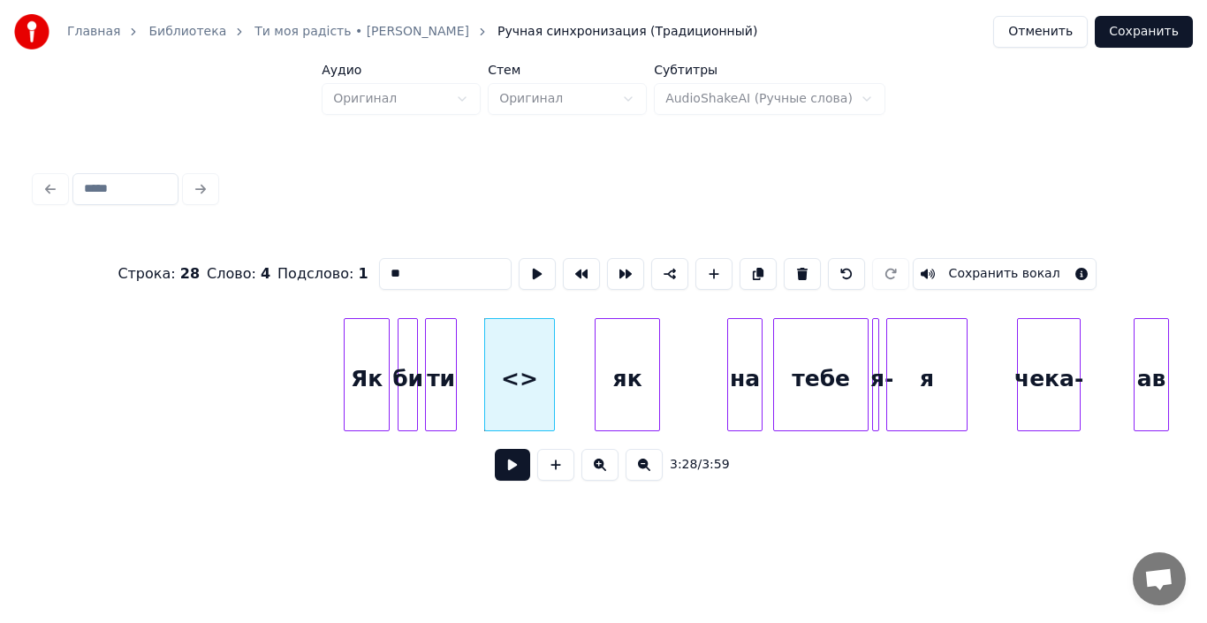
type input "*"
type input "**"
type input "*****"
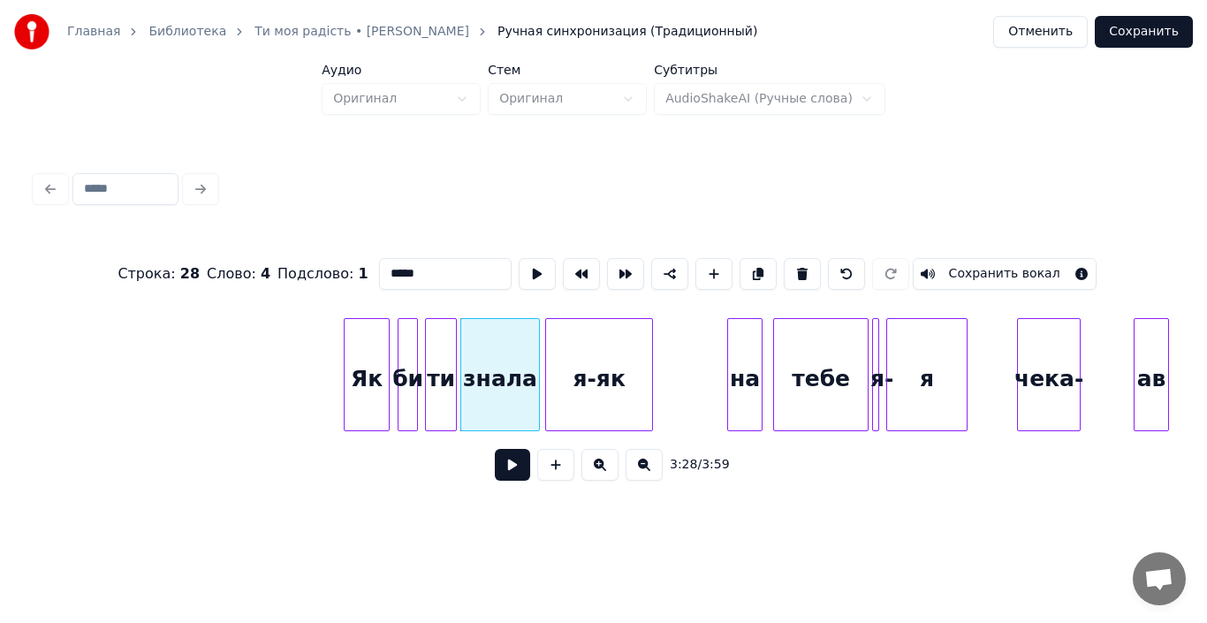
type input "*****"
type input "****"
type input "*****"
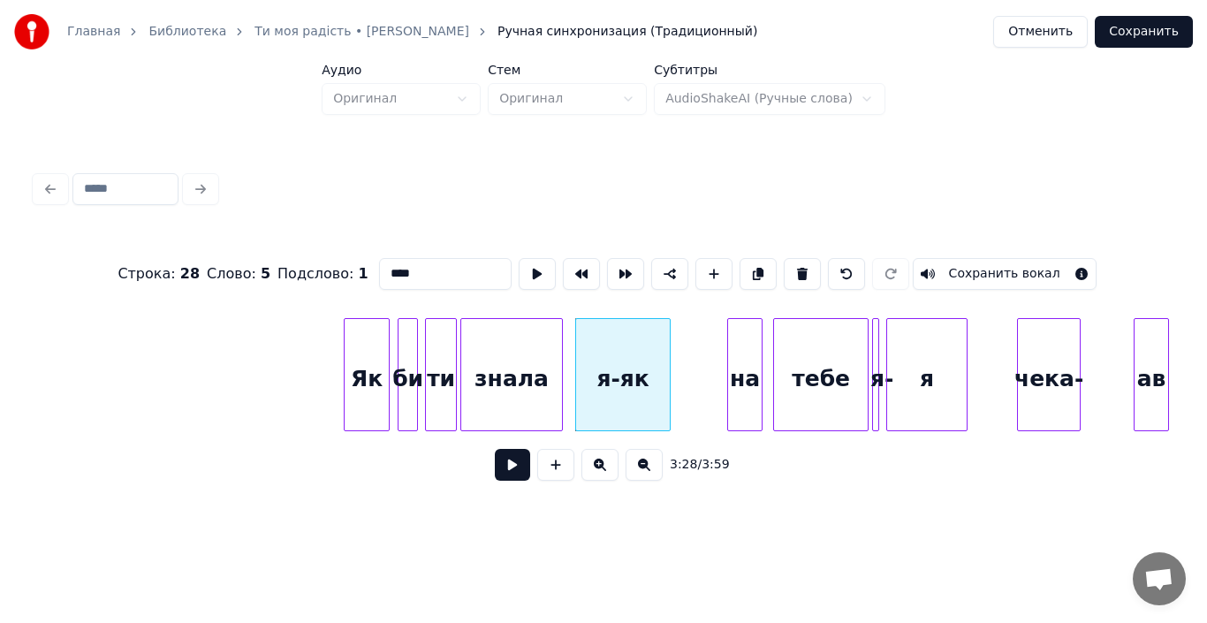
type input "*****"
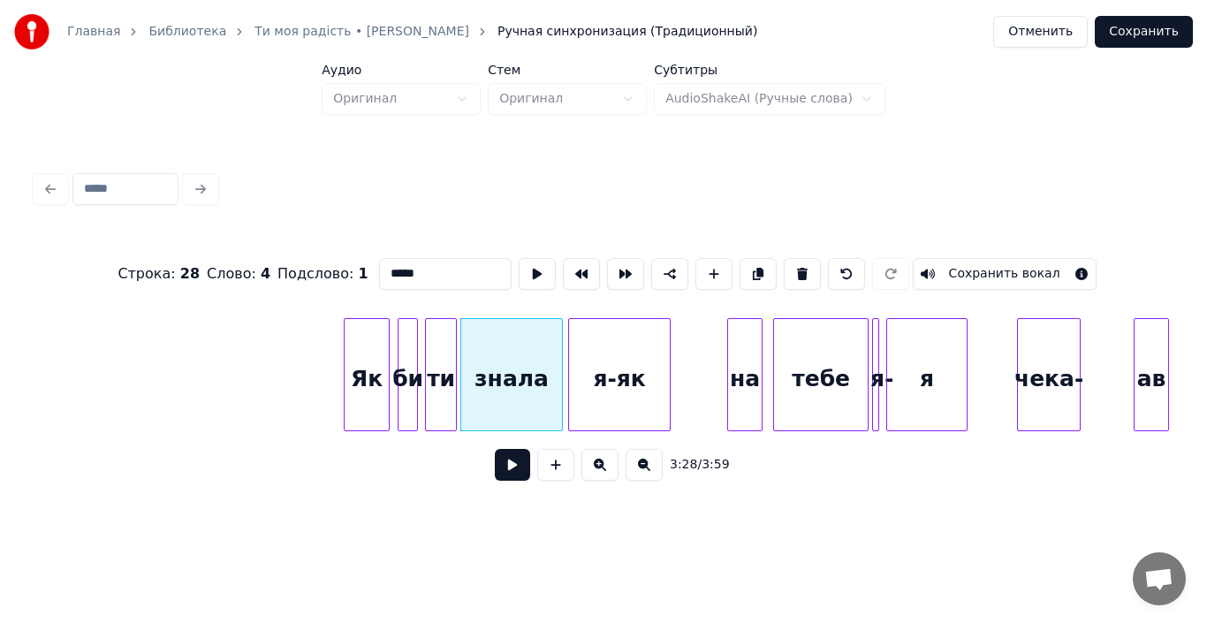
type input "****"
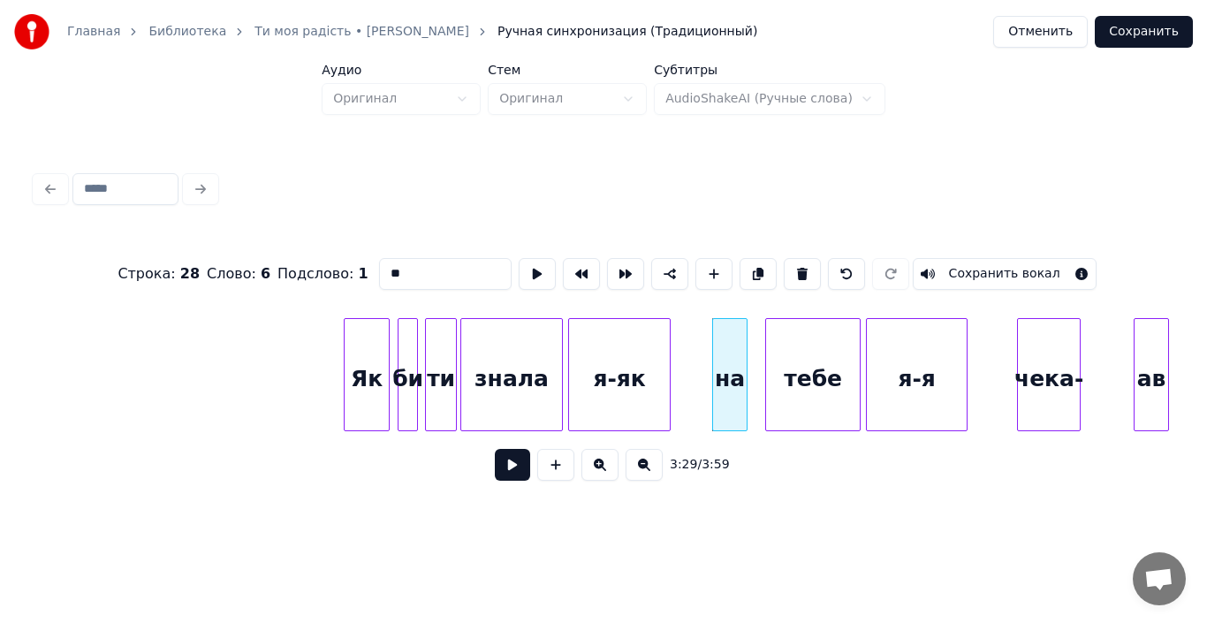
type input "**"
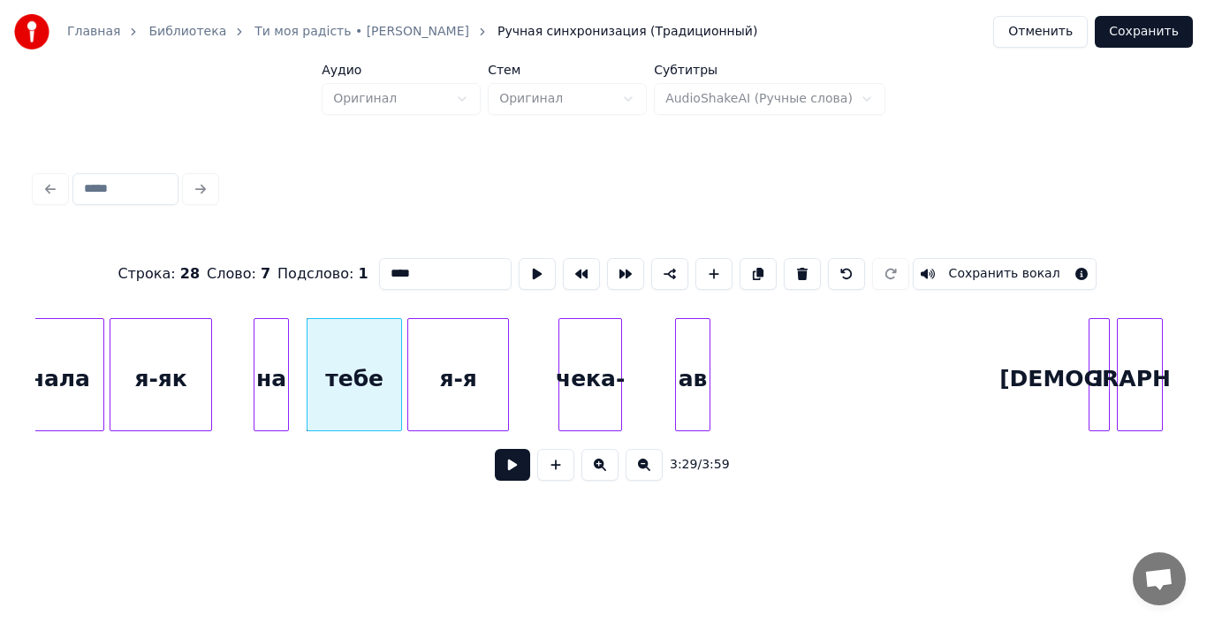
scroll to position [0, 36828]
type input "***"
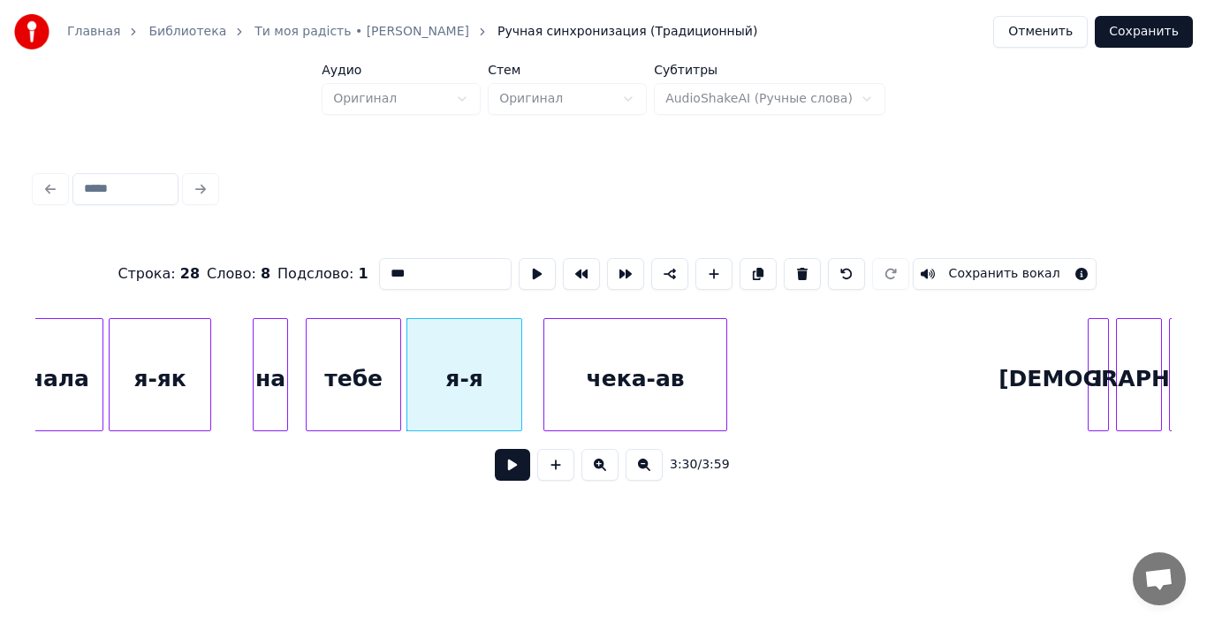
type input "***"
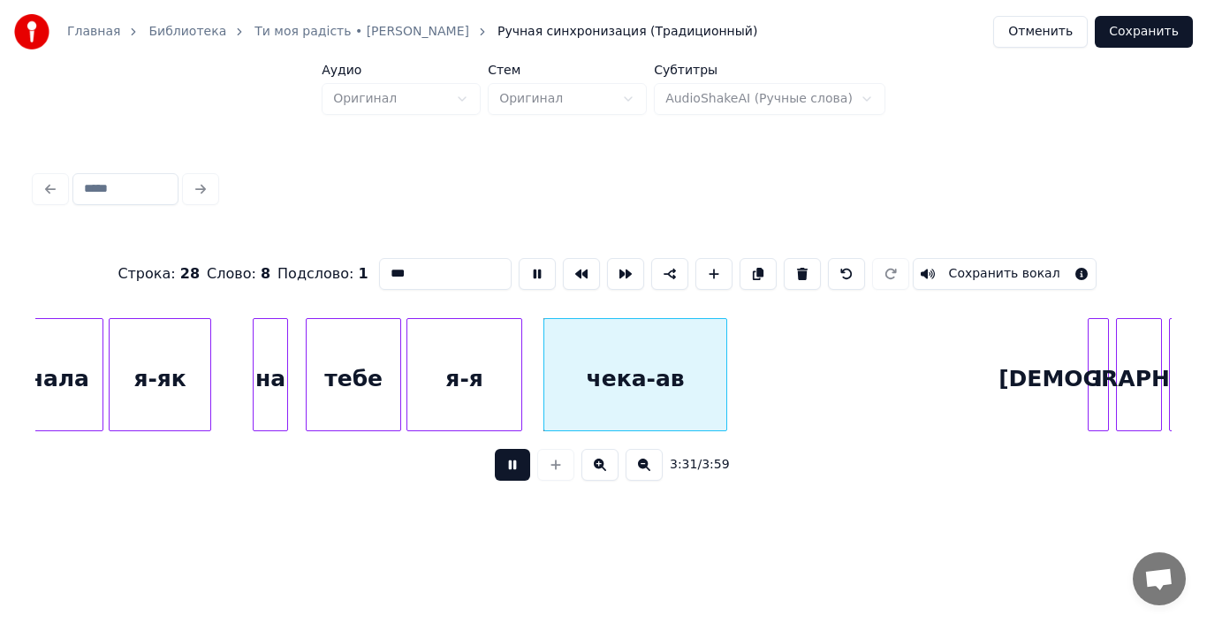
type input "*******"
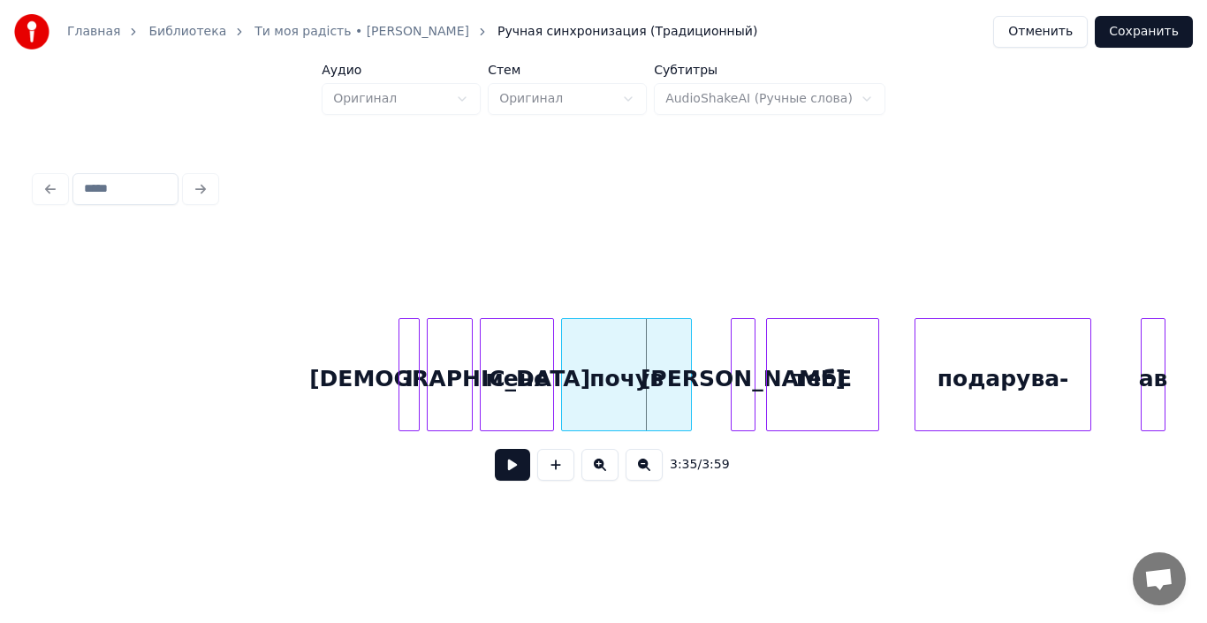
scroll to position [0, 37506]
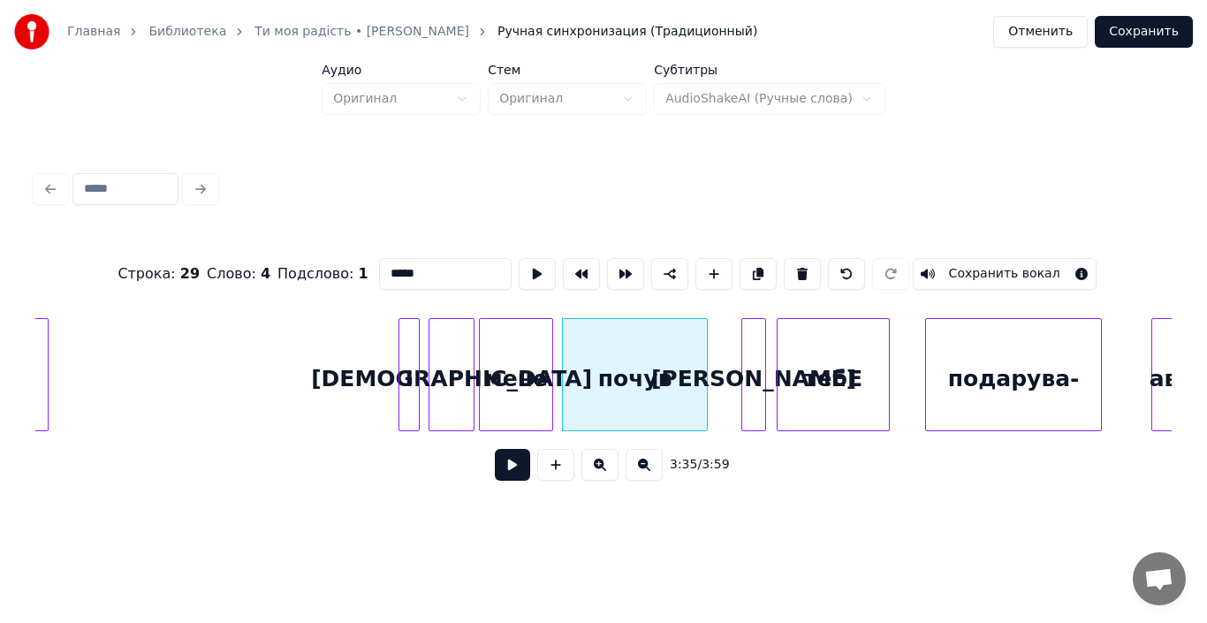
type input "****"
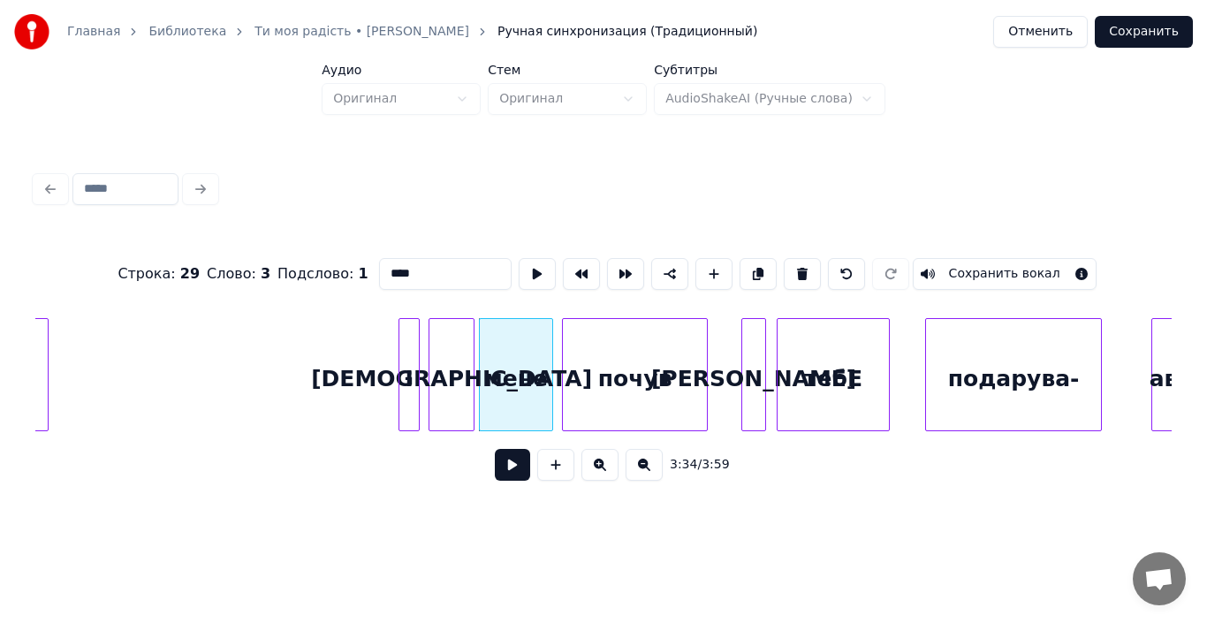
type input "*****"
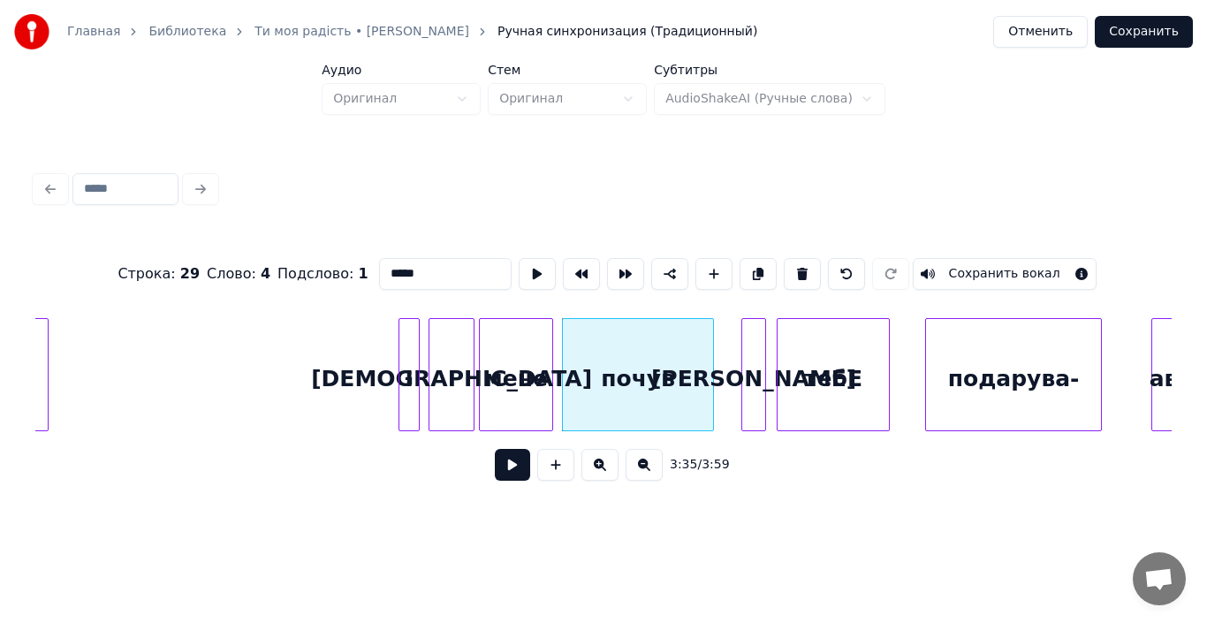
type input "*"
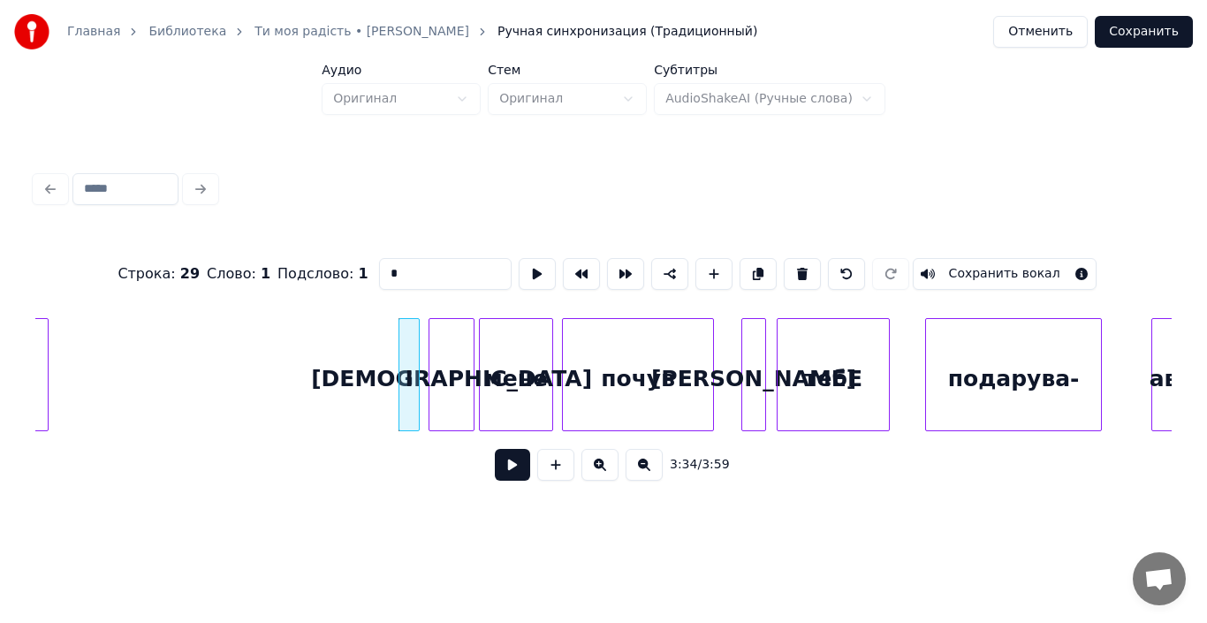
type input "***"
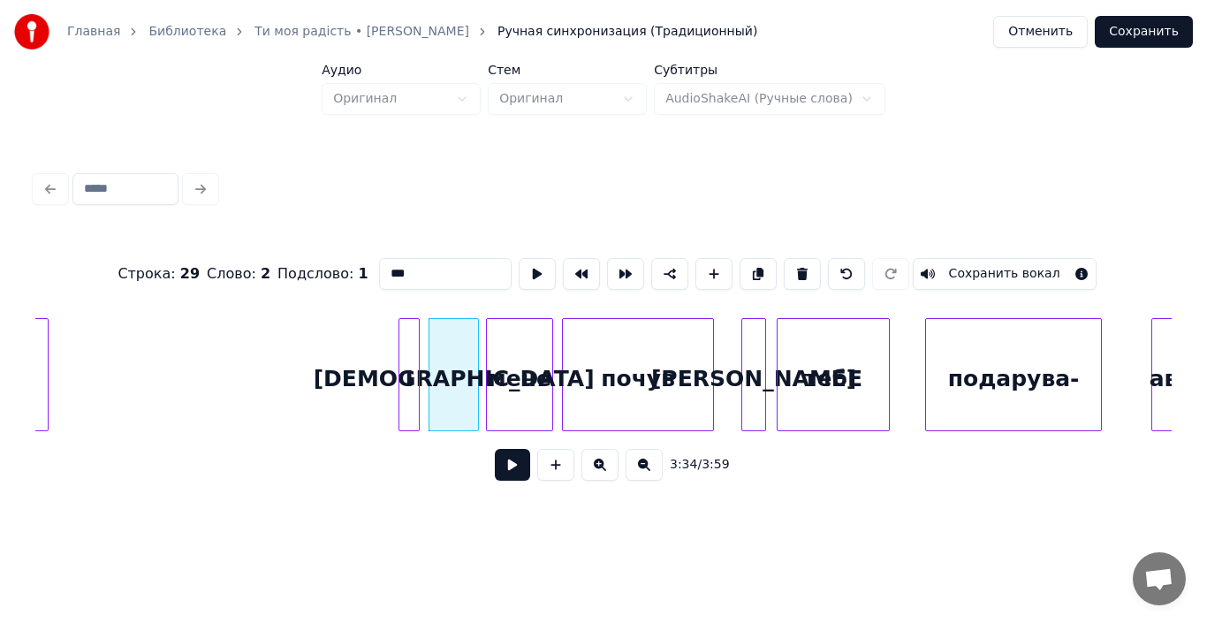
type input "****"
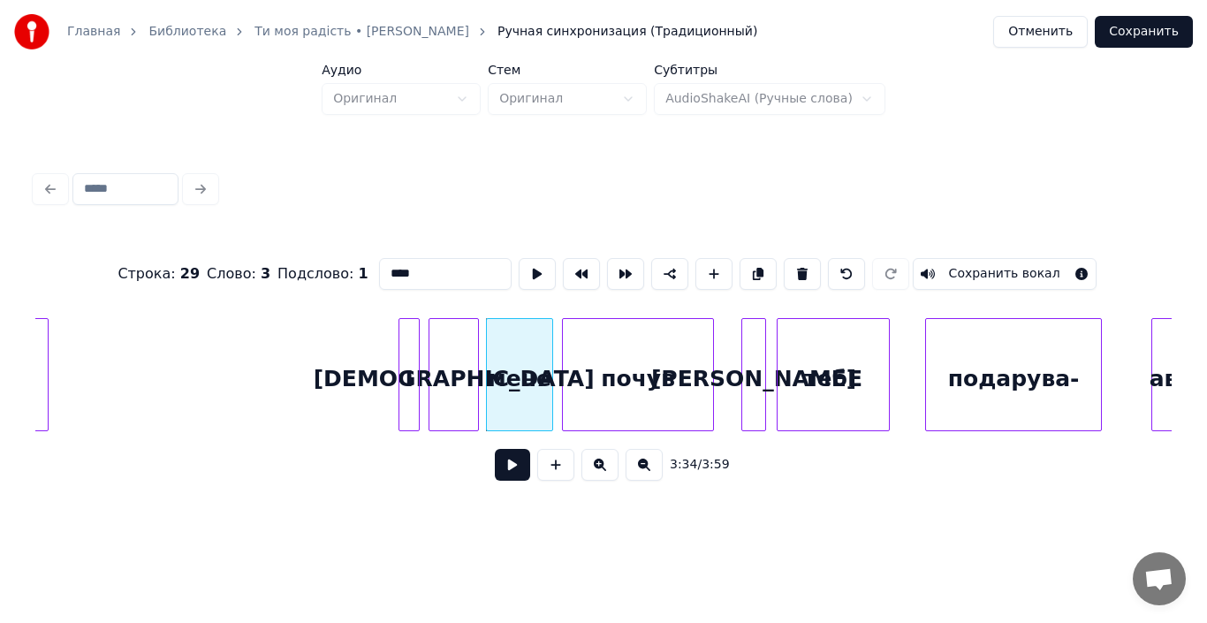
type input "*****"
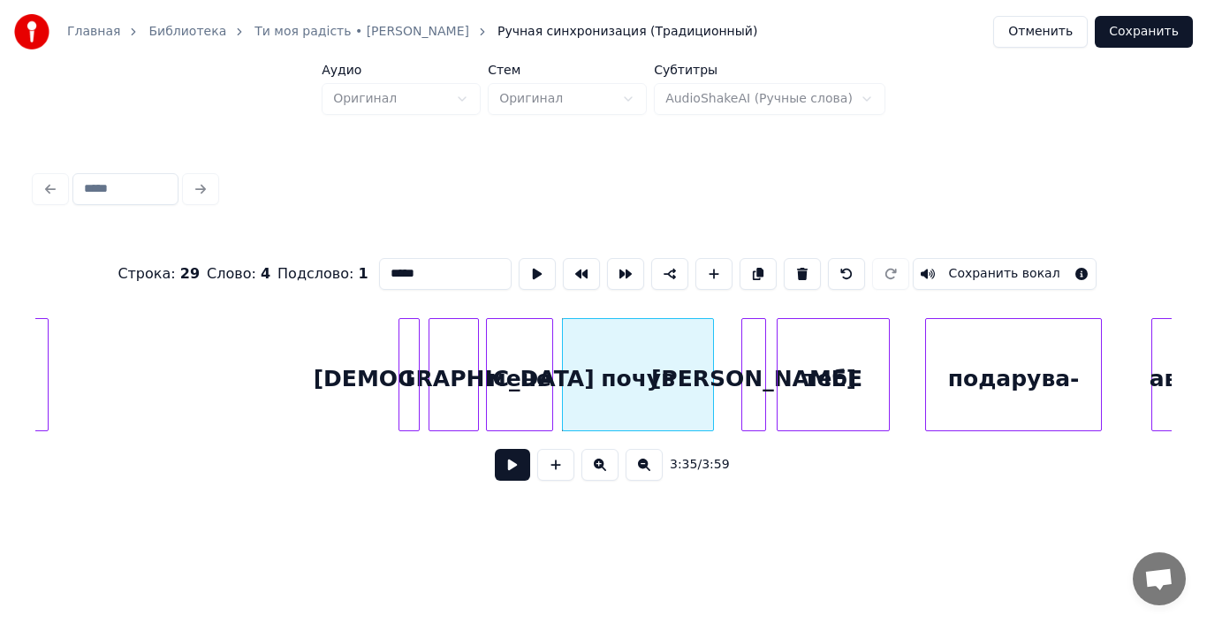
type input "*"
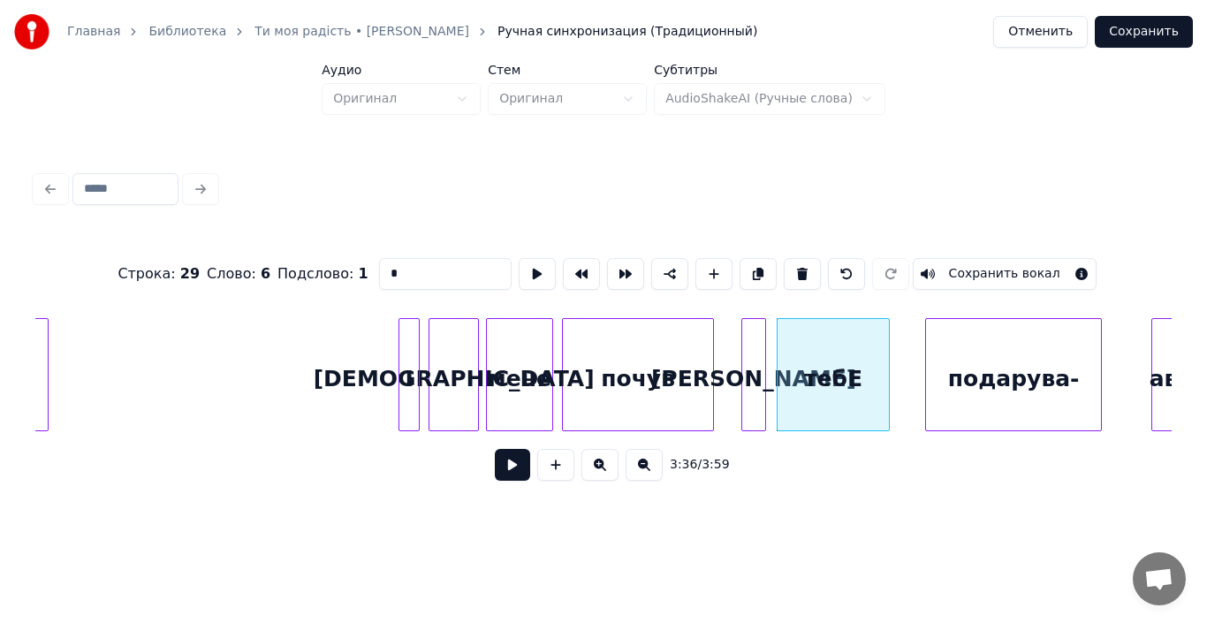
type input "****"
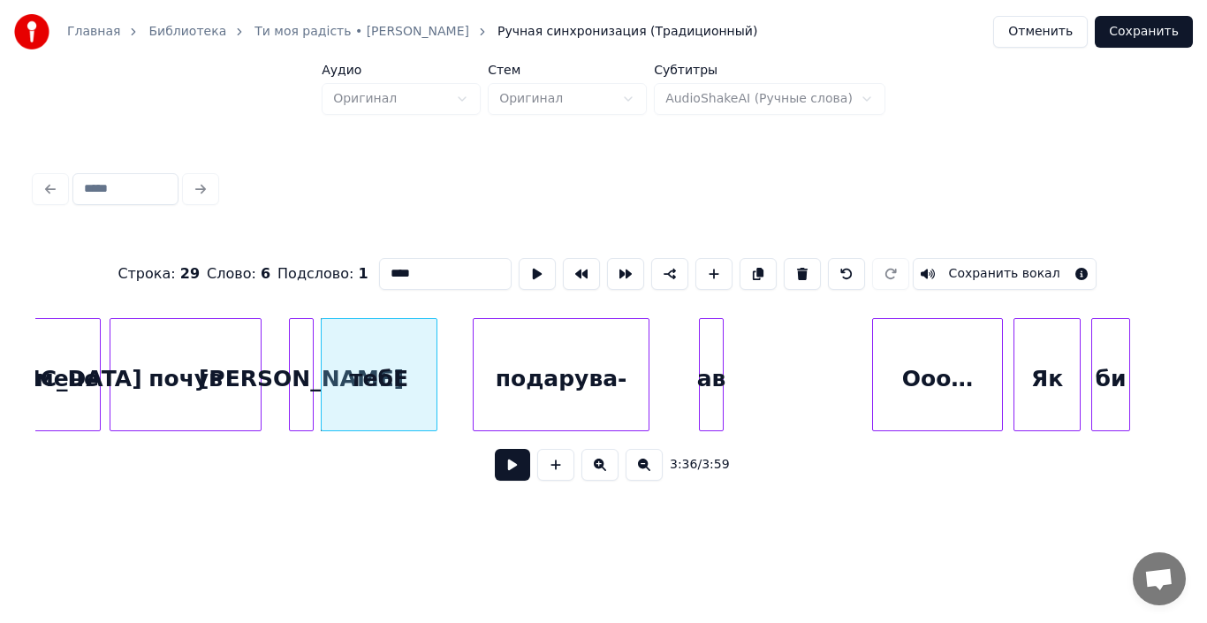
scroll to position [0, 37965]
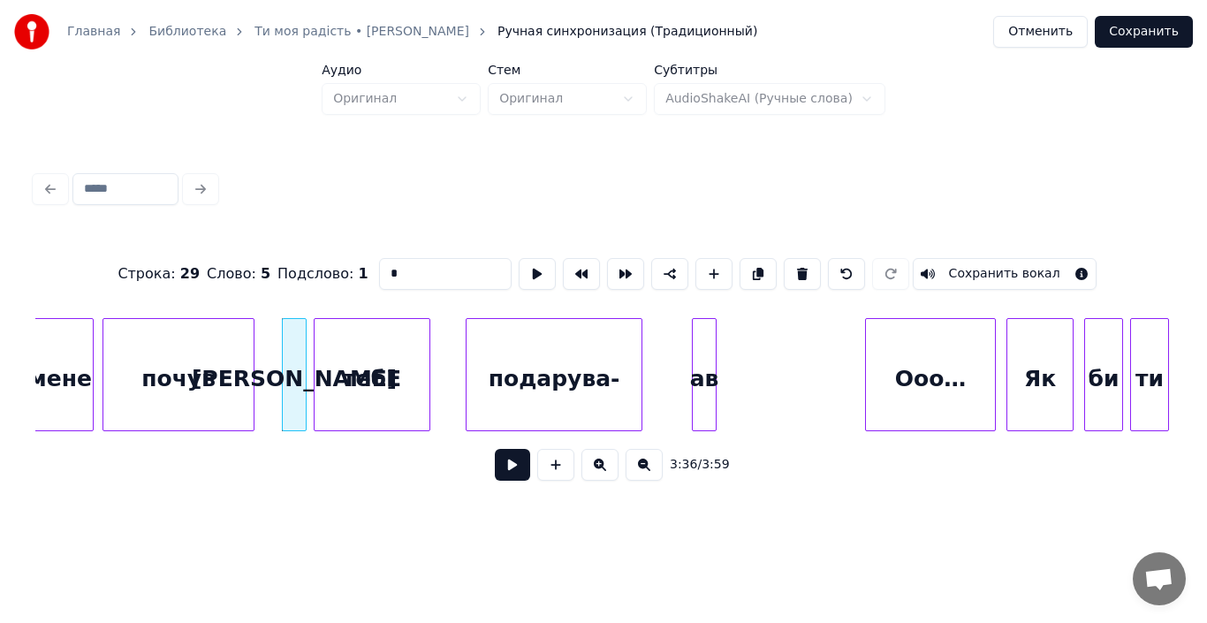
type input "*"
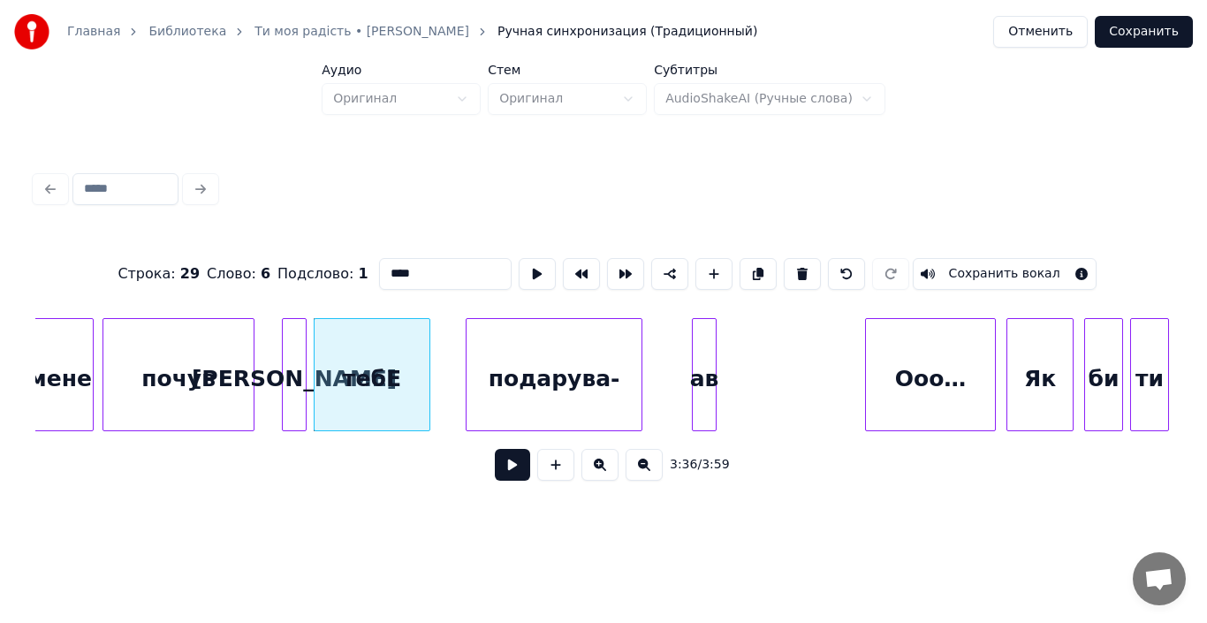
type input "*"
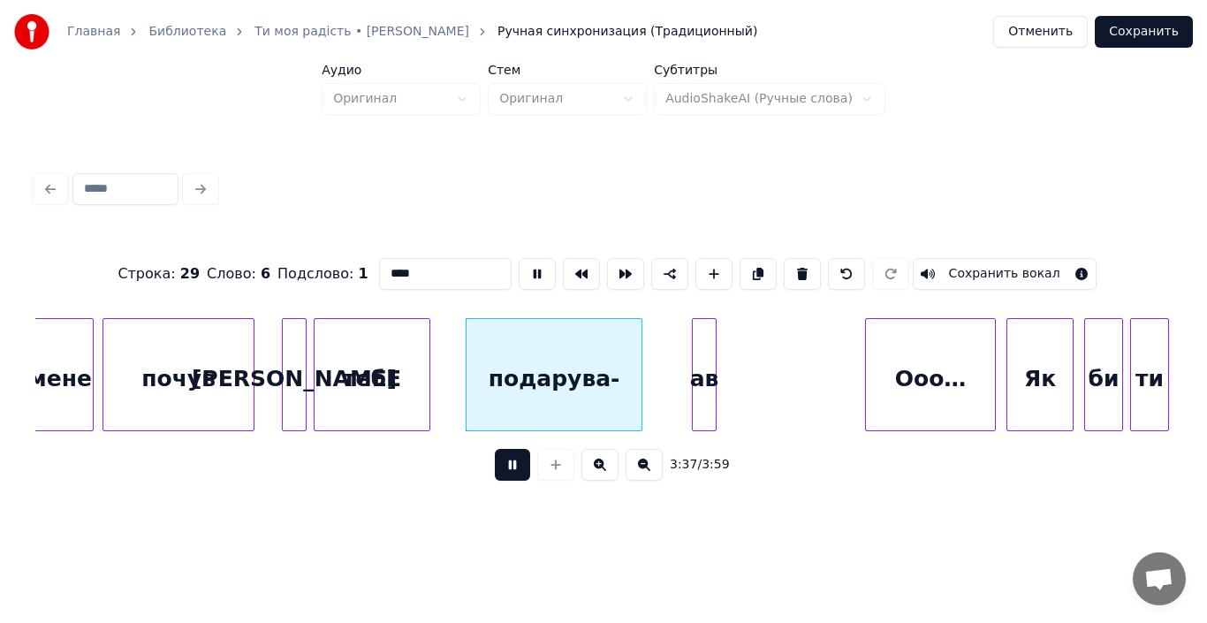
type input "*********"
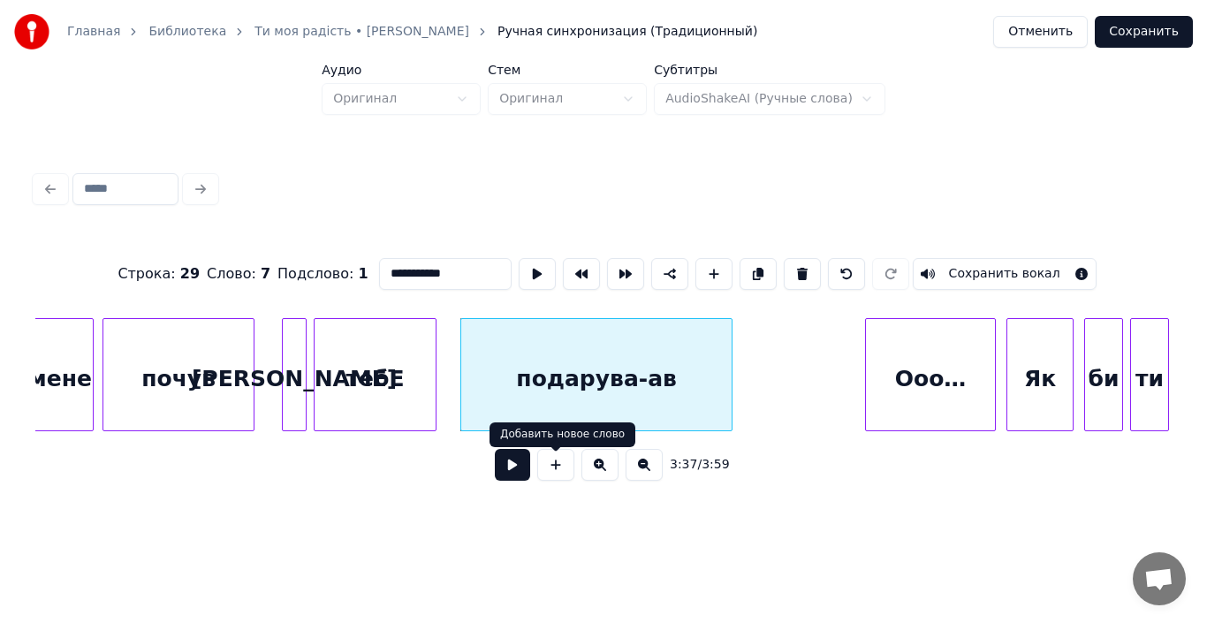
type input "**********"
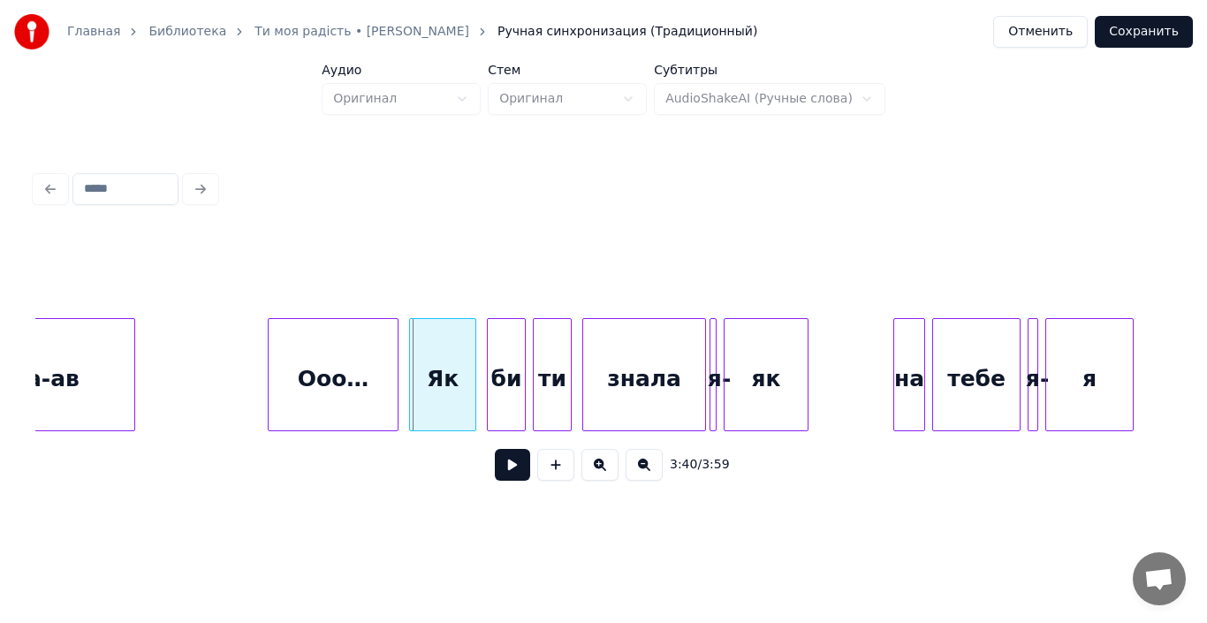
scroll to position [0, 38566]
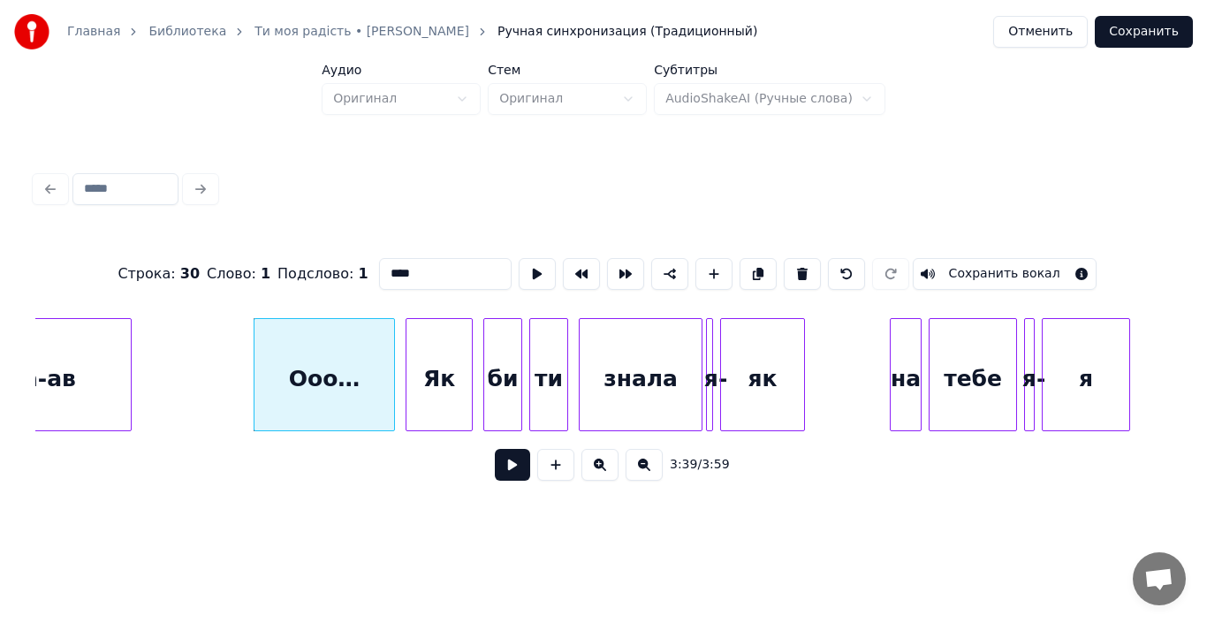
type input "**"
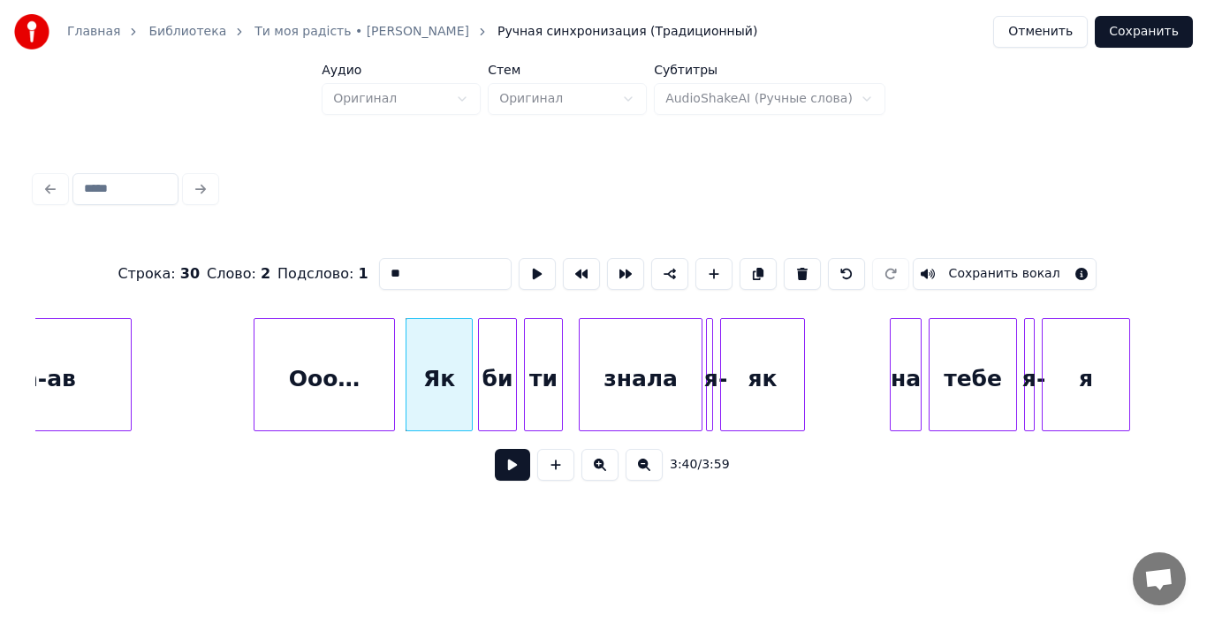
type input "**"
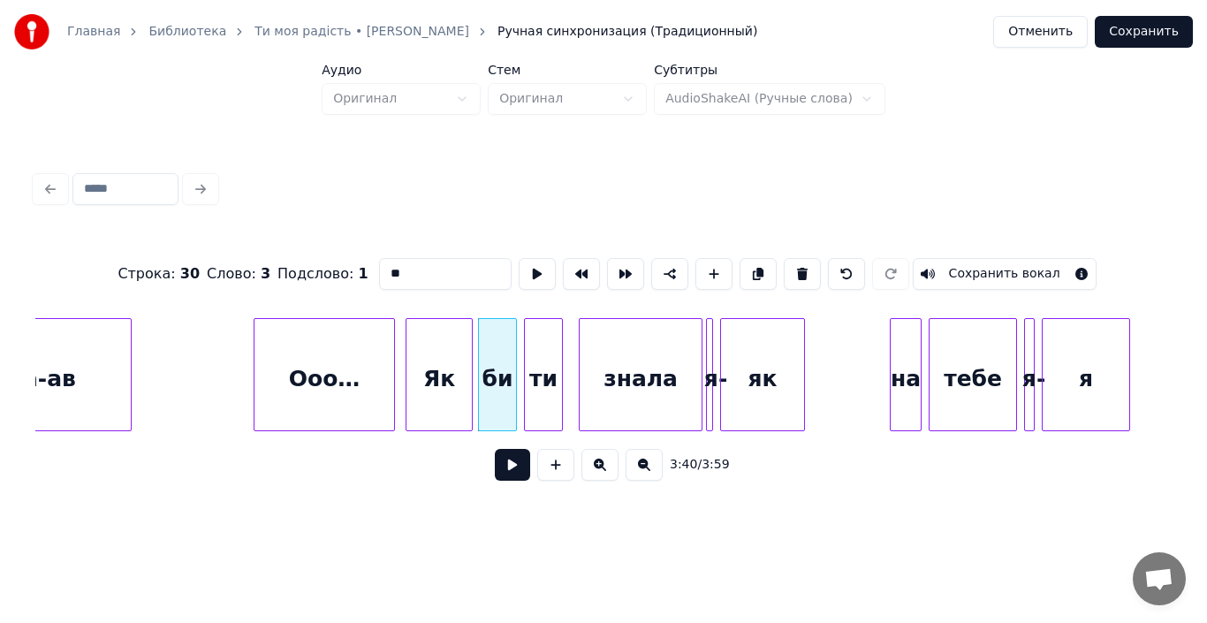
type input "**"
type input "*****"
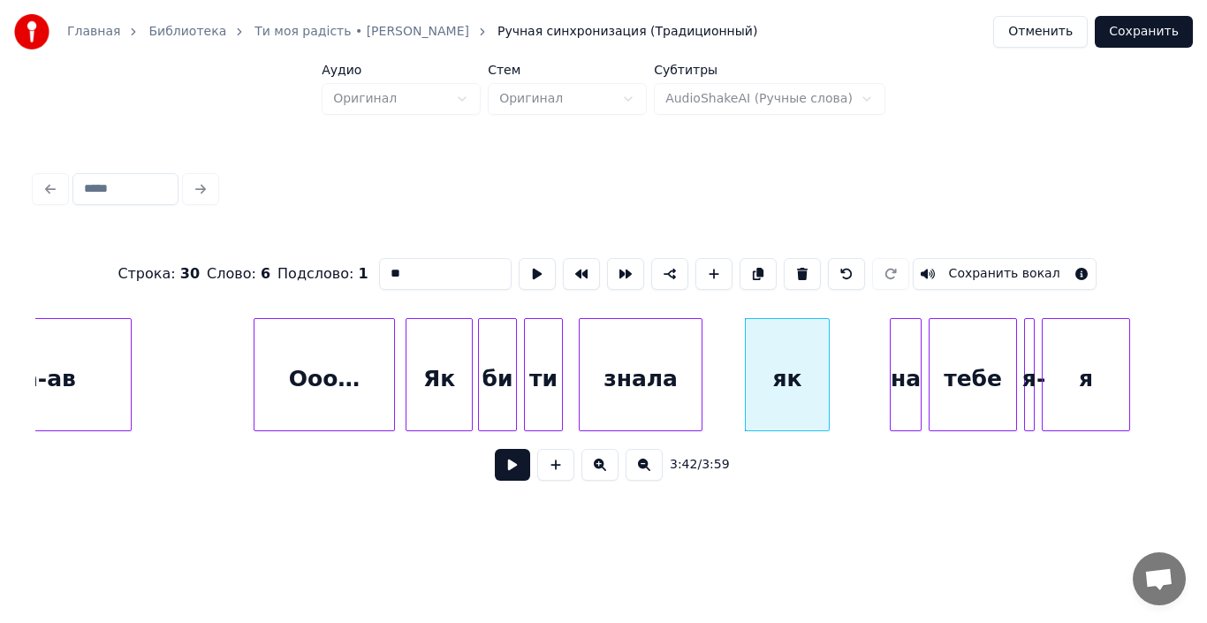
type input "*****"
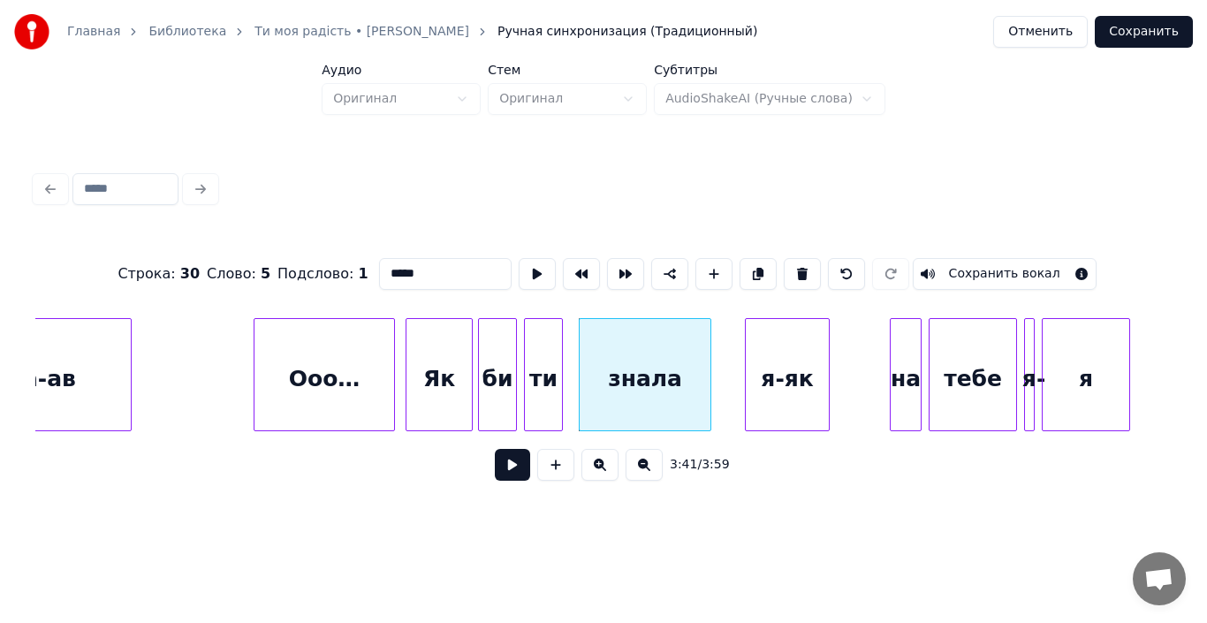
type input "*****"
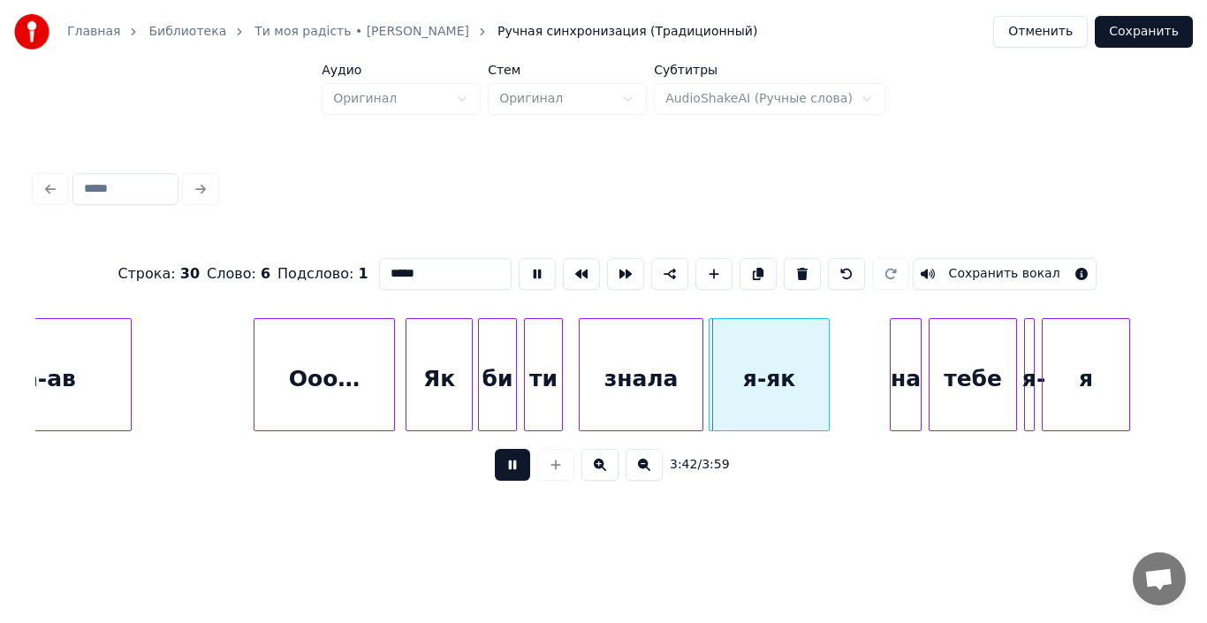
type input "****"
type input "*****"
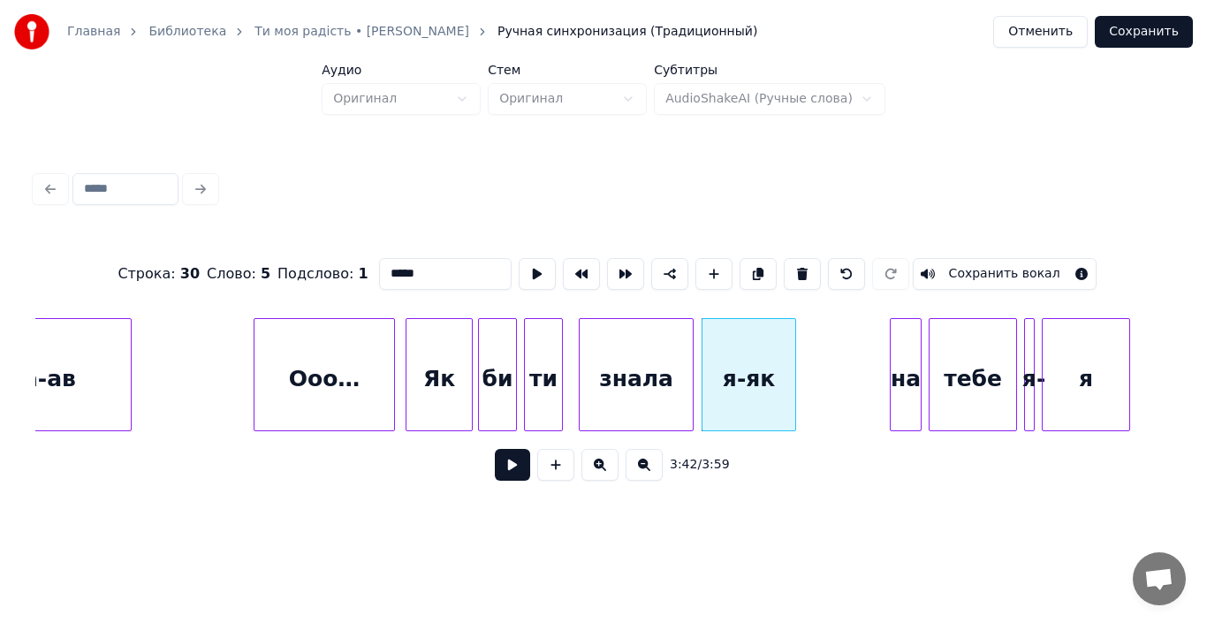
type input "****"
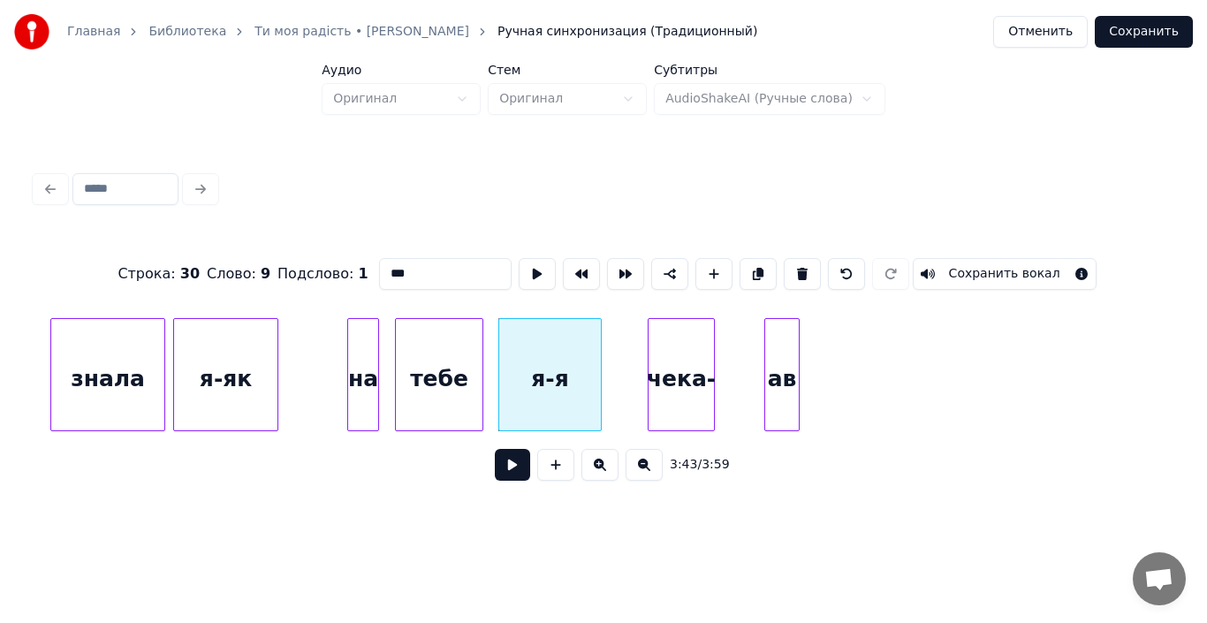
scroll to position [0, 39131]
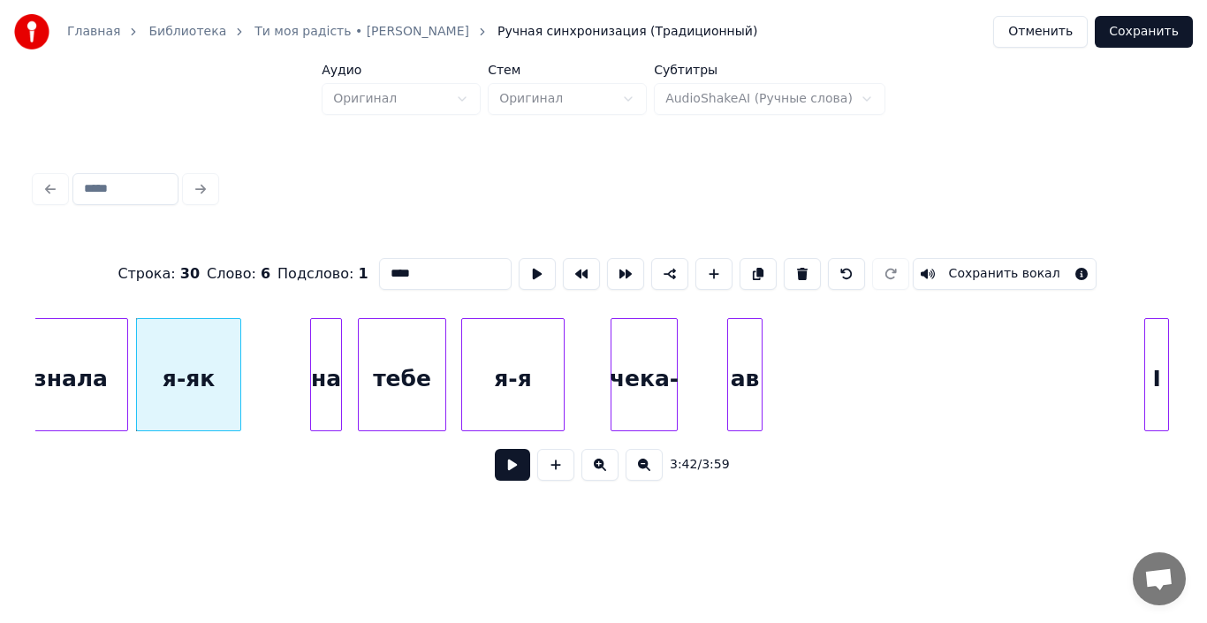
type input "****"
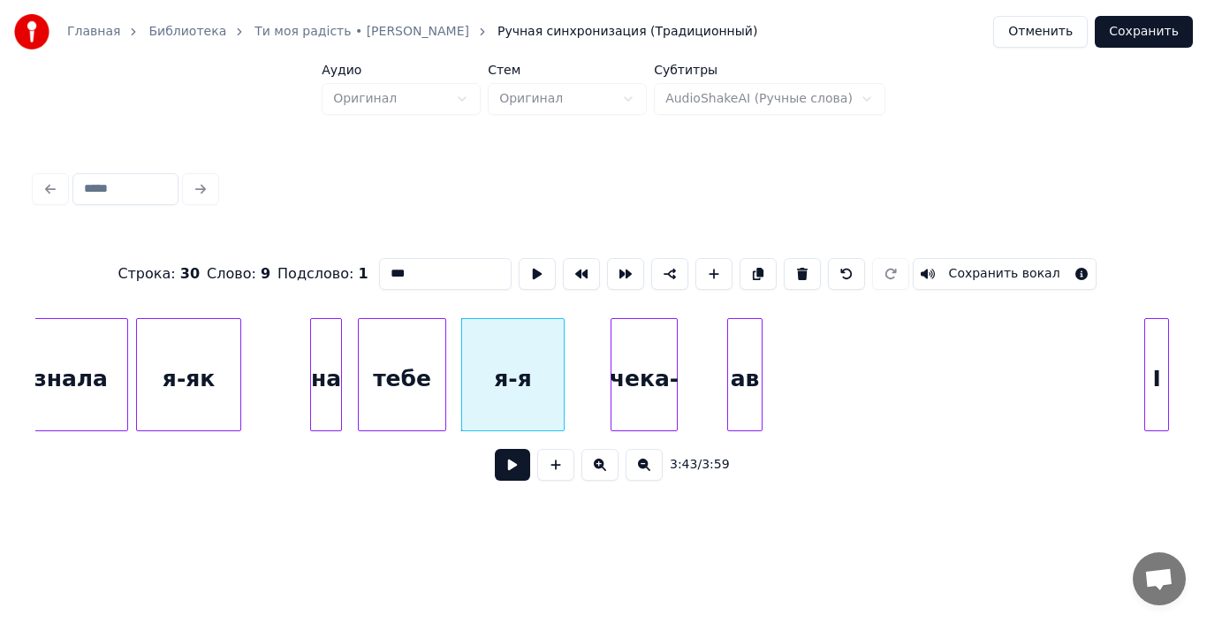
type input "****"
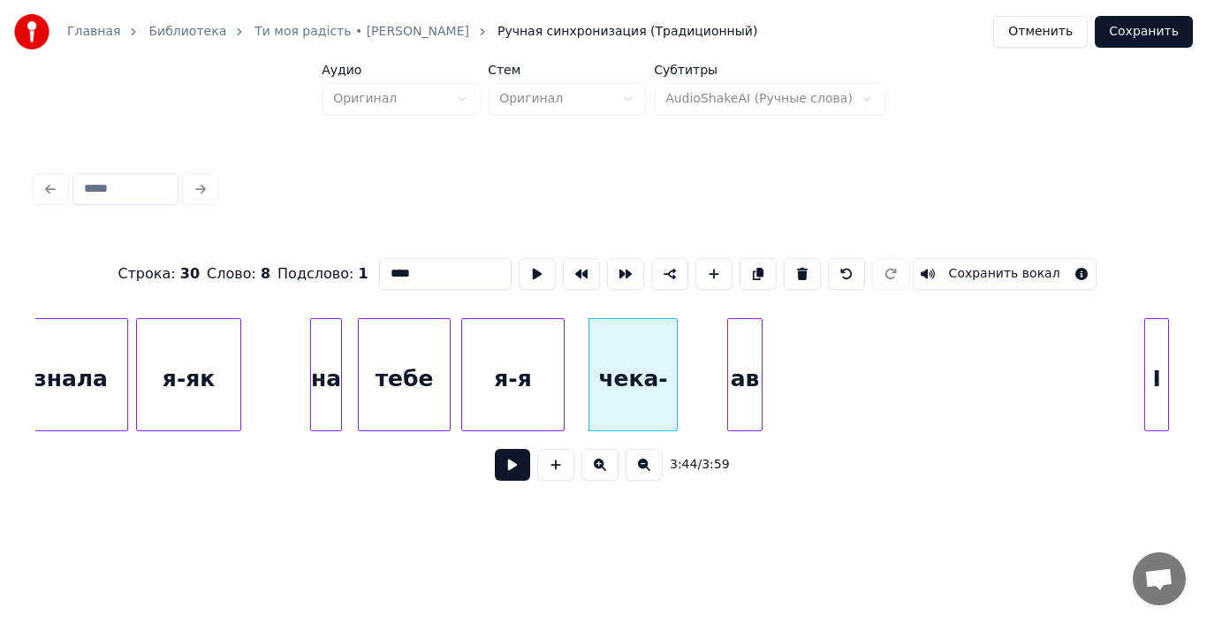
type input "***"
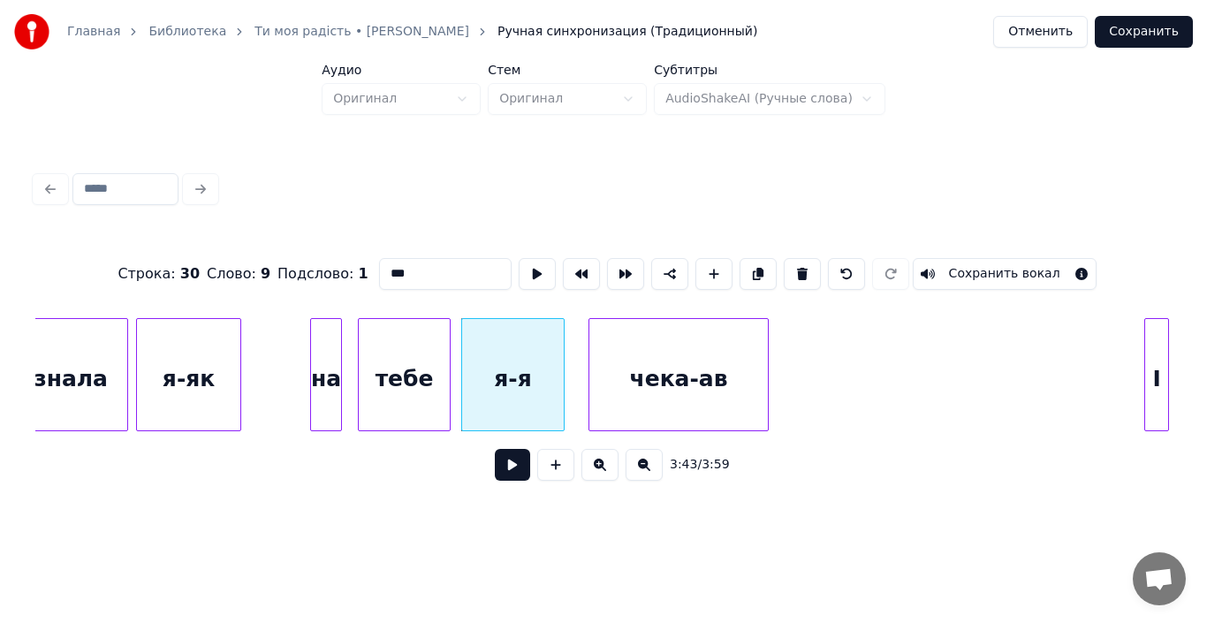
type input "***"
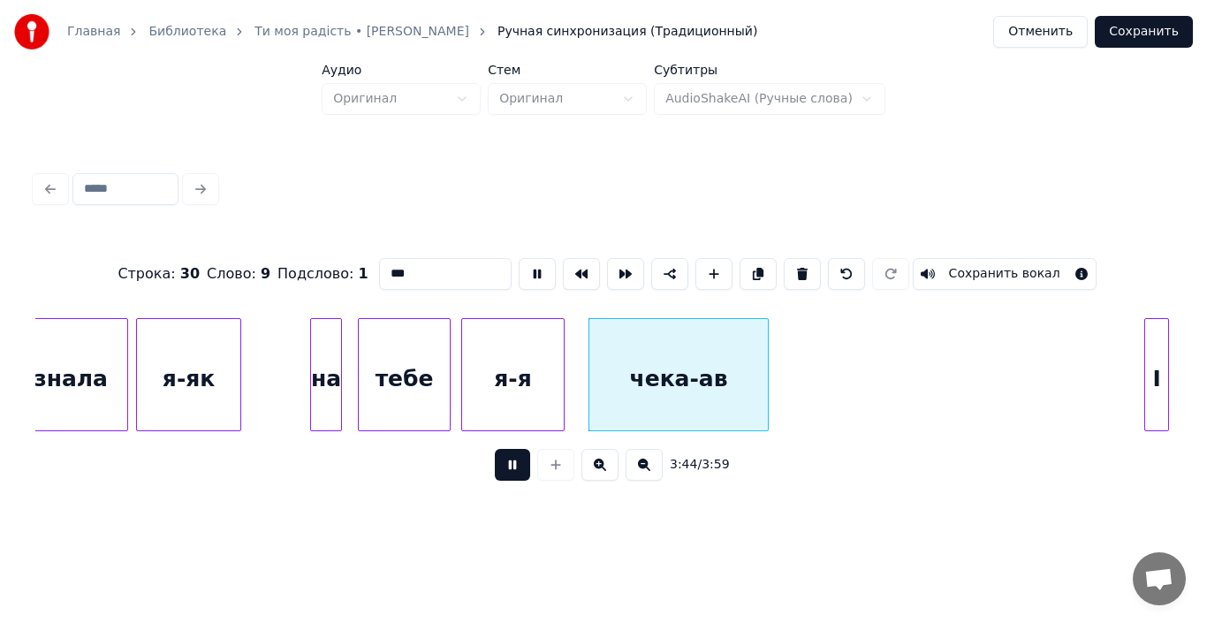
type input "*******"
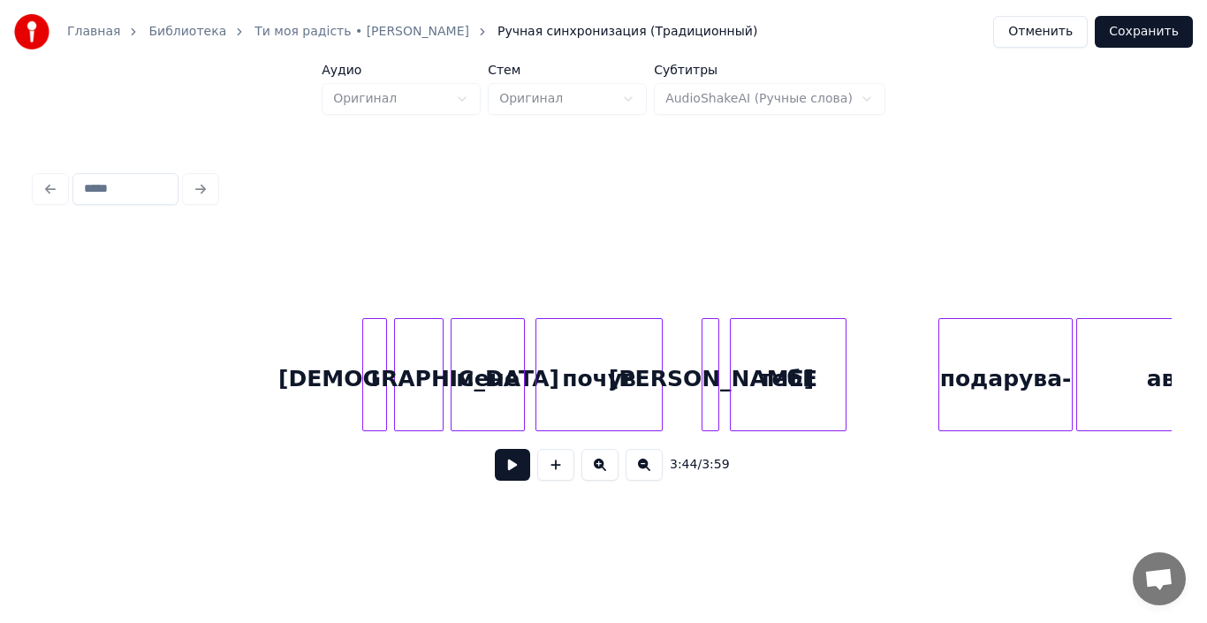
scroll to position [0, 39909]
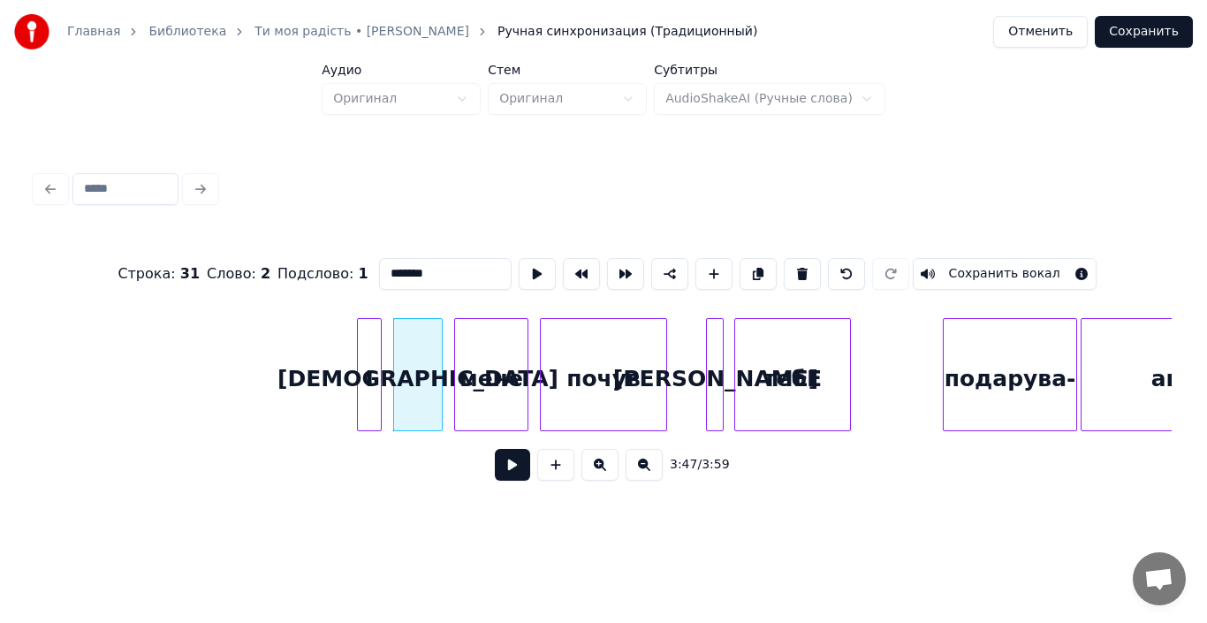
type input "***"
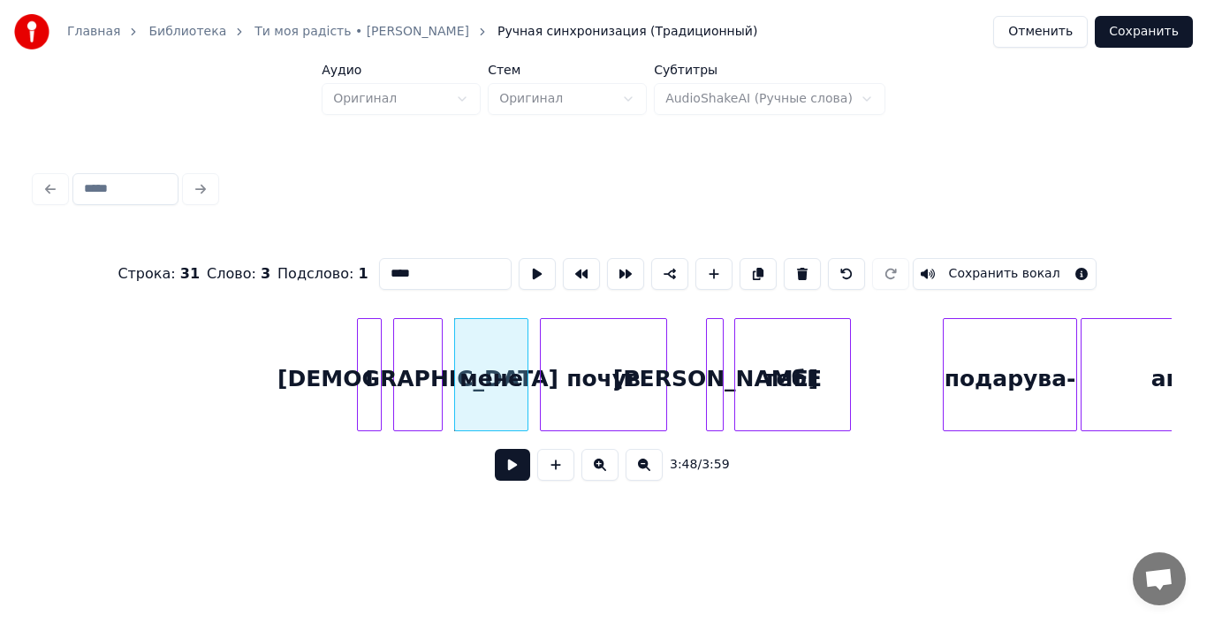
type input "*****"
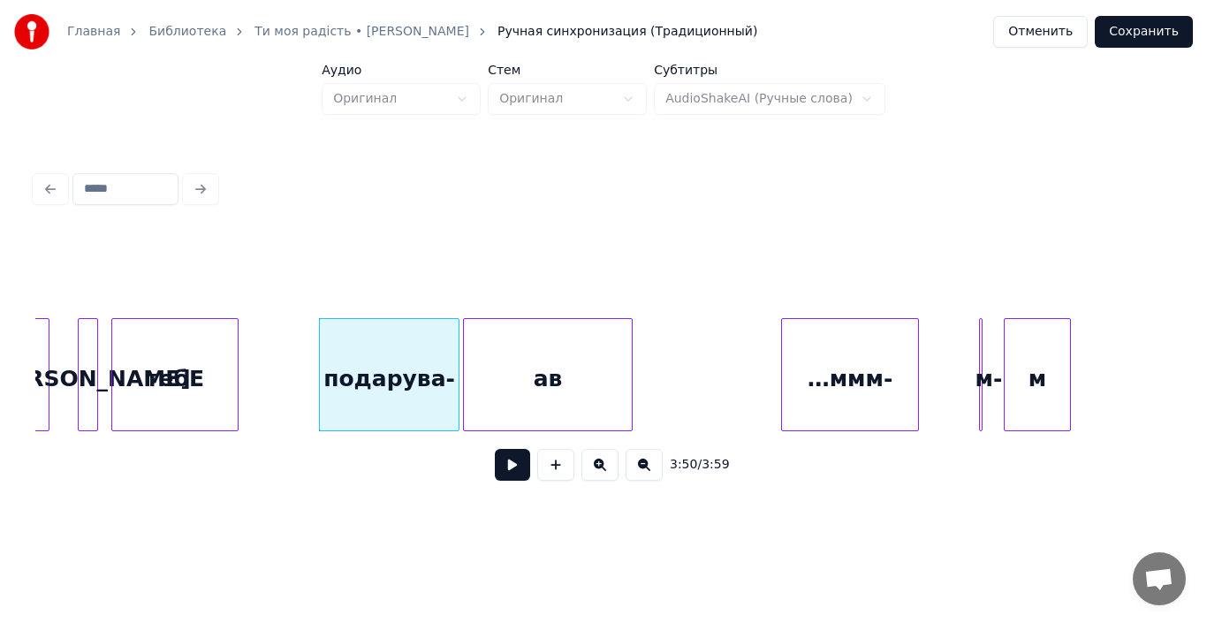
scroll to position [0, 40545]
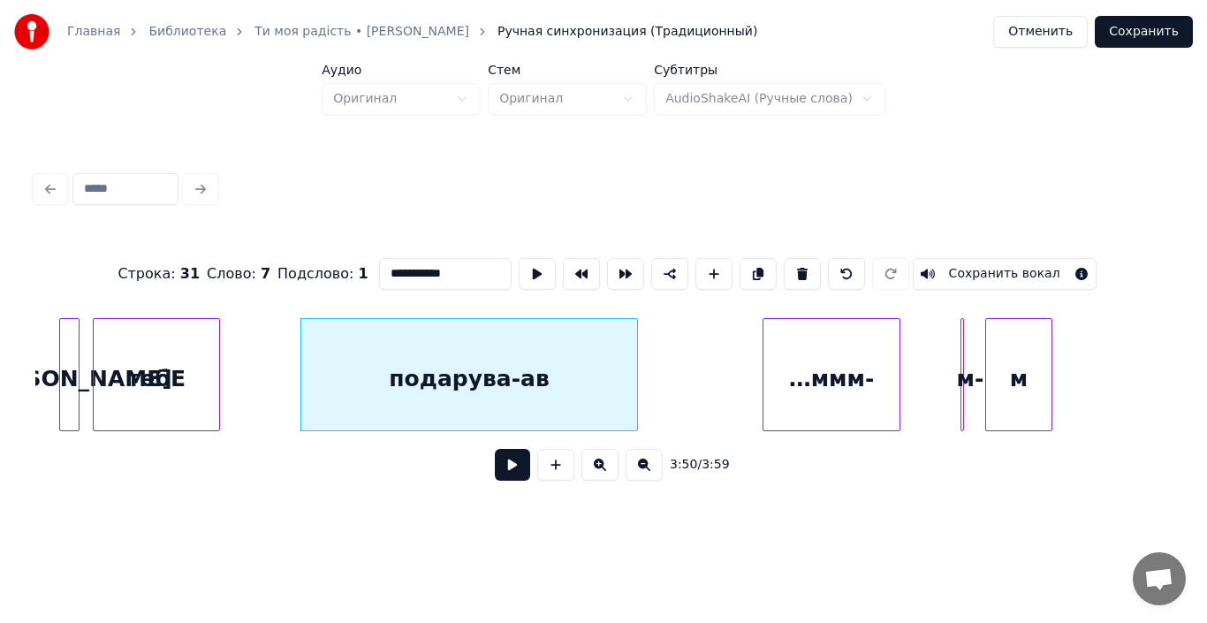
type input "**********"
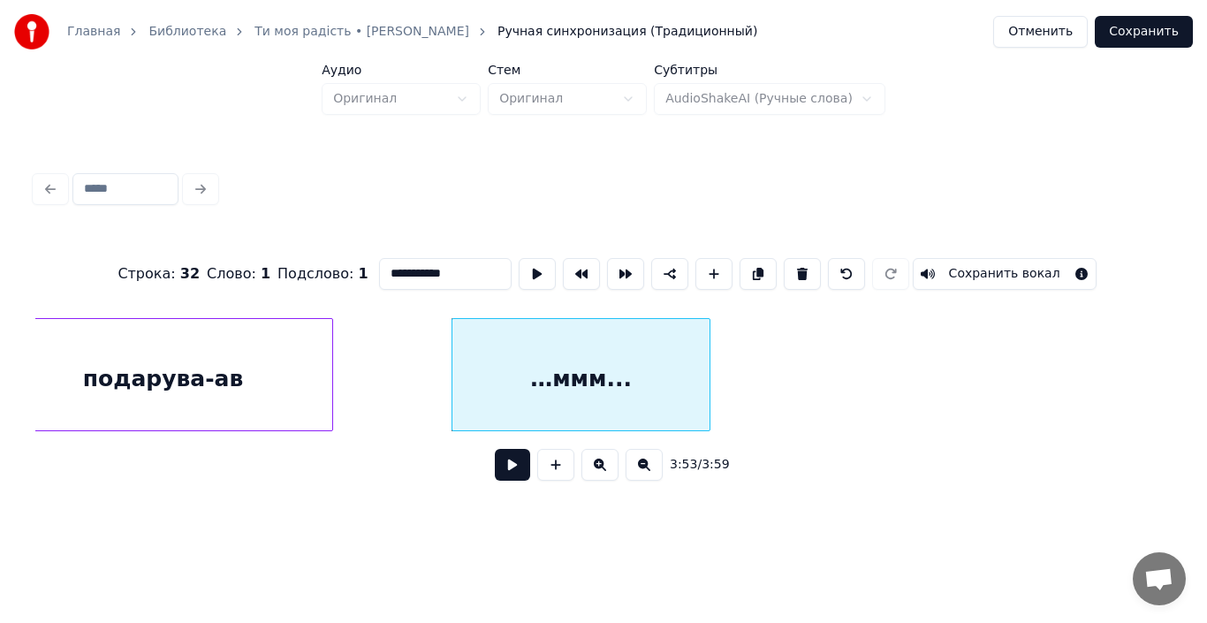
scroll to position [0, 40807]
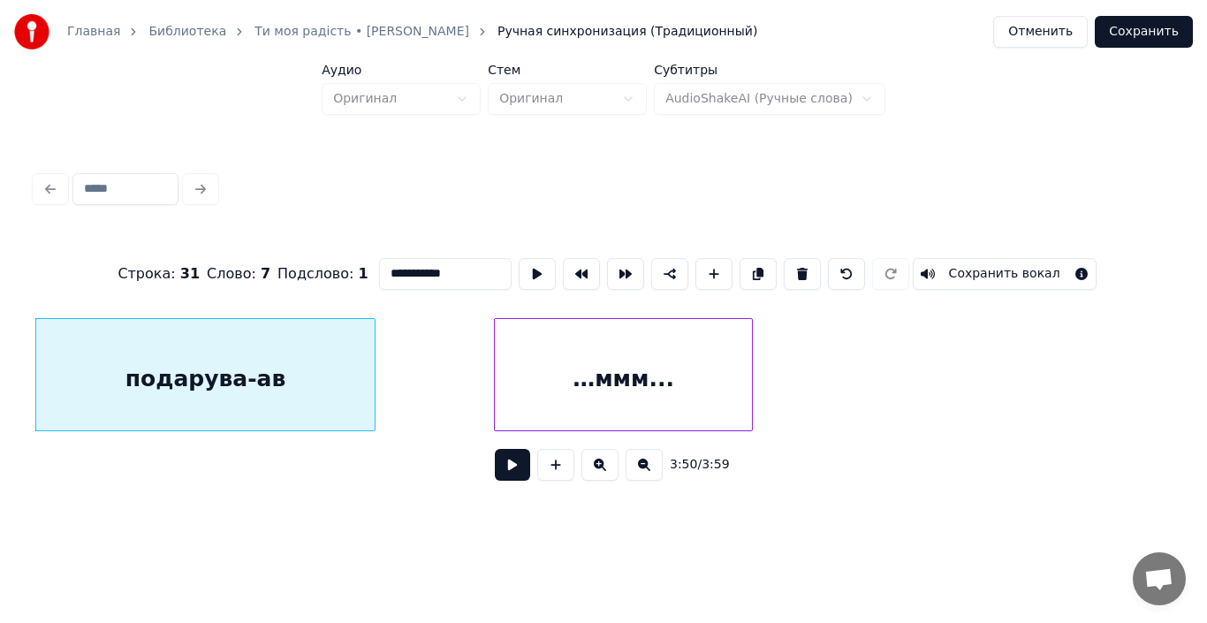
type input "**********"
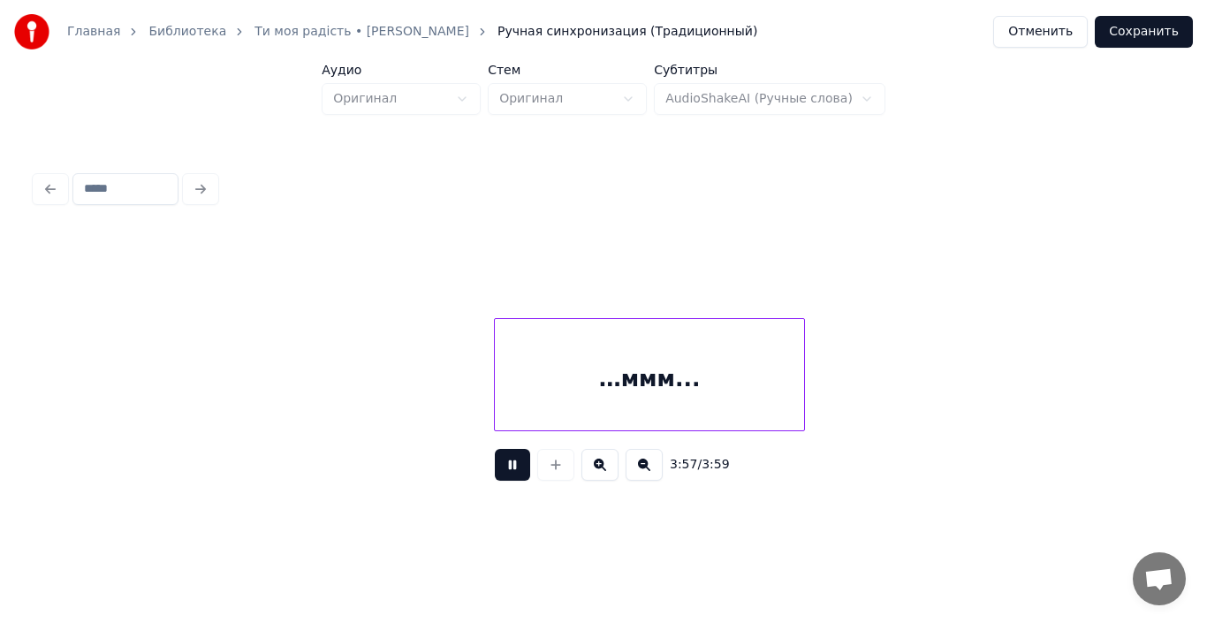
scroll to position [0, 41154]
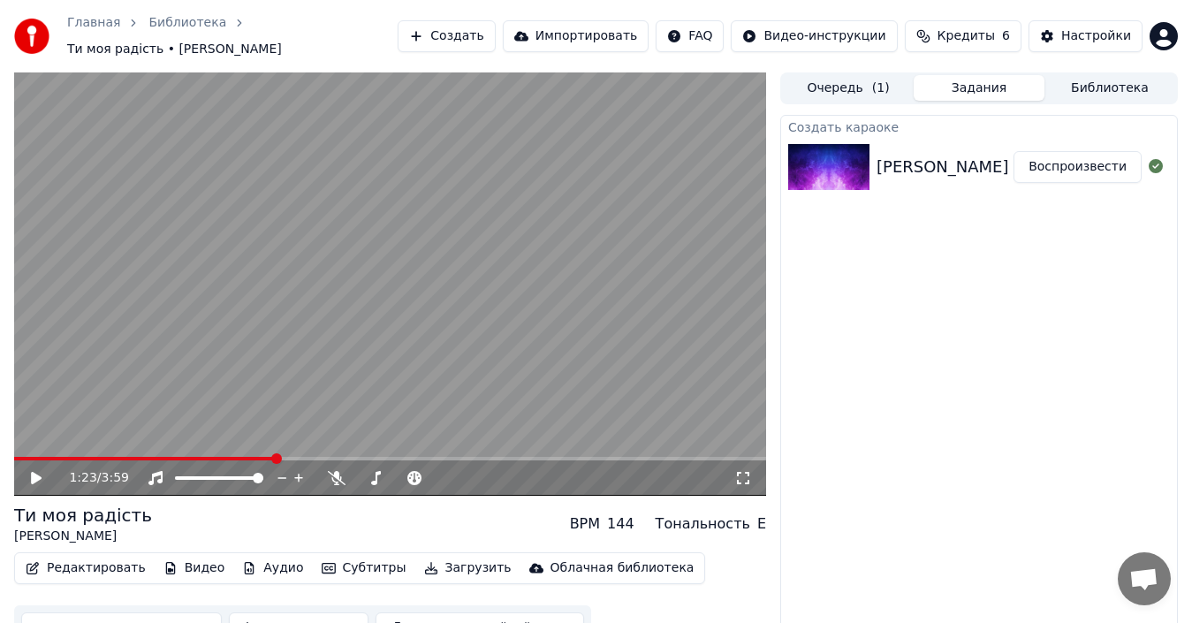
click at [102, 556] on button "Редактировать" at bounding box center [86, 568] width 134 height 25
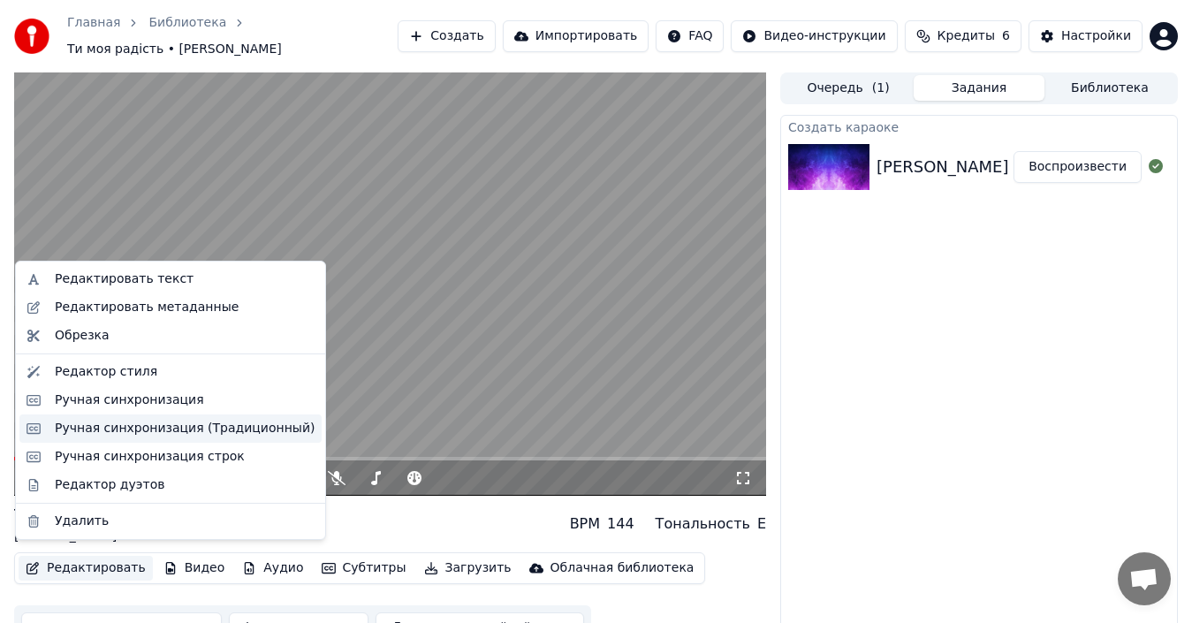
click at [119, 431] on div "Ручная синхронизация (Традиционный)" at bounding box center [185, 429] width 260 height 18
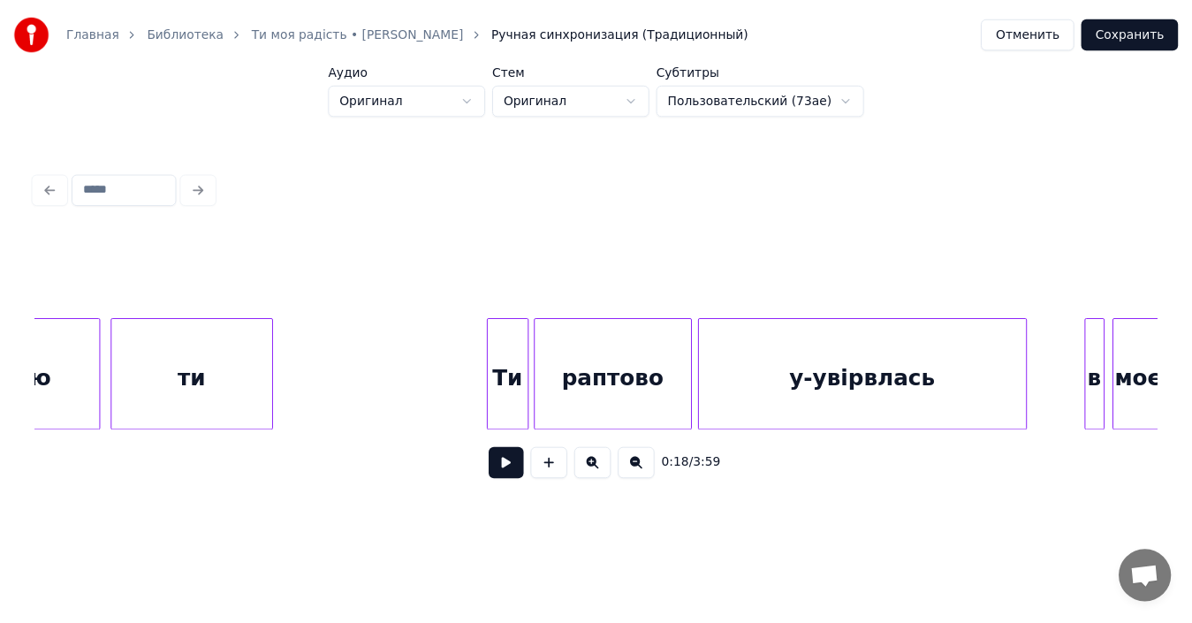
scroll to position [0, 14800]
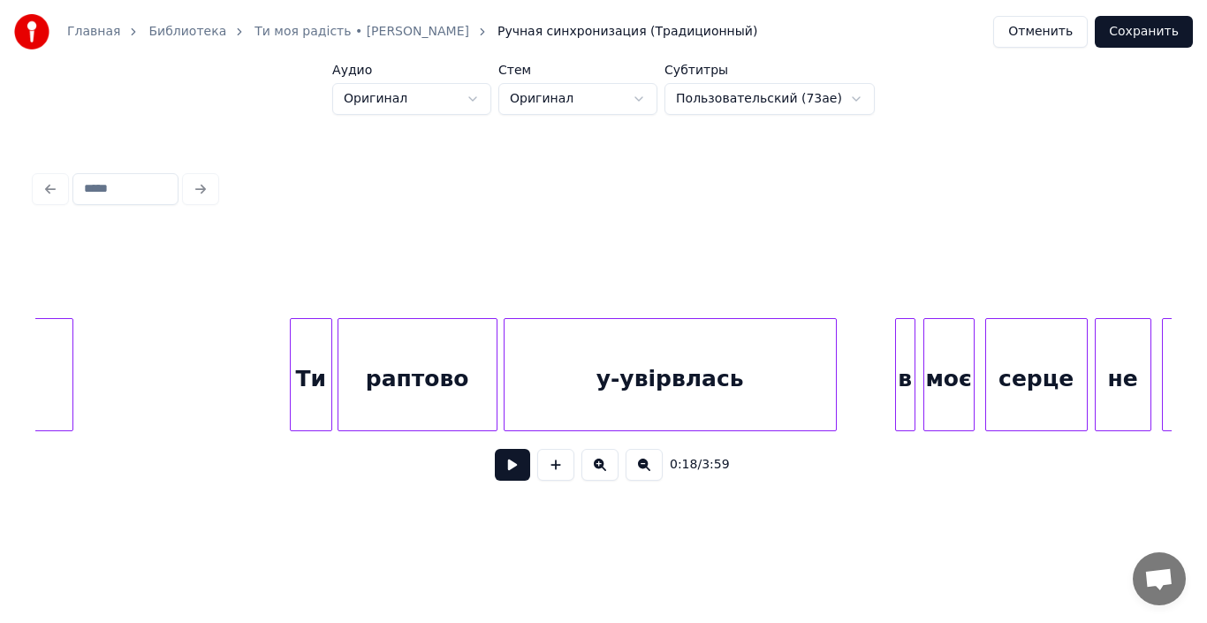
click at [671, 383] on div "у-увірвлась" at bounding box center [669, 379] width 331 height 120
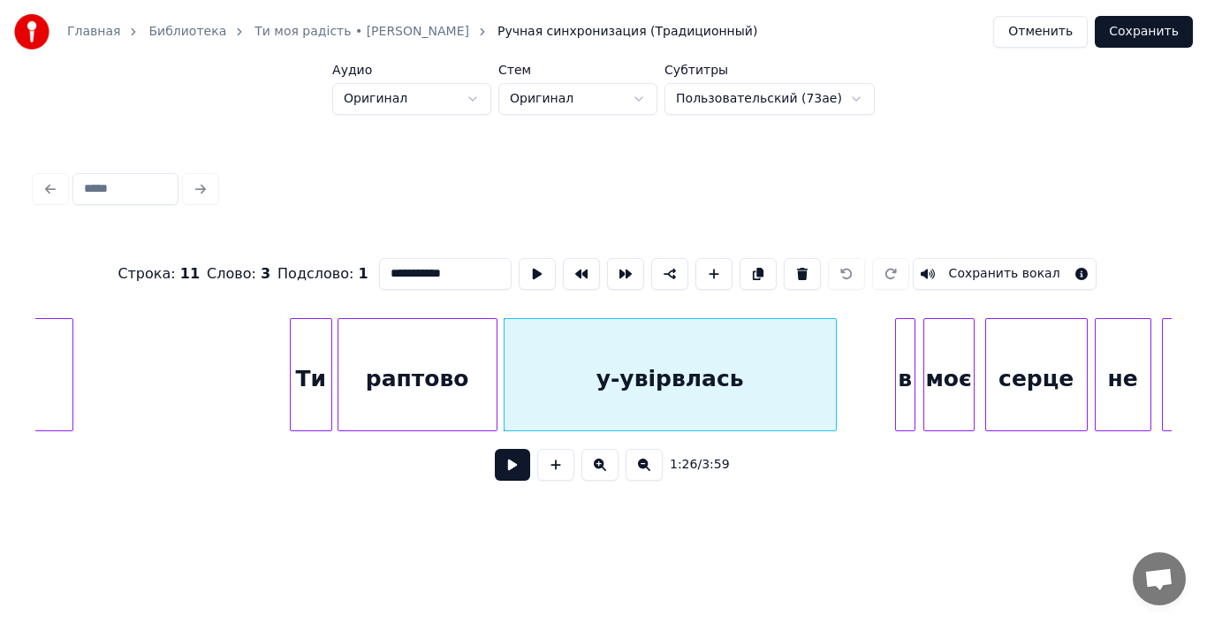
click at [420, 270] on input "**********" at bounding box center [445, 274] width 133 height 32
type input "**********"
click at [1126, 31] on button "Сохранить" at bounding box center [1144, 32] width 98 height 32
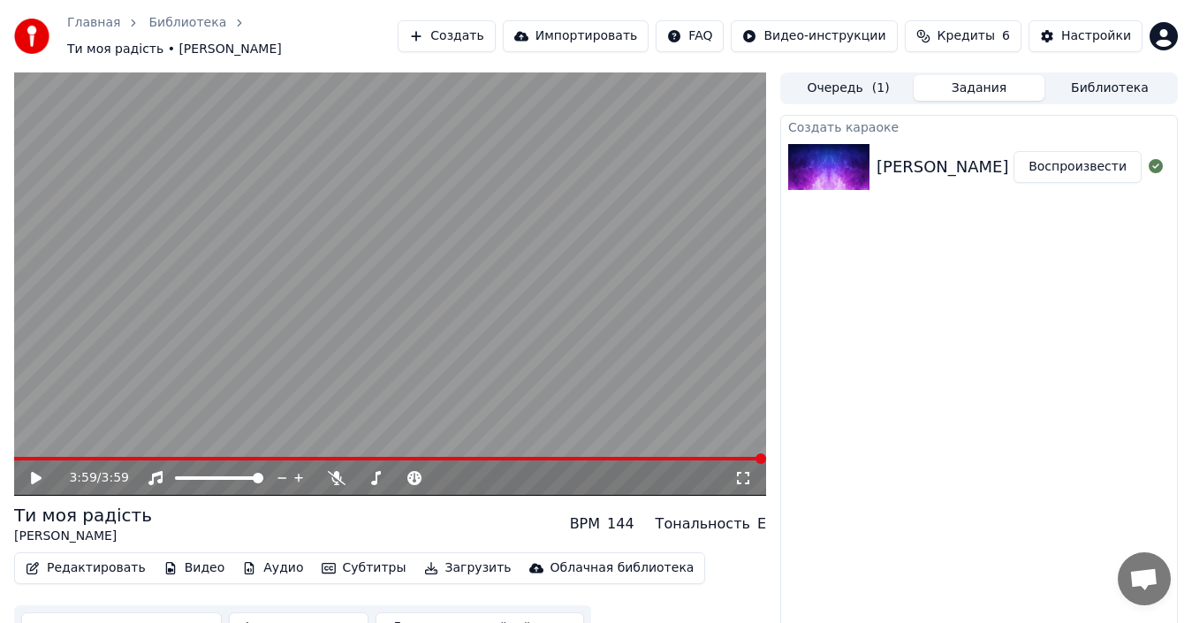
click at [417, 556] on button "Загрузить" at bounding box center [468, 568] width 102 height 25
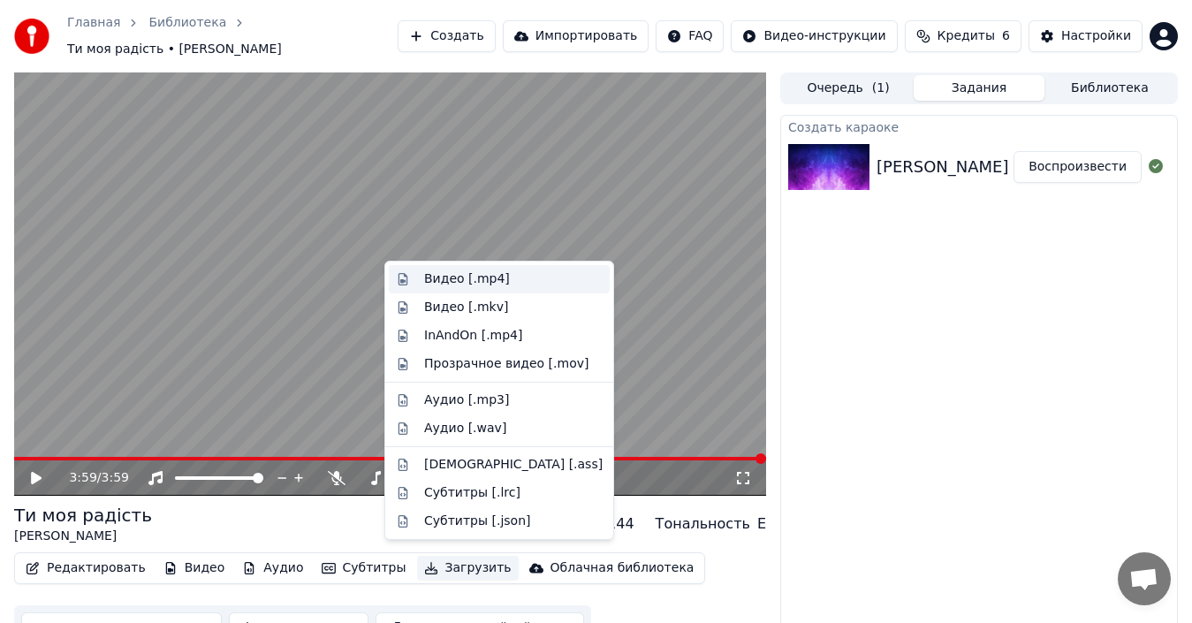
click at [436, 282] on div "Видео [.mp4]" at bounding box center [467, 279] width 86 height 18
